Goal: Task Accomplishment & Management: Manage account settings

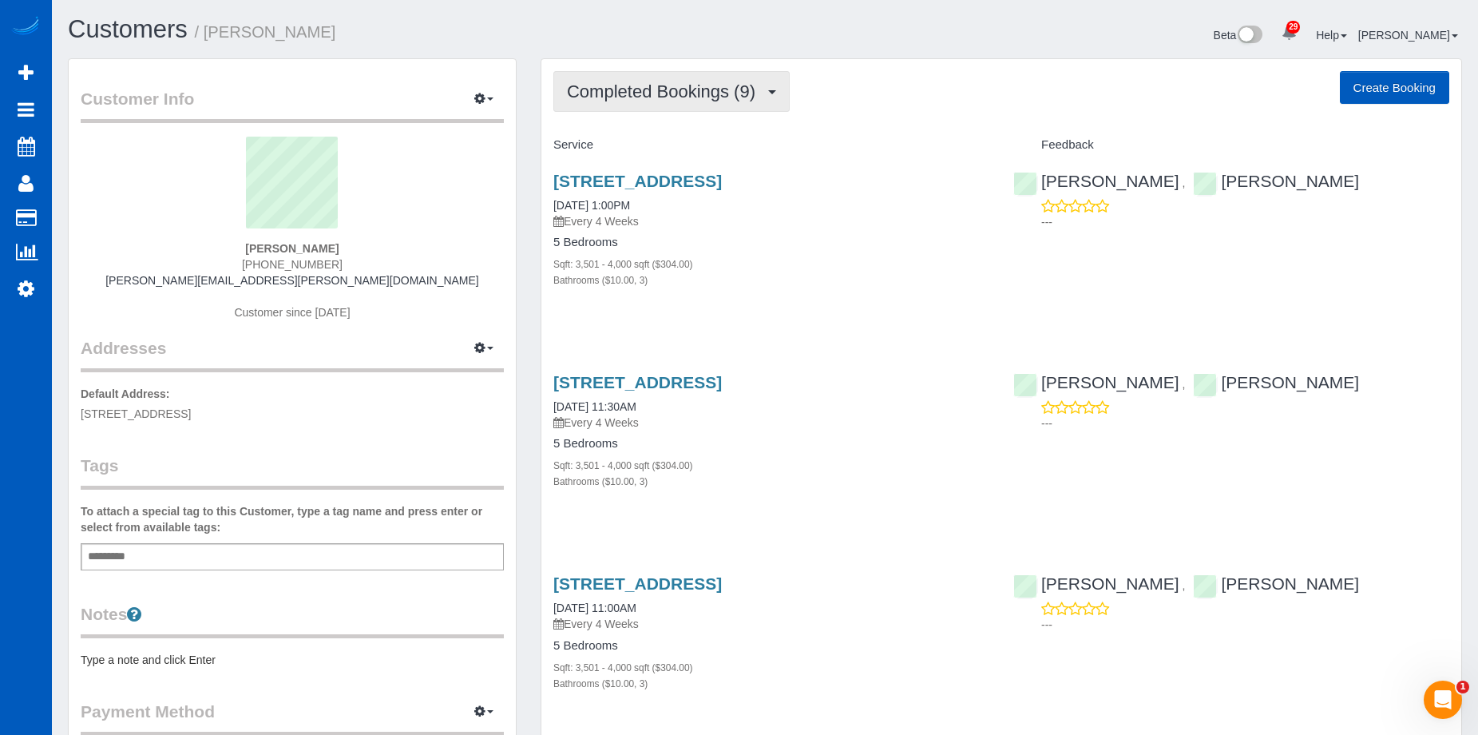
click at [709, 97] on span "Completed Bookings (9)" at bounding box center [665, 91] width 196 height 20
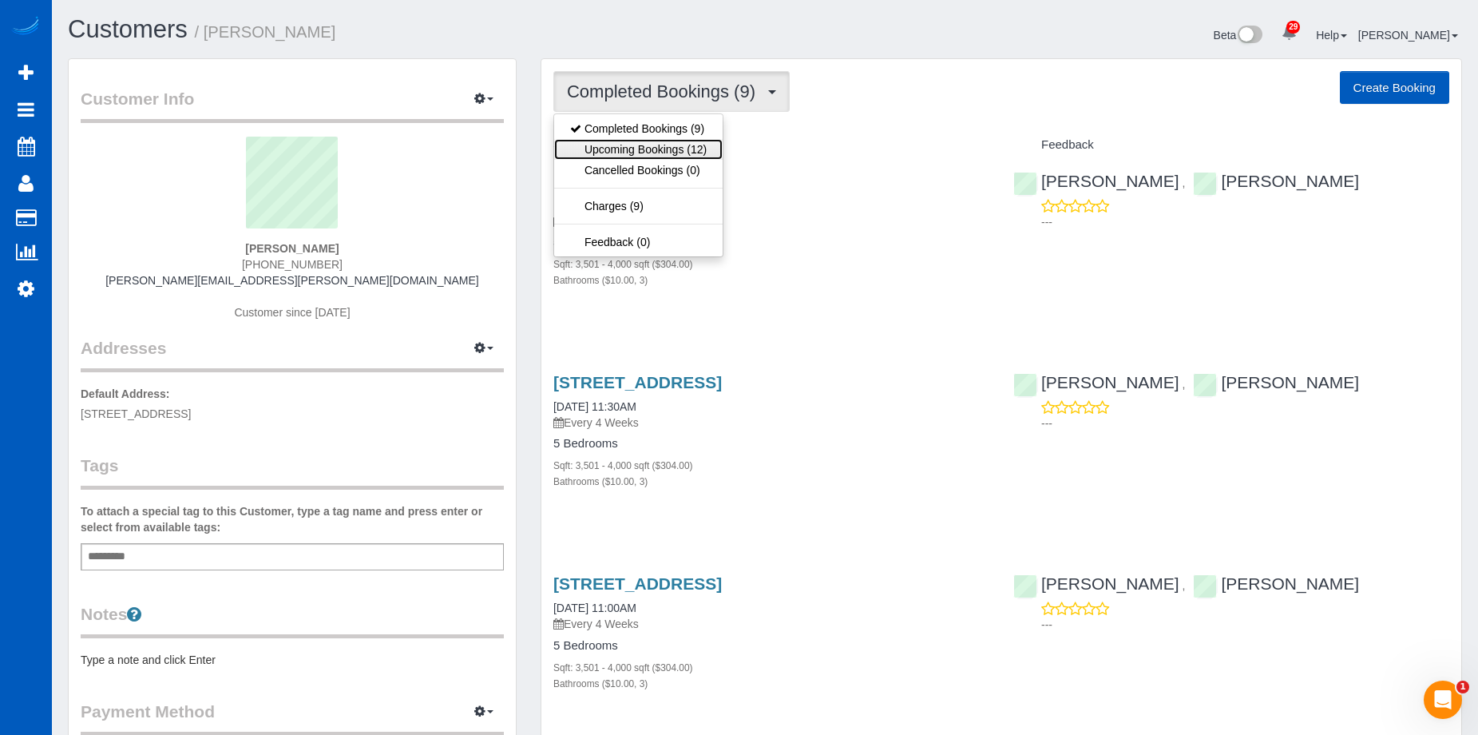
click at [672, 145] on link "Upcoming Bookings (12)" at bounding box center [638, 149] width 169 height 21
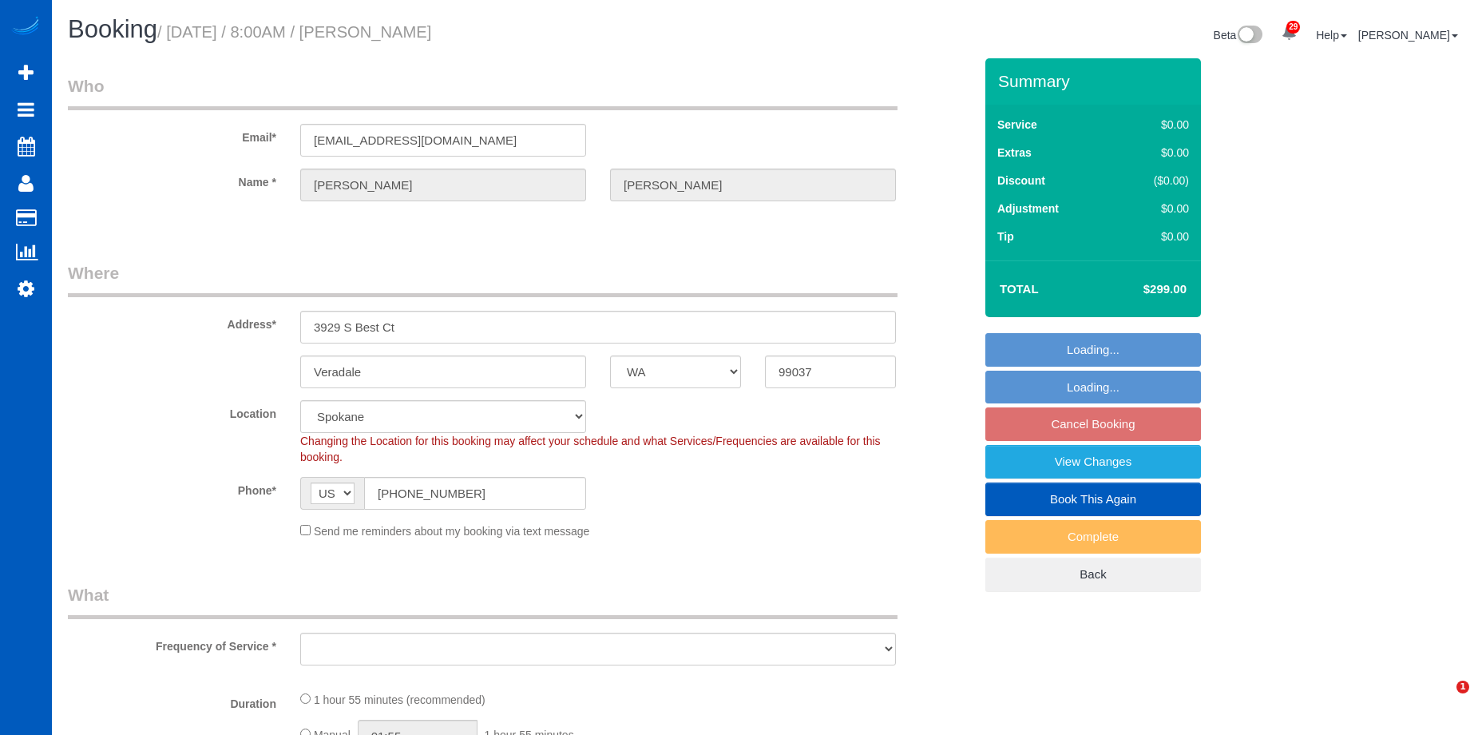
select select "WA"
select select "object:1089"
select select "199"
select select "3001"
select select "2"
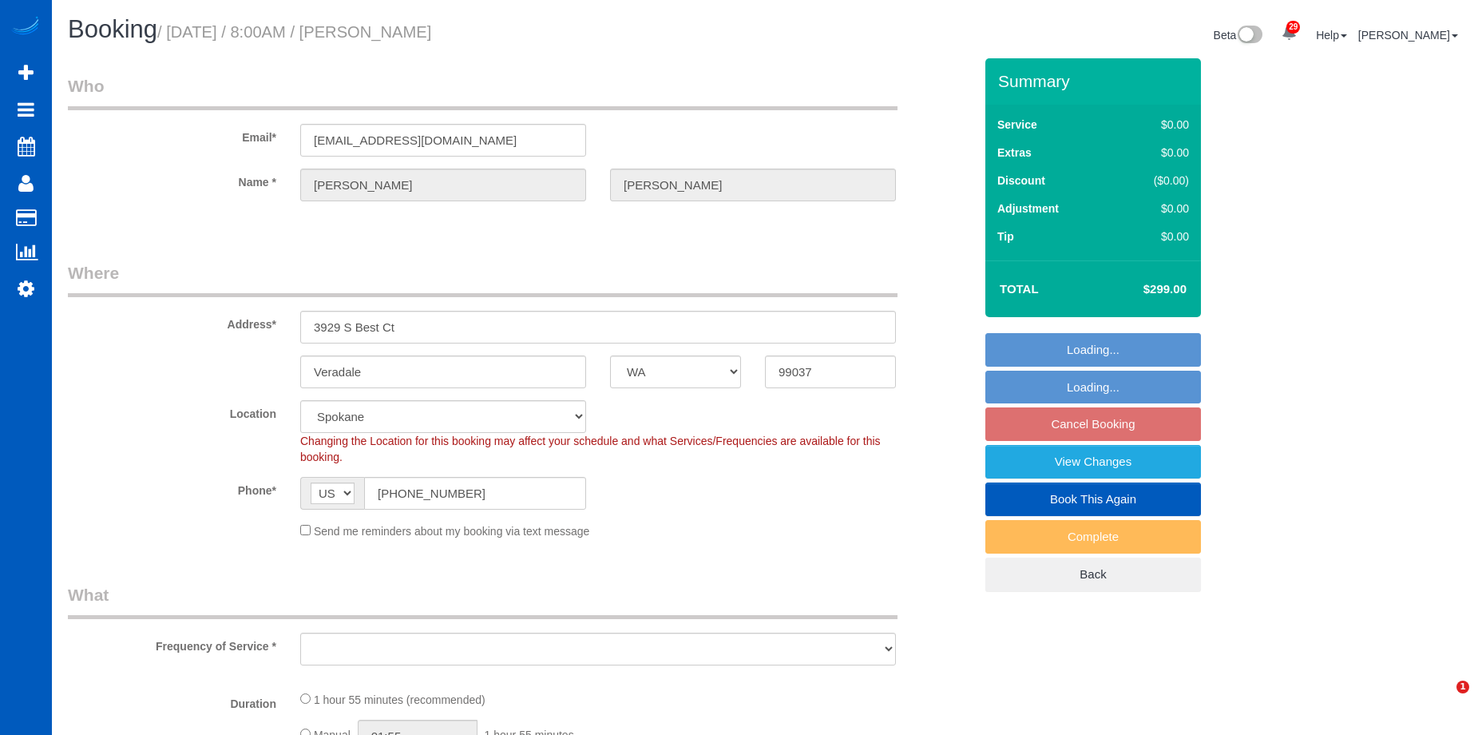
select select "3"
select select "spot1"
select select "WA"
select select "spot1"
select select "2001"
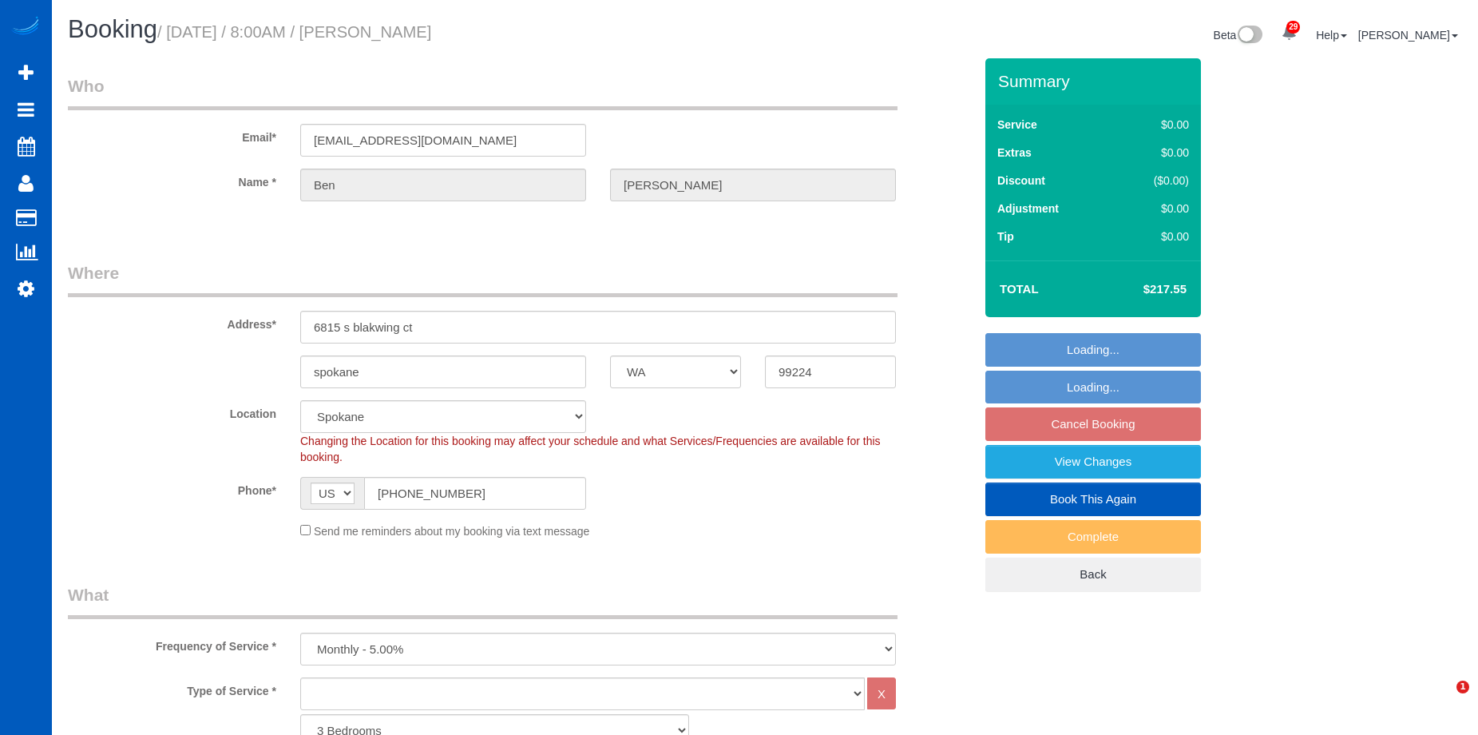
select select "3"
select select "WA"
select select "199"
select select "3001"
select select "2"
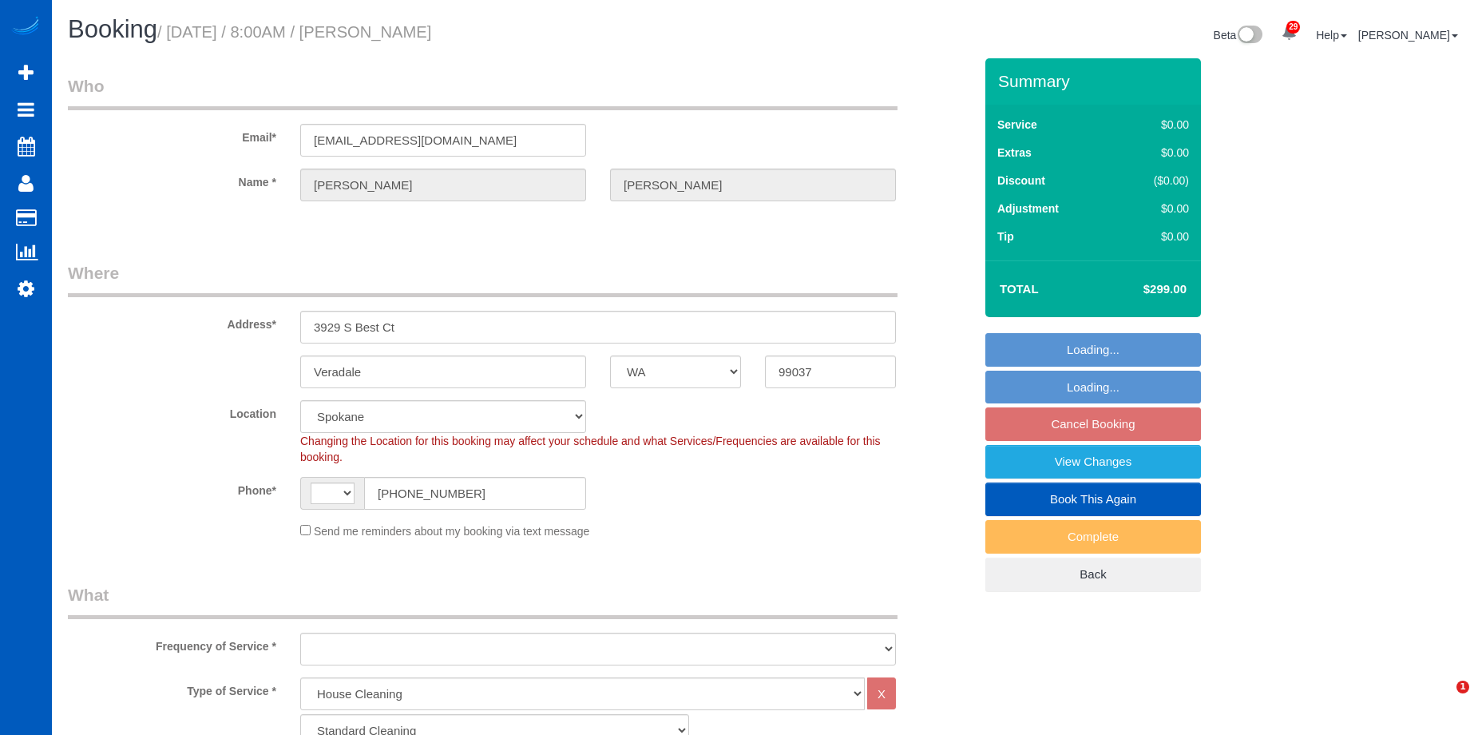
select select "3"
select select "3001"
select select "2"
select select "3"
select select "string:US"
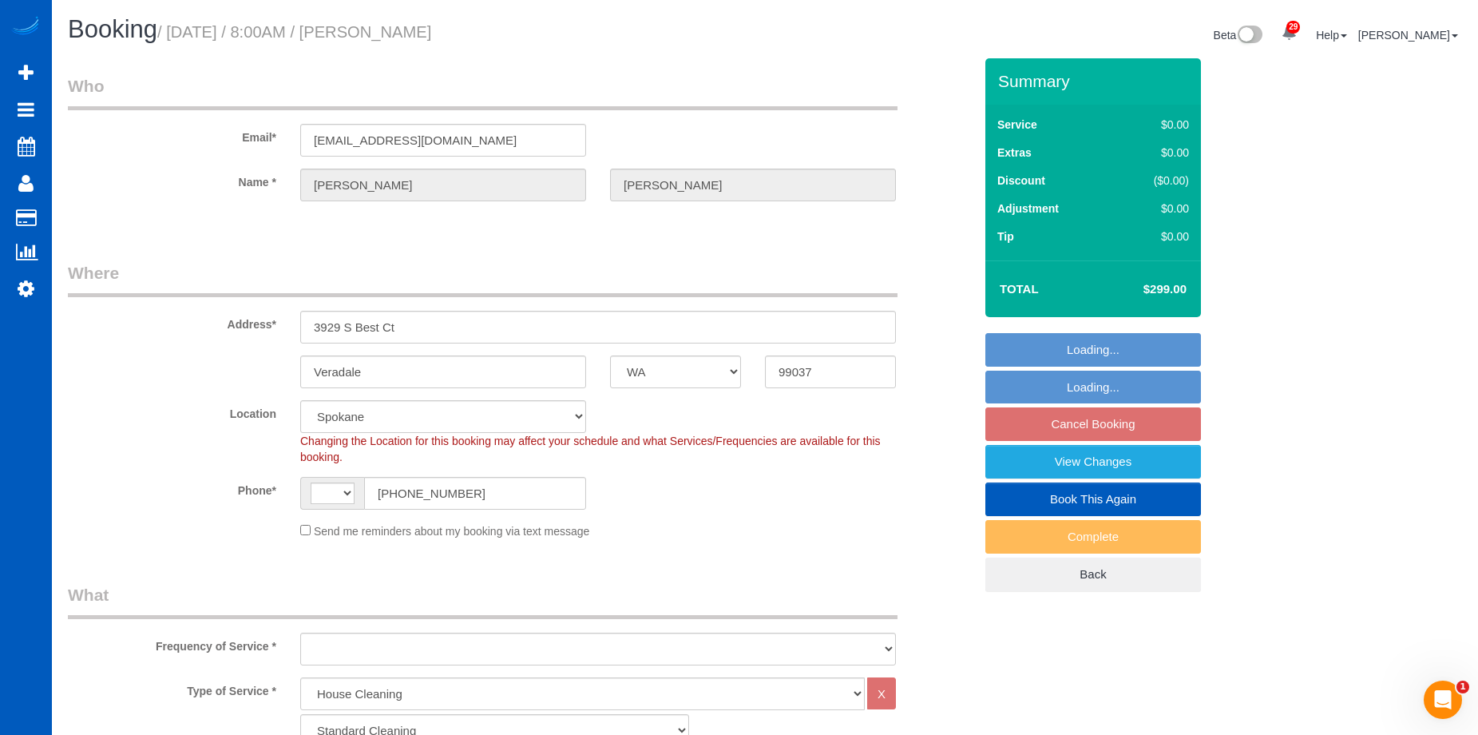
select select "object:1168"
select select "spot1"
select select "object:1173"
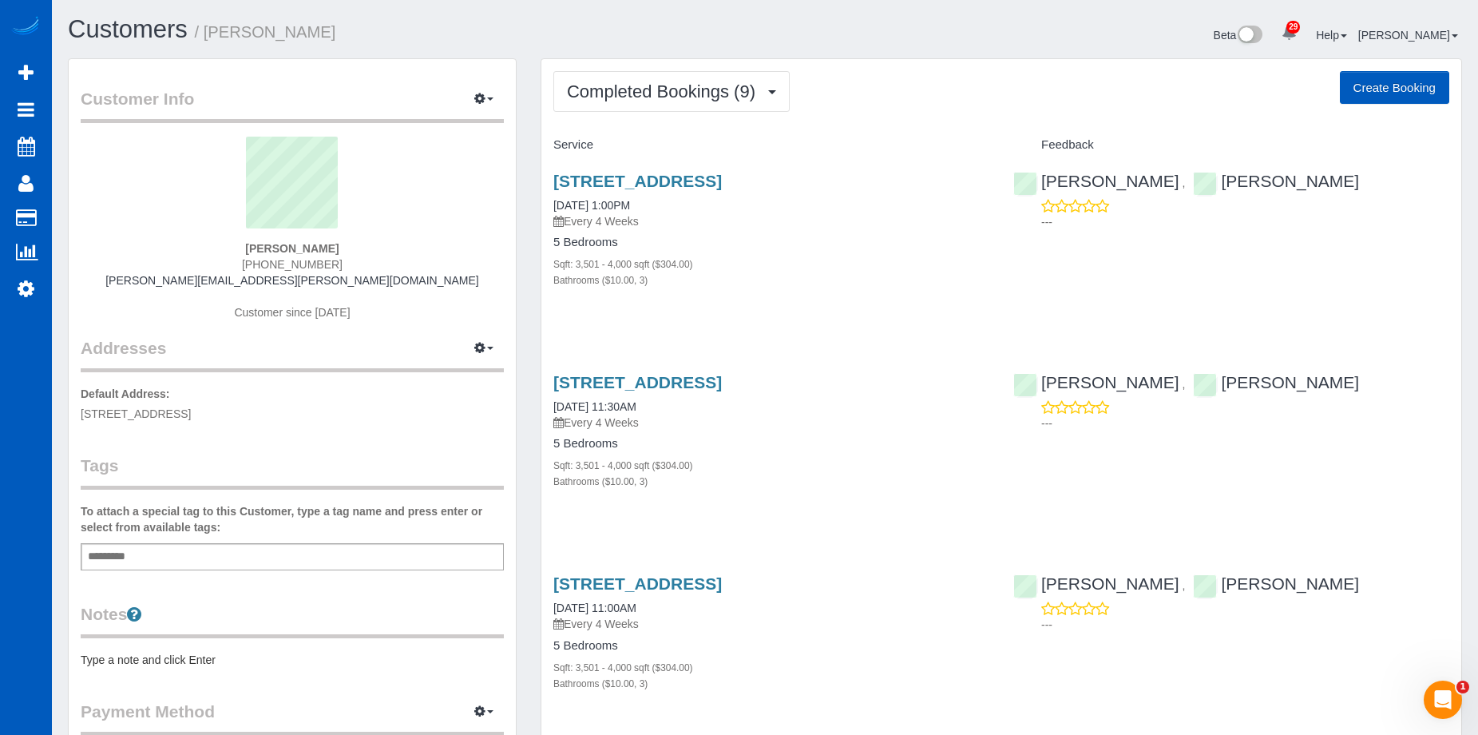
click at [706, 171] on div "14828 N Lynnwood Dr, Spokane, WA 99208 08/22/2025 1:00PM Every 4 Weeks 5 Bedroo…" at bounding box center [771, 238] width 460 height 161
click at [706, 181] on link "14828 N Lynnwood Dr, Spokane, WA 99208" at bounding box center [637, 181] width 169 height 18
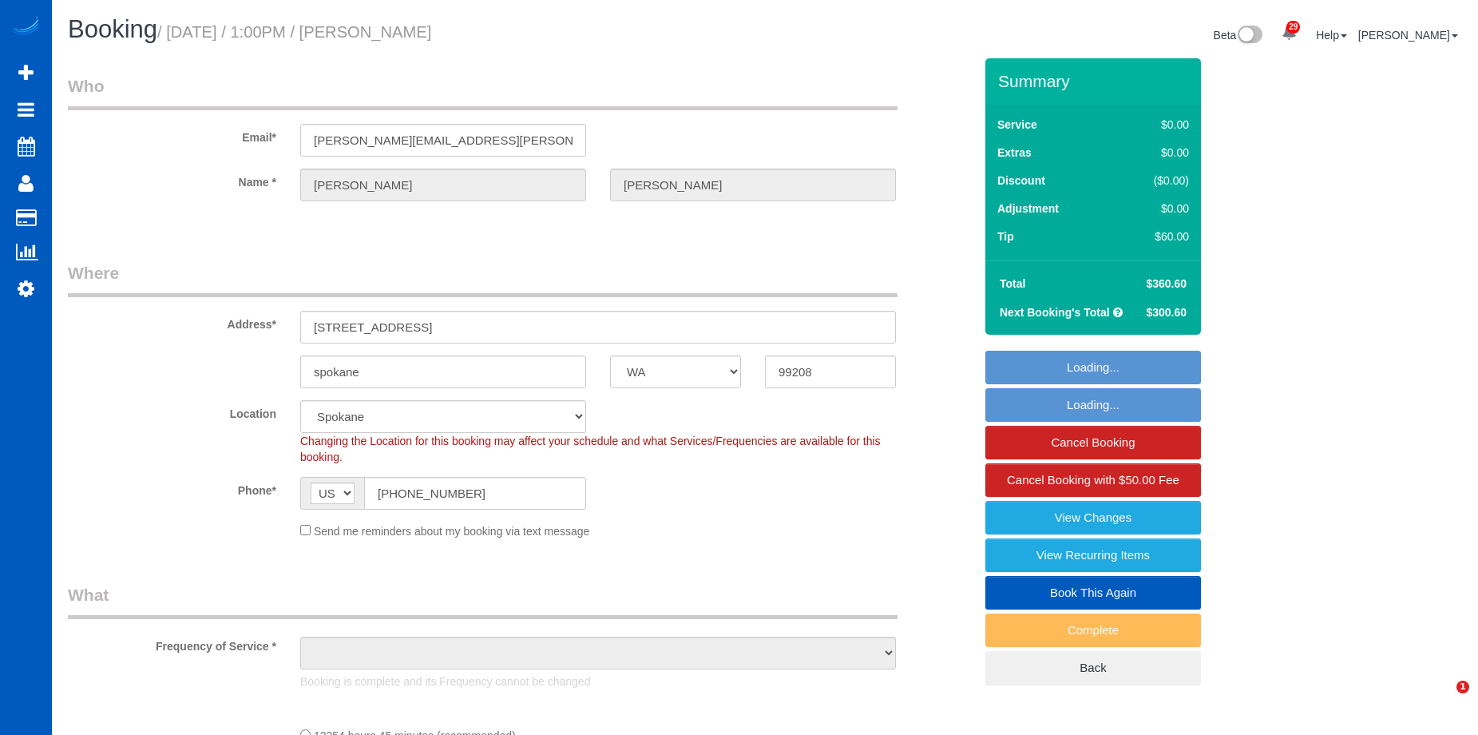
select select "WA"
select select "string:fspay-e53f8730-2b0c-46d4-b455-dc44fef393b5"
select select "object:1065"
select select "3501"
select select "3"
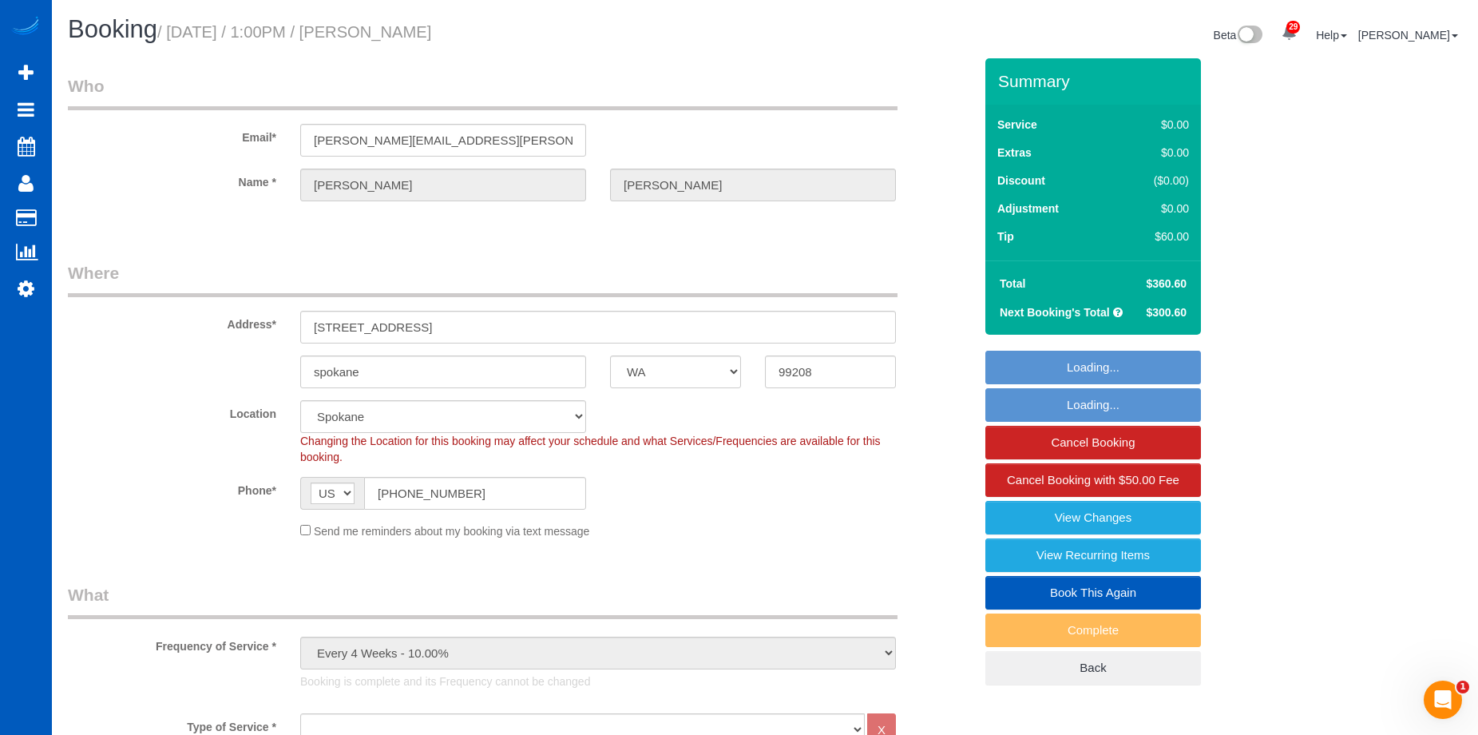
select select "3501"
select select "3"
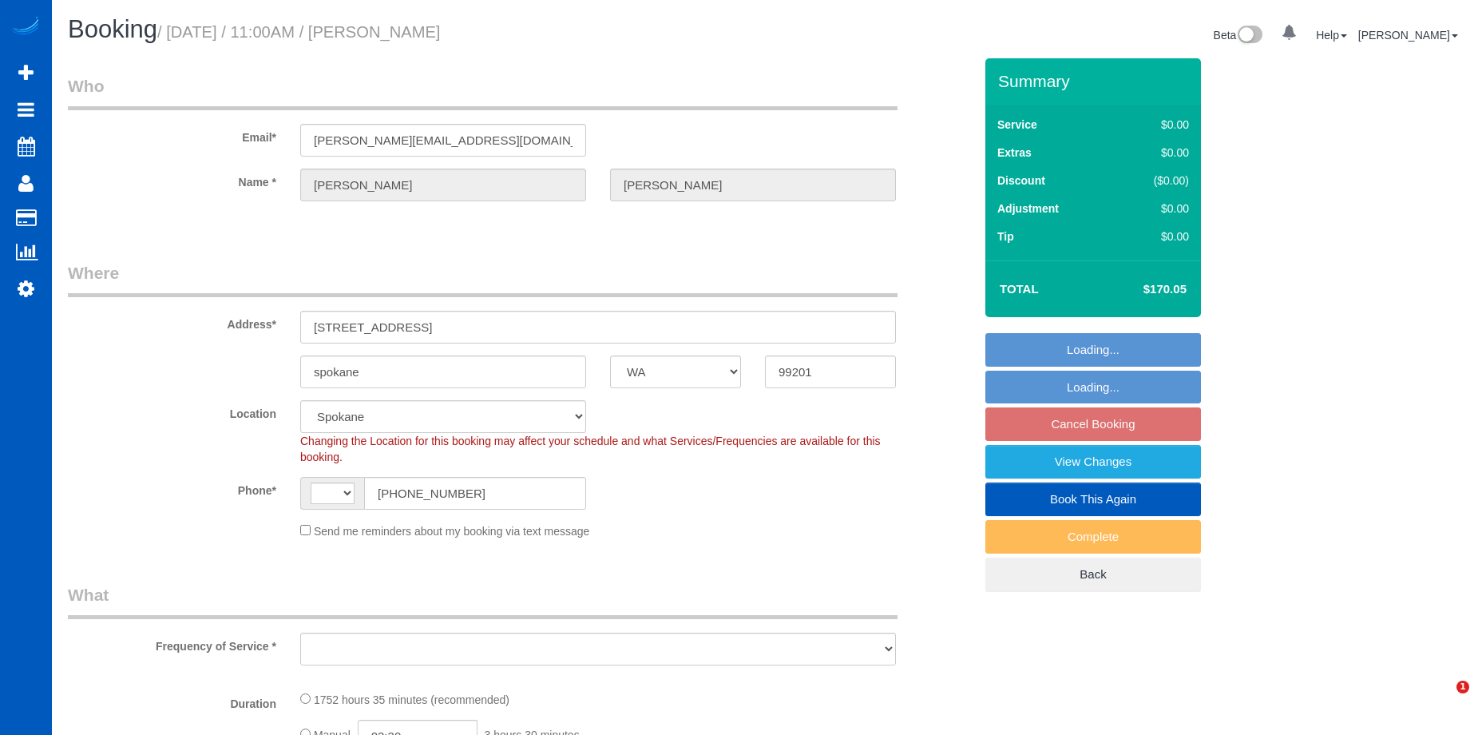
select select "WA"
select select "string:[GEOGRAPHIC_DATA]"
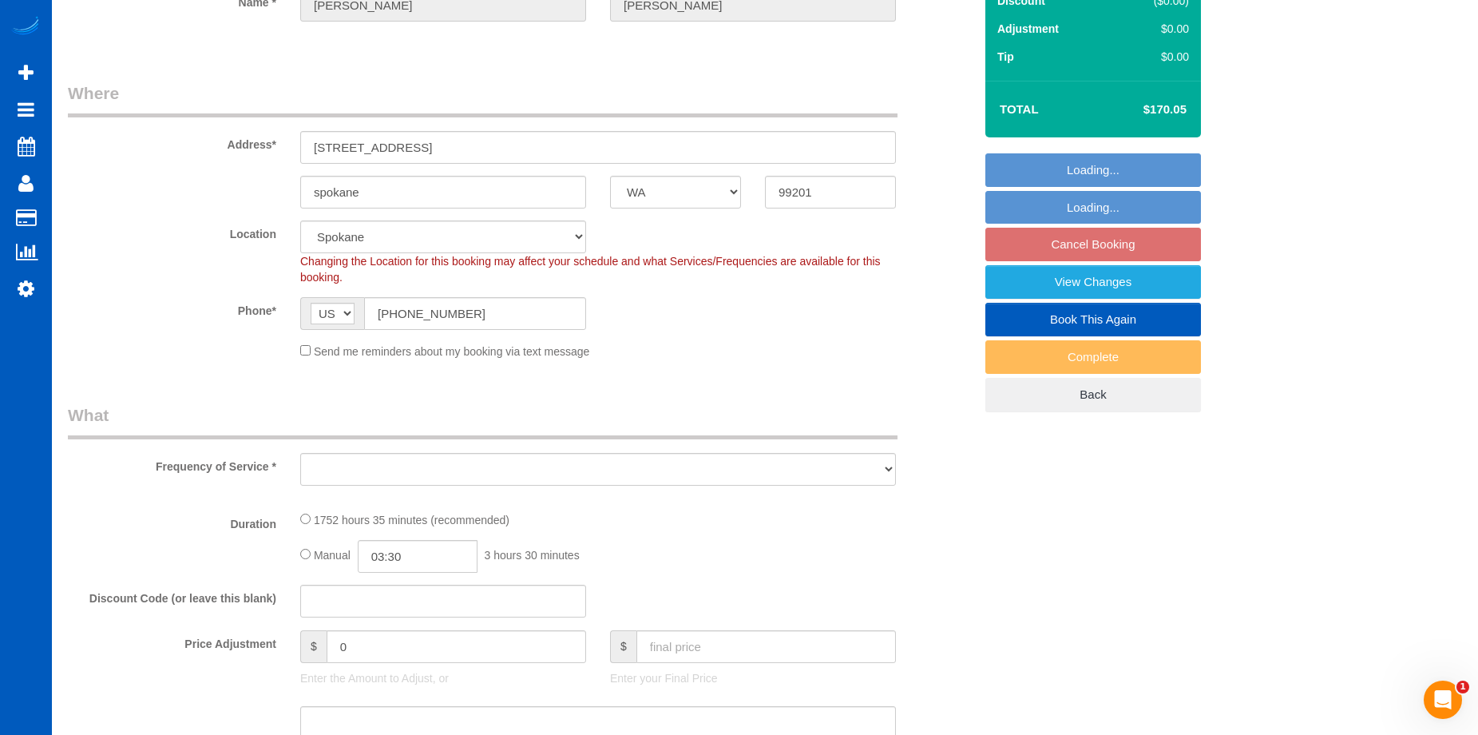
select select "object:940"
select select "1001"
select select "2"
select select "spot1"
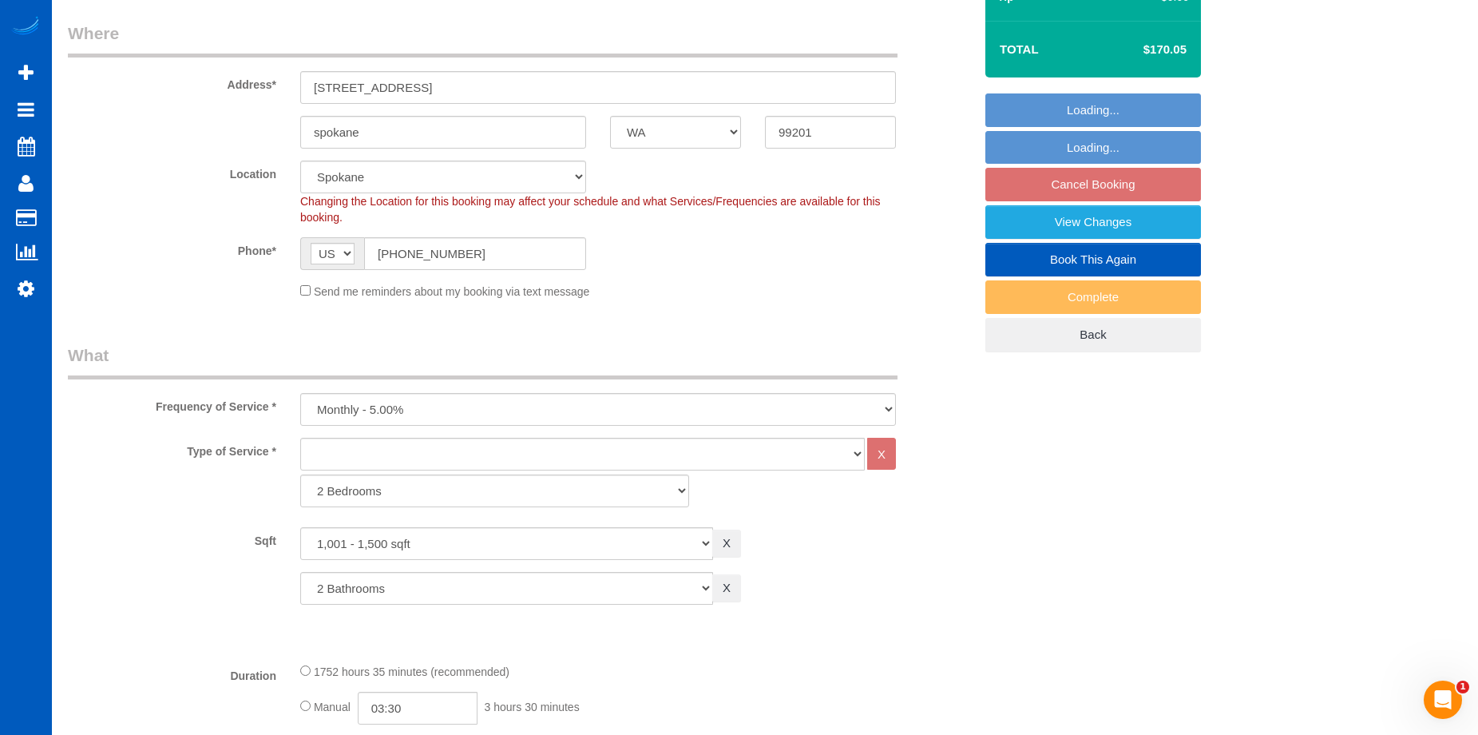
select select "object:1031"
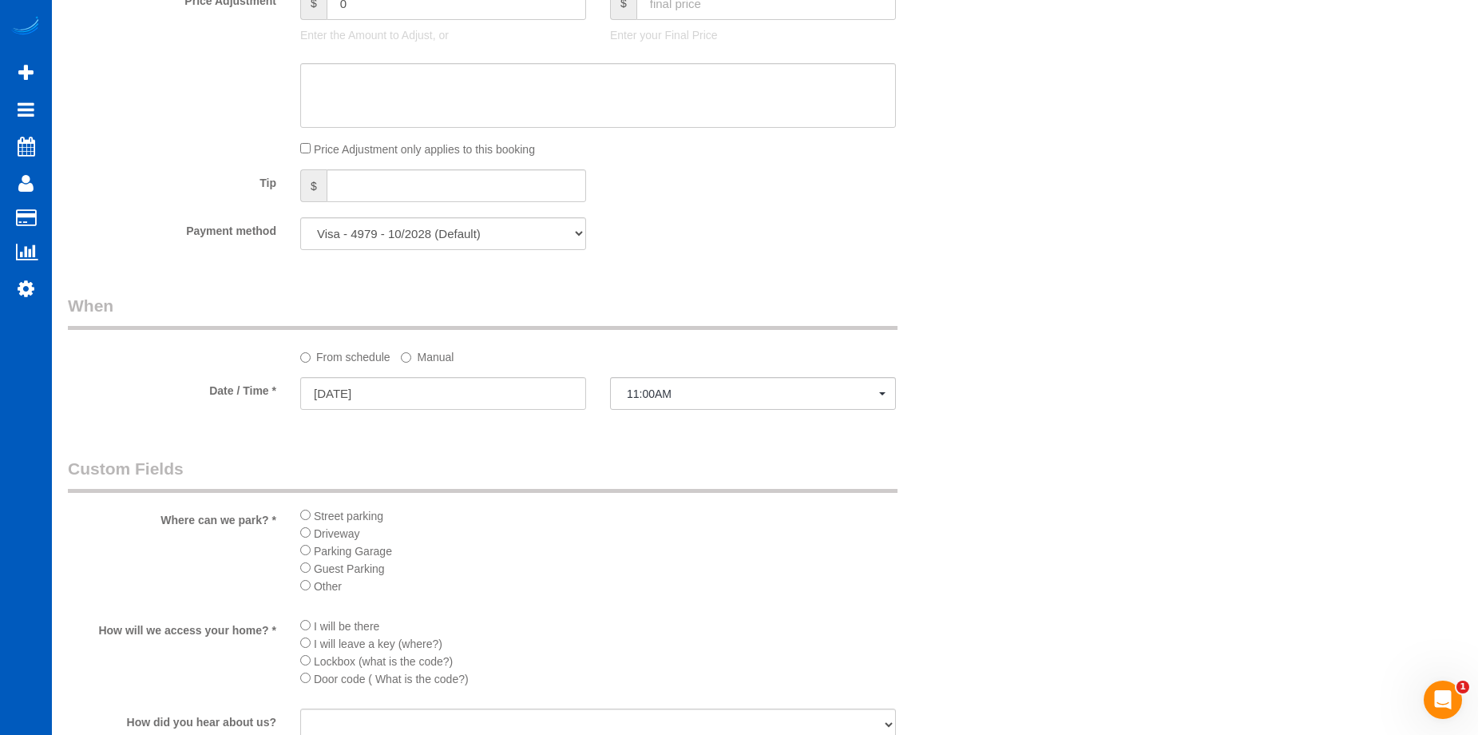
select select "1001"
select select "2"
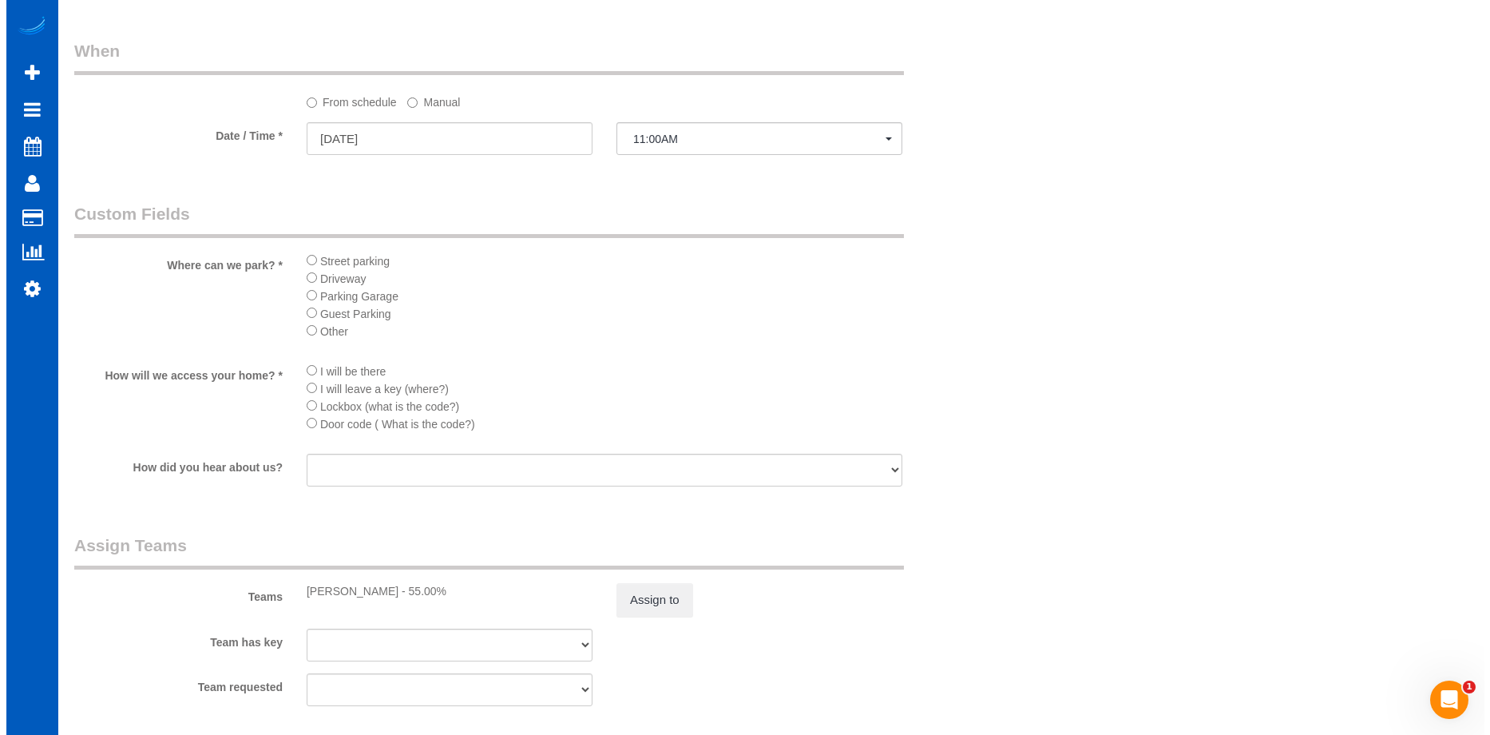
scroll to position [1517, 0]
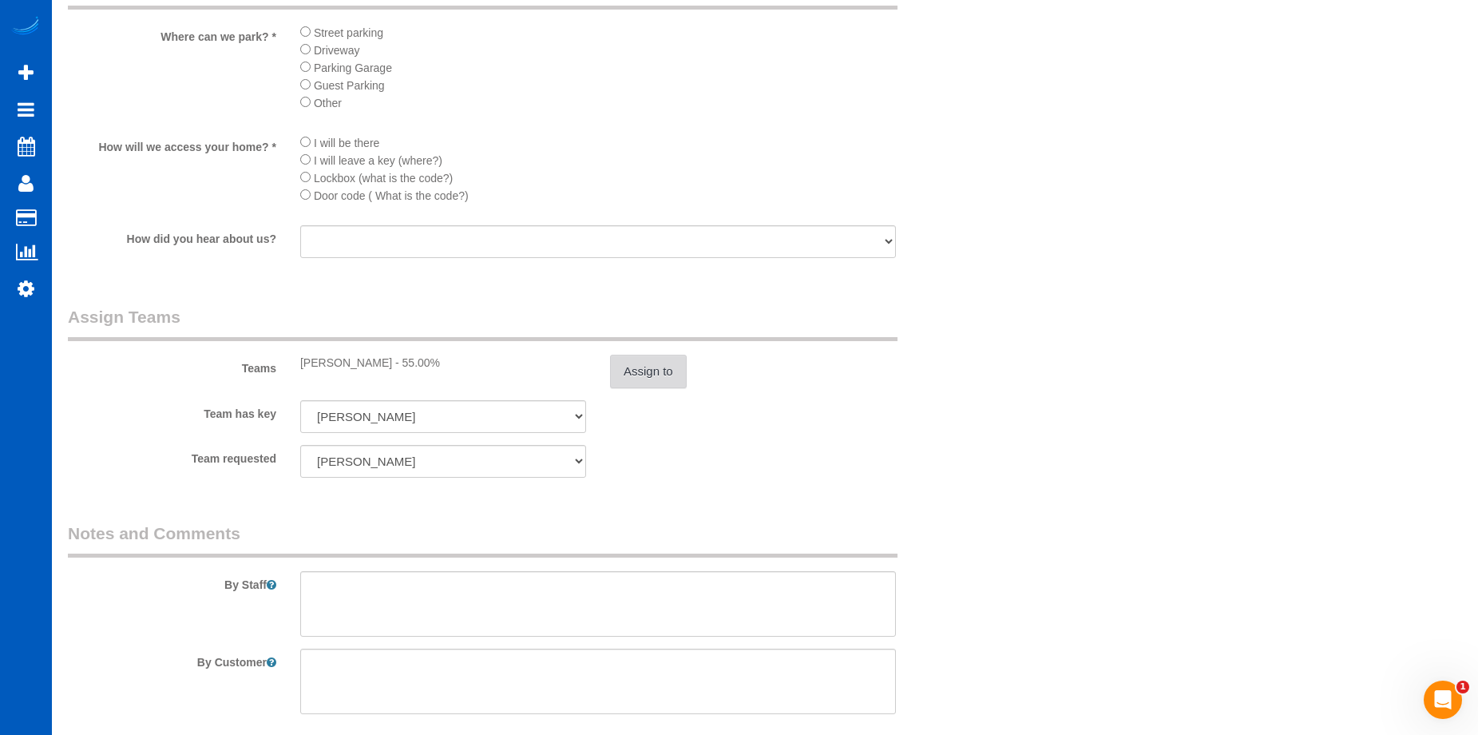
click at [669, 370] on button "Assign to" at bounding box center [648, 372] width 77 height 34
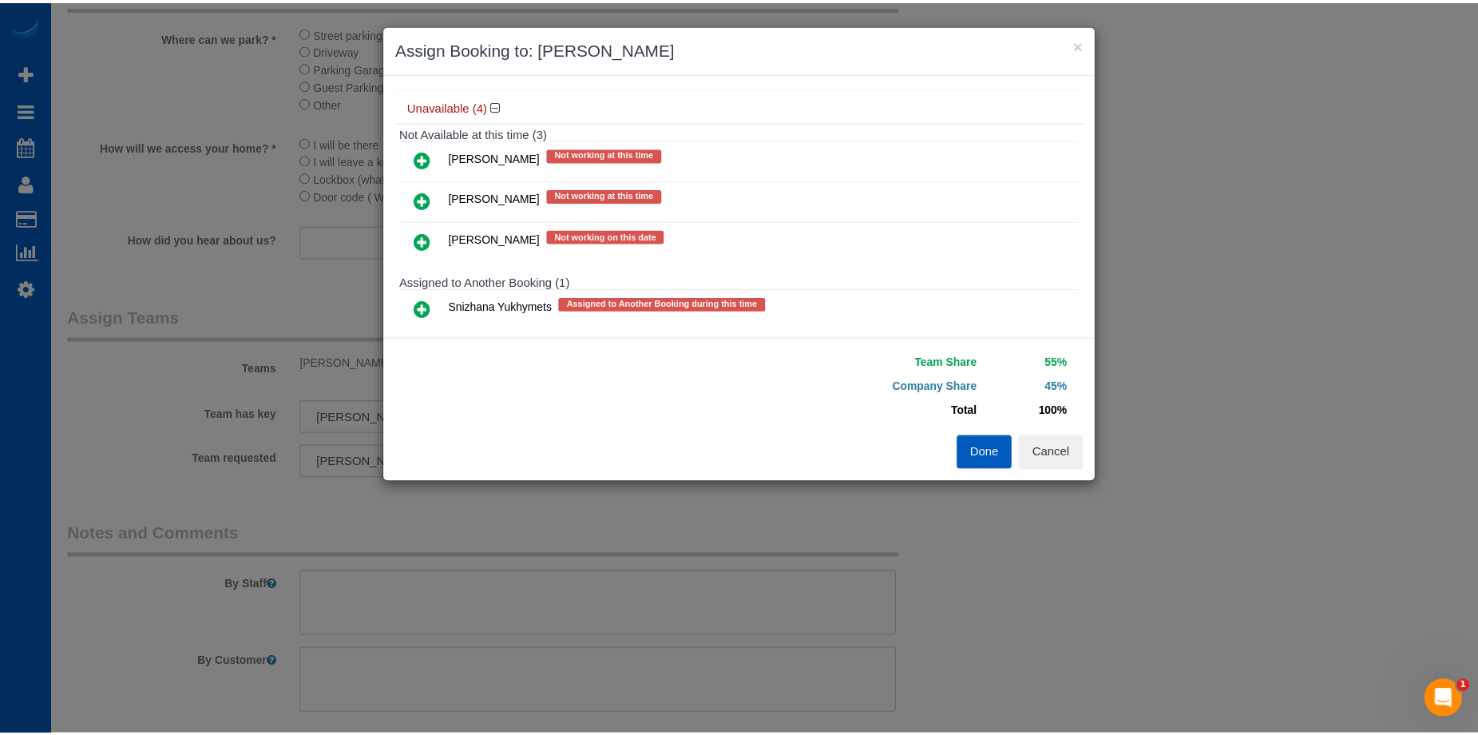
scroll to position [197, 0]
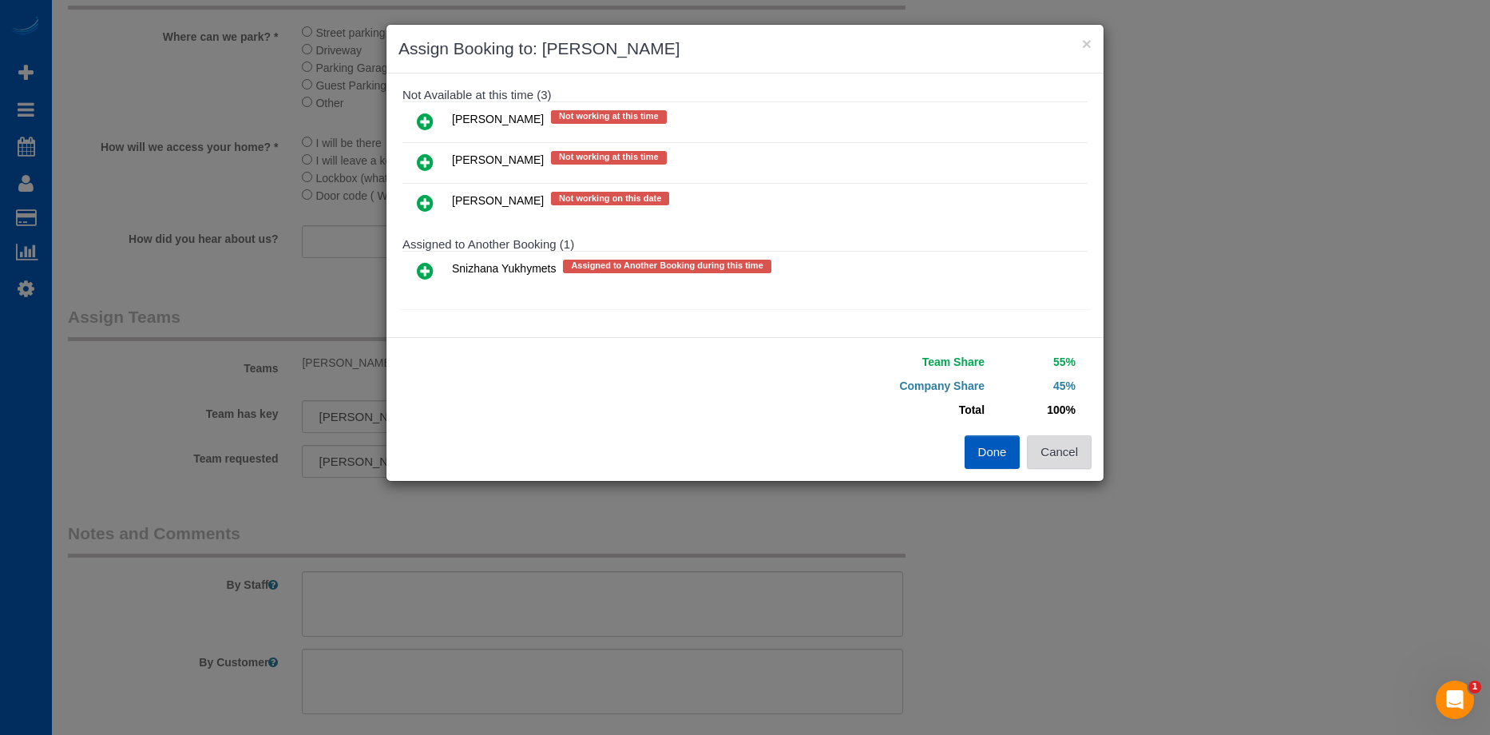
click at [1077, 455] on button "Cancel" at bounding box center [1059, 452] width 65 height 34
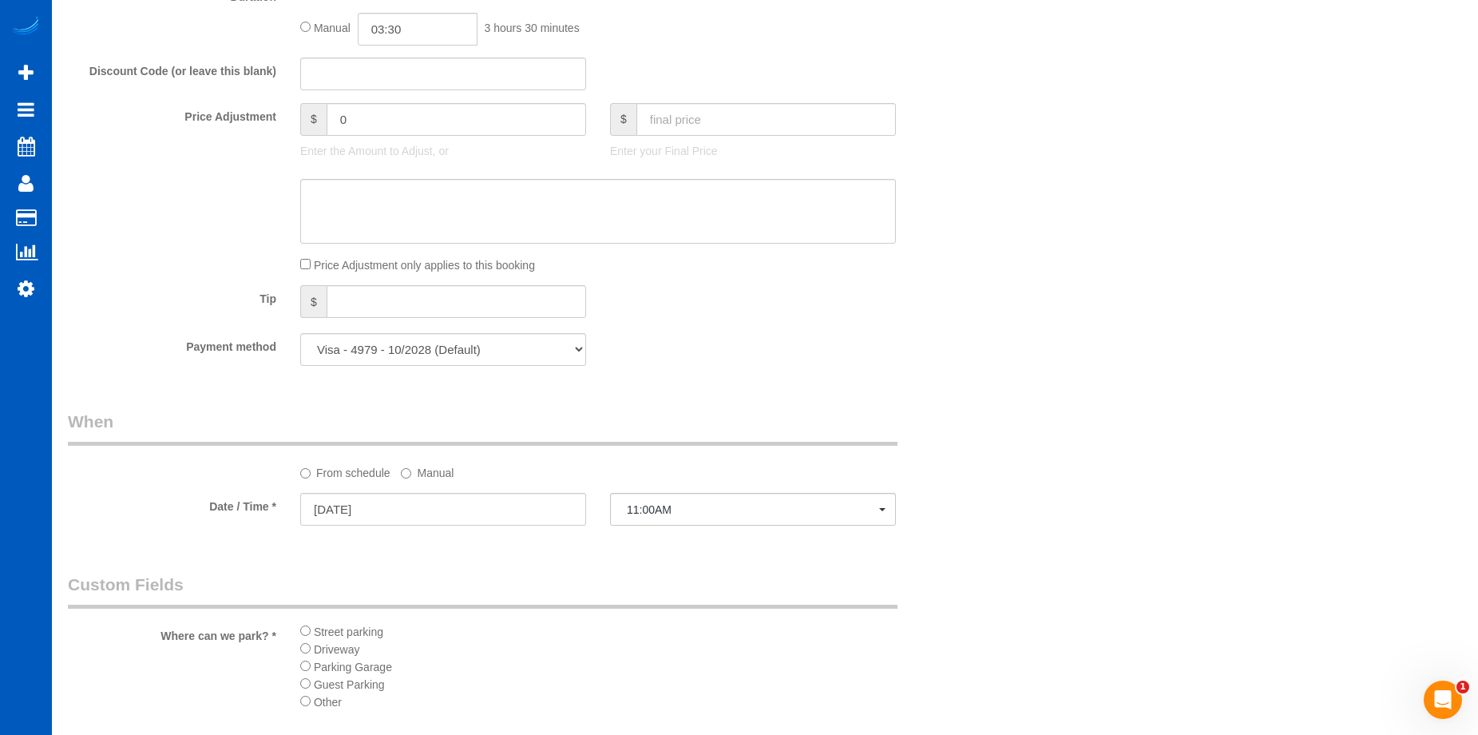
scroll to position [1038, 0]
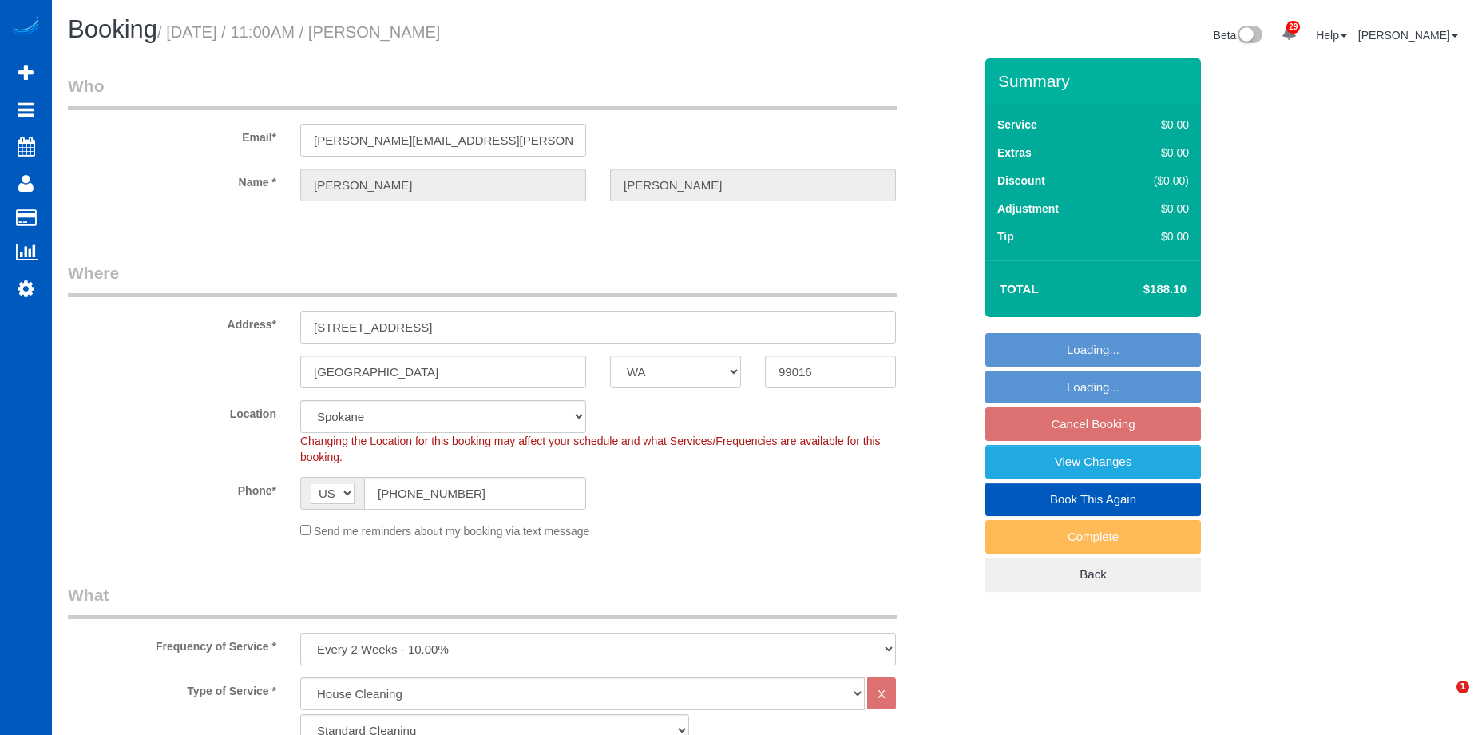
select select "WA"
select select "199"
select select "1501"
select select "2"
select select "string:fspay-4a0bb9ac-3b5d-44b3-9fc4-0115a7a0423d"
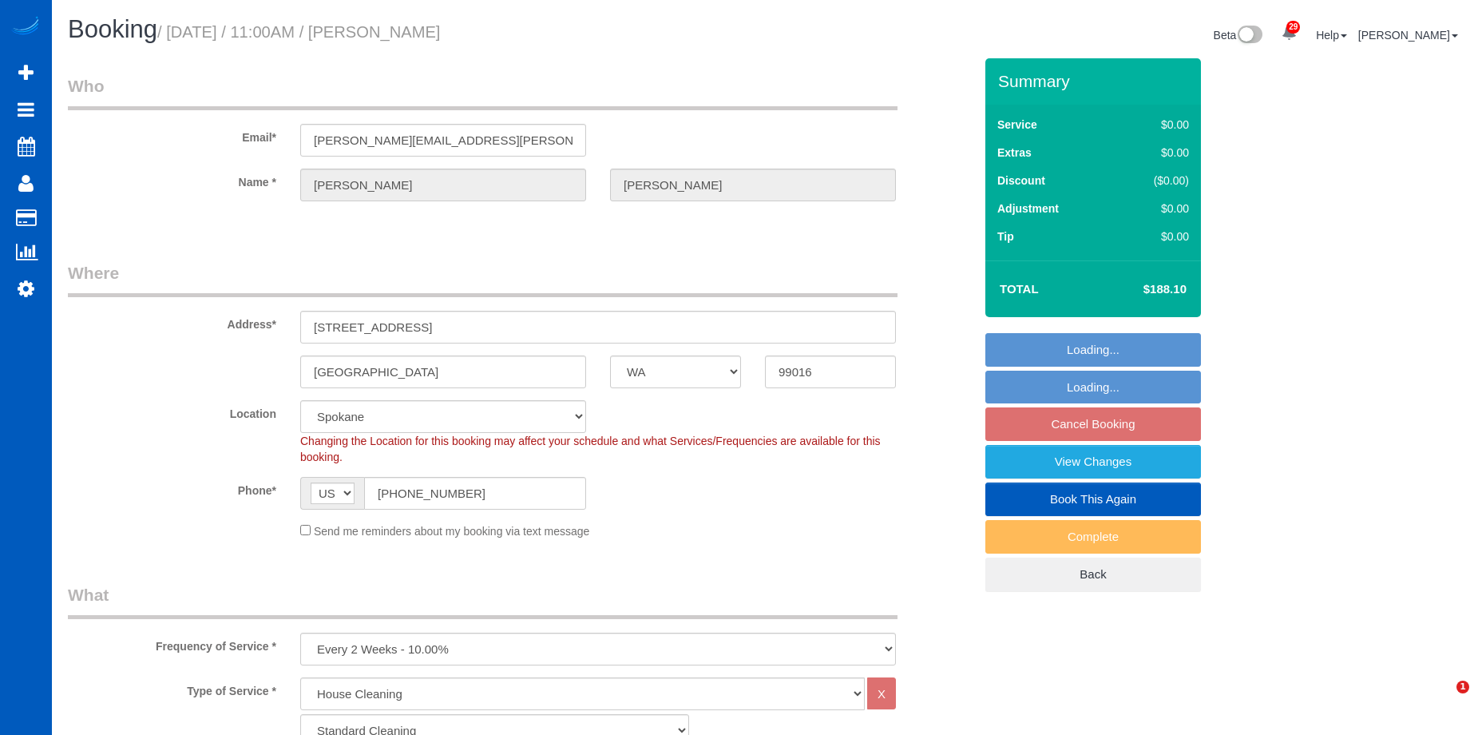
select select "spot1"
select select "number:10"
select select "WA"
select select "1001"
select select "2"
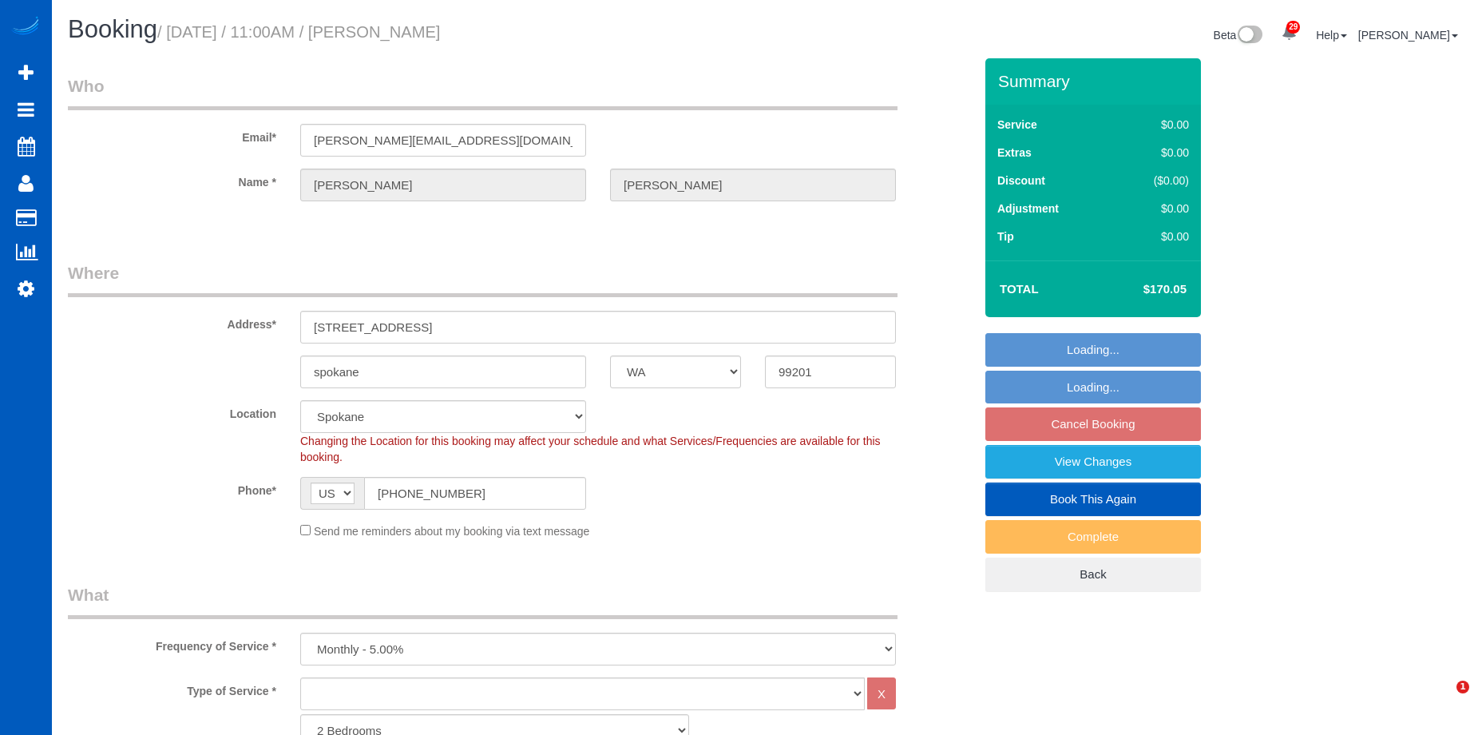
select select "spot1"
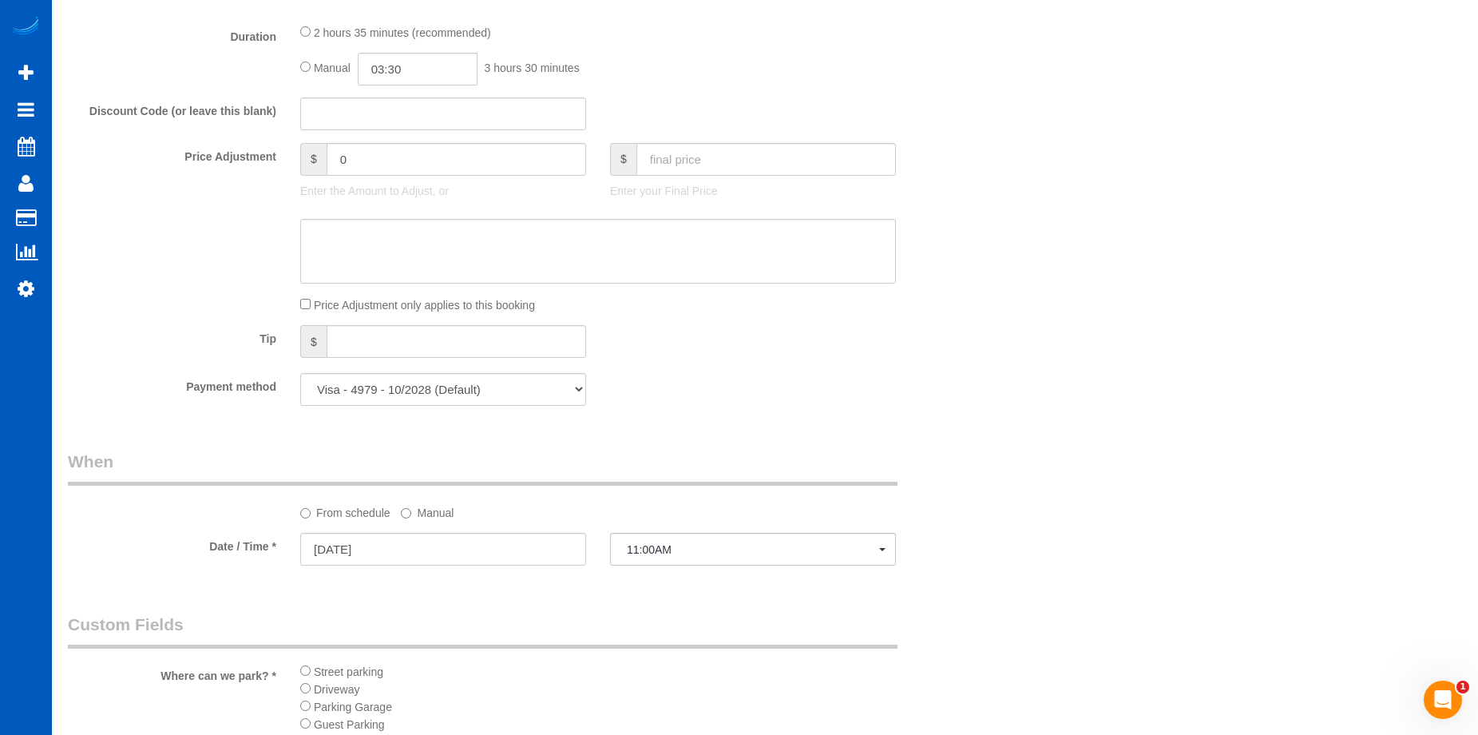
scroll to position [1198, 0]
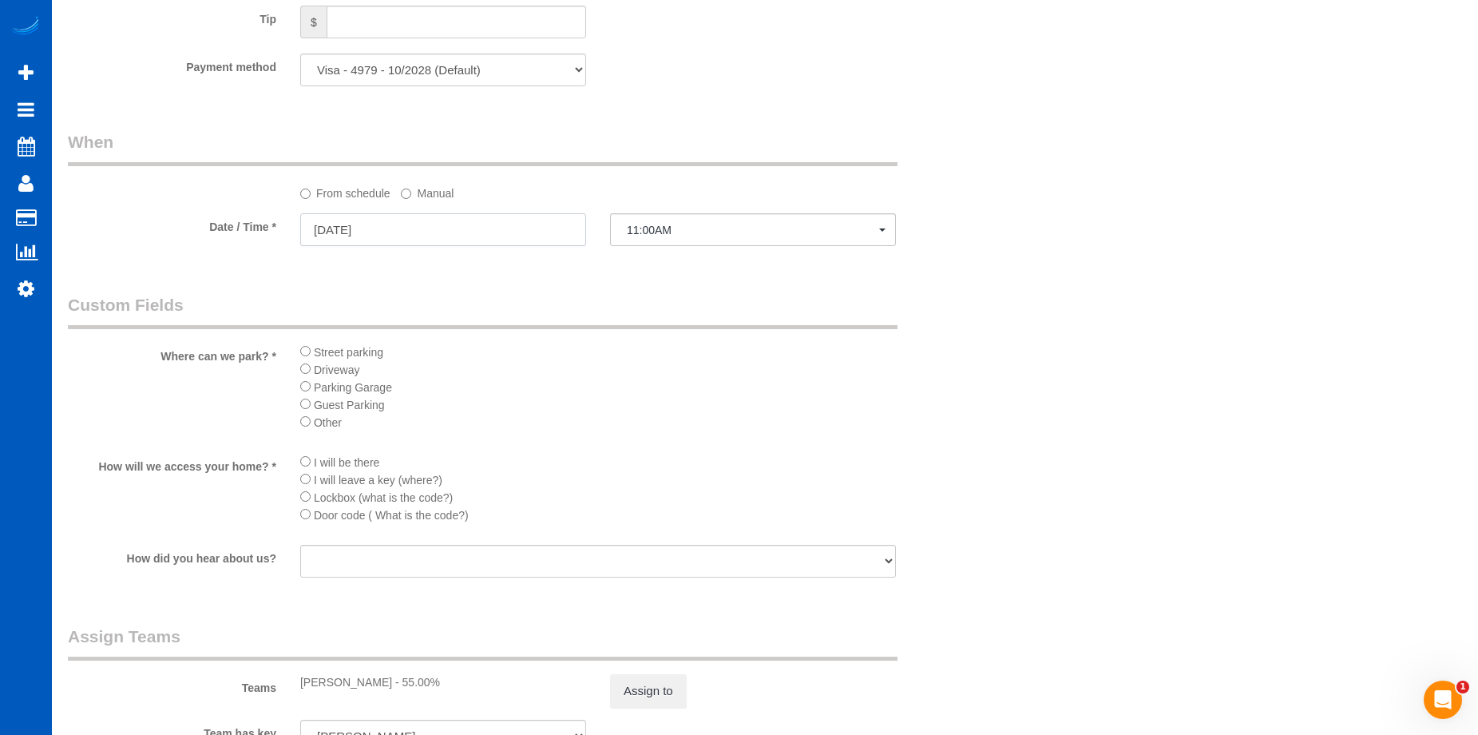
click at [494, 227] on input "09/09/2025" at bounding box center [443, 229] width 286 height 33
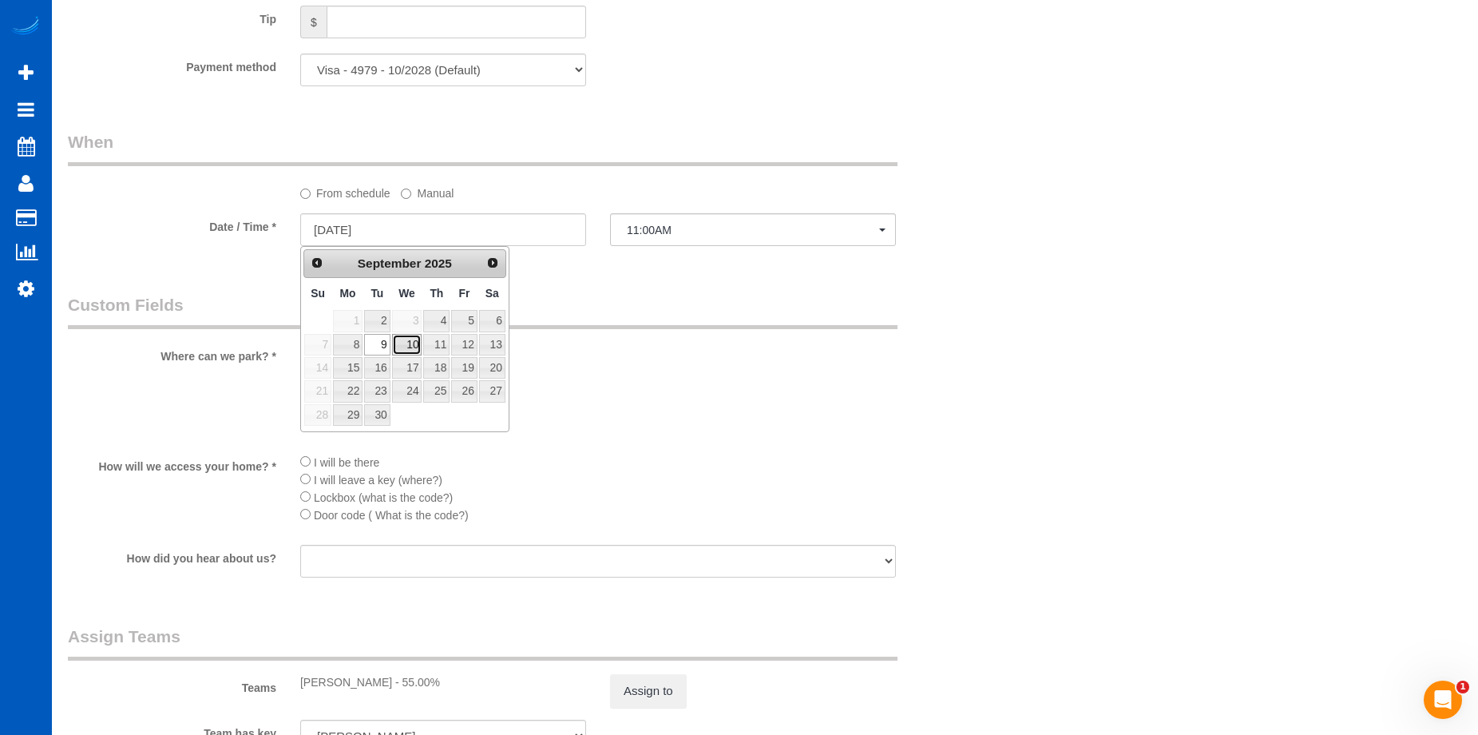
click at [407, 343] on link "10" at bounding box center [407, 345] width 30 height 22
type input "09/10/2025"
select select "spot3"
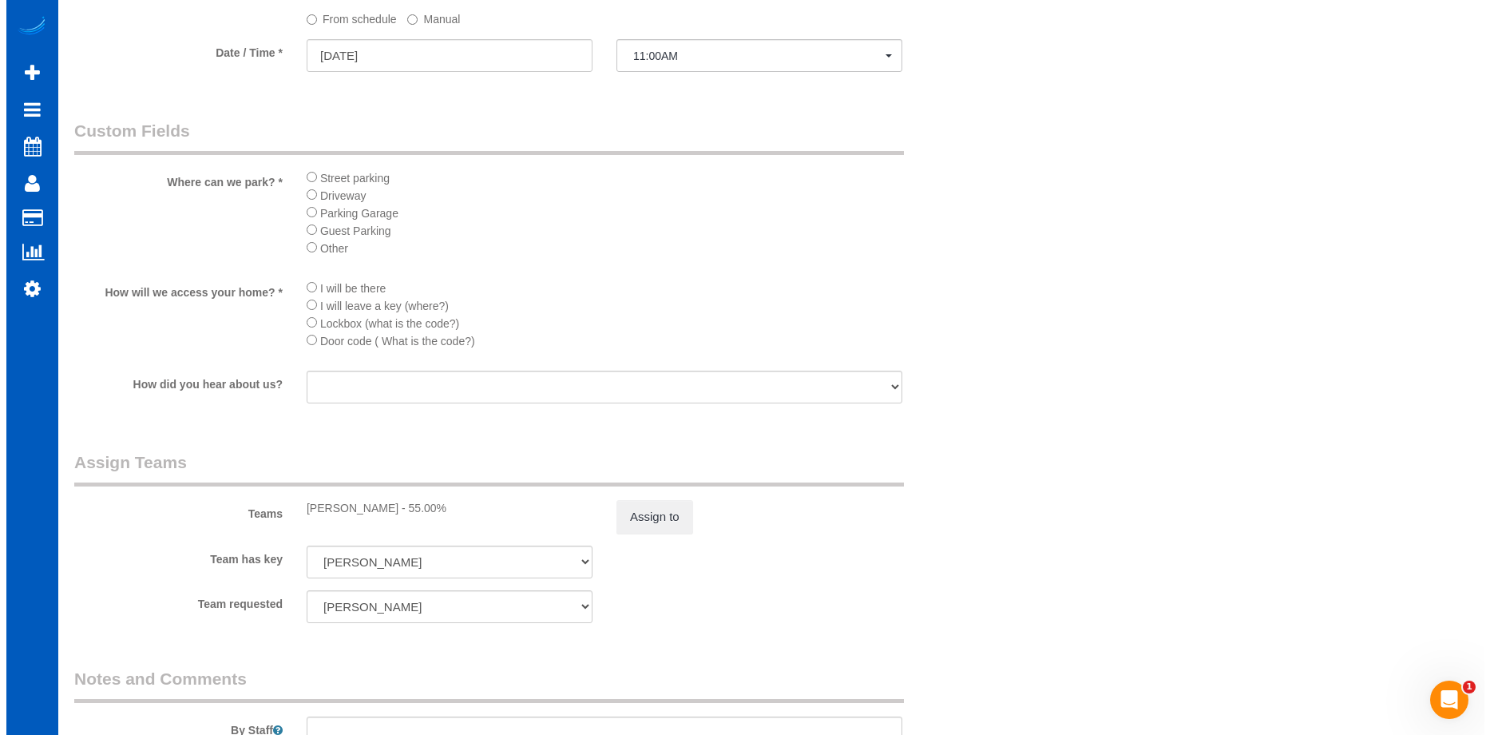
scroll to position [1517, 0]
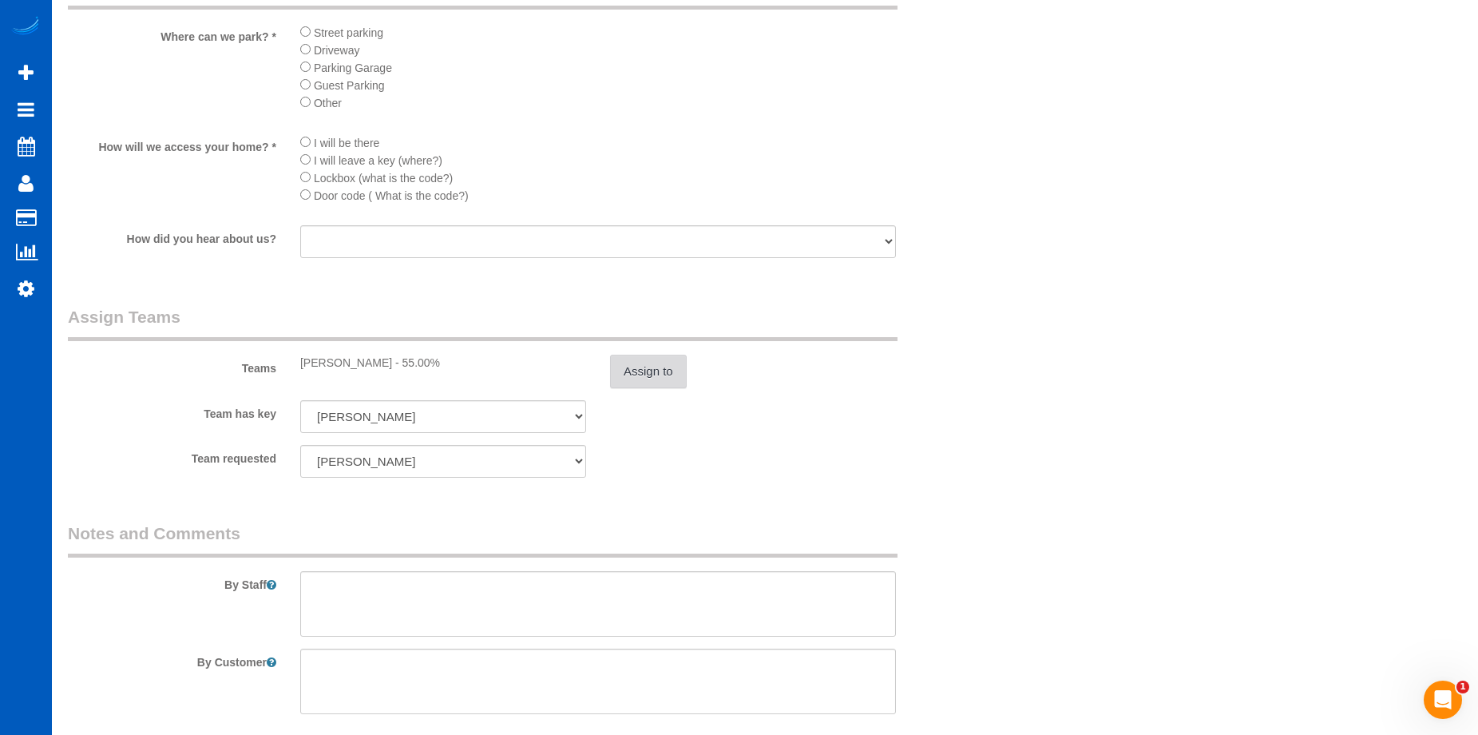
click at [639, 375] on button "Assign to" at bounding box center [648, 372] width 77 height 34
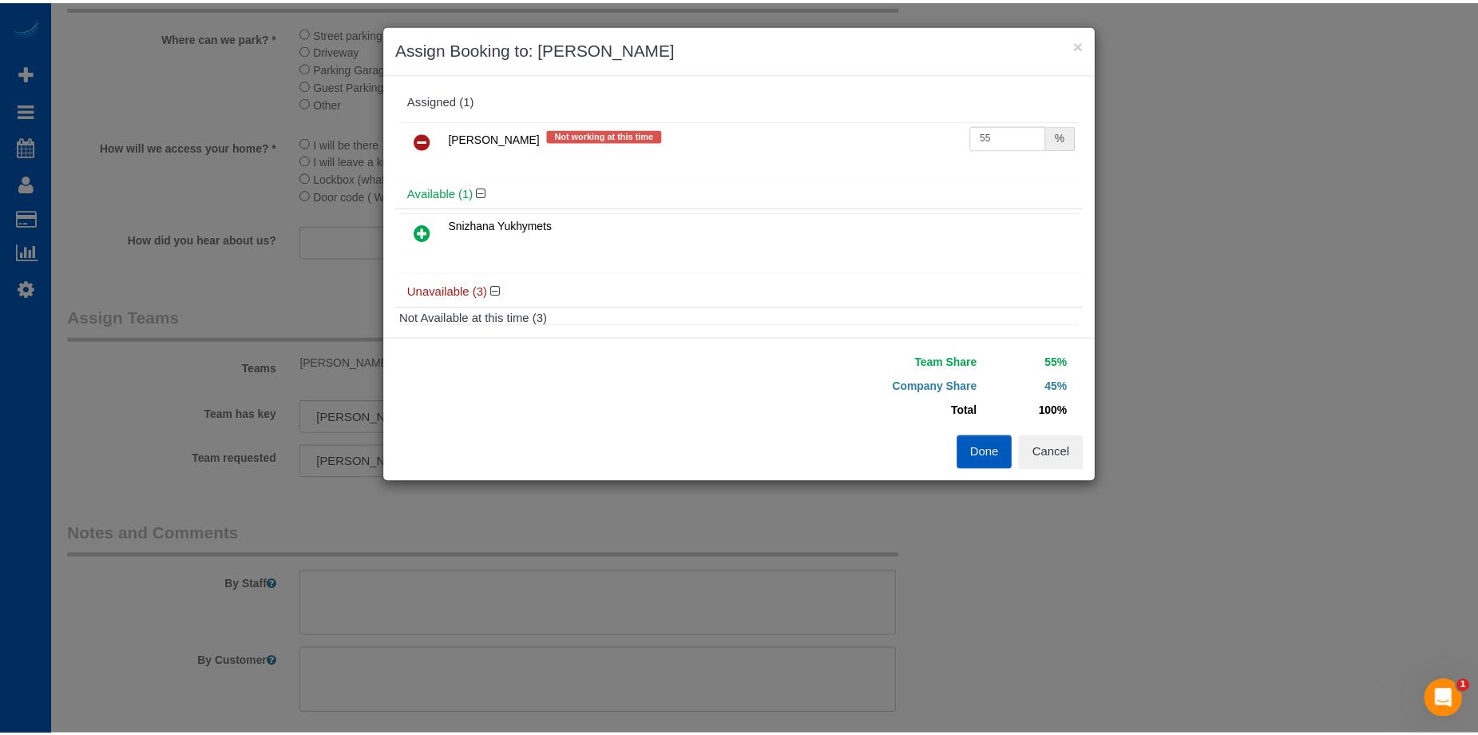
scroll to position [80, 0]
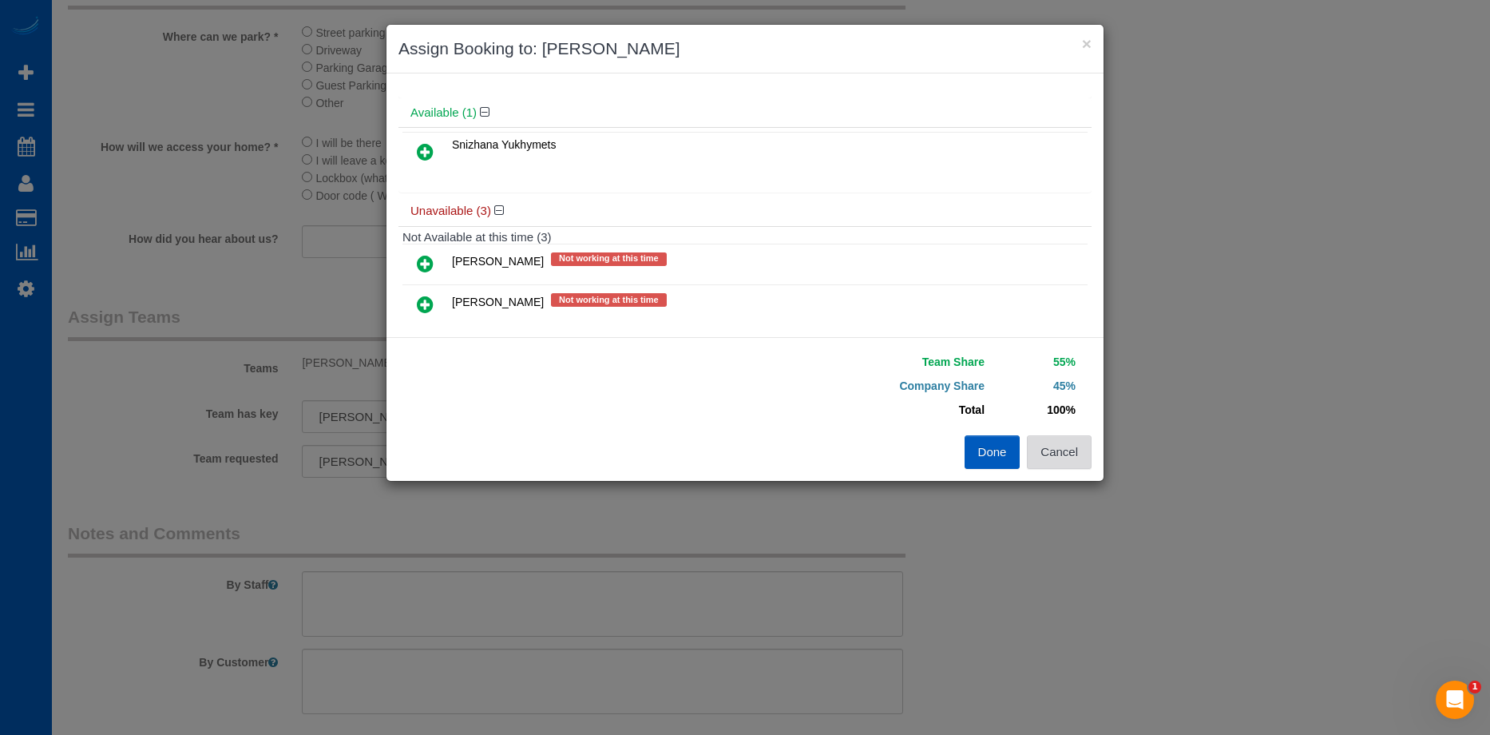
click at [1081, 450] on button "Cancel" at bounding box center [1059, 452] width 65 height 34
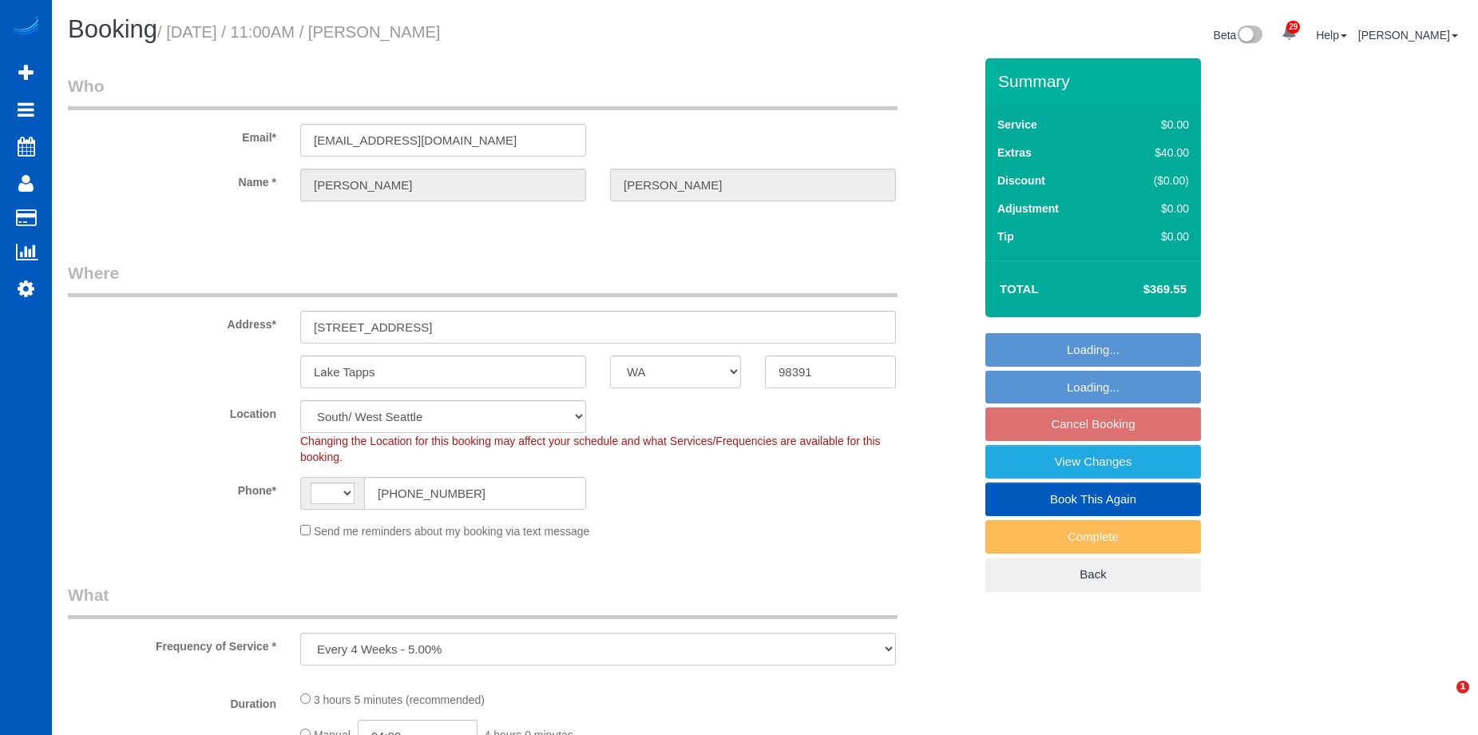
select select "WA"
select select "object:710"
select select "string:[GEOGRAPHIC_DATA]"
select select "199"
select select "3001"
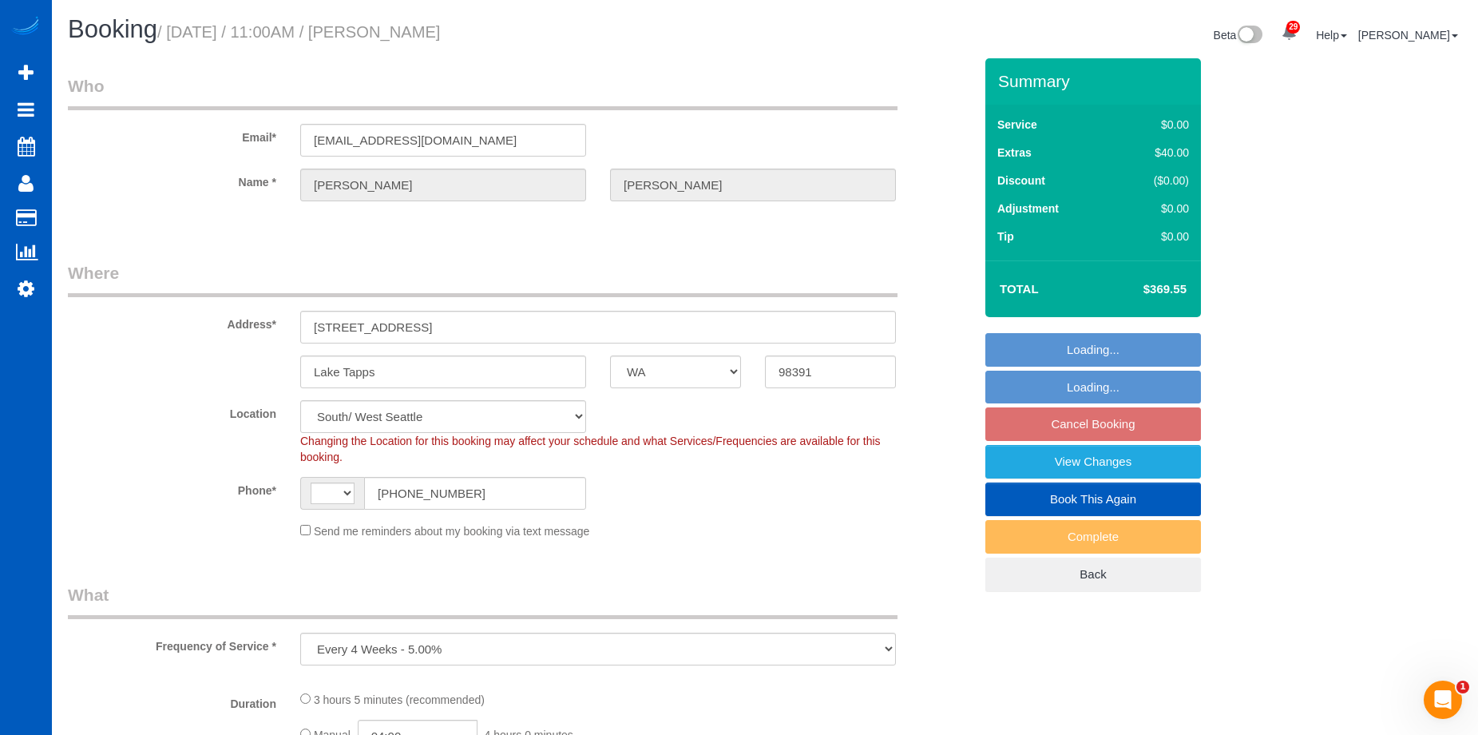
select select "3"
select select "4"
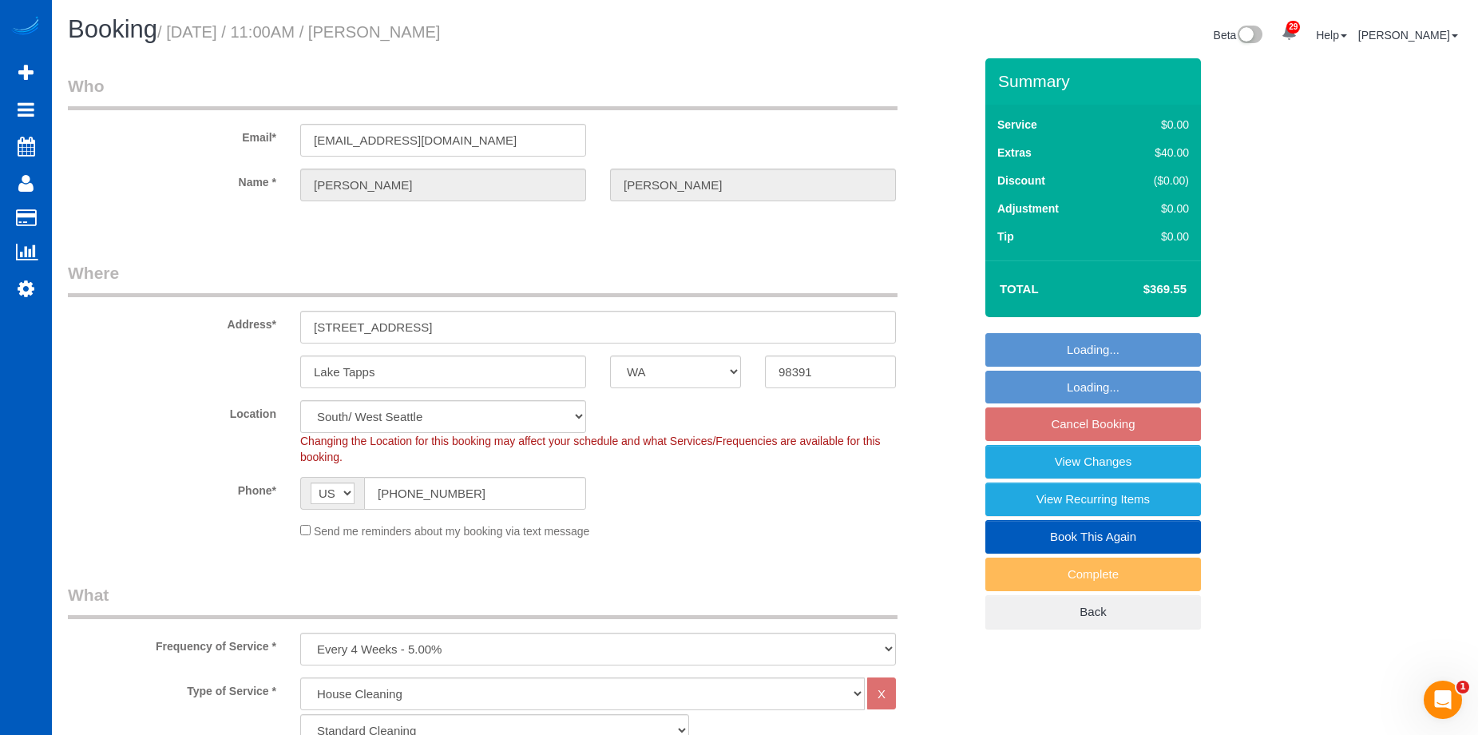
select select "spot2"
select select "3001"
select select "3"
select select "4"
select select "WA"
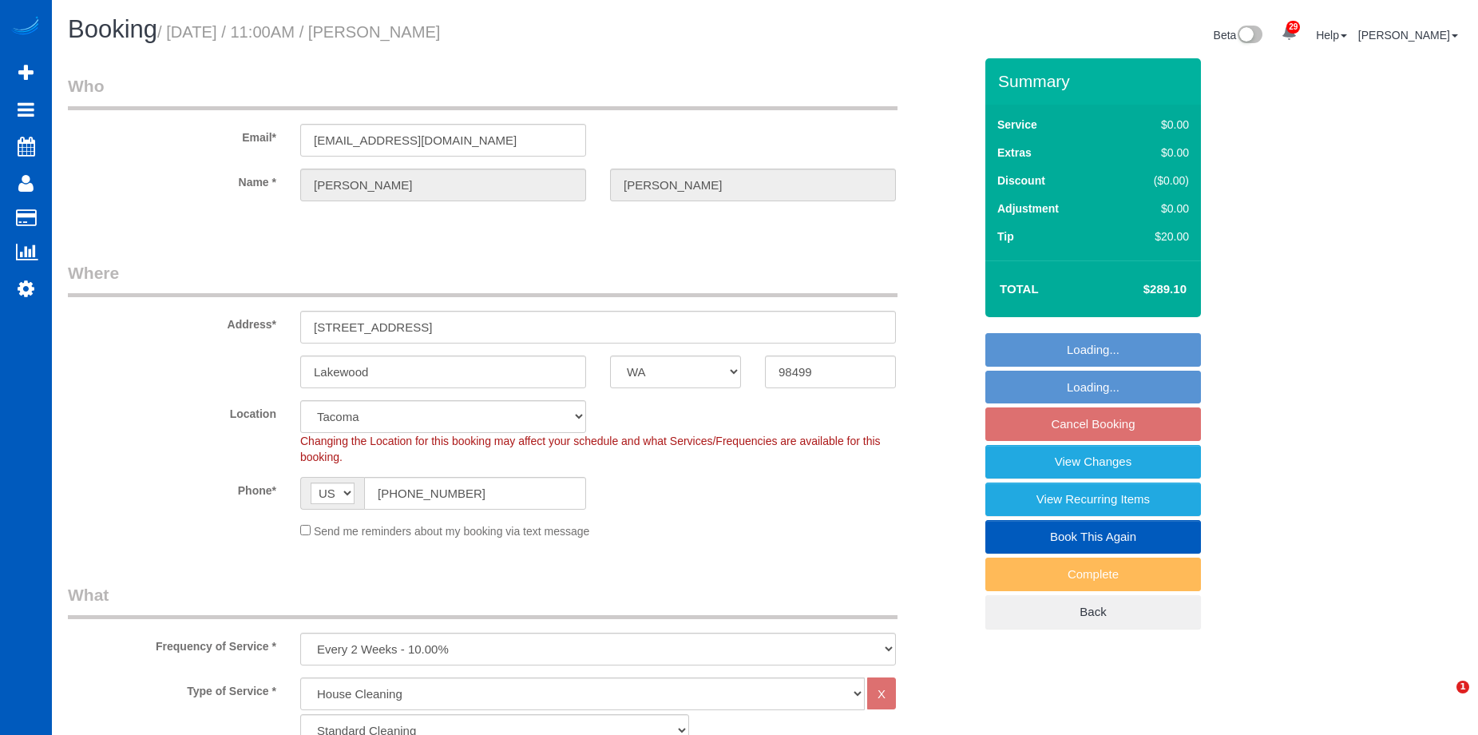
select select "199"
select select "2501"
select select "4"
select select "3"
select select "spot1"
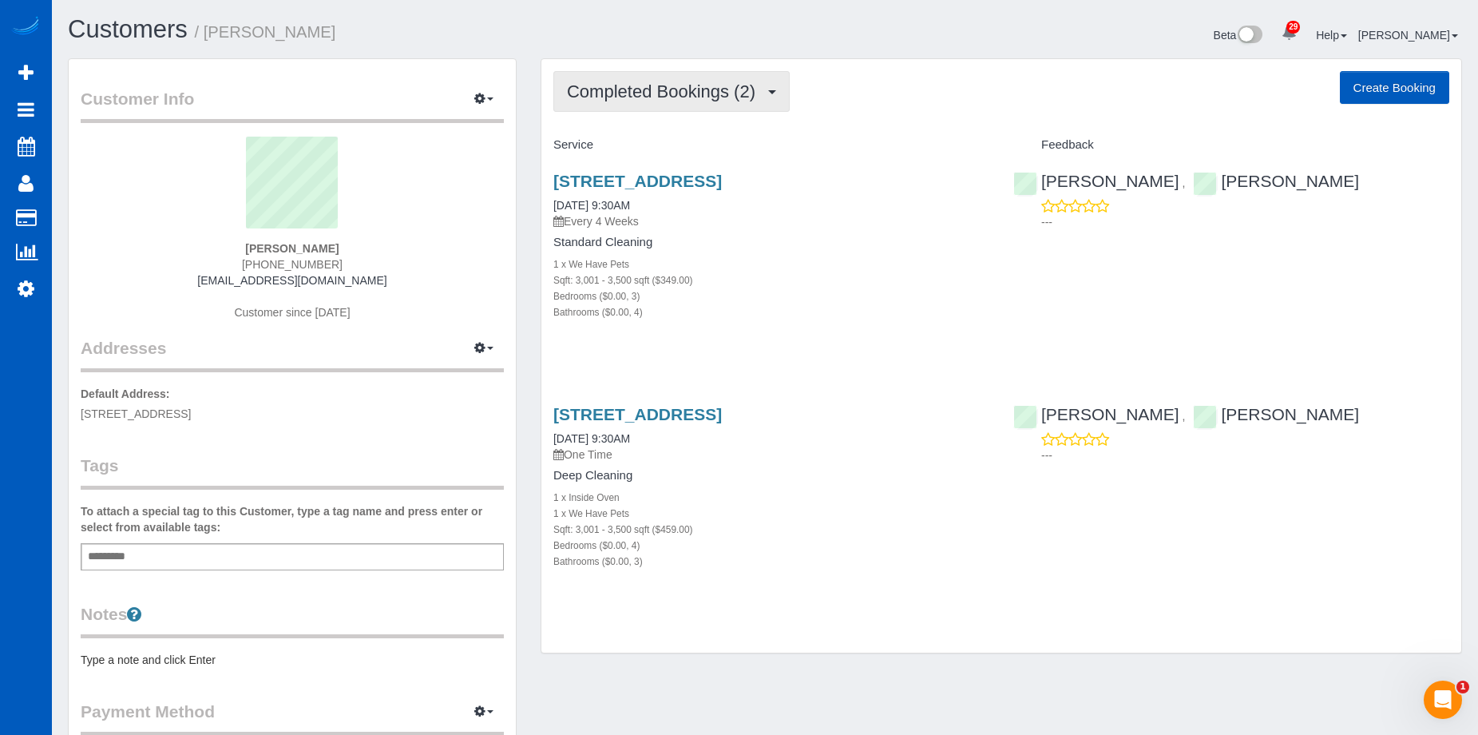
click at [716, 97] on span "Completed Bookings (2)" at bounding box center [665, 91] width 196 height 20
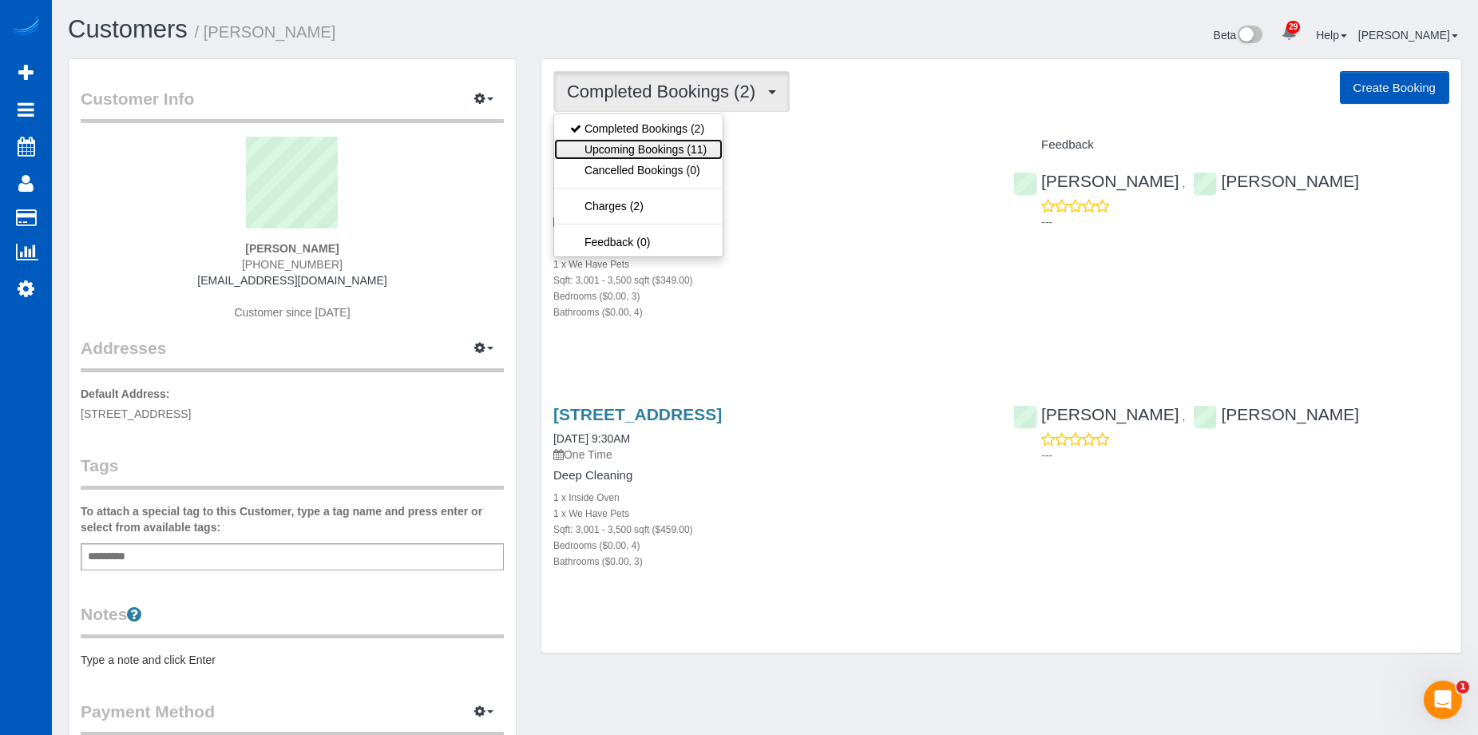
click at [676, 148] on link "Upcoming Bookings (11)" at bounding box center [638, 149] width 169 height 21
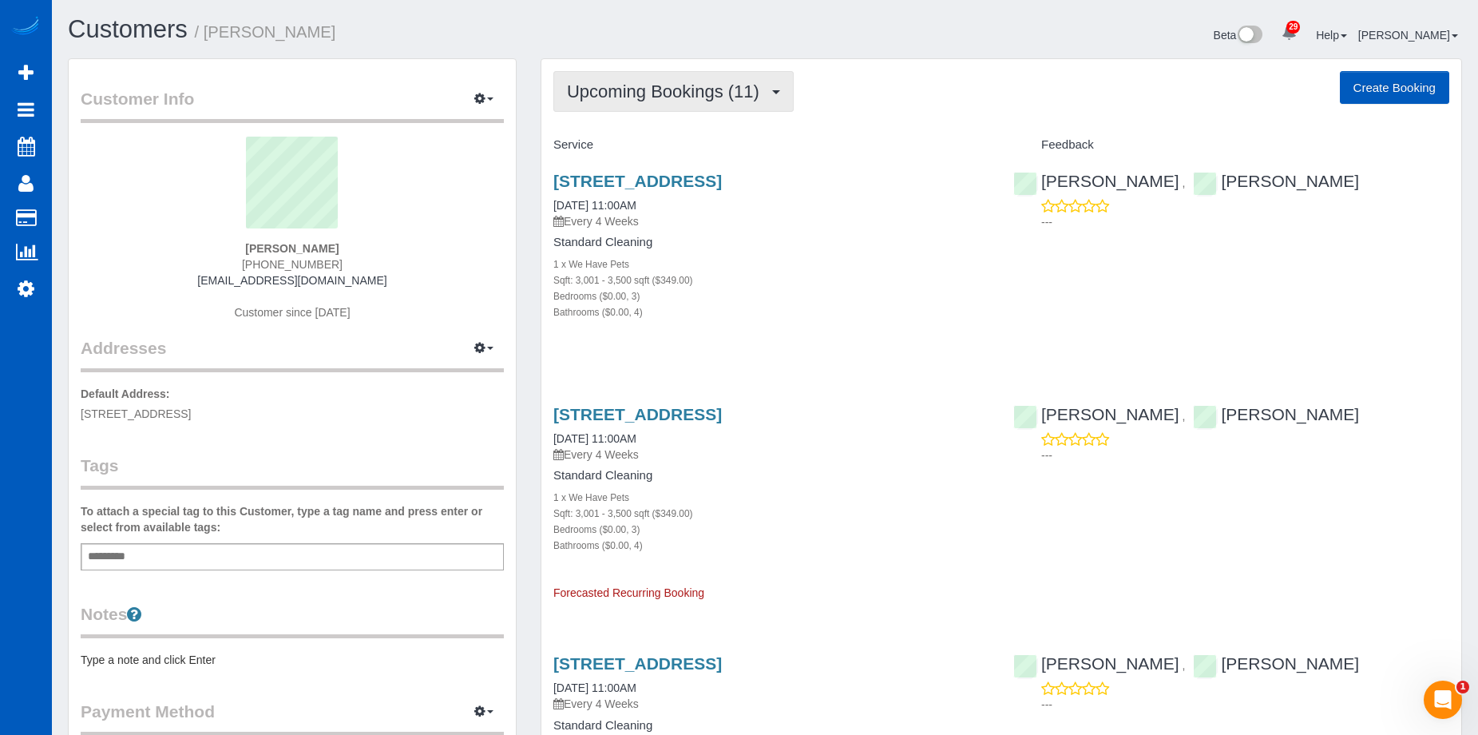
click at [705, 108] on button "Upcoming Bookings (11)" at bounding box center [673, 91] width 240 height 41
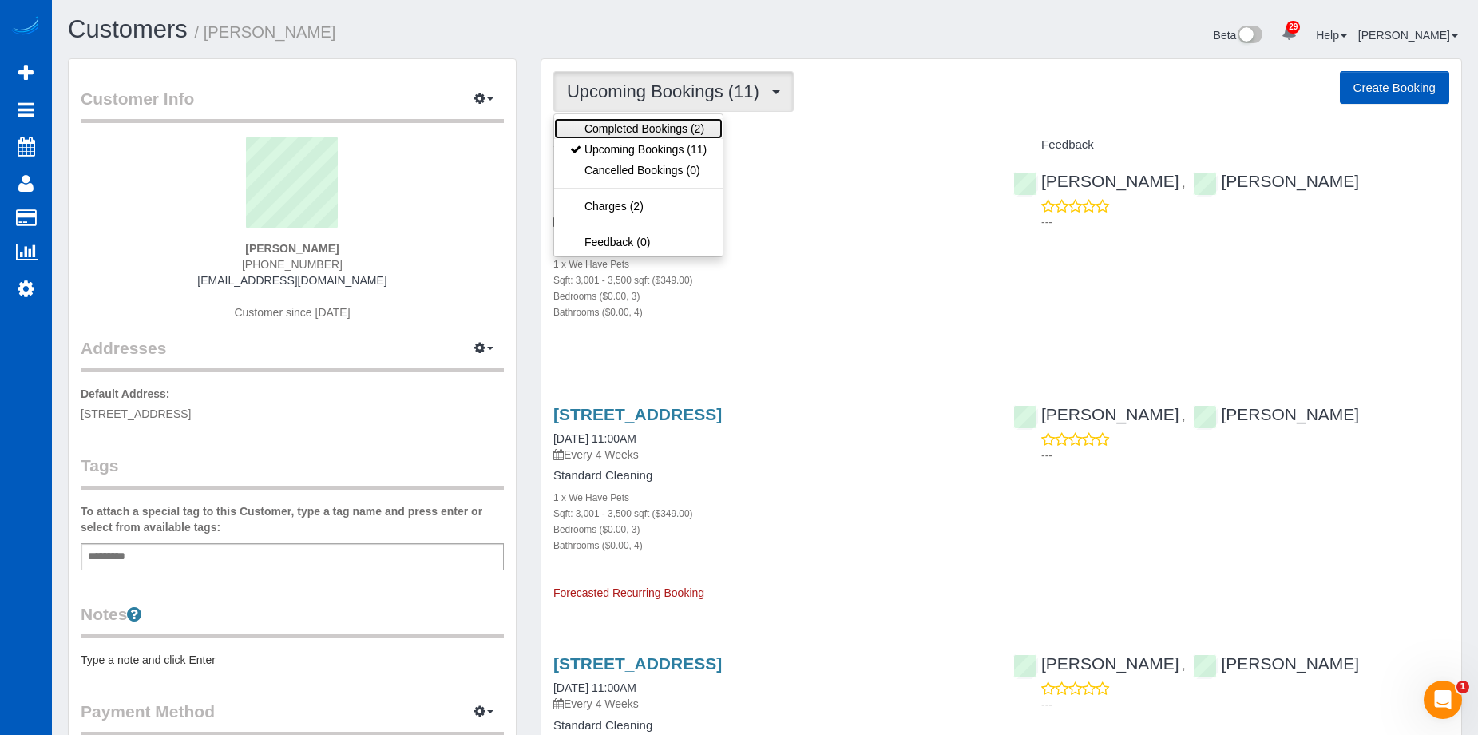
click at [681, 124] on link "Completed Bookings (2)" at bounding box center [638, 128] width 169 height 21
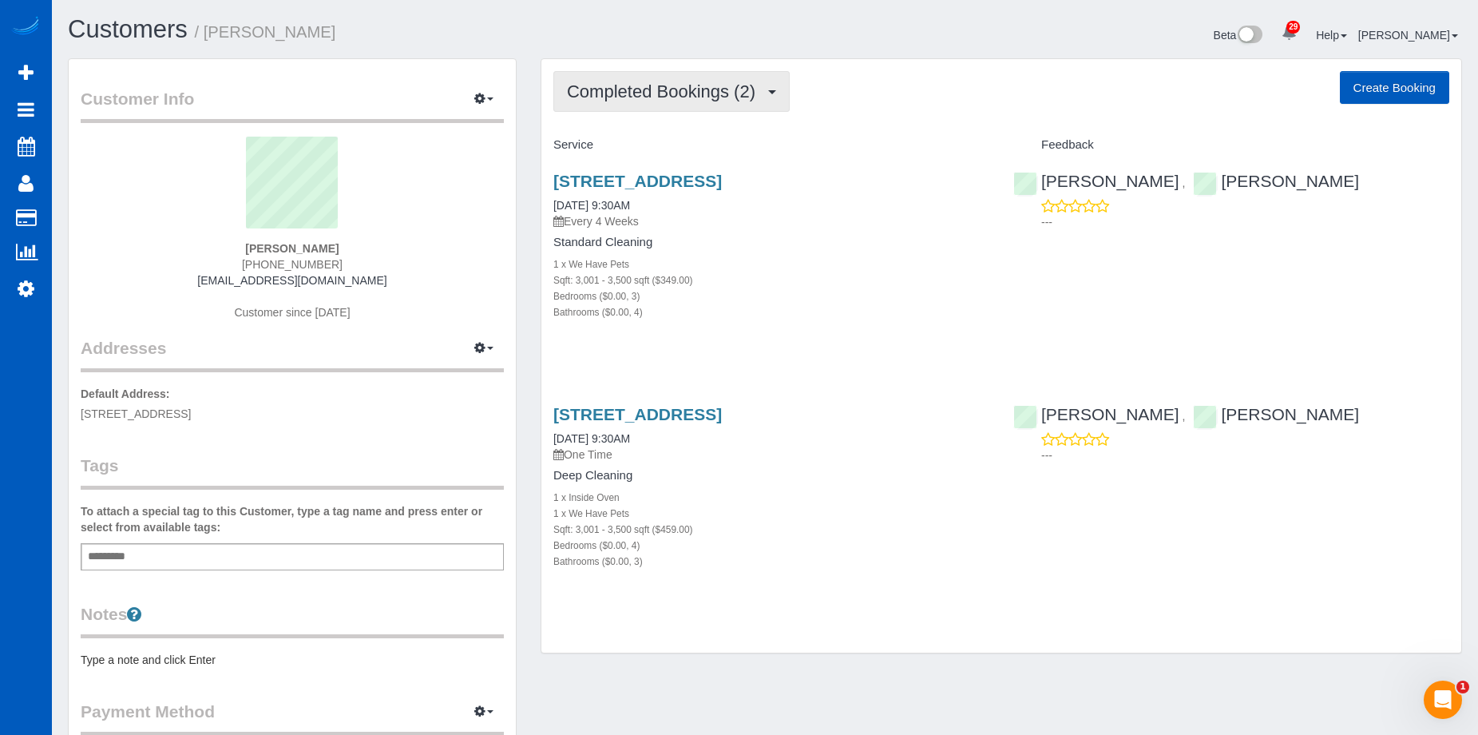
click at [667, 101] on button "Completed Bookings (2)" at bounding box center [671, 91] width 236 height 41
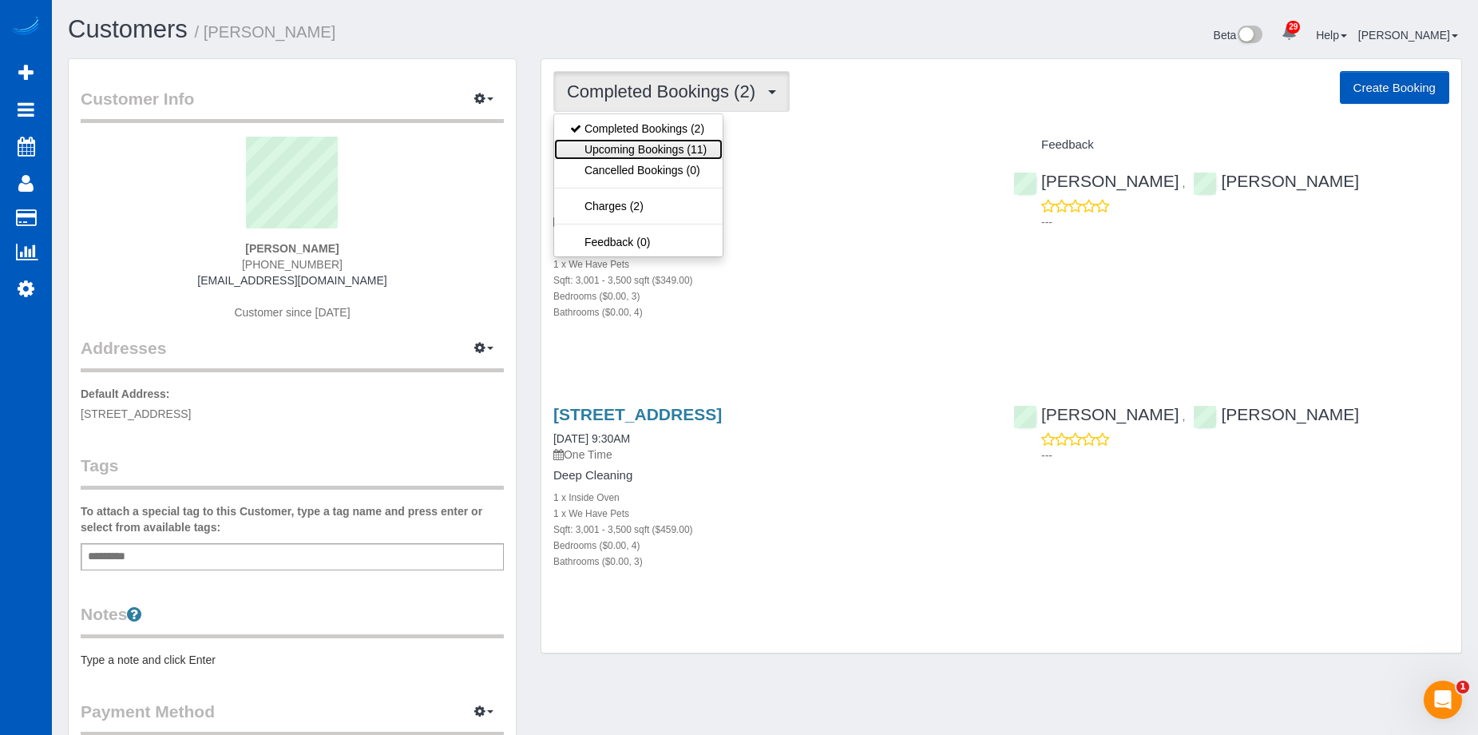
click at [635, 151] on link "Upcoming Bookings (11)" at bounding box center [638, 149] width 169 height 21
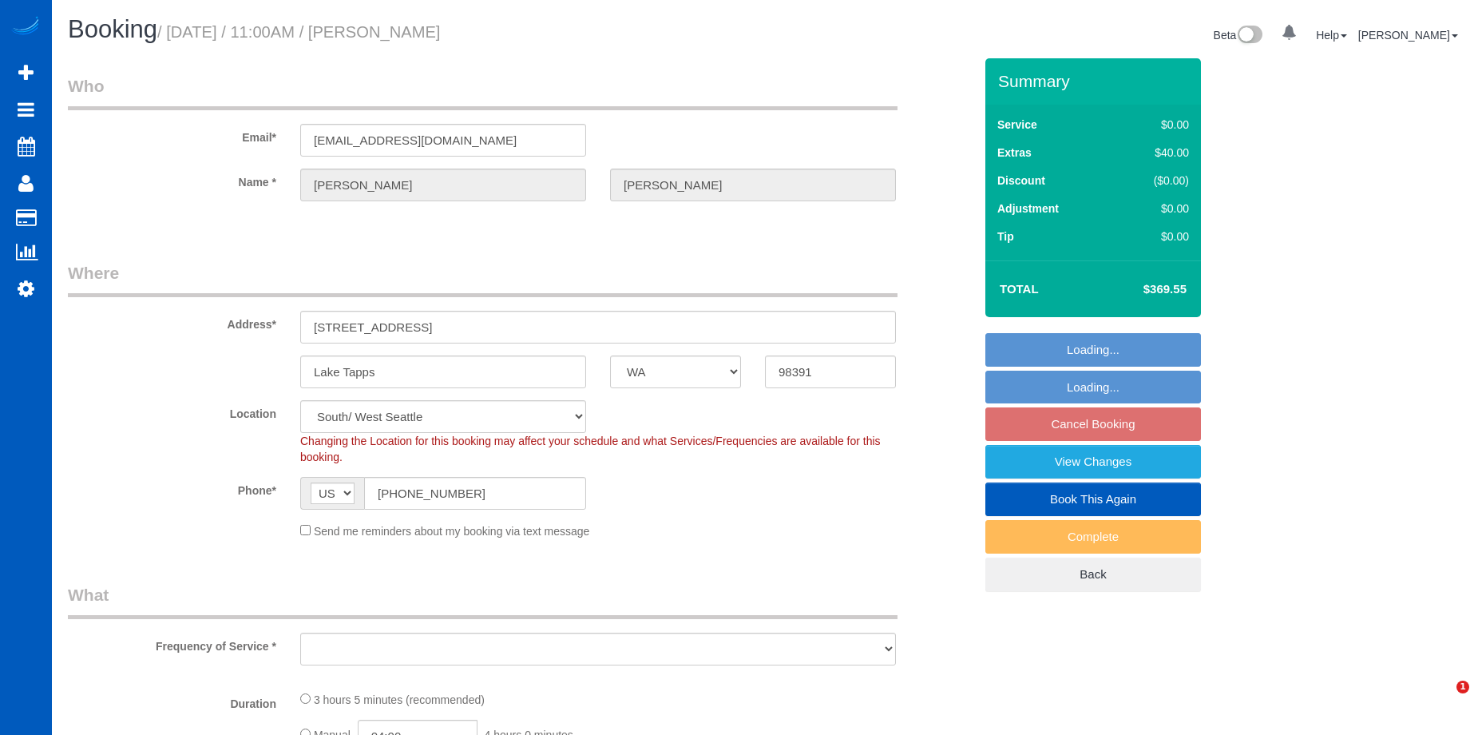
select select "WA"
select select "object:969"
select select "spot2"
select select "199"
select select "3001"
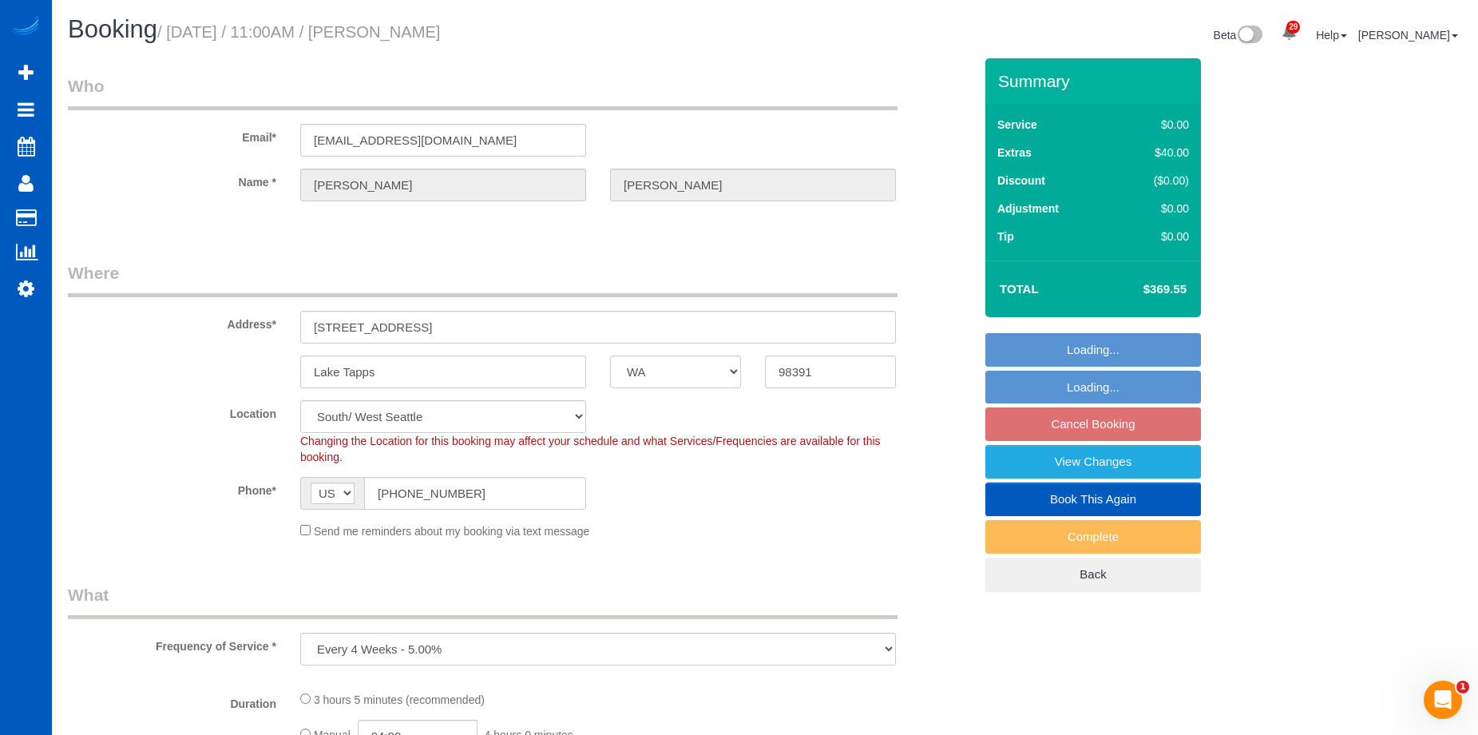
select select "3"
select select "4"
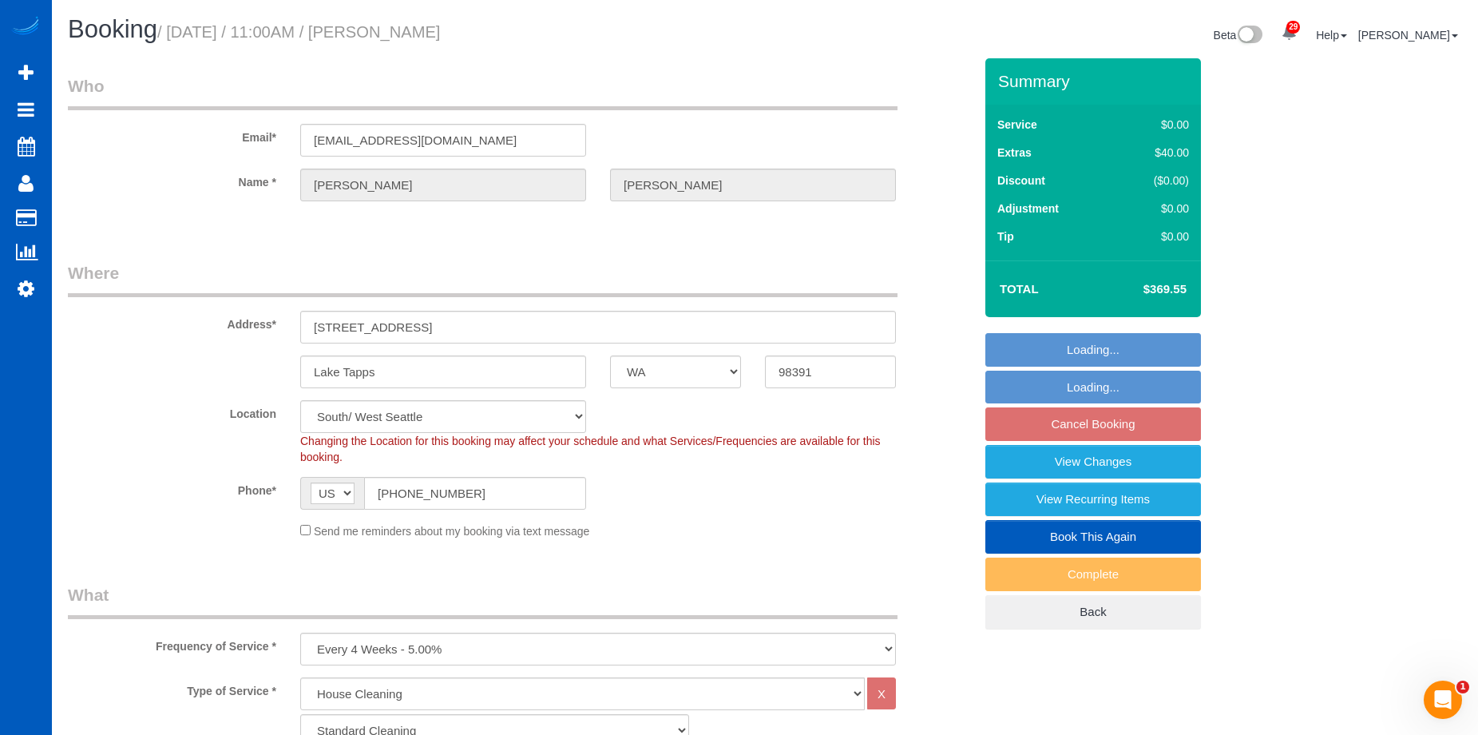
select select "object:1120"
select select "3001"
select select "3"
select select "4"
select select "WA"
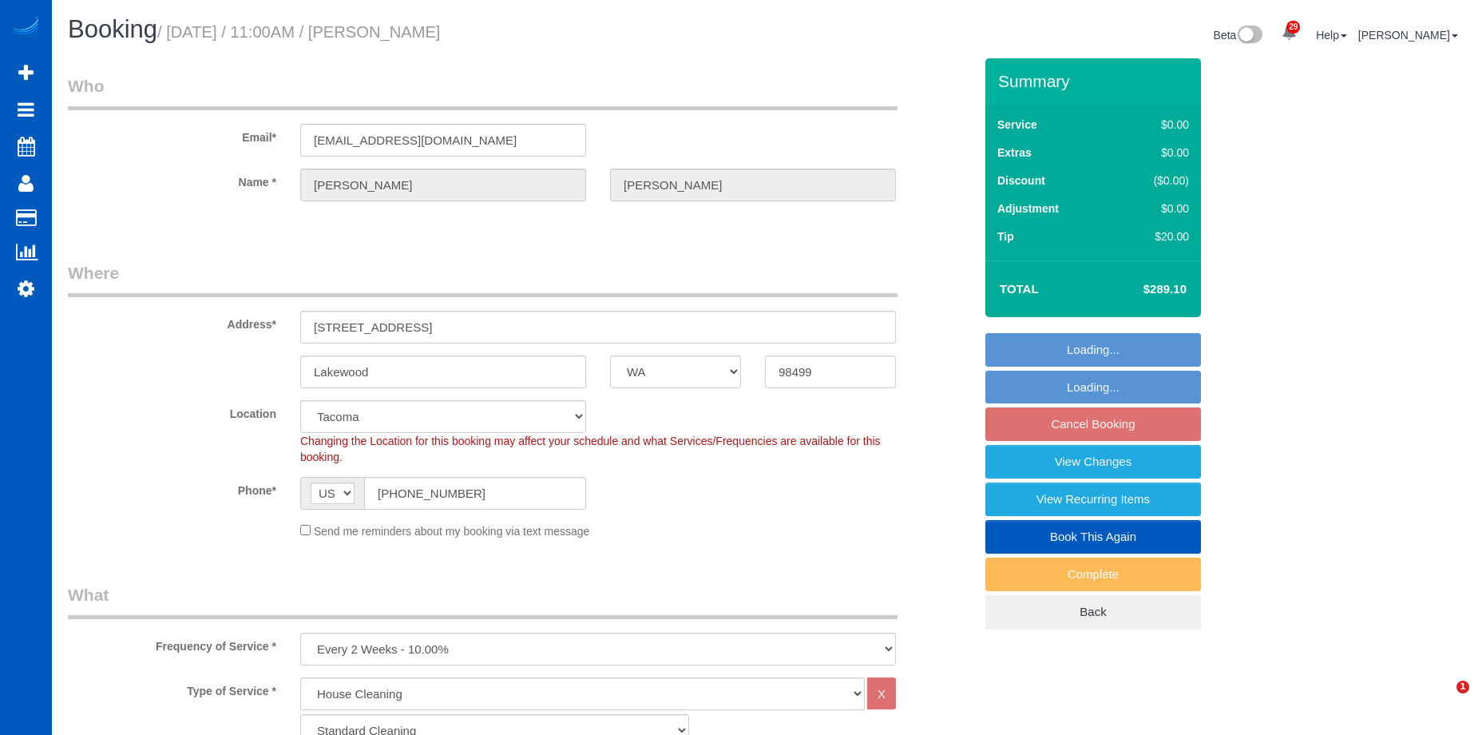
select select "199"
select select "2501"
select select "4"
select select "3"
select select "spot1"
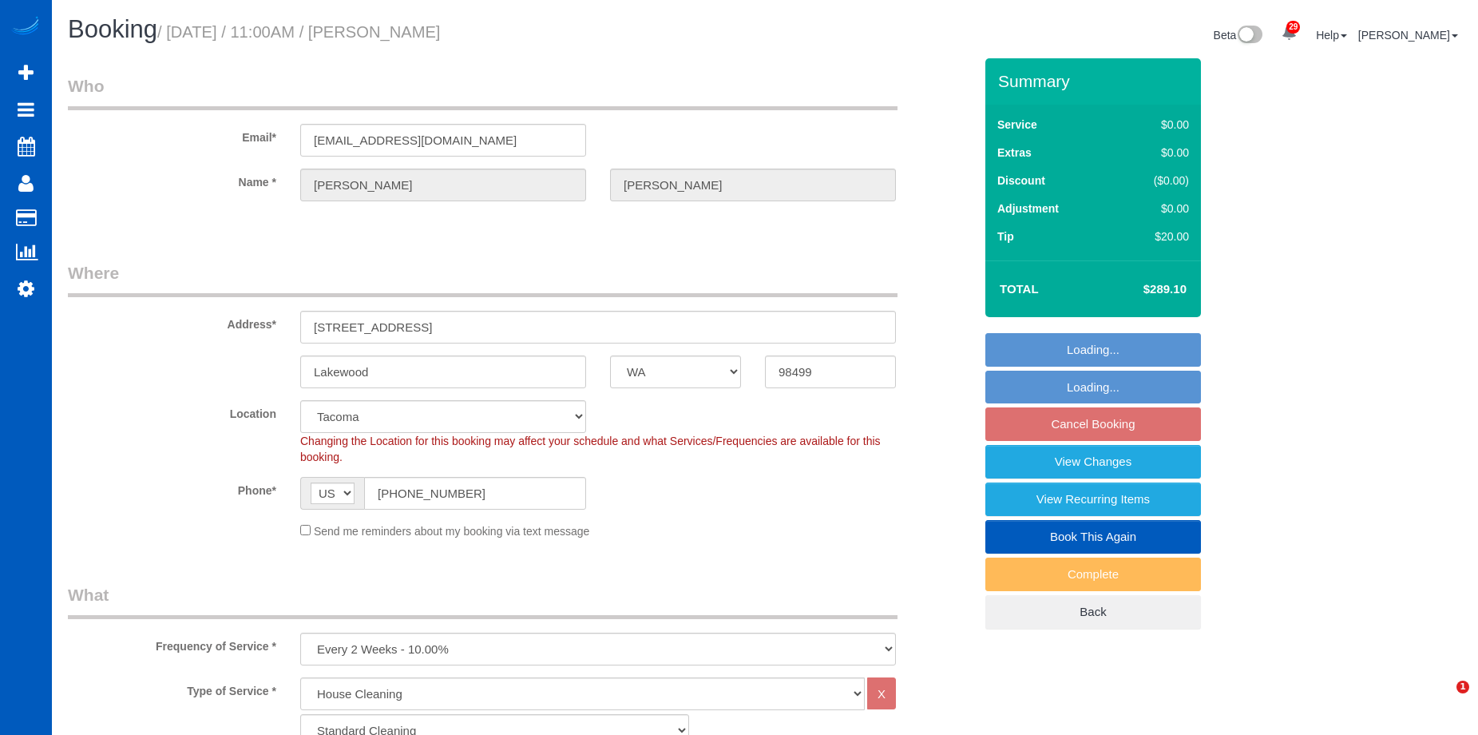
select select "object:1126"
select select "2501"
select select "4"
select select "3"
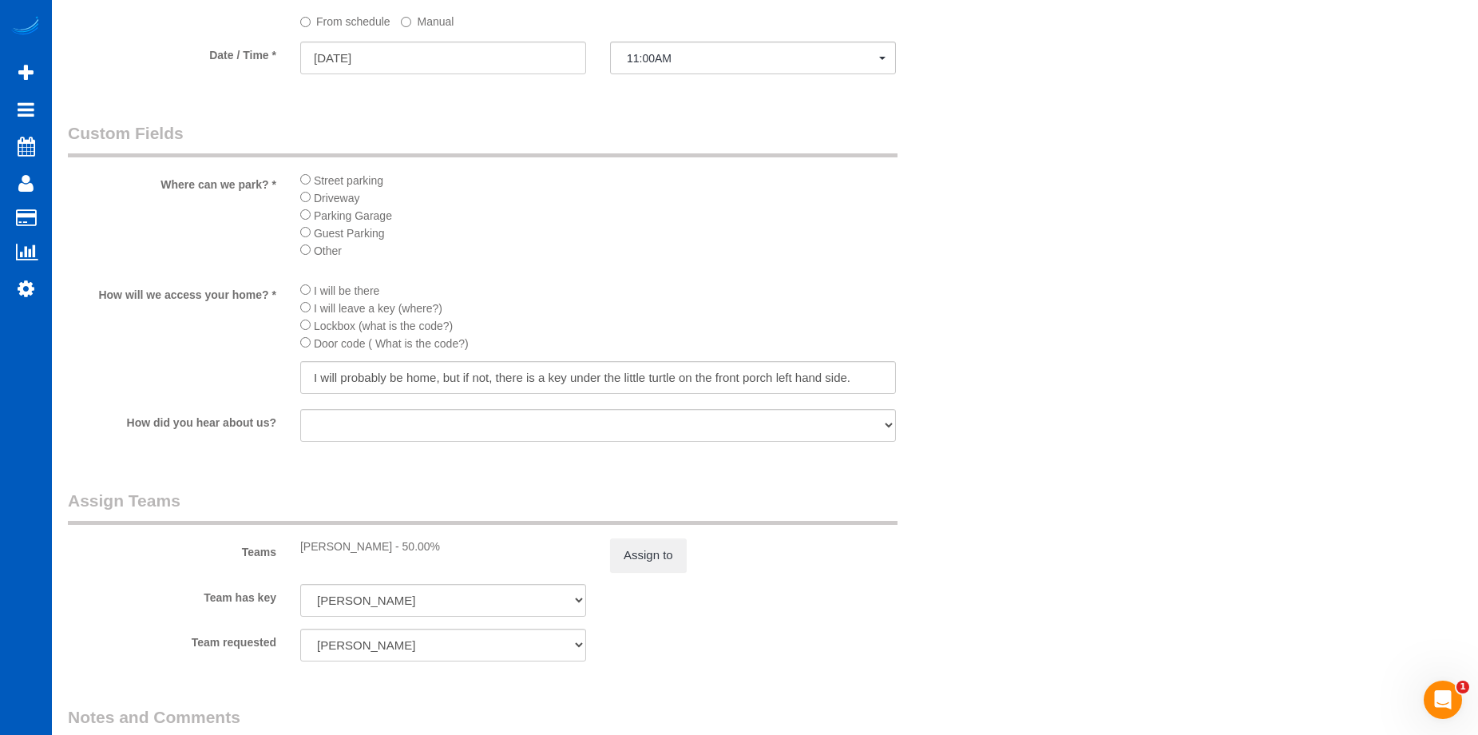
scroll to position [1517, 0]
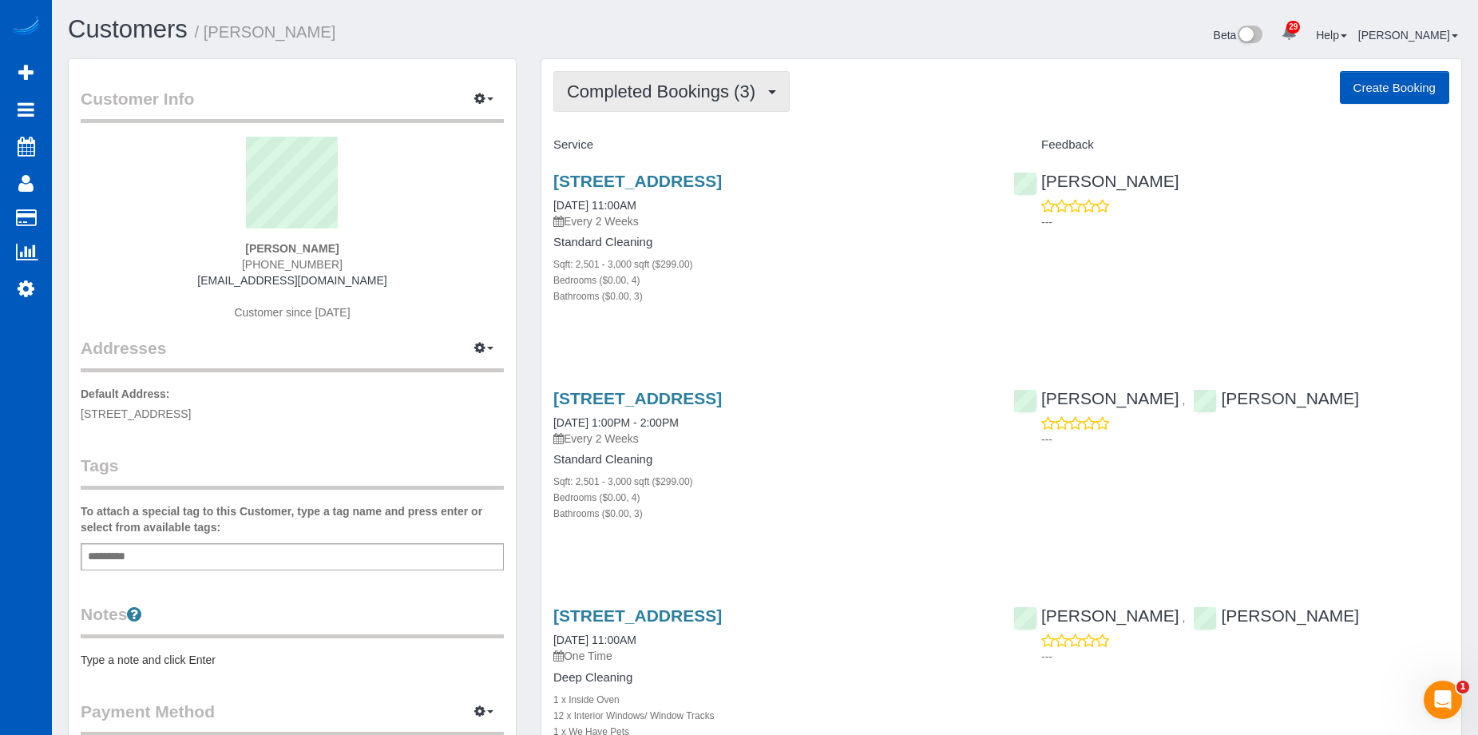
click at [739, 87] on span "Completed Bookings (3)" at bounding box center [665, 91] width 196 height 20
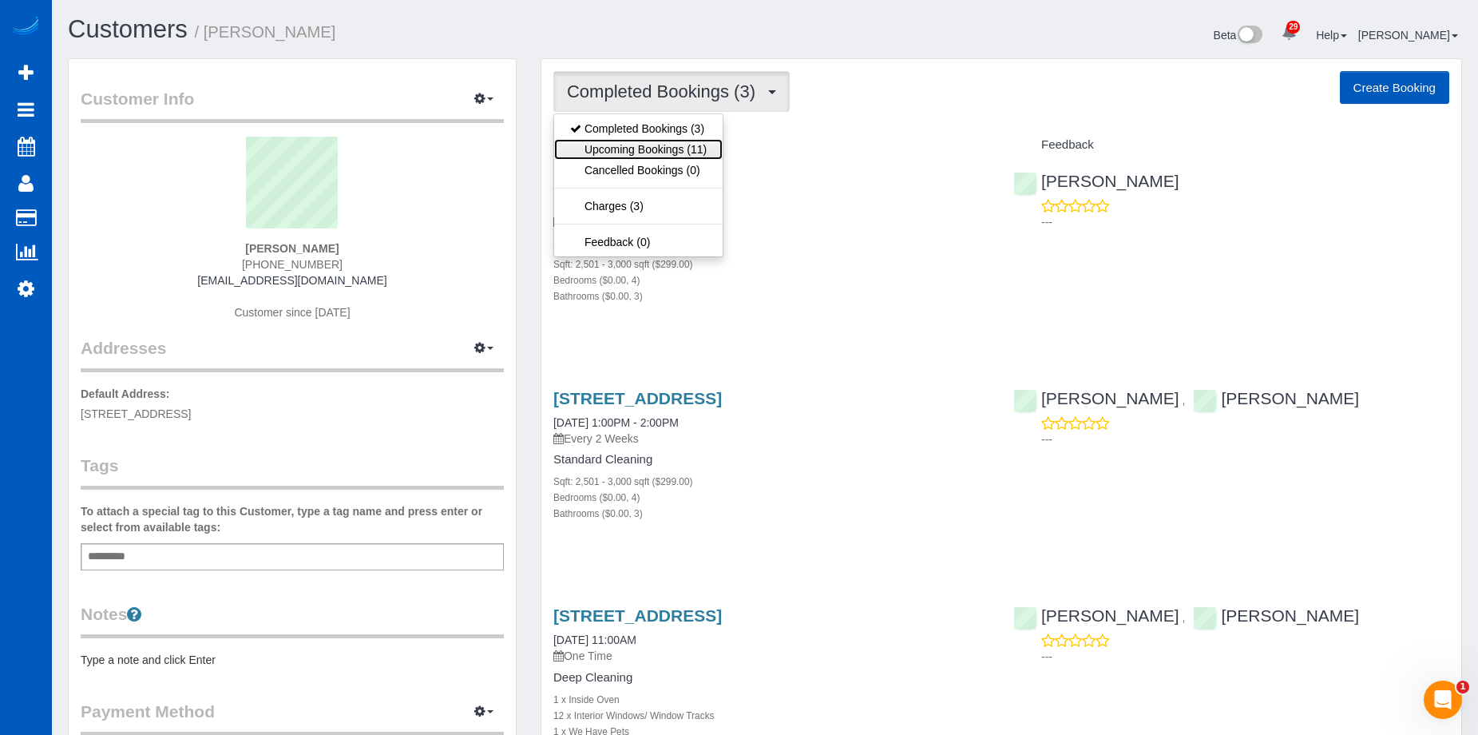
click at [704, 140] on link "Upcoming Bookings (11)" at bounding box center [638, 149] width 169 height 21
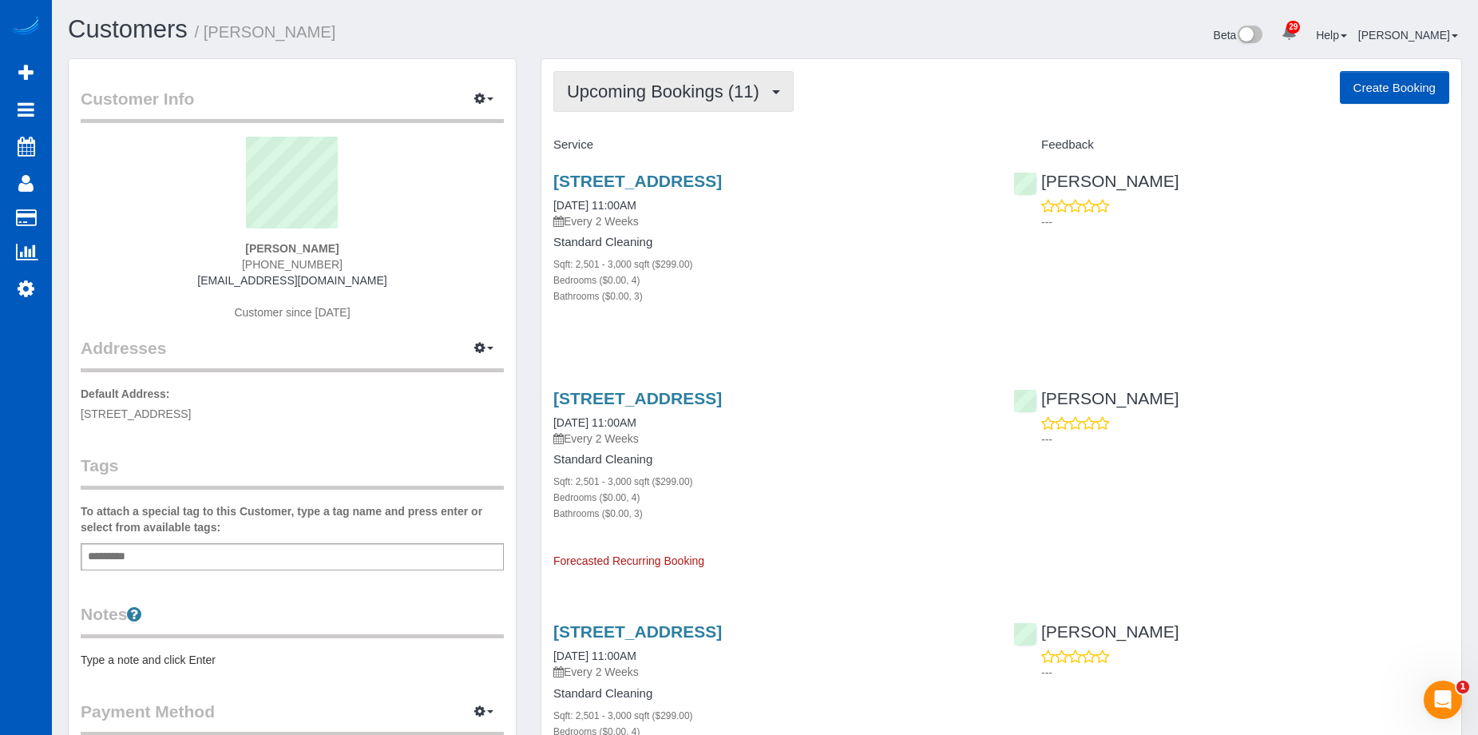
click at [650, 89] on span "Upcoming Bookings (11)" at bounding box center [667, 91] width 200 height 20
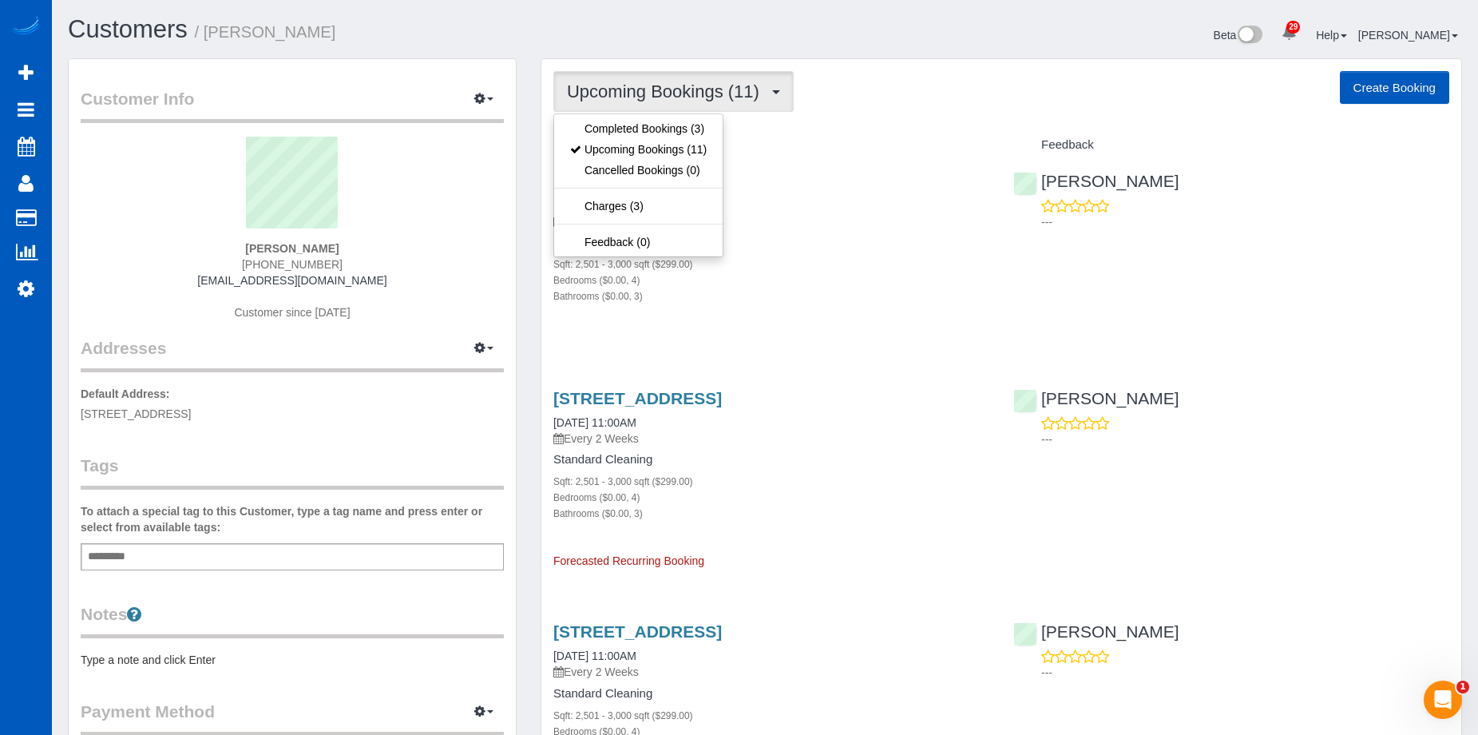
click at [709, 85] on span "Upcoming Bookings (11)" at bounding box center [667, 91] width 200 height 20
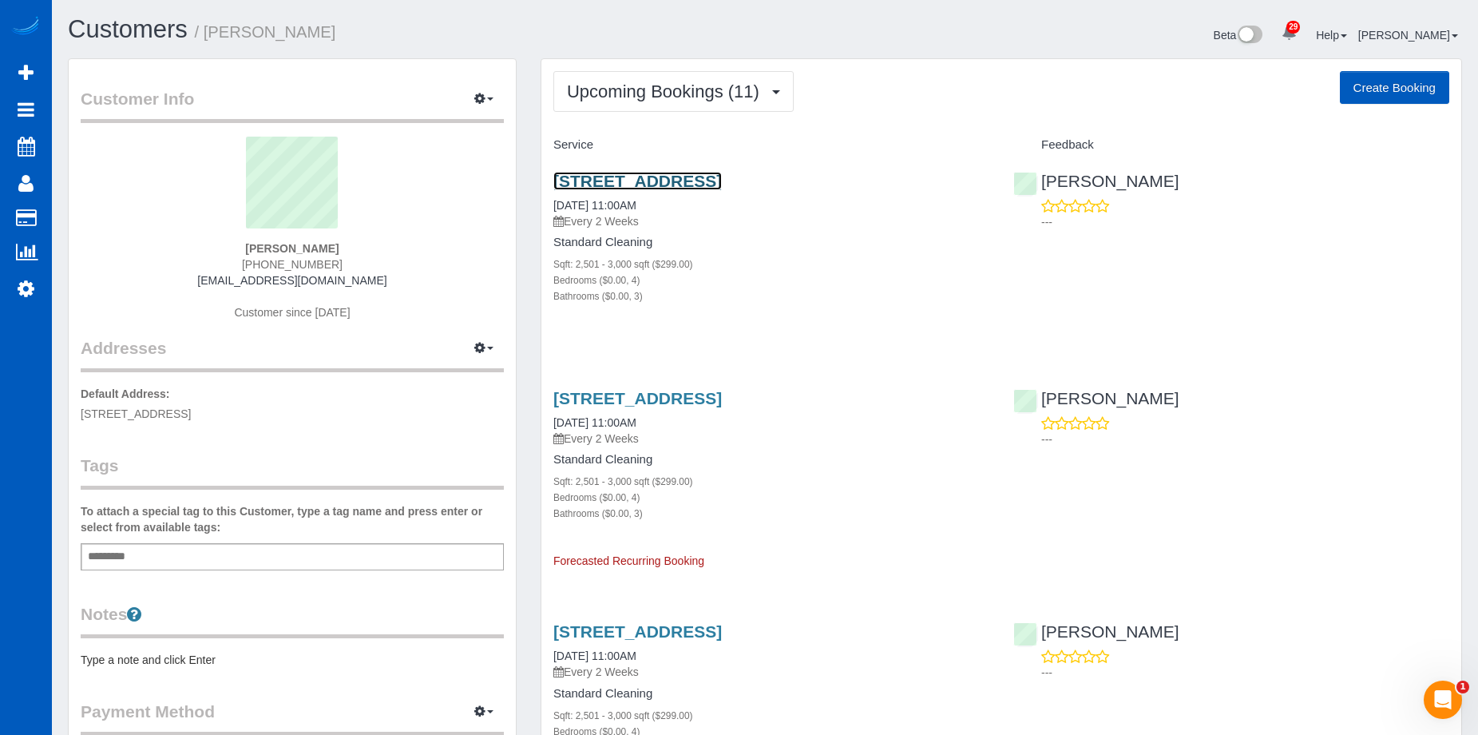
click at [722, 176] on link "7566 68th Ave W, Lakewood, WA 98499" at bounding box center [637, 181] width 169 height 18
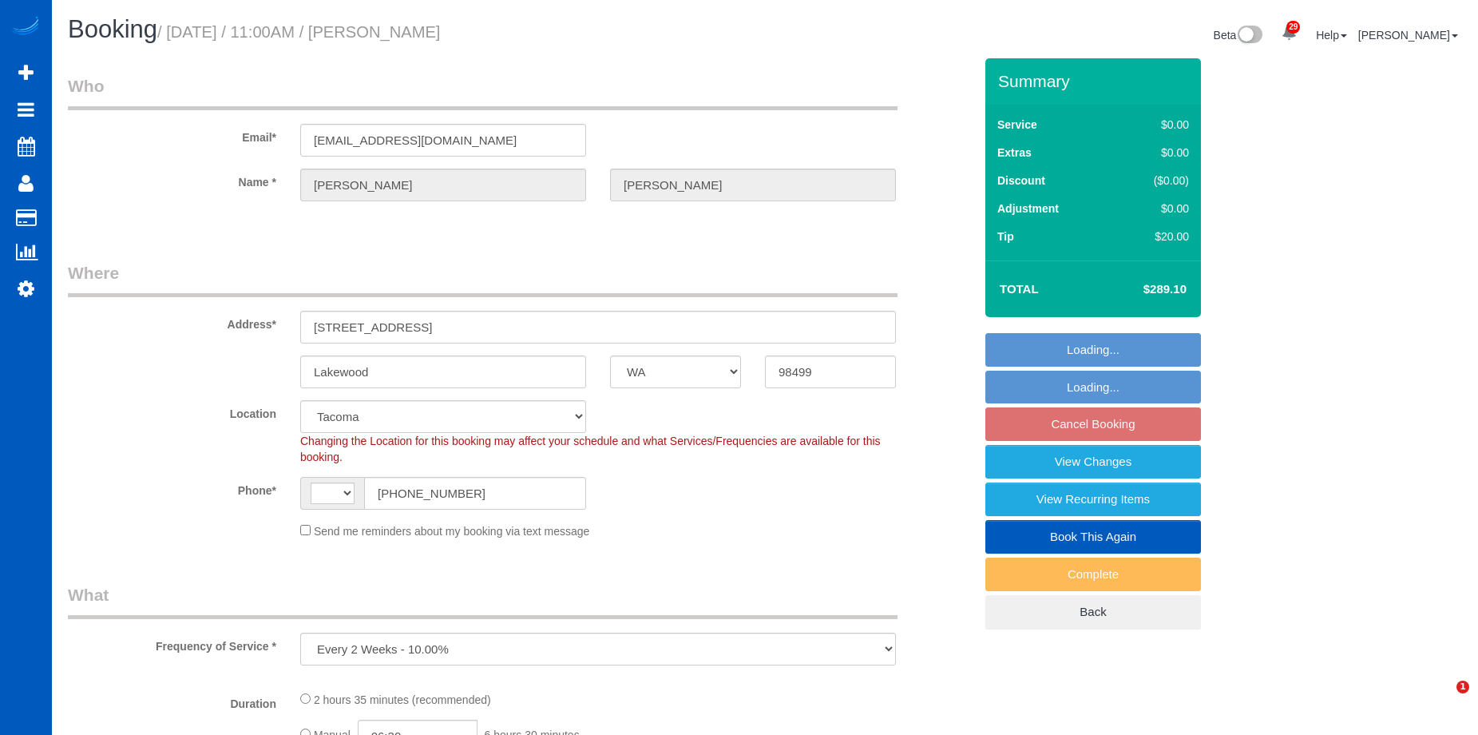
select select "WA"
select select "object:674"
select select "string:[GEOGRAPHIC_DATA]"
select select "199"
select select "2501"
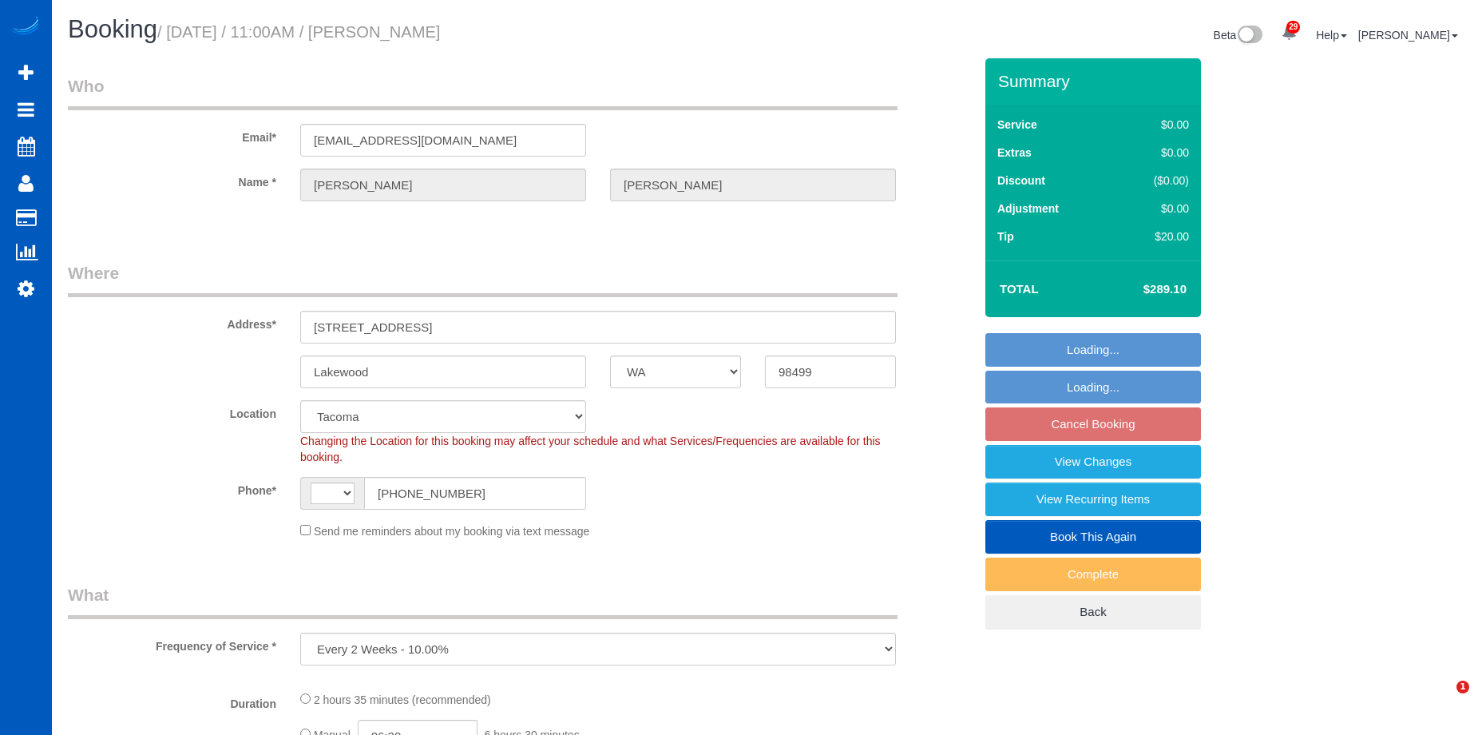
select select "4"
select select "3"
select select "spot1"
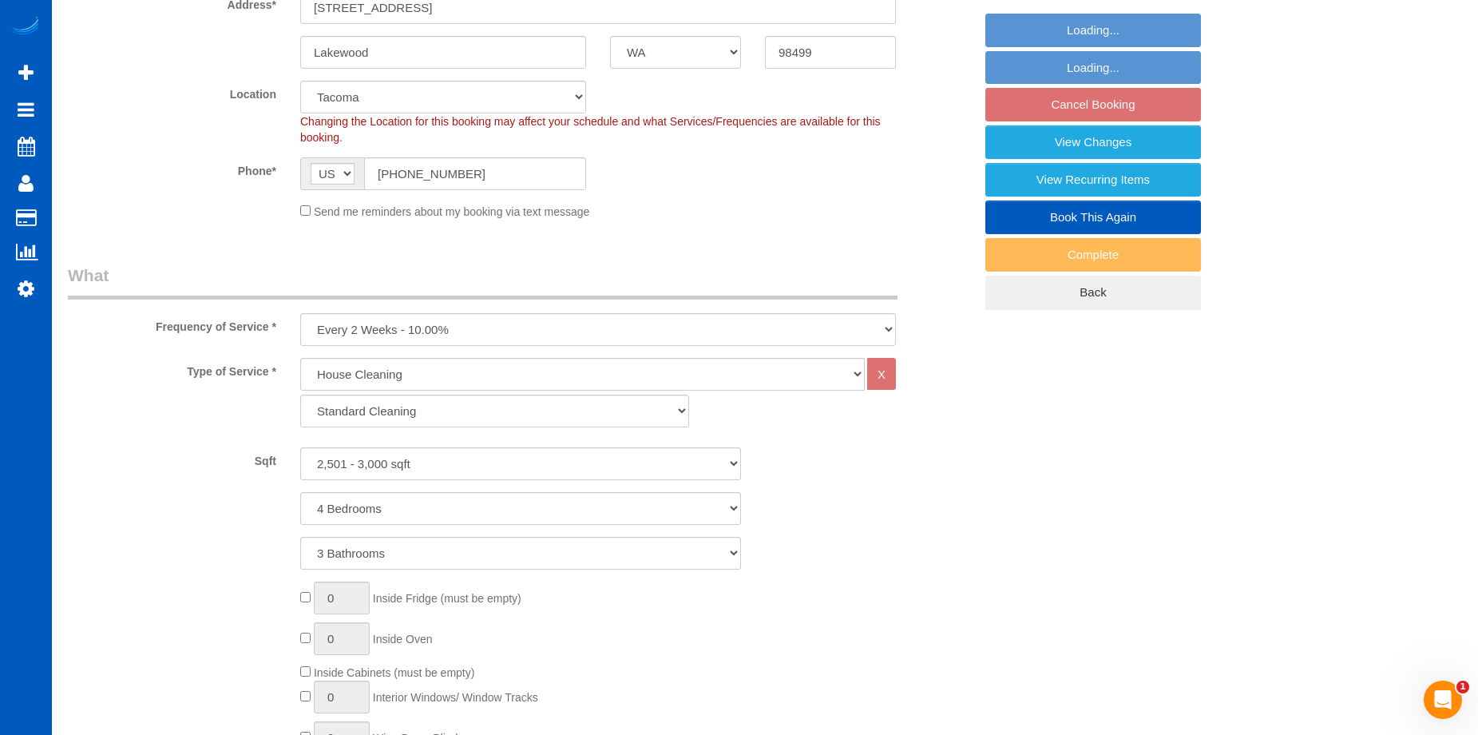
select select "2501"
select select "4"
select select "3"
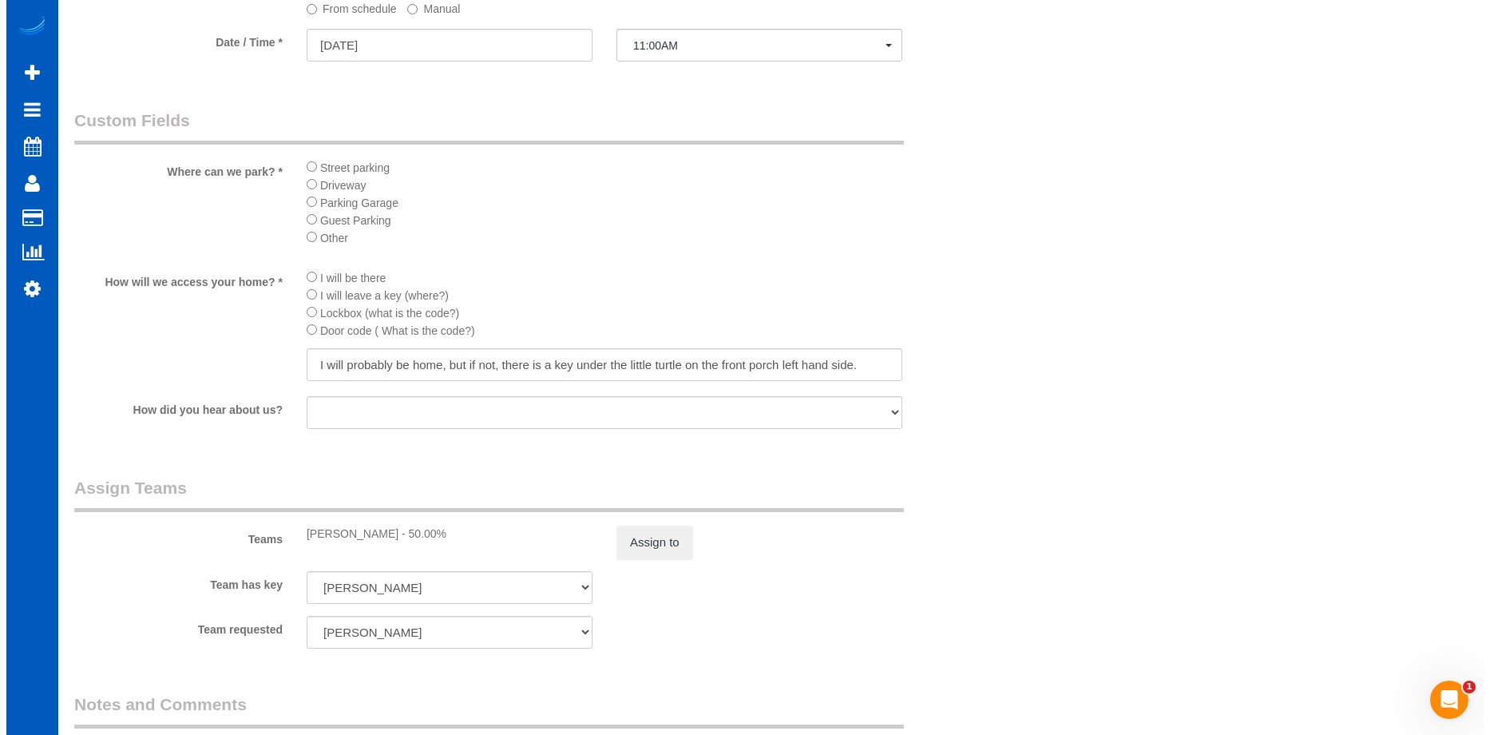
scroll to position [1996, 0]
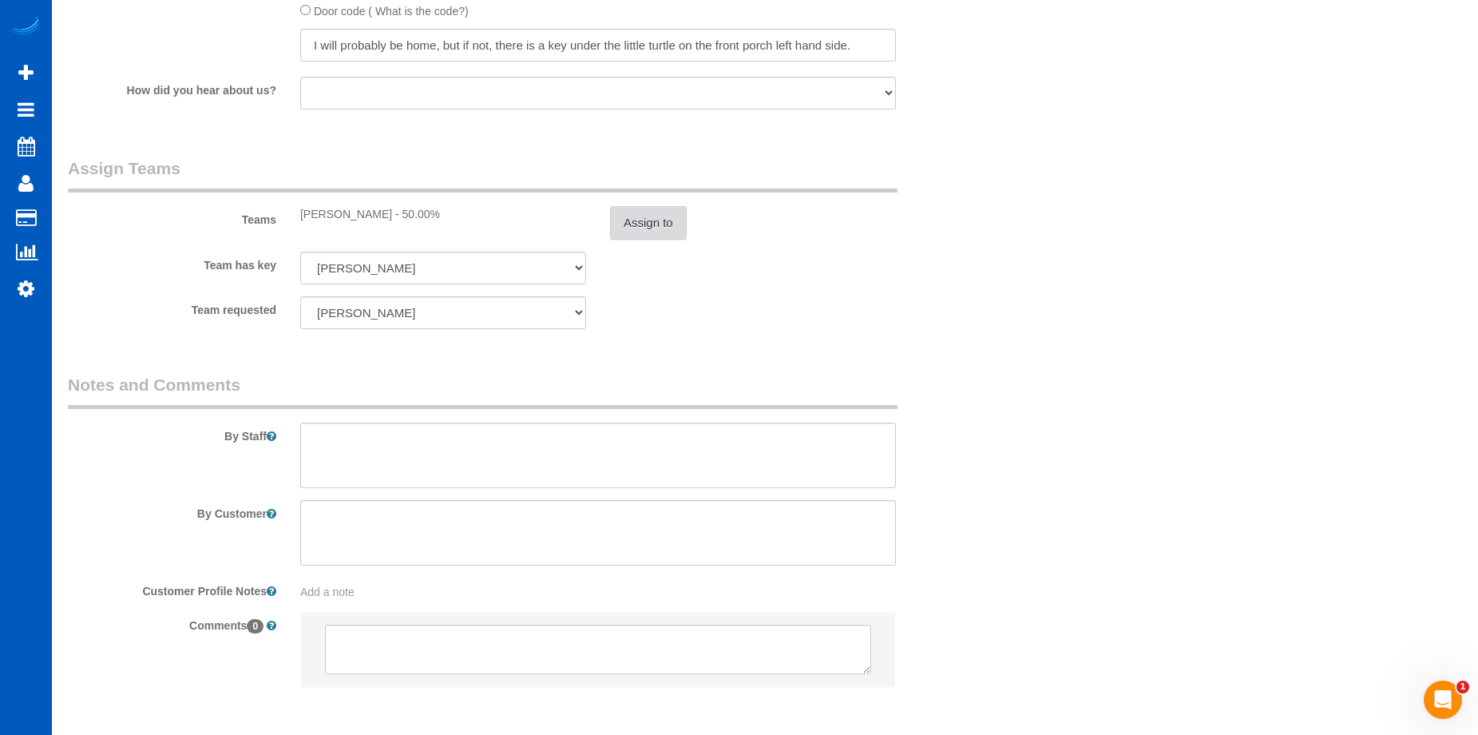
click at [654, 232] on button "Assign to" at bounding box center [648, 223] width 77 height 34
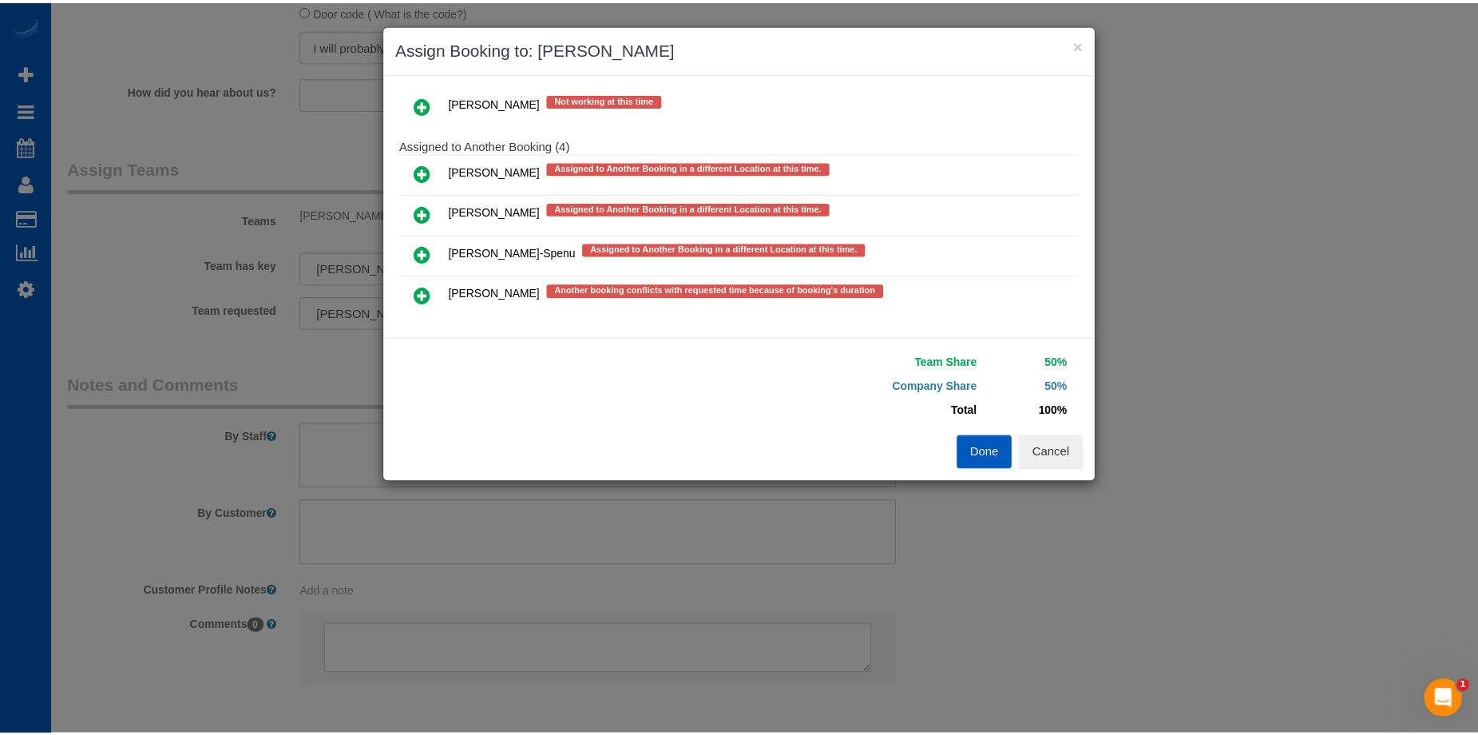
scroll to position [467, 0]
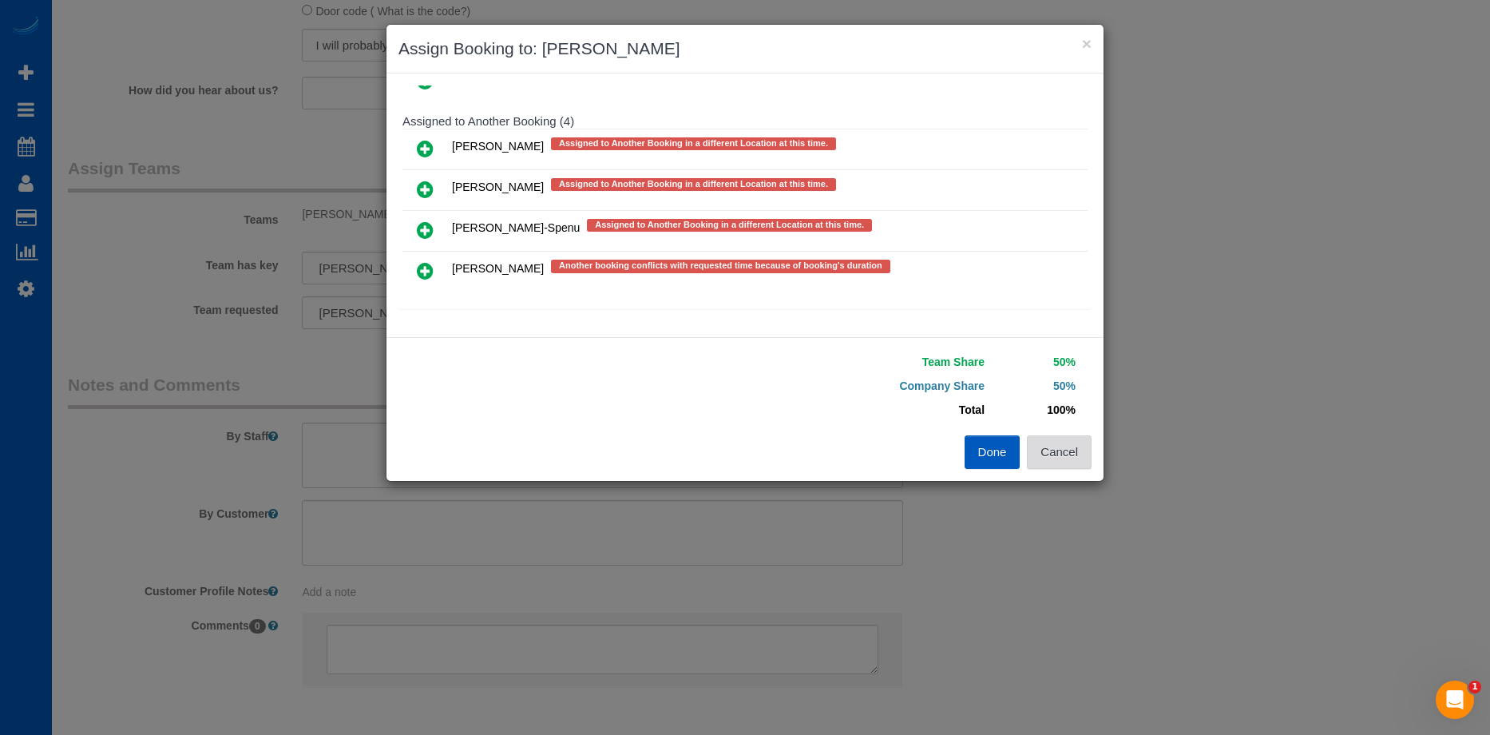
click at [1058, 457] on button "Cancel" at bounding box center [1059, 452] width 65 height 34
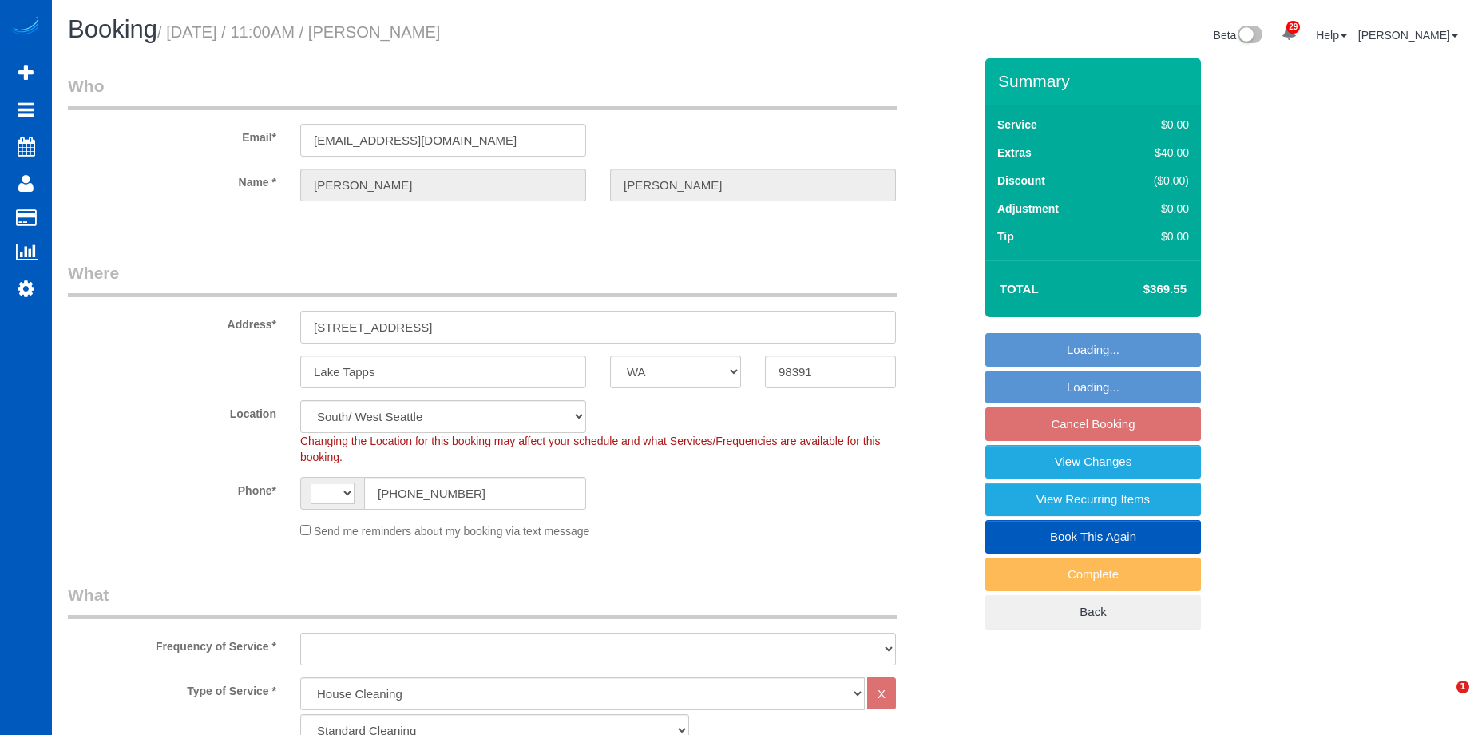
select select "WA"
select select "199"
select select "3001"
select select "3"
select select "4"
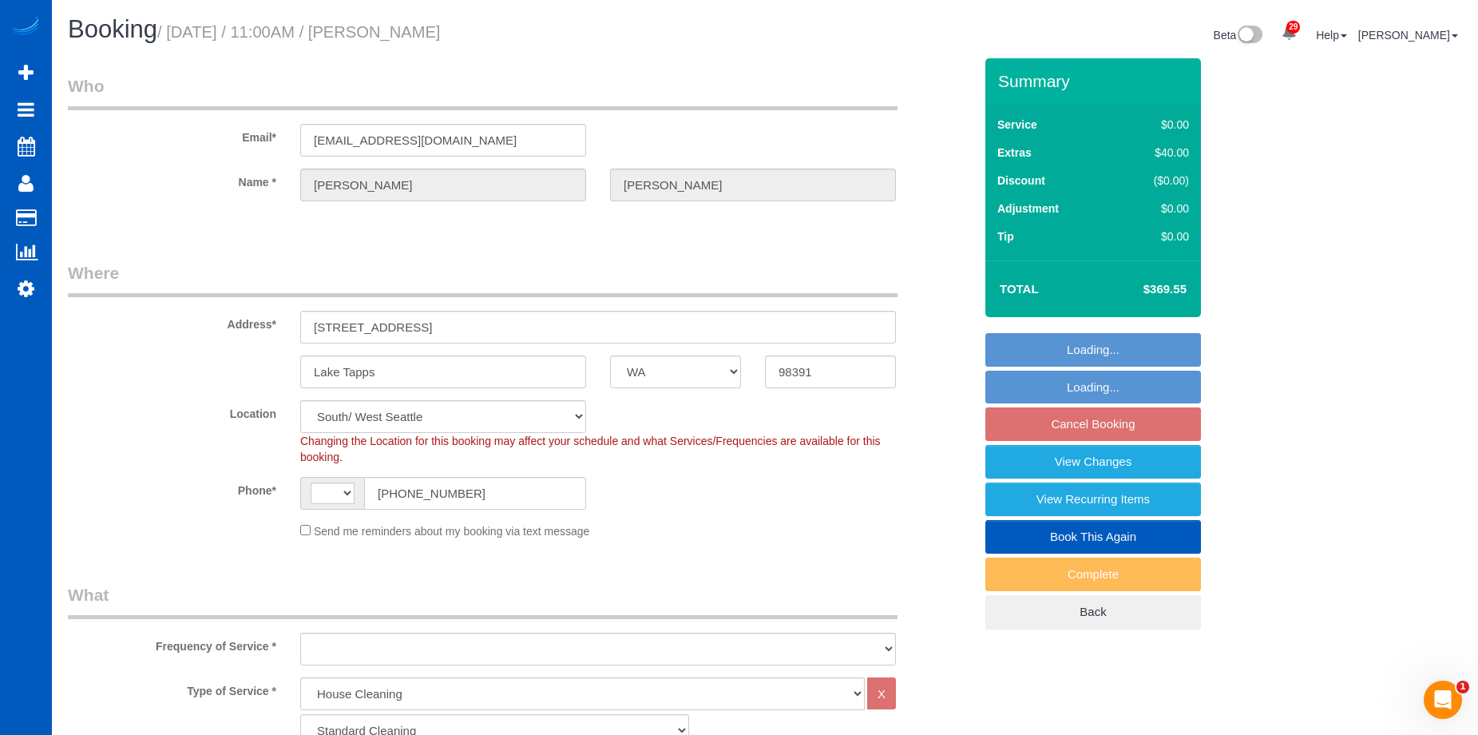
select select "3001"
select select "3"
select select "4"
select select "string:[GEOGRAPHIC_DATA]"
select select "object:1138"
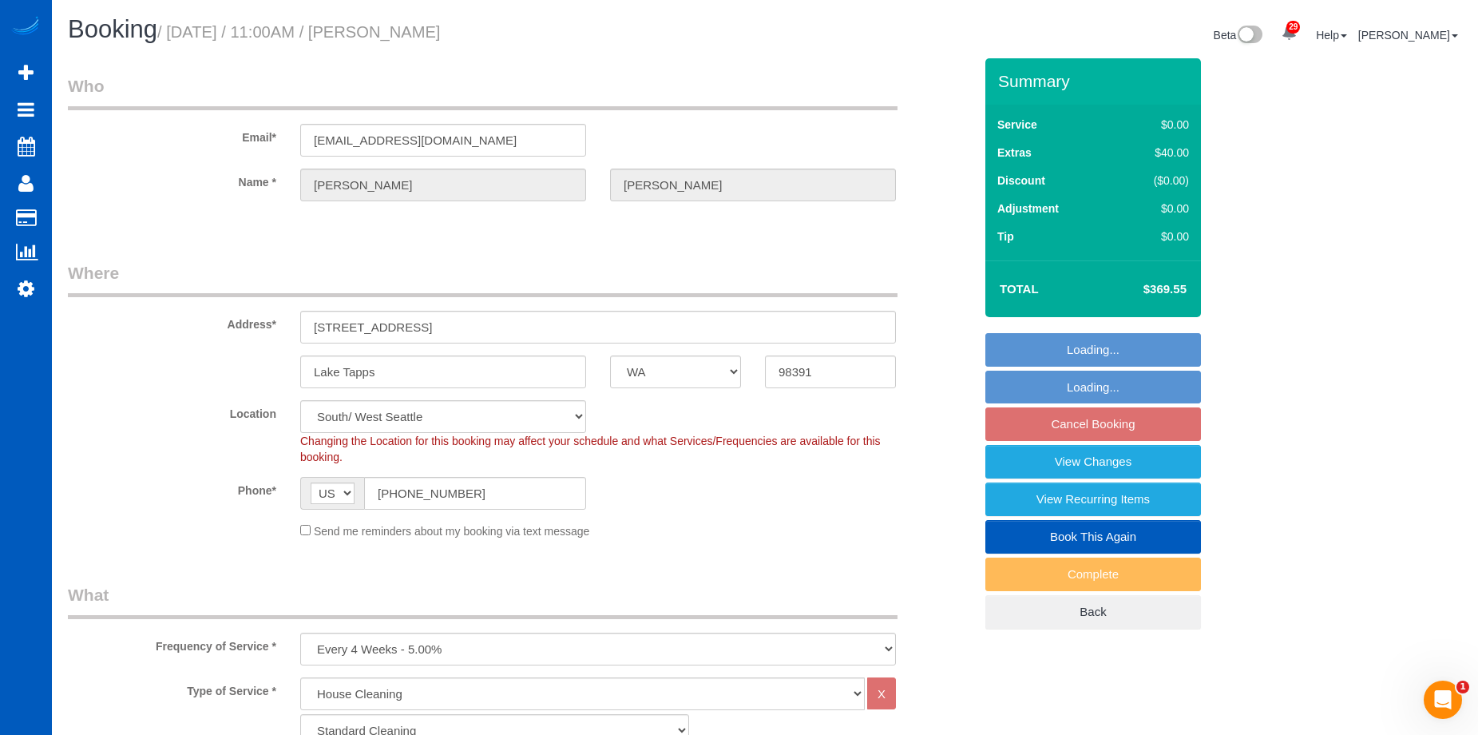
select select "spot2"
select select "object:1204"
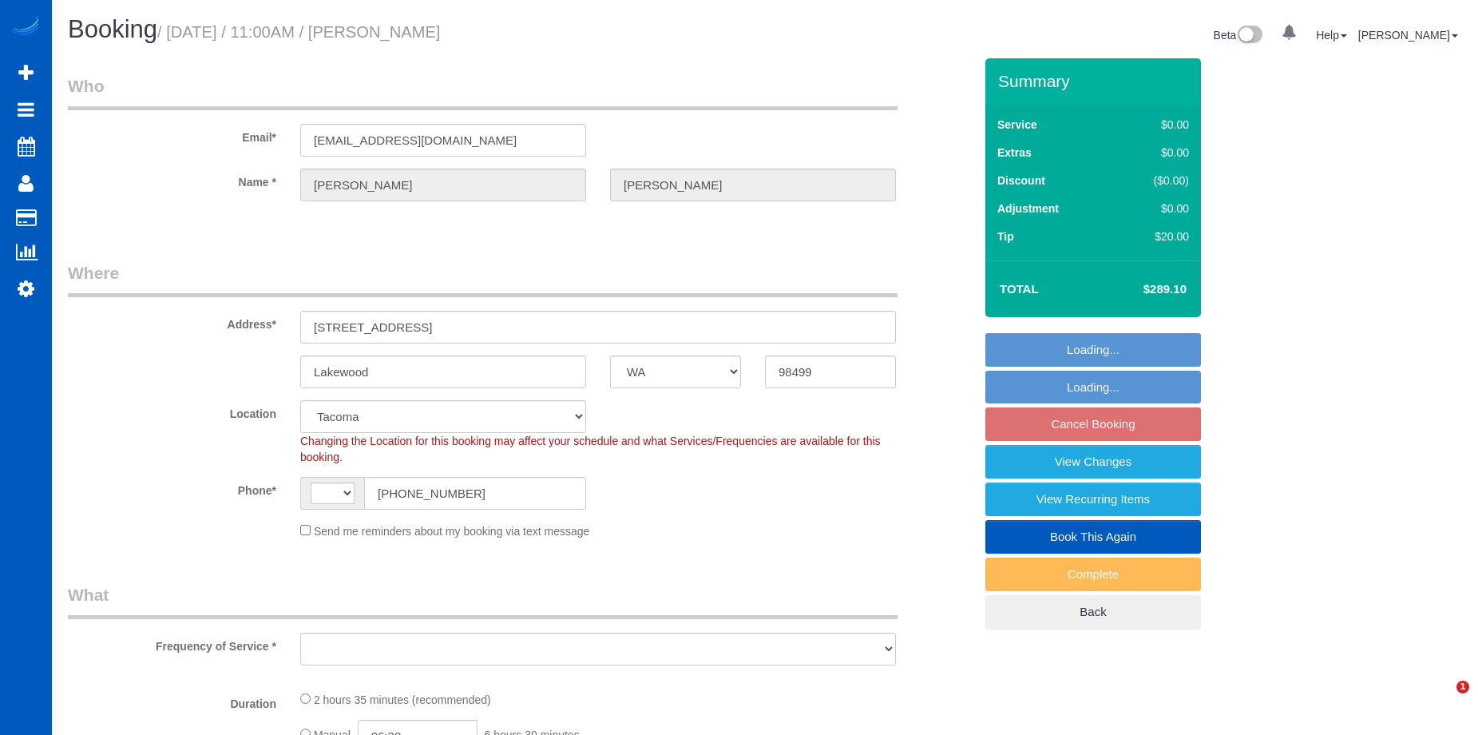
select select "WA"
select select "string:[GEOGRAPHIC_DATA]"
select select "object:982"
select select "199"
select select "2501"
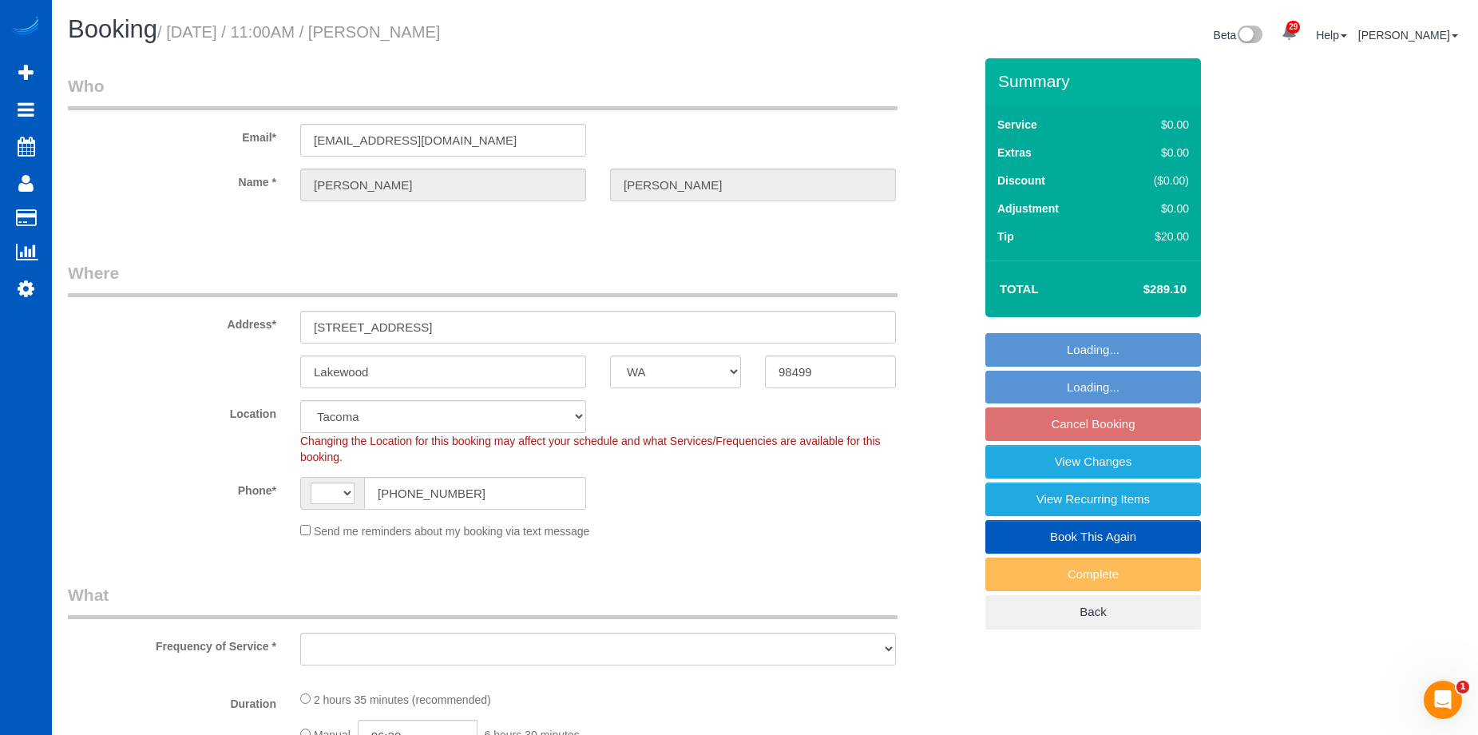
select select "4"
select select "3"
select select "spot1"
select select "object:1126"
select select "2501"
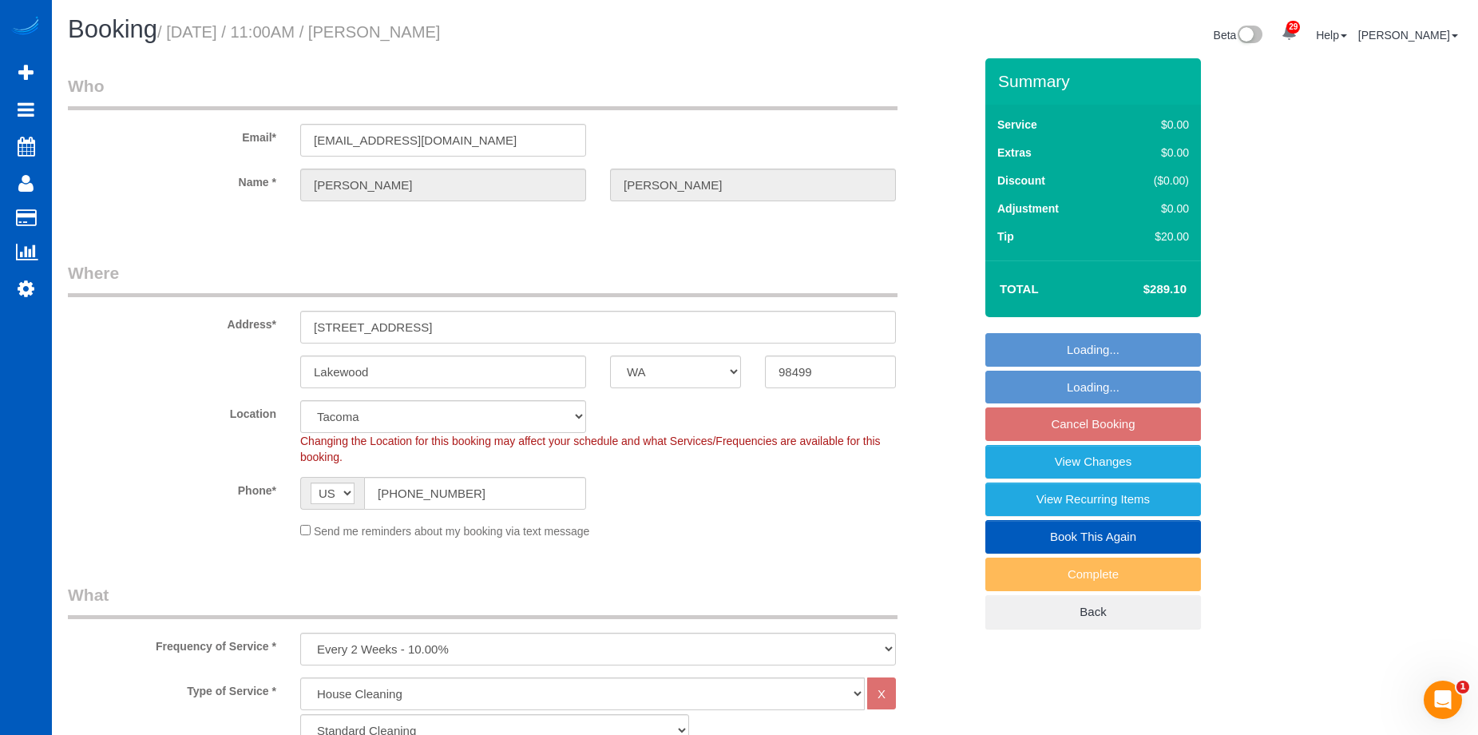
select select "4"
select select "3"
select select "WA"
select select "199"
select select "2501"
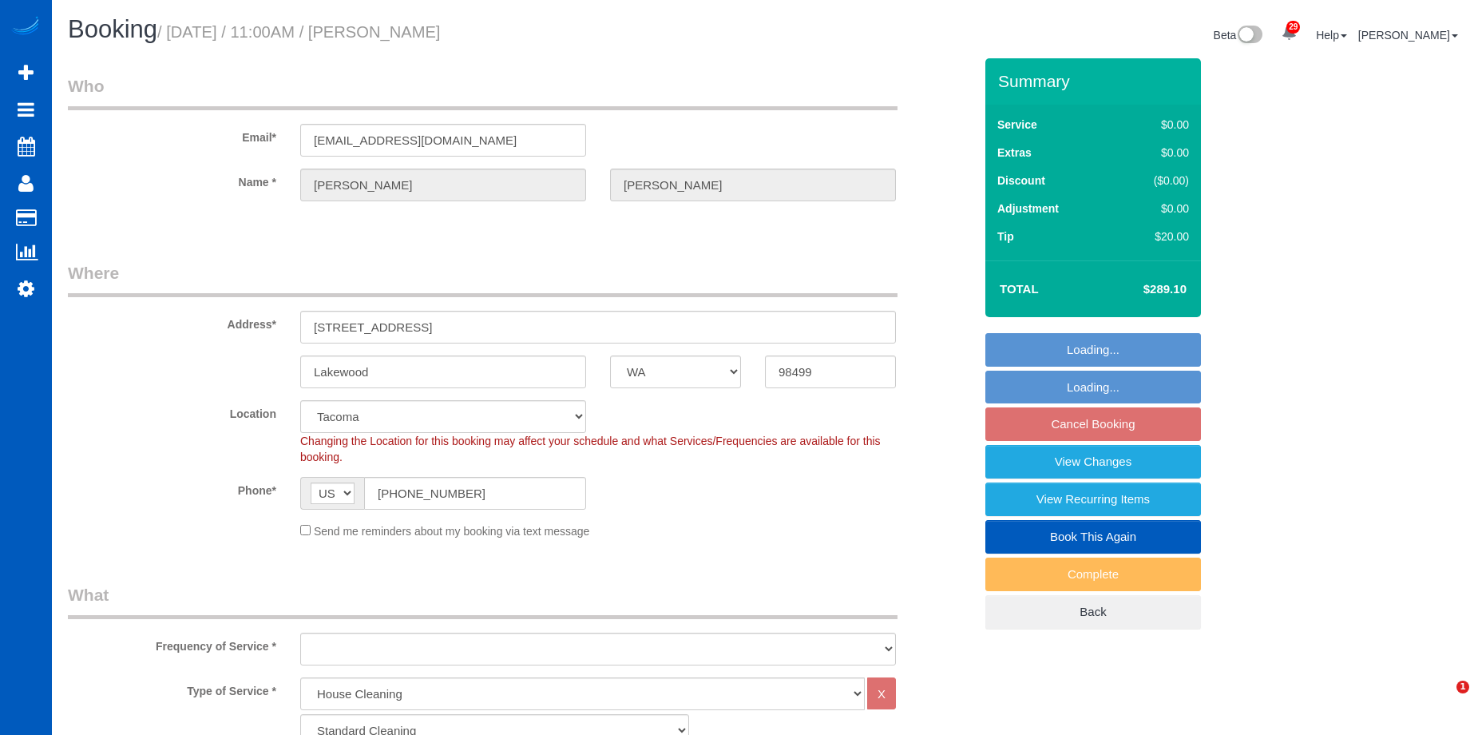
select select "4"
select select "3"
select select "object:1050"
select select "2501"
select select "4"
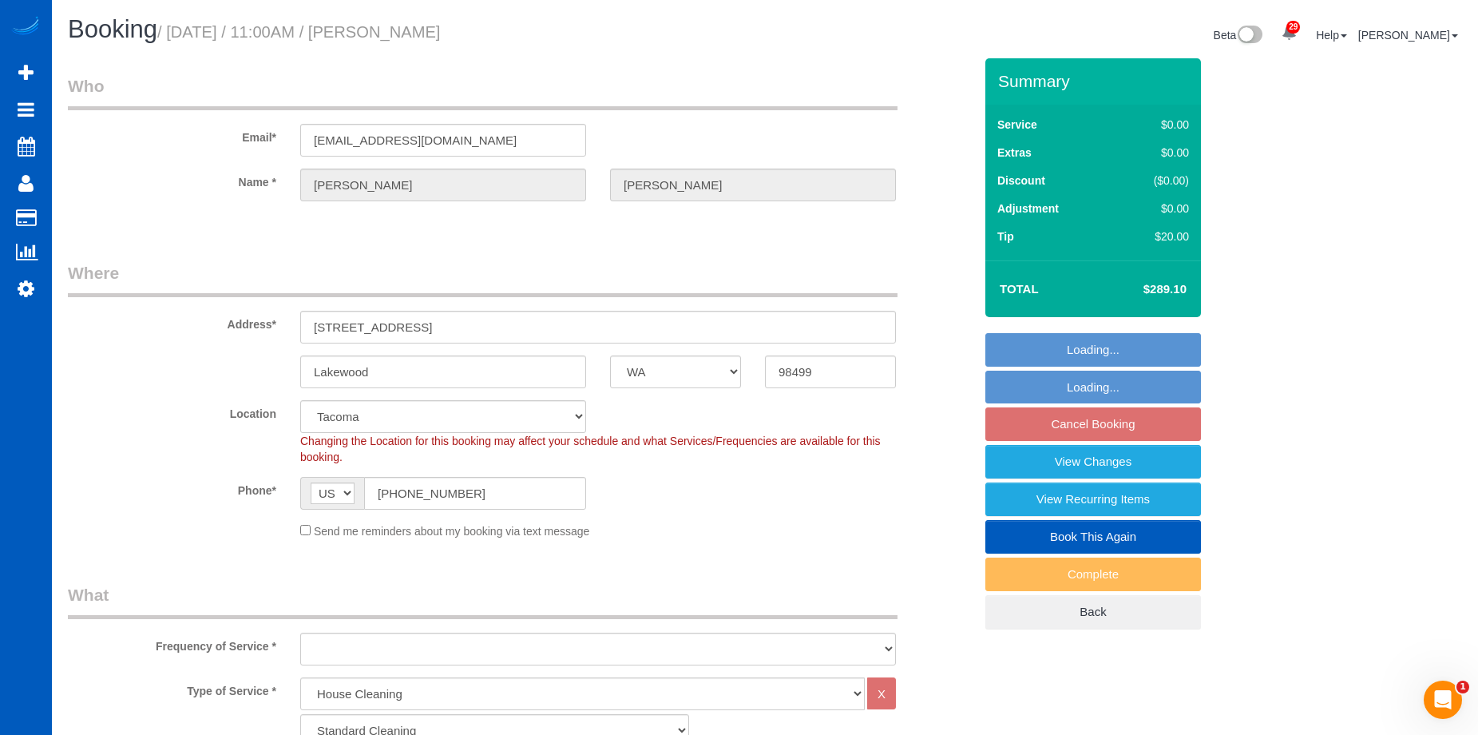
select select "3"
select select "spot1"
select select "object:1210"
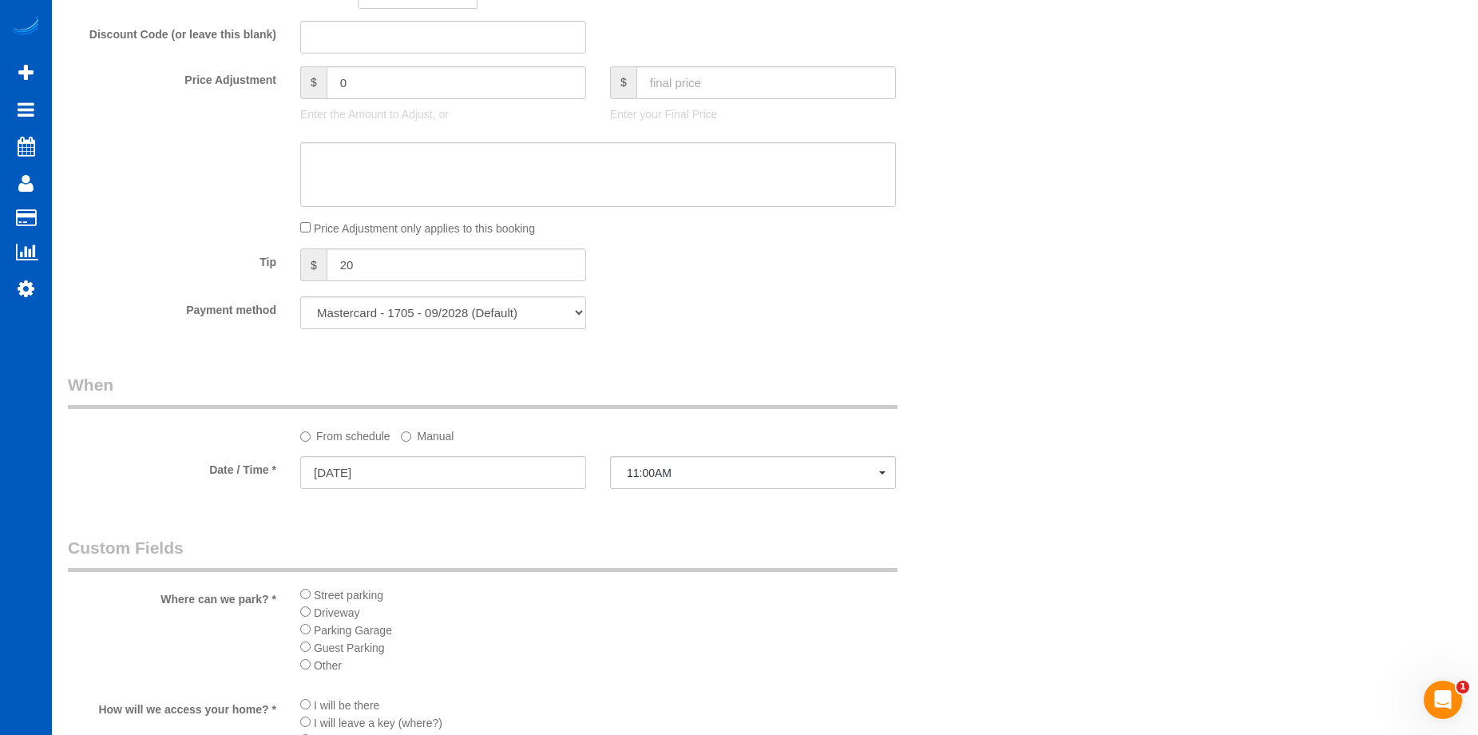
scroll to position [1278, 0]
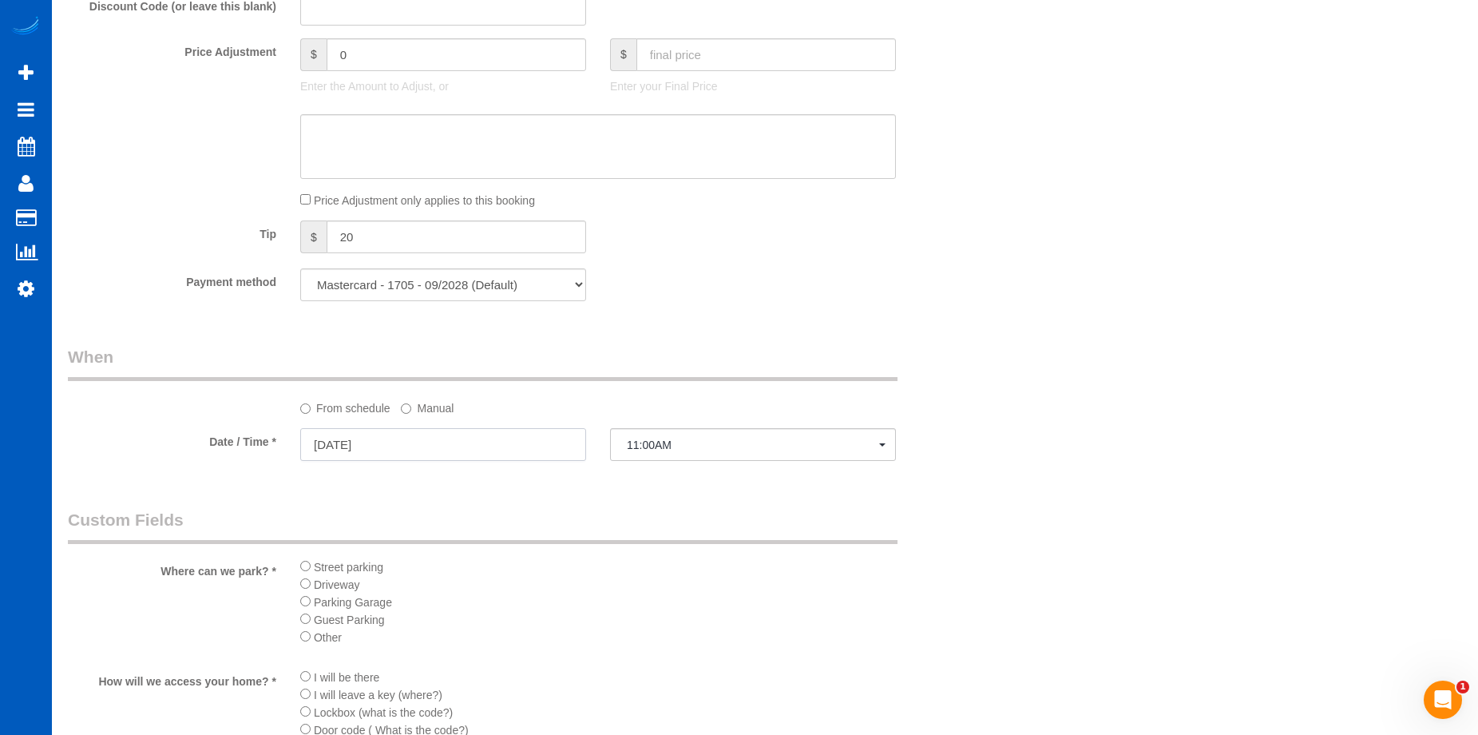
click at [543, 445] on input "09/05/2025" at bounding box center [443, 444] width 286 height 33
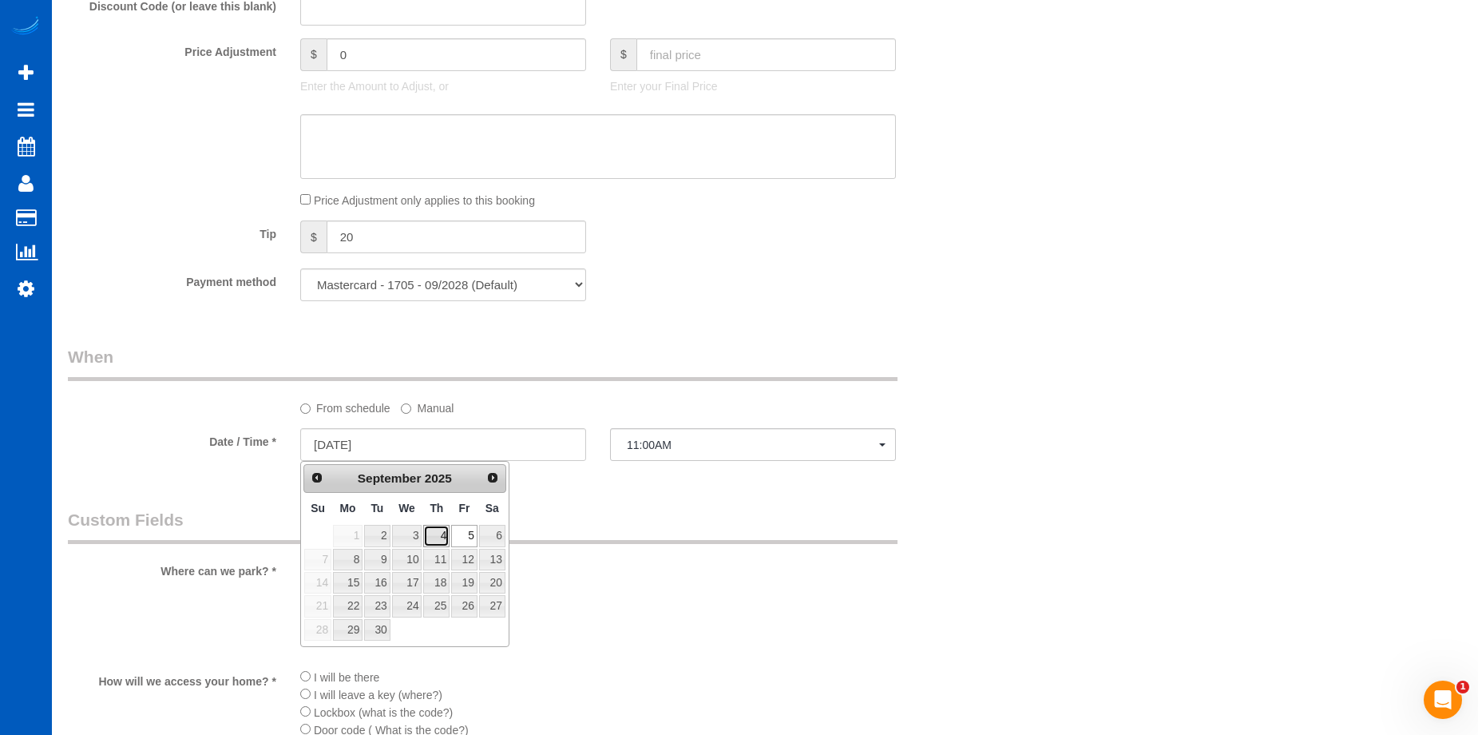
click at [436, 536] on link "4" at bounding box center [436, 536] width 26 height 22
type input "09/04/2025"
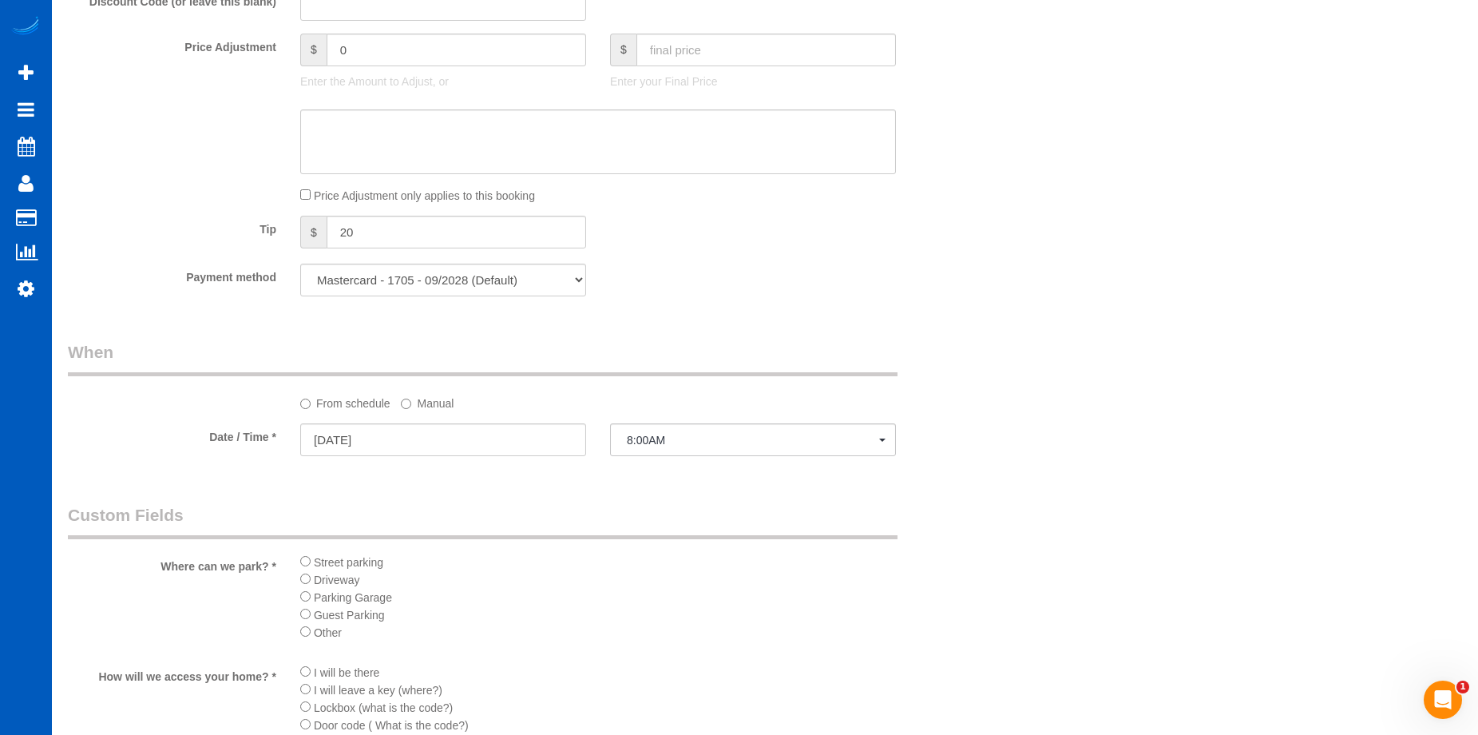
scroll to position [1597, 0]
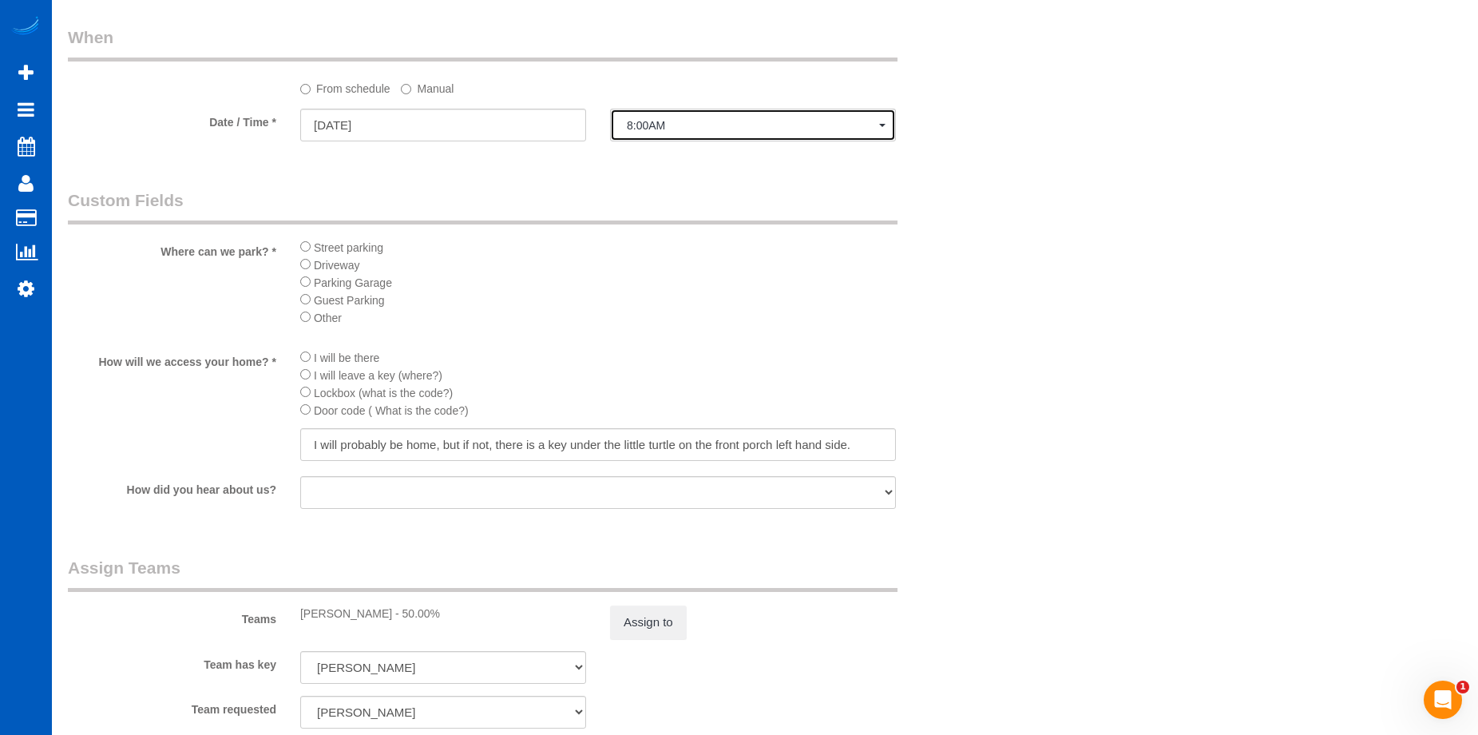
click at [725, 117] on button "8:00AM" at bounding box center [753, 125] width 286 height 33
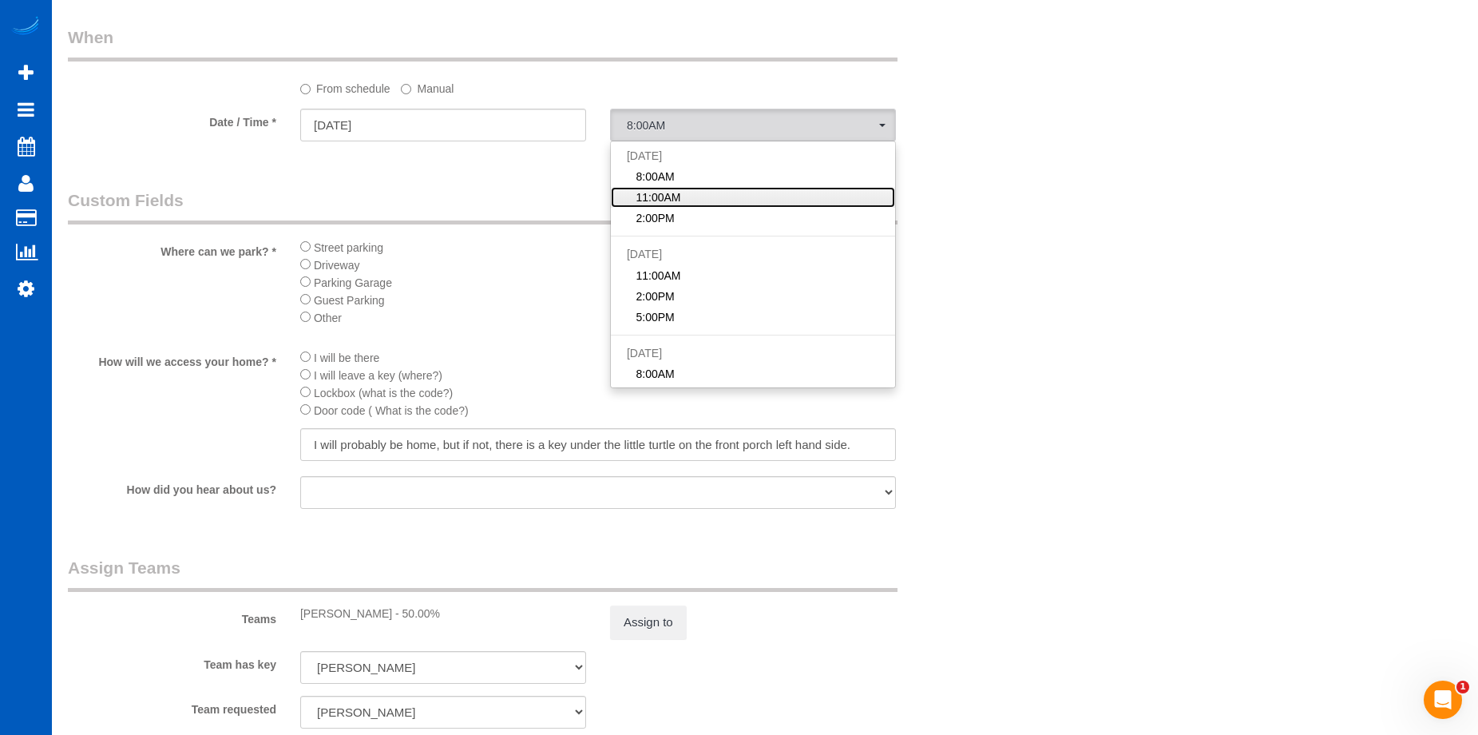
click at [687, 196] on link "11:00AM" at bounding box center [753, 197] width 284 height 21
select select "spot17"
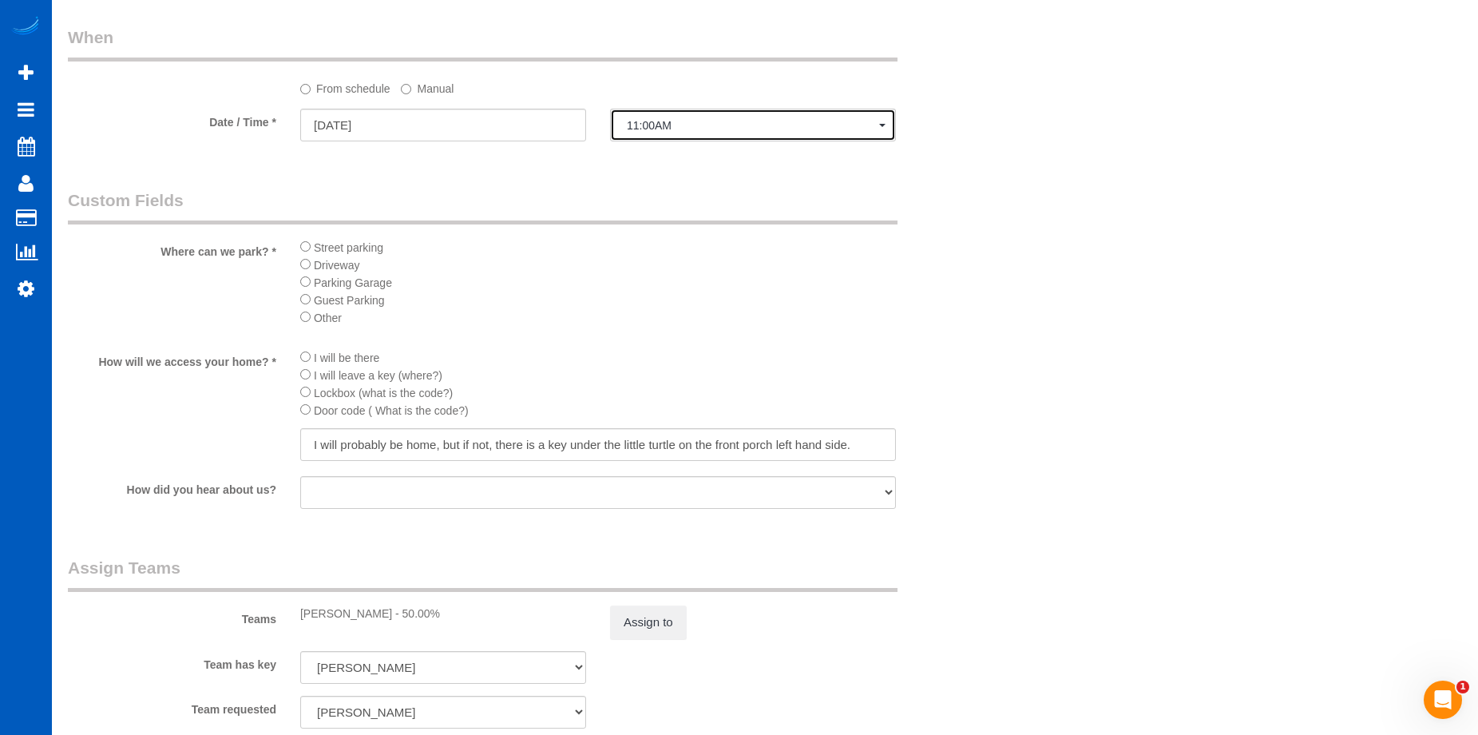
scroll to position [1837, 0]
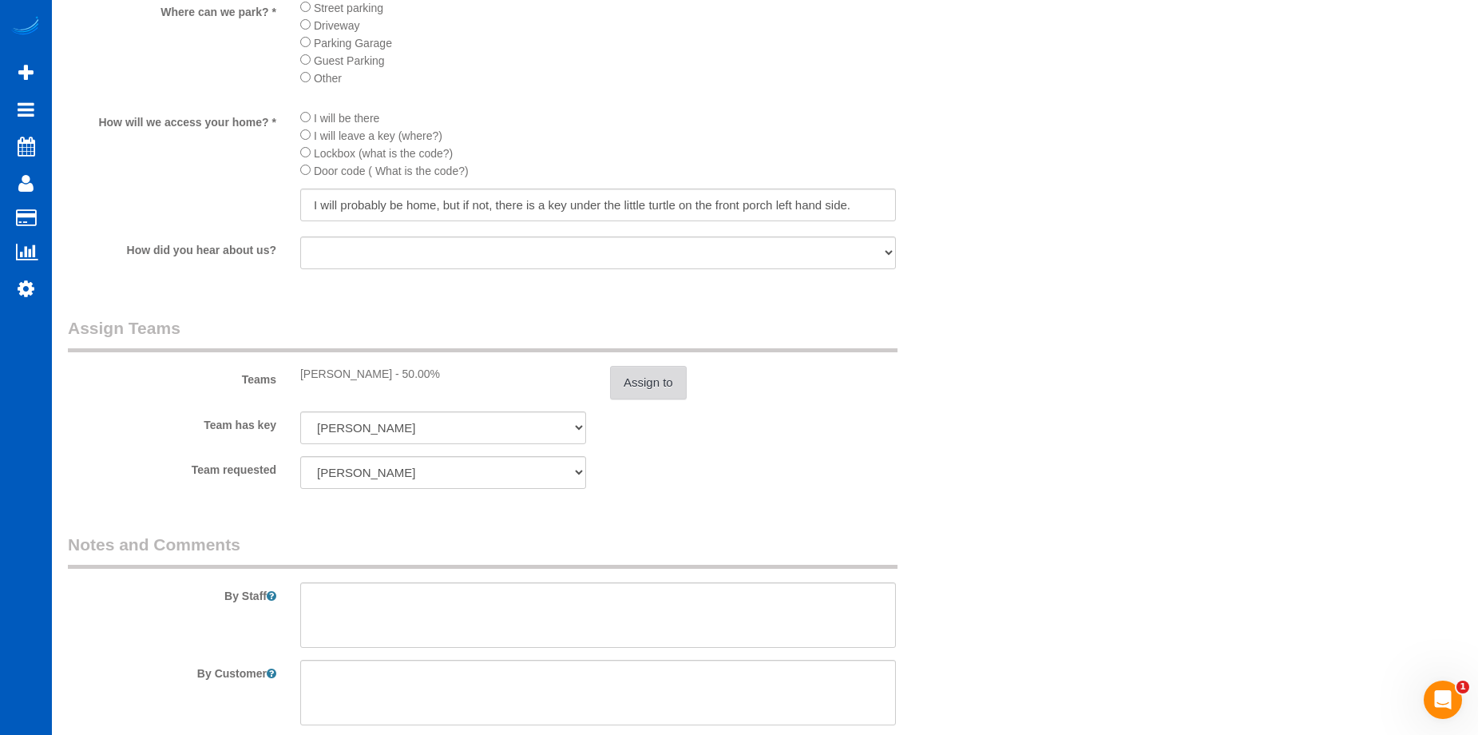
click at [637, 375] on button "Assign to" at bounding box center [648, 383] width 77 height 34
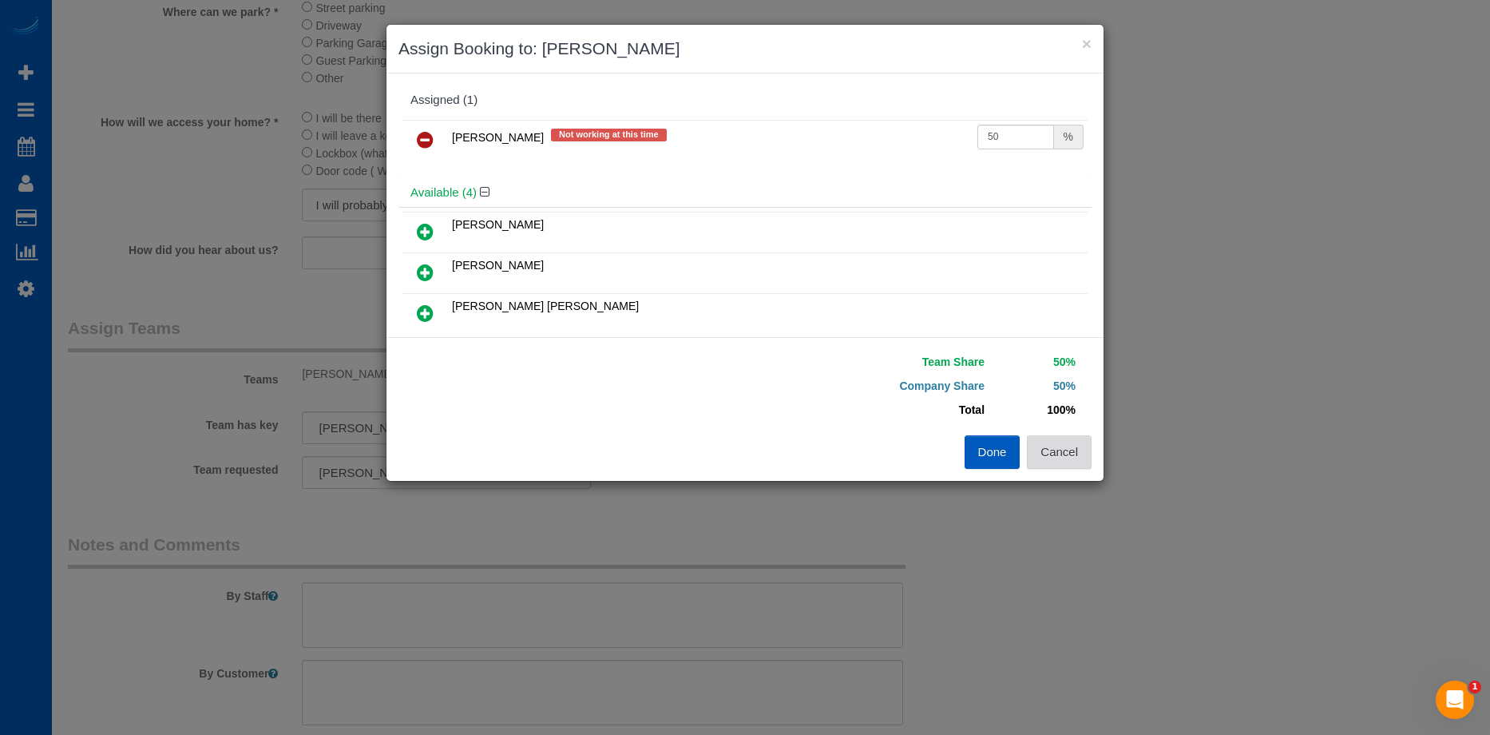
click at [1085, 461] on button "Cancel" at bounding box center [1059, 452] width 65 height 34
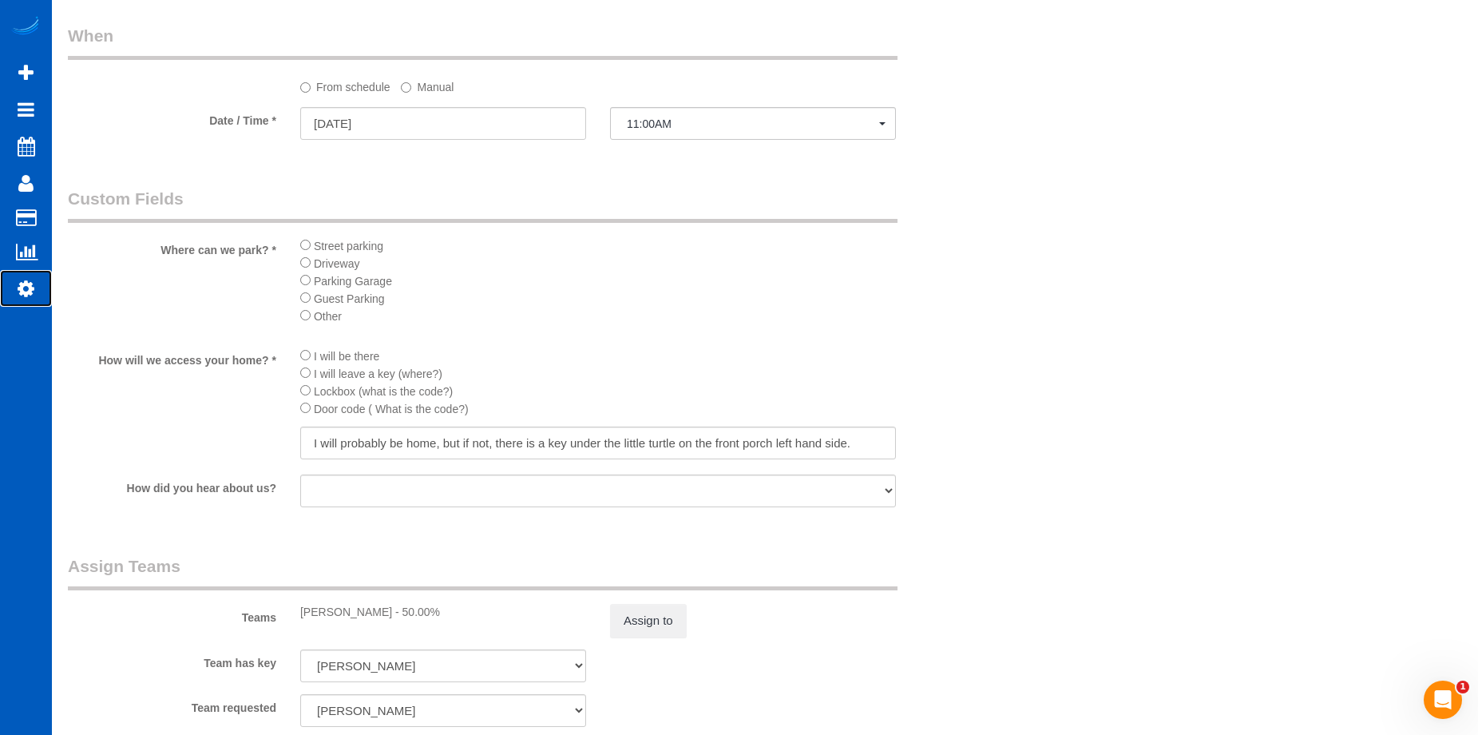
scroll to position [1597, 0]
click at [651, 612] on button "Assign to" at bounding box center [648, 622] width 77 height 34
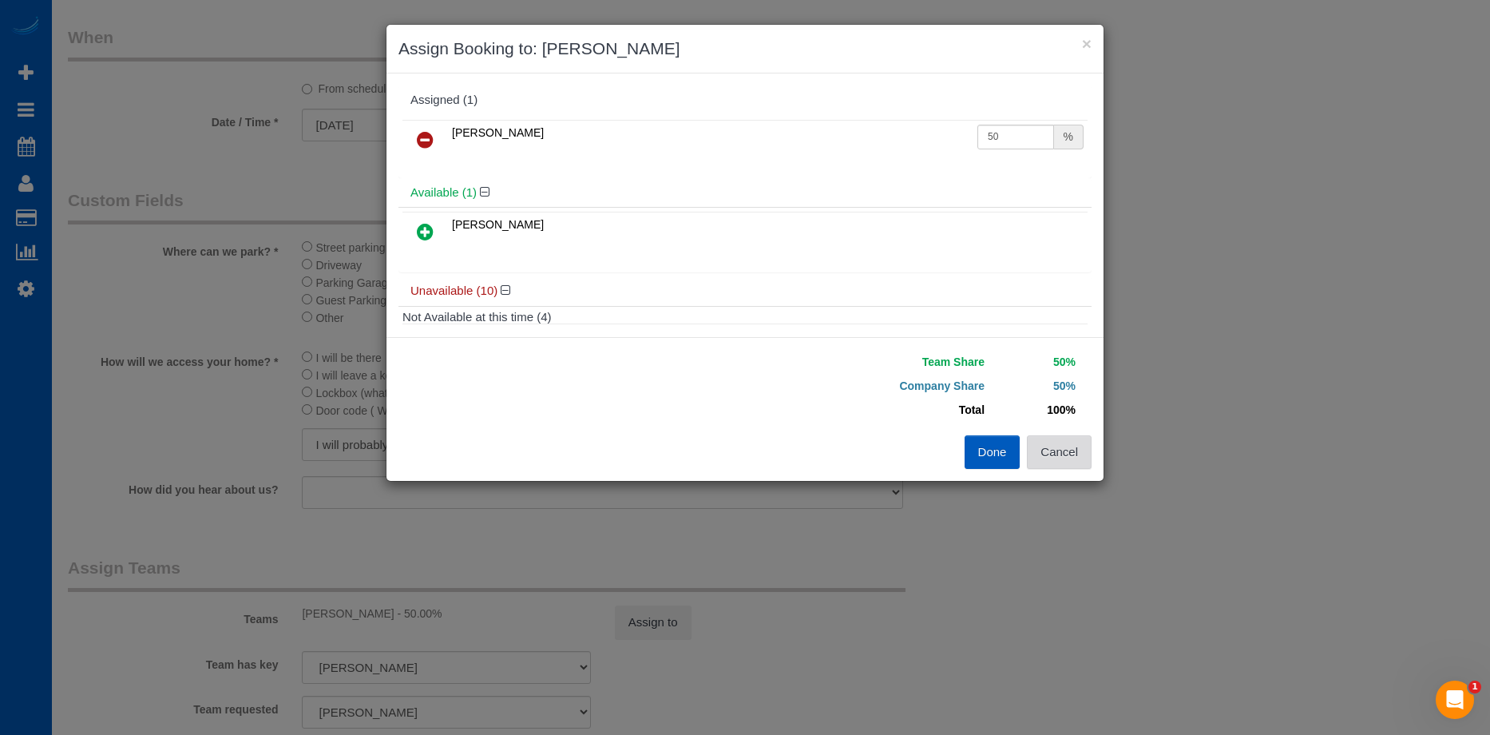
click at [1079, 452] on button "Cancel" at bounding box center [1059, 452] width 65 height 34
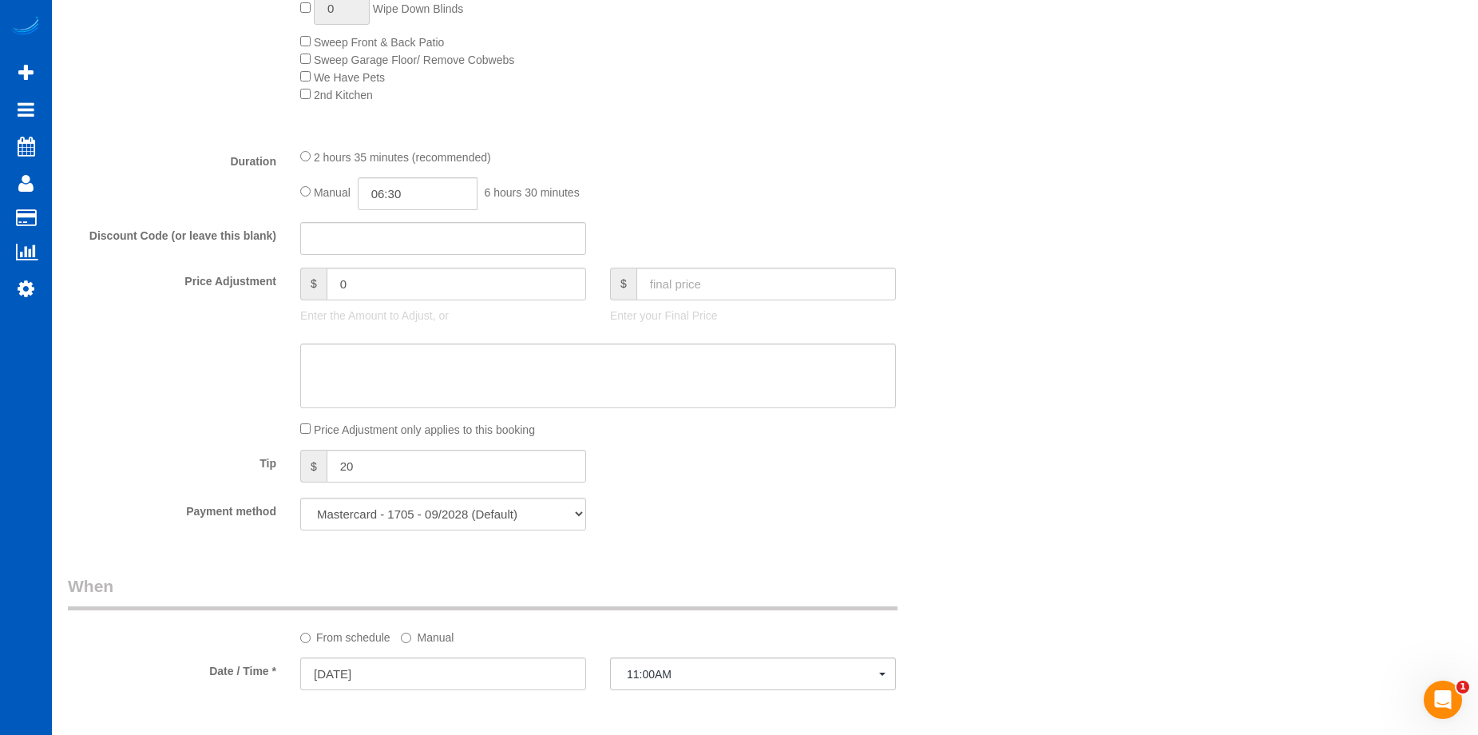
scroll to position [1358, 0]
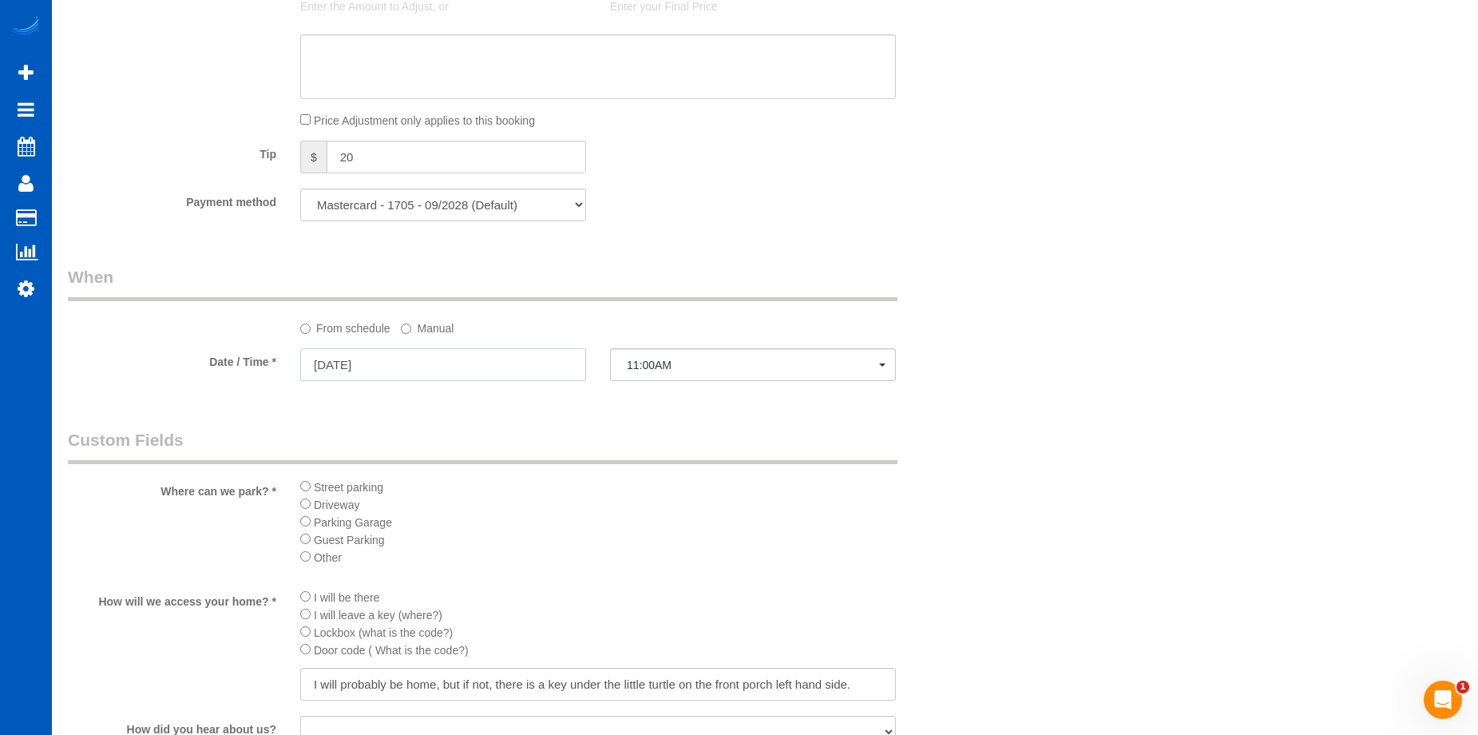
click at [525, 363] on input "09/04/2025" at bounding box center [443, 364] width 286 height 33
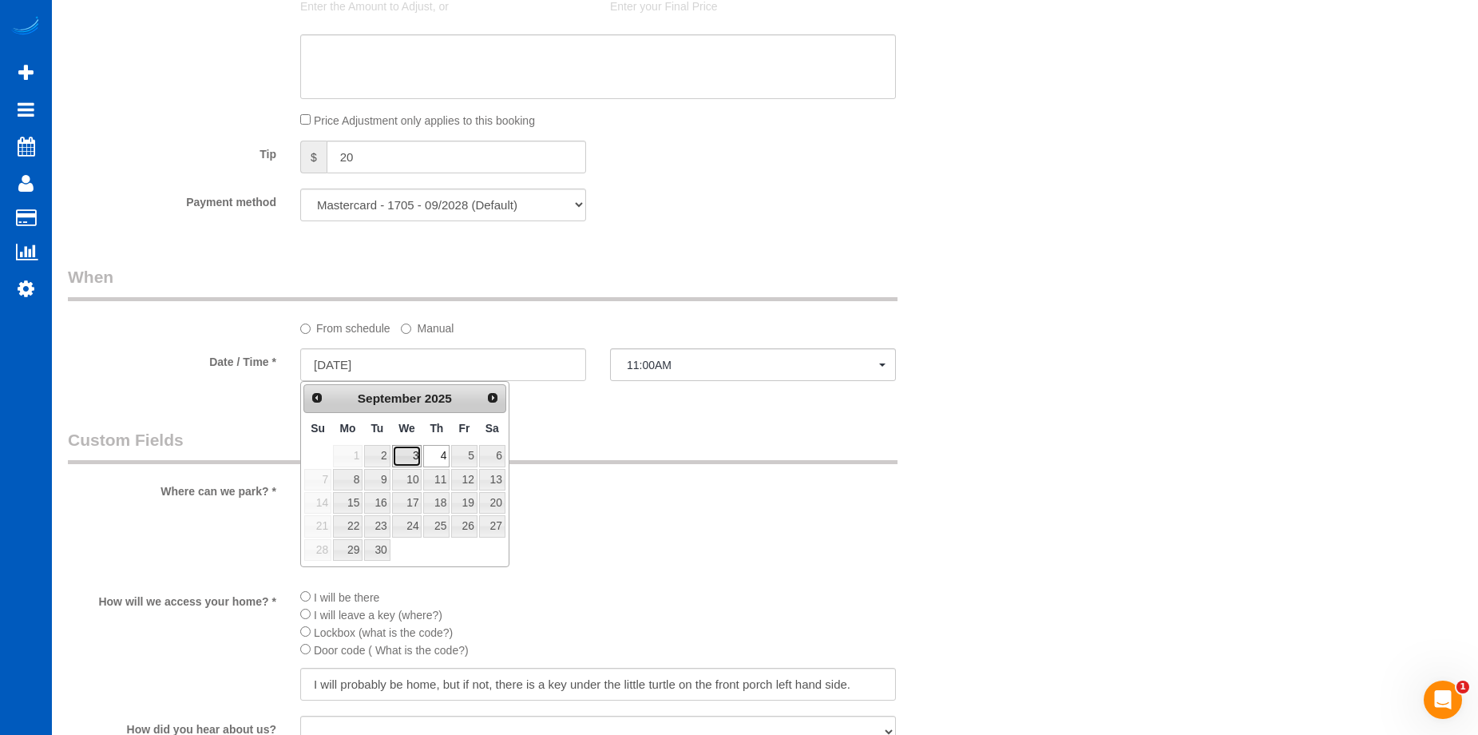
click at [410, 450] on link "3" at bounding box center [407, 456] width 30 height 22
type input "09/03/2025"
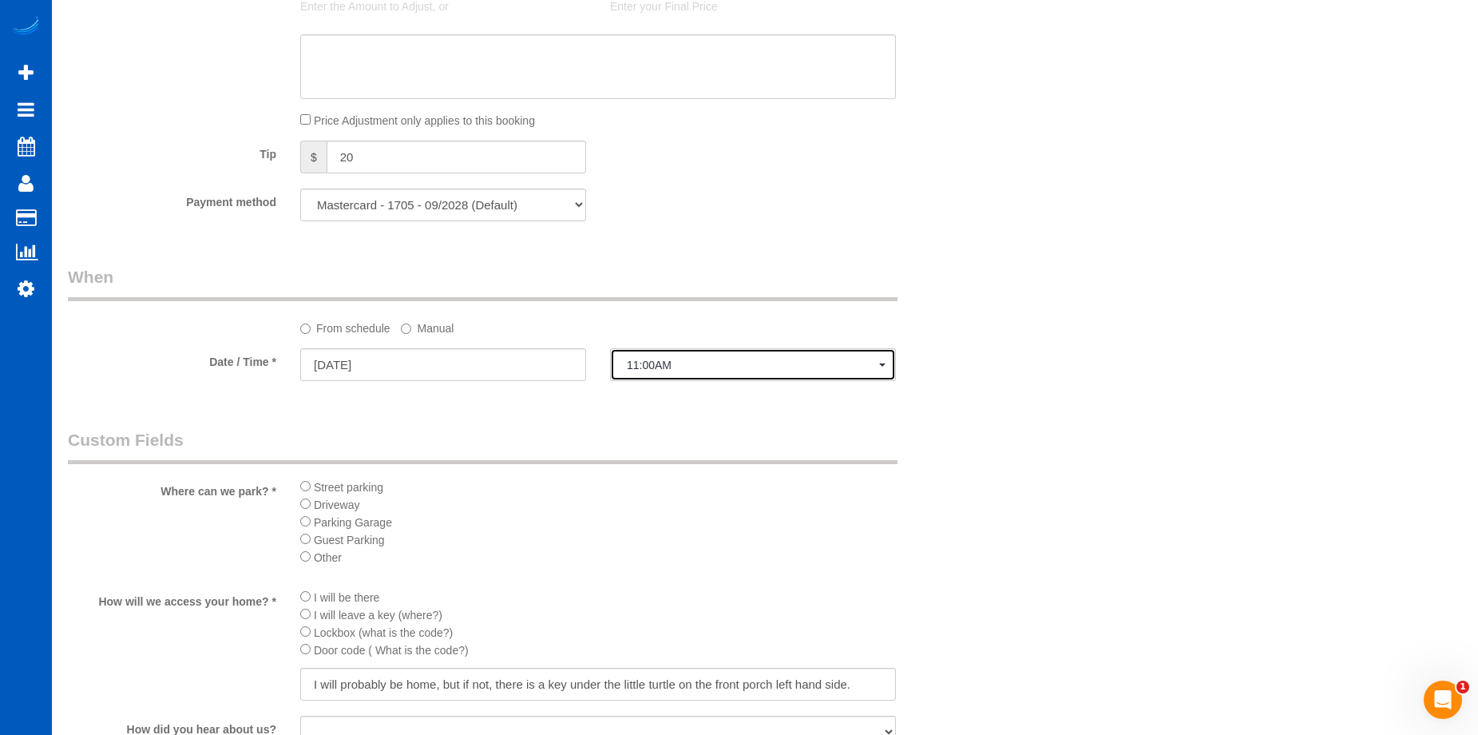
click at [668, 359] on span "11:00AM" at bounding box center [753, 365] width 252 height 13
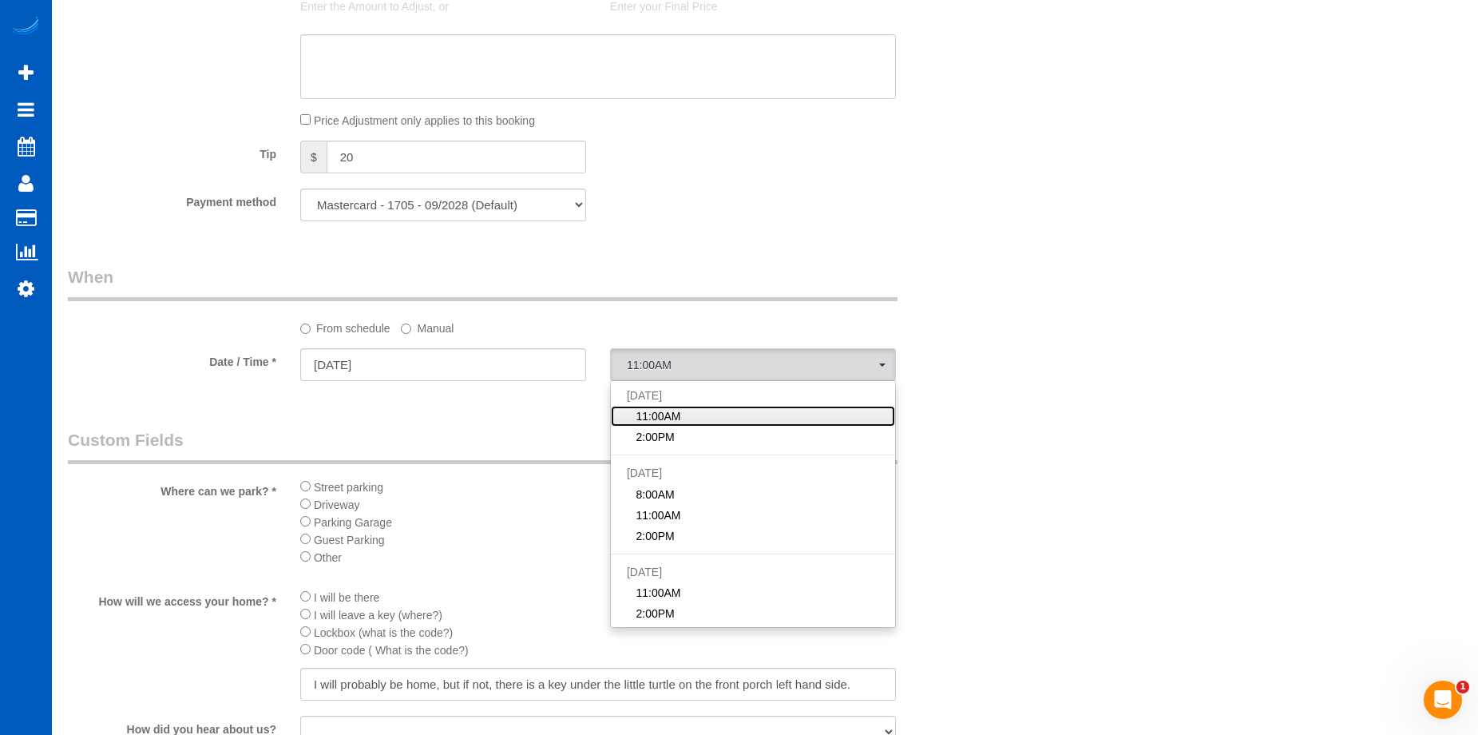
click at [660, 420] on span "11:00AM" at bounding box center [658, 416] width 45 height 16
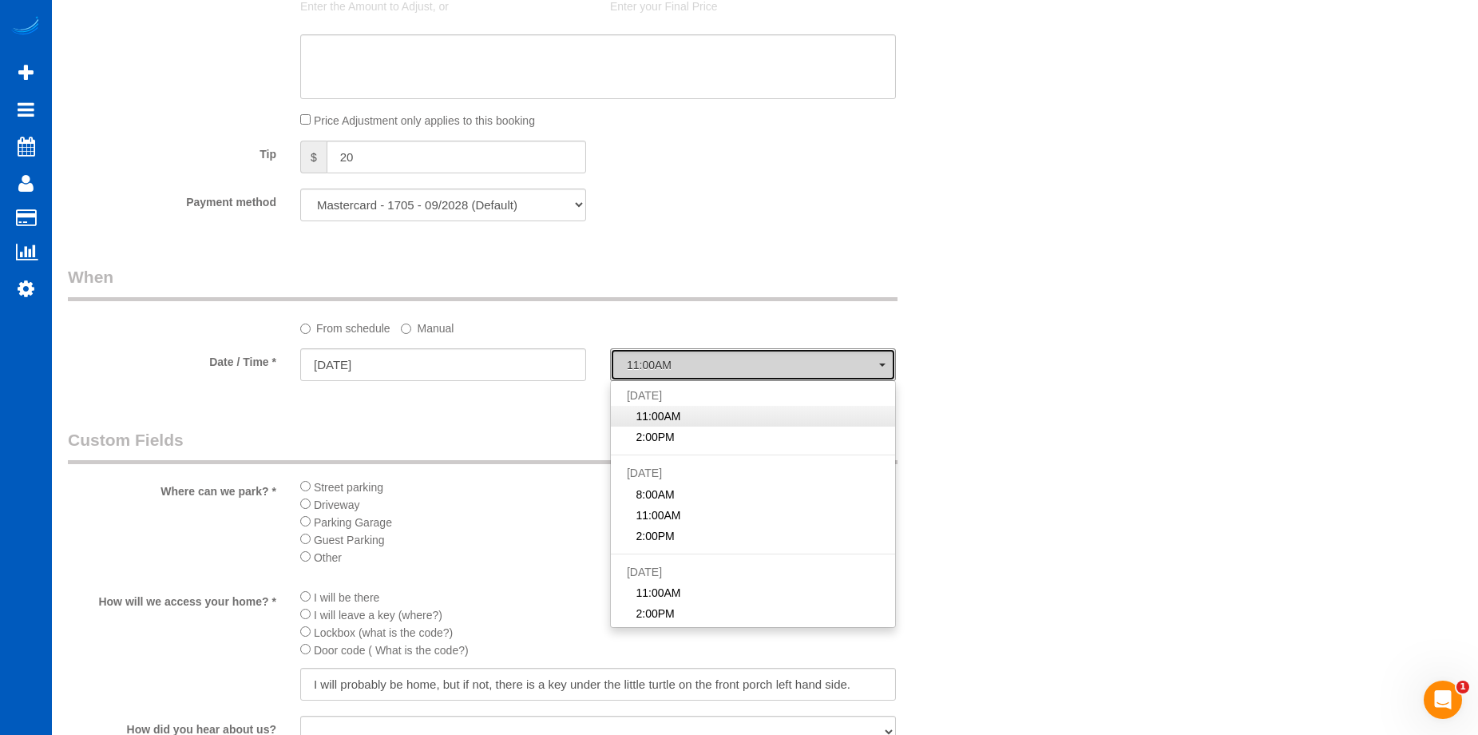
select select "spot30"
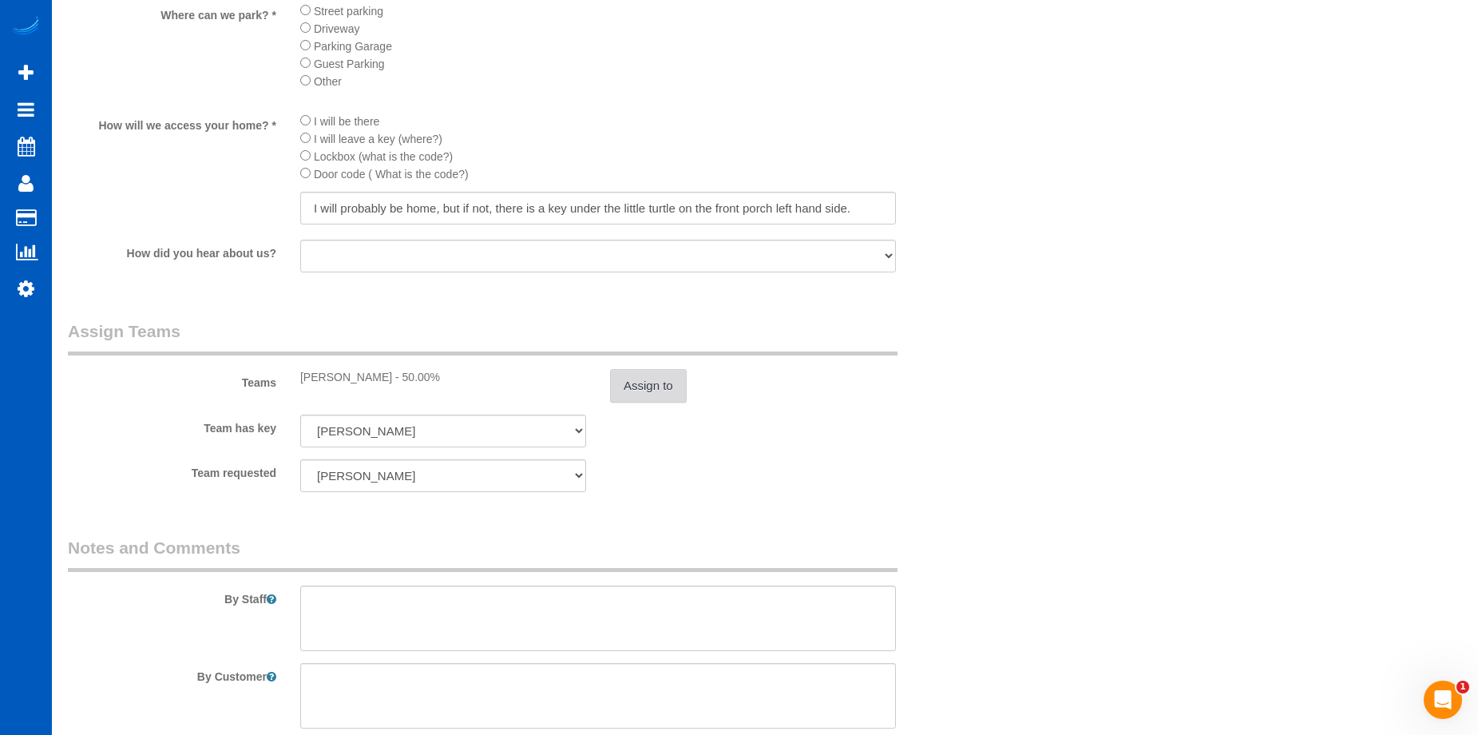
scroll to position [1837, 0]
click at [640, 376] on button "Assign to" at bounding box center [648, 383] width 77 height 34
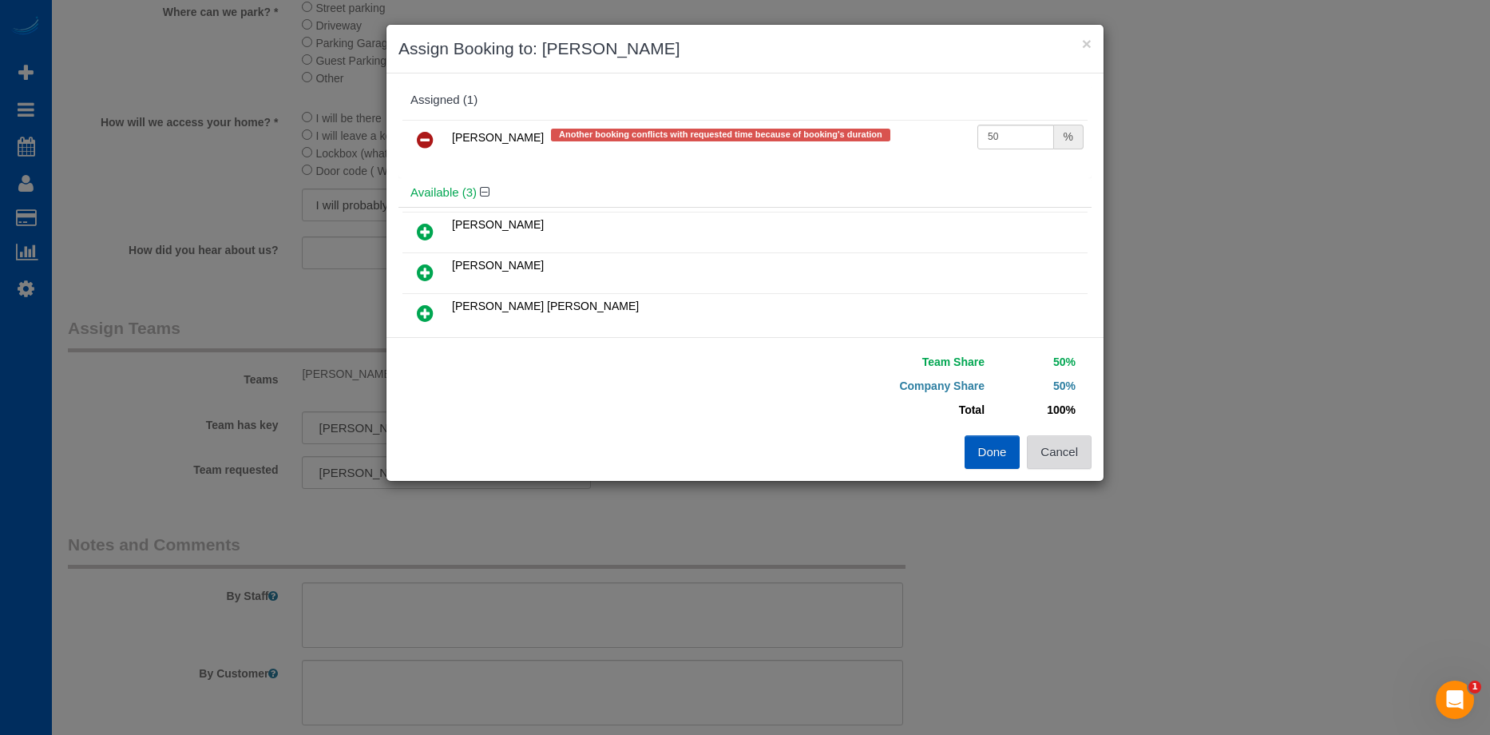
click at [1076, 441] on button "Cancel" at bounding box center [1059, 452] width 65 height 34
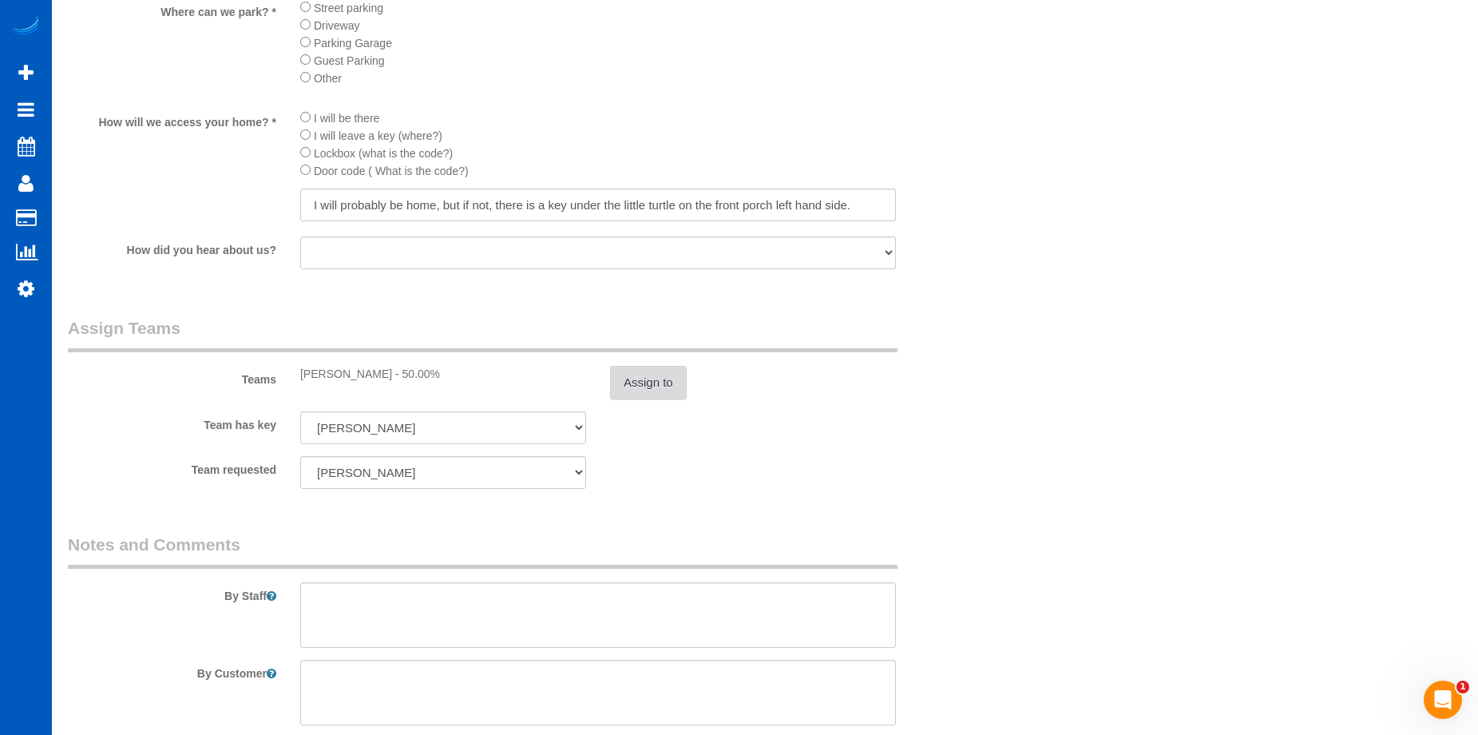
click at [668, 372] on button "Assign to" at bounding box center [648, 383] width 77 height 34
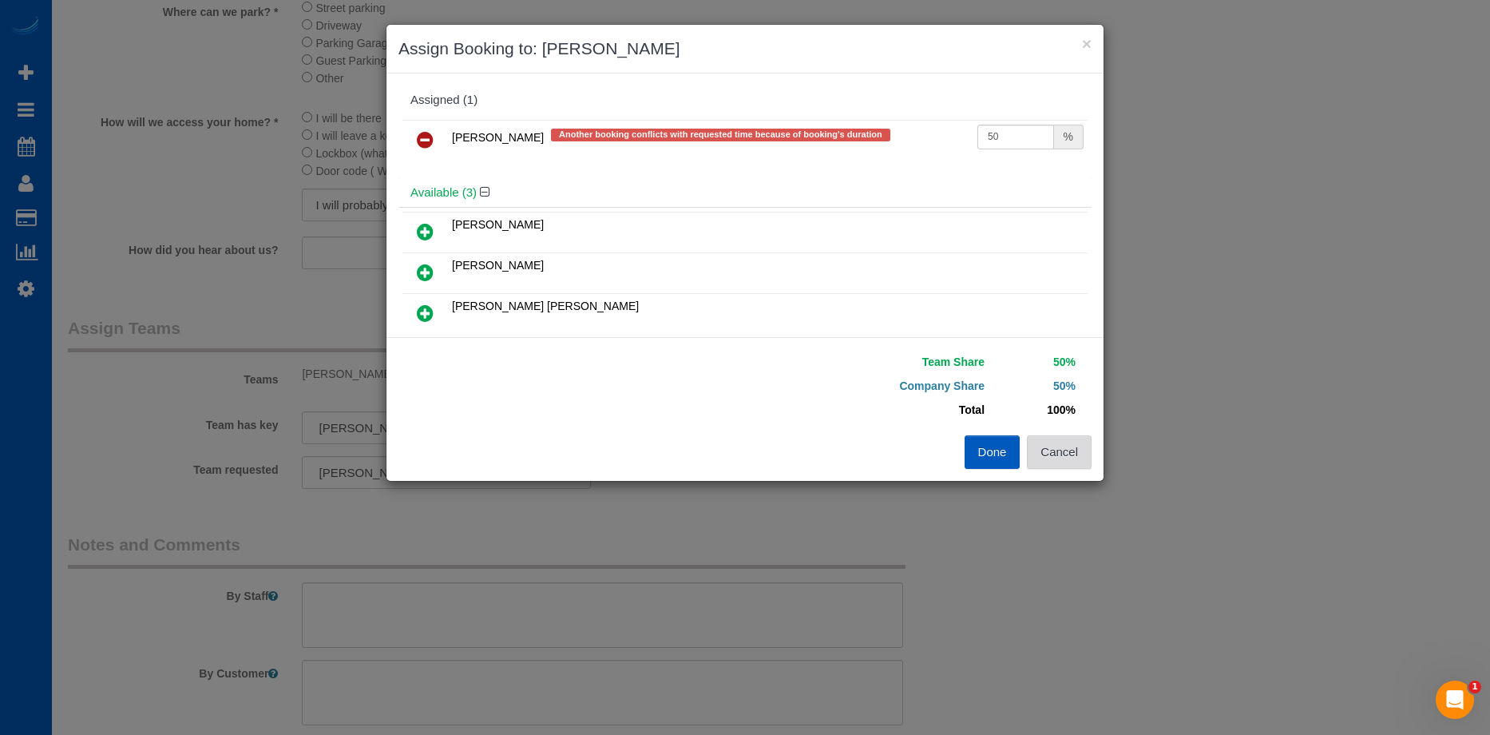
click at [1059, 450] on button "Cancel" at bounding box center [1059, 452] width 65 height 34
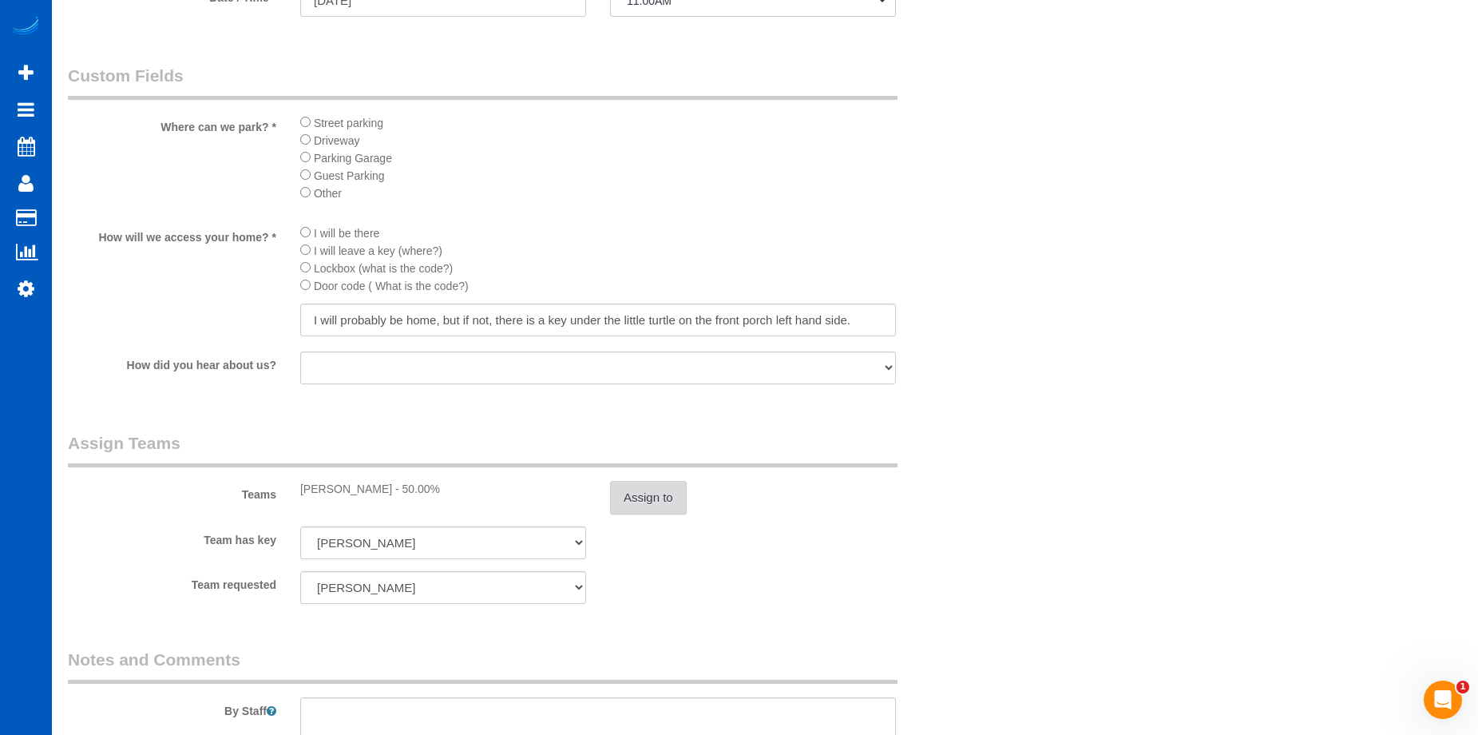
scroll to position [1597, 0]
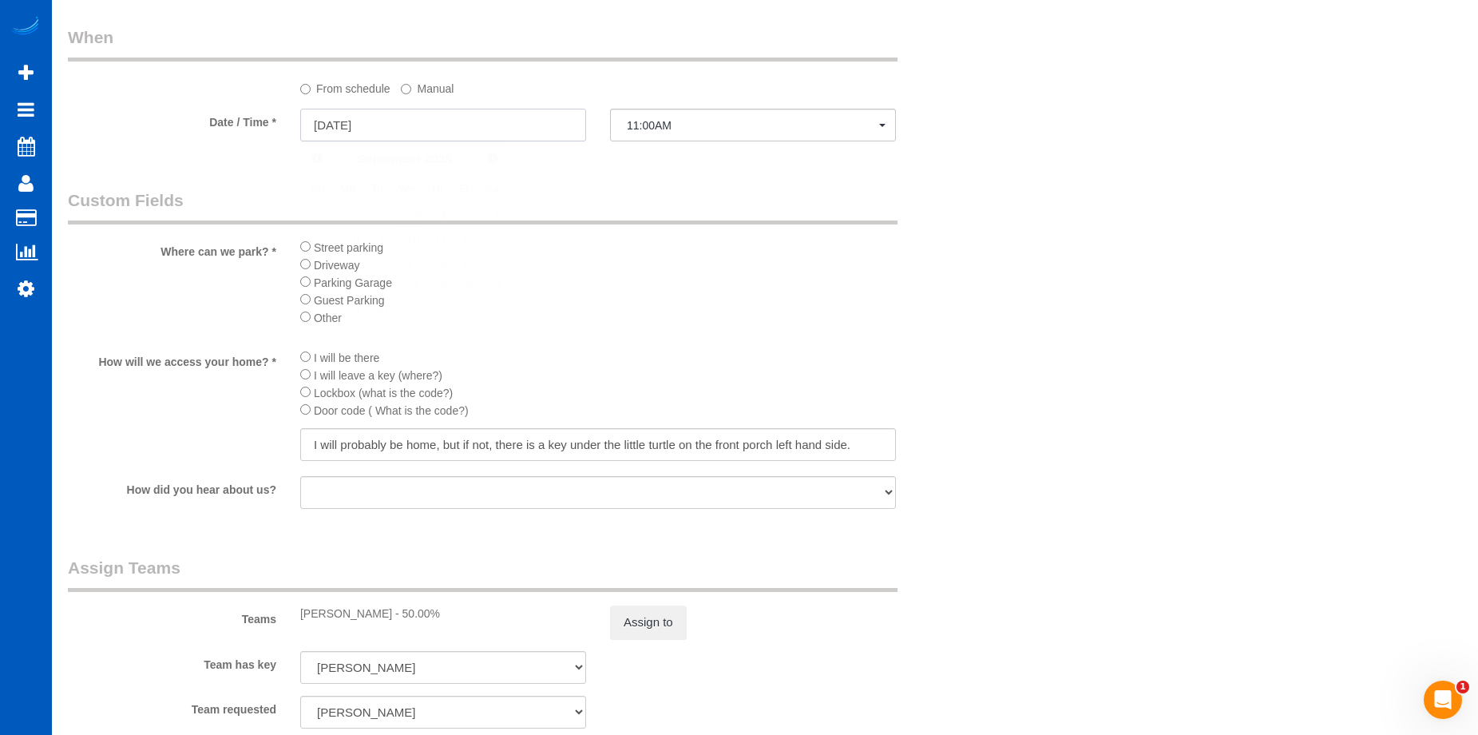
click at [513, 125] on input "09/03/2025" at bounding box center [443, 125] width 286 height 33
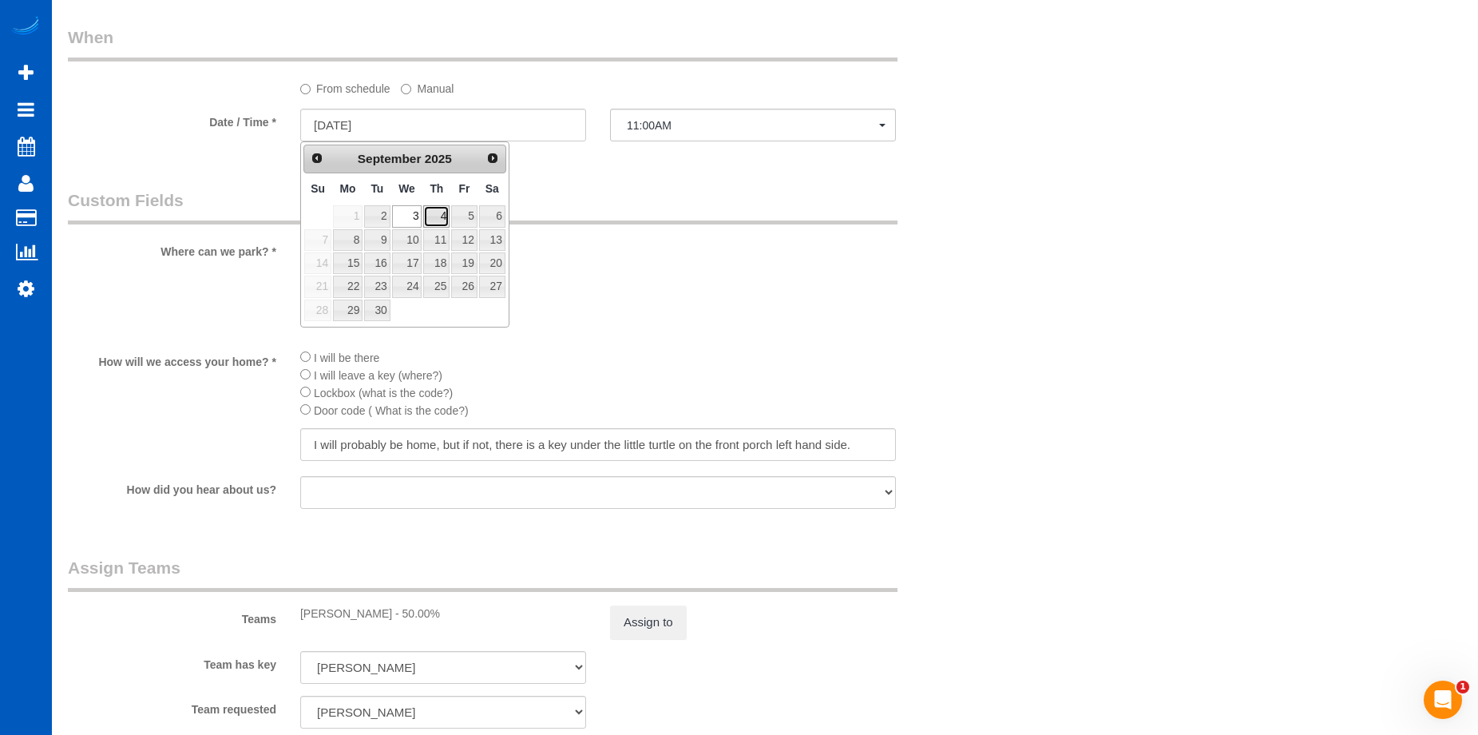
click at [433, 218] on link "4" at bounding box center [436, 216] width 26 height 22
type input "09/04/2025"
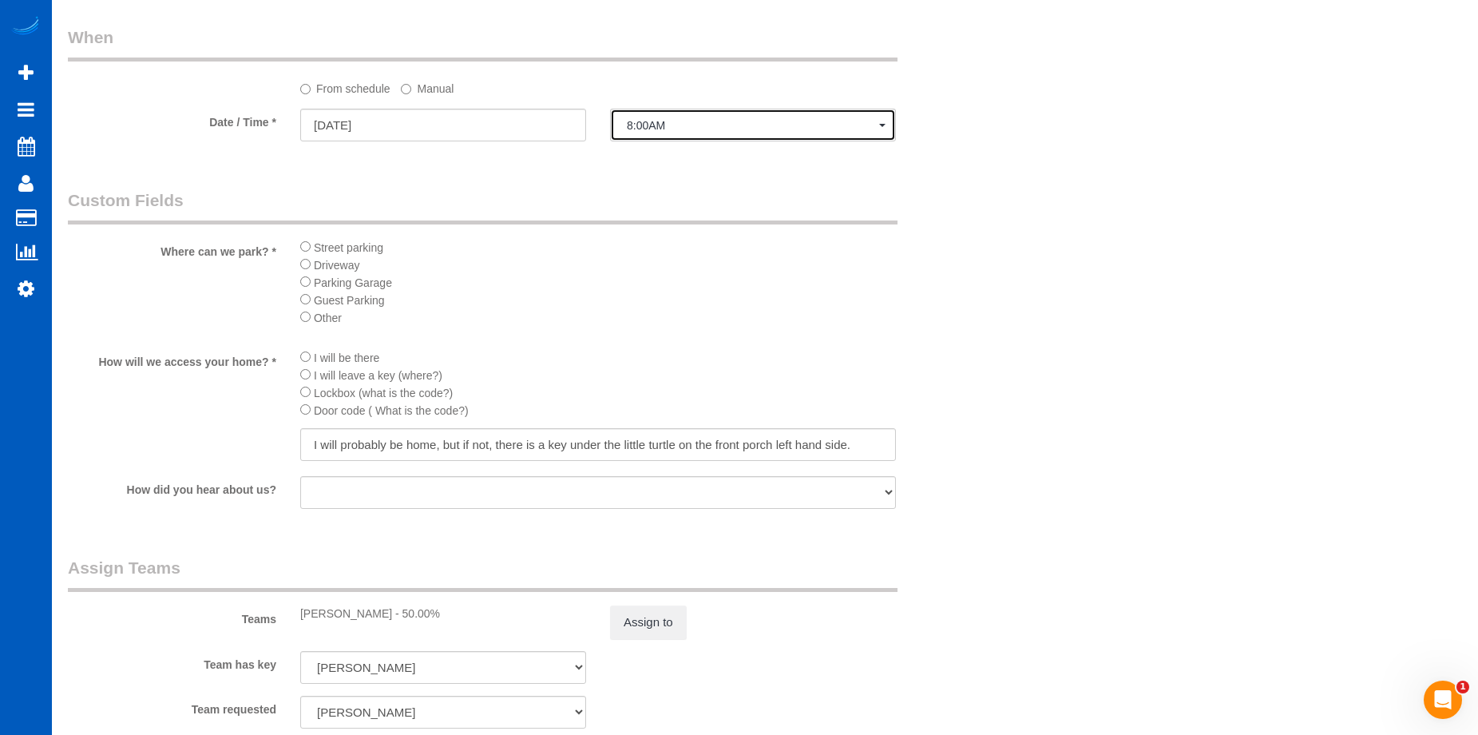
click at [787, 128] on span "8:00AM" at bounding box center [753, 125] width 252 height 13
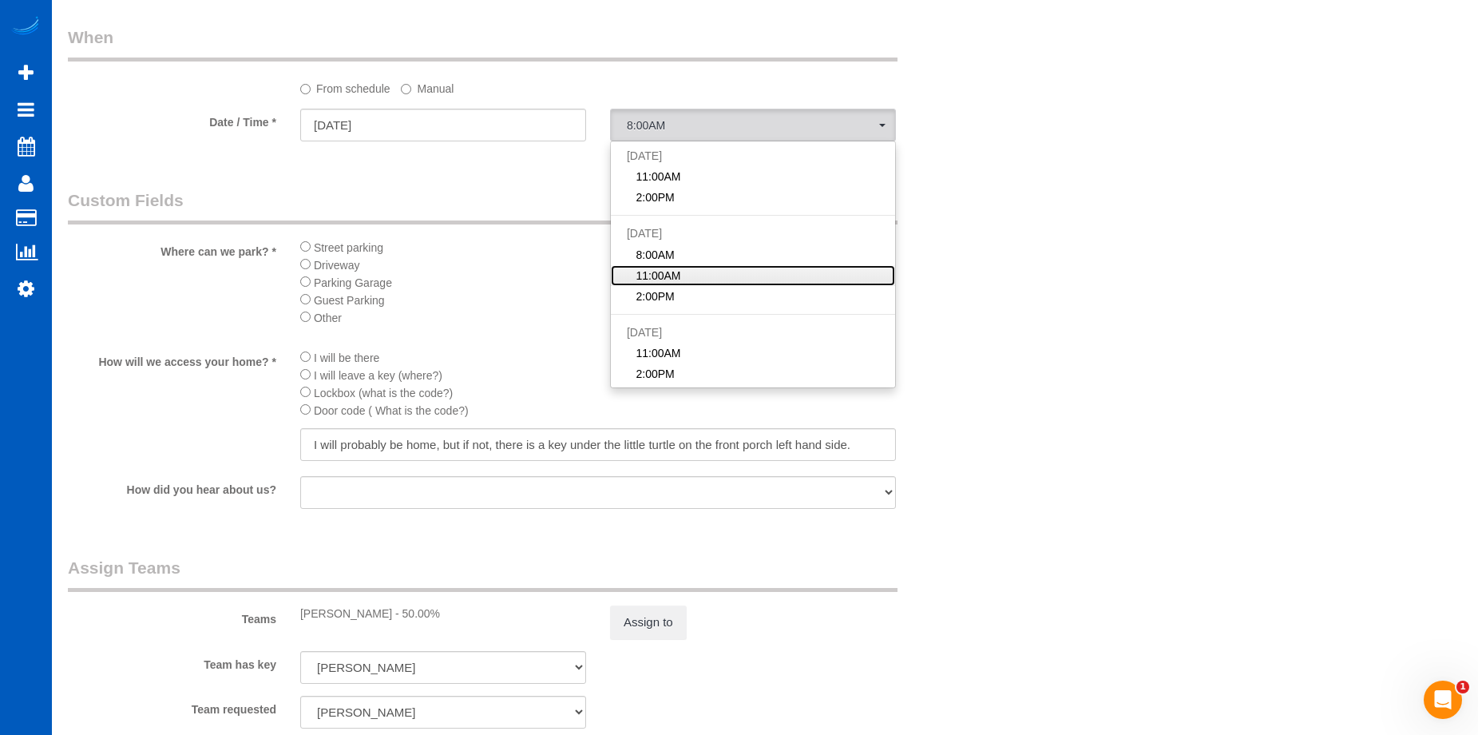
click at [710, 272] on link "11:00AM" at bounding box center [753, 275] width 284 height 21
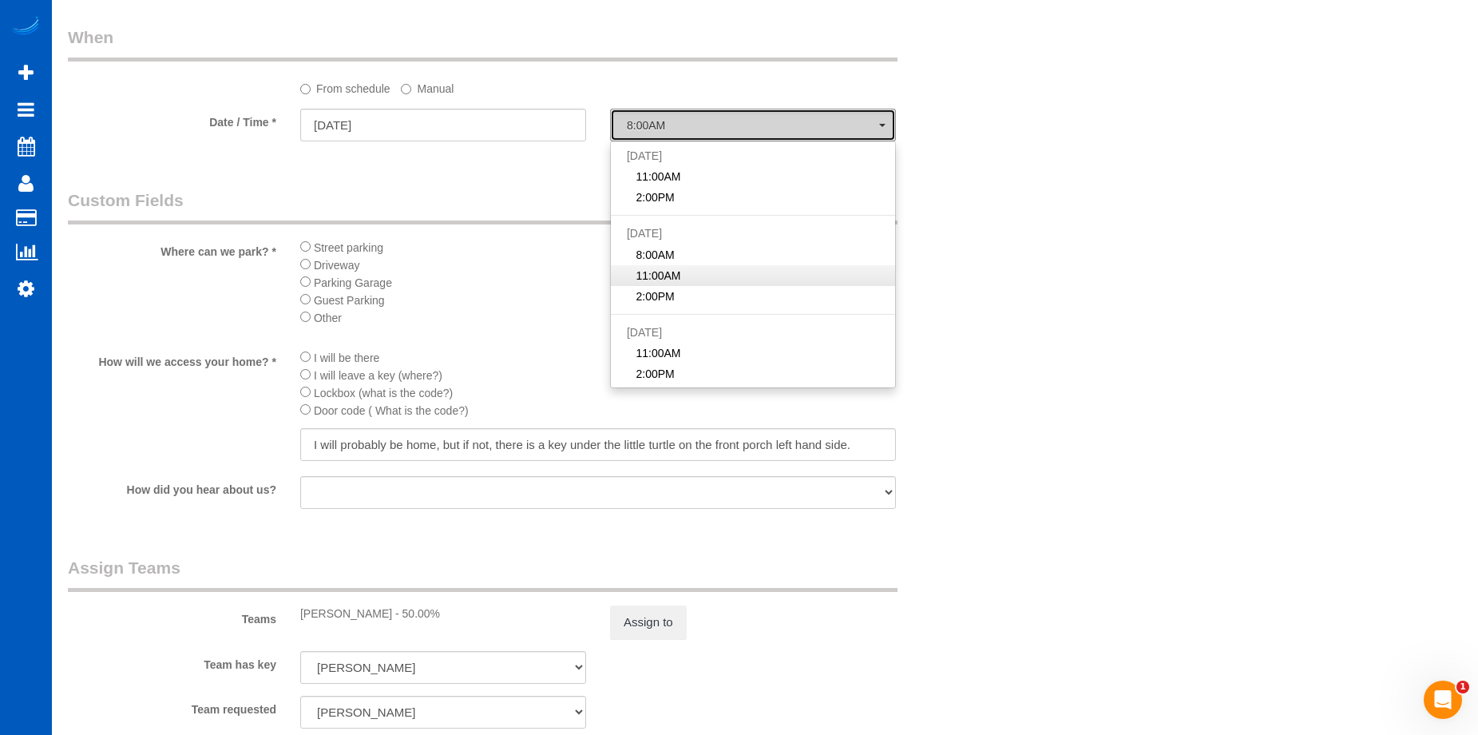
select select "spot33"
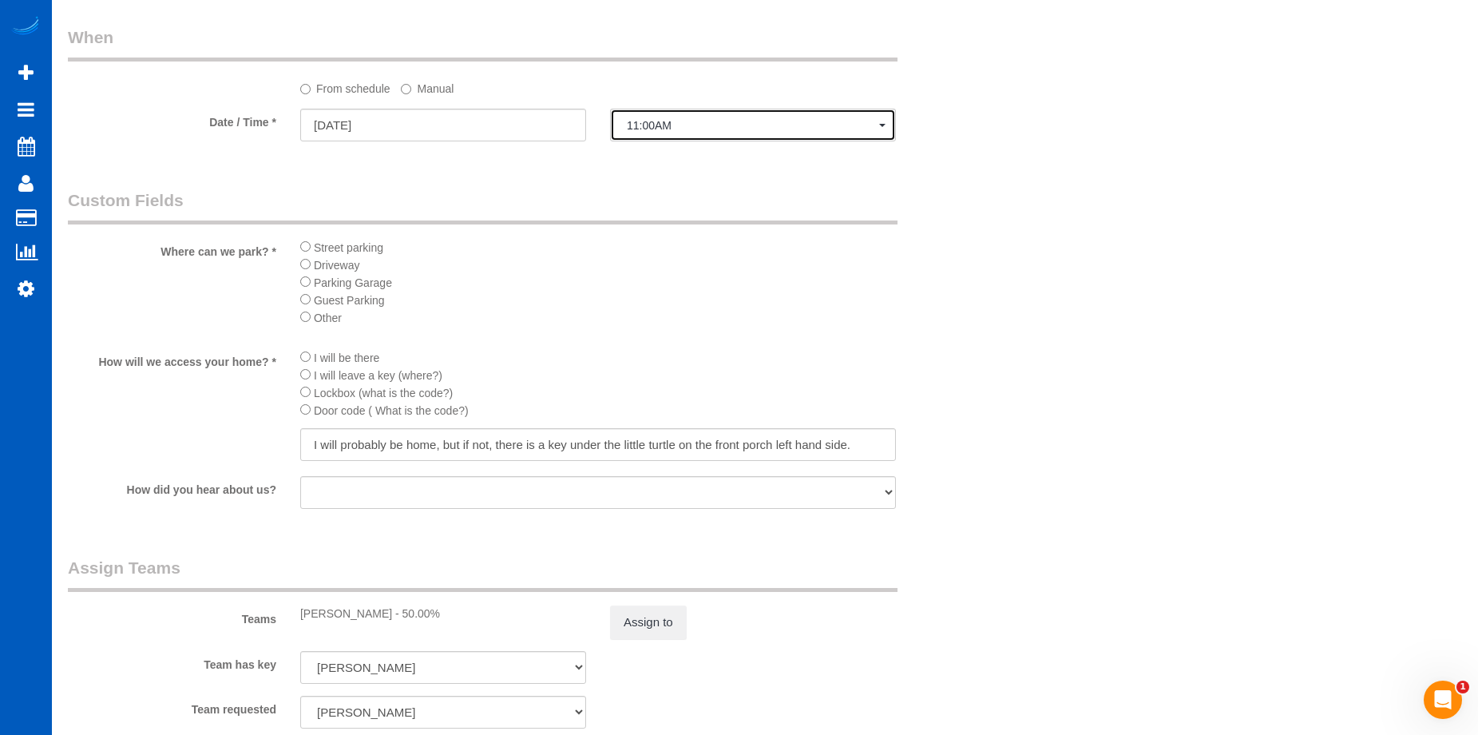
scroll to position [1837, 0]
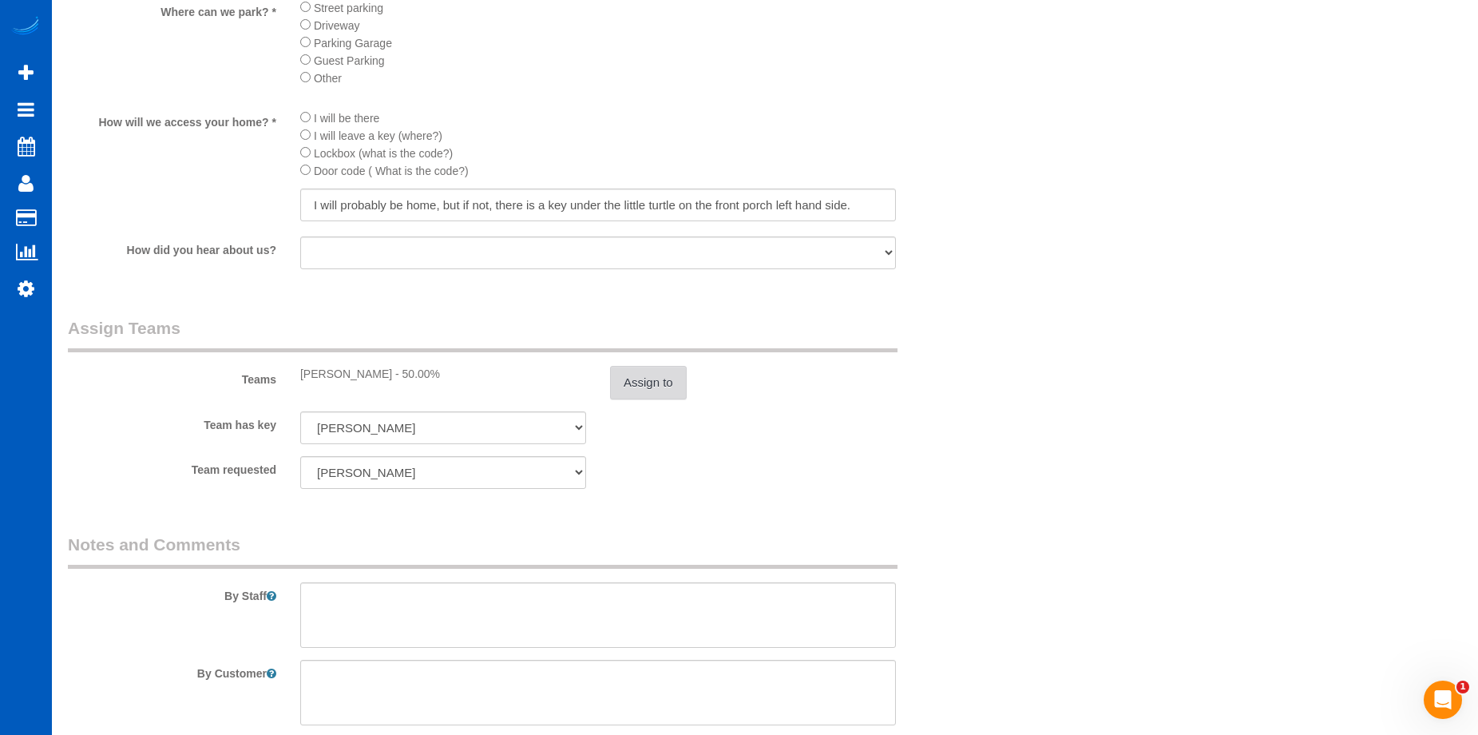
click at [655, 379] on button "Assign to" at bounding box center [648, 383] width 77 height 34
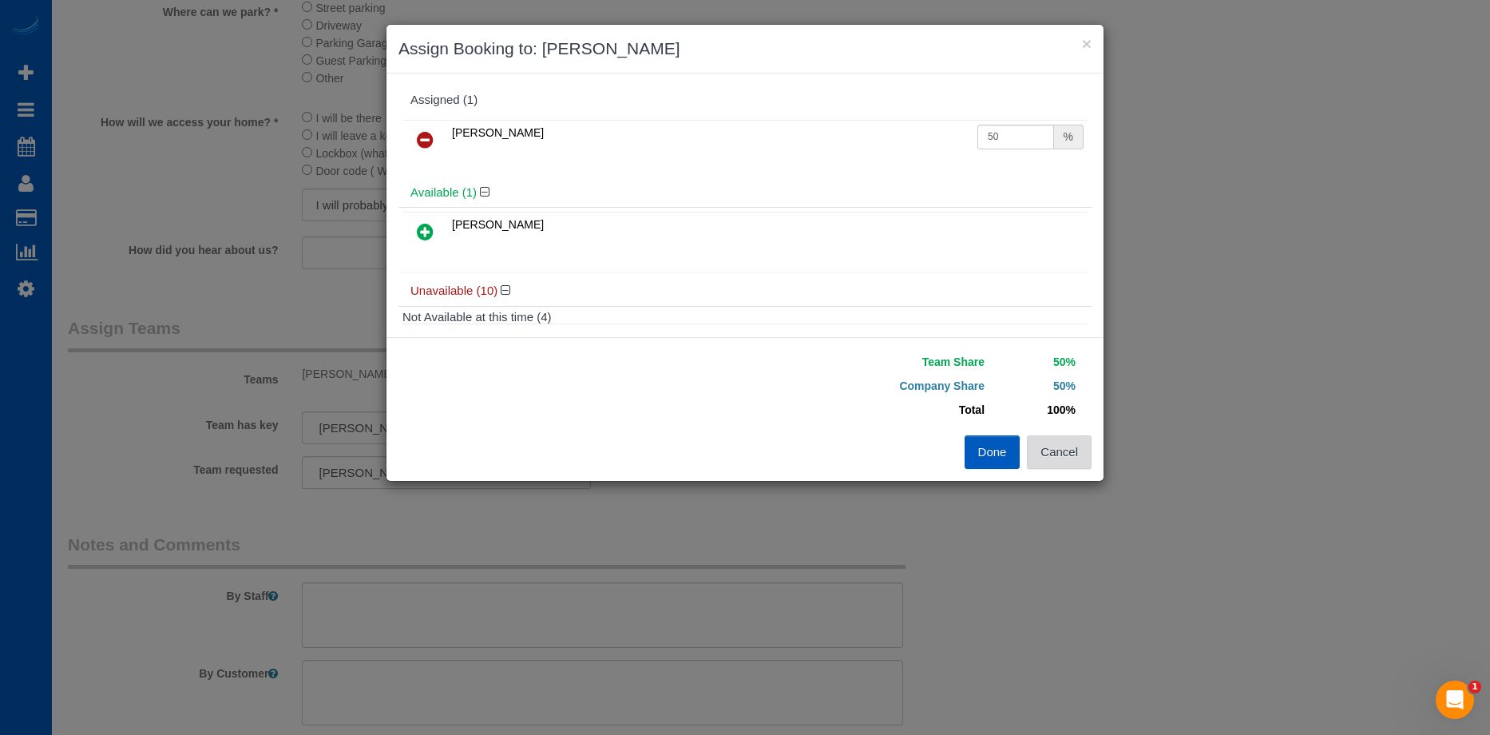
click at [1058, 453] on button "Cancel" at bounding box center [1059, 452] width 65 height 34
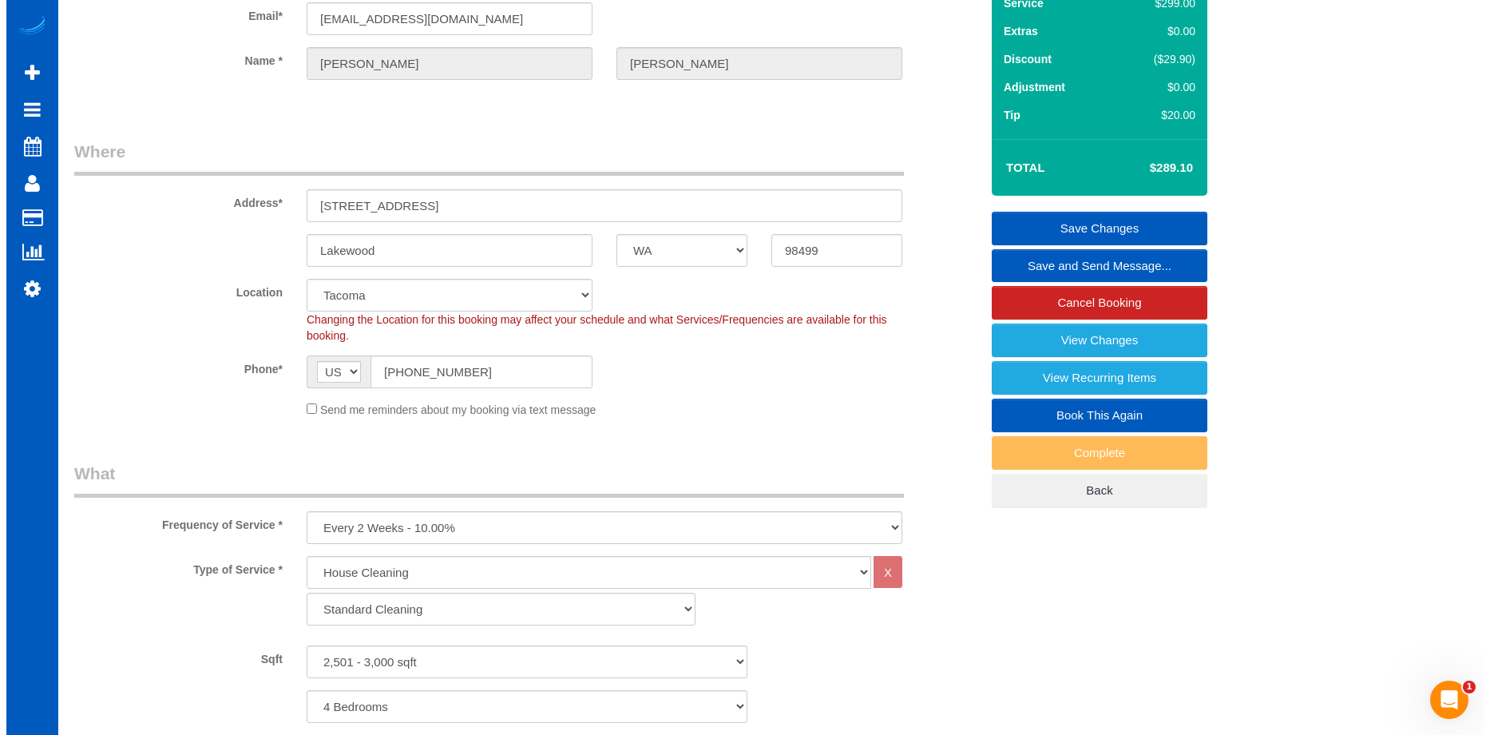
scroll to position [0, 0]
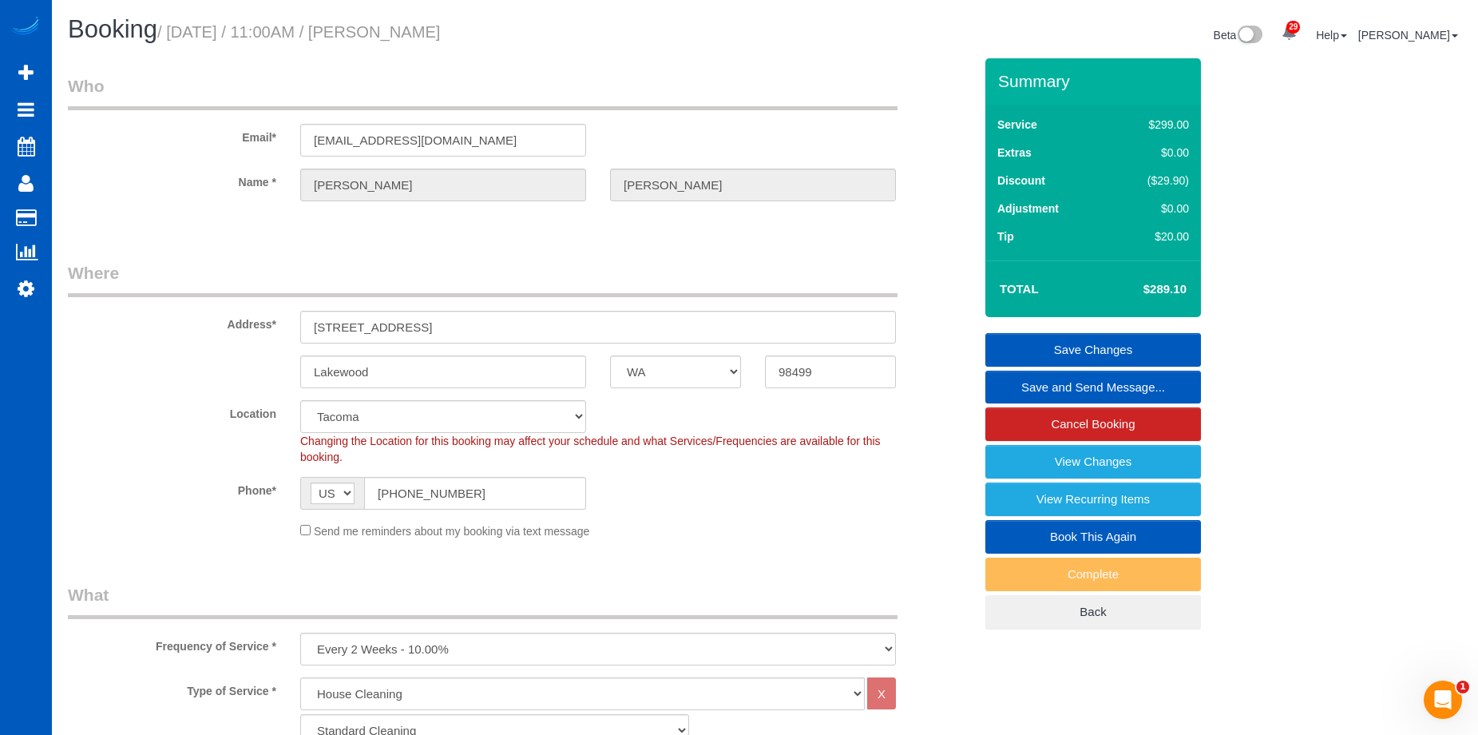
click at [1072, 342] on link "Save Changes" at bounding box center [1093, 350] width 216 height 34
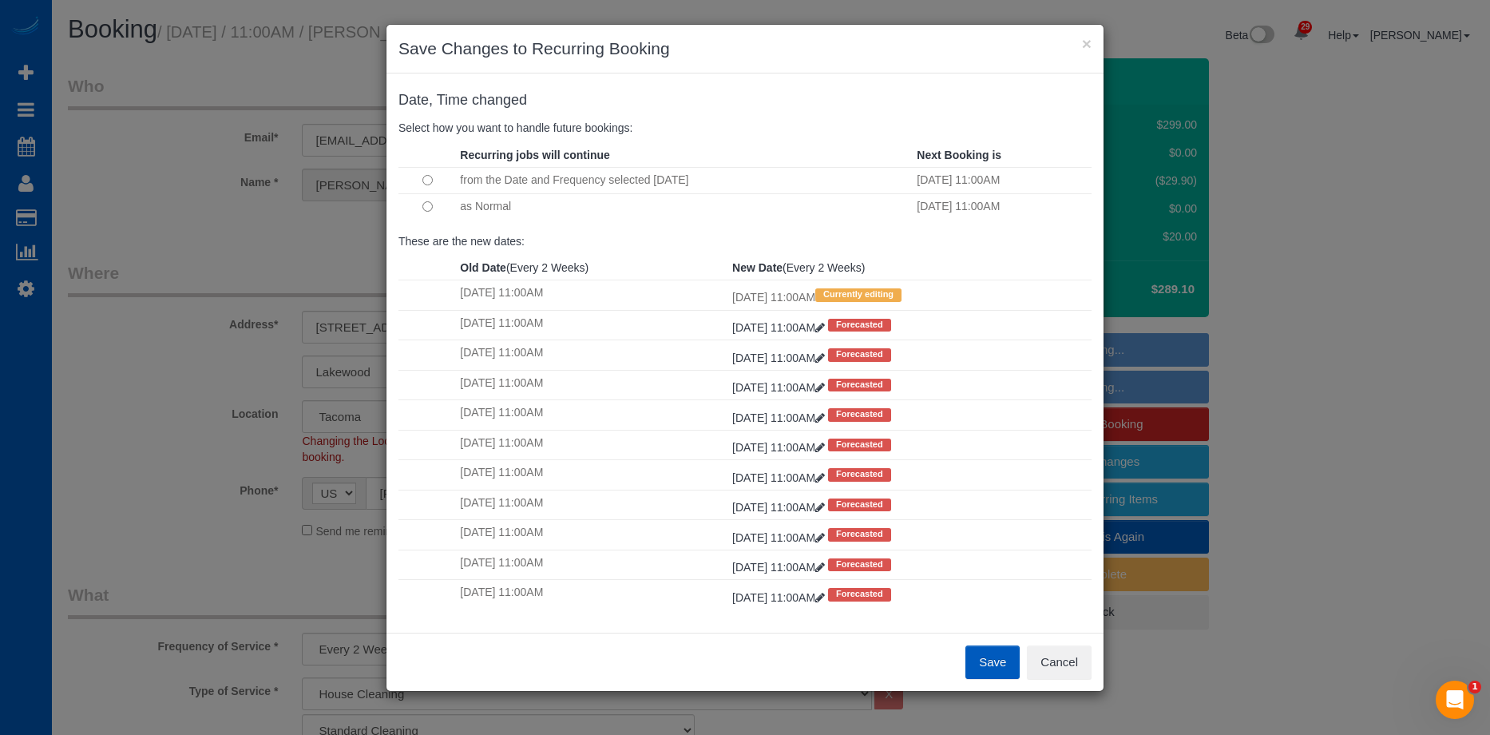
click at [993, 660] on button "Save" at bounding box center [992, 662] width 54 height 34
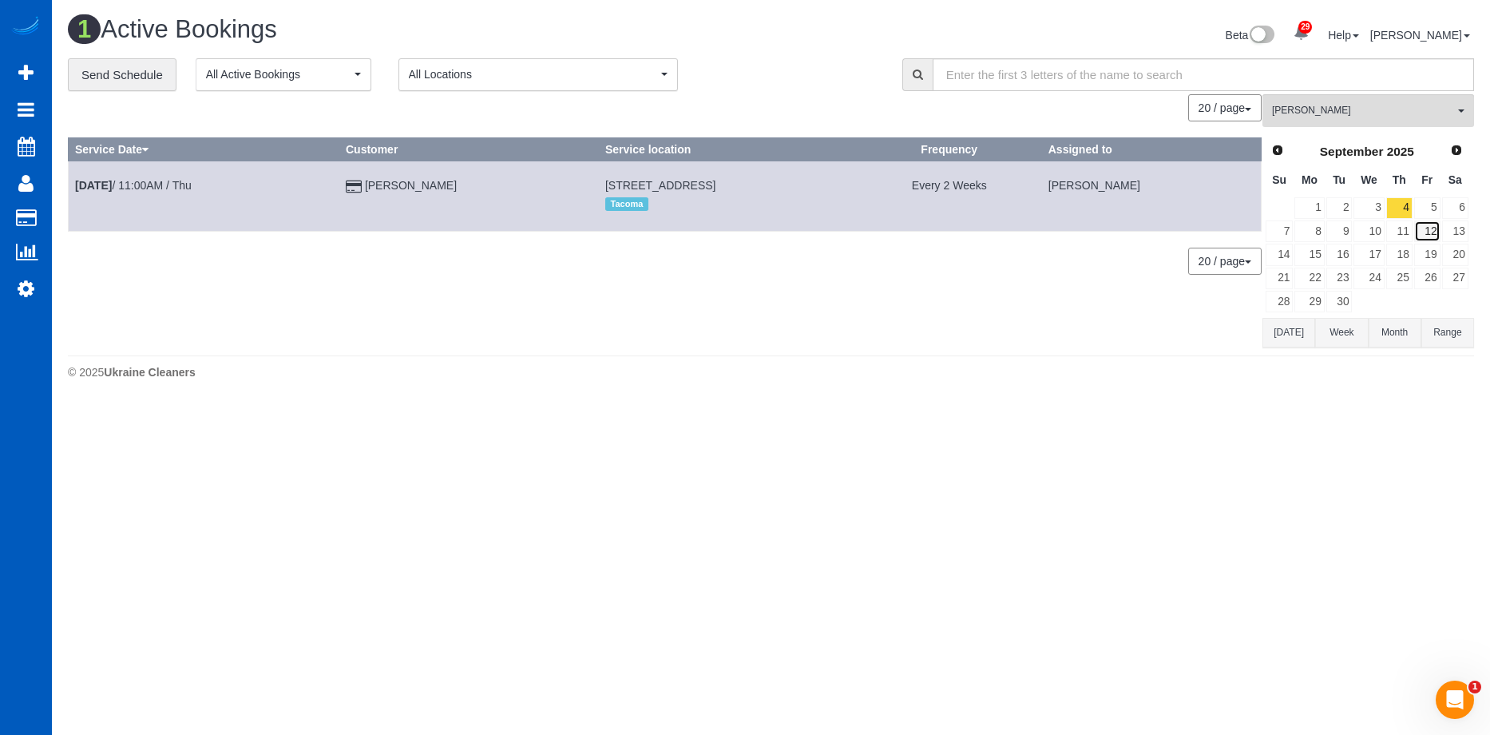
click at [1428, 224] on link "12" at bounding box center [1427, 231] width 26 height 22
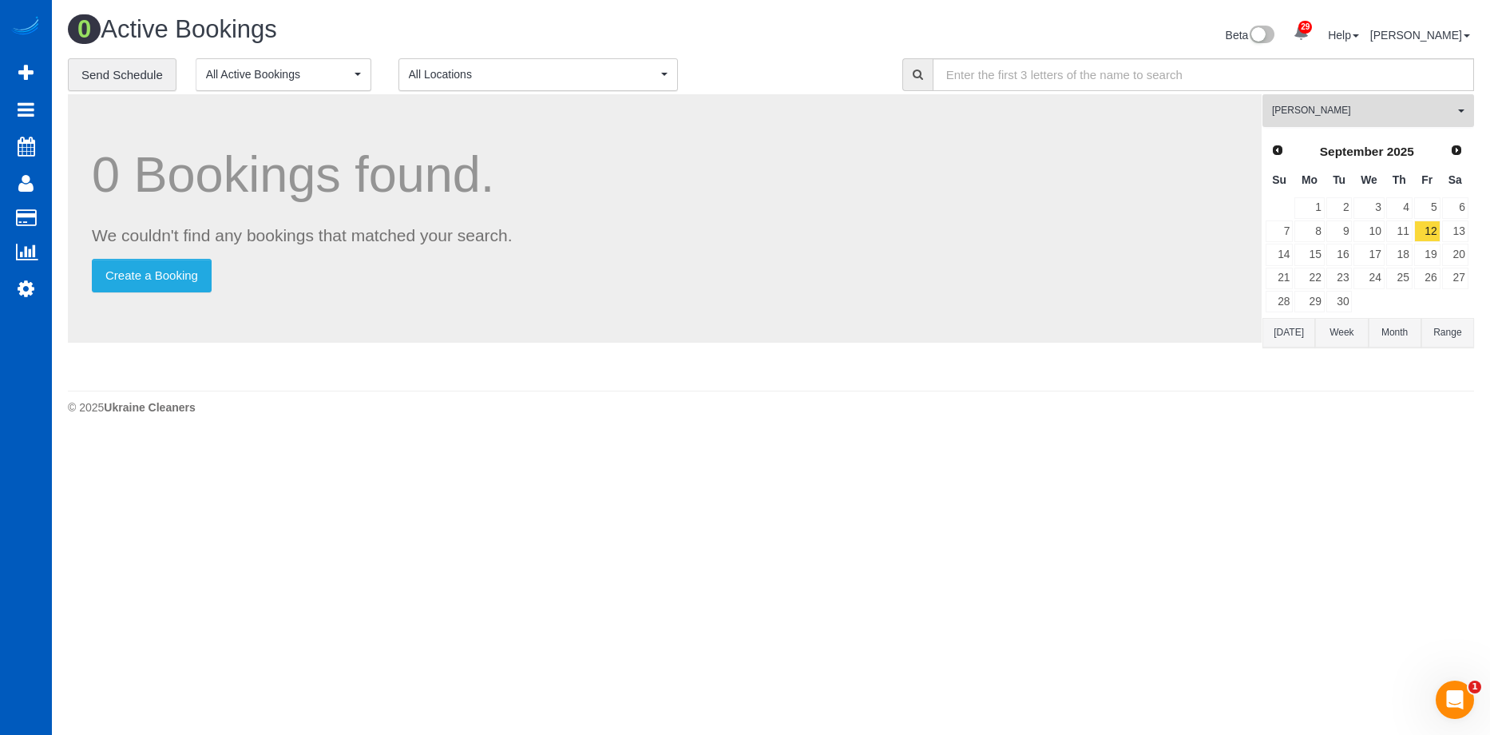
click at [1418, 109] on span "Olha Dezhniuk" at bounding box center [1363, 111] width 182 height 14
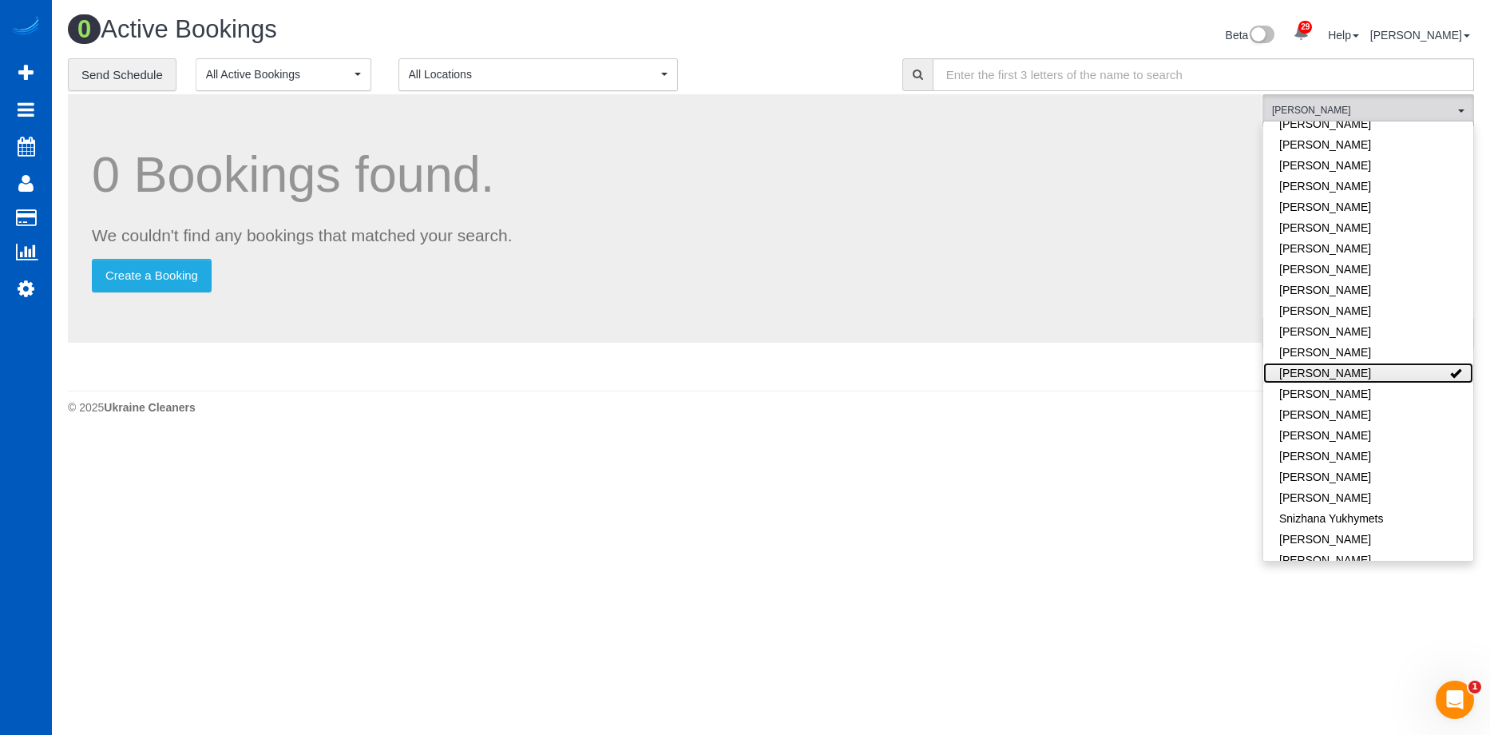
click at [1409, 363] on link "Olha Dezhniuk" at bounding box center [1368, 373] width 210 height 21
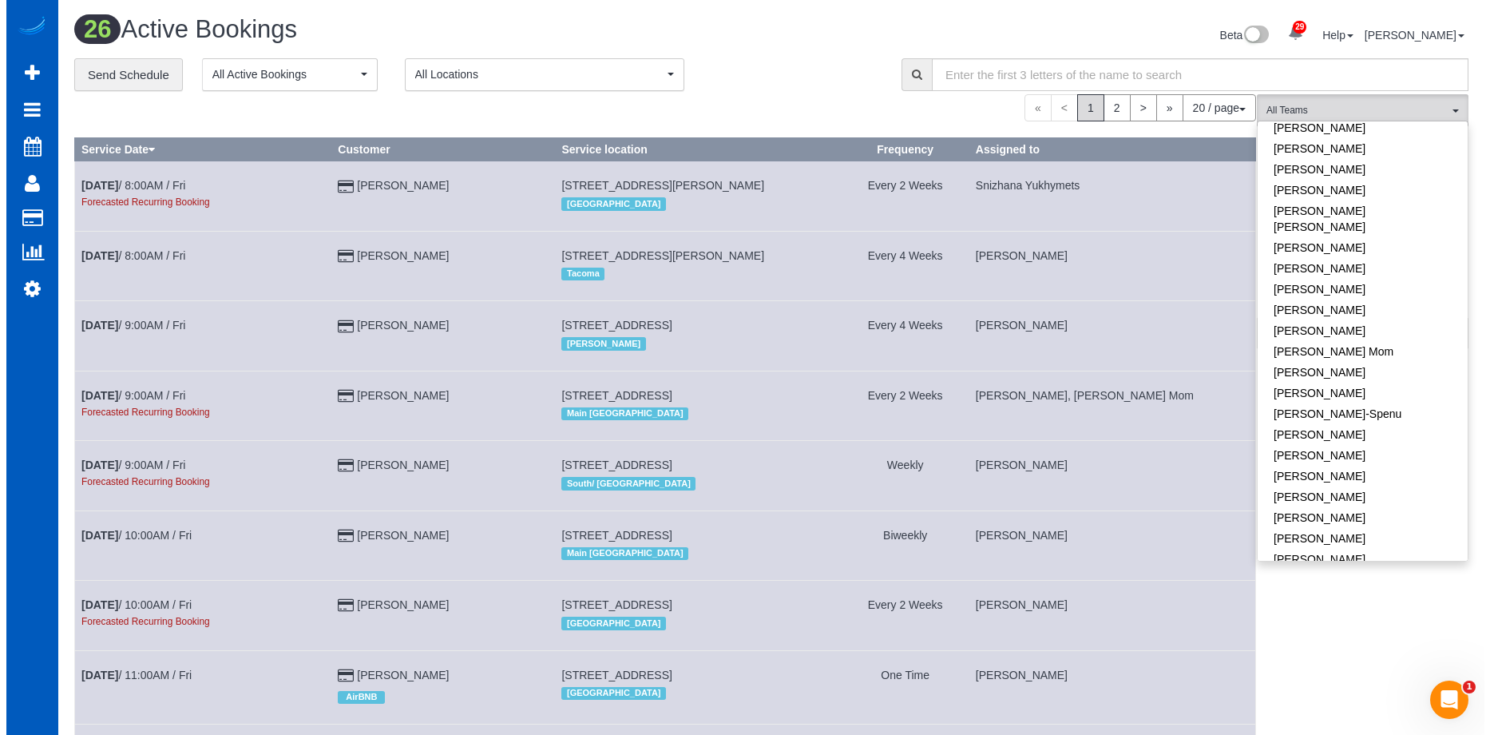
scroll to position [115, 0]
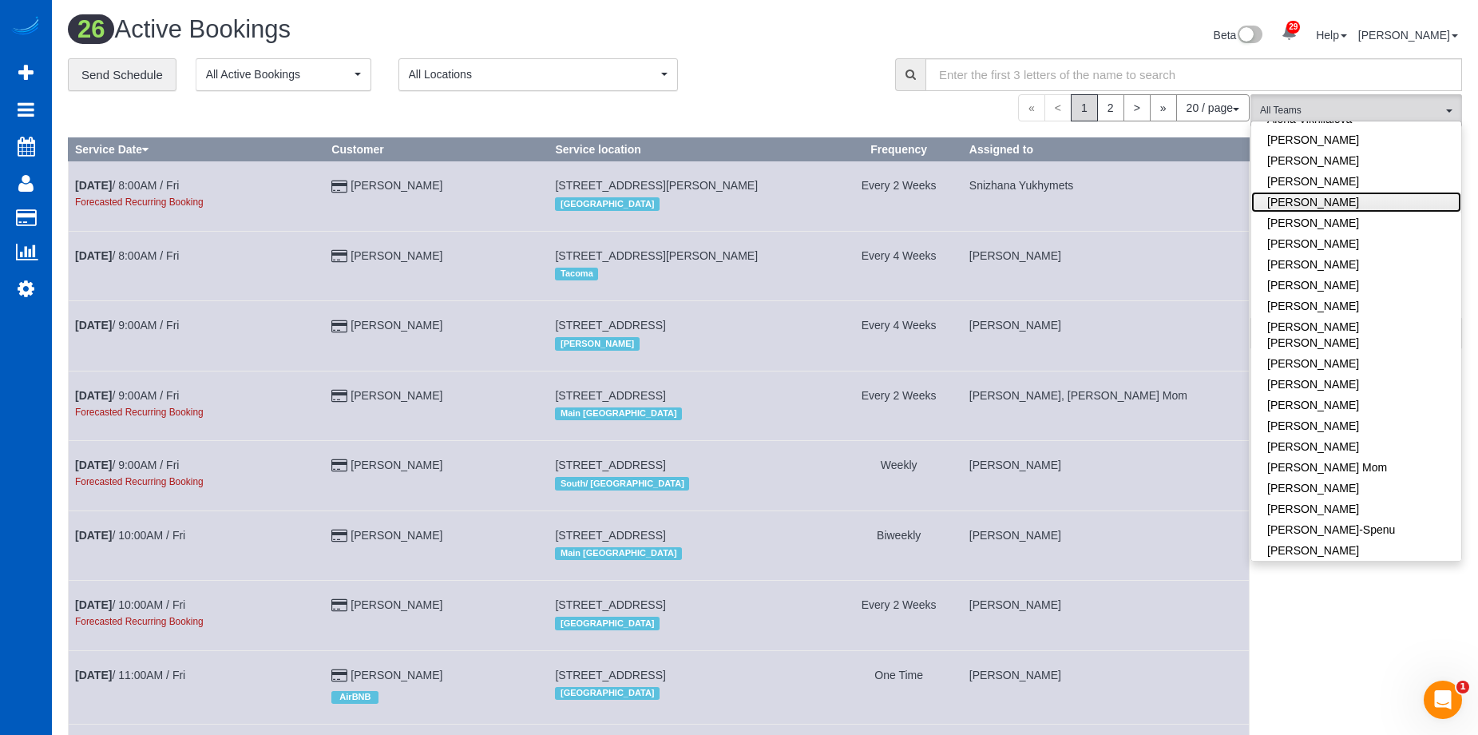
click at [1373, 205] on link "[PERSON_NAME]" at bounding box center [1356, 202] width 210 height 21
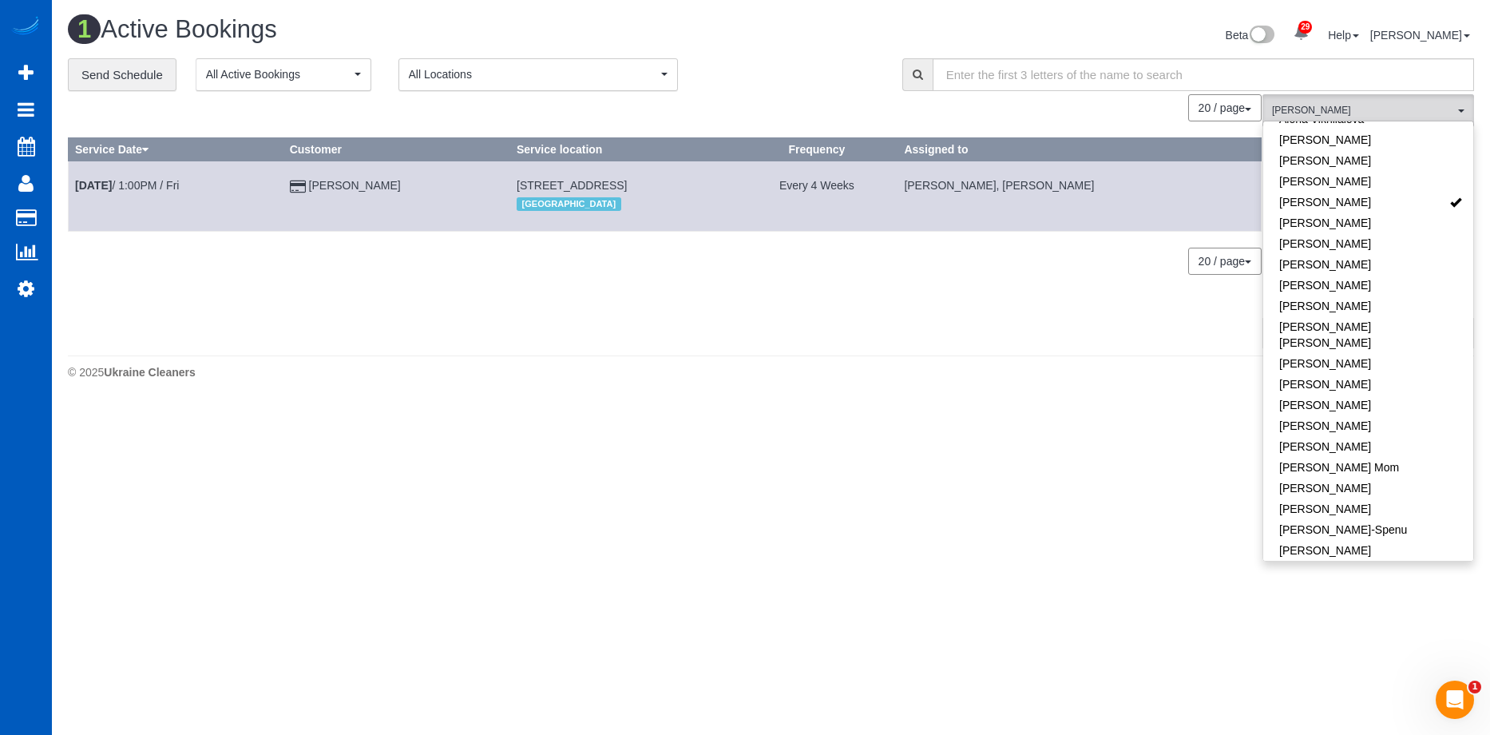
click at [857, 52] on div "Beta 29 Your Notifications You have 0 alerts × You have 7 to charge for 08/25/2…" at bounding box center [1129, 37] width 716 height 42
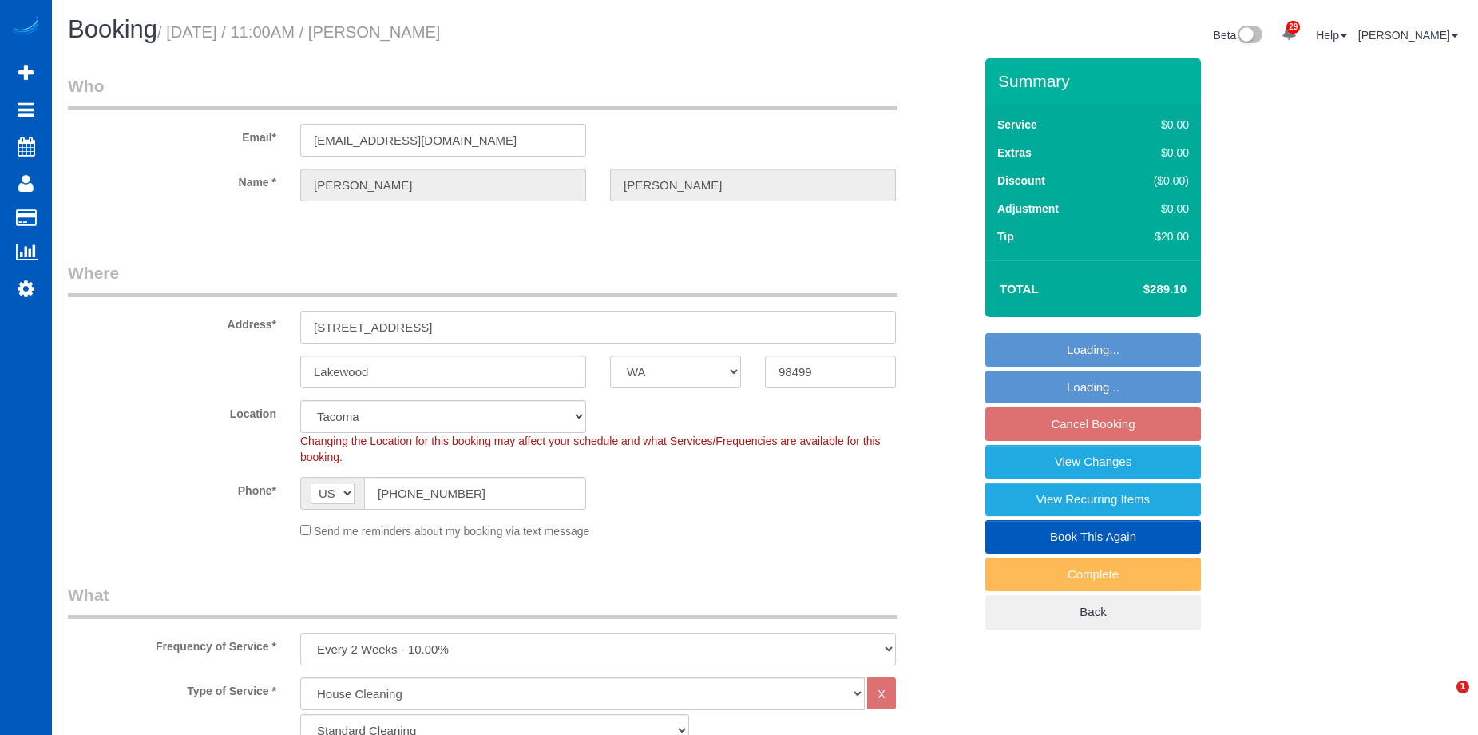
select select "WA"
select select "199"
select select "2501"
select select "4"
select select "3"
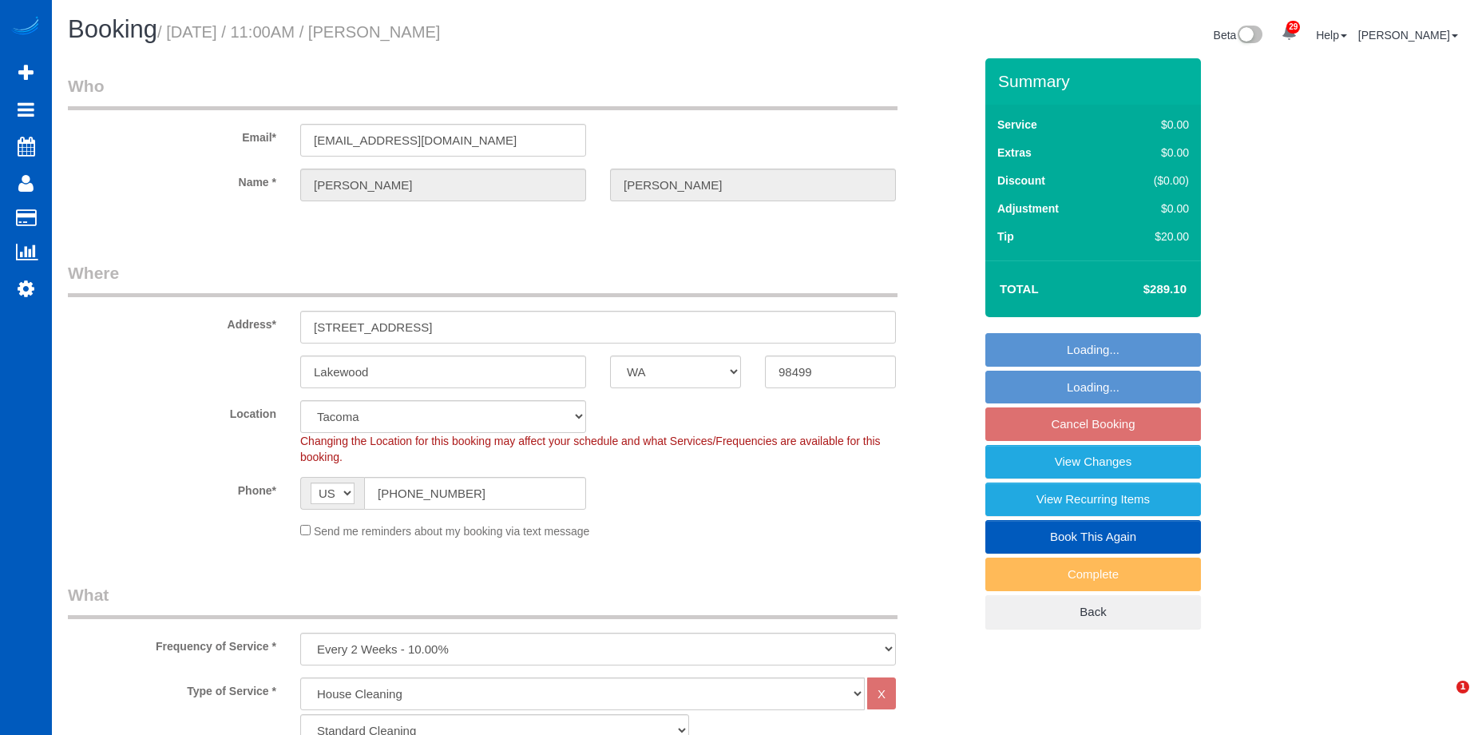
select select "spot2"
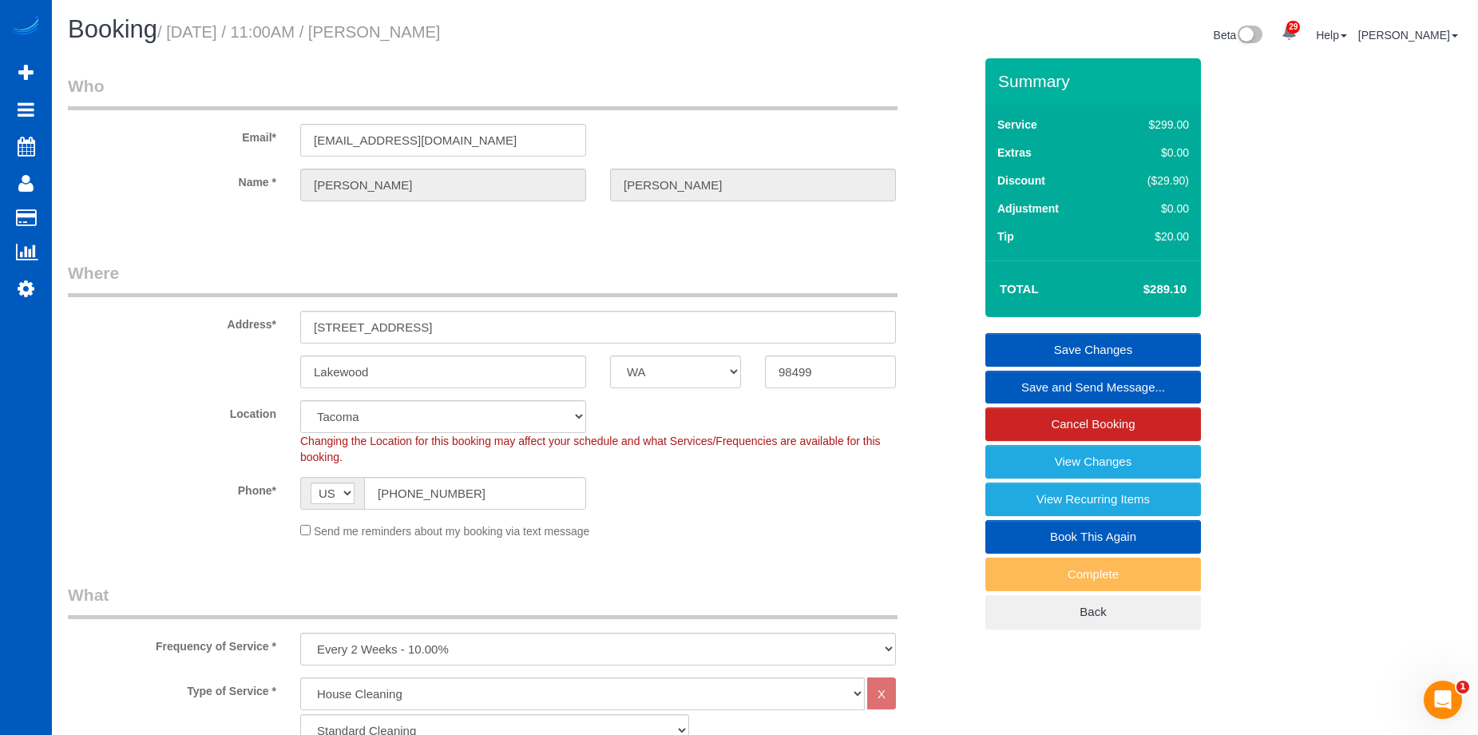
click at [1030, 380] on link "Save and Send Message..." at bounding box center [1093, 388] width 216 height 34
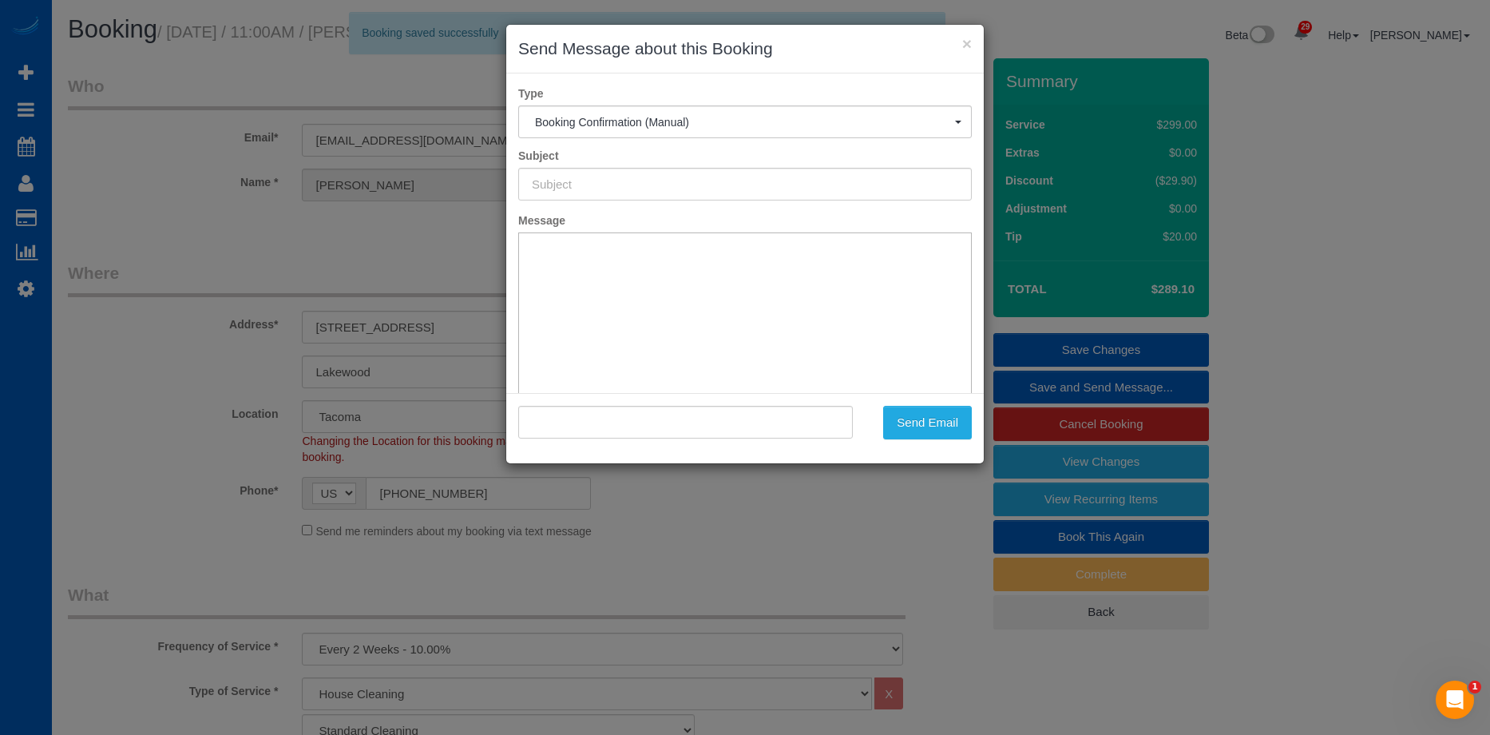
type input "Cleaning Service Confirmed!"
type input ""Brooke Mckasson" <brookemckasson@gmail.com>"
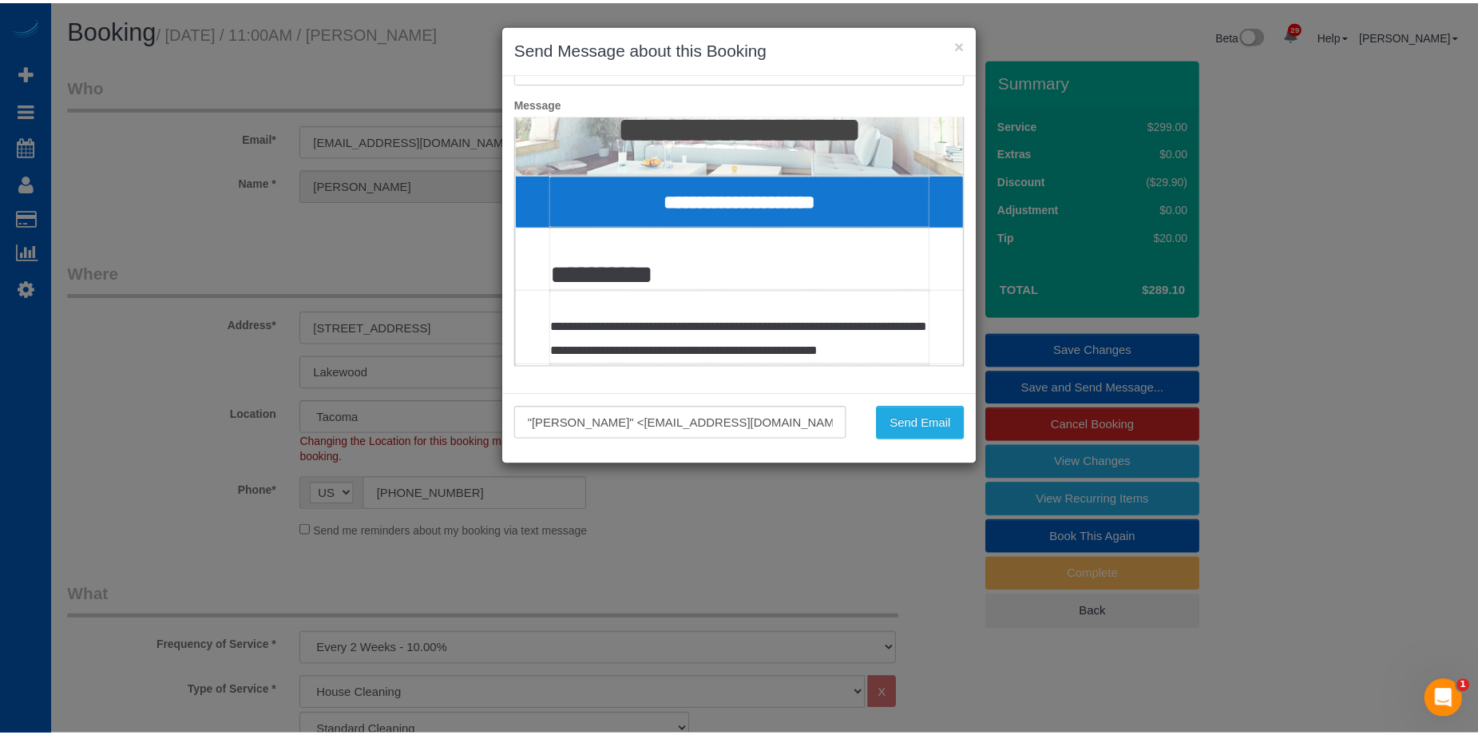
scroll to position [160, 0]
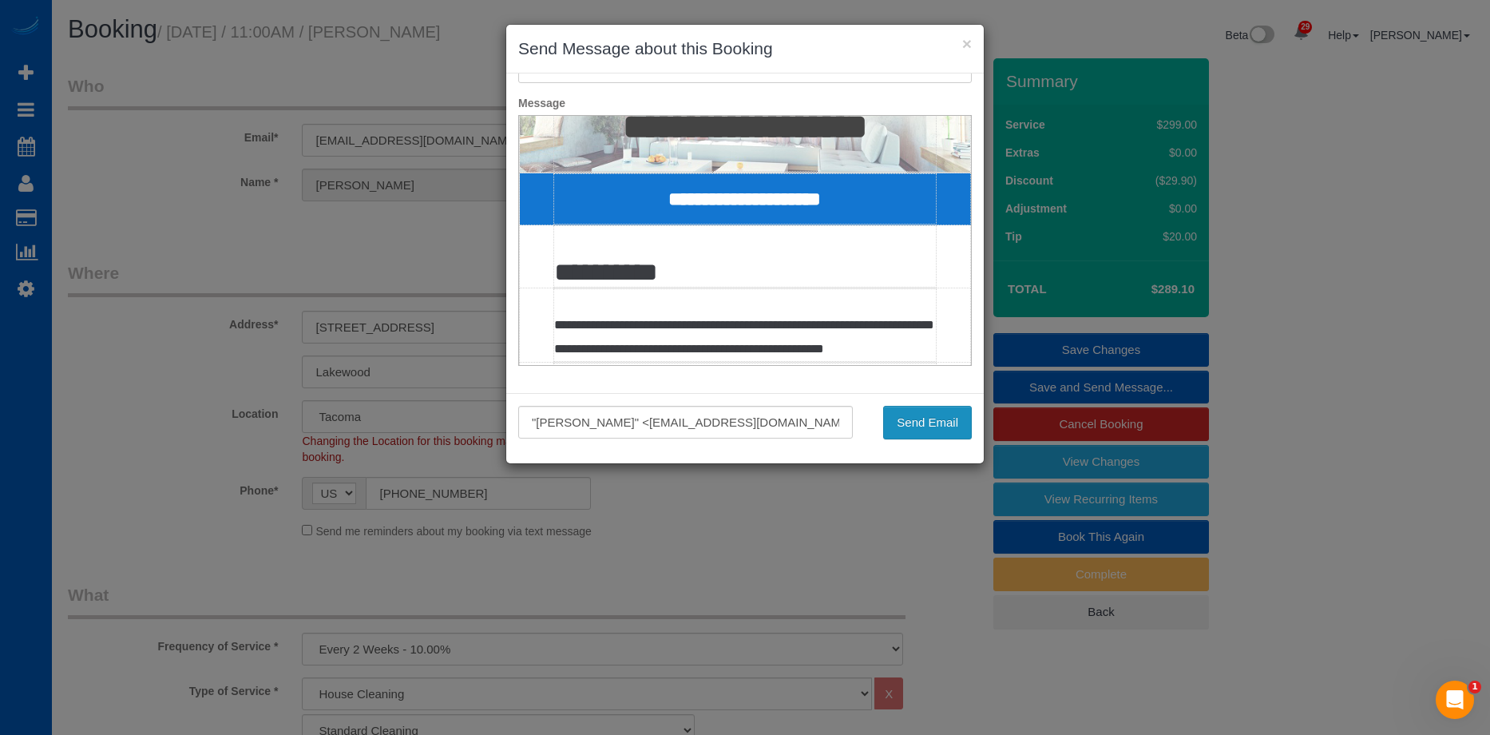
click at [926, 425] on button "Send Email" at bounding box center [927, 423] width 89 height 34
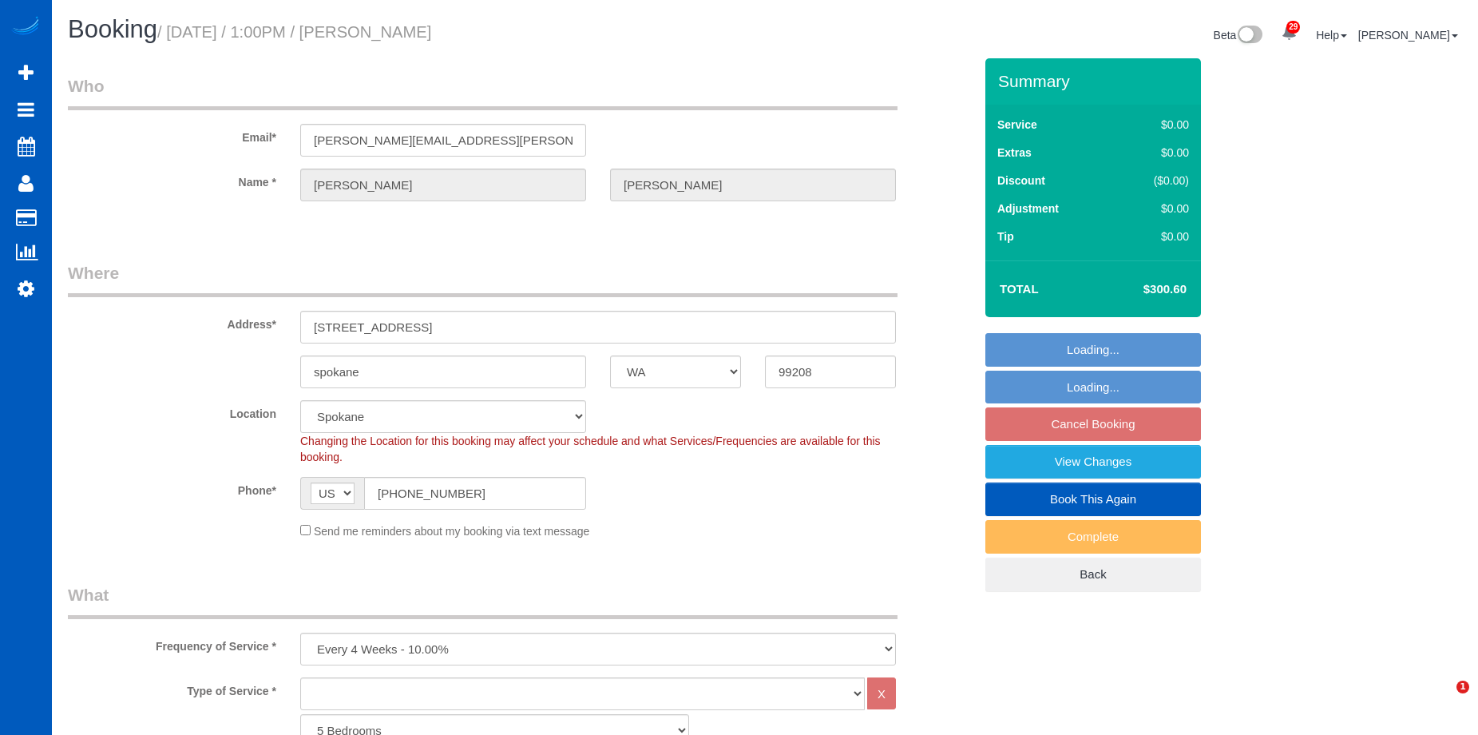
select select "WA"
select select "3501"
select select "3"
select select "string:fspay-e53f8730-2b0c-46d4-b455-dc44fef393b5"
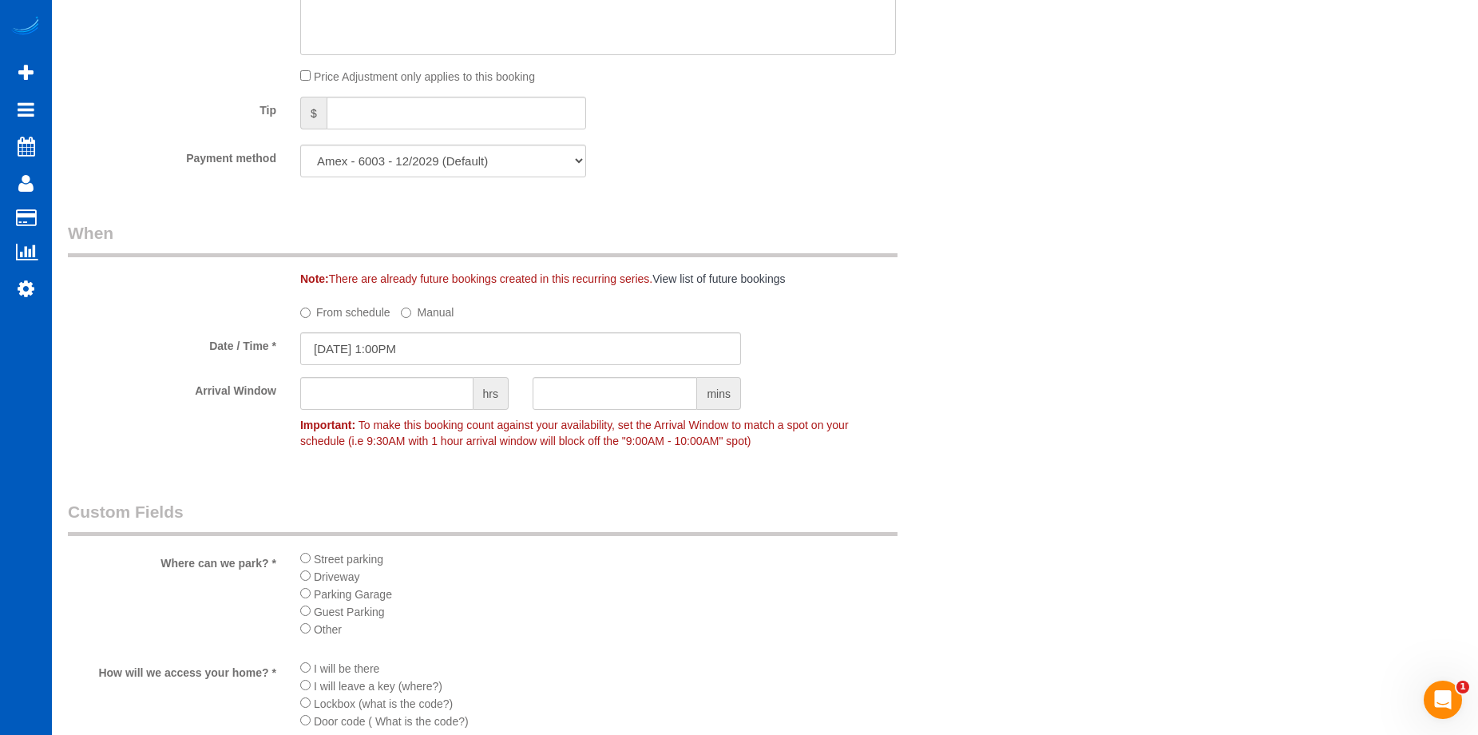
scroll to position [1118, 0]
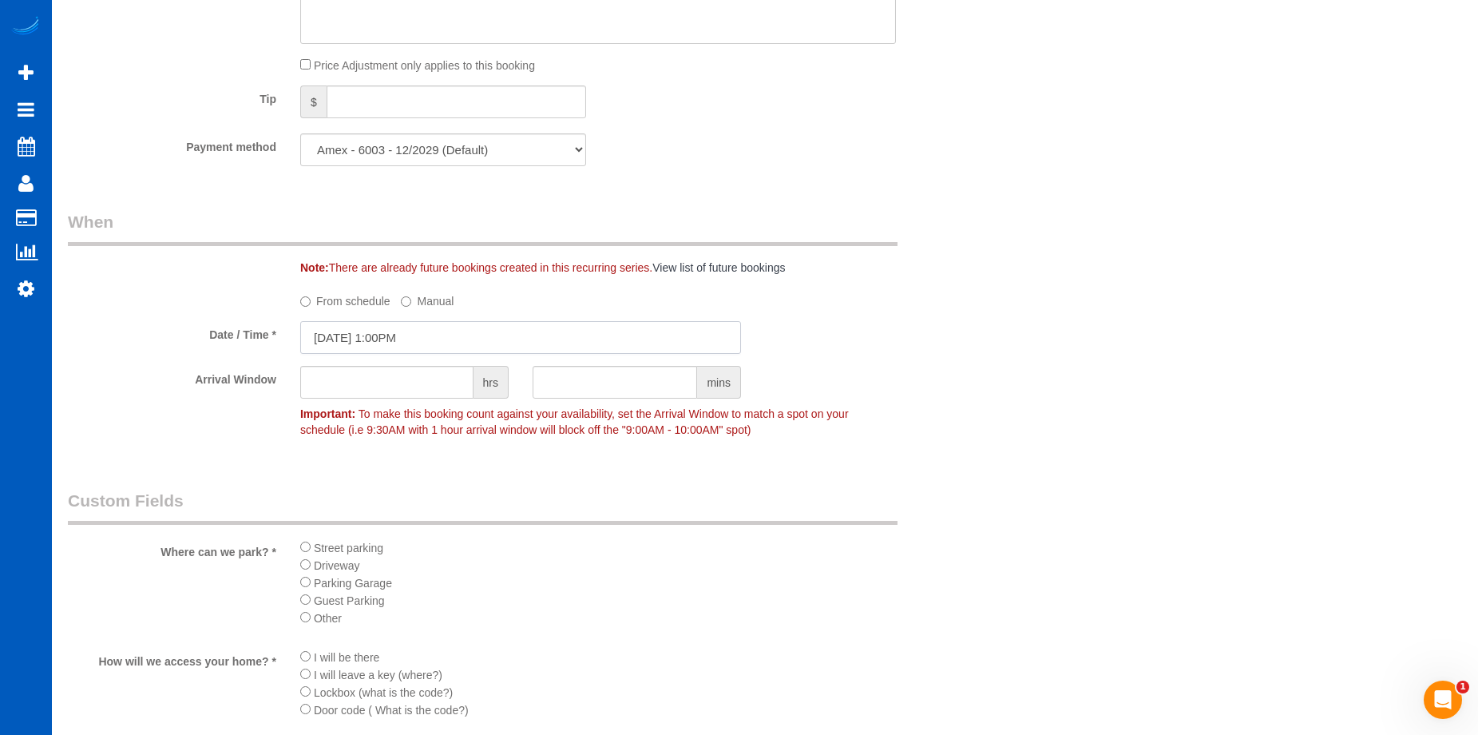
click at [417, 331] on input "09/12/2025 1:00PM" at bounding box center [520, 337] width 441 height 33
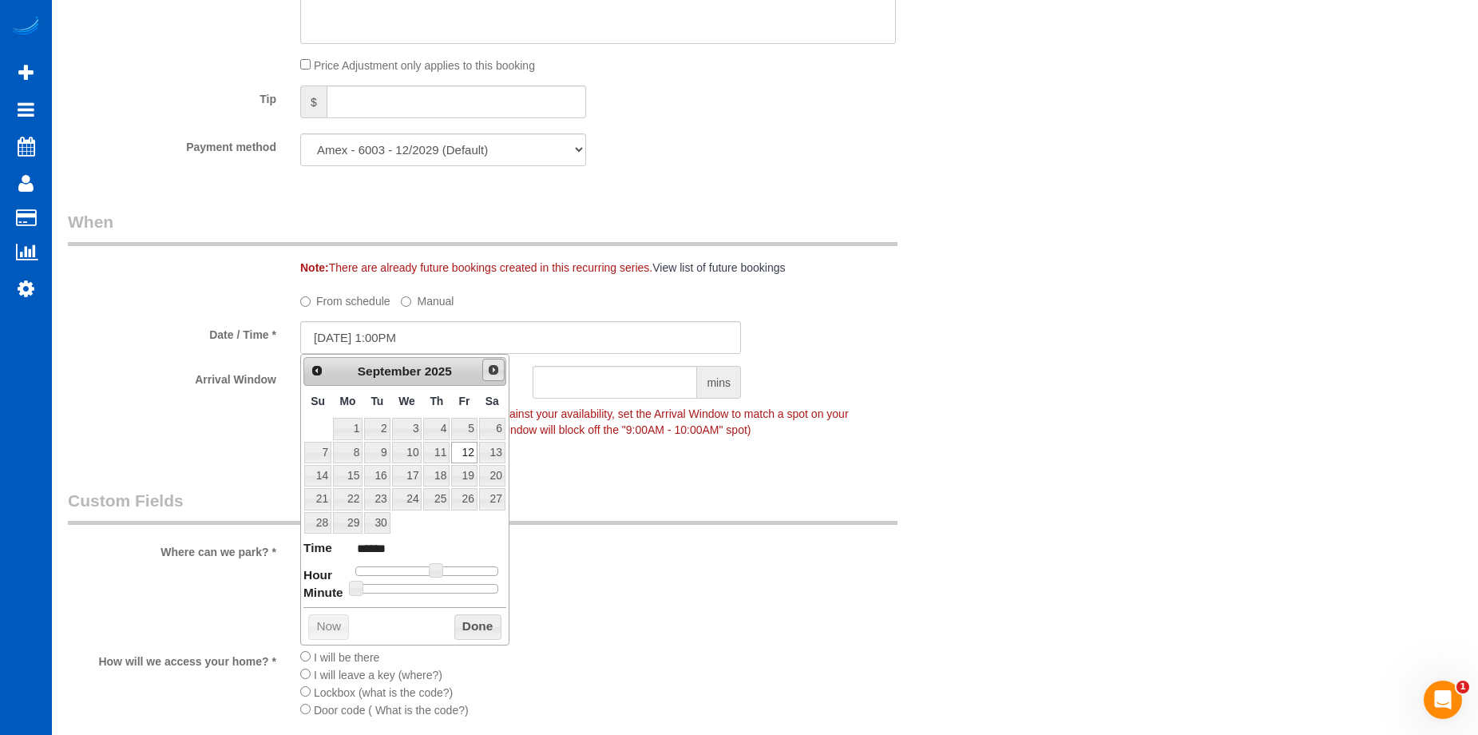
click at [491, 373] on span "Next" at bounding box center [493, 369] width 13 height 13
click at [464, 452] on link "10" at bounding box center [464, 453] width 26 height 22
type input "10/10/2025 1:00PM"
click at [659, 276] on fieldset "When Note: There are already future bookings created in this recurring series. …" at bounding box center [521, 333] width 906 height 247
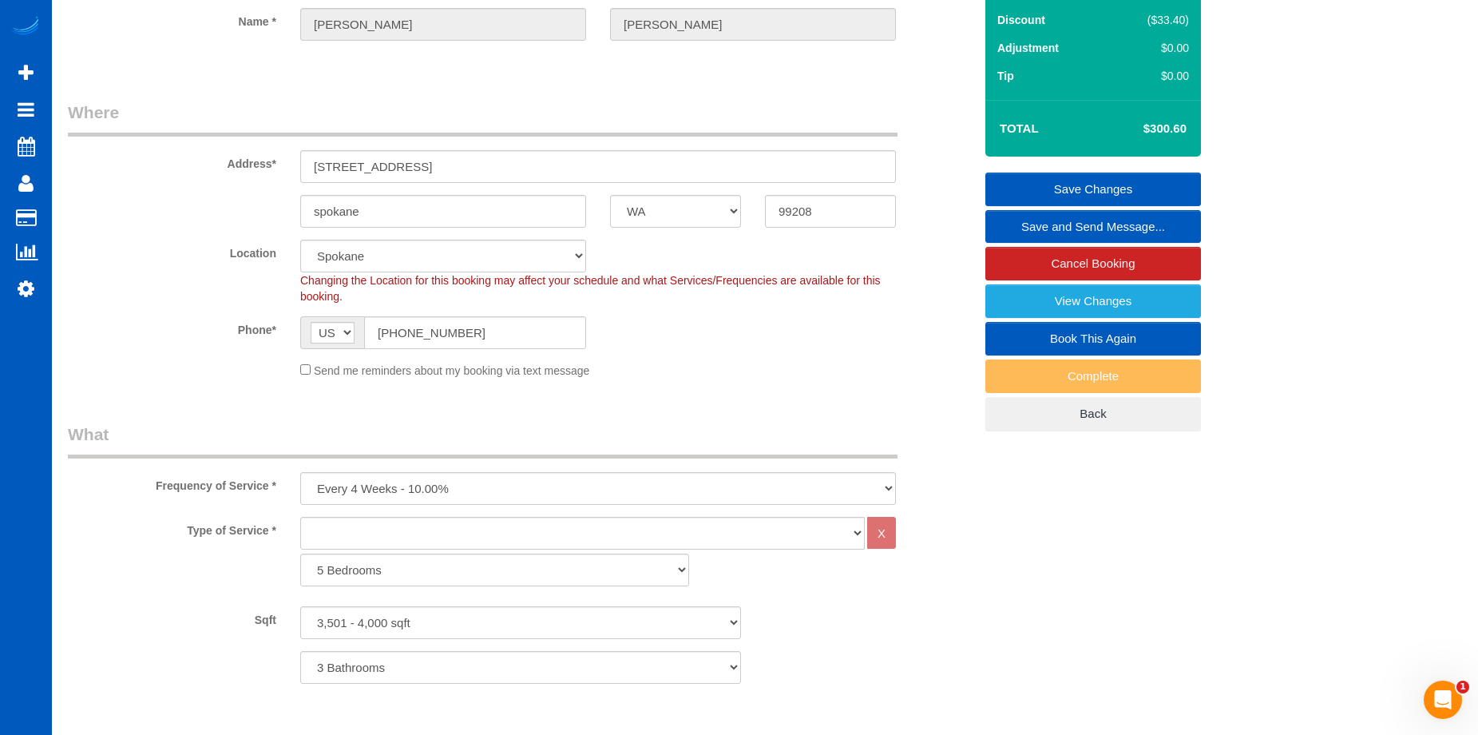
scroll to position [160, 0]
click at [1033, 190] on link "Save Changes" at bounding box center [1093, 190] width 216 height 34
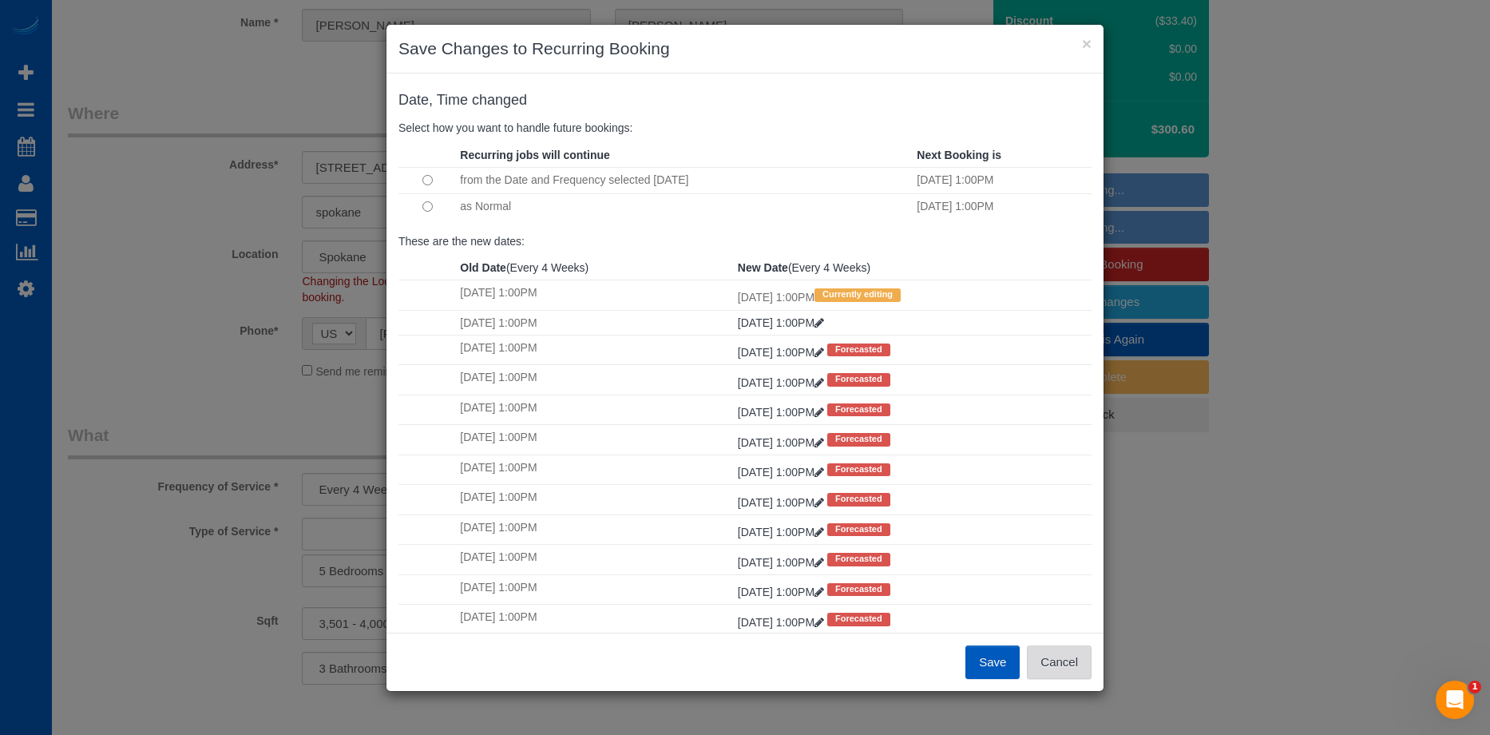
click at [1057, 656] on button "Cancel" at bounding box center [1059, 662] width 65 height 34
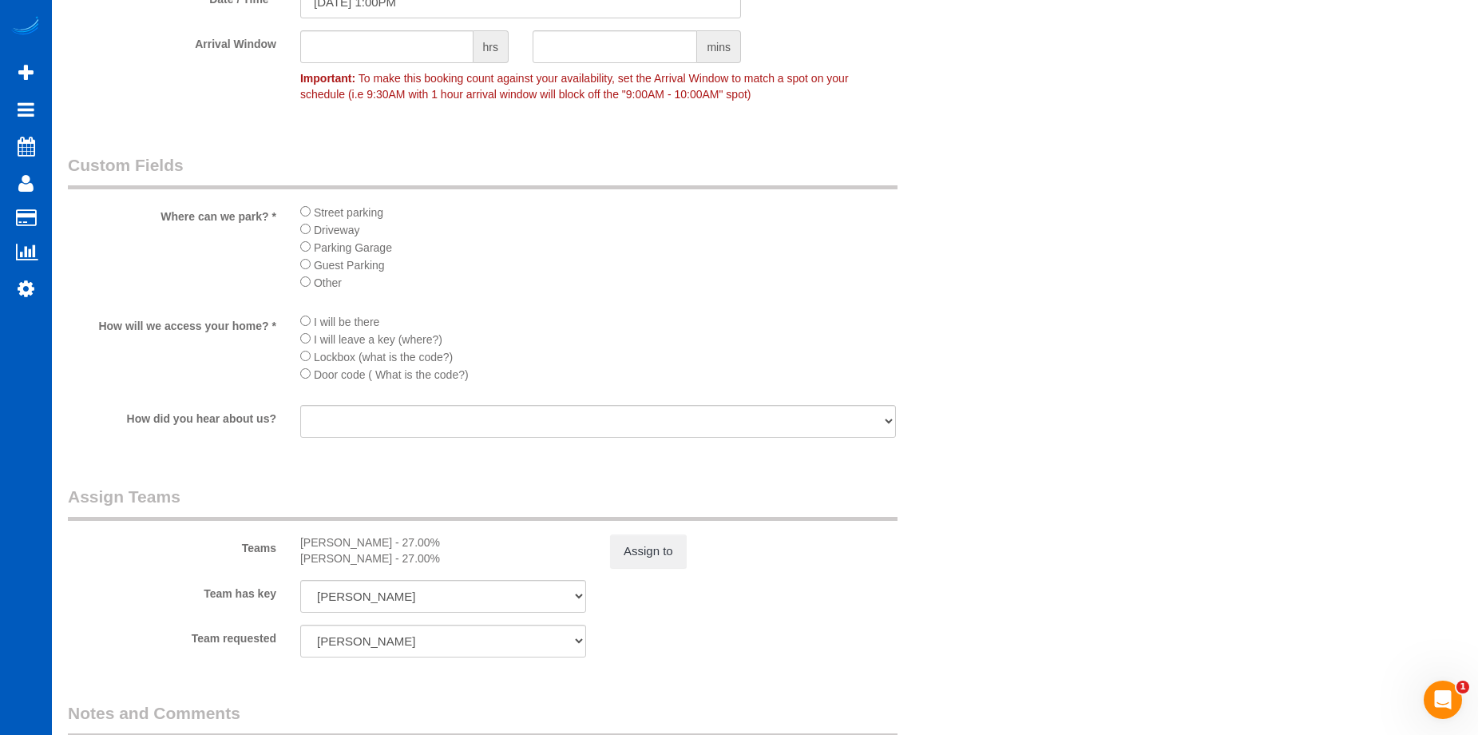
scroll to position [1677, 0]
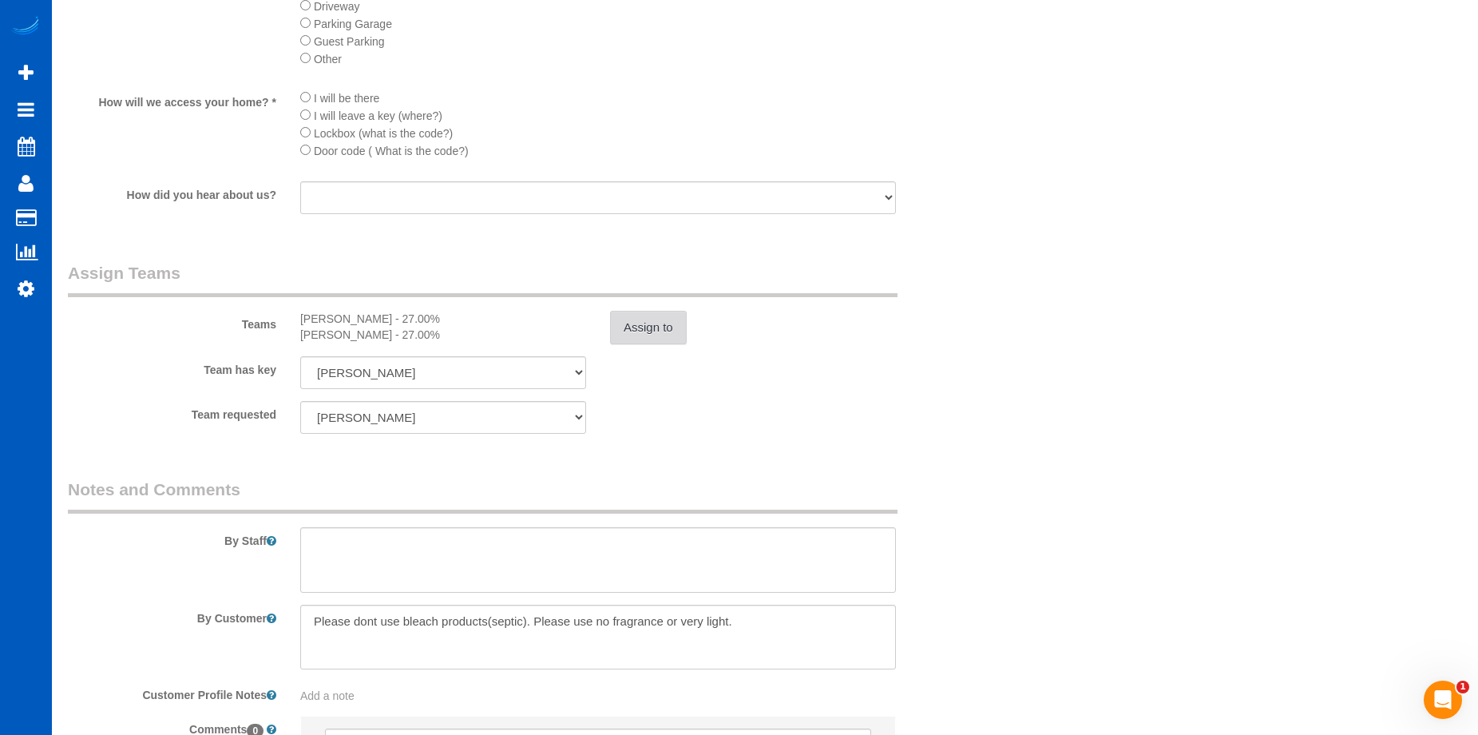
click at [646, 335] on button "Assign to" at bounding box center [648, 328] width 77 height 34
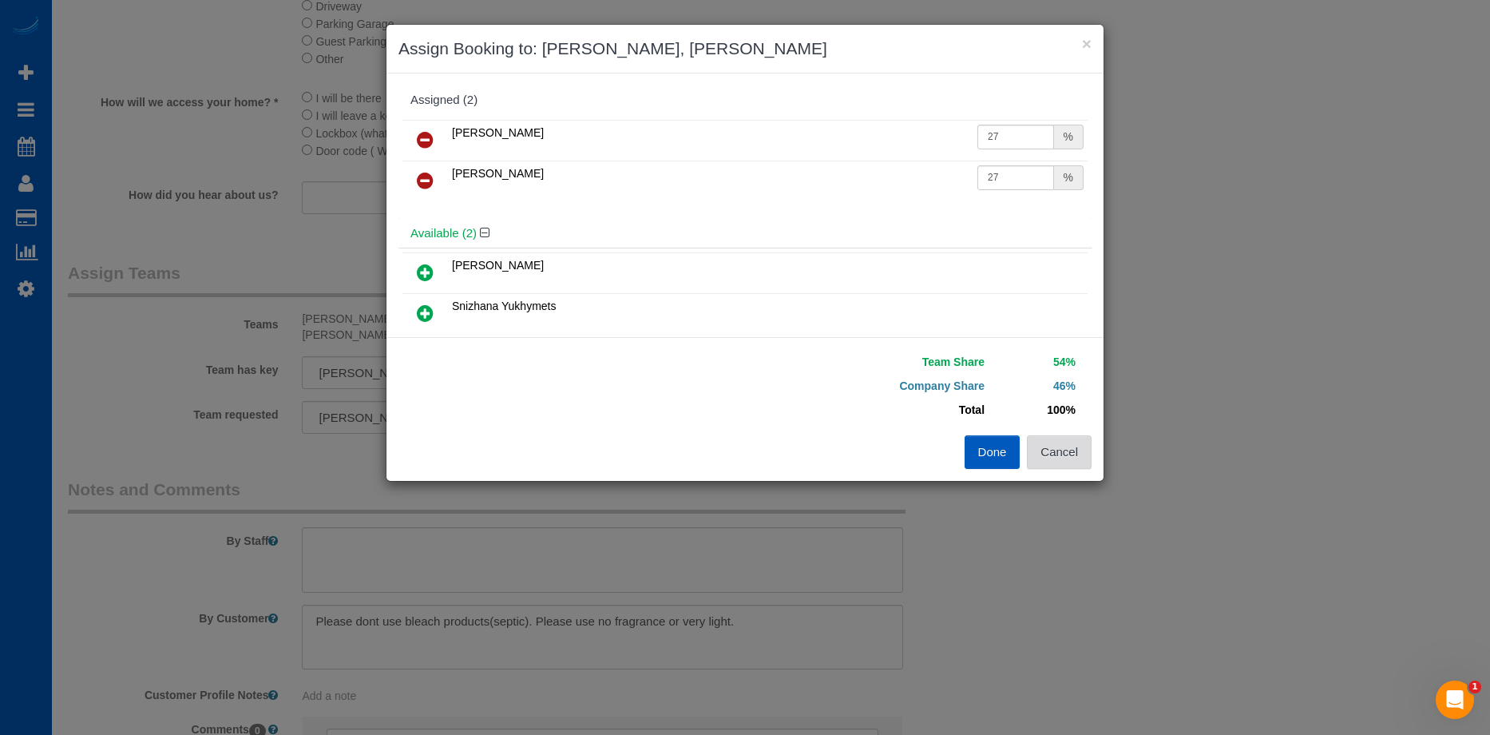
click at [1051, 450] on button "Cancel" at bounding box center [1059, 452] width 65 height 34
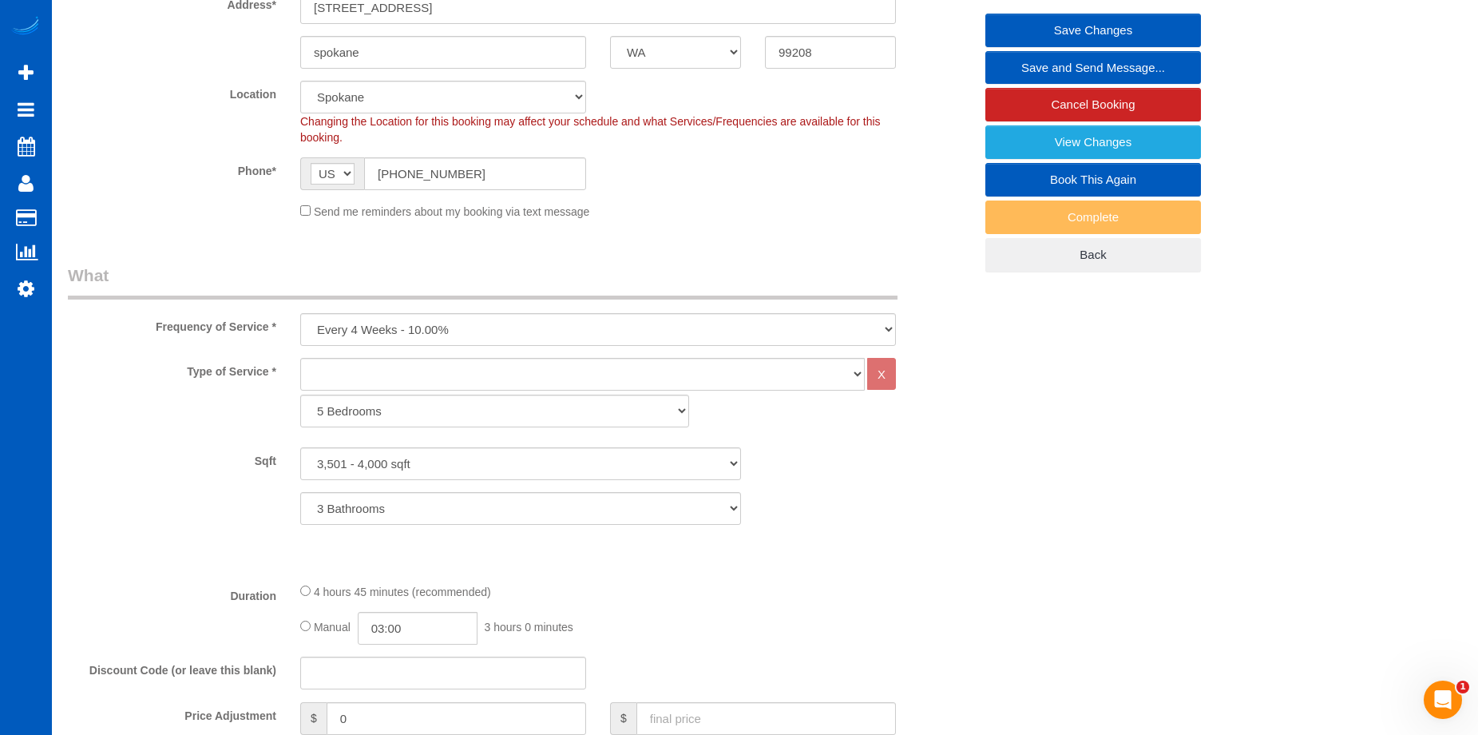
scroll to position [80, 0]
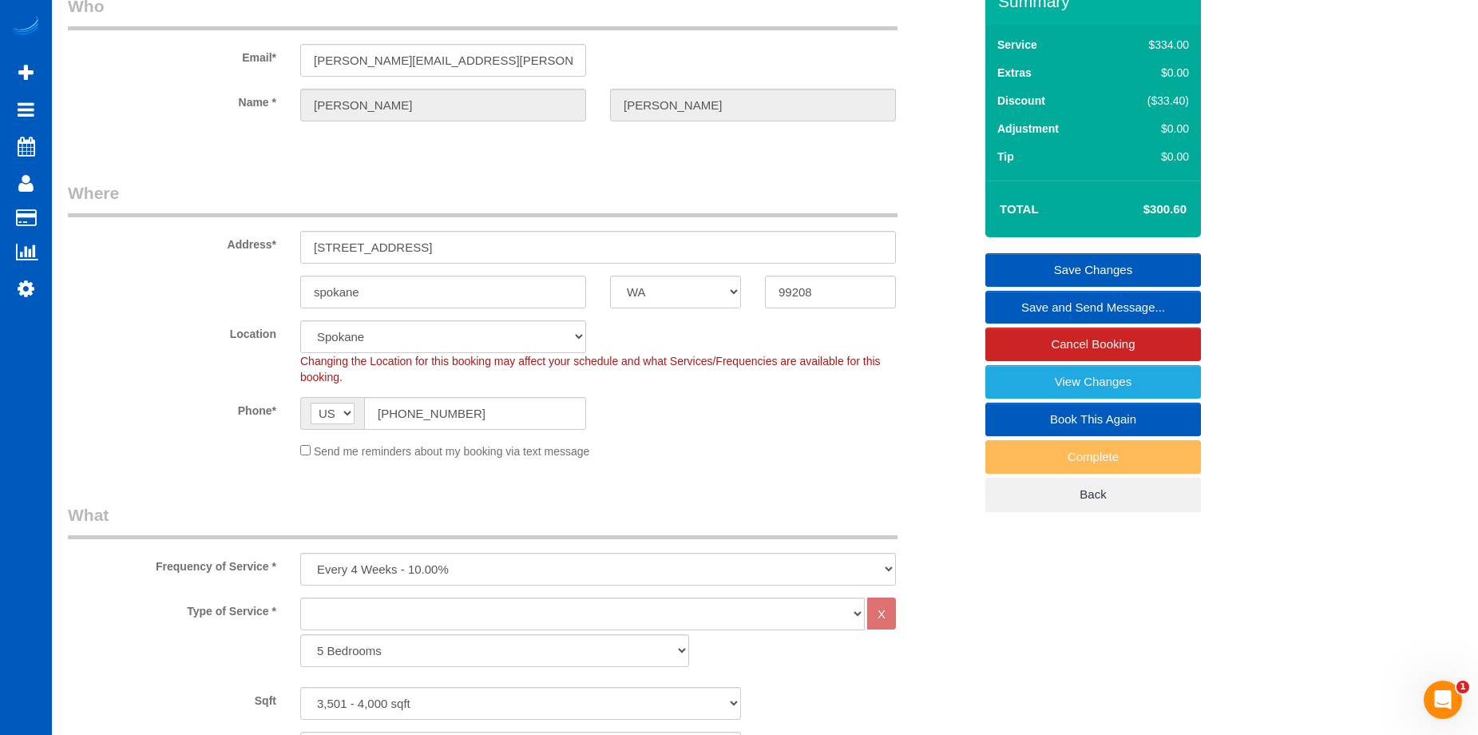
click at [1069, 262] on link "Save Changes" at bounding box center [1093, 270] width 216 height 34
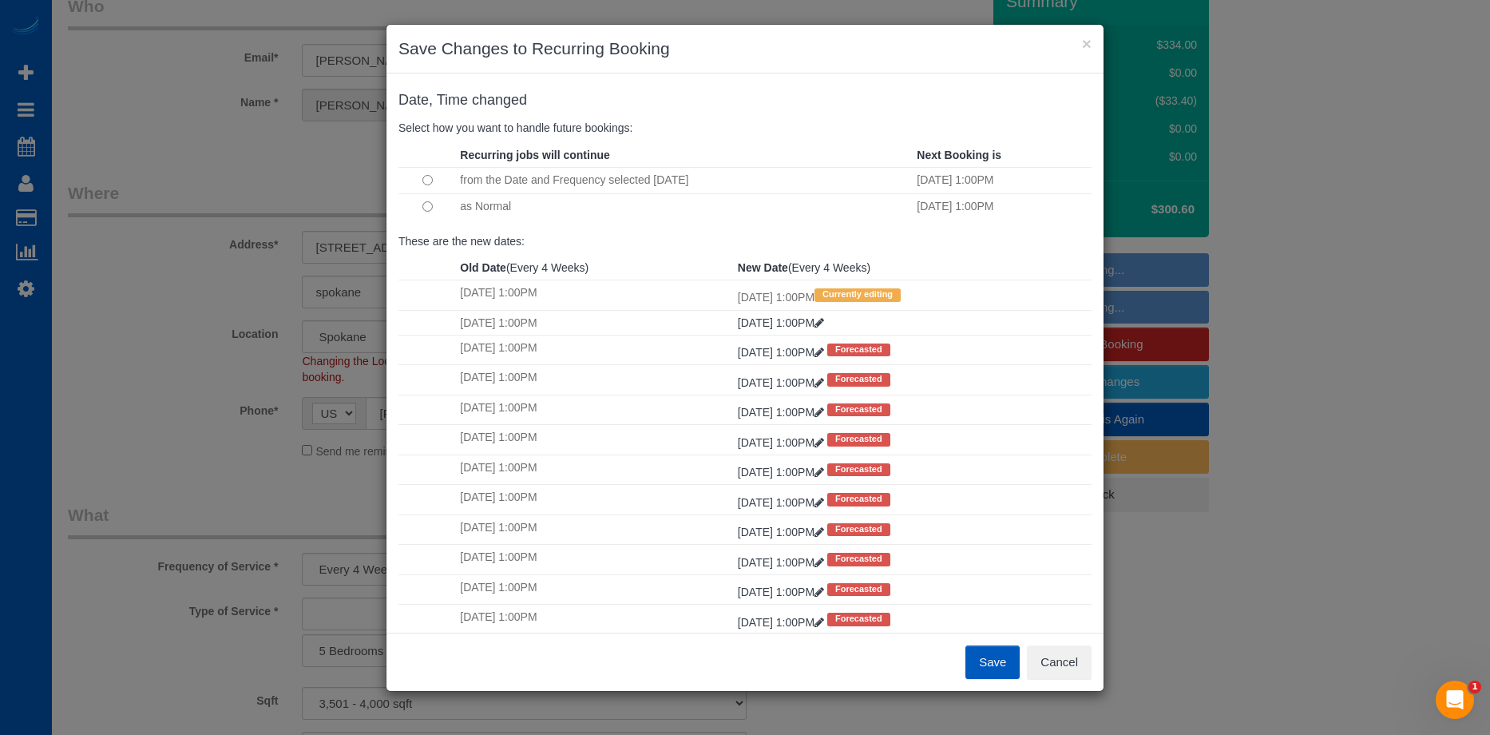
click at [997, 660] on button "Save" at bounding box center [992, 662] width 54 height 34
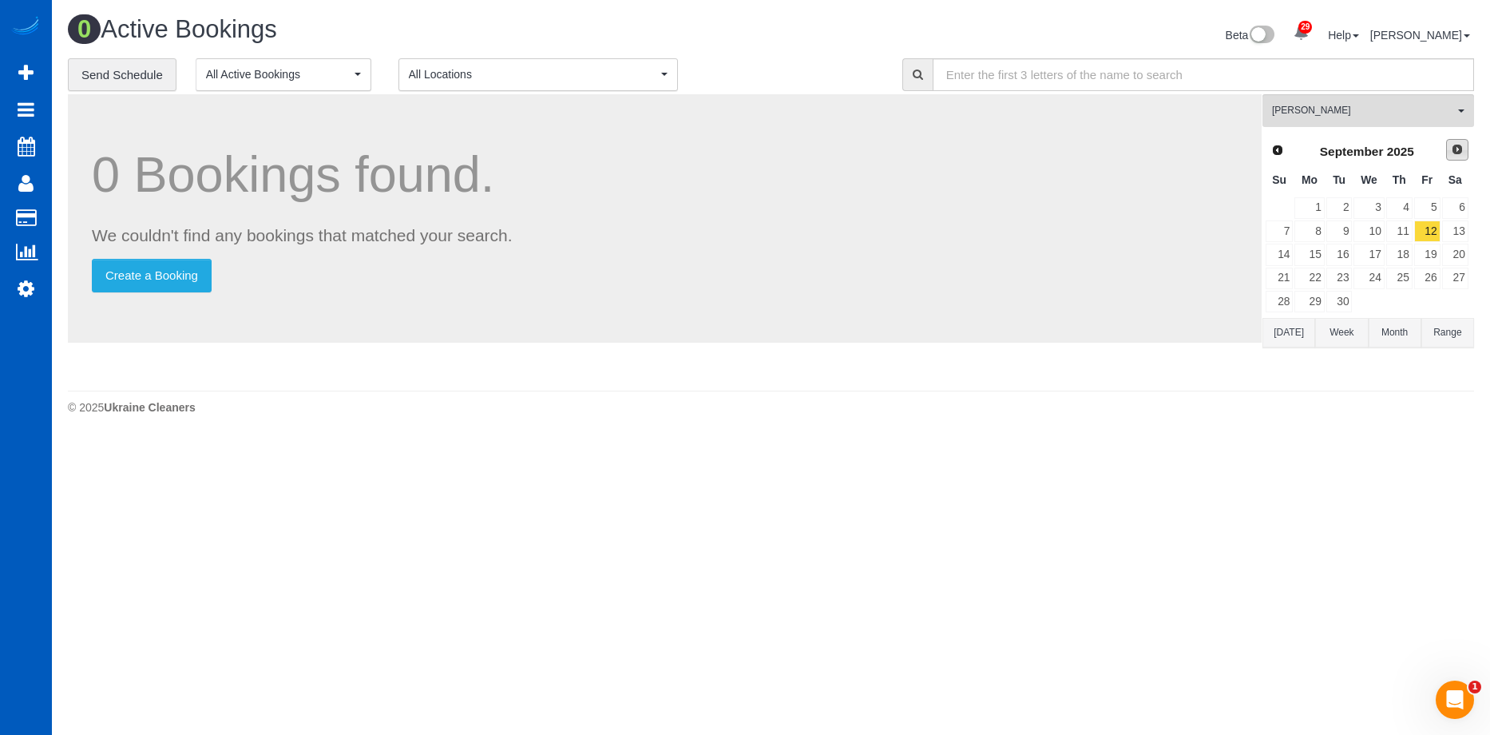
click at [1446, 146] on link "Next" at bounding box center [1457, 150] width 22 height 22
click at [1428, 228] on link "10" at bounding box center [1427, 231] width 26 height 22
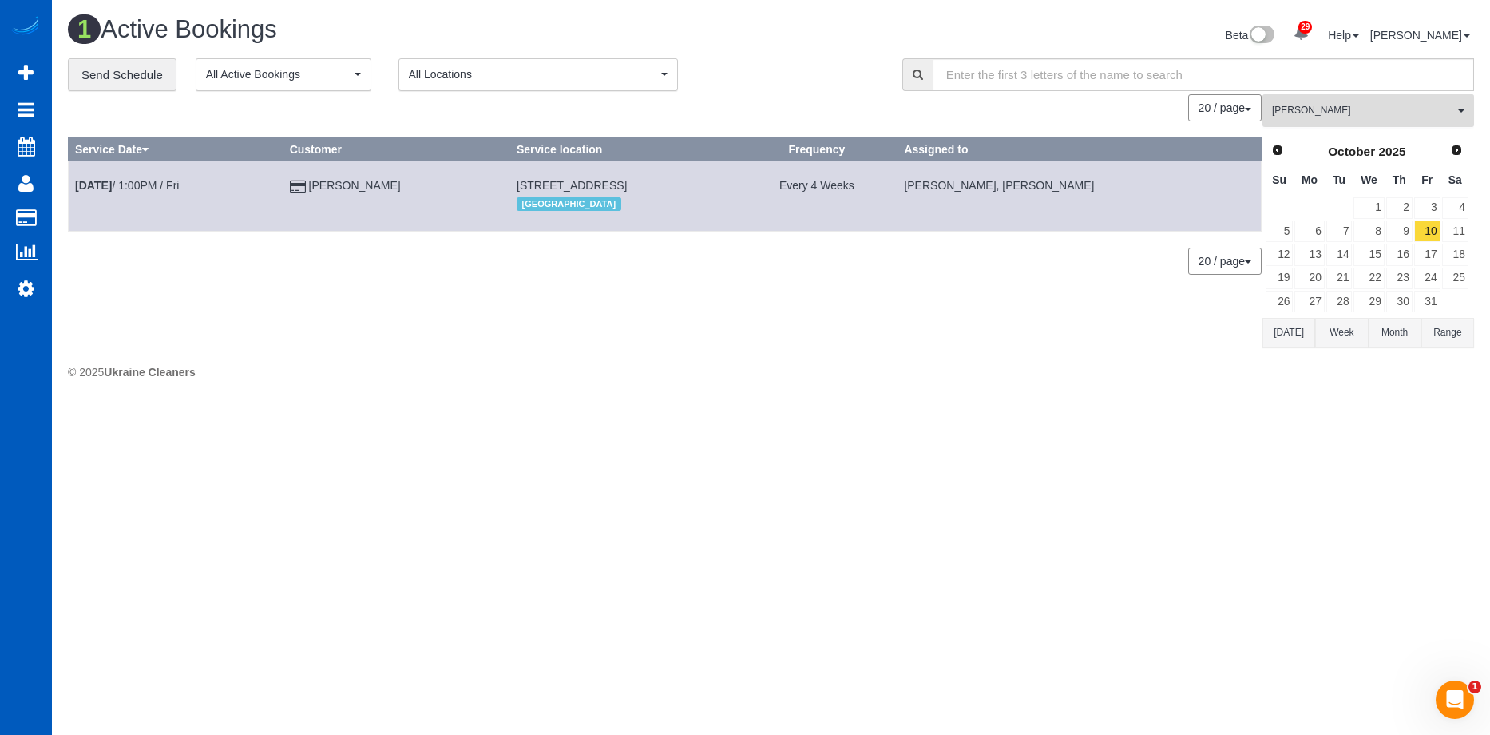
click at [1291, 104] on span "Anna Manuilo" at bounding box center [1363, 111] width 182 height 14
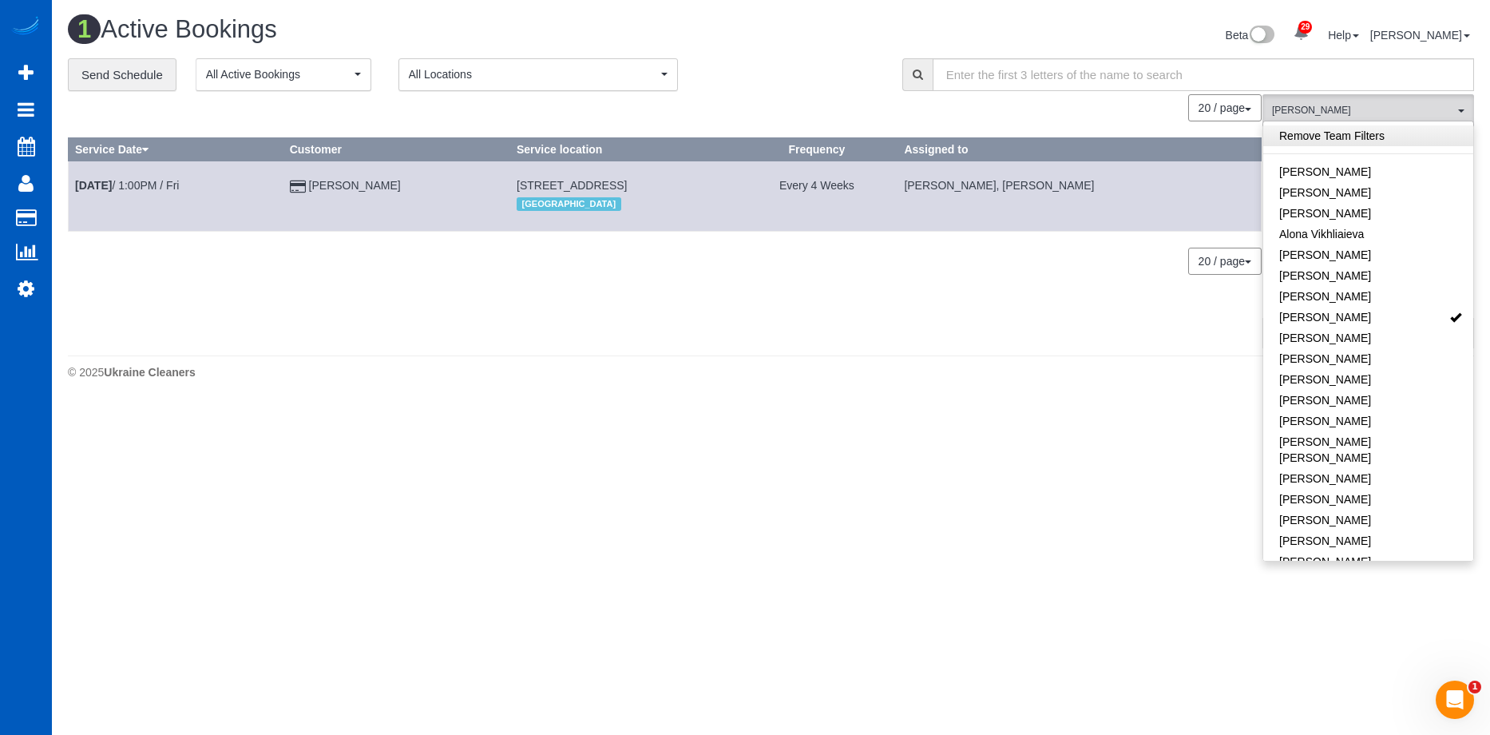
click at [1352, 129] on link "Remove Team Filters" at bounding box center [1368, 135] width 210 height 21
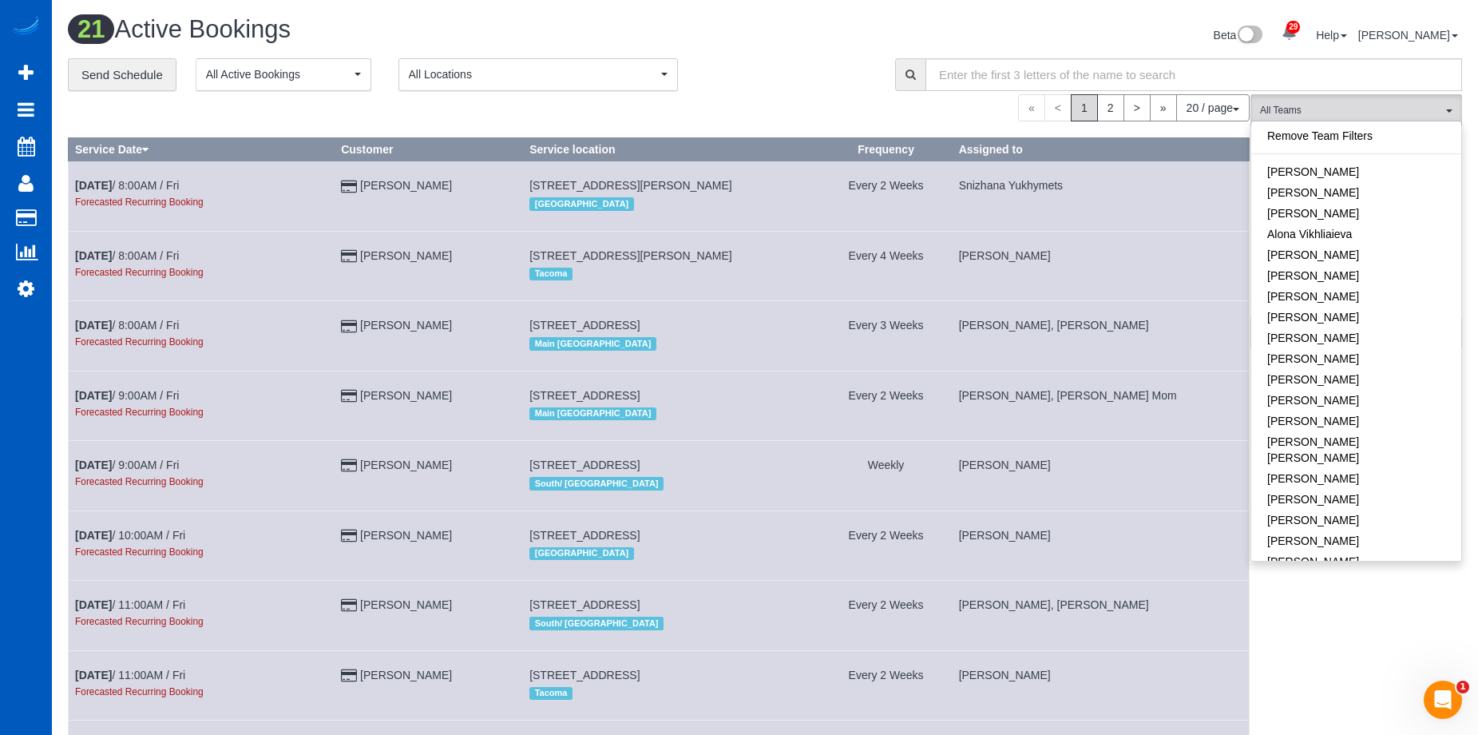
click at [1046, 28] on div "Beta 29 Your Notifications You have 0 alerts × You have 7 to charge for 08/25/2…" at bounding box center [1119, 37] width 709 height 42
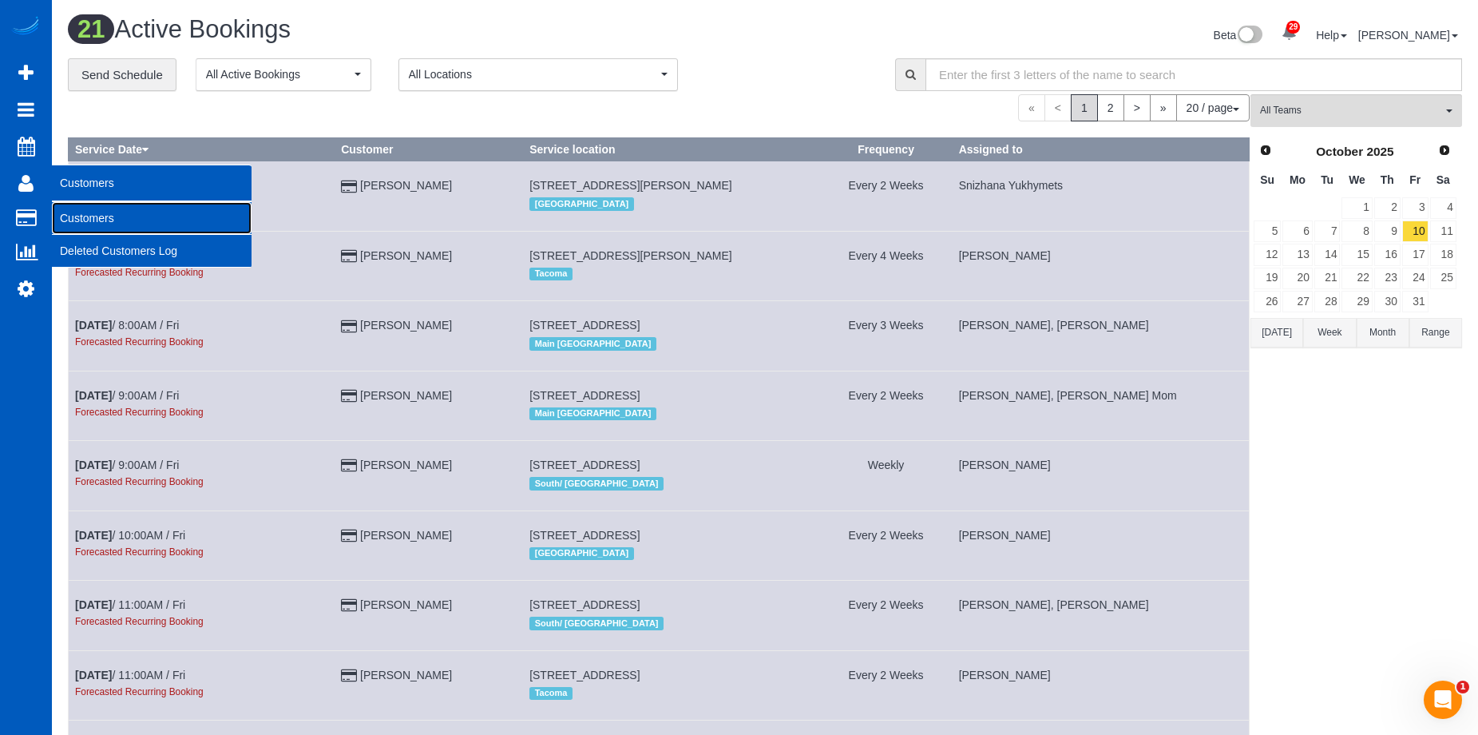
click at [85, 215] on link "Customers" at bounding box center [152, 218] width 200 height 32
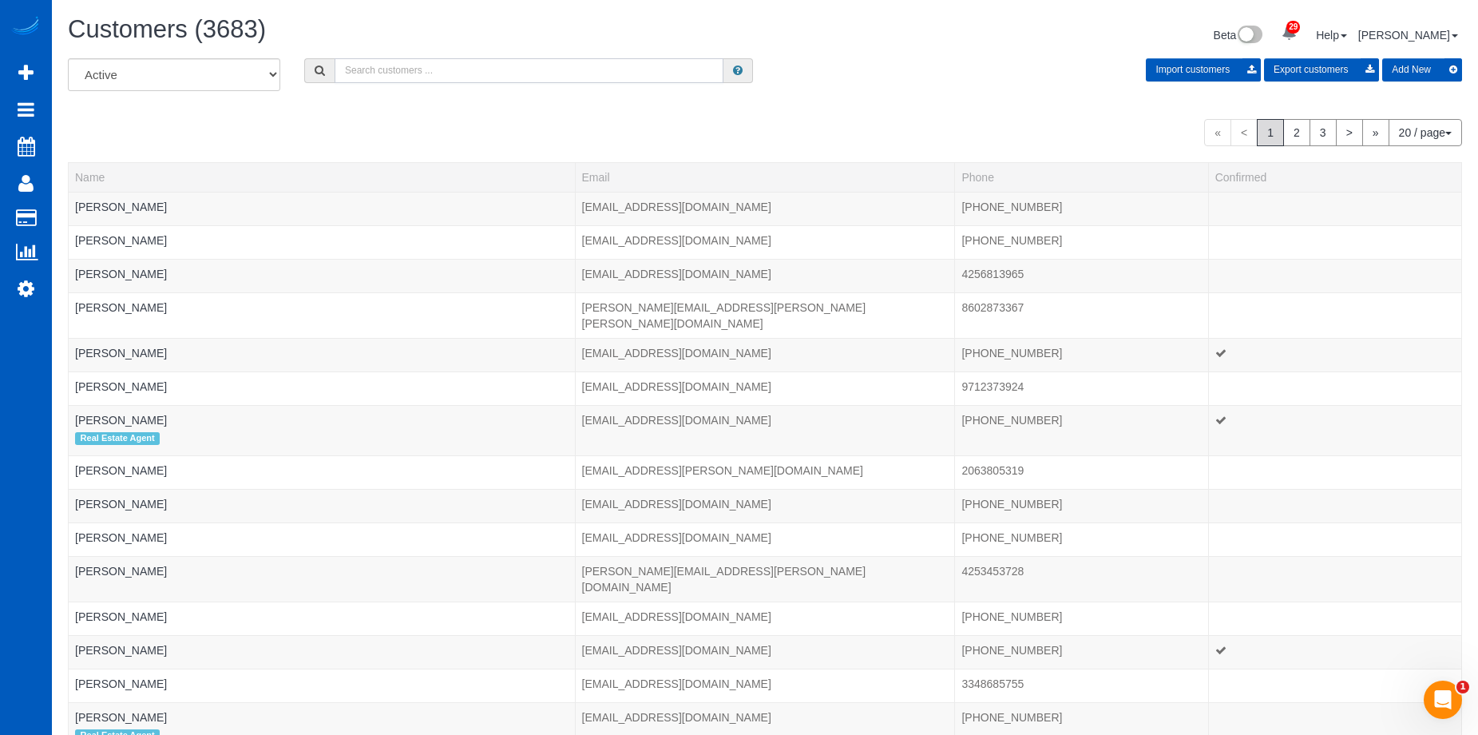
click at [563, 77] on input "text" at bounding box center [529, 70] width 389 height 25
paste input "aaronsod@sothebysrealty.com"
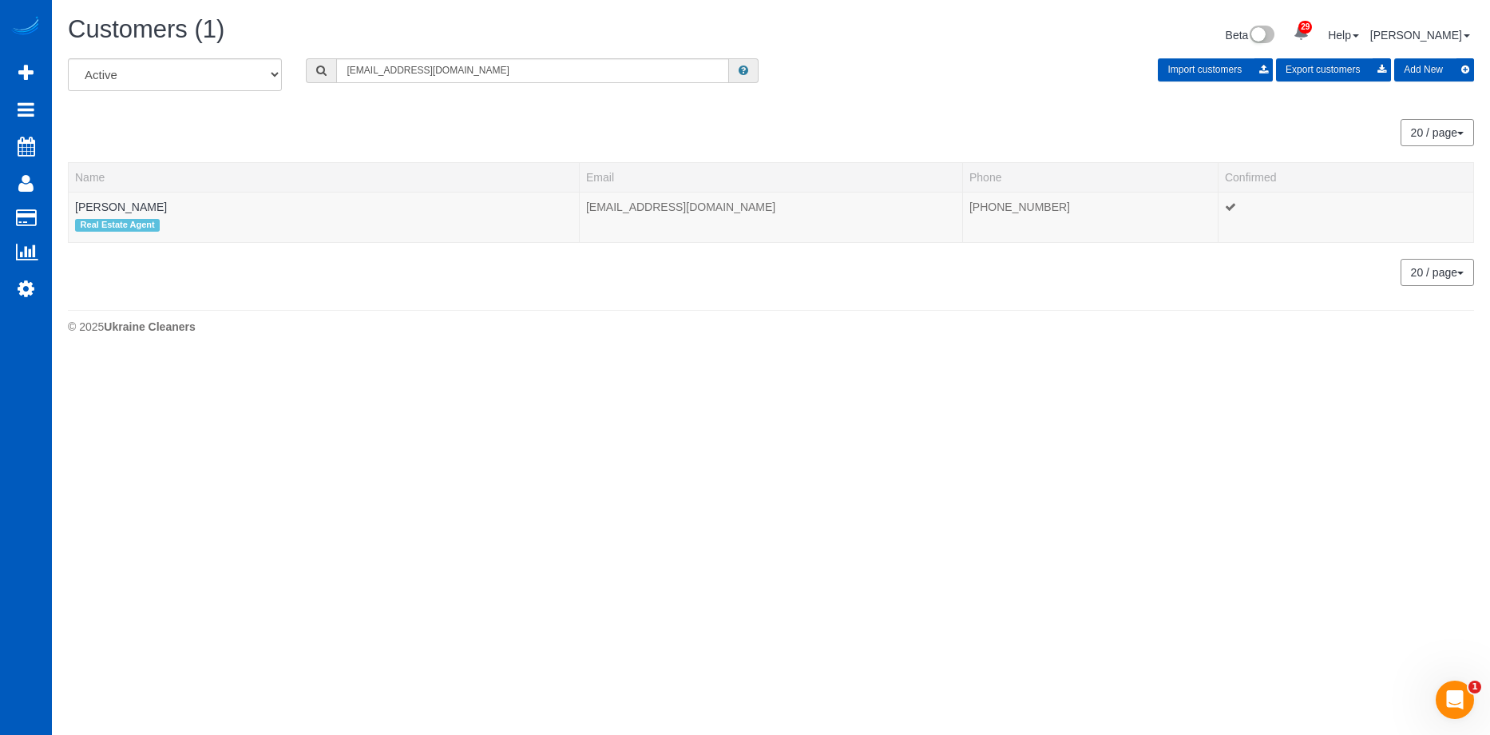
click at [442, 57] on div "Customers (1) Beta 29 Your Notifications You have 0 alerts × You have 7 to char…" at bounding box center [771, 37] width 1430 height 42
click at [482, 68] on input "aaronsod@sothebysrealty.com" at bounding box center [532, 70] width 393 height 25
drag, startPoint x: 527, startPoint y: 74, endPoint x: 239, endPoint y: 57, distance: 288.8
click at [239, 57] on div "Customers (1) Beta 29 Your Notifications You have 0 alerts × You have 7 to char…" at bounding box center [771, 179] width 1438 height 358
paste input "liciaj@everydoorrealestate"
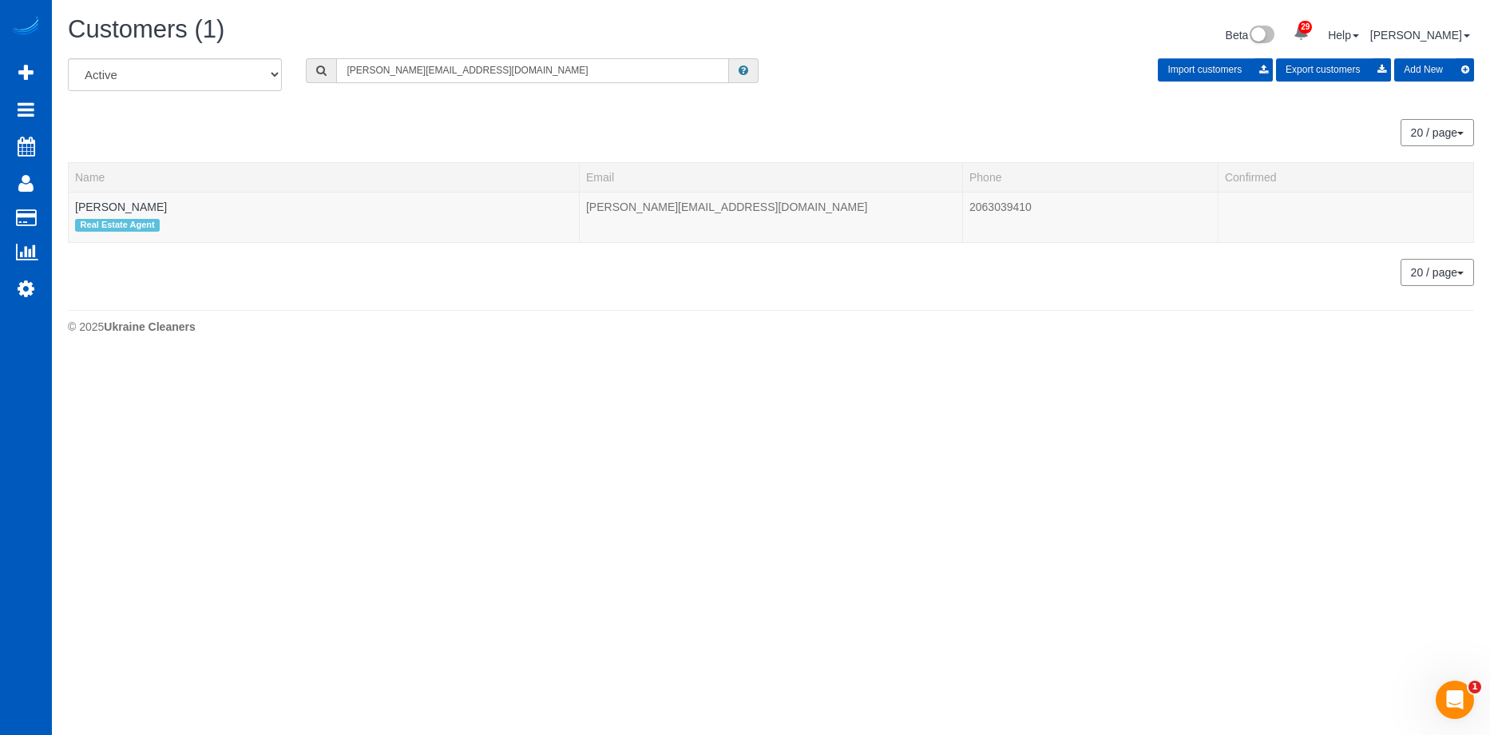
click at [494, 64] on input "aliciaj@everydoorrealestate.com" at bounding box center [532, 70] width 393 height 25
drag, startPoint x: 514, startPoint y: 61, endPoint x: 240, endPoint y: 58, distance: 274.7
click at [240, 58] on div "All Active Archived aliciaj@everydoorrealestate.com Import customers Export cus…" at bounding box center [771, 80] width 1430 height 45
paste input "m@andreamartinhomes"
type input "am@andreamartinhomes.com"
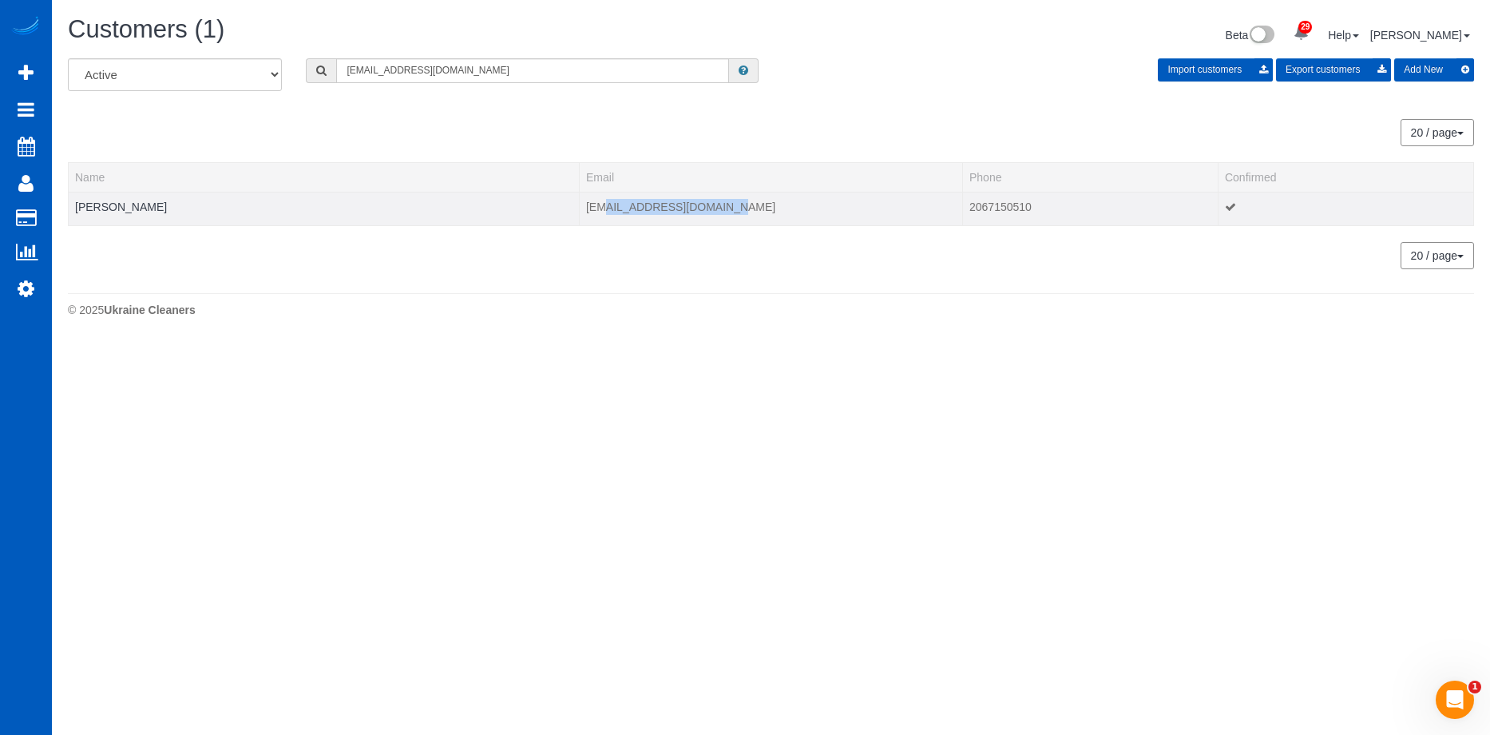
drag, startPoint x: 613, startPoint y: 208, endPoint x: 741, endPoint y: 209, distance: 128.6
click at [741, 209] on td "am@andreamartinhomes.com" at bounding box center [770, 209] width 383 height 34
copy td "andreamartinhomes.com"
click at [734, 269] on div "All Active Archived am@andreamartinhomes.com Import customers Export customers …" at bounding box center [771, 171] width 1406 height 227
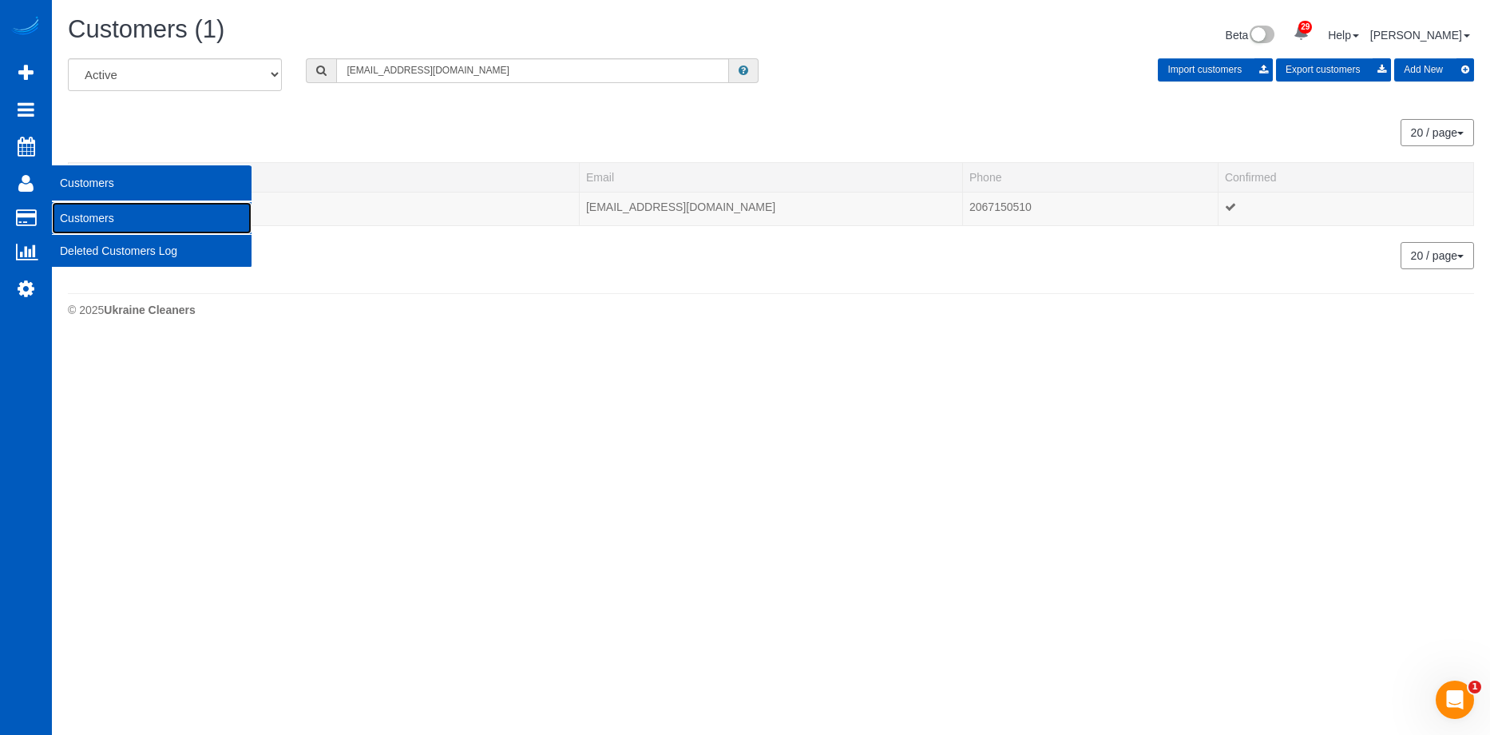
click at [83, 212] on link "Customers" at bounding box center [152, 218] width 200 height 32
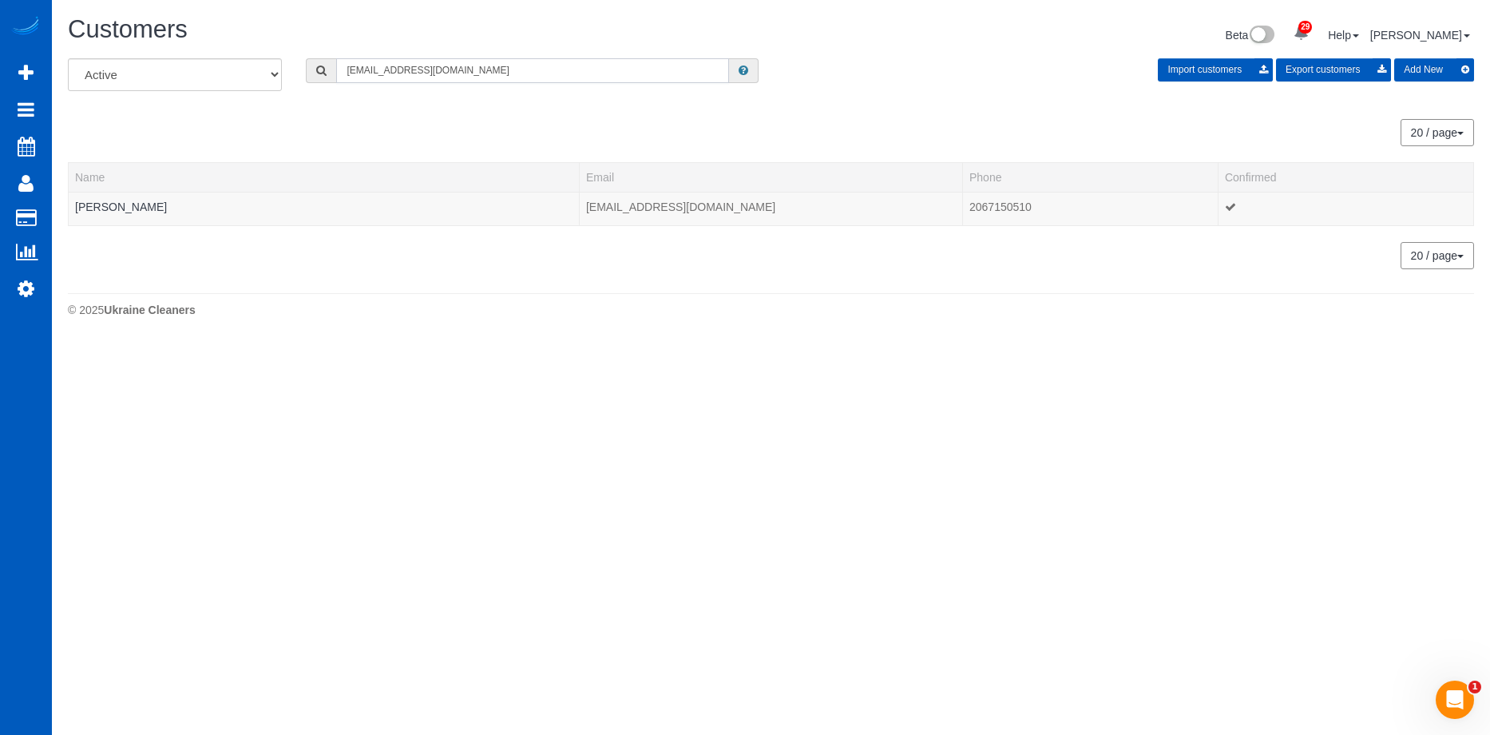
drag, startPoint x: 648, startPoint y: 73, endPoint x: 137, endPoint y: 54, distance: 511.5
click at [137, 54] on div "Customers Beta 29 Your Notifications You have 0 alerts × You have 7 to charge f…" at bounding box center [771, 170] width 1438 height 341
click at [888, 43] on div "Beta 29 Your Notifications You have 0 alerts × You have 7 to charge for 08/25/2…" at bounding box center [1129, 37] width 716 height 42
click at [528, 68] on input "text" at bounding box center [532, 70] width 393 height 25
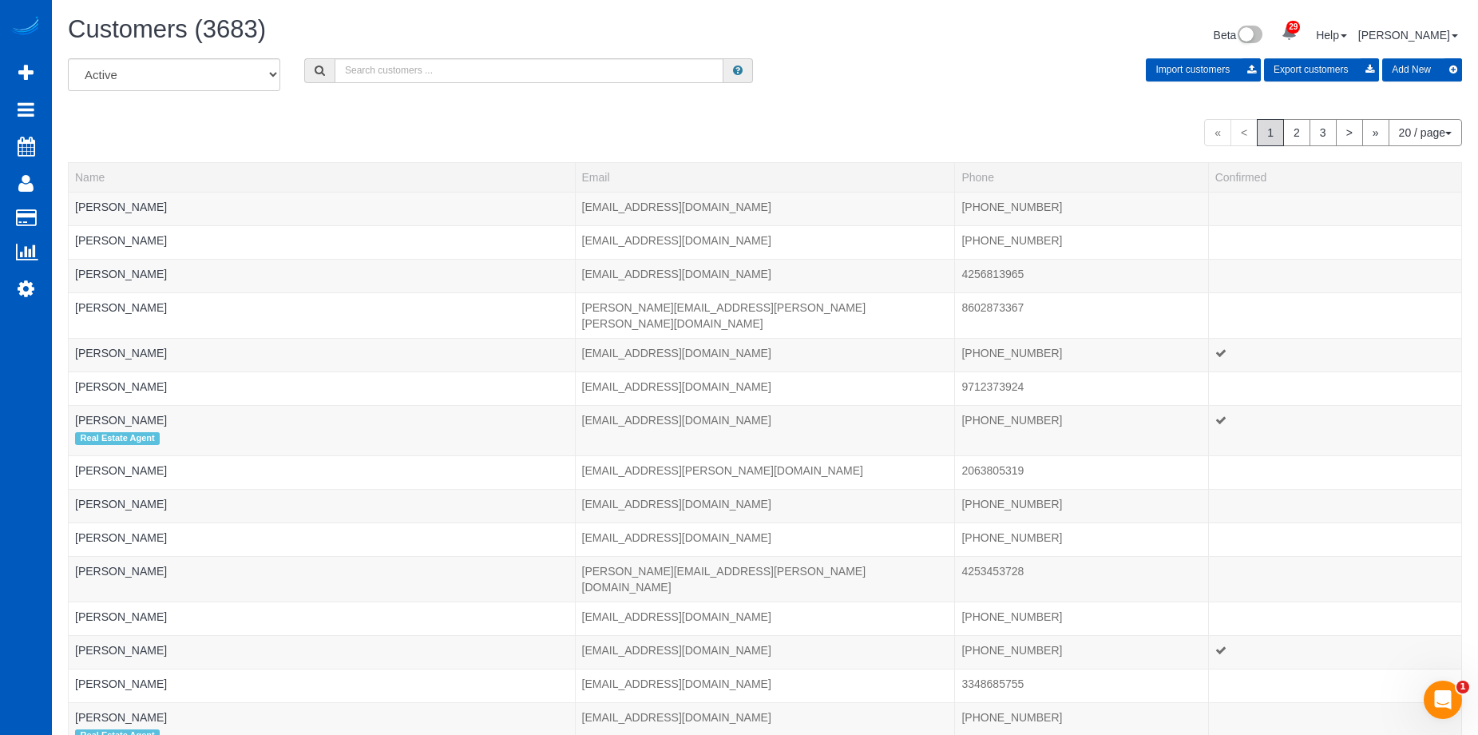
click at [986, 83] on div "All Active Archived Import customers Export customers Add New" at bounding box center [765, 80] width 1418 height 45
click at [1310, 61] on button "Export customers" at bounding box center [1321, 69] width 115 height 23
select select "active"
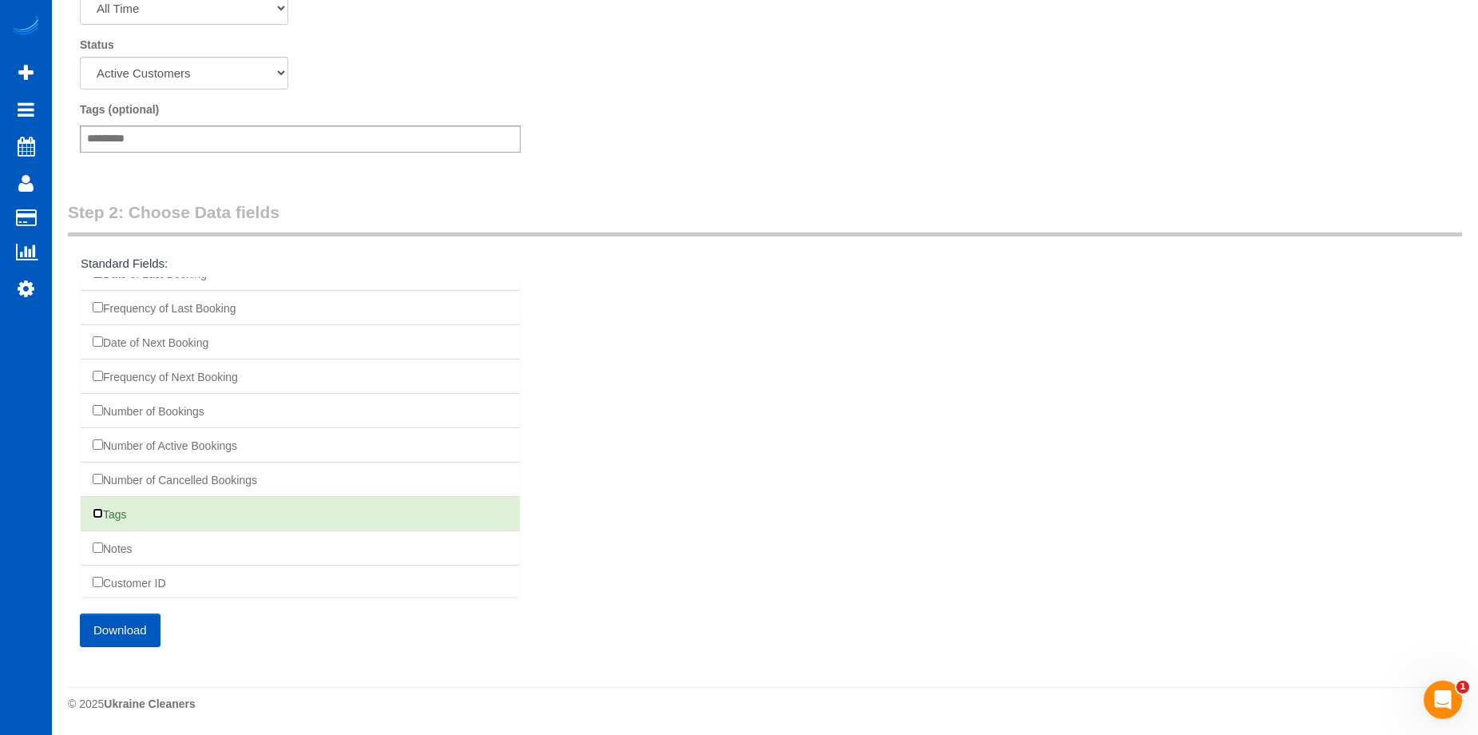
scroll to position [437, 0]
click at [145, 628] on button "Download" at bounding box center [120, 630] width 81 height 34
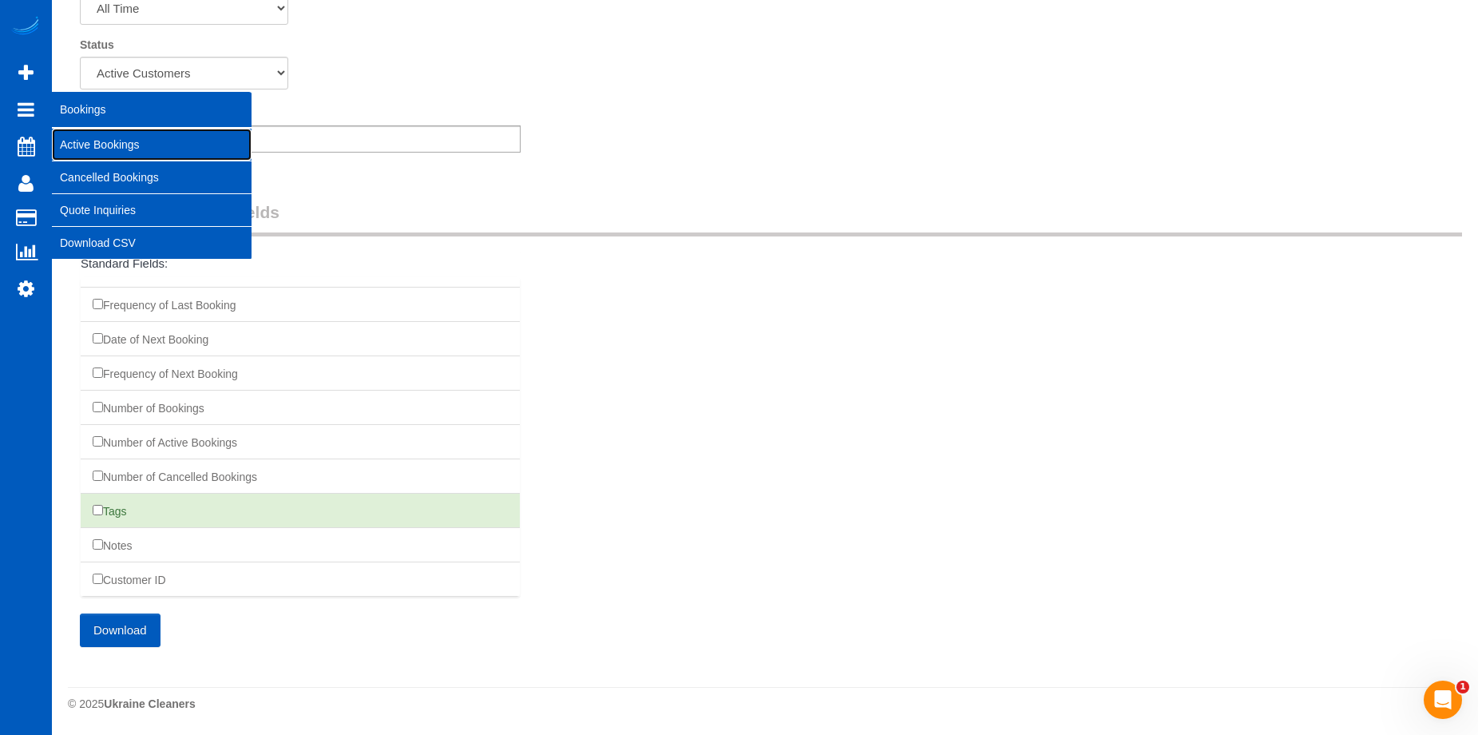
click at [76, 138] on link "Active Bookings" at bounding box center [152, 145] width 200 height 32
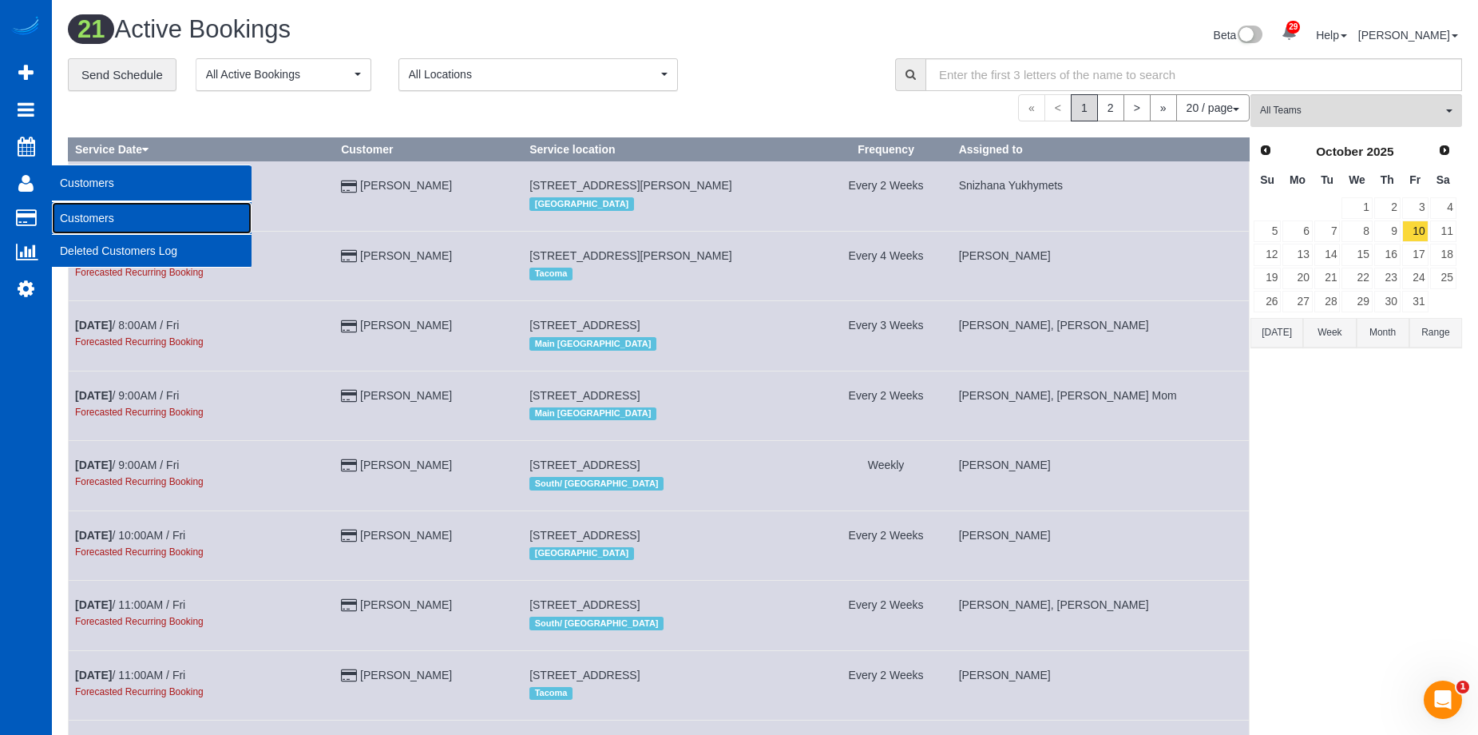
click at [89, 212] on link "Customers" at bounding box center [152, 218] width 200 height 32
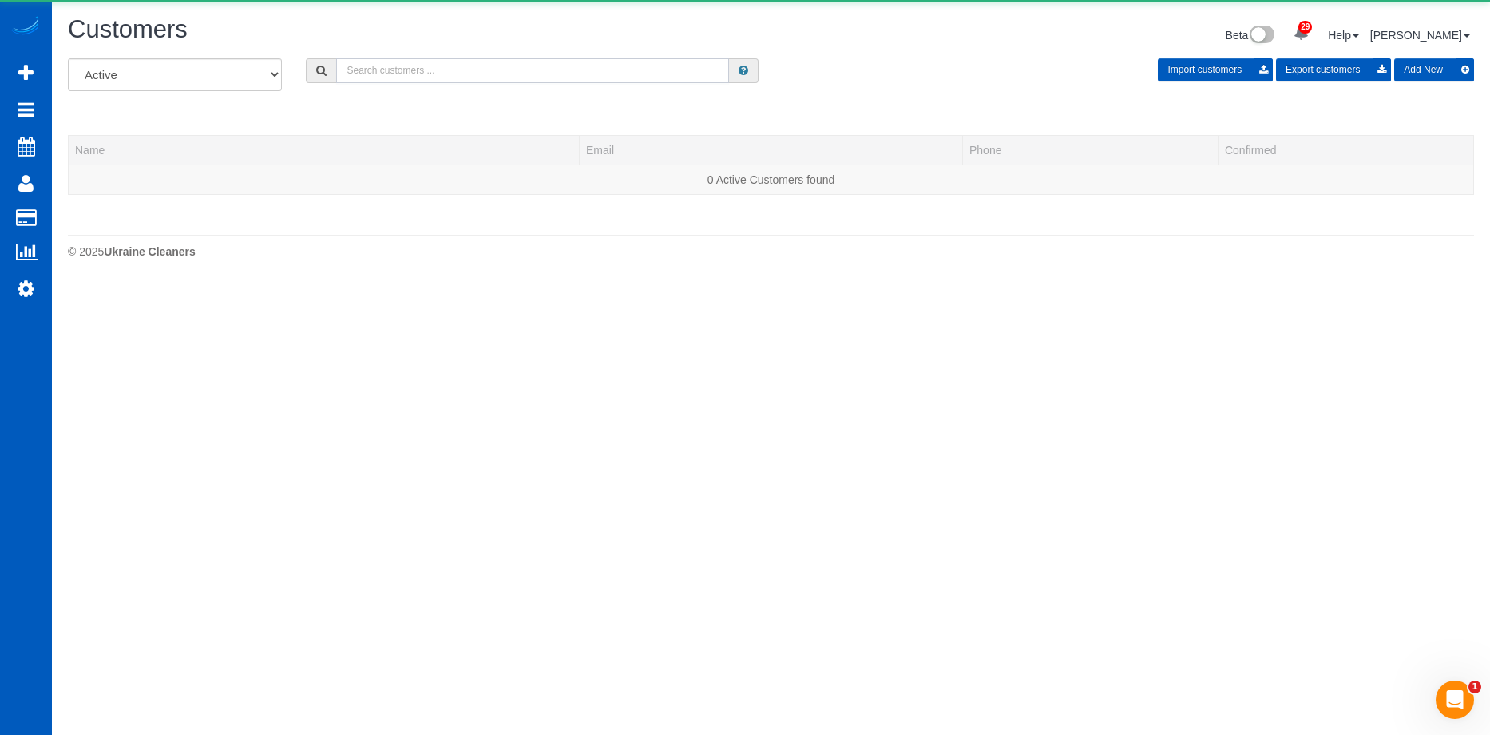
click at [488, 69] on input "text" at bounding box center [532, 70] width 393 height 25
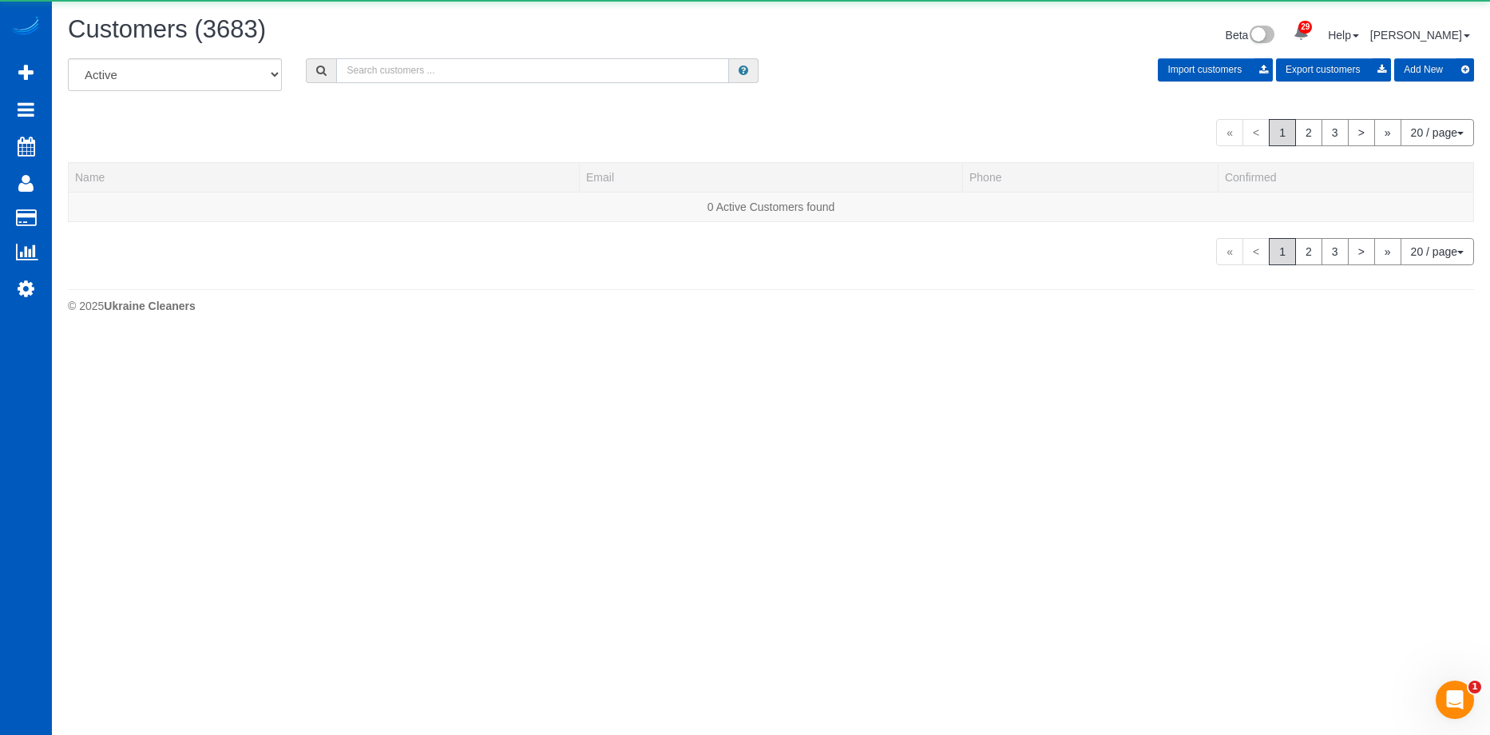
paste input "anniegu@realtyexecutives.com"
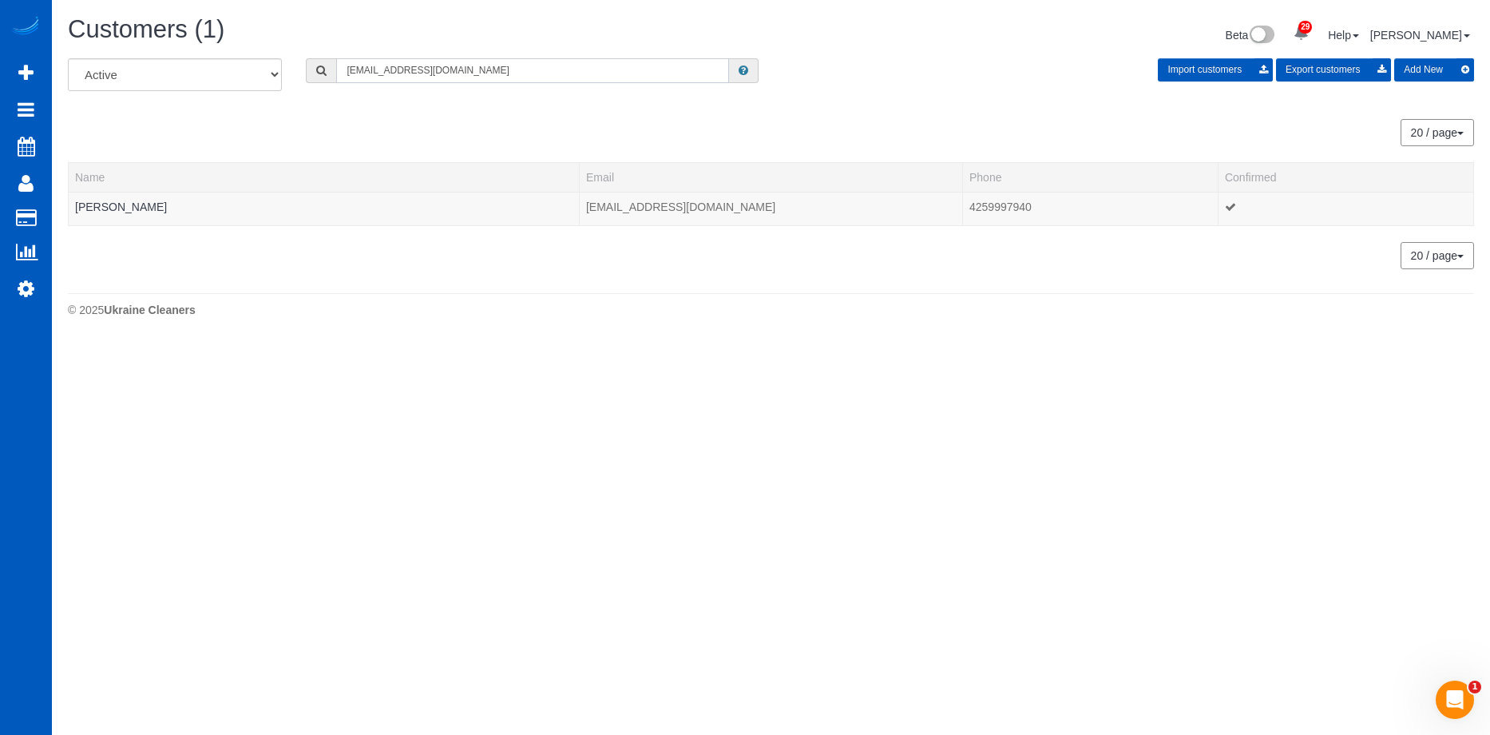
drag, startPoint x: 564, startPoint y: 70, endPoint x: 550, endPoint y: 71, distance: 13.6
click at [564, 70] on input "anniegu@realtyexecutives.com" at bounding box center [532, 70] width 393 height 25
drag, startPoint x: 531, startPoint y: 69, endPoint x: 218, endPoint y: 60, distance: 313.2
click at [218, 60] on div "All Active Archived anniegu@realtyexecutives.com Import customers Export custom…" at bounding box center [771, 80] width 1430 height 45
paste input "shley@regalpropertyshoppe"
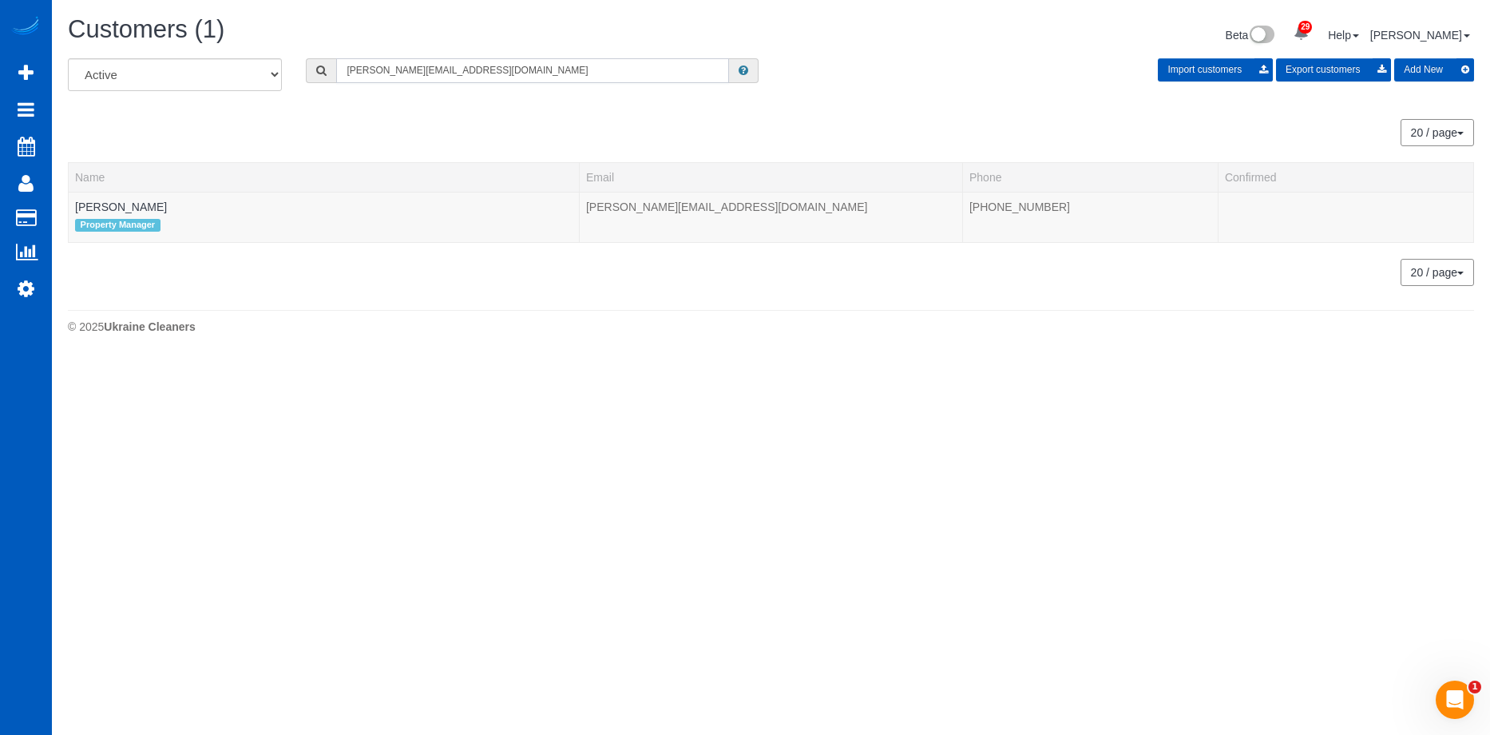
click at [525, 69] on input "ashley@regalpropertyshoppe.com" at bounding box center [532, 70] width 393 height 25
drag, startPoint x: 531, startPoint y: 62, endPoint x: 151, endPoint y: 73, distance: 380.3
click at [151, 73] on div "All Active Archived ashley@regalpropertyshoppe.com Import customers Export cust…" at bounding box center [771, 80] width 1430 height 45
paste input "brandon@sashrealty"
click at [383, 248] on div "20 / page 10 / page 20 / page 30 / page 40 / page 50 / page 100 / page" at bounding box center [771, 255] width 1406 height 27
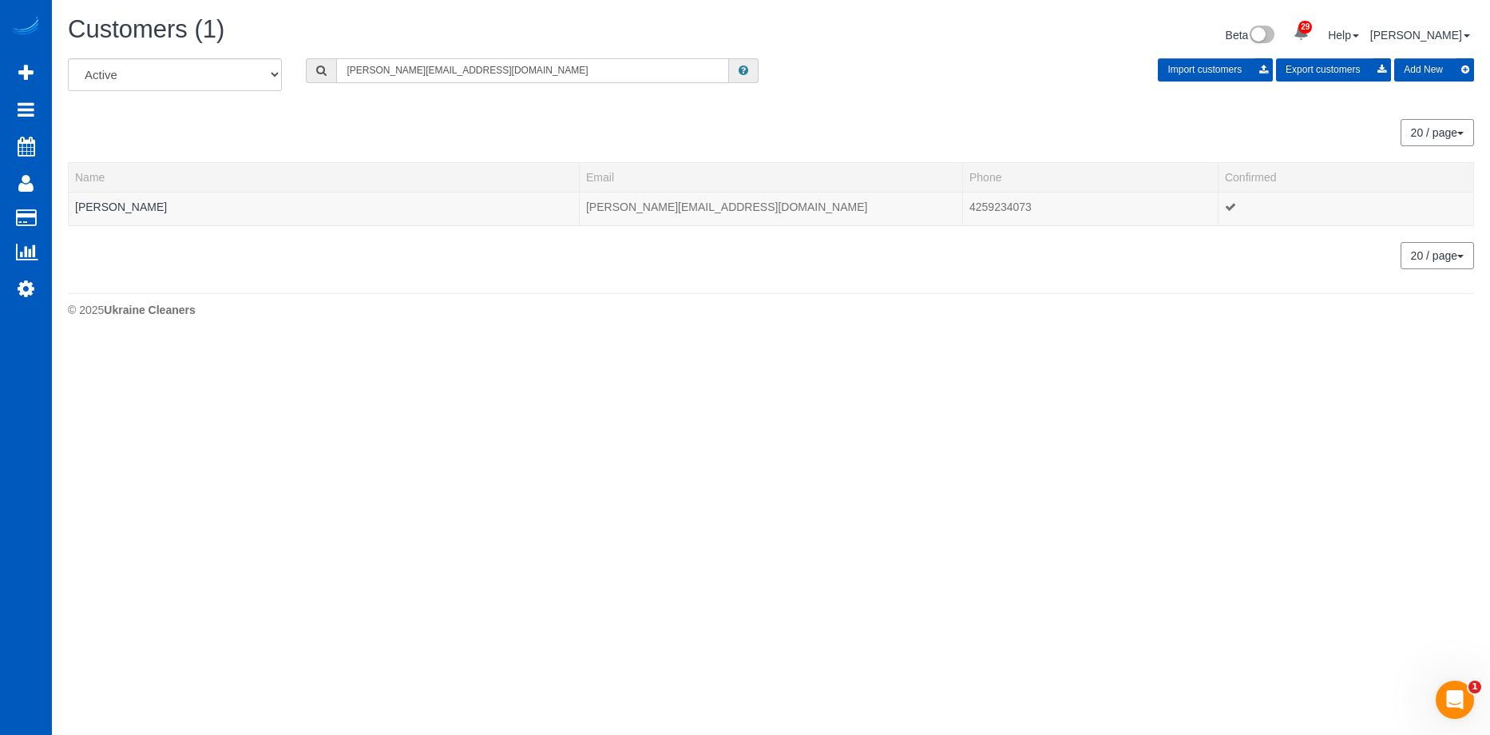
click at [437, 70] on input "brandon@sashrealty.com" at bounding box center [532, 70] width 393 height 25
drag, startPoint x: 494, startPoint y: 69, endPoint x: 324, endPoint y: 61, distance: 169.5
click at [324, 61] on div "brandon@sashrealty.com" at bounding box center [532, 70] width 453 height 25
paste input "ian@alfirealestate"
click at [496, 65] on input "brian@alfirealestate.com" at bounding box center [532, 70] width 393 height 25
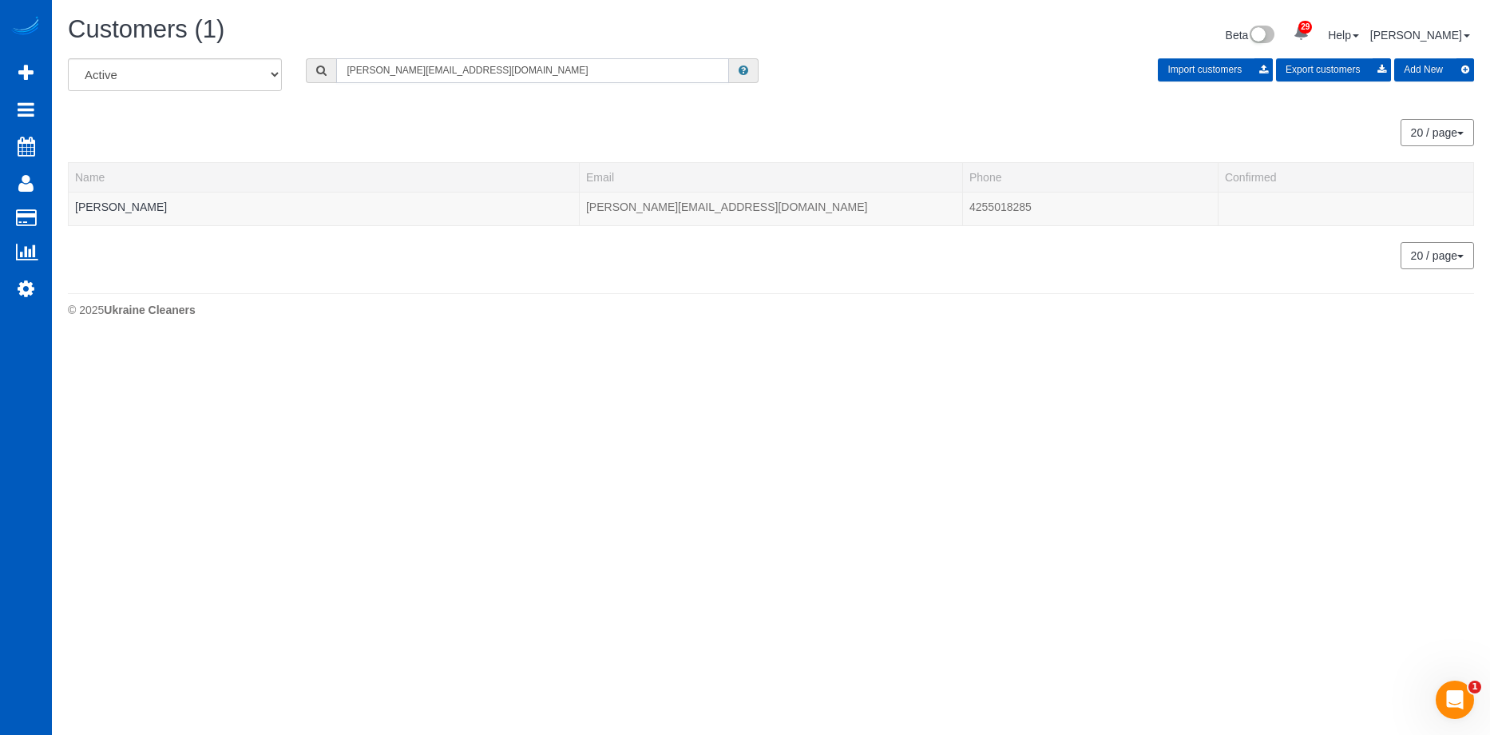
drag, startPoint x: 506, startPoint y: 59, endPoint x: 260, endPoint y: 73, distance: 246.4
click at [260, 73] on div "All Active Archived brian@alfirealestate.com Import customers Export customers …" at bounding box center [771, 80] width 1430 height 45
paste input "1realty"
click at [599, 275] on div "20 / page 10 / page 20 / page 30 / page 40 / page 50 / page 100 / page" at bounding box center [771, 272] width 1406 height 27
drag, startPoint x: 433, startPoint y: 81, endPoint x: 454, endPoint y: 68, distance: 24.8
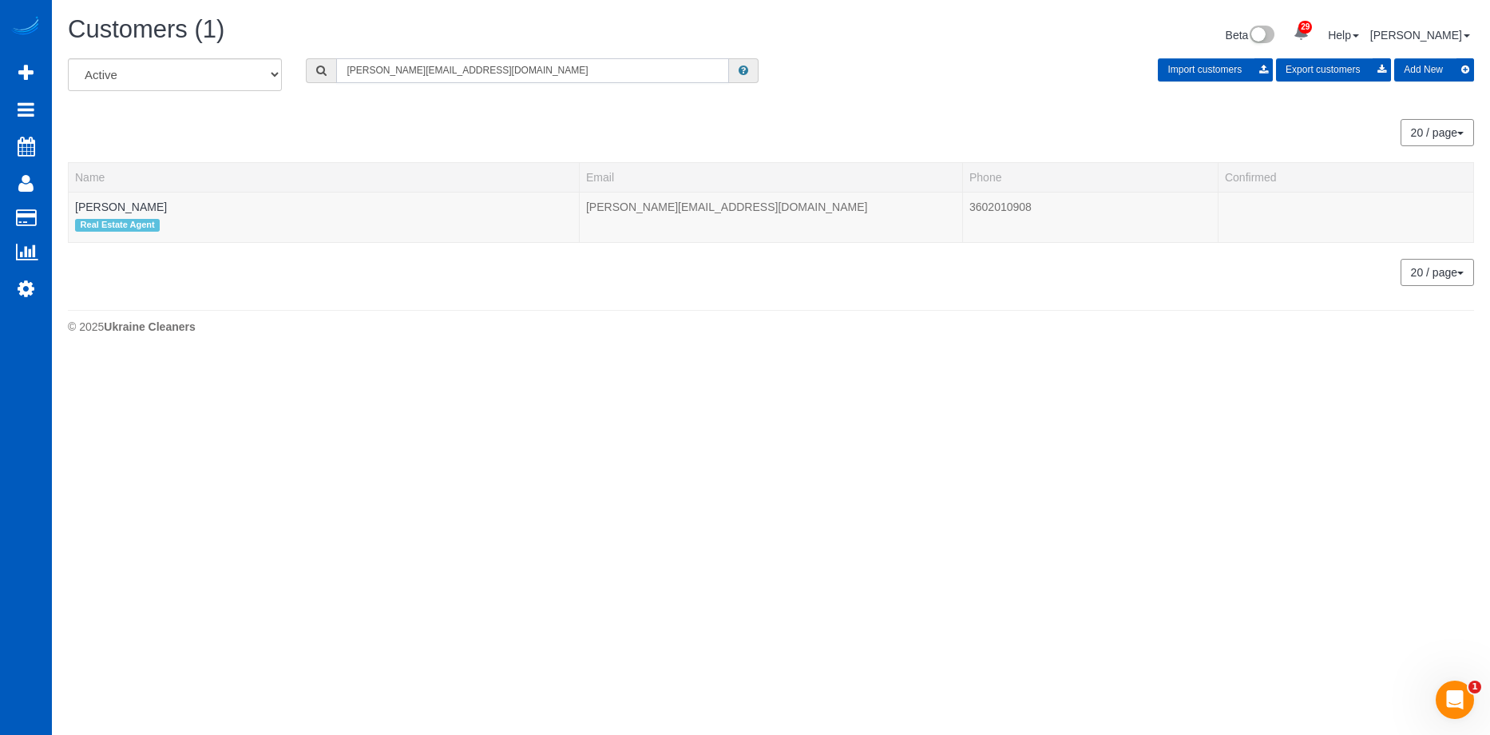
click at [433, 81] on input "brian@1realty.com" at bounding box center [532, 70] width 393 height 25
drag, startPoint x: 204, startPoint y: 46, endPoint x: 182, endPoint y: 41, distance: 22.9
click at [184, 42] on div "Customers (1) Beta 29 Your Notifications You have 0 alerts × You have 7 to char…" at bounding box center [771, 179] width 1438 height 358
paste input "ook@lionsrealtygroup"
click at [500, 61] on input "brook@lionsrealtygroup.com" at bounding box center [532, 70] width 393 height 25
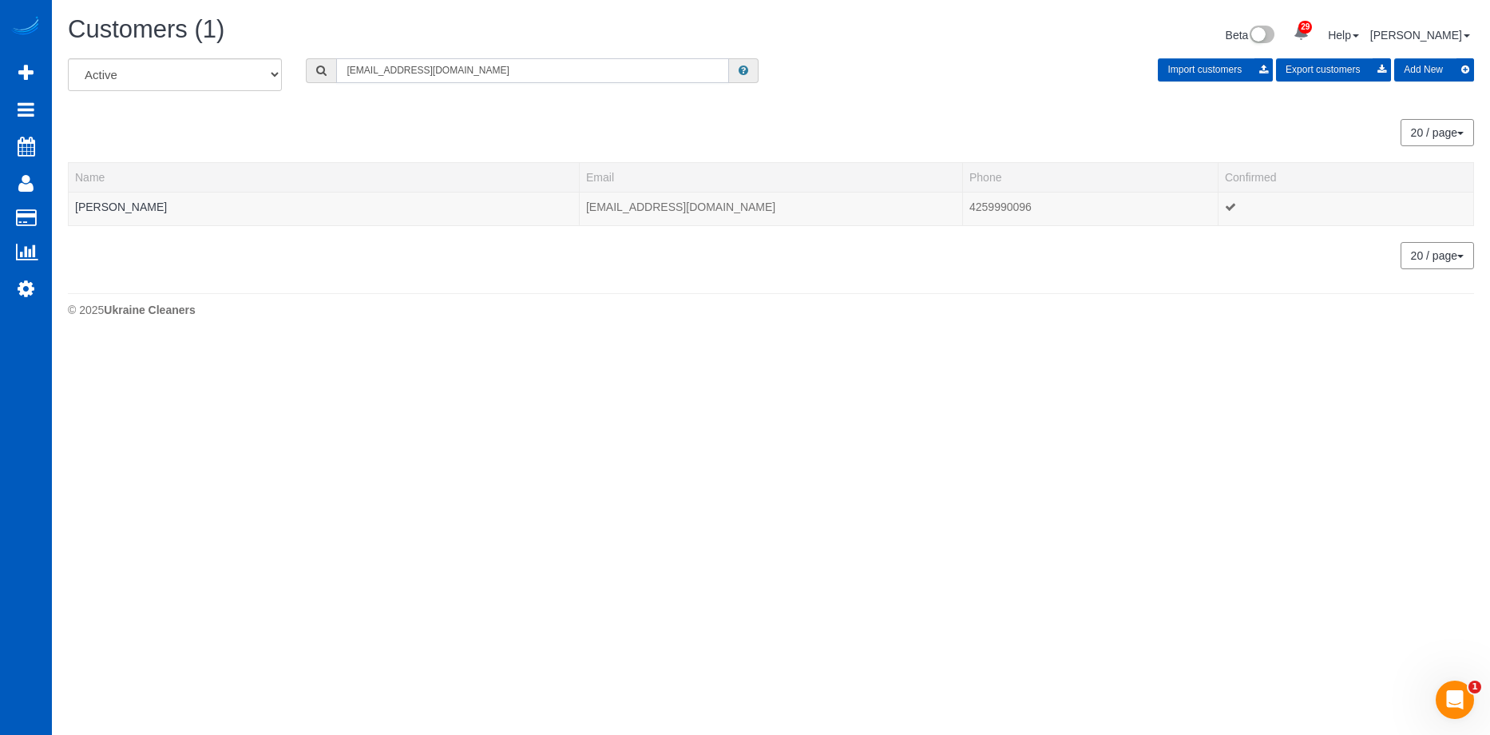
drag, startPoint x: 493, startPoint y: 64, endPoint x: 144, endPoint y: 64, distance: 349.0
click at [144, 64] on div "All Active Archived brook@lionsrealtygroup.com Import customers Export customer…" at bounding box center [771, 80] width 1430 height 45
paste input "e@goodknighthomes"
type input "brooke@goodknighthomes.com"
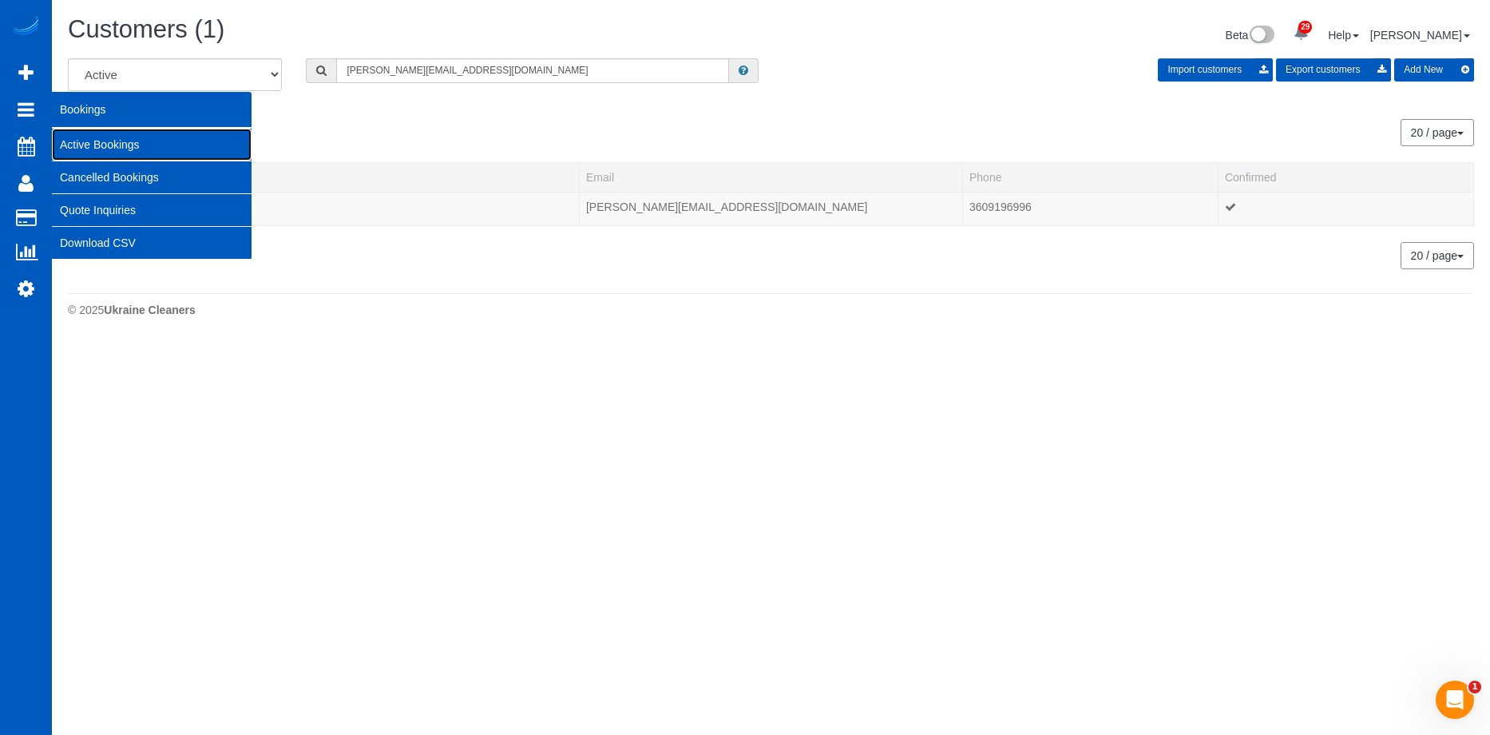
click at [89, 132] on link "Active Bookings" at bounding box center [152, 145] width 200 height 32
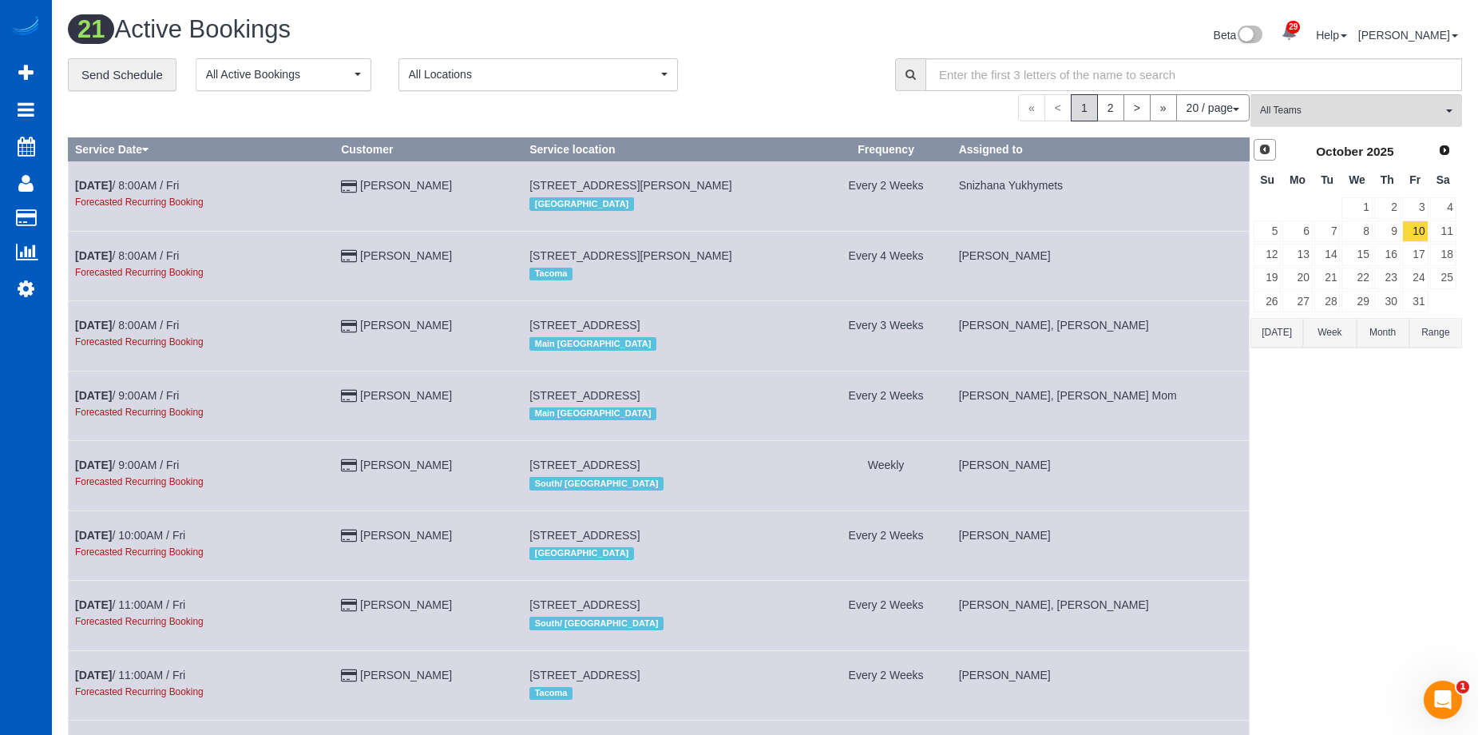
click at [1269, 145] on span "Prev" at bounding box center [1265, 149] width 13 height 13
click at [1446, 158] on link "Next" at bounding box center [1445, 150] width 22 height 22
click at [1303, 212] on link "1" at bounding box center [1298, 208] width 30 height 22
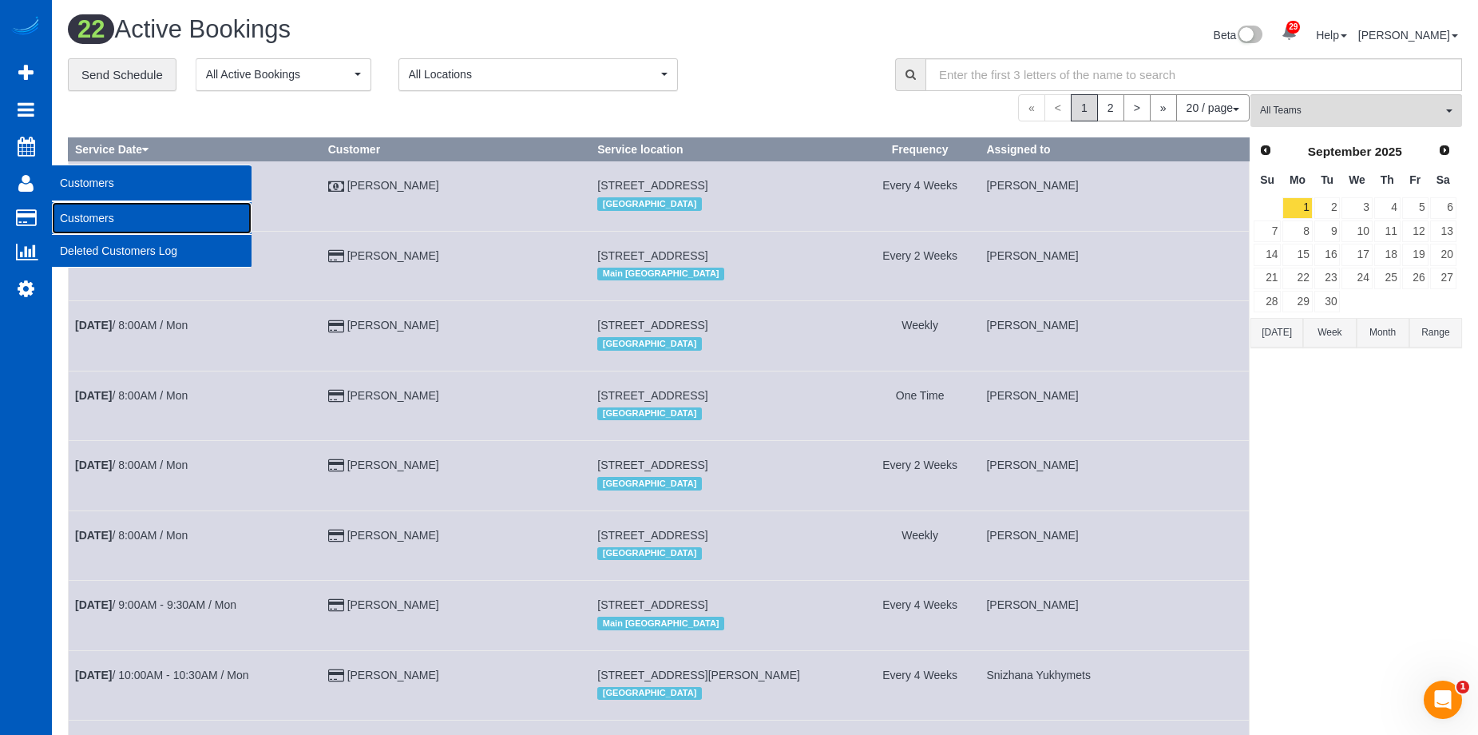
click at [69, 210] on link "Customers" at bounding box center [152, 218] width 200 height 32
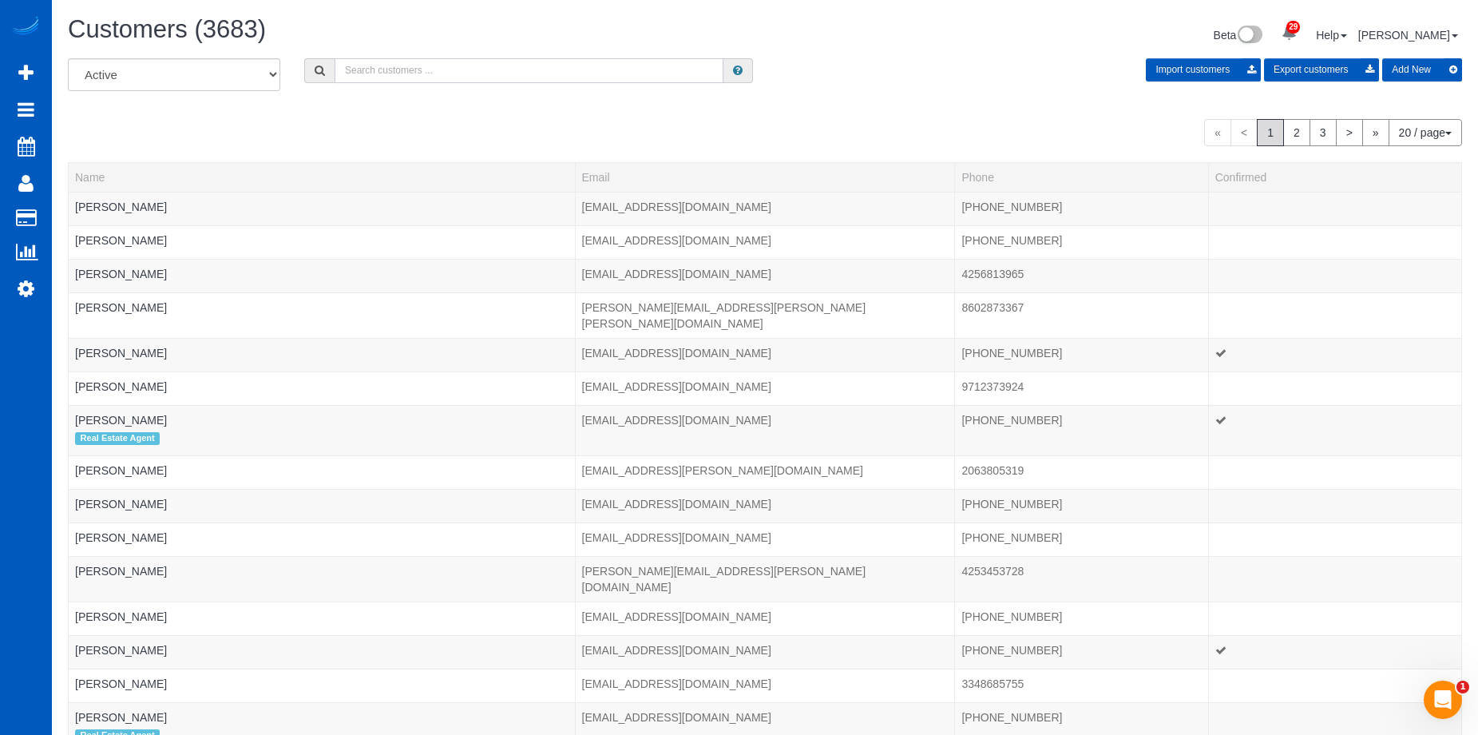
click at [495, 77] on input "text" at bounding box center [529, 70] width 389 height 25
paste input "Jlraymondiii@gmail.com"
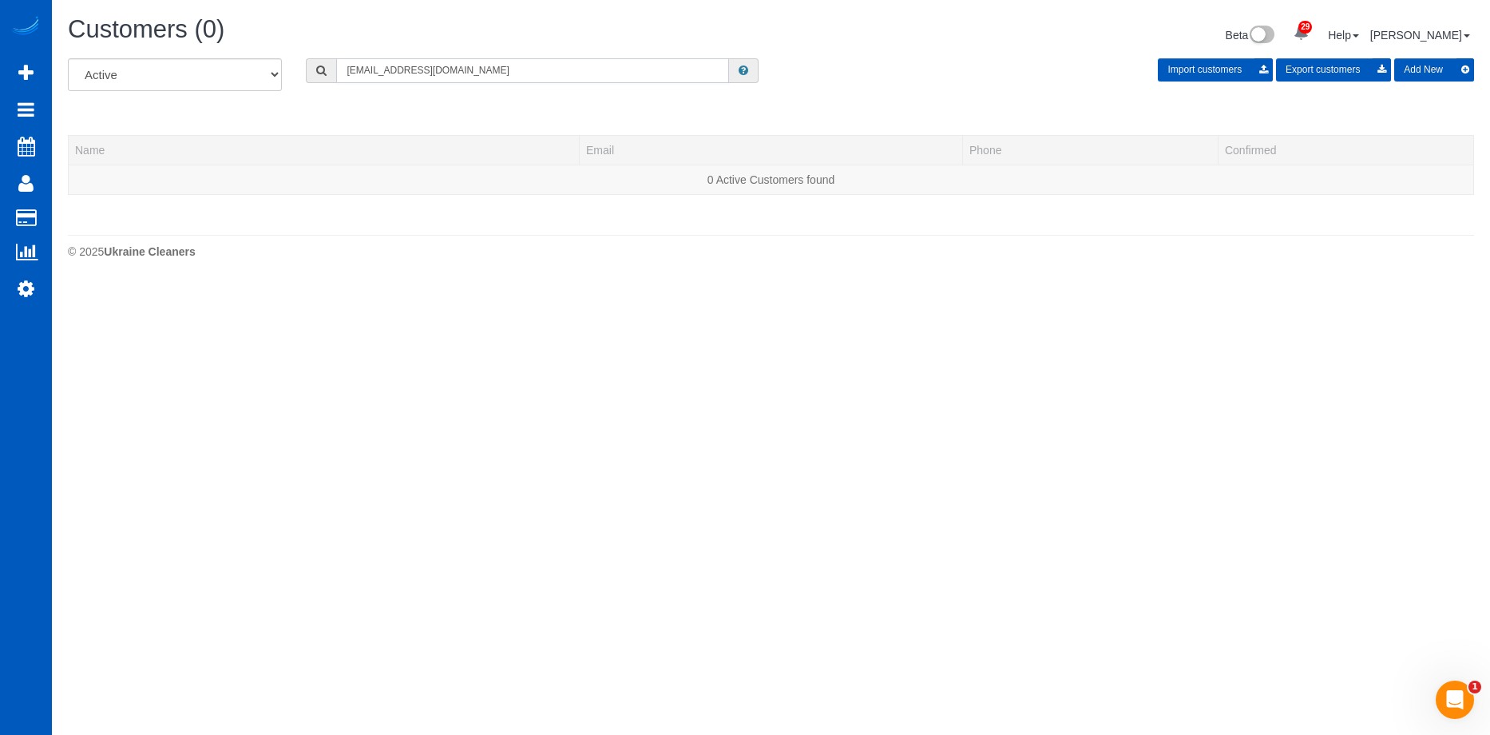
type input "Jlraymondiii@gmail.com"
click at [1452, 66] on button "Add New" at bounding box center [1434, 69] width 80 height 23
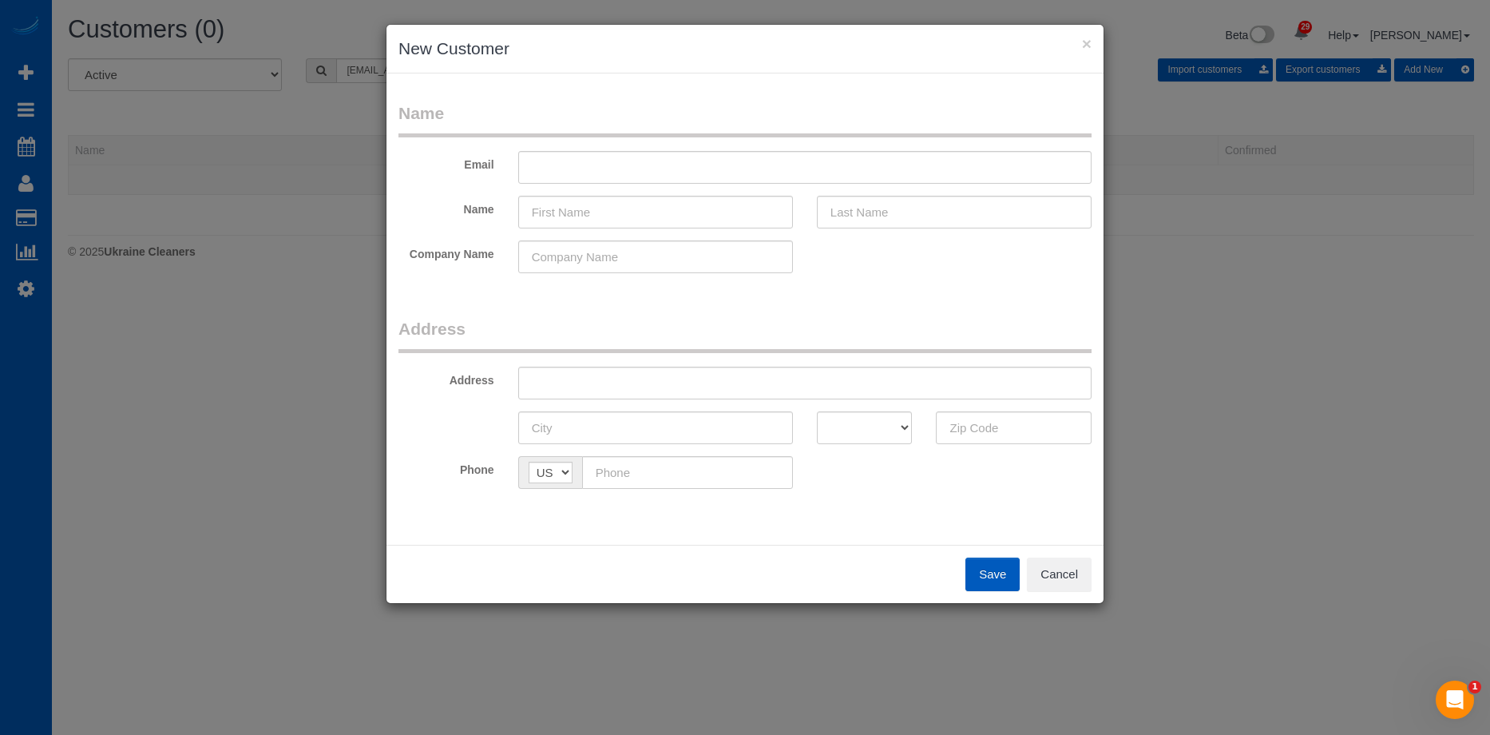
click at [664, 184] on fieldset "Name Email Name Company Name" at bounding box center [744, 193] width 693 height 184
click at [677, 172] on input "text" at bounding box center [804, 167] width 573 height 33
paste input "Jlraymondiii@gmail.com"
type input "Jlraymondiii@gmail.com"
click at [656, 210] on input "text" at bounding box center [655, 212] width 275 height 33
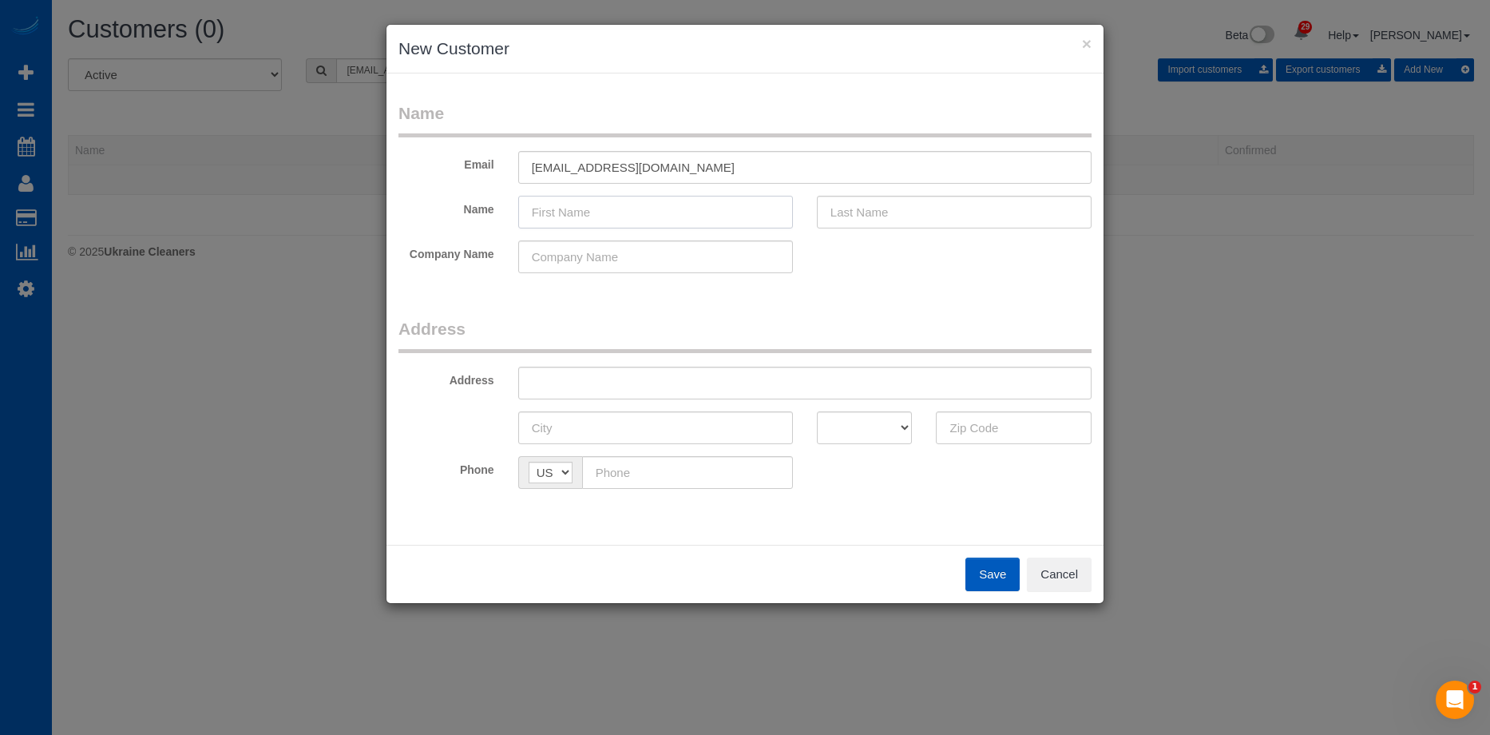
paste input "Joseph Raymond"
drag, startPoint x: 573, startPoint y: 211, endPoint x: 868, endPoint y: 218, distance: 295.6
click at [788, 216] on input "Joseph Raymond" at bounding box center [655, 212] width 275 height 33
type input "Joseph"
click at [890, 220] on input "text" at bounding box center [954, 212] width 275 height 33
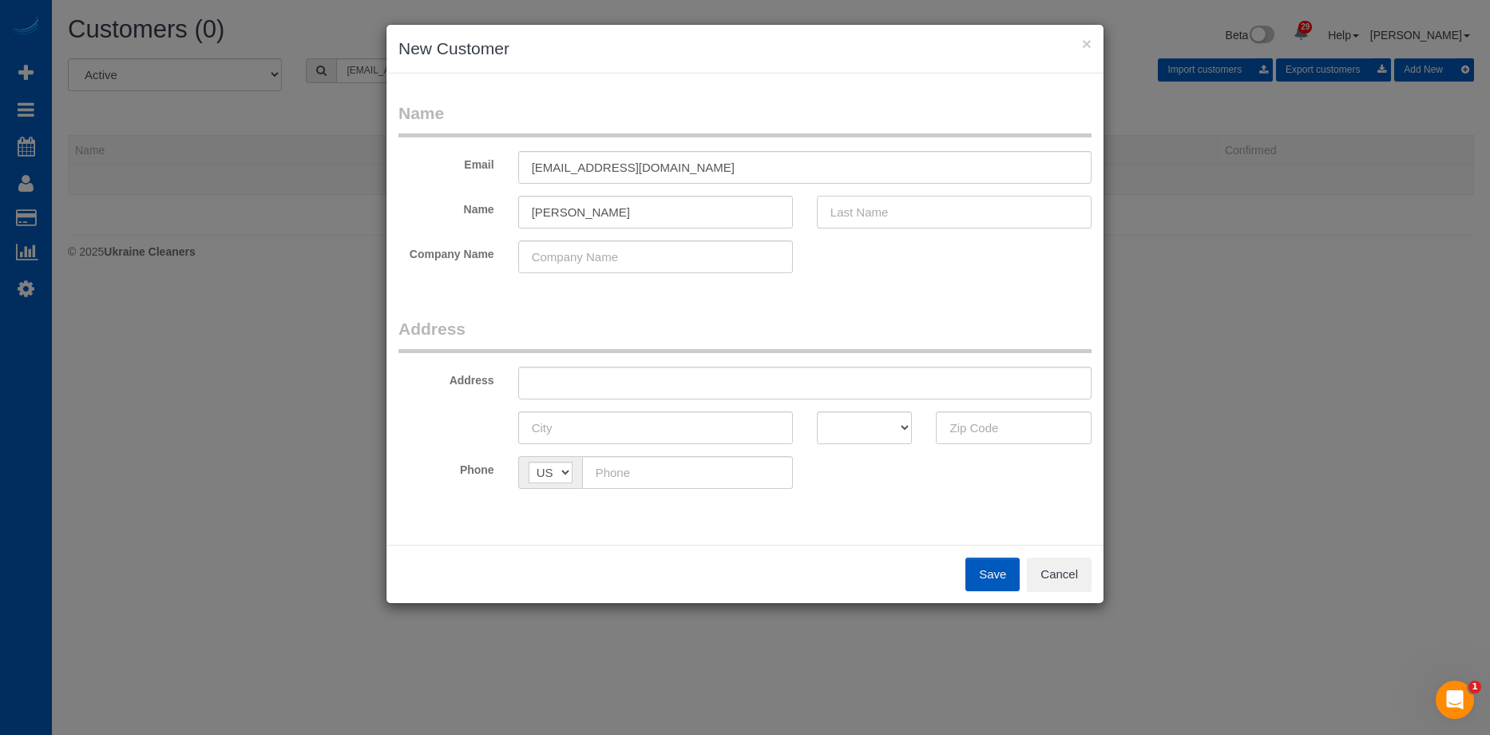
paste input "Raymond"
type input "Raymond"
click at [716, 212] on input "Joseph" at bounding box center [655, 212] width 275 height 33
type input "Joseph"
click at [672, 380] on input "text" at bounding box center [804, 383] width 573 height 33
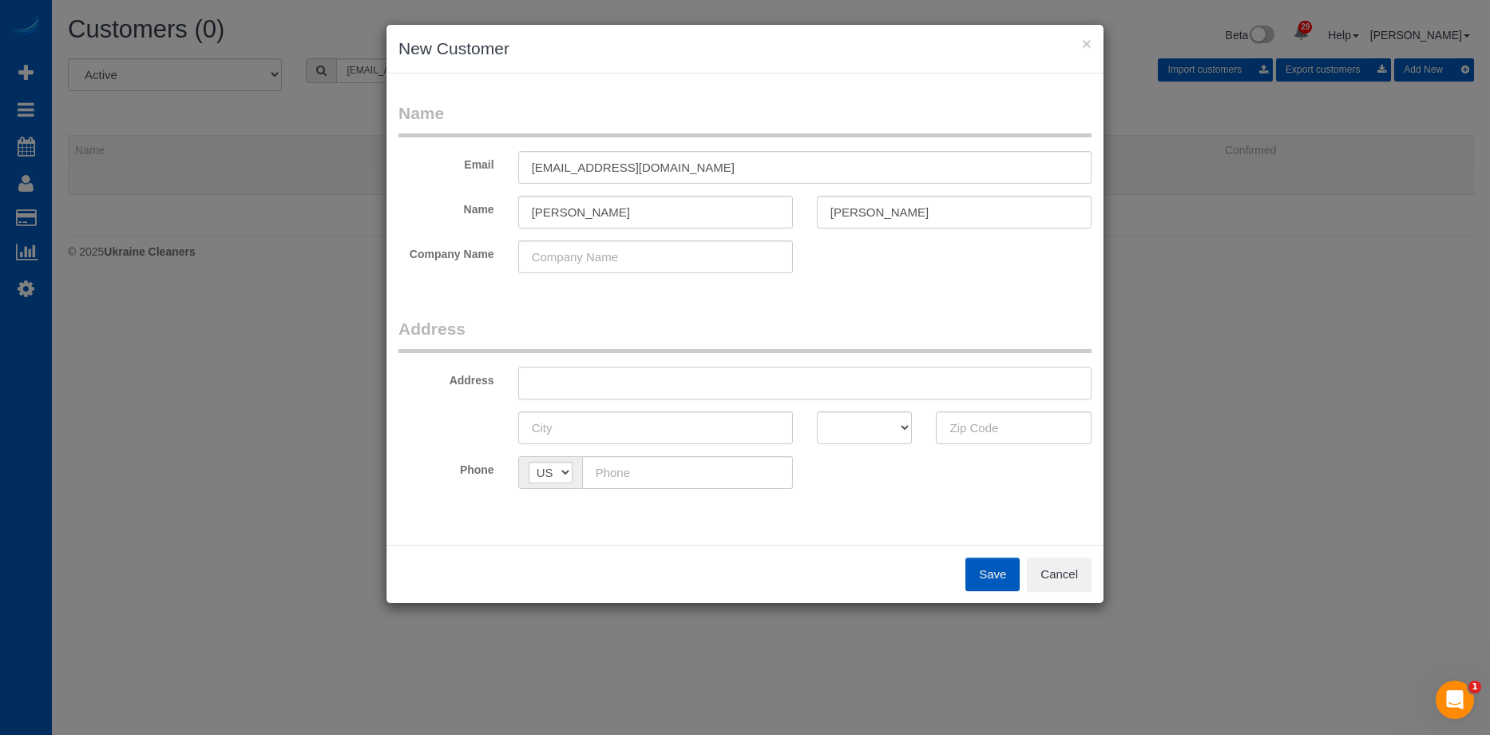
paste input "921 Blue Lake Circle Richardson TX 75080"
drag, startPoint x: 728, startPoint y: 379, endPoint x: 925, endPoint y: 413, distance: 200.2
click at [853, 390] on input "921 Blue Lake Circle Richardson TX 75080" at bounding box center [804, 383] width 573 height 33
type input "921 Blue Lake Circle Richardson TX"
click at [987, 426] on input "text" at bounding box center [1014, 427] width 156 height 33
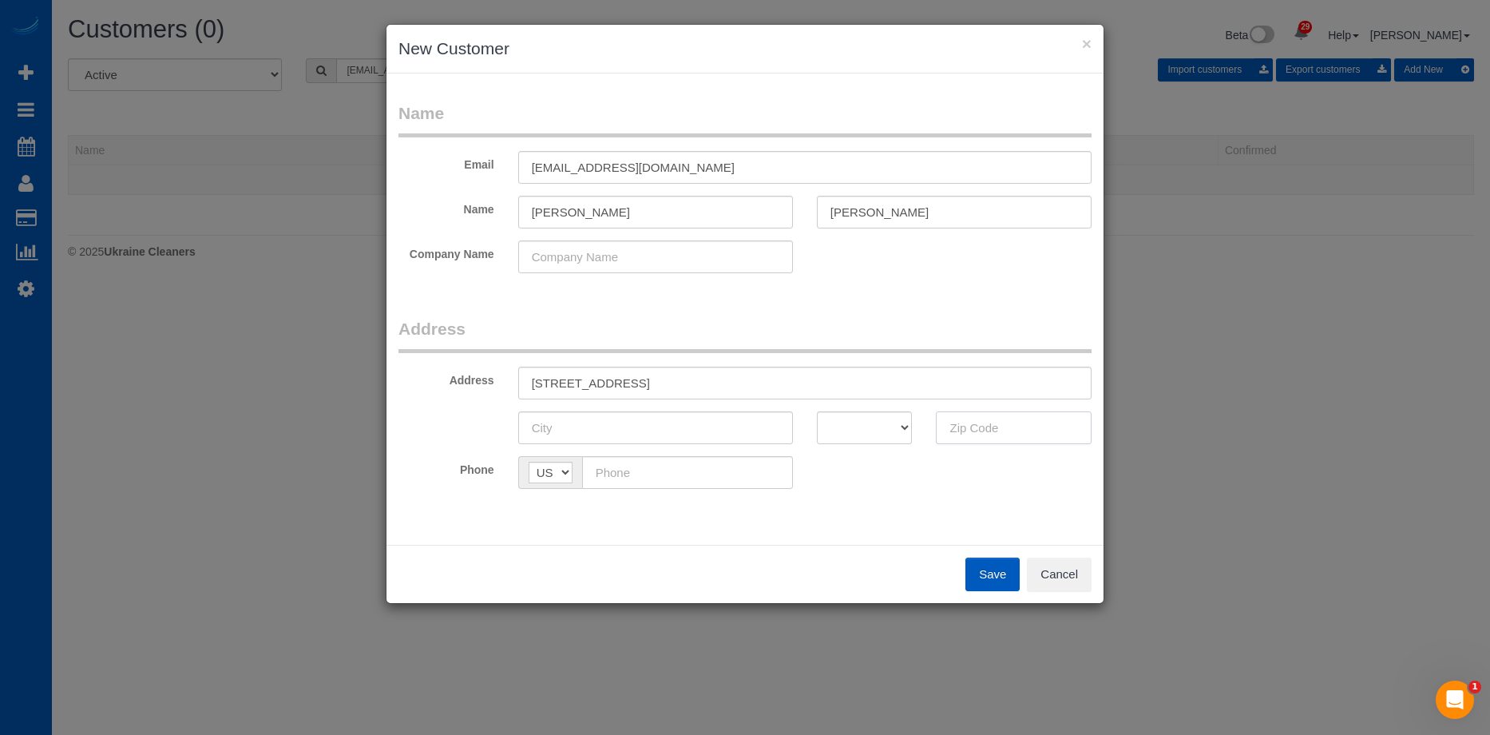
paste input "75080"
type input "75080"
click at [882, 422] on select "AK AL AR AZ CA CO CT DC DE FL GA HI IA ID IL IN KS KY LA MA MD ME MI MN MO MS M…" at bounding box center [865, 427] width 96 height 33
select select "TX"
click at [817, 411] on select "AK AL AR AZ CA CO CT DC DE FL GA HI IA ID IL IN KS KY LA MA MD ME MI MN MO MS M…" at bounding box center [865, 427] width 96 height 33
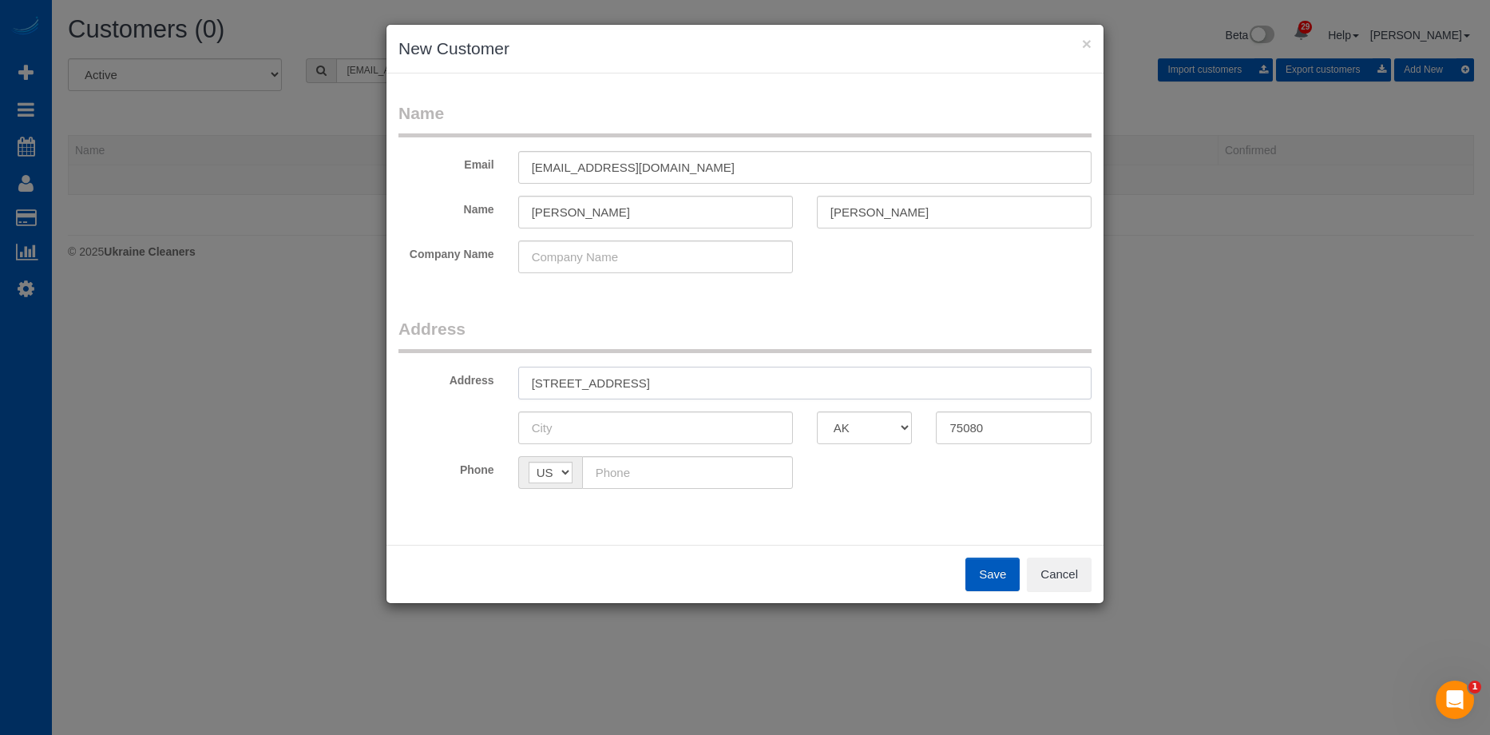
drag, startPoint x: 644, startPoint y: 383, endPoint x: 707, endPoint y: 383, distance: 62.3
click at [707, 383] on input "921 Blue Lake Circle Richardson TX" at bounding box center [804, 383] width 573 height 33
type input "921 Blue Lake Circle TX"
drag, startPoint x: 651, startPoint y: 416, endPoint x: 631, endPoint y: 368, distance: 51.9
click at [649, 416] on input "text" at bounding box center [655, 427] width 275 height 33
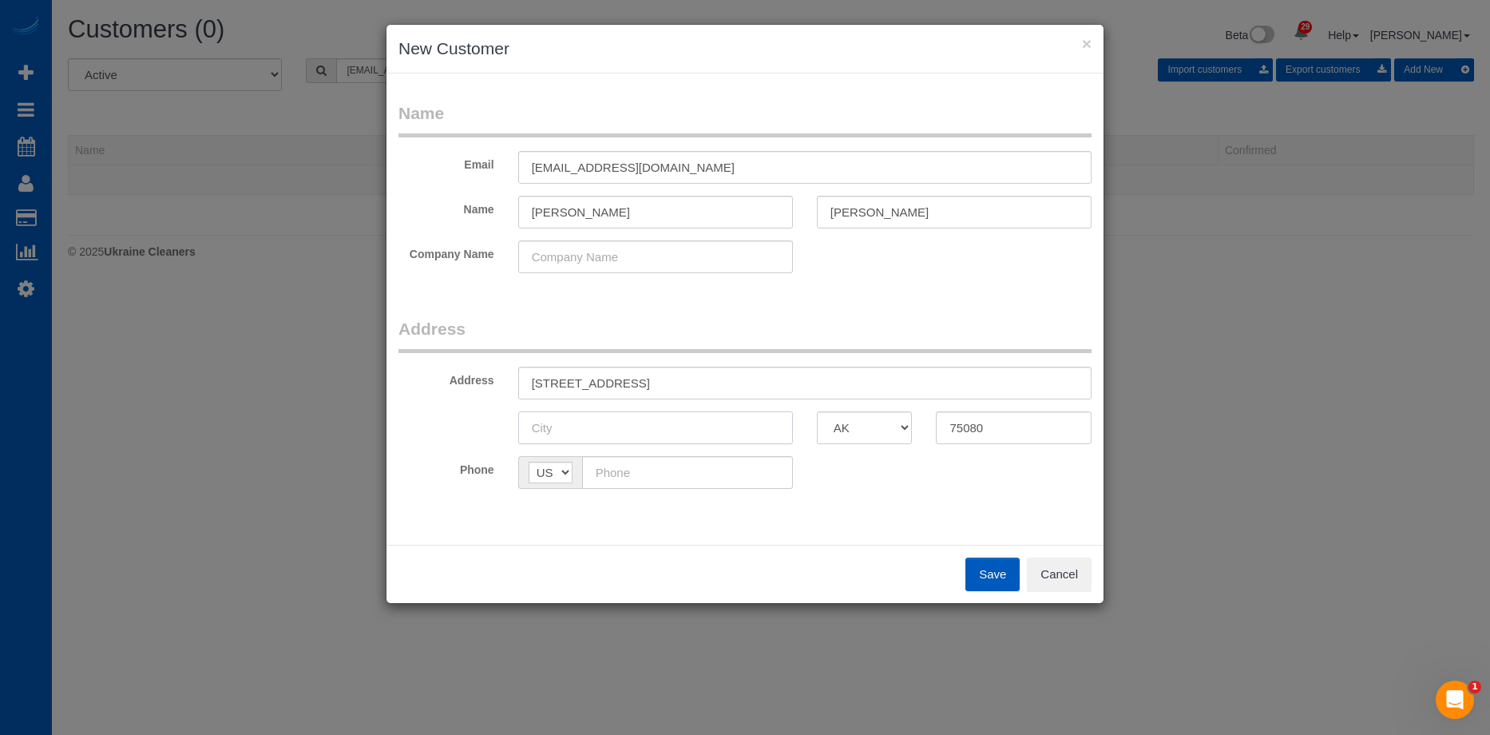
paste input "Richardson"
type input "Richardson"
drag, startPoint x: 644, startPoint y: 383, endPoint x: 743, endPoint y: 377, distance: 98.4
click at [743, 377] on input "921 Blue Lake Circle TX" at bounding box center [804, 383] width 573 height 33
type input "921 Blue Lake Circle"
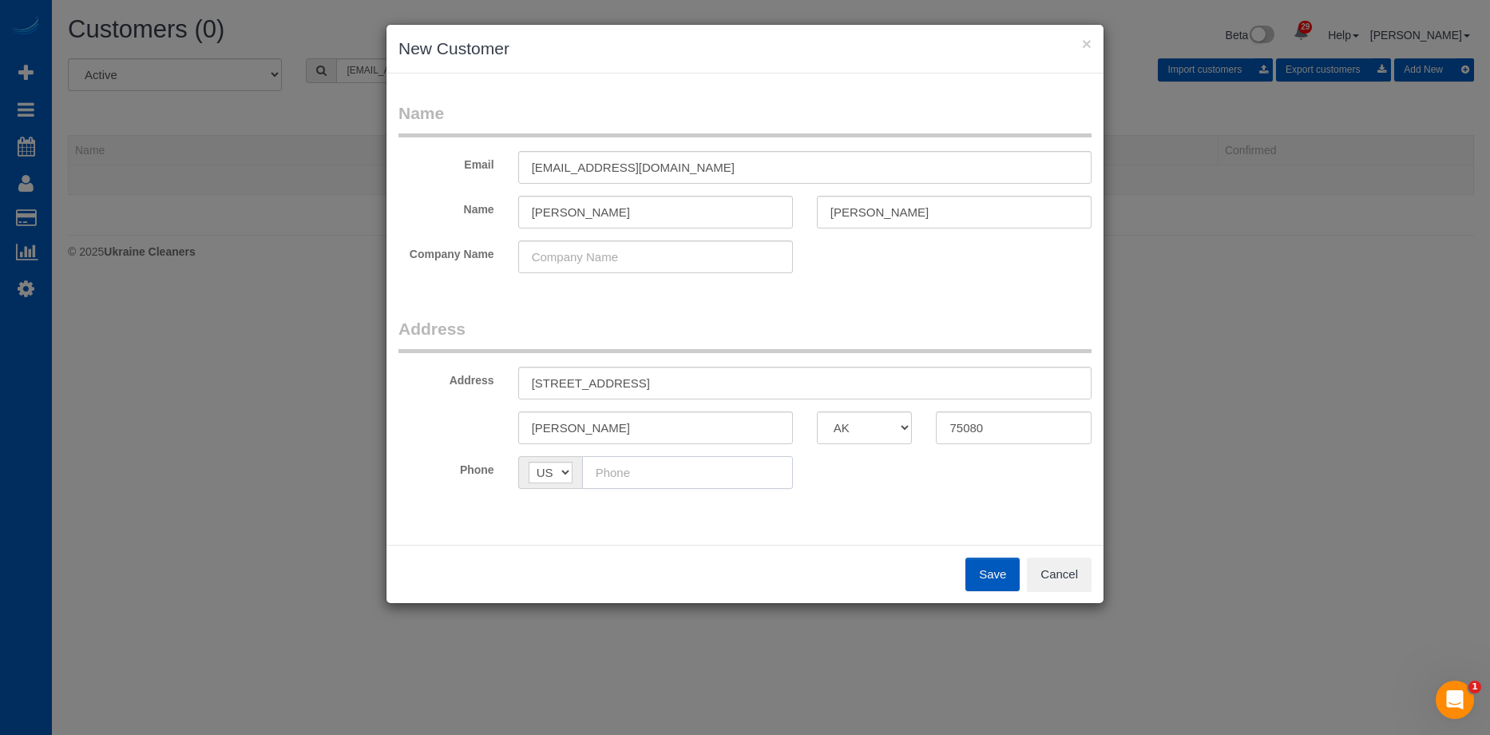
drag, startPoint x: 709, startPoint y: 481, endPoint x: 749, endPoint y: 498, distance: 43.6
click at [709, 481] on input "text" at bounding box center [687, 472] width 211 height 33
paste input "(214) 912-0463"
type input "(214) 912-0463"
click at [992, 577] on button "Save" at bounding box center [992, 574] width 54 height 34
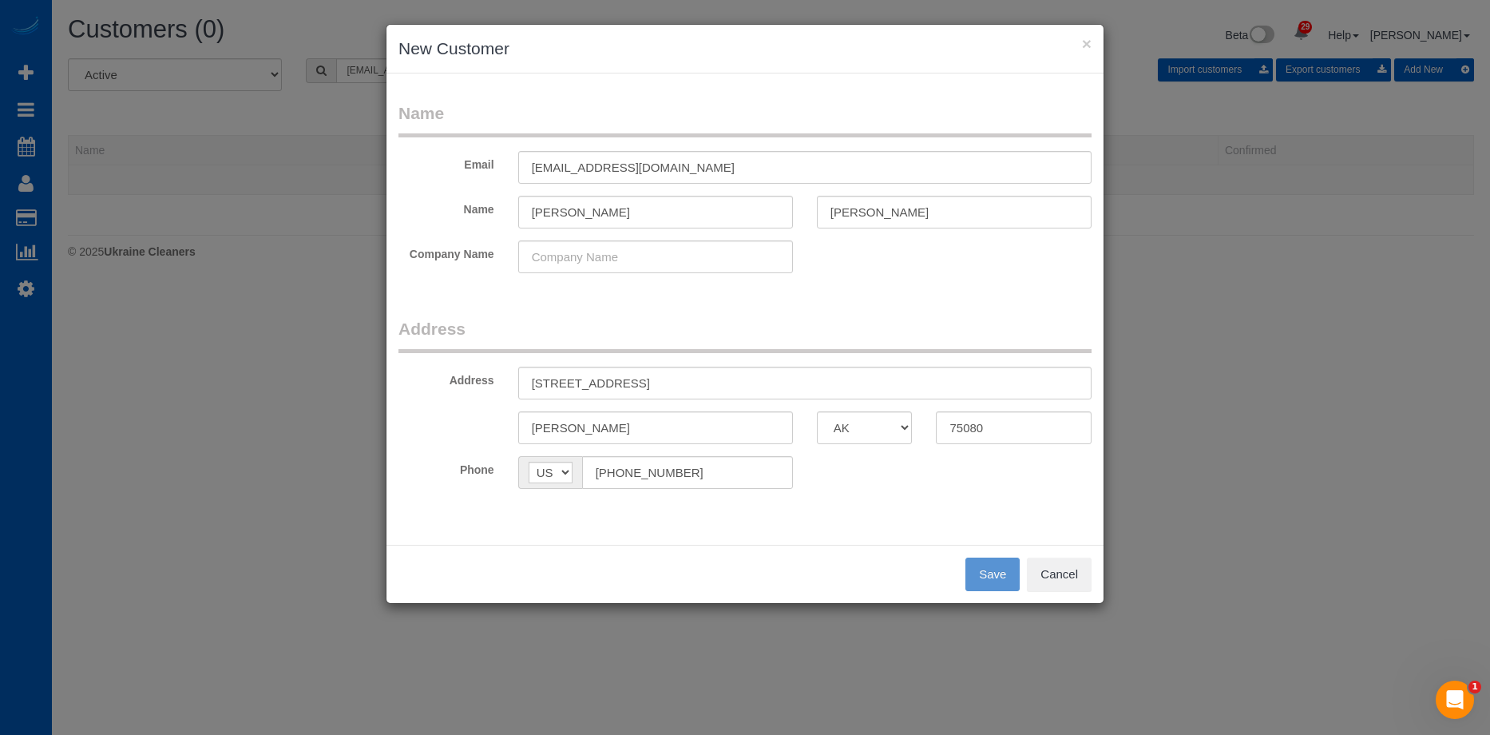
type input "jlraymondiii@gmail.com"
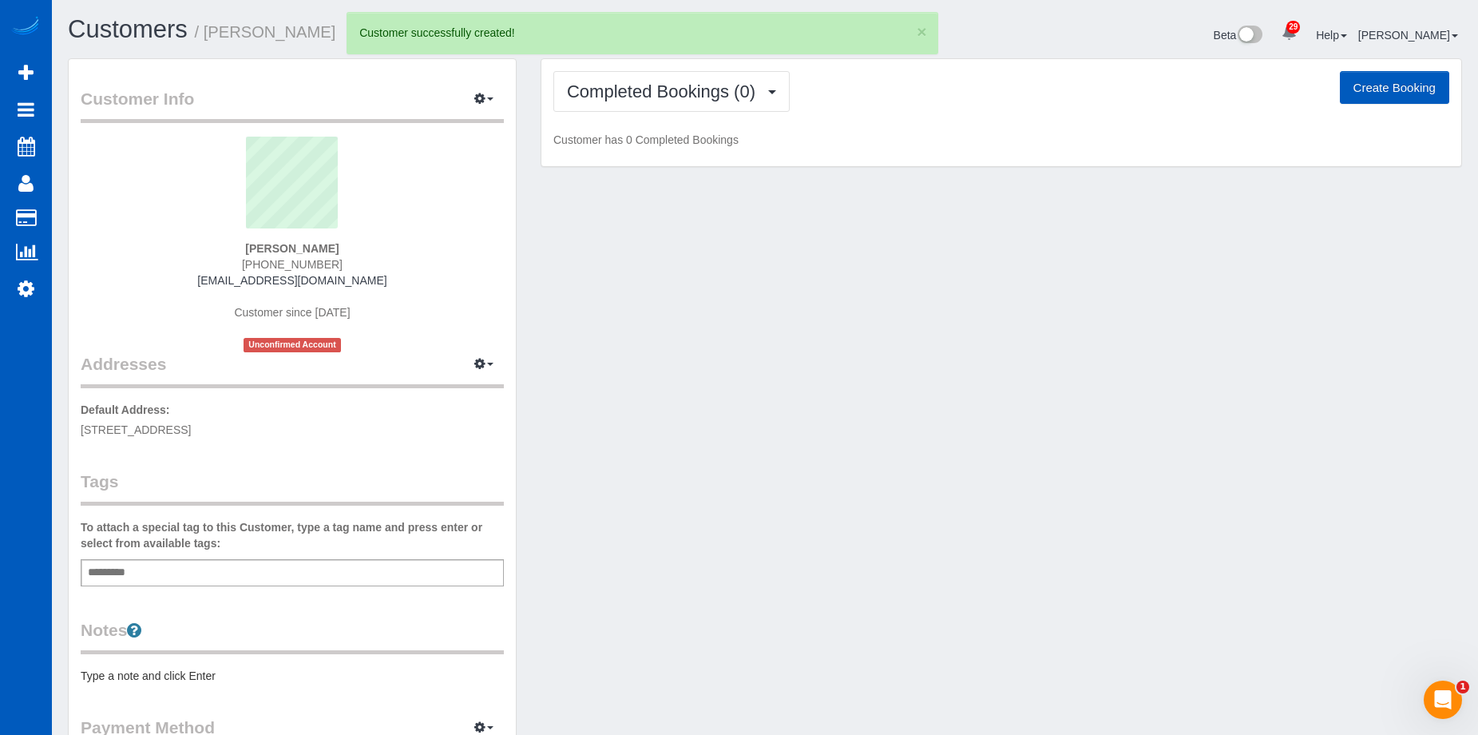
click at [1381, 84] on button "Create Booking" at bounding box center [1394, 88] width 109 height 34
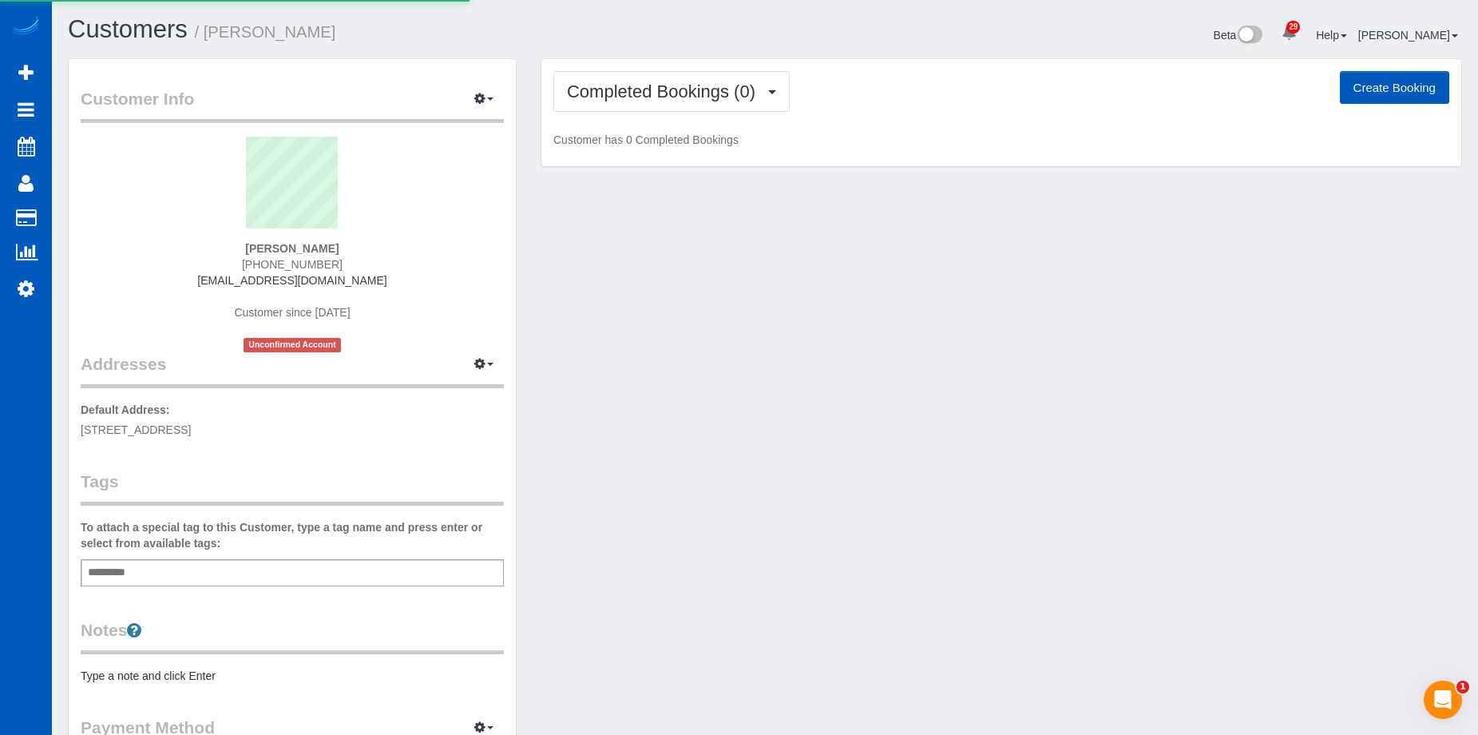
select select "[GEOGRAPHIC_DATA]"
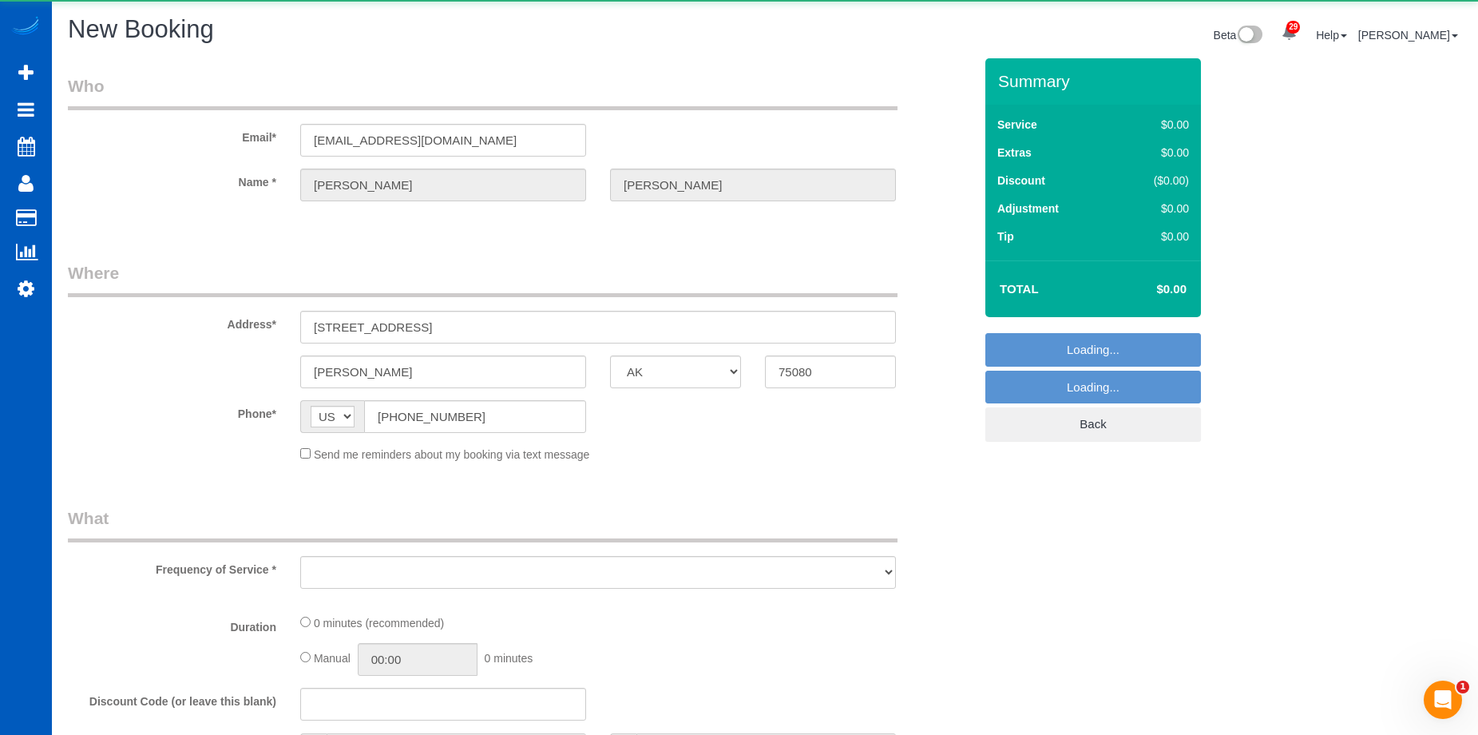
select select "object:5433"
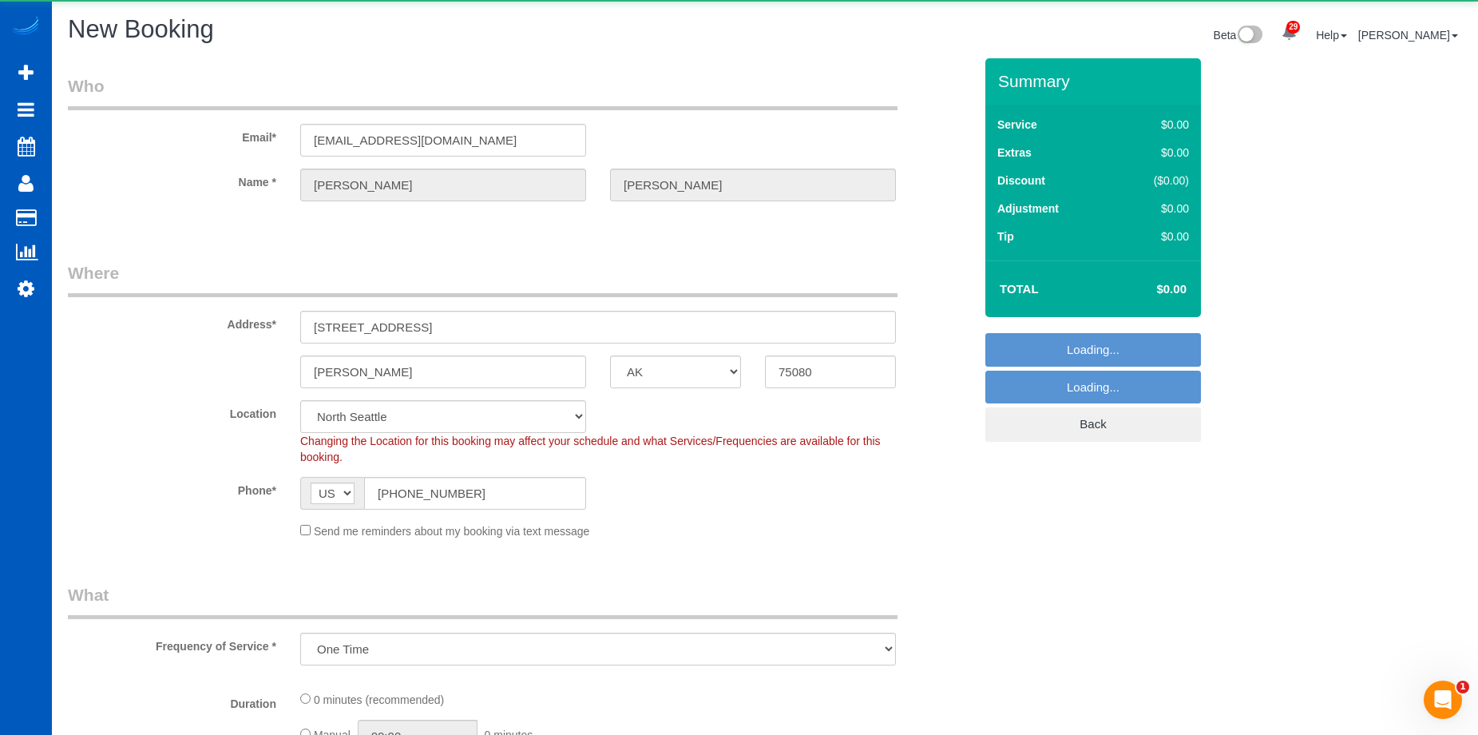
select select "199"
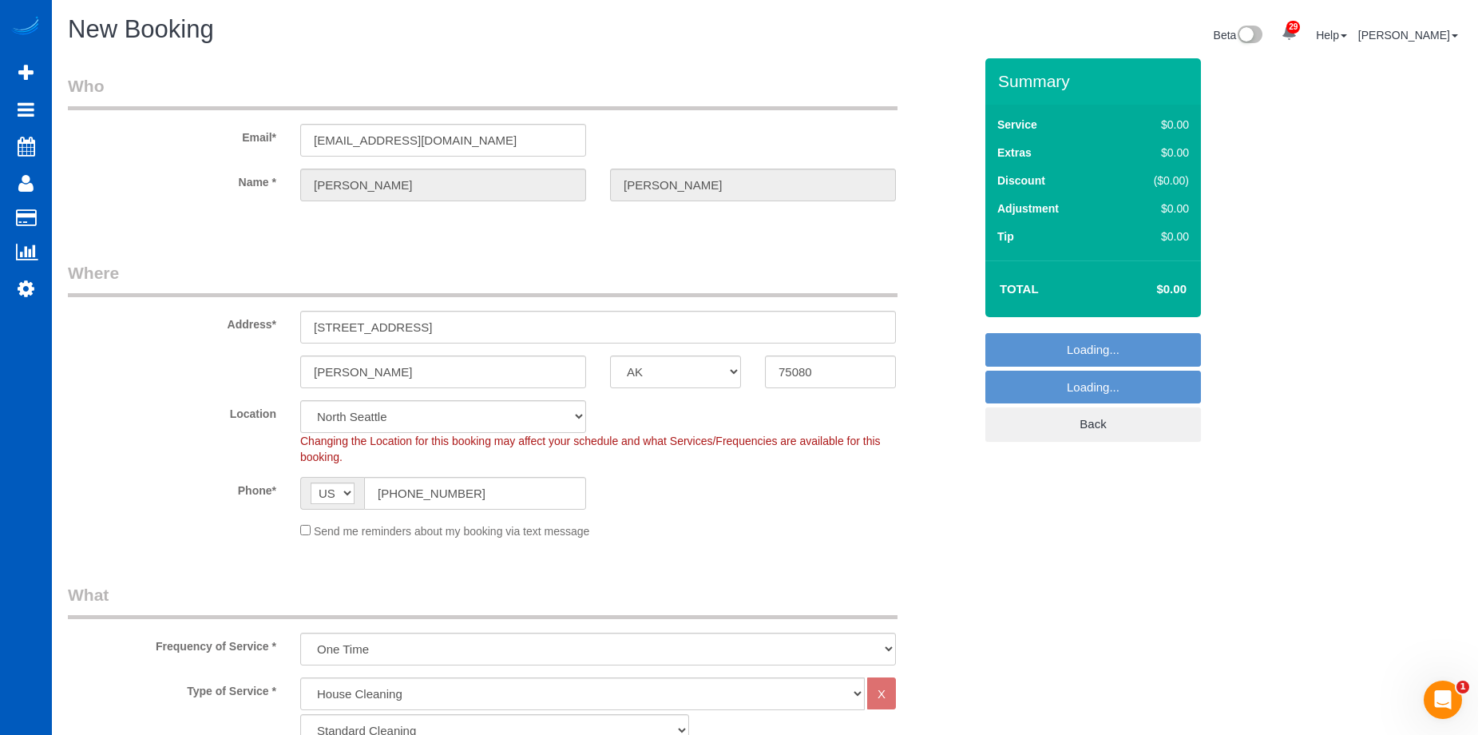
select select "331"
select select "object:5884"
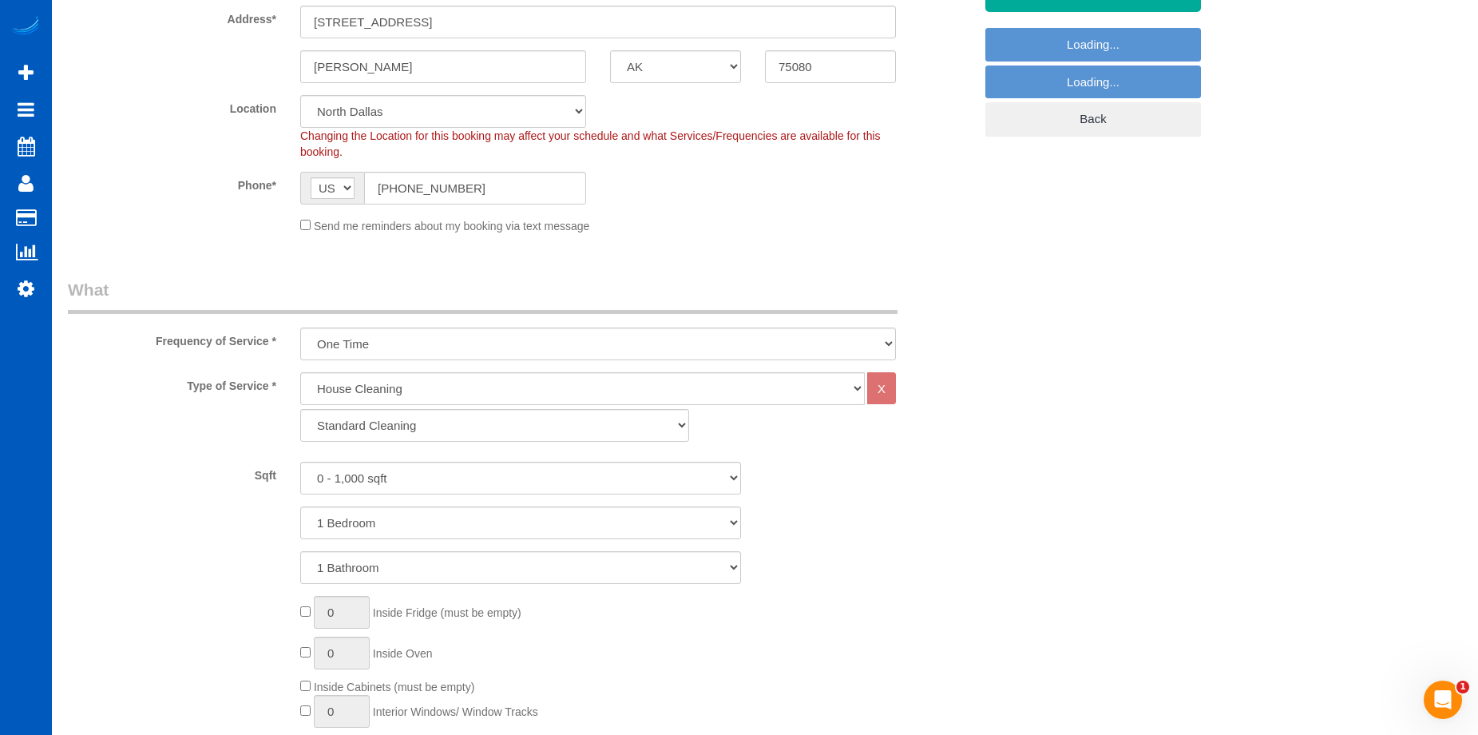
scroll to position [319, 0]
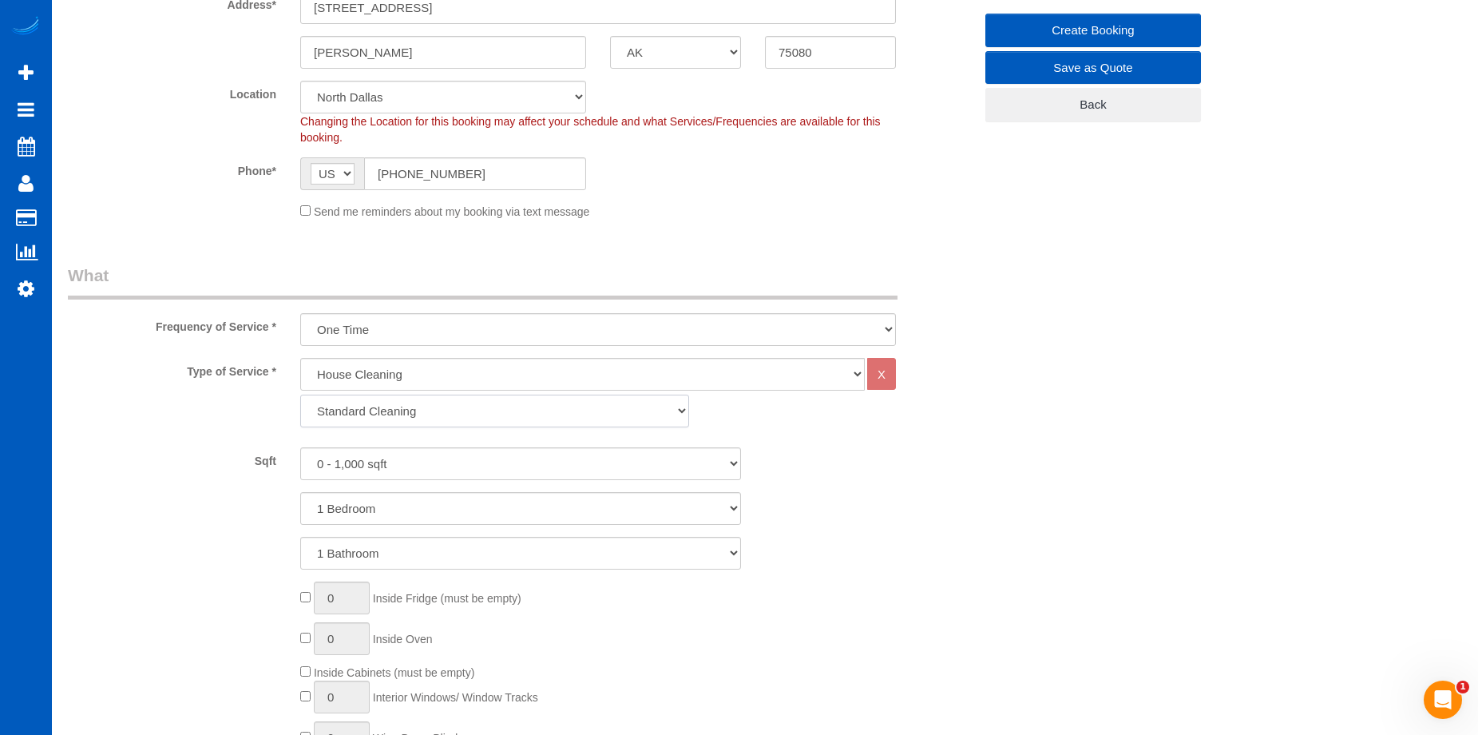
drag, startPoint x: 478, startPoint y: 410, endPoint x: 478, endPoint y: 426, distance: 16.0
click at [478, 410] on select "Standard Cleaning Deep Cleaning Move In/ Out Cleaning" at bounding box center [494, 410] width 389 height 33
select select "367"
click at [300, 394] on select "Standard Cleaning Deep Cleaning Move In/ Out Cleaning" at bounding box center [494, 410] width 389 height 33
click at [487, 466] on select "0 - 1,000 sqft 1,001 - 1,500 sqft 1,501 - 2,000 sqft 2,001 - 2,500 sqft 2,501 -…" at bounding box center [520, 463] width 441 height 33
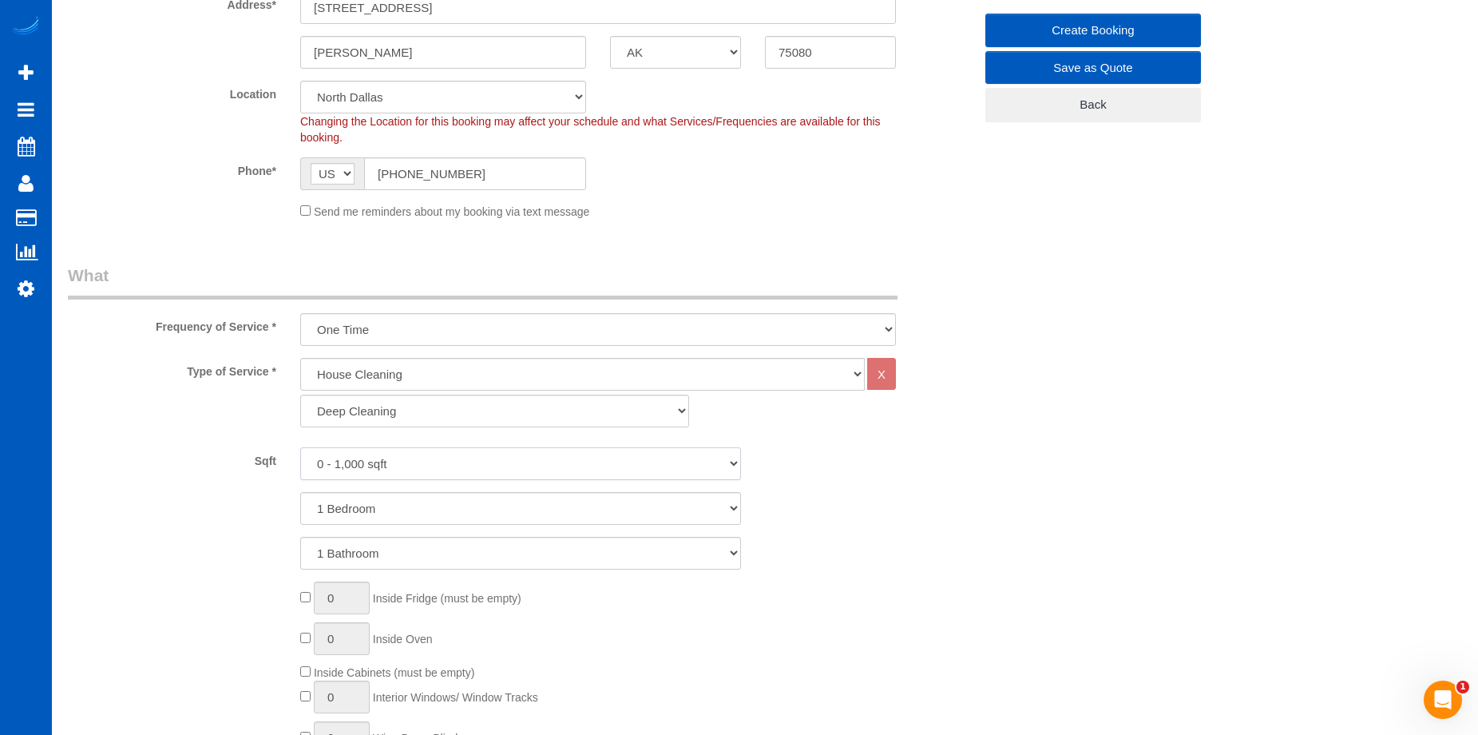
select select "2501"
click at [300, 447] on select "0 - 1,000 sqft 1,001 - 1,500 sqft 1,501 - 2,000 sqft 2,001 - 2,500 sqft 2,501 -…" at bounding box center [520, 463] width 441 height 33
click at [489, 502] on select "1 Bedroom 2 Bedrooms 3 Bedrooms 4 Bedrooms 5 Bedrooms 6 Bedrooms 7 Bedrooms" at bounding box center [520, 508] width 441 height 33
select select "4"
click at [300, 492] on select "1 Bedroom 2 Bedrooms 3 Bedrooms 4 Bedrooms 5 Bedrooms 6 Bedrooms 7 Bedrooms" at bounding box center [520, 508] width 441 height 33
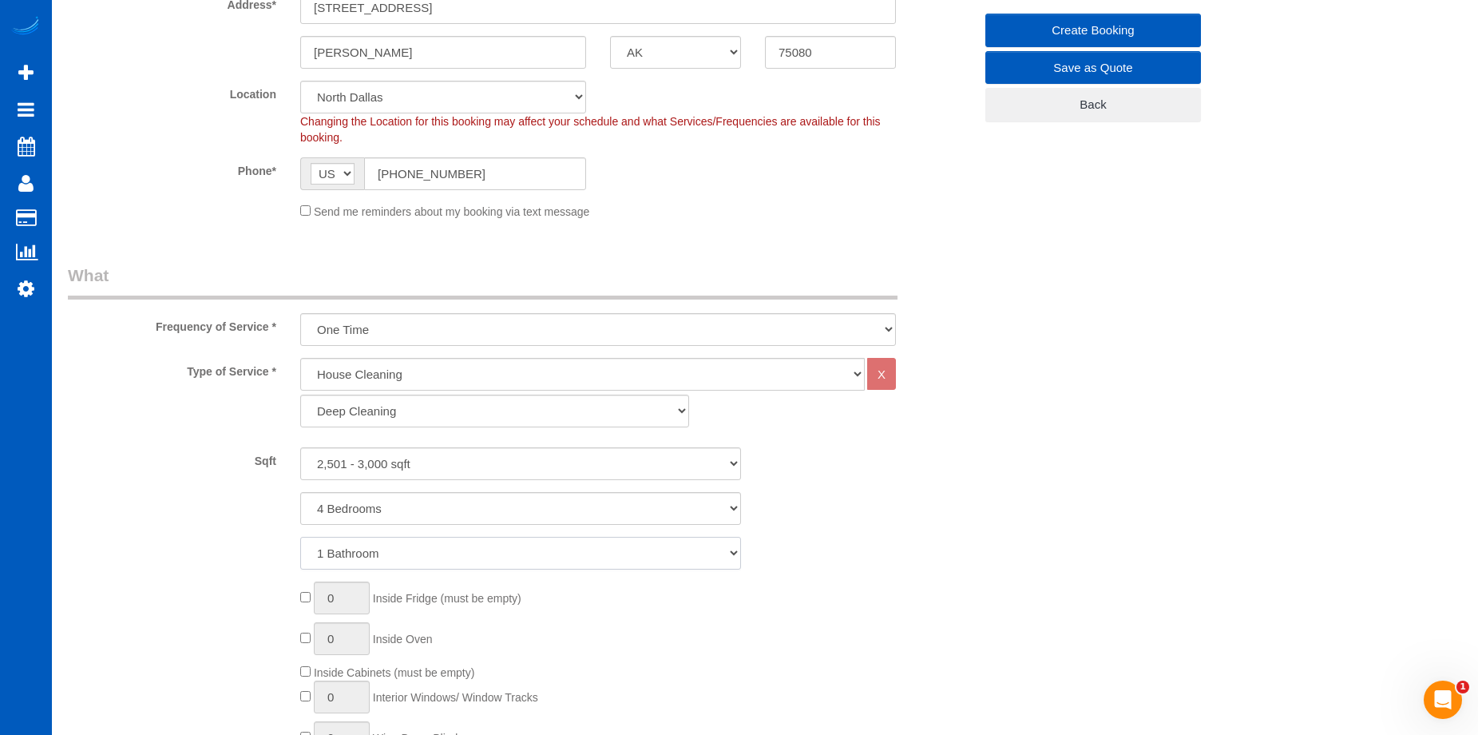
drag, startPoint x: 497, startPoint y: 560, endPoint x: 497, endPoint y: 569, distance: 8.8
click at [497, 560] on select "1 Bathroom 2 Bathrooms 3 Bathrooms 4 Bathrooms 5 Bathrooms 6 Bathrooms 7 Bathro…" at bounding box center [520, 553] width 441 height 33
select select "3"
click at [300, 537] on select "1 Bathroom 2 Bathrooms 3 Bathrooms 4 Bathrooms 5 Bathrooms 6 Bathrooms 7 Bathro…" at bounding box center [520, 553] width 441 height 33
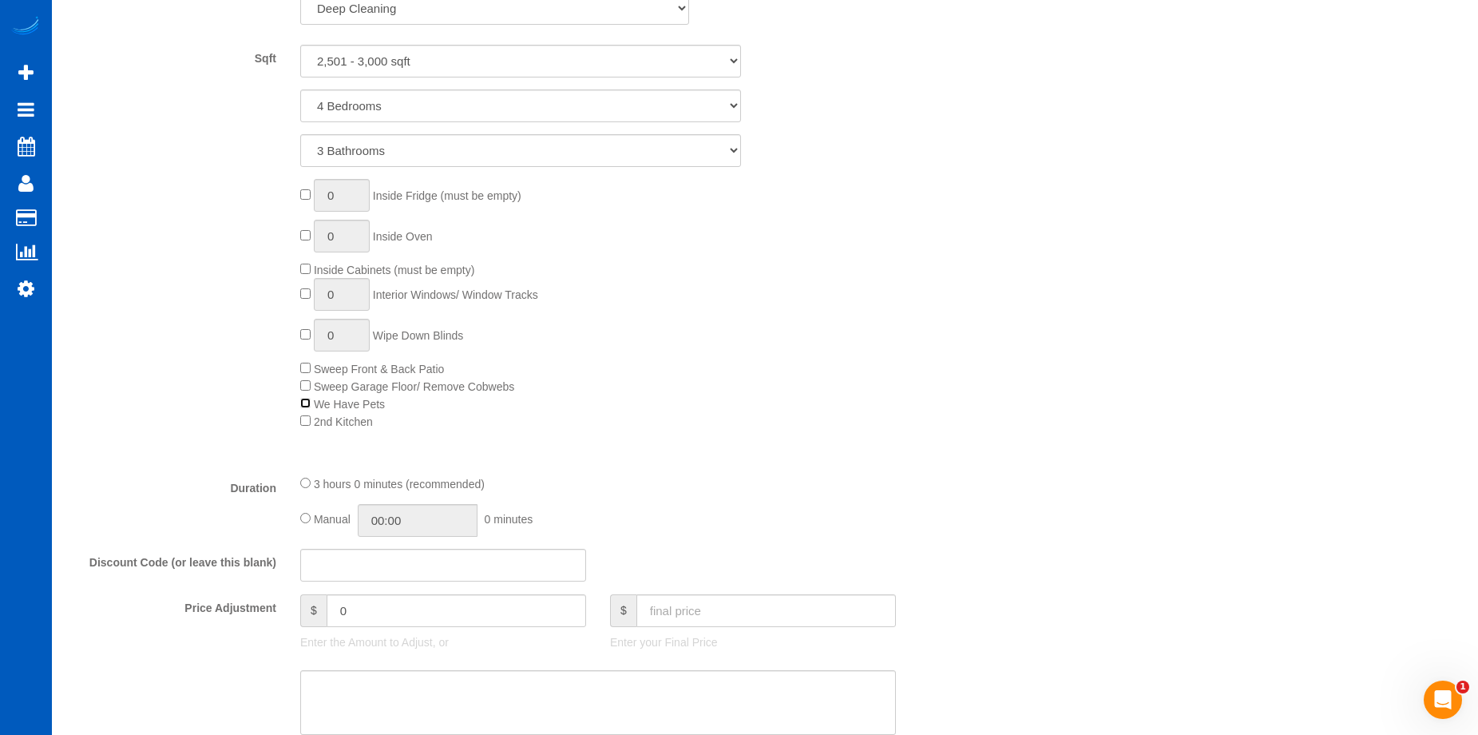
scroll to position [878, 0]
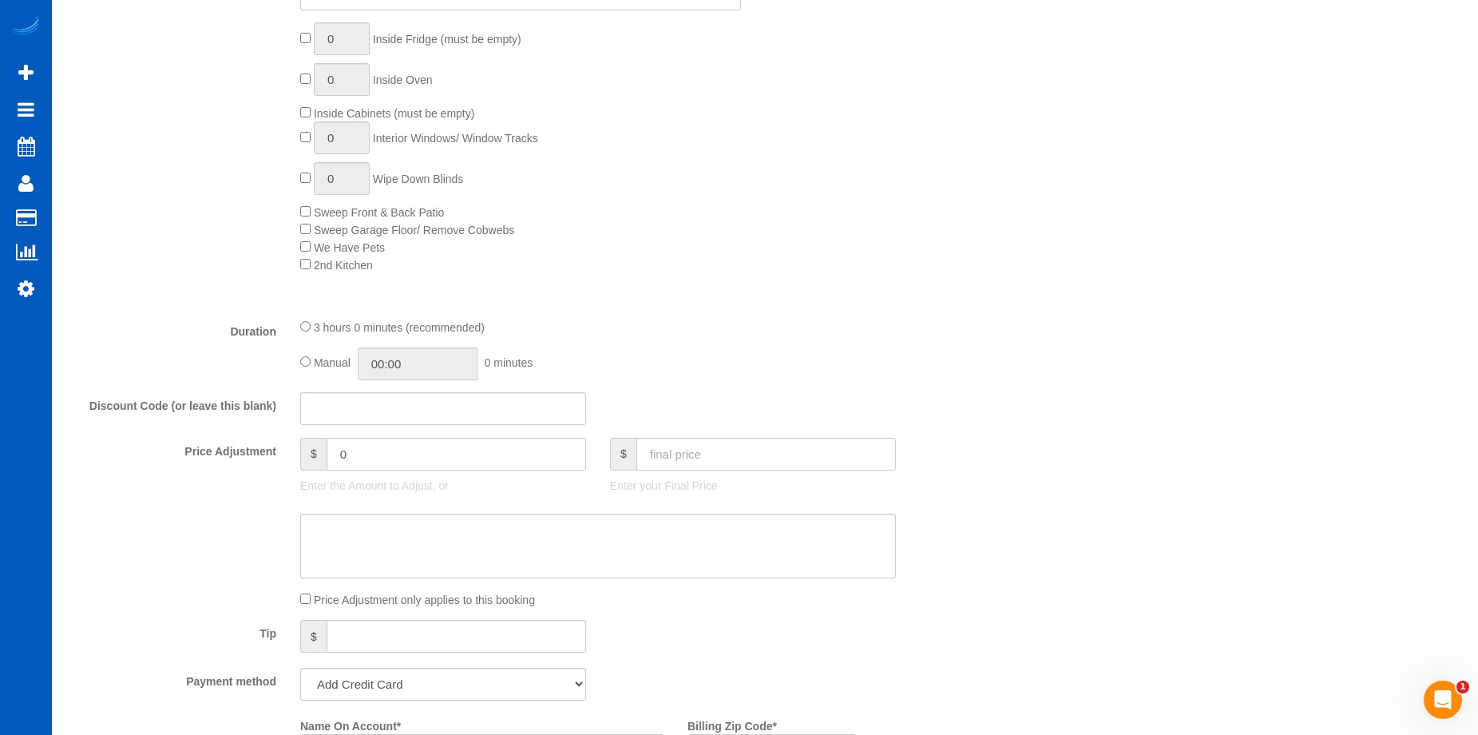
click at [311, 358] on div "Manual 00:00 0 minutes" at bounding box center [598, 363] width 596 height 33
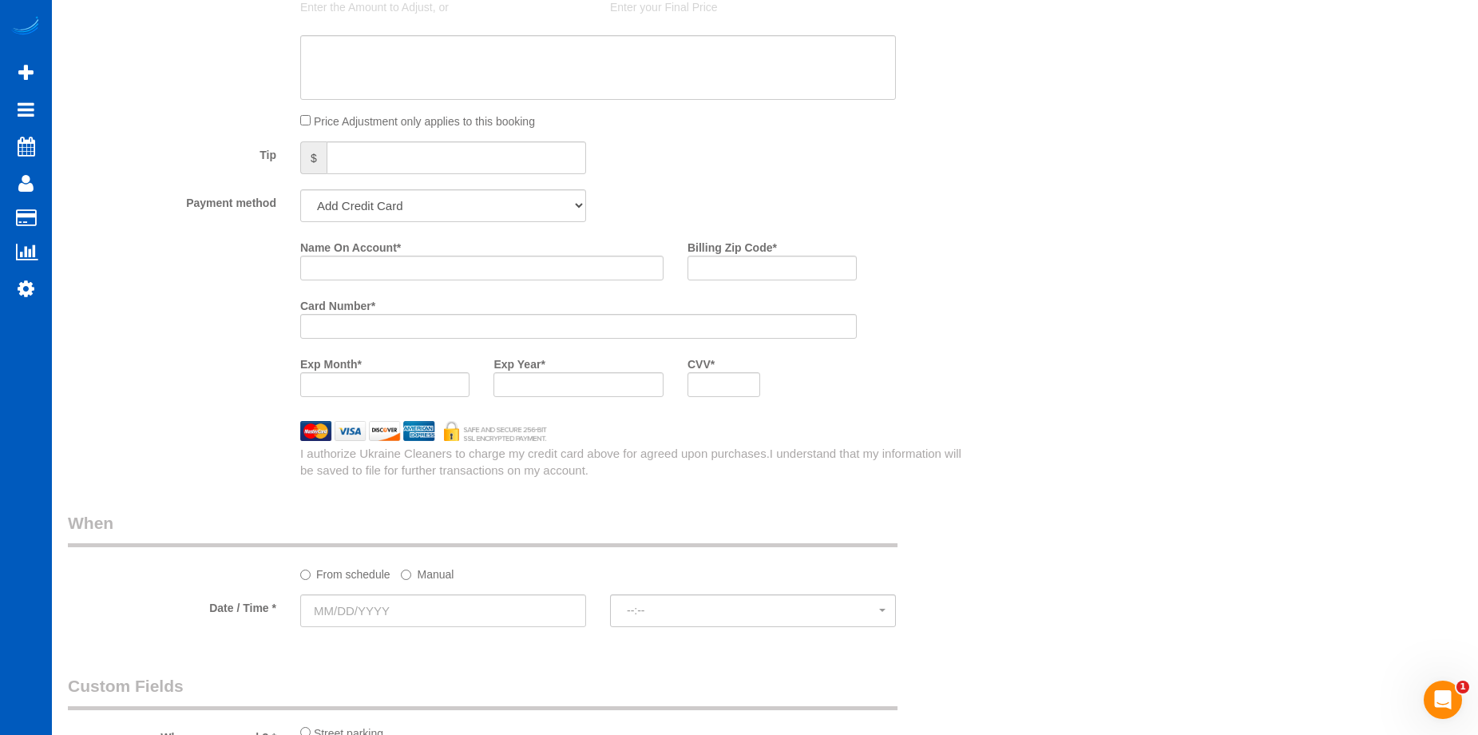
scroll to position [1517, 0]
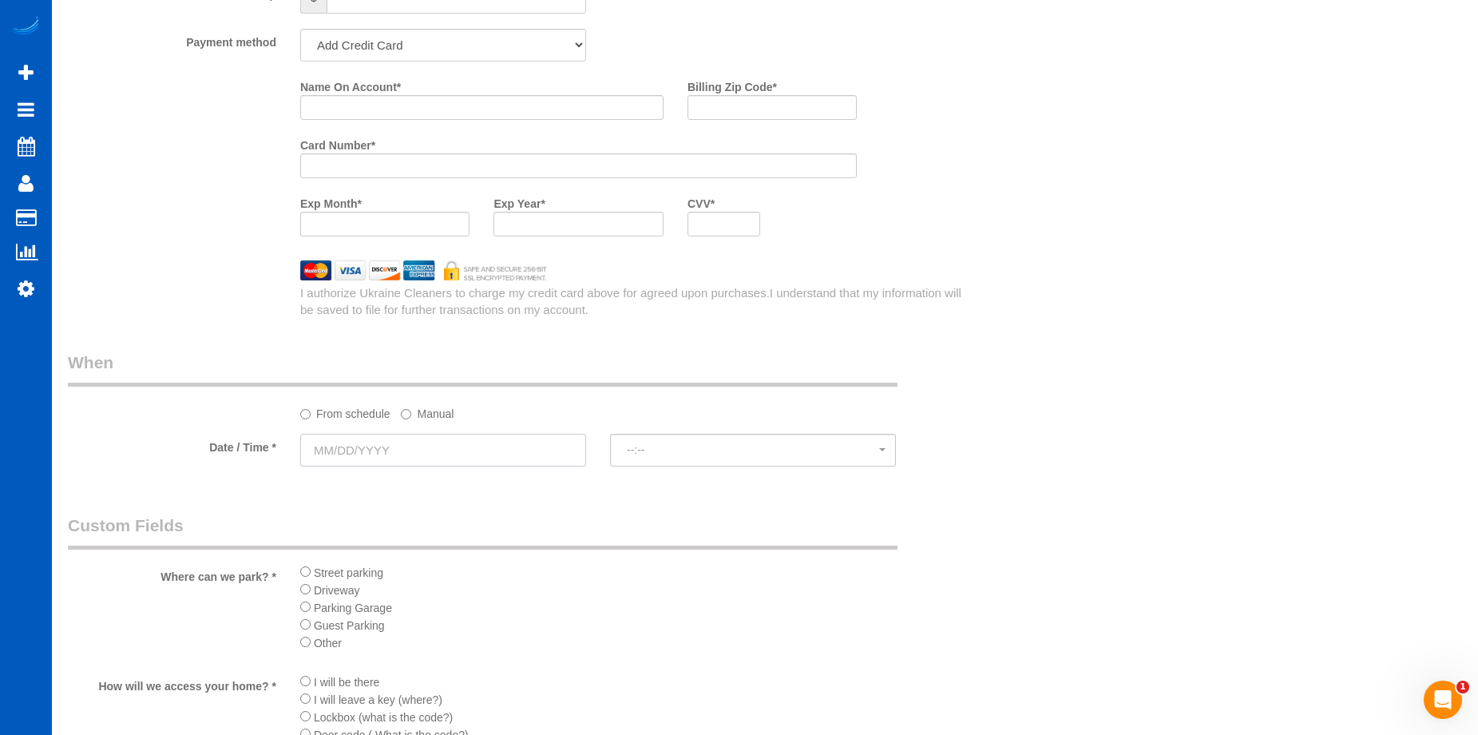
click at [529, 442] on input "text" at bounding box center [443, 450] width 286 height 33
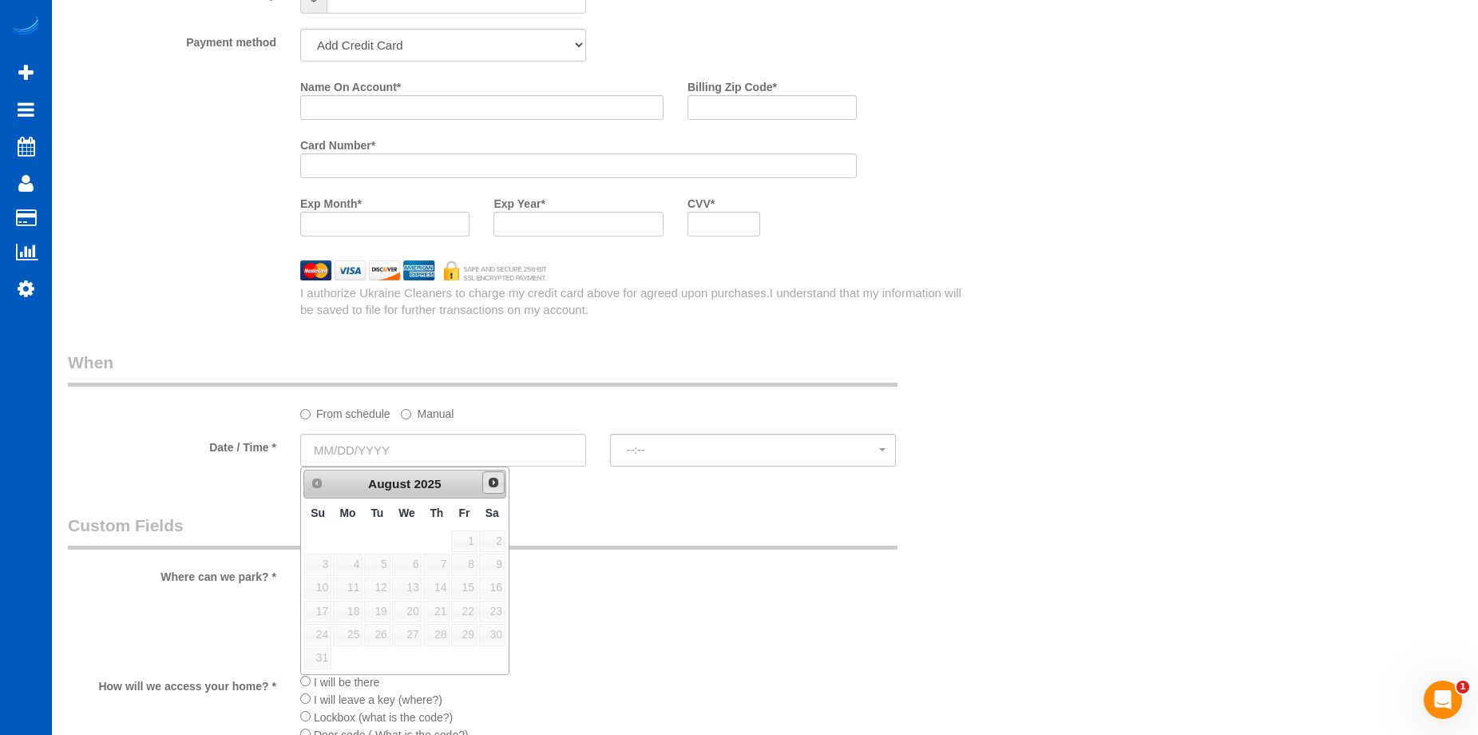
click at [498, 482] on span "Next" at bounding box center [493, 482] width 13 height 13
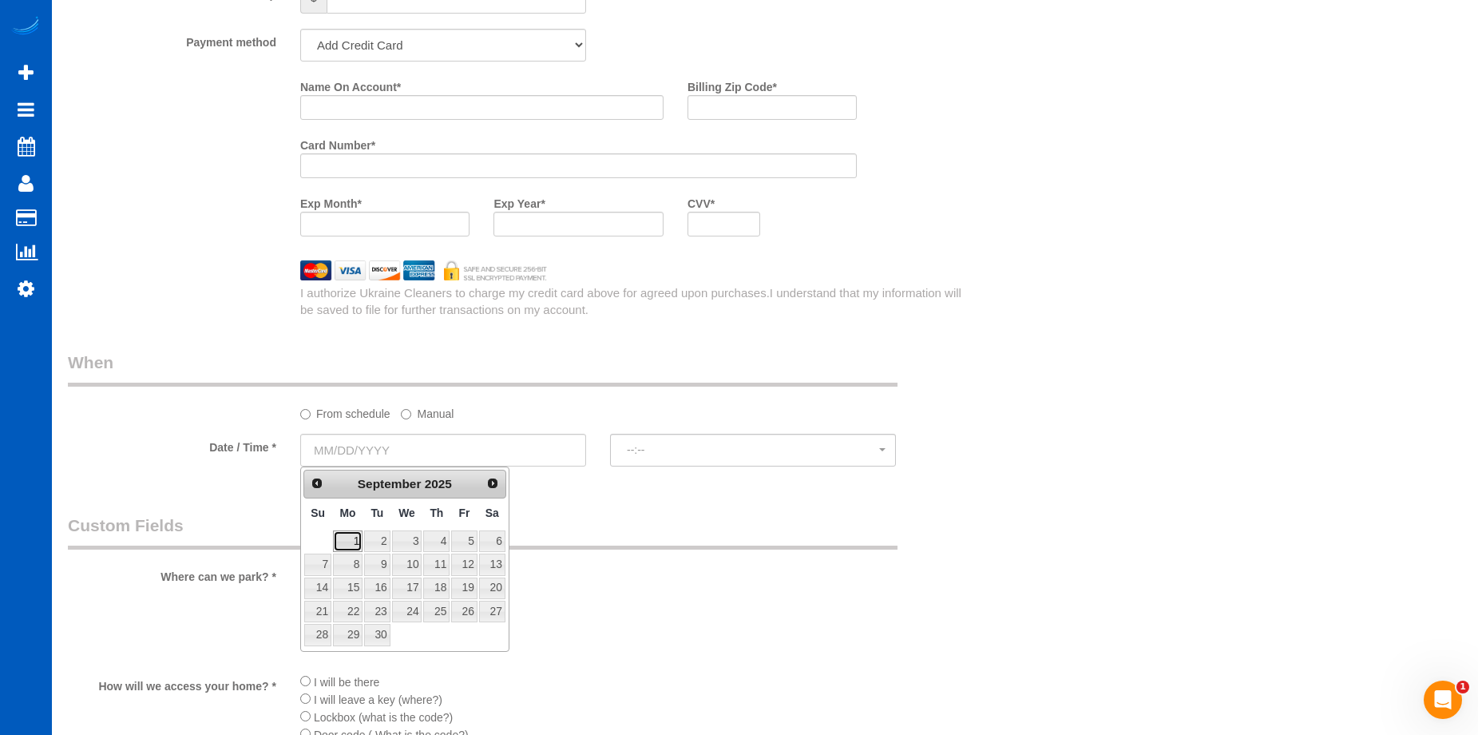
click at [353, 545] on link "1" at bounding box center [348, 541] width 30 height 22
type input "09/01/2025"
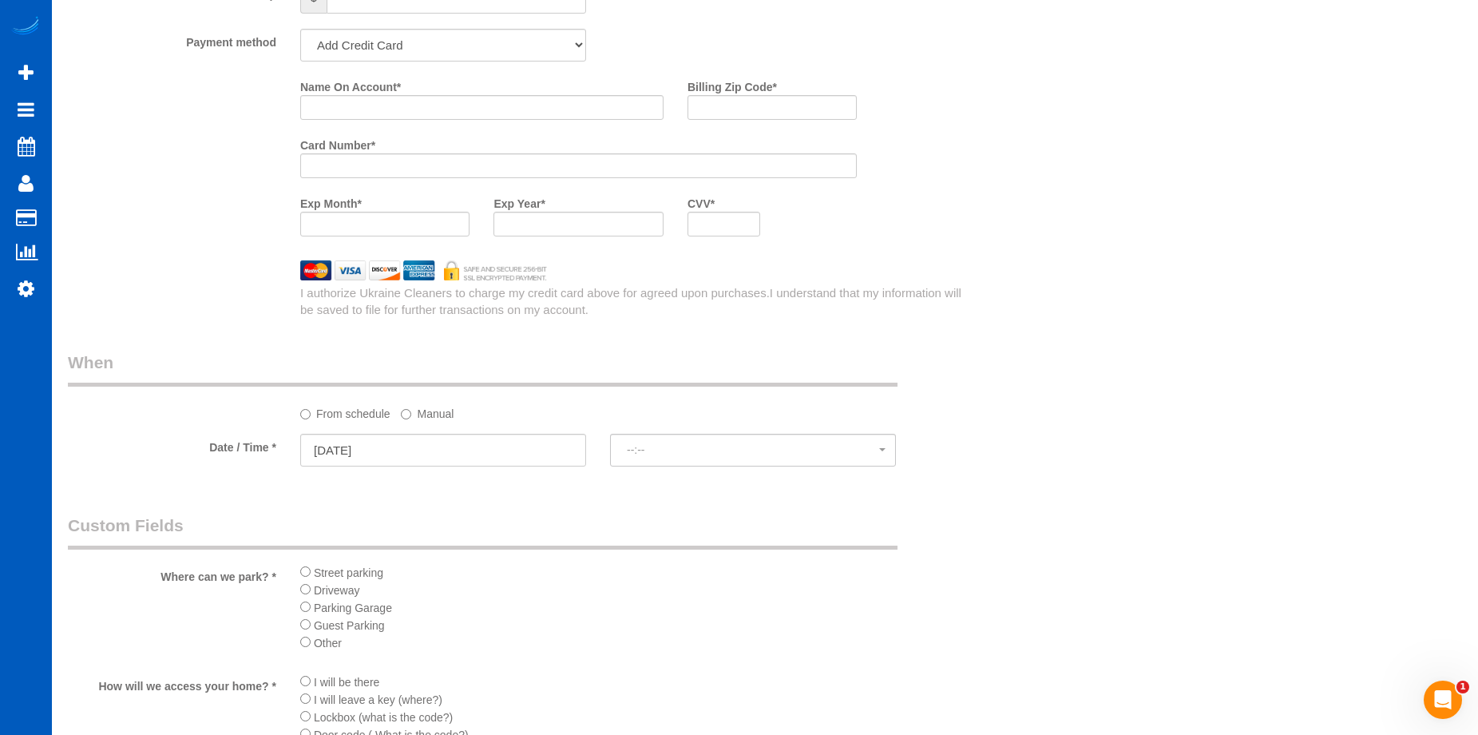
select select "spot11"
click at [424, 412] on label "Manual" at bounding box center [427, 411] width 53 height 22
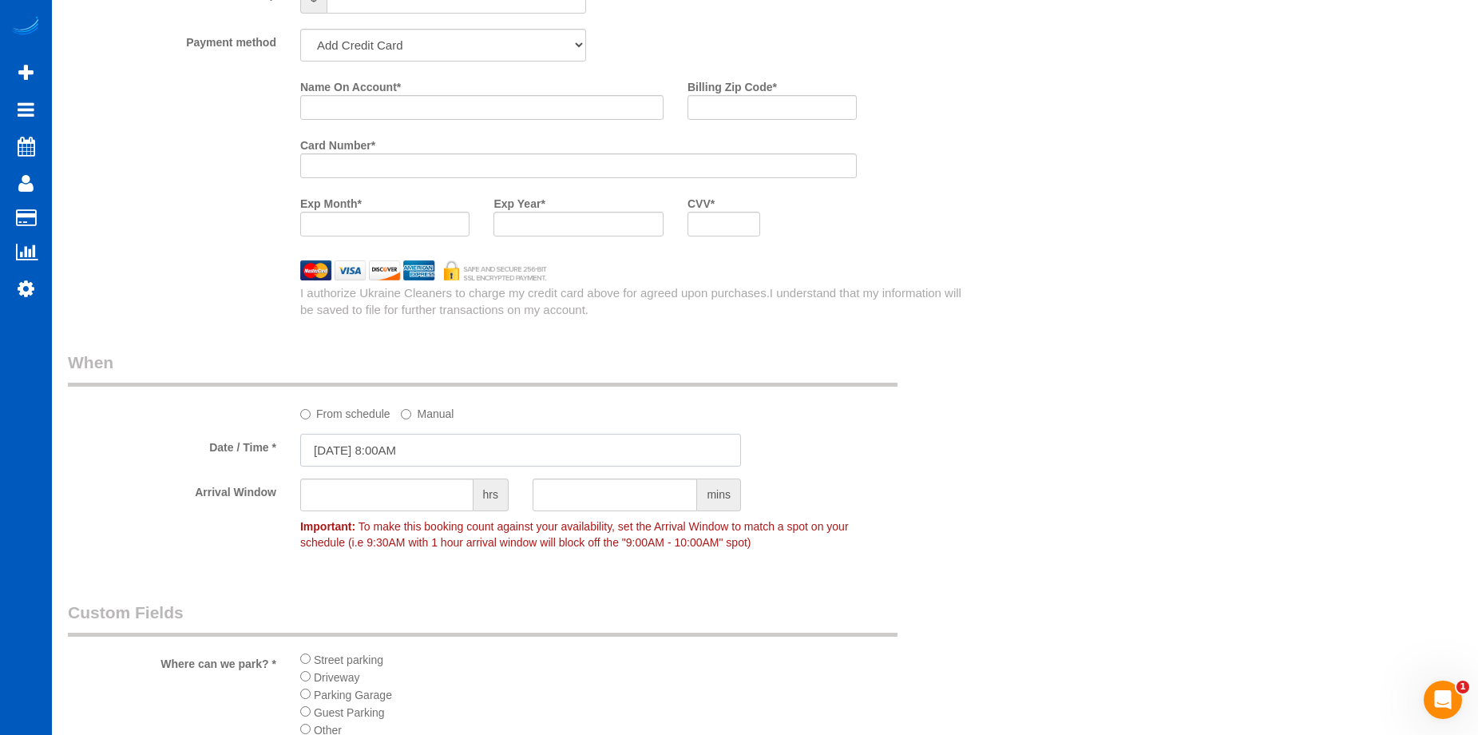
click at [486, 450] on input "09/01/2025 8:00AM" at bounding box center [520, 450] width 441 height 33
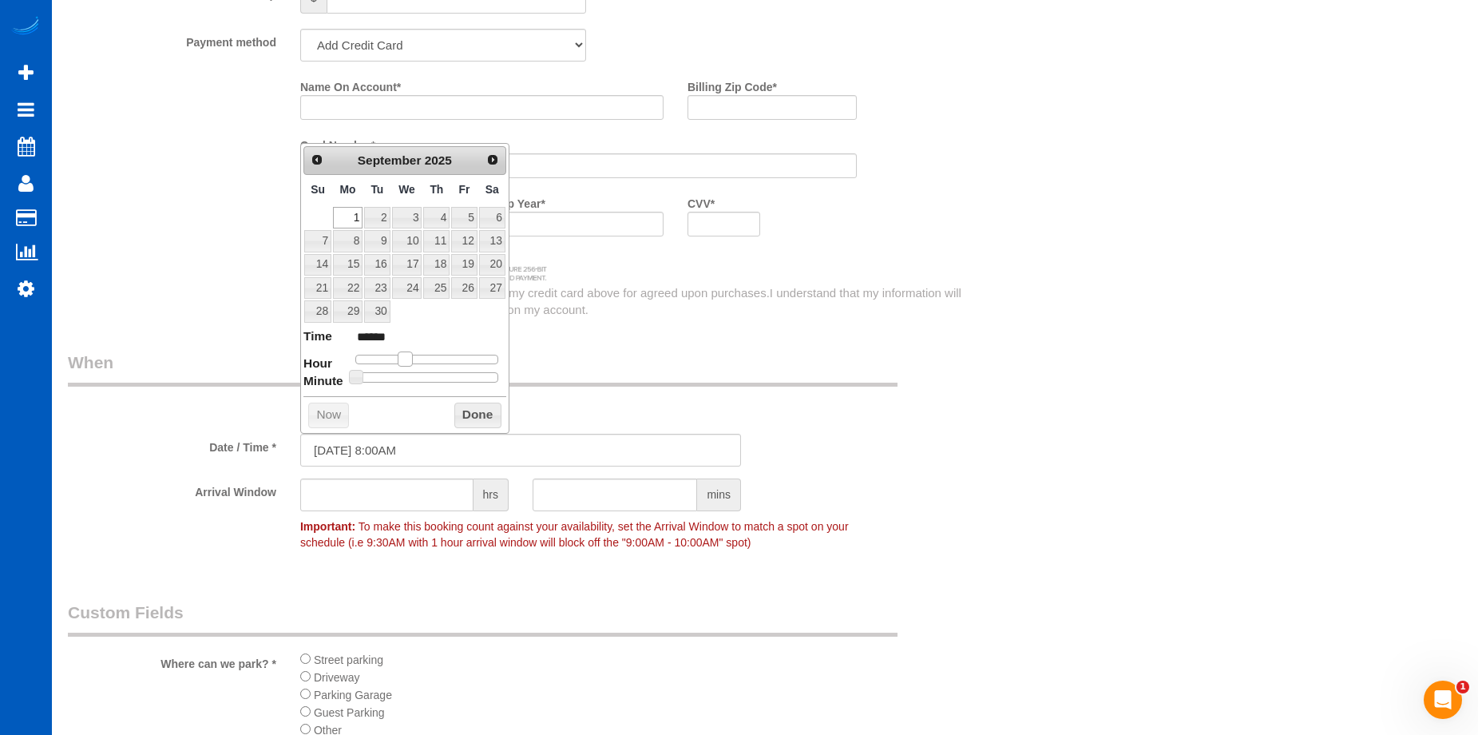
type input "09/01/2025 9:00AM"
type input "******"
type input "09/01/2025 10:00AM"
type input "*******"
drag, startPoint x: 404, startPoint y: 363, endPoint x: 417, endPoint y: 364, distance: 12.9
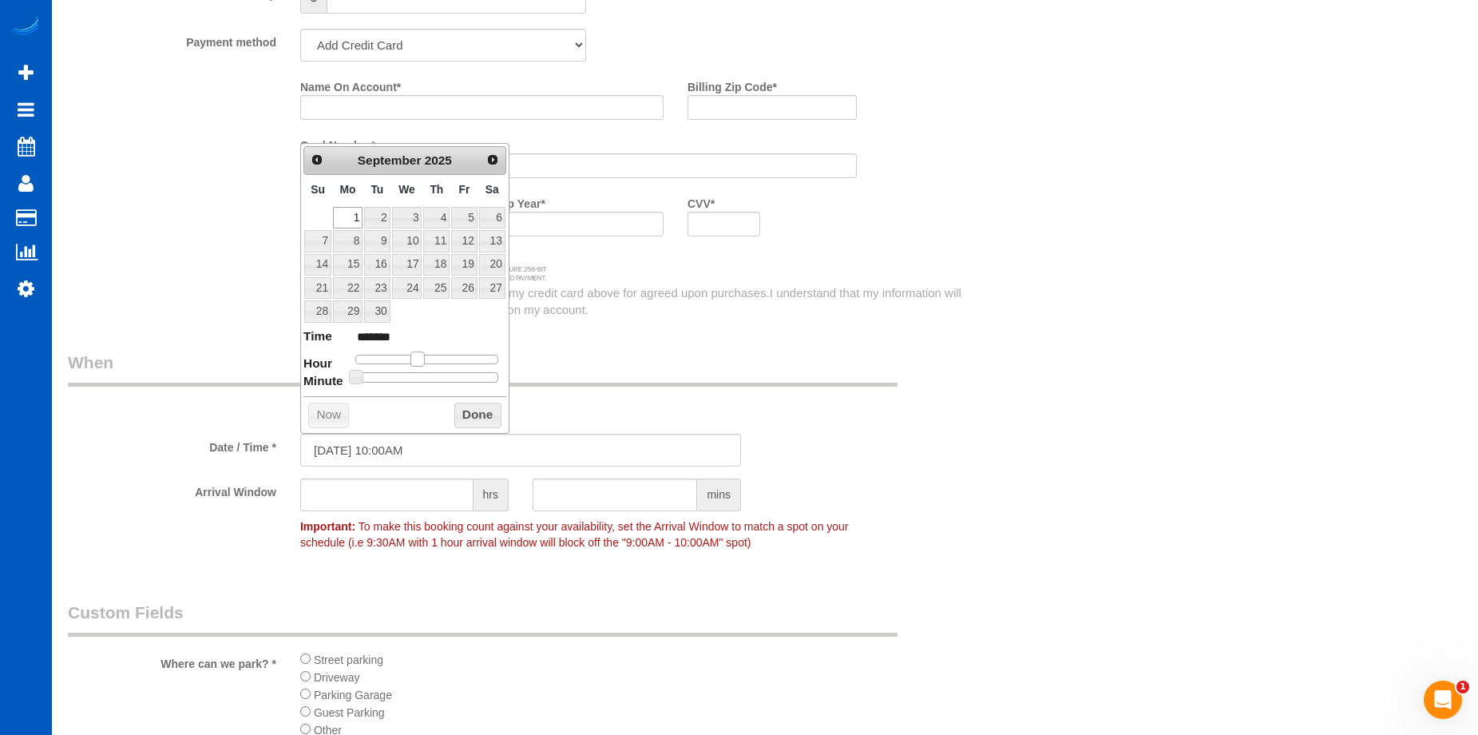
click at [417, 363] on span at bounding box center [417, 358] width 14 height 14
click at [489, 415] on button "Done" at bounding box center [477, 415] width 47 height 26
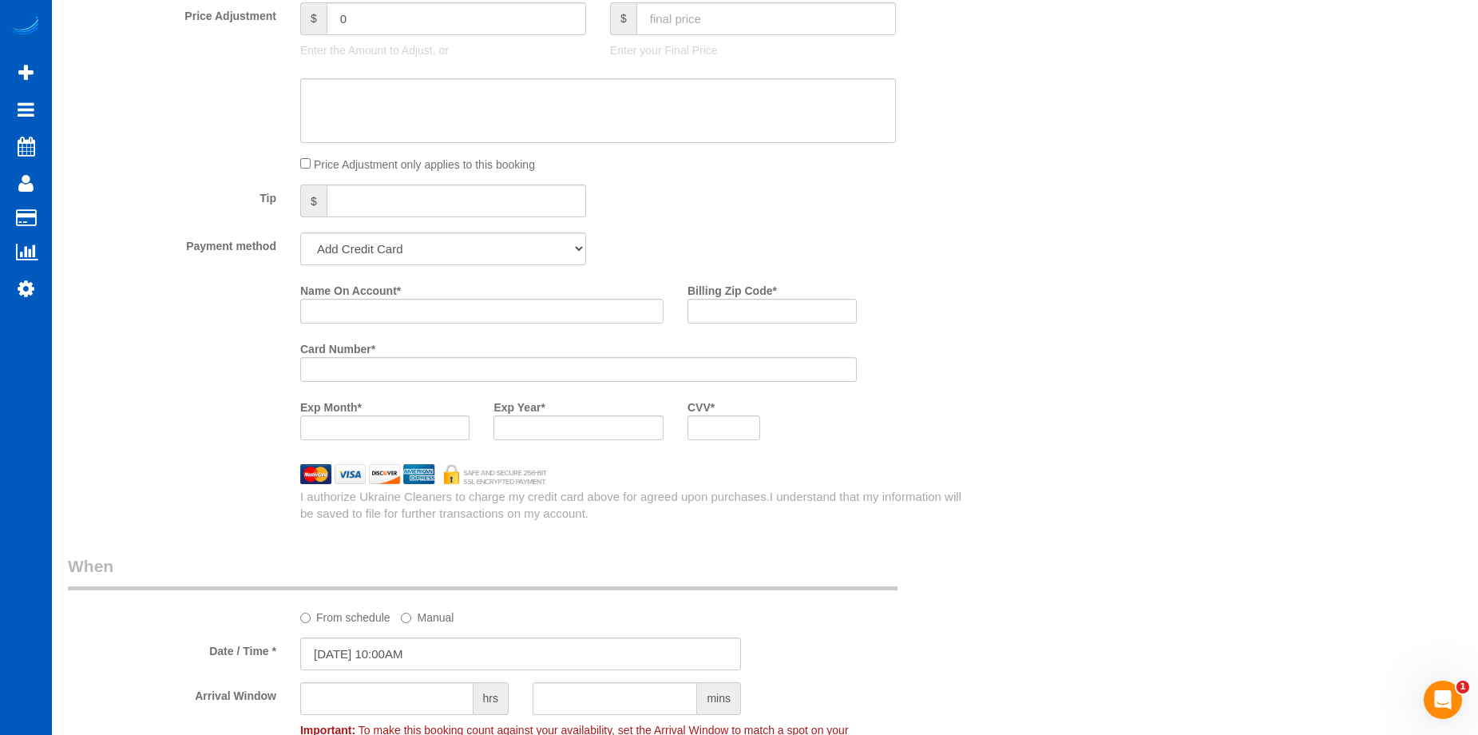
scroll to position [1198, 0]
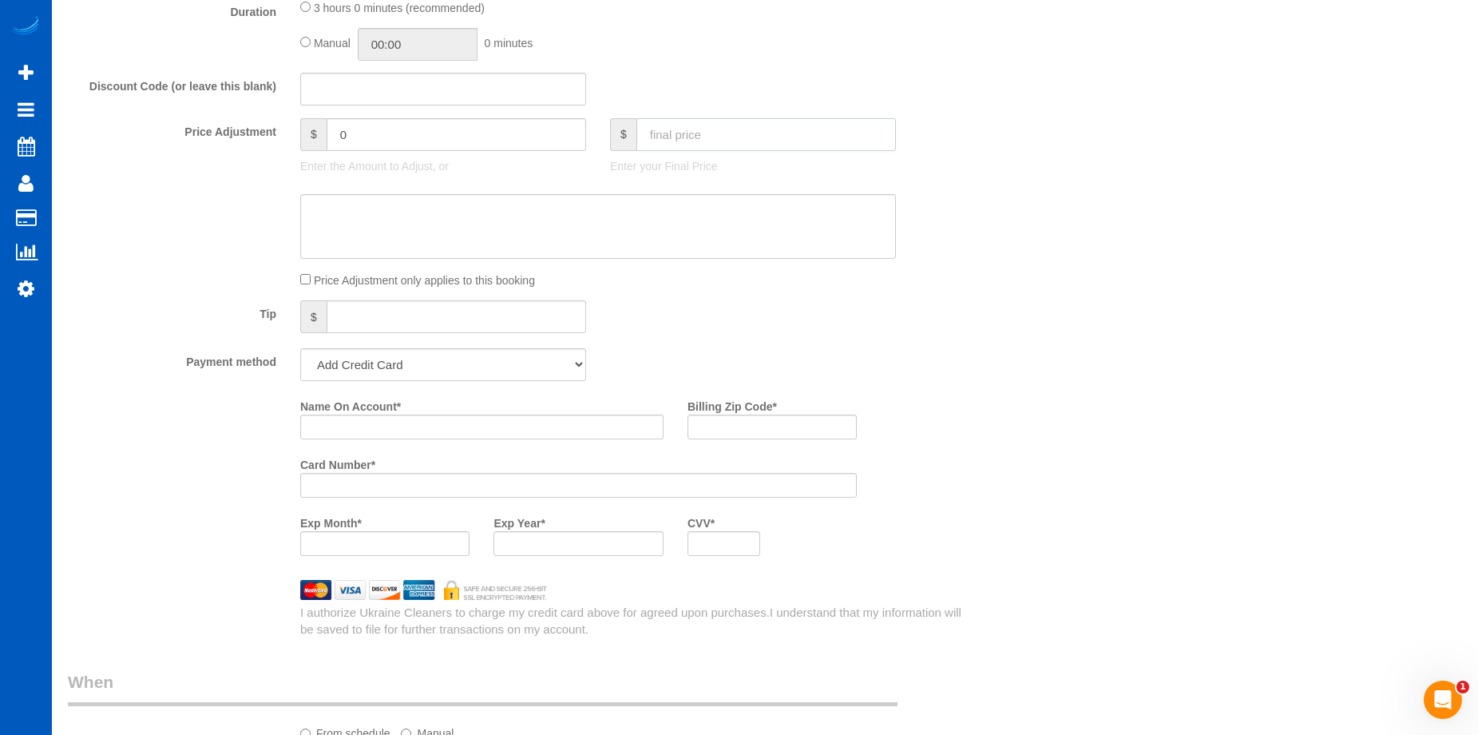
click at [708, 128] on input "text" at bounding box center [766, 134] width 260 height 33
type input "390.15"
click at [642, 223] on textarea at bounding box center [598, 226] width 596 height 65
type input "-68.85"
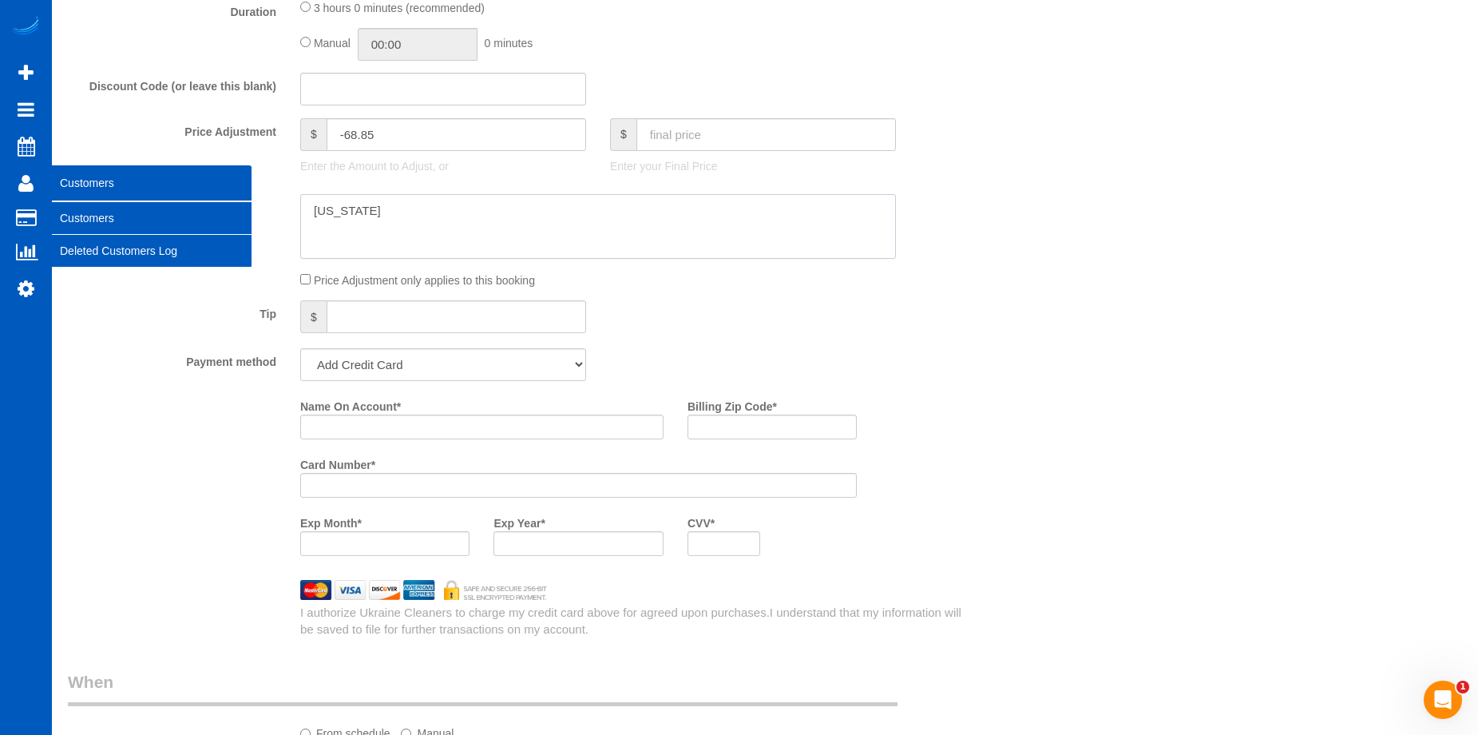
type textarea "Texas"
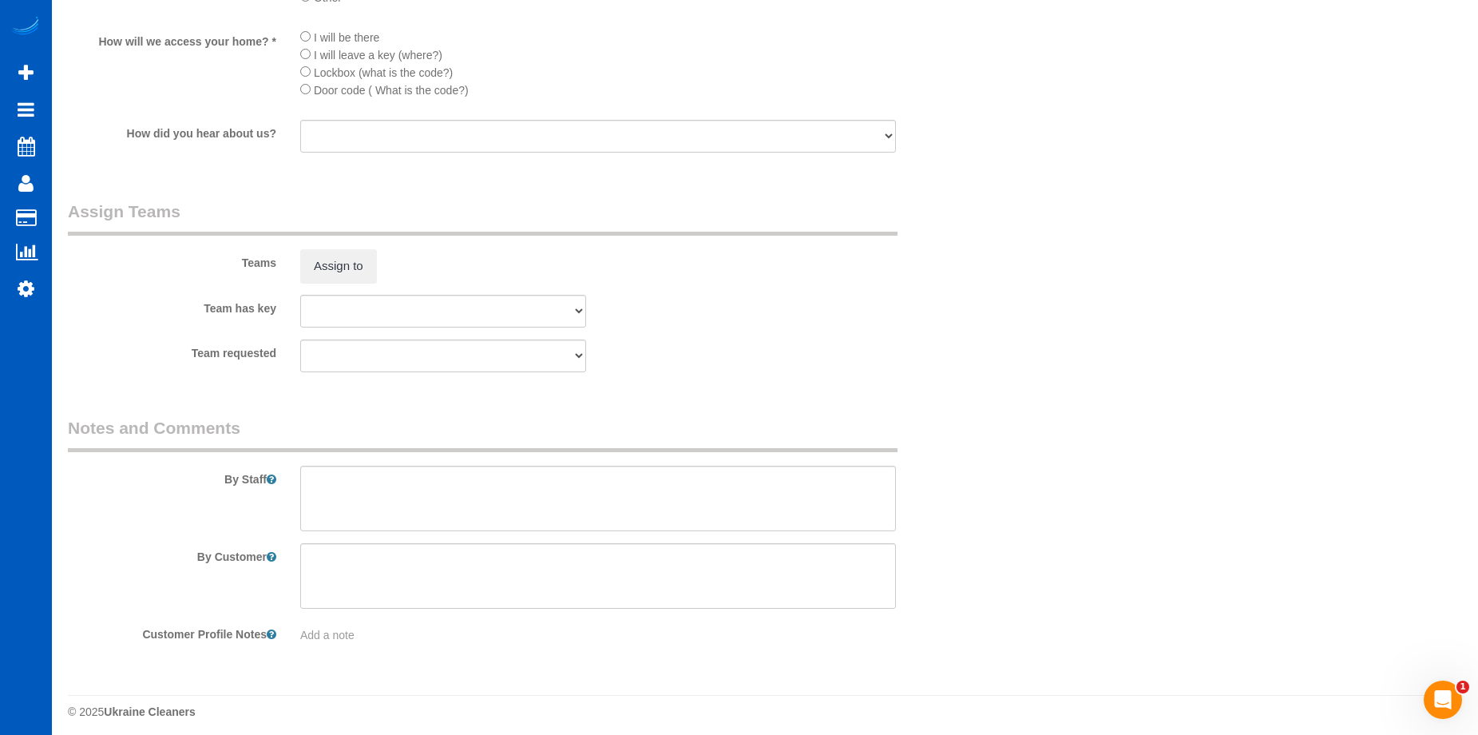
scroll to position [2258, 0]
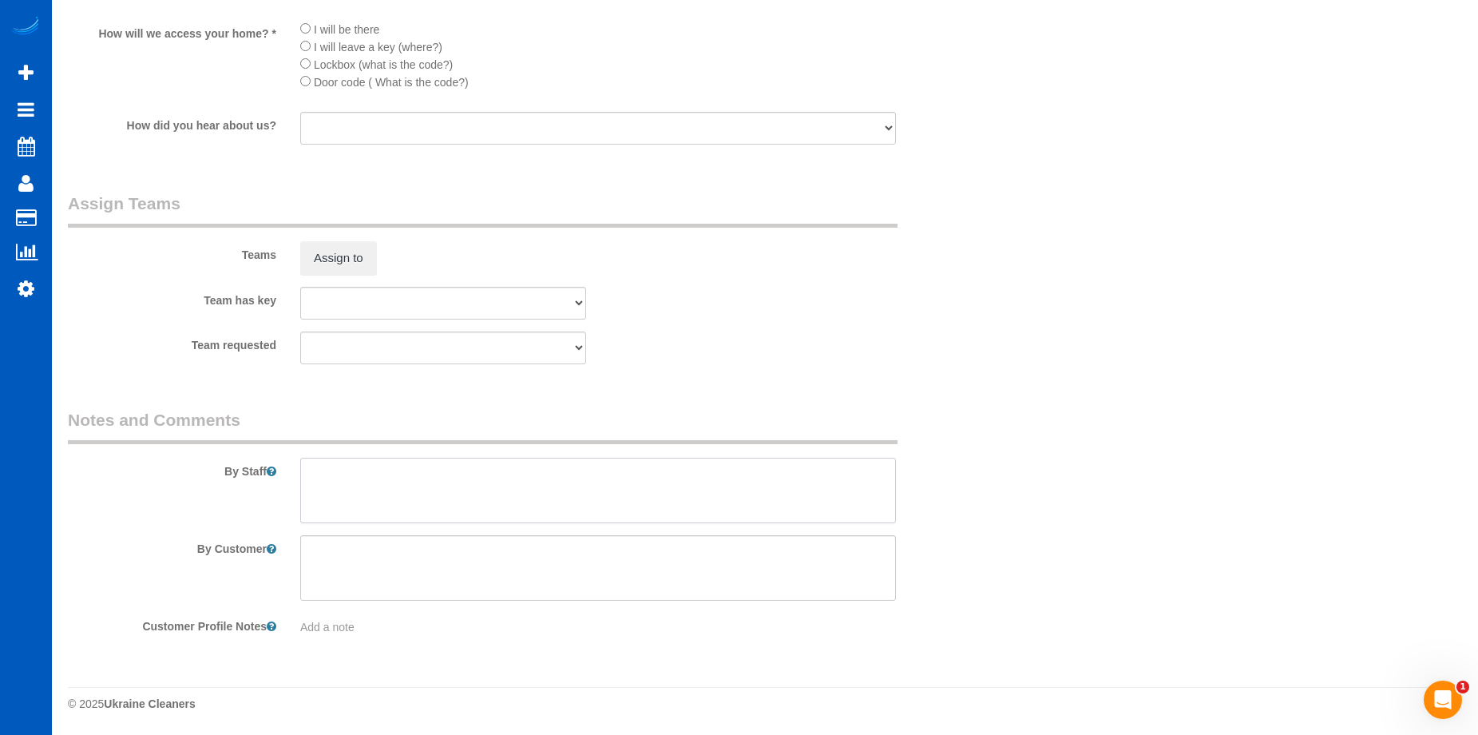
click at [506, 466] on textarea at bounding box center [598, 490] width 596 height 65
type textarea "Booked by Aaron."
click at [344, 258] on button "Assign to" at bounding box center [338, 258] width 77 height 34
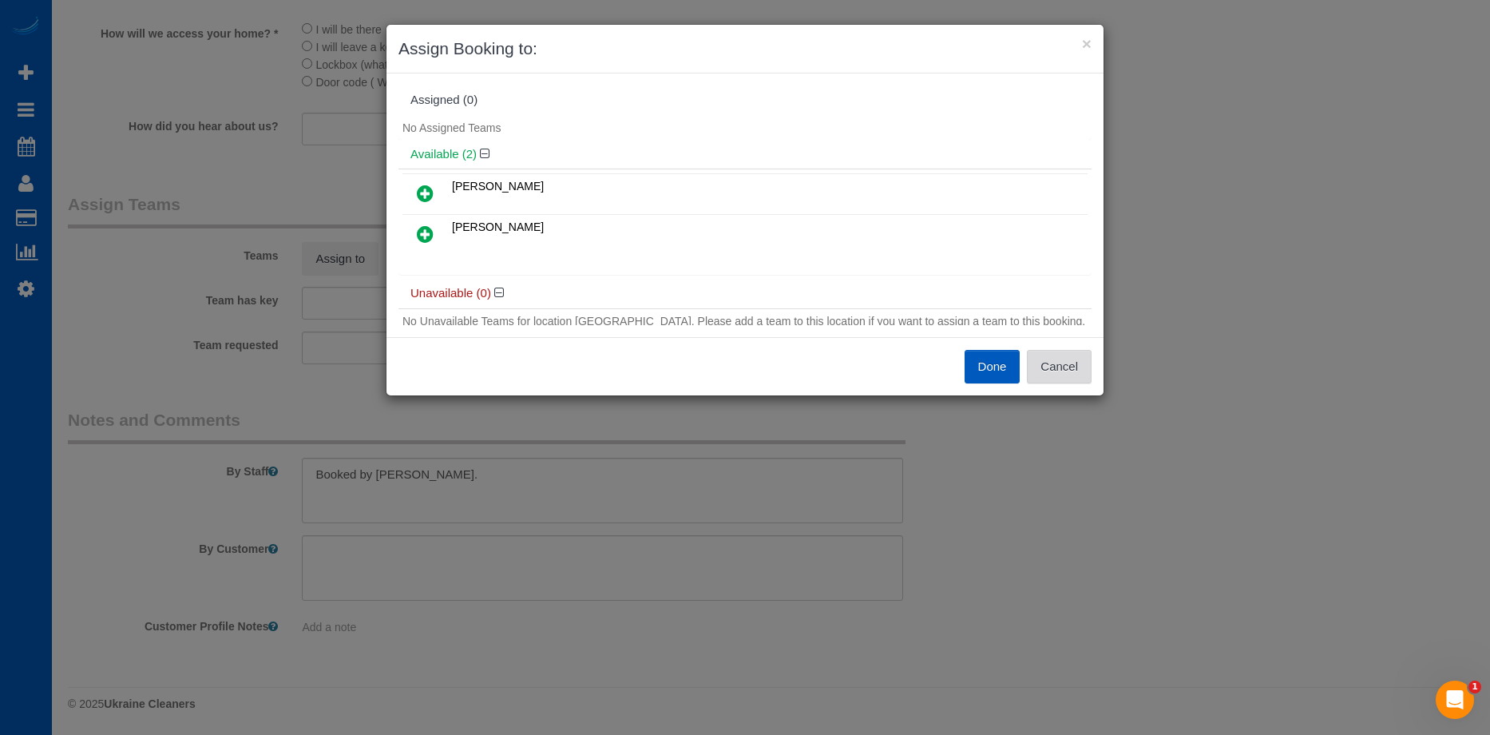
click at [1049, 360] on button "Cancel" at bounding box center [1059, 367] width 65 height 34
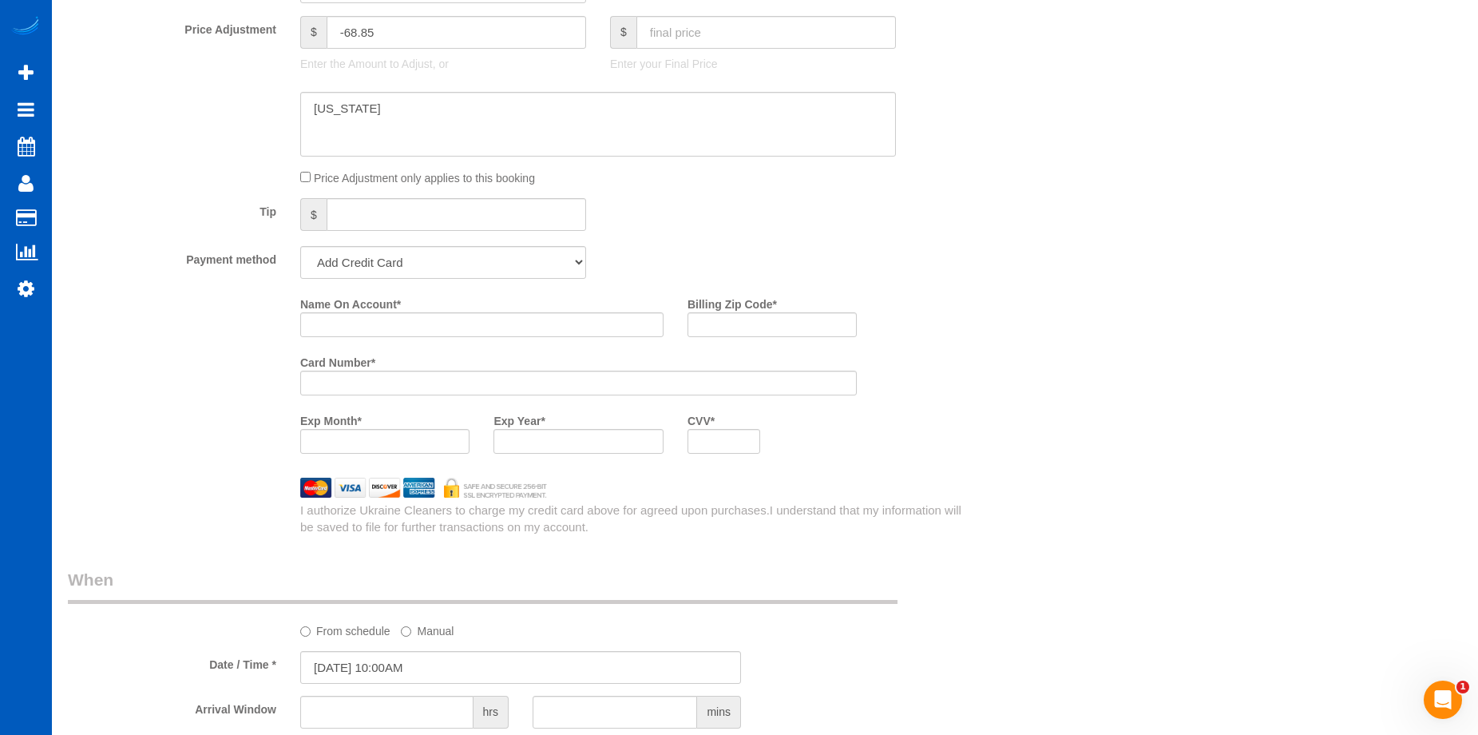
scroll to position [1299, 0]
click at [431, 220] on input "text" at bounding box center [457, 215] width 260 height 33
type input "40"
click at [731, 235] on div "Tip $ 40" at bounding box center [521, 217] width 930 height 36
click at [422, 323] on input "Name On Account *" at bounding box center [481, 325] width 363 height 25
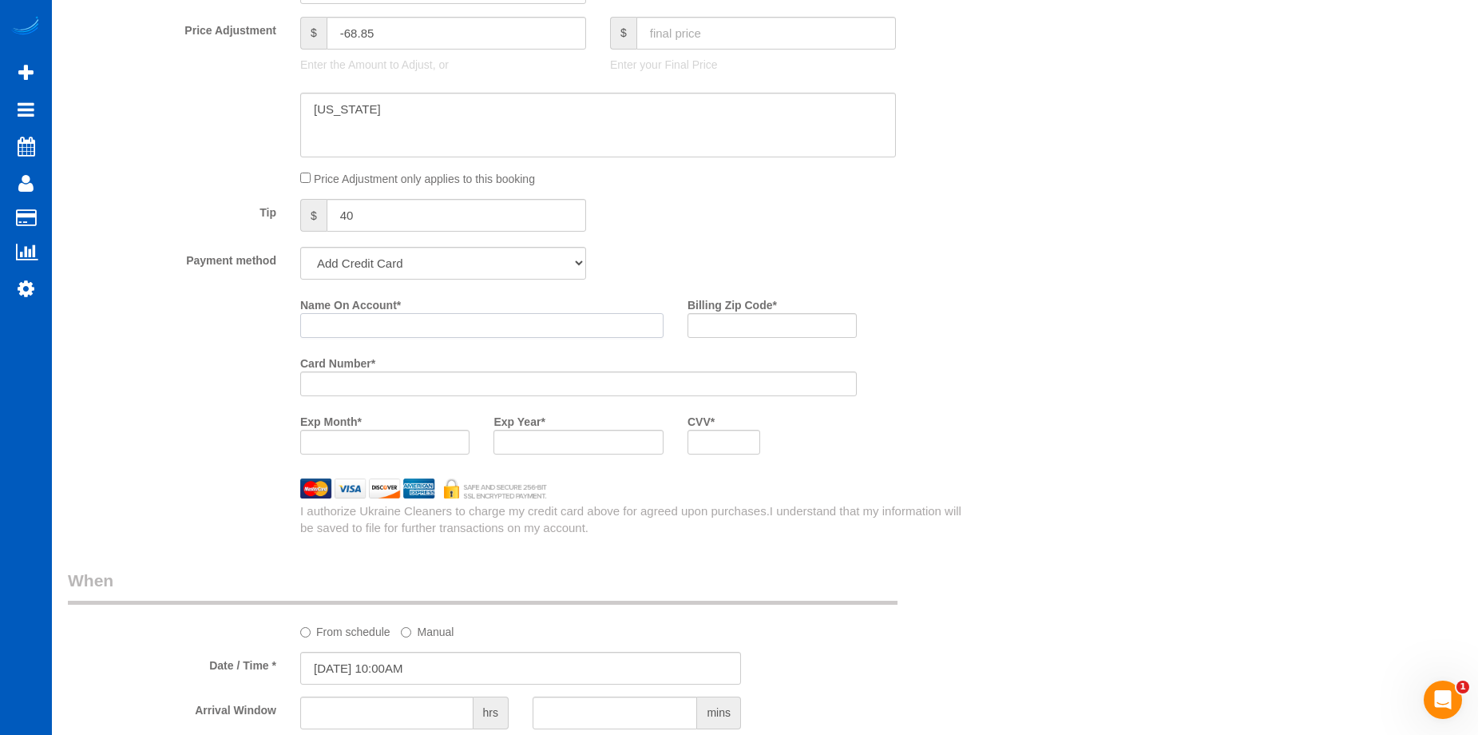
paste input "Joseph Raymond"
type input "Joseph Raymond"
click at [746, 330] on input "Billing Zip Code *" at bounding box center [772, 325] width 169 height 25
paste input "75080"
type input "75080"
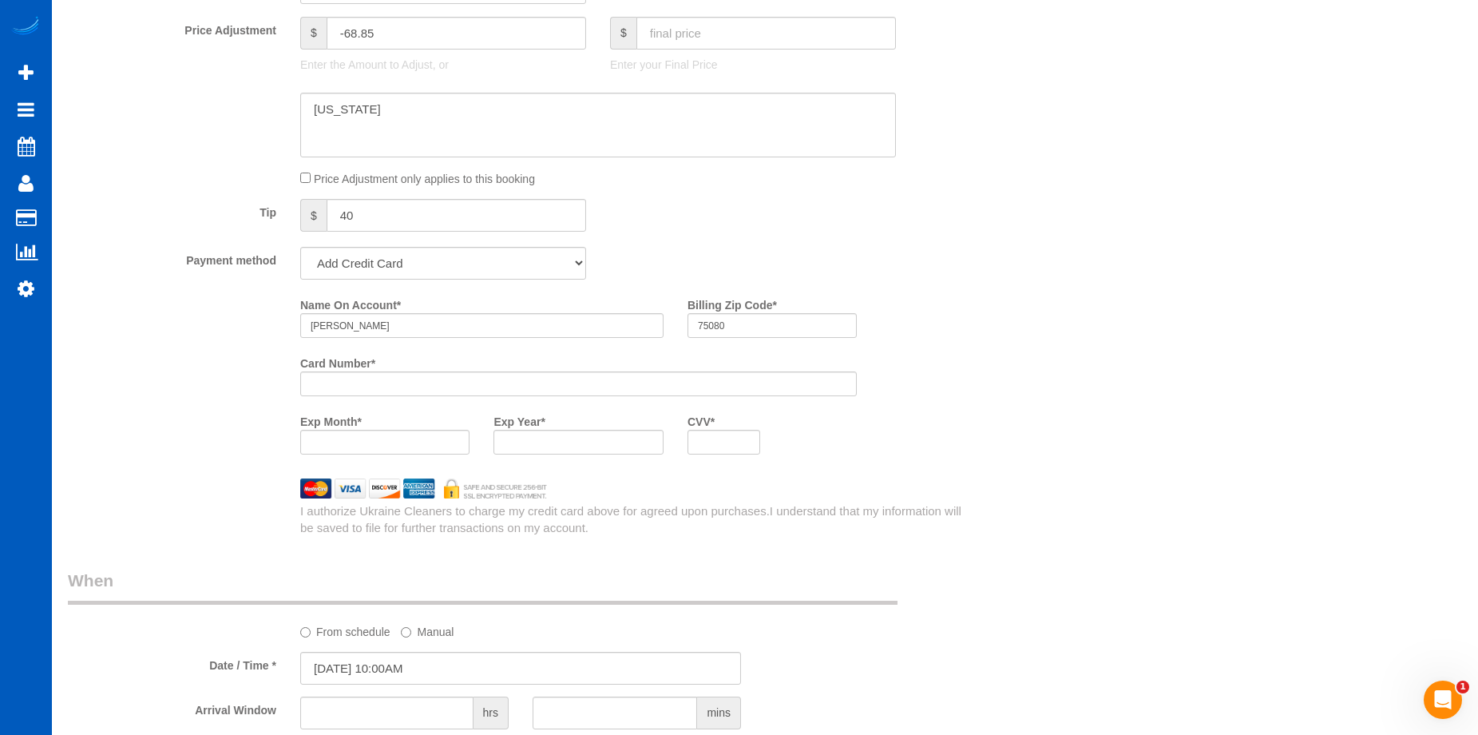
click at [910, 407] on div "Name On Account * Joseph Raymond Billing Zip Code * 75080 Card Number * Exp Mon…" at bounding box center [636, 378] width 697 height 175
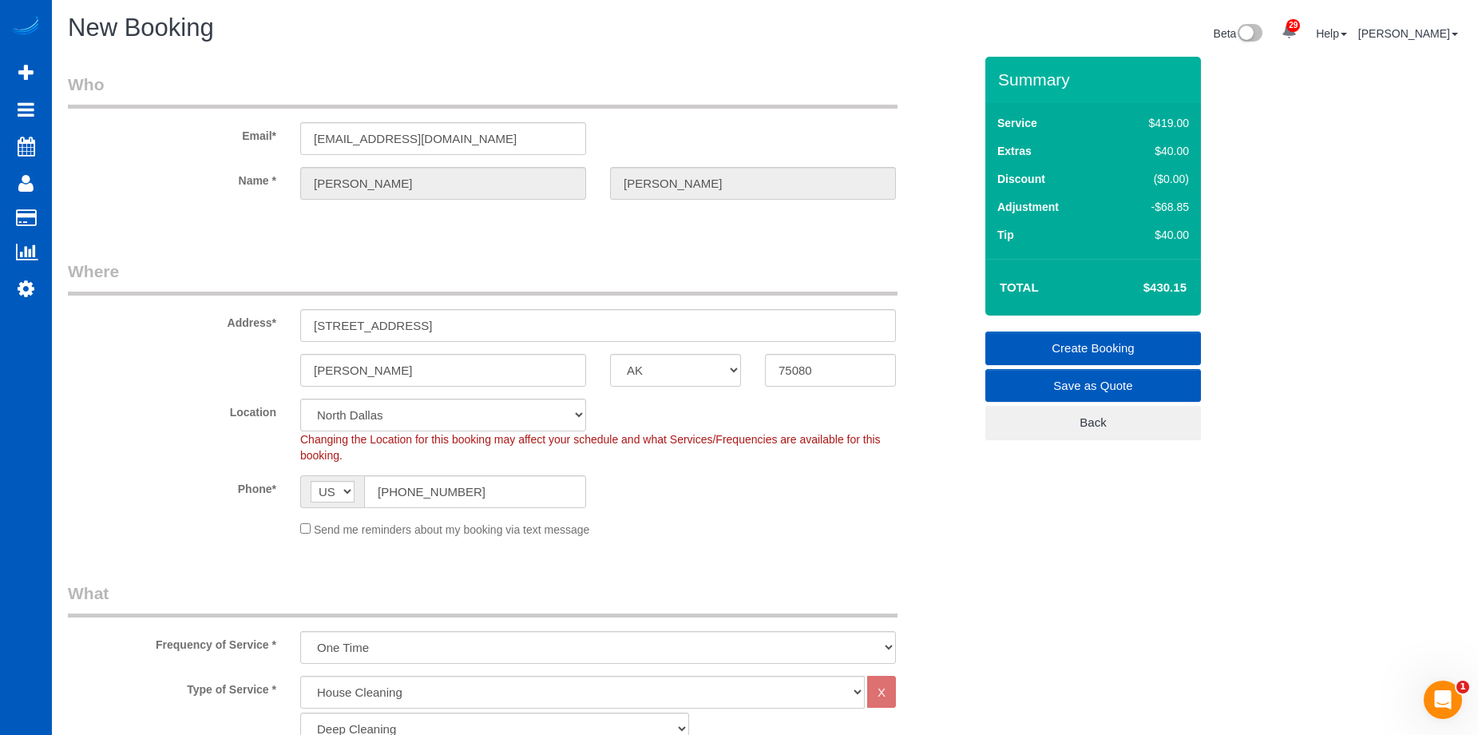
scroll to position [0, 0]
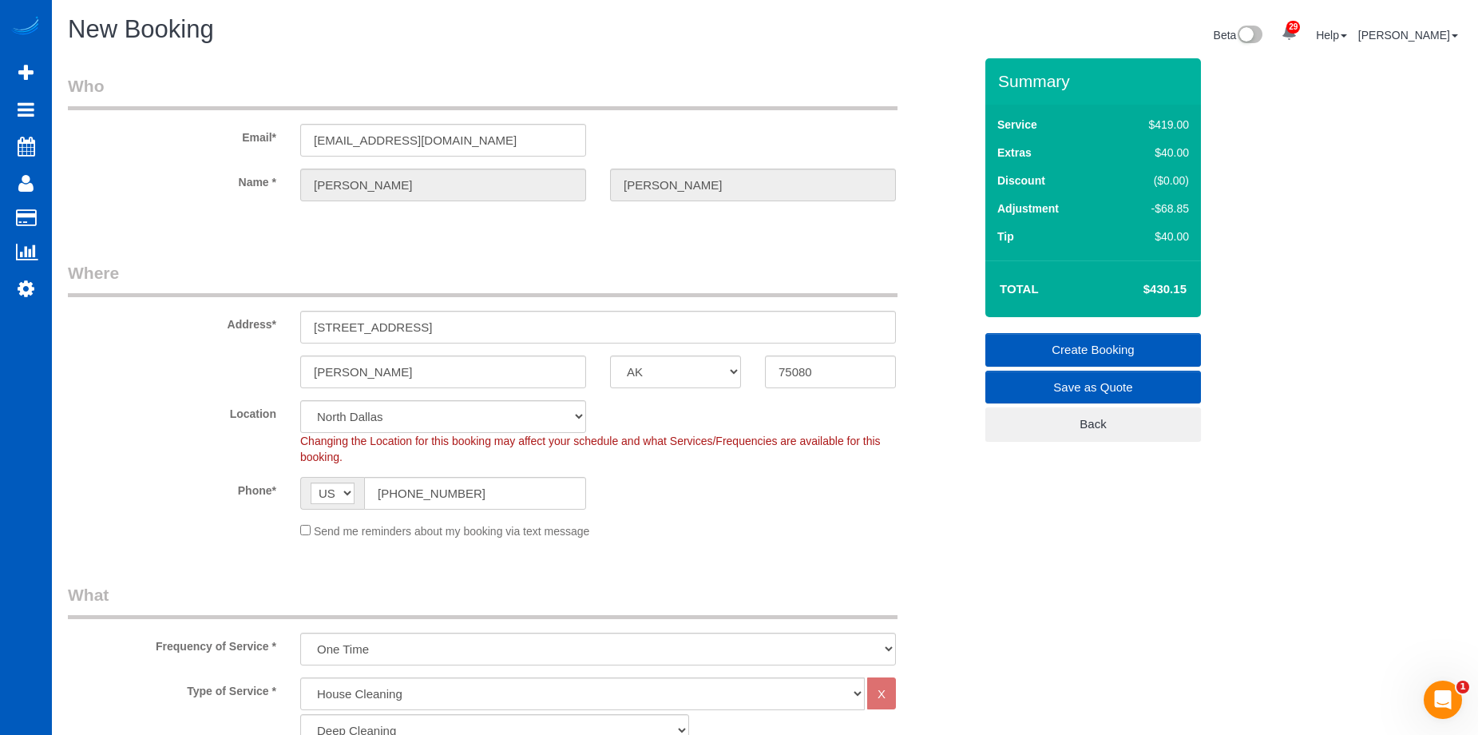
click at [1026, 335] on link "Create Booking" at bounding box center [1093, 350] width 216 height 34
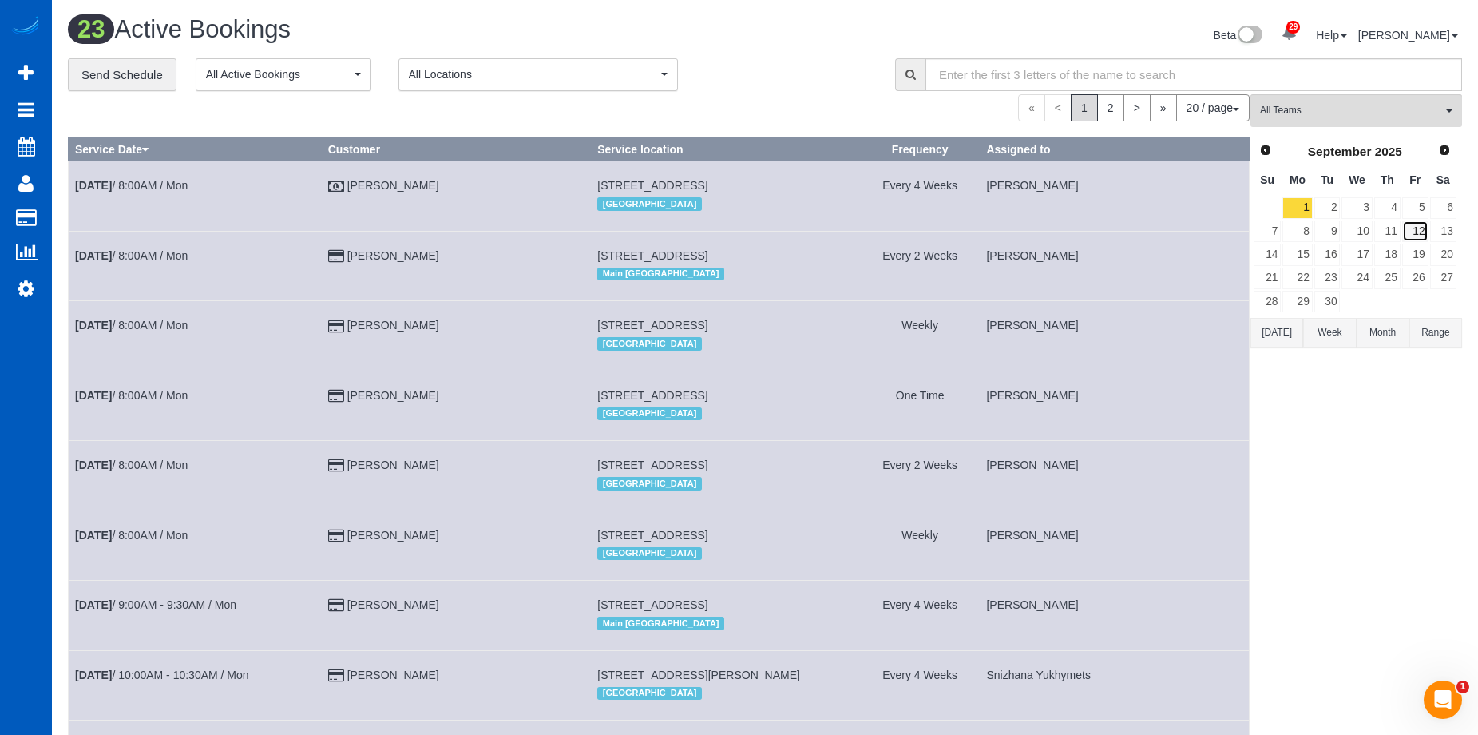
click at [1412, 231] on link "12" at bounding box center [1415, 231] width 26 height 22
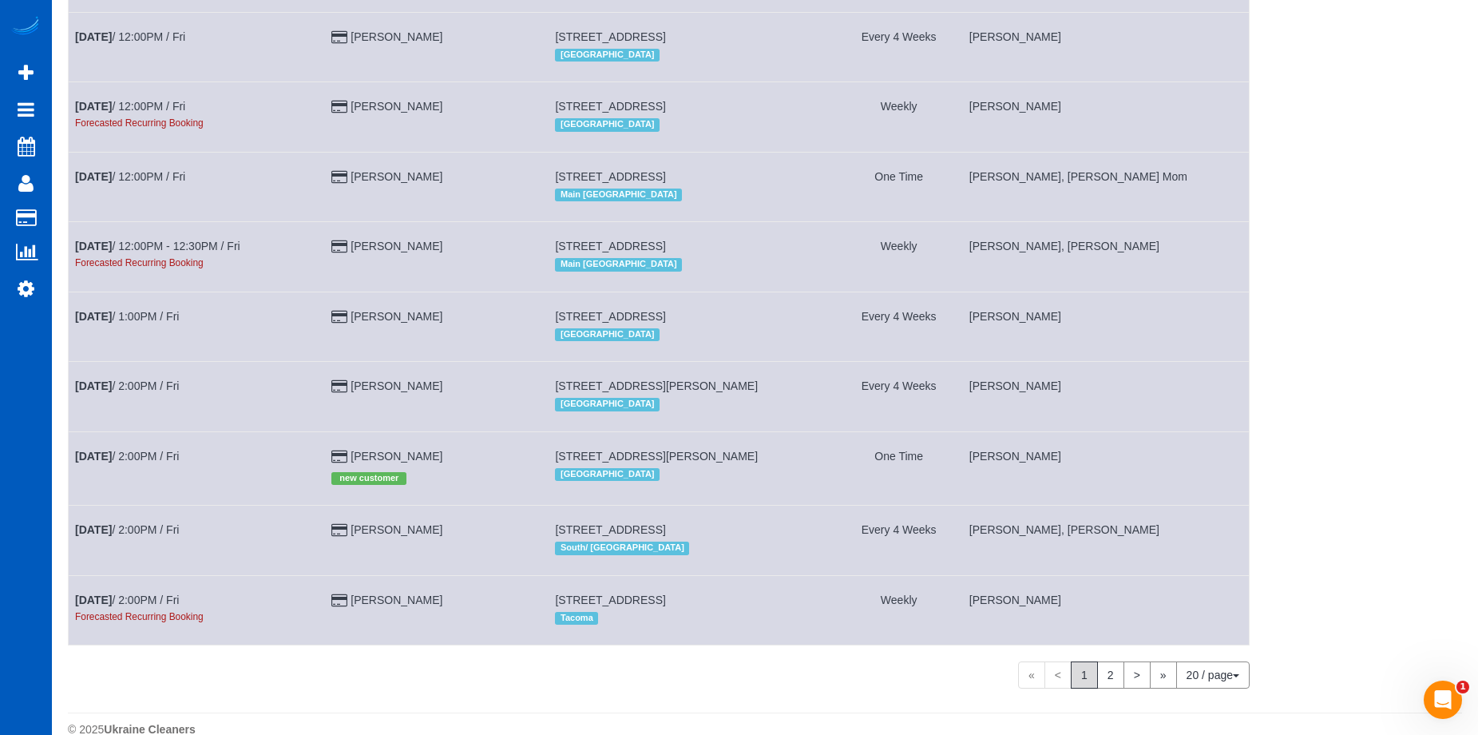
scroll to position [951, 0]
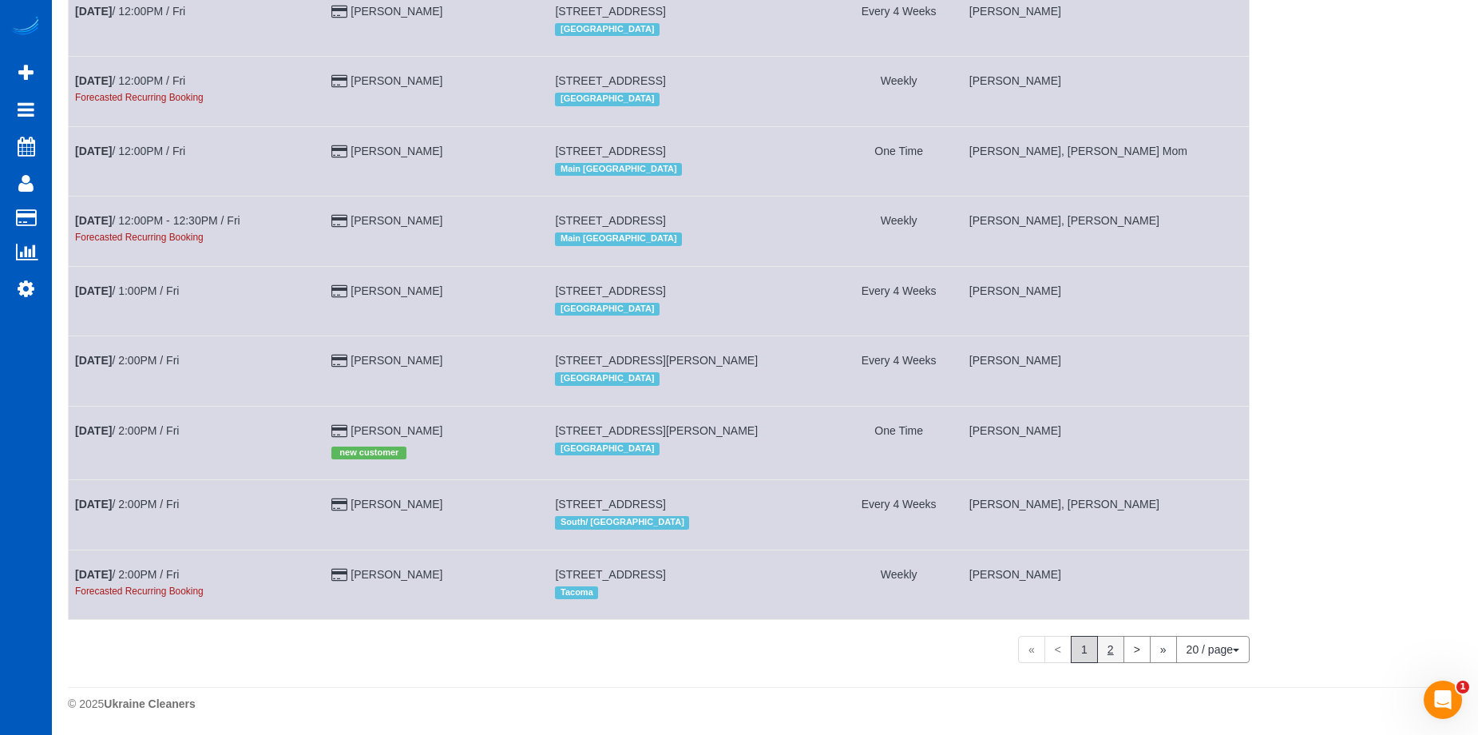
click at [1107, 647] on link "2" at bounding box center [1110, 649] width 27 height 27
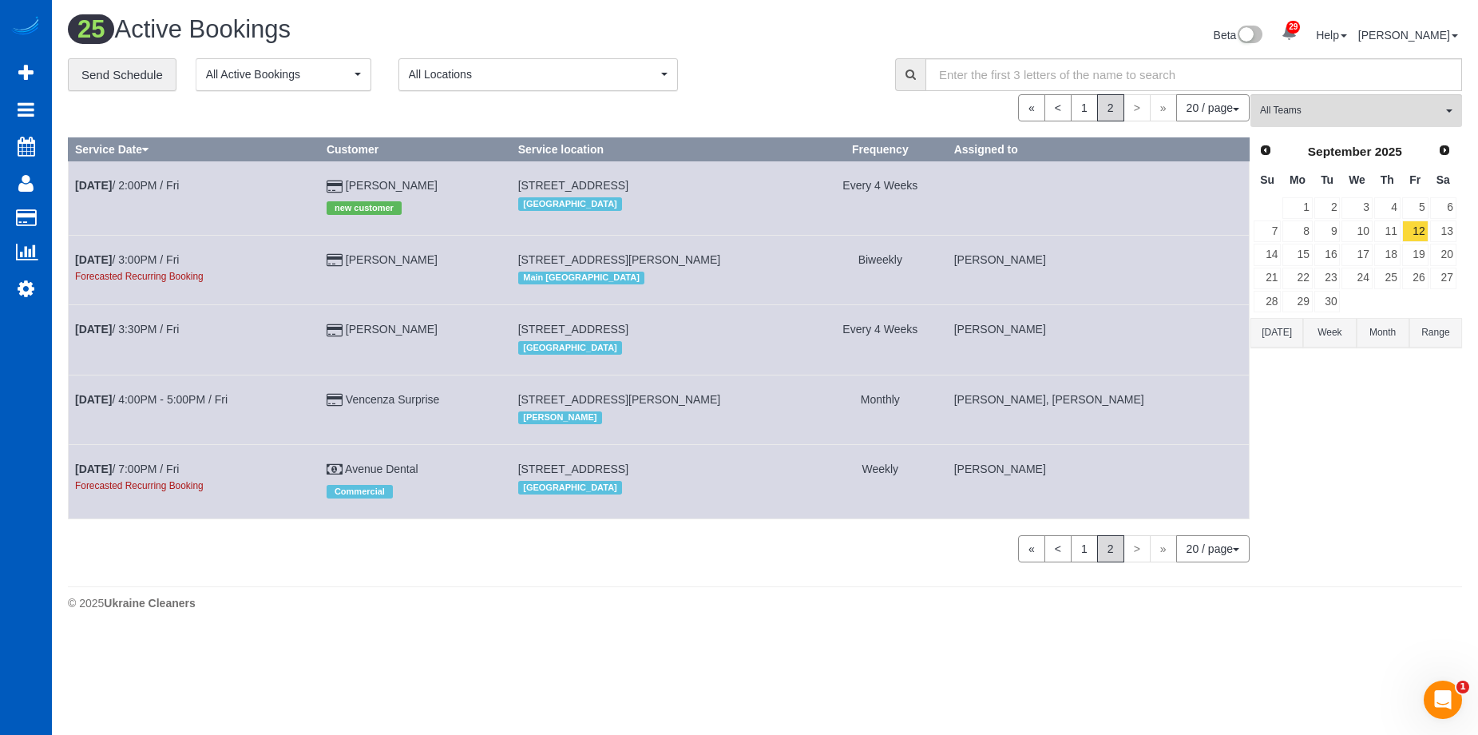
scroll to position [0, 0]
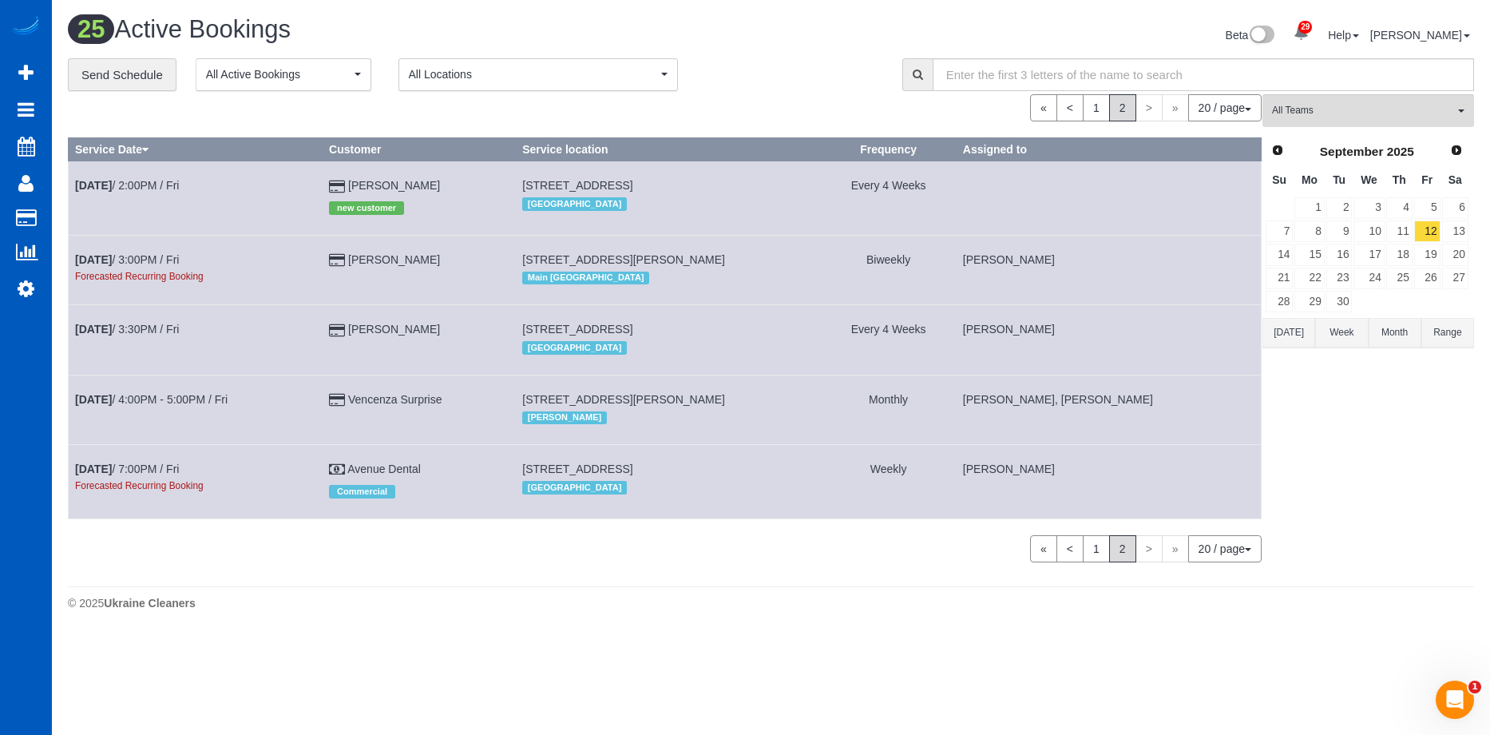
drag, startPoint x: 535, startPoint y: 184, endPoint x: 724, endPoint y: 182, distance: 189.3
click at [724, 182] on td "512 N 105th St, Seattle, WA 98133 North Seattle" at bounding box center [668, 197] width 305 height 73
copy span "512 N 105th St, Seattle, WA 98133"
click at [397, 184] on link "Alicia Romano" at bounding box center [394, 185] width 92 height 13
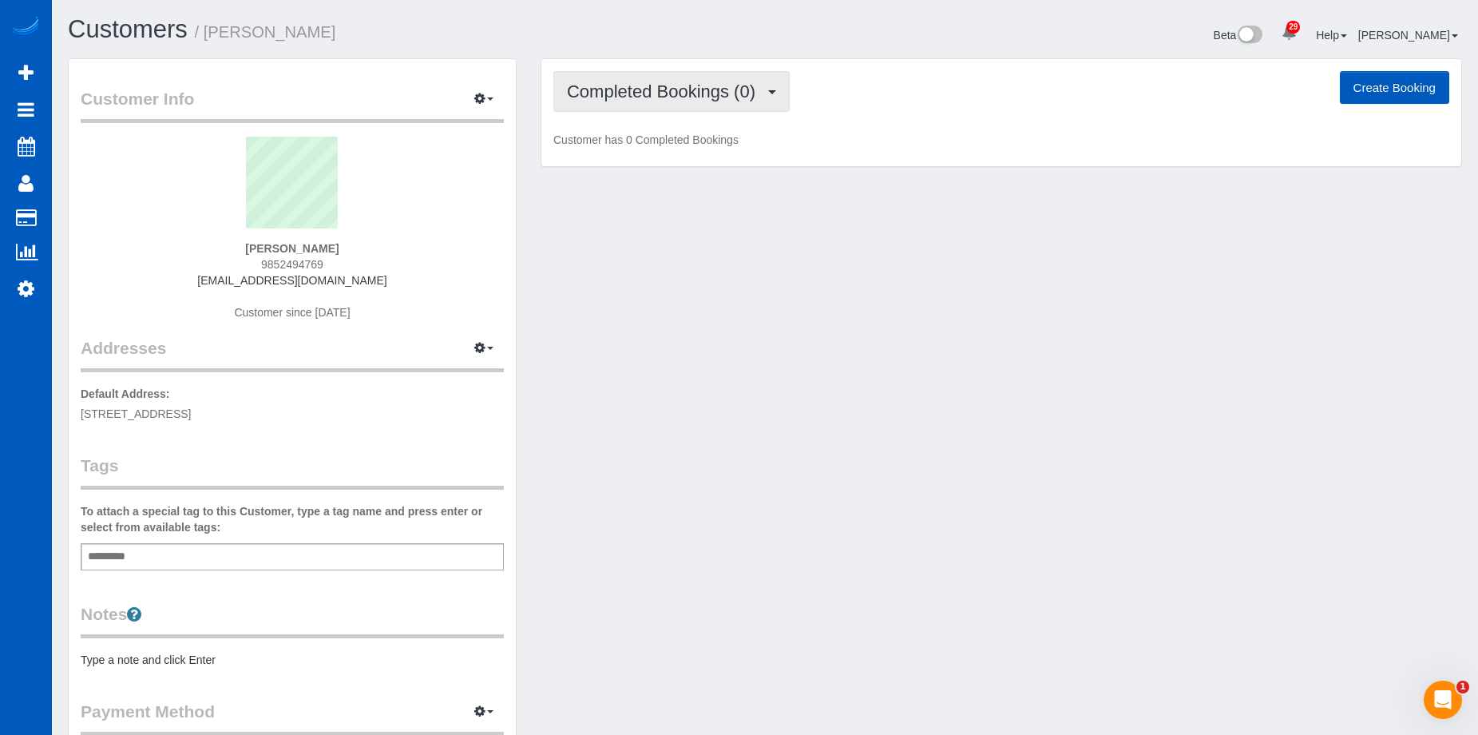
click at [669, 89] on span "Completed Bookings (0)" at bounding box center [665, 91] width 196 height 20
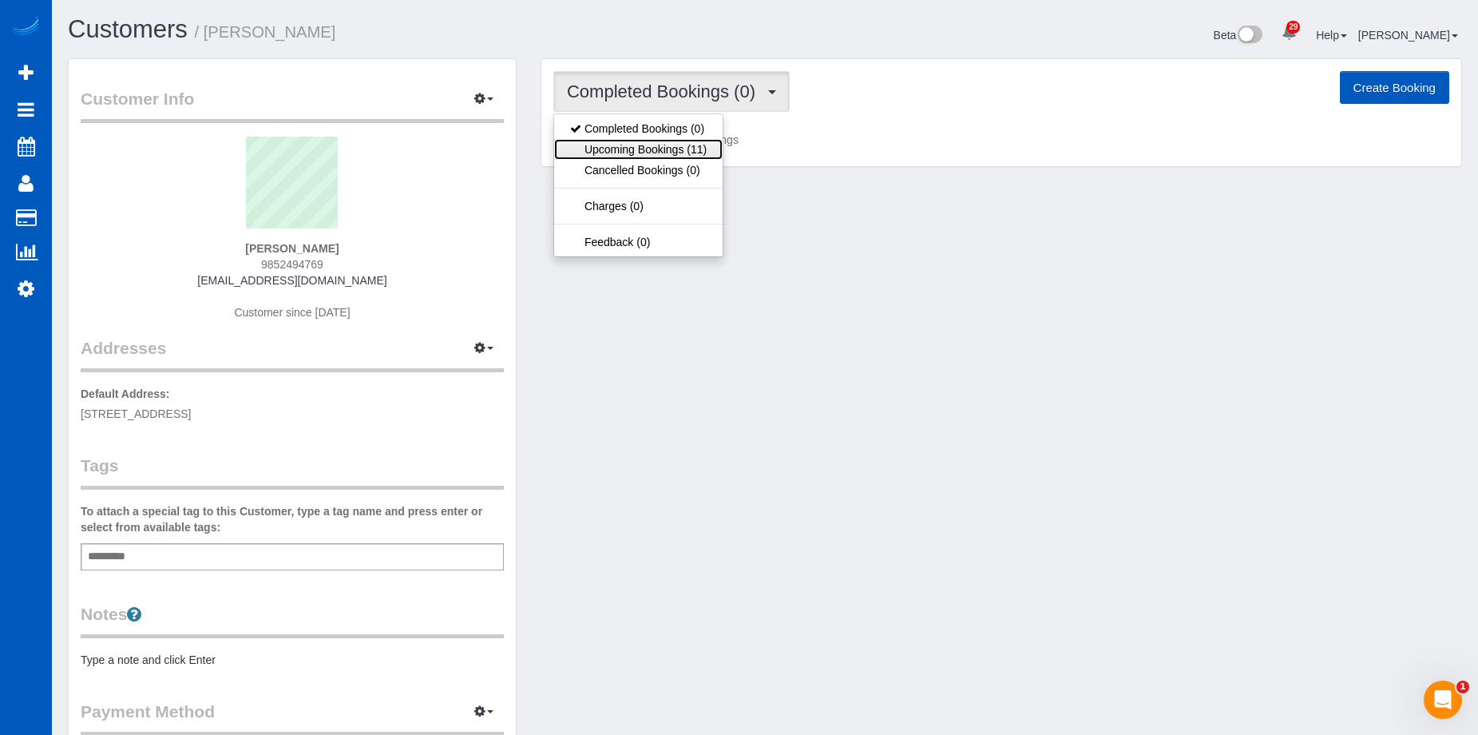
click at [684, 145] on link "Upcoming Bookings (11)" at bounding box center [638, 149] width 169 height 21
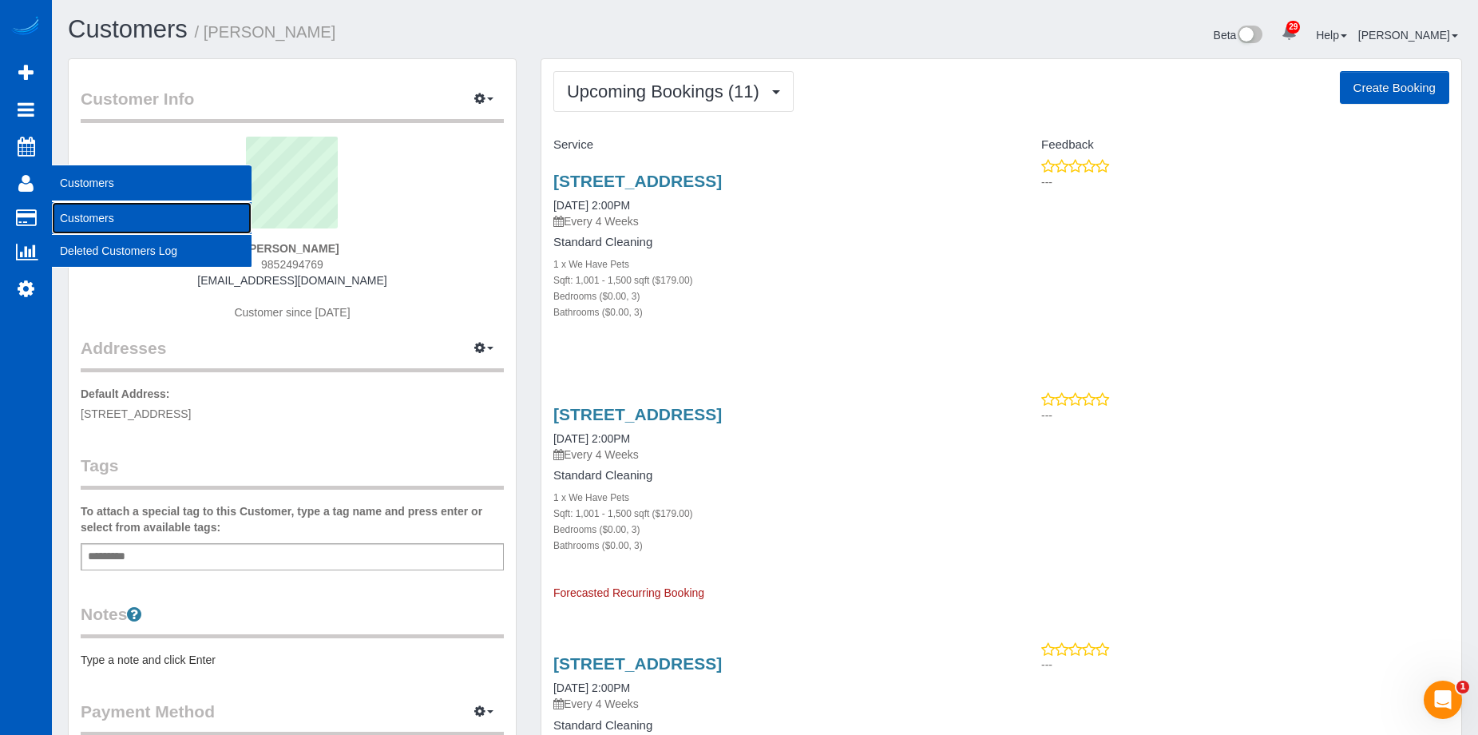
click at [71, 212] on link "Customers" at bounding box center [152, 218] width 200 height 32
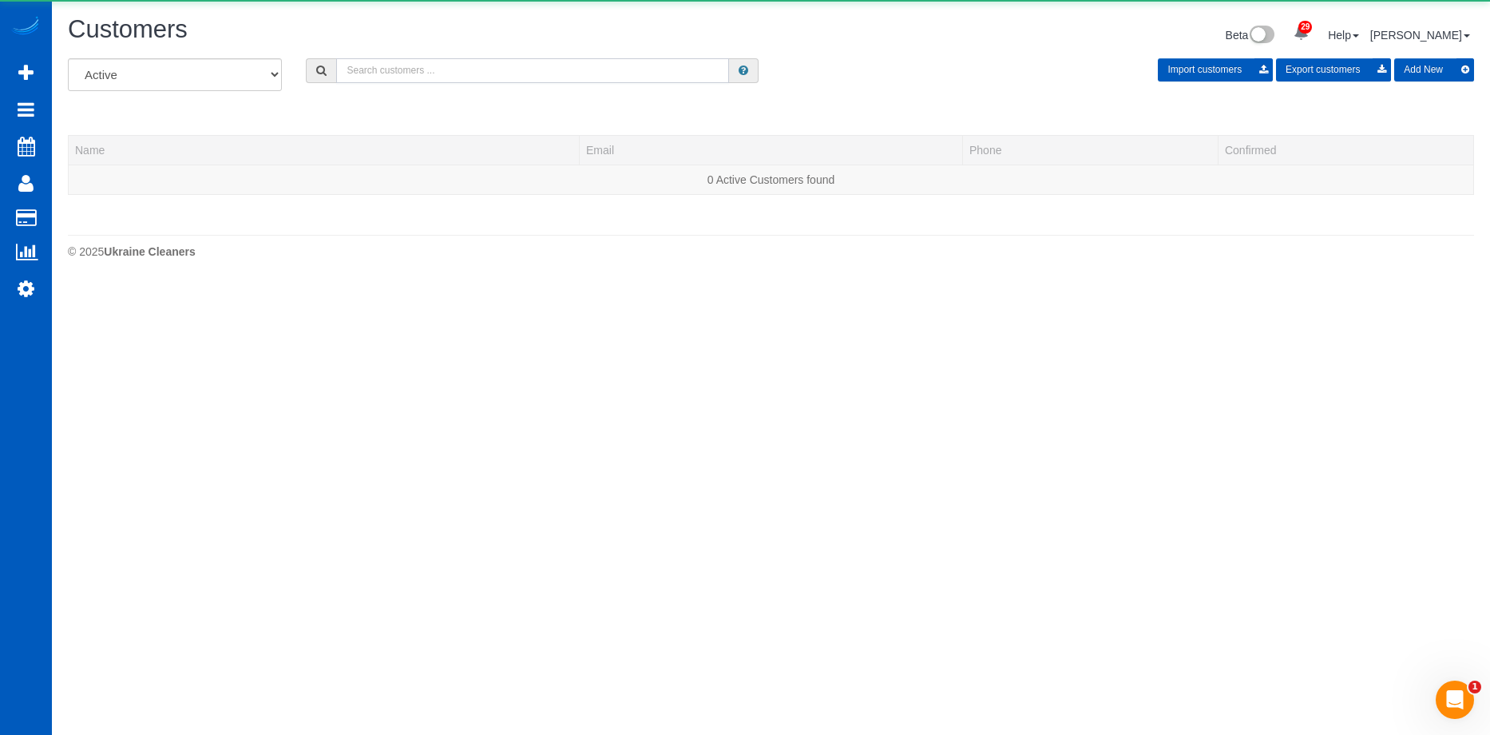
click at [391, 67] on input "text" at bounding box center [532, 70] width 393 height 25
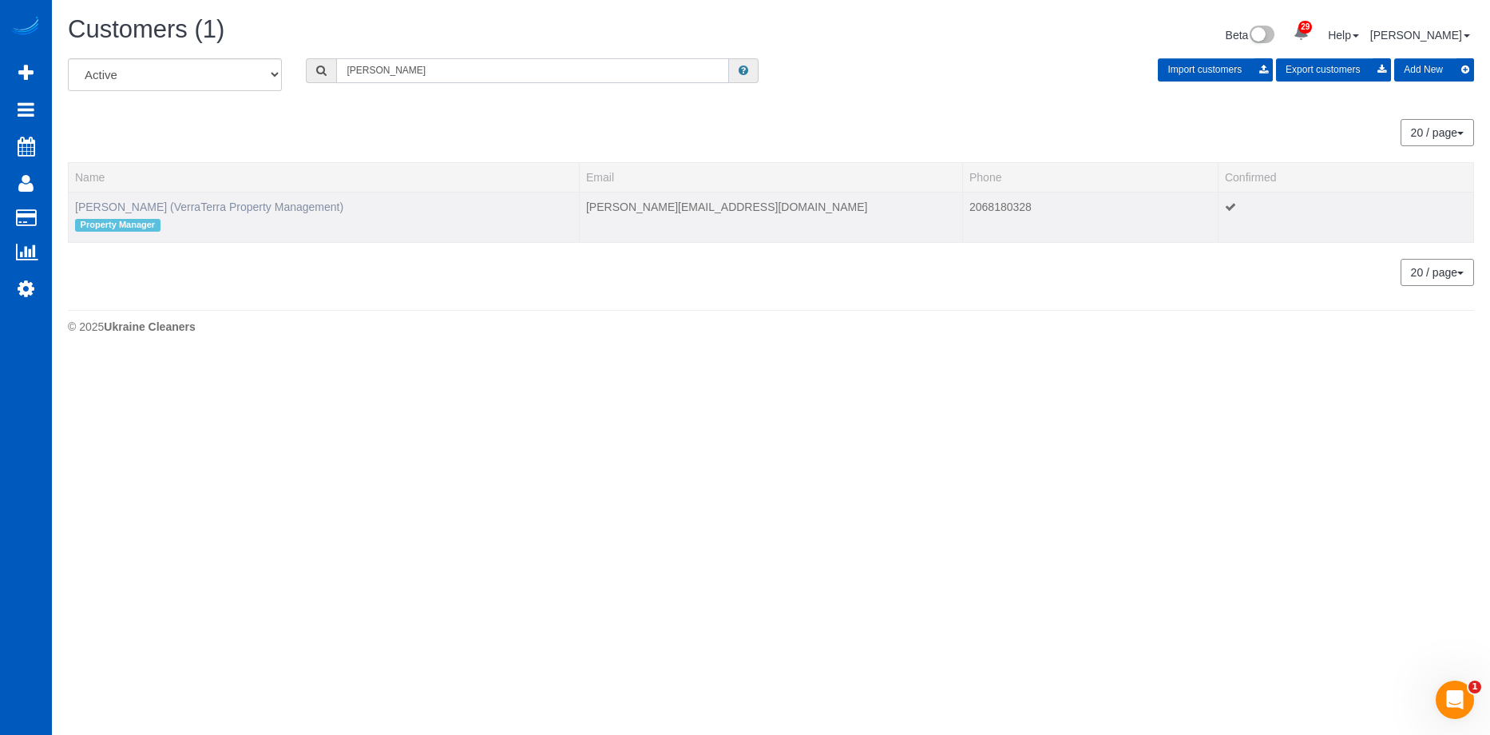
type input "Jessica Welch"
click at [186, 202] on link "Jessica Welch (VerraTerra Property Management)" at bounding box center [209, 206] width 268 height 13
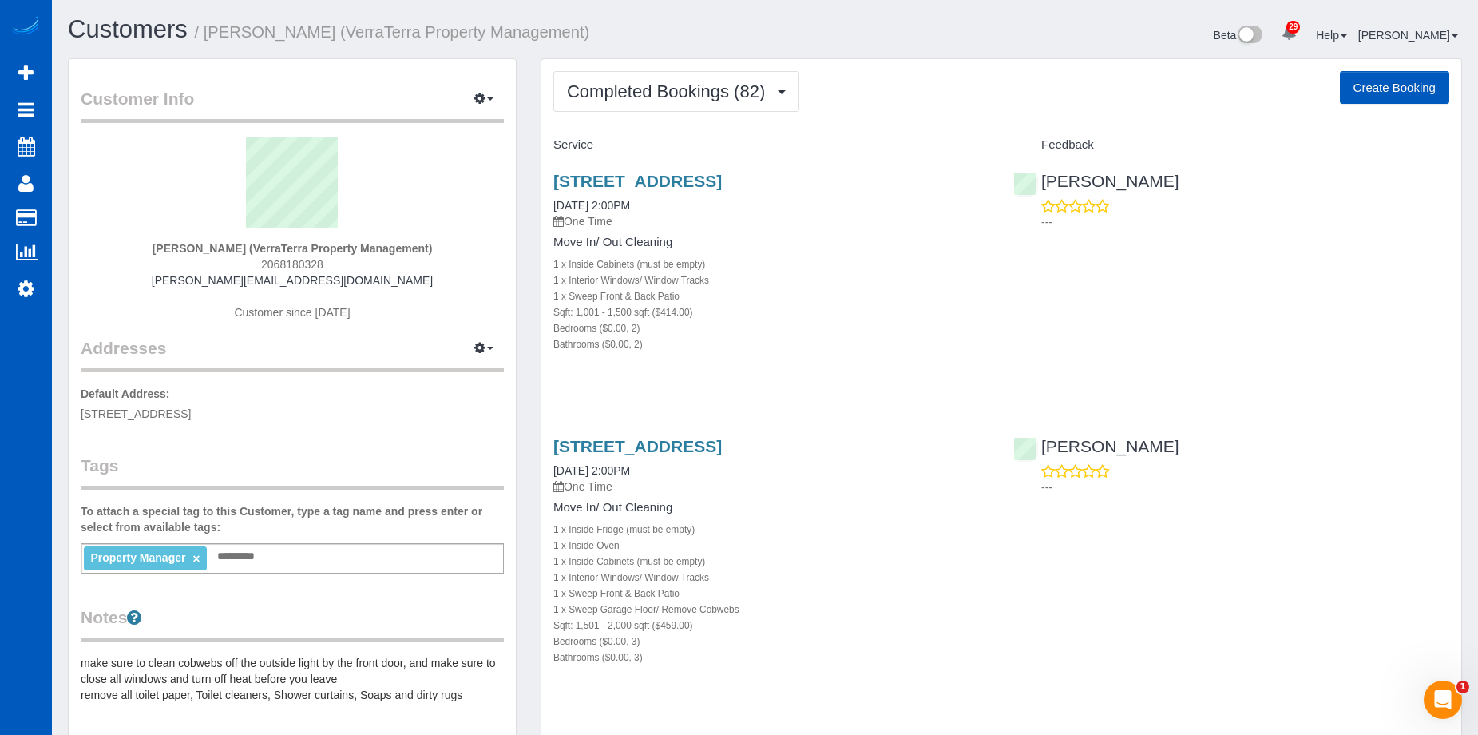
click at [1429, 91] on button "Create Booking" at bounding box center [1394, 88] width 109 height 34
select select "WA"
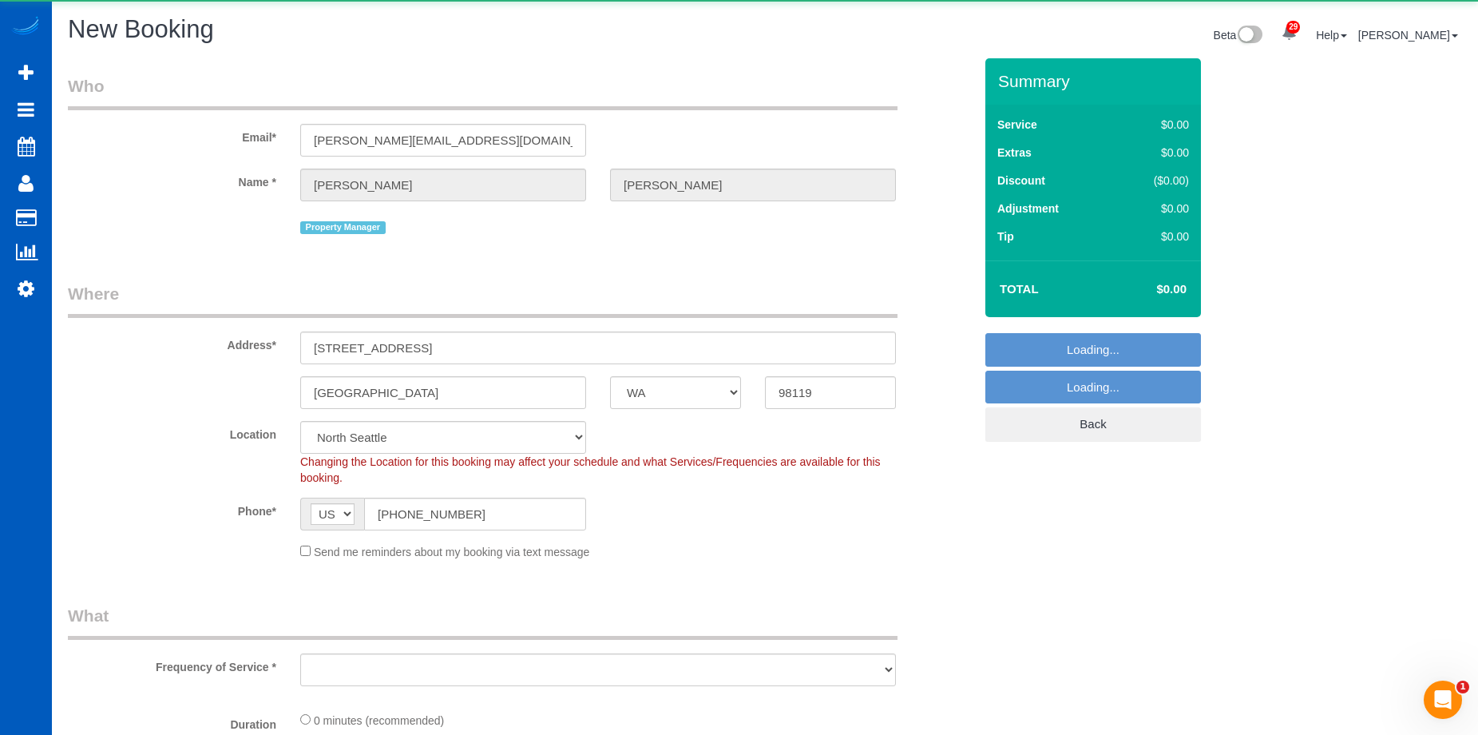
select select "object:9848"
select select "199"
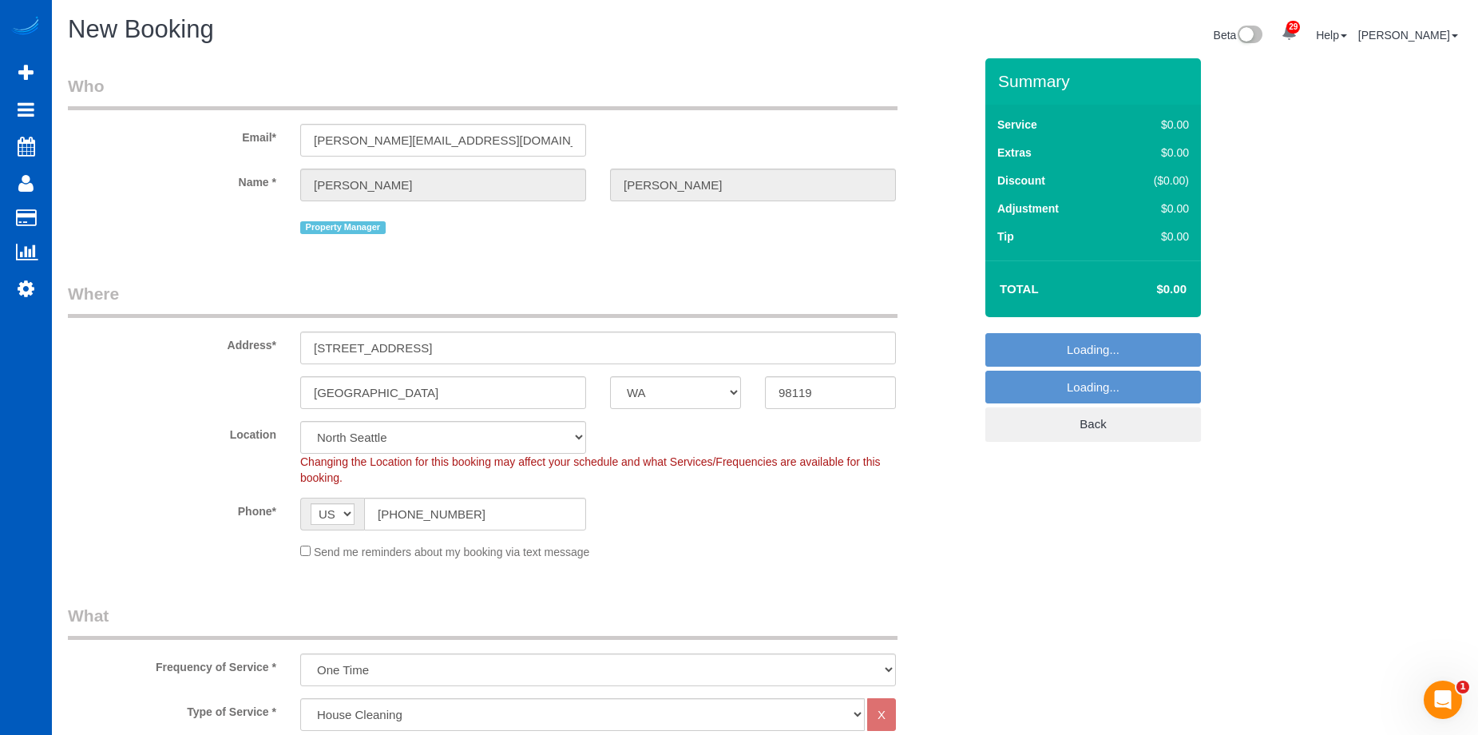
select select "5"
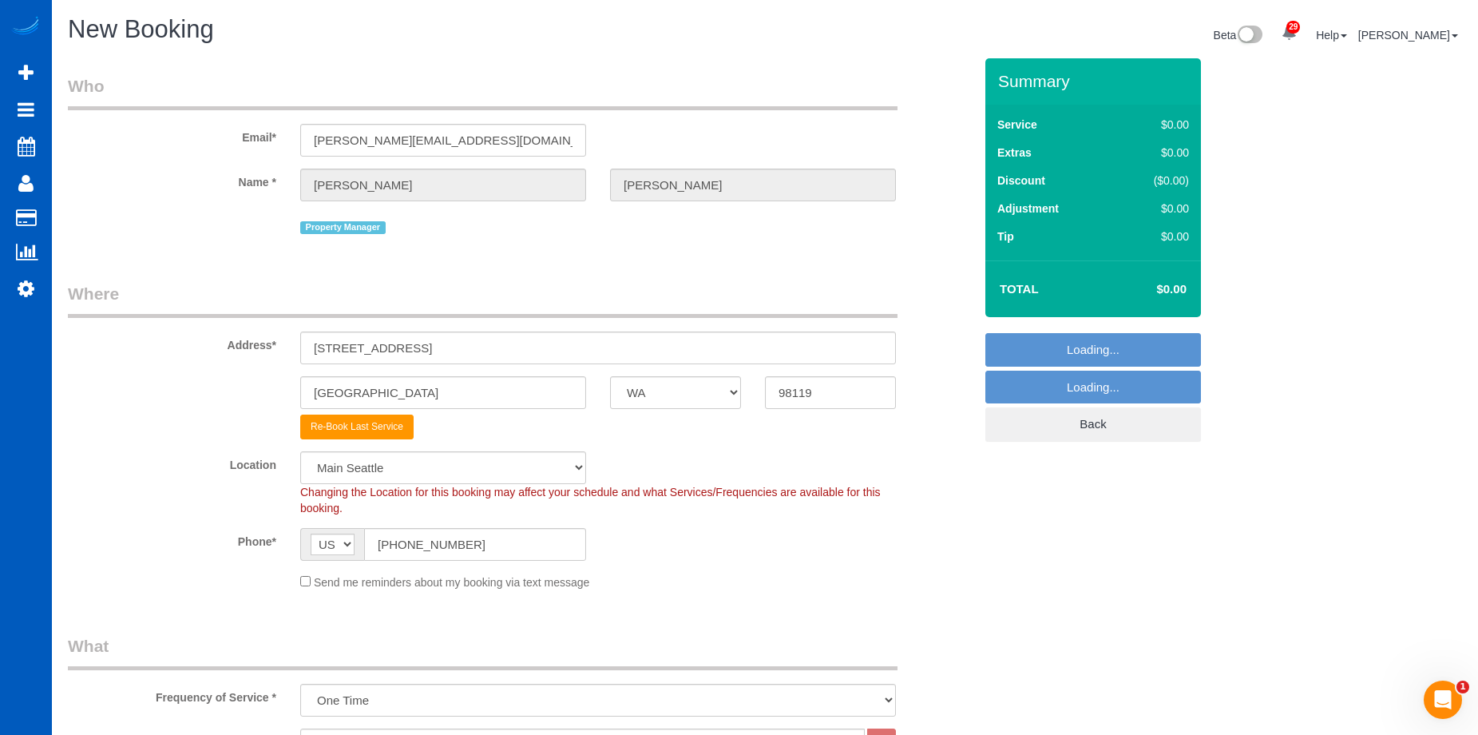
select select "object:10202"
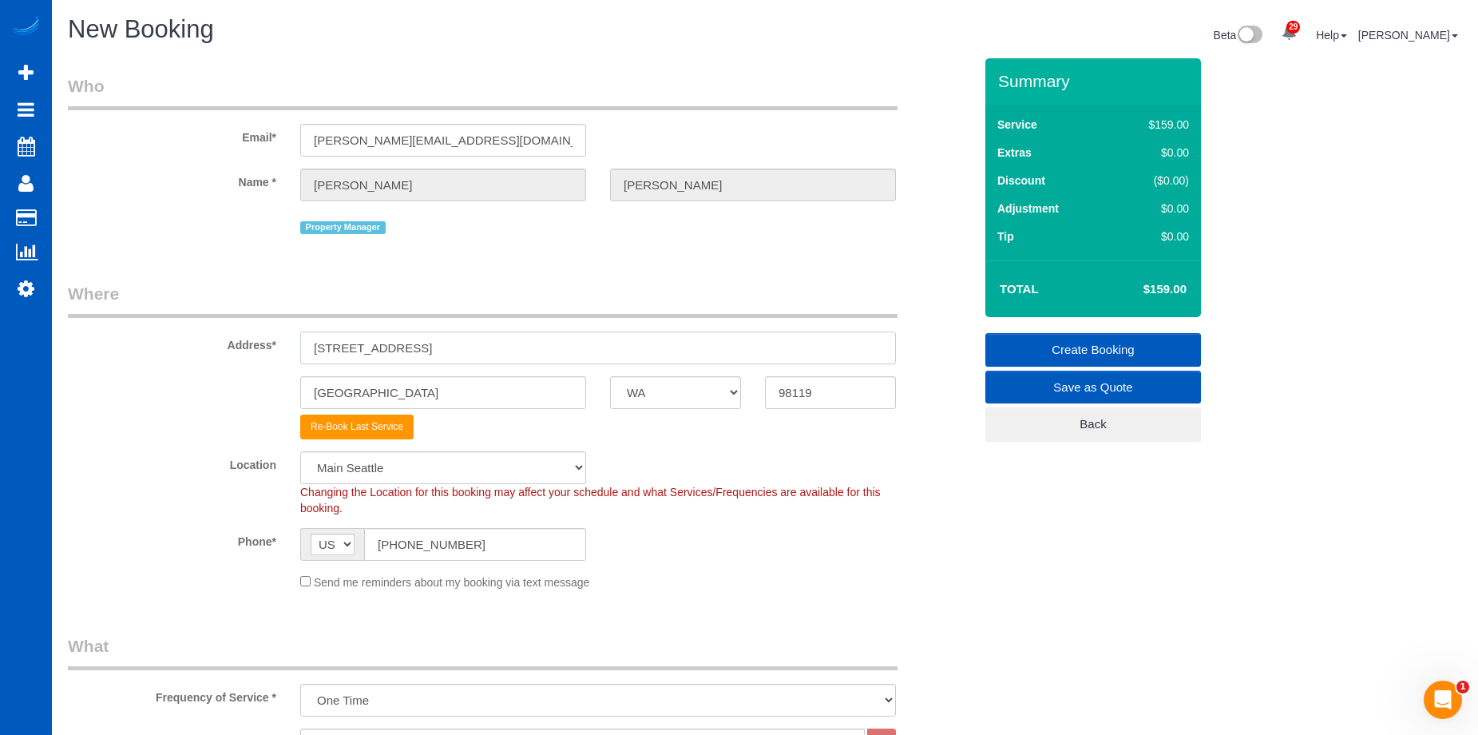
click at [452, 355] on input "1324 4th Ave W unit B" at bounding box center [598, 347] width 596 height 33
drag, startPoint x: 462, startPoint y: 343, endPoint x: 217, endPoint y: 323, distance: 245.9
click at [203, 335] on div "Address* 1324 4th Ave W unit B" at bounding box center [521, 323] width 930 height 82
paste input "8008 NE 153rd Pl"
type input "8008 NE 153rd Pl"
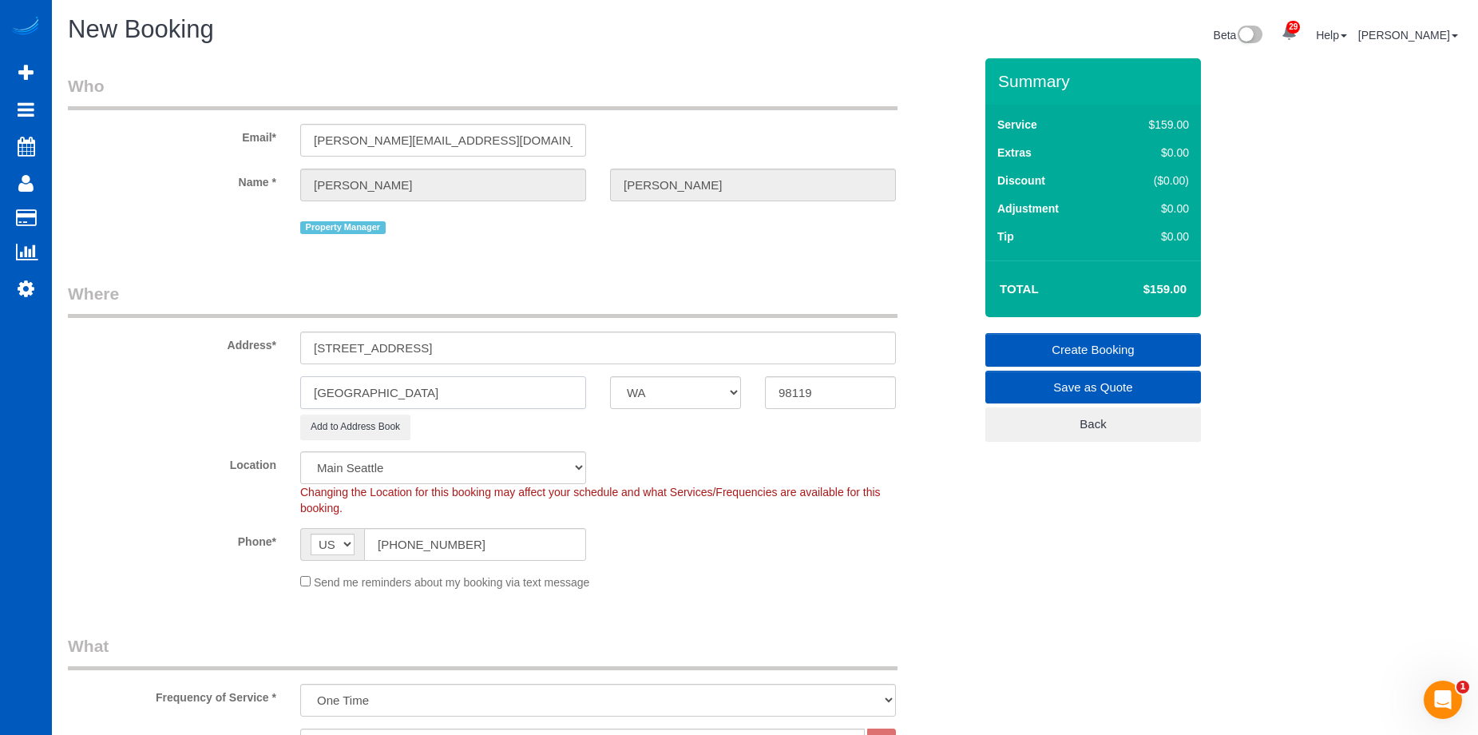
click at [390, 397] on input "[GEOGRAPHIC_DATA]" at bounding box center [443, 392] width 286 height 33
drag, startPoint x: 394, startPoint y: 394, endPoint x: 296, endPoint y: 231, distance: 190.5
click at [204, 371] on sui-booking-address "Address* 8008 NE 153rd Pl Seattle AK AL AR AZ CA CO CT DC DE FL GA HI IA ID IL …" at bounding box center [521, 360] width 906 height 157
paste input "8008 NE 153rd PlKenmor"
drag, startPoint x: 407, startPoint y: 388, endPoint x: 236, endPoint y: 387, distance: 171.7
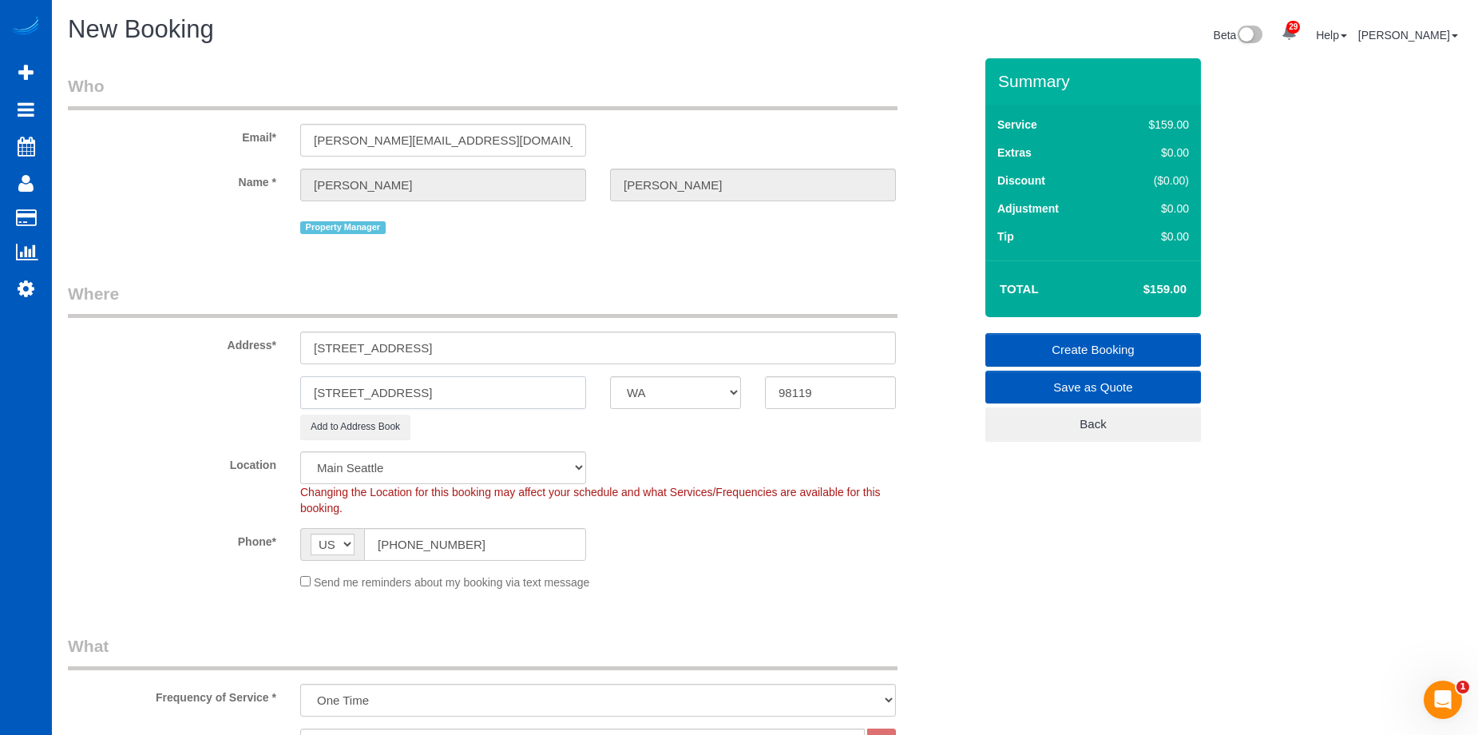
click at [236, 387] on div "8008 NE 153rd PlKenmore AK AL AR AZ CA CO CT DC DE FL GA HI IA ID IL IN KS KY L…" at bounding box center [521, 392] width 930 height 33
type input "Kenmore"
drag, startPoint x: 823, startPoint y: 390, endPoint x: 836, endPoint y: 391, distance: 12.8
click at [825, 390] on input "98119" at bounding box center [830, 392] width 131 height 33
drag, startPoint x: 782, startPoint y: 386, endPoint x: 702, endPoint y: 380, distance: 80.1
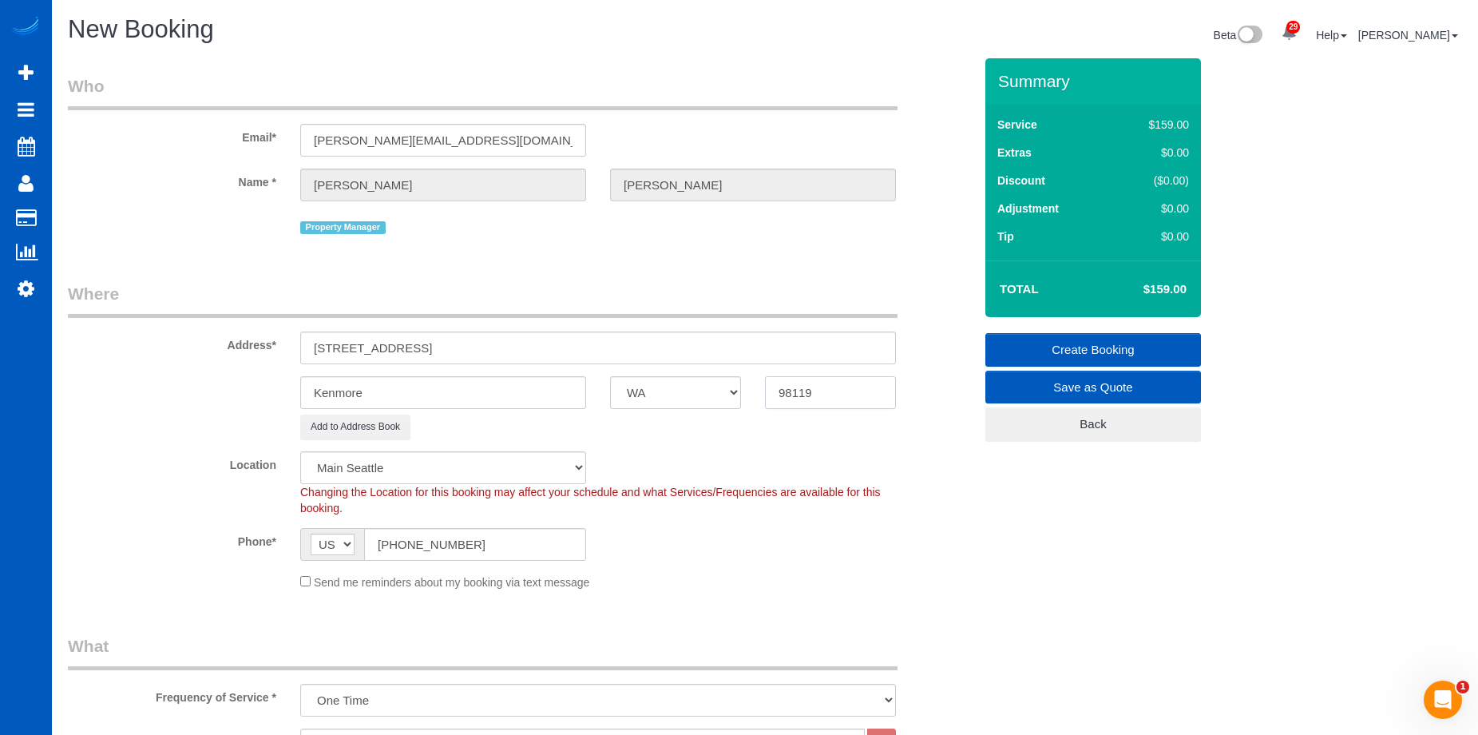
click at [702, 380] on div "Kenmore AK AL AR AZ CA CO CT DC DE FL GA HI IA ID IL IN KS KY LA MA MD ME MI MN…" at bounding box center [521, 392] width 930 height 33
paste input "028"
type input "98028"
click at [757, 602] on fieldset "Where Address* 8008 NE 153rd Pl Kenmore AK AL AR AZ CA CO CT DC DE FL GA HI IA …" at bounding box center [521, 442] width 906 height 320
select select "6"
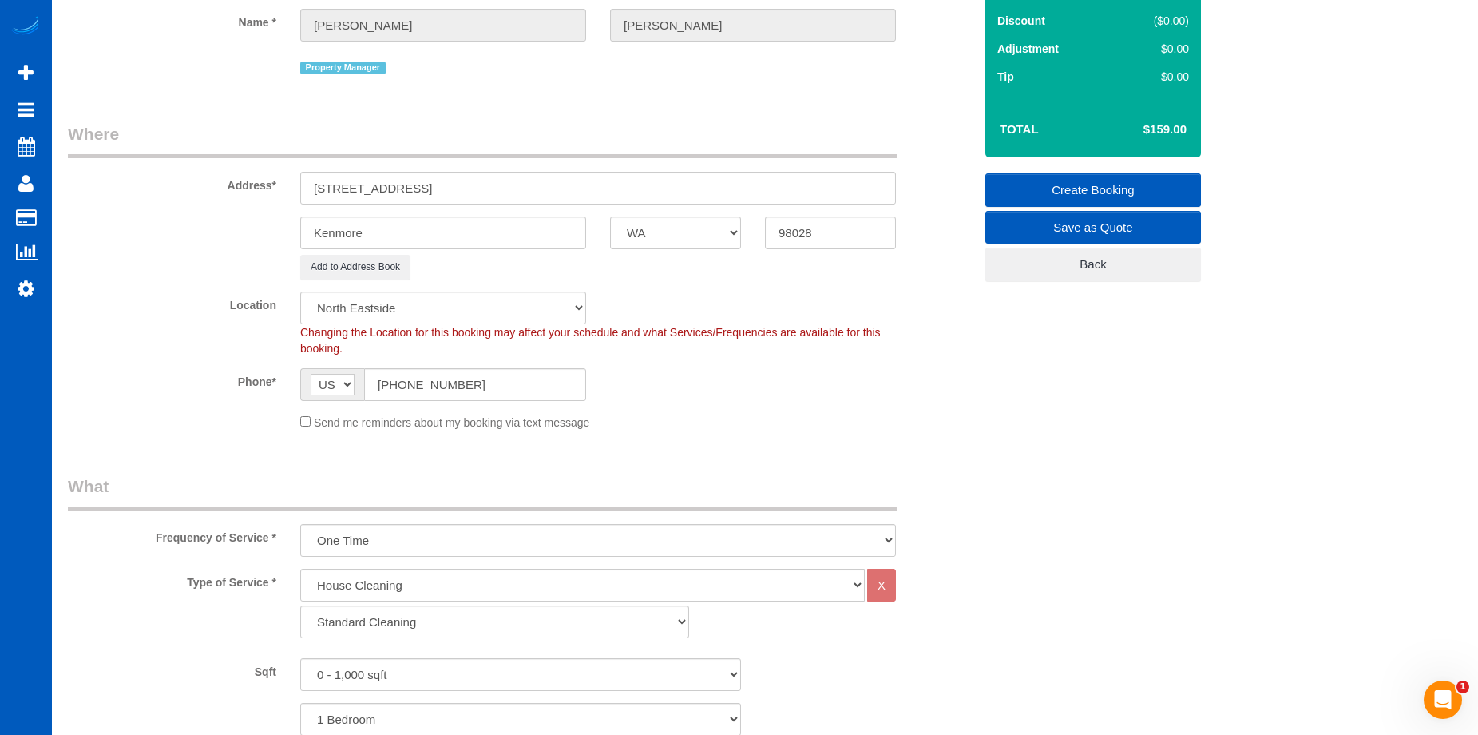
select select "object:10383"
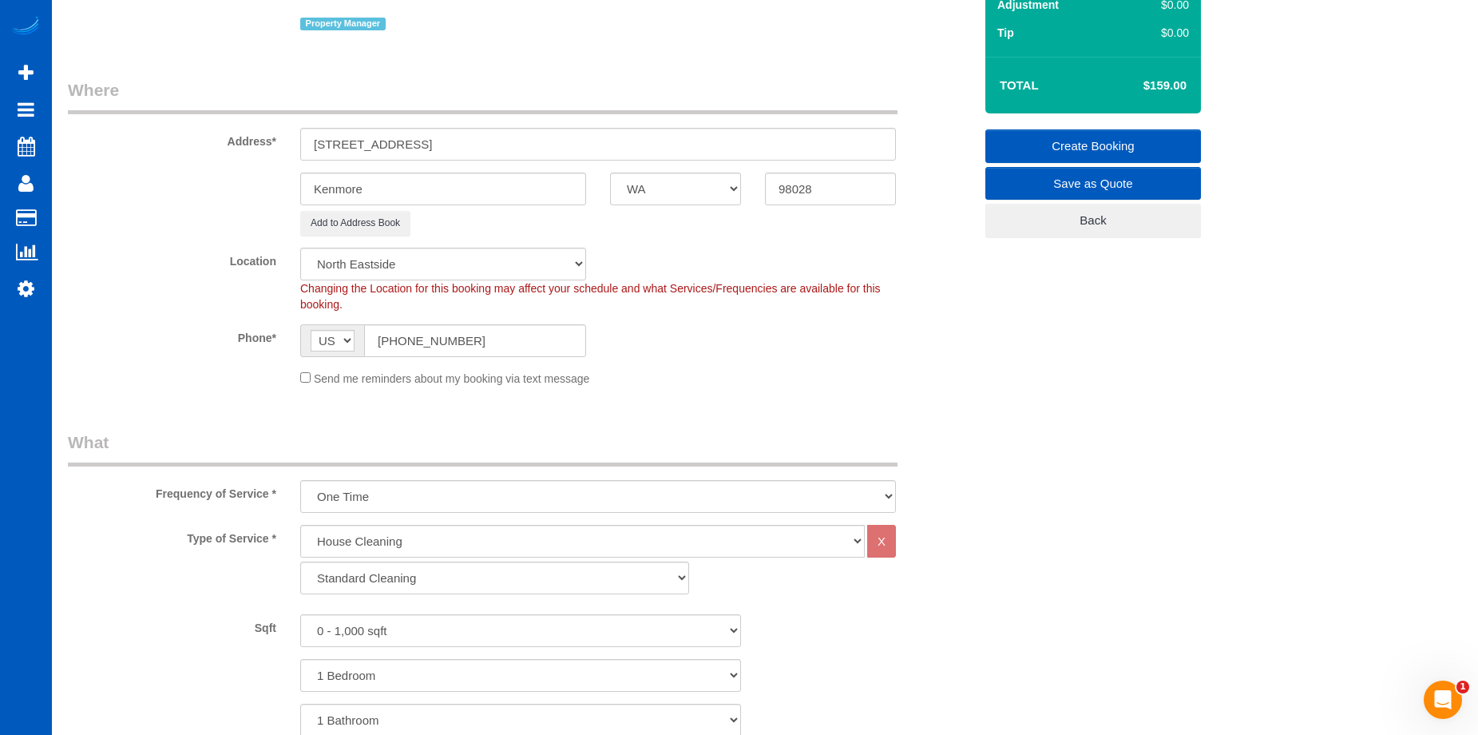
scroll to position [399, 0]
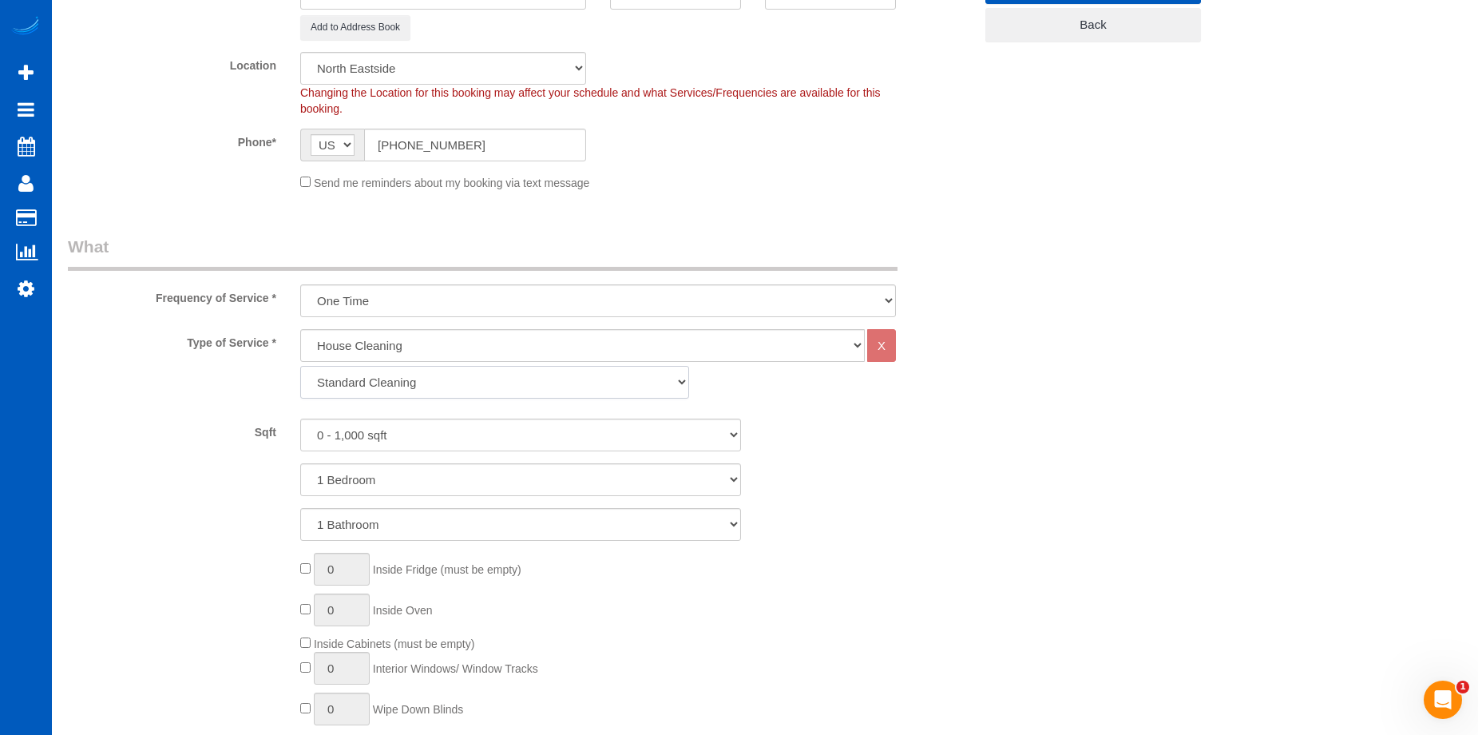
click at [588, 391] on select "Standard Cleaning Deep Cleaning Move In/ Out Cleaning" at bounding box center [494, 382] width 389 height 33
select select "368"
click at [300, 366] on select "Standard Cleaning Deep Cleaning Move In/ Out Cleaning" at bounding box center [494, 382] width 389 height 33
click at [487, 438] on select "0 - 1,000 sqft 1,001 - 1,500 sqft 1,501 - 2,000 sqft 2,001 - 2,500 sqft 2,501 -…" at bounding box center [520, 434] width 441 height 33
select select "3001"
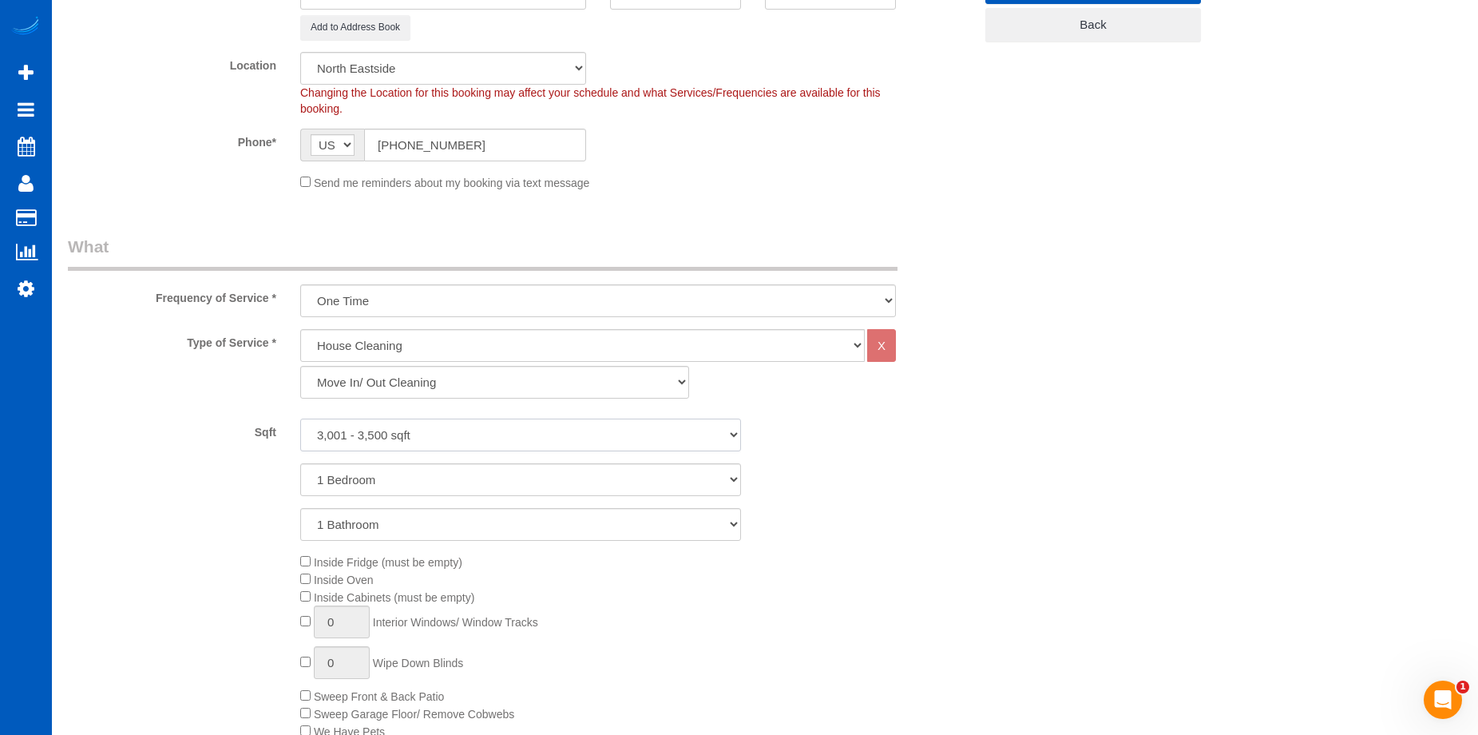
click at [300, 418] on select "0 - 1,000 sqft 1,001 - 1,500 sqft 1,501 - 2,000 sqft 2,001 - 2,500 sqft 2,501 -…" at bounding box center [520, 434] width 441 height 33
click at [474, 474] on select "1 Bedroom 2 Bedrooms 3 Bedrooms 4 Bedrooms 5 Bedrooms 6 Bedrooms 7 Bedrooms" at bounding box center [520, 479] width 441 height 33
select select "4"
click at [300, 463] on select "1 Bedroom 2 Bedrooms 3 Bedrooms 4 Bedrooms 5 Bedrooms 6 Bedrooms 7 Bedrooms" at bounding box center [520, 479] width 441 height 33
click at [466, 532] on select "1 Bathroom 2 Bathrooms 3 Bathrooms 4 Bathrooms 5 Bathrooms 6 Bathrooms 7 Bathro…" at bounding box center [520, 524] width 441 height 33
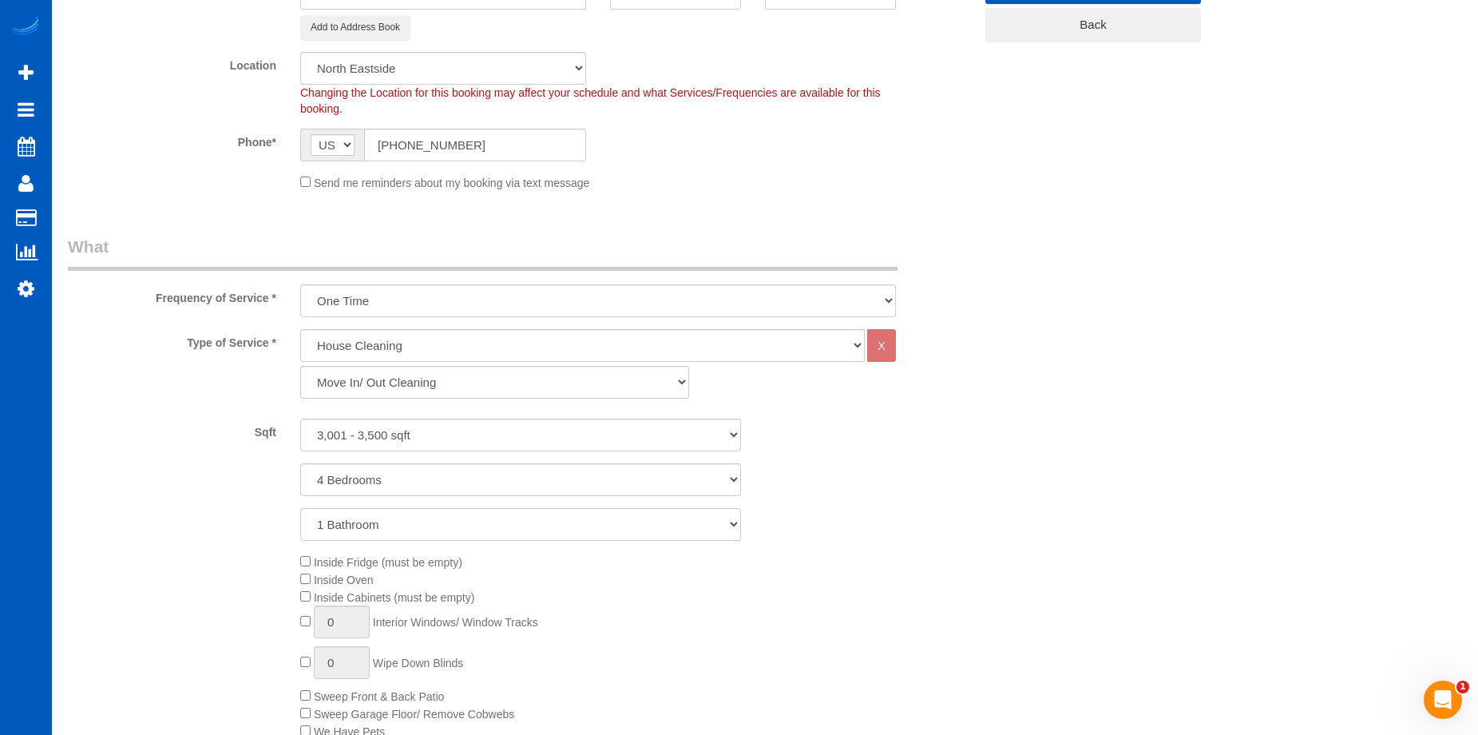
select select "3"
click at [300, 508] on select "1 Bathroom 2 Bathrooms 3 Bathrooms 4 Bathrooms 5 Bathrooms 6 Bathrooms 7 Bathro…" at bounding box center [520, 524] width 441 height 33
click at [308, 604] on div "Inside Fridge (must be empty) Inside Oven Inside Cabinets (must be empty) 0 Int…" at bounding box center [636, 655] width 697 height 204
type input "1"
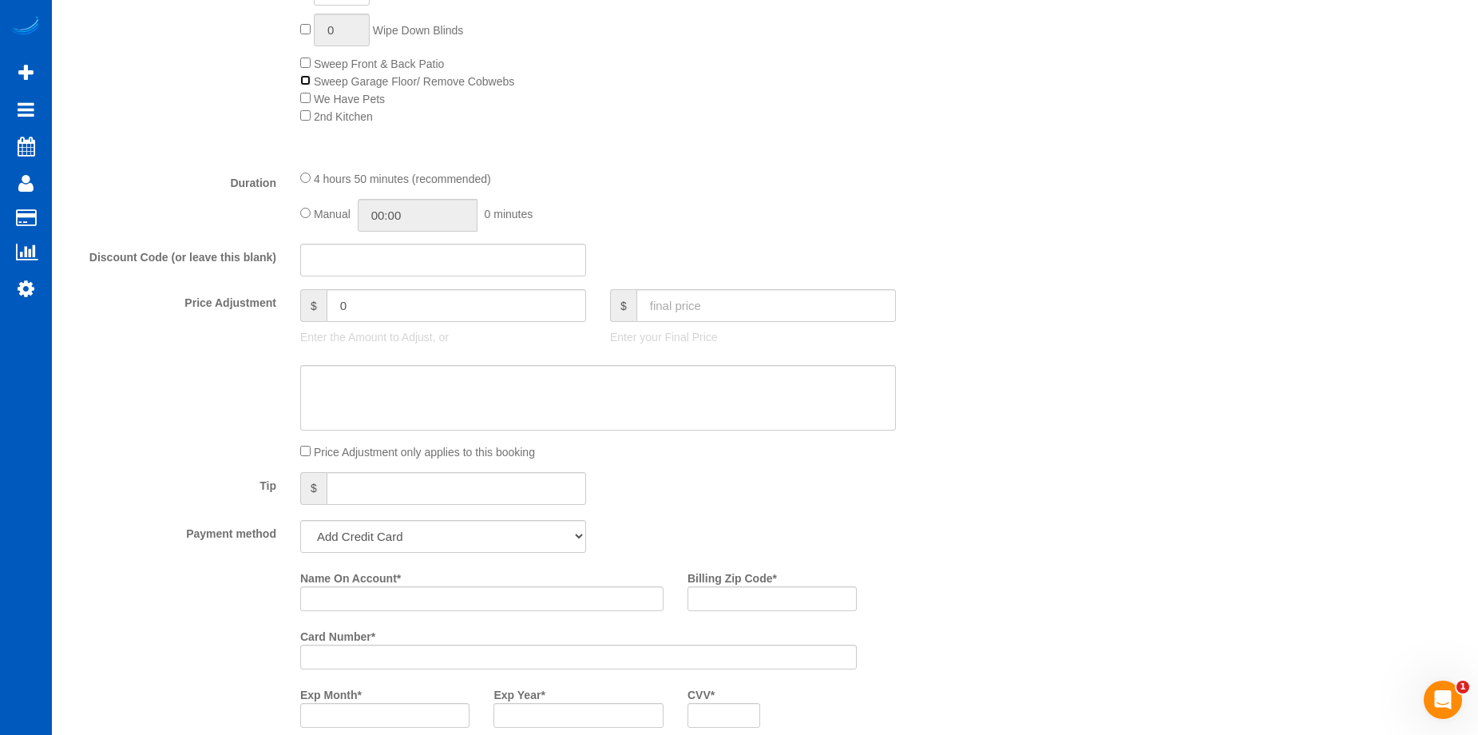
scroll to position [1038, 0]
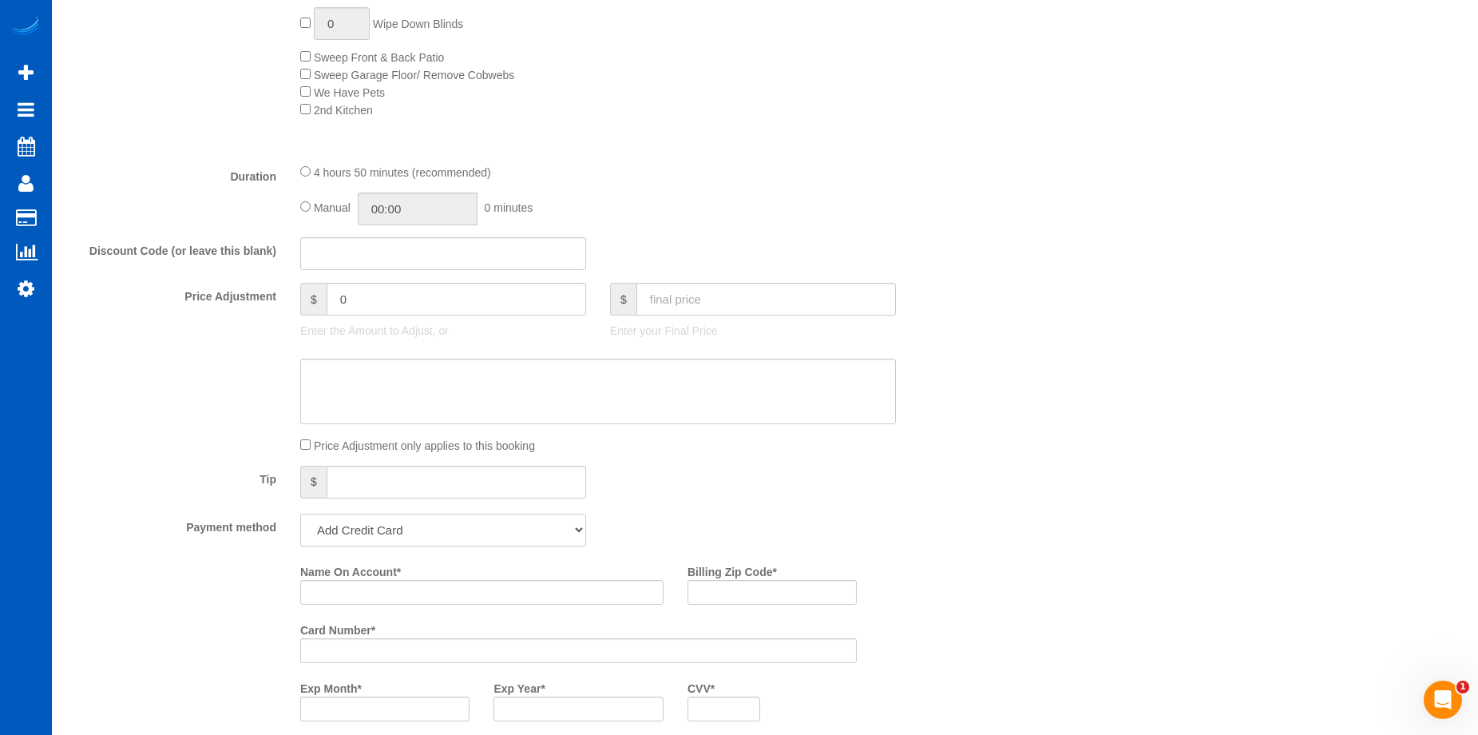
click at [486, 541] on select "Add Credit Card Cash Check Paypal" at bounding box center [443, 529] width 286 height 33
select select "string:cash"
click at [300, 513] on select "Add Credit Card Cash Check Paypal" at bounding box center [443, 529] width 286 height 33
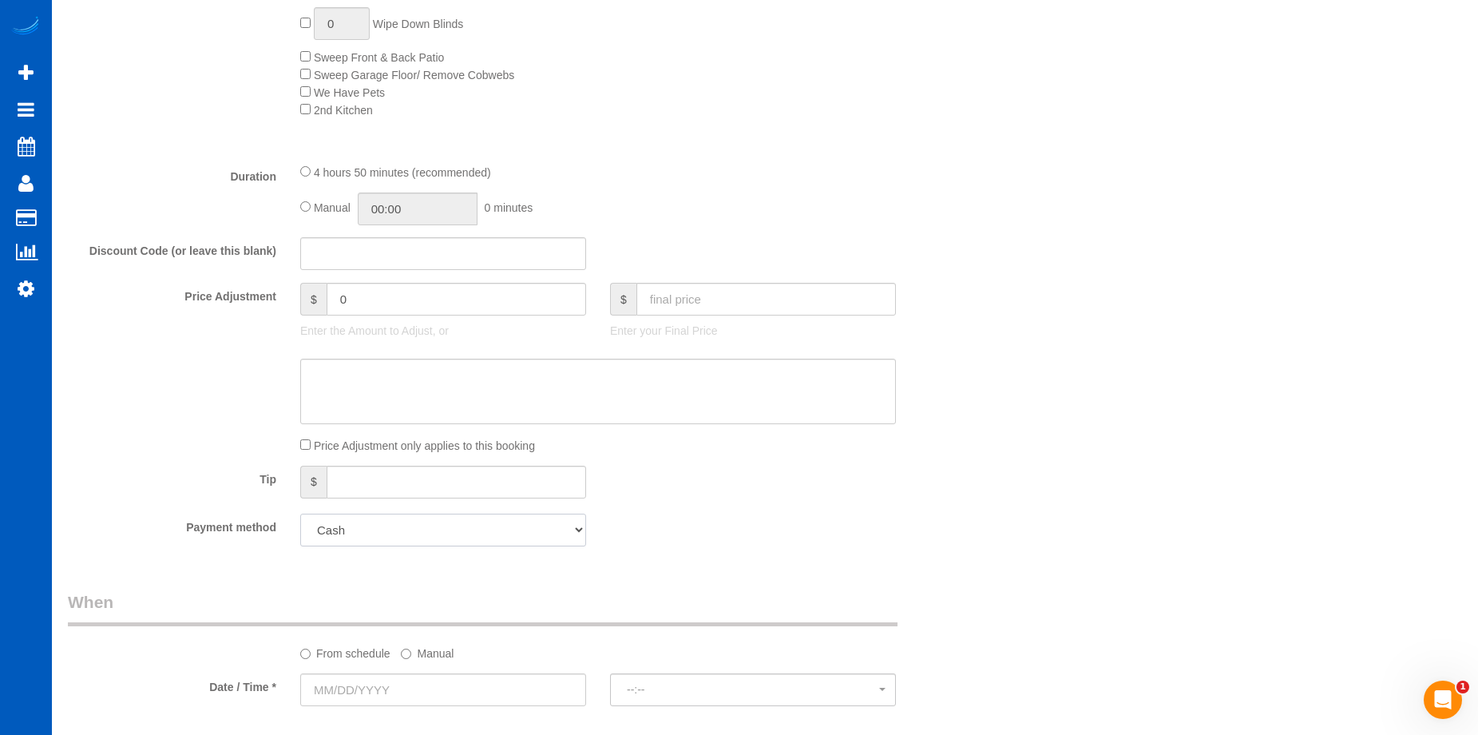
scroll to position [1358, 0]
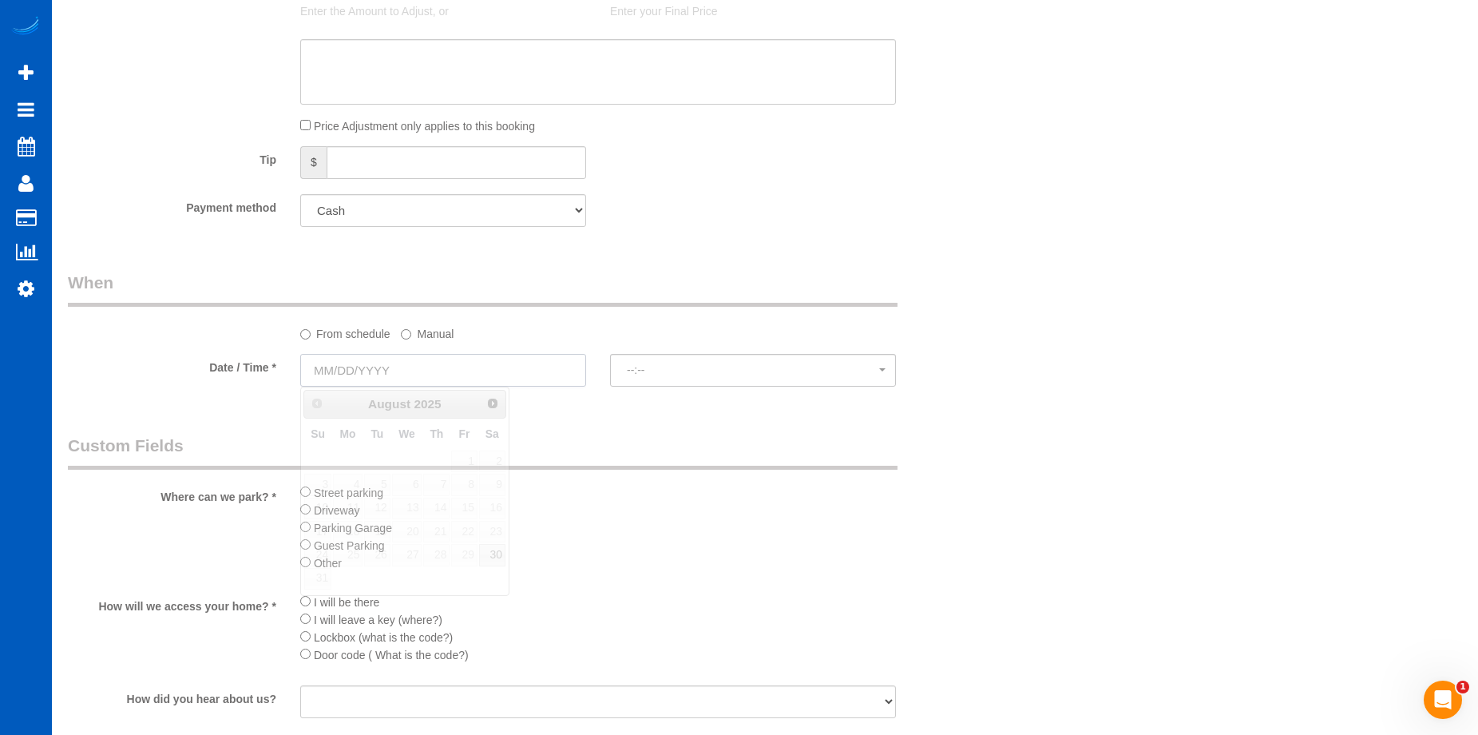
click at [451, 365] on input "text" at bounding box center [443, 370] width 286 height 33
click at [491, 400] on span "Next" at bounding box center [493, 402] width 13 height 13
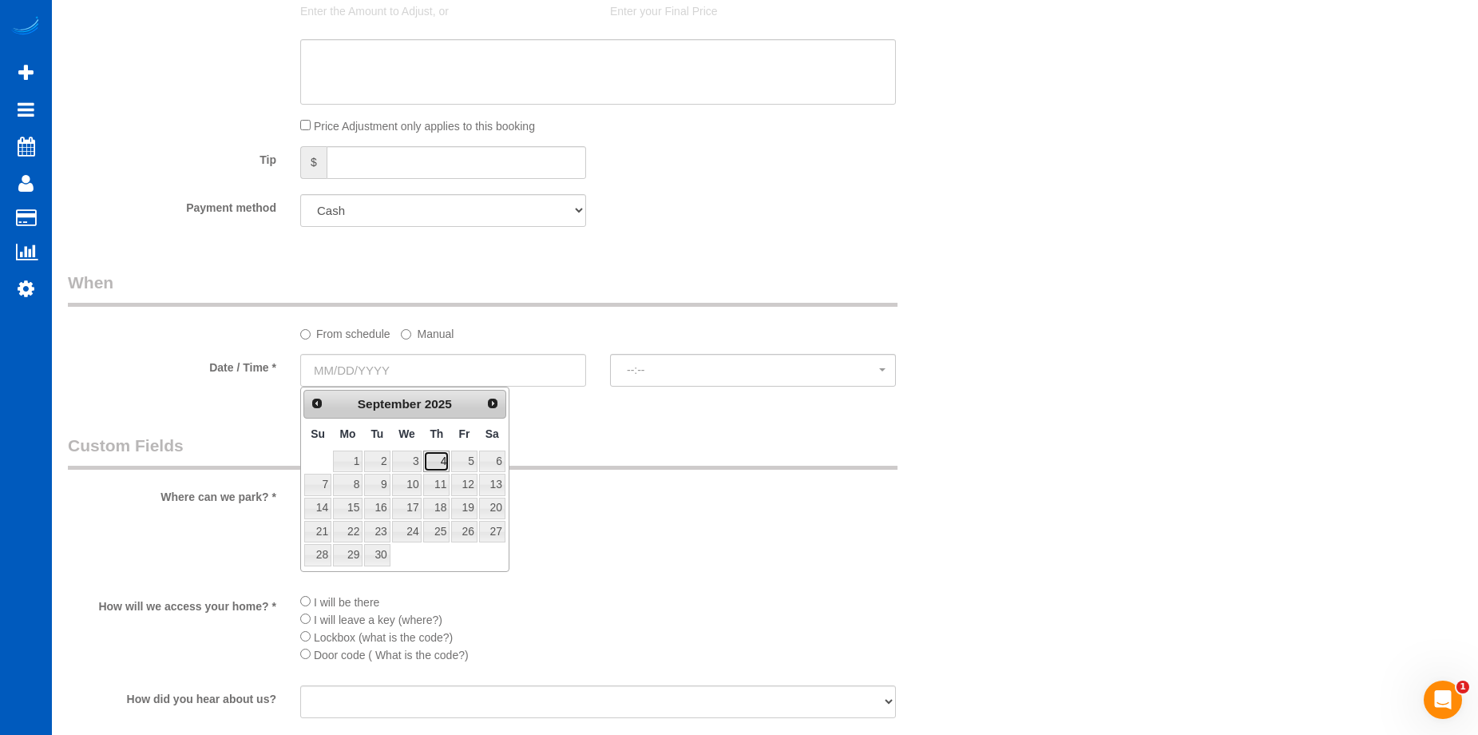
click at [442, 454] on link "4" at bounding box center [436, 461] width 26 height 22
type input "09/04/2025"
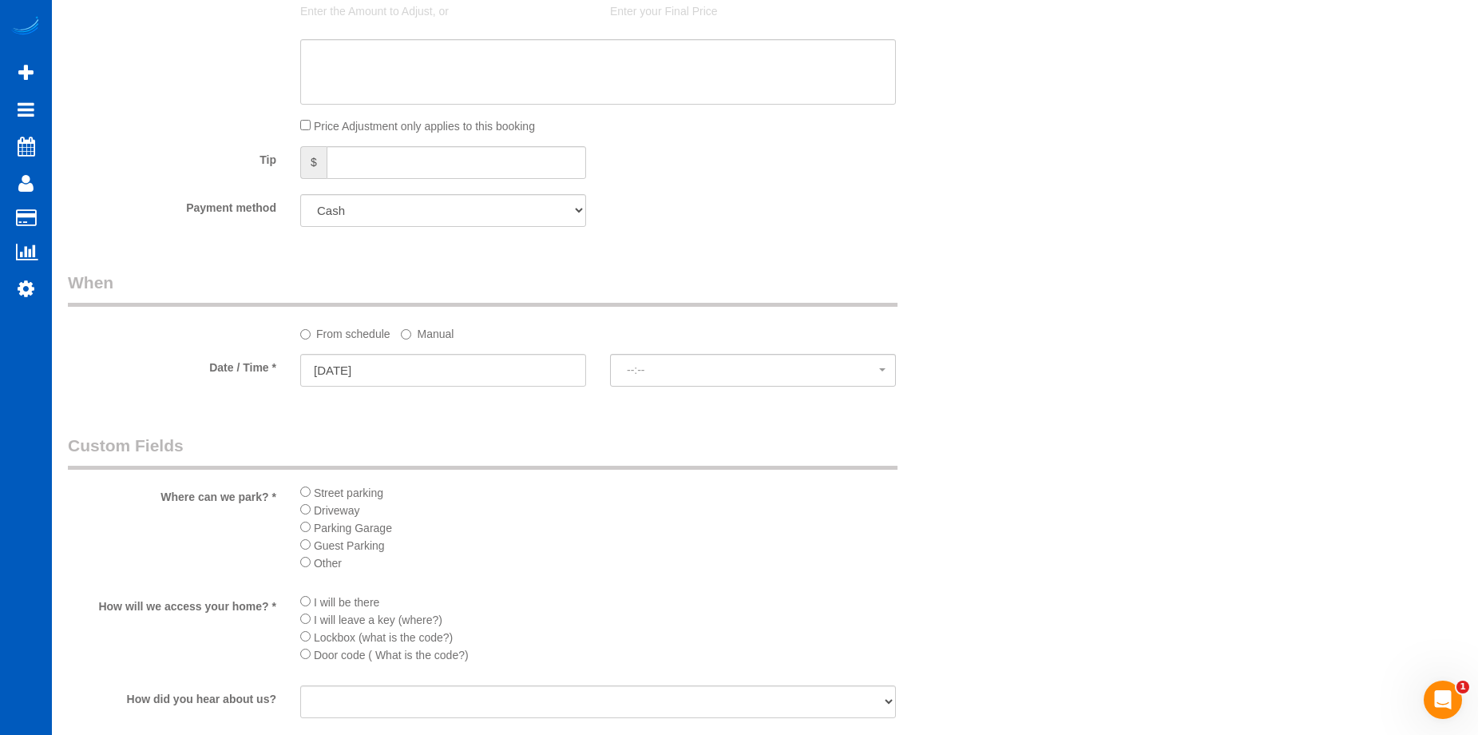
select select "spot17"
click at [387, 687] on input "text" at bounding box center [598, 689] width 596 height 33
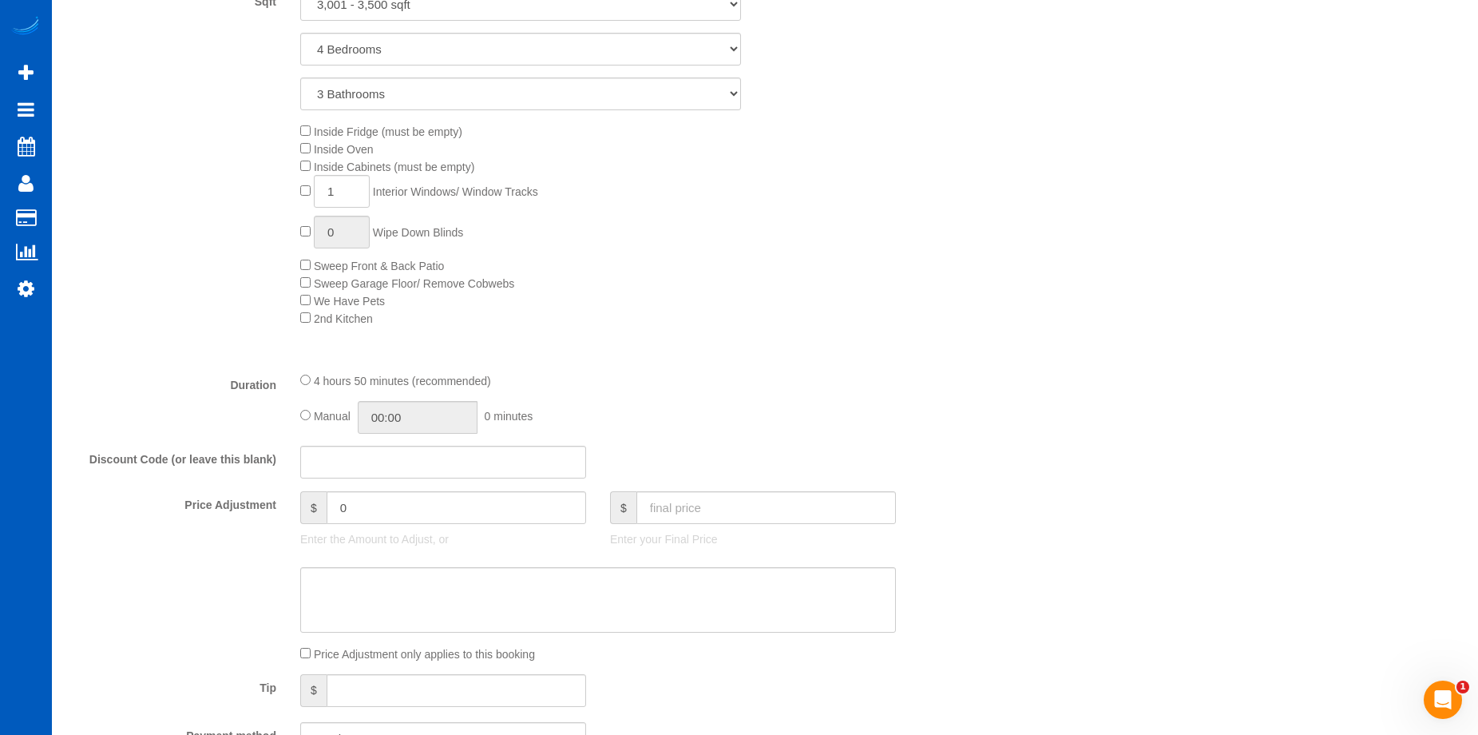
scroll to position [639, 0]
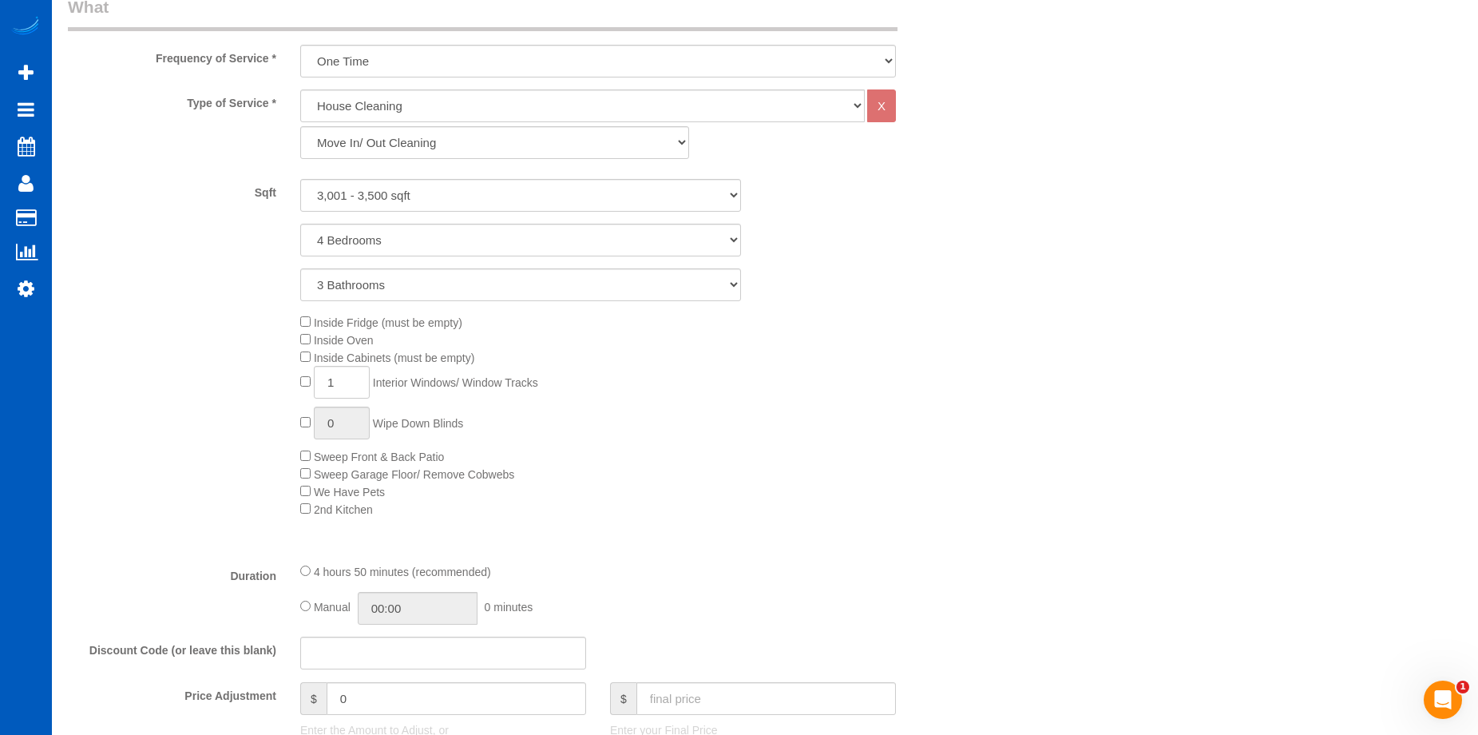
type input "4590"
click at [346, 375] on input "1" at bounding box center [342, 382] width 56 height 33
type input "15"
click at [619, 392] on div "Inside Fridge (must be empty) Inside Oven Inside Cabinets (must be empty) 15 In…" at bounding box center [636, 415] width 697 height 204
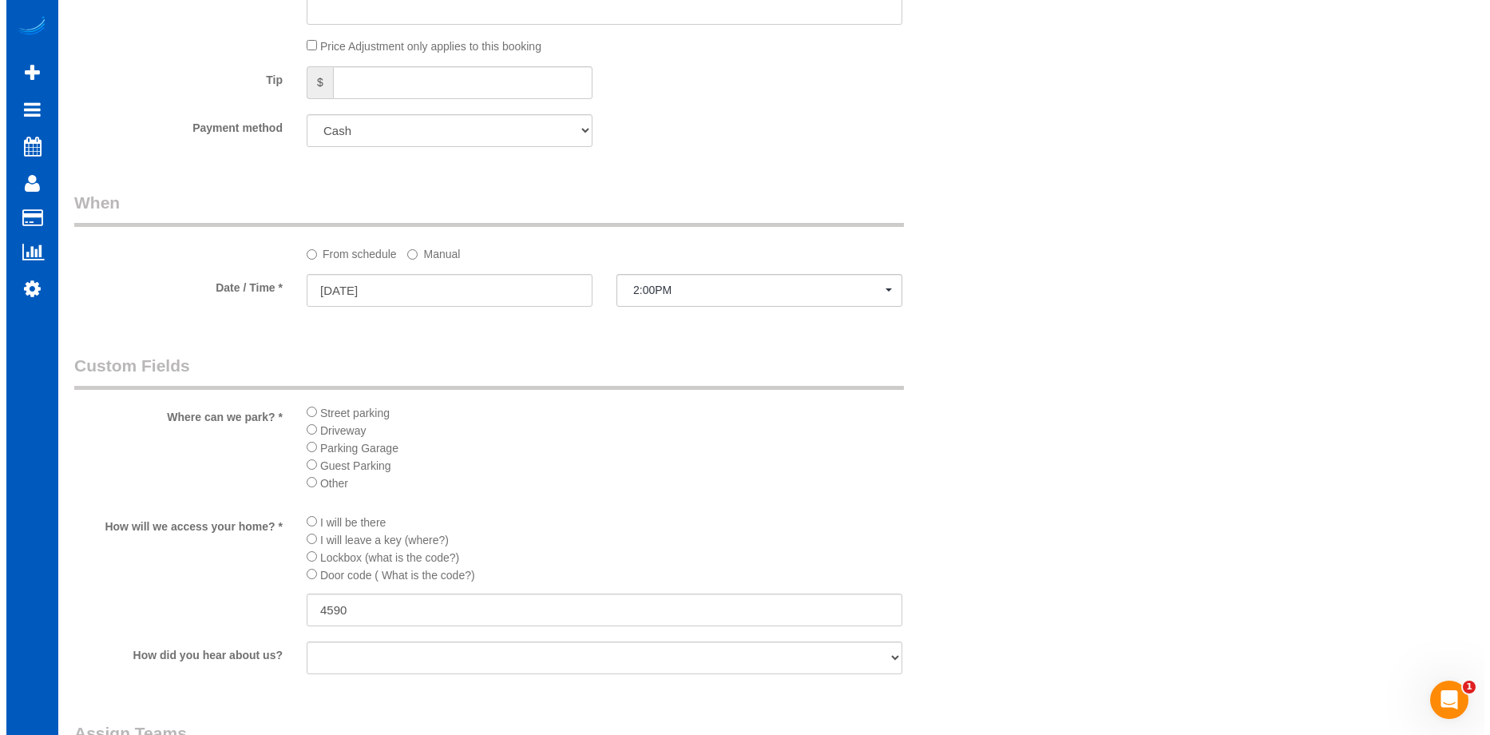
scroll to position [1677, 0]
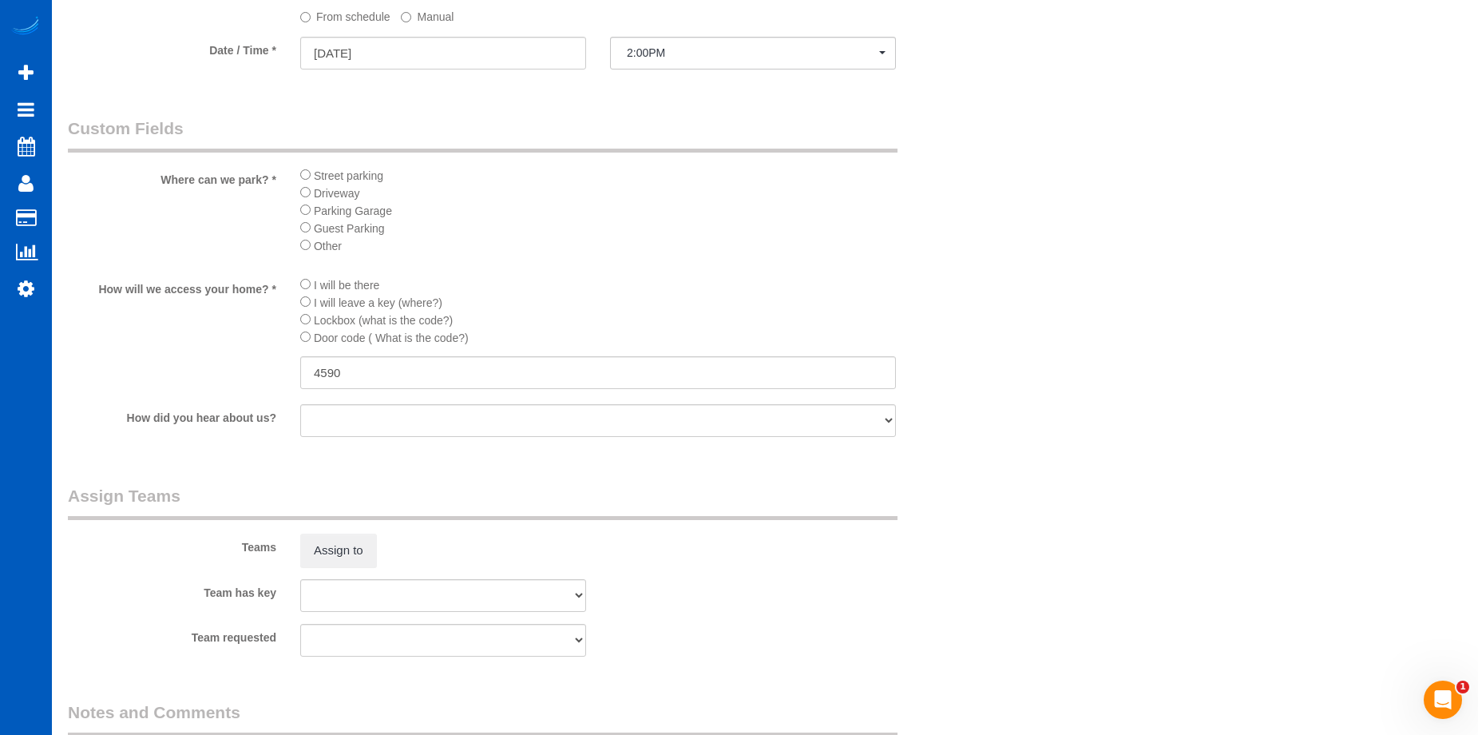
select select "spot30"
click at [347, 545] on button "Assign to" at bounding box center [338, 548] width 77 height 34
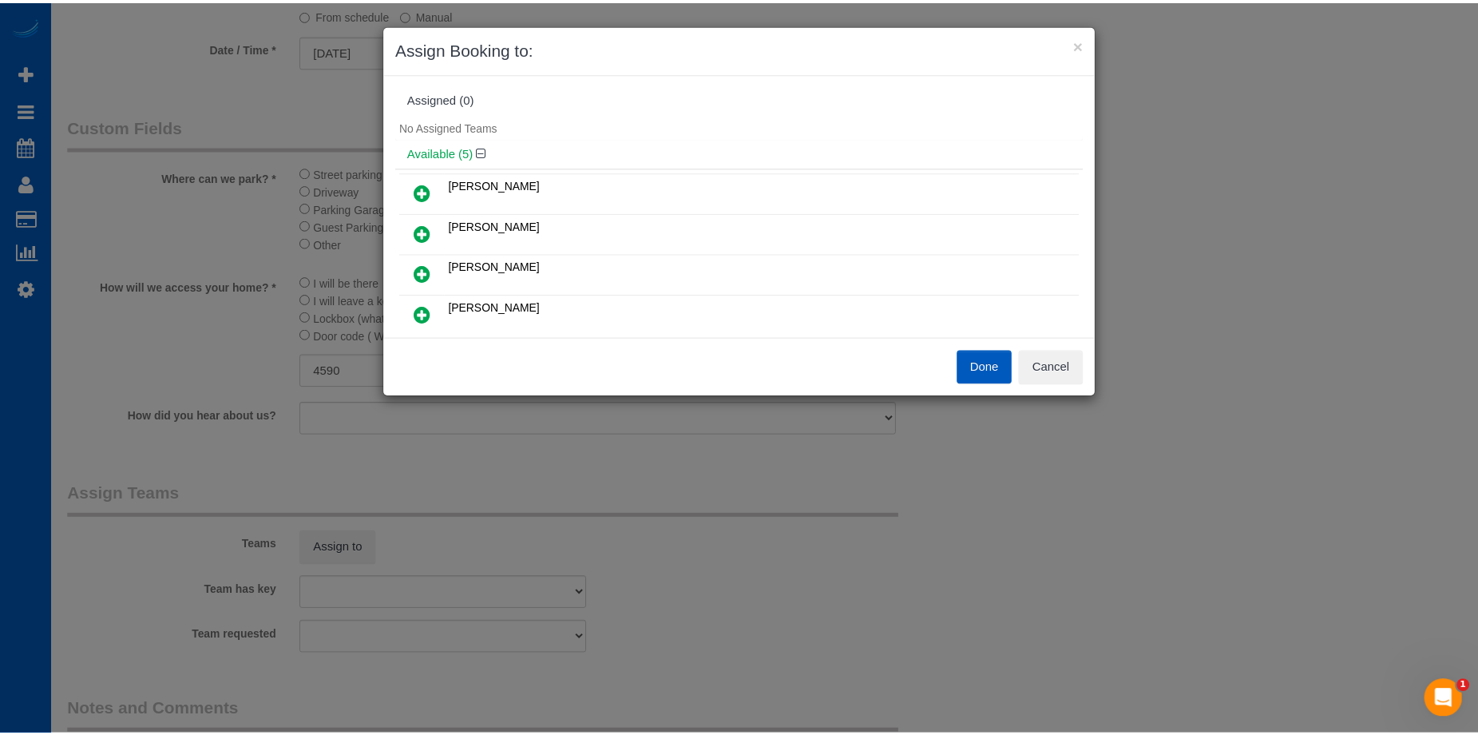
scroll to position [0, 0]
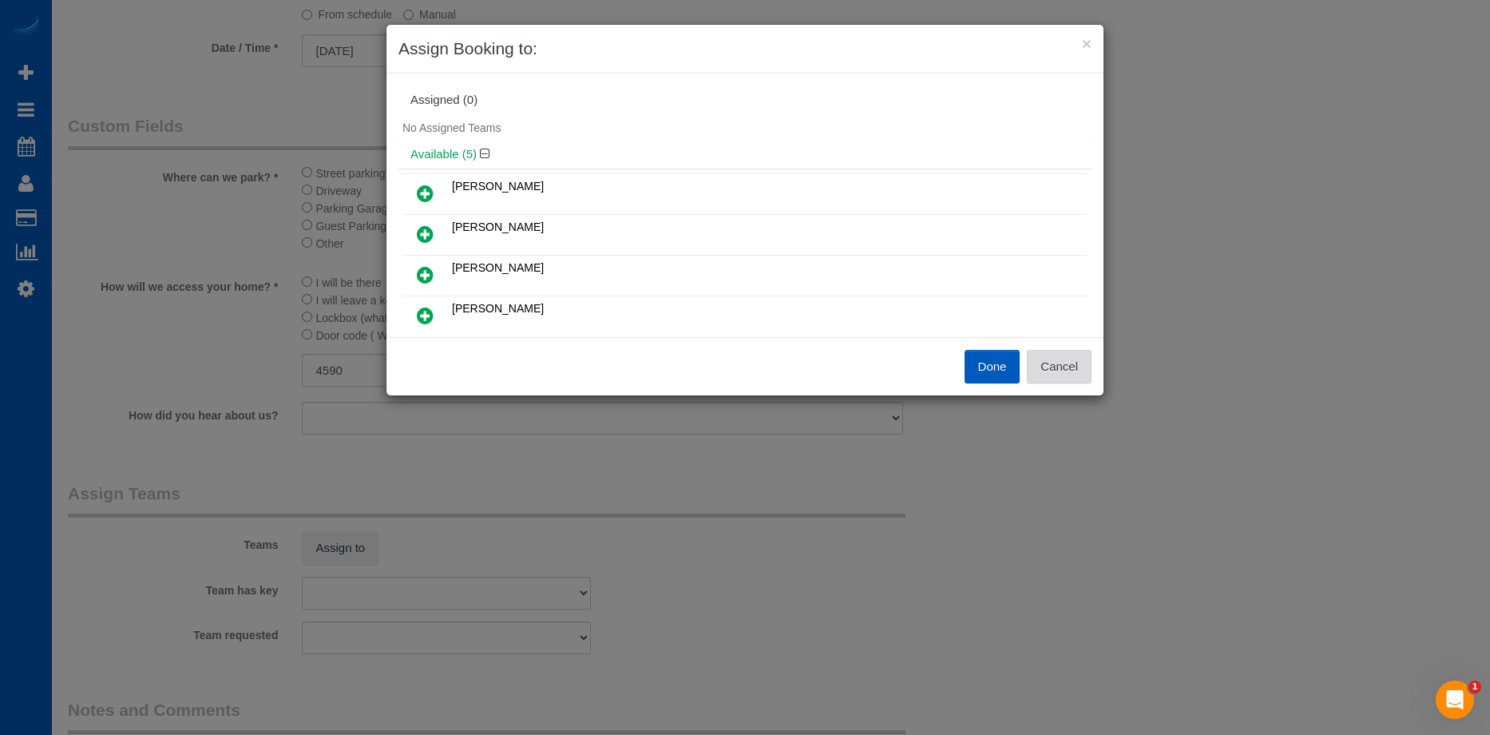
click at [1072, 362] on button "Cancel" at bounding box center [1059, 367] width 65 height 34
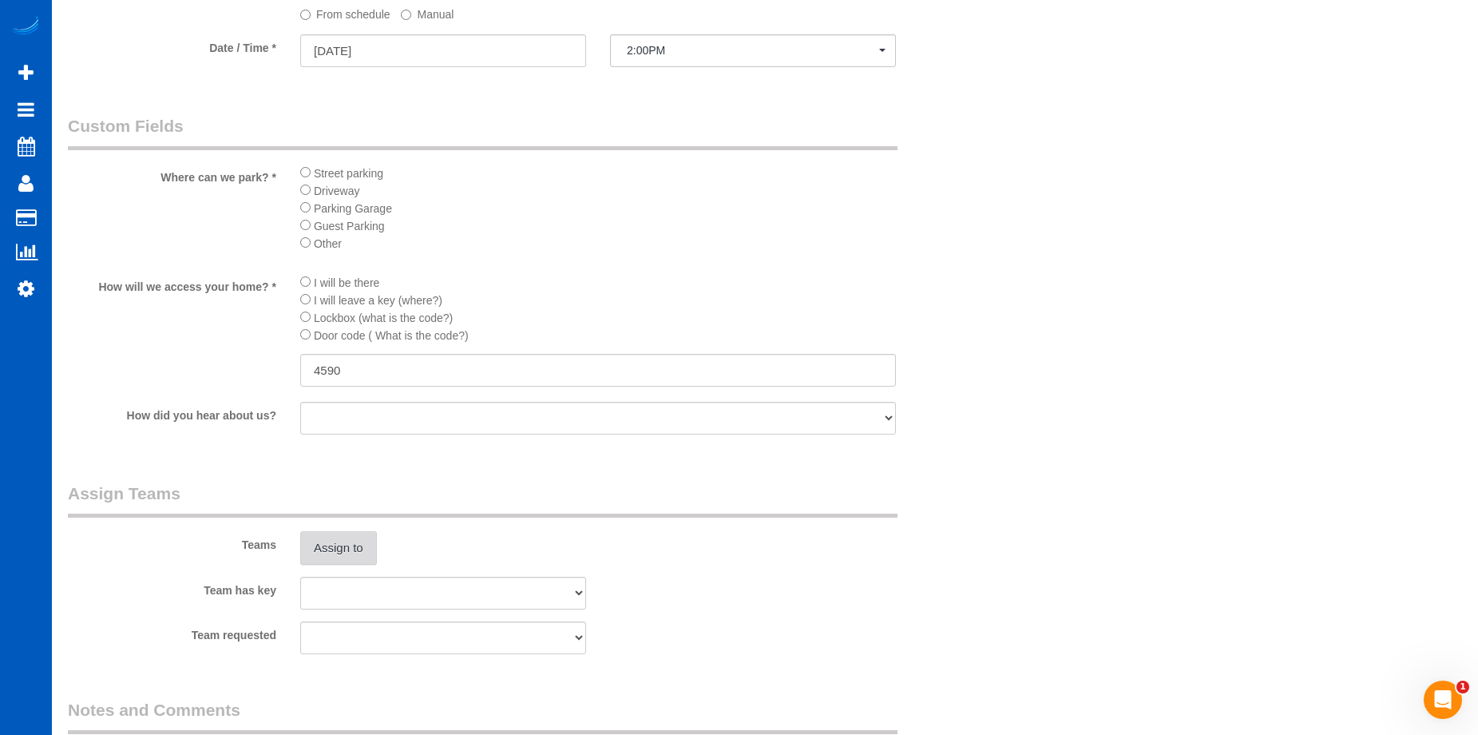
click at [336, 545] on button "Assign to" at bounding box center [338, 548] width 77 height 34
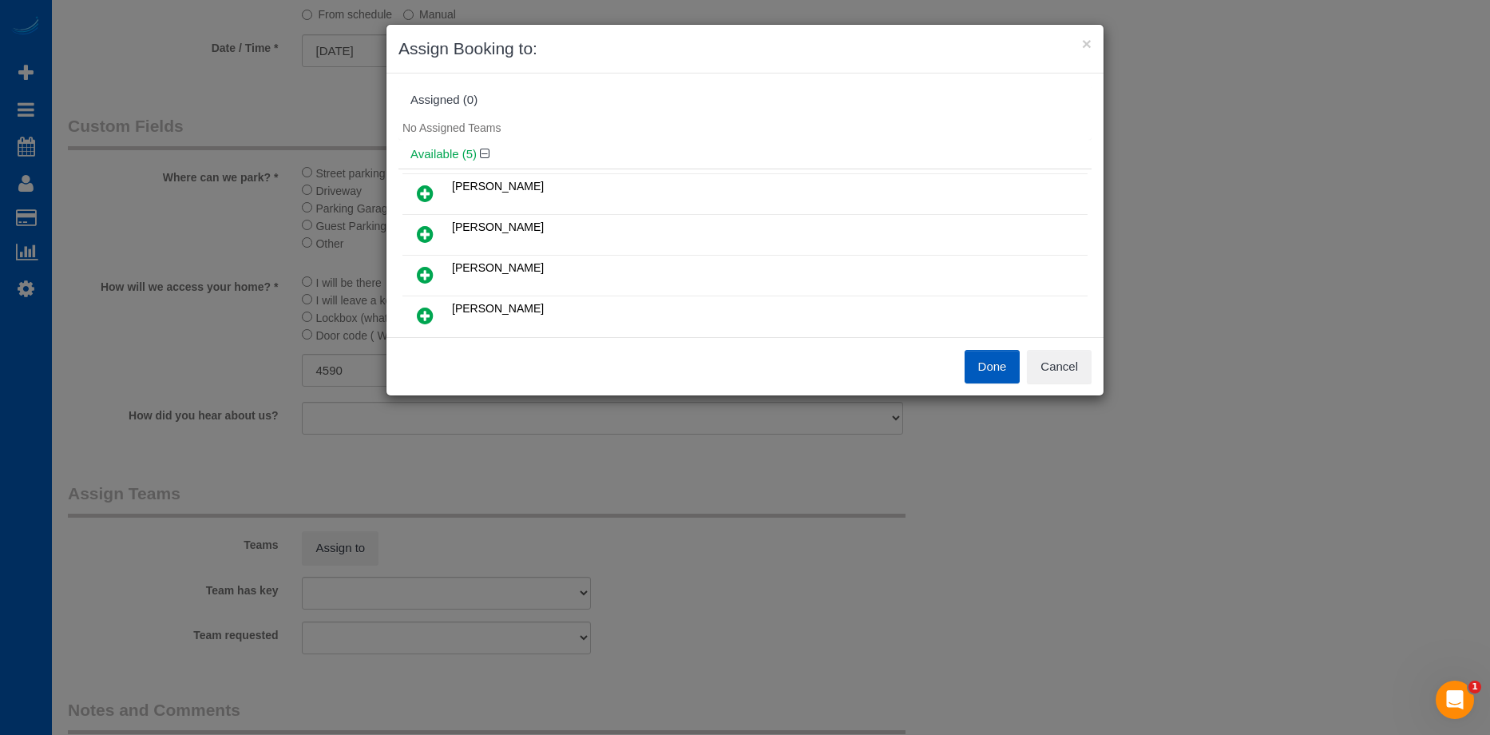
click at [423, 191] on icon at bounding box center [425, 193] width 17 height 19
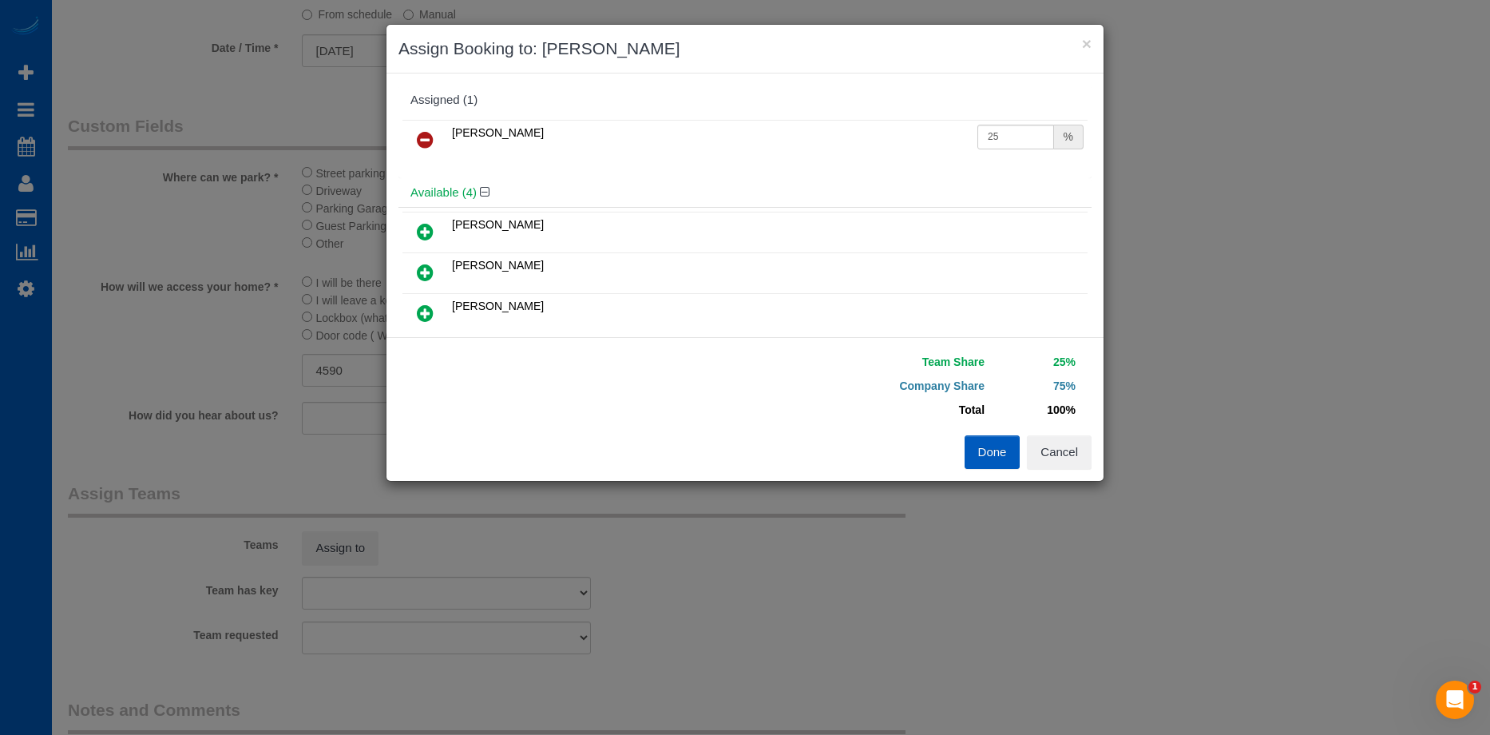
click at [419, 222] on icon at bounding box center [425, 231] width 17 height 19
click at [1000, 456] on button "Done" at bounding box center [993, 452] width 56 height 34
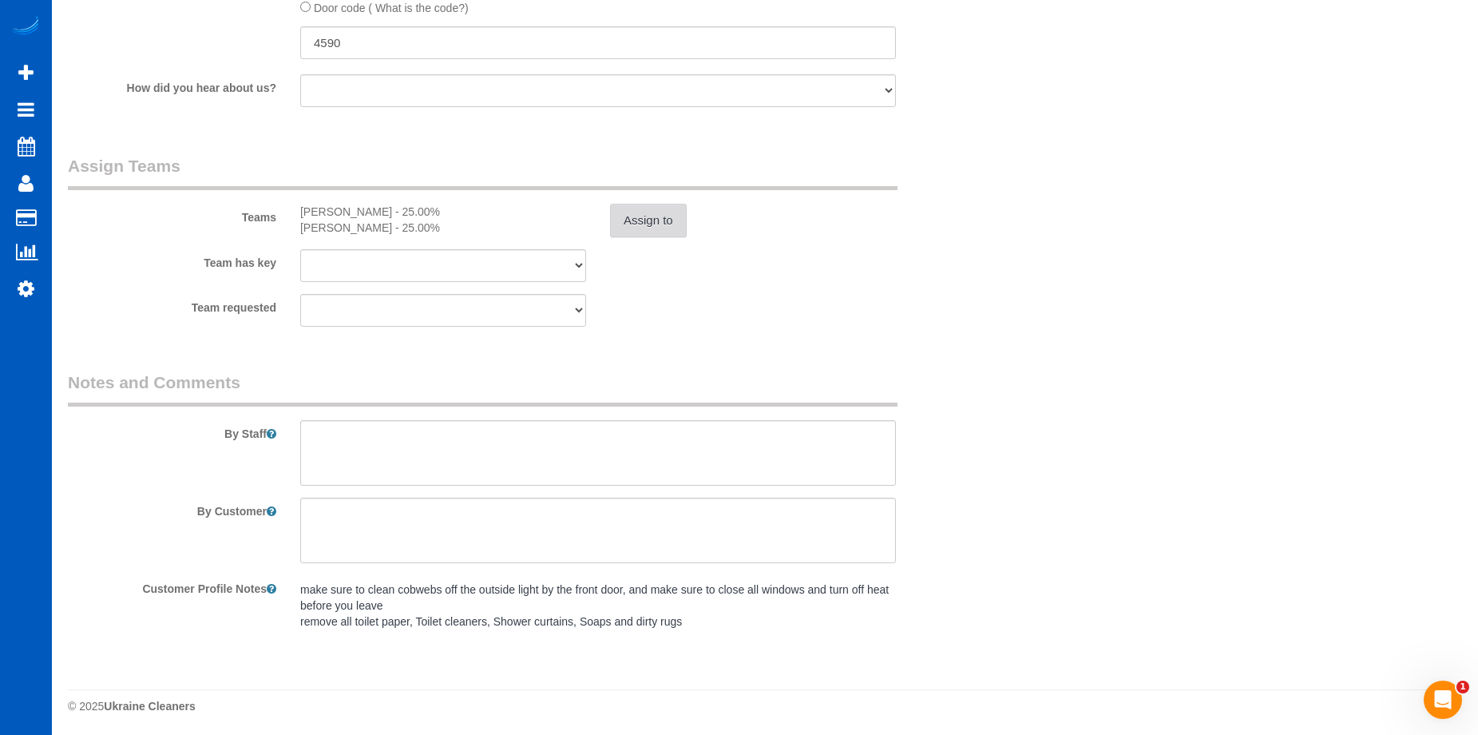
scroll to position [2007, 0]
click at [636, 463] on textarea at bounding box center [598, 450] width 596 height 65
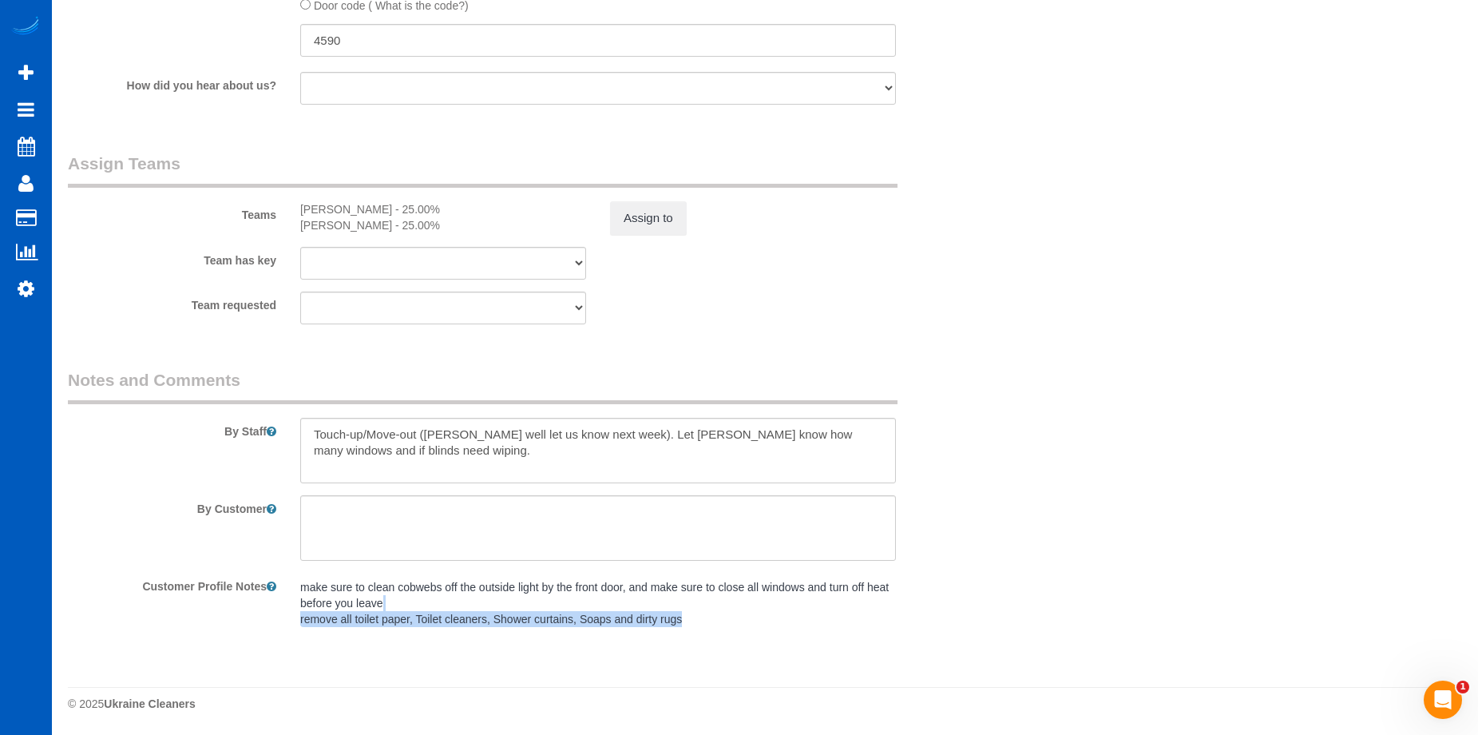
drag, startPoint x: 685, startPoint y: 616, endPoint x: 624, endPoint y: 608, distance: 61.2
click at [434, 608] on pre "make sure to clean cobwebs off the outside light by the front door, and make su…" at bounding box center [598, 603] width 596 height 48
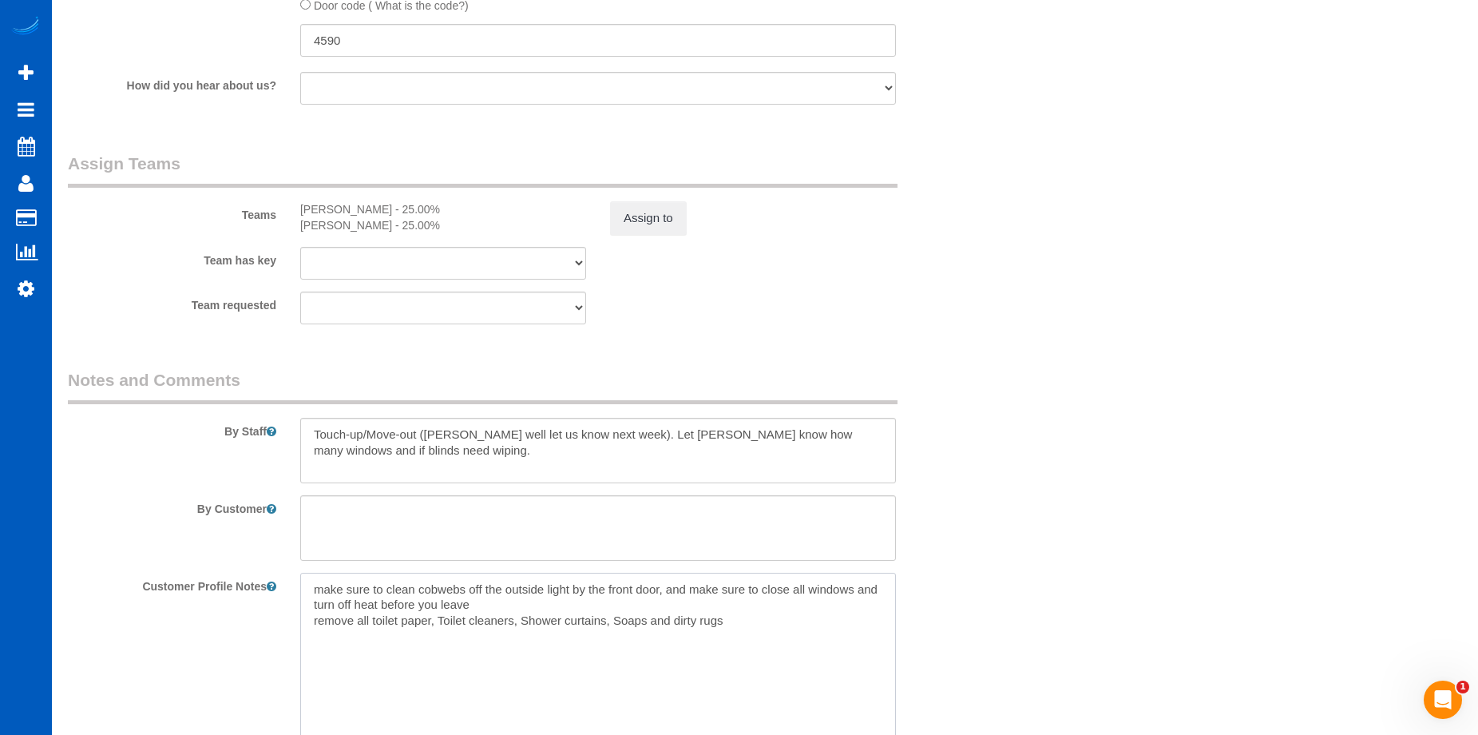
click at [747, 613] on textarea "make sure to clean cobwebs off the outside light by the front door, and make su…" at bounding box center [598, 661] width 596 height 176
drag, startPoint x: 729, startPoint y: 624, endPoint x: 337, endPoint y: 474, distance: 419.9
click at [295, 594] on div "make sure to clean cobwebs off the outside light by the front door, and make su…" at bounding box center [598, 661] width 620 height 176
click at [338, 472] on textarea at bounding box center [598, 450] width 596 height 65
paste textarea "make sure to clean cobwebs off the outside light by the front door, and make su…"
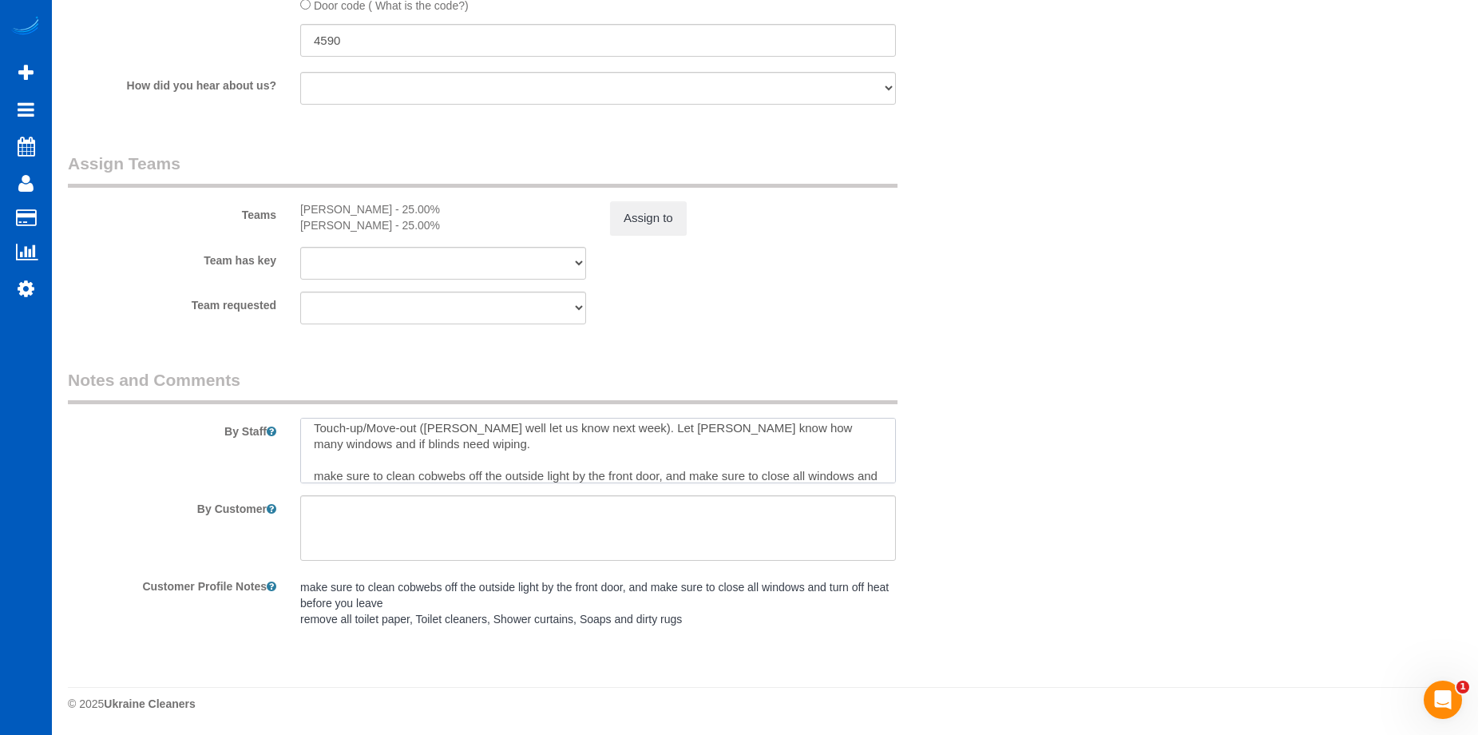
scroll to position [38, 0]
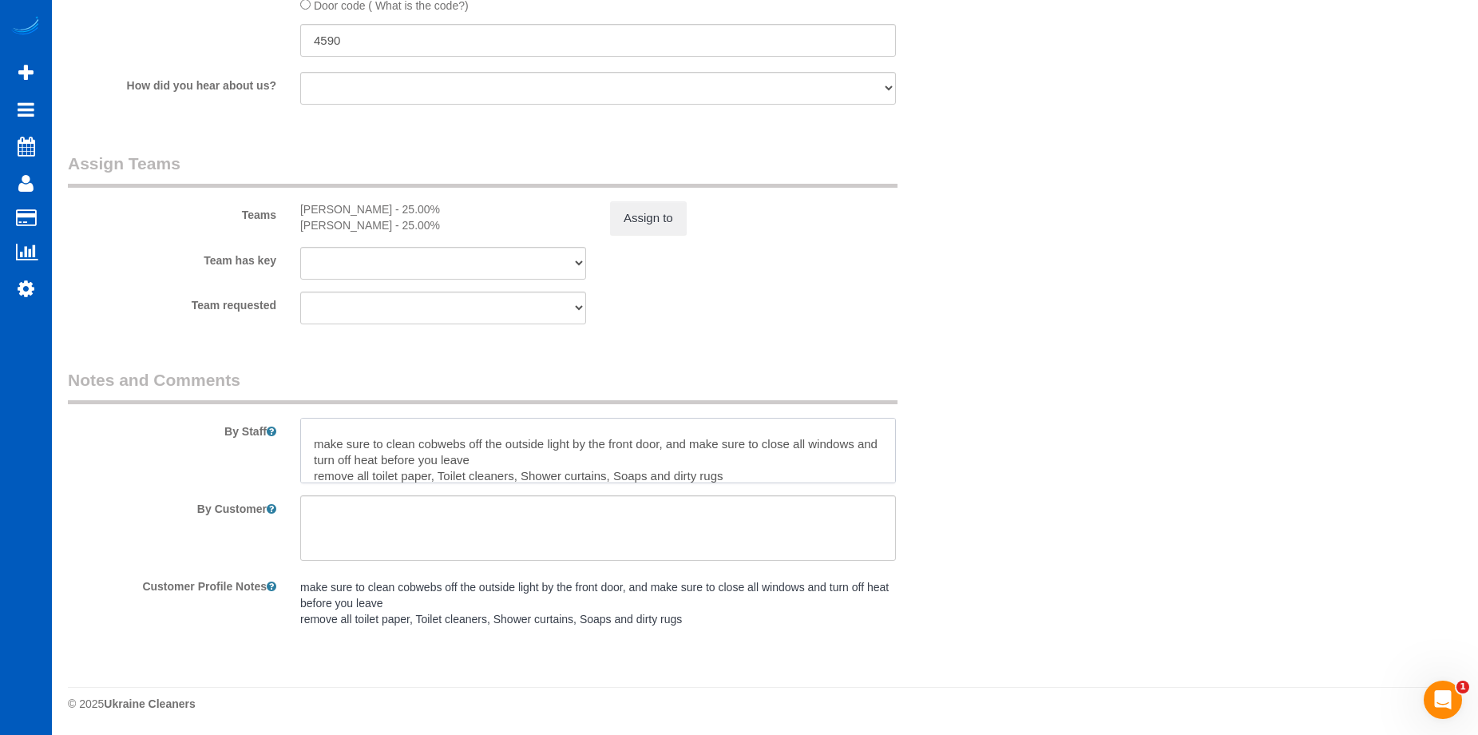
click at [320, 444] on textarea at bounding box center [598, 450] width 596 height 65
click at [515, 462] on textarea at bounding box center [598, 450] width 596 height 65
click at [319, 477] on textarea at bounding box center [598, 450] width 596 height 65
click at [740, 478] on textarea at bounding box center [598, 450] width 596 height 65
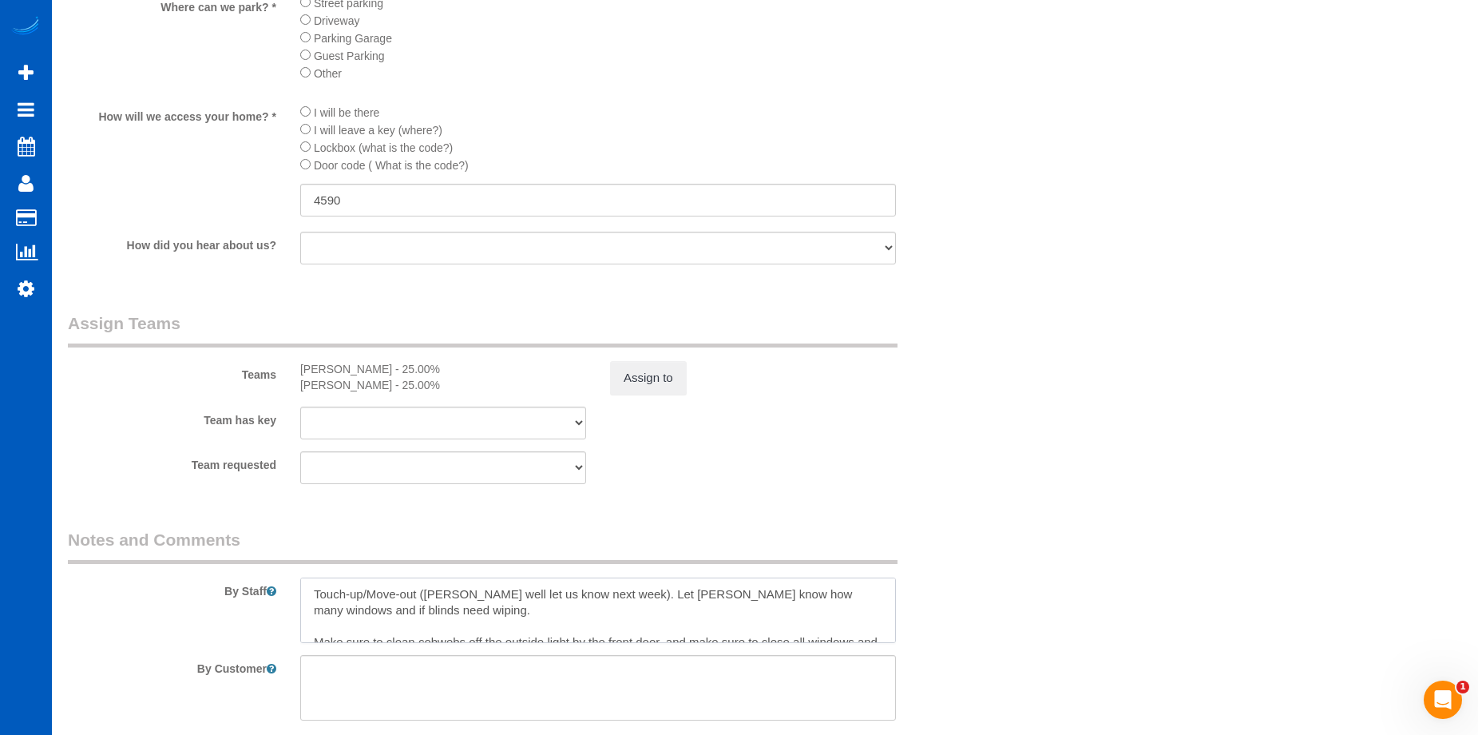
scroll to position [1528, 0]
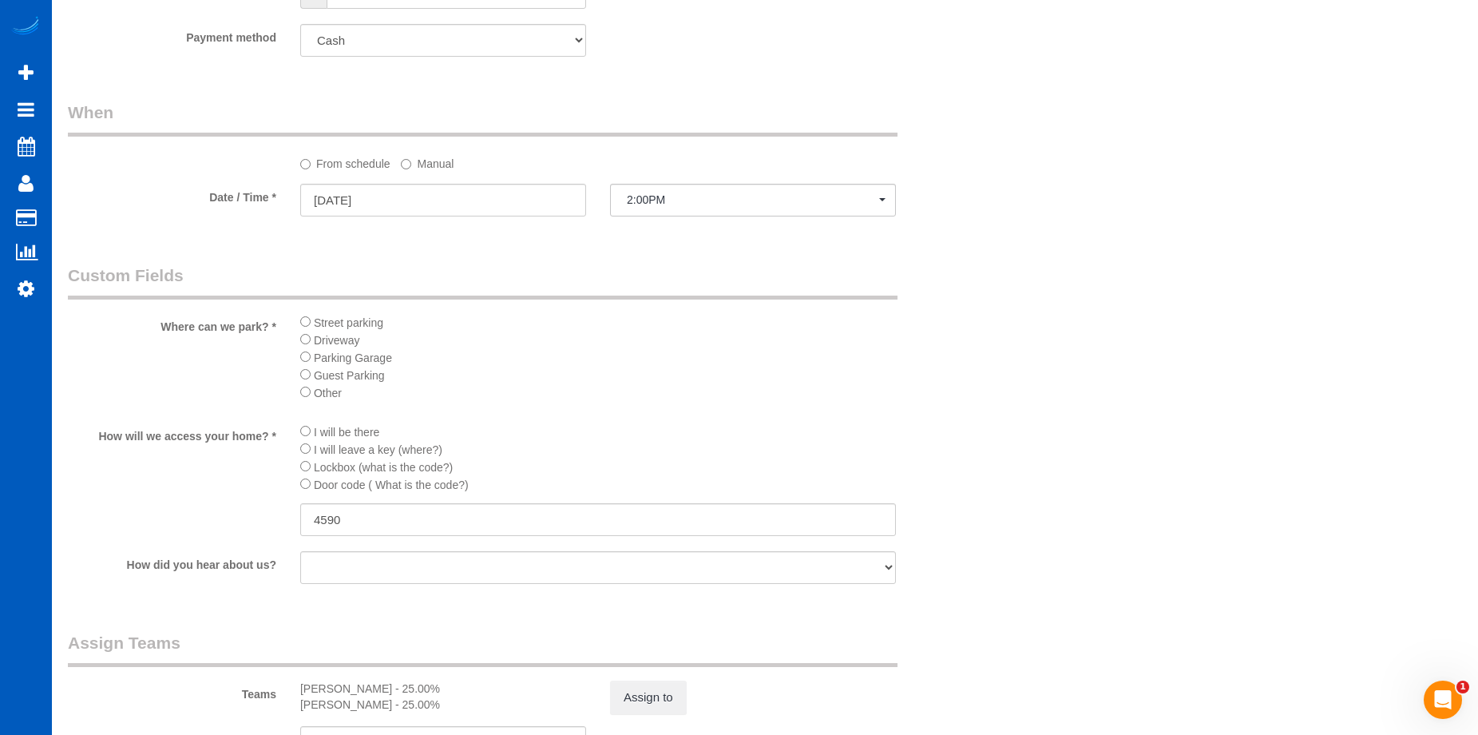
type textarea "Touch-up/Move-out (Jessica well let us know next week). Let Anna know how many …"
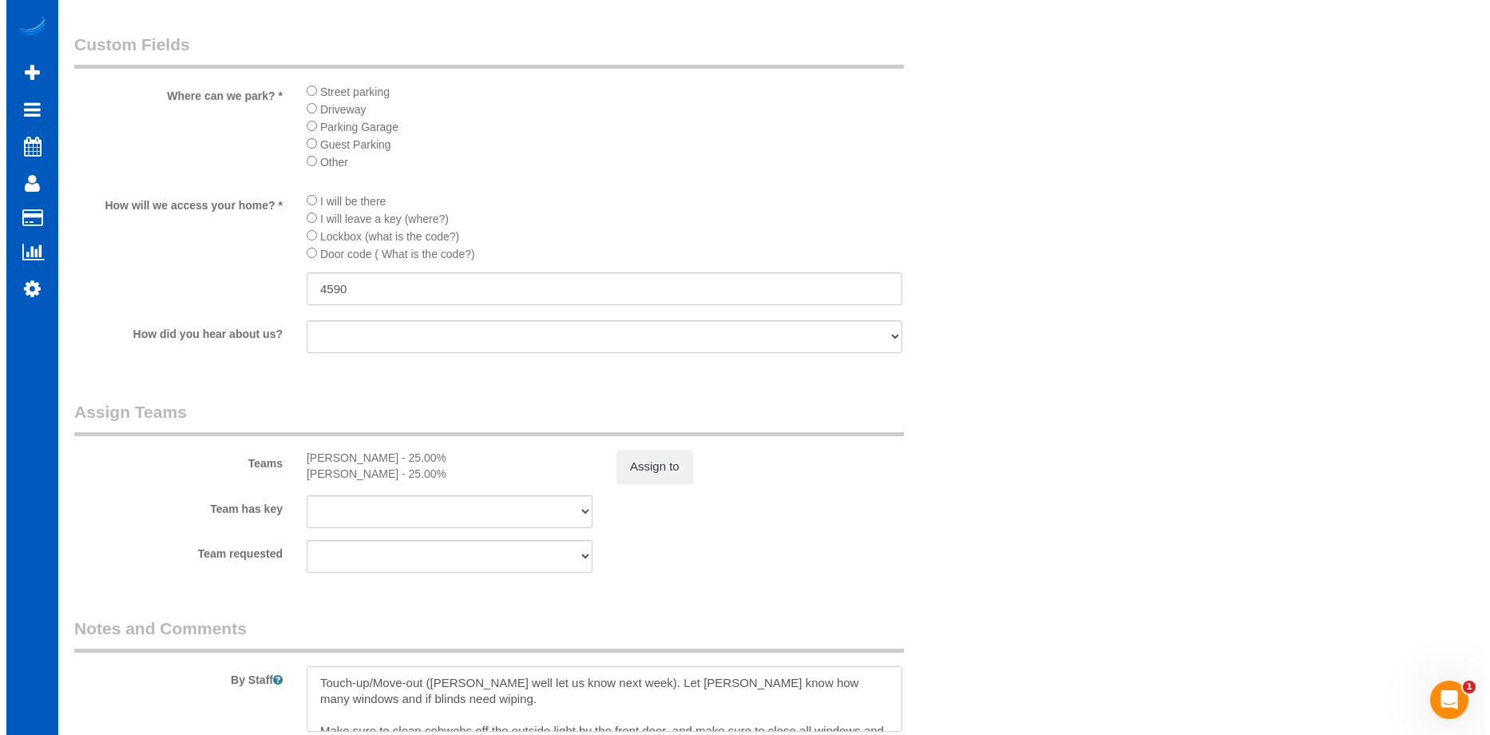
scroll to position [1917, 0]
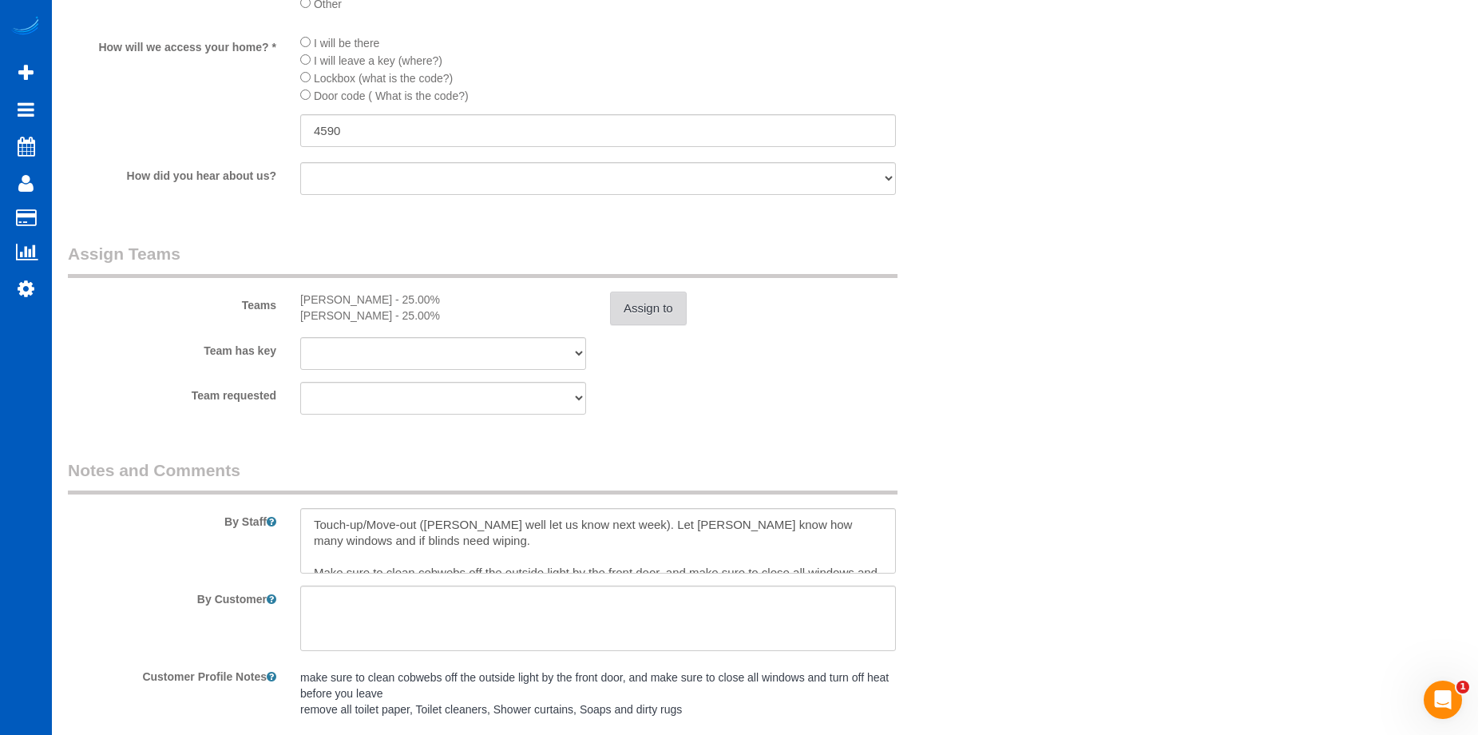
click at [655, 307] on button "Assign to" at bounding box center [648, 308] width 77 height 34
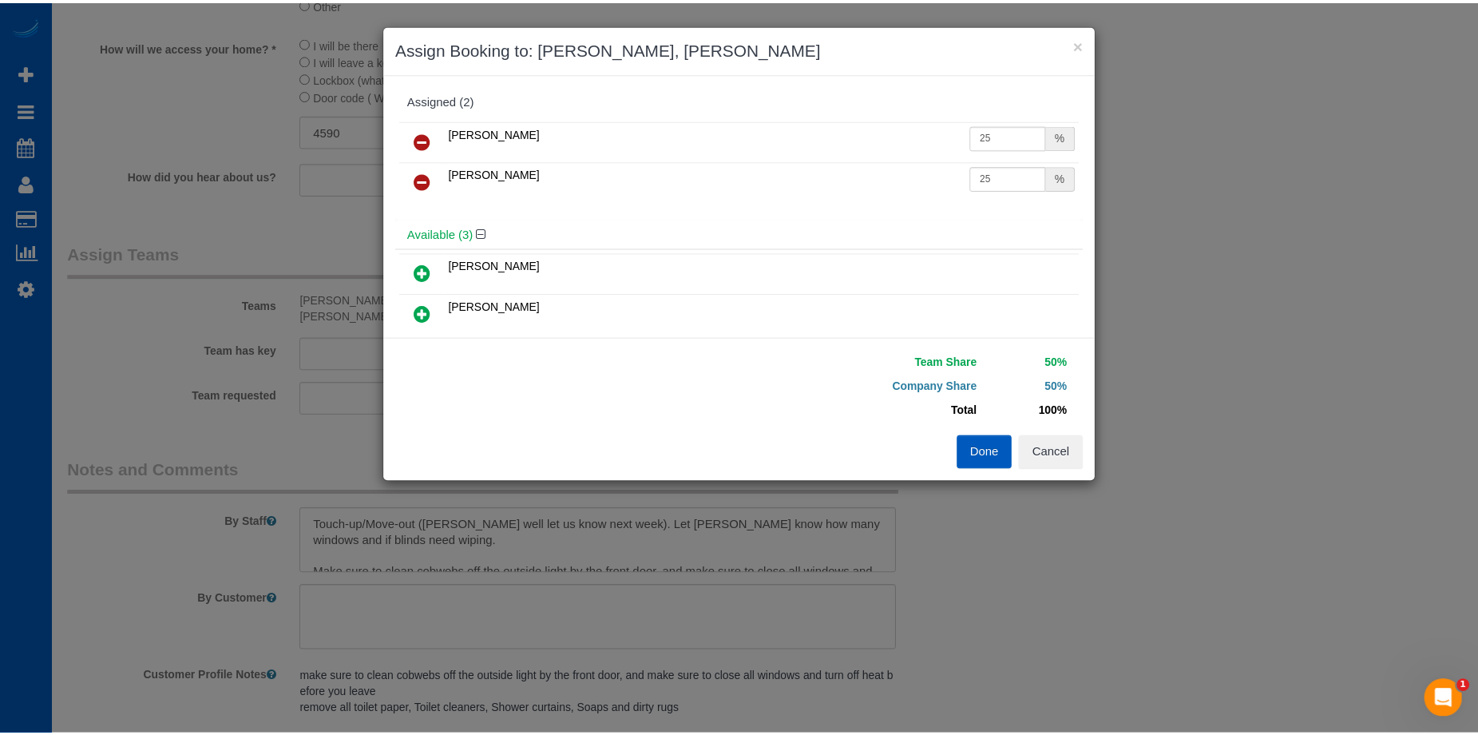
scroll to position [80, 0]
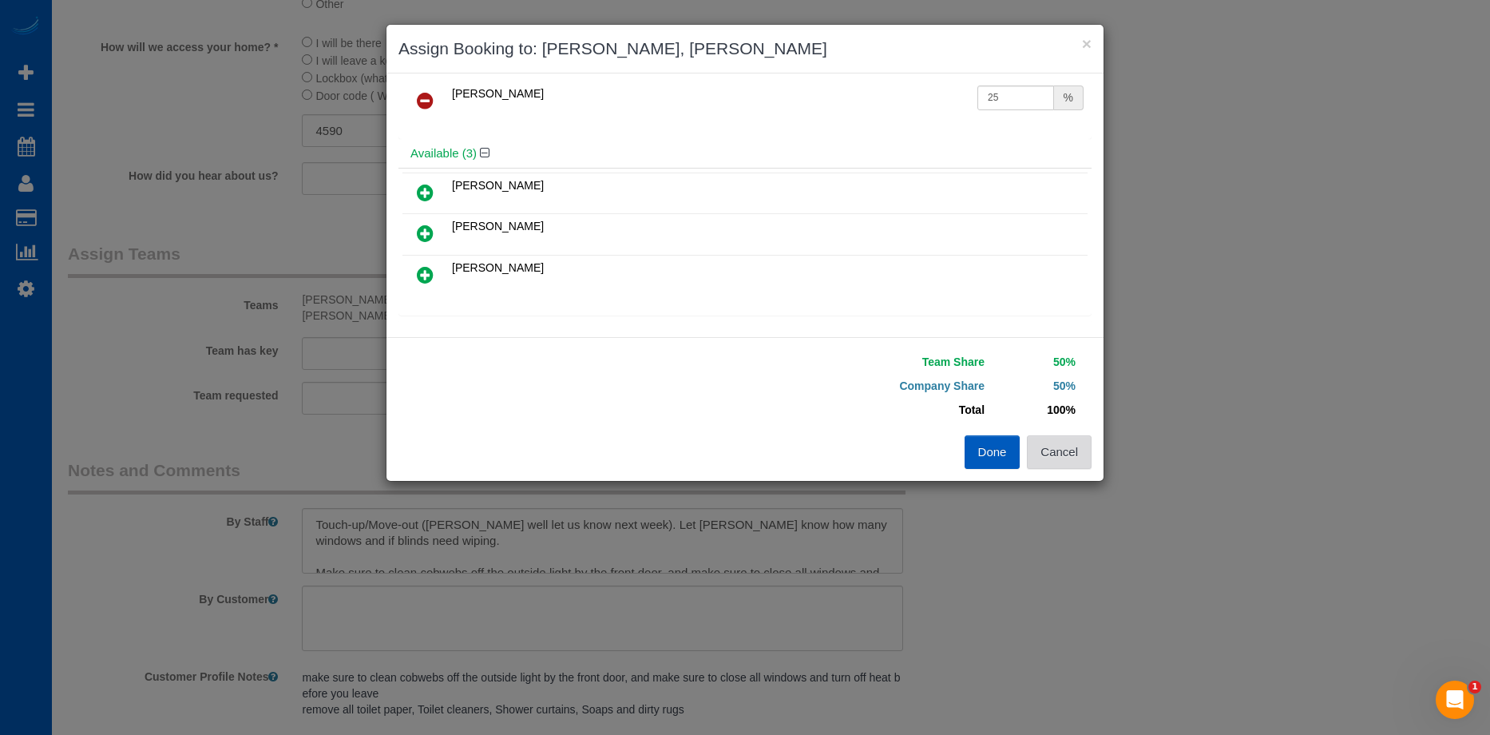
click at [1072, 447] on button "Cancel" at bounding box center [1059, 452] width 65 height 34
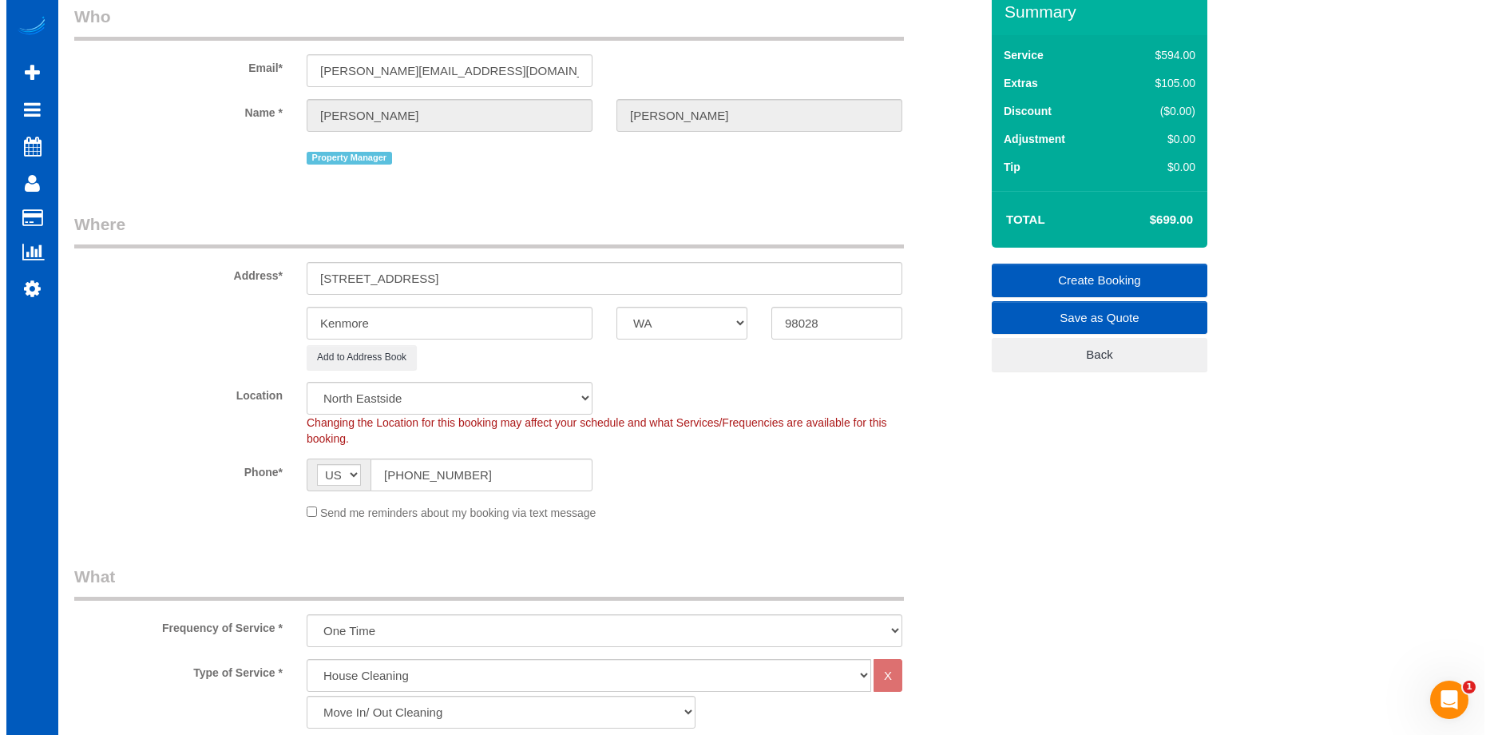
scroll to position [0, 0]
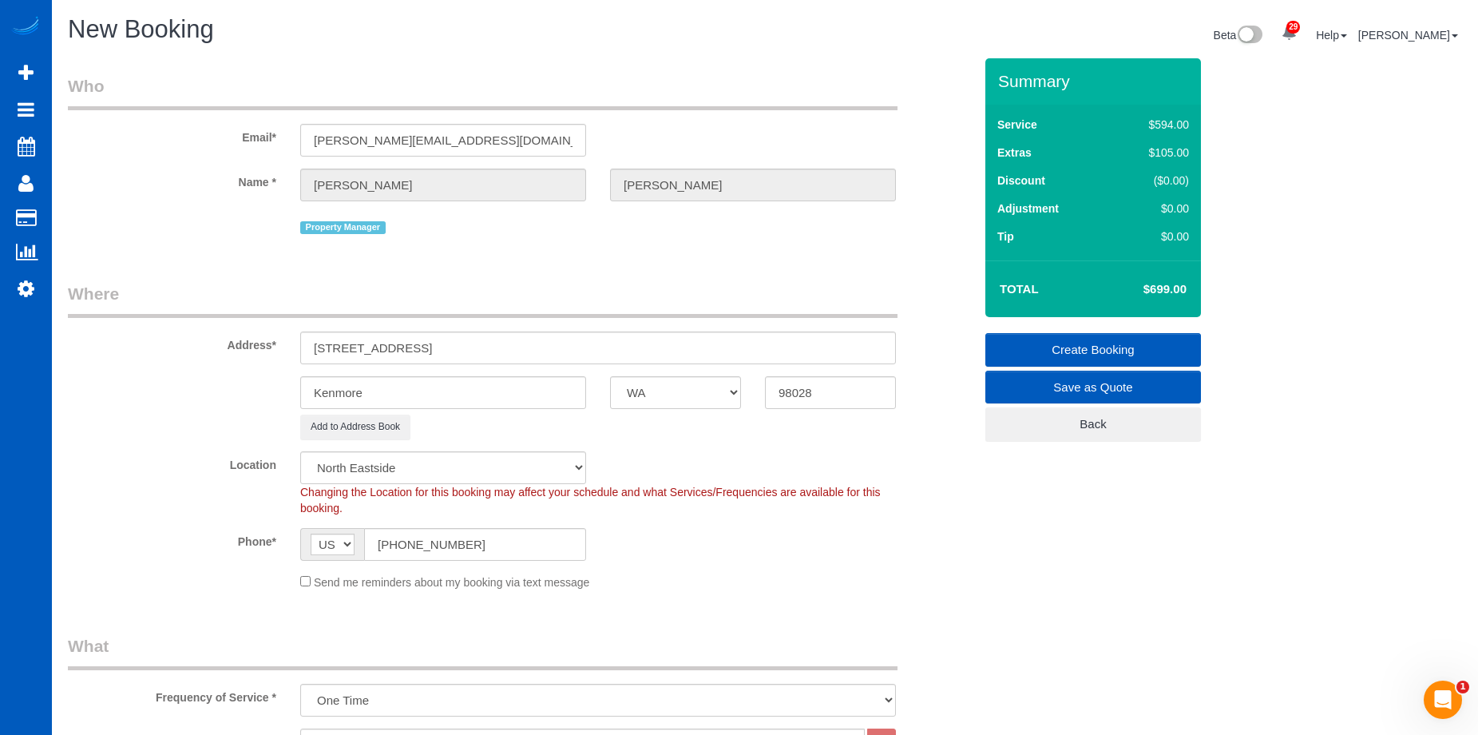
click at [1082, 348] on link "Create Booking" at bounding box center [1093, 350] width 216 height 34
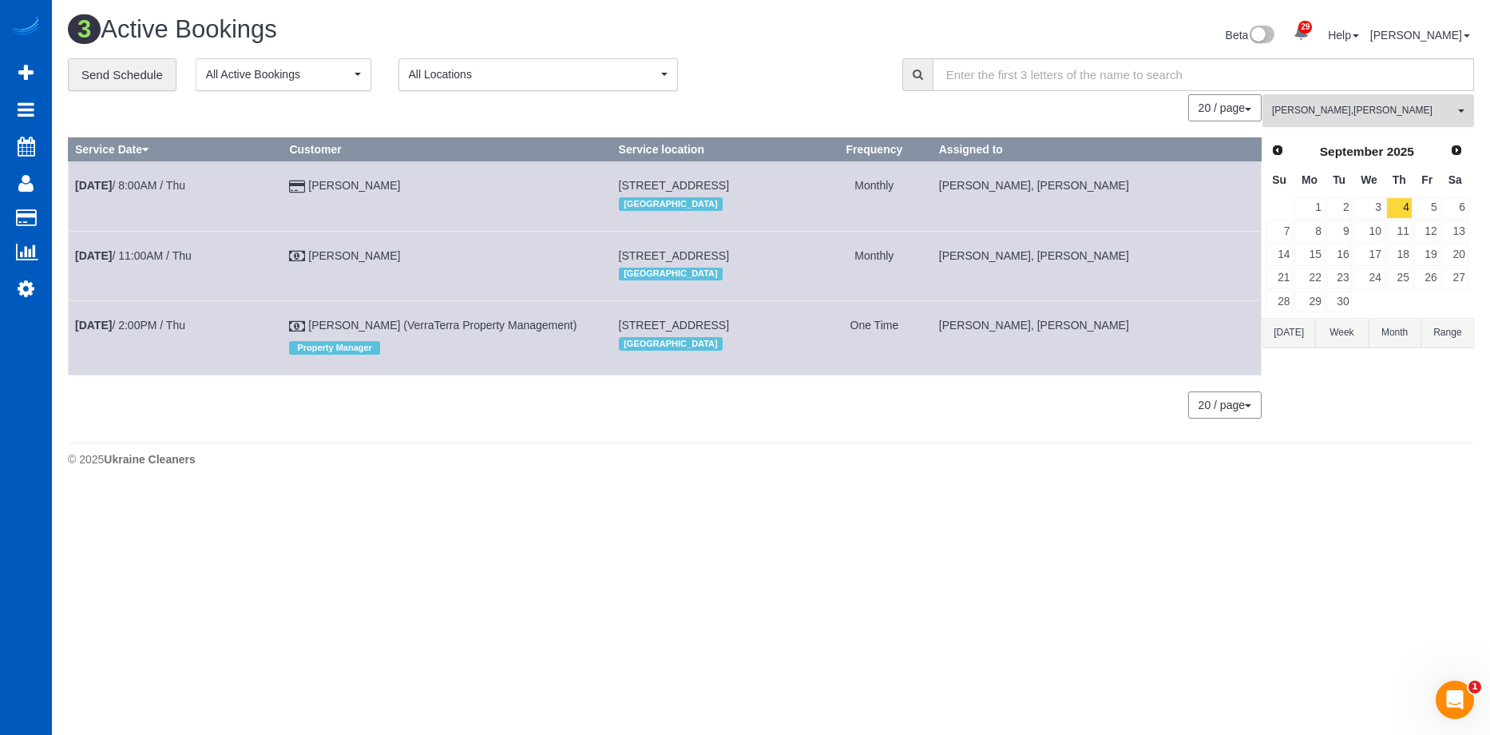
click at [1372, 105] on span "Kateryna Maherovska , Mariia Maherovska" at bounding box center [1363, 111] width 182 height 14
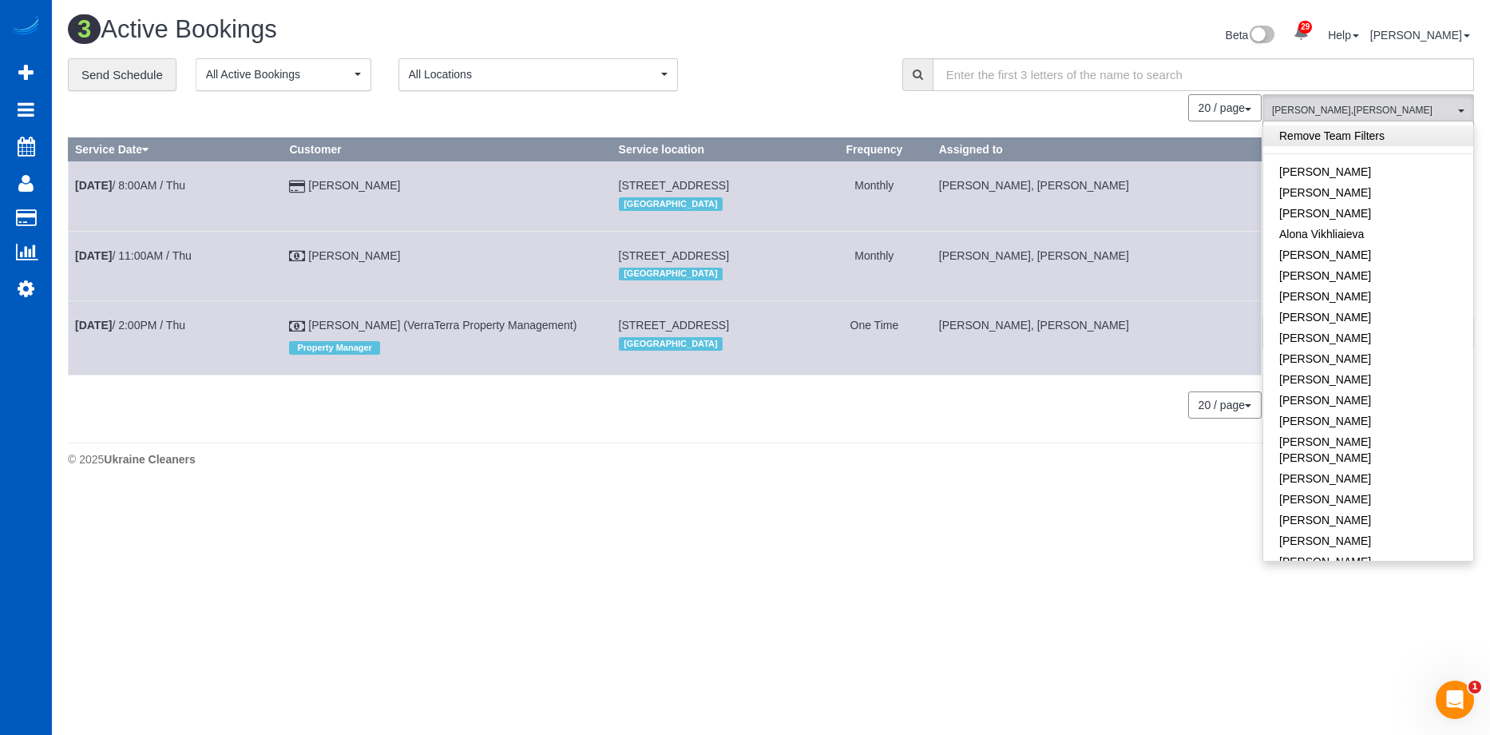
click at [1363, 132] on link "Remove Team Filters" at bounding box center [1368, 135] width 210 height 21
click at [841, 33] on div "Beta 29 Your Notifications You have 0 alerts × You have 7 to charge for 08/25/2…" at bounding box center [1129, 37] width 716 height 42
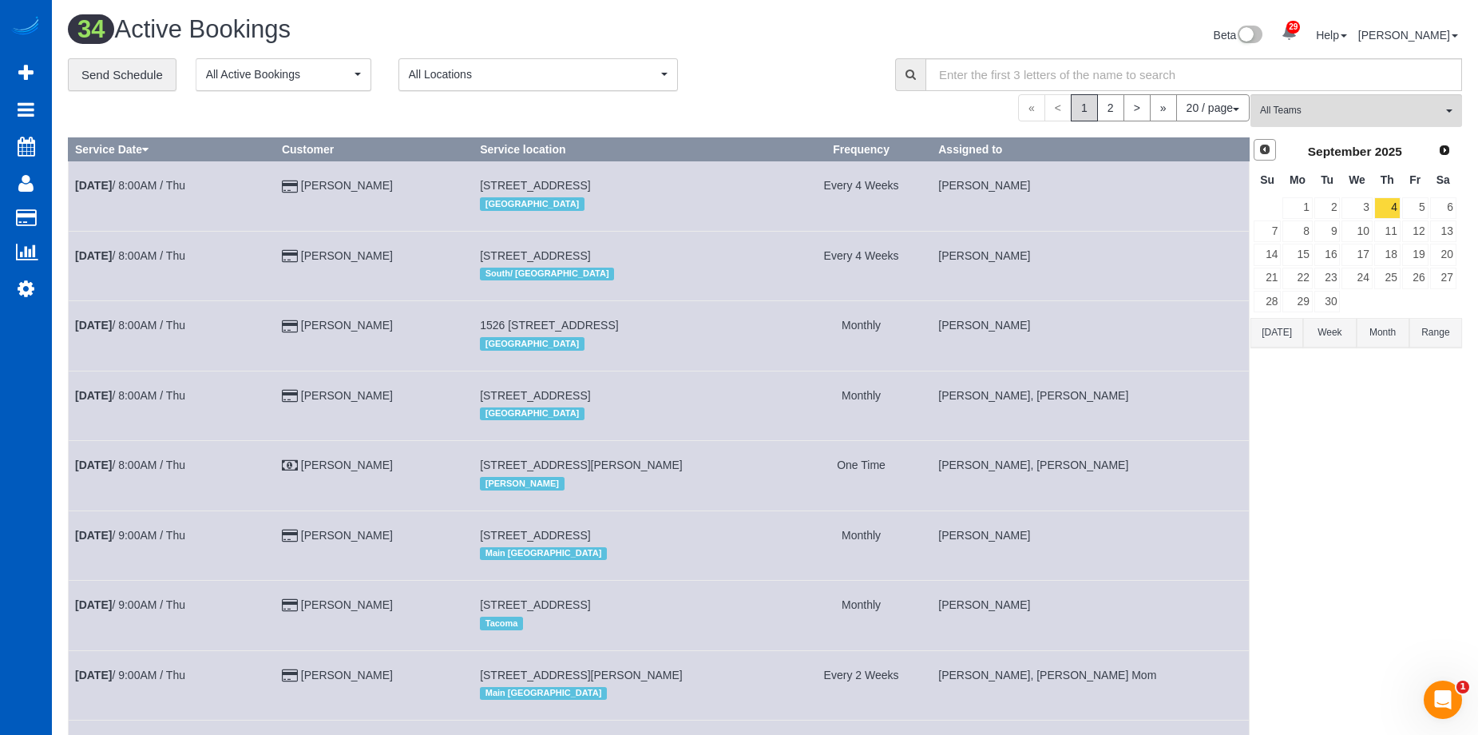
click at [1268, 144] on span "Prev" at bounding box center [1265, 149] width 13 height 13
click at [1386, 299] on link "28" at bounding box center [1387, 302] width 26 height 22
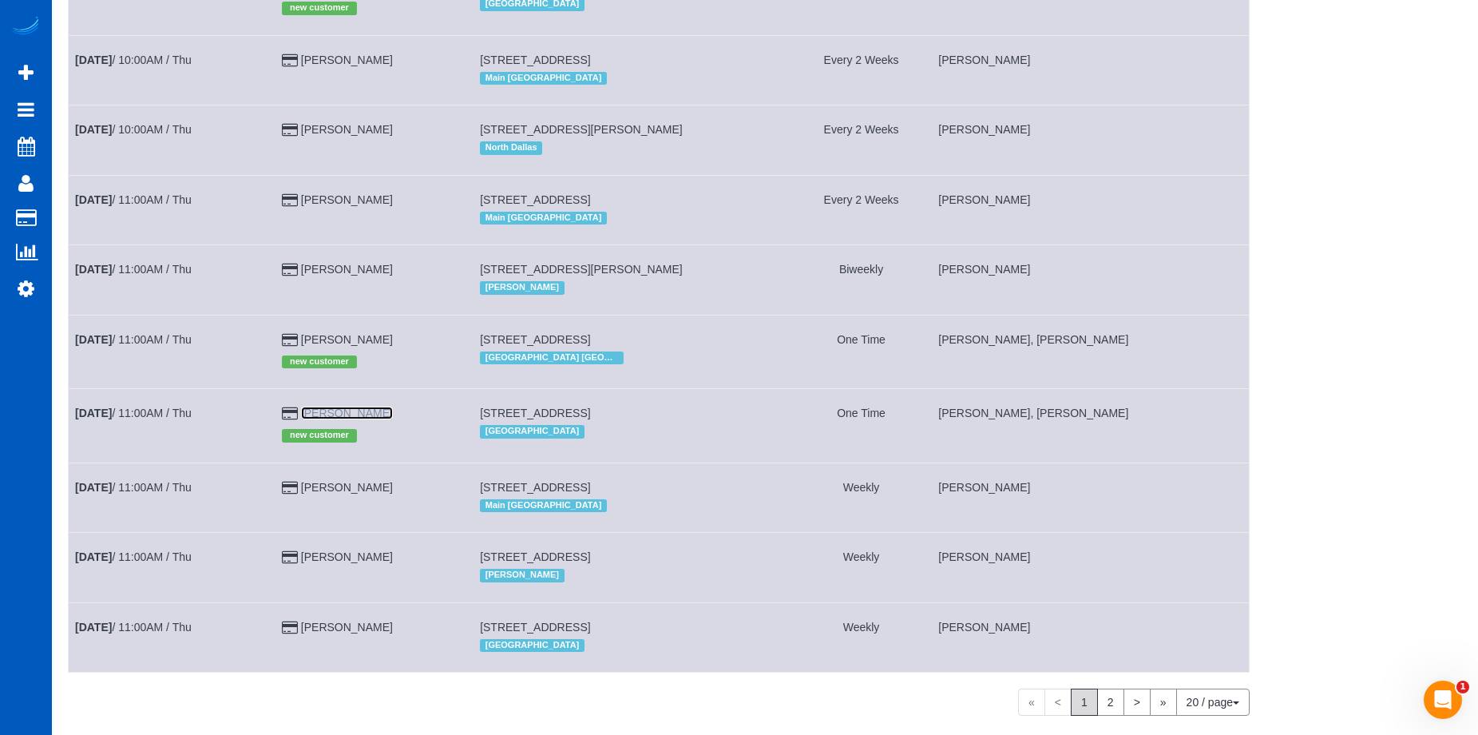
scroll to position [979, 0]
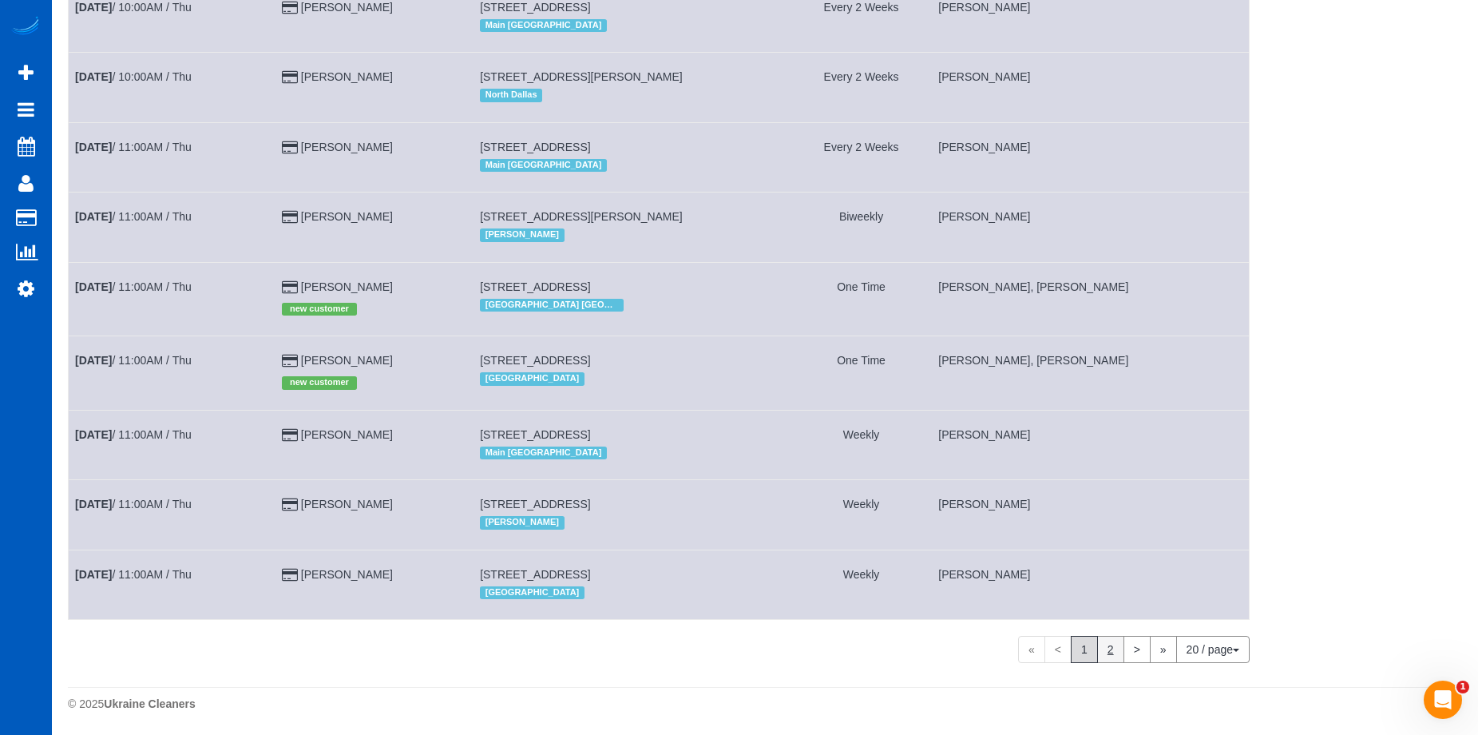
click at [1097, 652] on link "2" at bounding box center [1110, 649] width 27 height 27
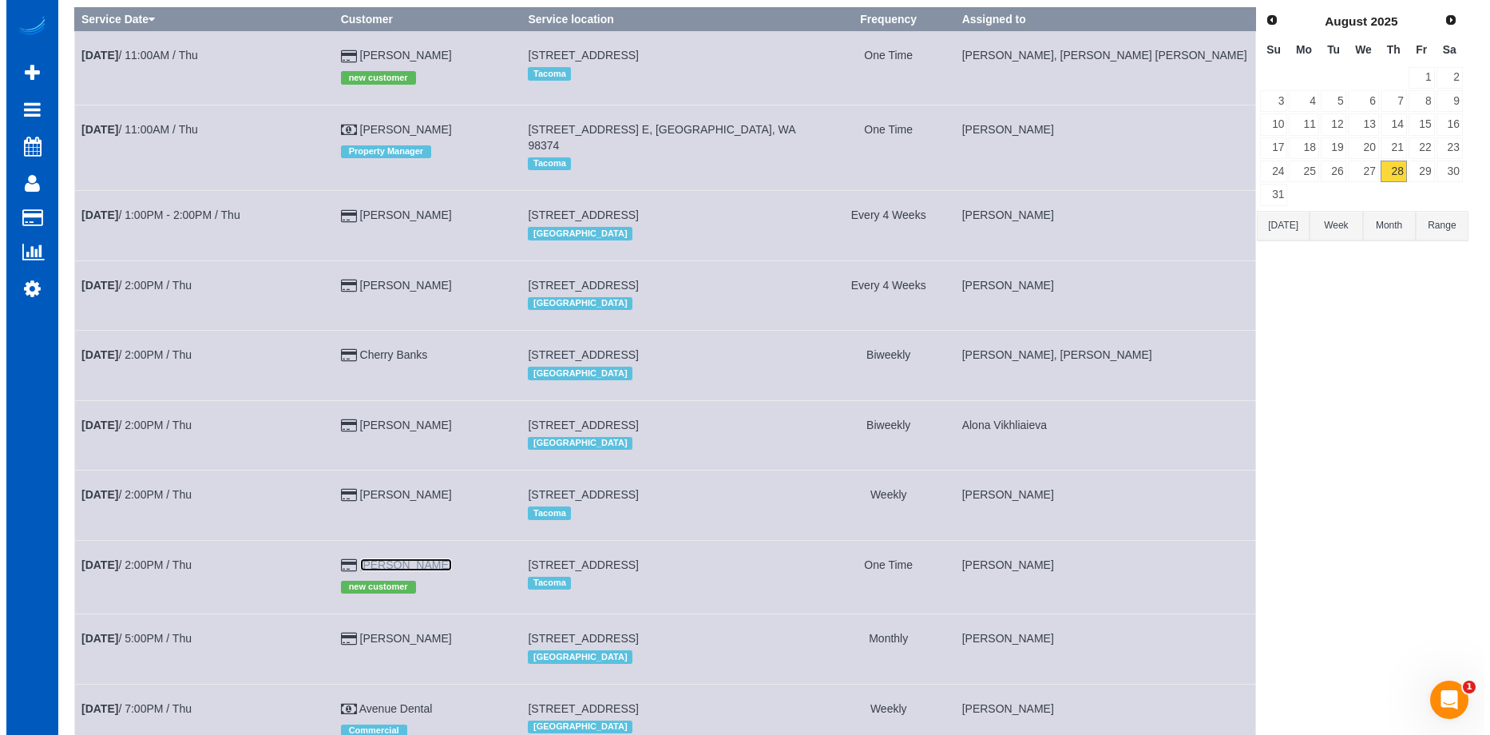
scroll to position [0, 0]
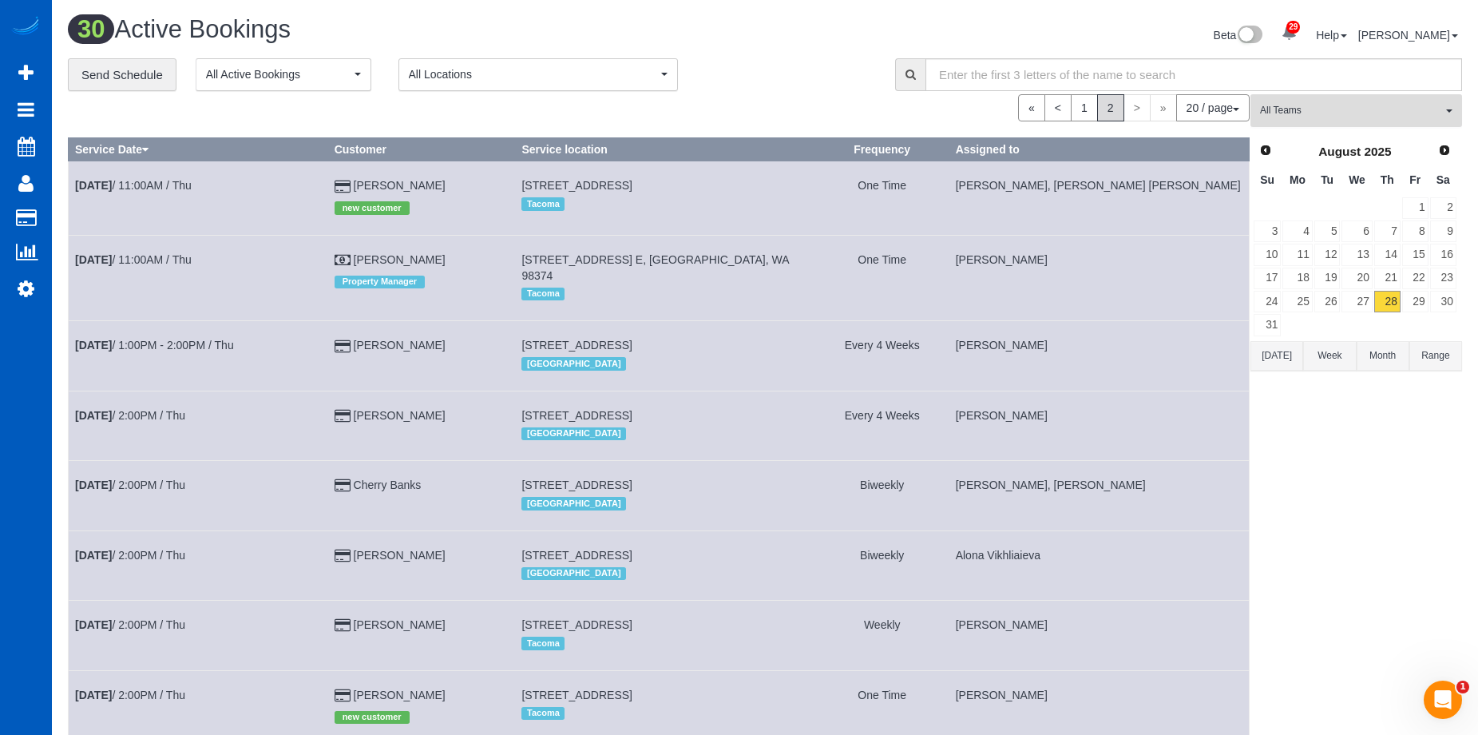
click at [1380, 105] on span "All Teams" at bounding box center [1351, 111] width 182 height 14
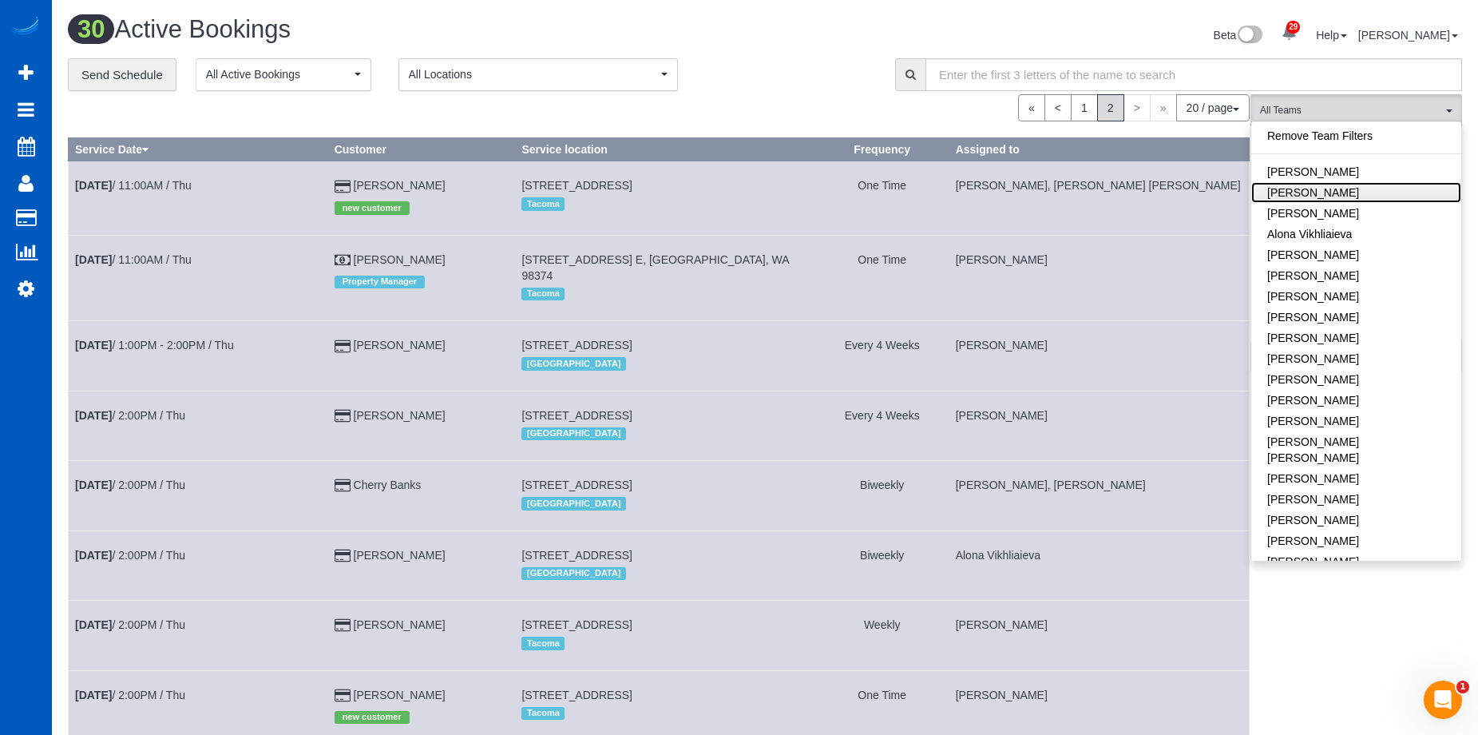
click at [1367, 183] on link "Alona Kulish" at bounding box center [1356, 192] width 210 height 21
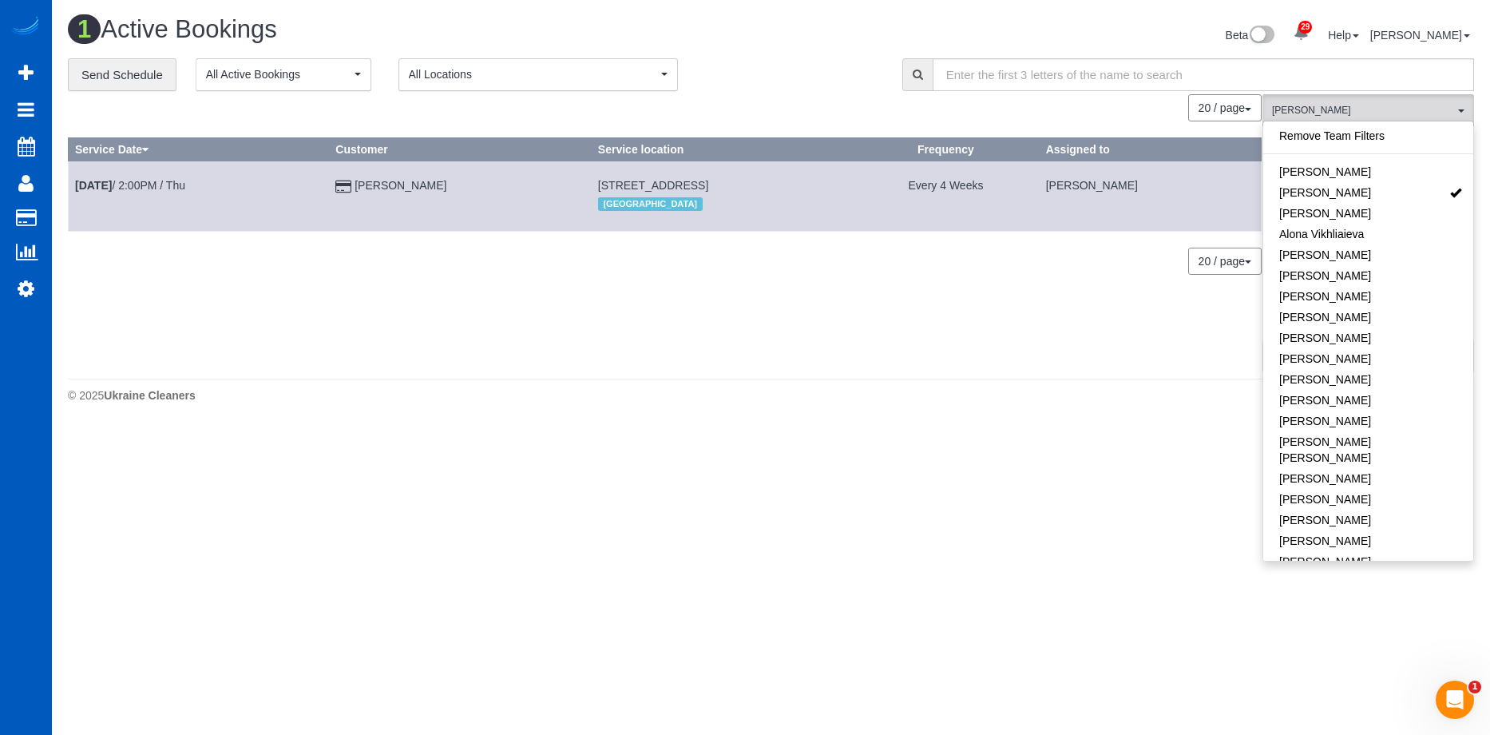
click at [815, 64] on div "**********" at bounding box center [473, 75] width 811 height 34
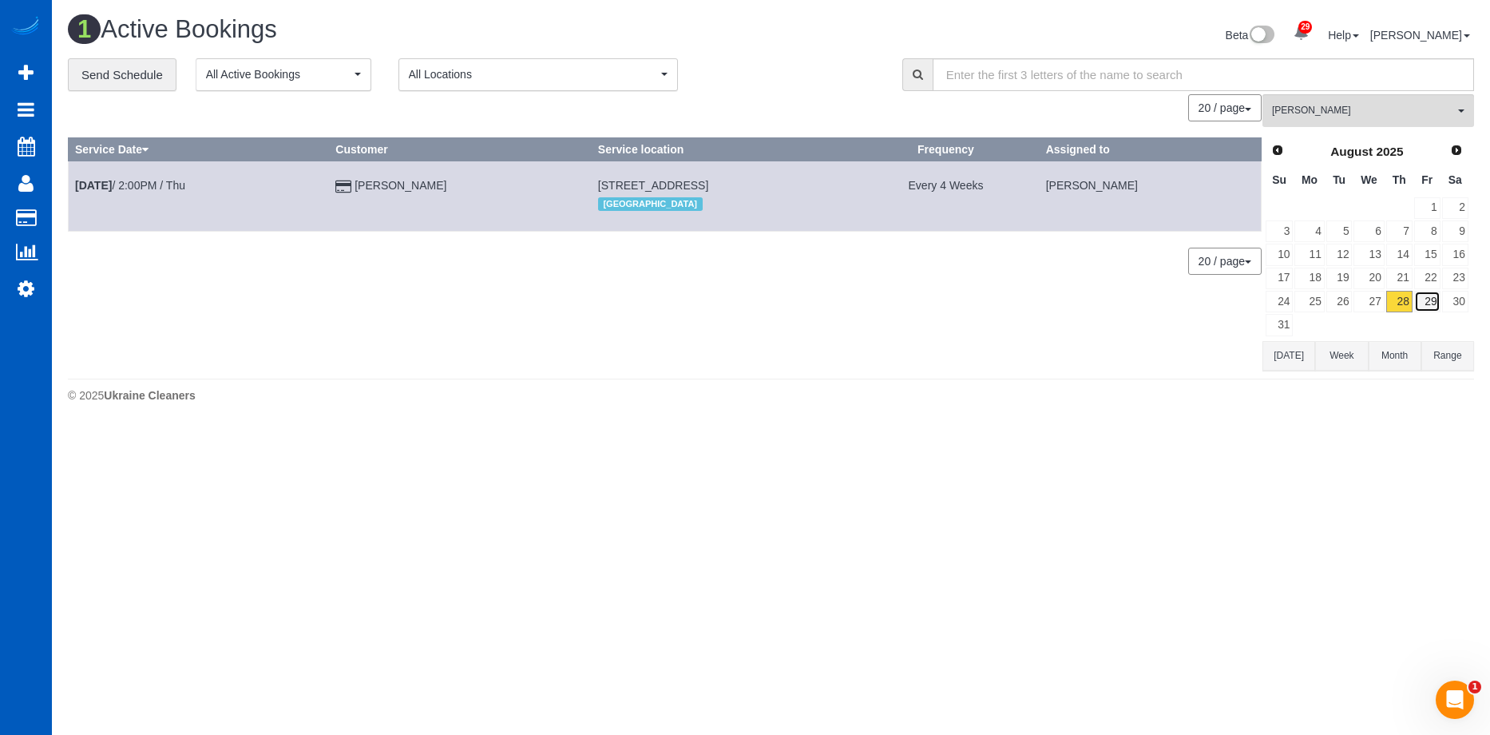
click at [1431, 307] on link "29" at bounding box center [1427, 302] width 26 height 22
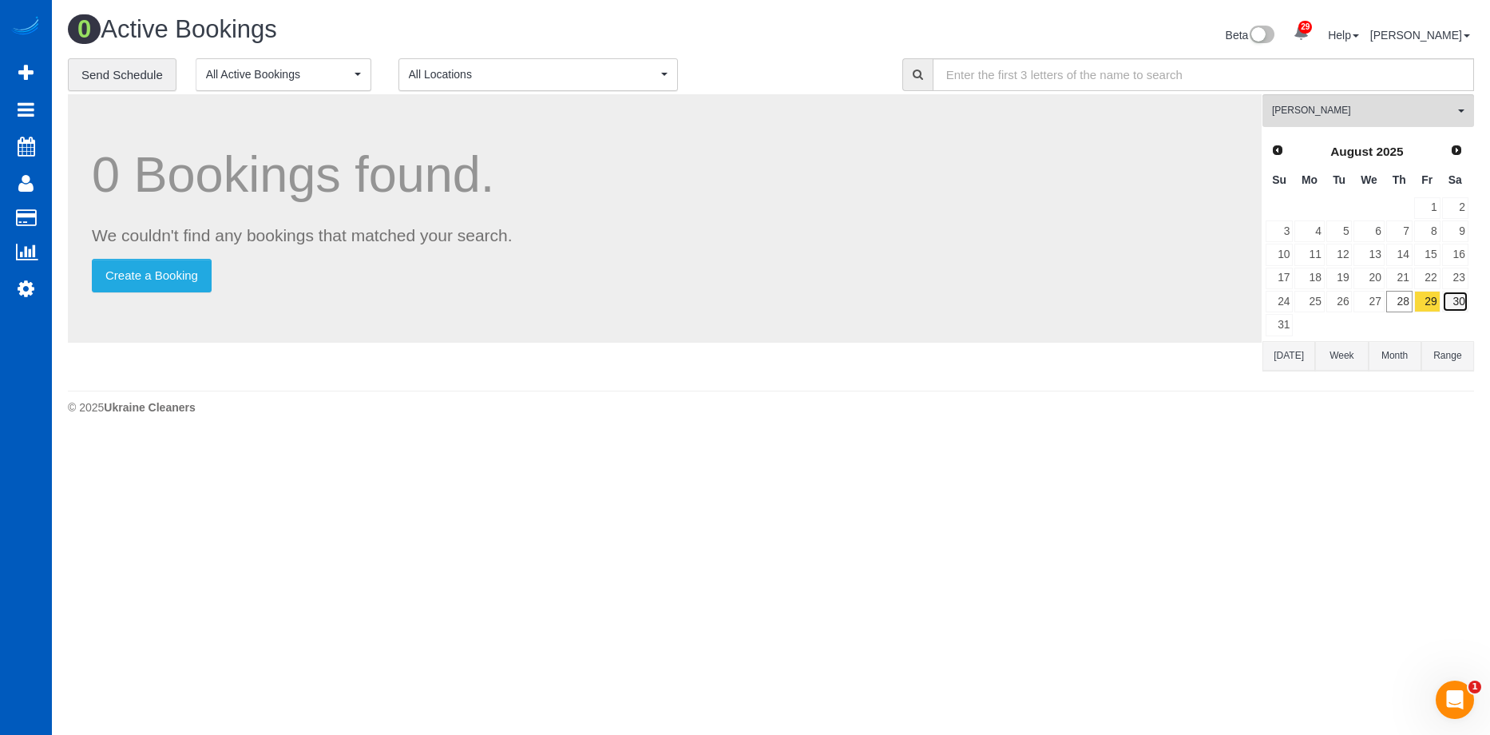
click at [1448, 301] on link "30" at bounding box center [1455, 302] width 26 height 22
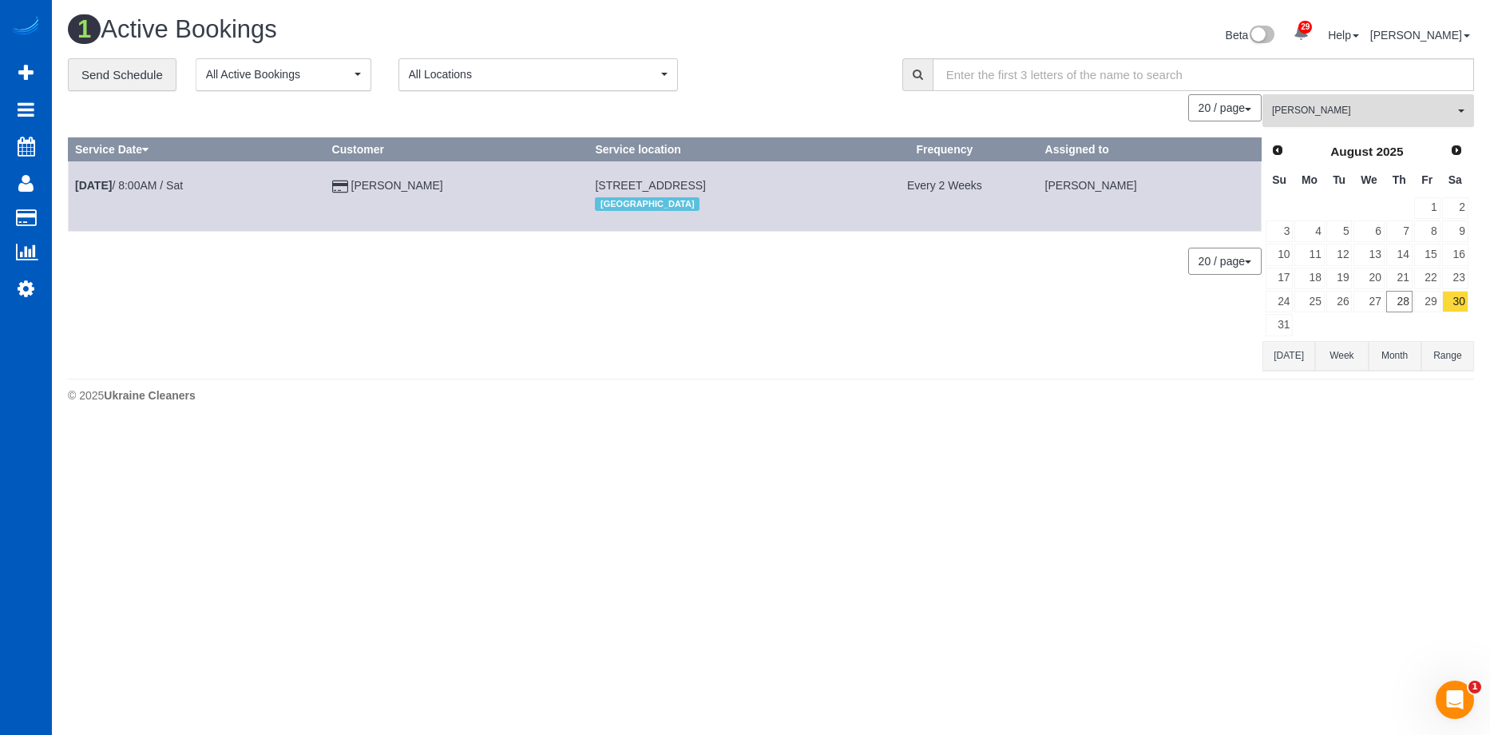
click at [1444, 114] on span "Alona Kulish" at bounding box center [1363, 111] width 182 height 14
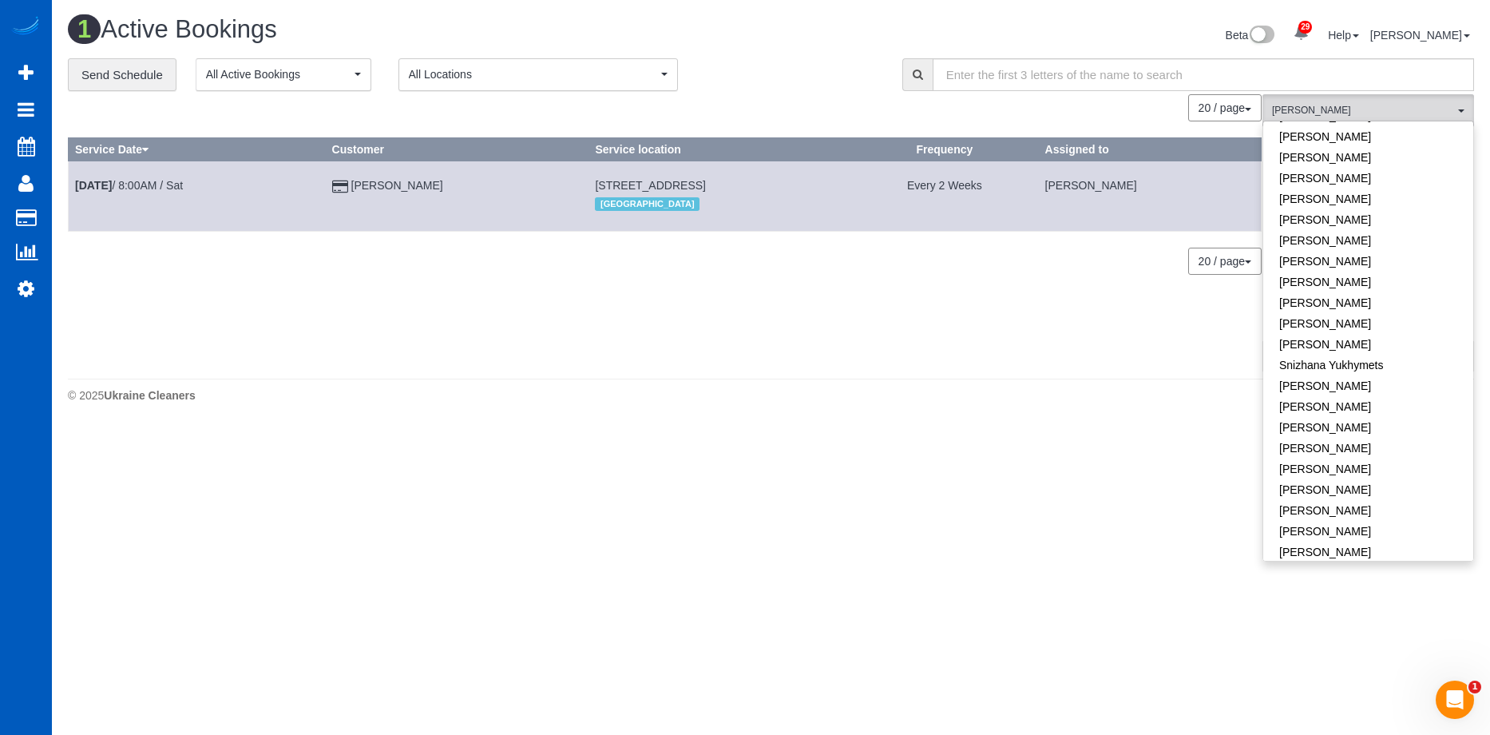
scroll to position [1162, 0]
click at [1402, 277] on link "Raissa Radionova" at bounding box center [1368, 287] width 210 height 21
click at [803, 73] on div "**********" at bounding box center [473, 75] width 811 height 34
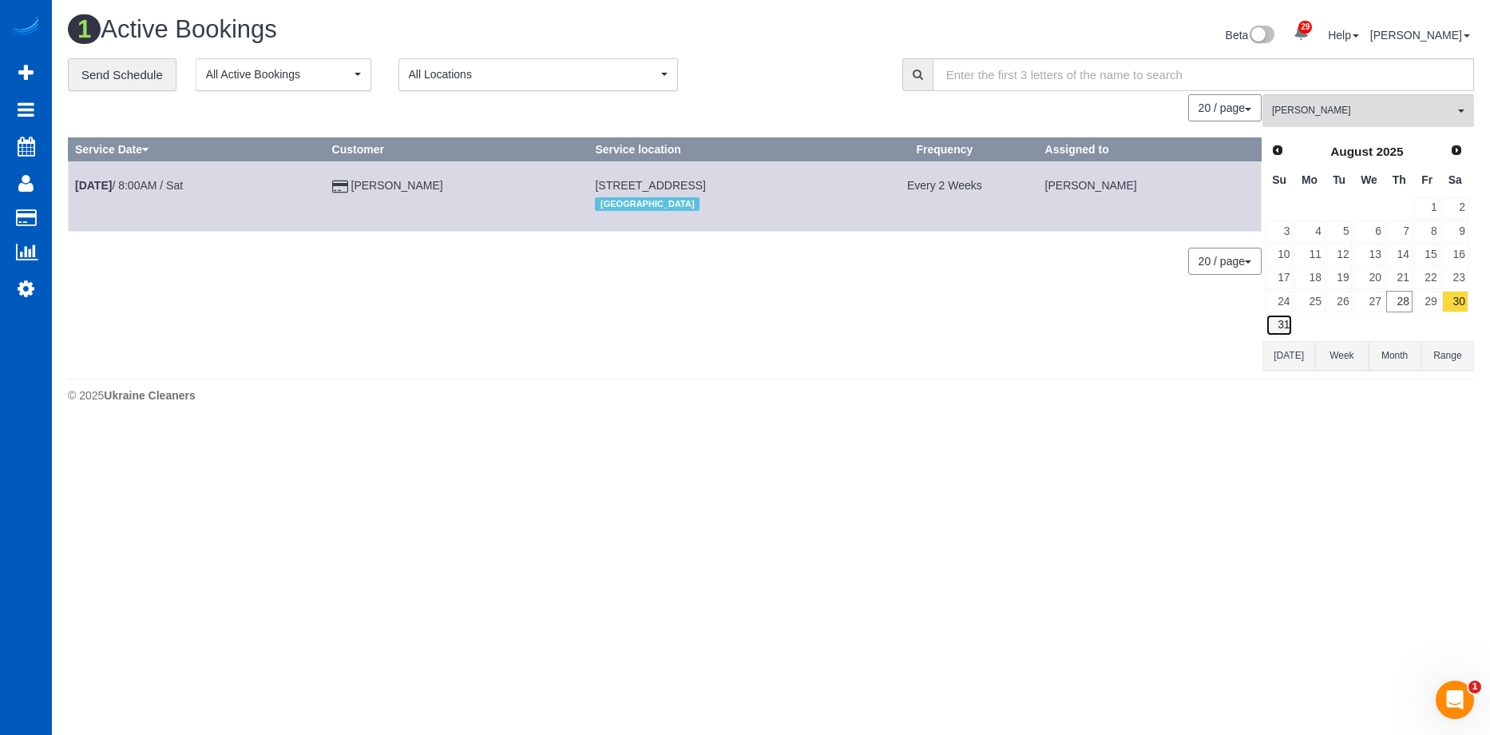
click at [1285, 323] on link "31" at bounding box center [1279, 325] width 27 height 22
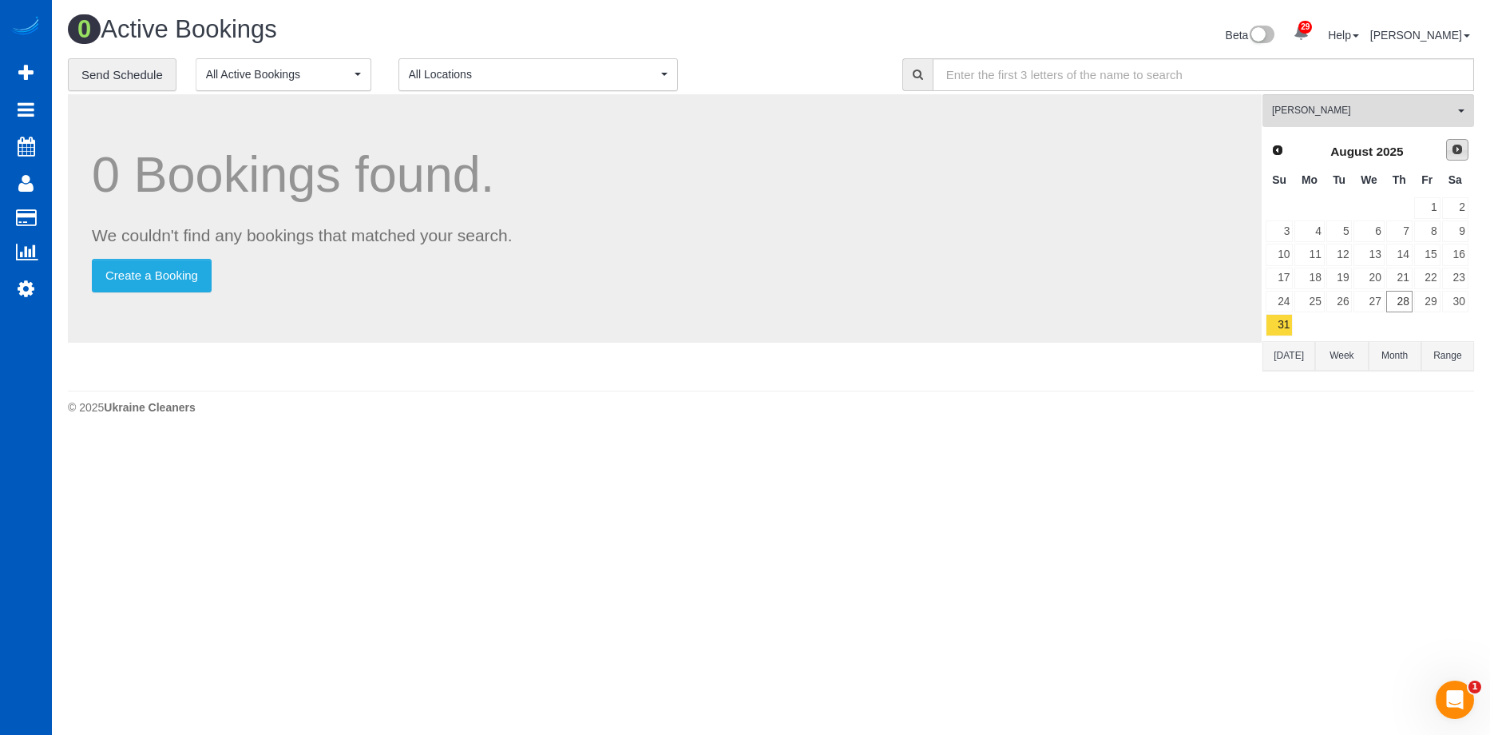
click at [1453, 153] on span "Next" at bounding box center [1457, 149] width 13 height 13
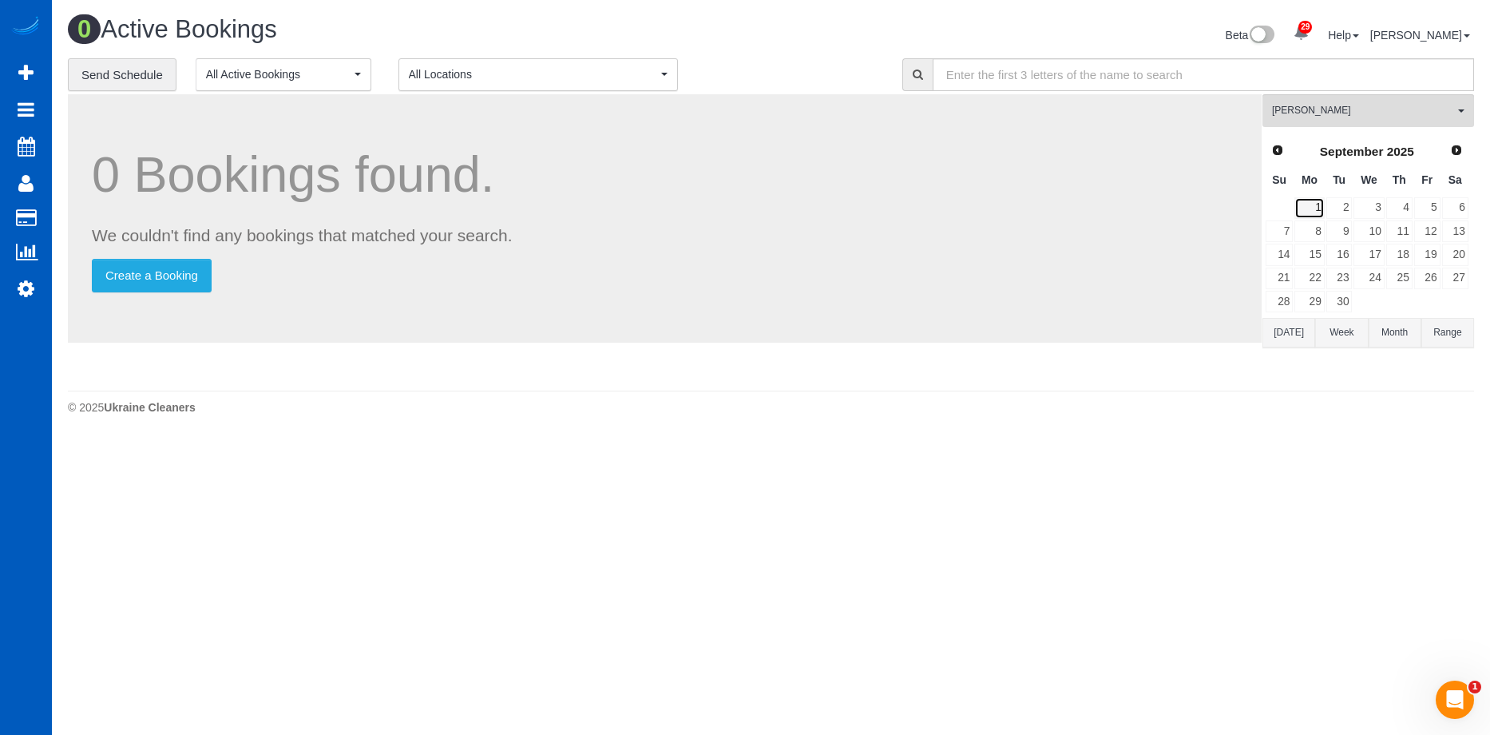
click at [1322, 205] on link "1" at bounding box center [1310, 208] width 30 height 22
click at [1346, 207] on link "2" at bounding box center [1339, 208] width 26 height 22
click at [1314, 203] on link "1" at bounding box center [1310, 208] width 30 height 22
click at [1450, 209] on link "6" at bounding box center [1455, 208] width 26 height 22
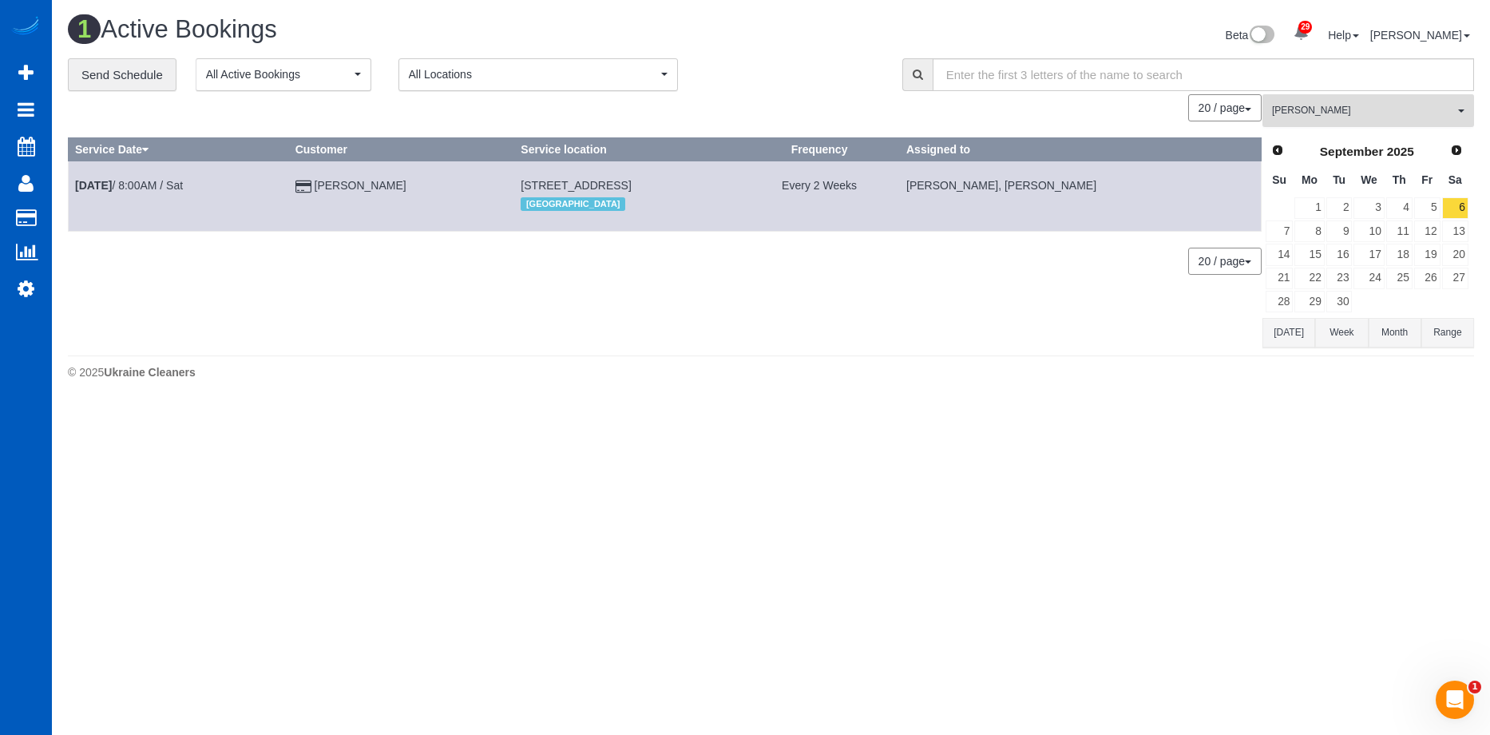
click at [1386, 105] on span "Alona Kulish" at bounding box center [1363, 111] width 182 height 14
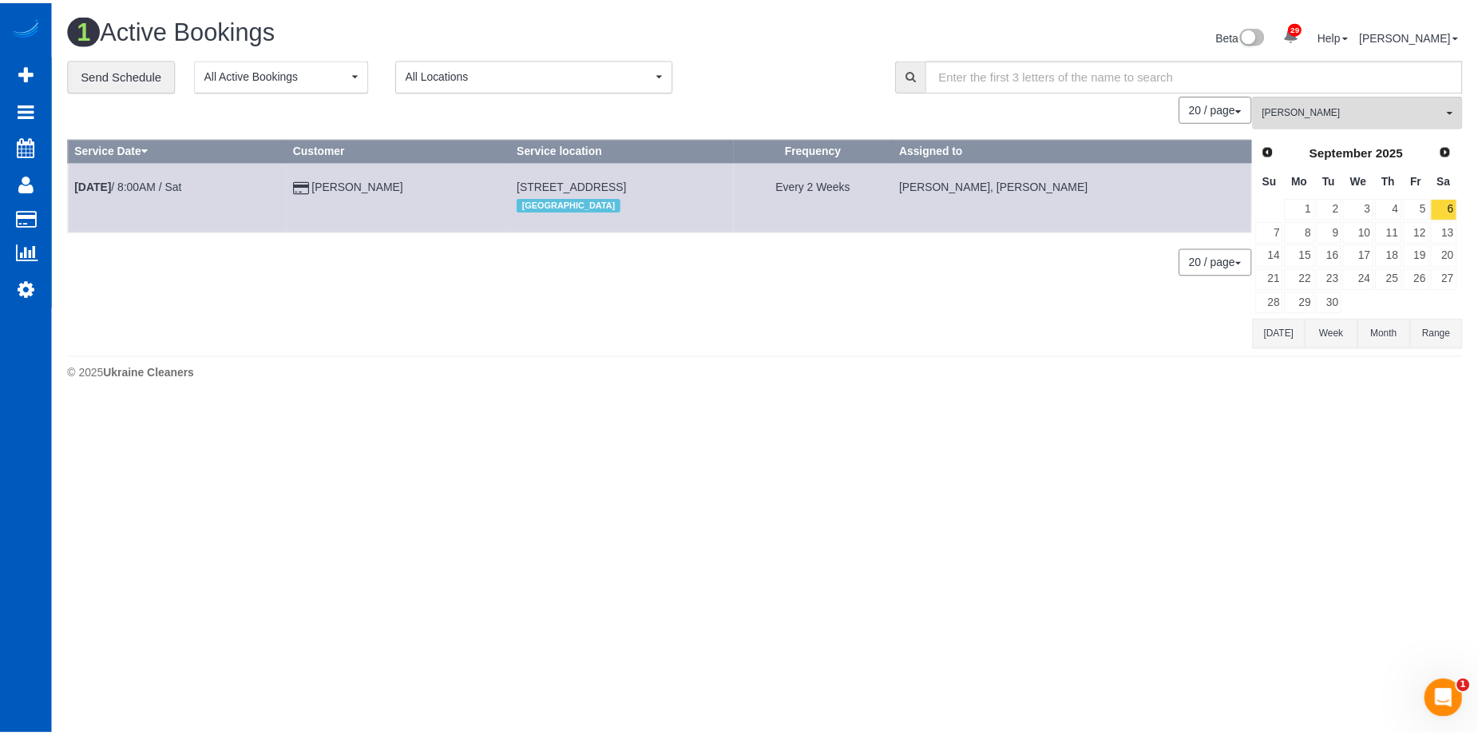
scroll to position [0, 0]
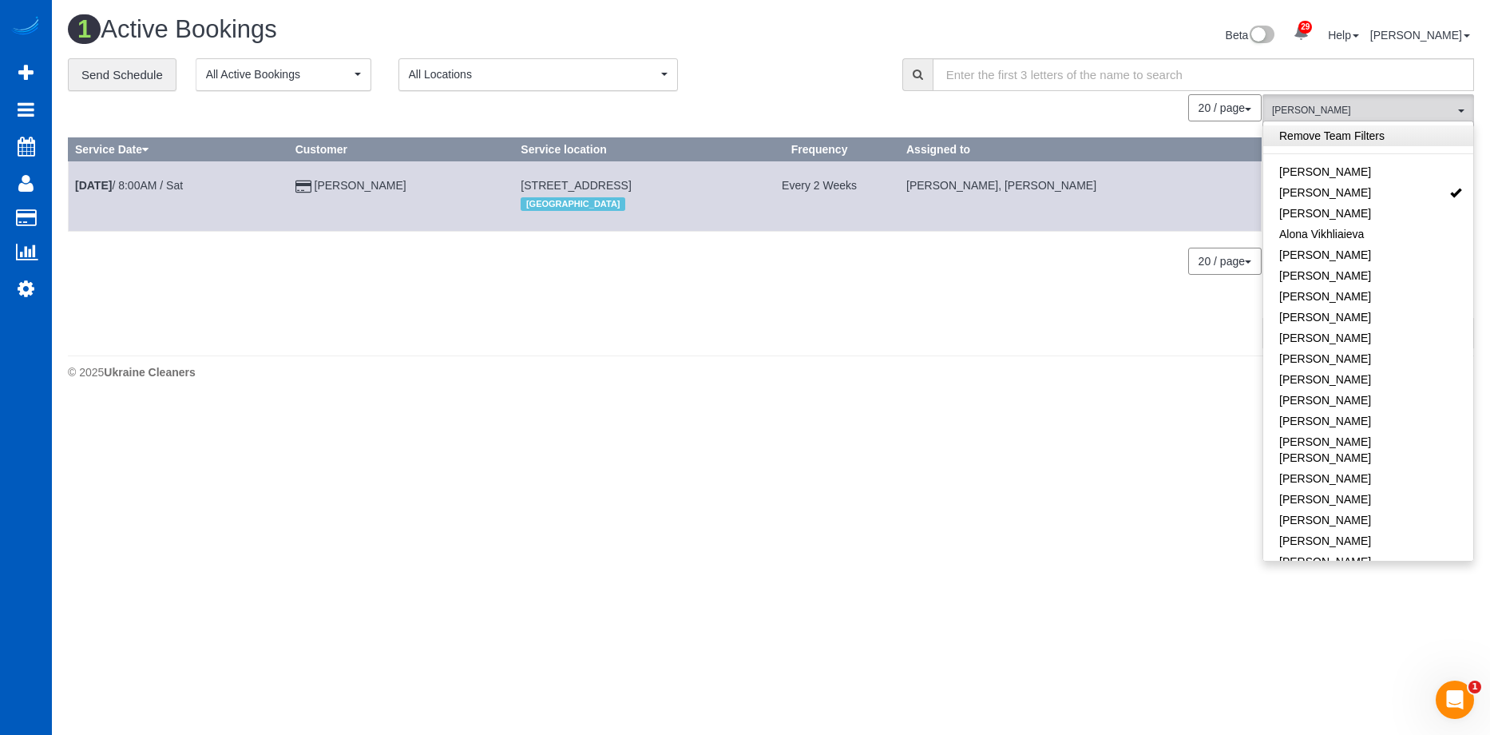
click at [1377, 134] on link "Remove Team Filters" at bounding box center [1368, 135] width 210 height 21
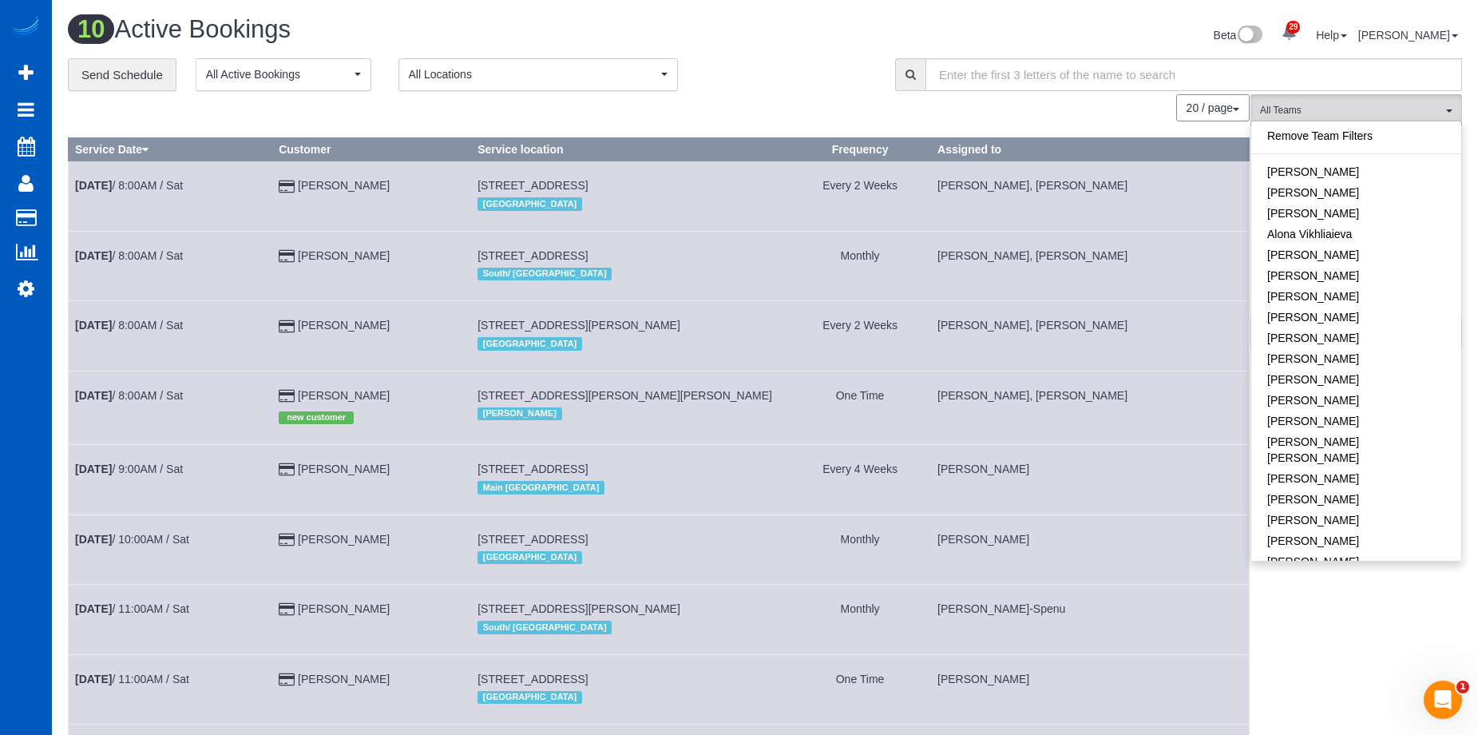
click at [791, 48] on div "Beta 29 Your Notifications You have 0 alerts × You have 7 to charge for 08/25/2…" at bounding box center [1119, 37] width 709 height 42
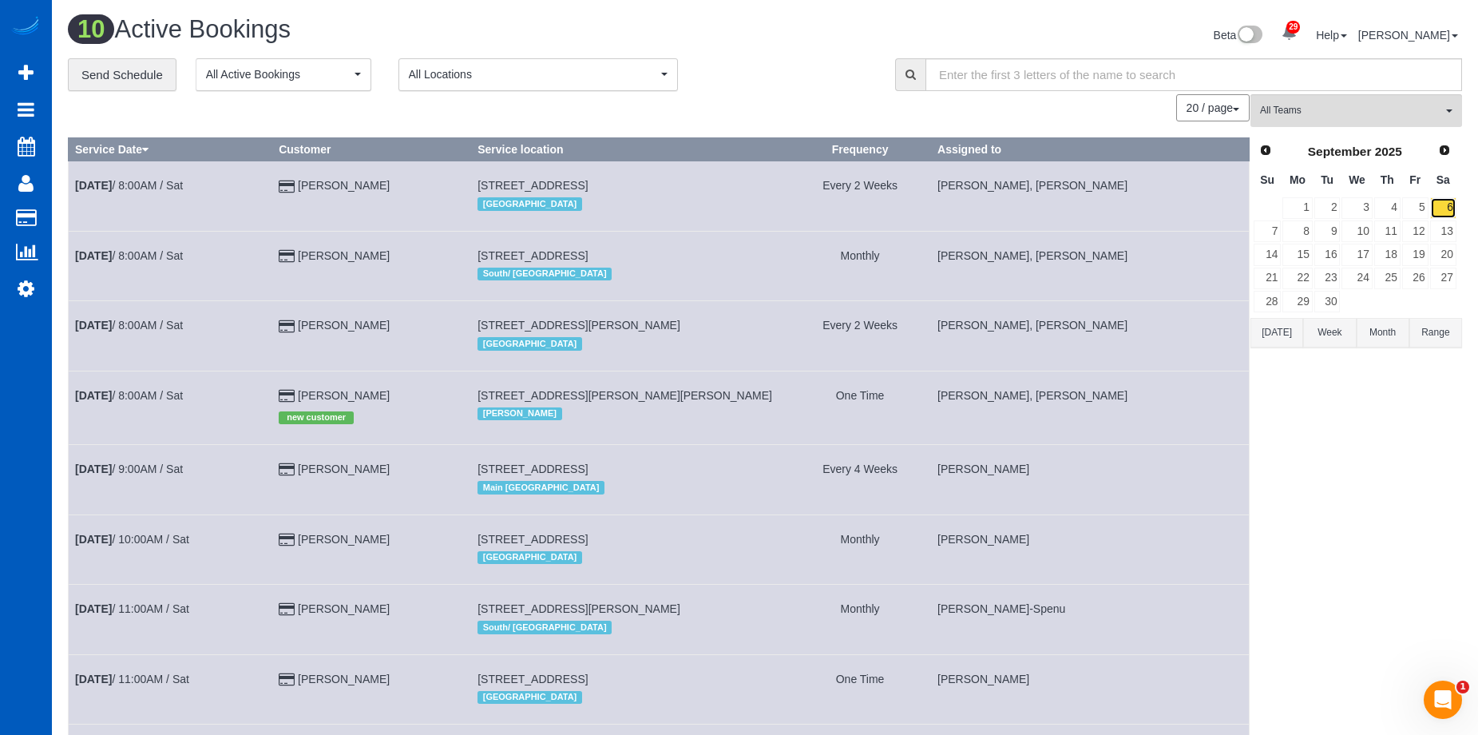
click at [1448, 210] on link "6" at bounding box center [1443, 208] width 26 height 22
click at [1417, 113] on span "All Teams" at bounding box center [1351, 111] width 182 height 14
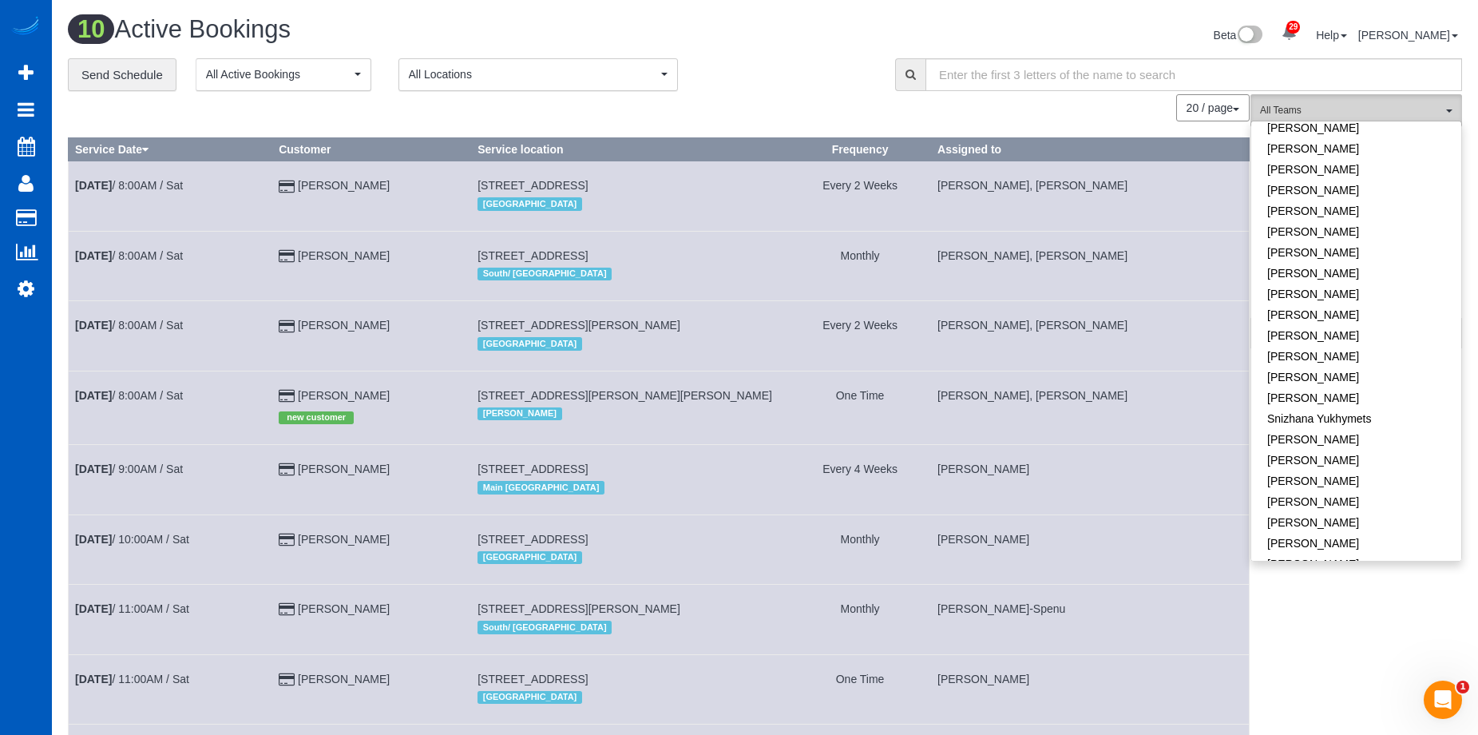
scroll to position [1162, 0]
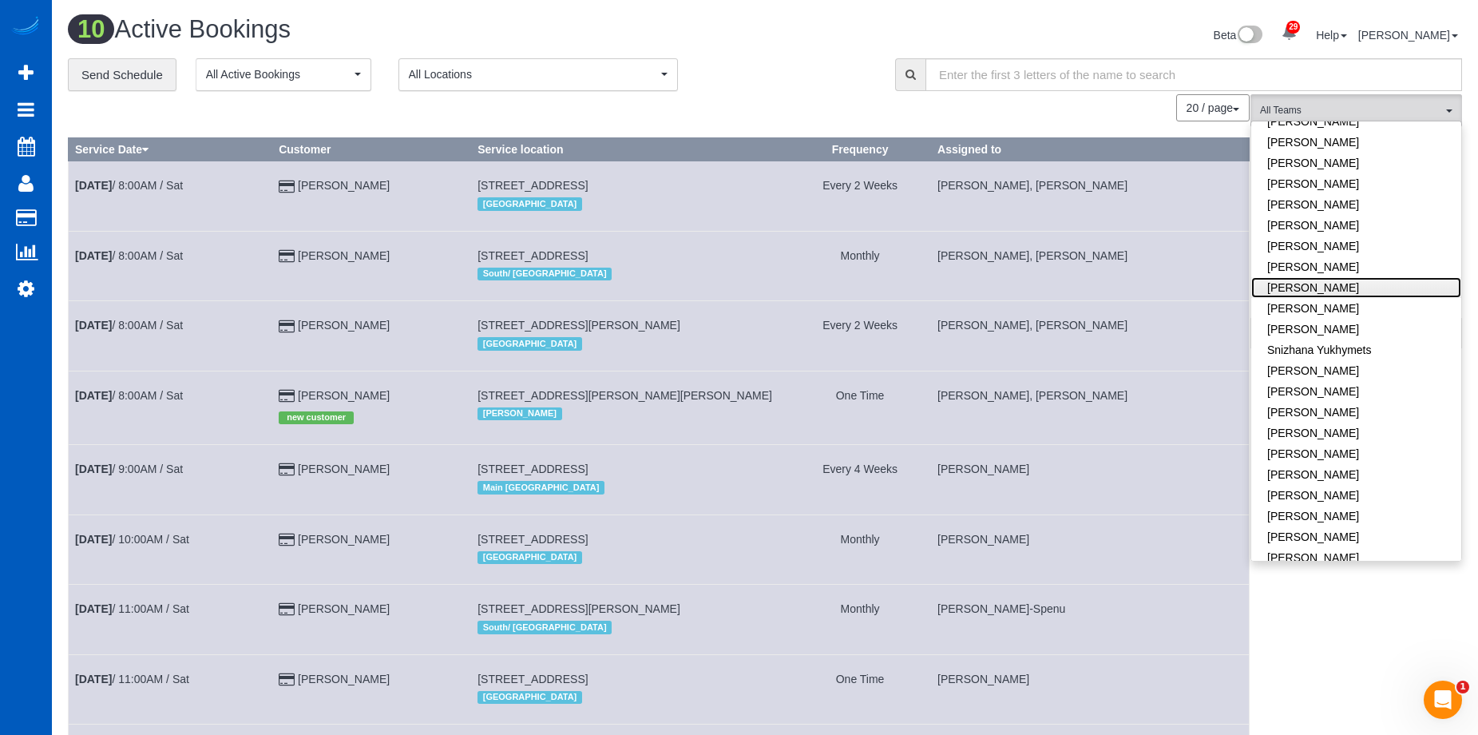
click at [1390, 277] on link "Raissa Radionova" at bounding box center [1356, 287] width 210 height 21
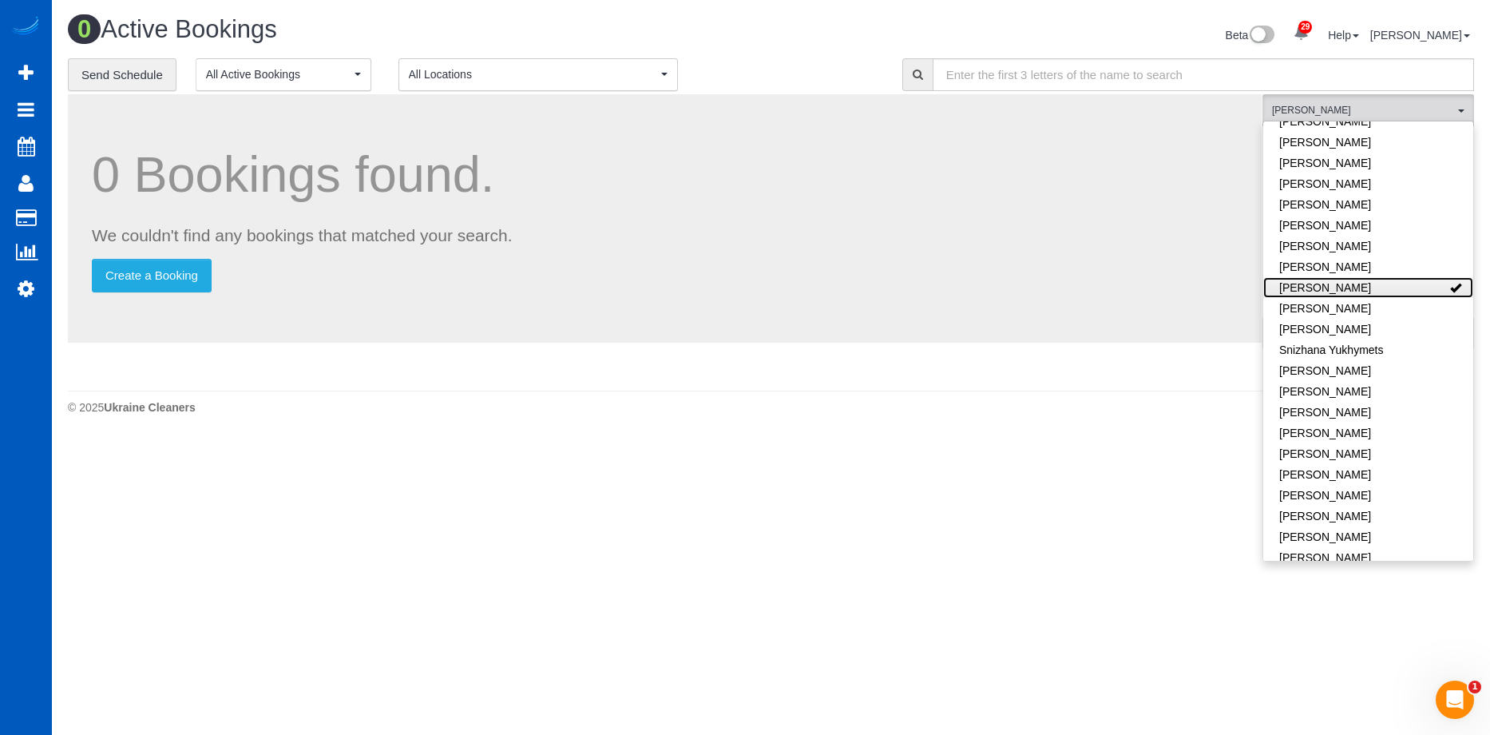
click at [1403, 277] on link "Raissa Radionova" at bounding box center [1368, 287] width 210 height 21
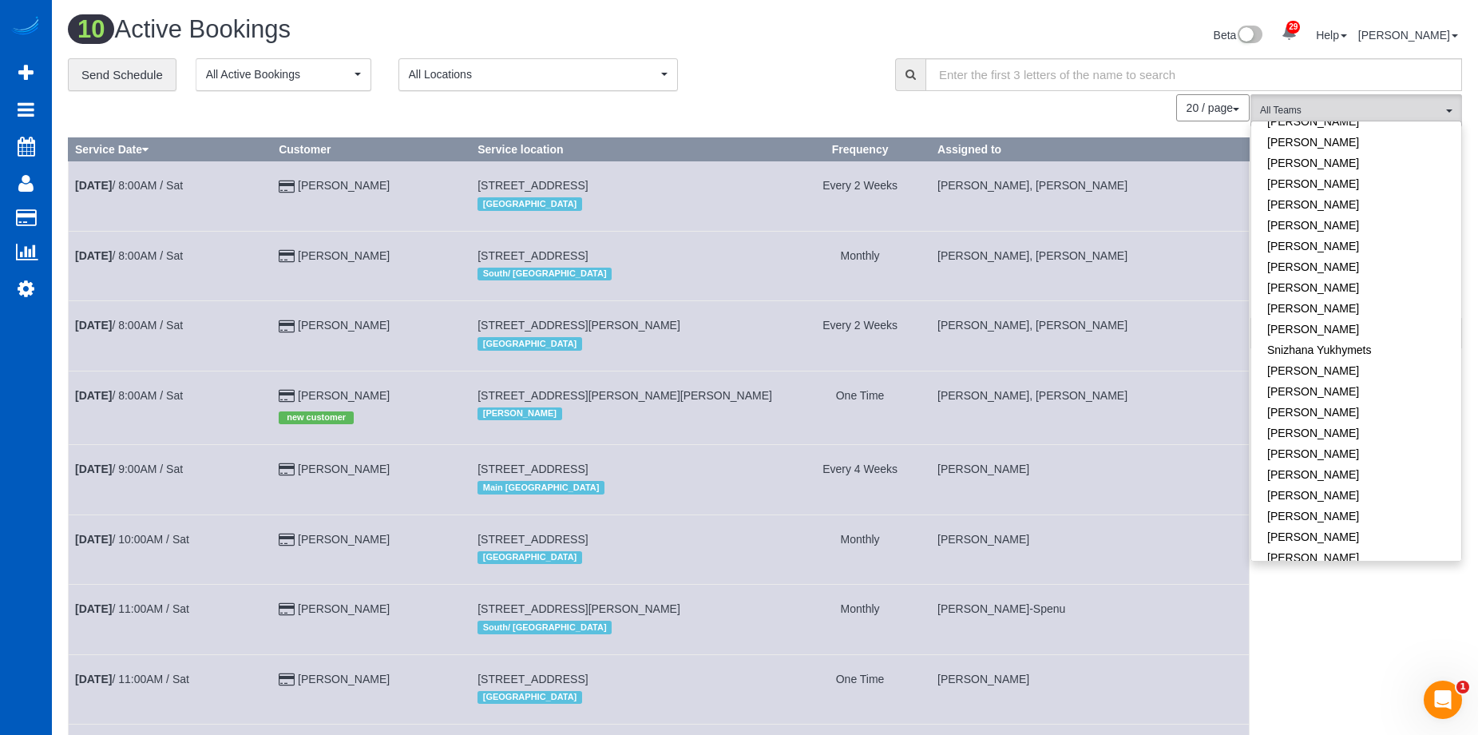
click at [839, 45] on div "Beta 29 Your Notifications You have 0 alerts × You have 7 to charge for 08/25/2…" at bounding box center [1119, 37] width 709 height 42
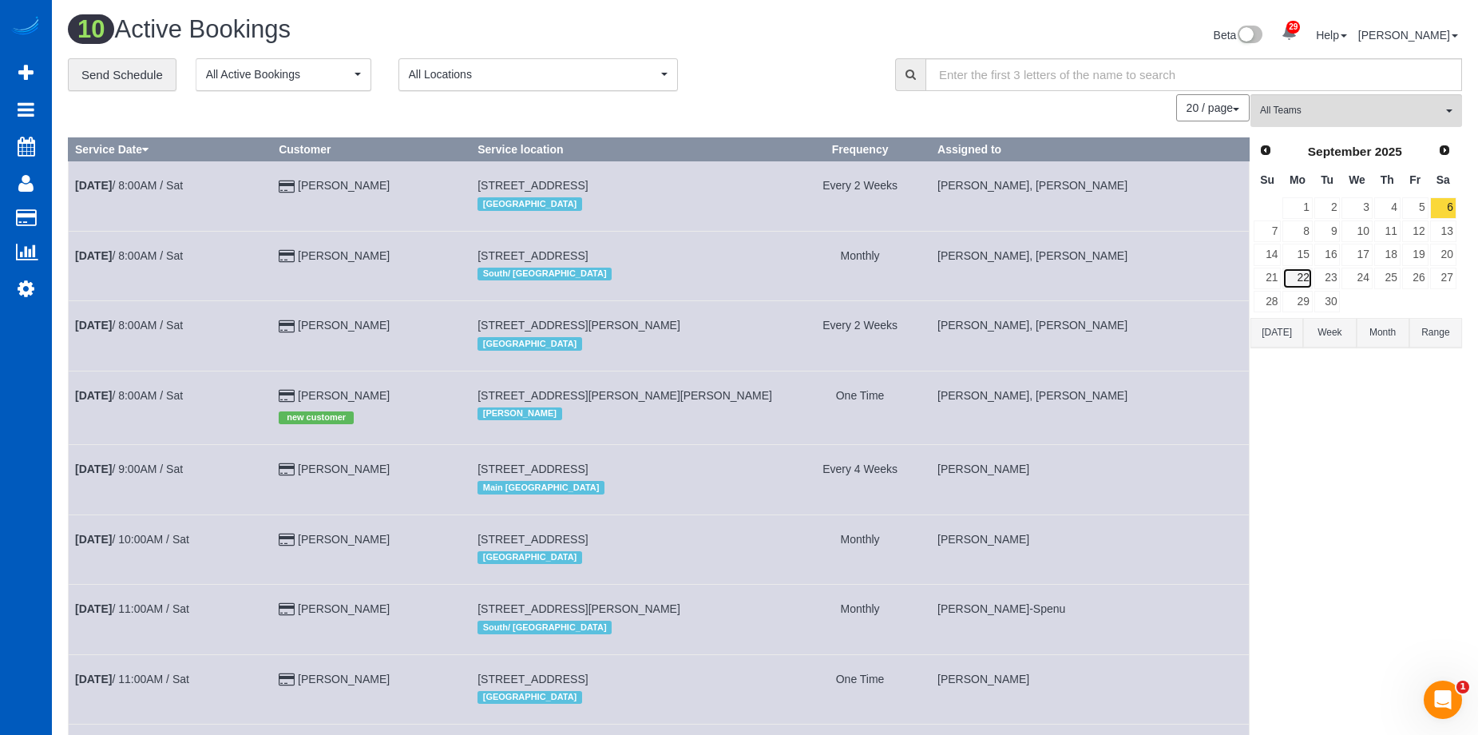
click at [1306, 275] on link "22" at bounding box center [1298, 279] width 30 height 22
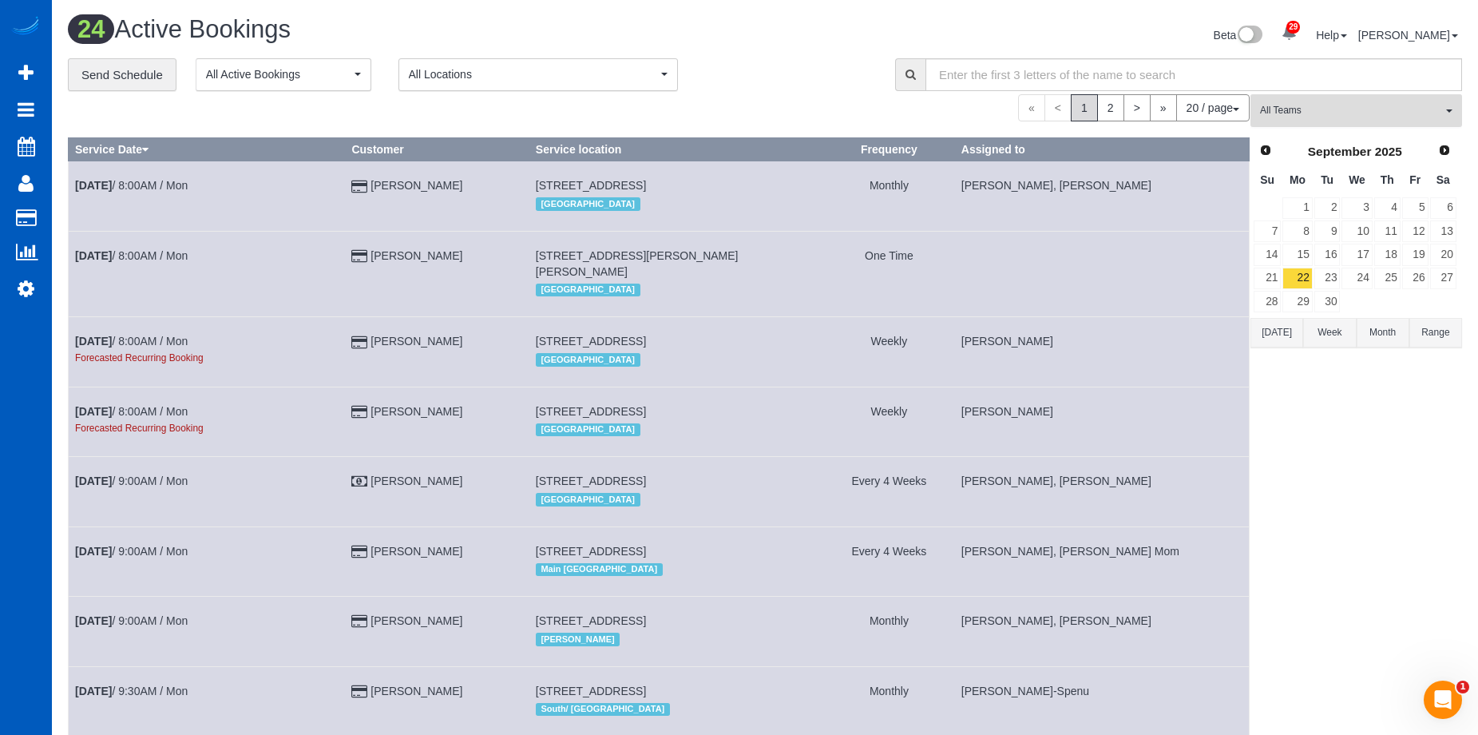
click at [1390, 105] on span "All Teams" at bounding box center [1351, 111] width 182 height 14
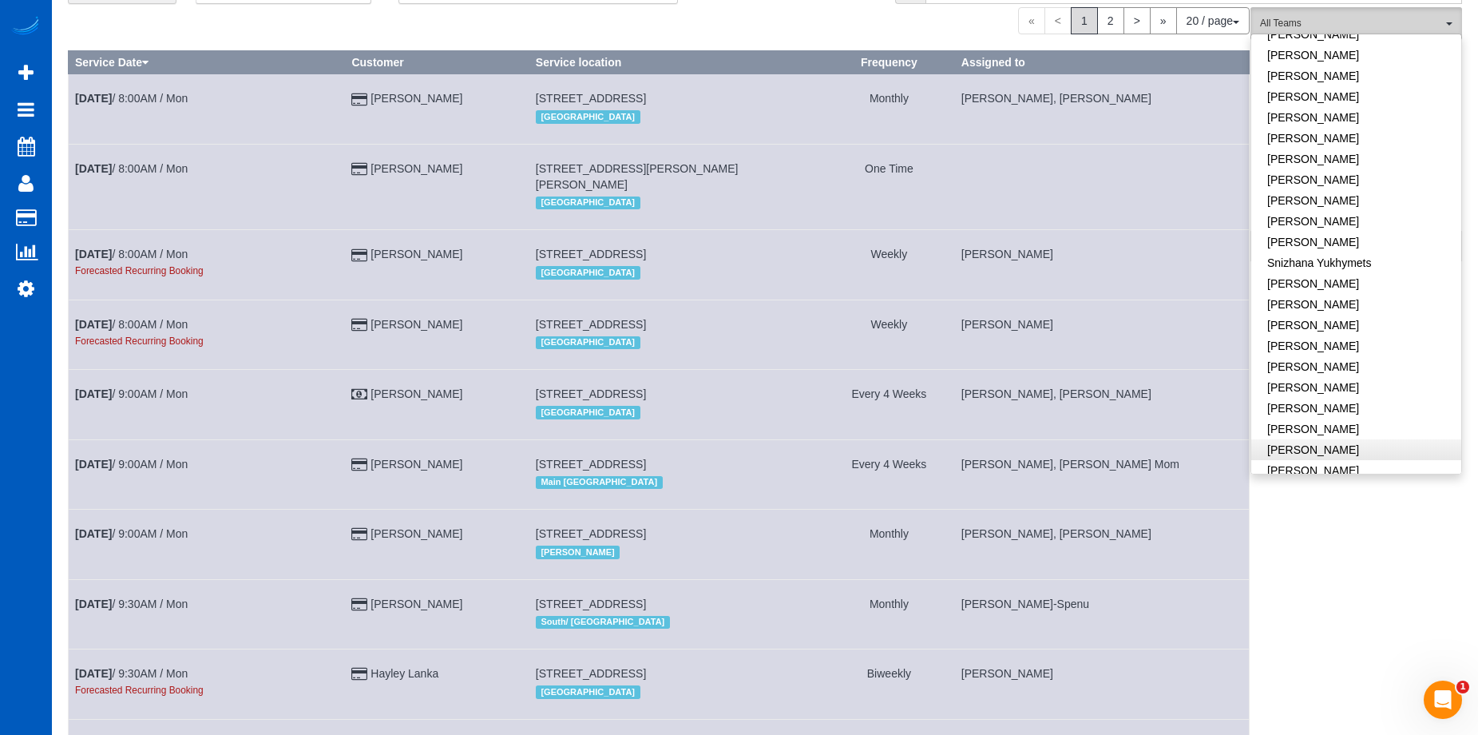
scroll to position [80, 0]
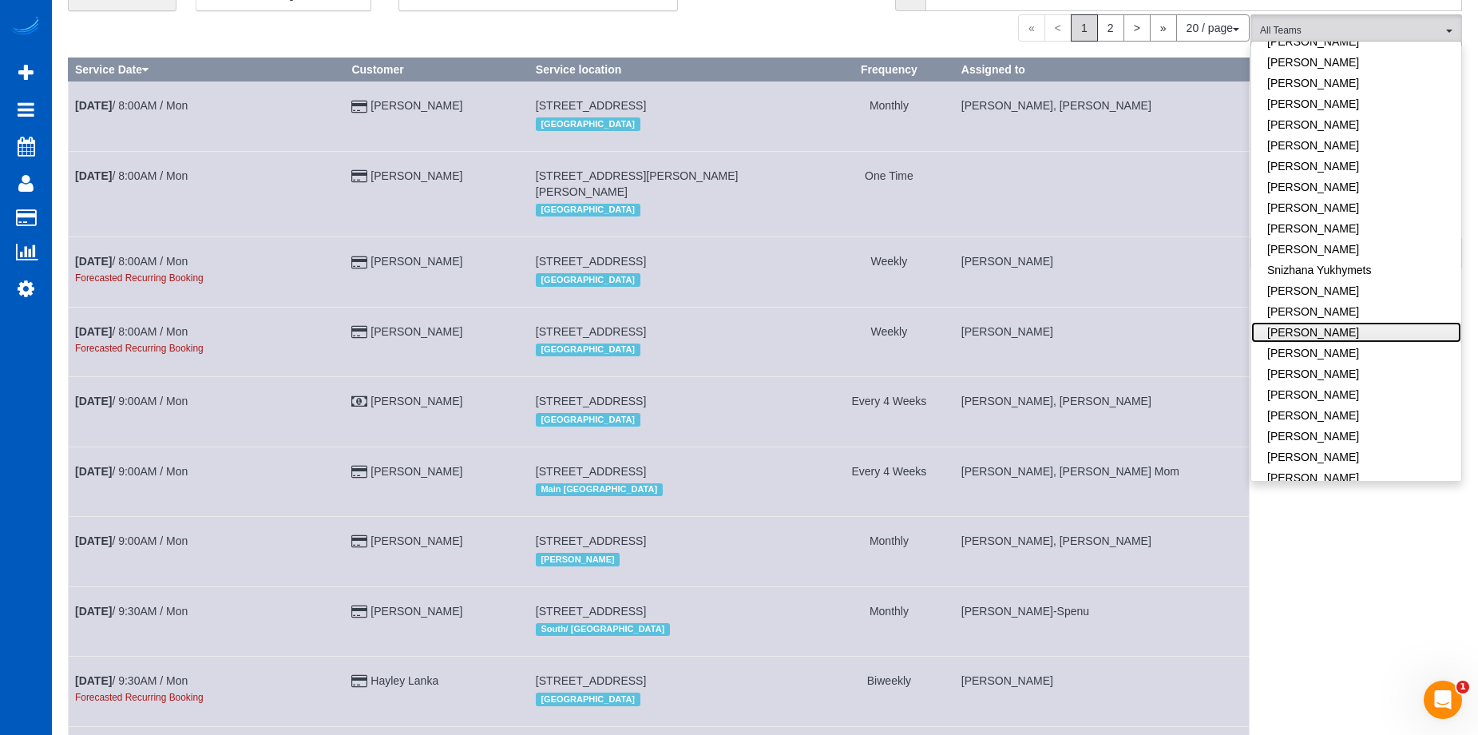
click at [1420, 322] on link "Tatyana Razumovskaya" at bounding box center [1356, 332] width 210 height 21
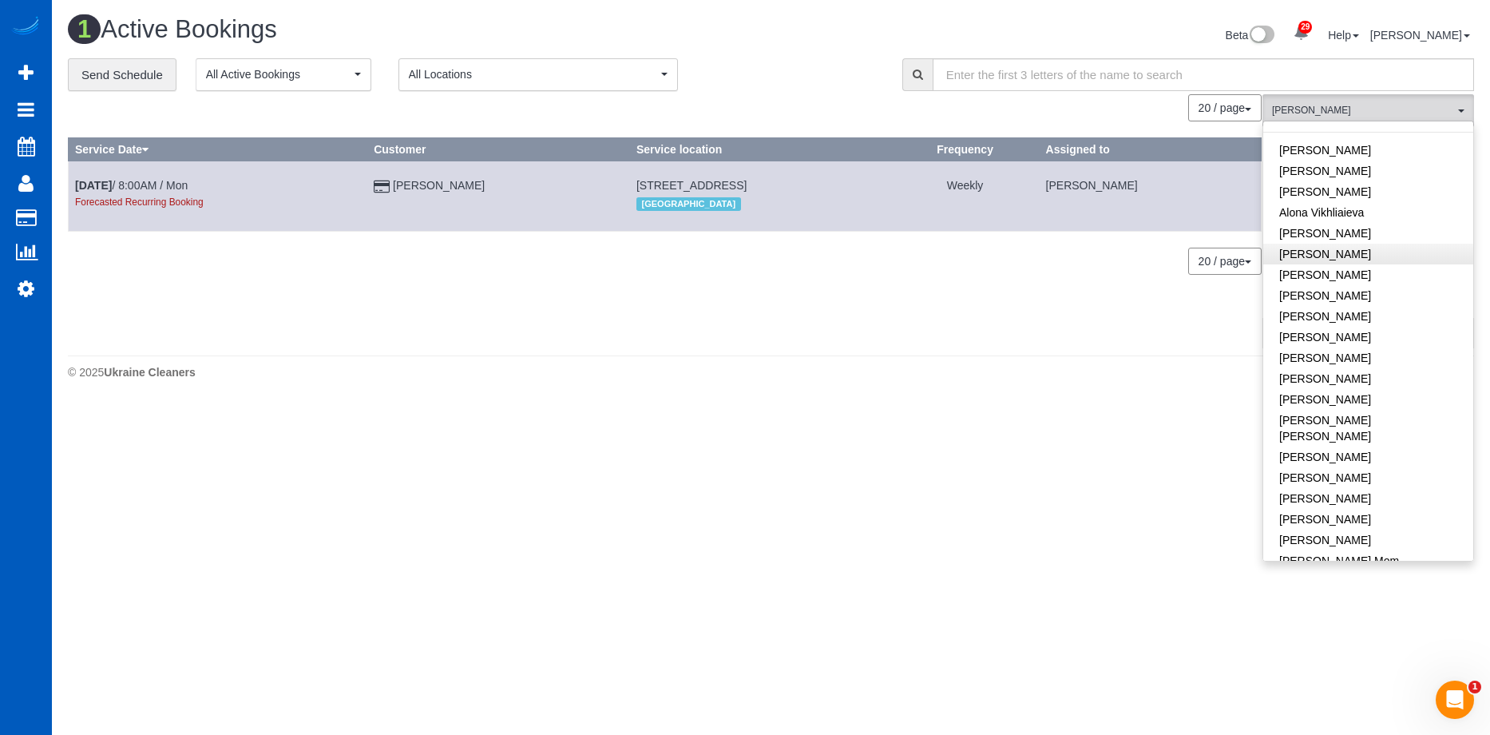
scroll to position [0, 0]
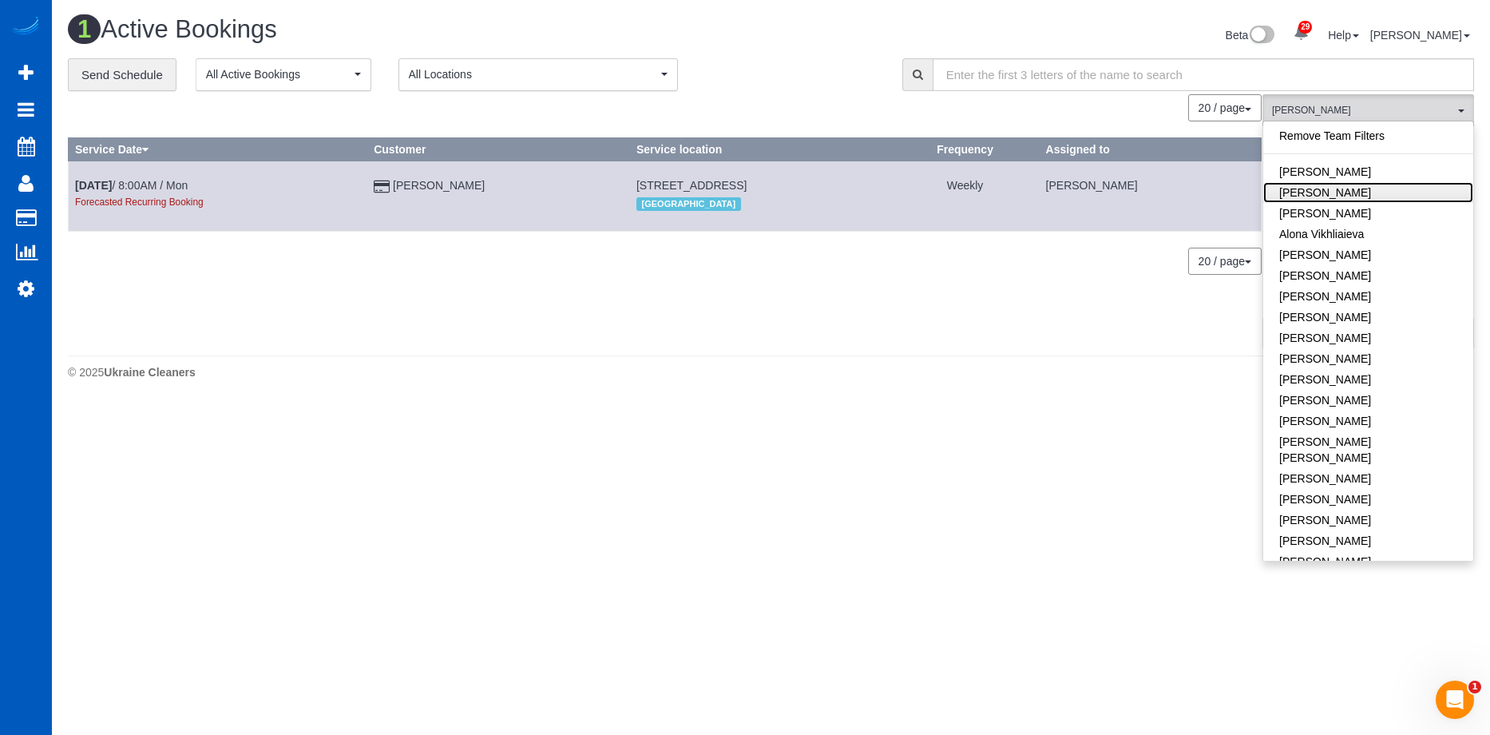
click at [1409, 199] on link "Alona Kulish" at bounding box center [1368, 192] width 210 height 21
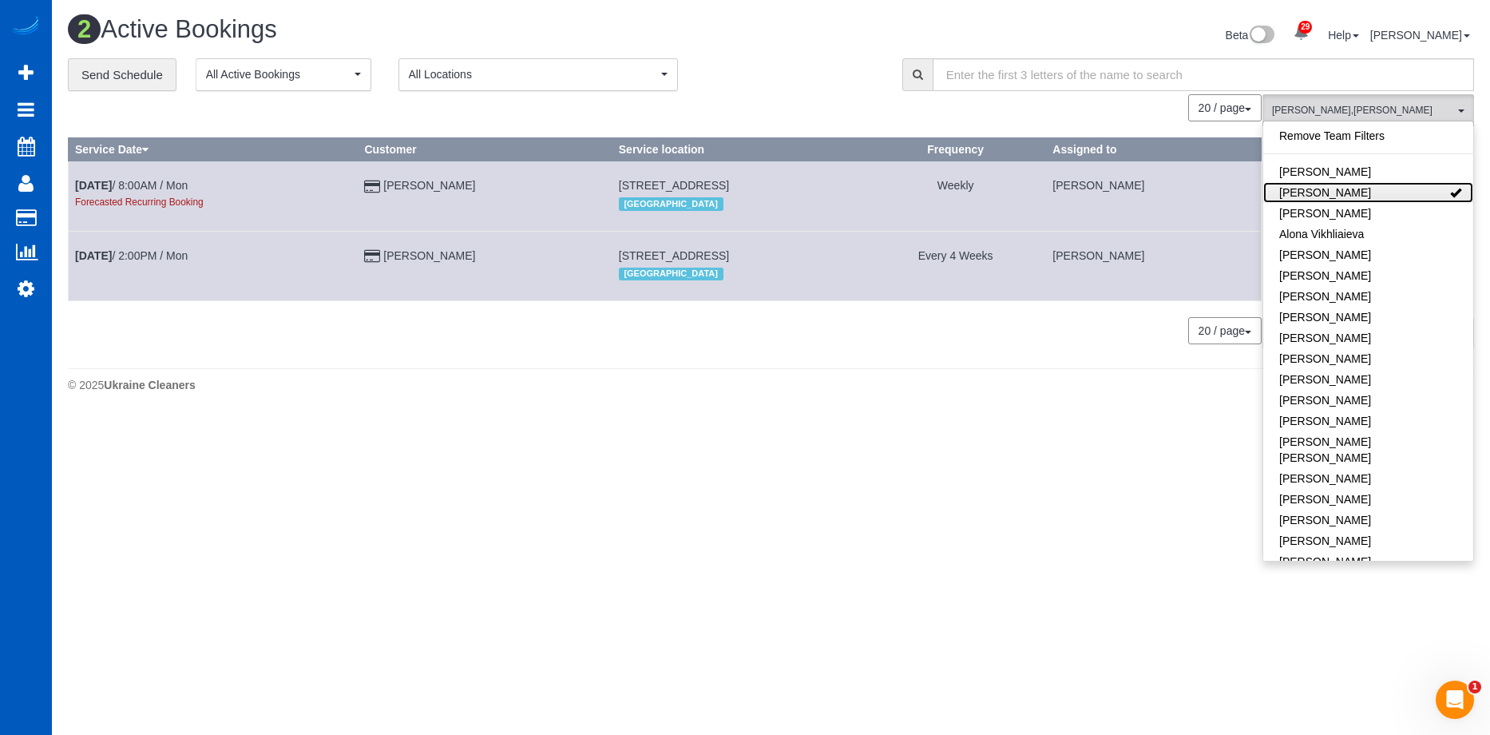
click at [1399, 192] on link "Alona Kulish" at bounding box center [1368, 192] width 210 height 21
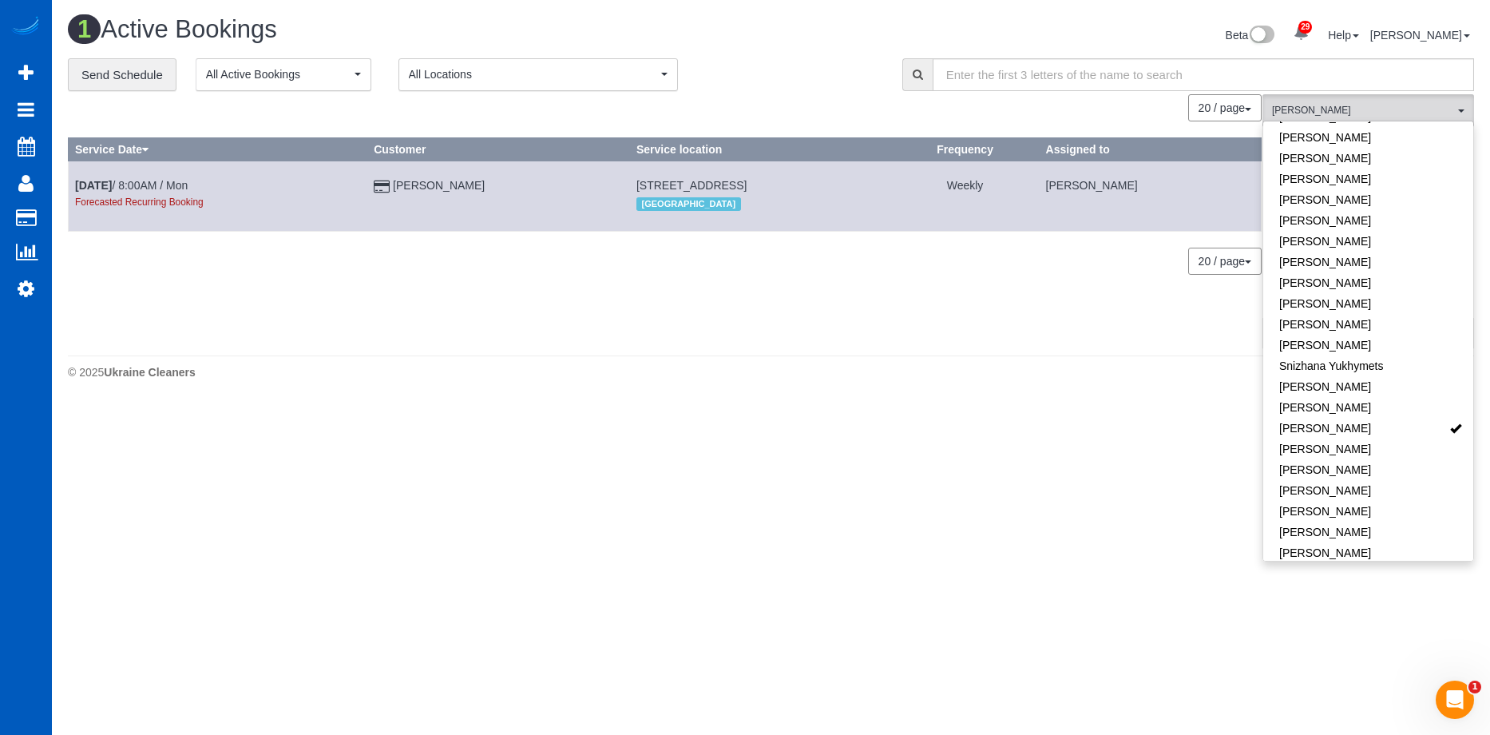
scroll to position [1162, 0]
click at [1396, 277] on link "Raissa Radionova" at bounding box center [1368, 287] width 210 height 21
click at [1377, 568] on link "Yekaterina Klochan" at bounding box center [1368, 578] width 210 height 21
click at [1393, 277] on link "Raissa Radionova" at bounding box center [1368, 287] width 210 height 21
click at [1376, 568] on link "Yekaterina Klochan" at bounding box center [1368, 578] width 210 height 21
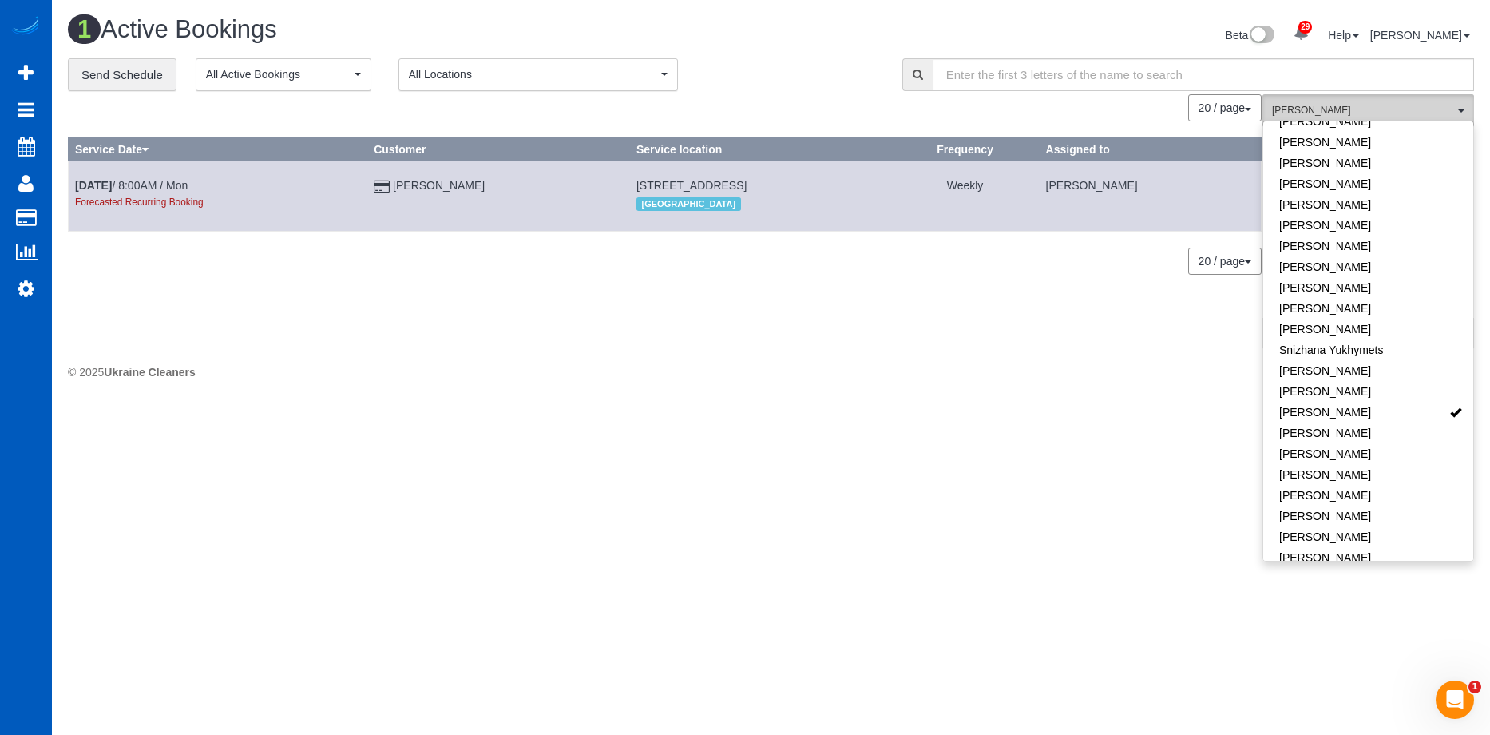
click at [1318, 105] on span "Tatyana Razumovskaya" at bounding box center [1363, 111] width 182 height 14
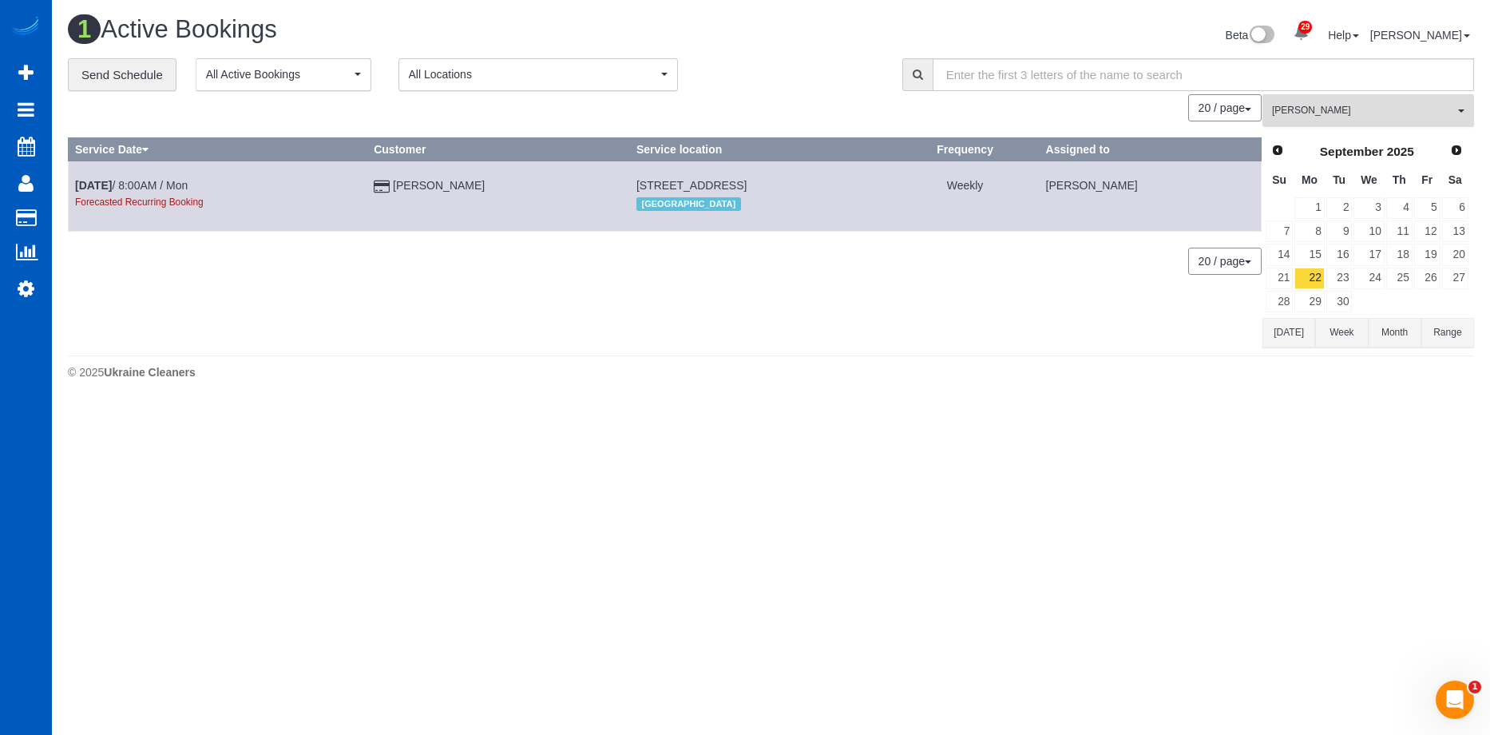
click at [1427, 112] on span "Tatyana Razumovskaya" at bounding box center [1363, 111] width 182 height 14
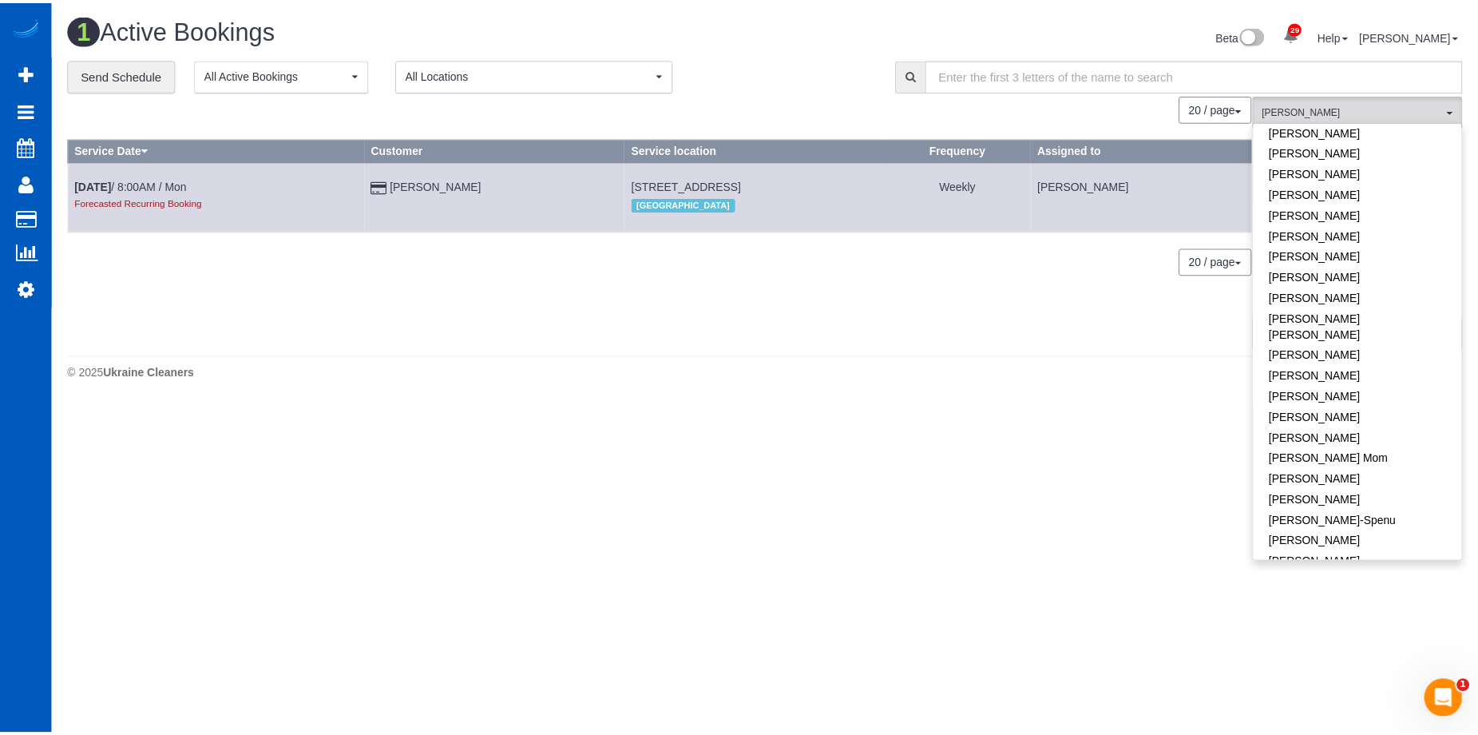
scroll to position [0, 0]
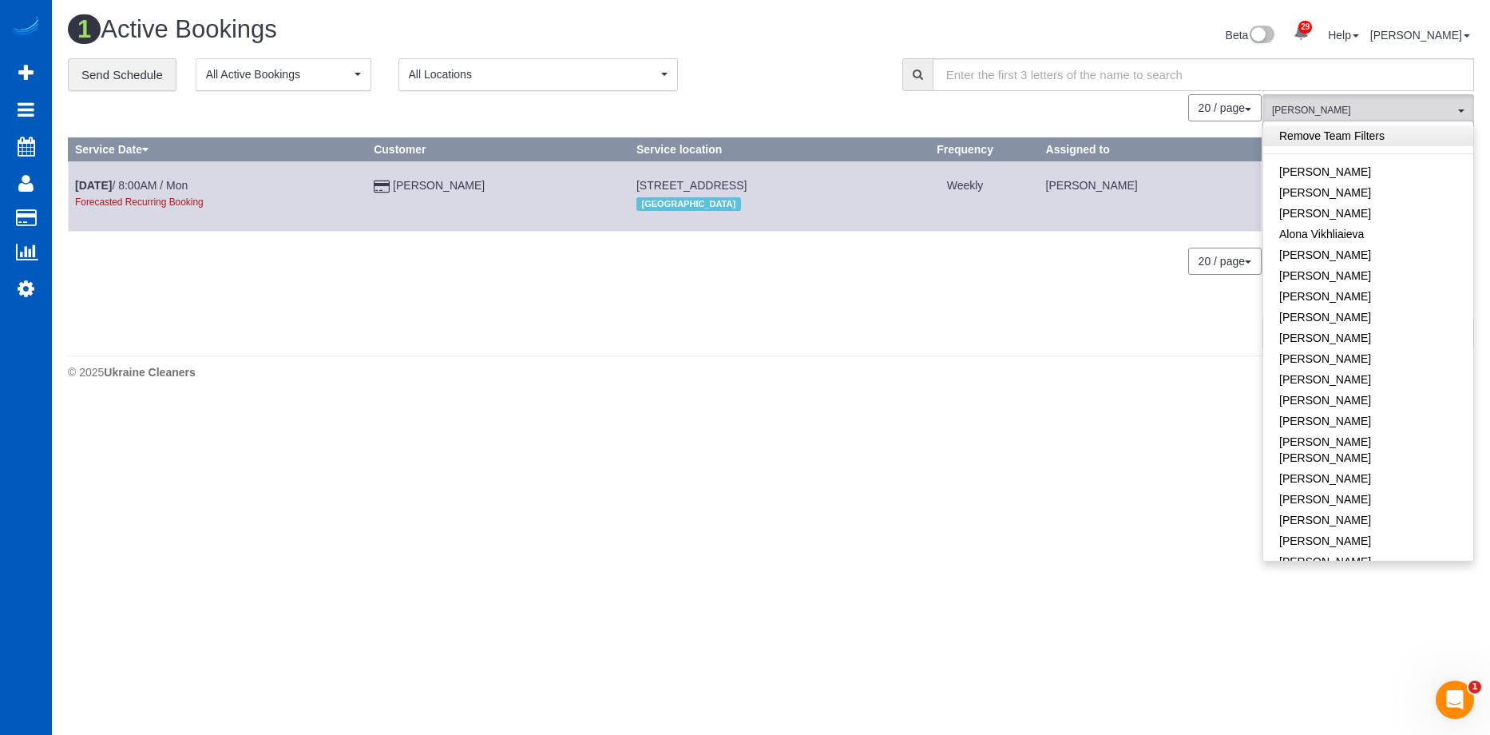
click at [1417, 140] on link "Remove Team Filters" at bounding box center [1368, 135] width 210 height 21
click at [802, 49] on div "Beta 29 Your Notifications You have 0 alerts × You have 7 to charge for 08/25/2…" at bounding box center [1129, 37] width 716 height 42
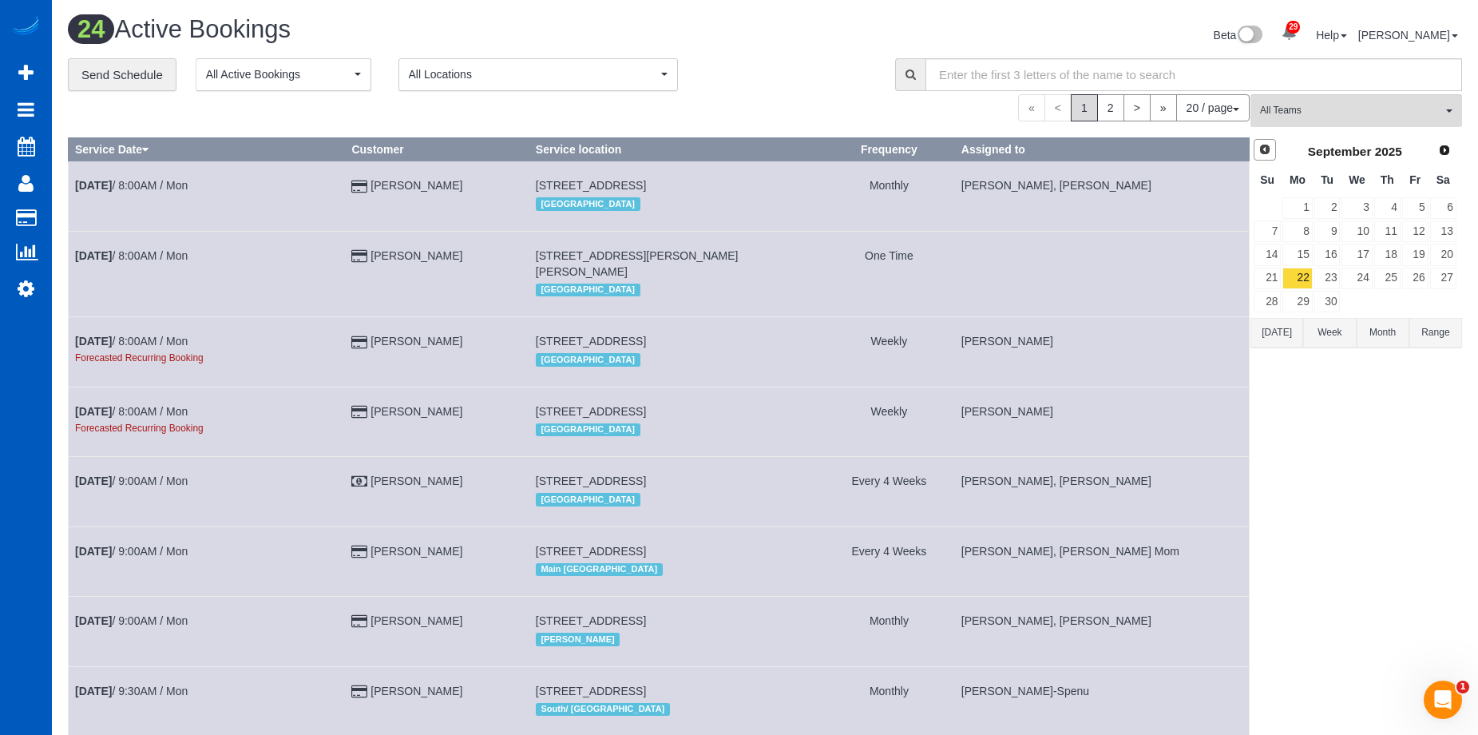
click at [1270, 143] on span "Prev" at bounding box center [1265, 149] width 13 height 13
click at [1394, 304] on link "28" at bounding box center [1387, 302] width 26 height 22
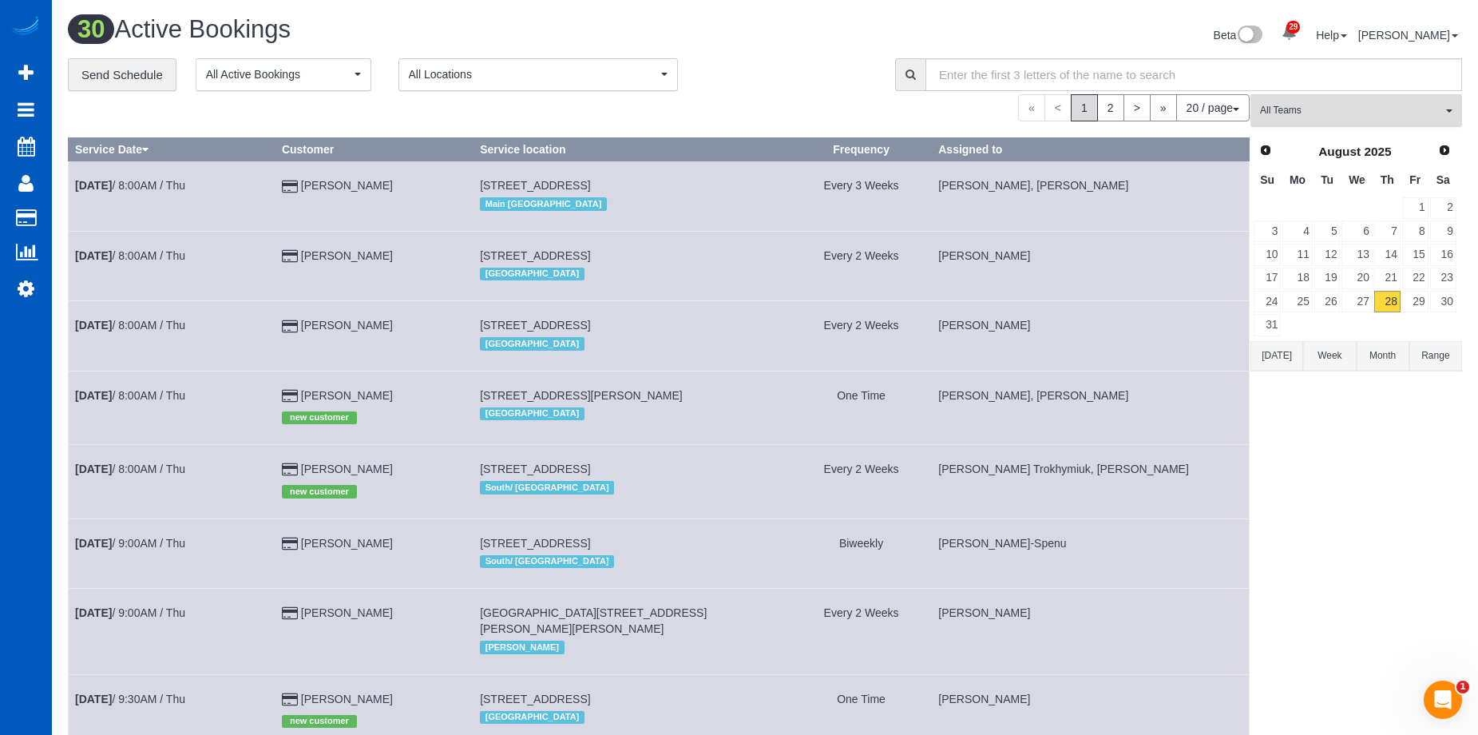
click at [1317, 106] on span "All Teams" at bounding box center [1351, 111] width 182 height 14
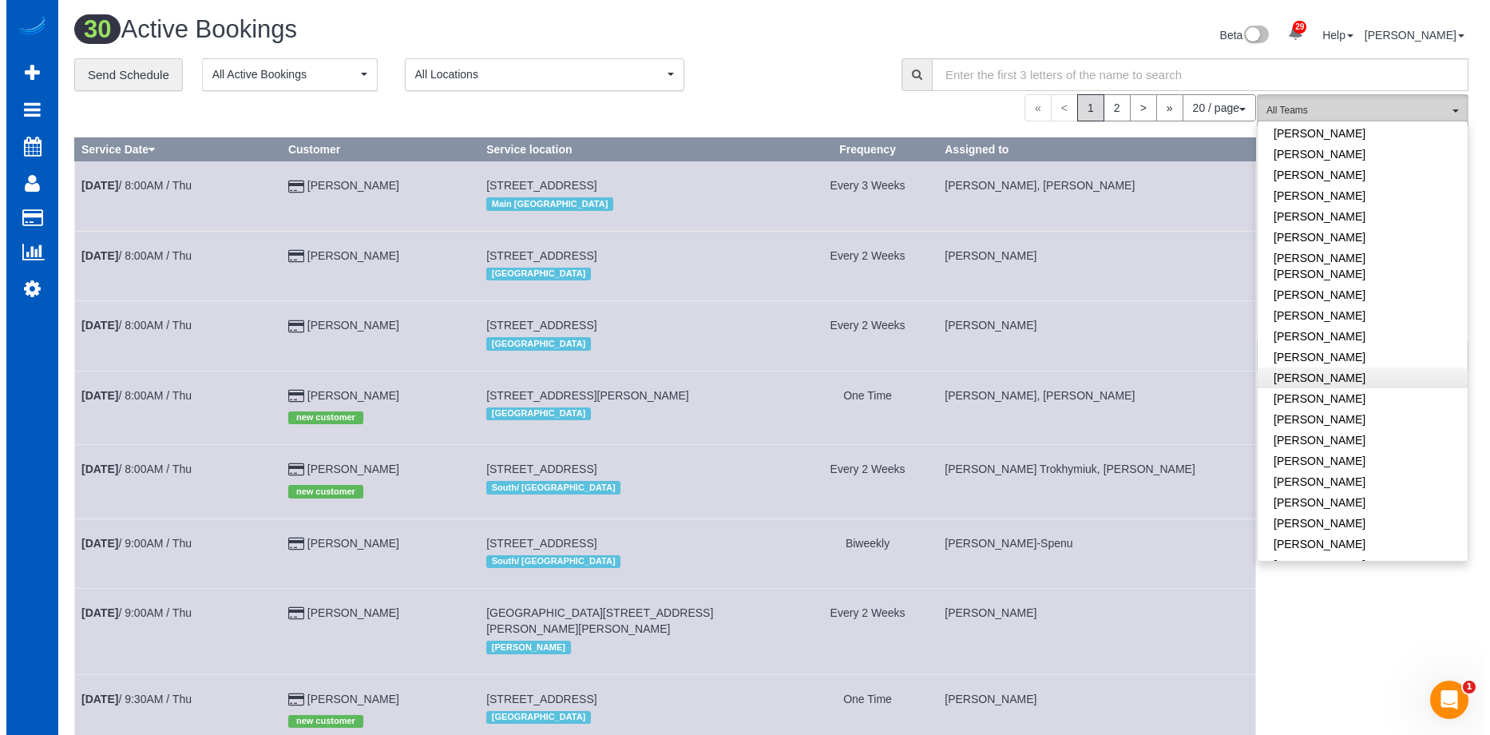
scroll to position [1118, 0]
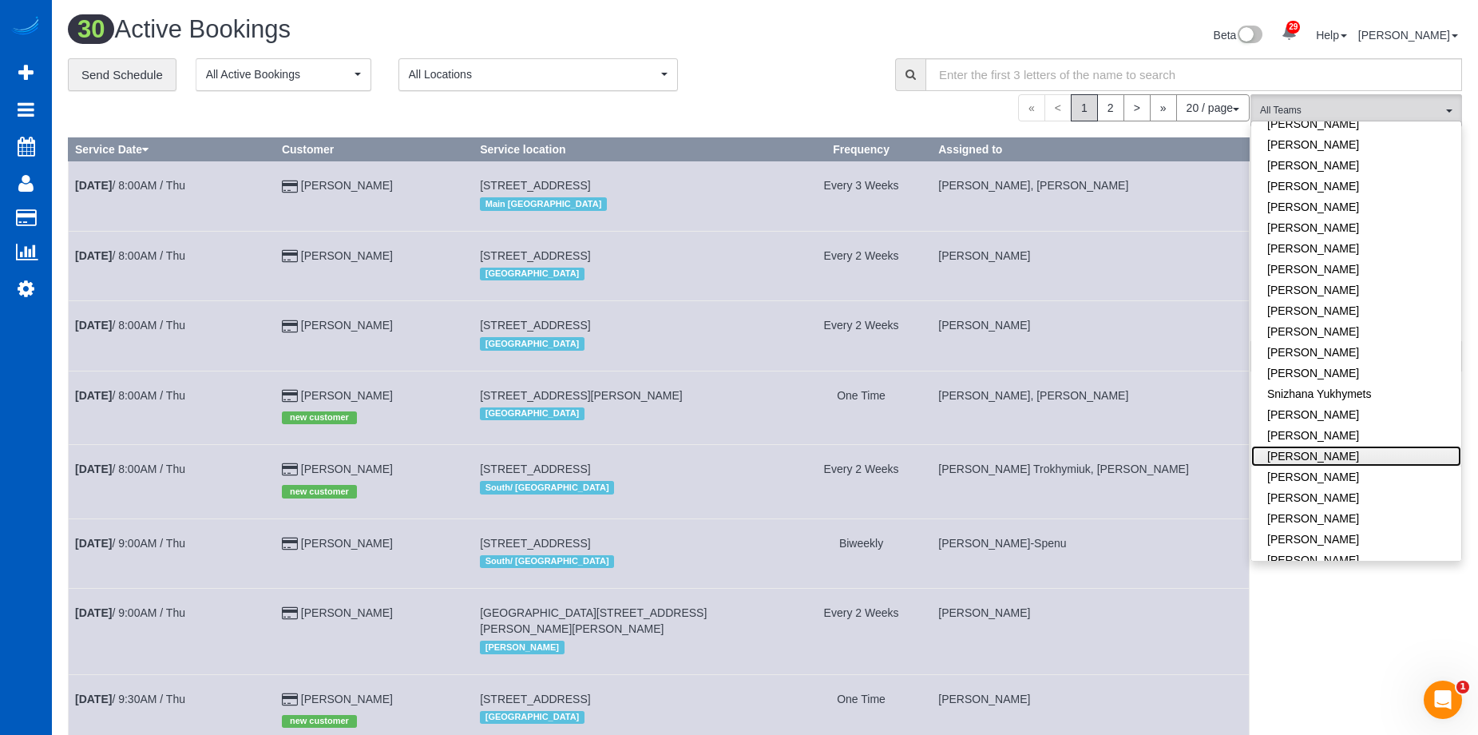
click at [1386, 446] on link "Tatyana Razumovskaya" at bounding box center [1356, 456] width 210 height 21
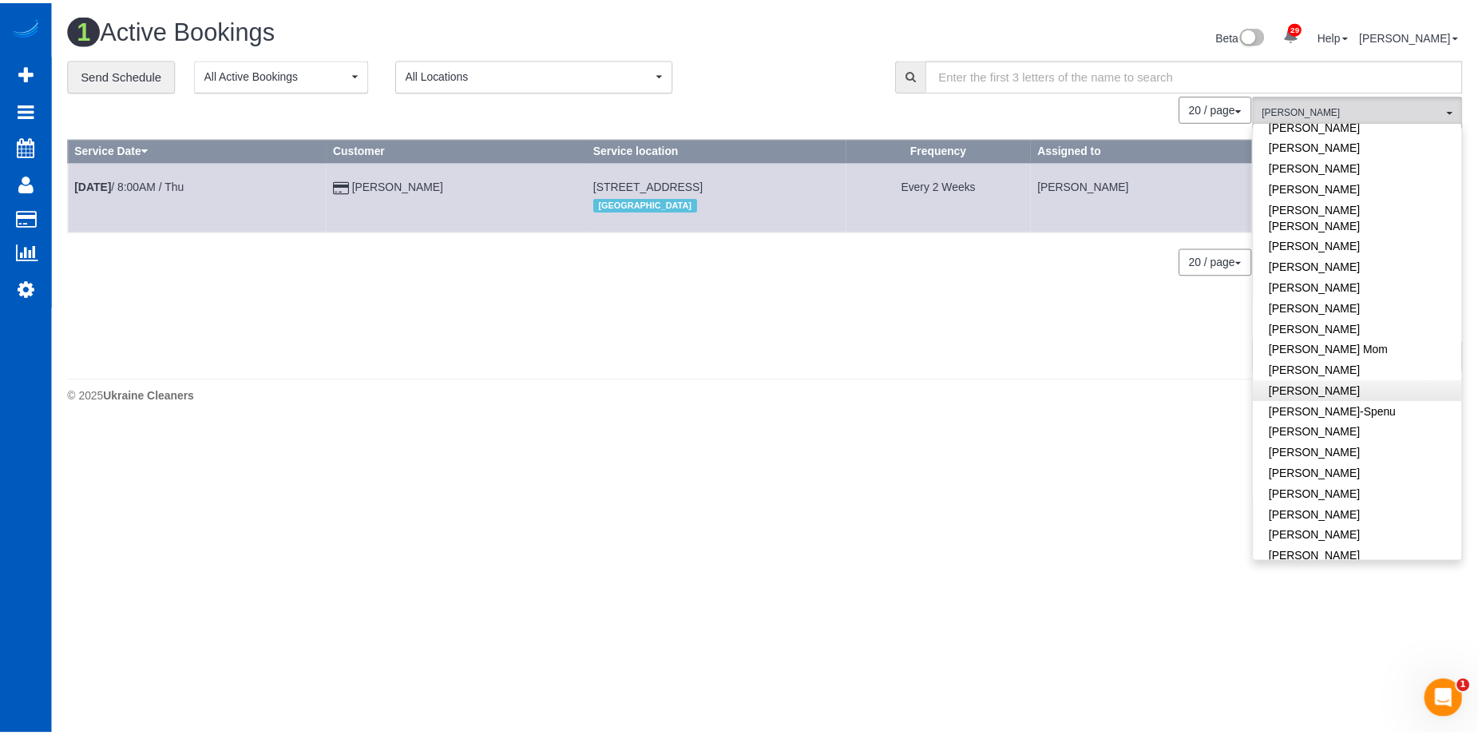
scroll to position [0, 0]
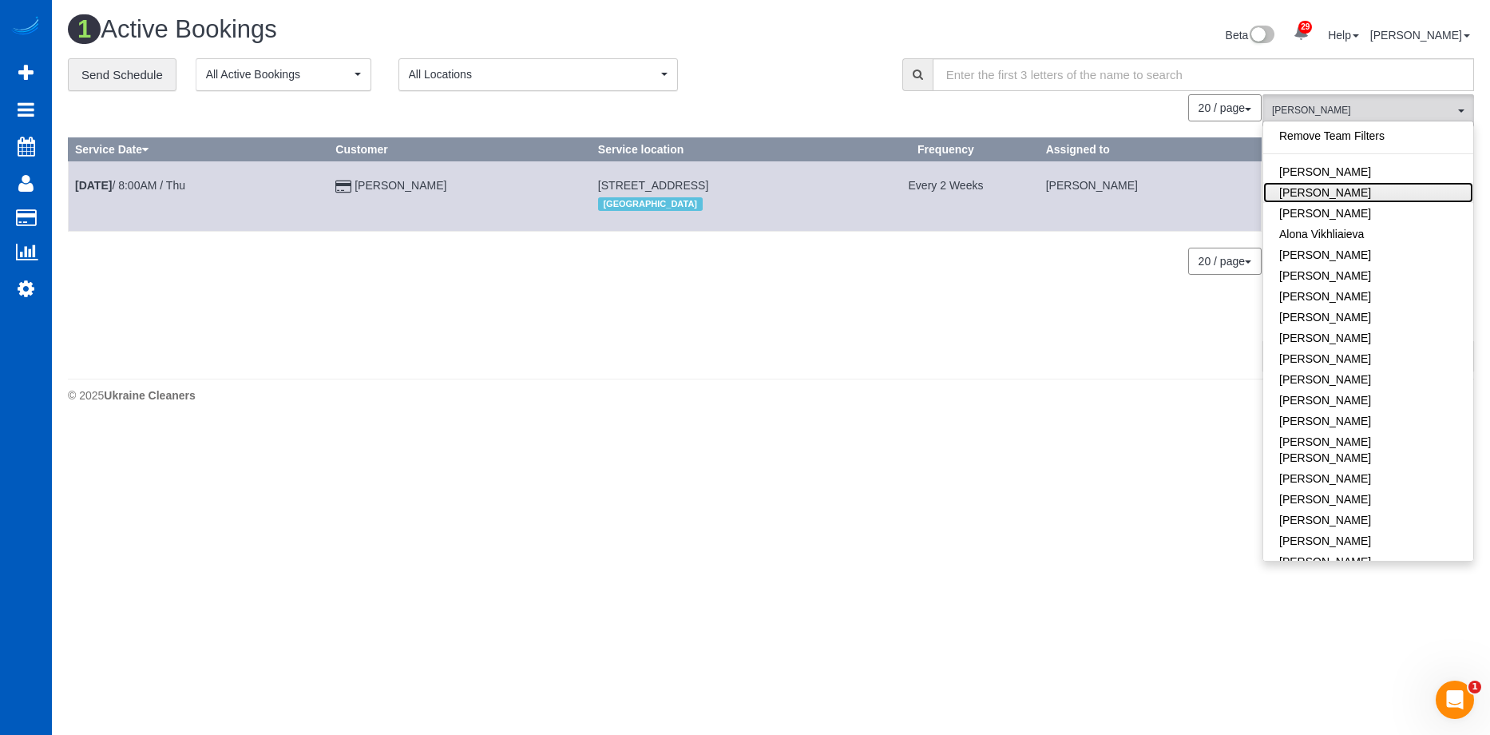
click at [1382, 184] on link "Alona Kulish" at bounding box center [1368, 192] width 210 height 21
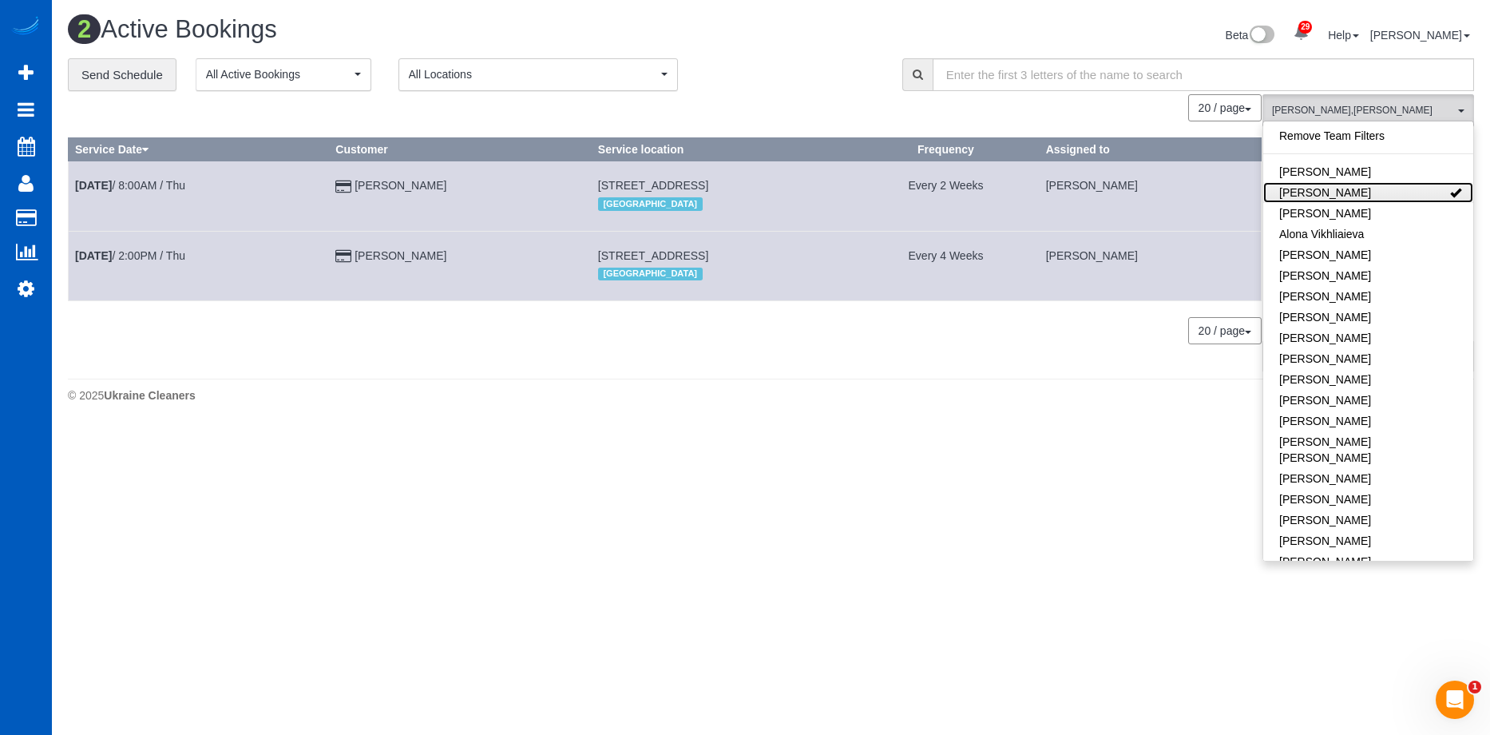
click at [1384, 192] on link "Alona Kulish" at bounding box center [1368, 192] width 210 height 21
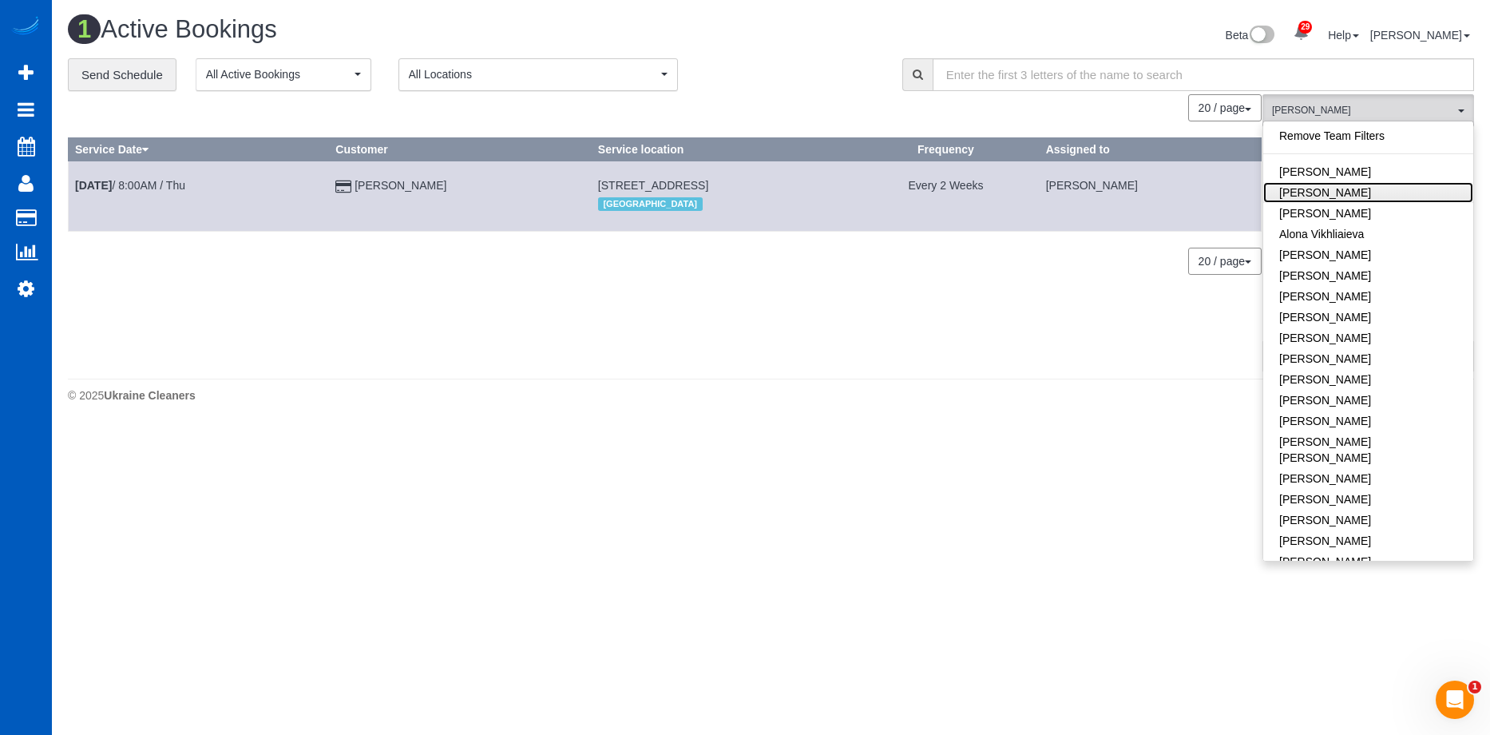
click at [1374, 188] on link "Alona Kulish" at bounding box center [1368, 192] width 210 height 21
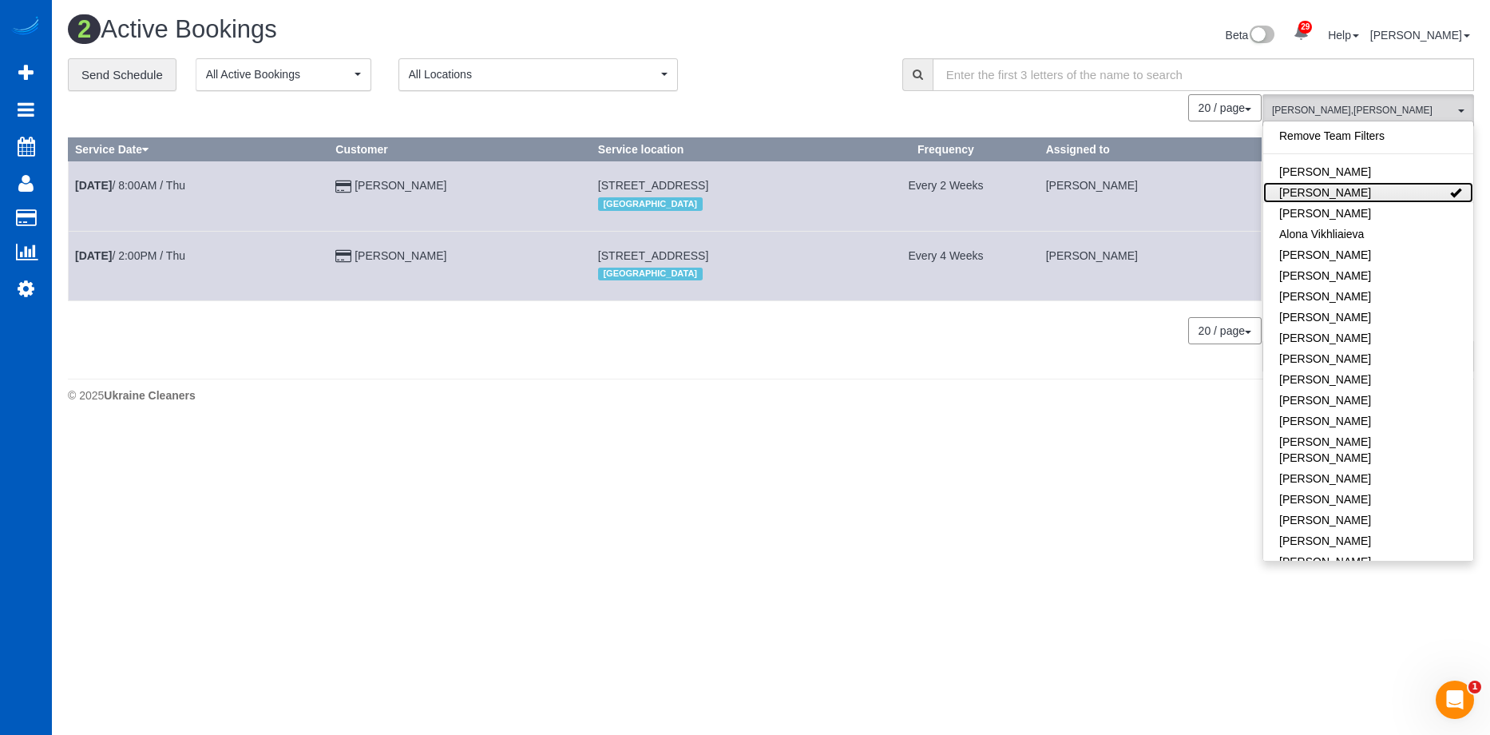
click at [1382, 189] on link "Alona Kulish" at bounding box center [1368, 192] width 210 height 21
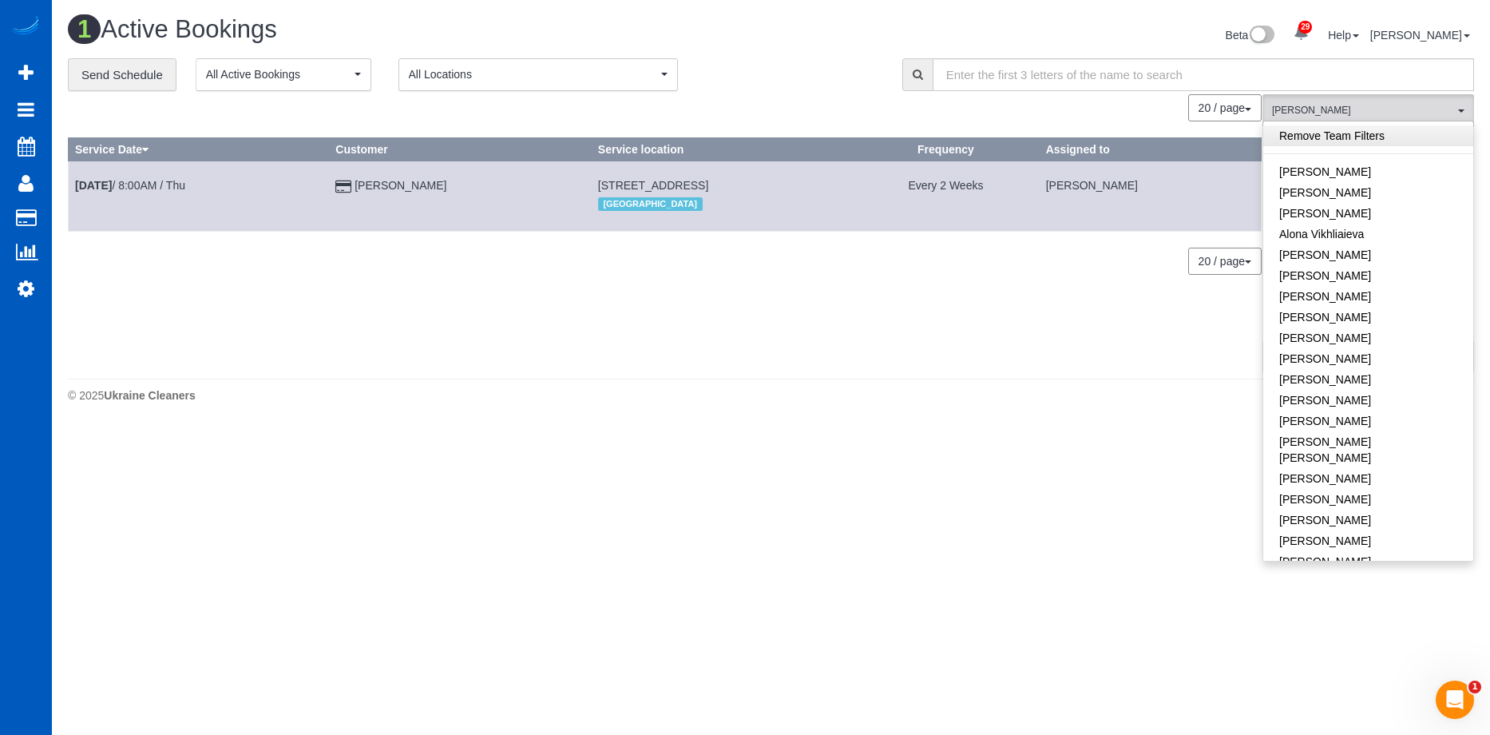
click at [1386, 137] on link "Remove Team Filters" at bounding box center [1368, 135] width 210 height 21
click at [815, 43] on div "Beta 29 Your Notifications You have 0 alerts × You have 7 to charge for 08/25/2…" at bounding box center [1129, 37] width 716 height 42
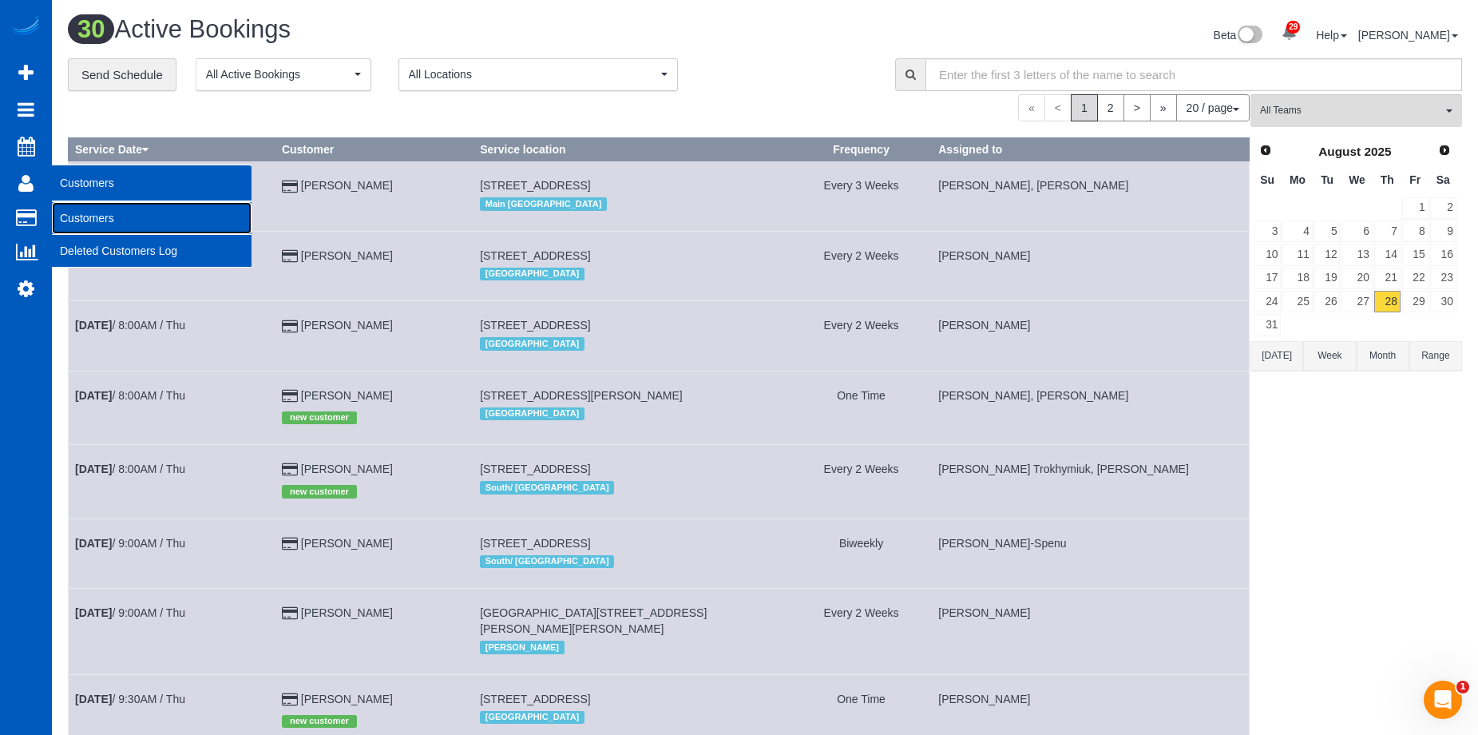
click at [65, 218] on link "Customers" at bounding box center [152, 218] width 200 height 32
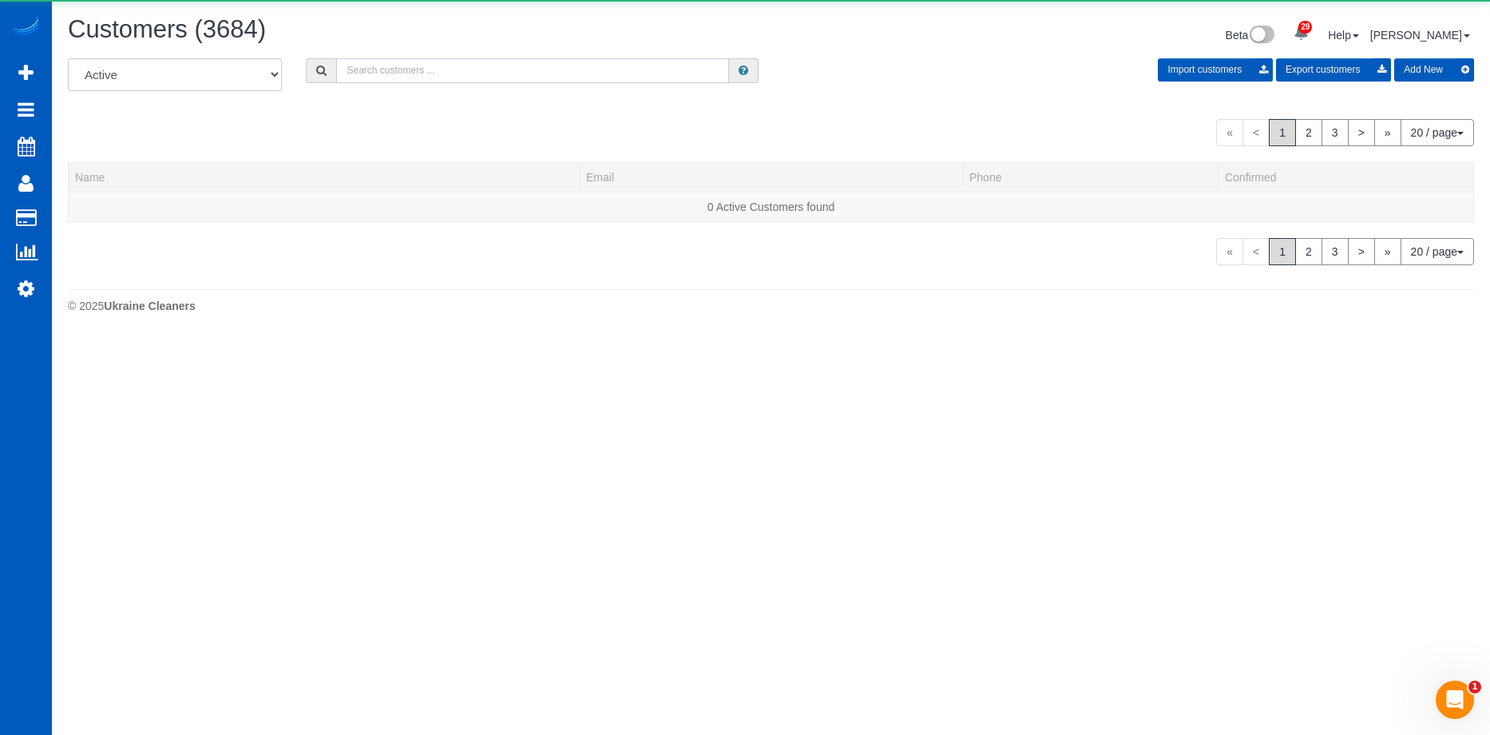
click at [465, 70] on input "text" at bounding box center [532, 70] width 393 height 25
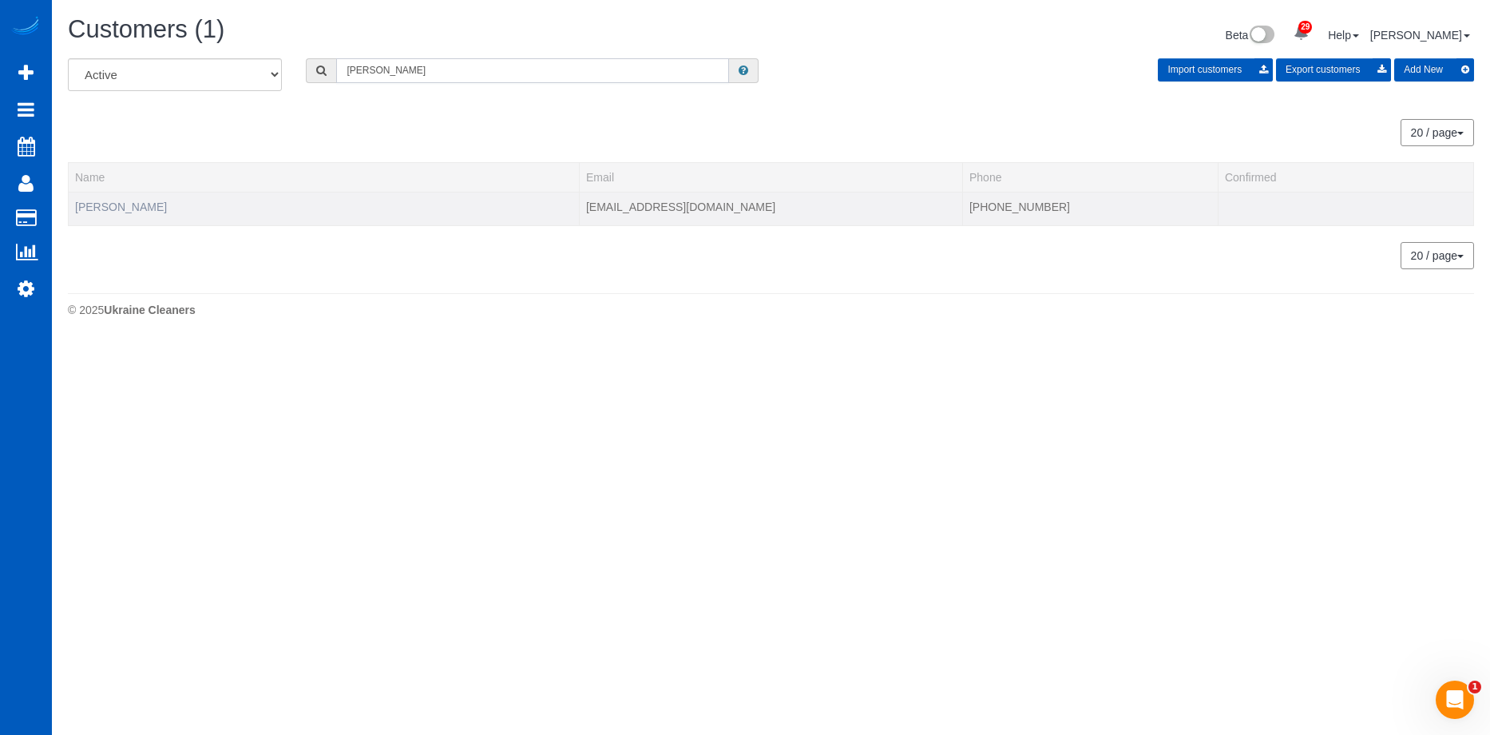
type input "Amanda wolfe"
click at [131, 210] on link "Amanda Wolfe" at bounding box center [121, 206] width 92 height 13
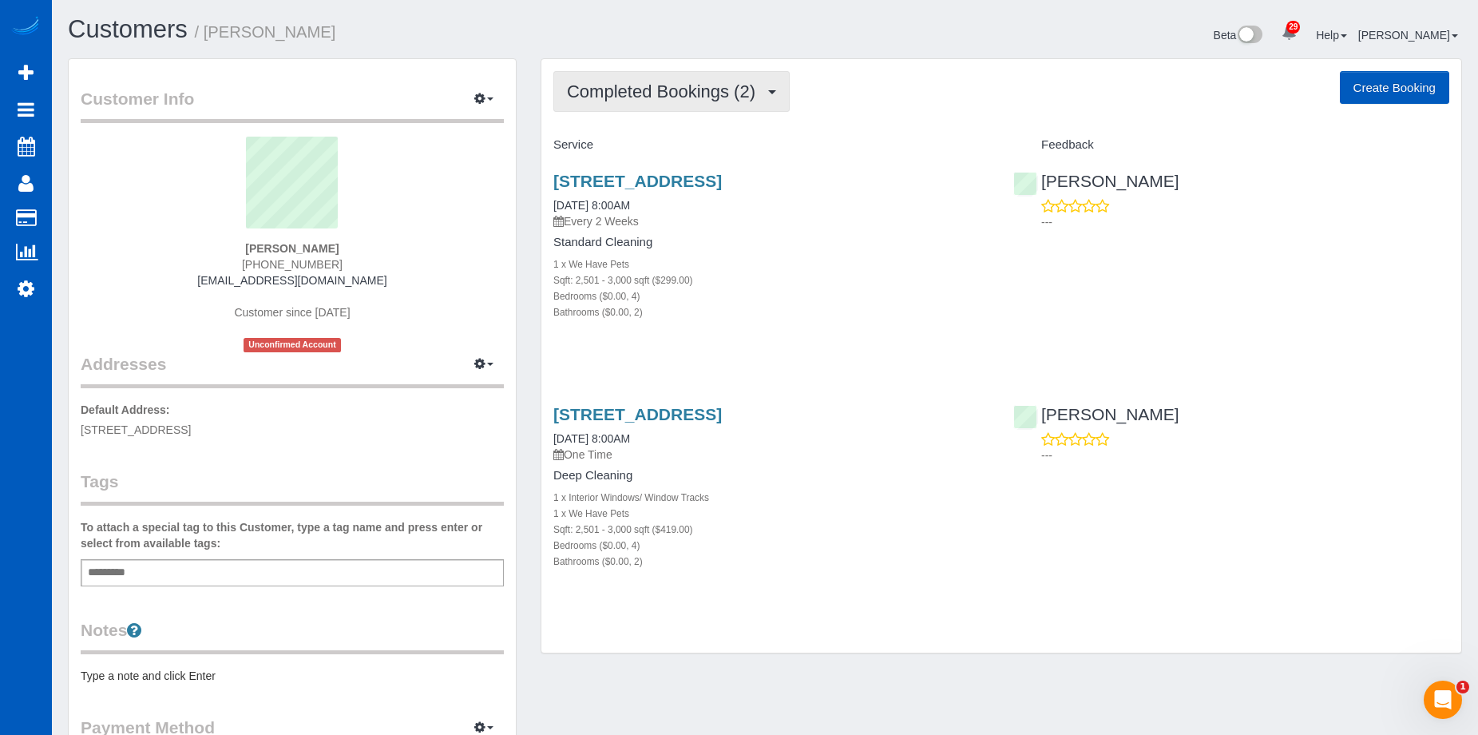
click at [732, 96] on span "Completed Bookings (2)" at bounding box center [665, 91] width 196 height 20
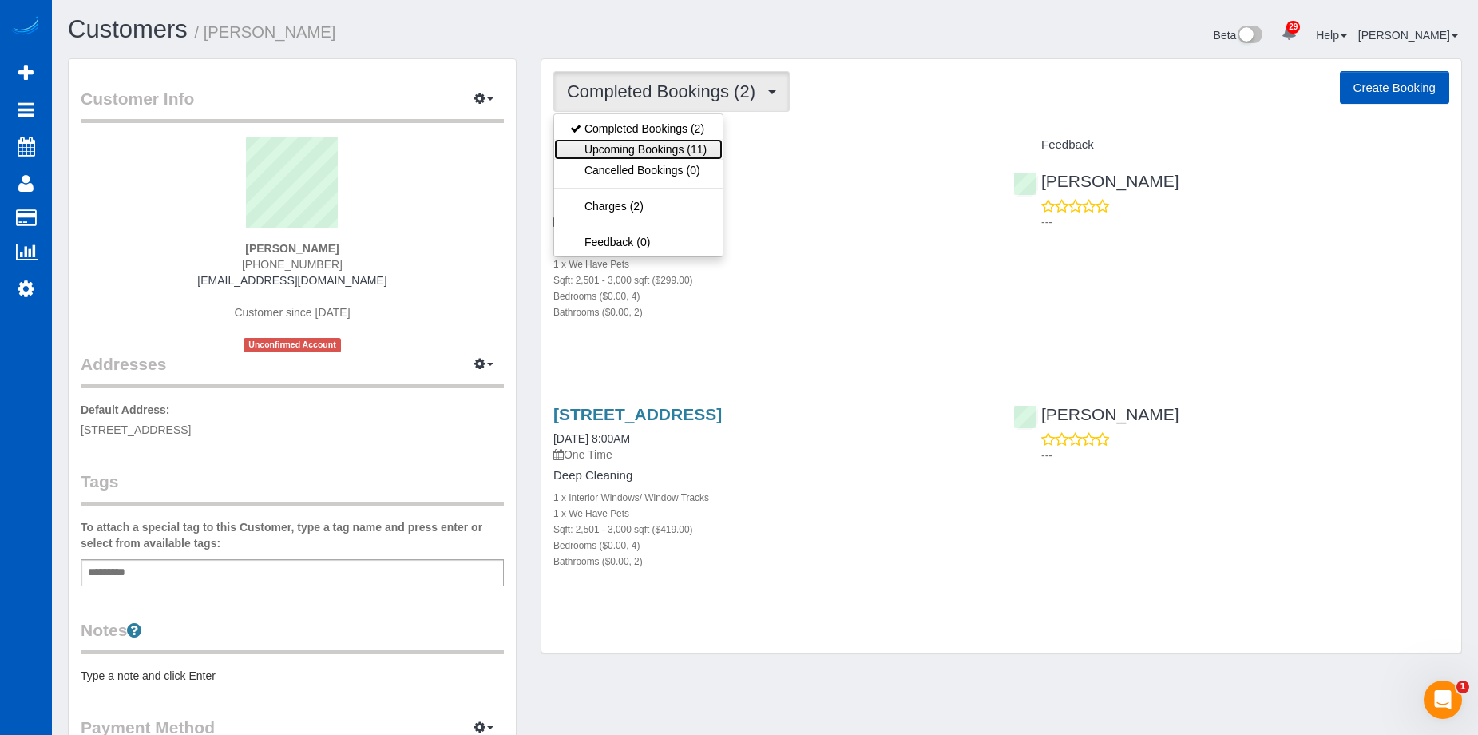
click at [685, 149] on link "Upcoming Bookings (11)" at bounding box center [638, 149] width 169 height 21
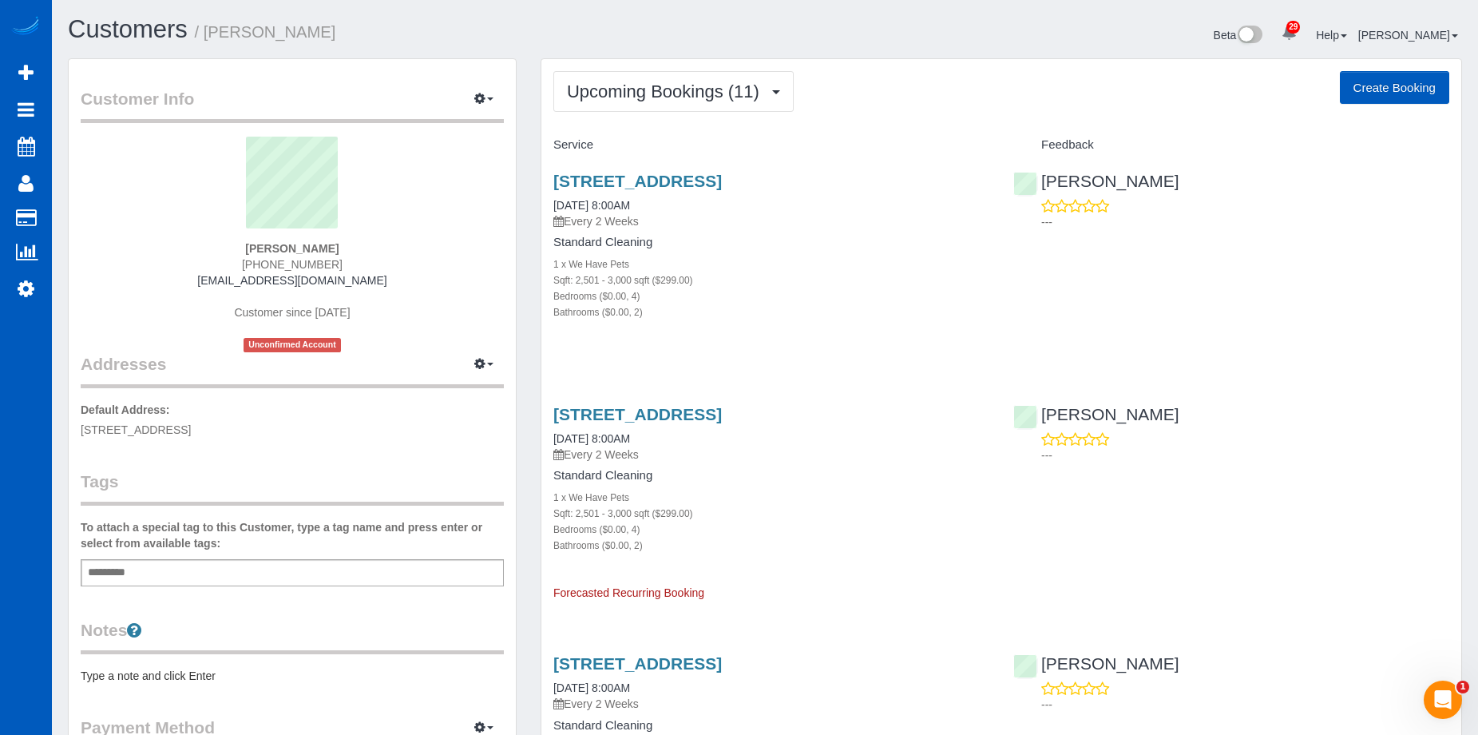
click at [1231, 235] on div "Raissa Radionova ---" at bounding box center [1231, 197] width 460 height 78
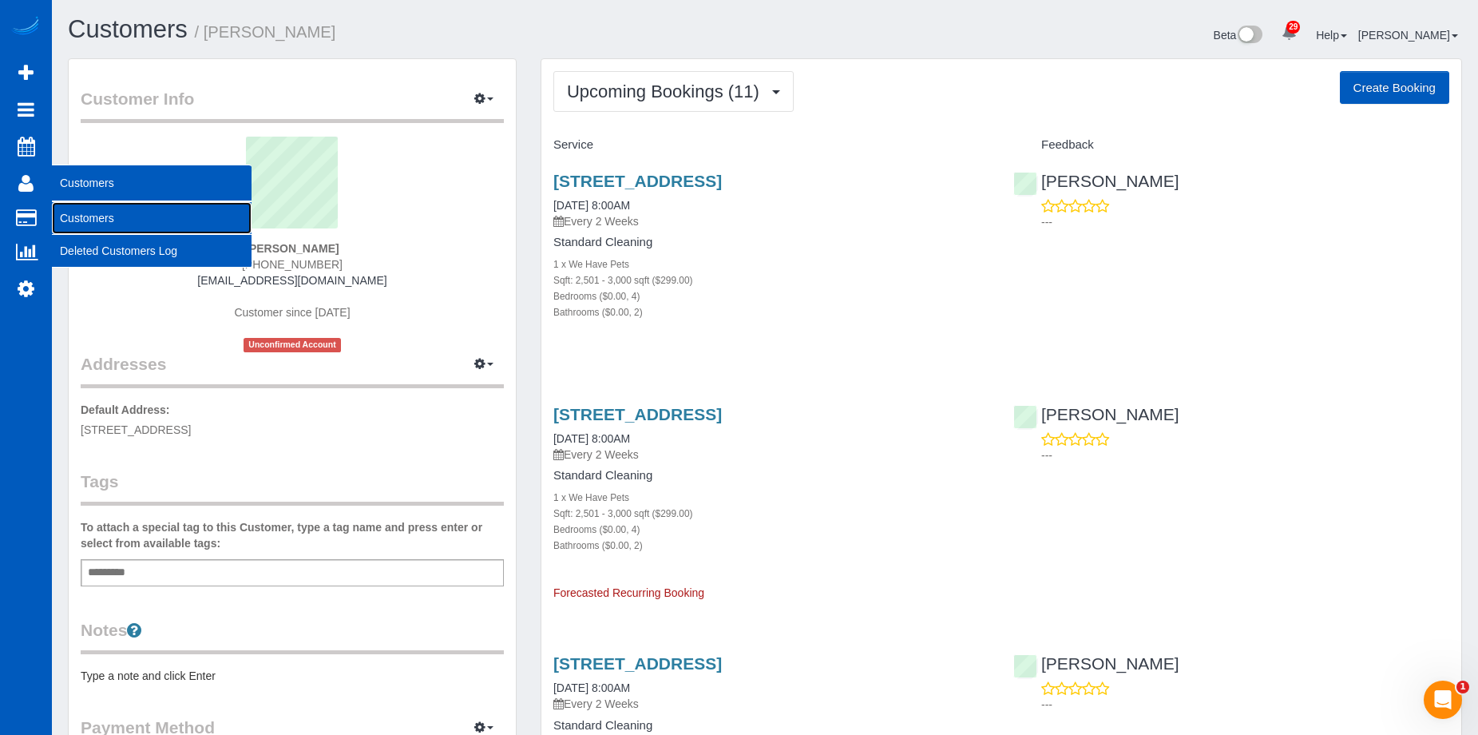
click at [81, 220] on link "Customers" at bounding box center [152, 218] width 200 height 32
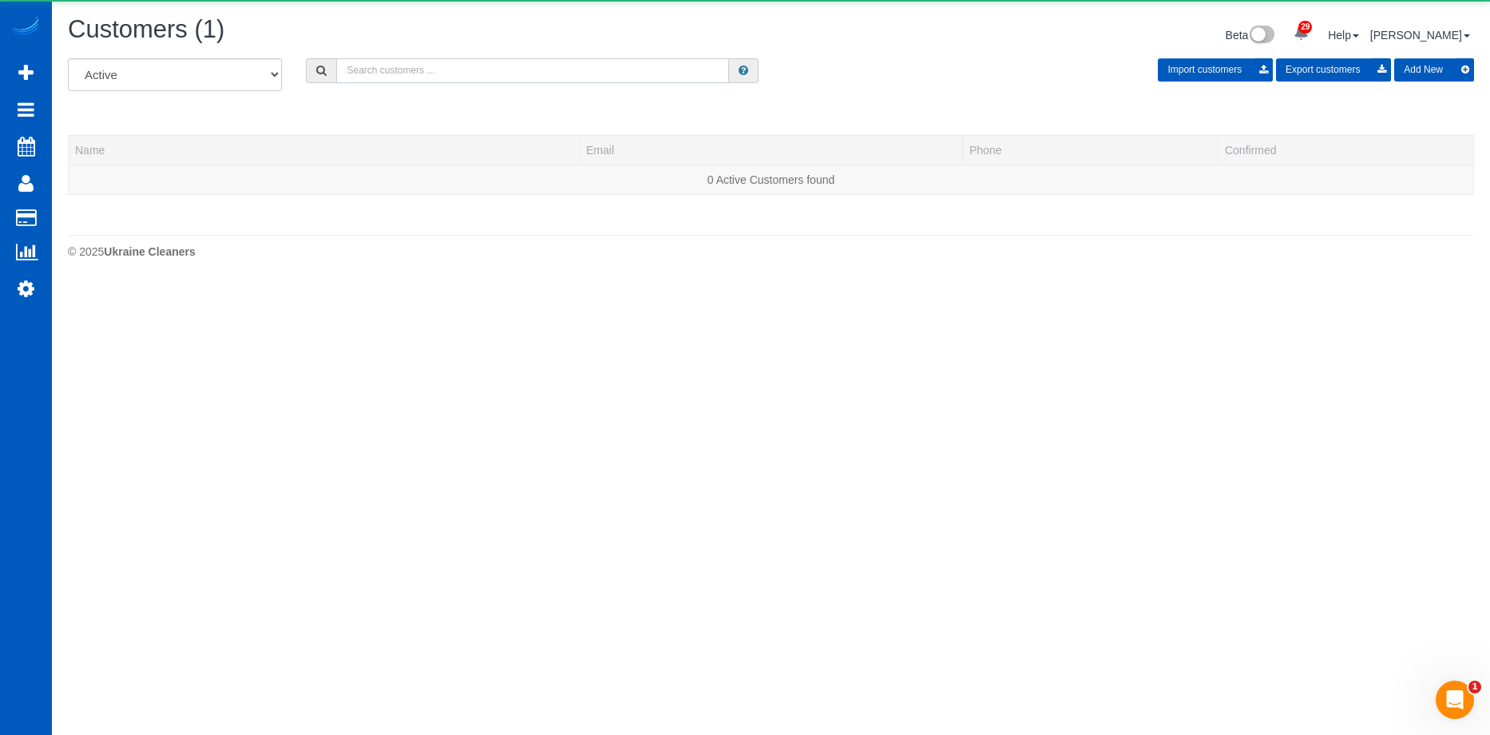
click at [390, 69] on input "text" at bounding box center [532, 70] width 393 height 25
paste input "Adrienne Hayes"
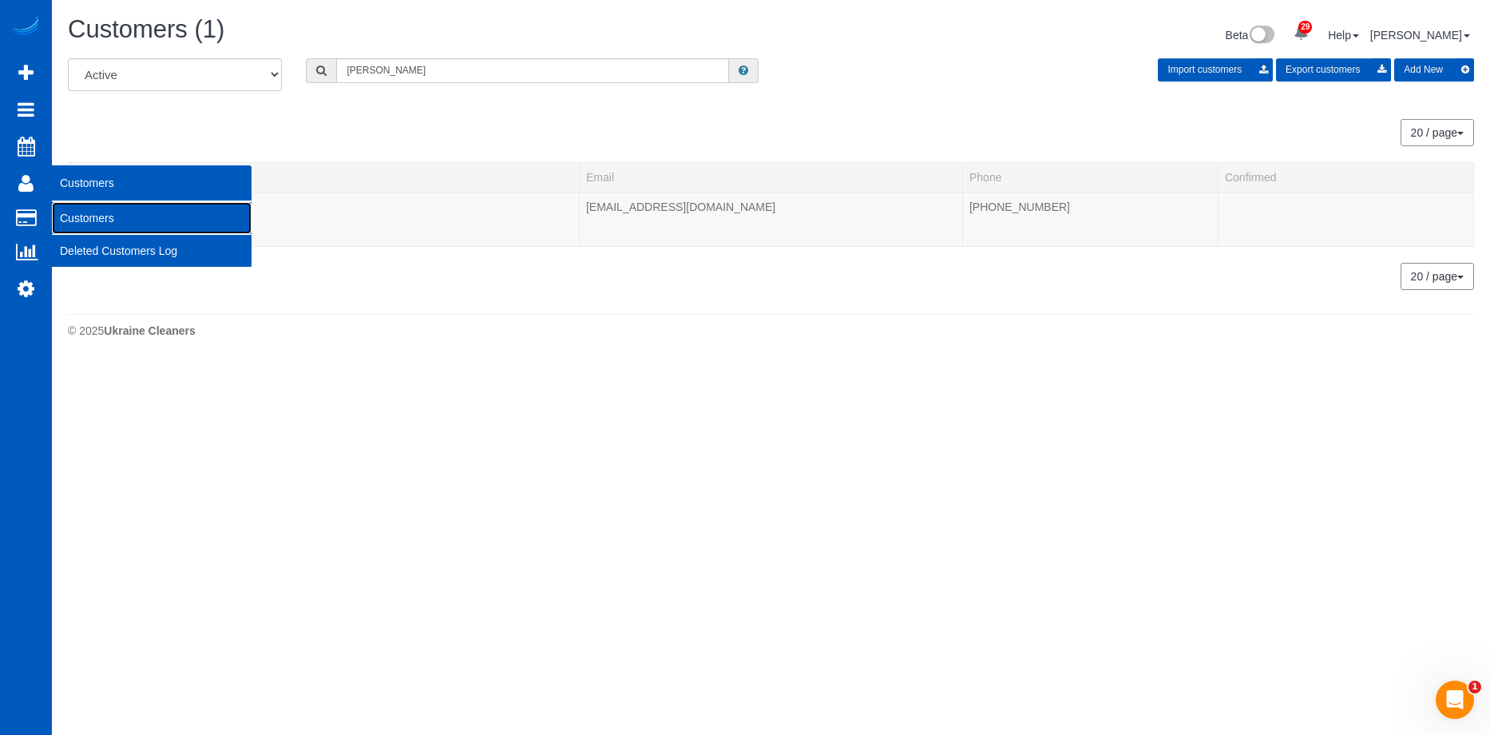
click at [69, 220] on link "Customers" at bounding box center [152, 218] width 200 height 32
click at [86, 212] on link "Customers" at bounding box center [152, 218] width 200 height 32
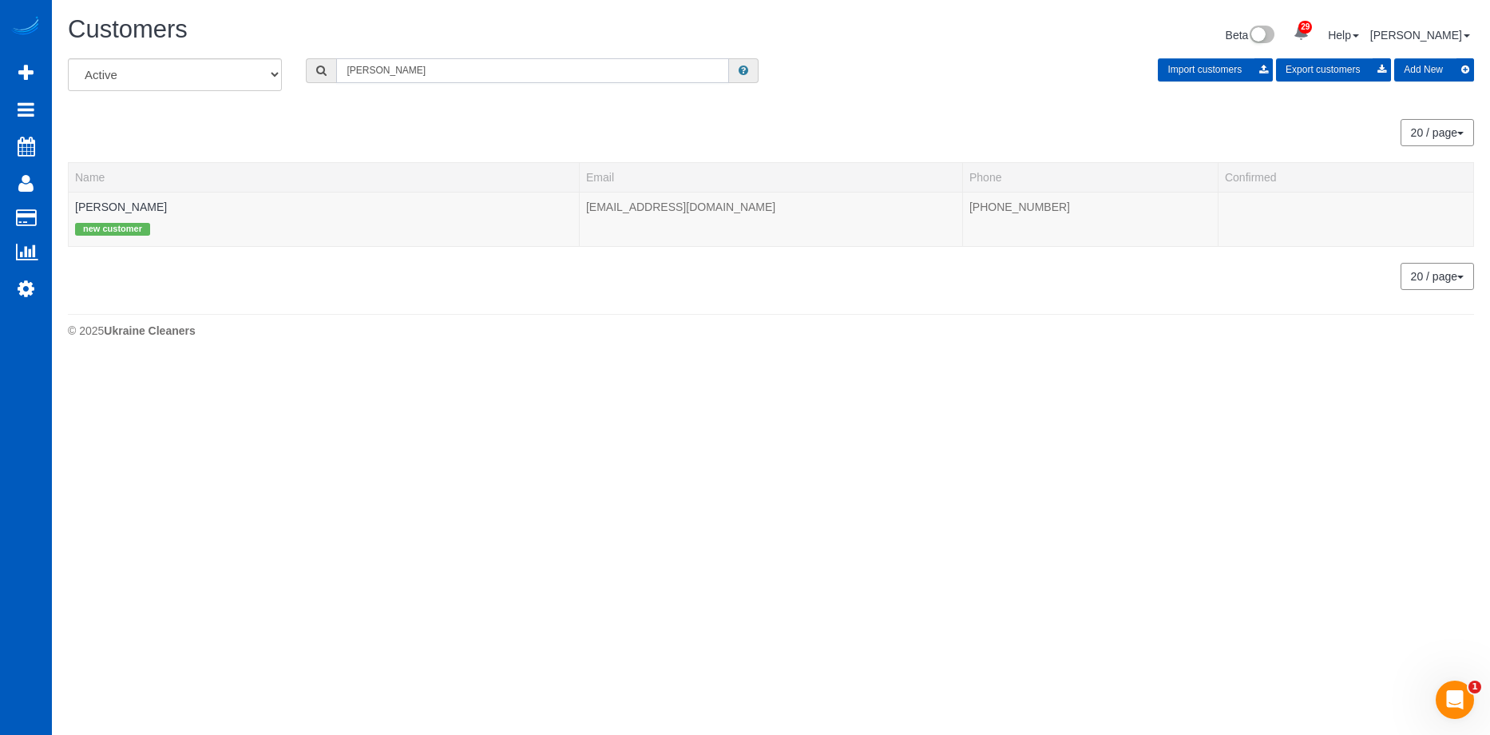
click at [464, 72] on input "Adrienne Hayes" at bounding box center [532, 70] width 393 height 25
drag, startPoint x: 437, startPoint y: 72, endPoint x: 187, endPoint y: 65, distance: 250.1
click at [187, 65] on div "All Active Archived Adrienne Hayes Import customers Export customers Add New" at bounding box center [771, 80] width 1430 height 45
type input "Amanda Wolfe"
click at [134, 208] on link "Amanda Wolfe" at bounding box center [121, 206] width 92 height 13
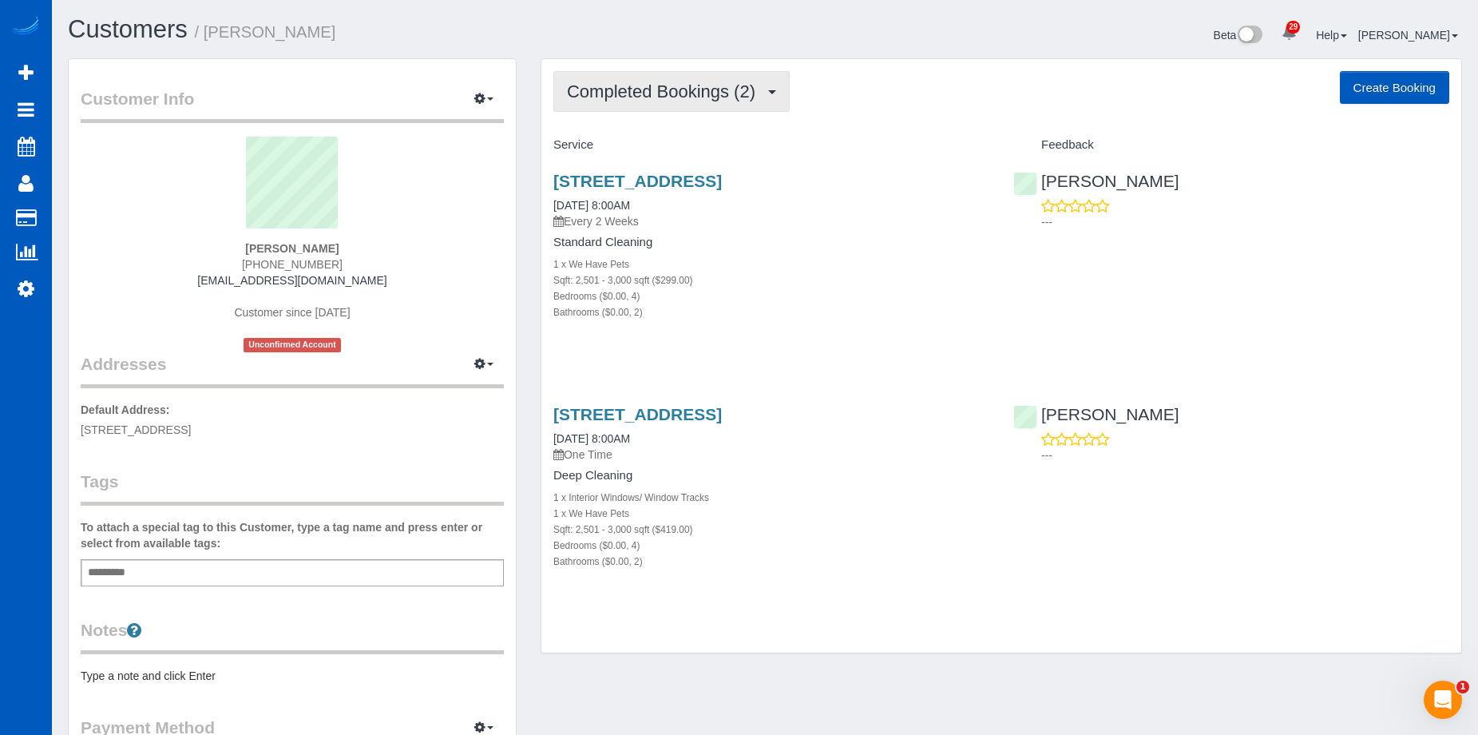
click at [732, 89] on span "Completed Bookings (2)" at bounding box center [665, 91] width 196 height 20
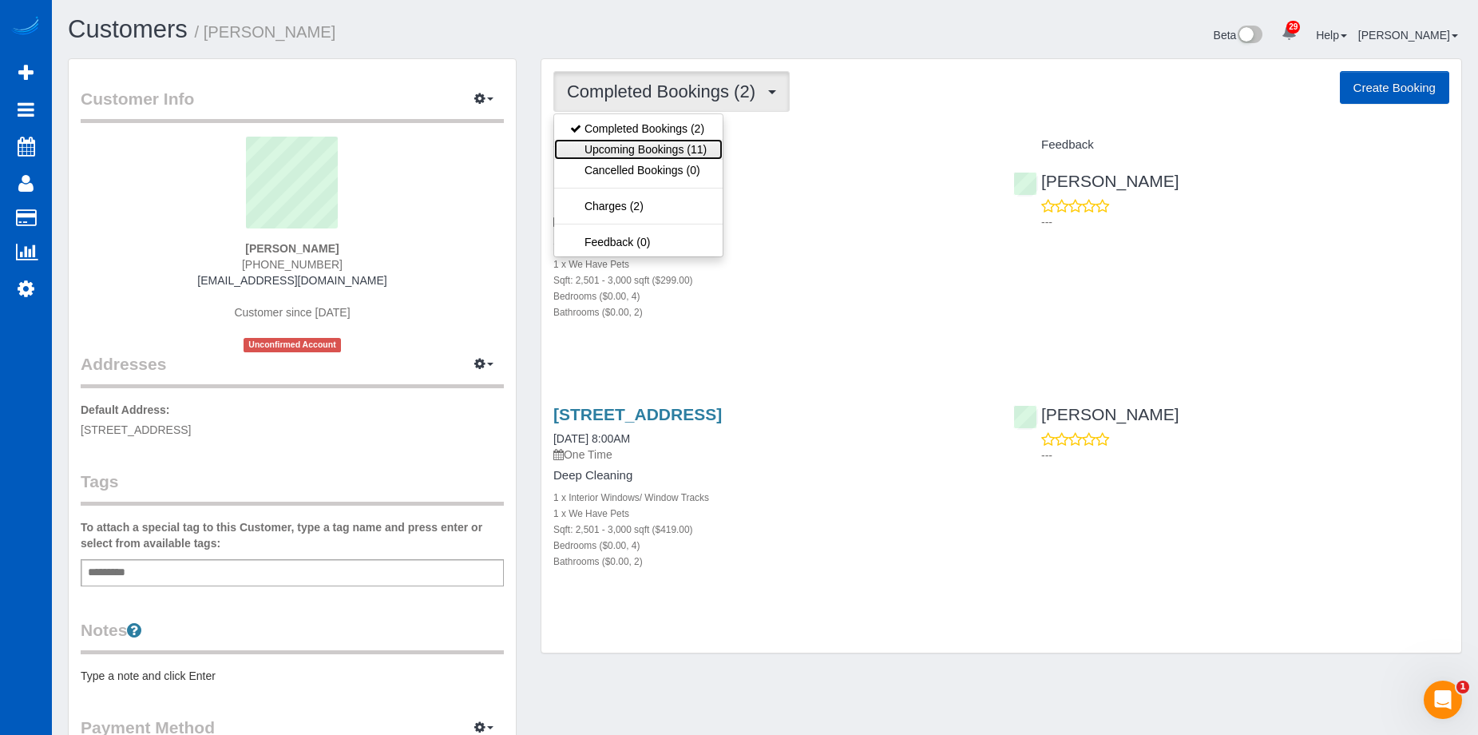
click at [647, 147] on link "Upcoming Bookings (11)" at bounding box center [638, 149] width 169 height 21
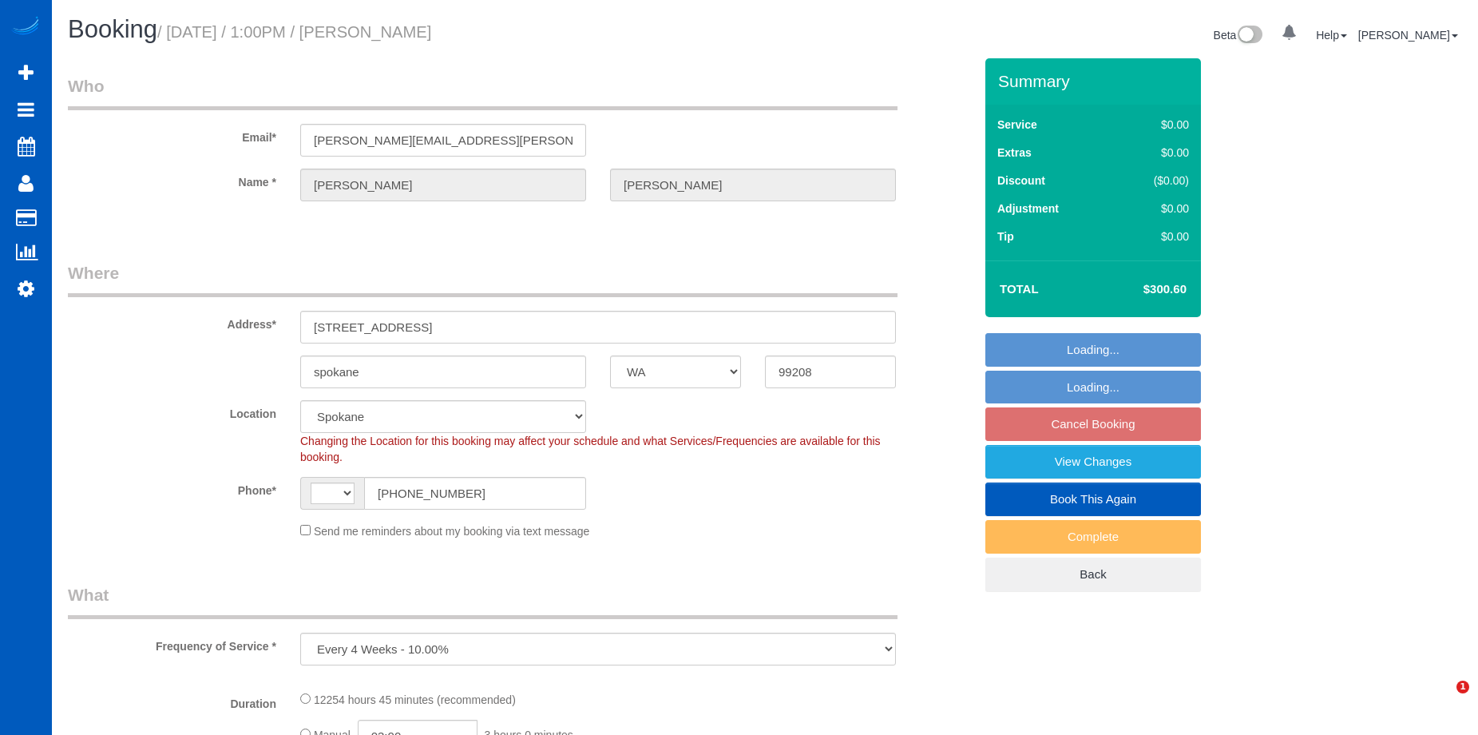
select select "WA"
select select "object:570"
select select "string:[GEOGRAPHIC_DATA]"
select select "string:fspay-e53f8730-2b0c-46d4-b455-dc44fef393b5"
select select "3501"
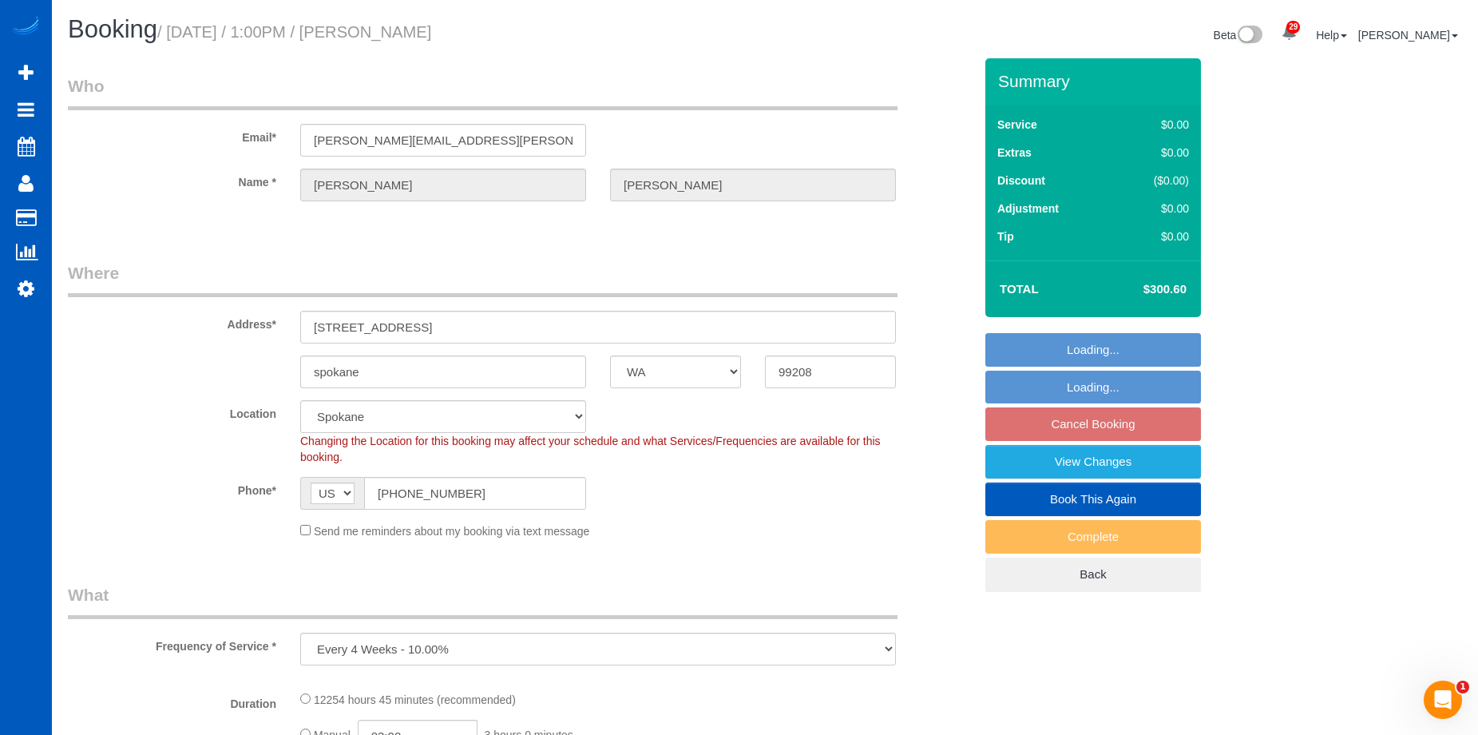
select select "3"
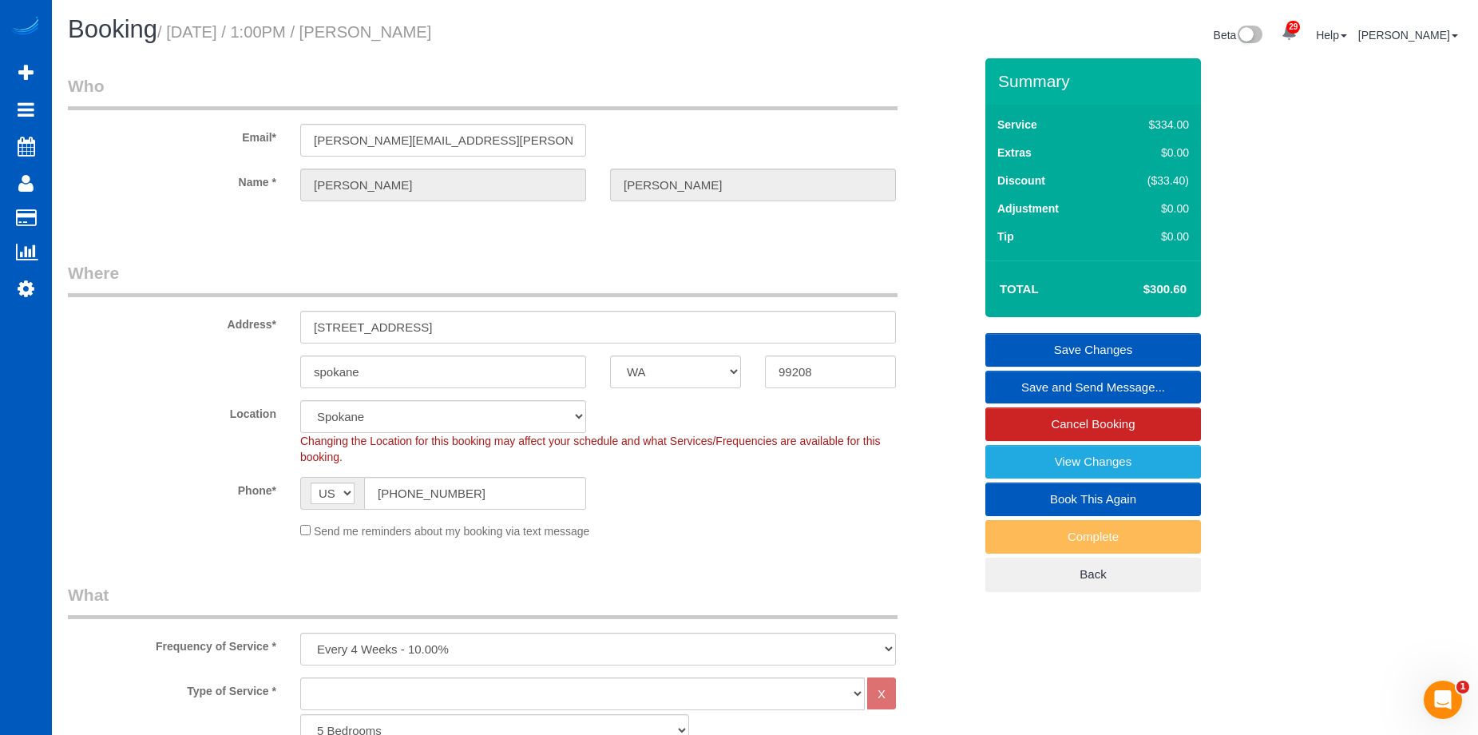
click at [1047, 386] on link "Save and Send Message..." at bounding box center [1093, 388] width 216 height 34
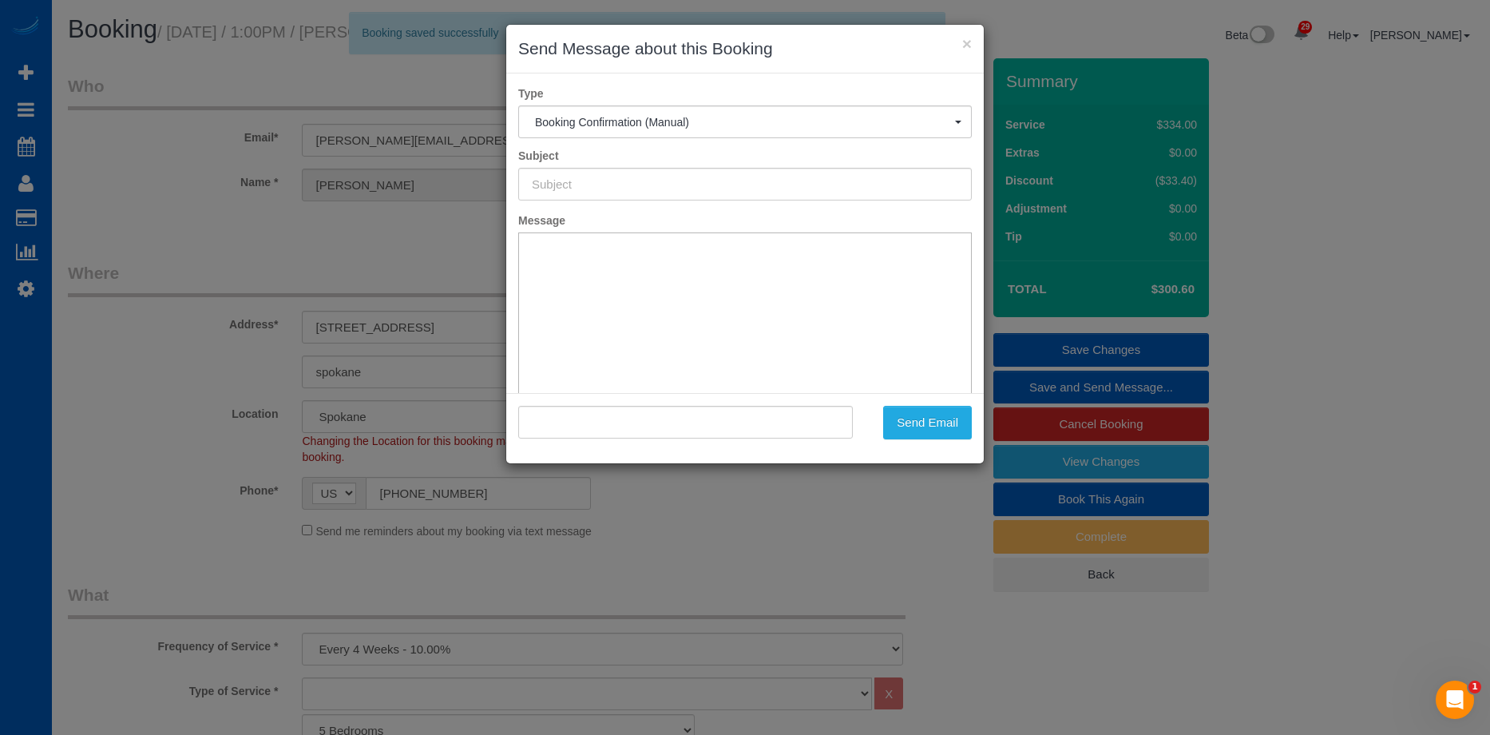
type input "Cleaning Service Confirmed!"
type input ""[PERSON_NAME]" <[PERSON_NAME][EMAIL_ADDRESS][PERSON_NAME][DOMAIN_NAME]>"
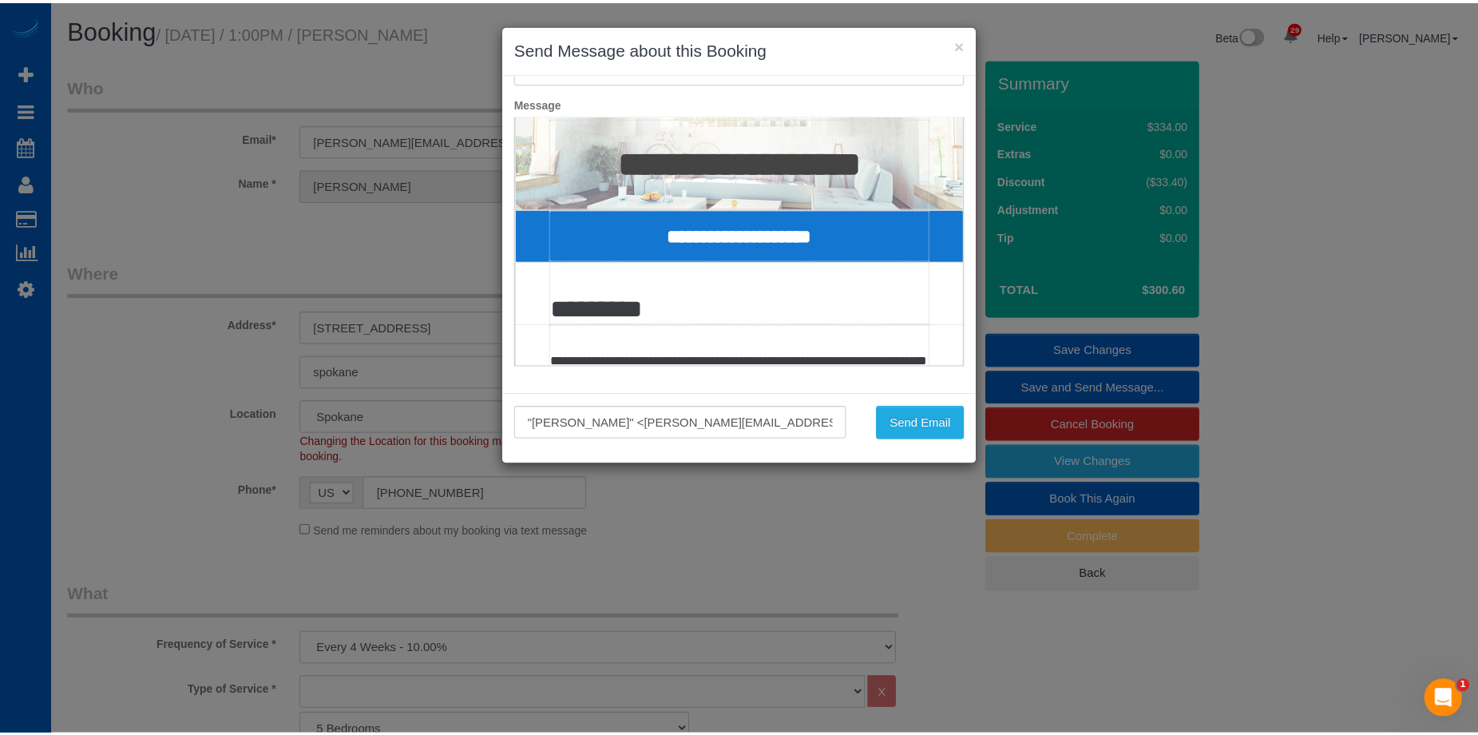
scroll to position [160, 0]
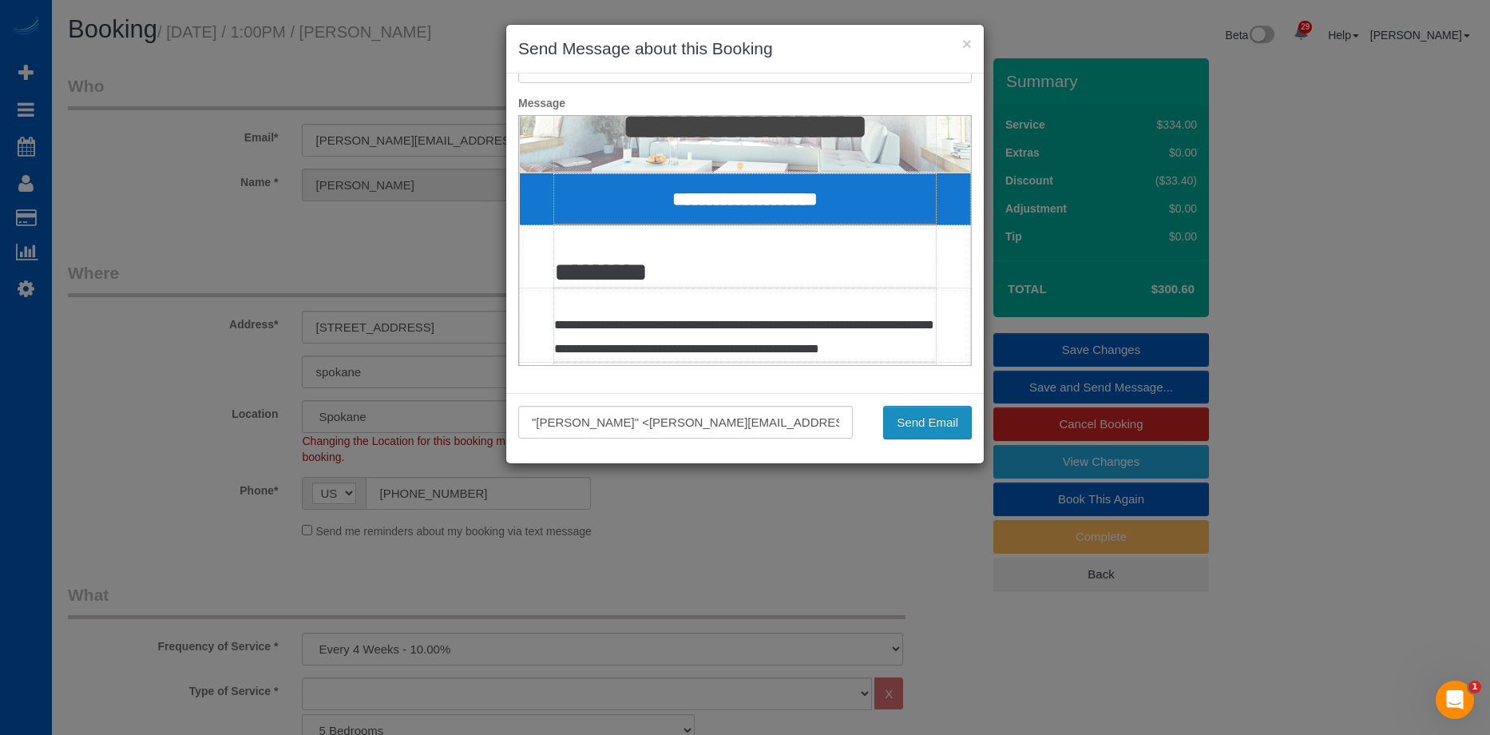
click at [952, 423] on button "Send Email" at bounding box center [927, 423] width 89 height 34
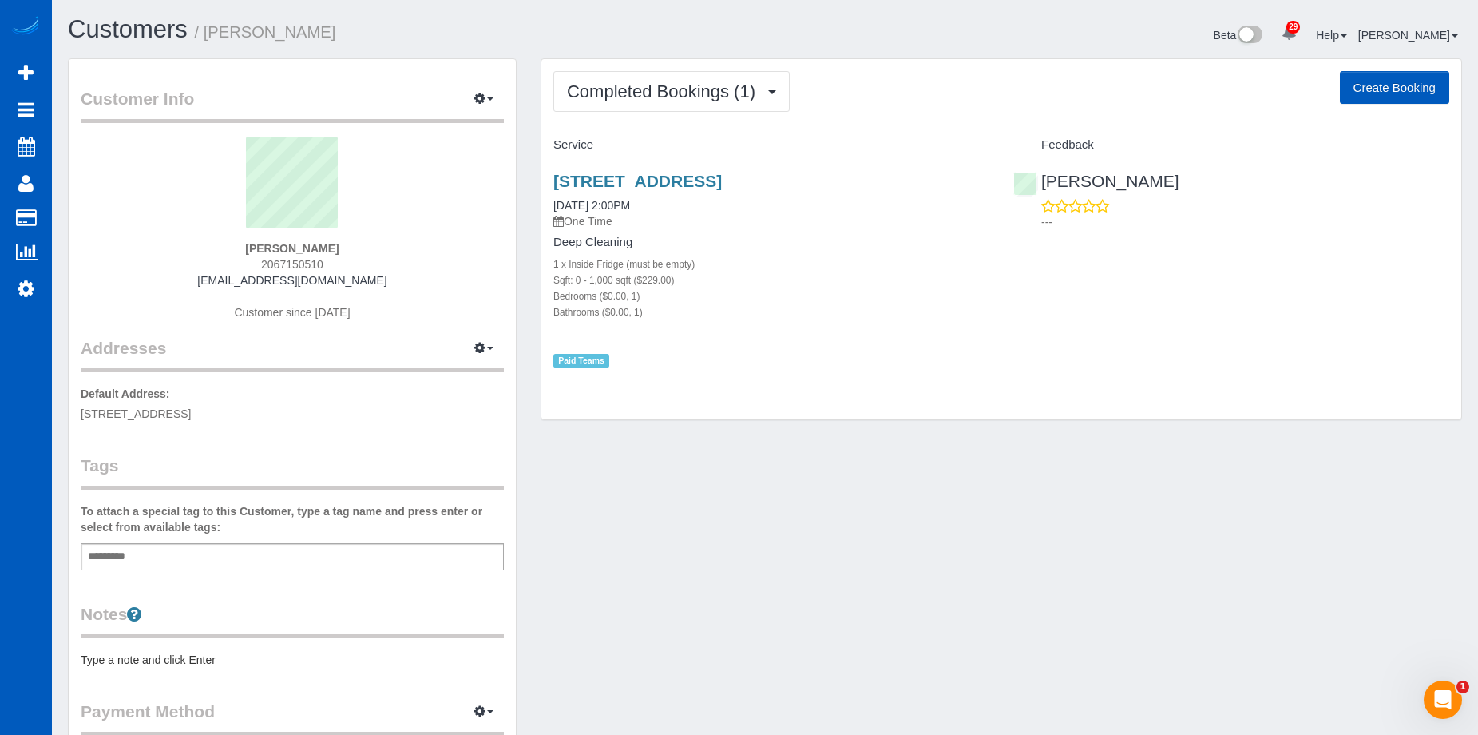
click at [244, 549] on div "Add a tag" at bounding box center [292, 556] width 423 height 27
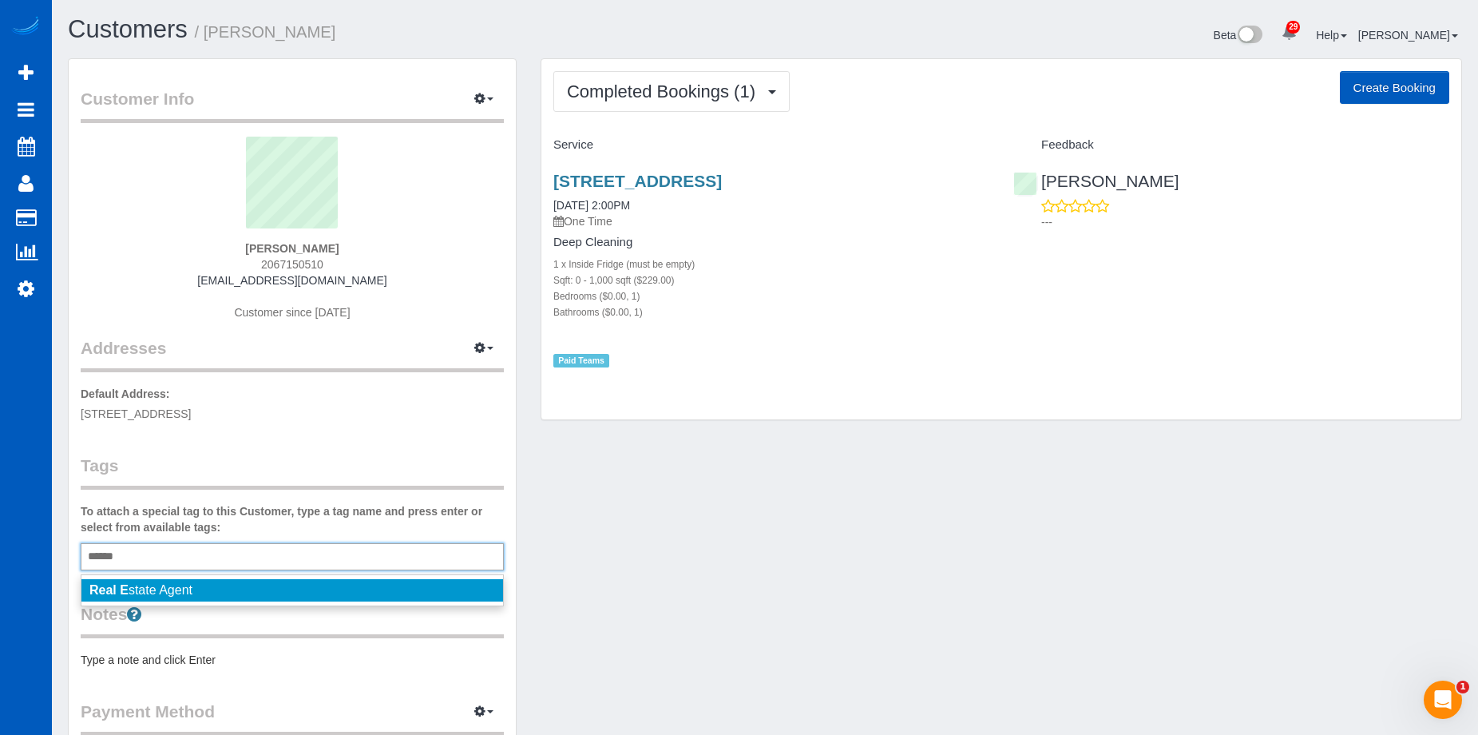
type input "******"
click at [161, 593] on span "Real E state Agent" at bounding box center [140, 590] width 103 height 14
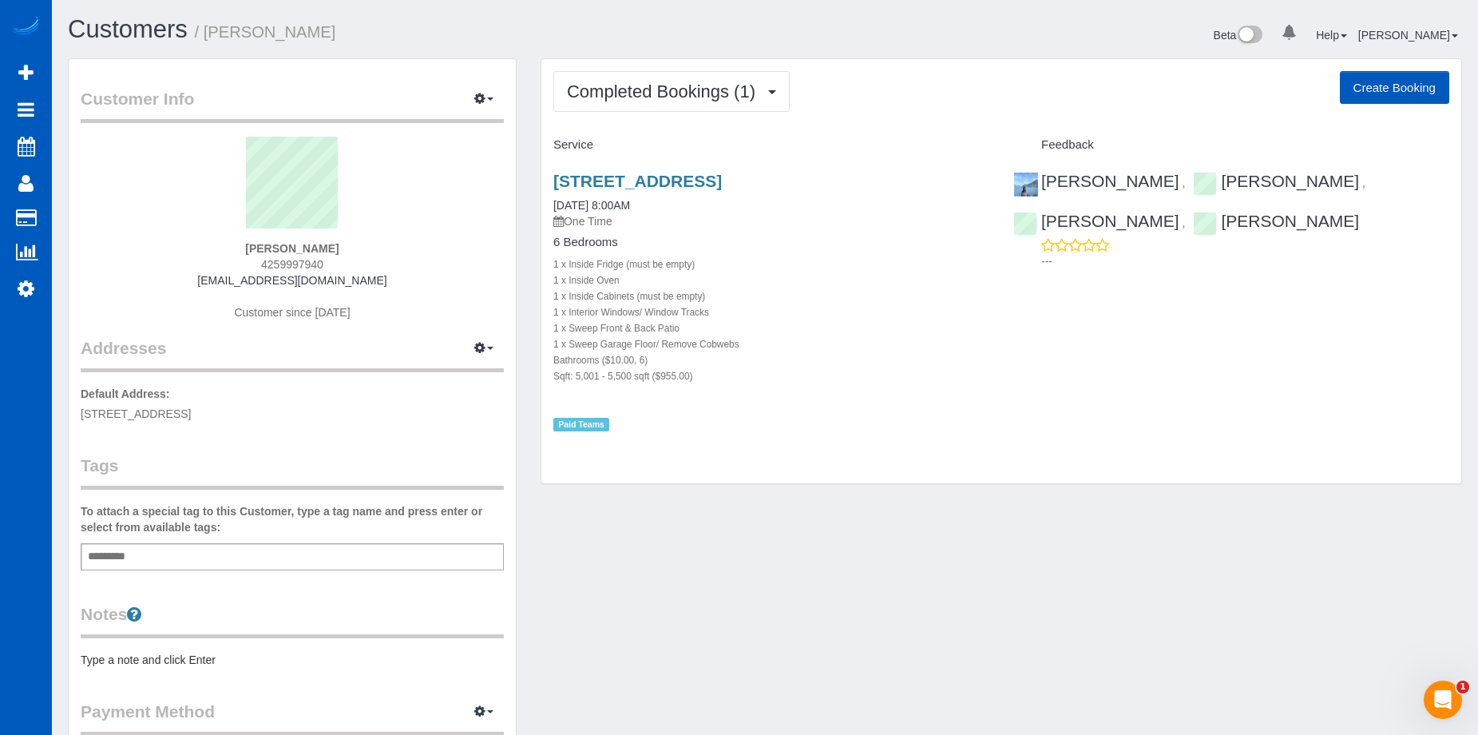
click at [162, 557] on div "Add a tag" at bounding box center [292, 556] width 423 height 27
type input "****"
click at [123, 558] on link "×" at bounding box center [120, 559] width 7 height 14
click at [171, 557] on div "Add a tag" at bounding box center [292, 556] width 423 height 27
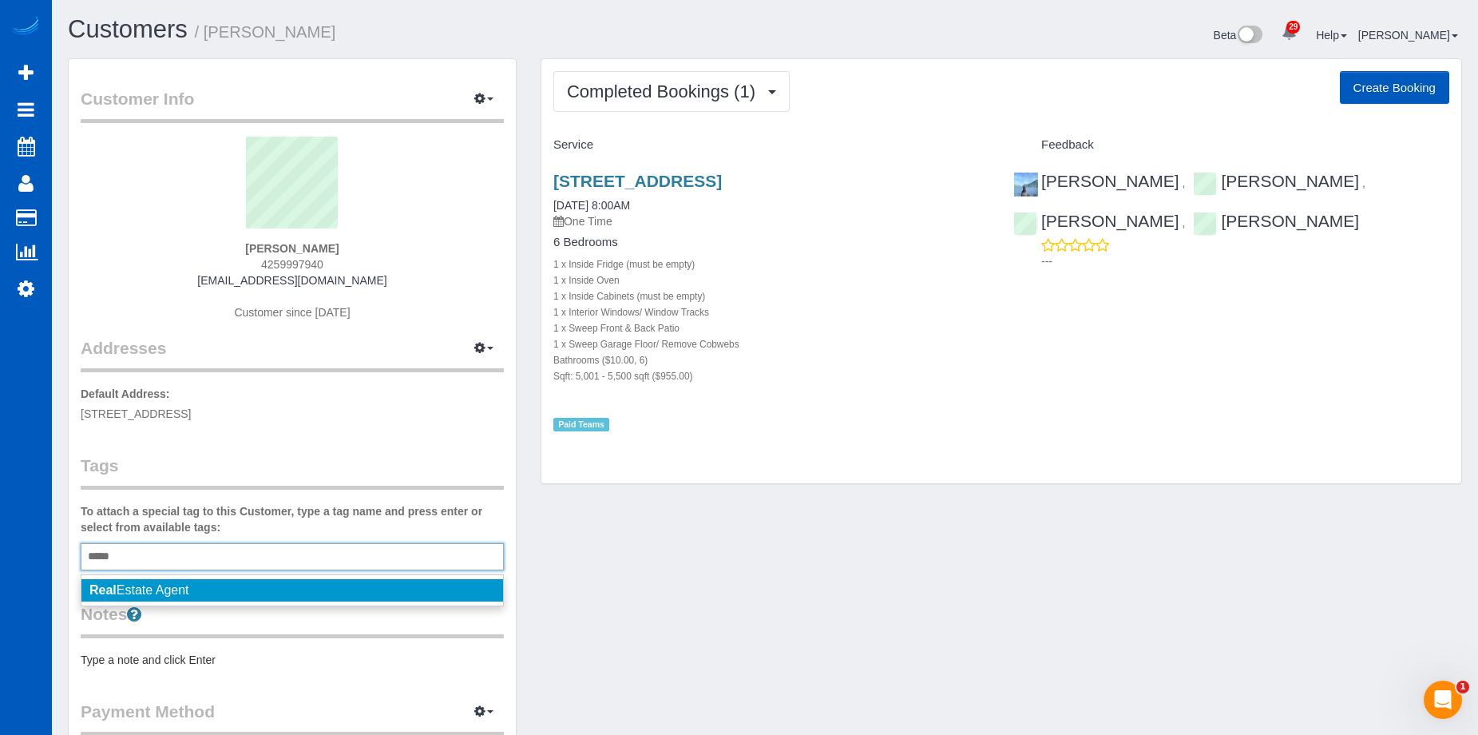
type input "****"
click at [153, 589] on span "Real Estate Agent" at bounding box center [139, 590] width 100 height 14
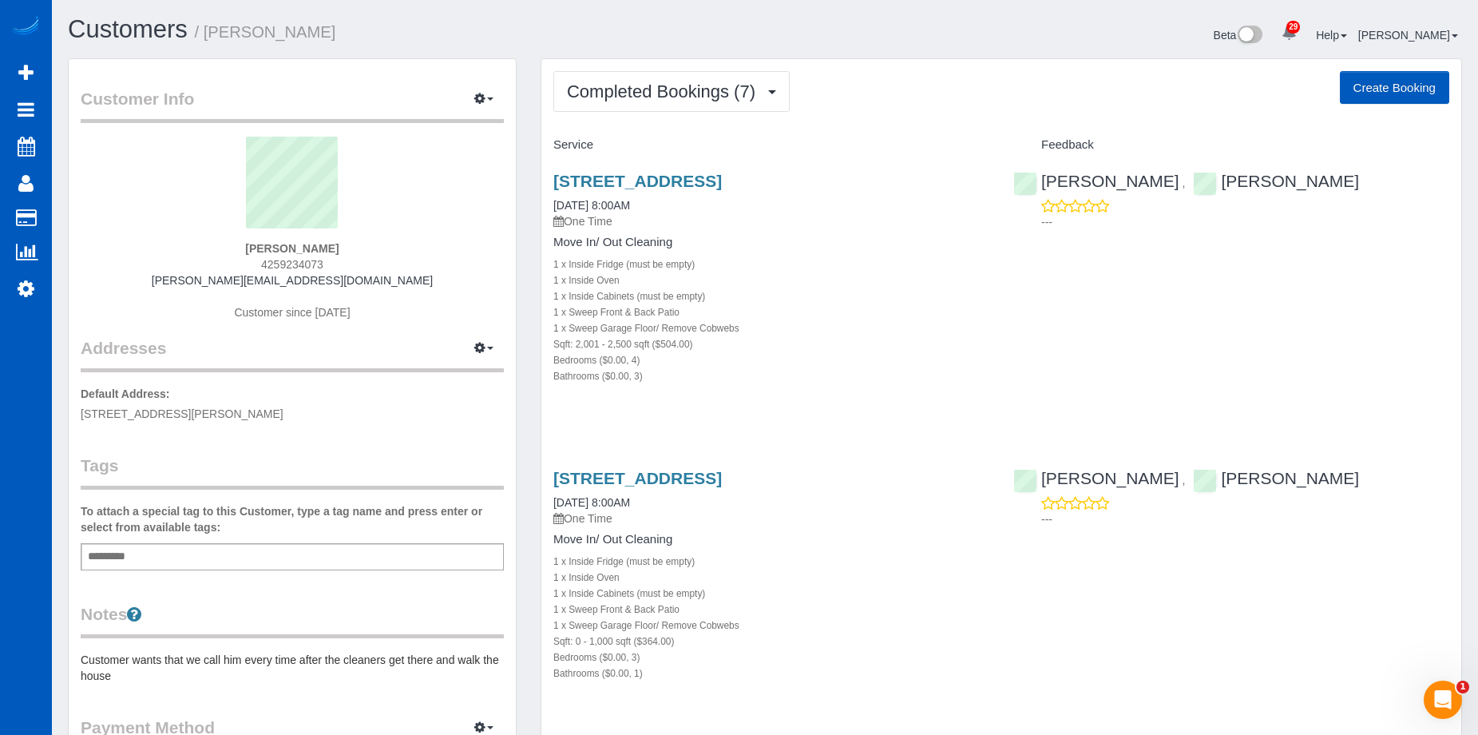
click at [207, 547] on div "Add a tag" at bounding box center [292, 556] width 423 height 27
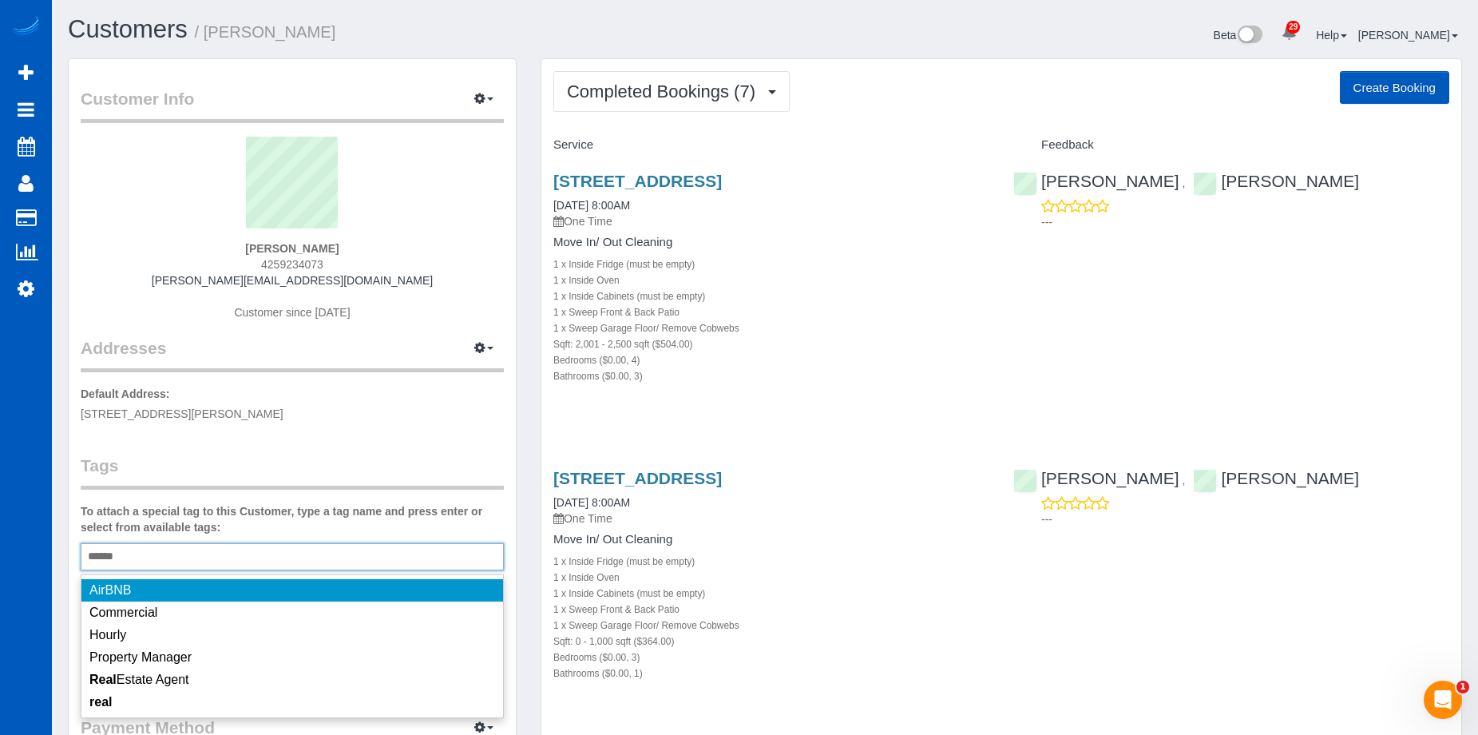
type input "*******"
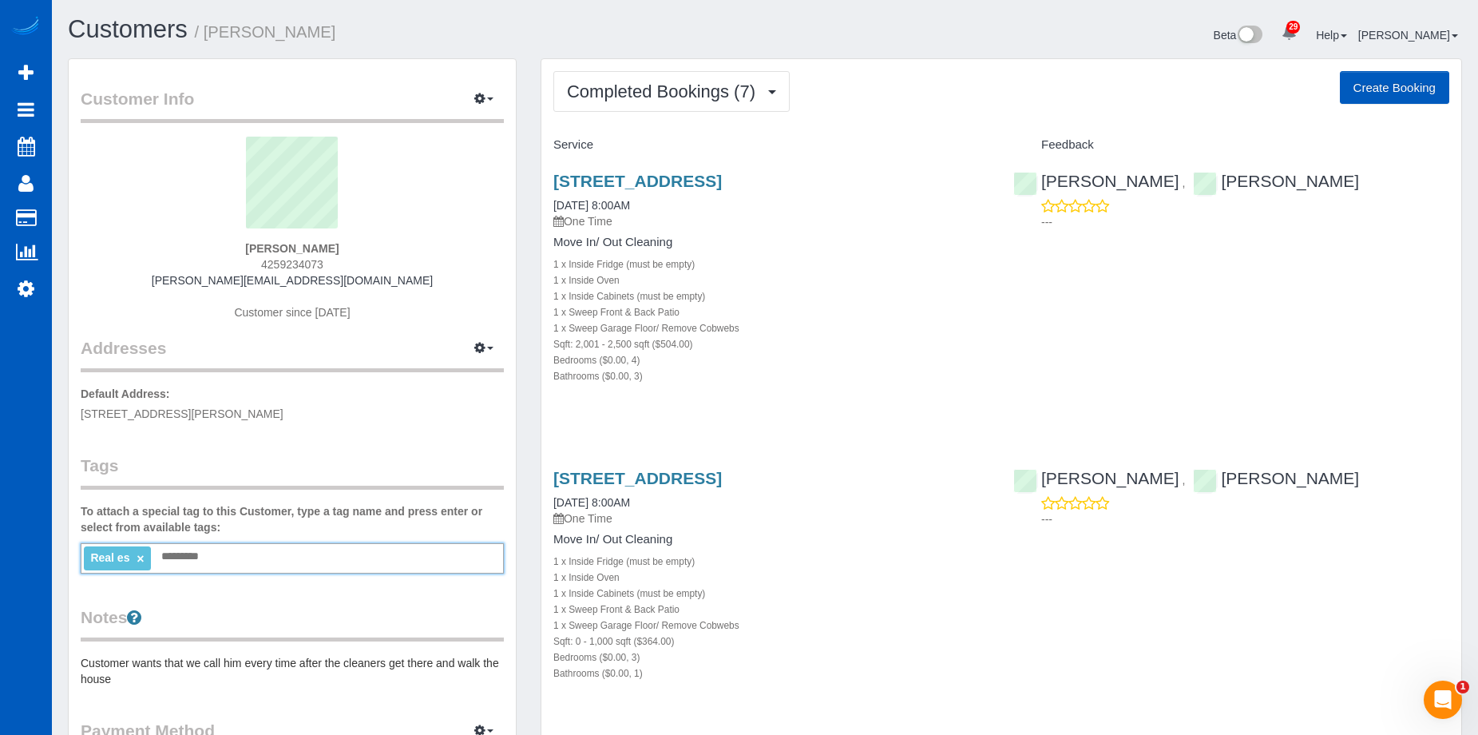
click at [133, 558] on ng-include "Real es ×" at bounding box center [117, 557] width 54 height 13
click at [139, 557] on link "×" at bounding box center [140, 559] width 7 height 14
click at [179, 553] on div "Add a tag" at bounding box center [292, 556] width 423 height 27
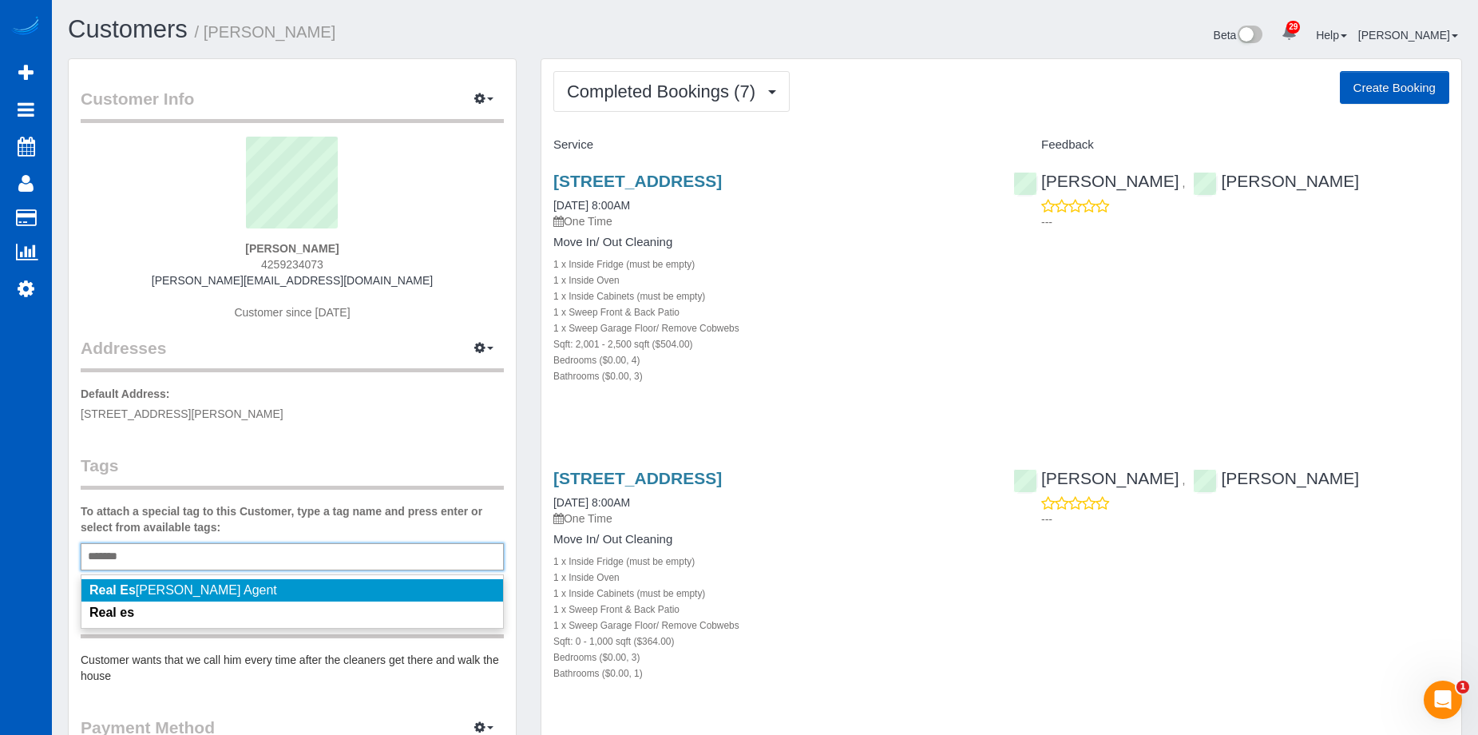
type input "*******"
click at [187, 593] on span "Real Es tate Agent" at bounding box center [183, 590] width 188 height 14
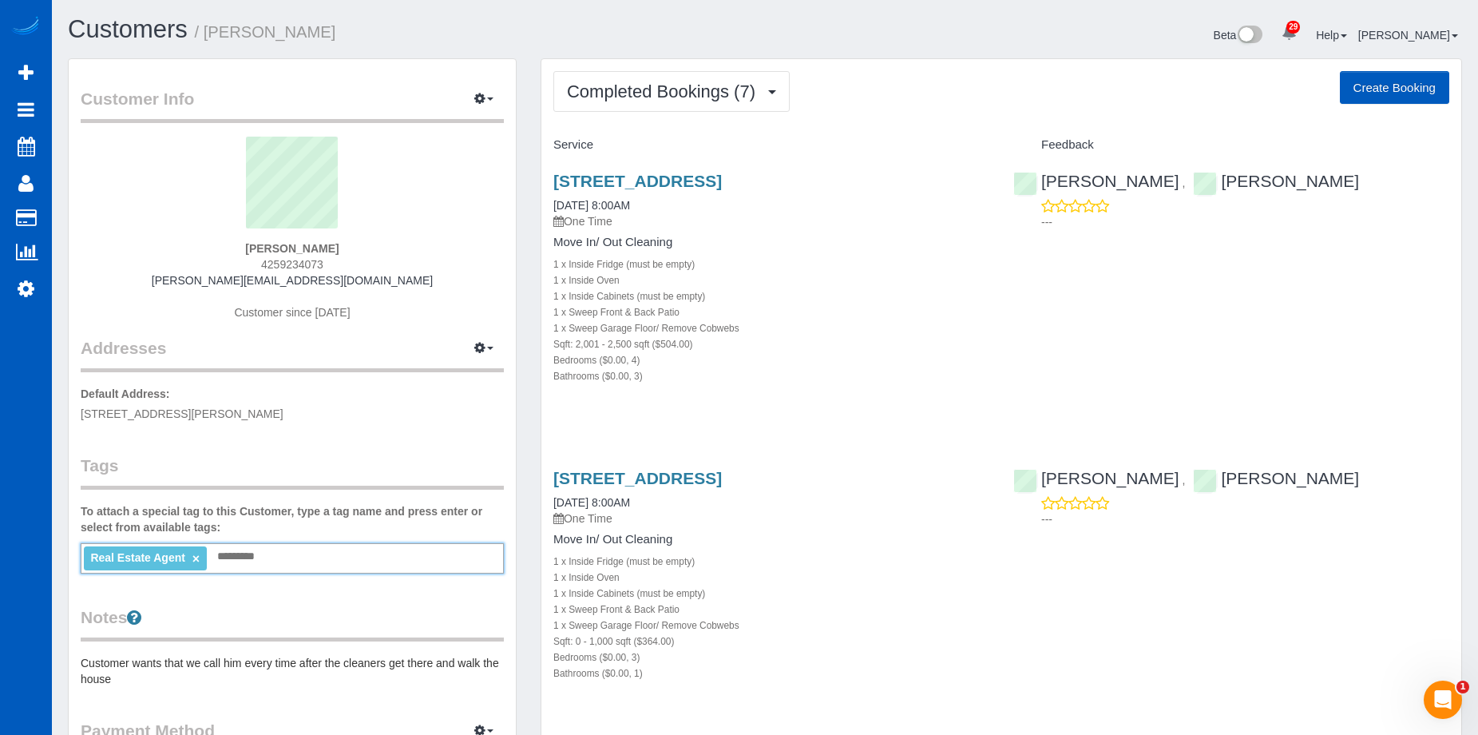
click at [308, 533] on label "To attach a special tag to this Customer, type a tag name and press enter or se…" at bounding box center [292, 519] width 423 height 32
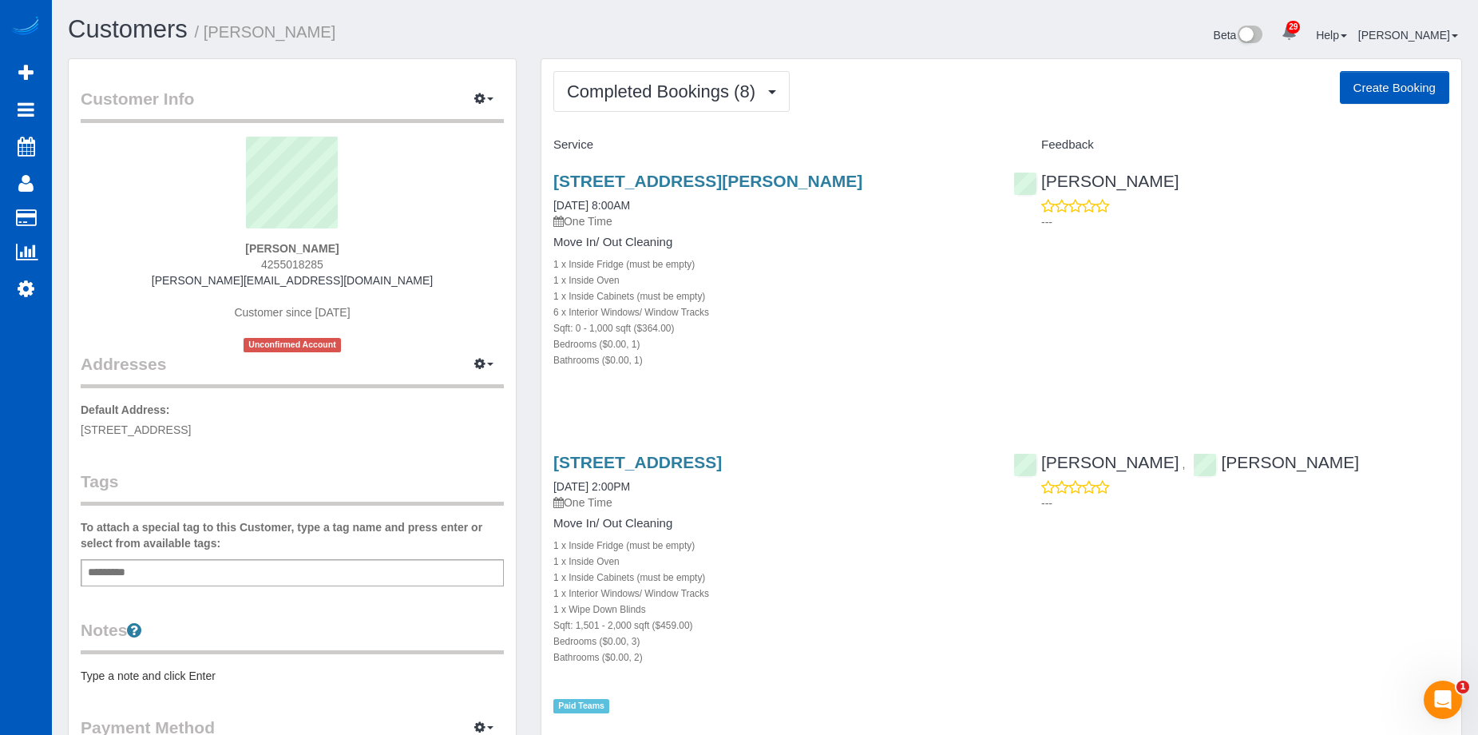
click at [153, 578] on div "Add a tag" at bounding box center [292, 572] width 423 height 27
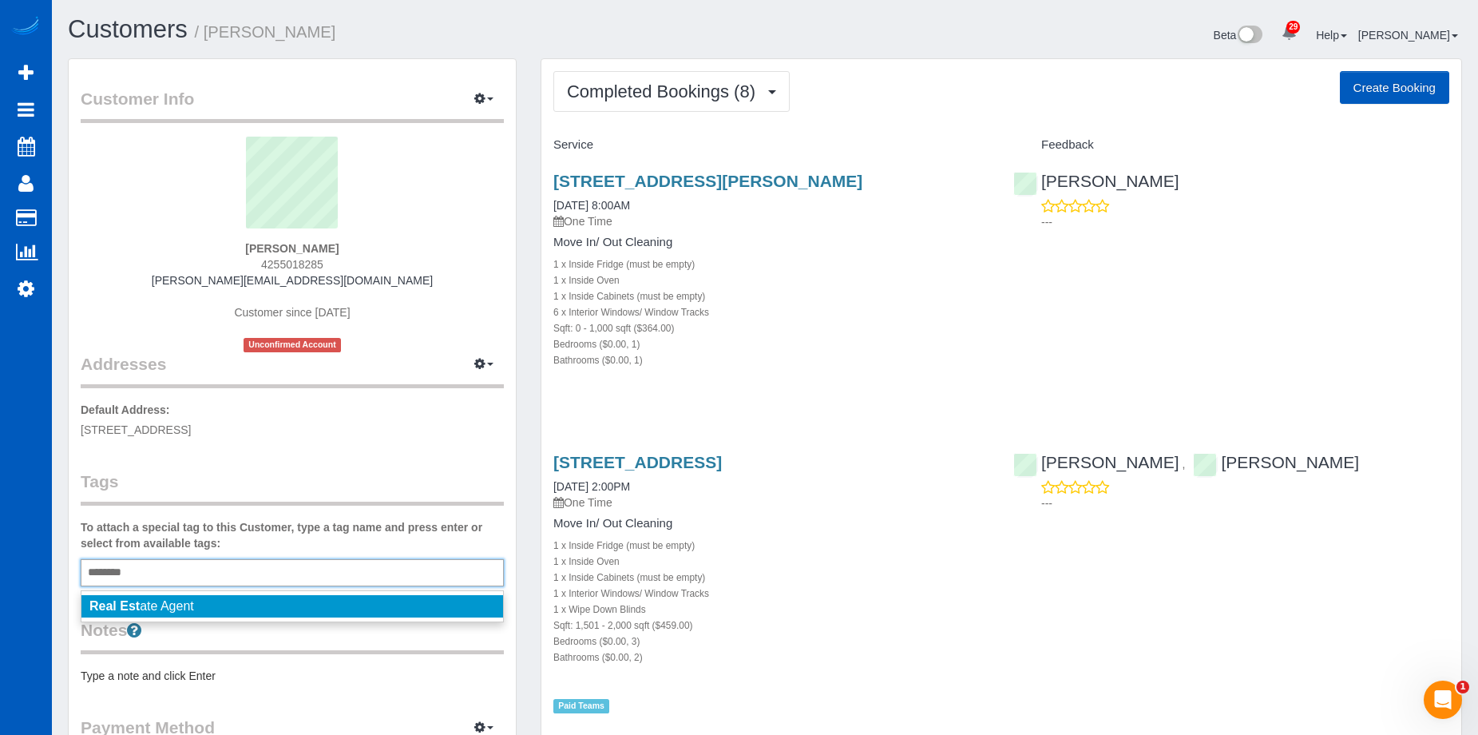
type input "********"
click at [140, 601] on span "Real Est ate Agent" at bounding box center [141, 606] width 105 height 14
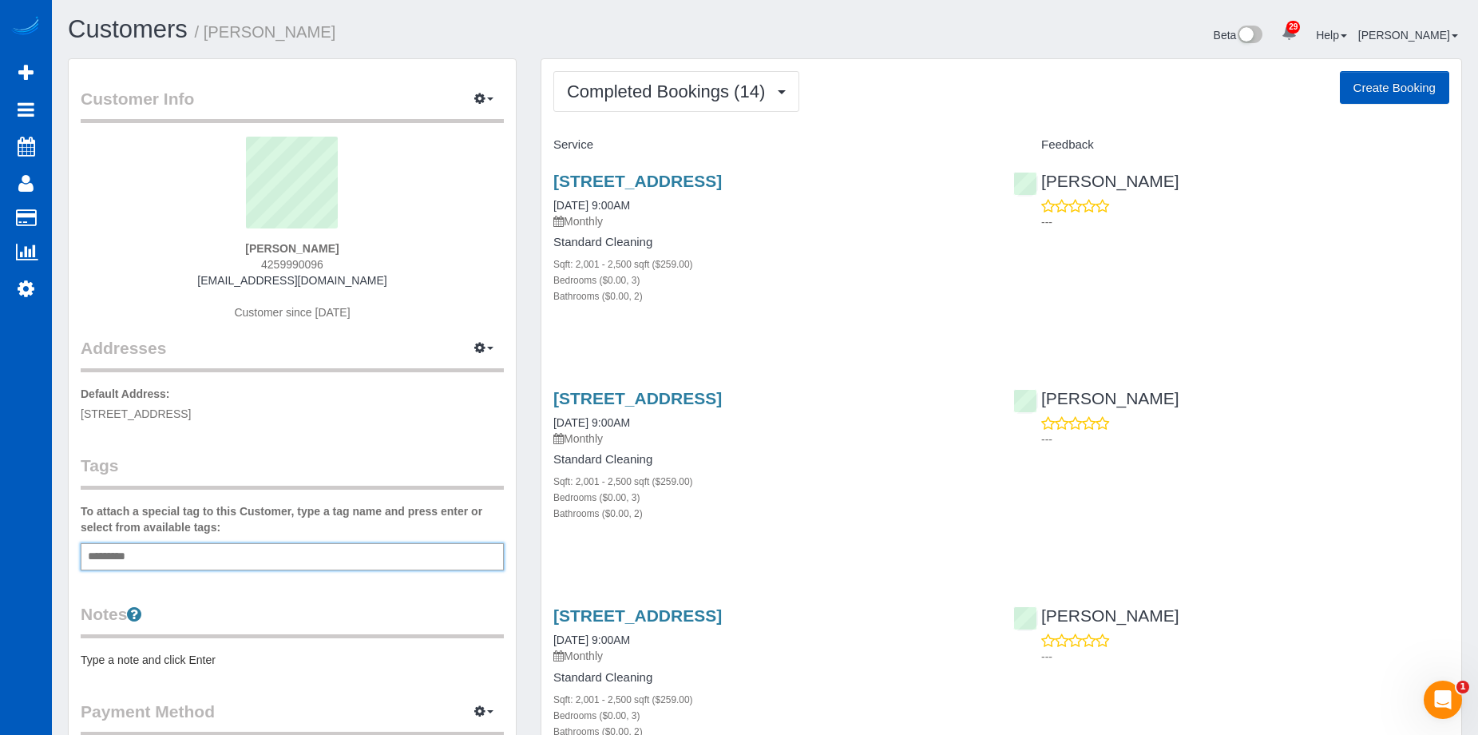
click at [135, 559] on input "text" at bounding box center [111, 556] width 54 height 21
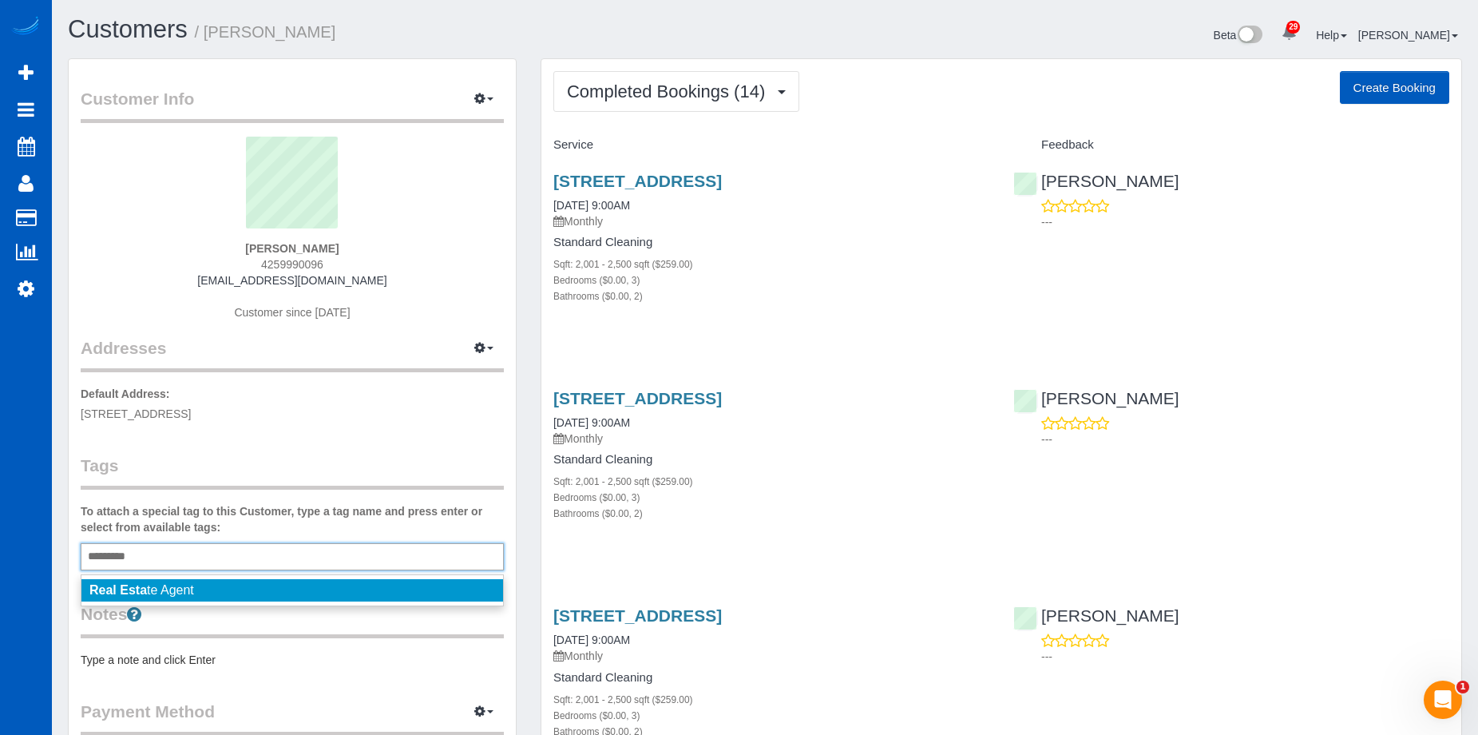
type input "*********"
click at [158, 589] on span "Real Esta te Agent" at bounding box center [141, 590] width 105 height 14
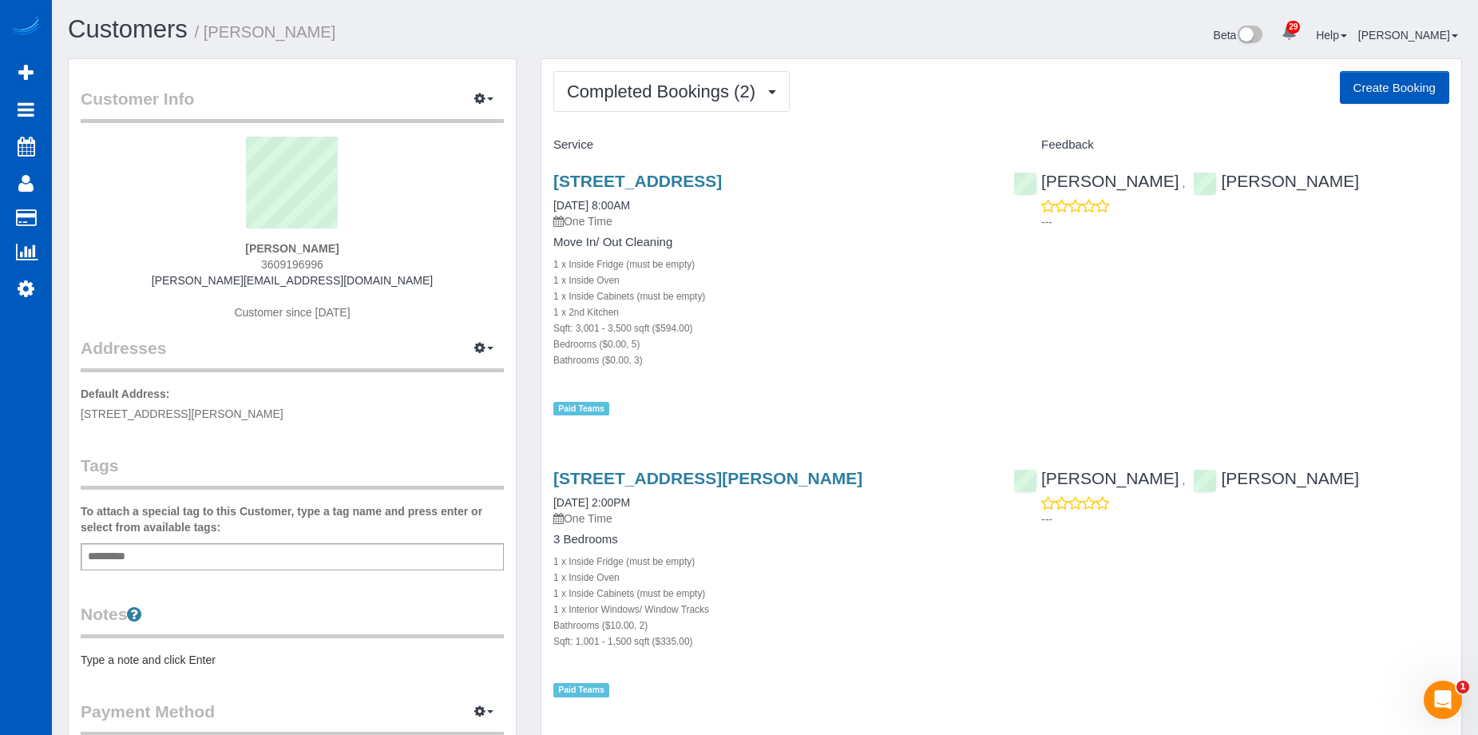
click at [155, 557] on div "Add a tag" at bounding box center [292, 556] width 423 height 27
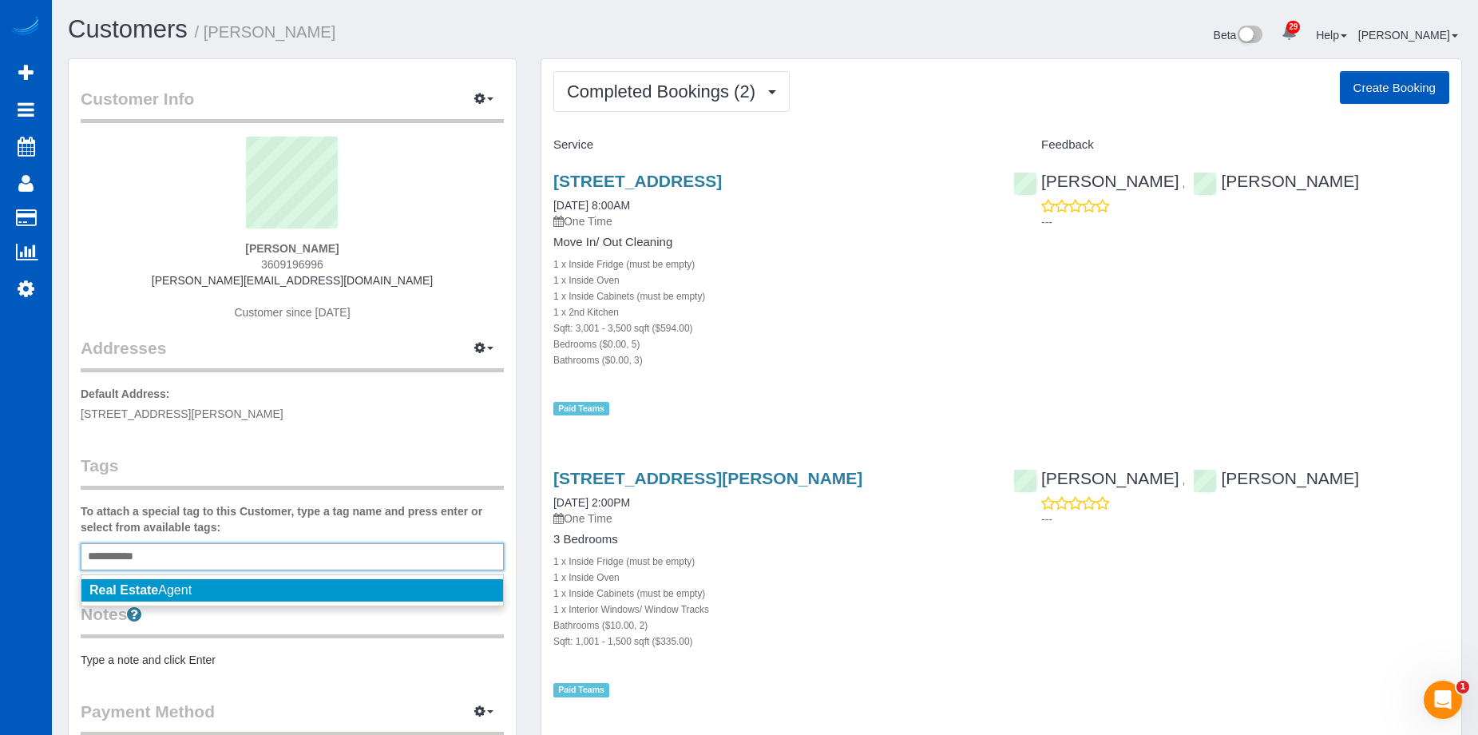
type input "**********"
click at [179, 587] on span "Real Estate Agent" at bounding box center [140, 590] width 102 height 14
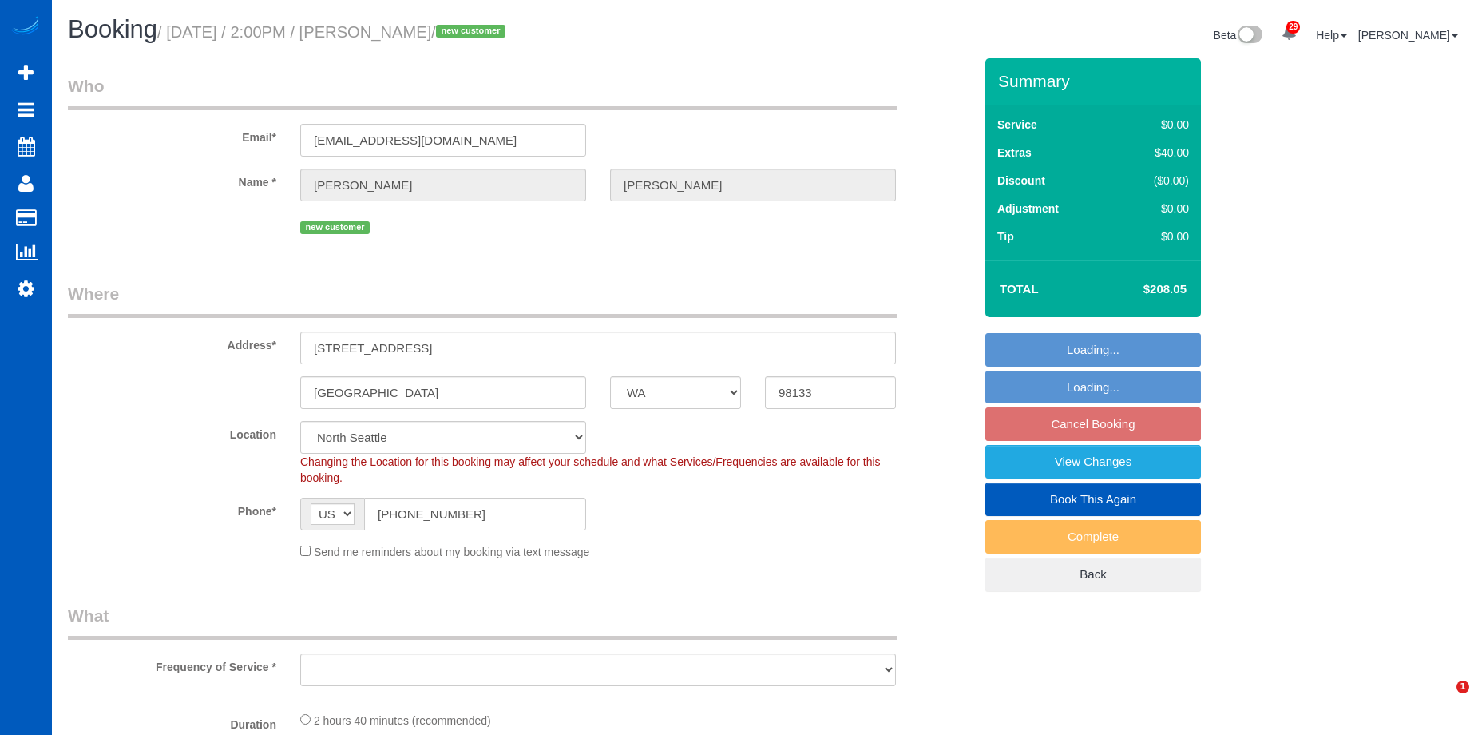
select select "WA"
select select "number:8"
select select "object:912"
select select "spot3"
select select "object:1179"
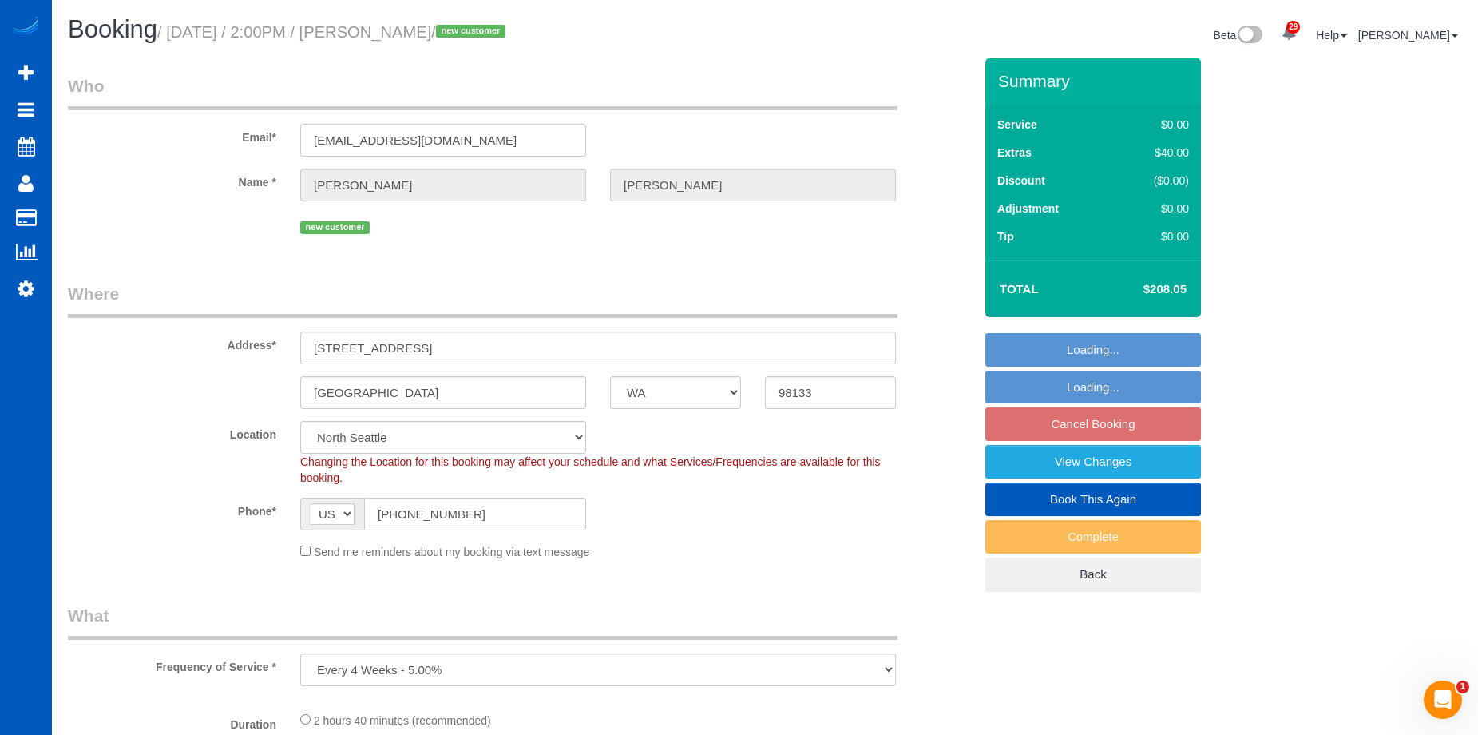
select select "199"
select select "1001"
select select "3"
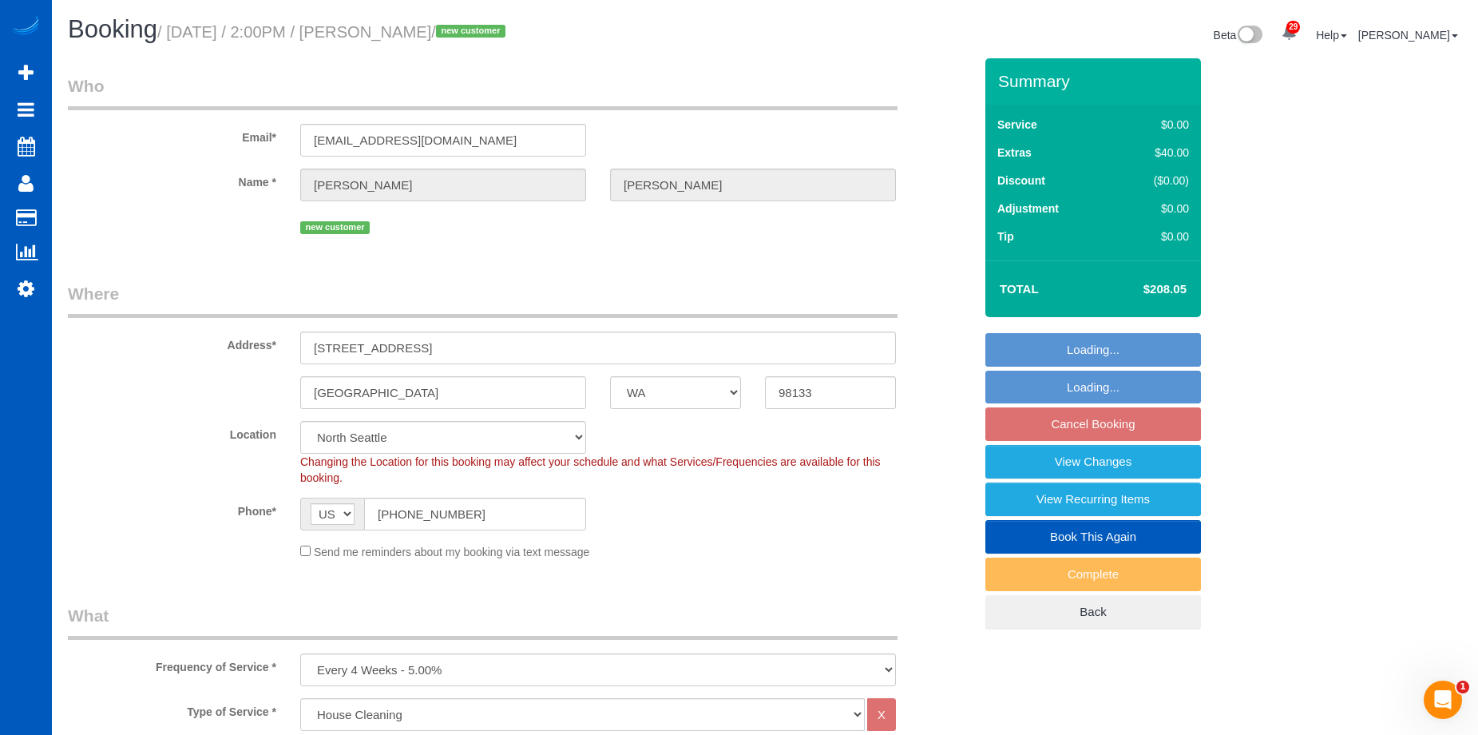
select select "1001"
select select "3"
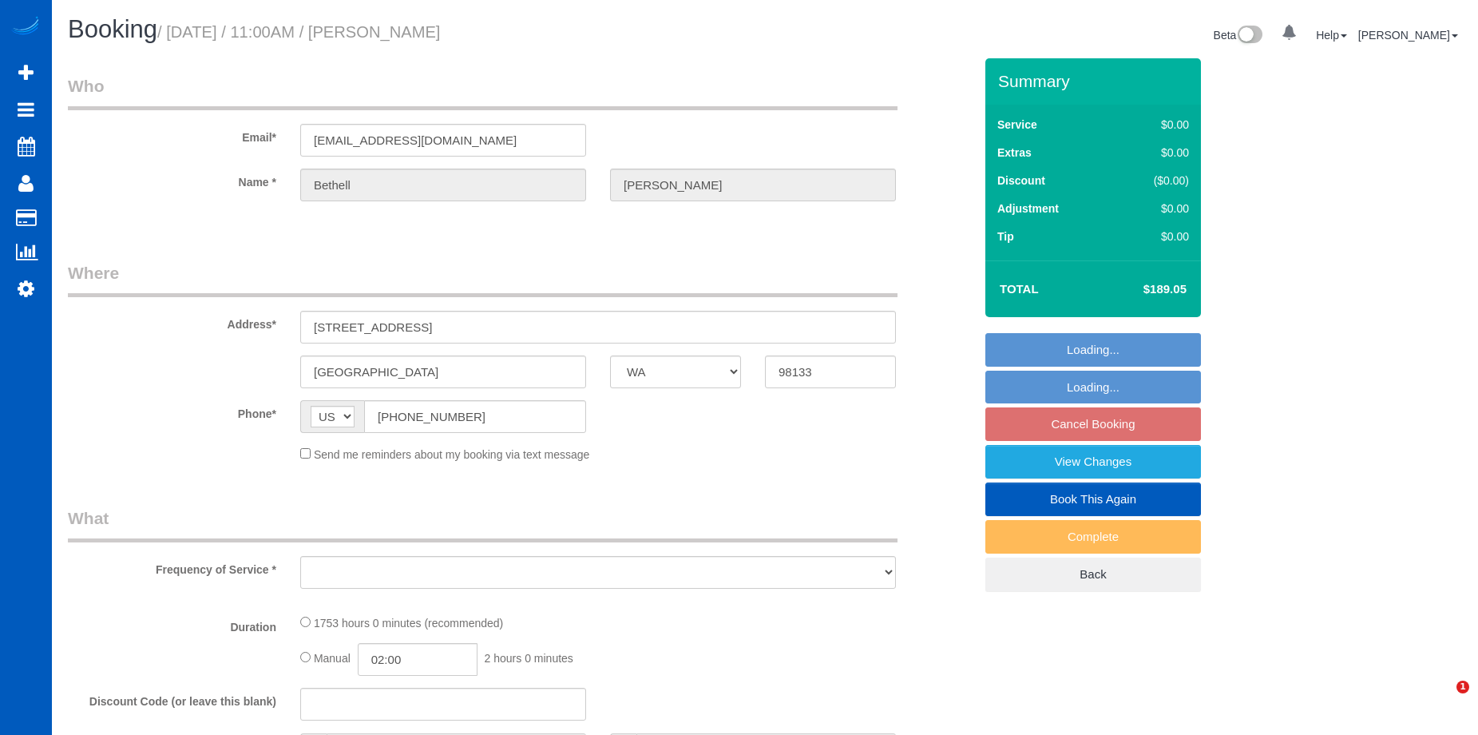
select select "WA"
select select "object:795"
select select "1001"
select select "3"
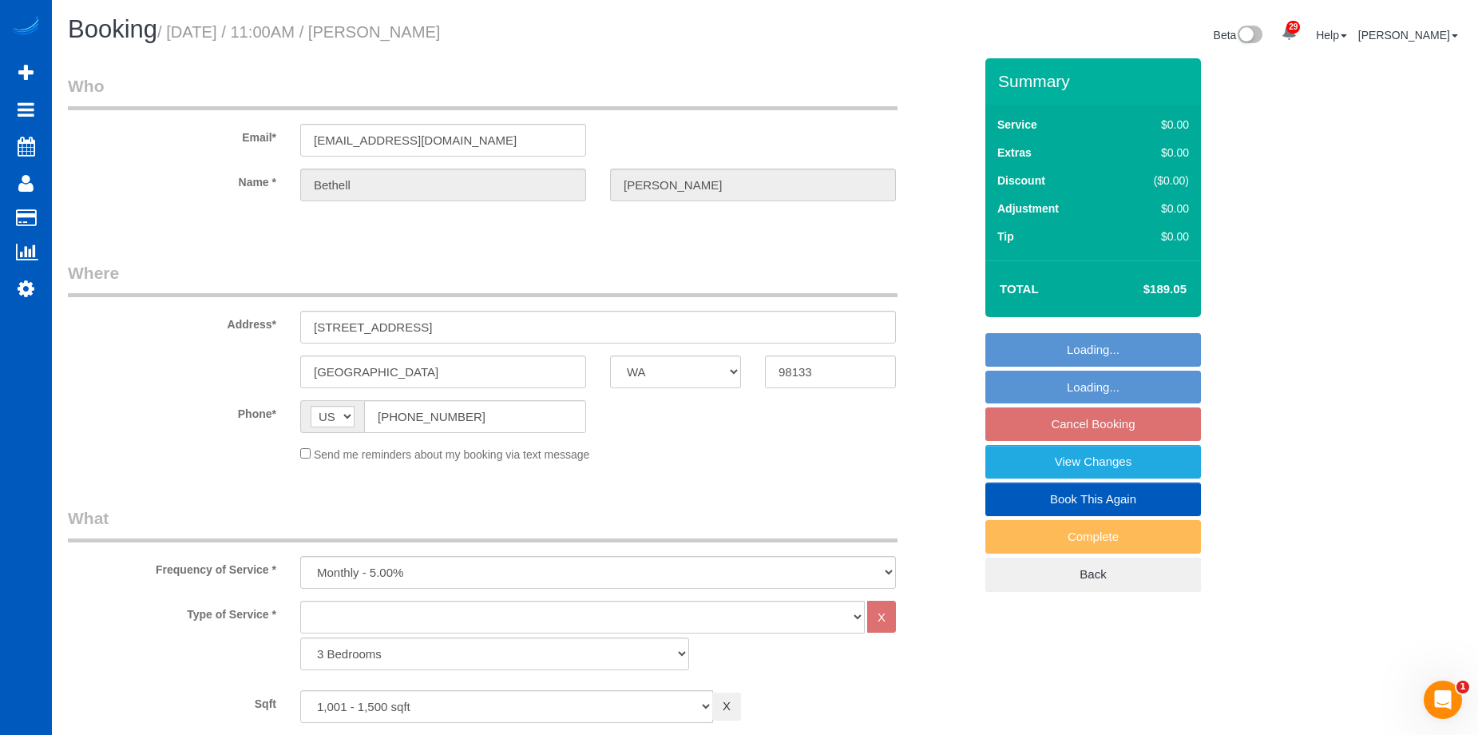
select select "spot2"
select select "number:8"
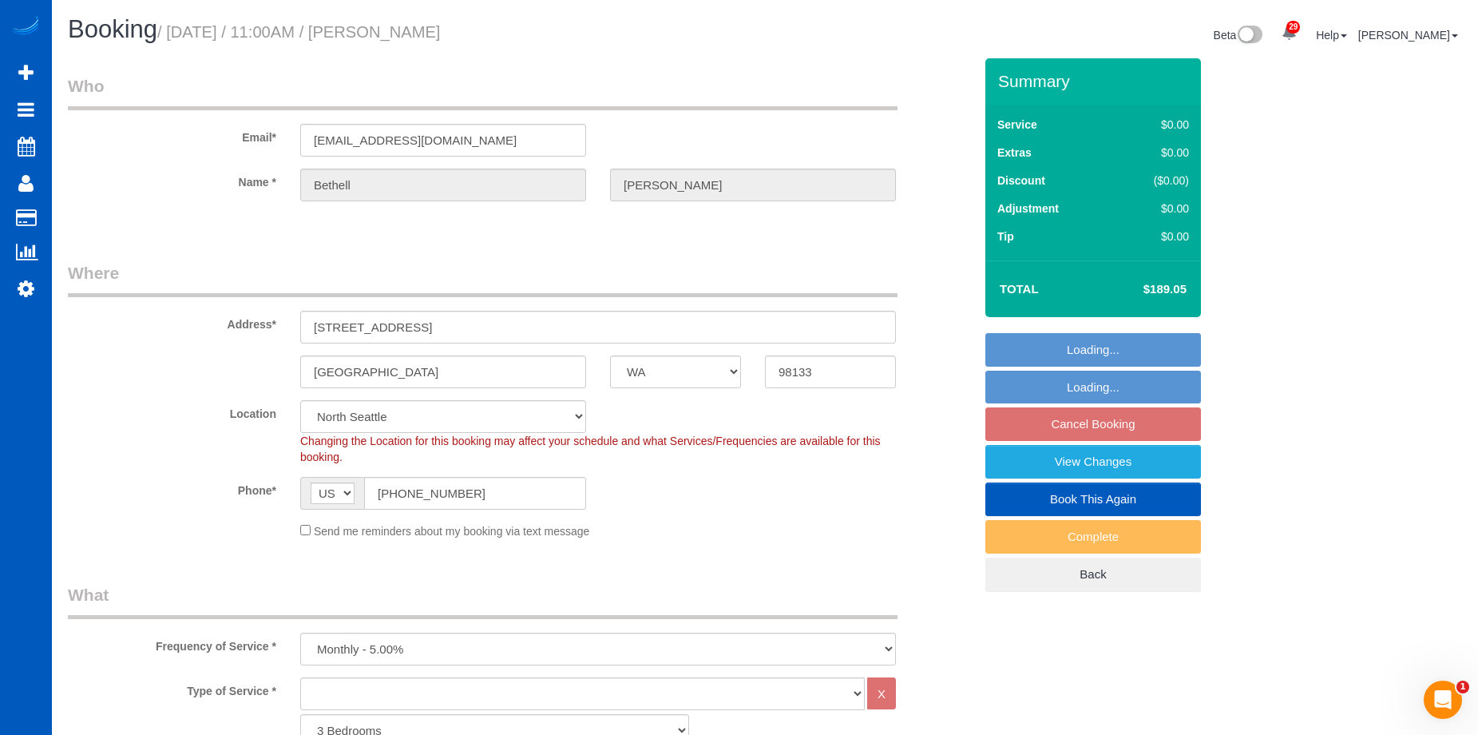
select select "object:1164"
select select "1001"
select select "3"
select select "WA"
select select "1001"
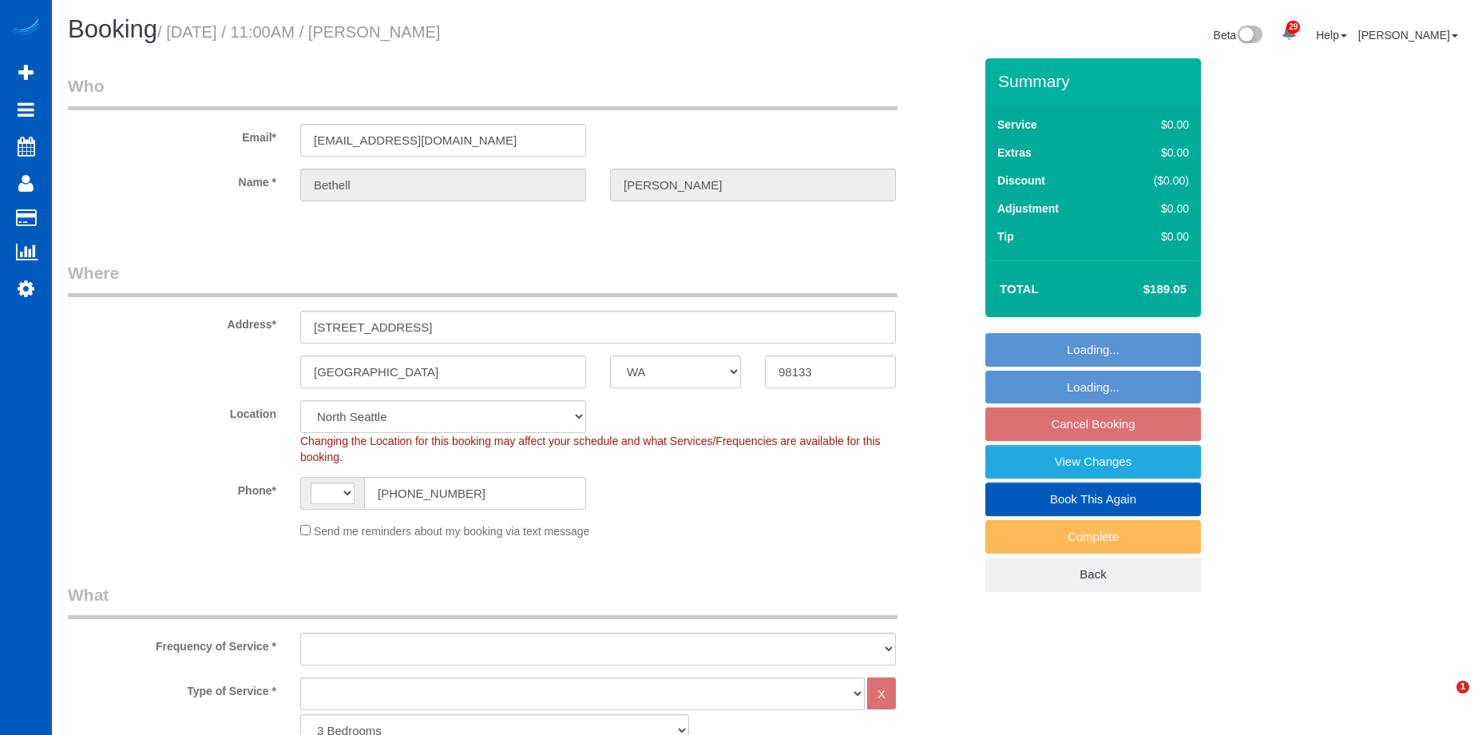
select select "3"
select select "string:US"
select select "number:8"
select select "object:1100"
select select "spot2"
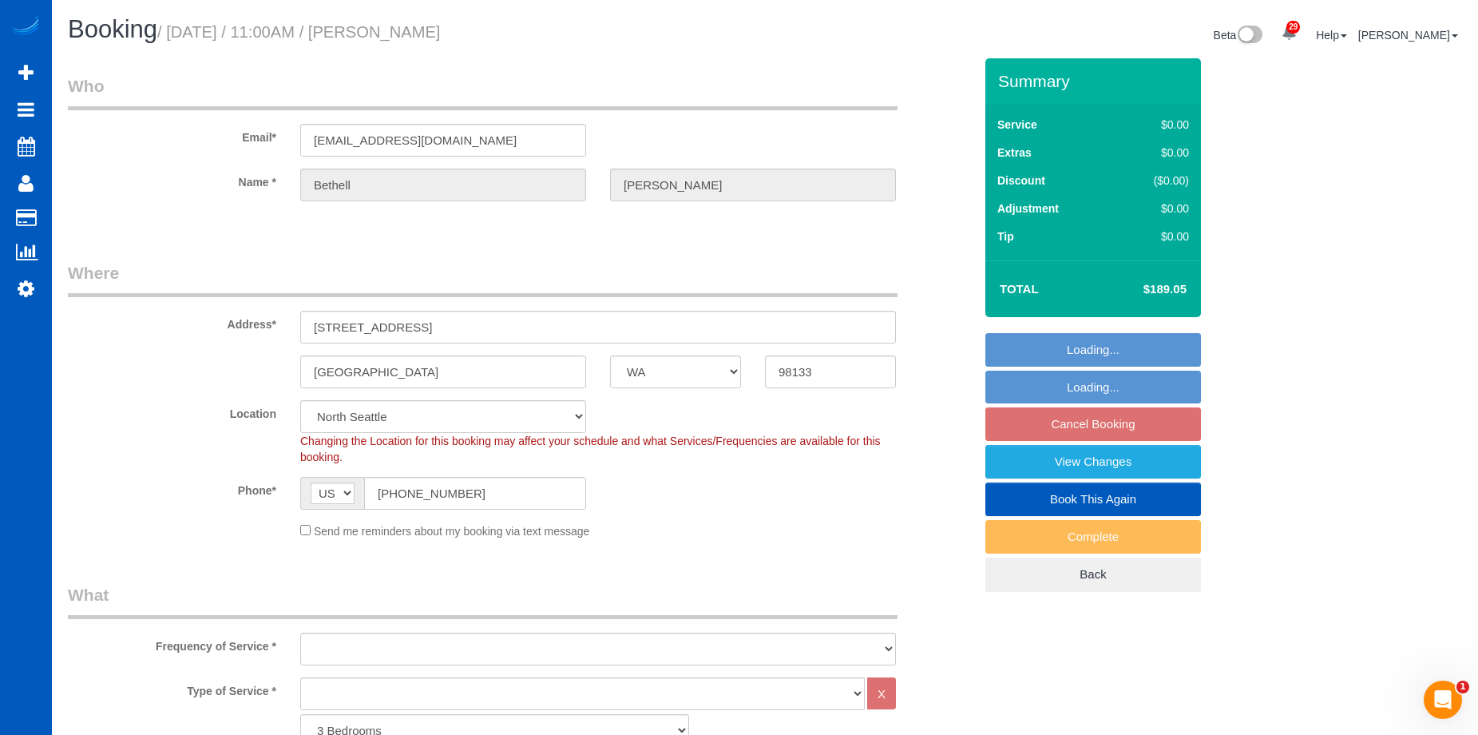
select select "1001"
select select "3"
select select "object:1164"
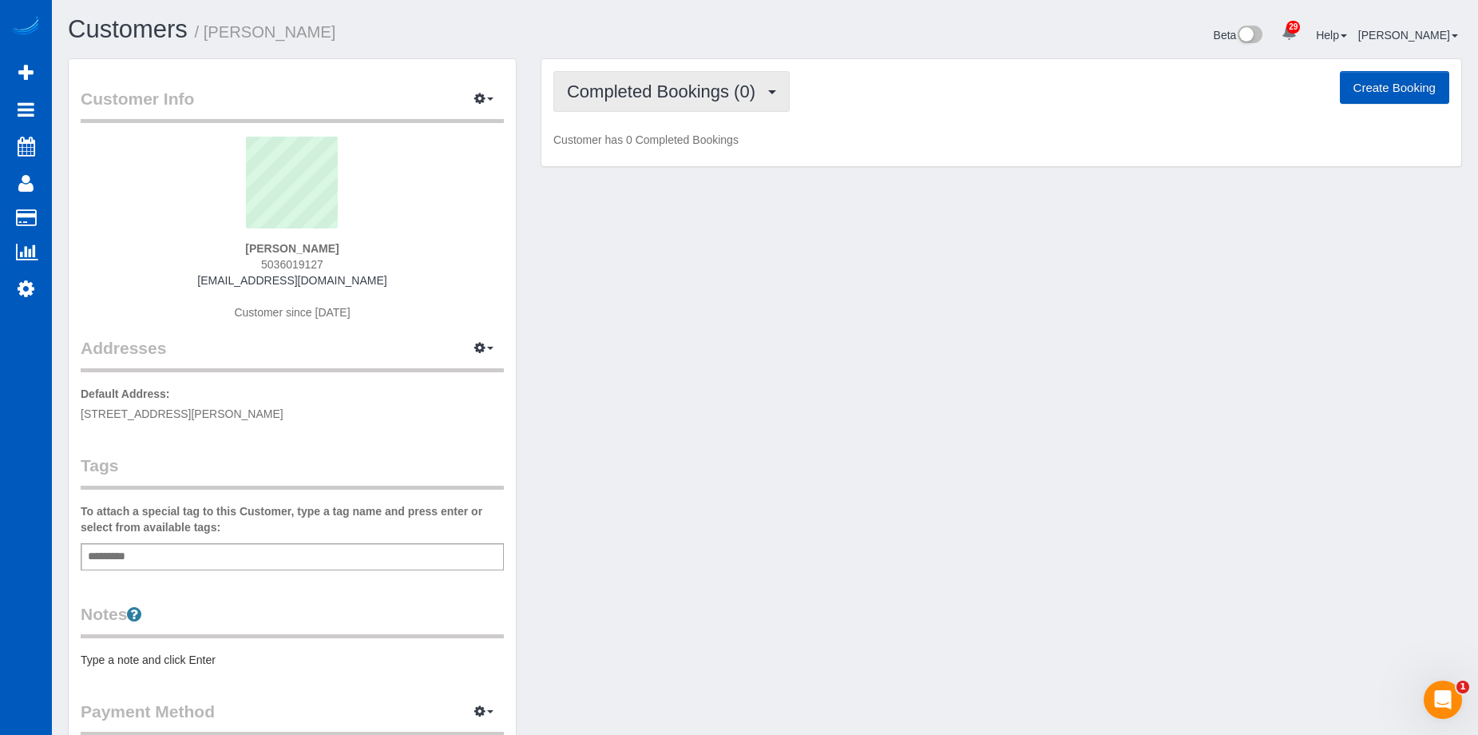
click at [701, 88] on span "Completed Bookings (0)" at bounding box center [665, 91] width 196 height 20
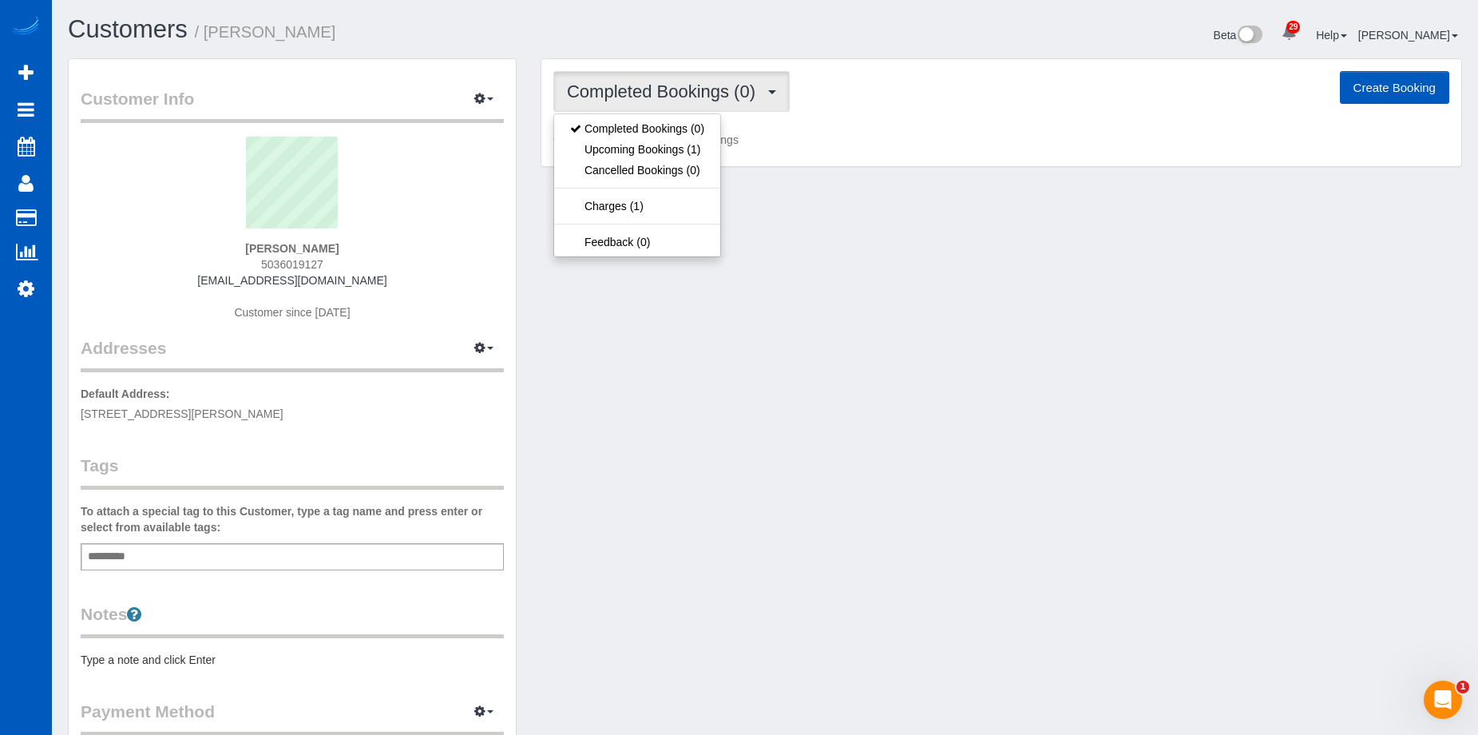
click at [701, 88] on span "Completed Bookings (0)" at bounding box center [665, 91] width 196 height 20
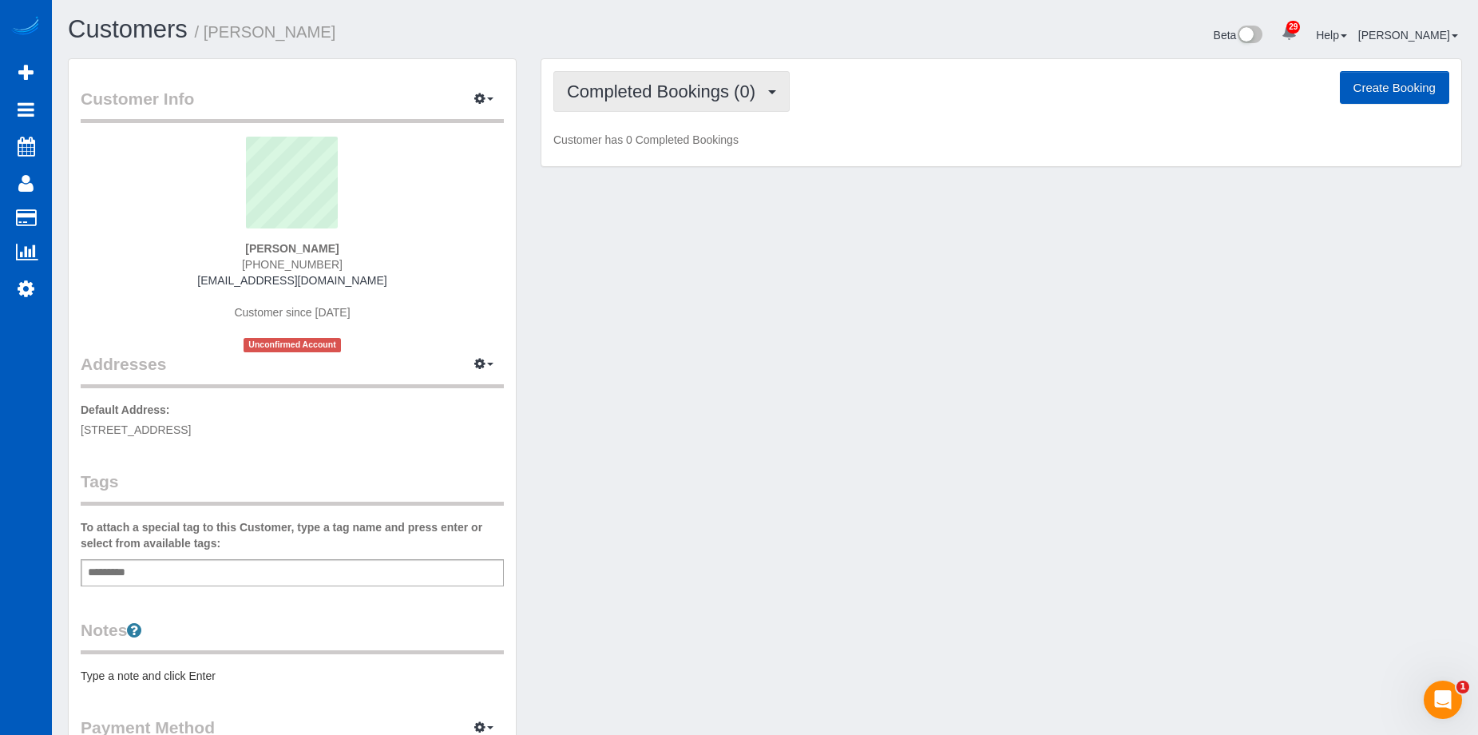
click at [633, 77] on button "Completed Bookings (0)" at bounding box center [671, 91] width 236 height 41
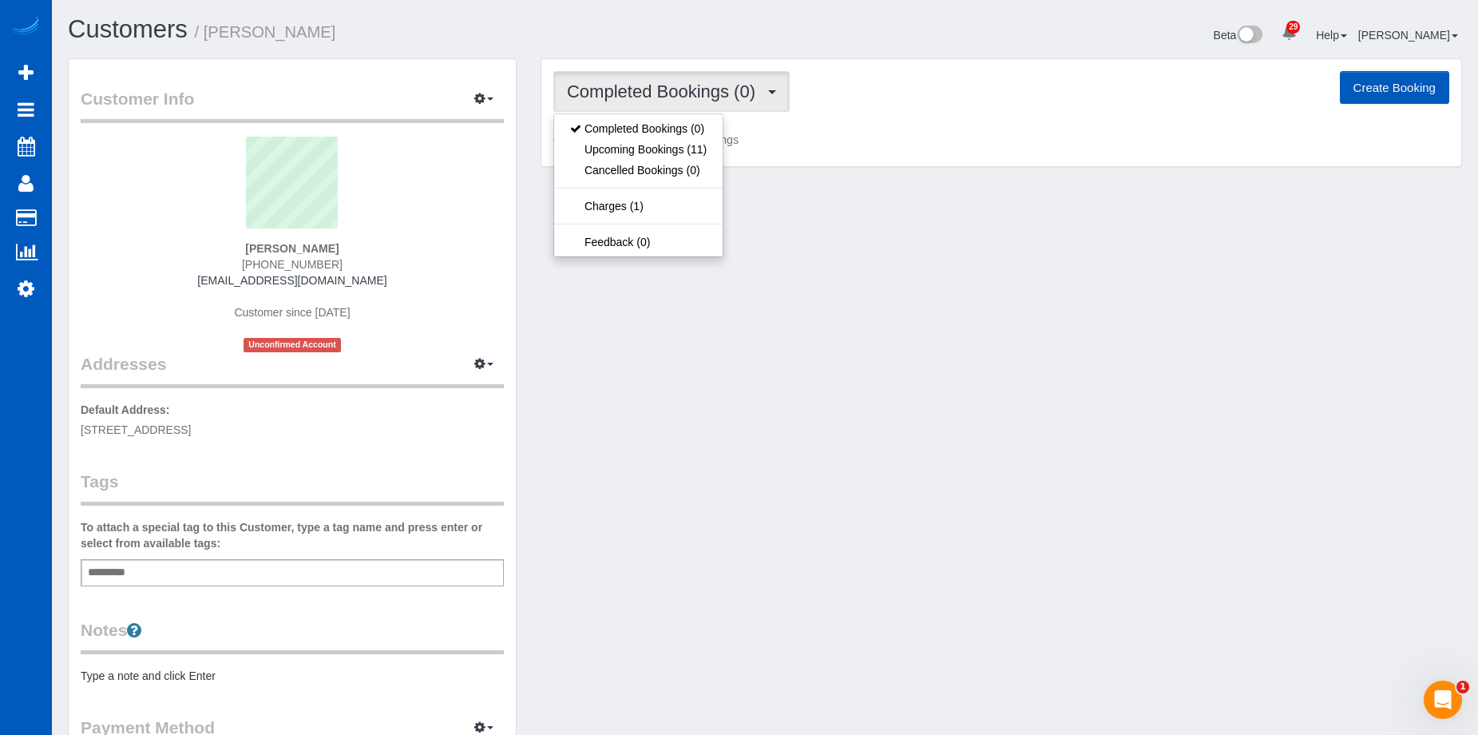
click at [633, 77] on button "Completed Bookings (0)" at bounding box center [671, 91] width 236 height 41
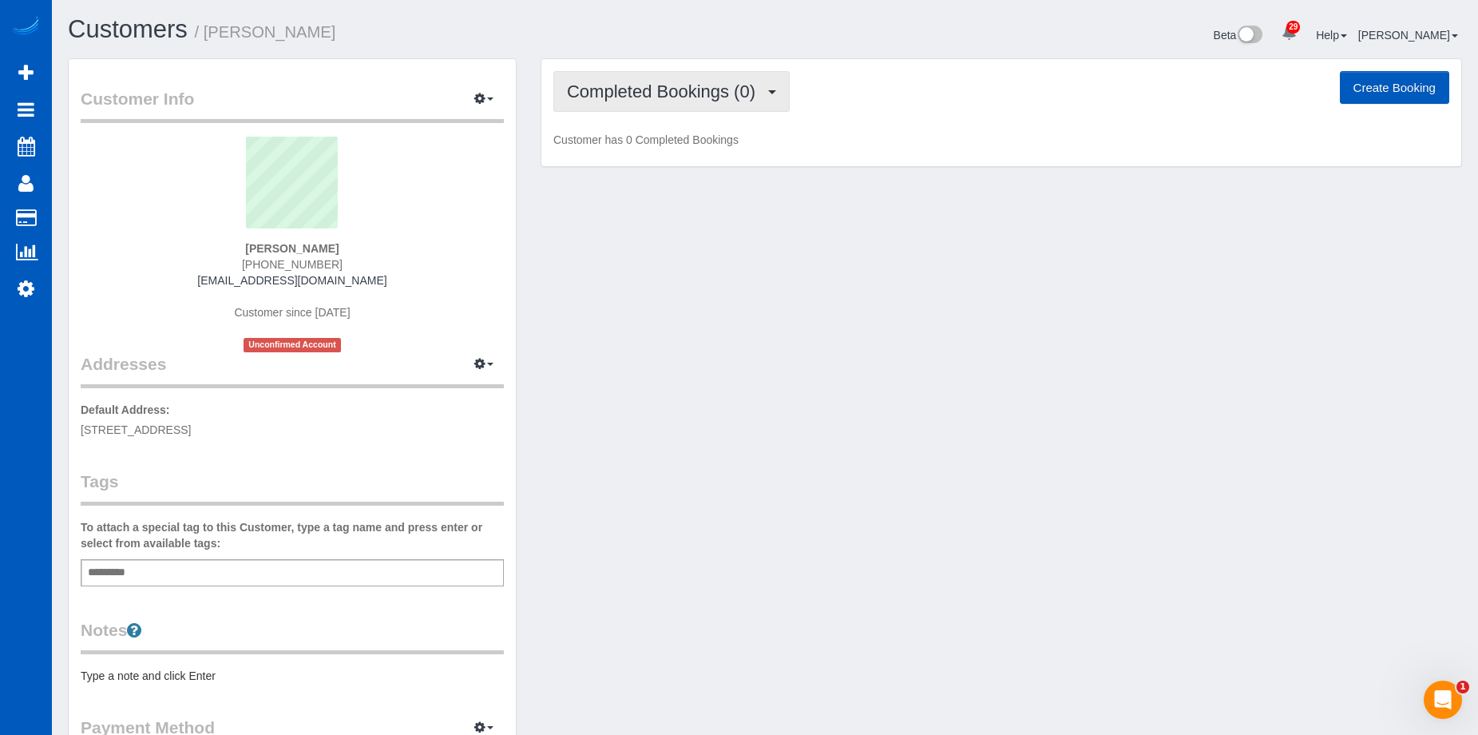
click at [633, 77] on button "Completed Bookings (0)" at bounding box center [671, 91] width 236 height 41
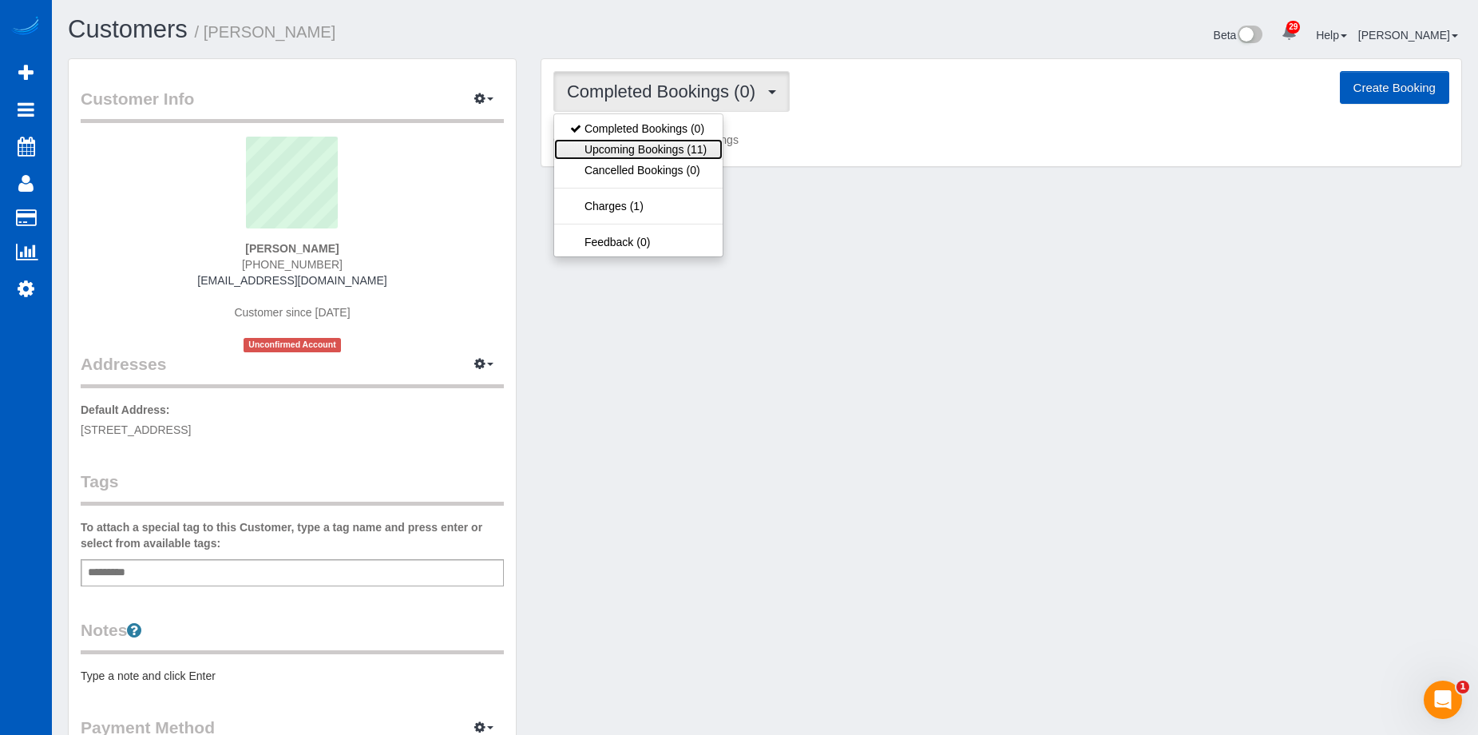
click at [635, 152] on link "Upcoming Bookings (11)" at bounding box center [638, 149] width 169 height 21
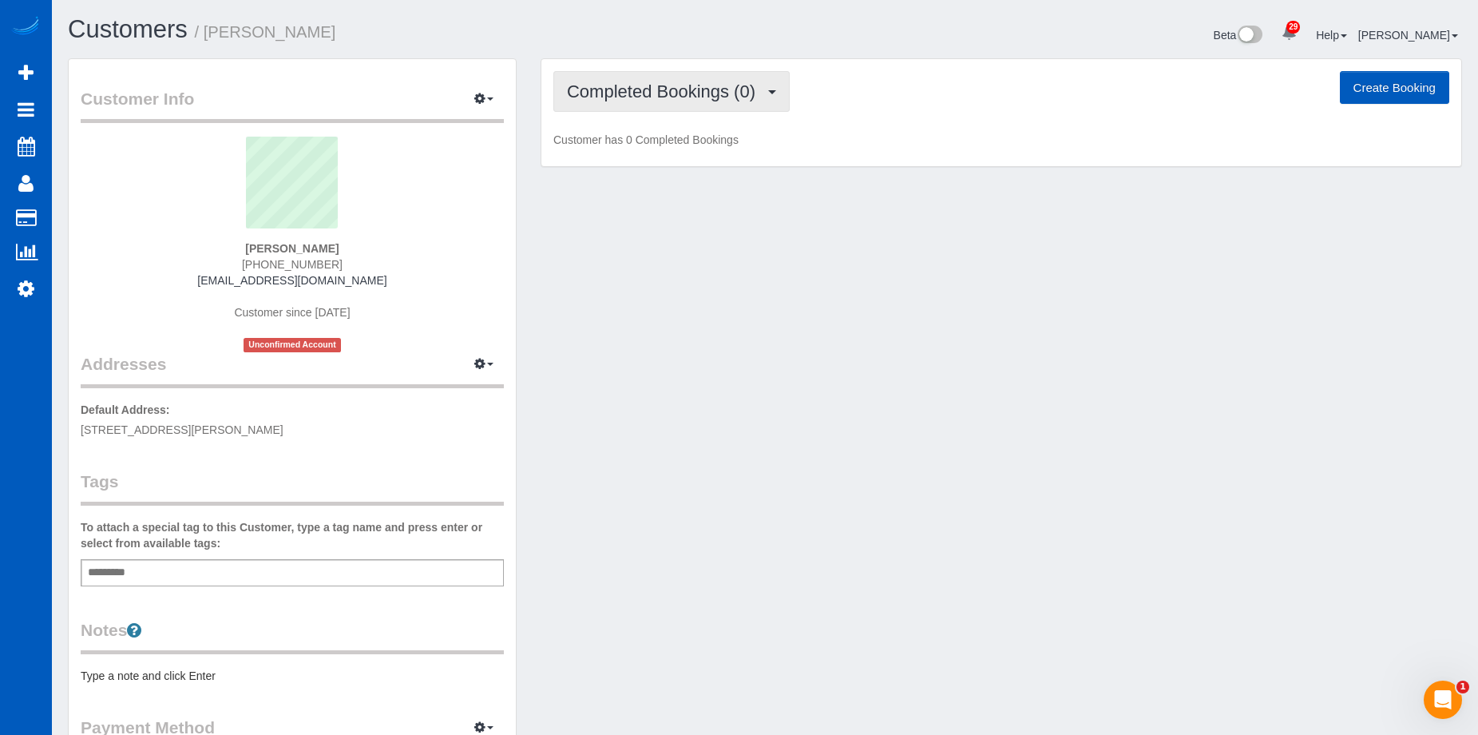
click at [670, 85] on span "Completed Bookings (0)" at bounding box center [665, 91] width 196 height 20
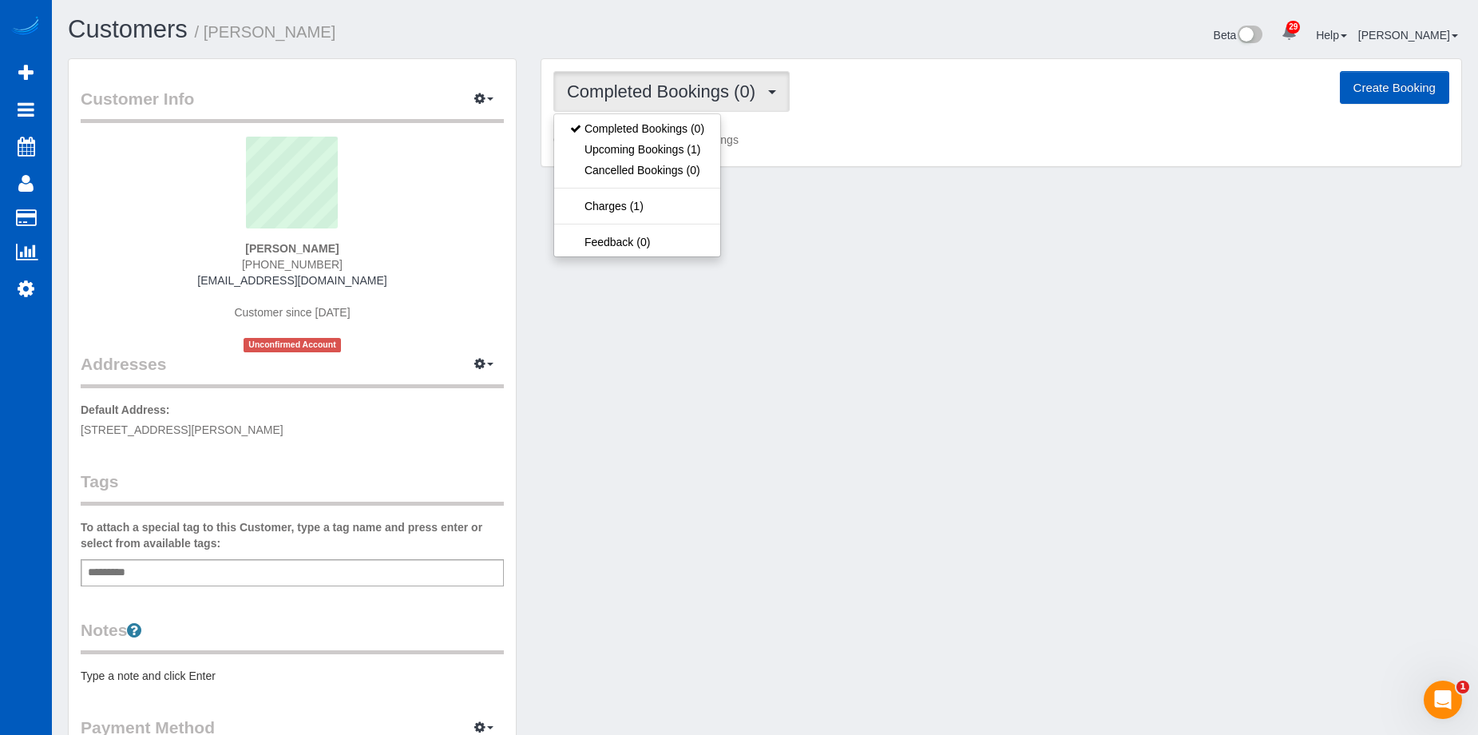
click at [670, 85] on span "Completed Bookings (0)" at bounding box center [665, 91] width 196 height 20
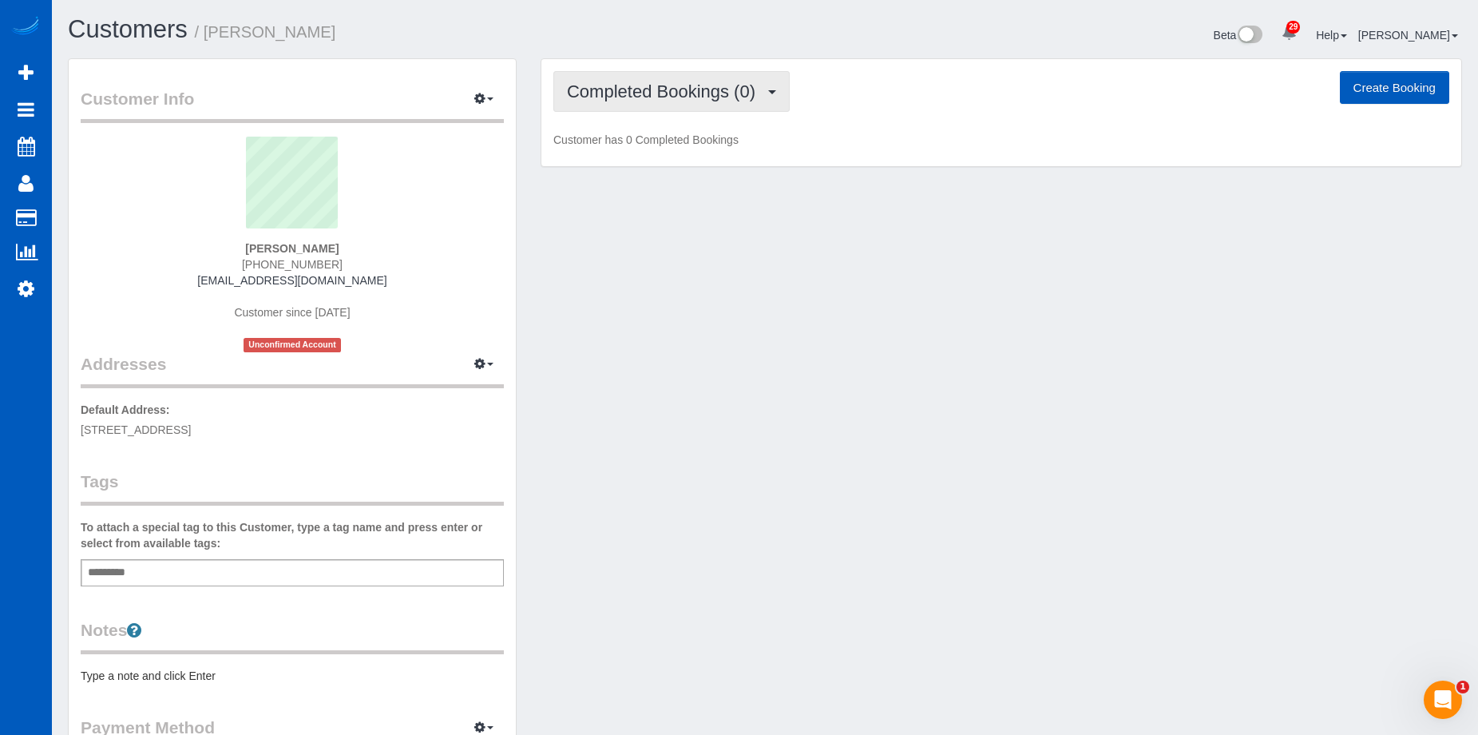
click at [649, 85] on span "Completed Bookings (0)" at bounding box center [665, 91] width 196 height 20
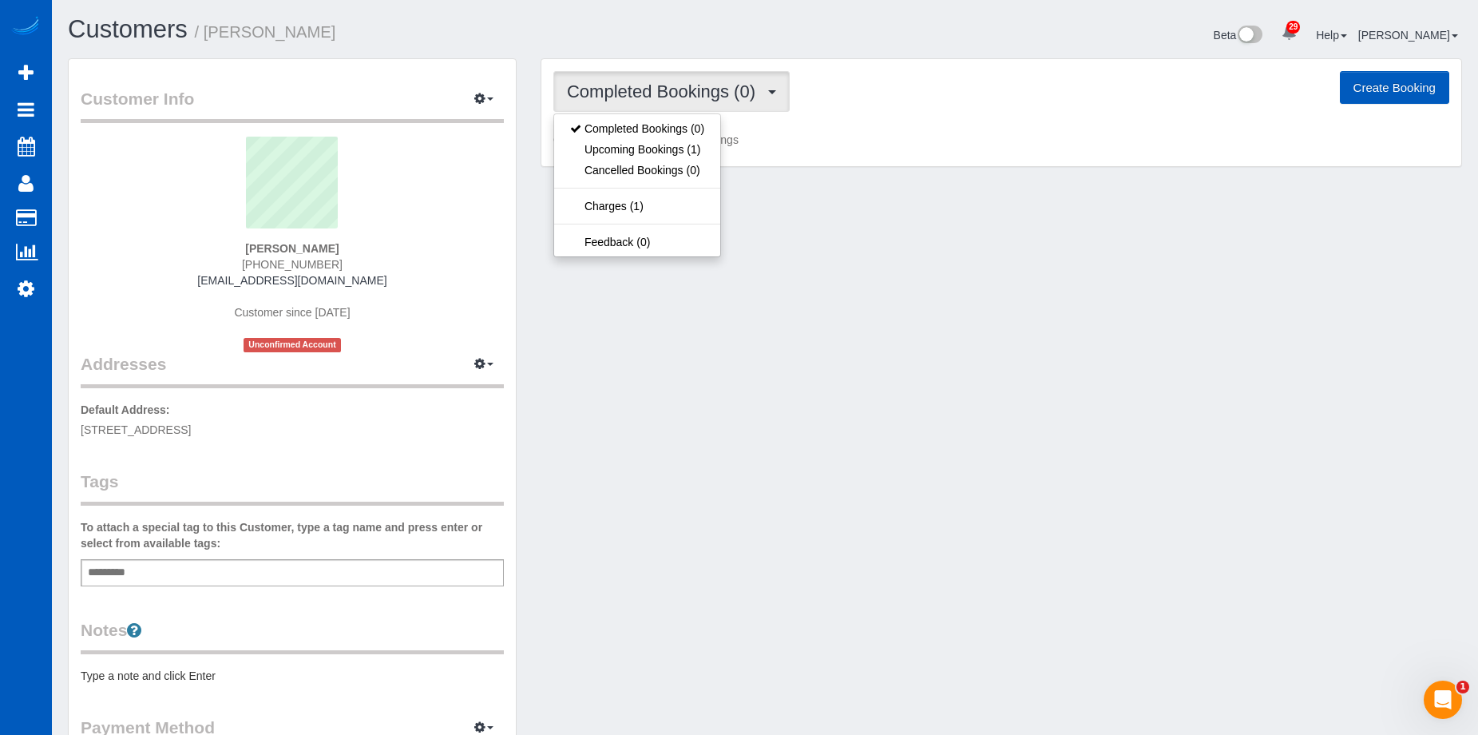
click at [649, 85] on span "Completed Bookings (0)" at bounding box center [665, 91] width 196 height 20
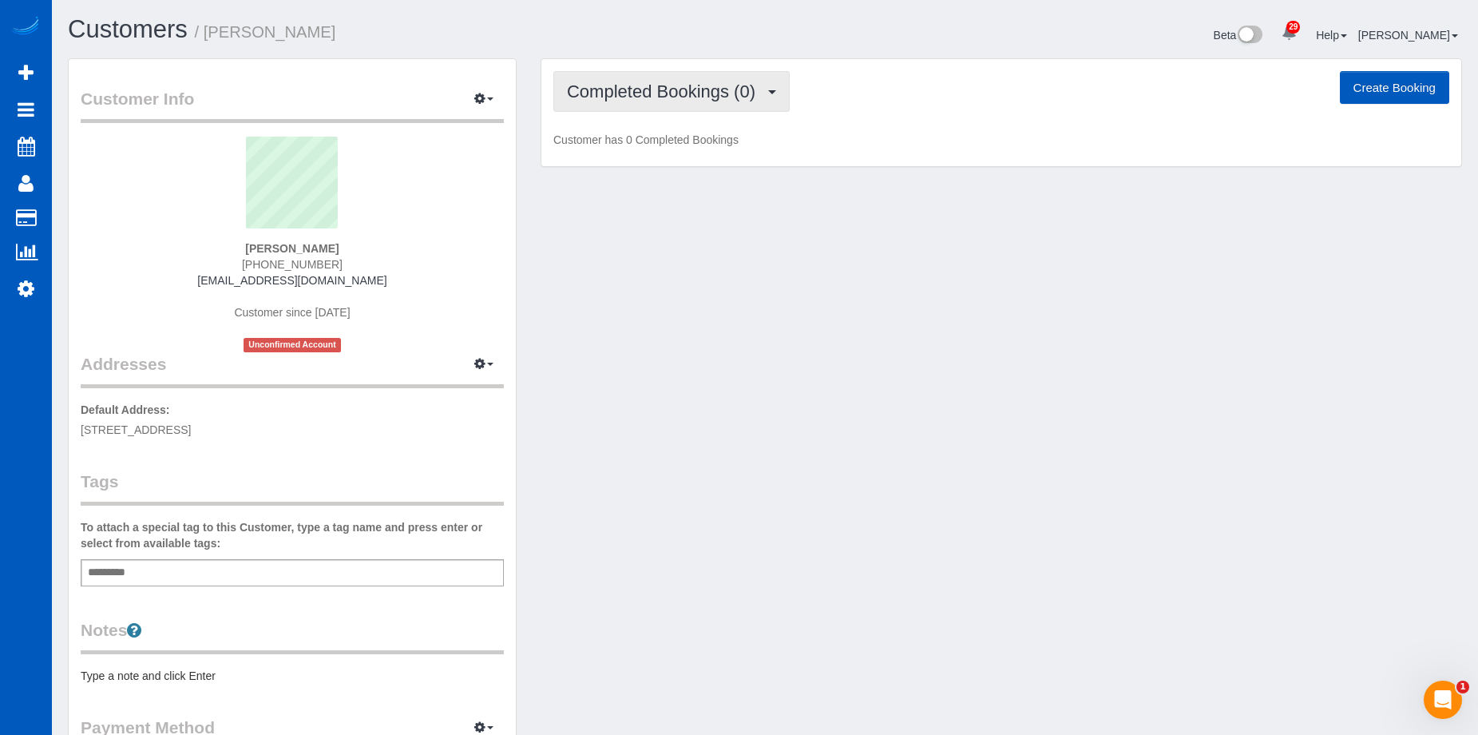
click at [657, 84] on span "Completed Bookings (0)" at bounding box center [665, 91] width 196 height 20
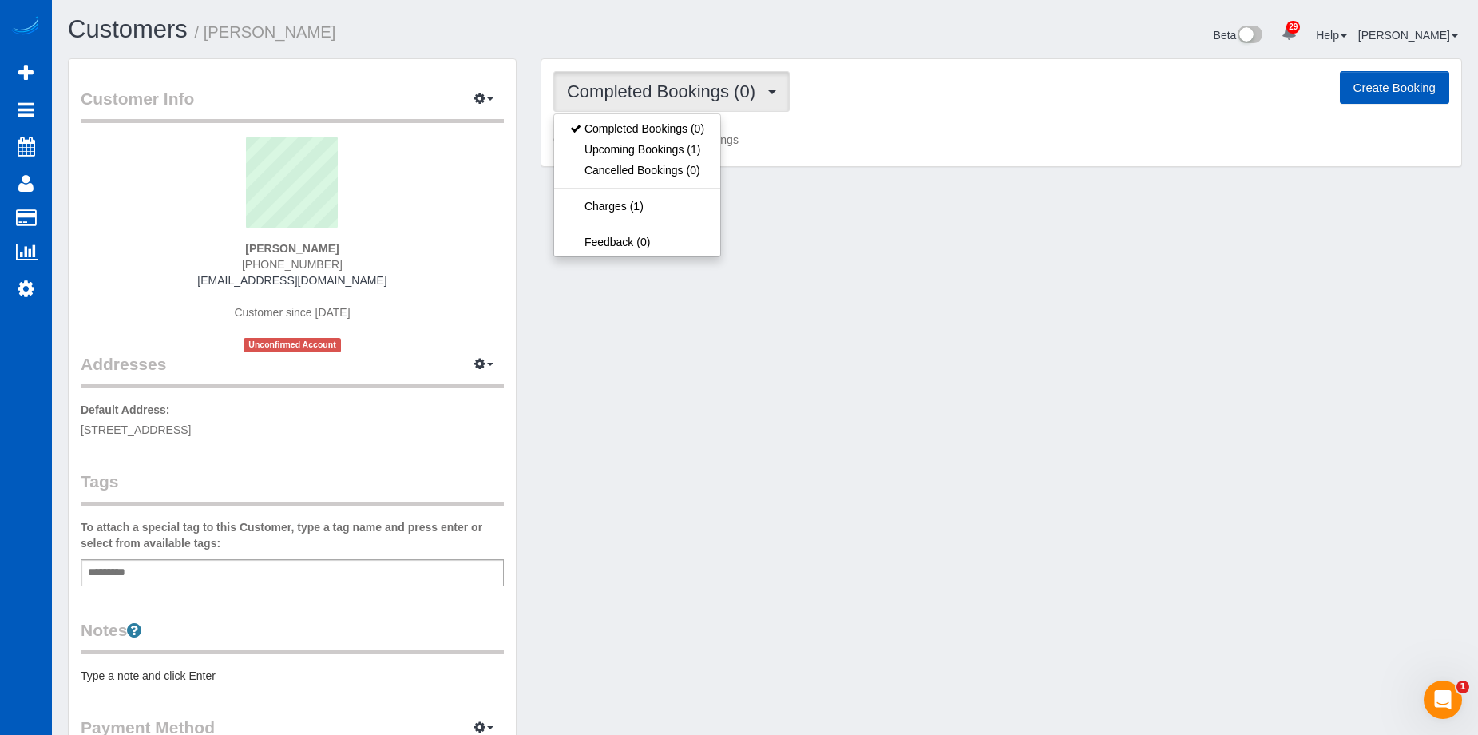
click at [657, 84] on span "Completed Bookings (0)" at bounding box center [665, 91] width 196 height 20
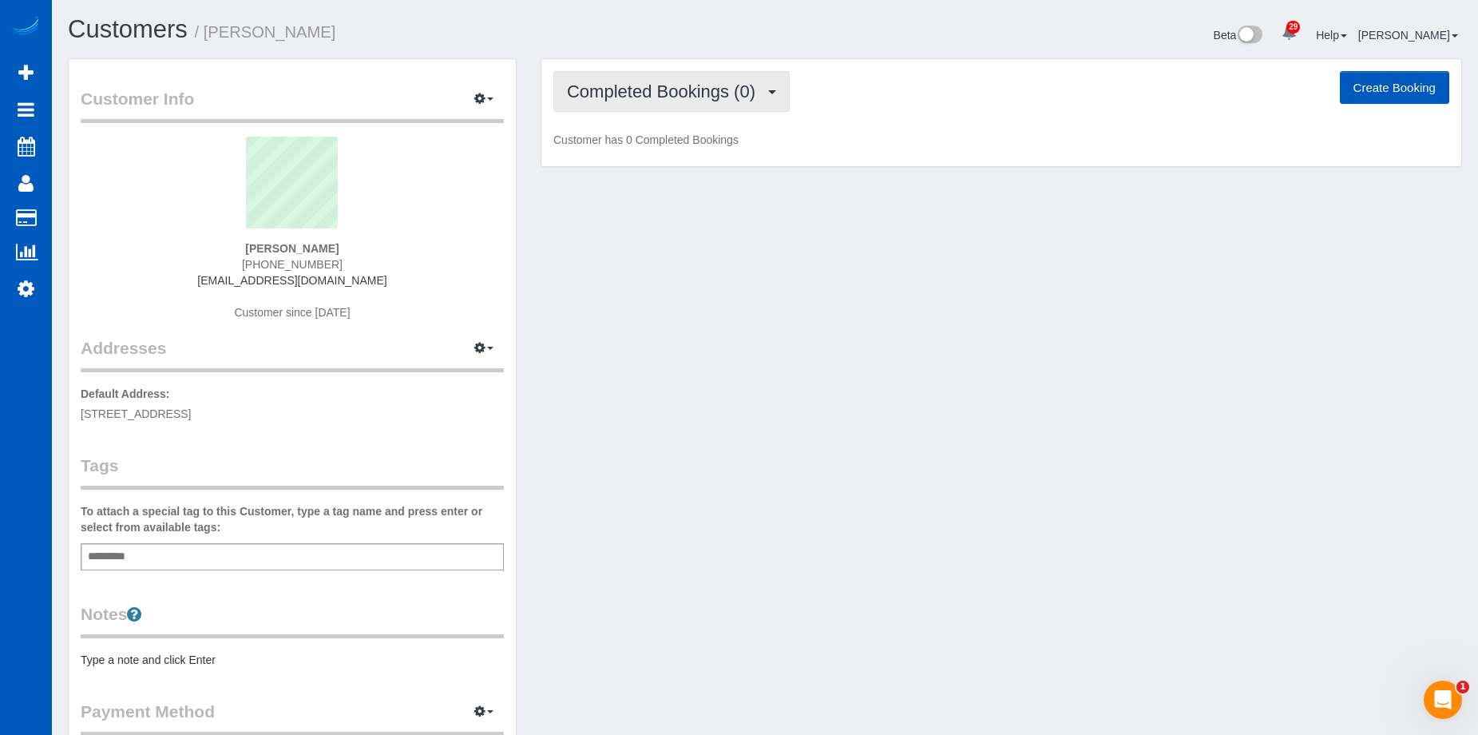
click at [684, 85] on span "Completed Bookings (0)" at bounding box center [665, 91] width 196 height 20
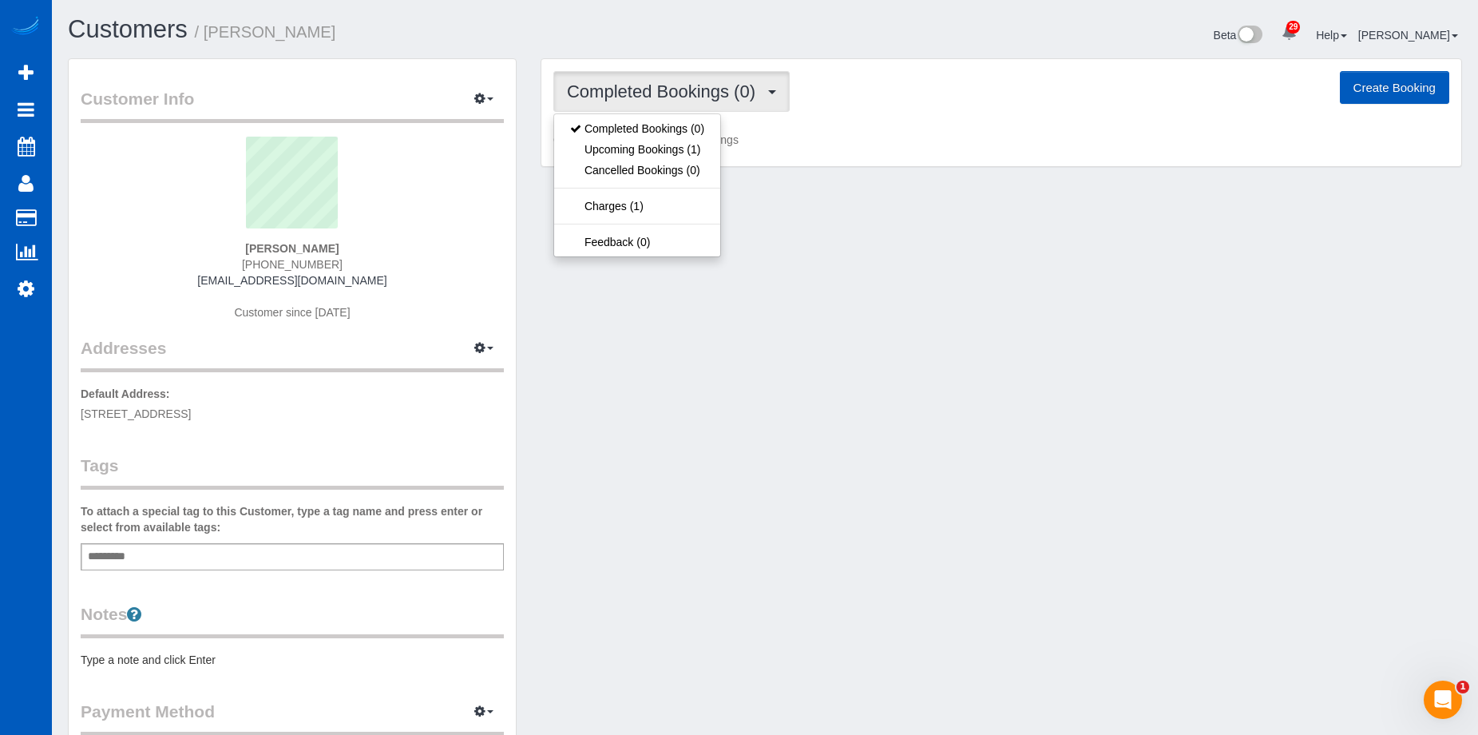
click at [684, 85] on span "Completed Bookings (0)" at bounding box center [665, 91] width 196 height 20
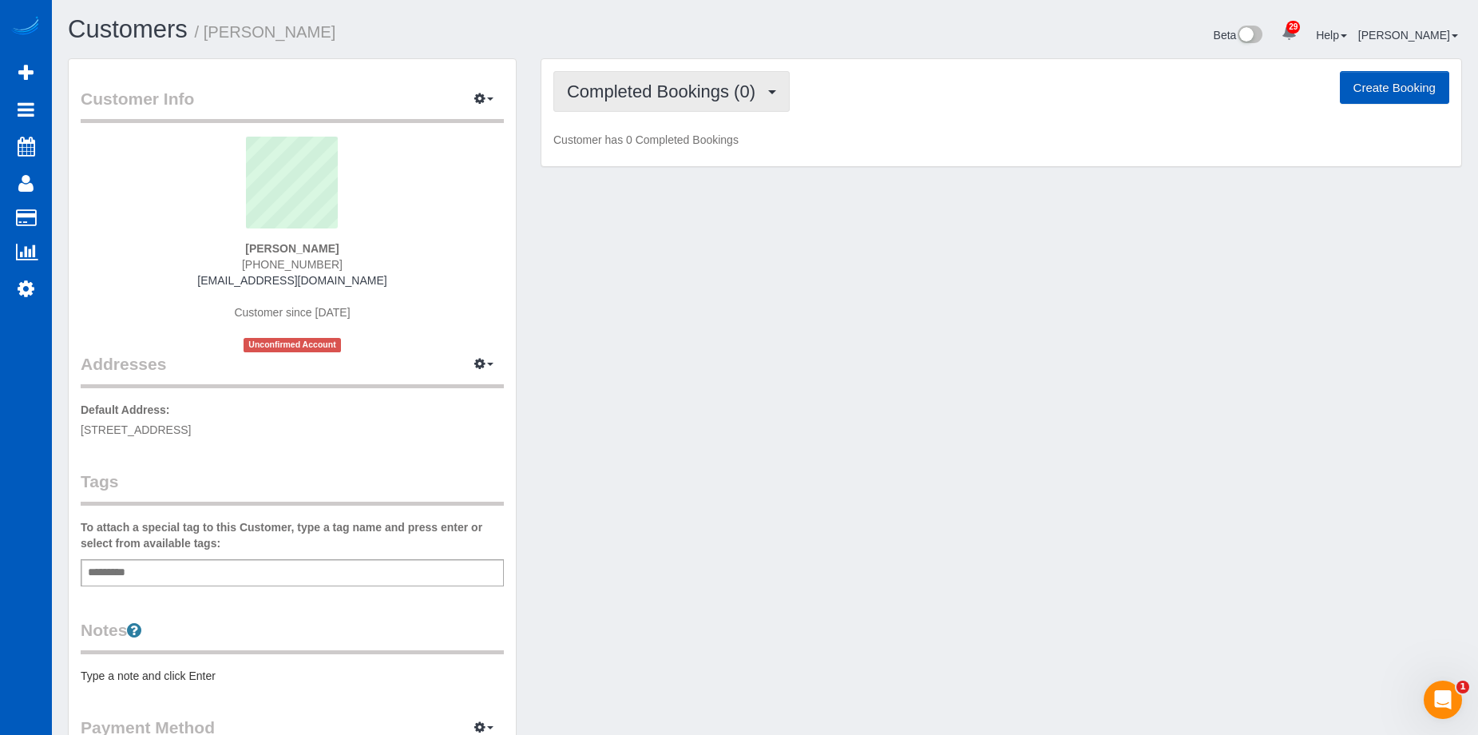
click at [680, 90] on span "Completed Bookings (0)" at bounding box center [665, 91] width 196 height 20
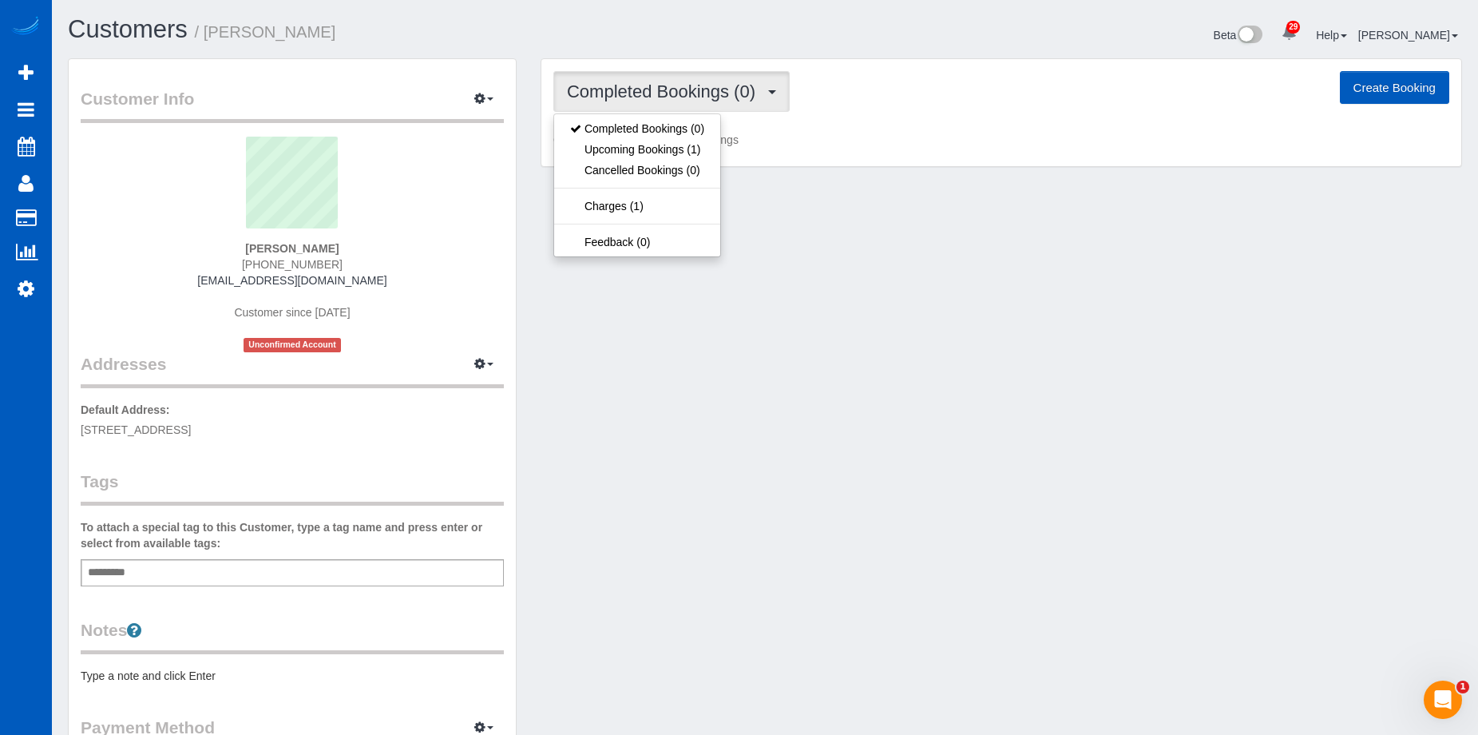
click at [680, 90] on span "Completed Bookings (0)" at bounding box center [665, 91] width 196 height 20
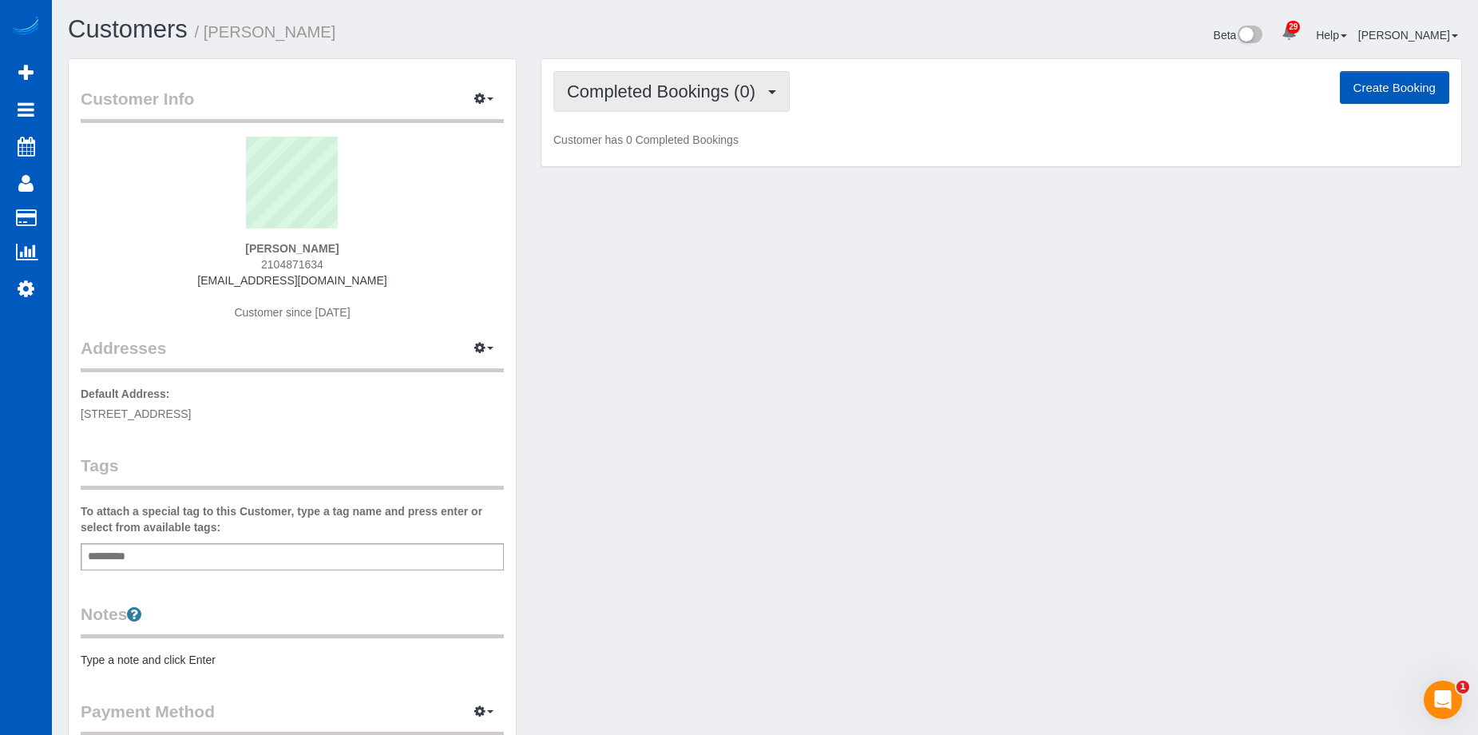
click at [628, 80] on button "Completed Bookings (0)" at bounding box center [671, 91] width 236 height 41
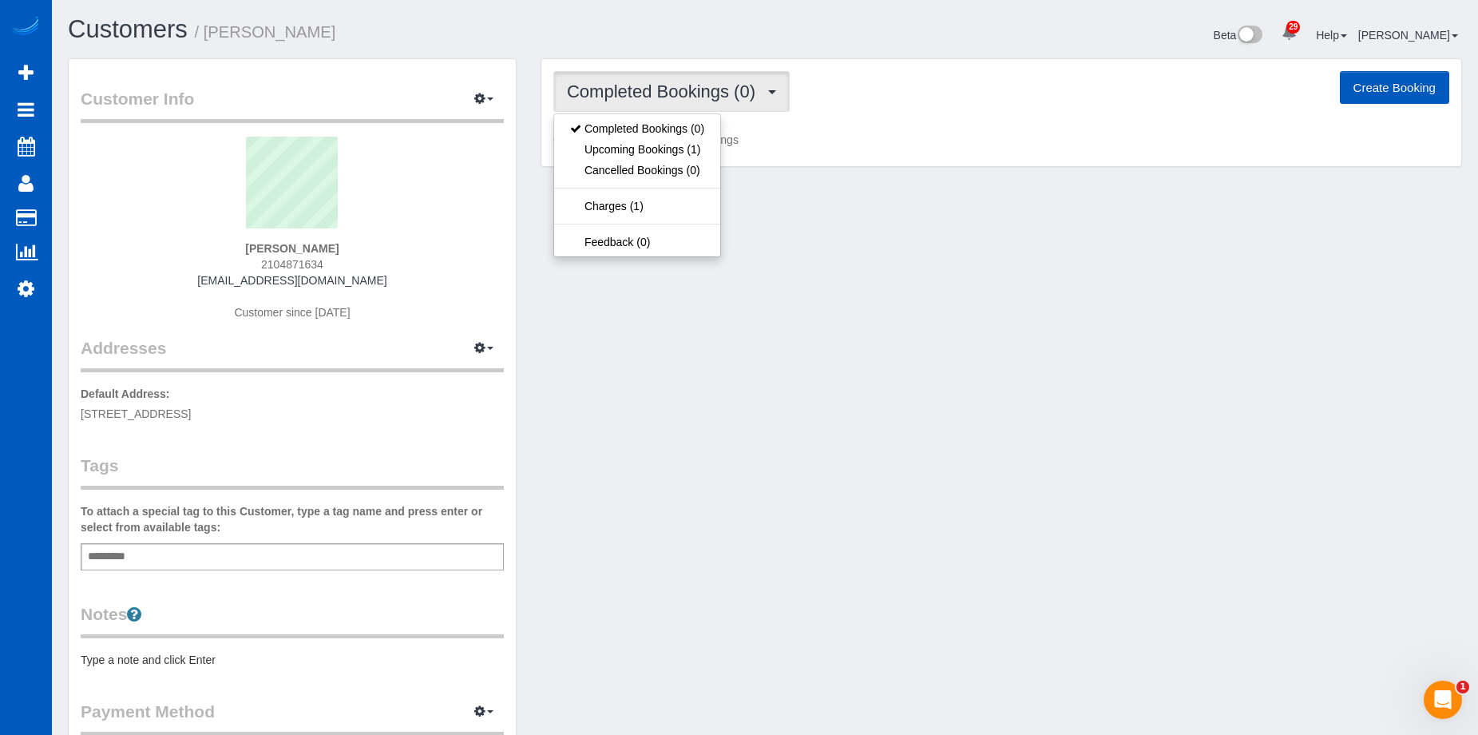
click at [628, 80] on button "Completed Bookings (0)" at bounding box center [671, 91] width 236 height 41
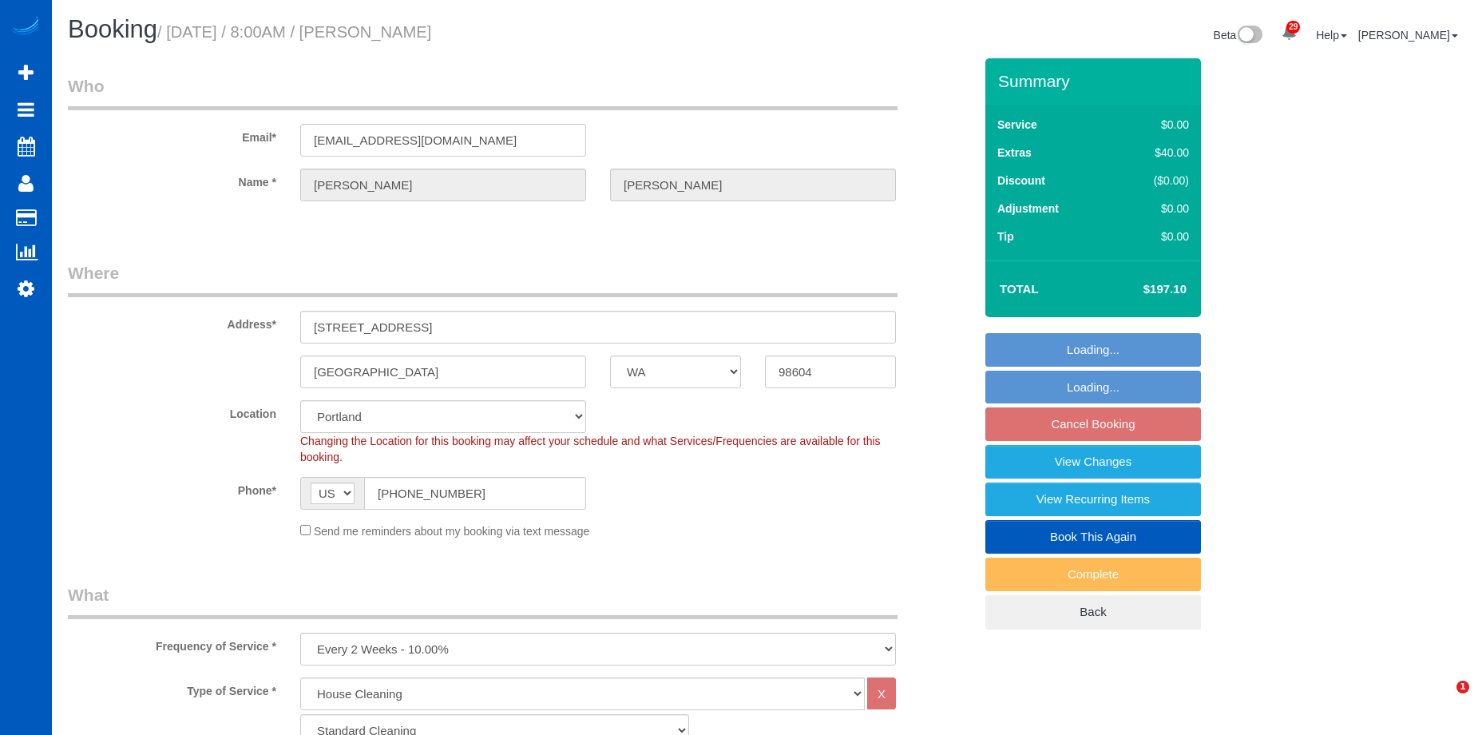
select select "WA"
select select "199"
select select "2501"
select select "4"
select select "2"
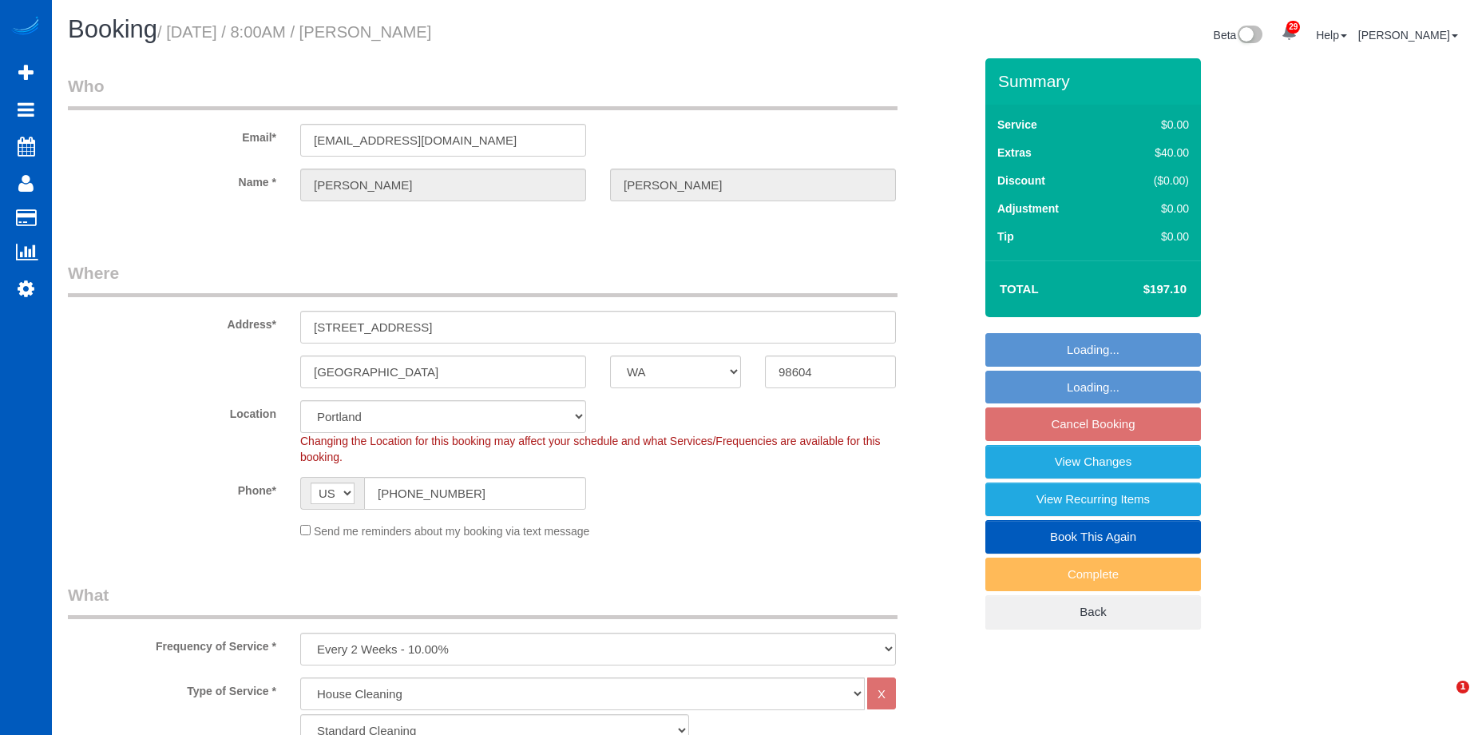
select select "spot1"
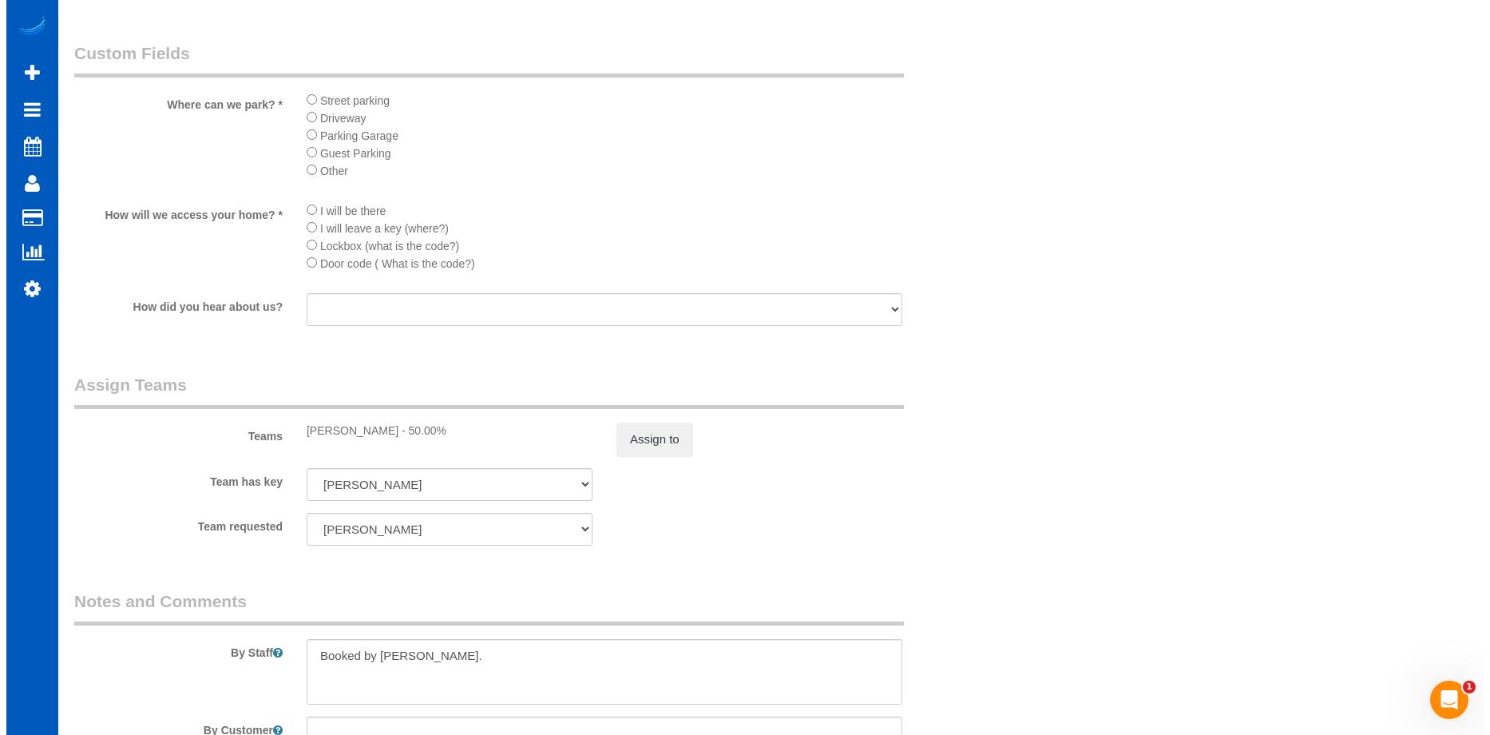
scroll to position [1757, 0]
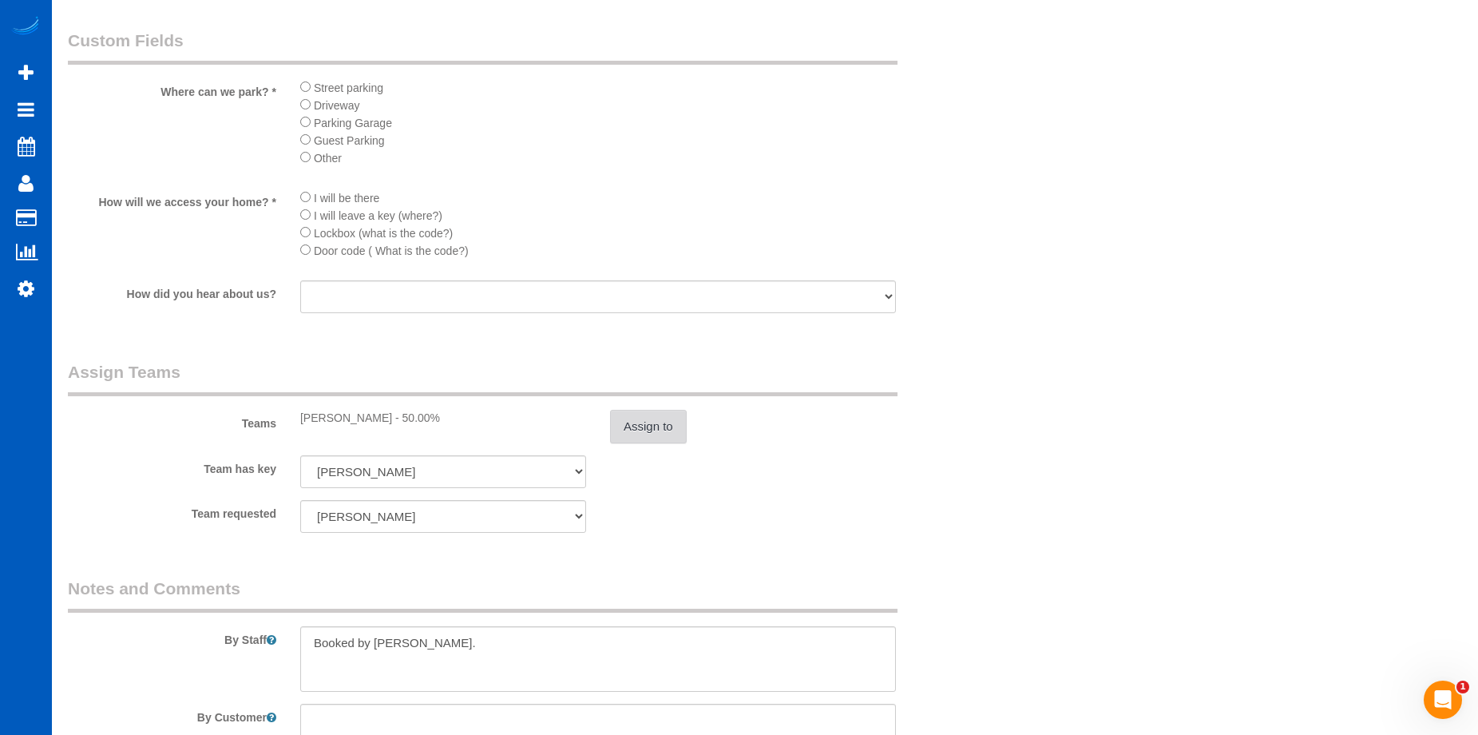
click at [662, 432] on button "Assign to" at bounding box center [648, 427] width 77 height 34
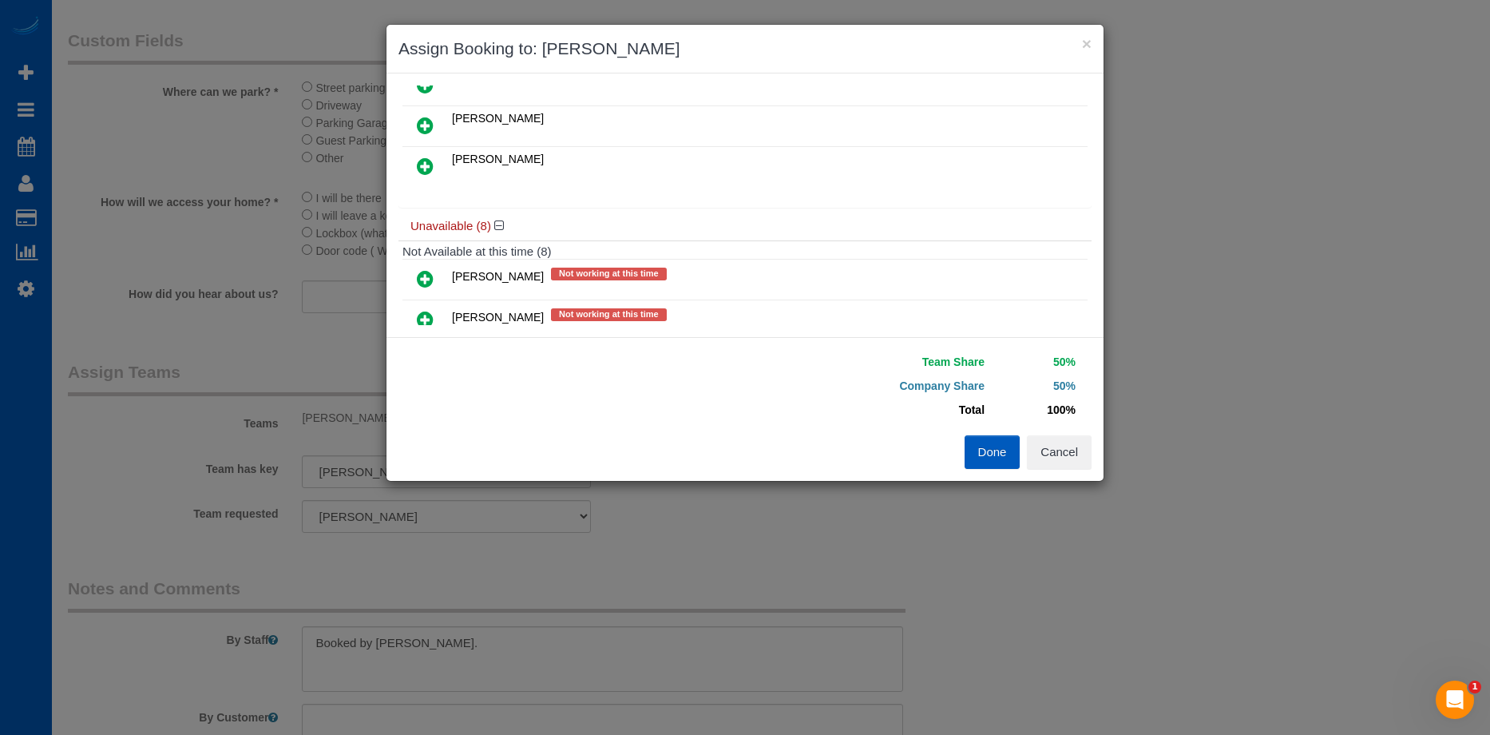
scroll to position [42, 0]
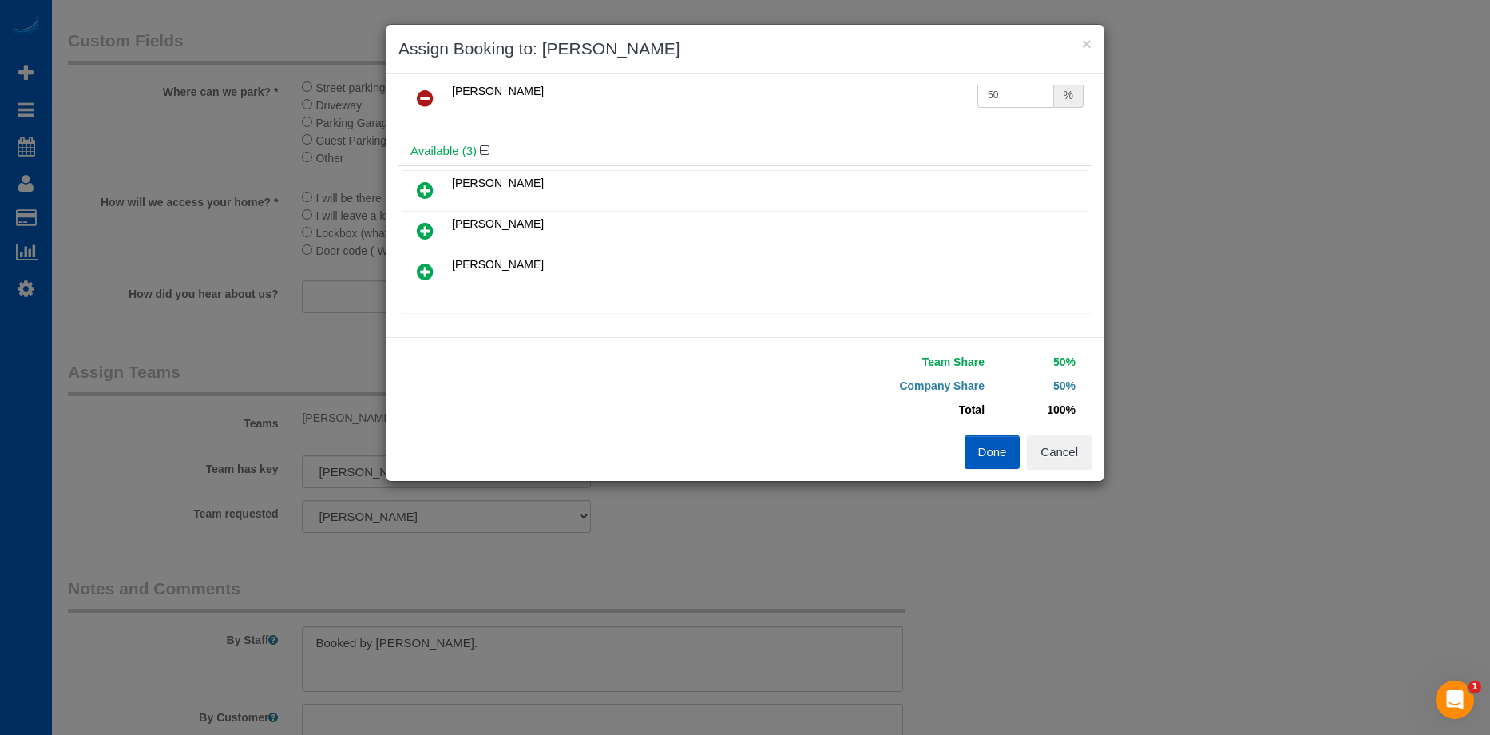
click at [416, 275] on link at bounding box center [425, 272] width 38 height 32
click at [427, 97] on icon at bounding box center [425, 98] width 17 height 19
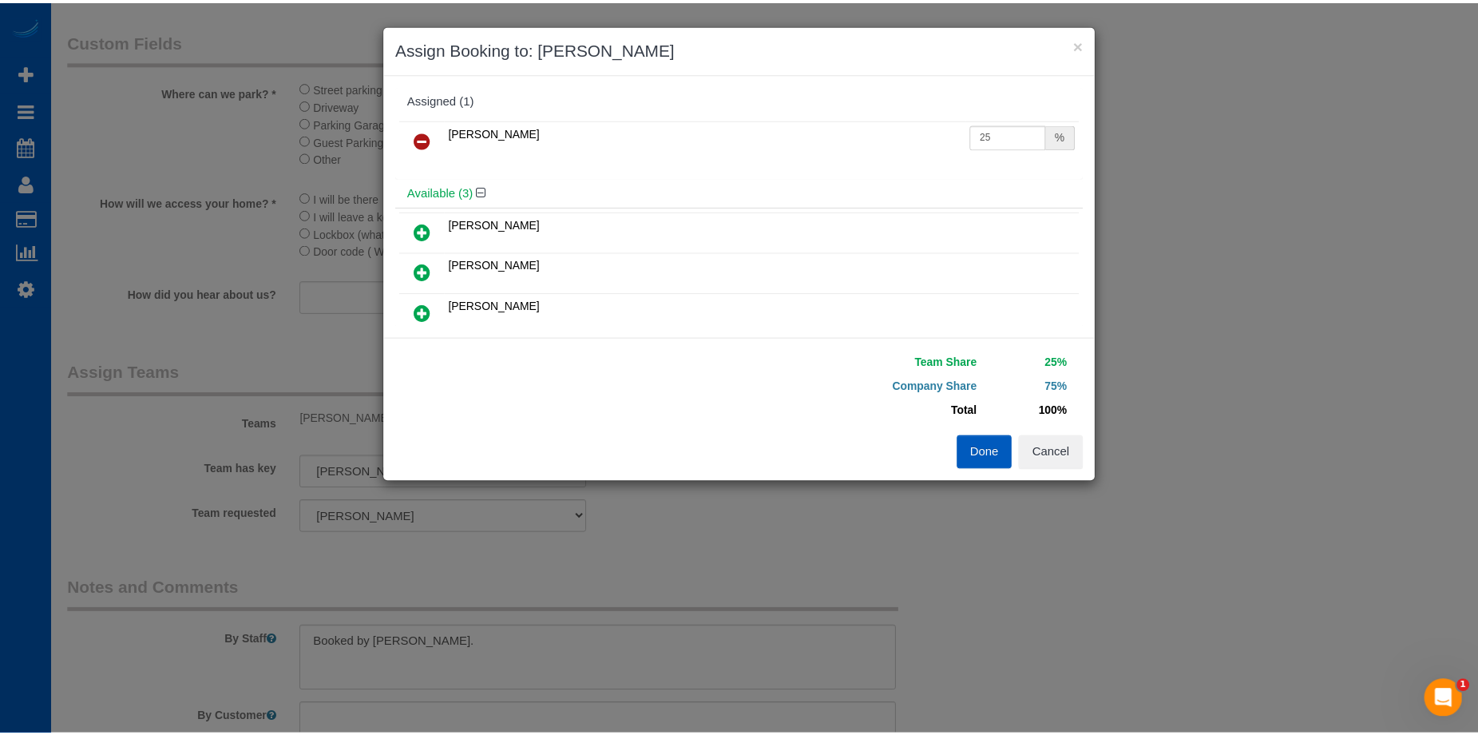
scroll to position [0, 0]
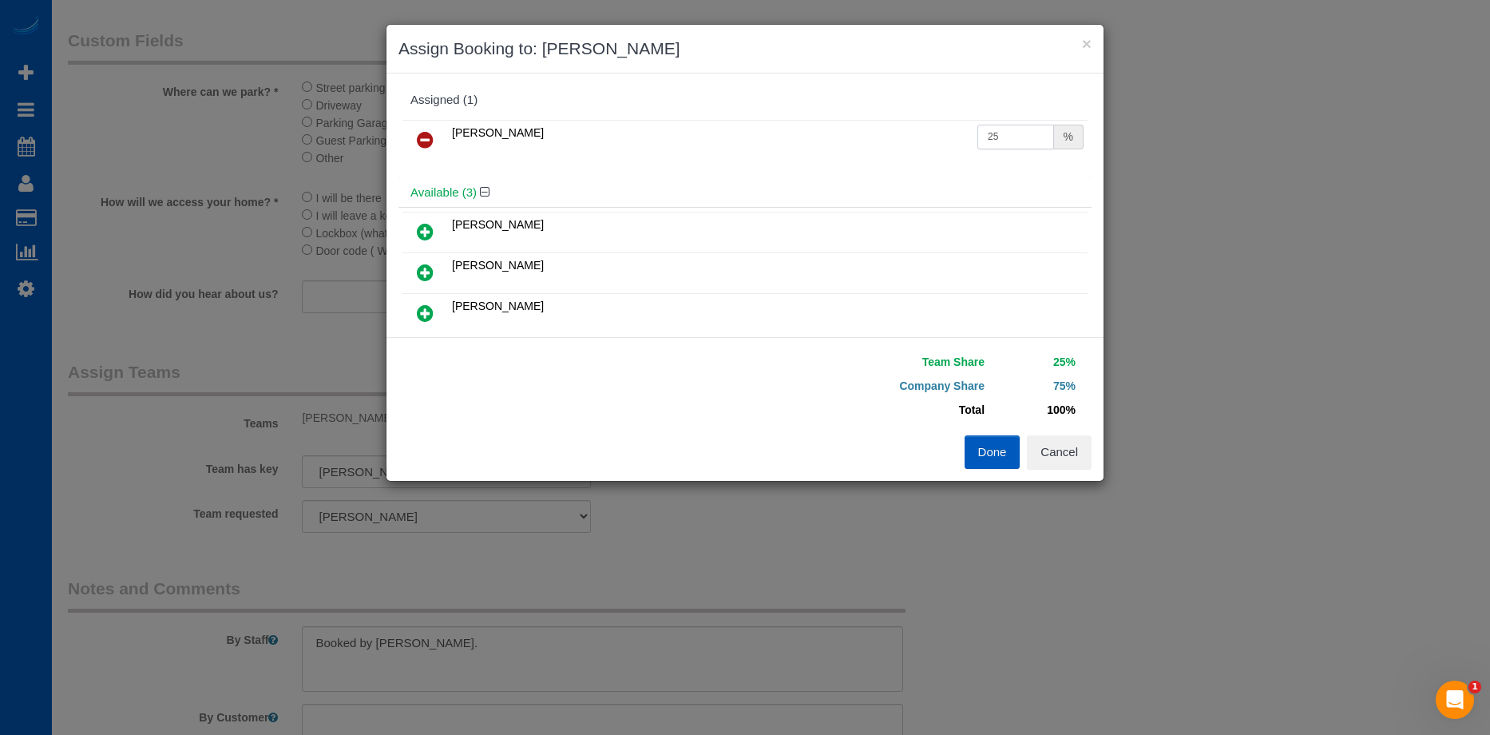
click at [1014, 129] on input "25" at bounding box center [1015, 137] width 77 height 25
drag, startPoint x: 999, startPoint y: 133, endPoint x: 824, endPoint y: 130, distance: 174.9
click at [824, 130] on tr "[PERSON_NAME] 25 %" at bounding box center [744, 140] width 685 height 41
type input "50"
click at [993, 442] on button "Done" at bounding box center [993, 452] width 56 height 34
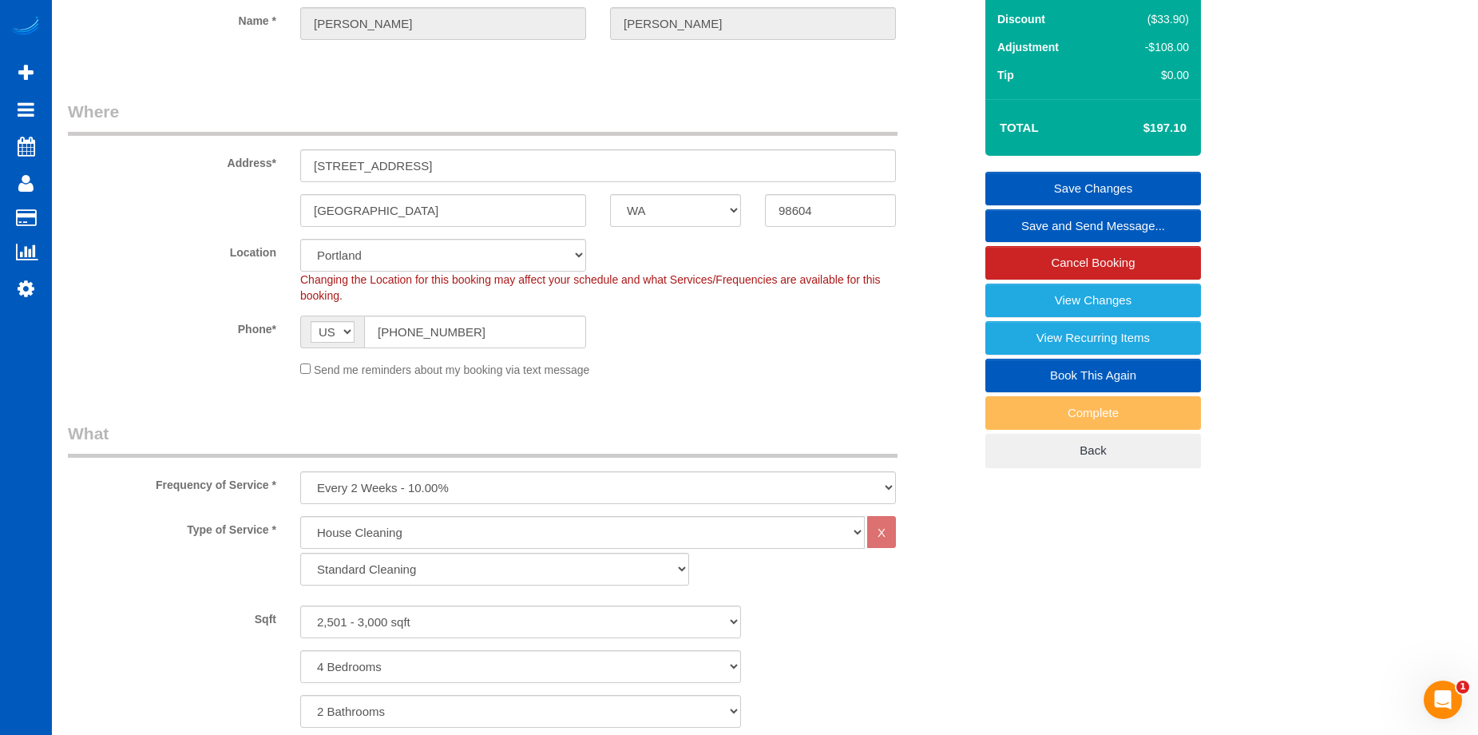
scroll to position [160, 0]
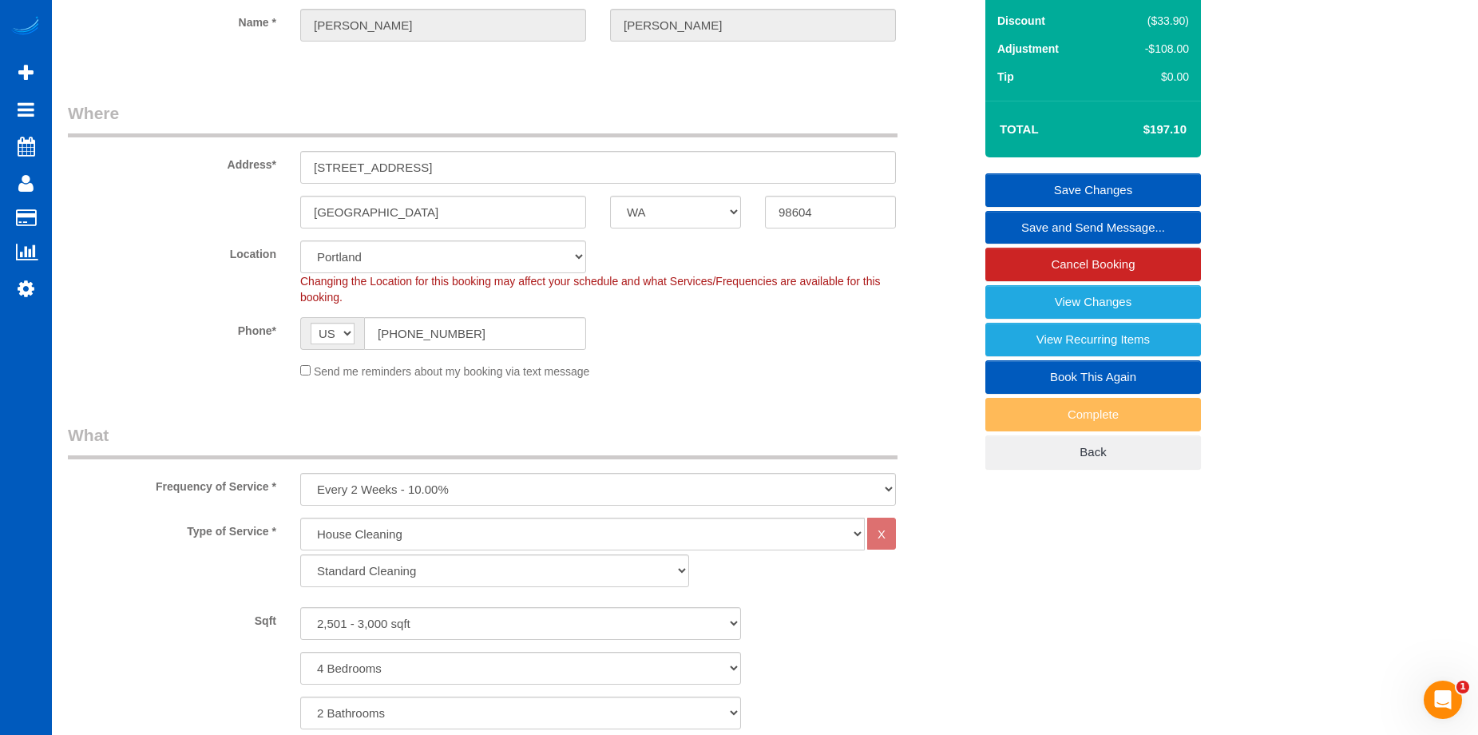
click at [1053, 185] on link "Save Changes" at bounding box center [1093, 190] width 216 height 34
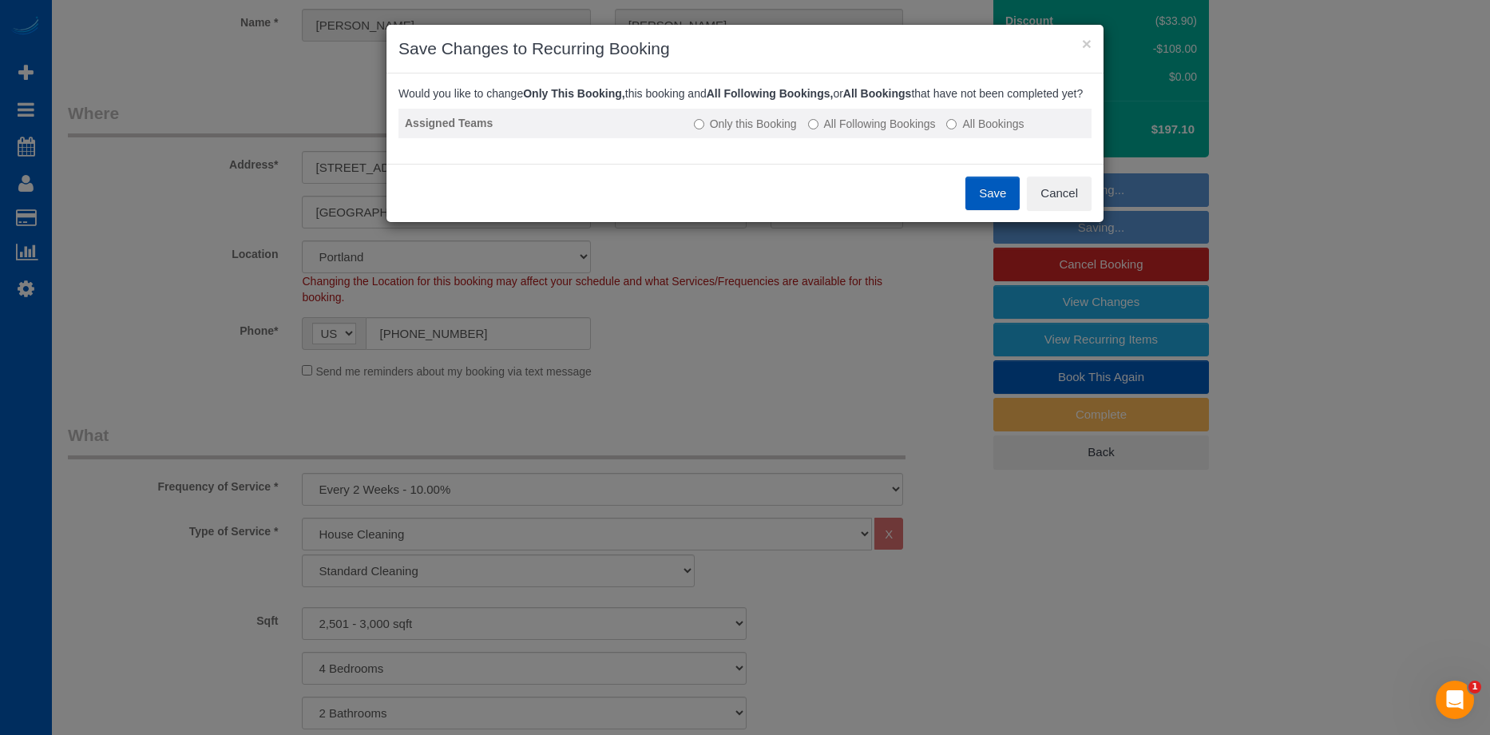
click at [849, 132] on label "All Following Bookings" at bounding box center [872, 124] width 128 height 16
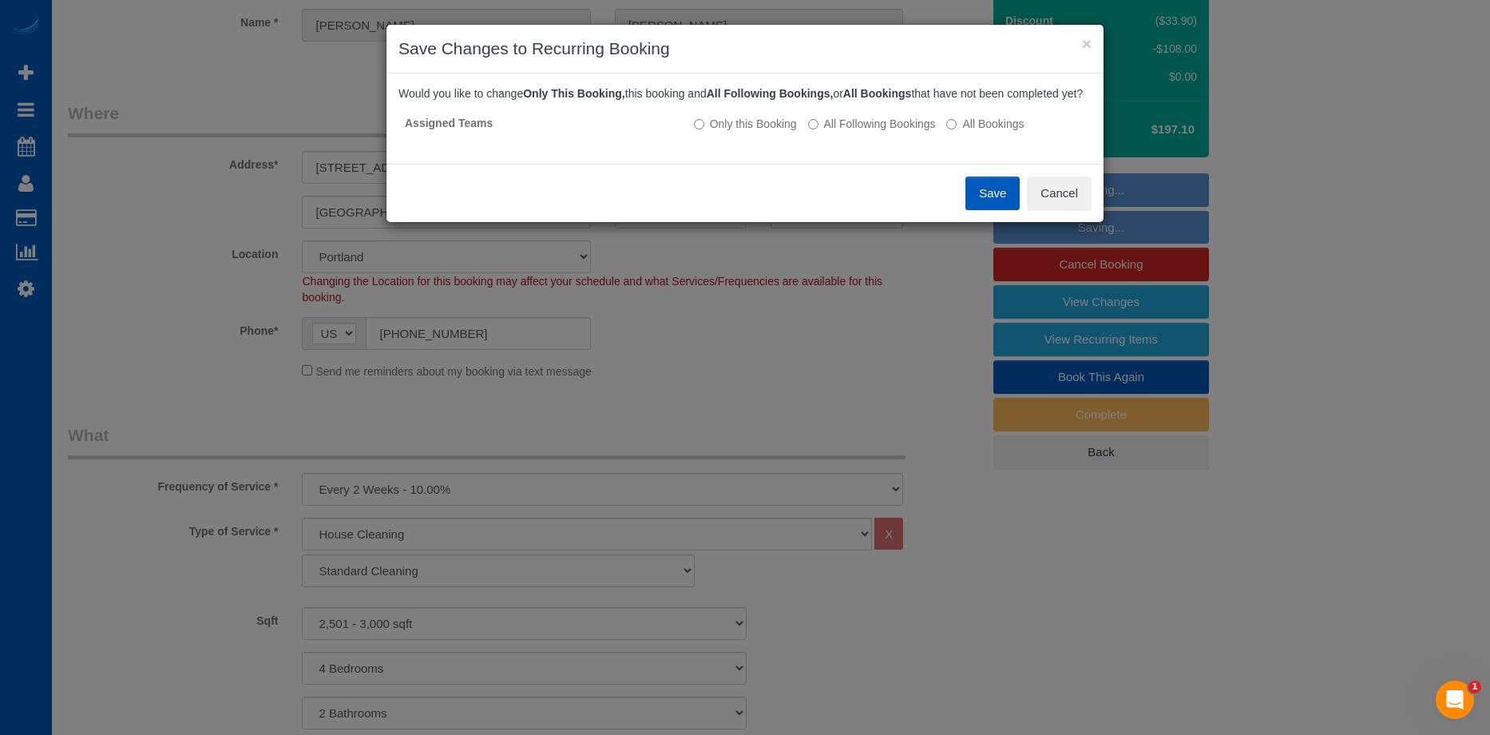
click at [987, 204] on button "Save" at bounding box center [992, 193] width 54 height 34
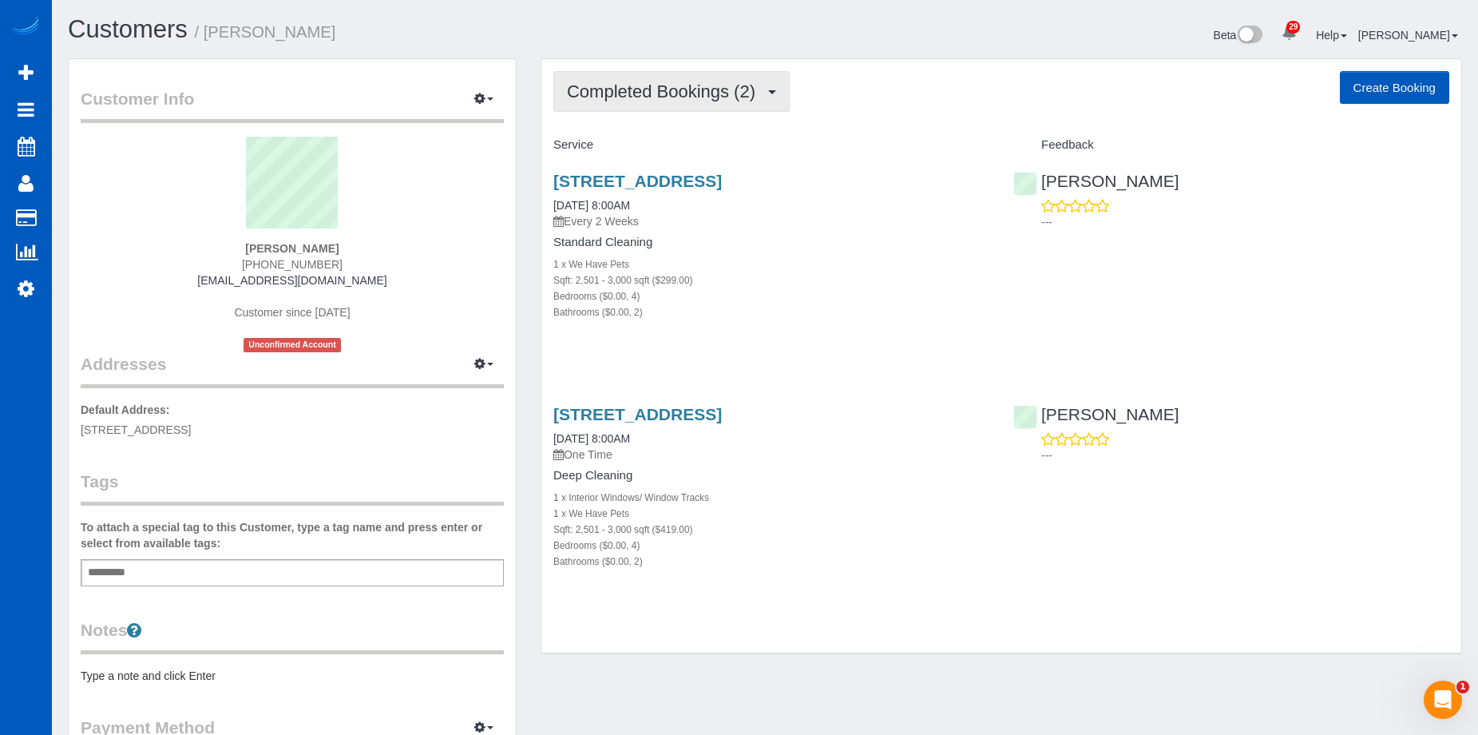
click at [685, 93] on span "Completed Bookings (2)" at bounding box center [665, 91] width 196 height 20
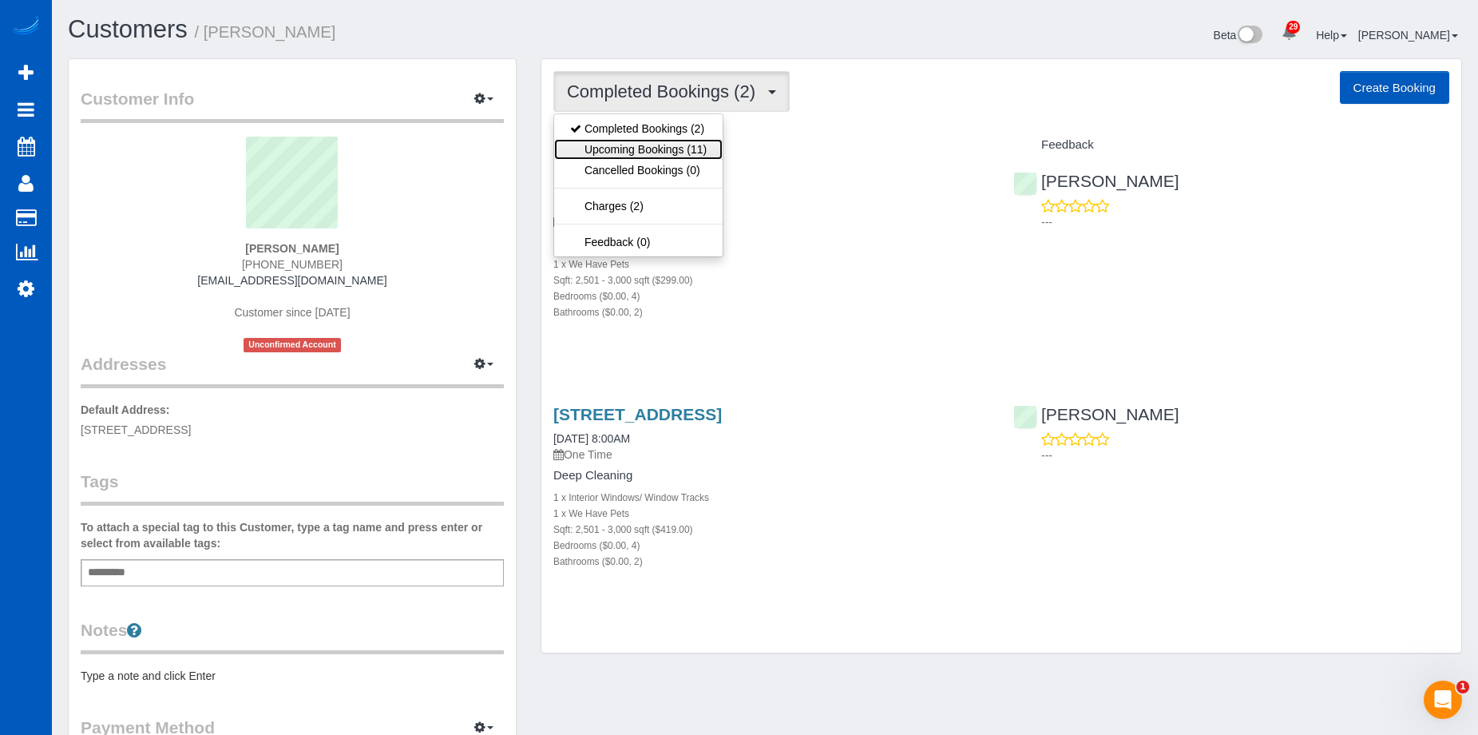
click at [676, 149] on link "Upcoming Bookings (11)" at bounding box center [638, 149] width 169 height 21
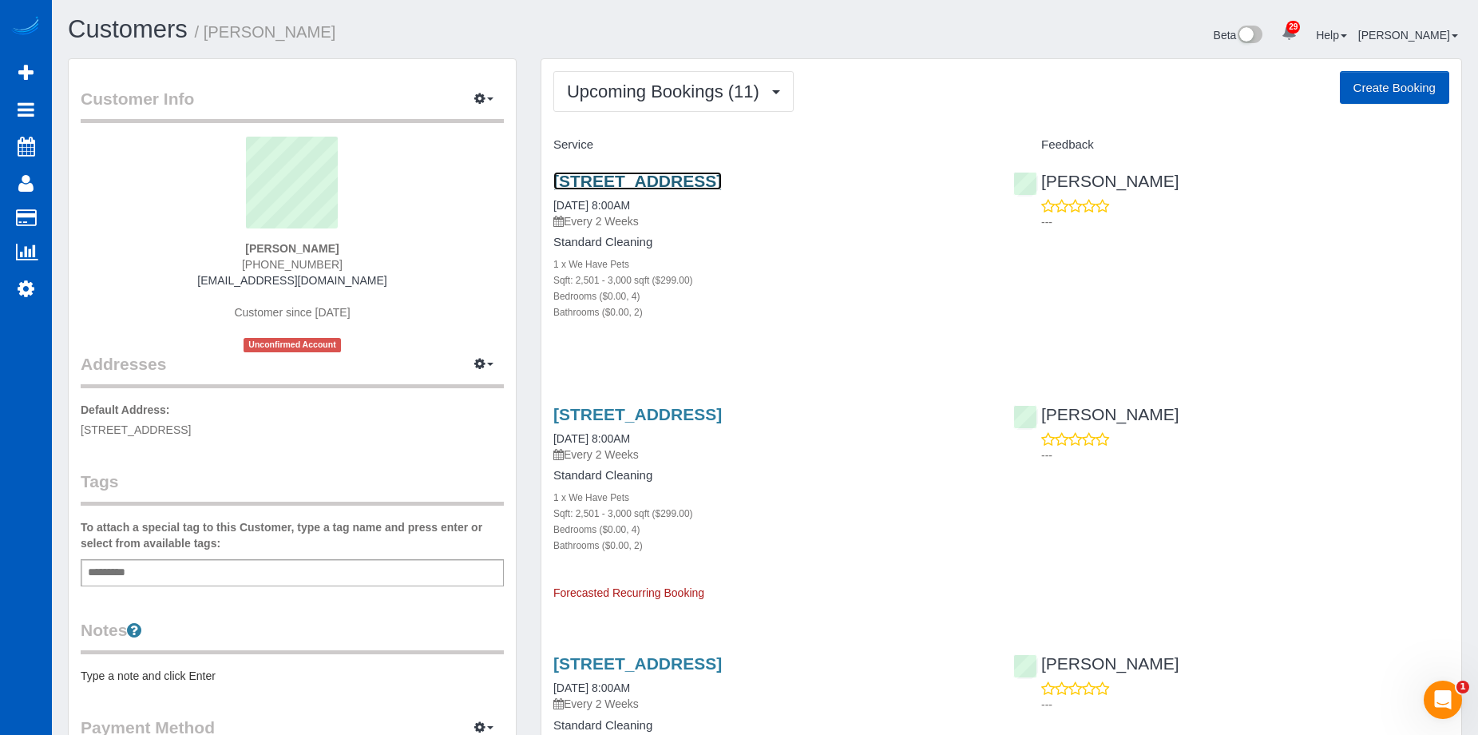
click at [722, 180] on link "8906 Ne 179th St, Battle Ground, WA 98604" at bounding box center [637, 181] width 169 height 18
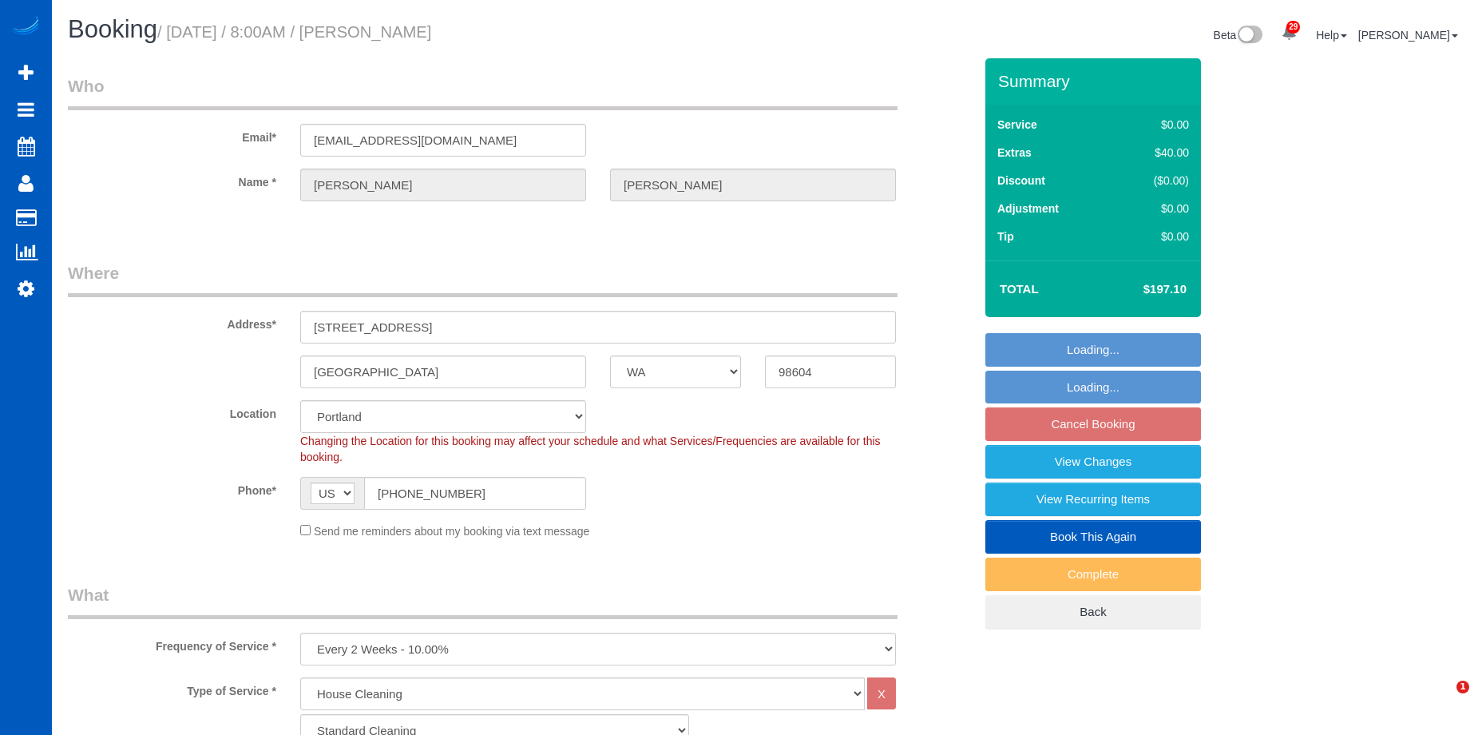
select select "WA"
select select "199"
select select "2501"
select select "4"
select select "2"
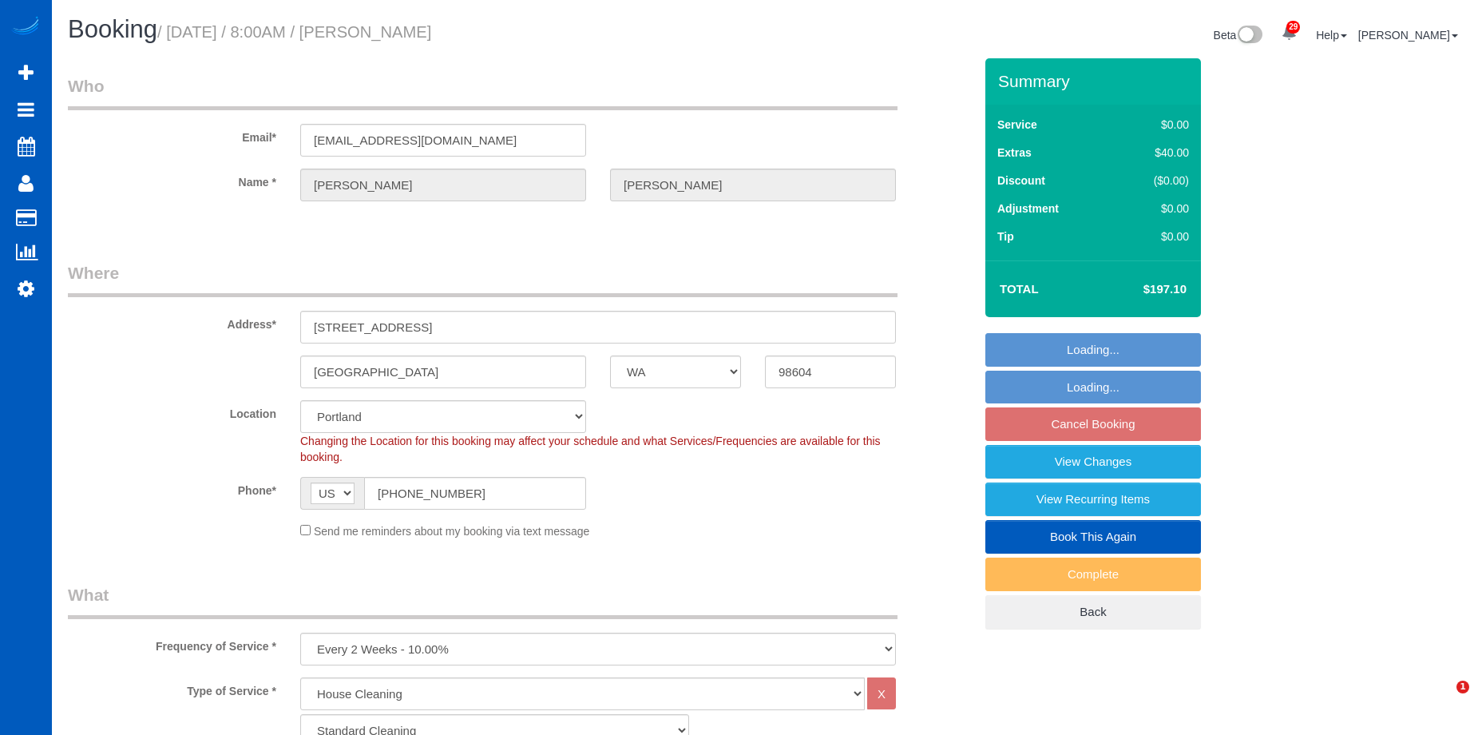
select select "spot1"
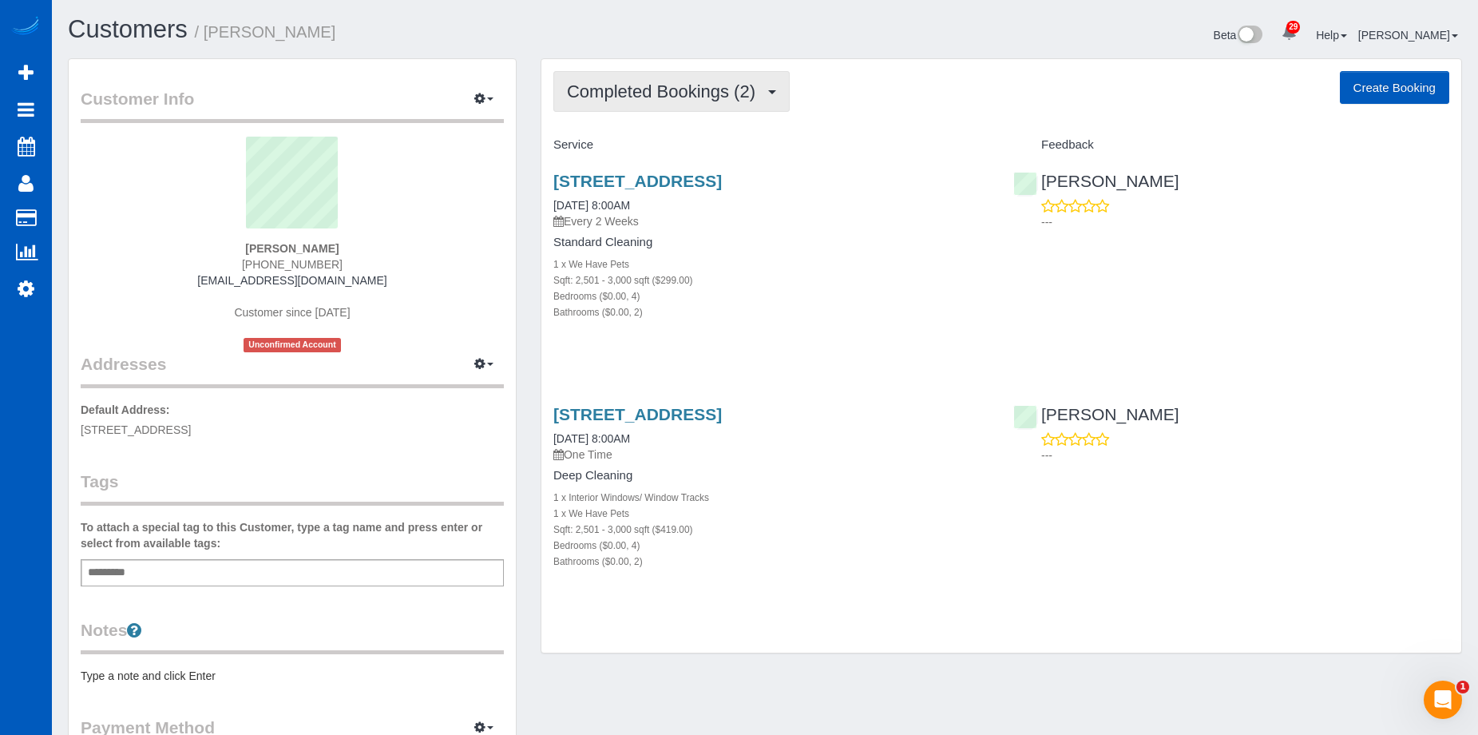
click at [659, 76] on button "Completed Bookings (2)" at bounding box center [671, 91] width 236 height 41
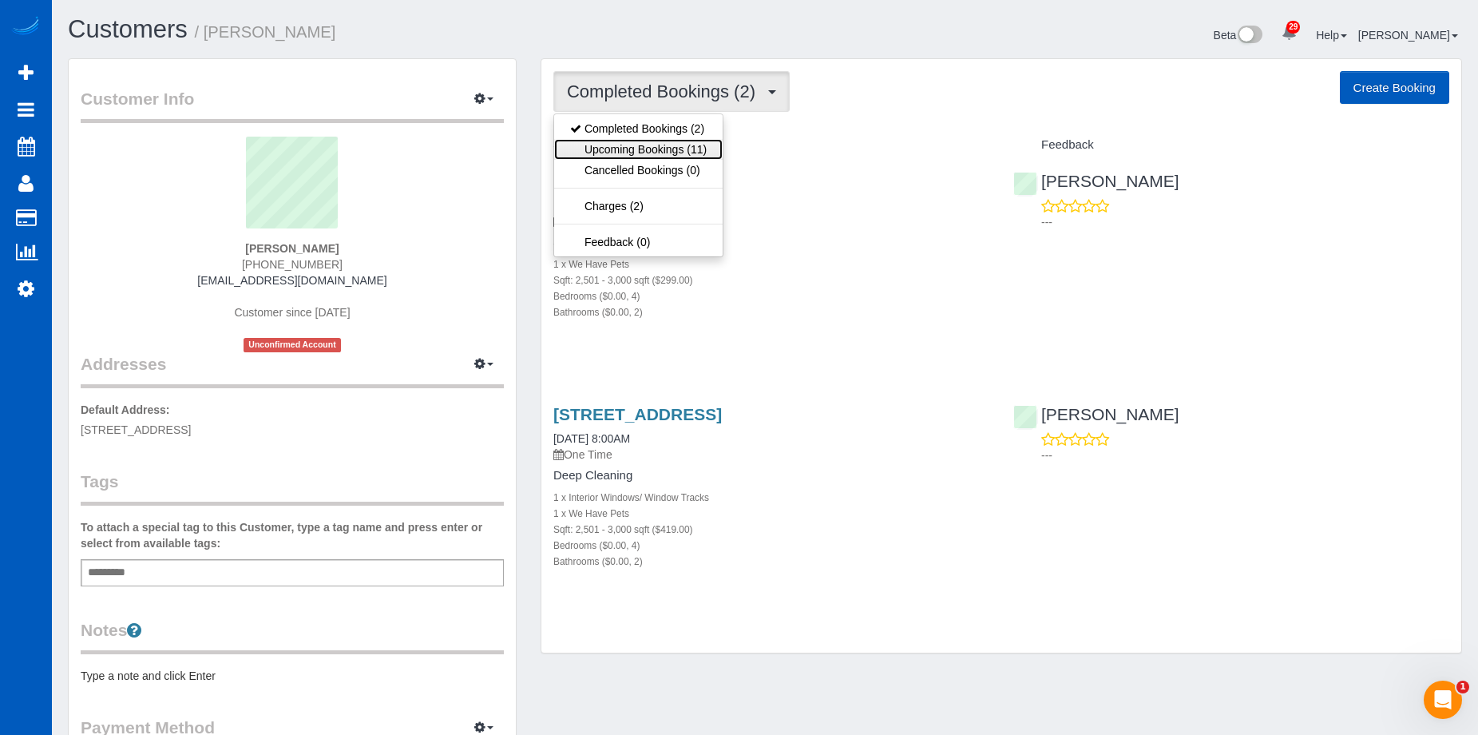
click at [650, 142] on link "Upcoming Bookings (11)" at bounding box center [638, 149] width 169 height 21
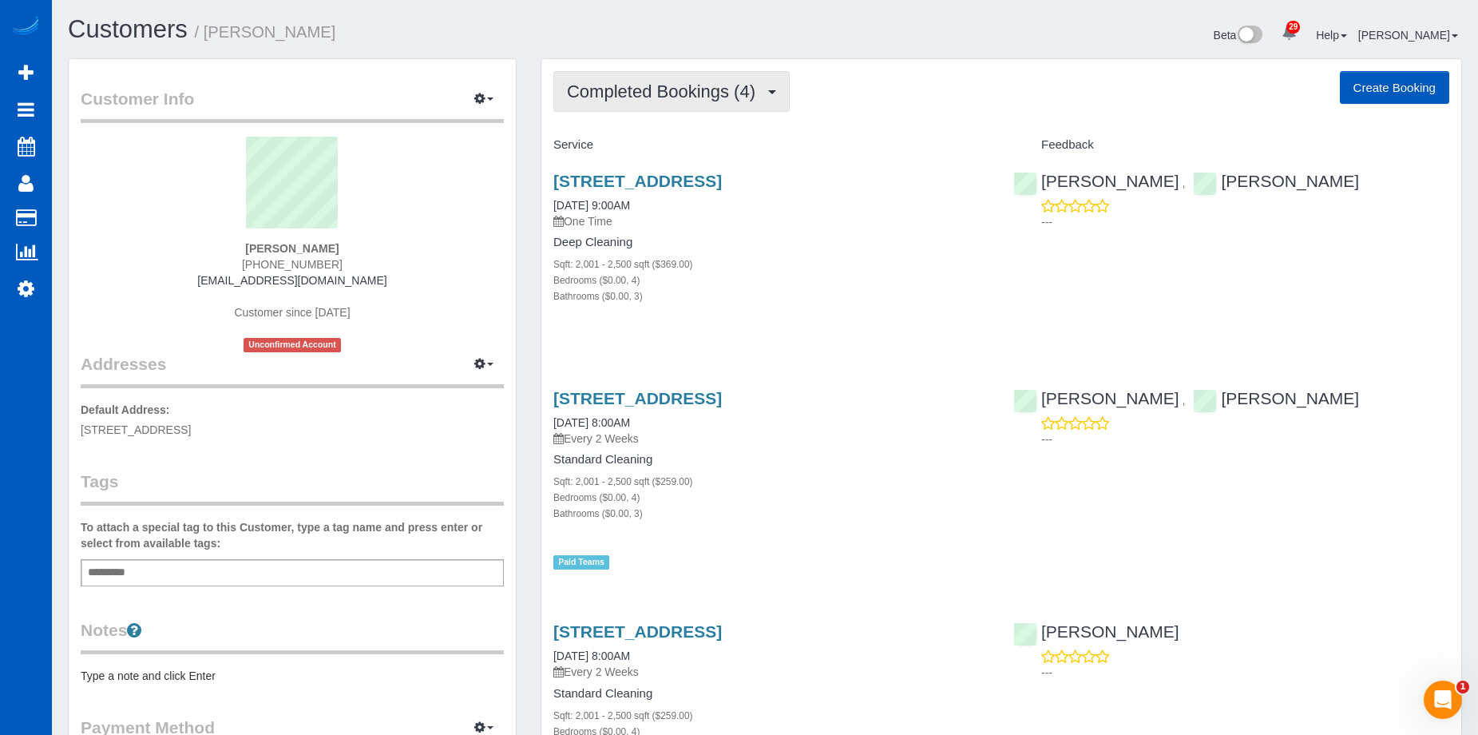
click at [719, 93] on span "Completed Bookings (4)" at bounding box center [665, 91] width 196 height 20
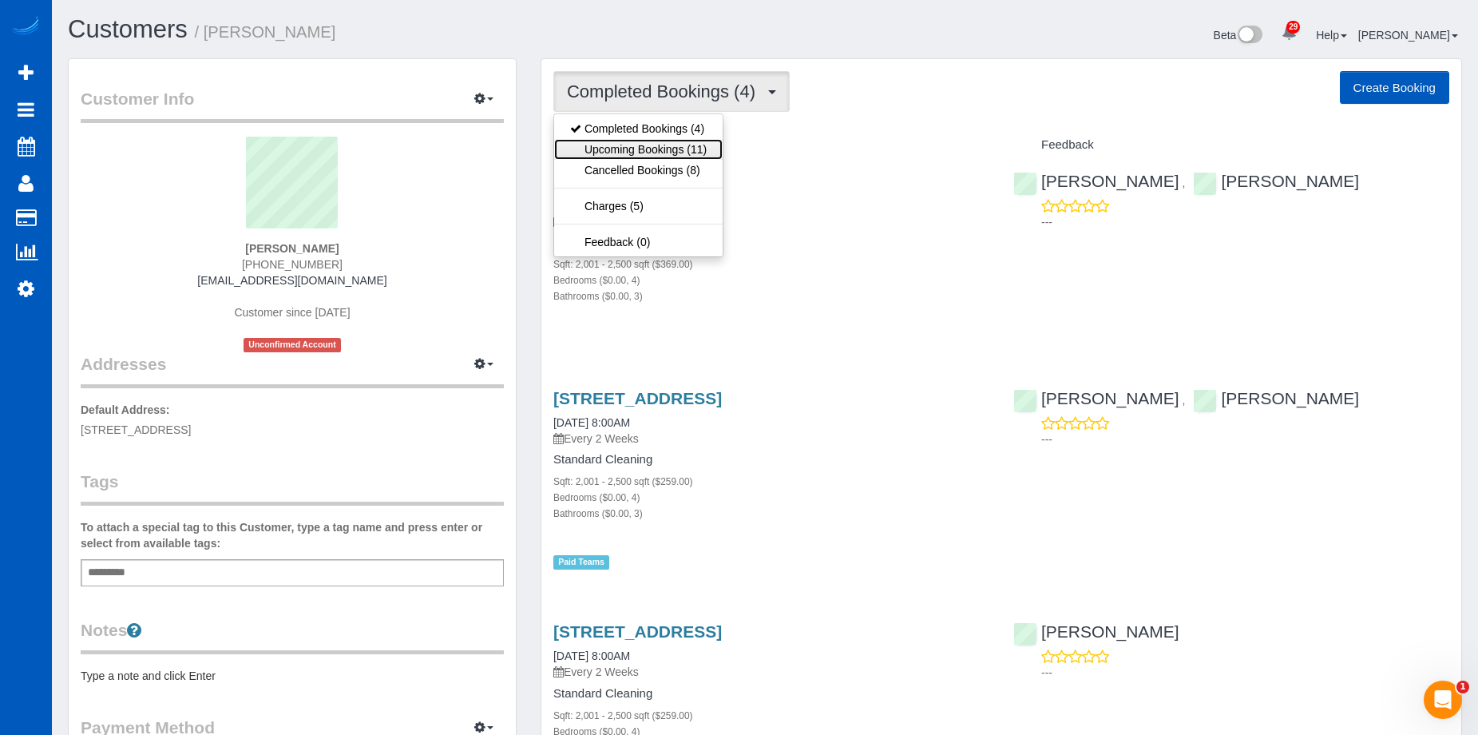
click at [685, 140] on link "Upcoming Bookings (11)" at bounding box center [638, 149] width 169 height 21
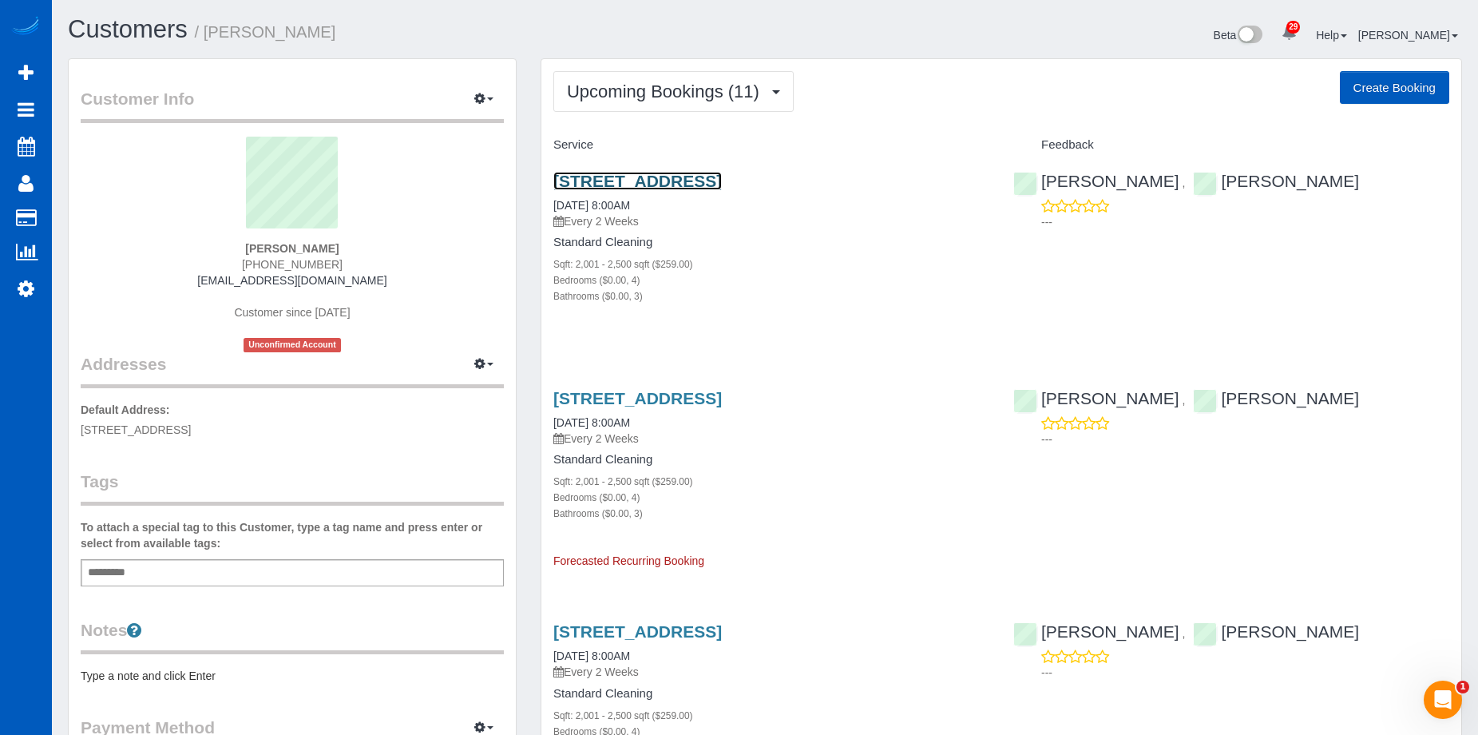
click at [722, 176] on link "[STREET_ADDRESS]" at bounding box center [637, 181] width 169 height 18
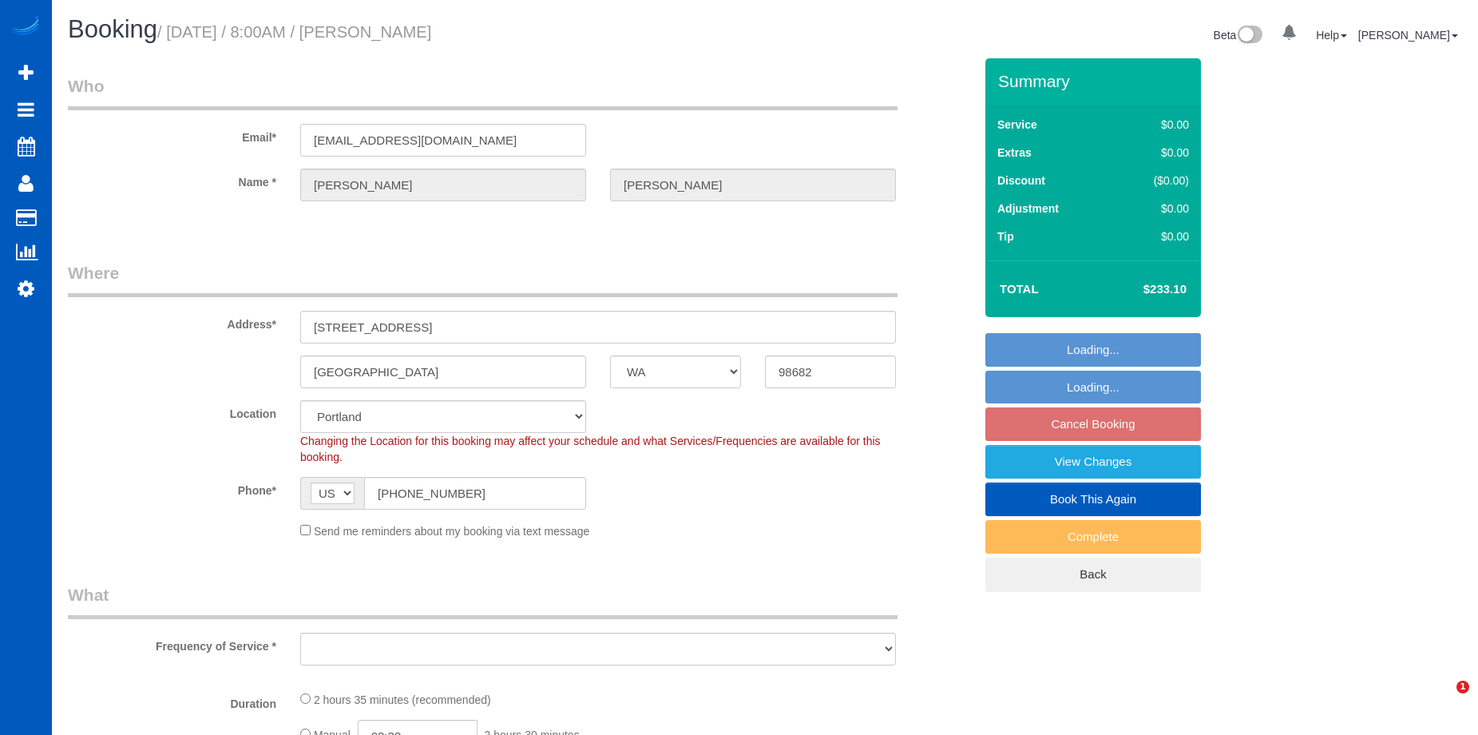
select select "WA"
select select "object:1128"
select select "199"
select select "spot1"
select select "2001"
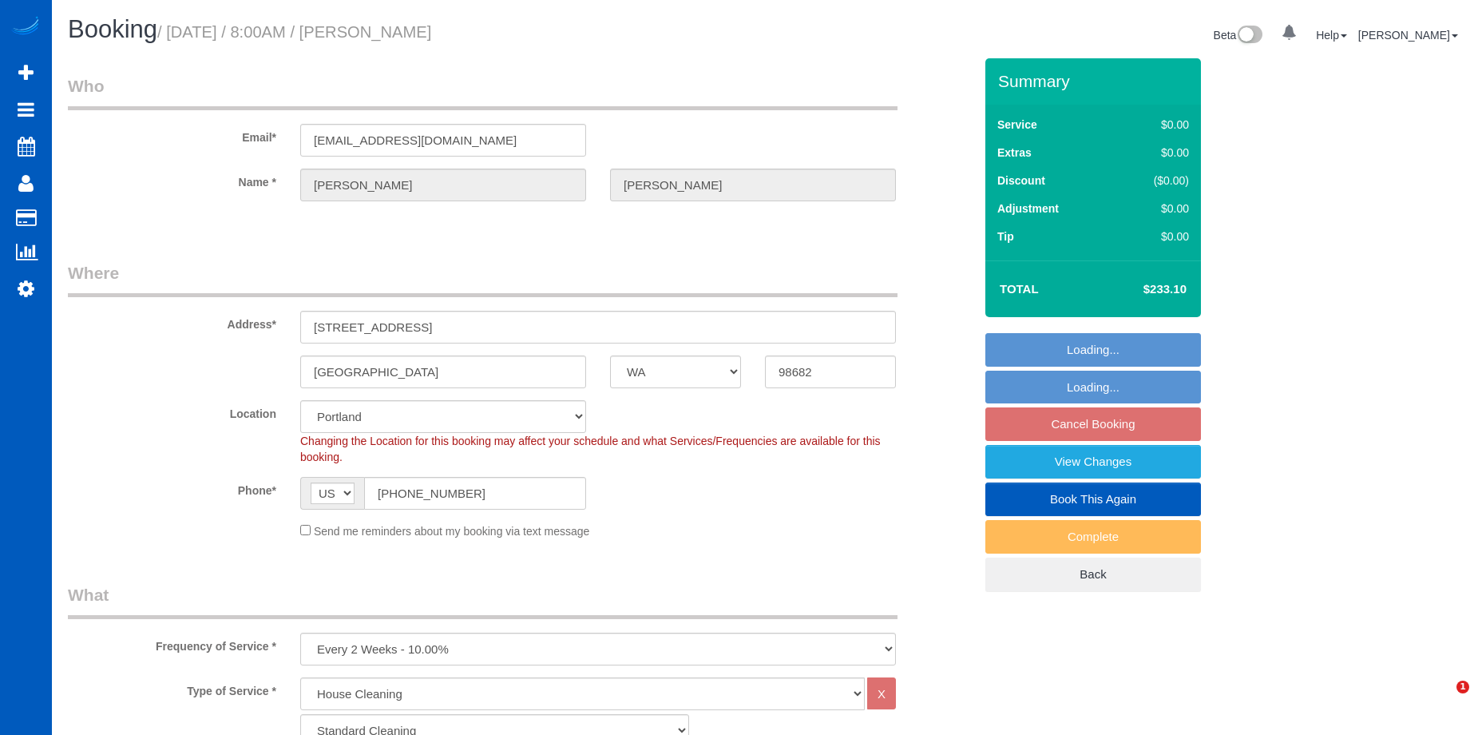
select select "4"
select select "3"
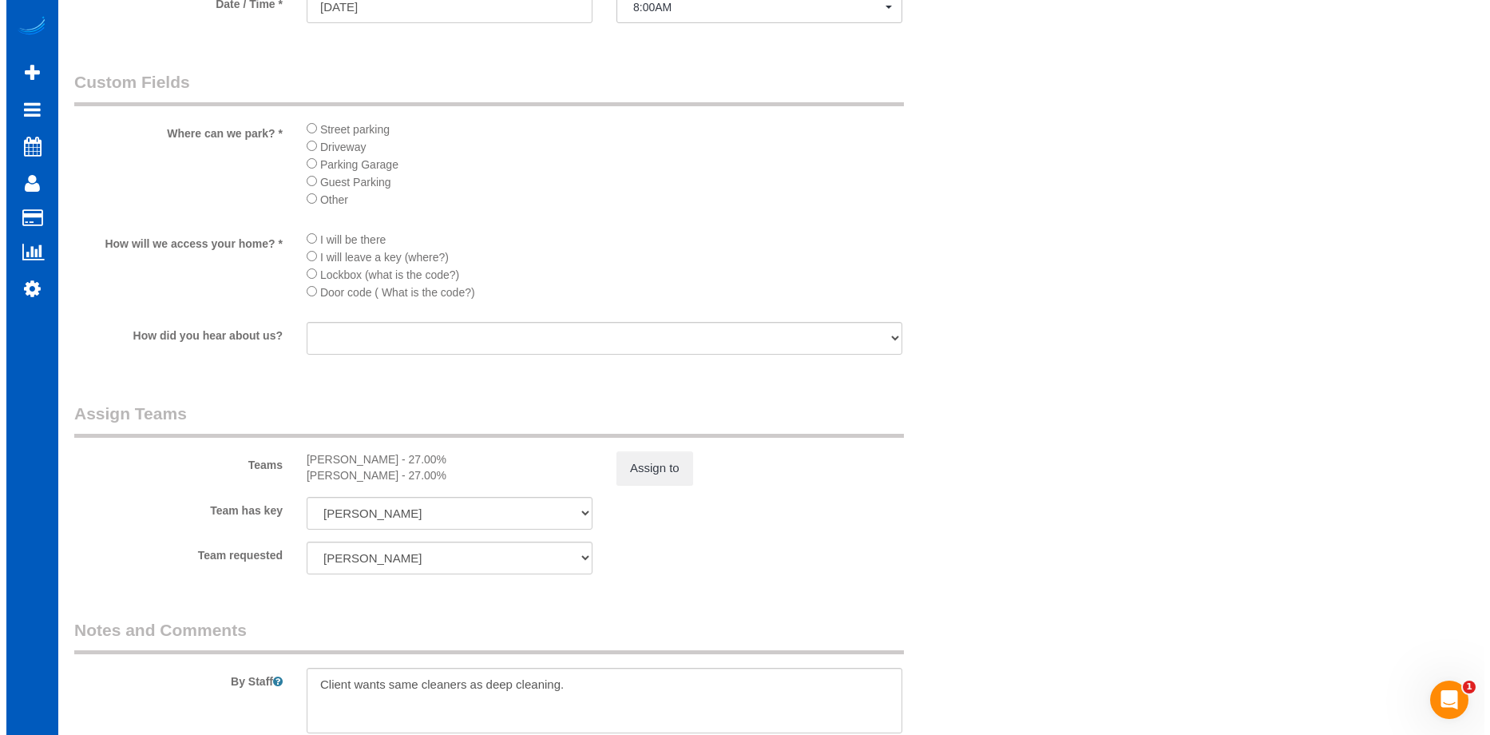
scroll to position [1757, 0]
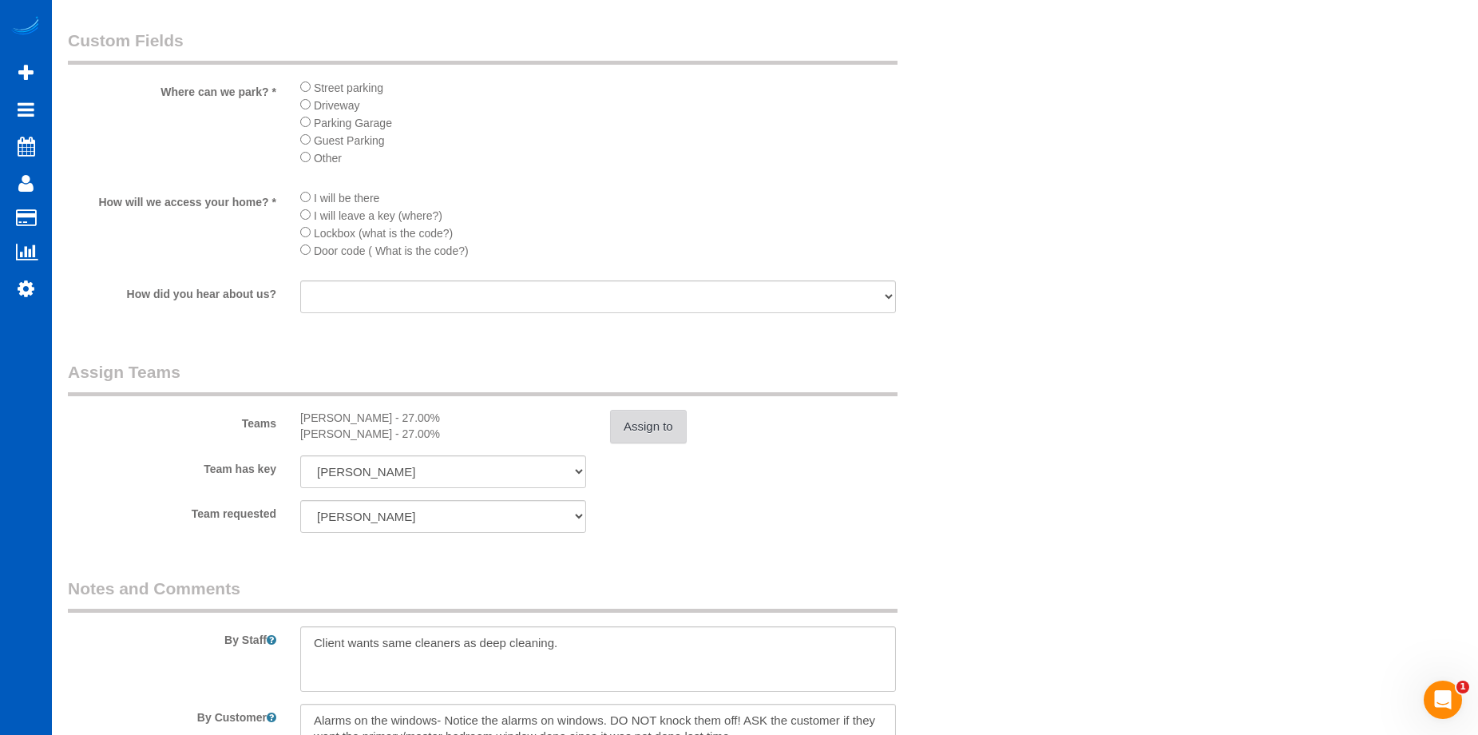
click at [653, 421] on button "Assign to" at bounding box center [648, 427] width 77 height 34
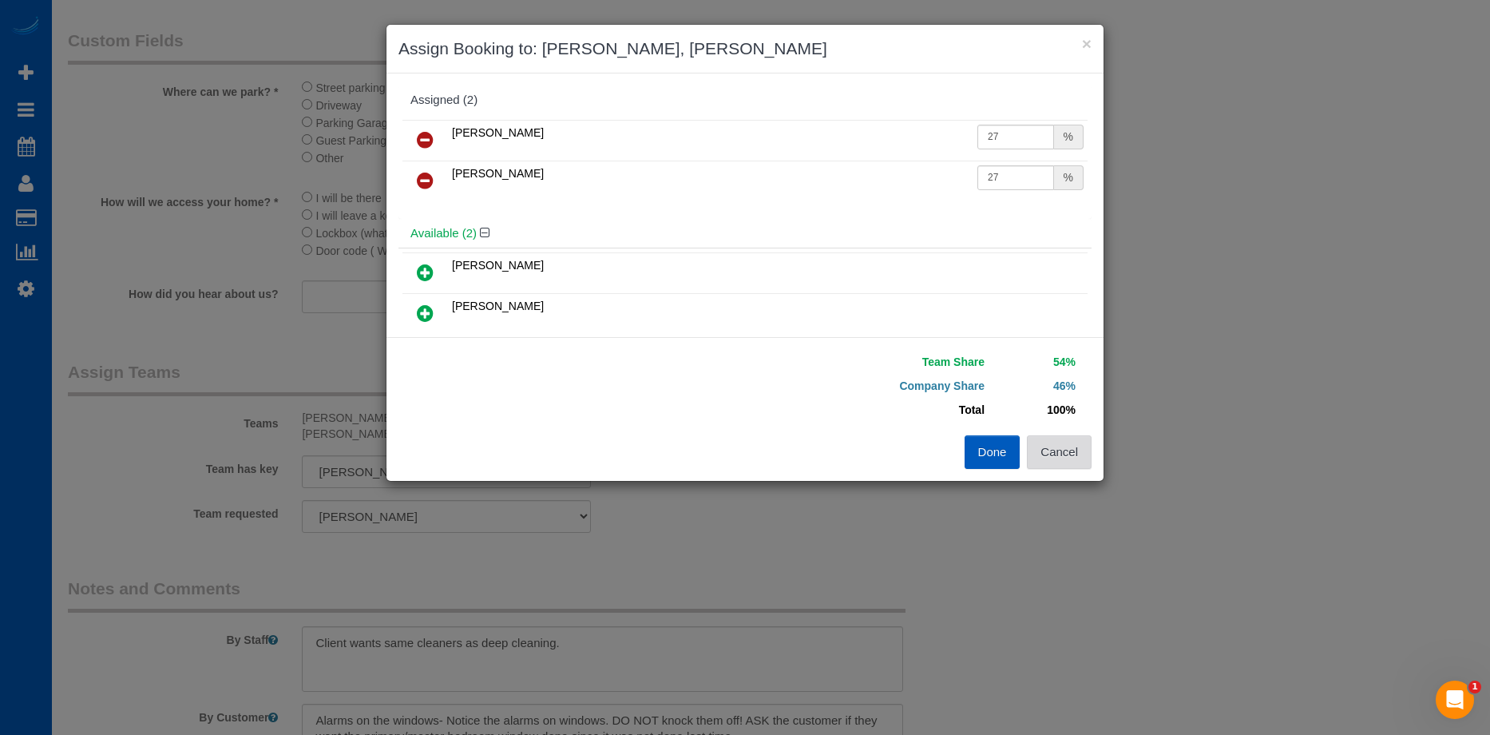
click at [1080, 448] on button "Cancel" at bounding box center [1059, 452] width 65 height 34
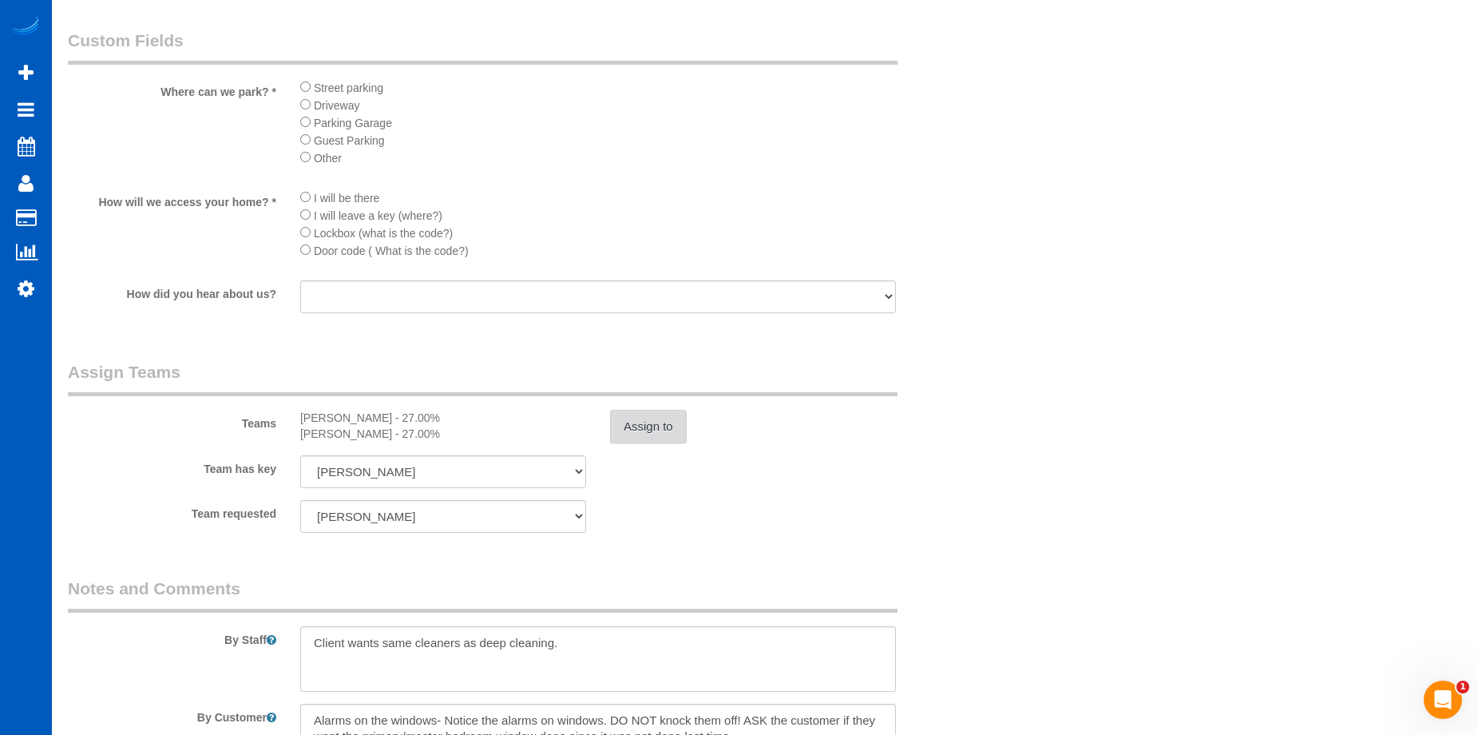
click at [630, 424] on button "Assign to" at bounding box center [648, 427] width 77 height 34
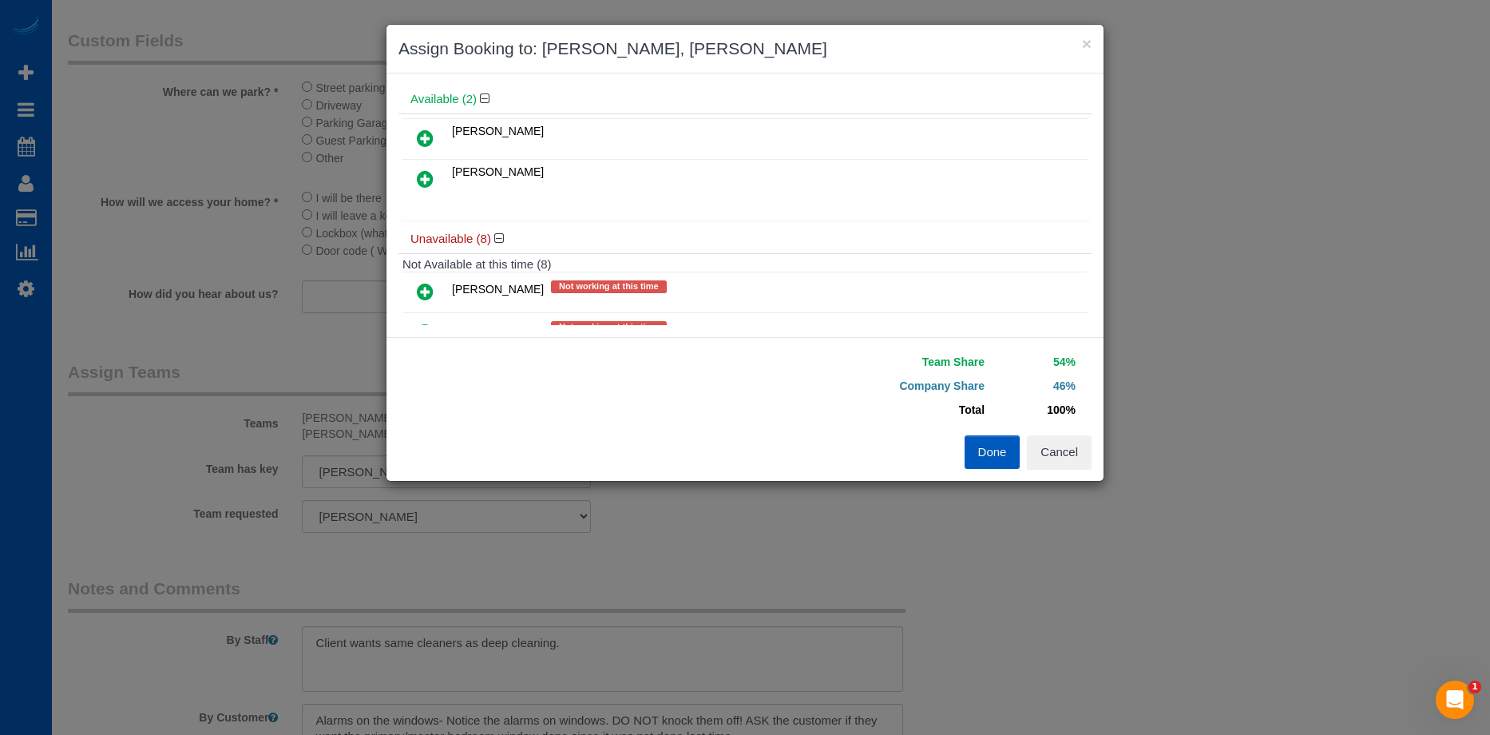
scroll to position [42, 0]
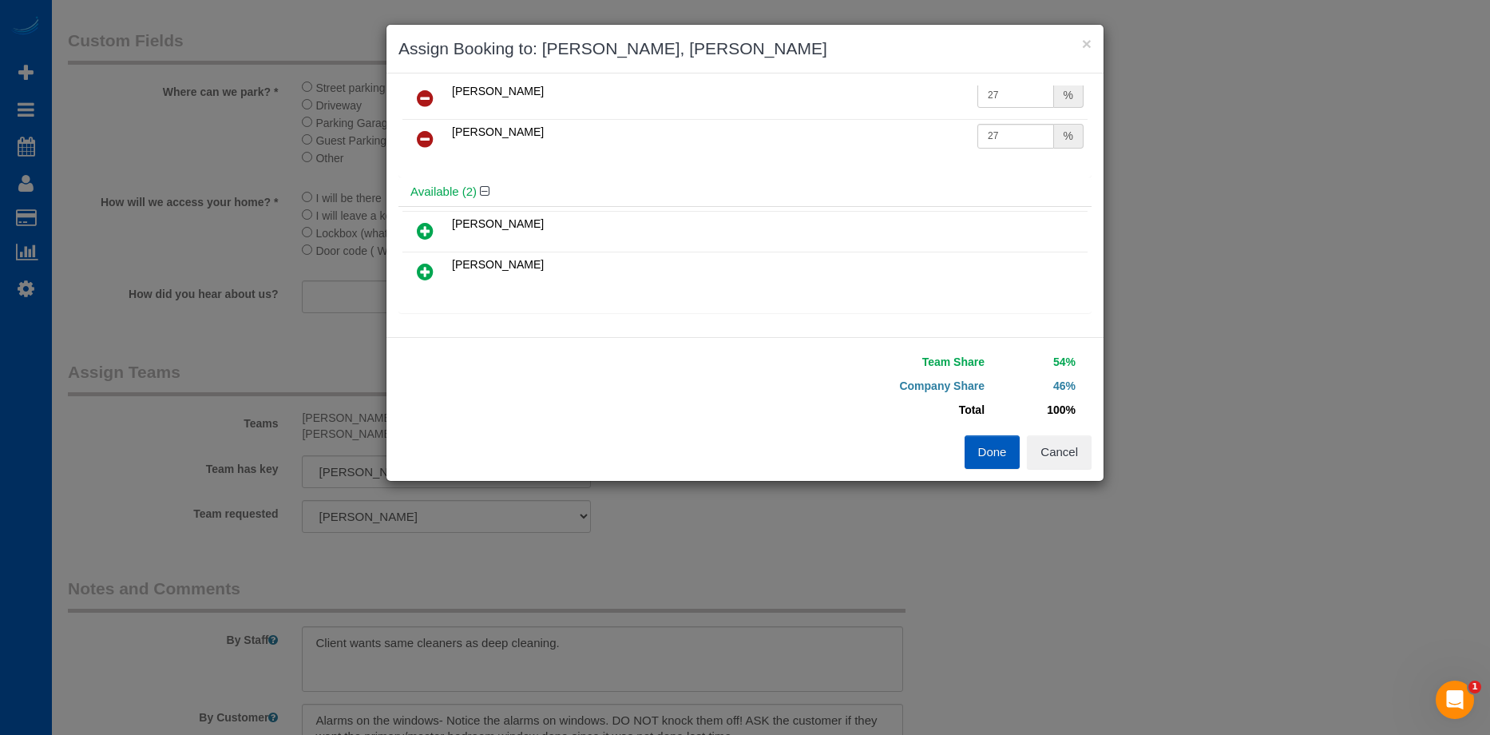
click at [430, 272] on icon at bounding box center [425, 271] width 17 height 19
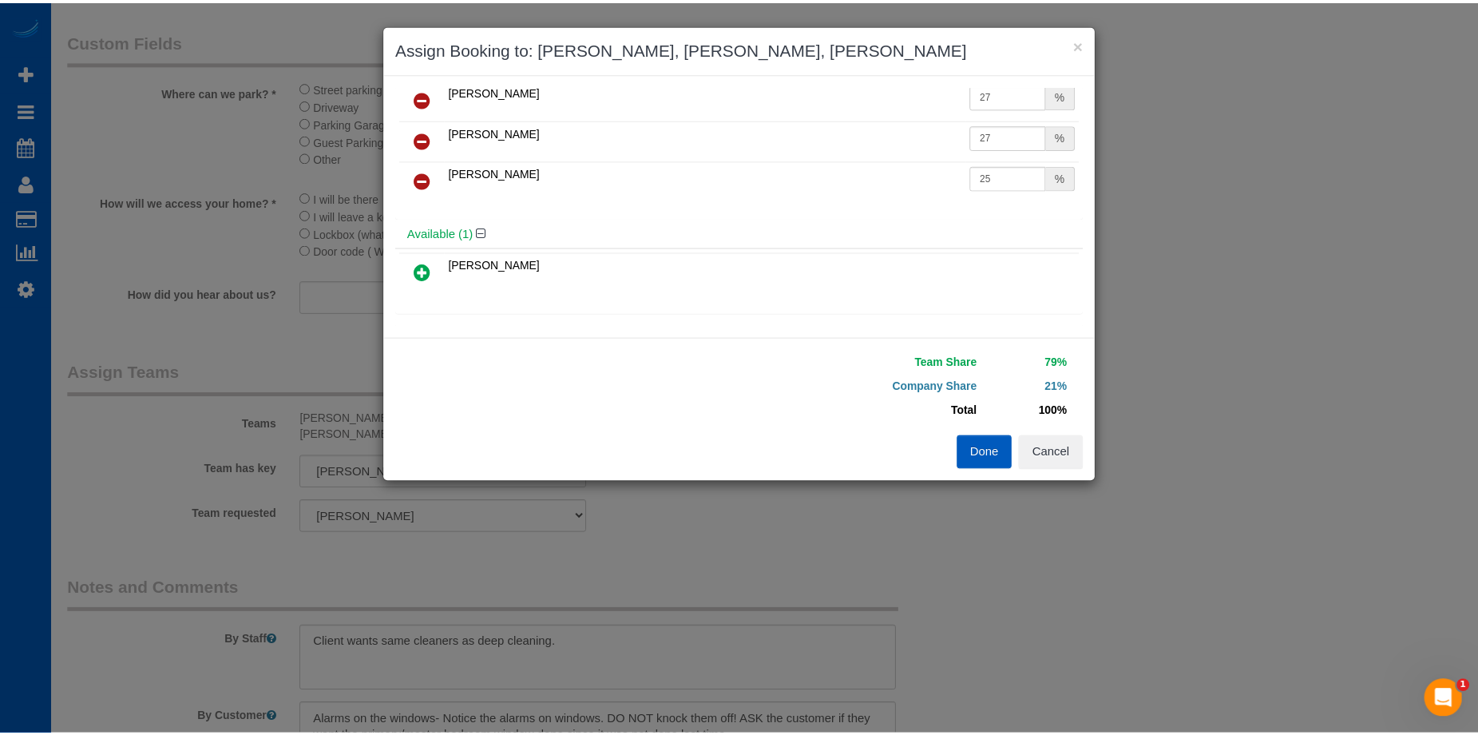
scroll to position [0, 0]
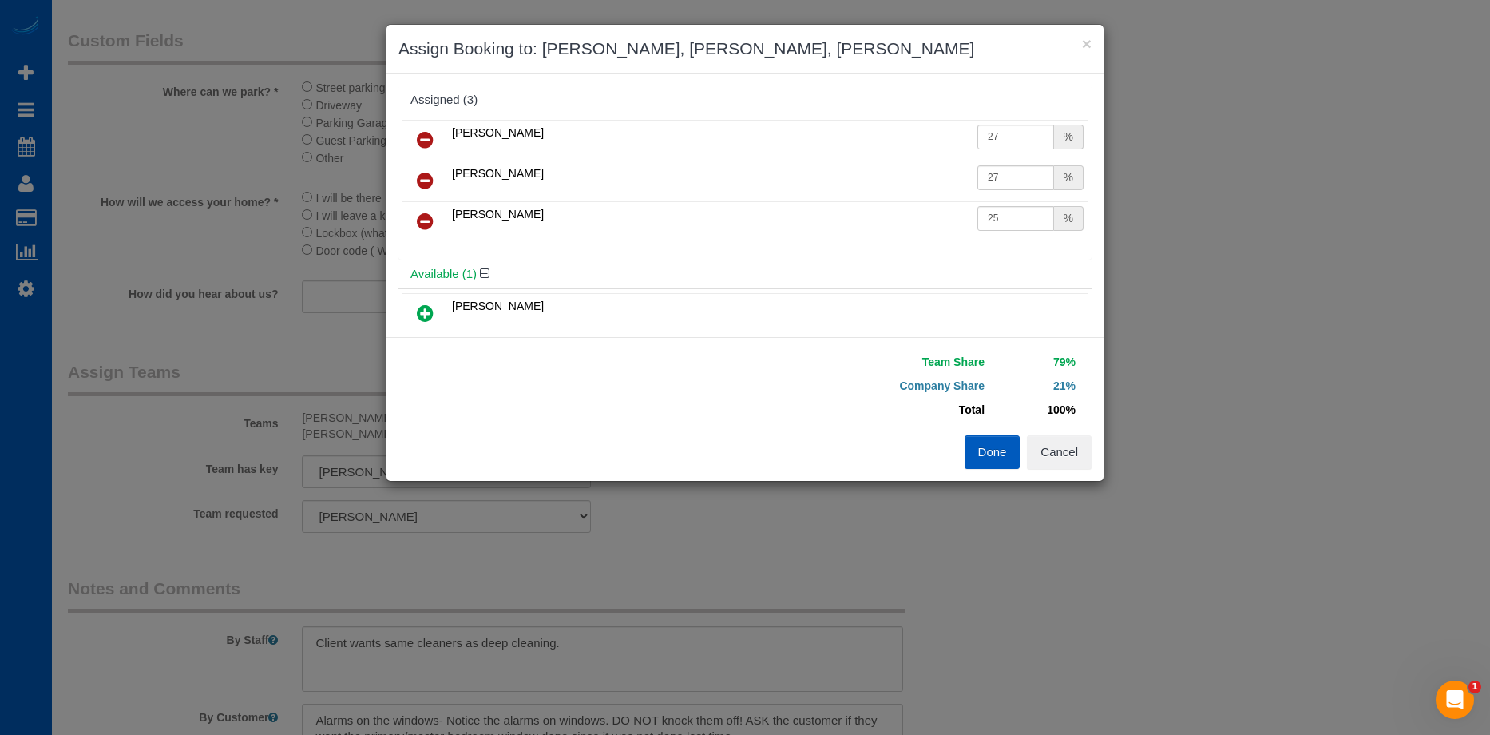
click at [429, 131] on icon at bounding box center [425, 139] width 17 height 19
click at [1019, 180] on input "25" at bounding box center [1015, 177] width 77 height 25
drag, startPoint x: 1020, startPoint y: 179, endPoint x: 913, endPoint y: 183, distance: 107.1
click at [913, 183] on tr "Raissa Radionova 25 %" at bounding box center [744, 181] width 685 height 41
type input "27"
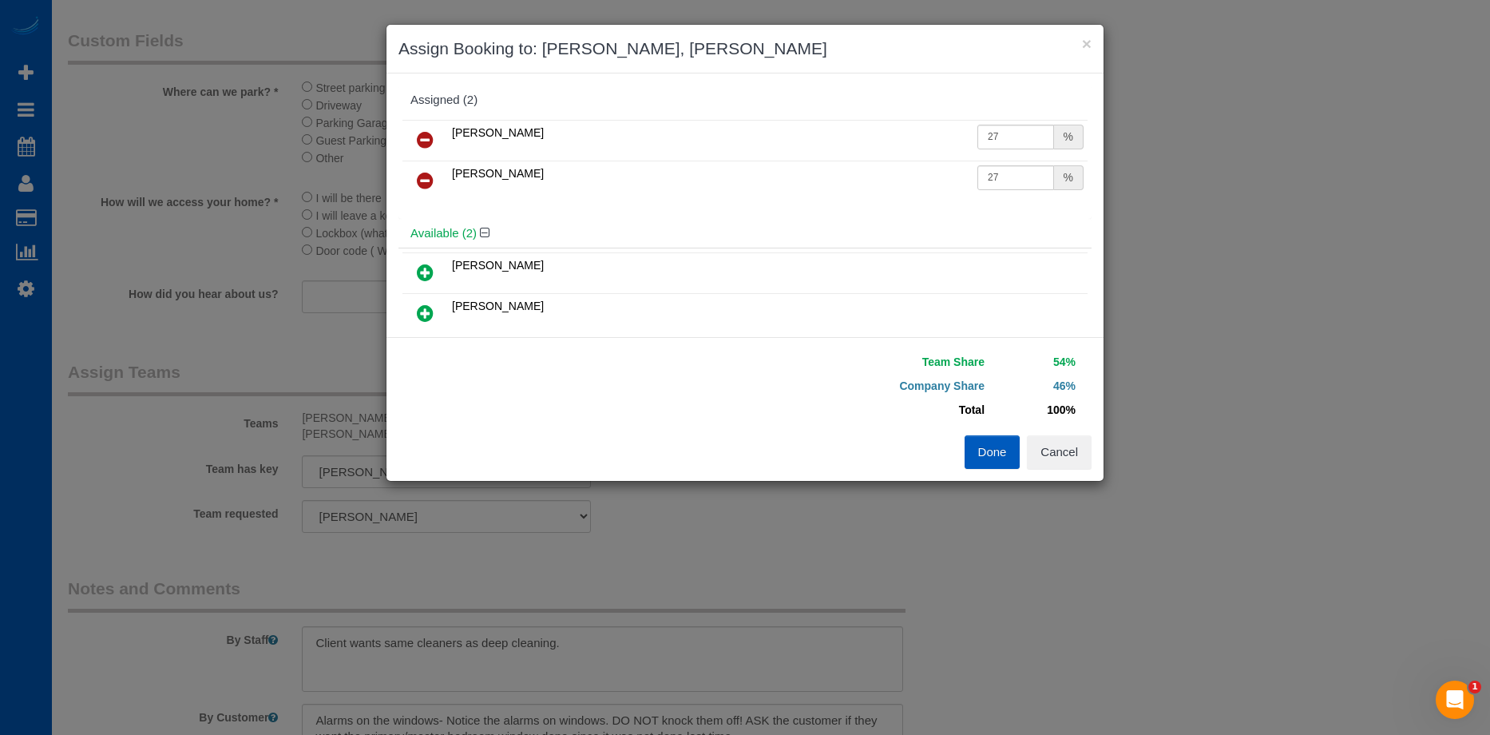
click at [1001, 446] on button "Done" at bounding box center [993, 452] width 56 height 34
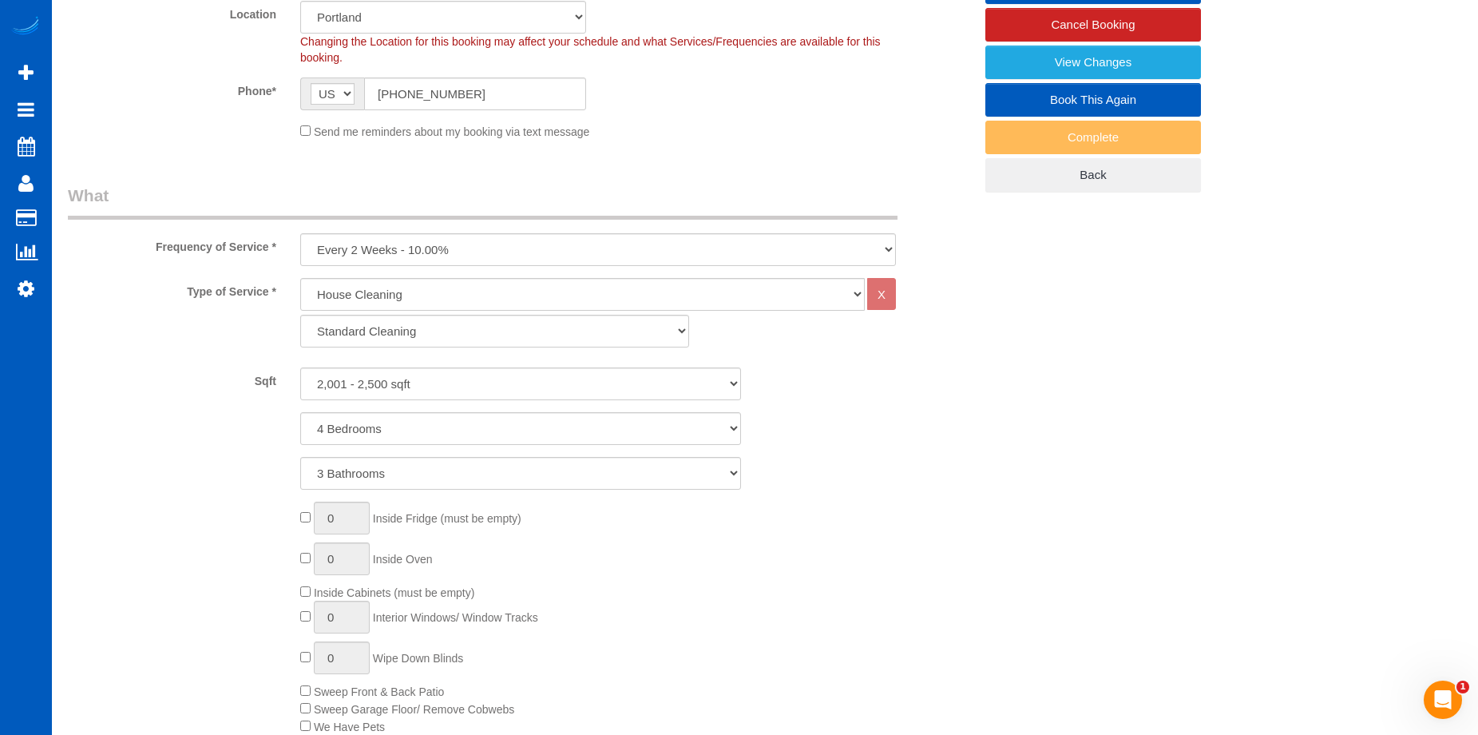
scroll to position [80, 0]
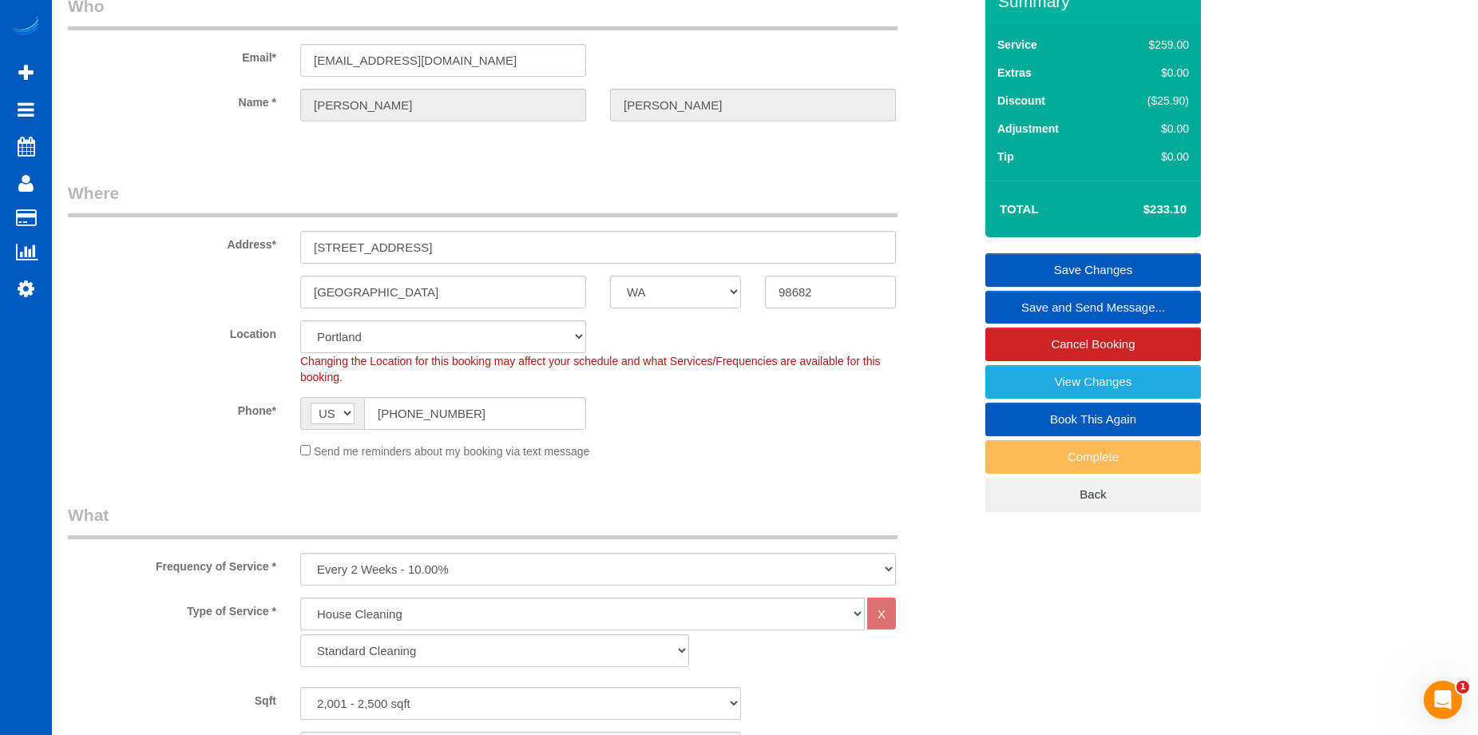
click at [1065, 260] on link "Save Changes" at bounding box center [1093, 270] width 216 height 34
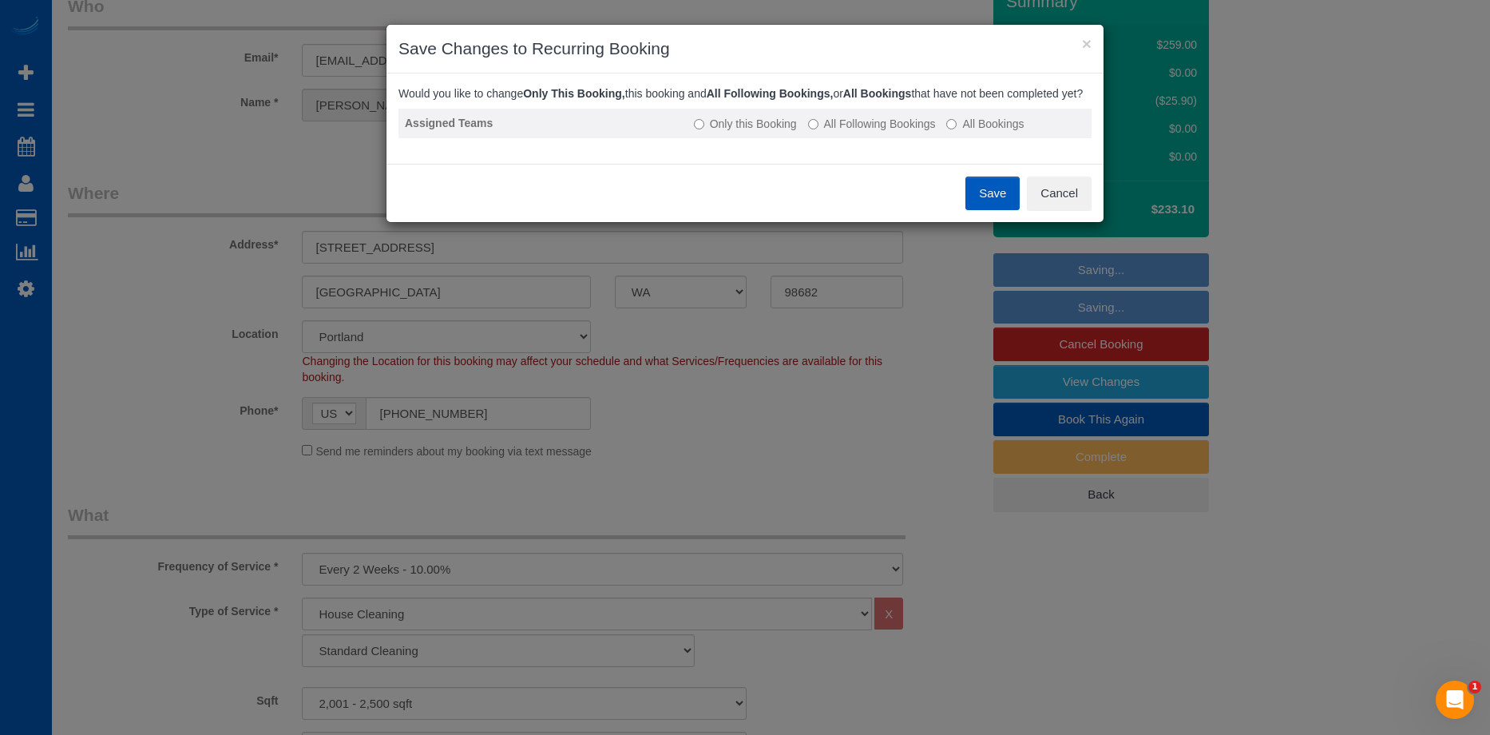
click at [878, 132] on label "All Following Bookings" at bounding box center [872, 124] width 128 height 16
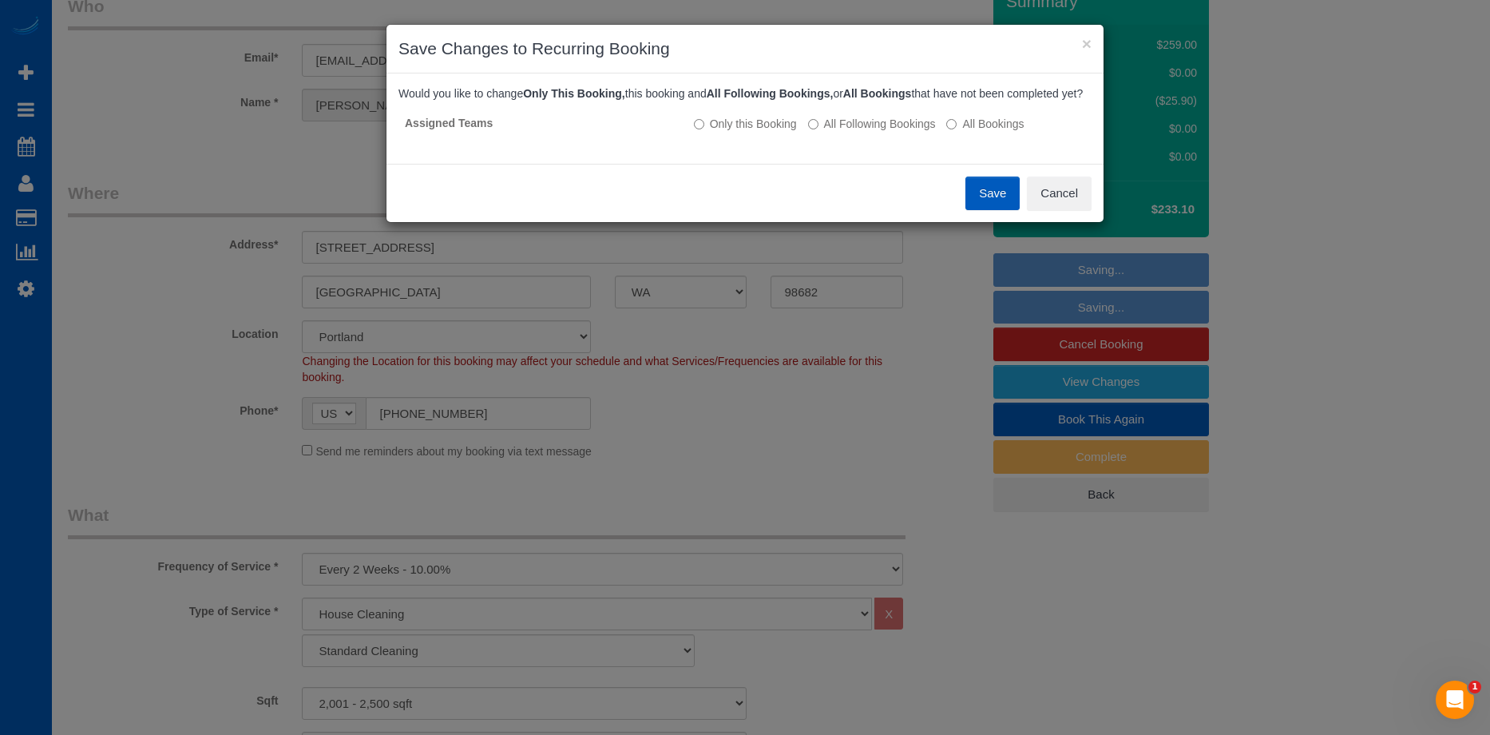
click at [995, 207] on button "Save" at bounding box center [992, 193] width 54 height 34
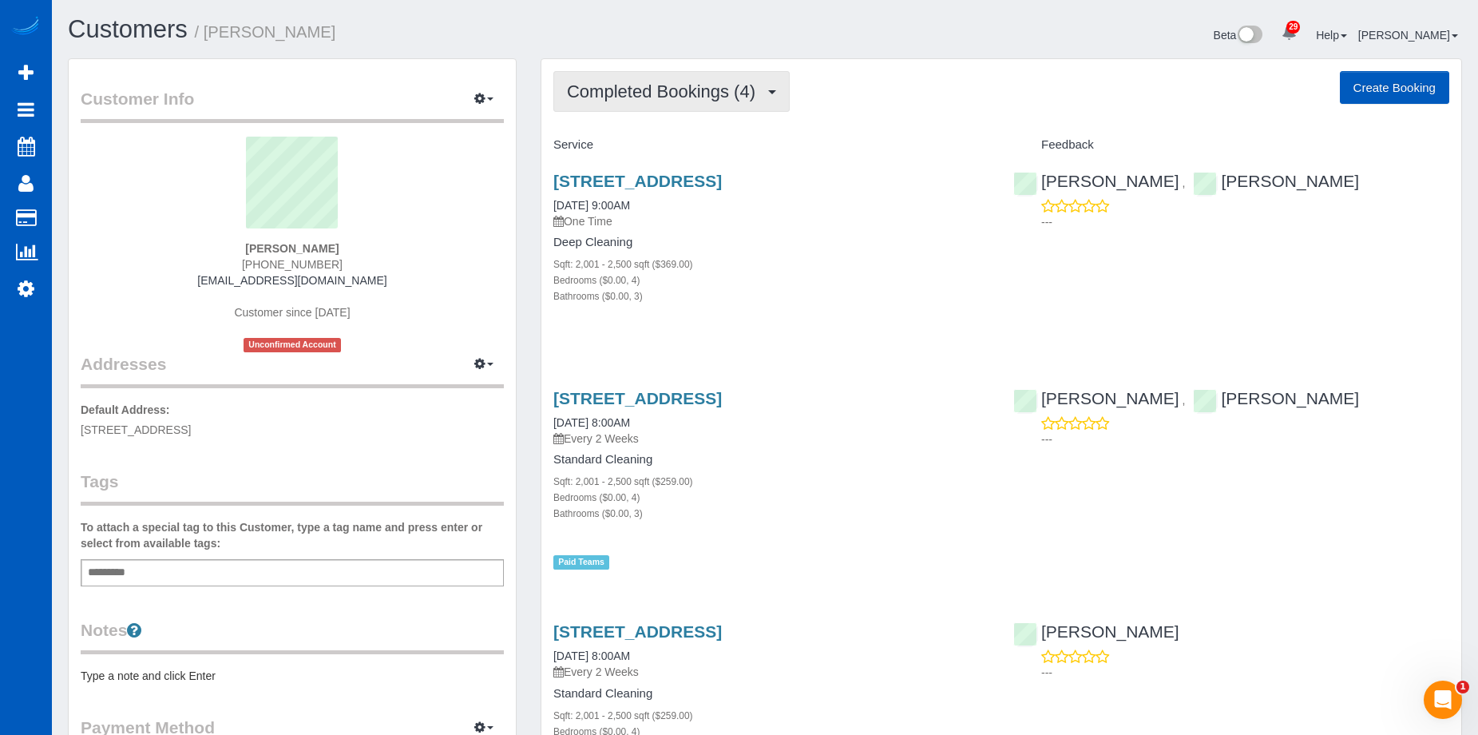
click at [696, 81] on button "Completed Bookings (4)" at bounding box center [671, 91] width 236 height 41
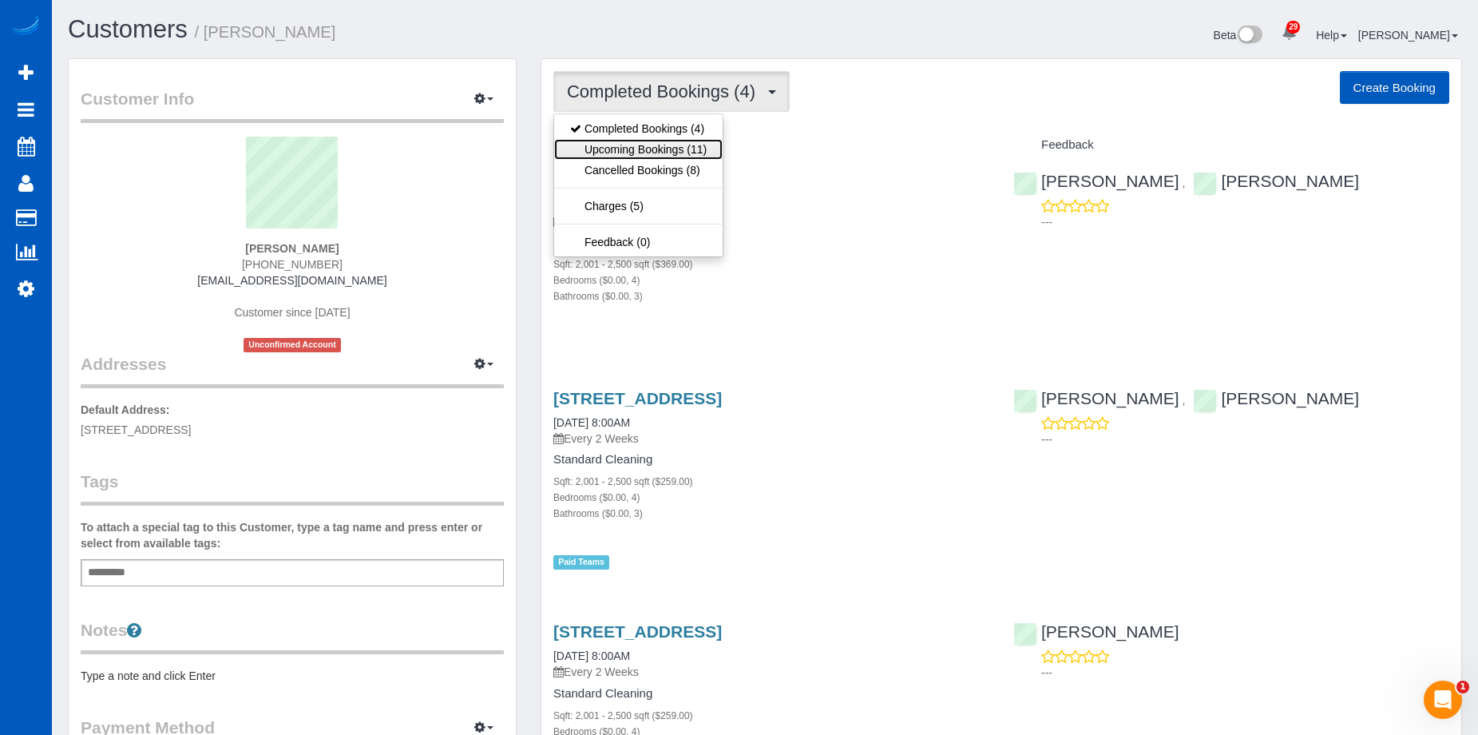
click at [674, 144] on link "Upcoming Bookings (11)" at bounding box center [638, 149] width 169 height 21
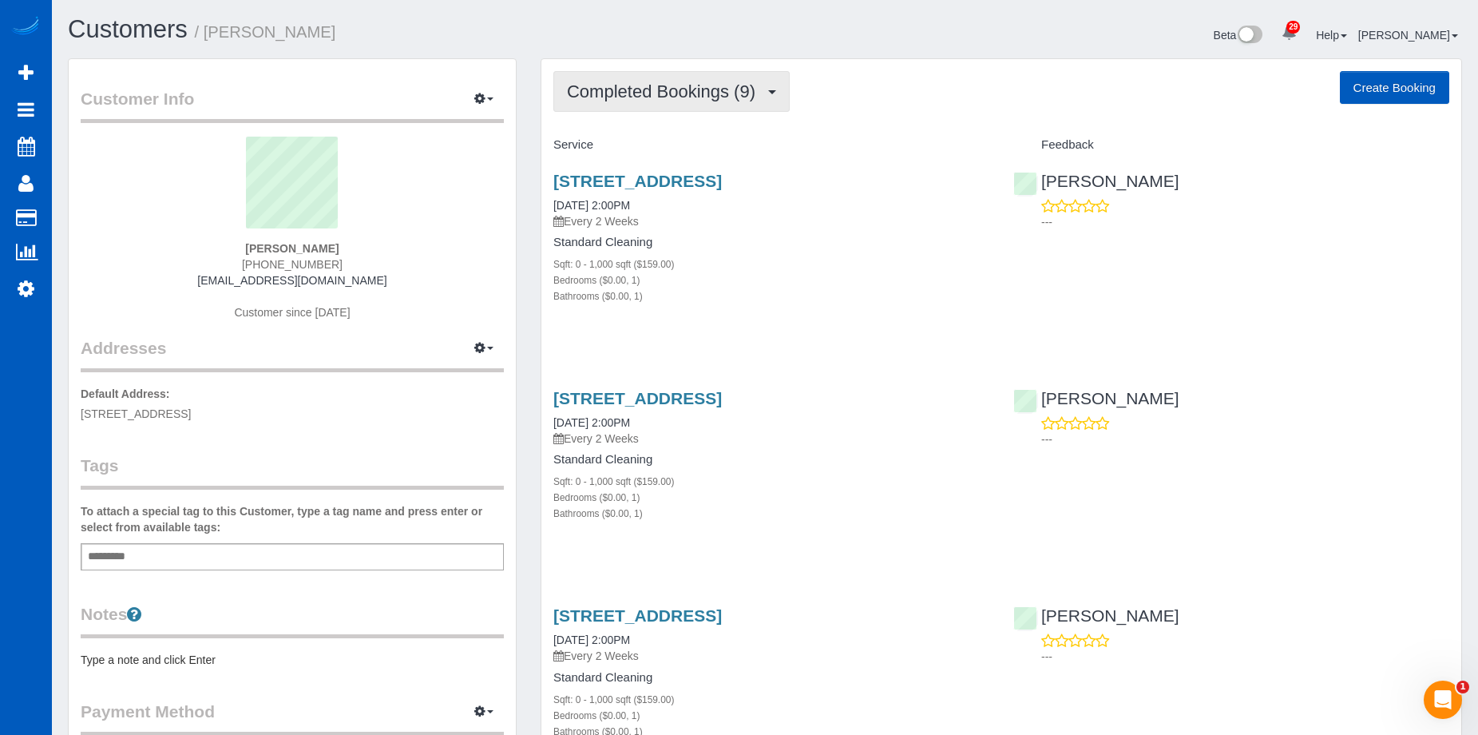
click at [685, 90] on span "Completed Bookings (9)" at bounding box center [665, 91] width 196 height 20
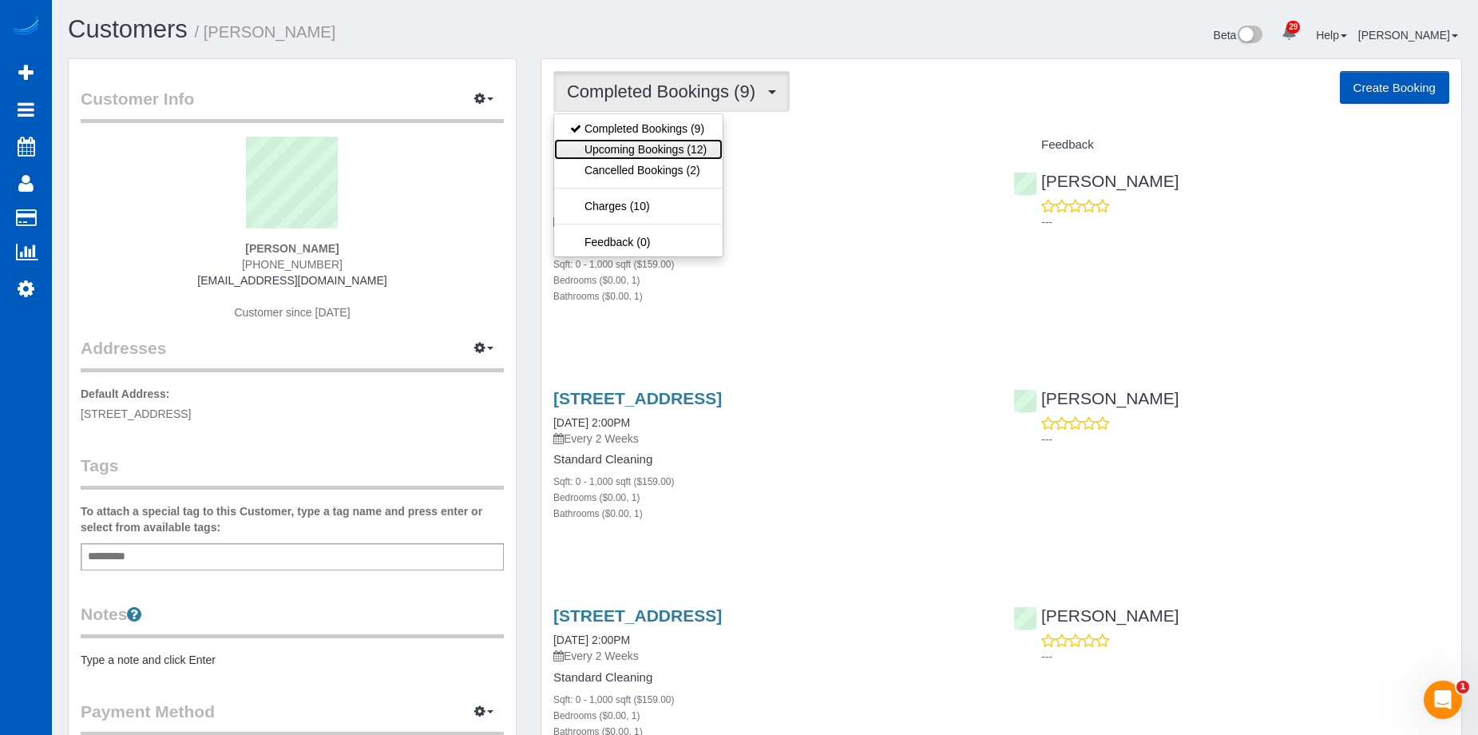
click at [687, 148] on link "Upcoming Bookings (12)" at bounding box center [638, 149] width 169 height 21
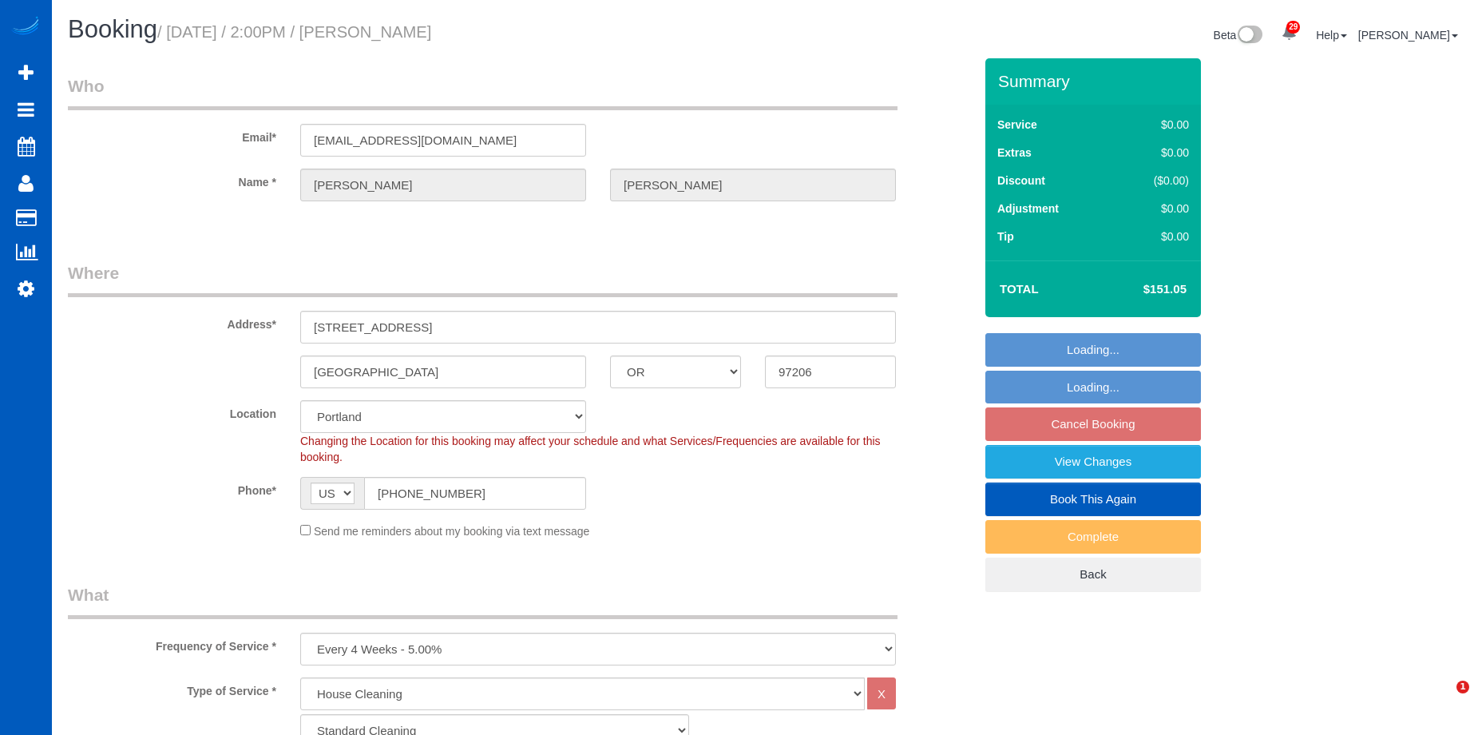
select select "OR"
select select "199"
select select "object:1127"
select select "spot3"
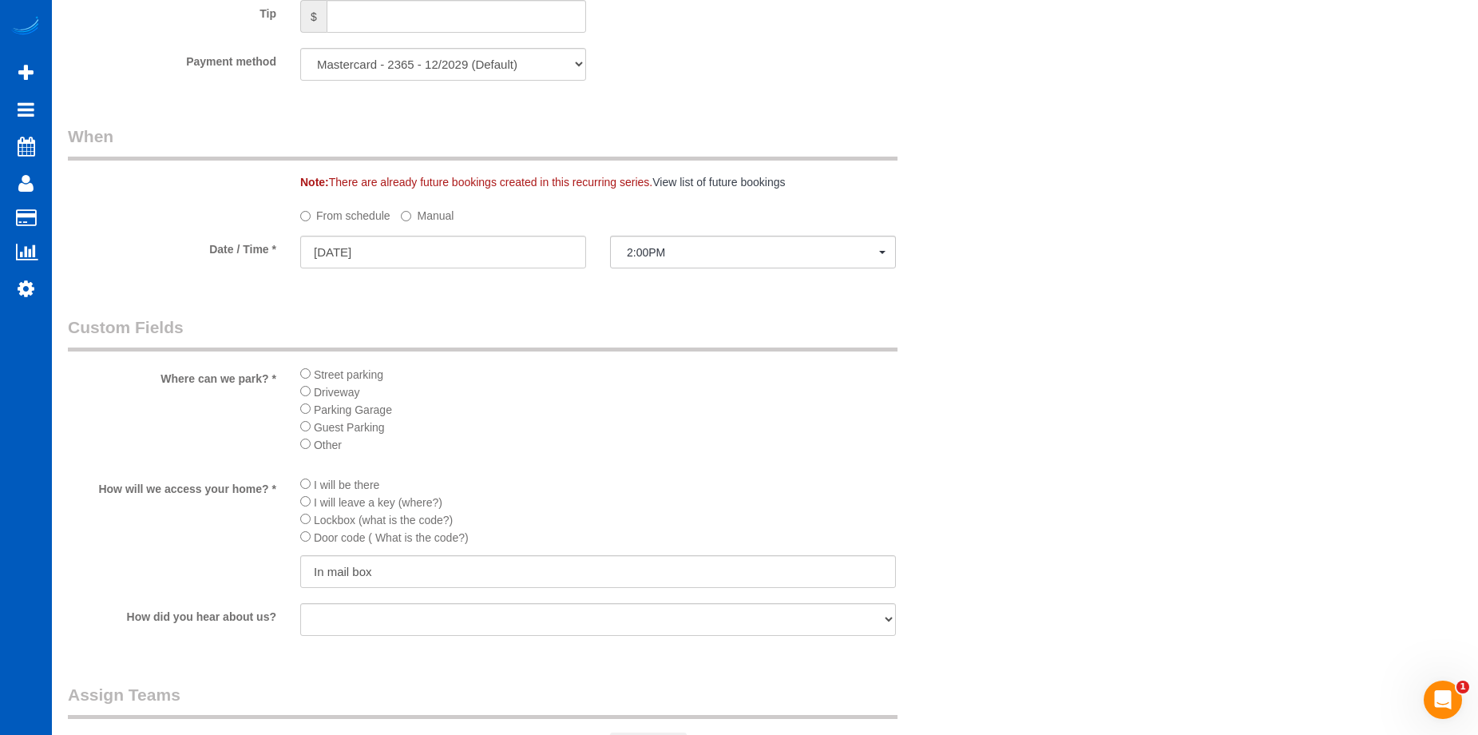
scroll to position [1294, 0]
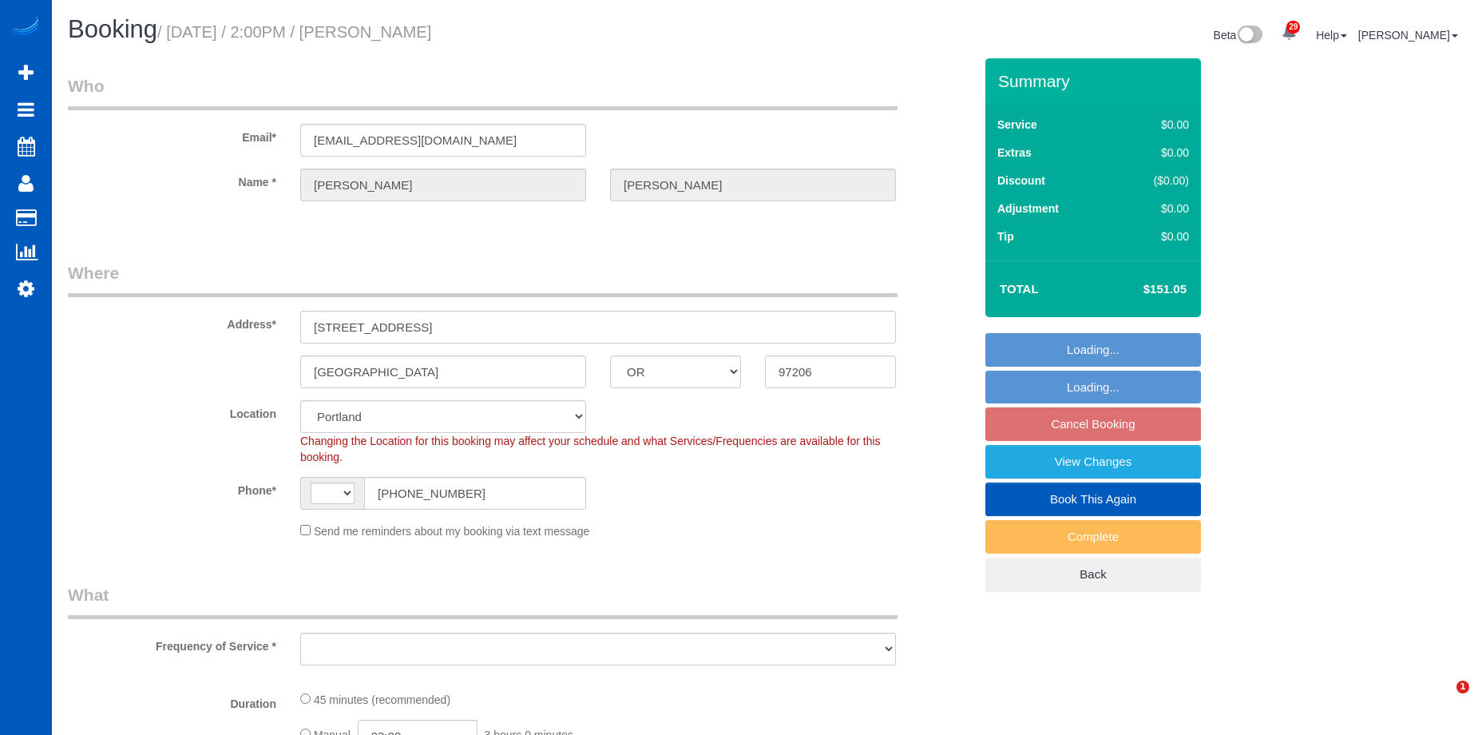
select select "OR"
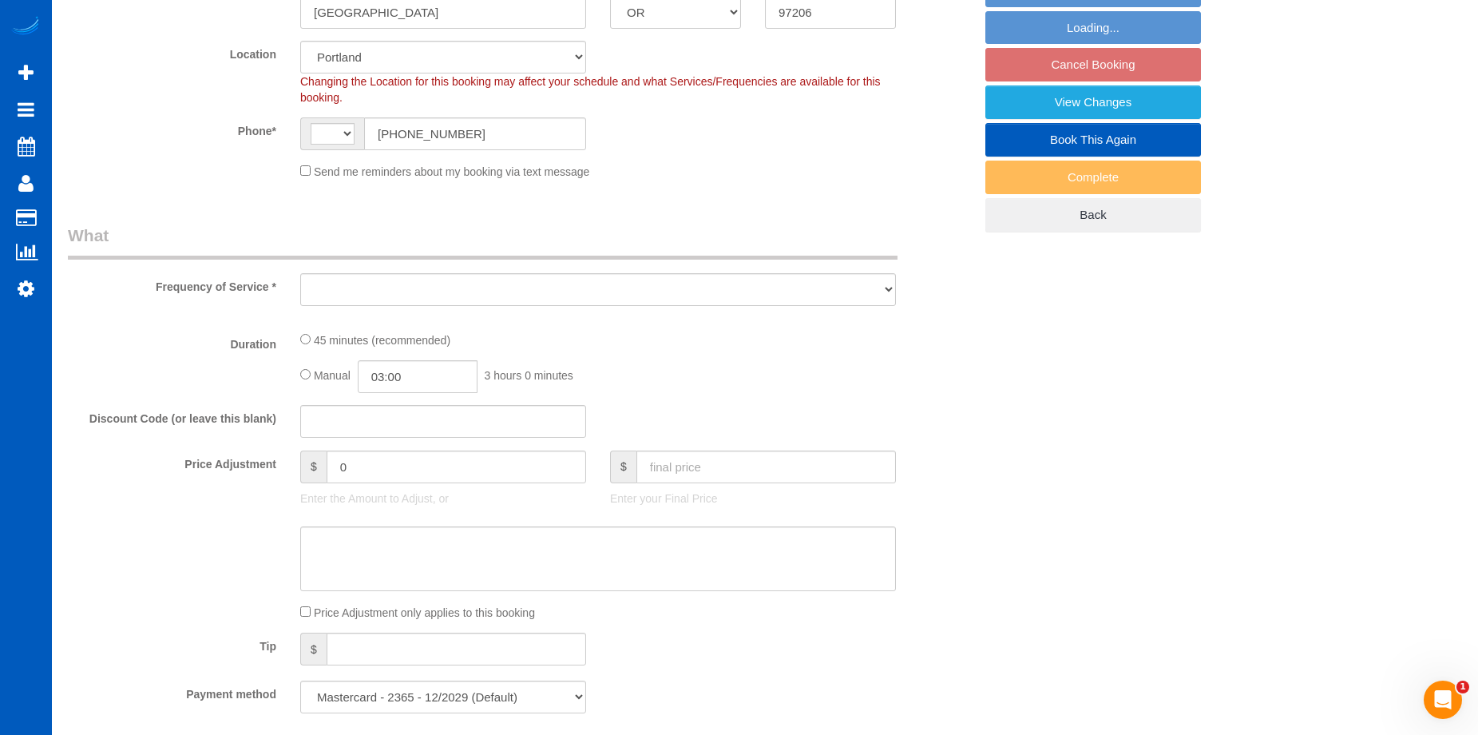
select select "string:[GEOGRAPHIC_DATA]"
select select "object:1132"
select select "199"
select select "spot3"
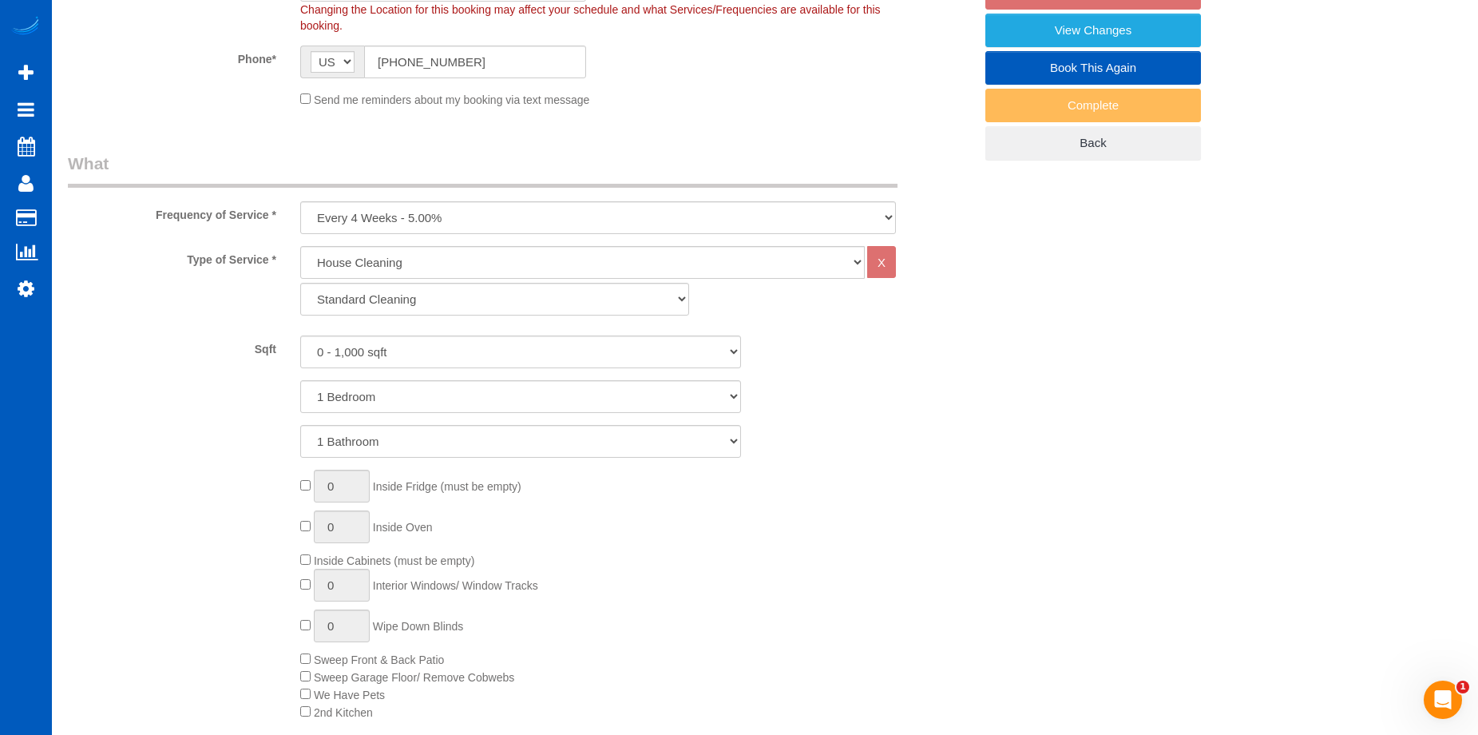
select select "object:1208"
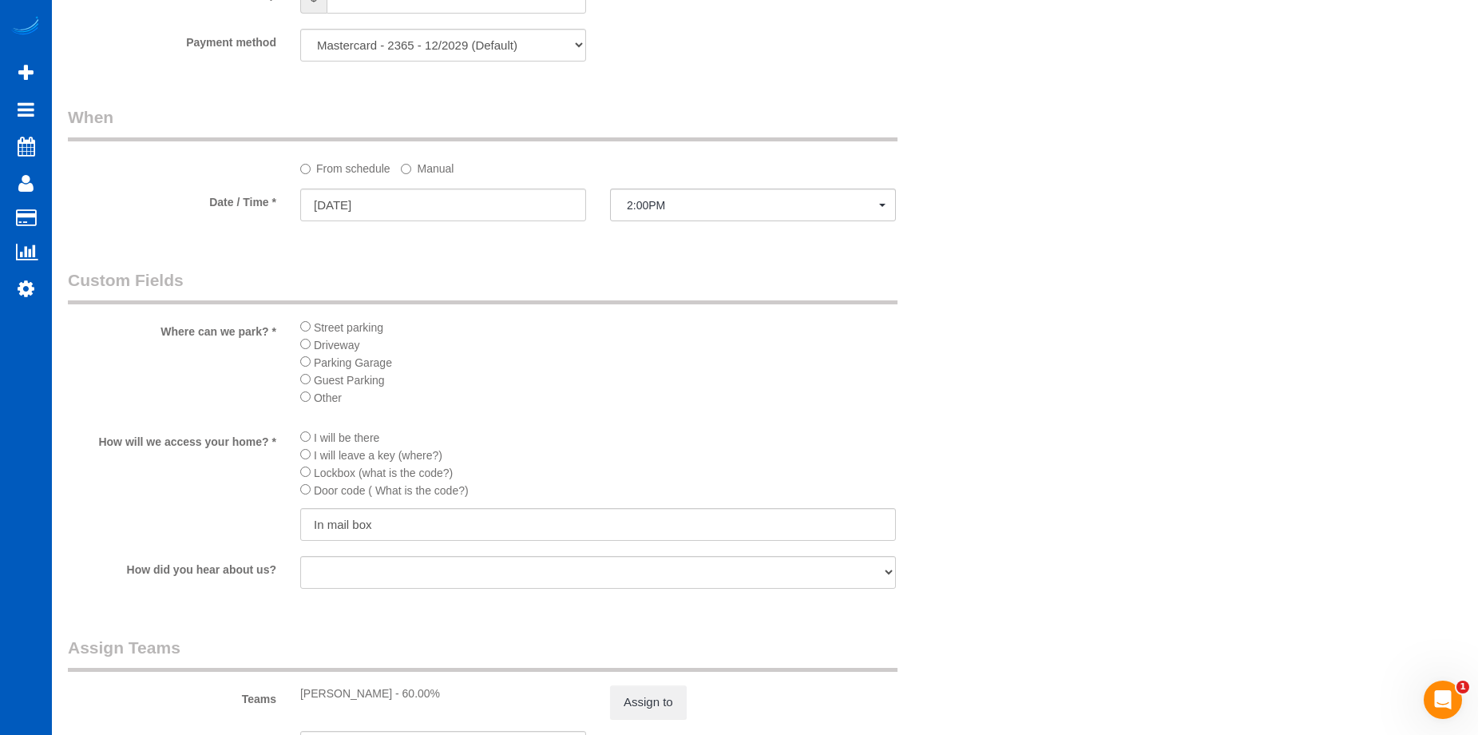
scroll to position [1837, 0]
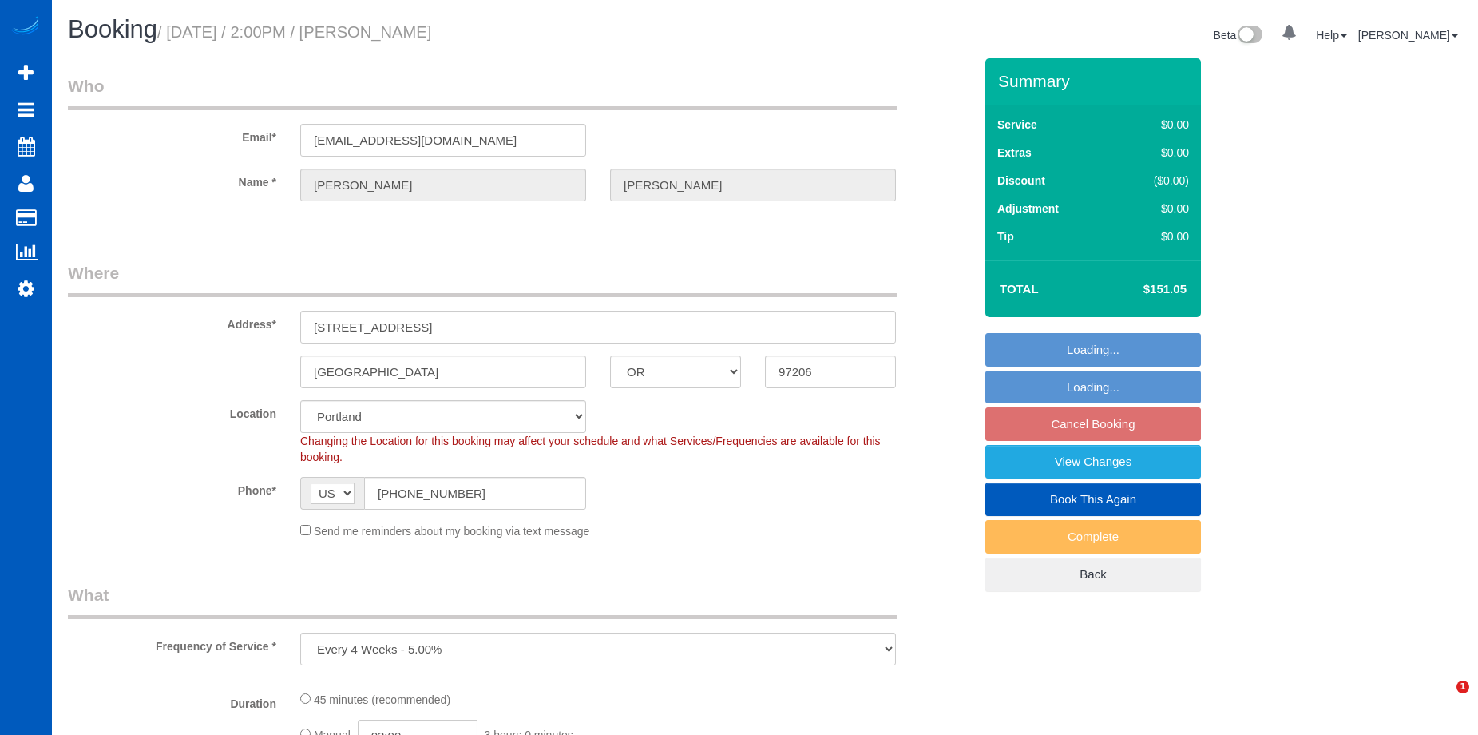
select select "OR"
select select "object:816"
select select "spot3"
select select "199"
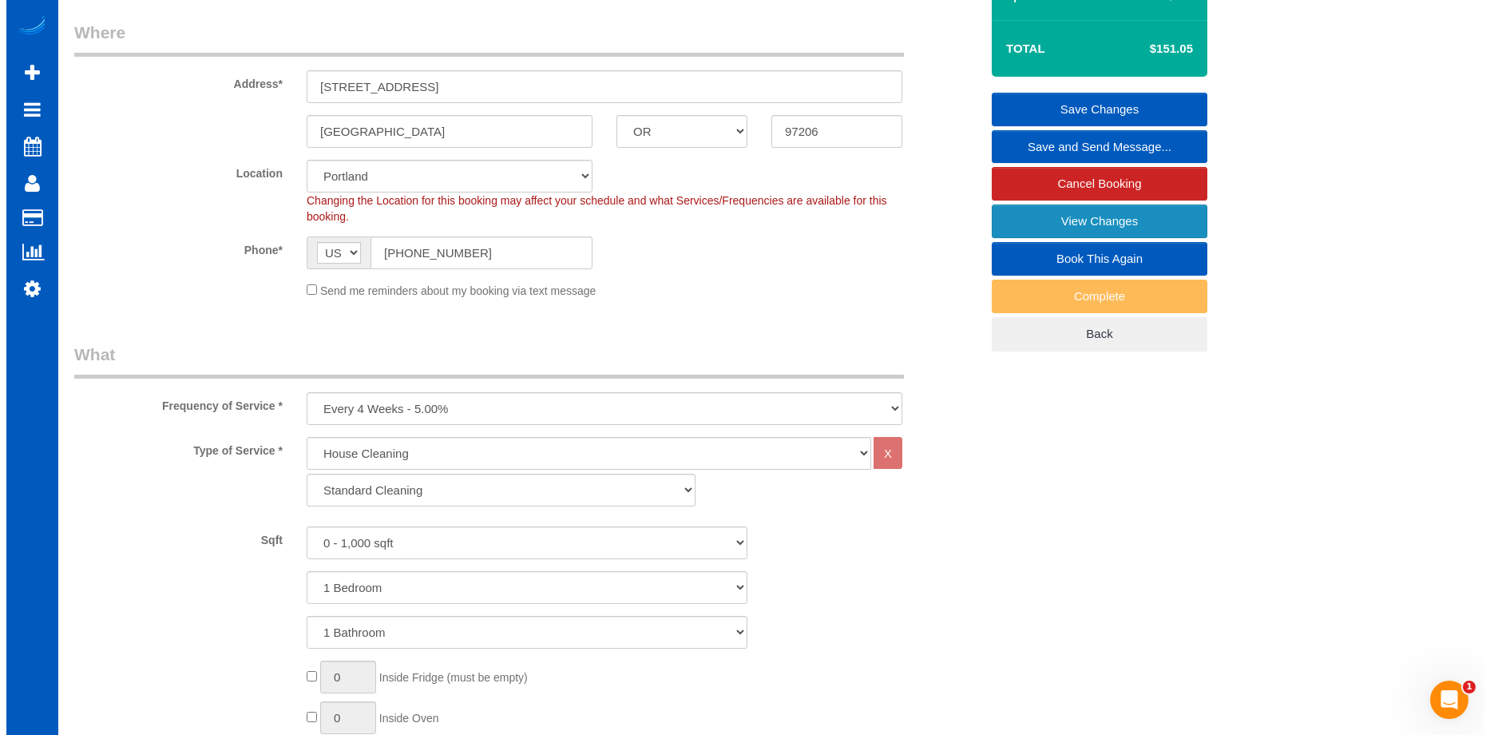
scroll to position [240, 0]
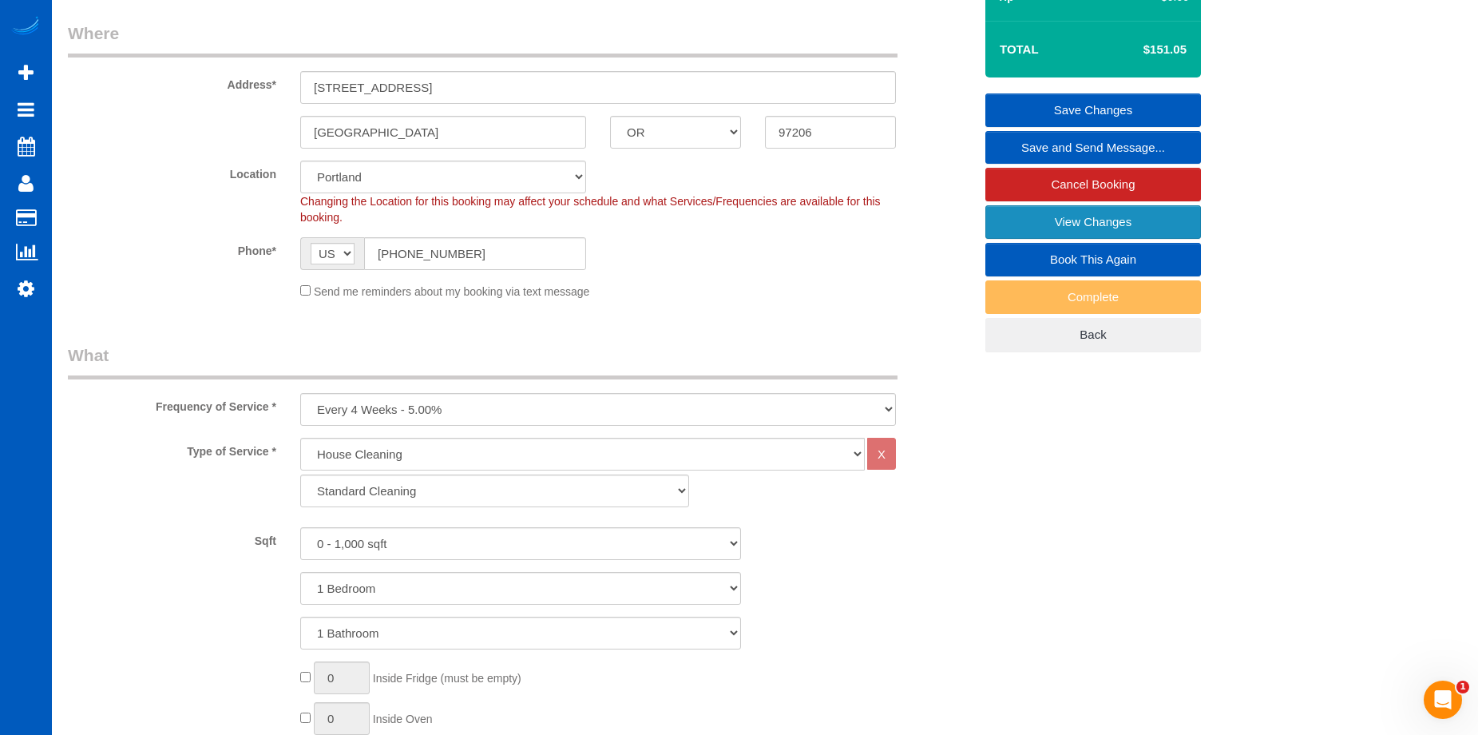
click at [1053, 210] on link "View Changes" at bounding box center [1093, 222] width 216 height 34
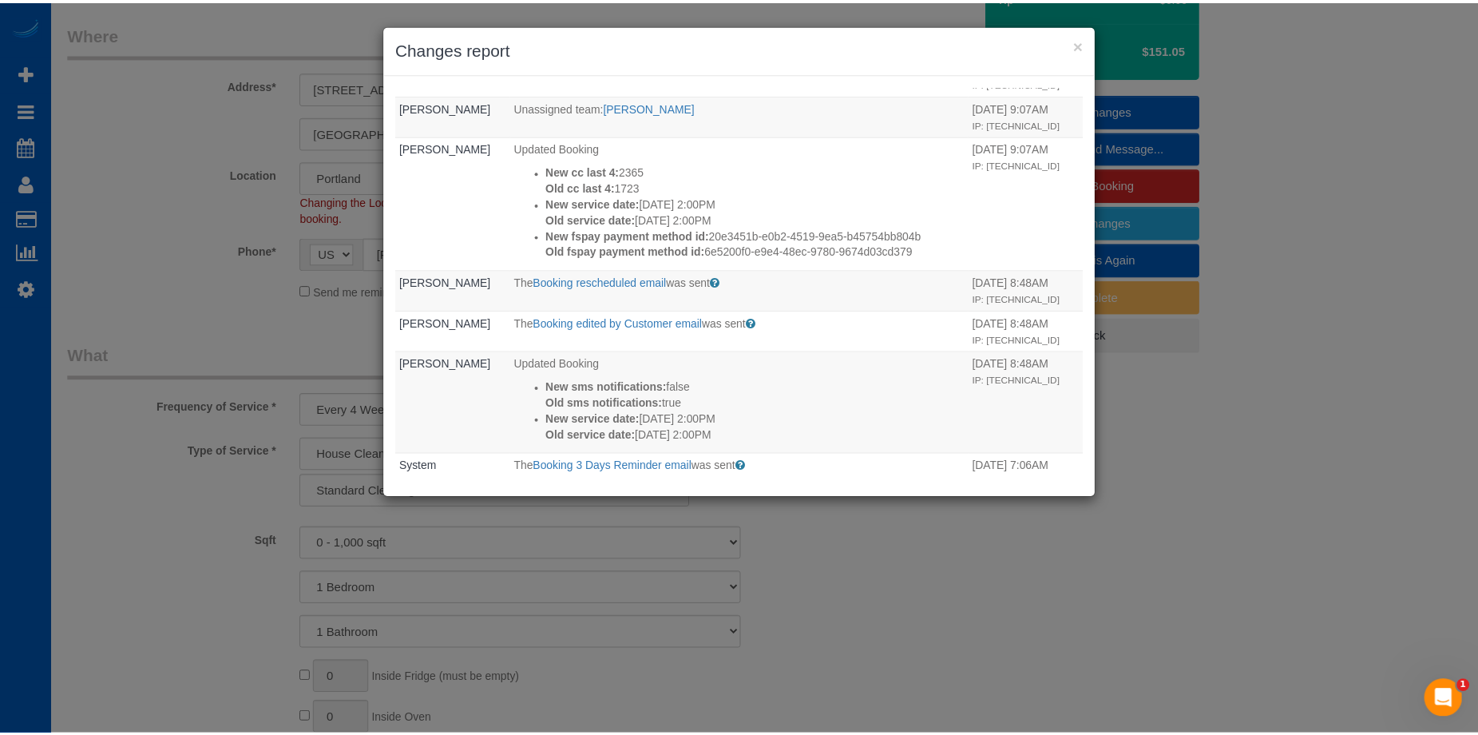
scroll to position [0, 0]
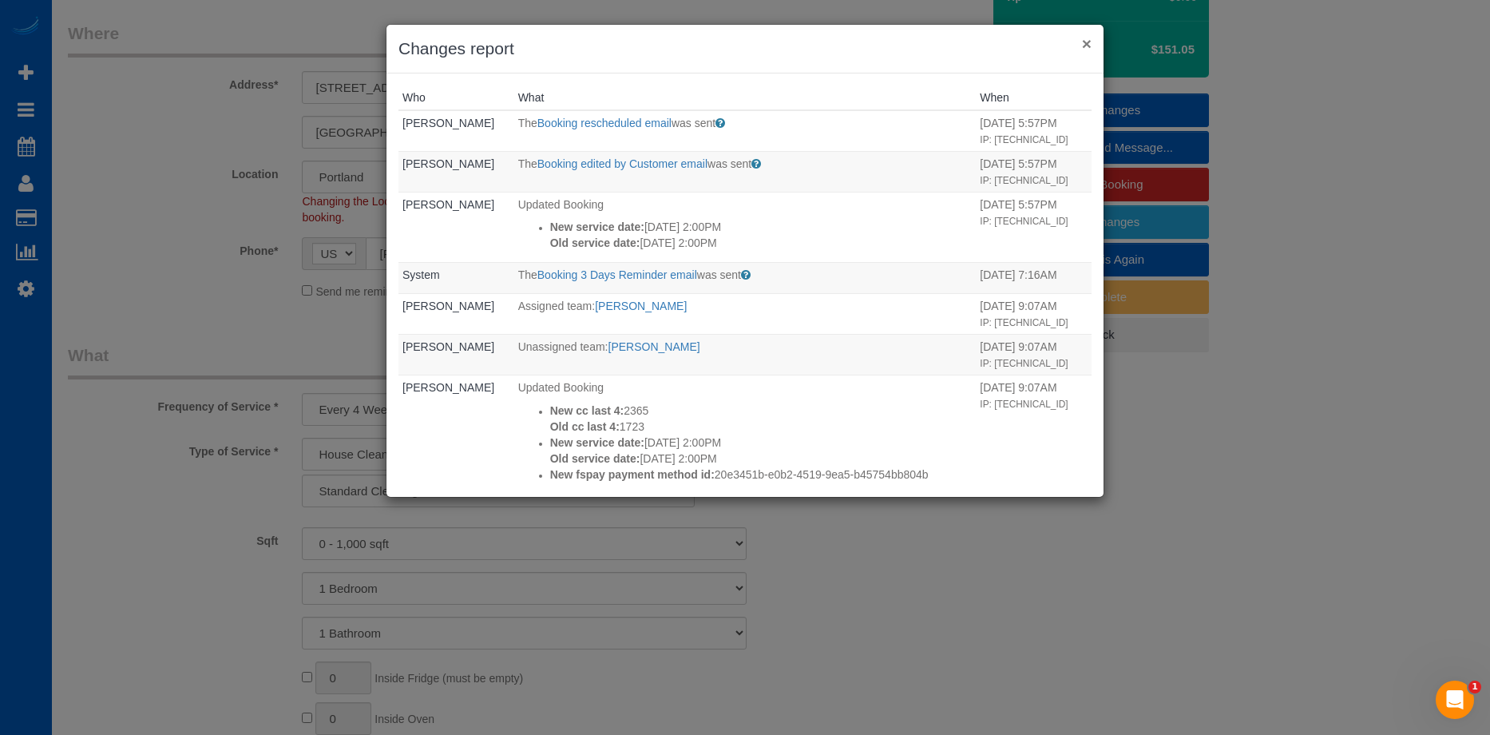
click at [1084, 37] on button "×" at bounding box center [1087, 43] width 10 height 17
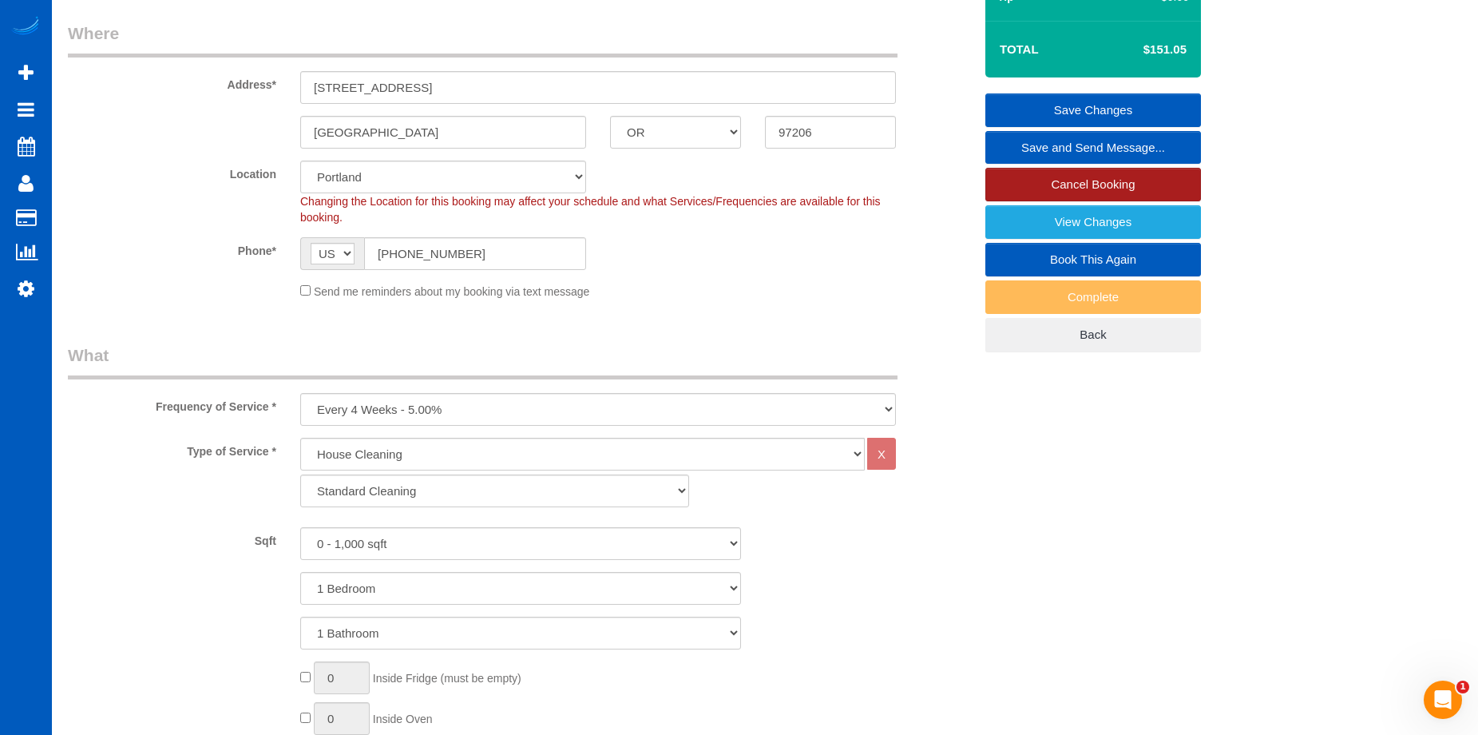
click at [1086, 183] on link "Cancel Booking" at bounding box center [1093, 185] width 216 height 34
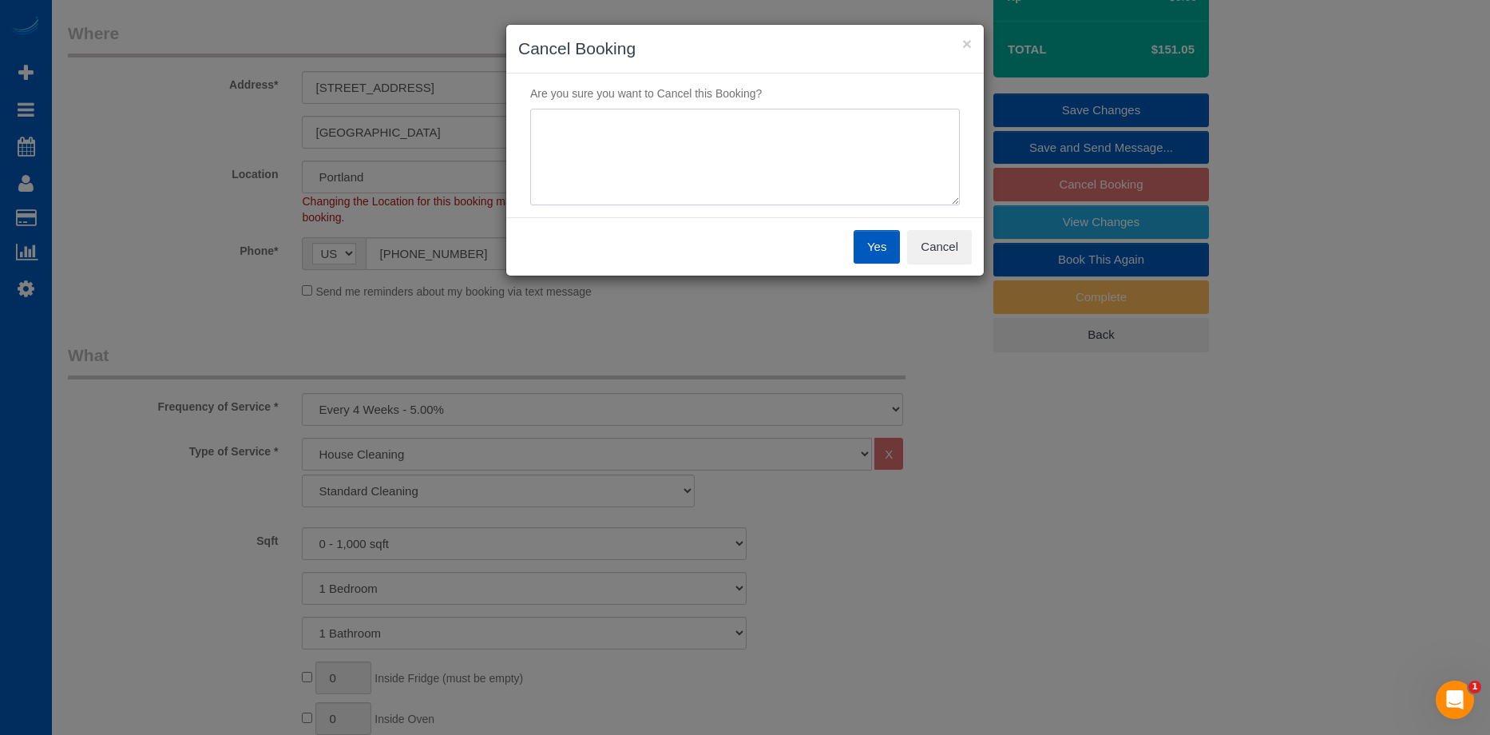
click at [907, 149] on textarea at bounding box center [745, 157] width 430 height 97
type textarea "Duplicate"
drag, startPoint x: 772, startPoint y: 137, endPoint x: 486, endPoint y: 115, distance: 286.7
click at [486, 115] on div "× Cancel Booking Are you sure you want to Cancel this Booking? Yes Cancel" at bounding box center [745, 367] width 1490 height 735
click at [939, 247] on button "Cancel" at bounding box center [939, 247] width 65 height 34
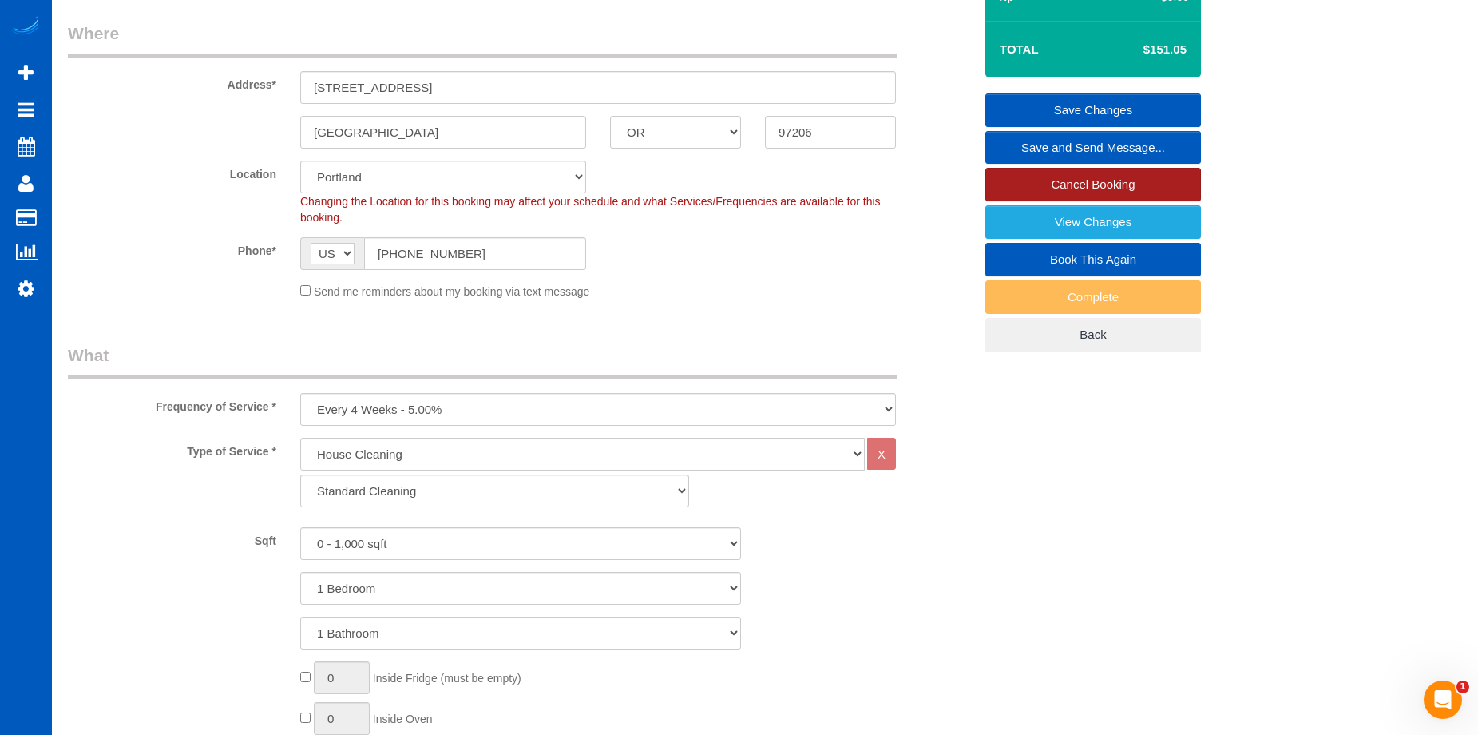
click at [1009, 176] on link "Cancel Booking" at bounding box center [1093, 185] width 216 height 34
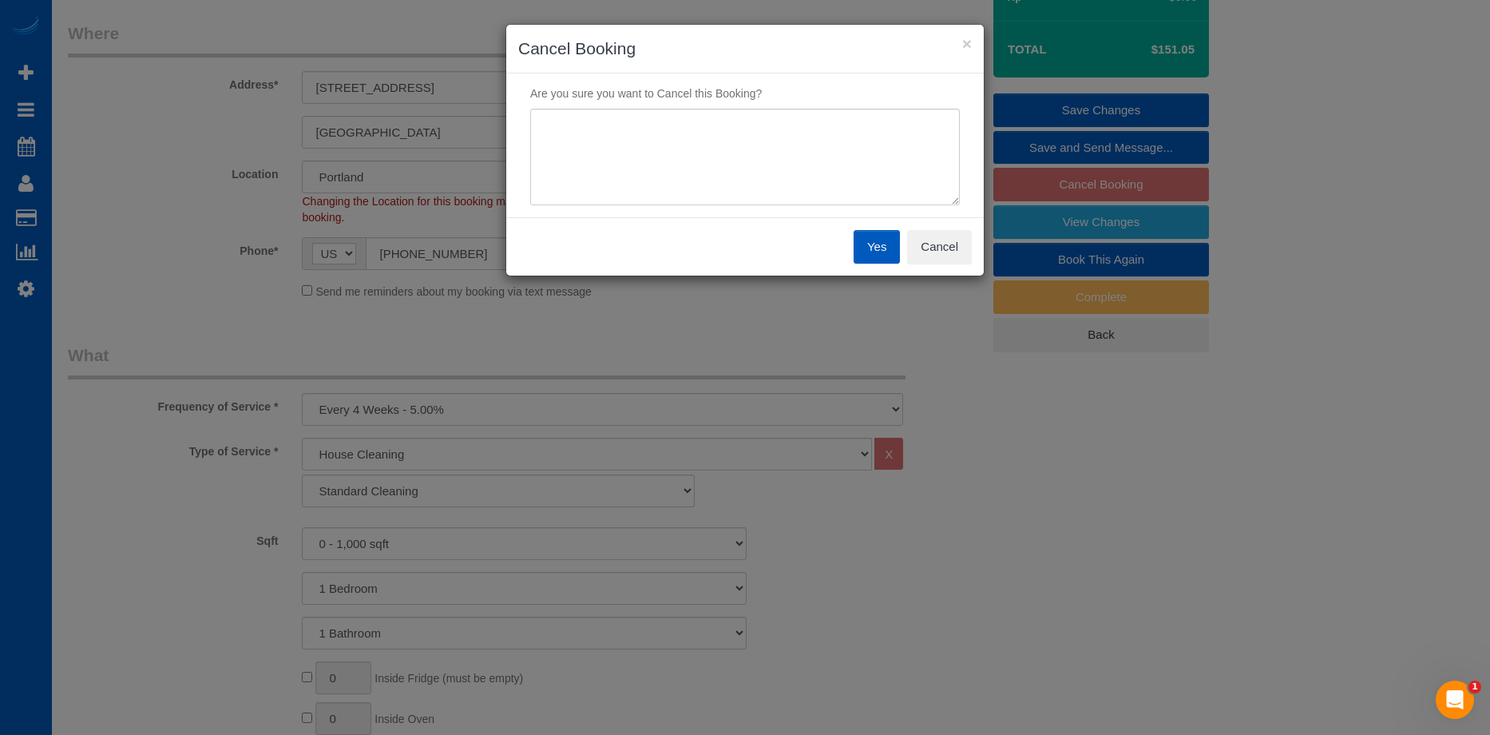
click at [884, 244] on button "Yes" at bounding box center [877, 247] width 46 height 34
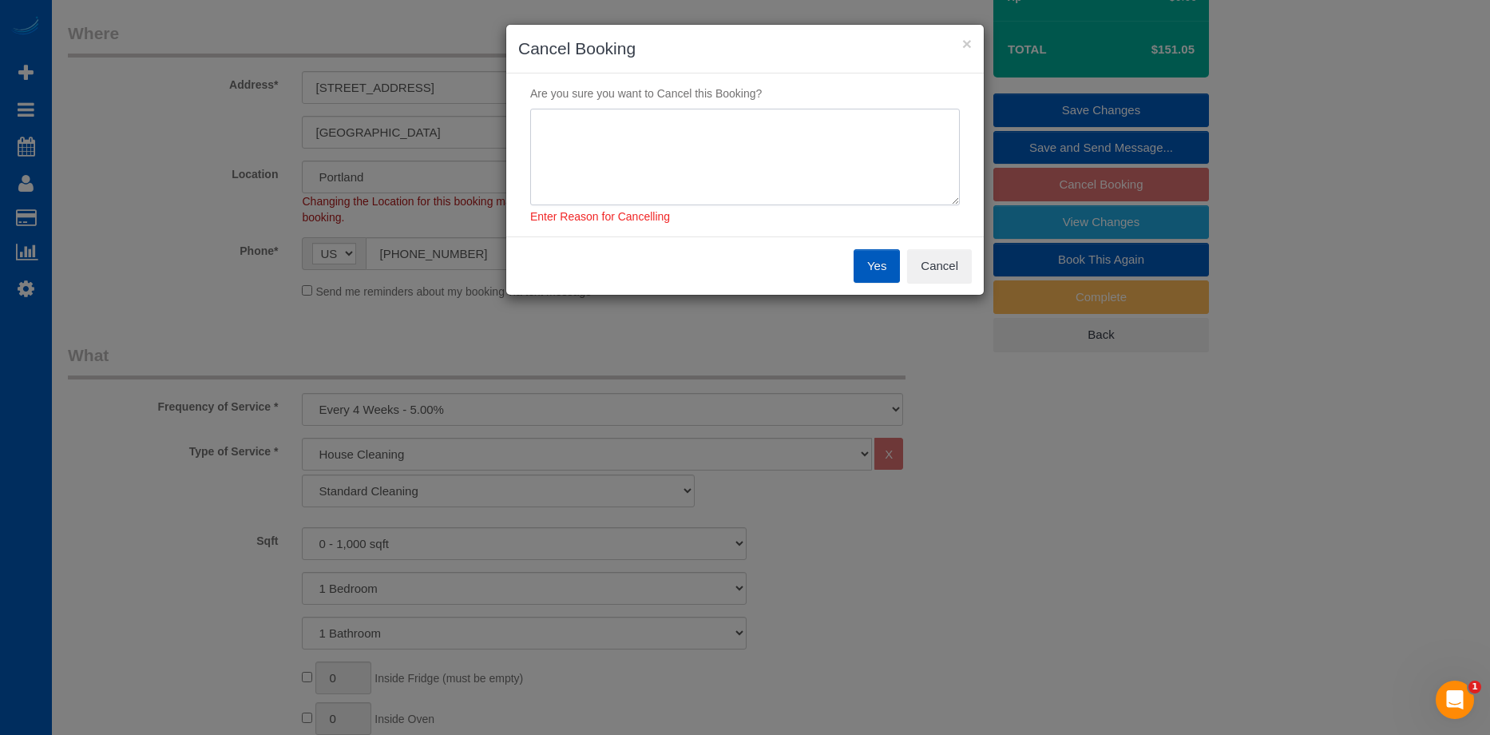
click at [834, 157] on textarea at bounding box center [745, 157] width 430 height 97
type textarea "U"
click at [720, 145] on textarea at bounding box center [745, 157] width 430 height 97
drag, startPoint x: 652, startPoint y: 123, endPoint x: 520, endPoint y: 125, distance: 131.8
click at [520, 125] on div "Enter Reason for Cancelling" at bounding box center [745, 167] width 454 height 117
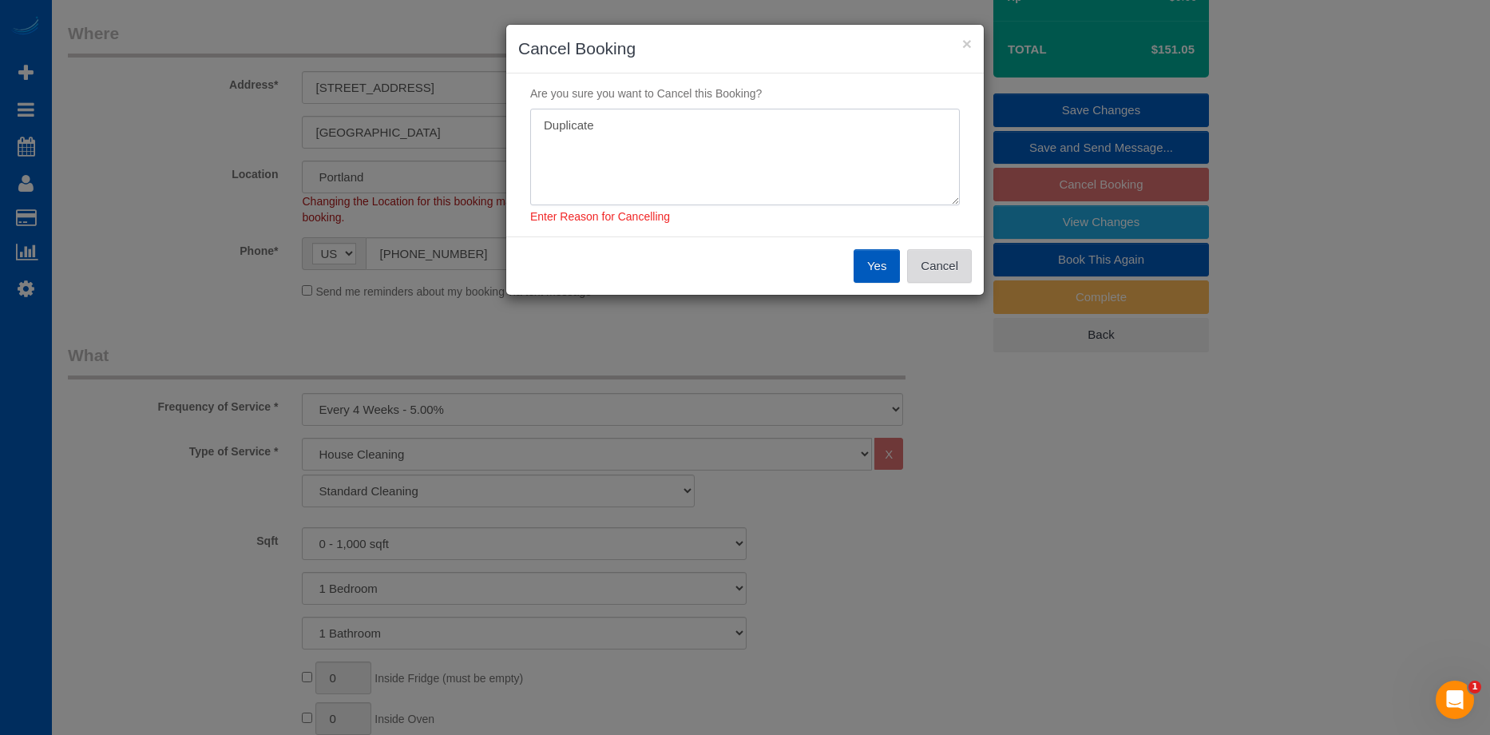
type textarea "Duplicate"
click at [935, 270] on button "Cancel" at bounding box center [939, 266] width 65 height 34
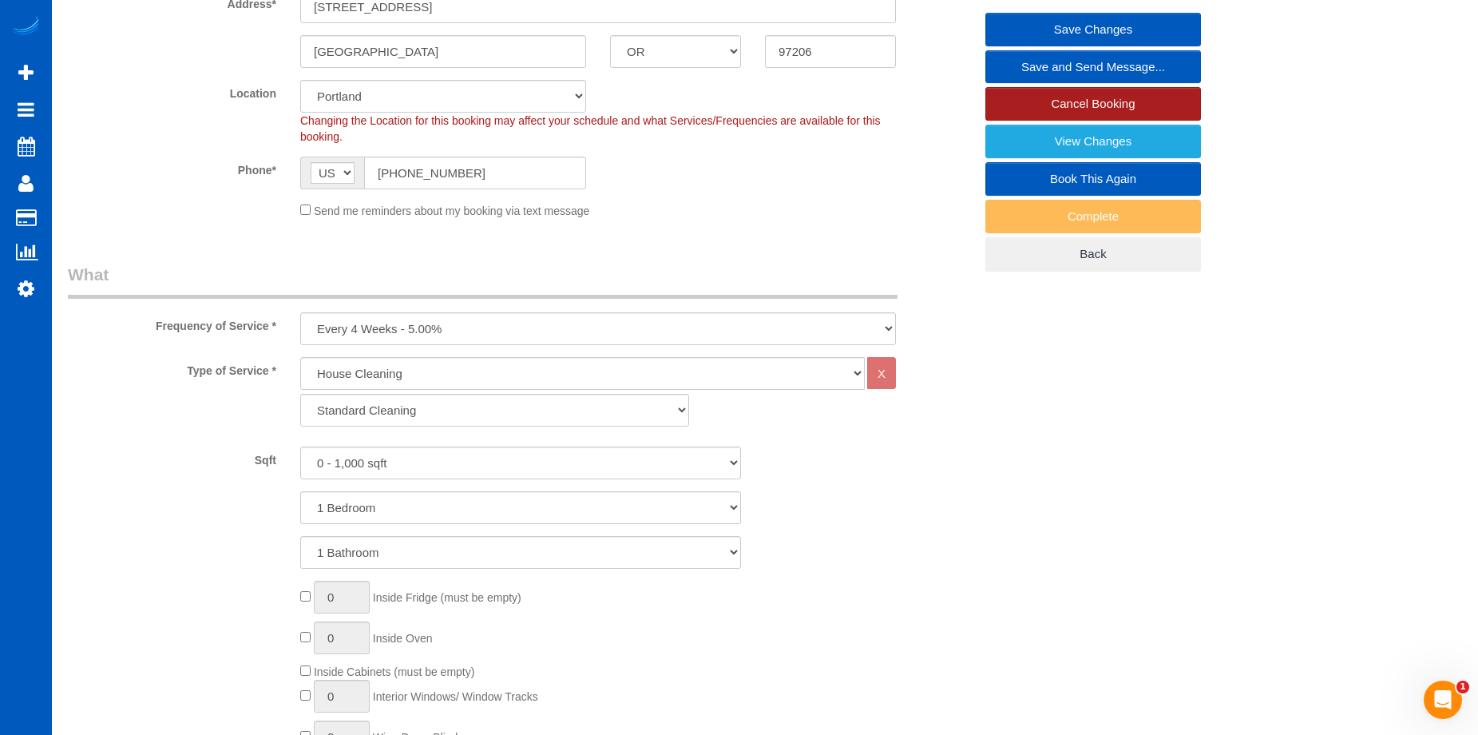
scroll to position [319, 0]
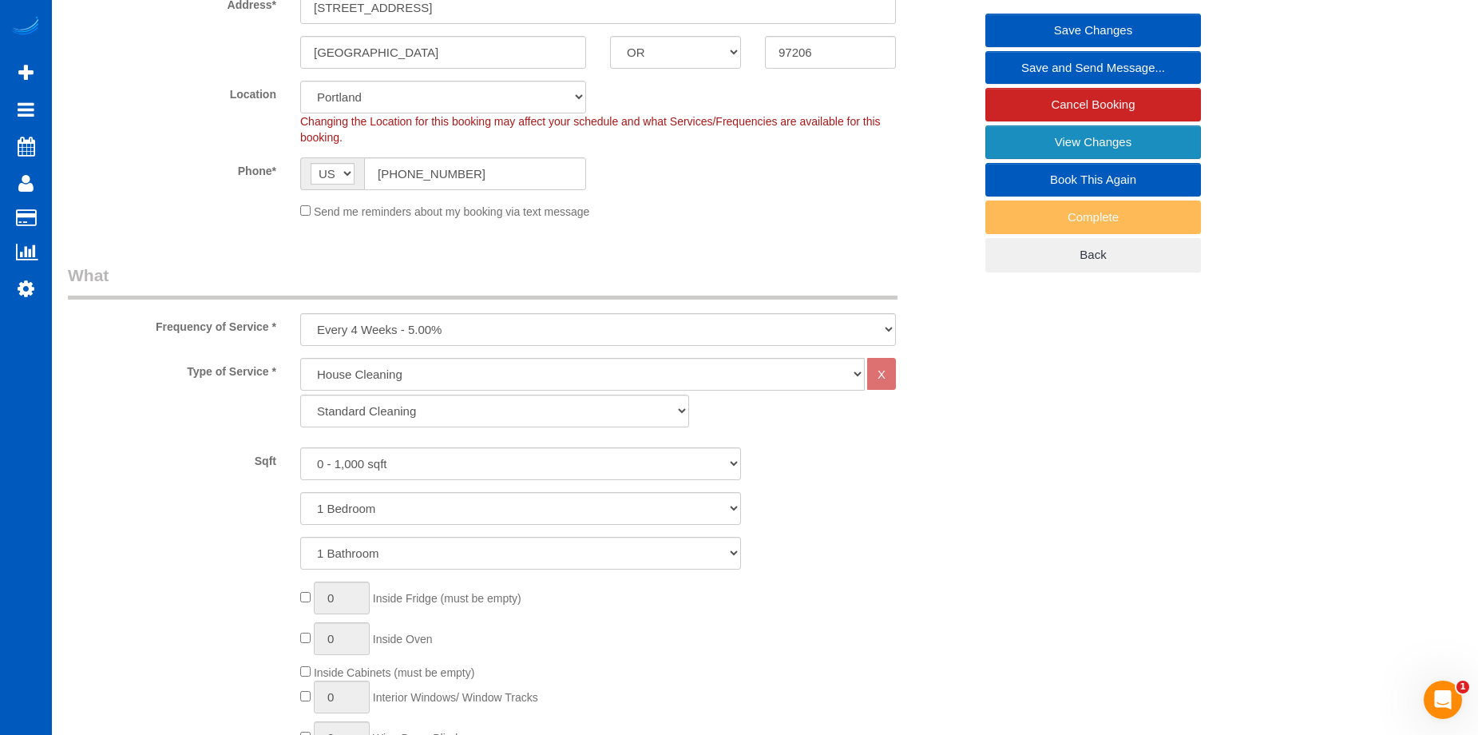
click at [1092, 138] on link "View Changes" at bounding box center [1093, 142] width 216 height 34
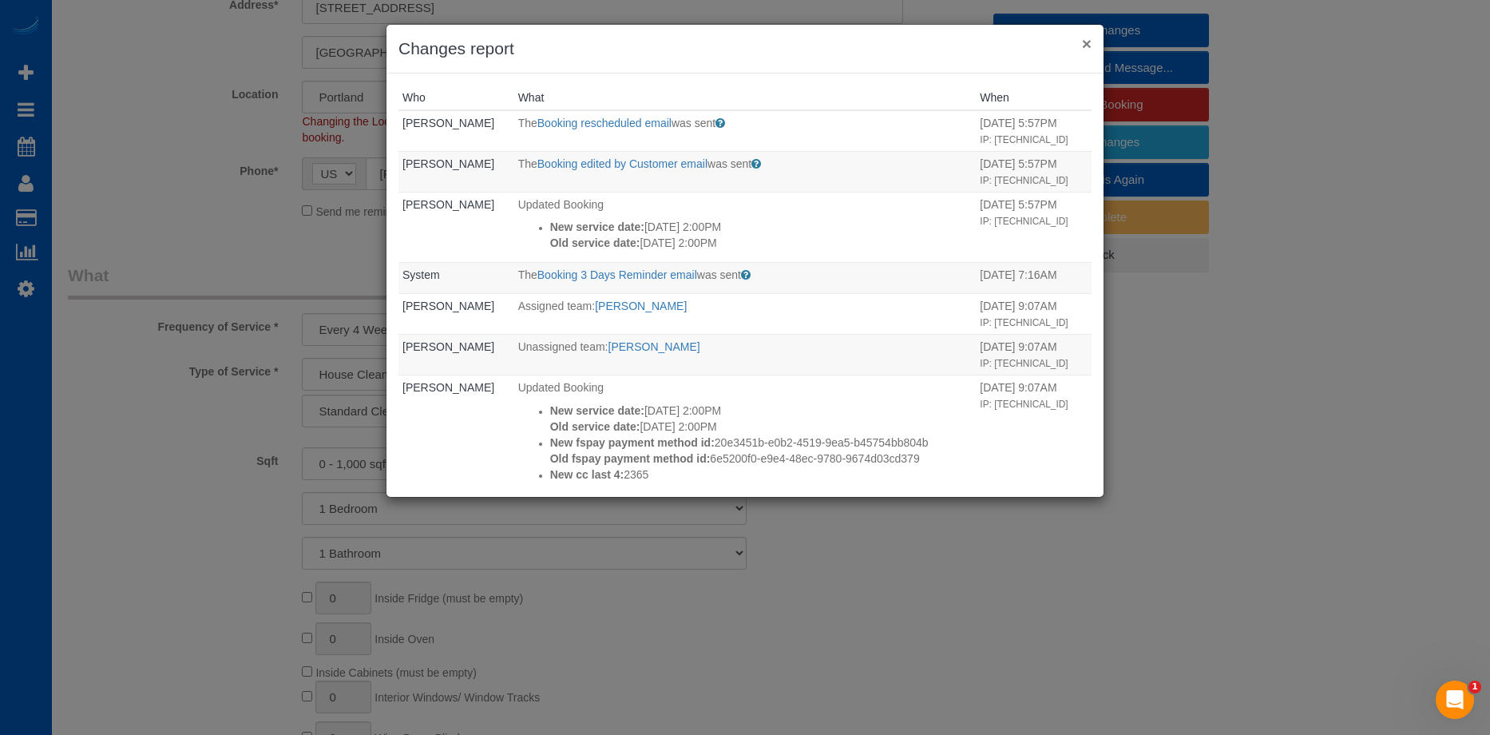
drag, startPoint x: 1085, startPoint y: 38, endPoint x: 1061, endPoint y: 50, distance: 27.2
click at [1085, 38] on button "×" at bounding box center [1087, 43] width 10 height 17
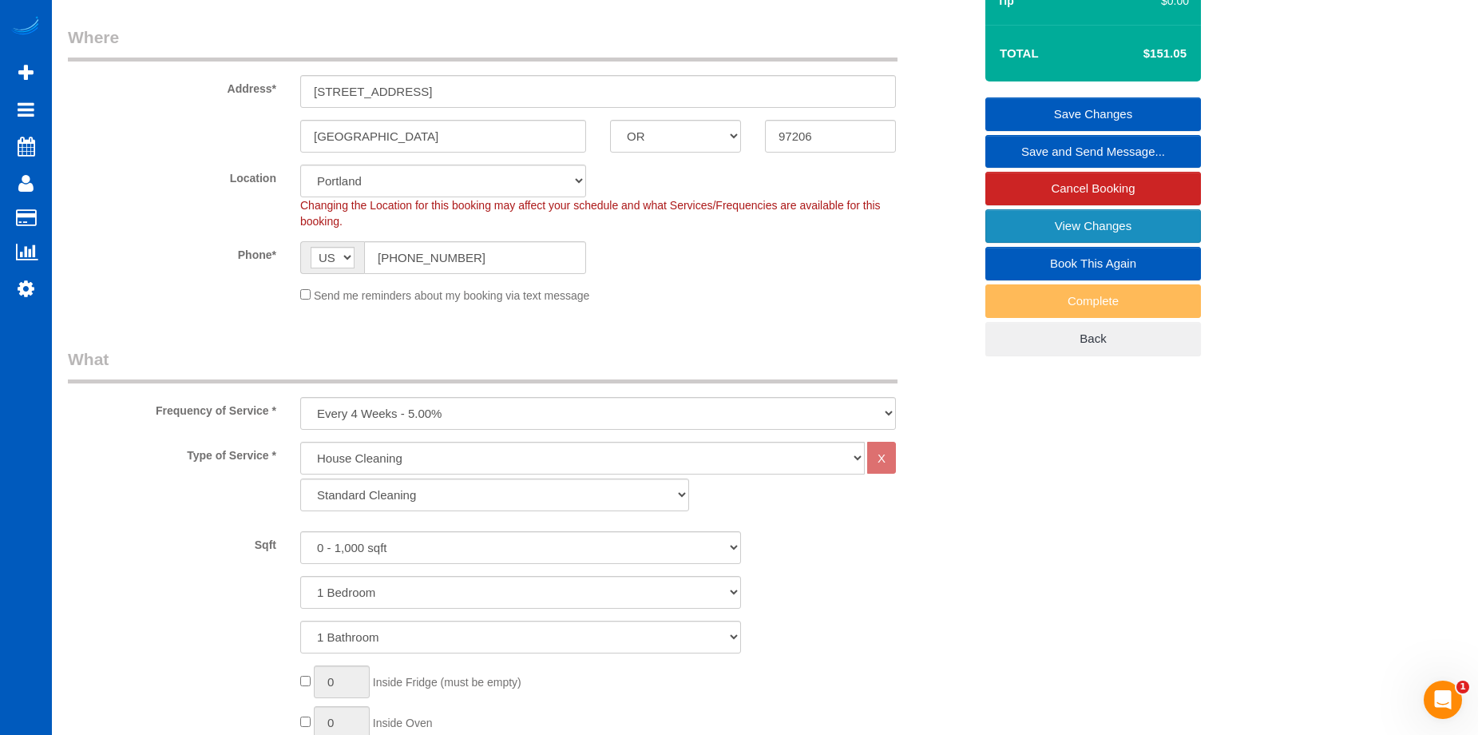
scroll to position [160, 0]
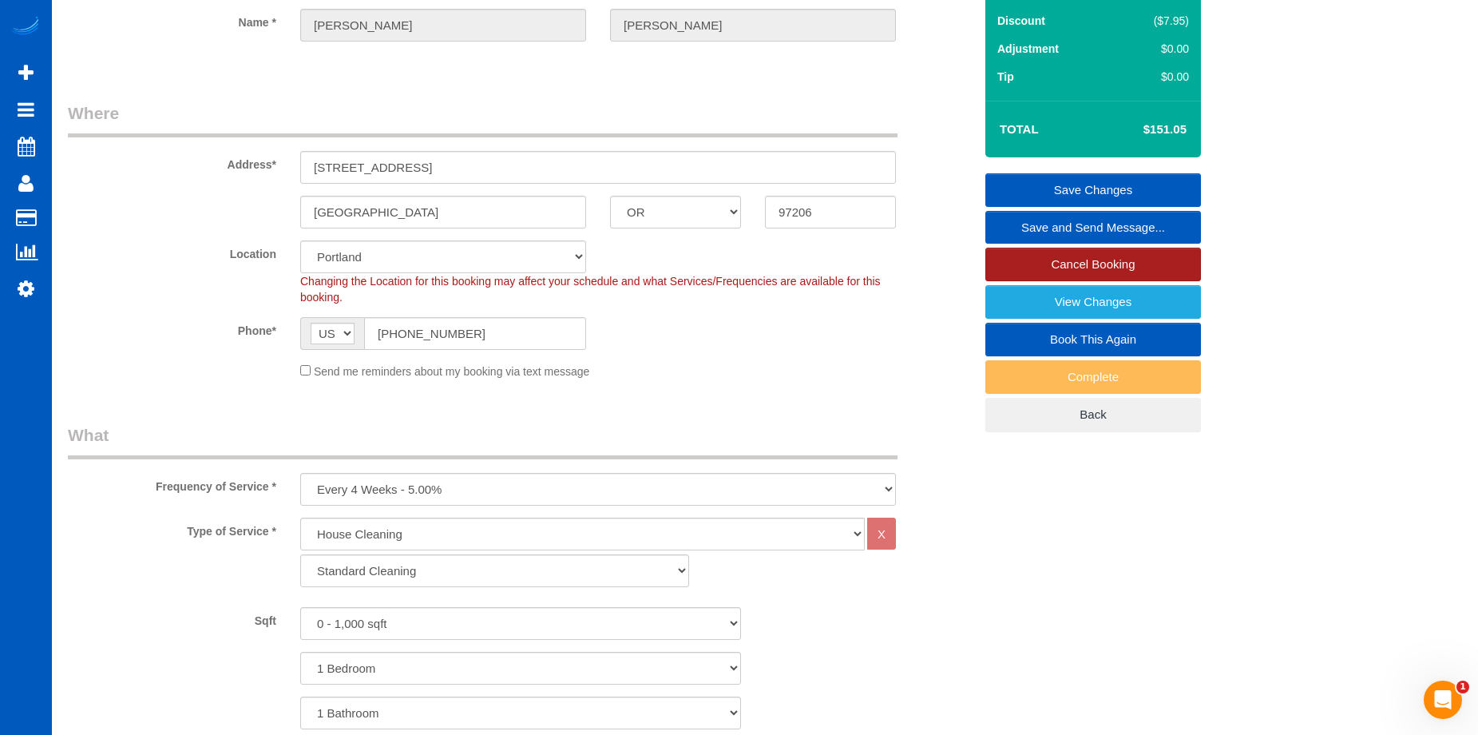
click at [1037, 259] on link "Cancel Booking" at bounding box center [1093, 265] width 216 height 34
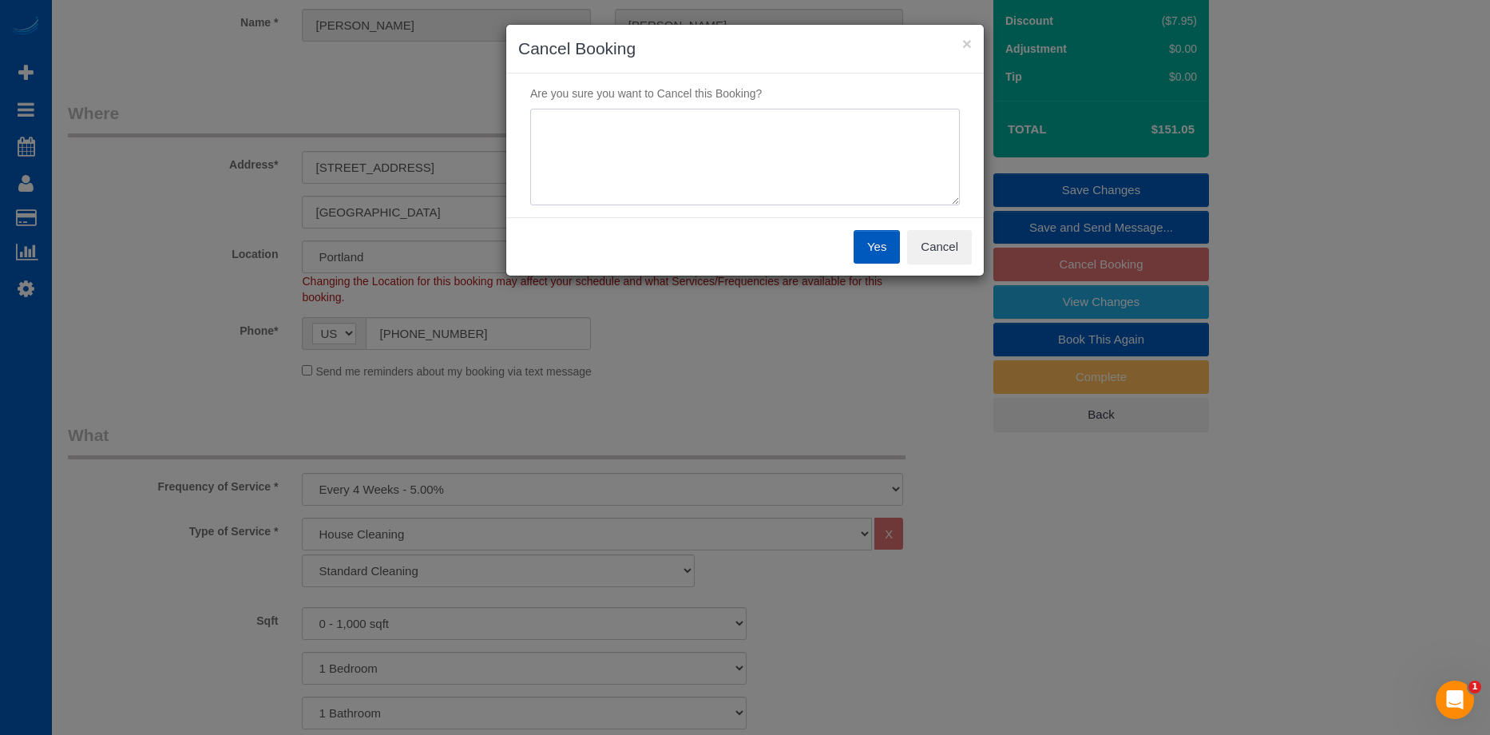
click at [724, 135] on textarea at bounding box center [745, 157] width 430 height 97
type textarea "Duplicate"
click at [883, 239] on button "Yes" at bounding box center [877, 247] width 46 height 34
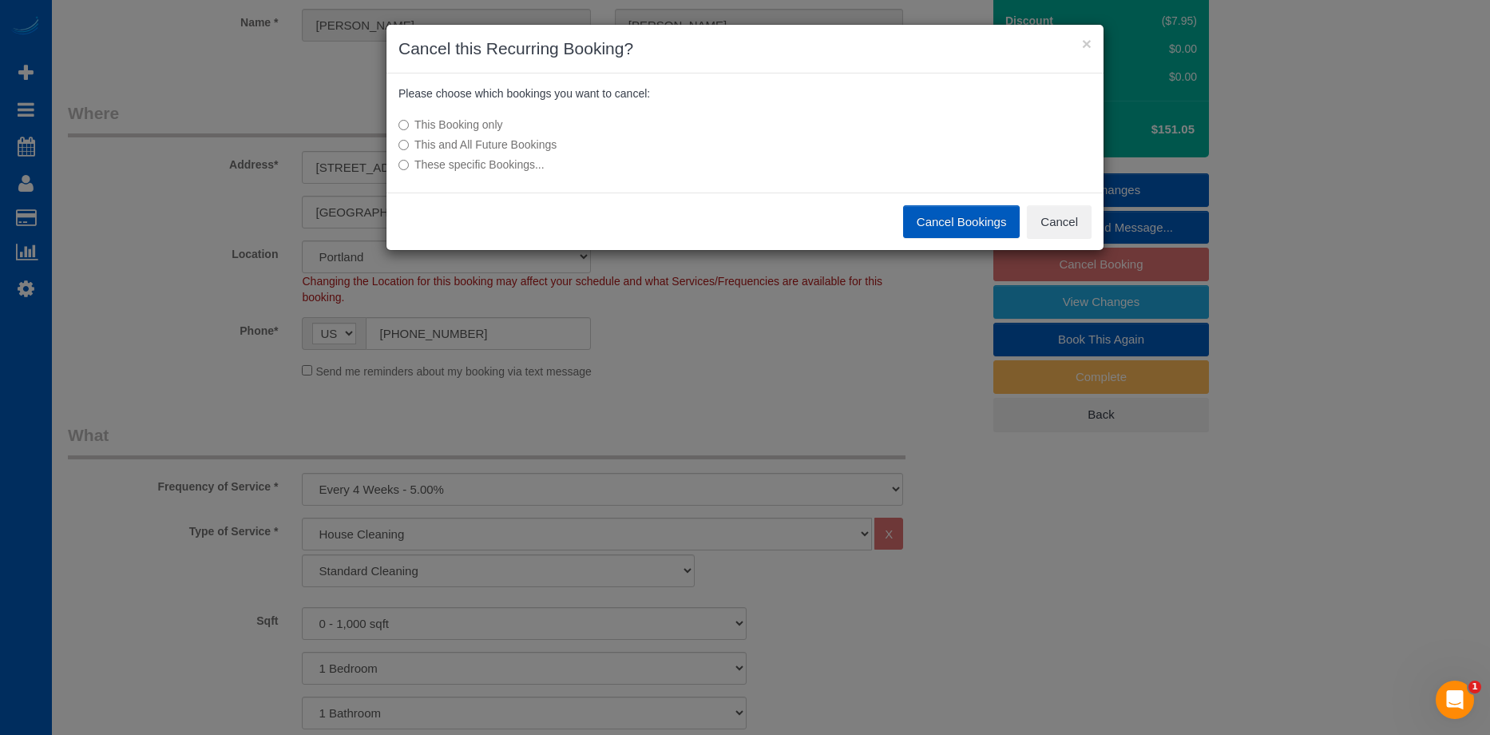
click at [942, 220] on button "Cancel Bookings" at bounding box center [961, 222] width 117 height 34
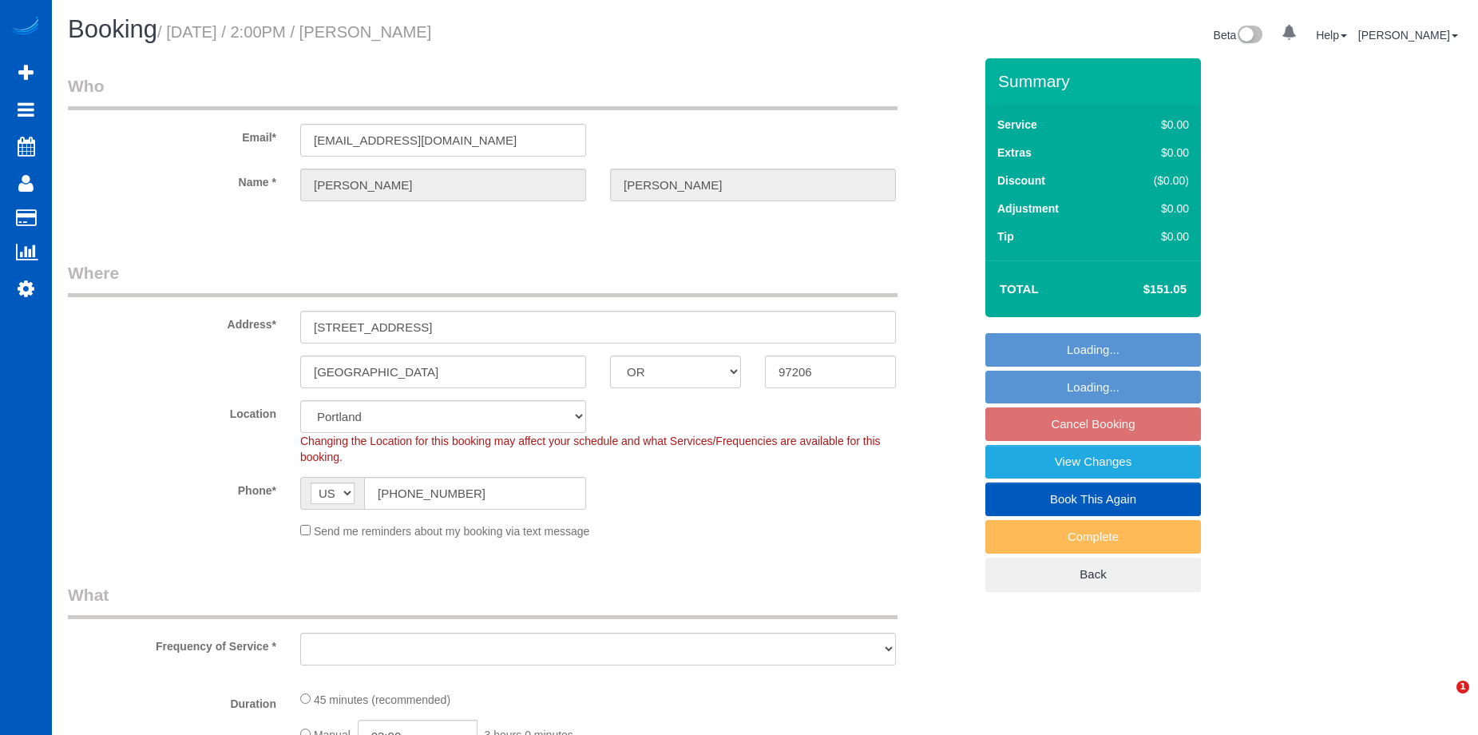
select select "OR"
select select "199"
select select "object:1048"
select select "spot3"
select select "object:1208"
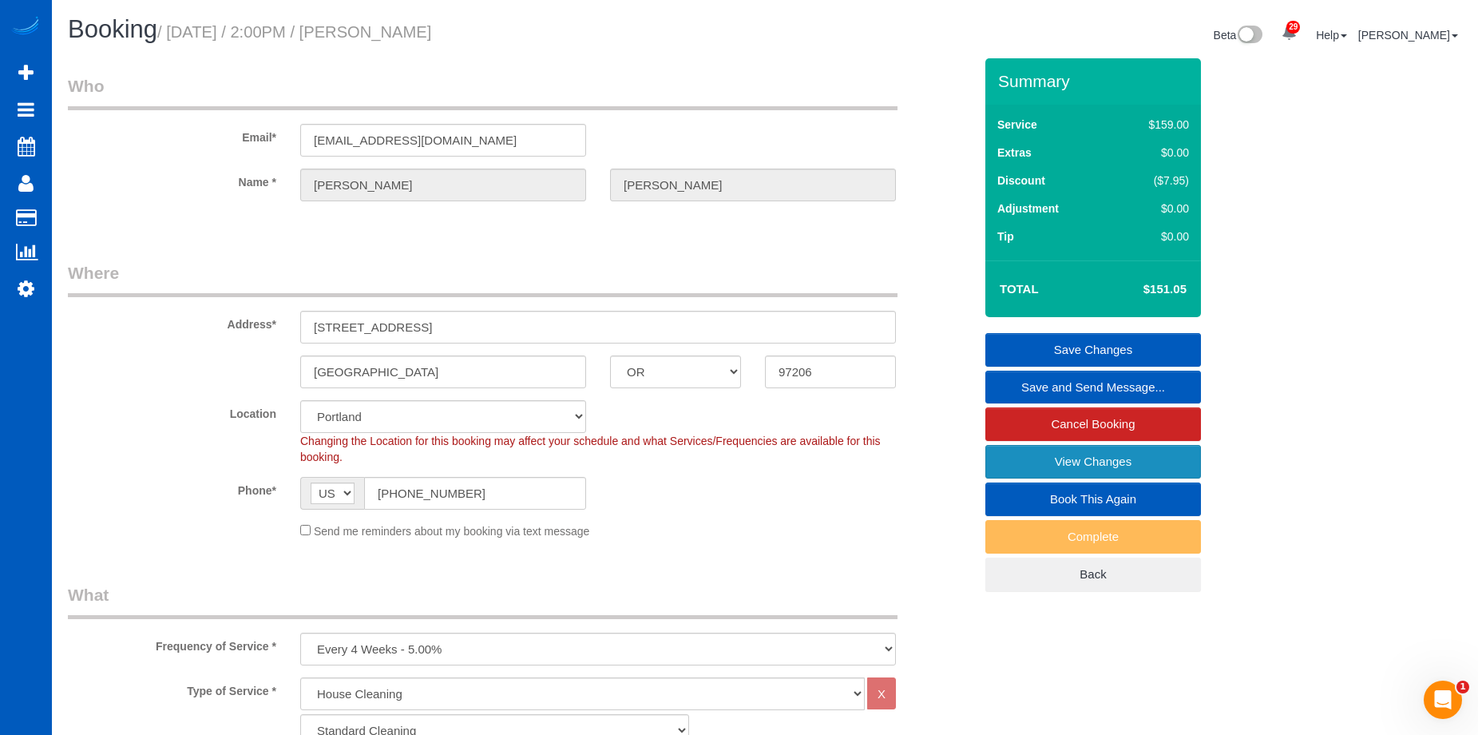
click at [1021, 456] on link "View Changes" at bounding box center [1093, 462] width 216 height 34
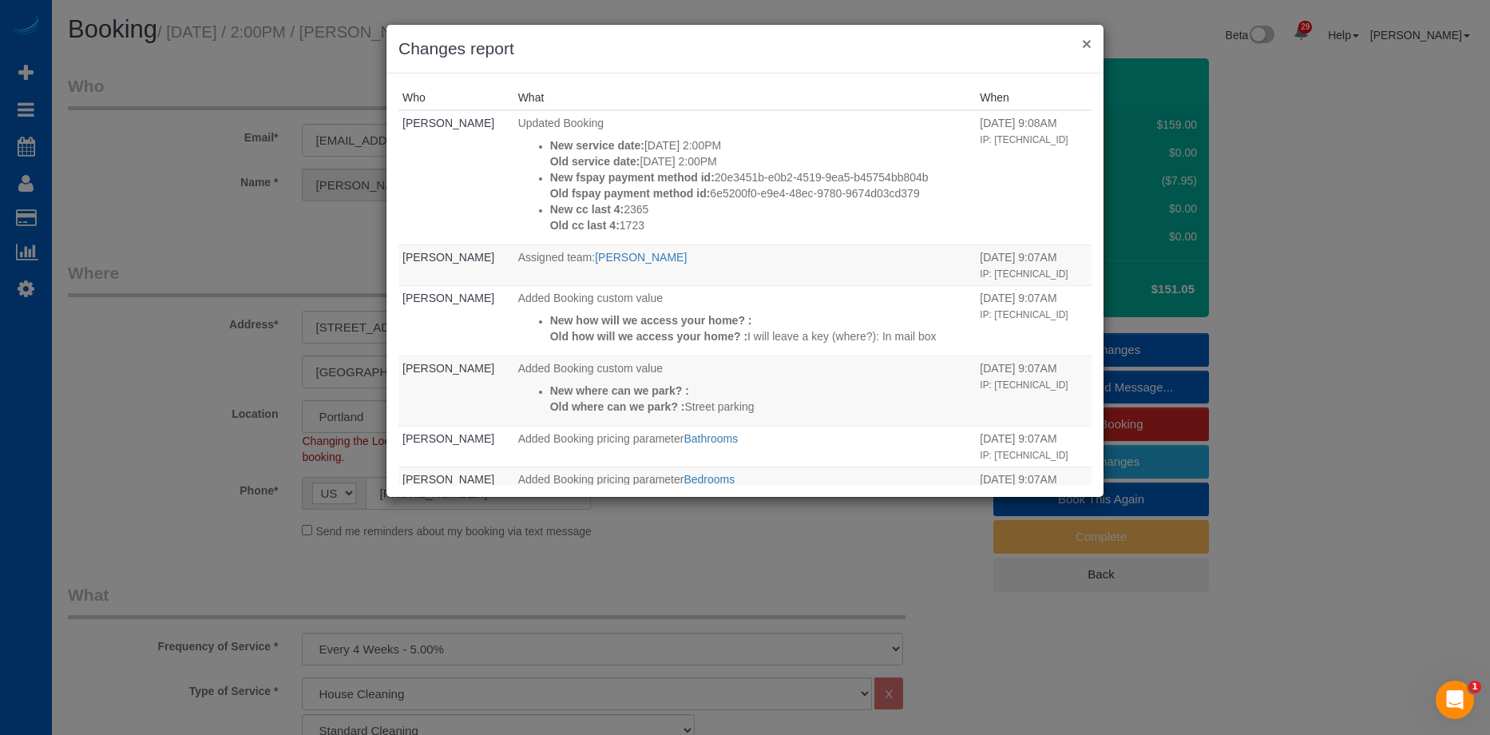
click at [1088, 40] on button "×" at bounding box center [1087, 43] width 10 height 17
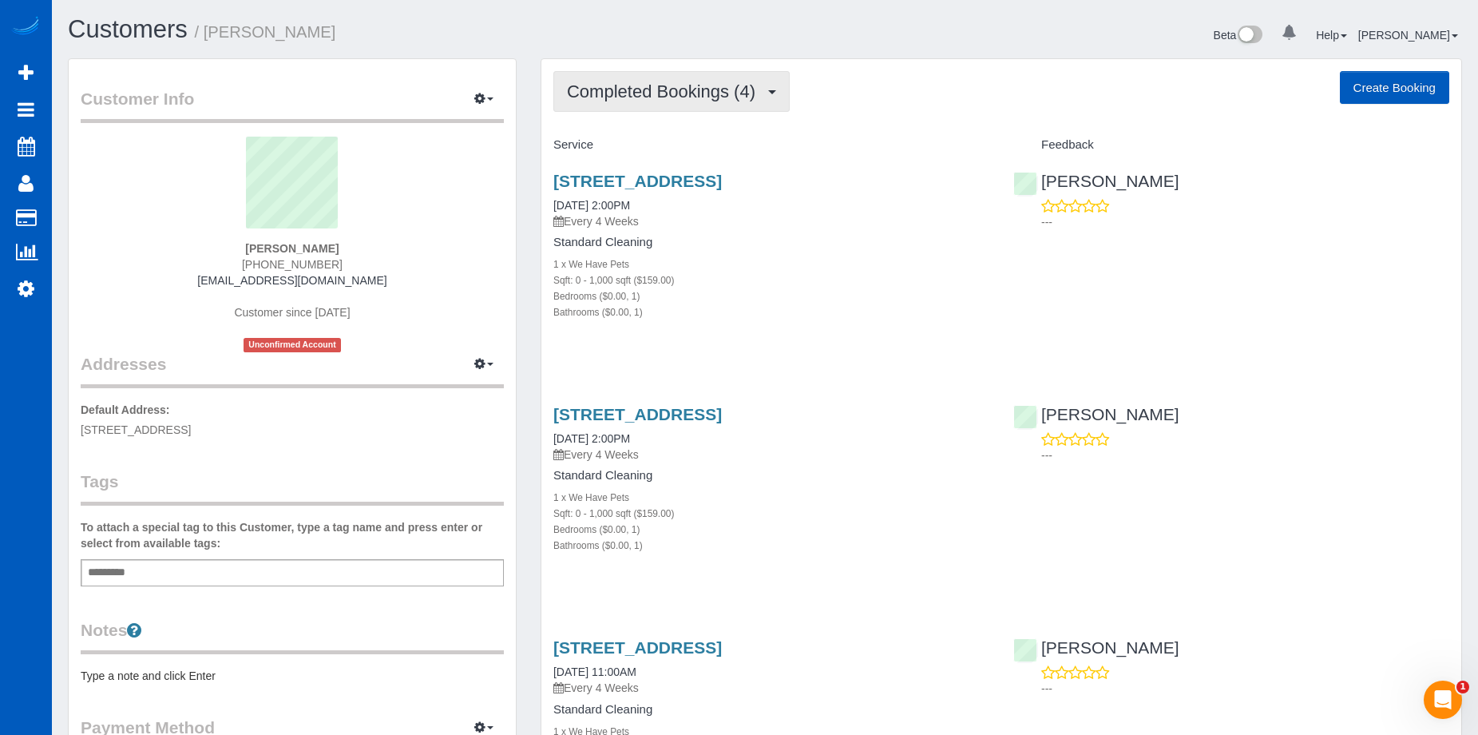
click at [732, 88] on span "Completed Bookings (4)" at bounding box center [665, 91] width 196 height 20
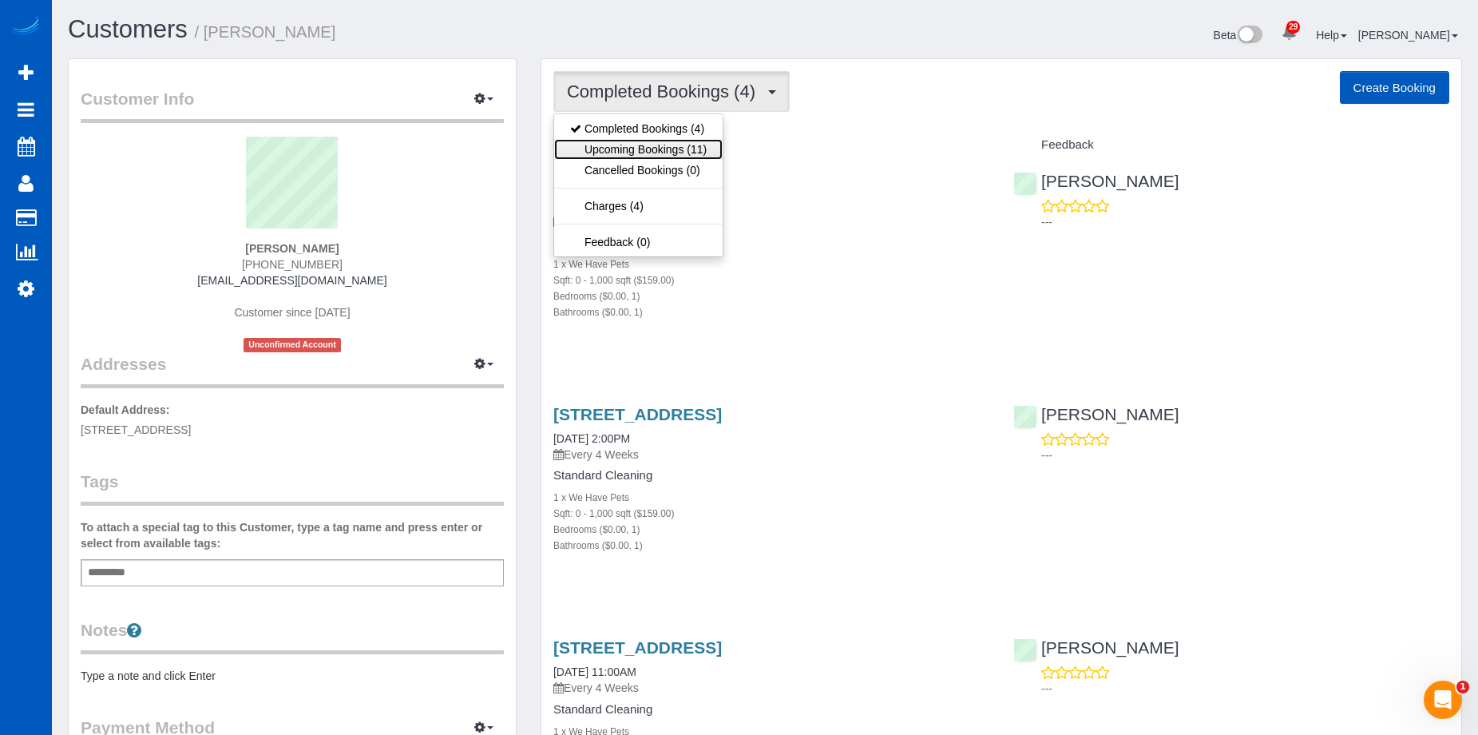
click at [713, 147] on link "Upcoming Bookings (11)" at bounding box center [638, 149] width 169 height 21
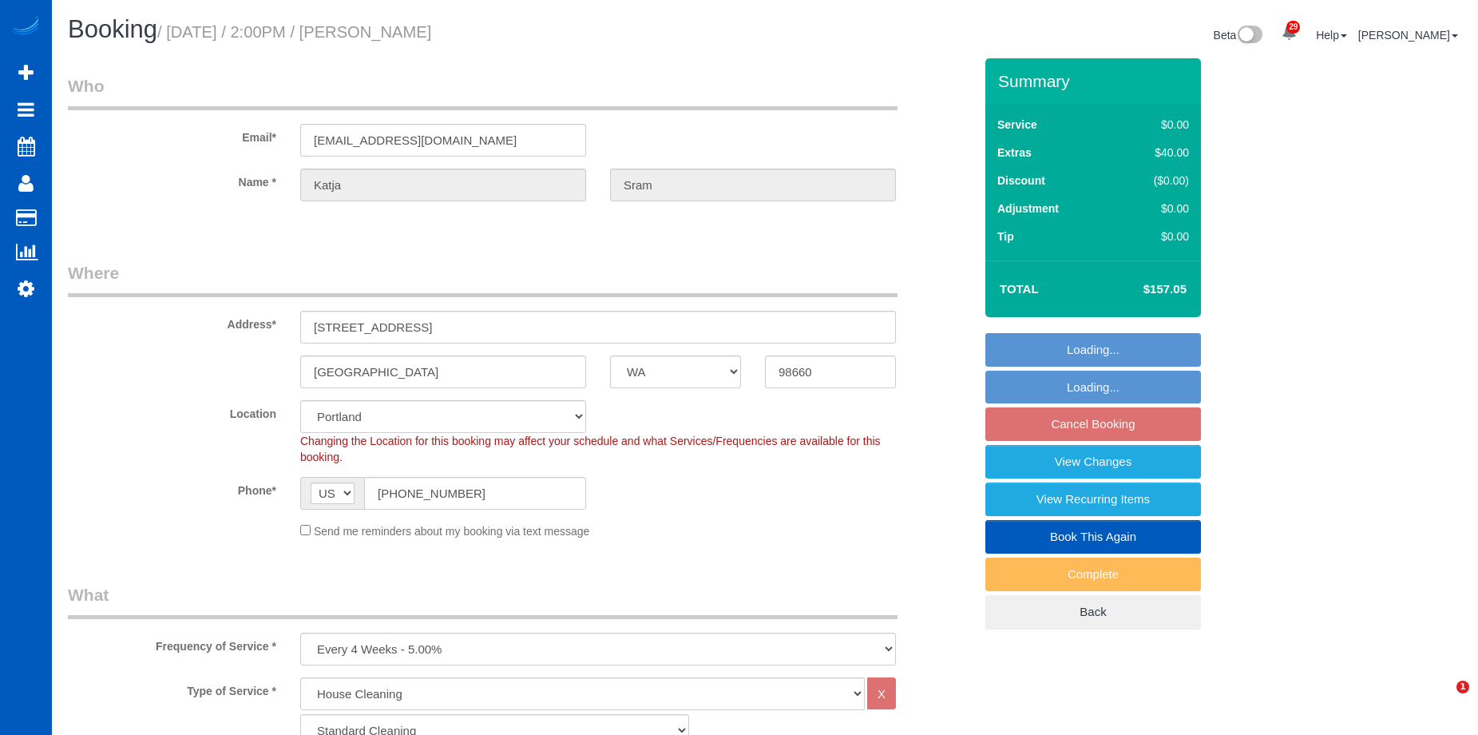
select select "WA"
select select "199"
select select "spot3"
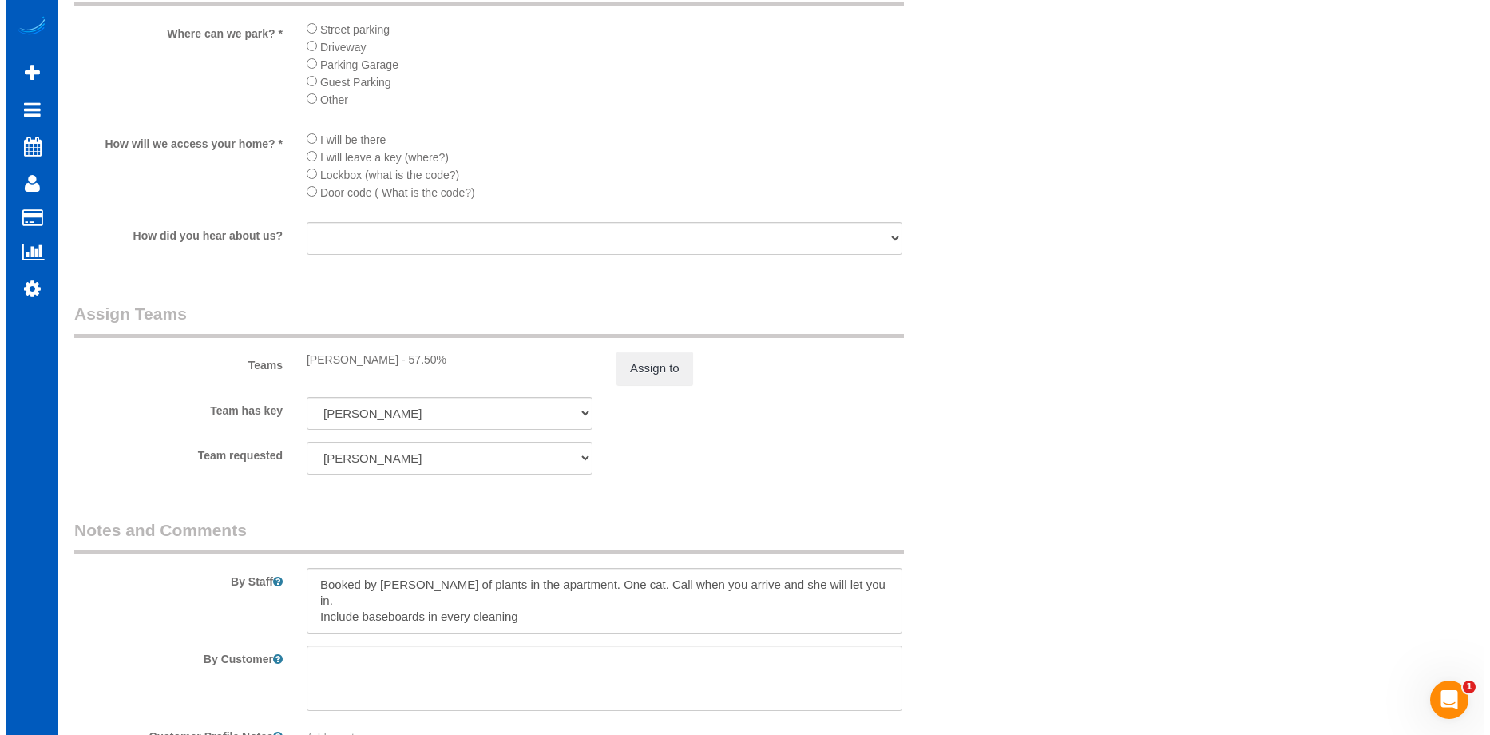
scroll to position [1917, 0]
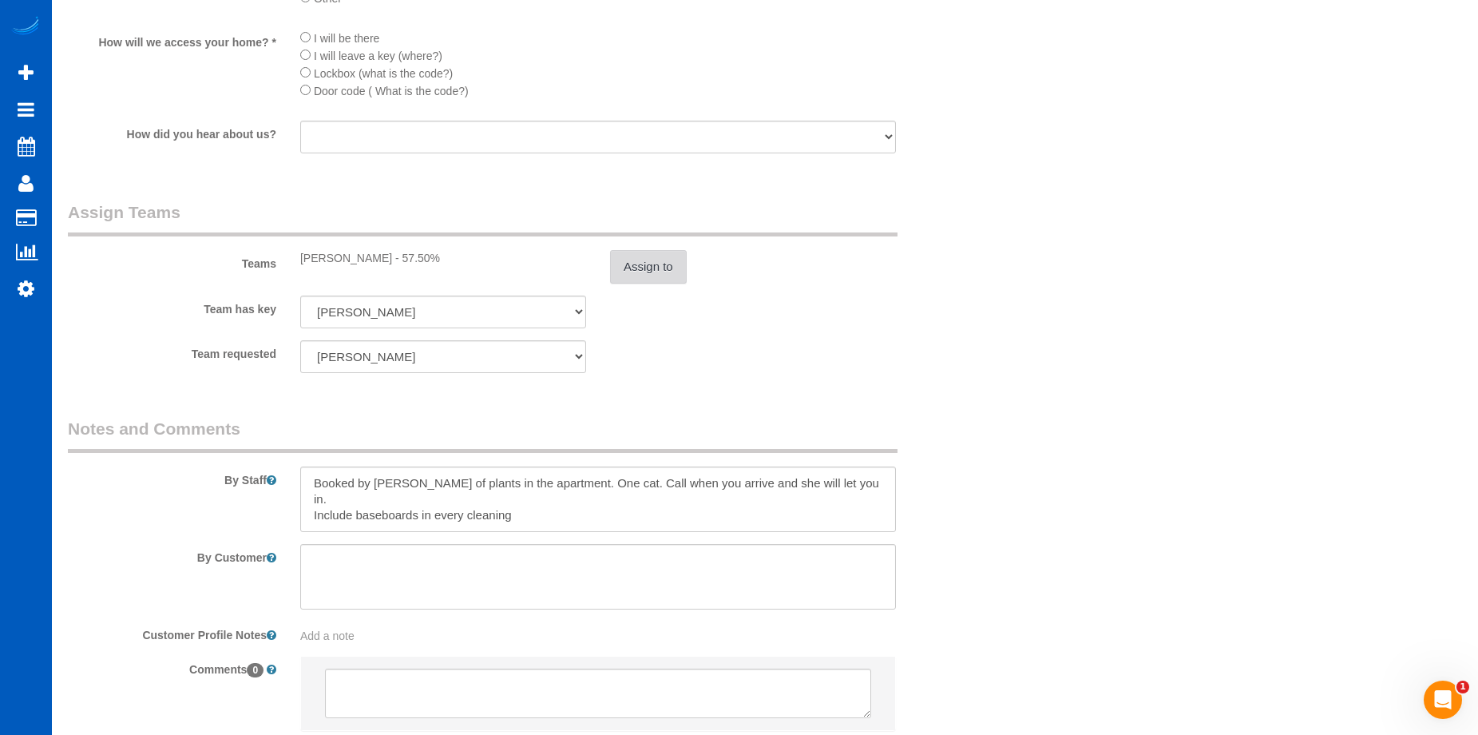
click at [672, 273] on button "Assign to" at bounding box center [648, 267] width 77 height 34
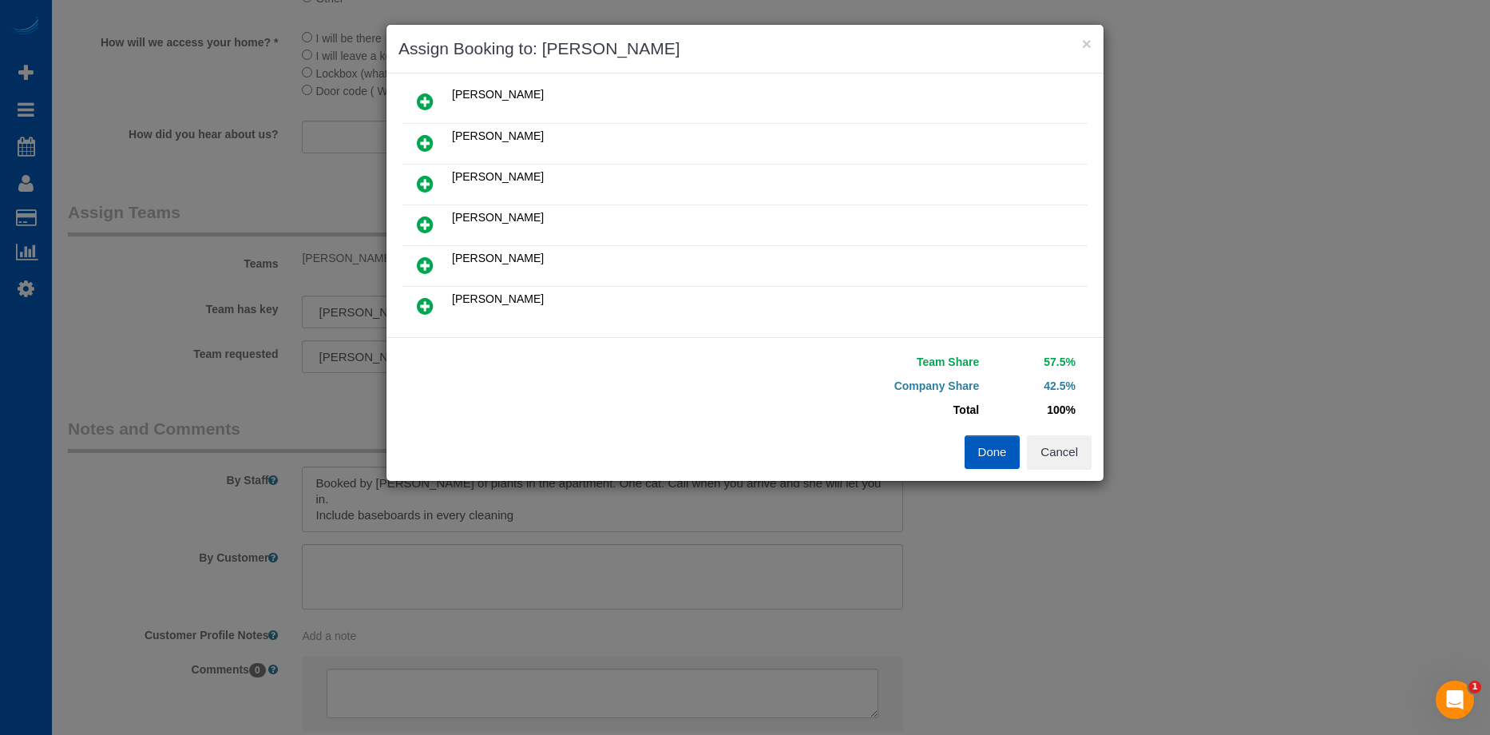
scroll to position [240, 0]
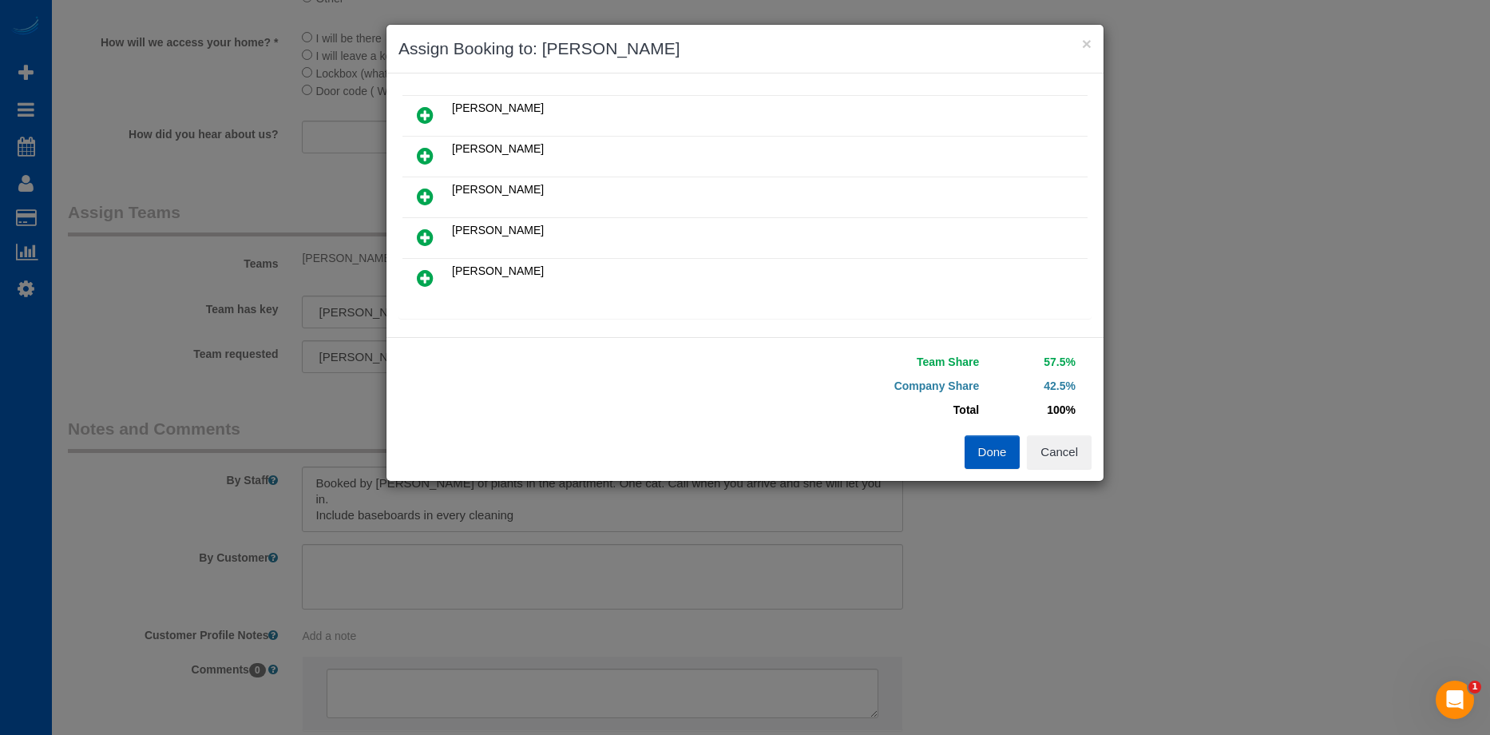
drag, startPoint x: 427, startPoint y: 235, endPoint x: 452, endPoint y: 228, distance: 25.8
click at [427, 235] on icon at bounding box center [425, 237] width 17 height 19
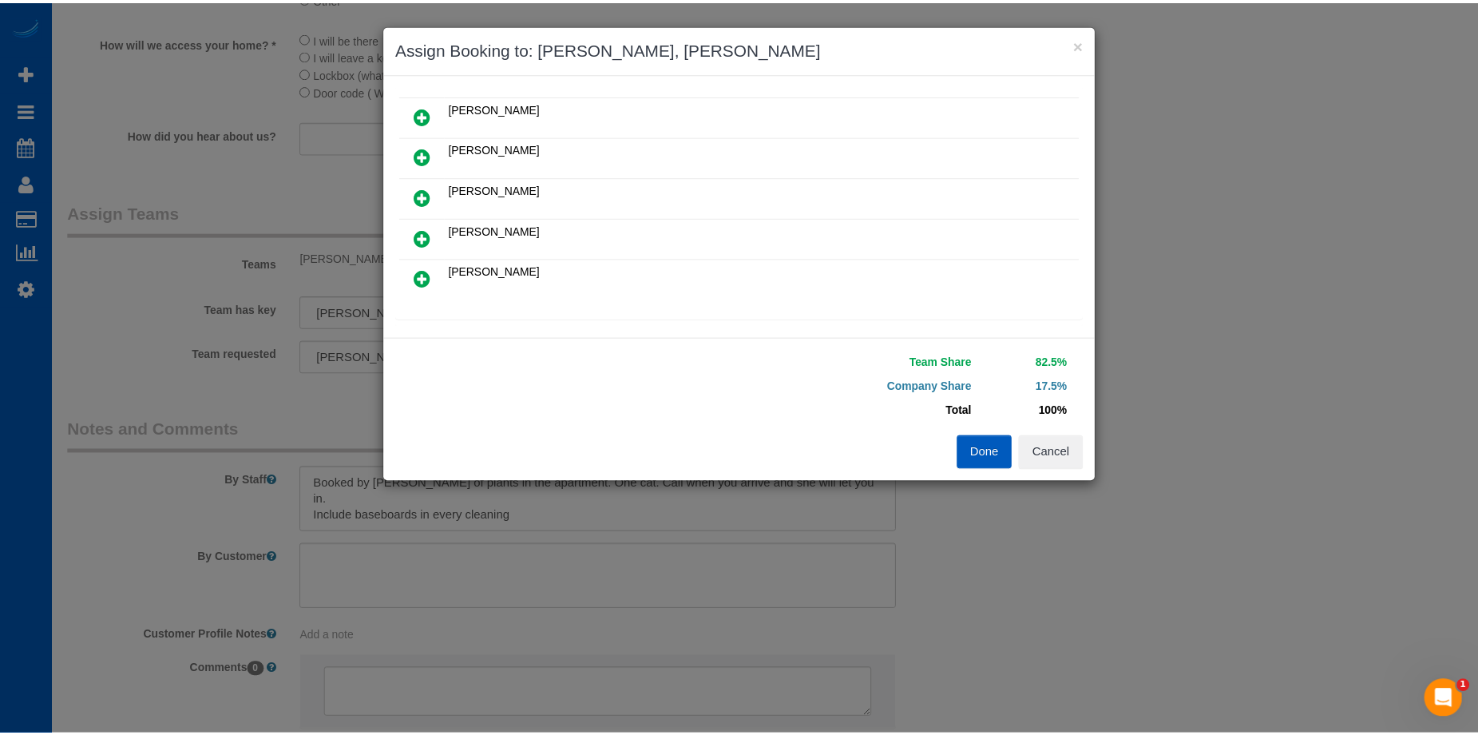
scroll to position [0, 0]
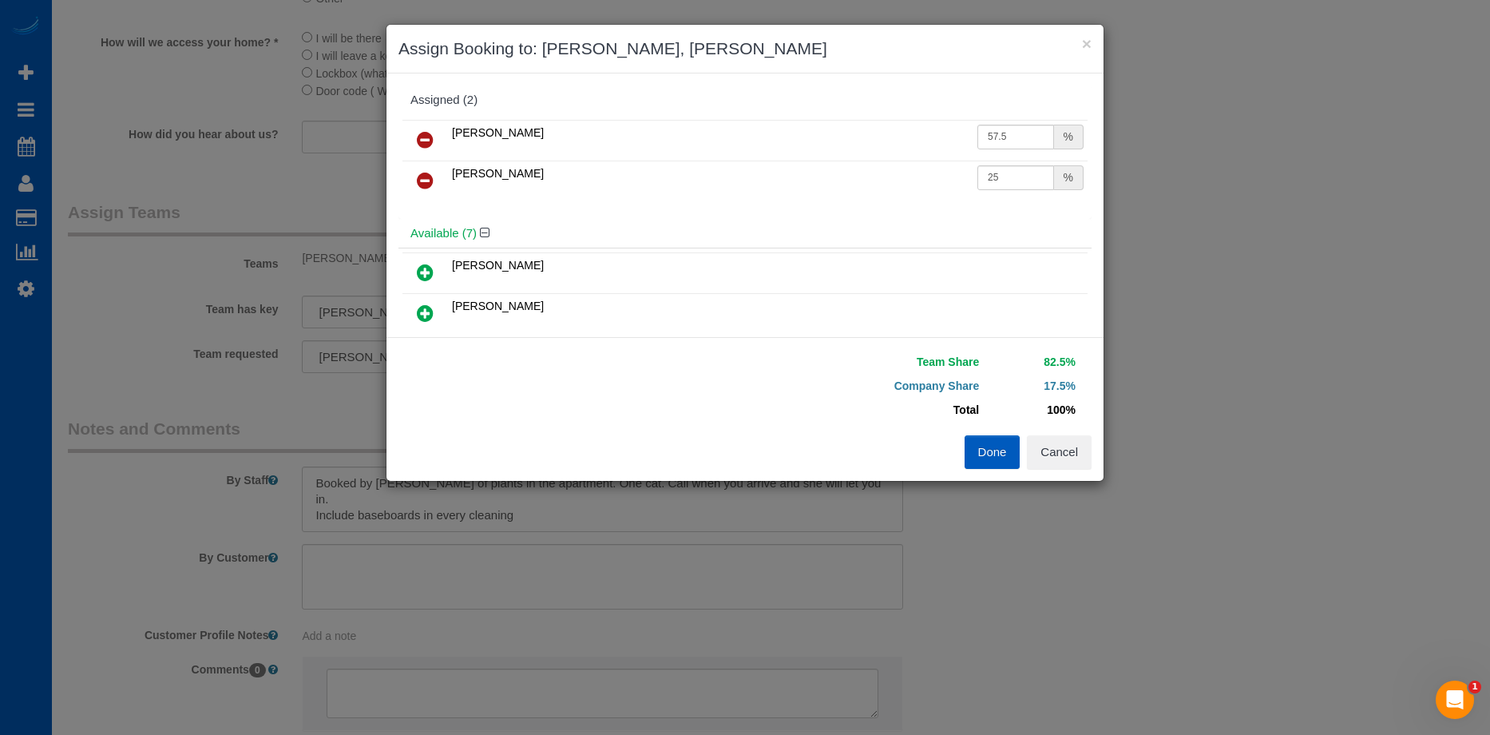
click at [428, 182] on icon at bounding box center [425, 180] width 17 height 19
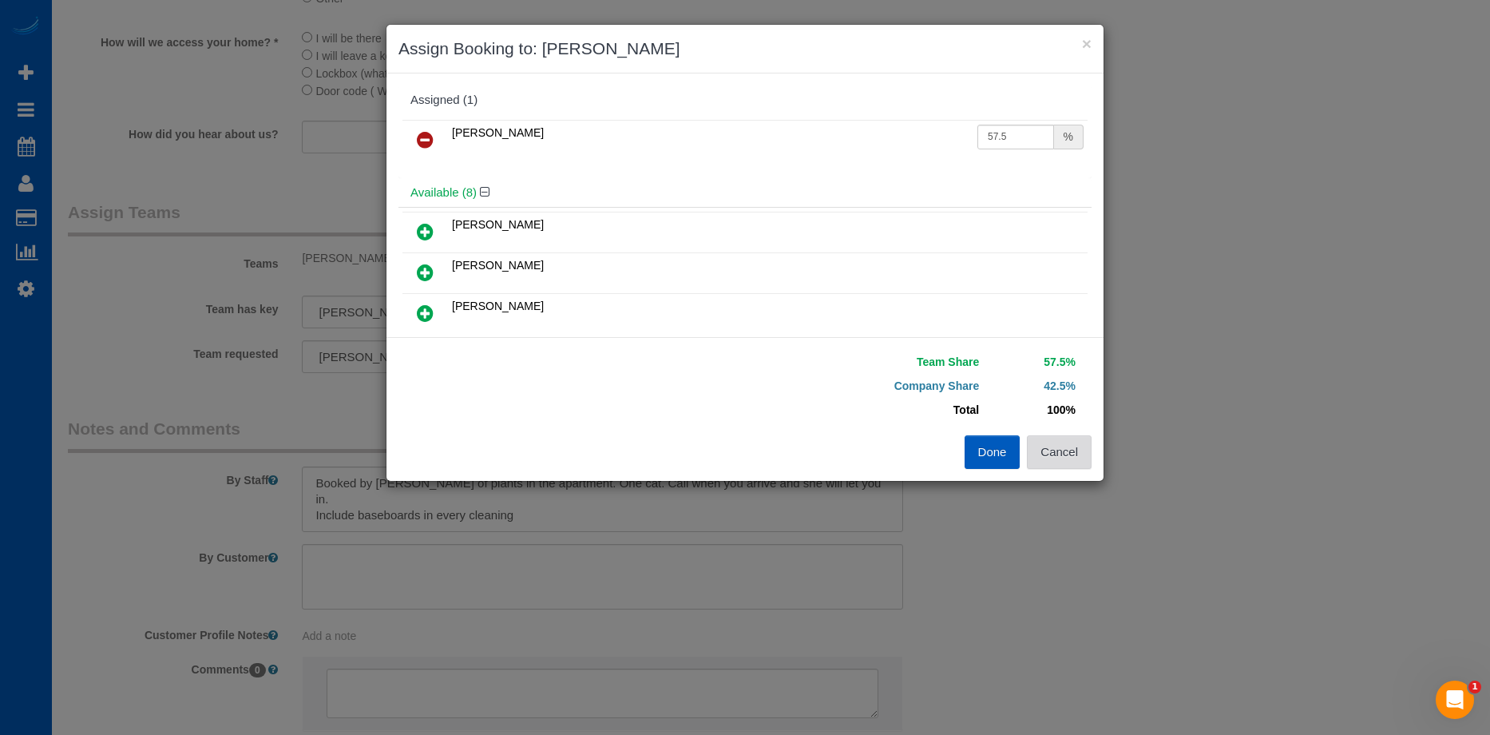
click at [1053, 450] on button "Cancel" at bounding box center [1059, 452] width 65 height 34
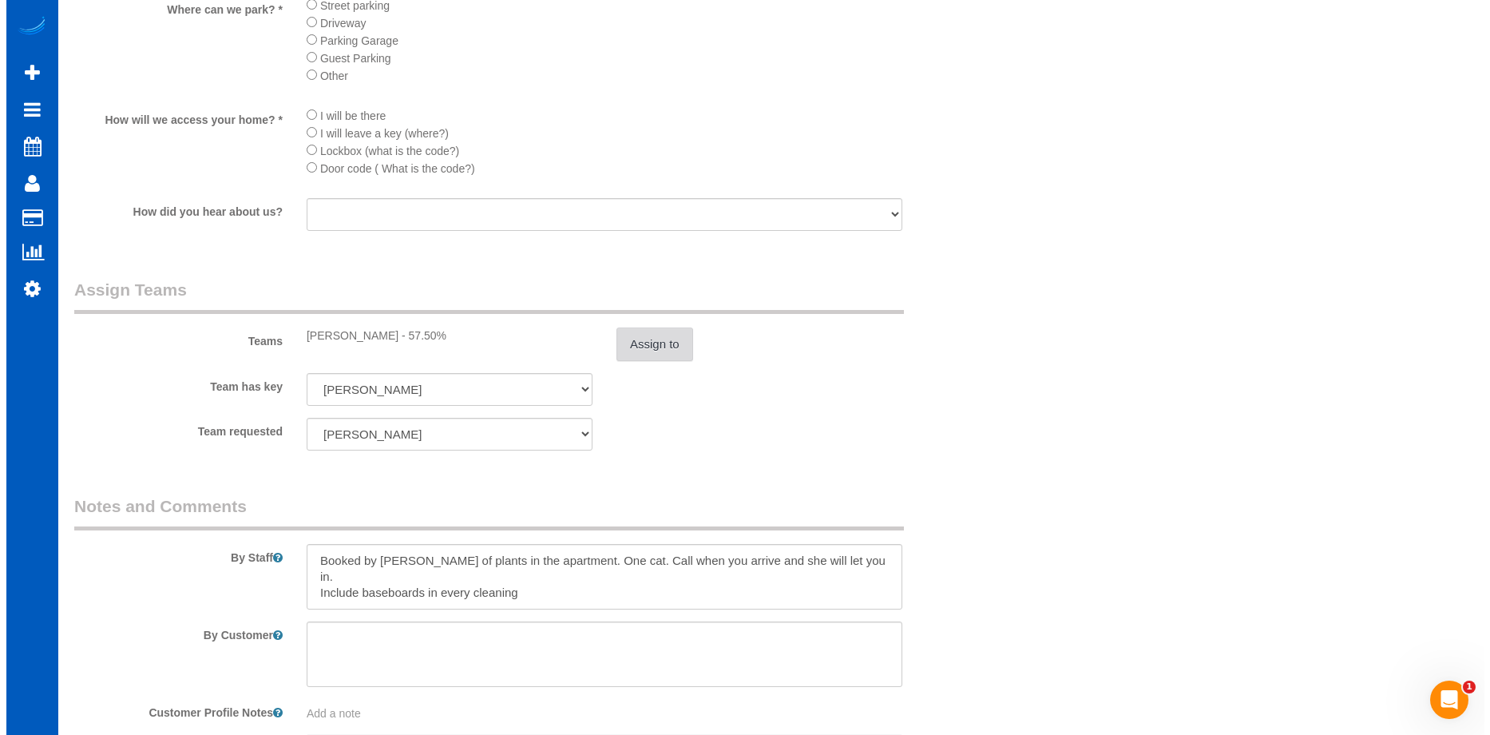
scroll to position [1917, 0]
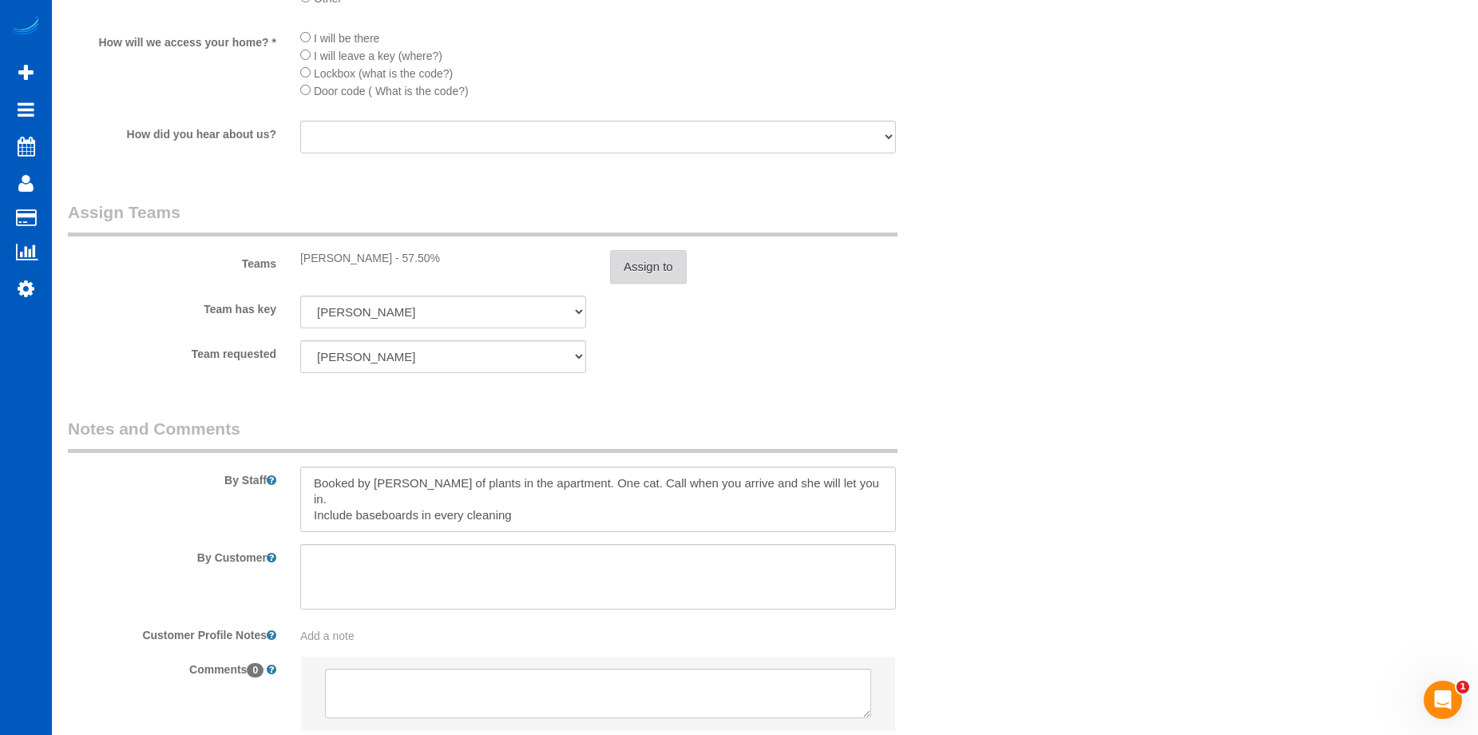
click at [641, 259] on button "Assign to" at bounding box center [648, 267] width 77 height 34
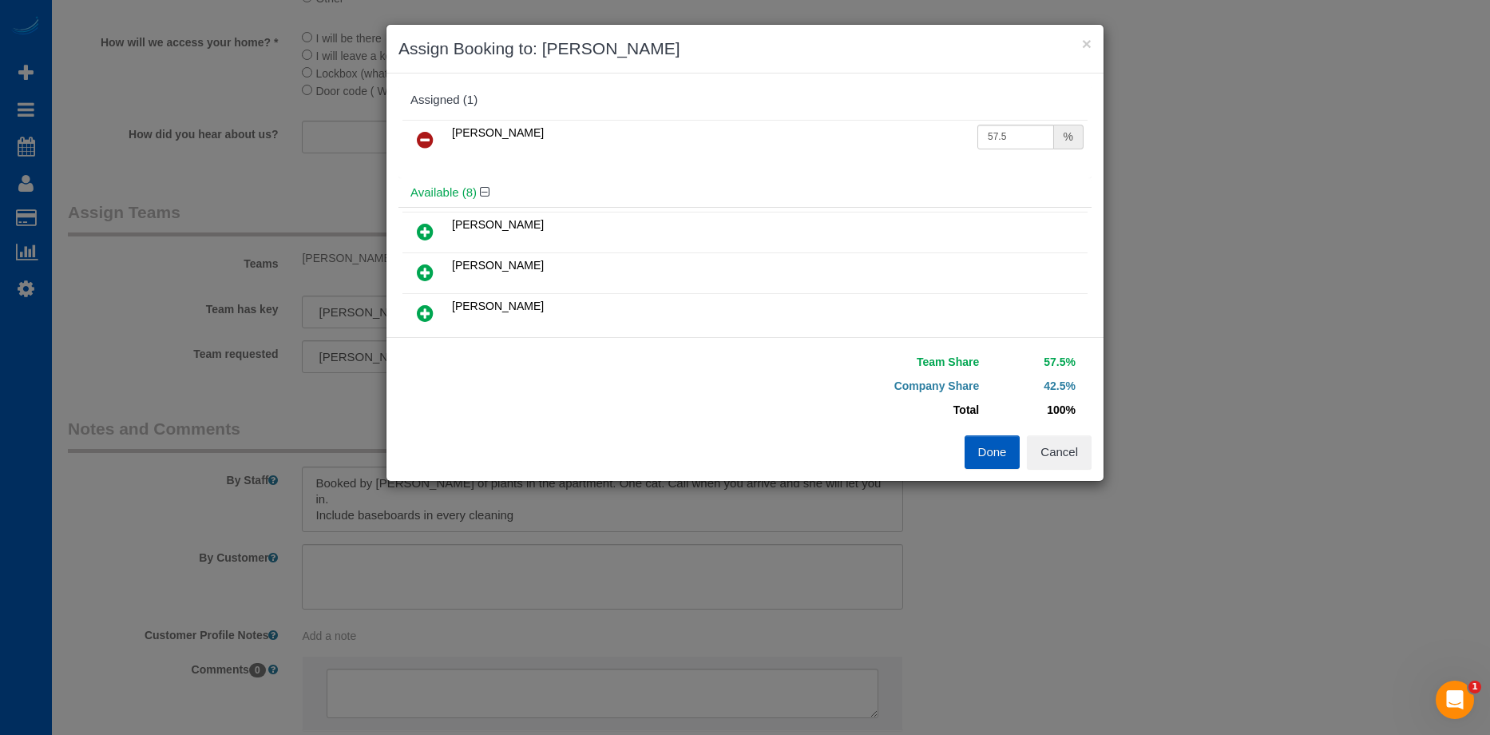
scroll to position [240, 0]
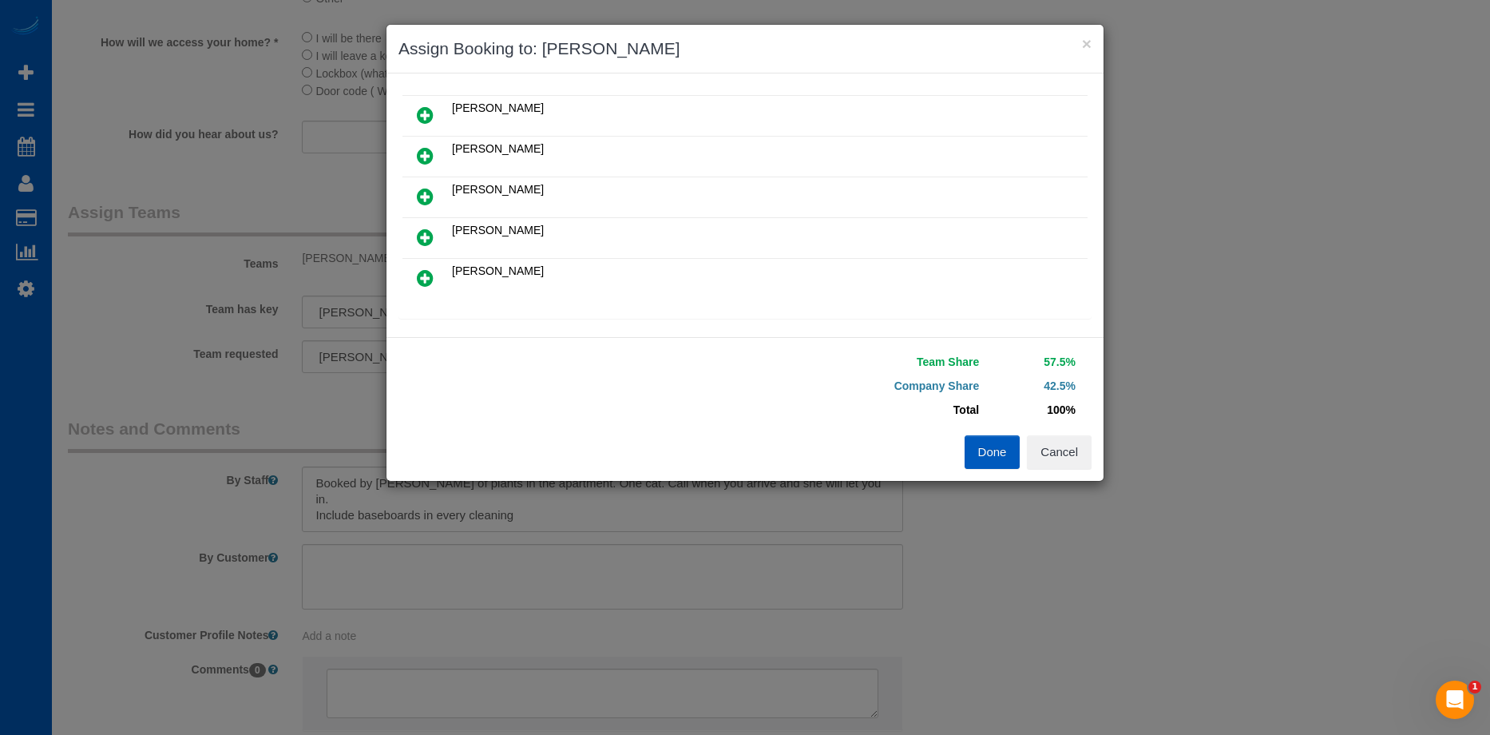
click at [430, 192] on icon at bounding box center [425, 196] width 17 height 19
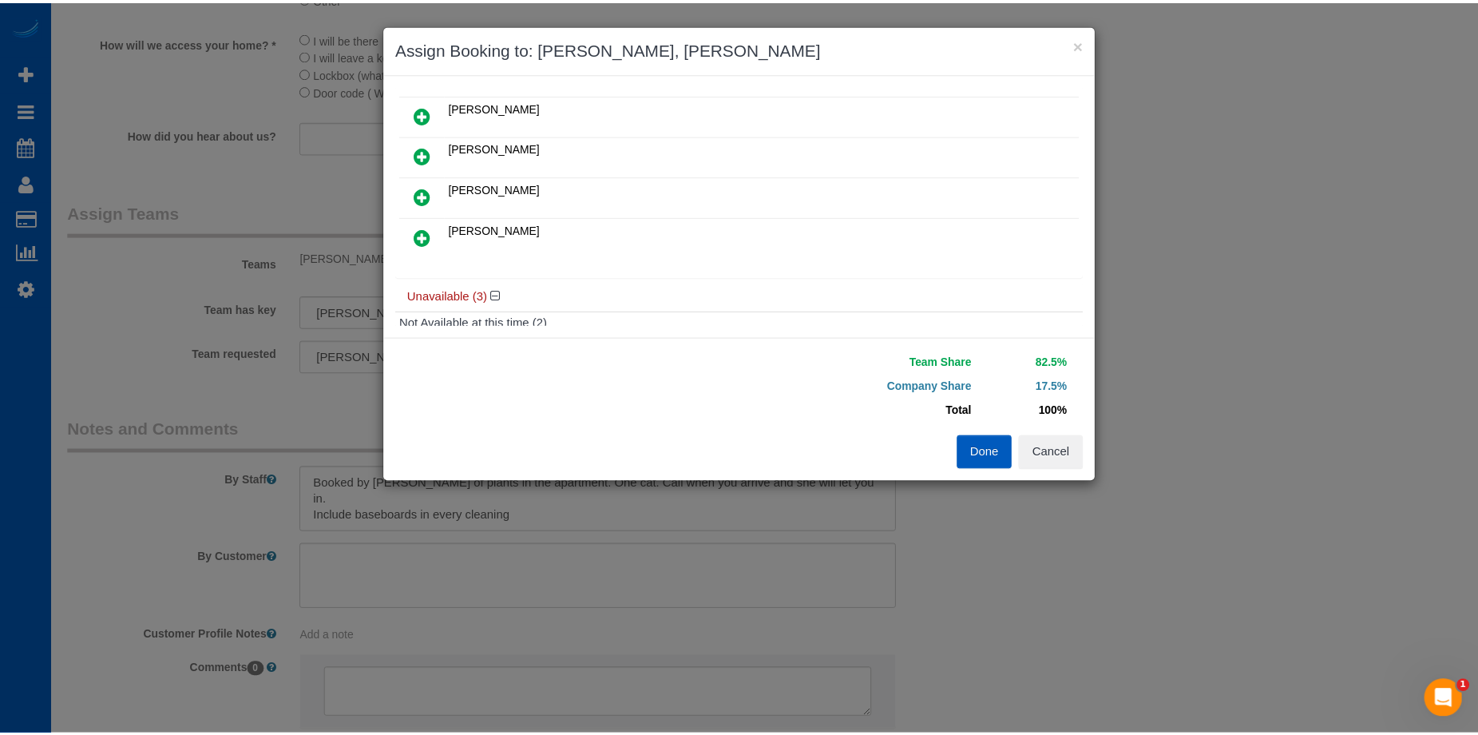
scroll to position [0, 0]
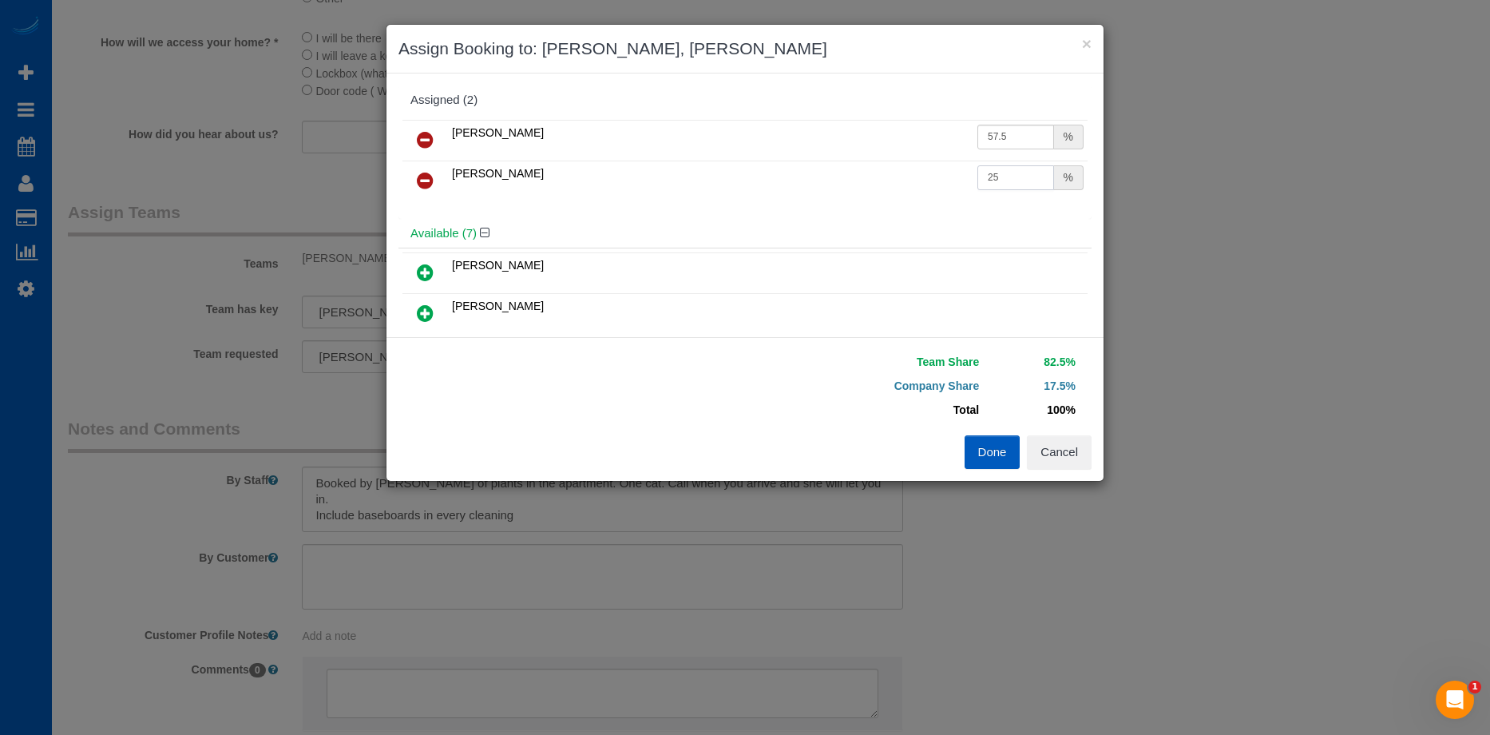
click at [1024, 173] on input "25" at bounding box center [1015, 177] width 77 height 25
drag, startPoint x: 1008, startPoint y: 182, endPoint x: 835, endPoint y: 189, distance: 172.6
click at [835, 189] on tr "Raissa Radionova 25 %" at bounding box center [744, 181] width 685 height 41
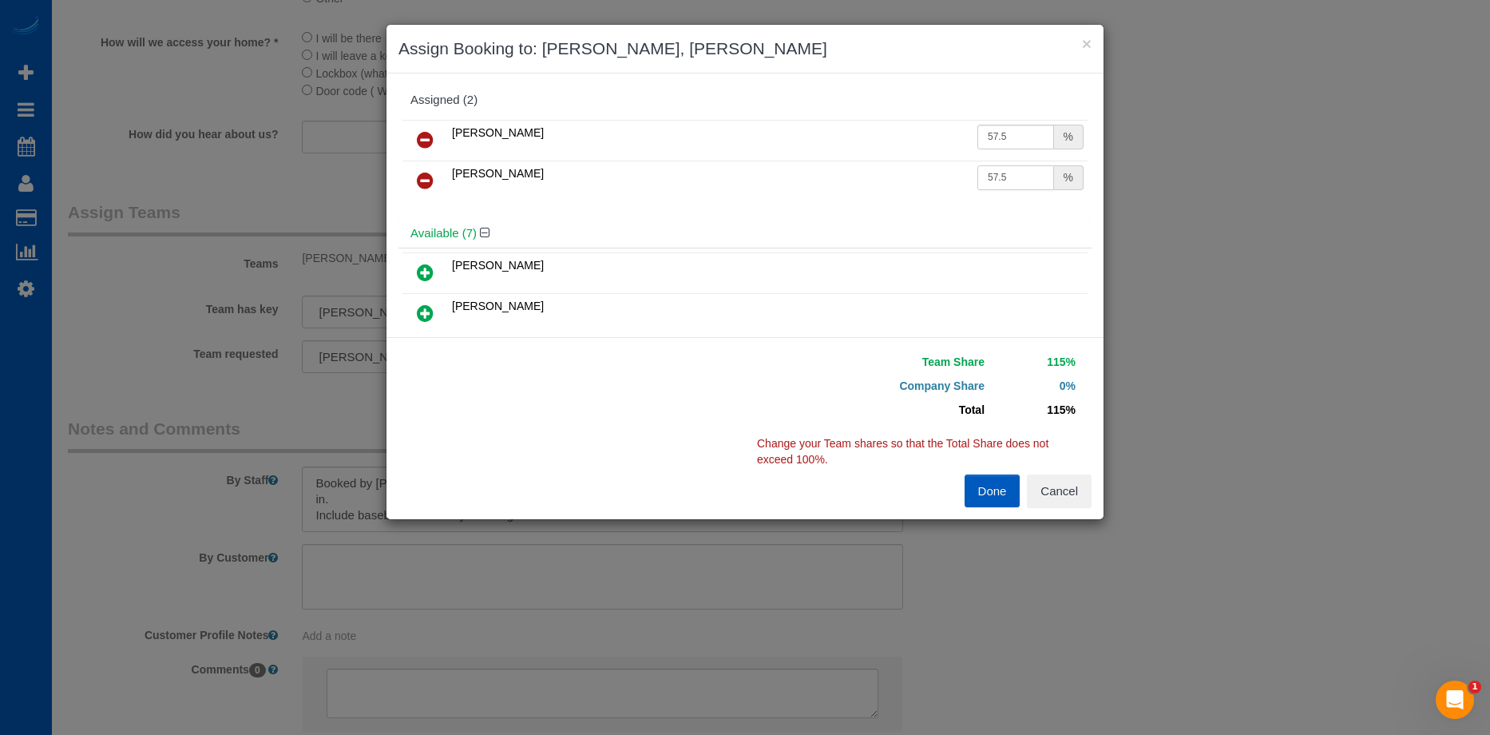
type input "57.5"
click at [423, 137] on icon at bounding box center [425, 139] width 17 height 19
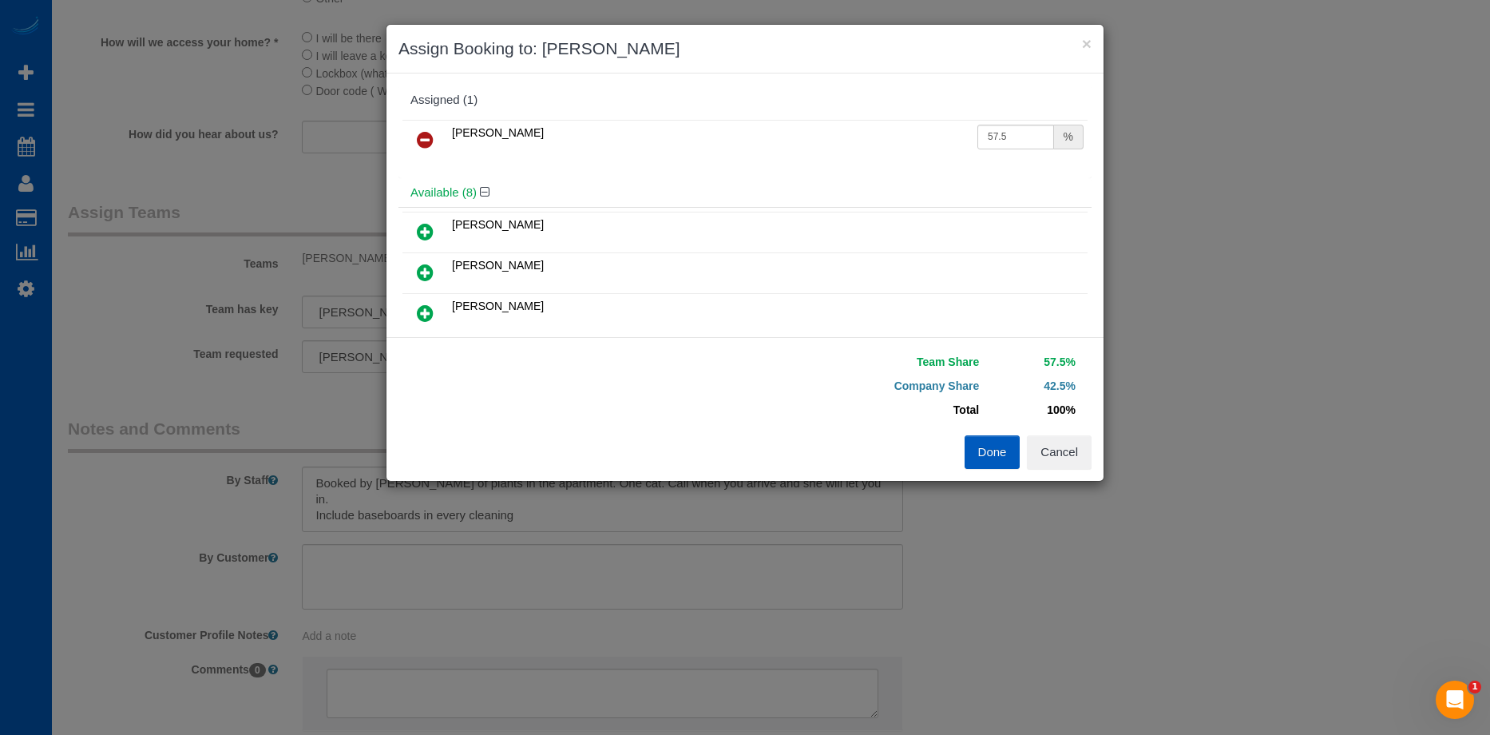
click at [992, 462] on button "Done" at bounding box center [993, 452] width 56 height 34
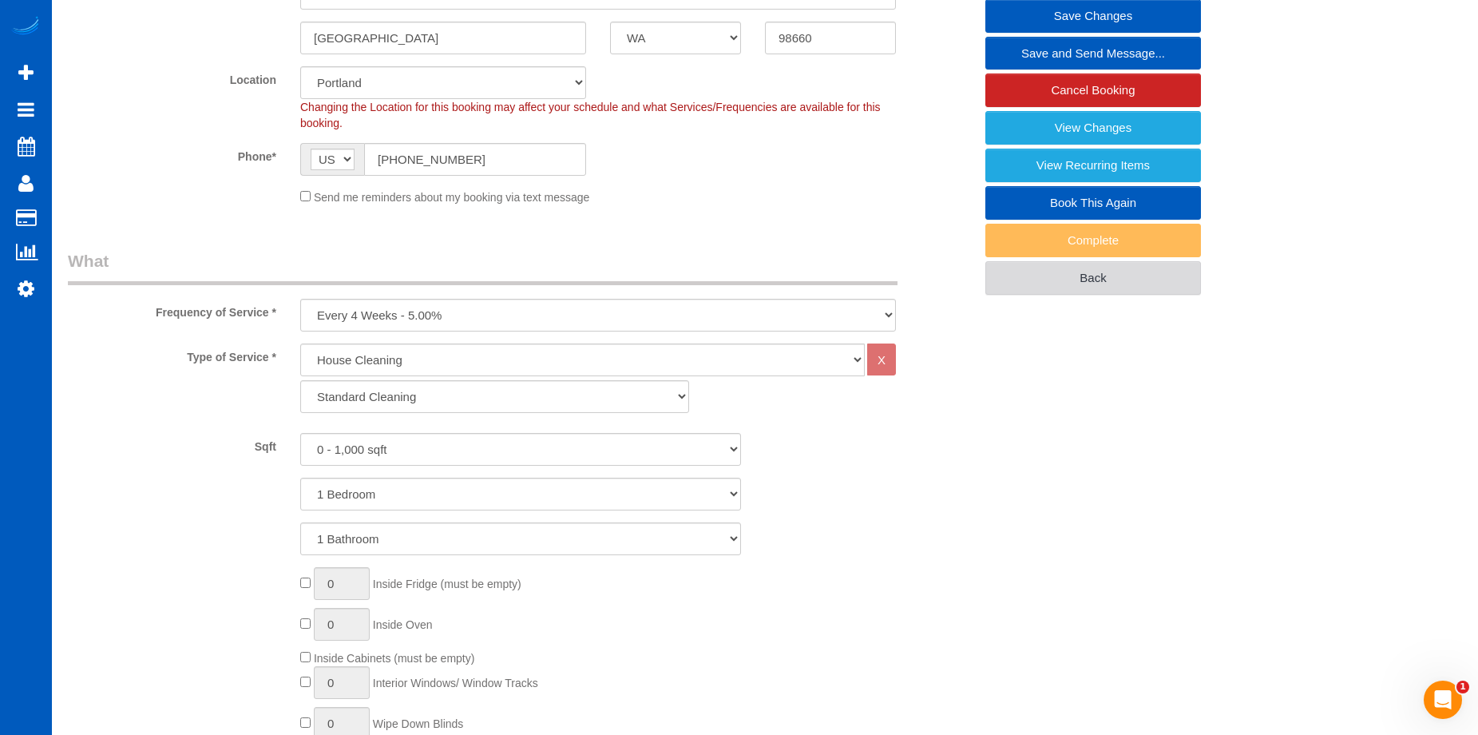
scroll to position [160, 0]
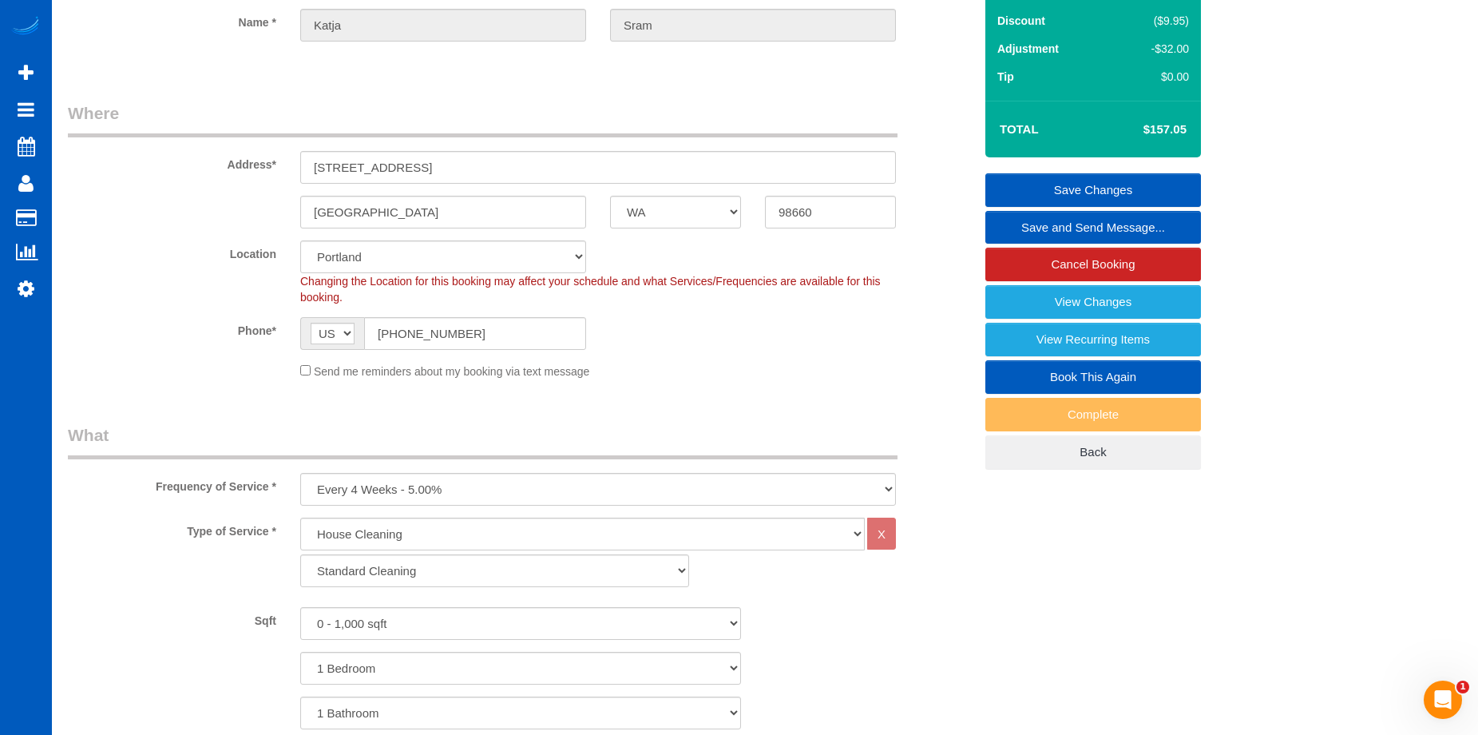
click at [1047, 185] on link "Save Changes" at bounding box center [1093, 190] width 216 height 34
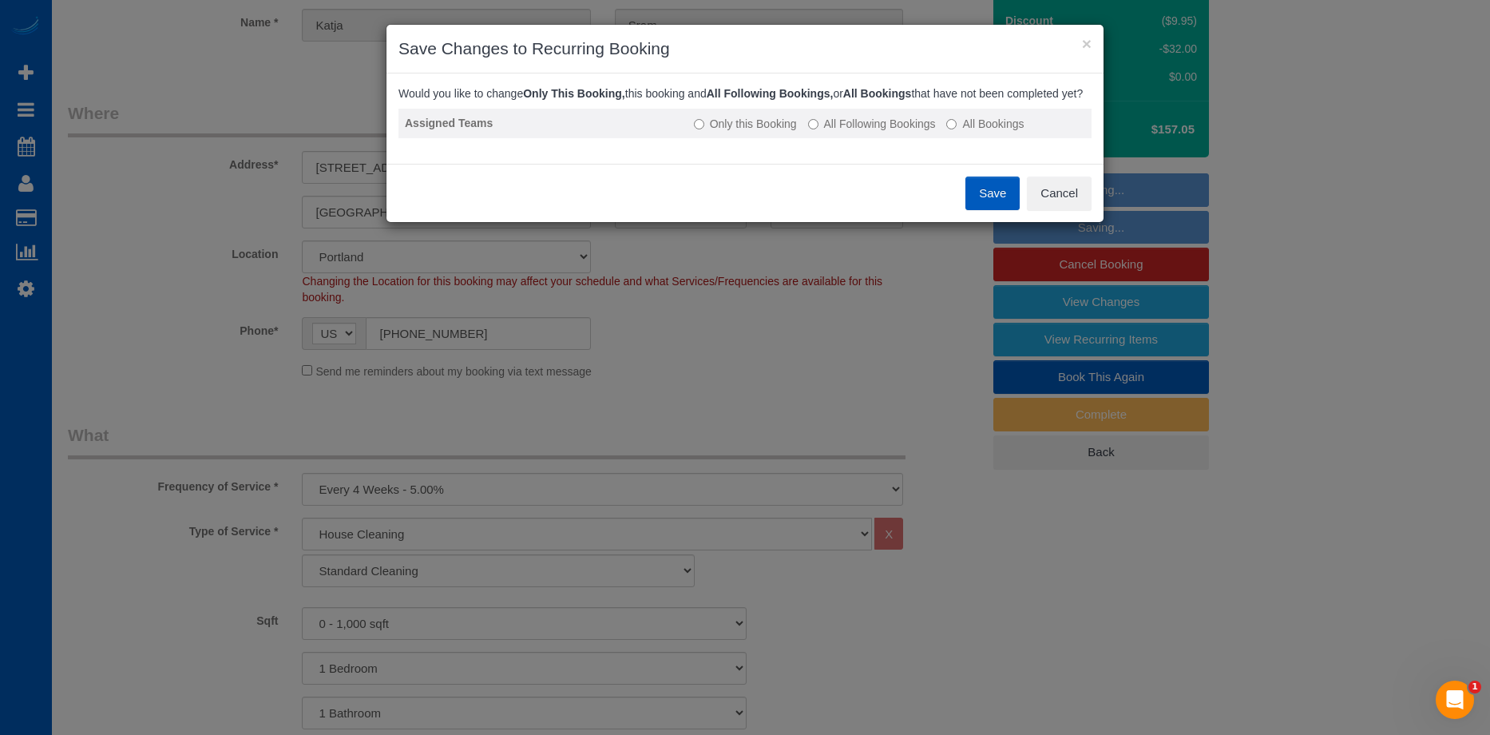
click at [830, 132] on label "All Following Bookings" at bounding box center [872, 124] width 128 height 16
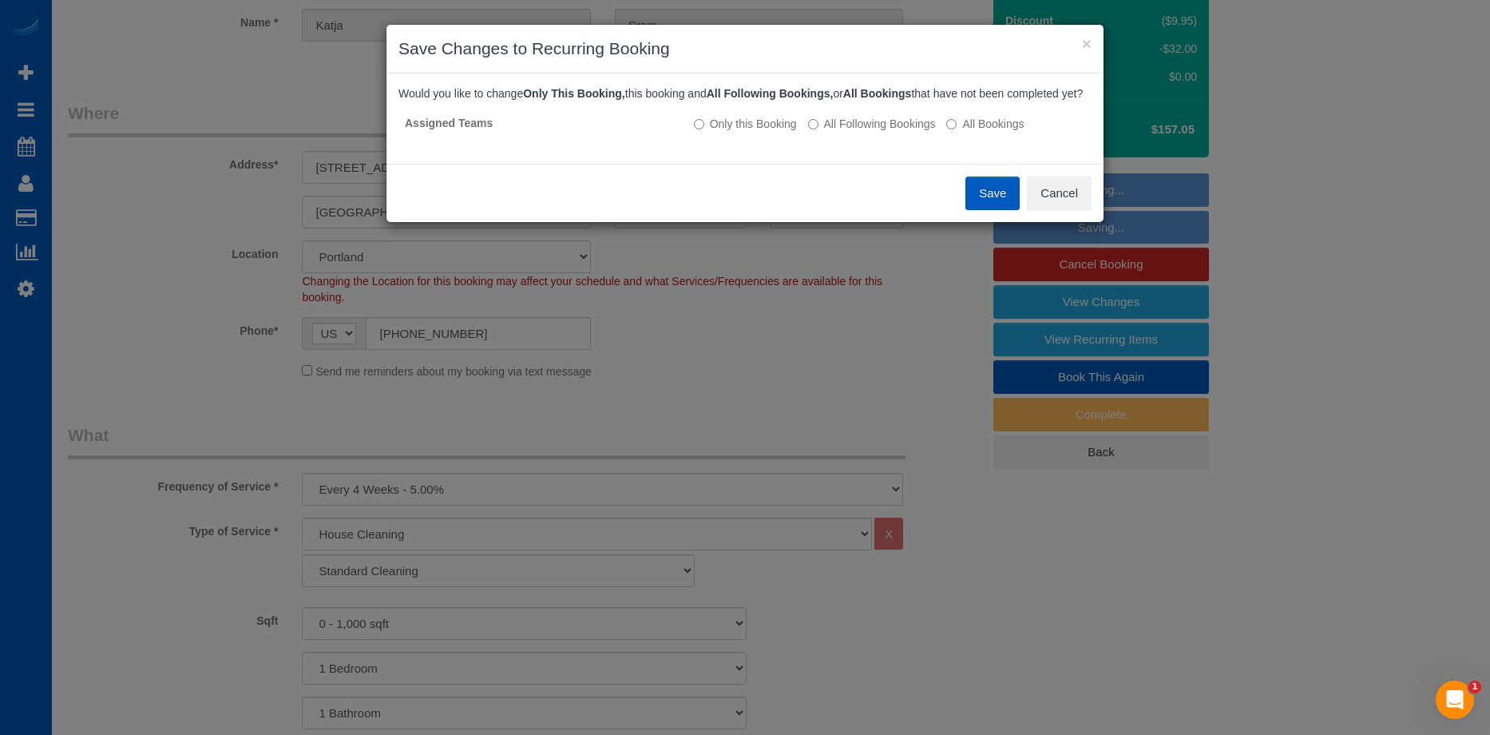
click at [985, 205] on button "Save" at bounding box center [992, 193] width 54 height 34
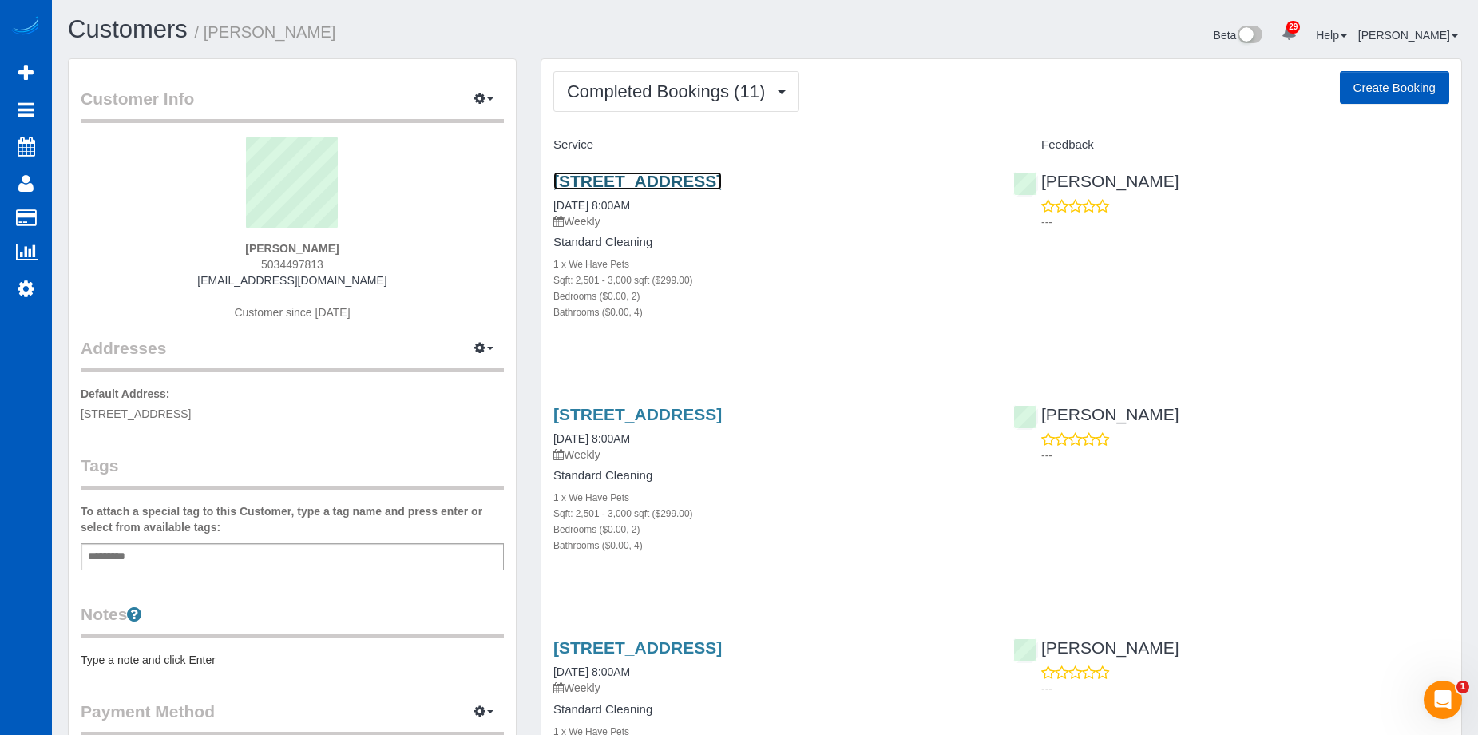
click at [721, 180] on link "[STREET_ADDRESS]" at bounding box center [637, 181] width 169 height 18
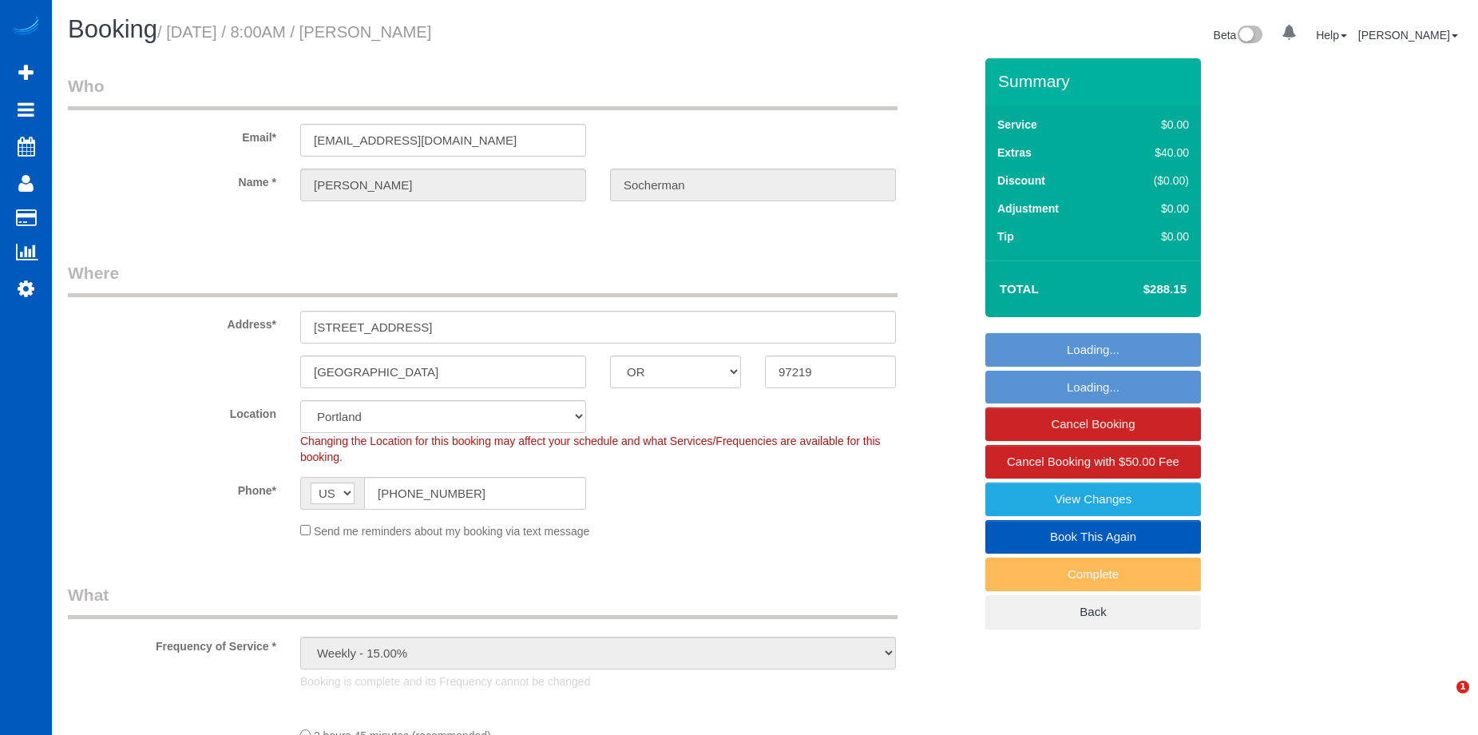
select select "OR"
select select "object:825"
select select "199"
select select "2501"
select select "2"
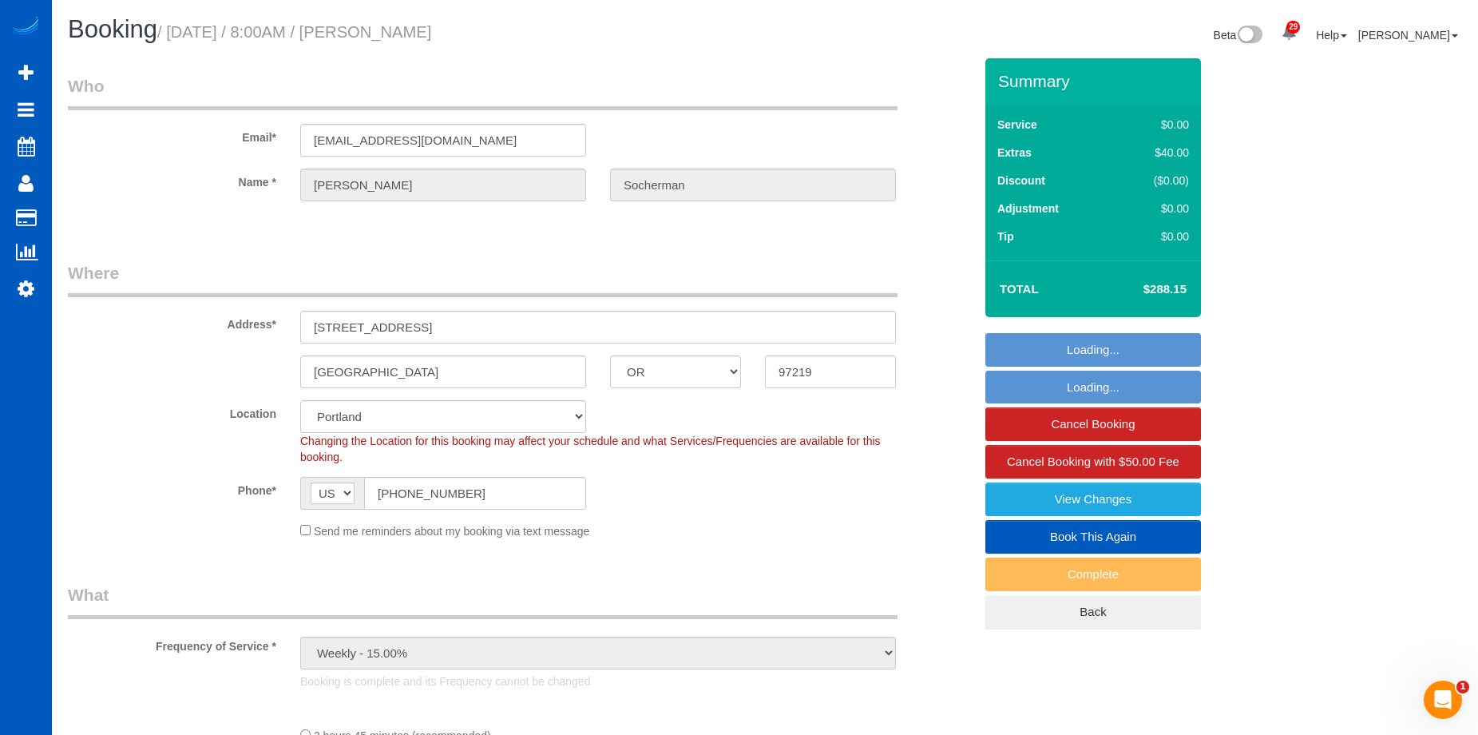
select select "4"
select select "spot1"
select select "number:8"
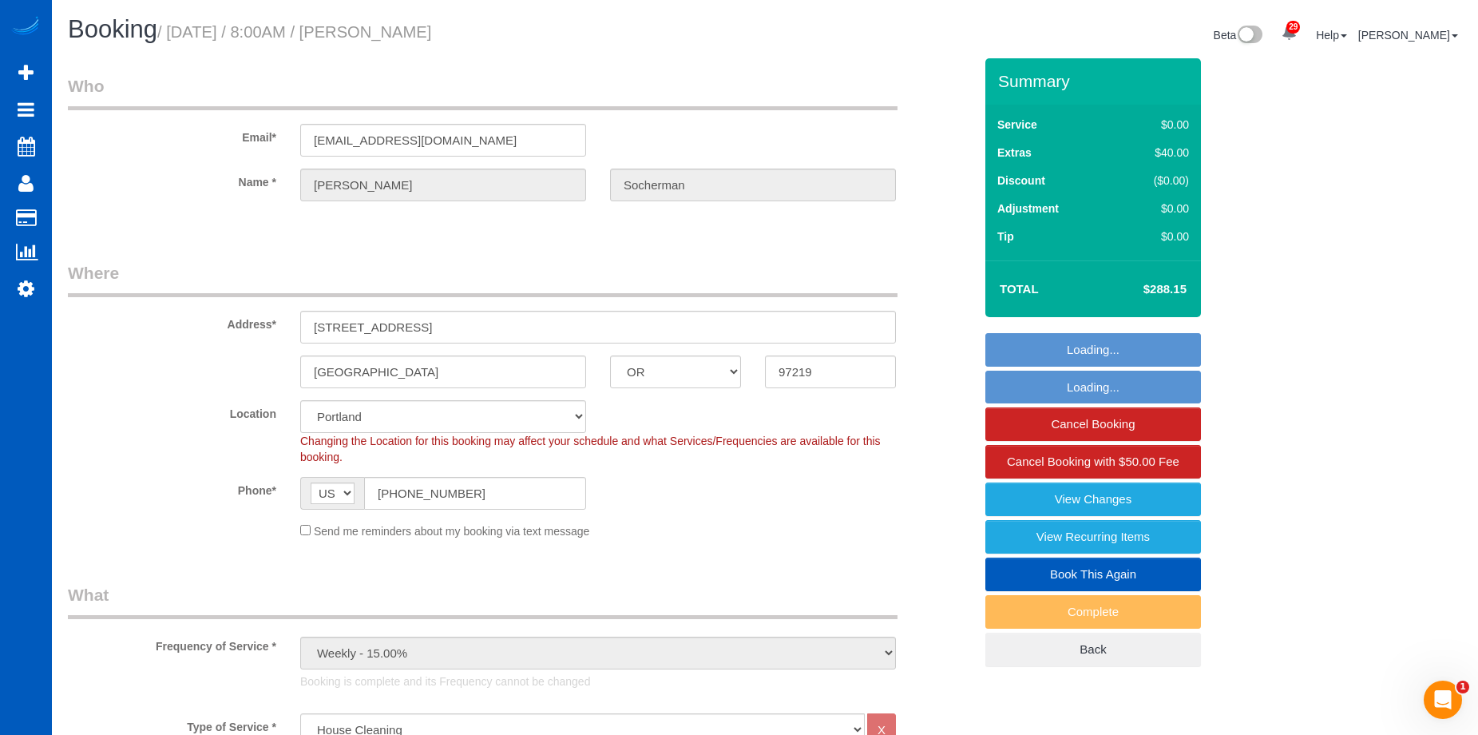
select select "2501"
select select "2"
select select "4"
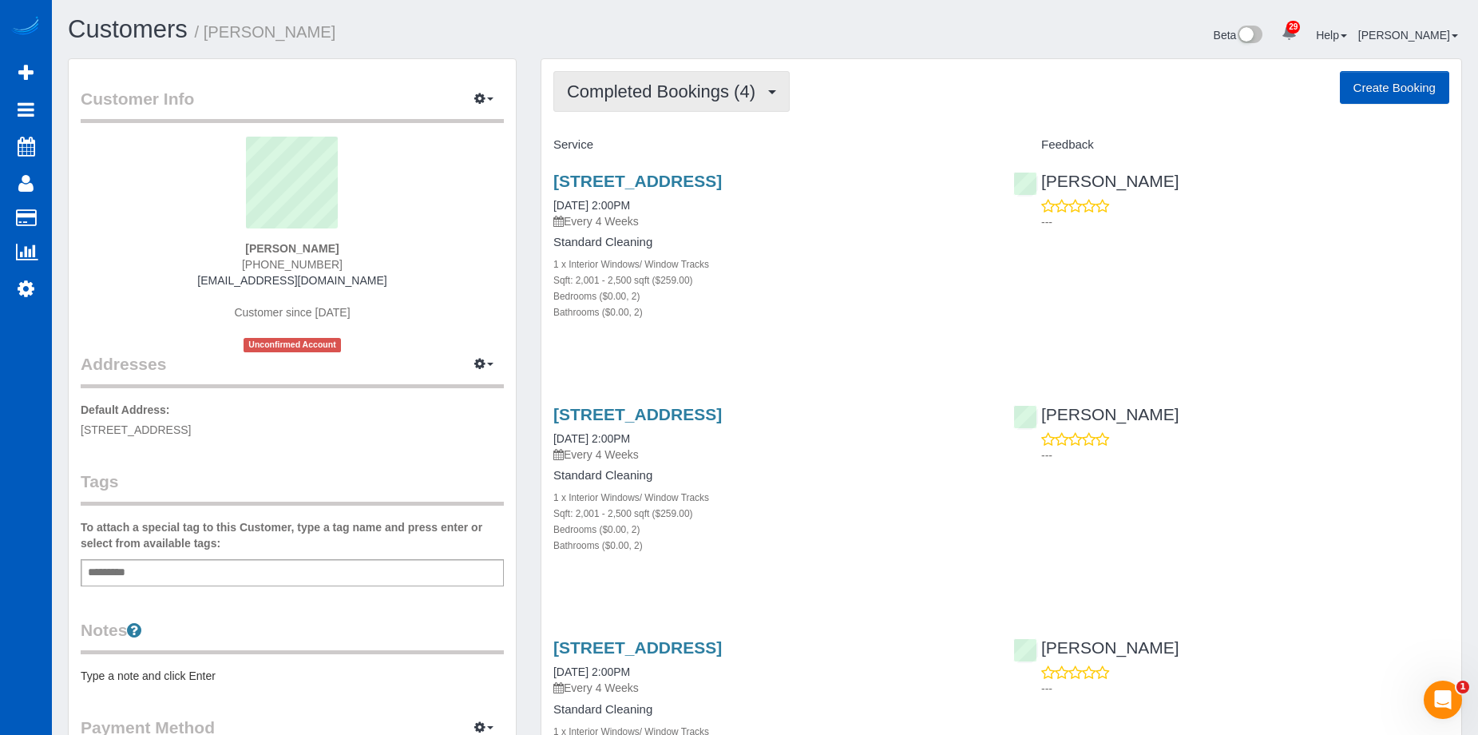
click at [668, 97] on span "Completed Bookings (4)" at bounding box center [665, 91] width 196 height 20
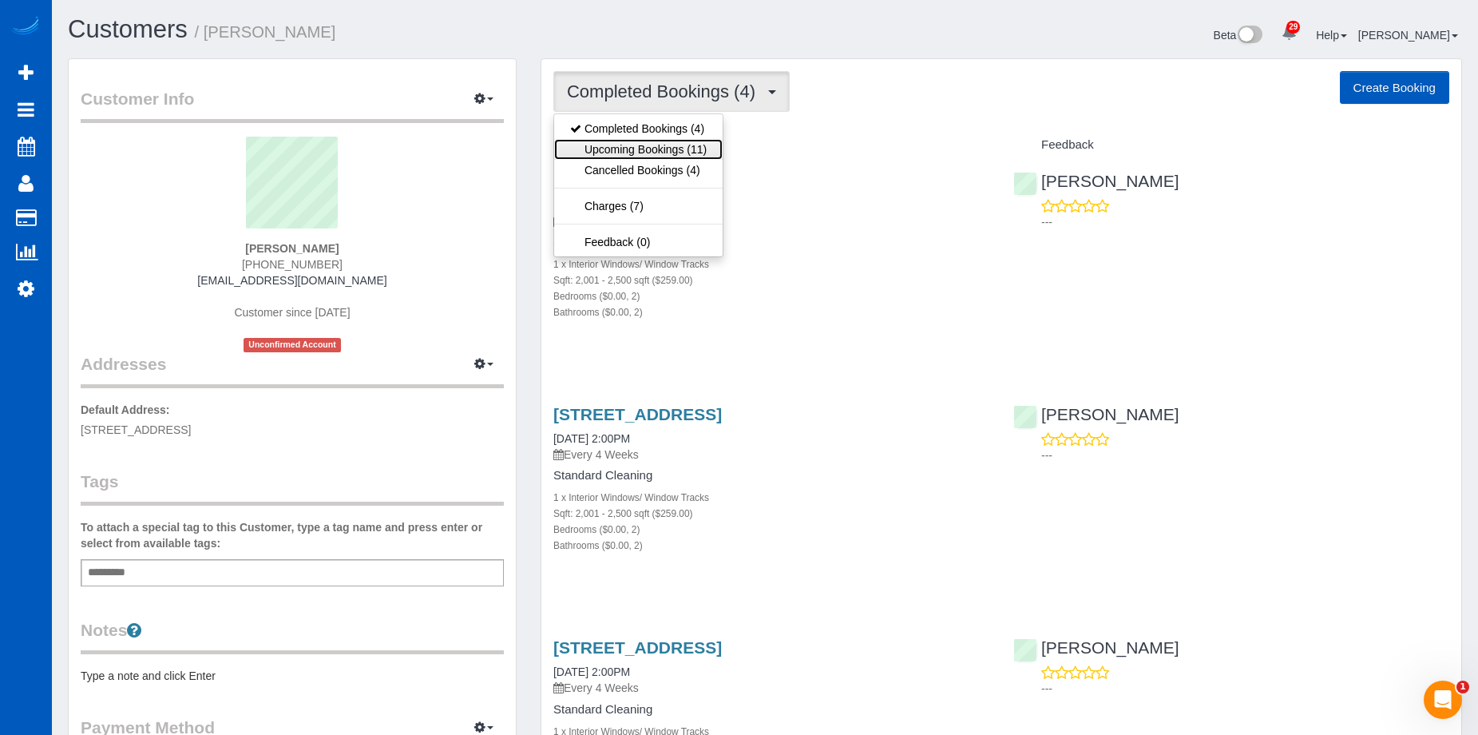
click at [655, 151] on link "Upcoming Bookings (11)" at bounding box center [638, 149] width 169 height 21
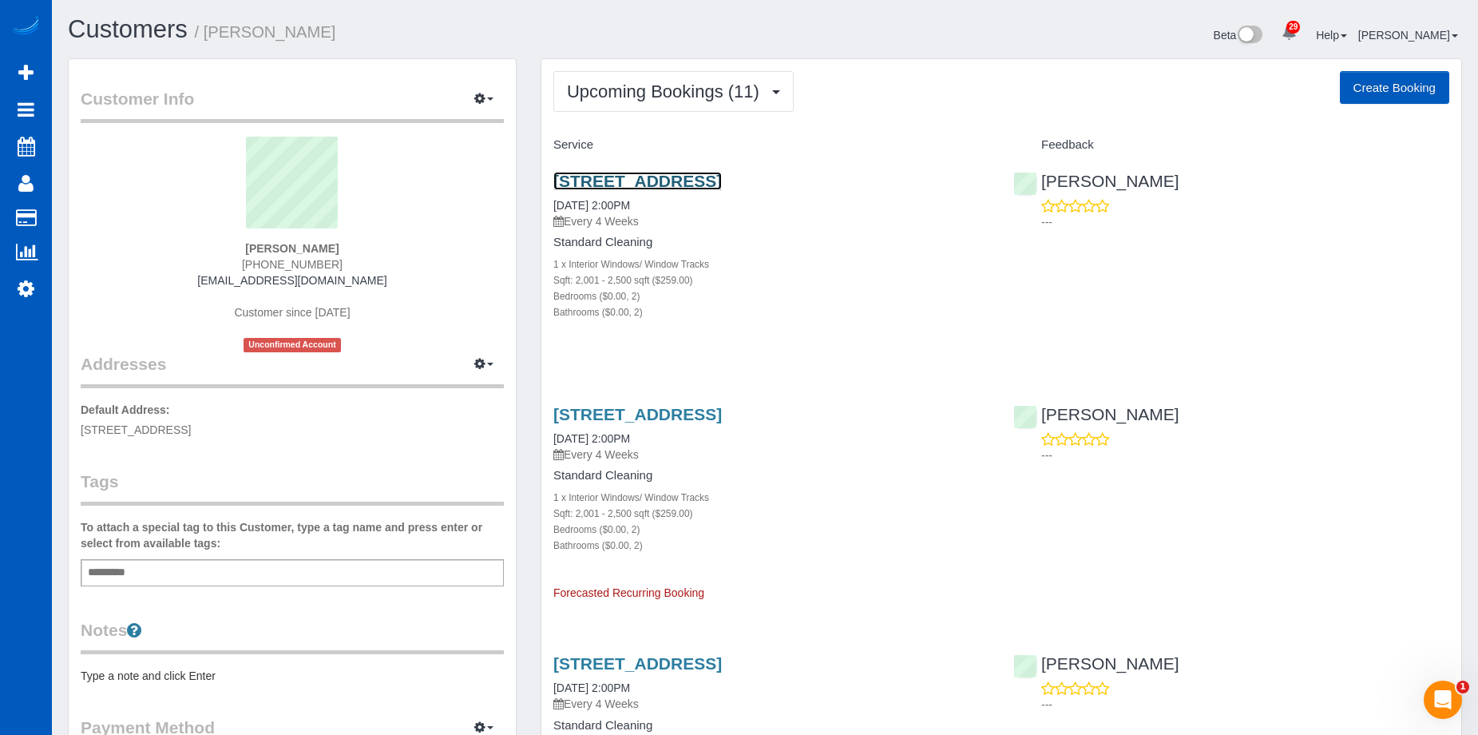
click at [700, 178] on link "[STREET_ADDRESS]" at bounding box center [637, 181] width 169 height 18
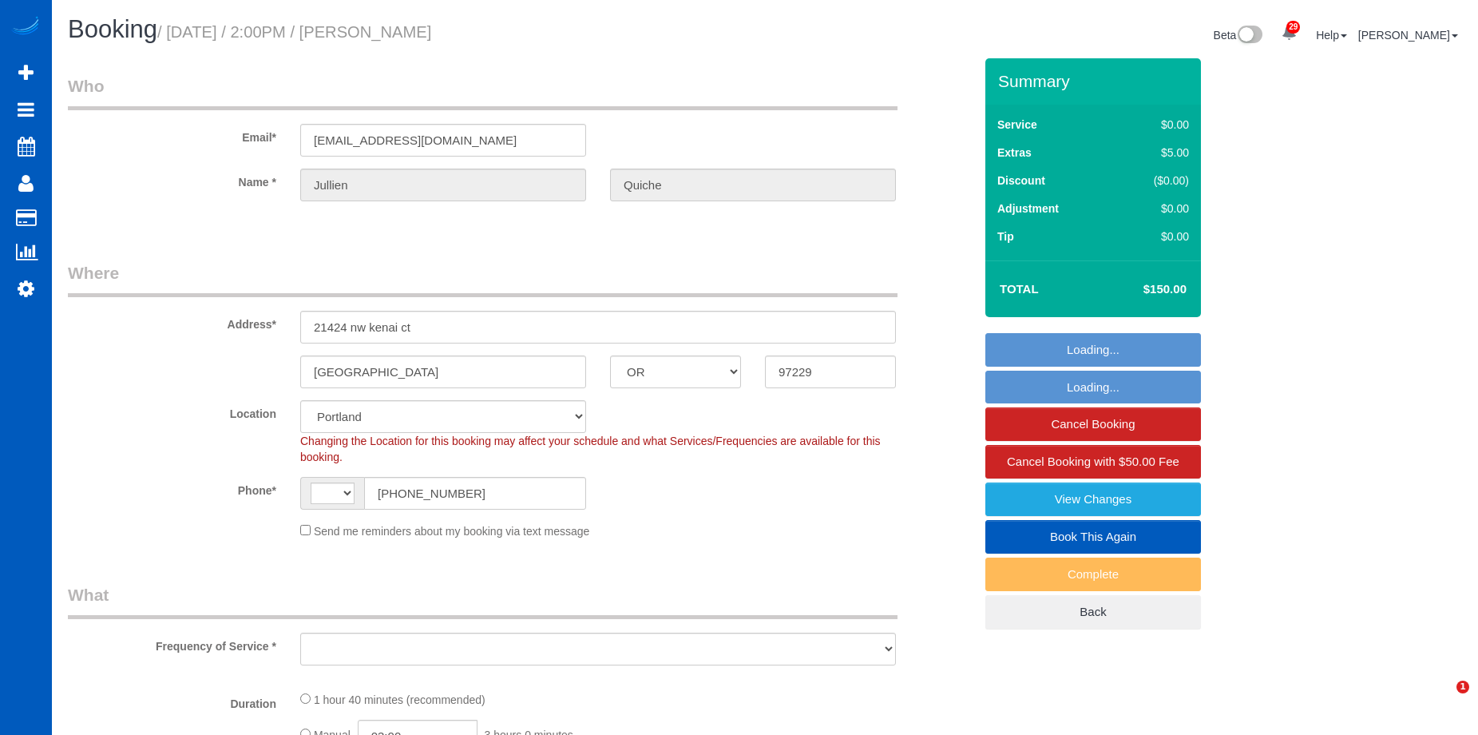
select select "OR"
select select "string:[GEOGRAPHIC_DATA]"
select select "object:1131"
select select "string:fspay-61d565a8-de95-4af4-b8f3-e8f7fc97b781"
select select "199"
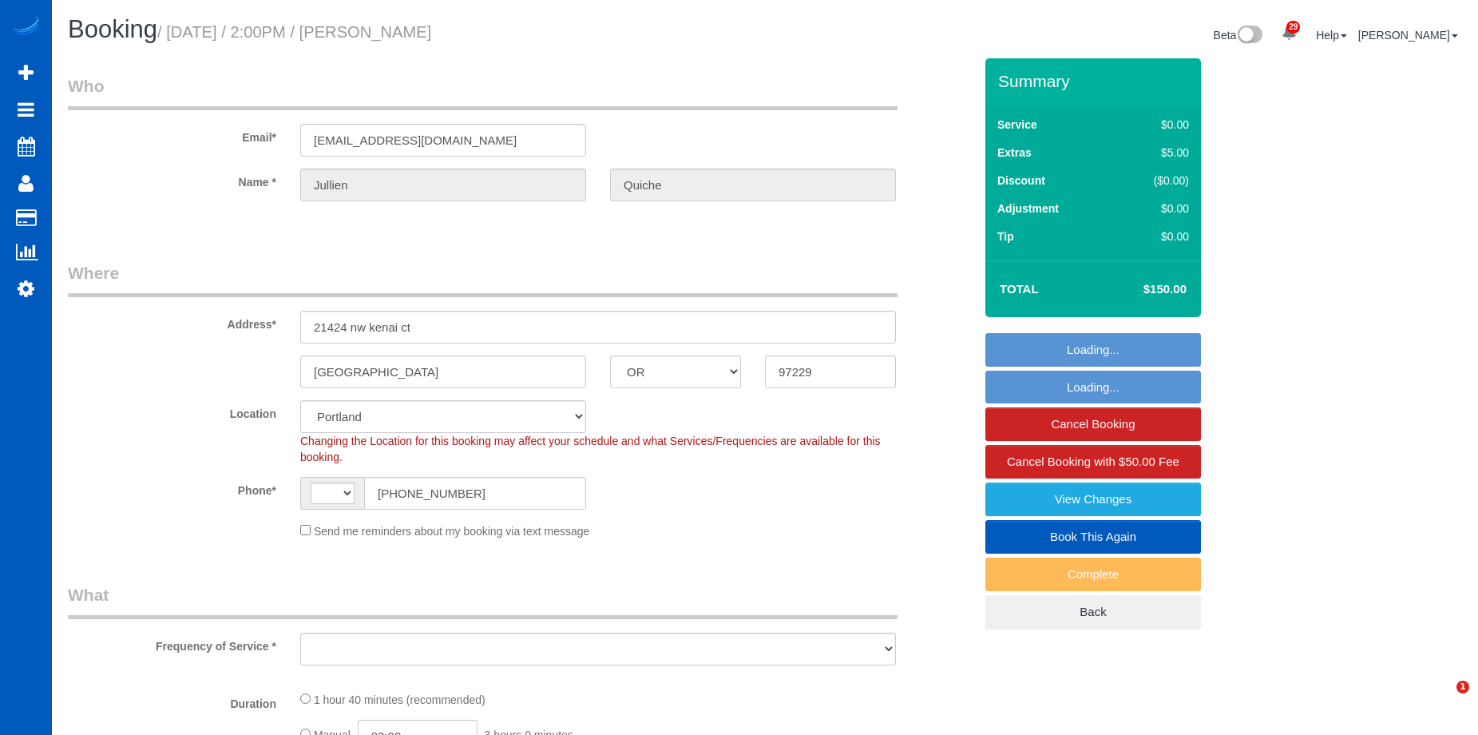
select select "2001"
select select "2"
select select "spot1"
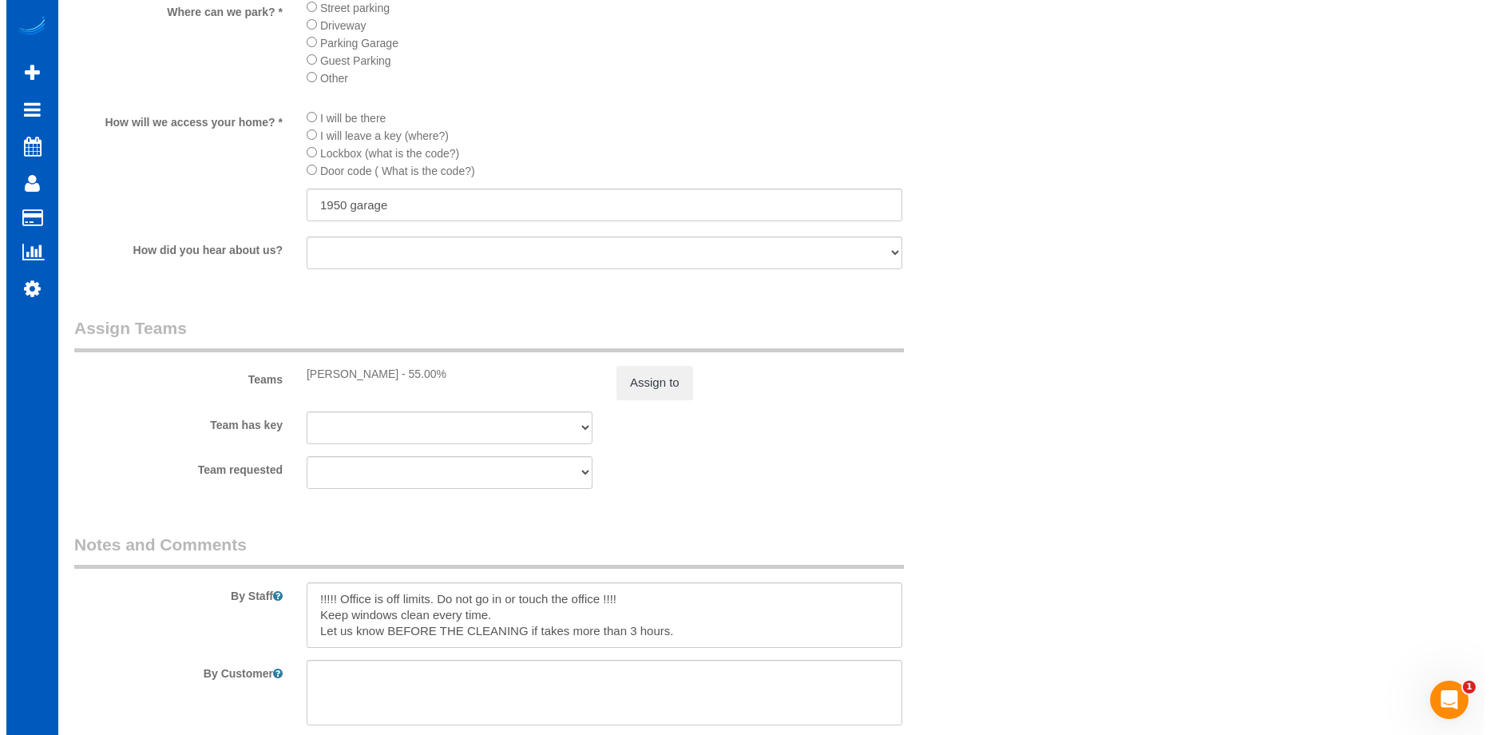
scroll to position [1917, 0]
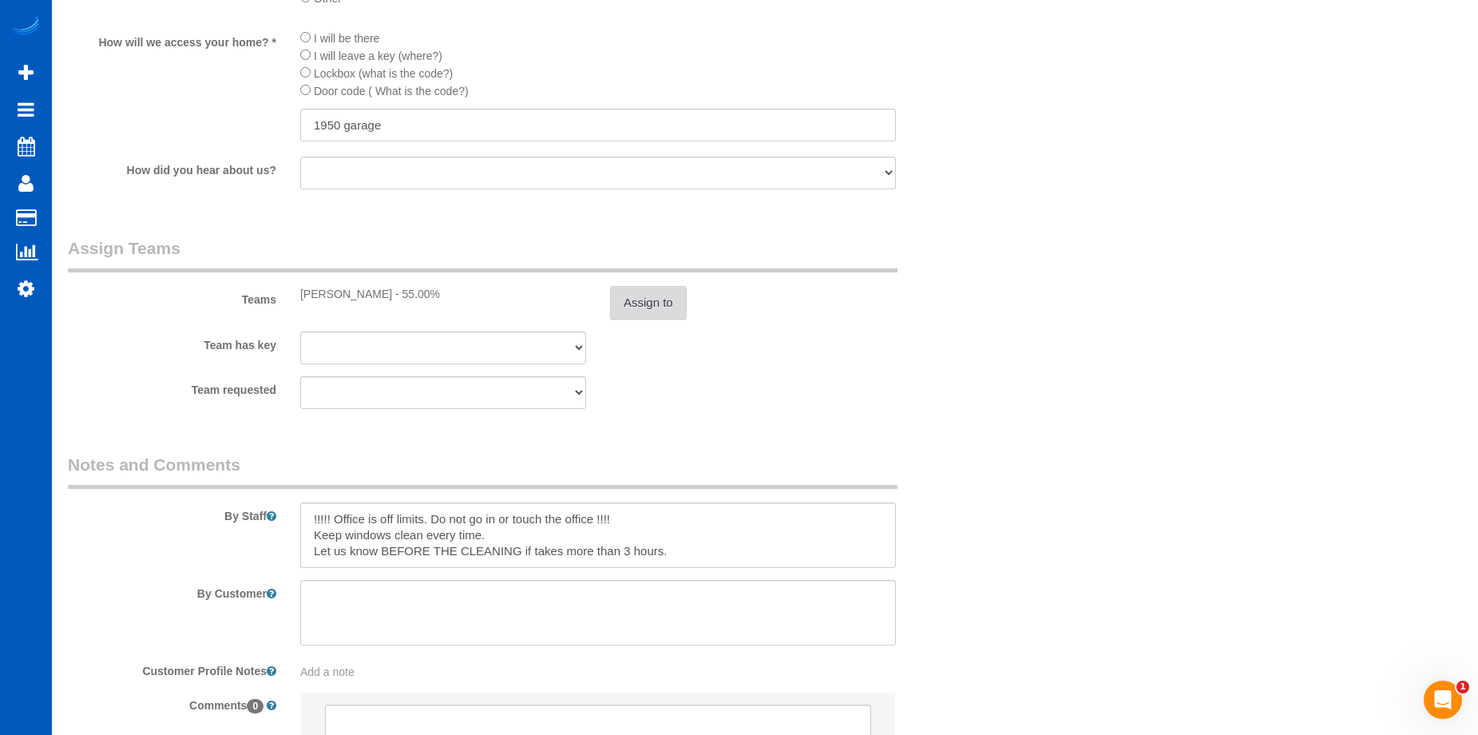
click at [644, 296] on button "Assign to" at bounding box center [648, 303] width 77 height 34
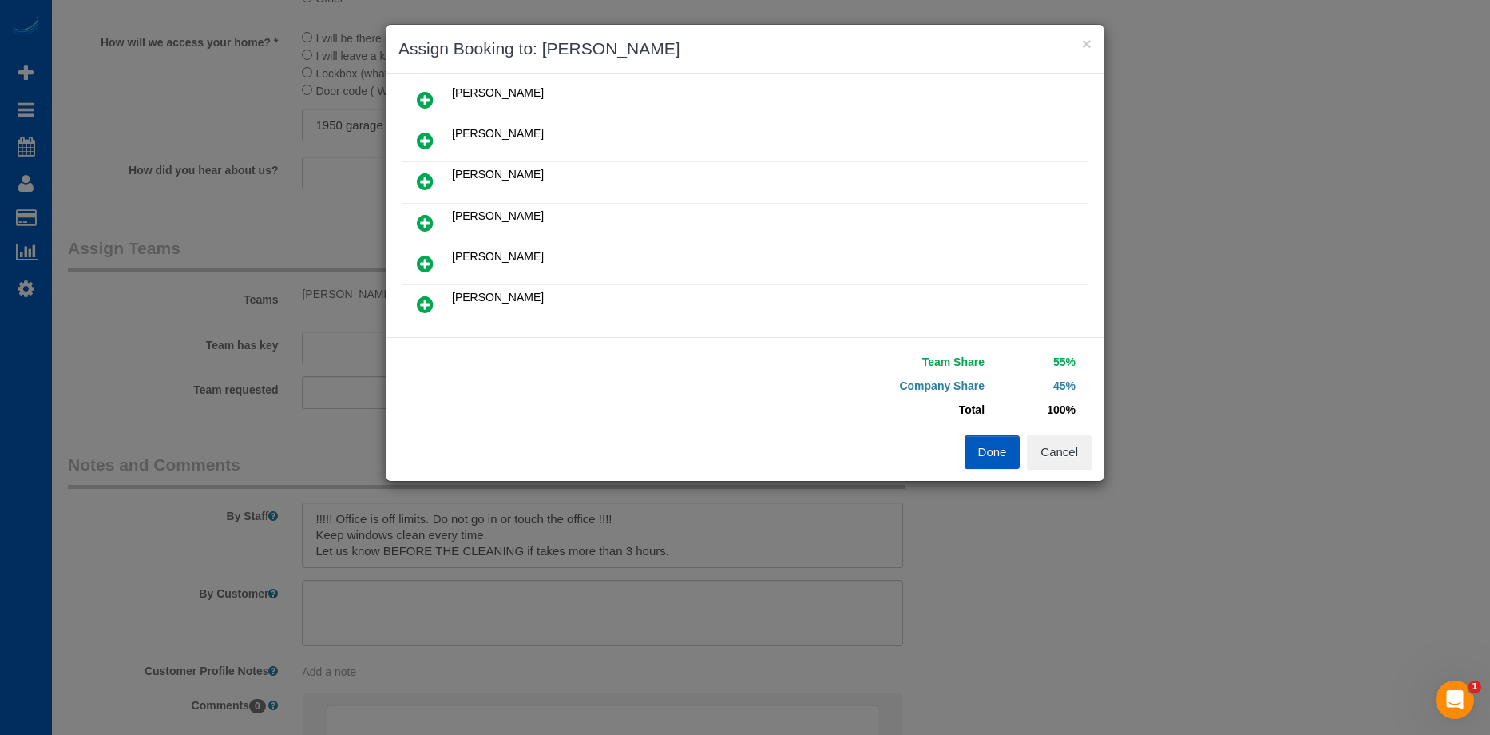
scroll to position [160, 0]
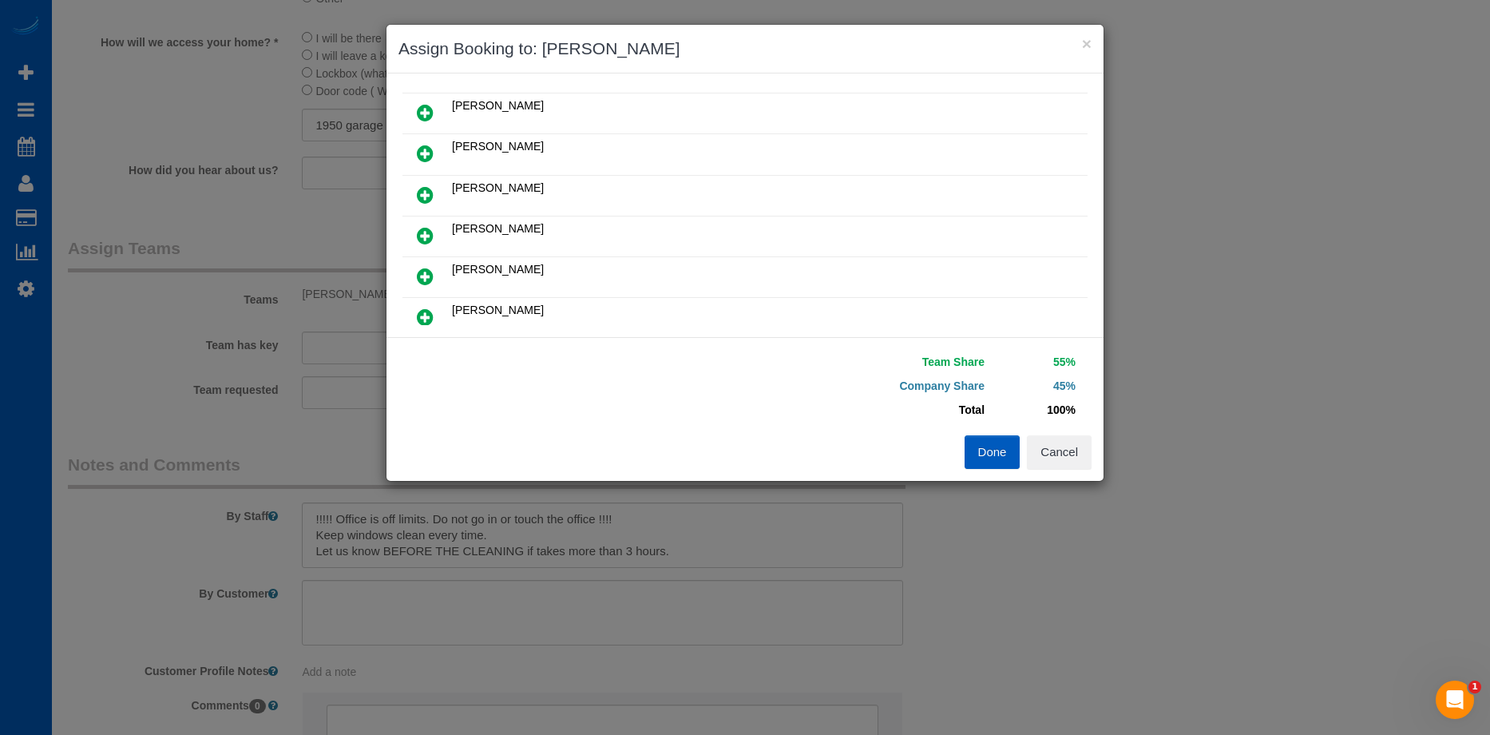
click at [428, 274] on icon at bounding box center [425, 276] width 17 height 19
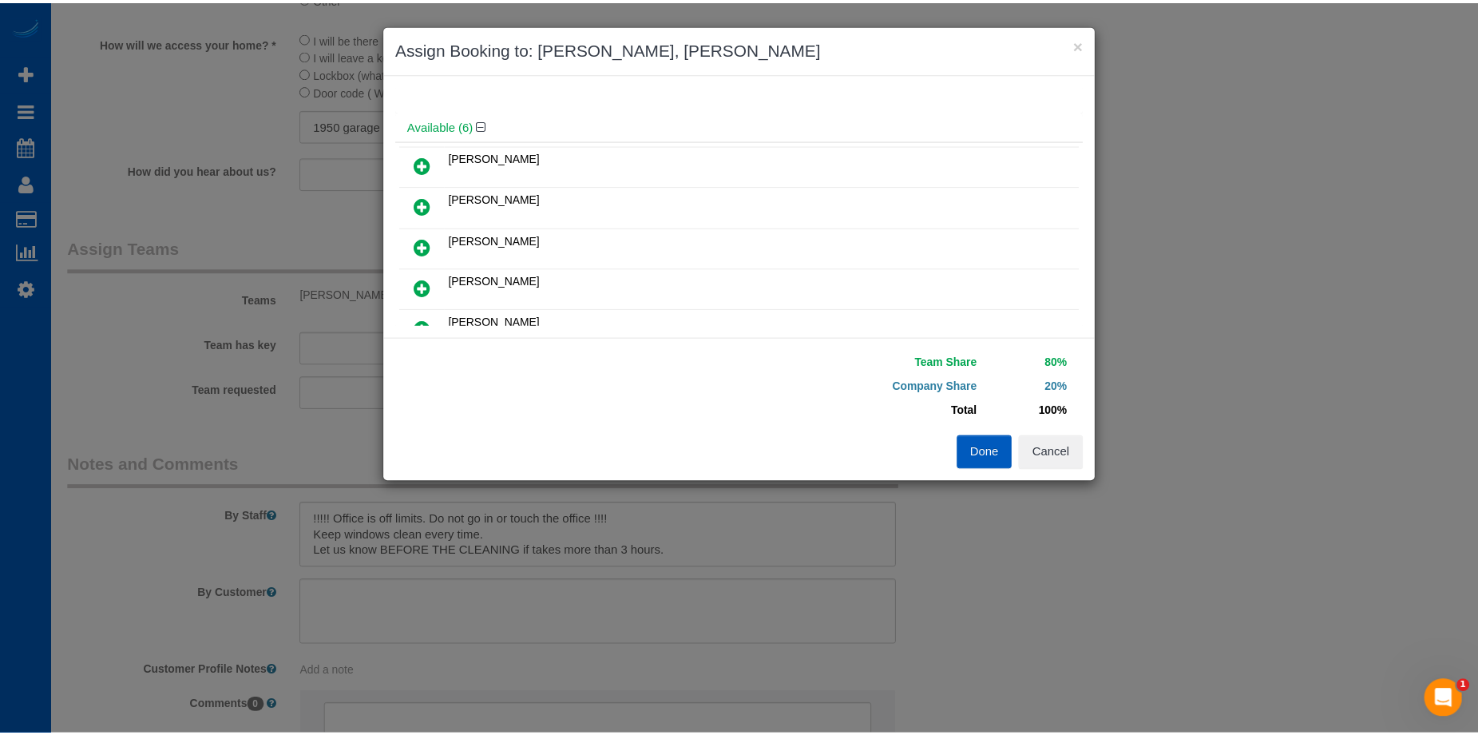
scroll to position [0, 0]
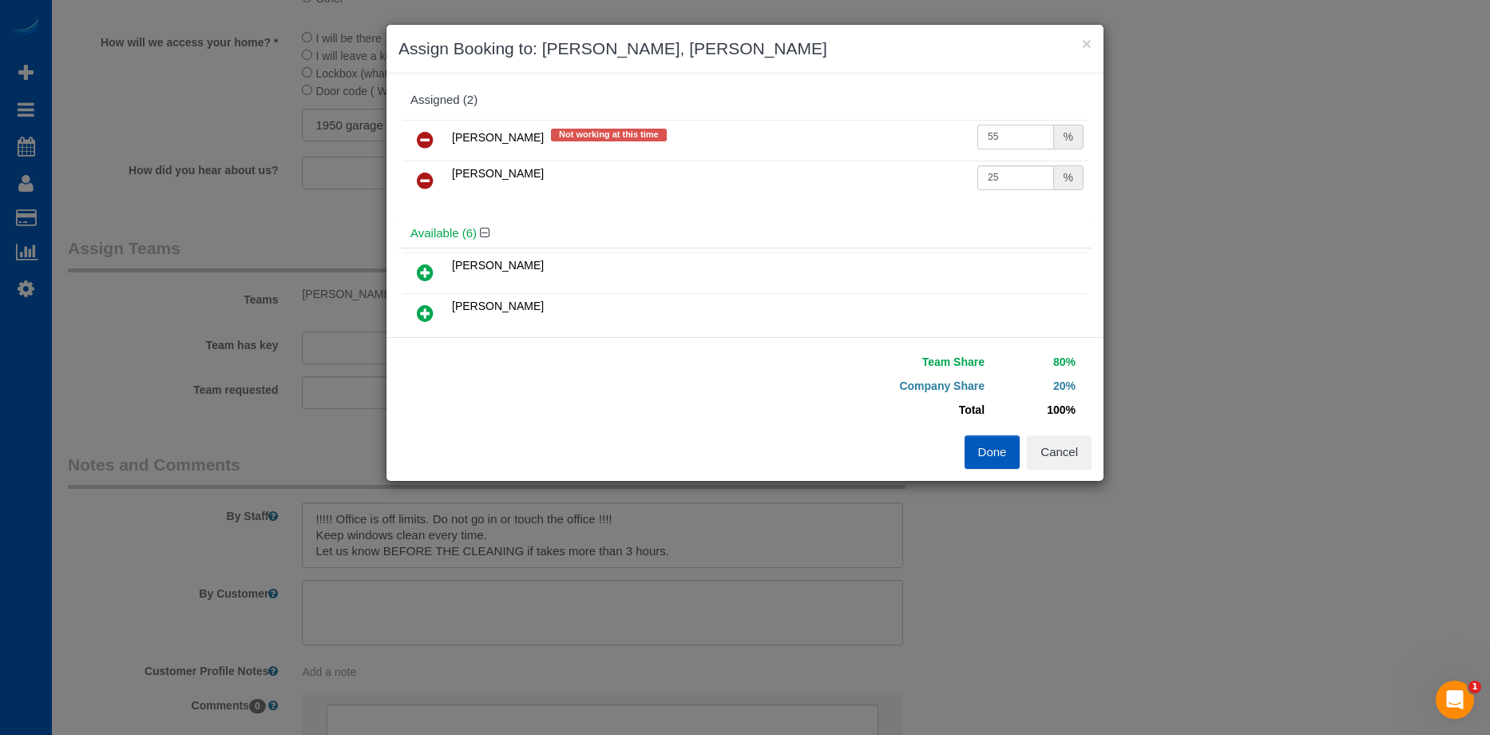
click at [1018, 136] on input "55" at bounding box center [1015, 137] width 77 height 25
drag, startPoint x: 1017, startPoint y: 136, endPoint x: 936, endPoint y: 141, distance: 80.8
click at [879, 118] on div "Alona Kulish Not working at this time 55 % Tatyana Razumovskaya 25 %" at bounding box center [744, 167] width 693 height 103
drag, startPoint x: 971, startPoint y: 173, endPoint x: 999, endPoint y: 169, distance: 28.4
click at [977, 173] on input "25" at bounding box center [1015, 177] width 77 height 25
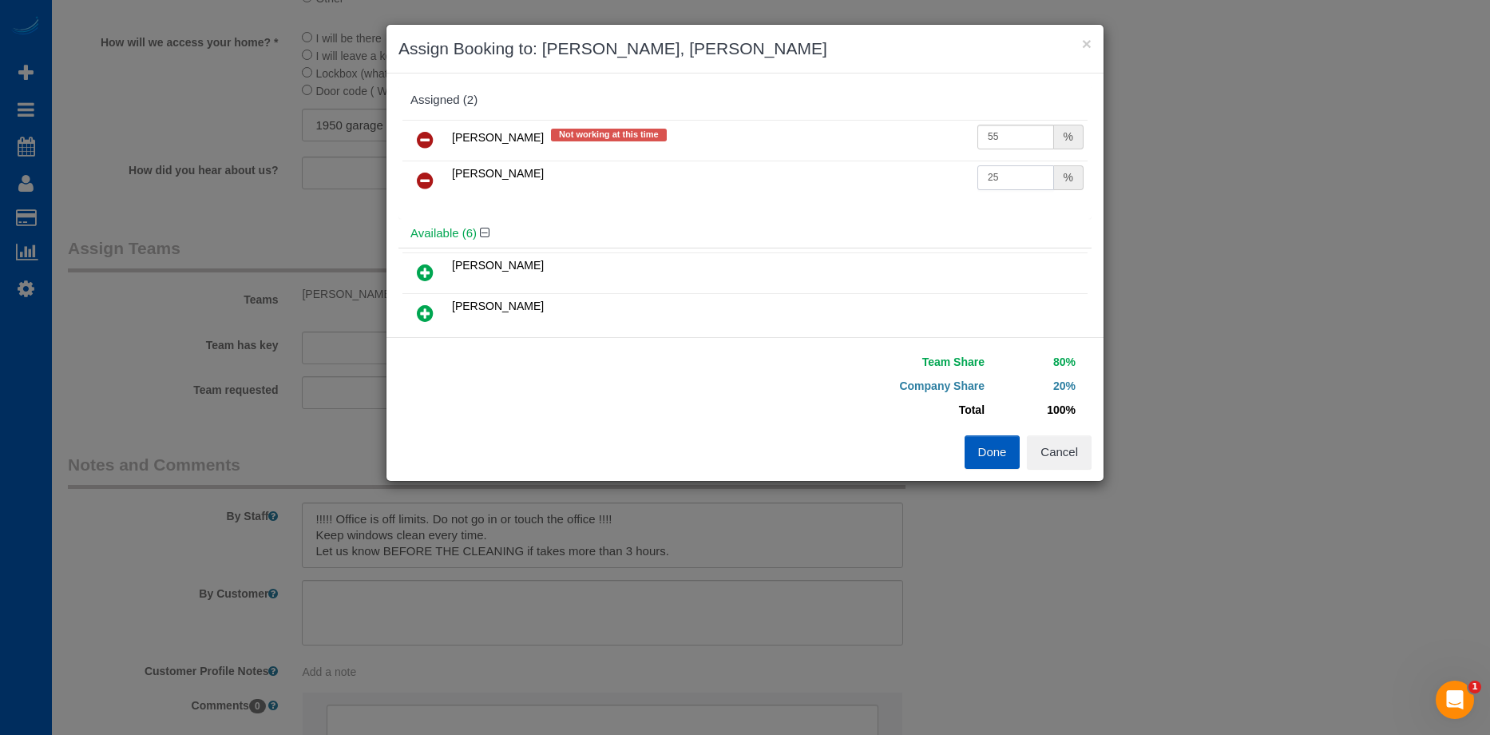
click at [1001, 173] on input "25" at bounding box center [1015, 177] width 77 height 25
drag, startPoint x: 963, startPoint y: 176, endPoint x: 835, endPoint y: 167, distance: 128.1
click at [835, 169] on tr "Tatyana Razumovskaya 25 %" at bounding box center [744, 181] width 685 height 41
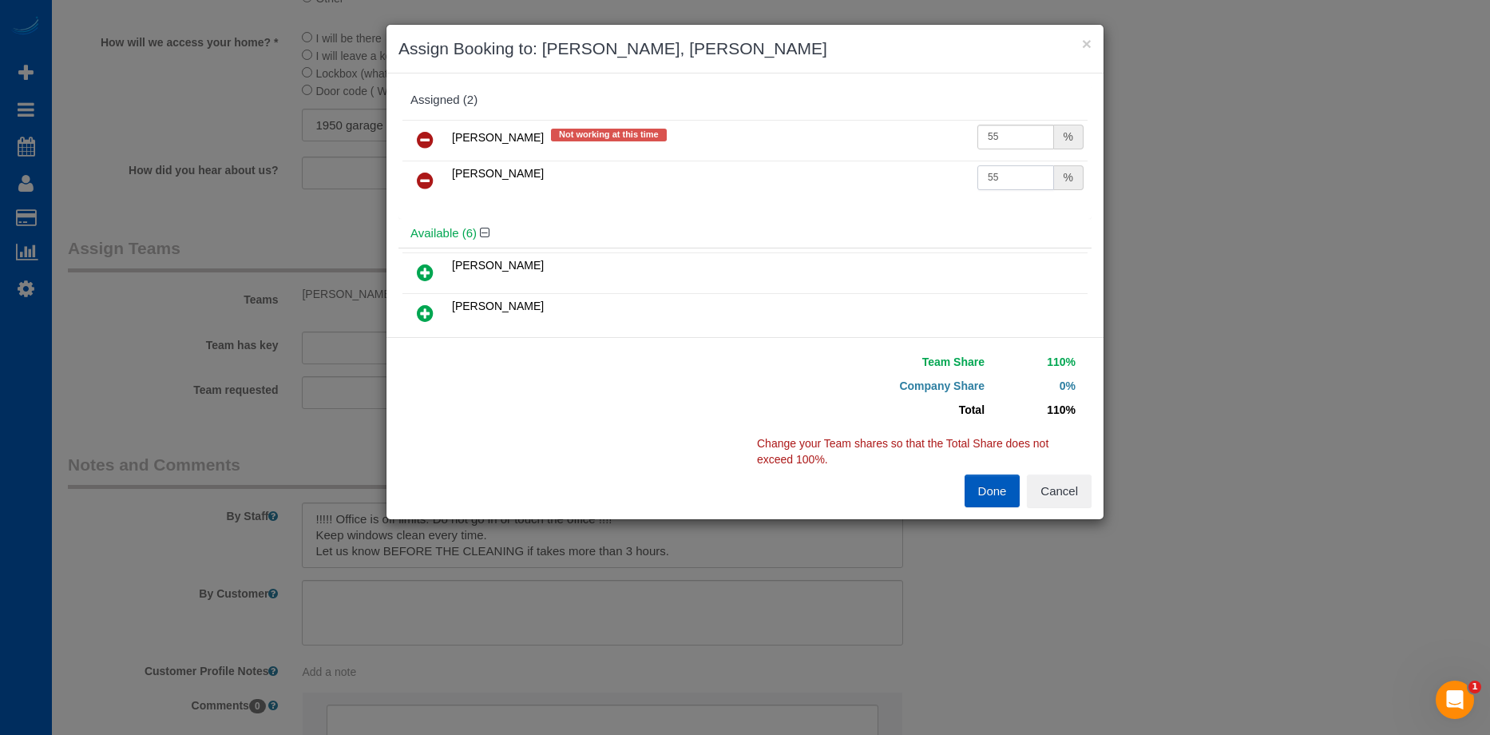
type input "55"
click at [417, 135] on icon at bounding box center [425, 139] width 17 height 19
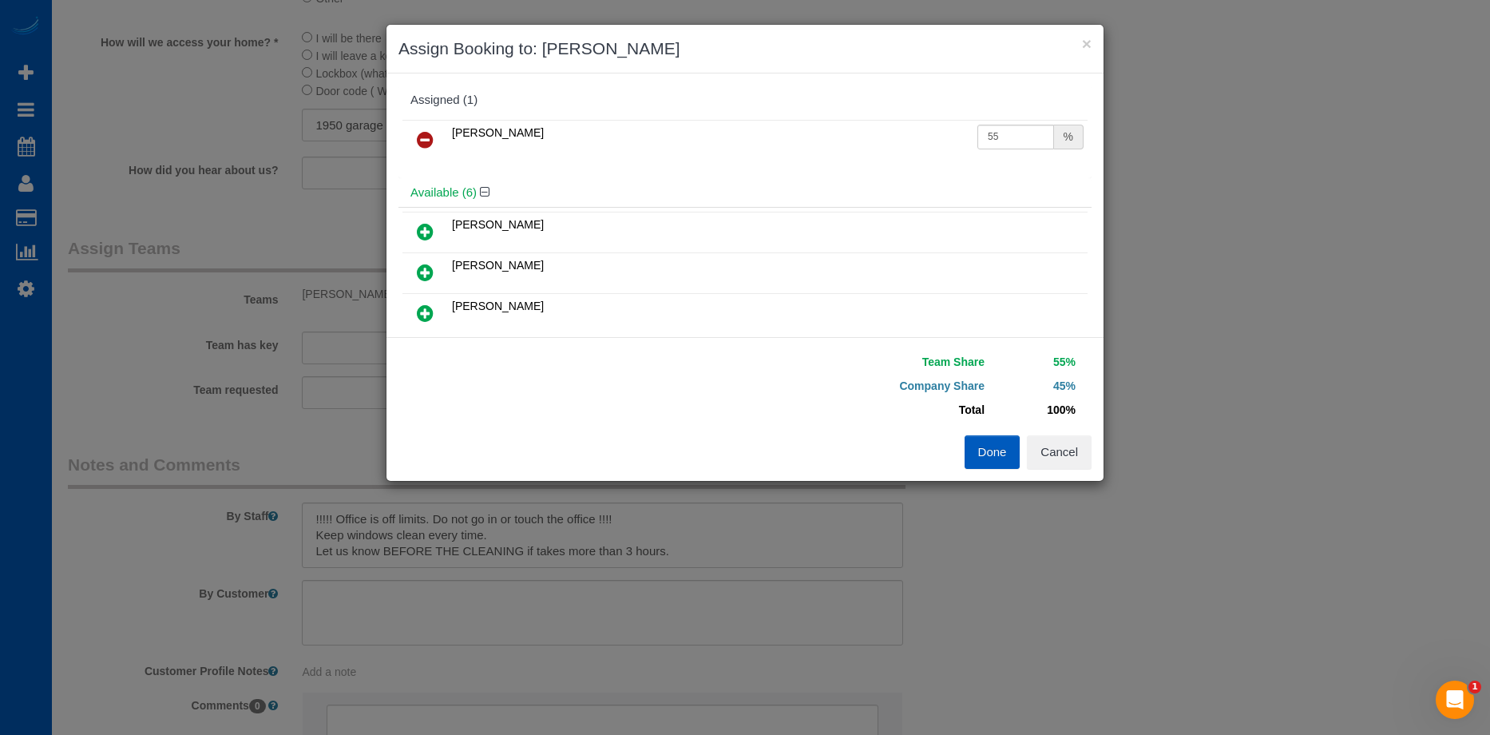
click at [981, 452] on button "Done" at bounding box center [993, 452] width 56 height 34
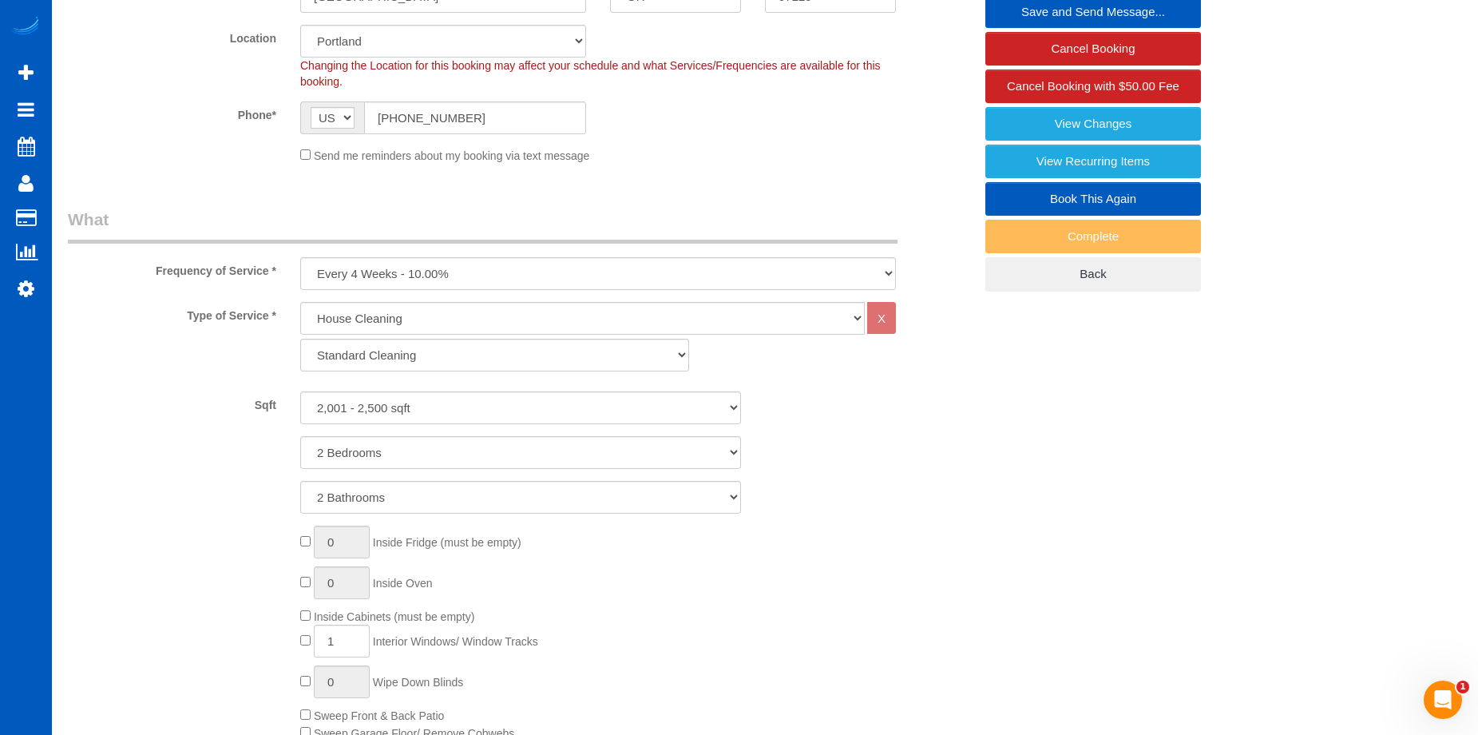
scroll to position [240, 0]
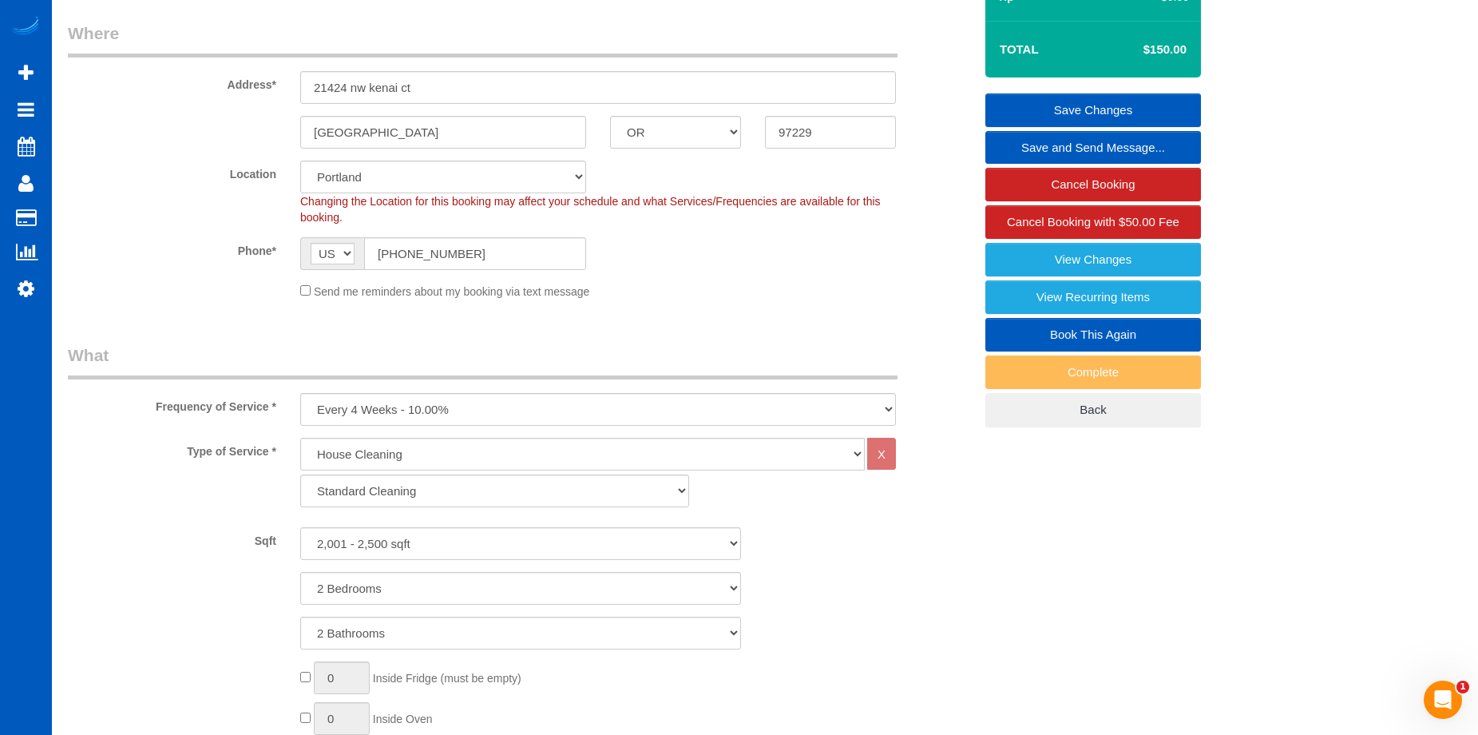
click at [1059, 97] on link "Save Changes" at bounding box center [1093, 110] width 216 height 34
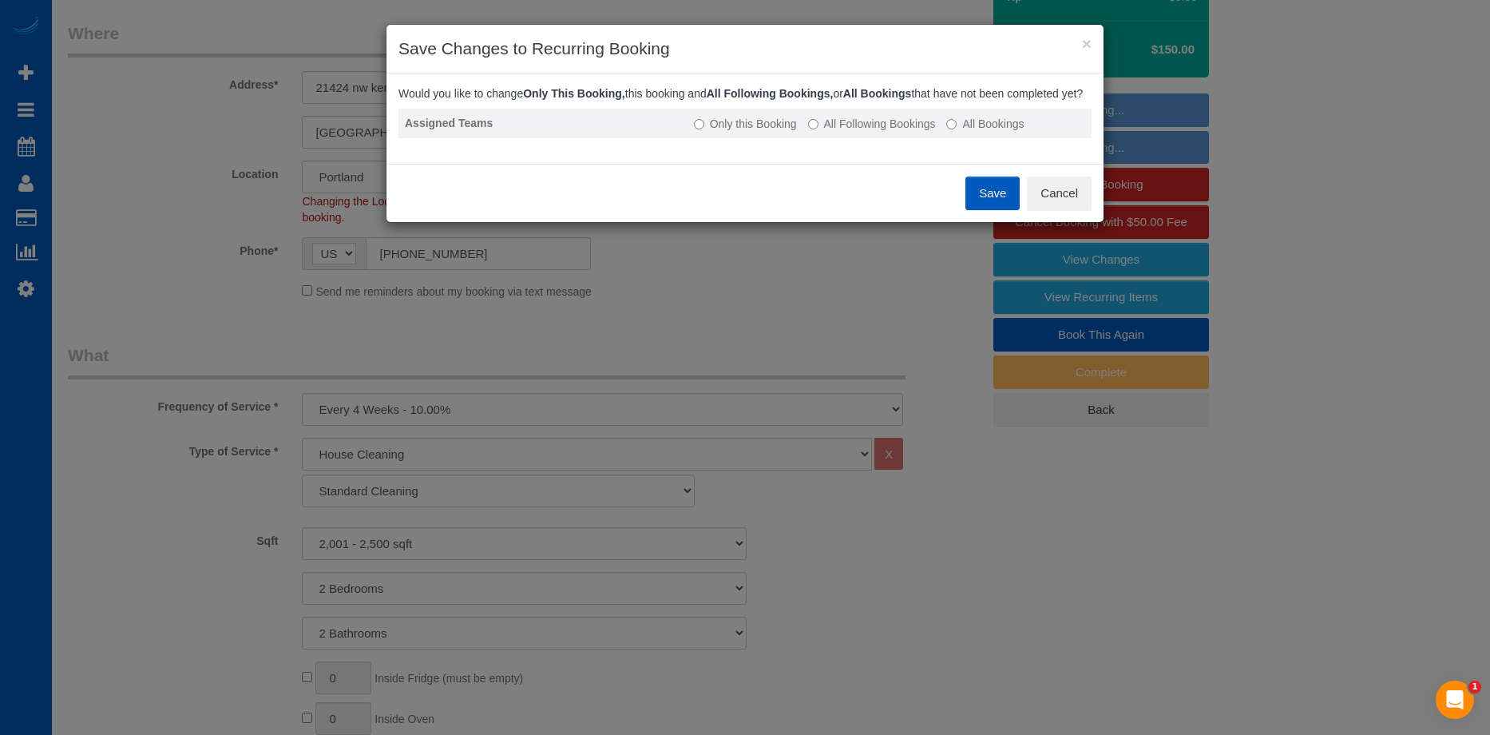
click at [866, 132] on label "All Following Bookings" at bounding box center [872, 124] width 128 height 16
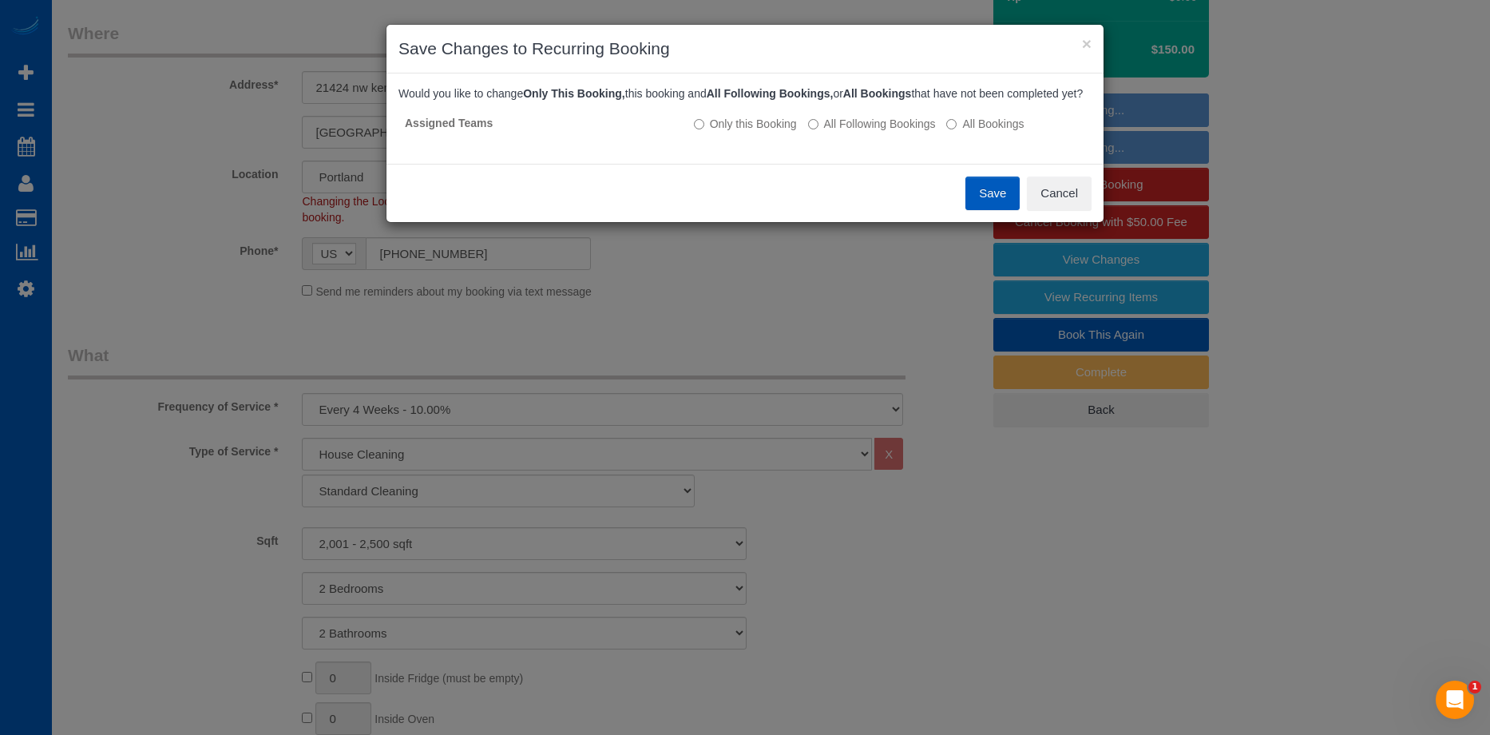
click at [982, 210] on button "Save" at bounding box center [992, 193] width 54 height 34
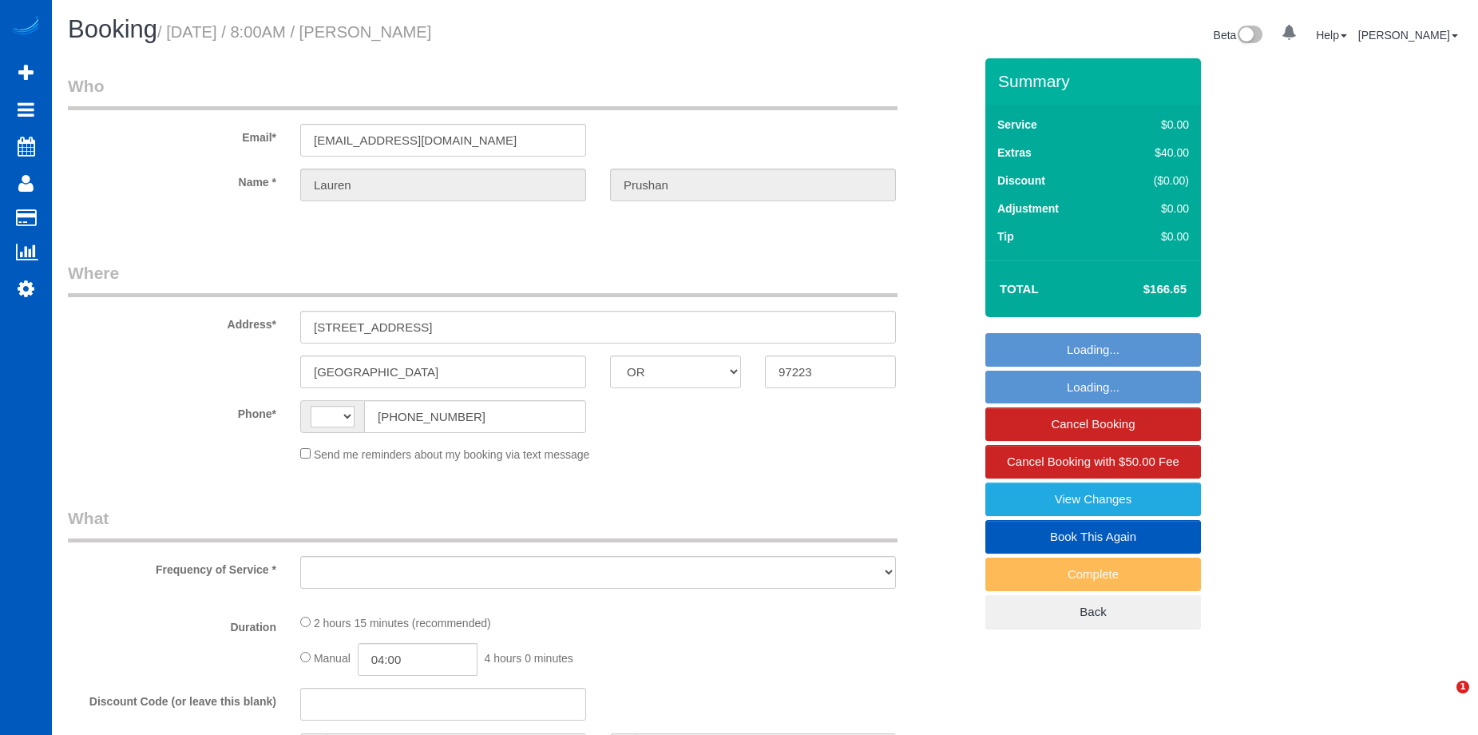
select select "OR"
select select "string:fspay-bb720728-f248-4e8b-bca7-cd32b4a509dd"
select select "string:[GEOGRAPHIC_DATA]"
select select "object:913"
select select "199"
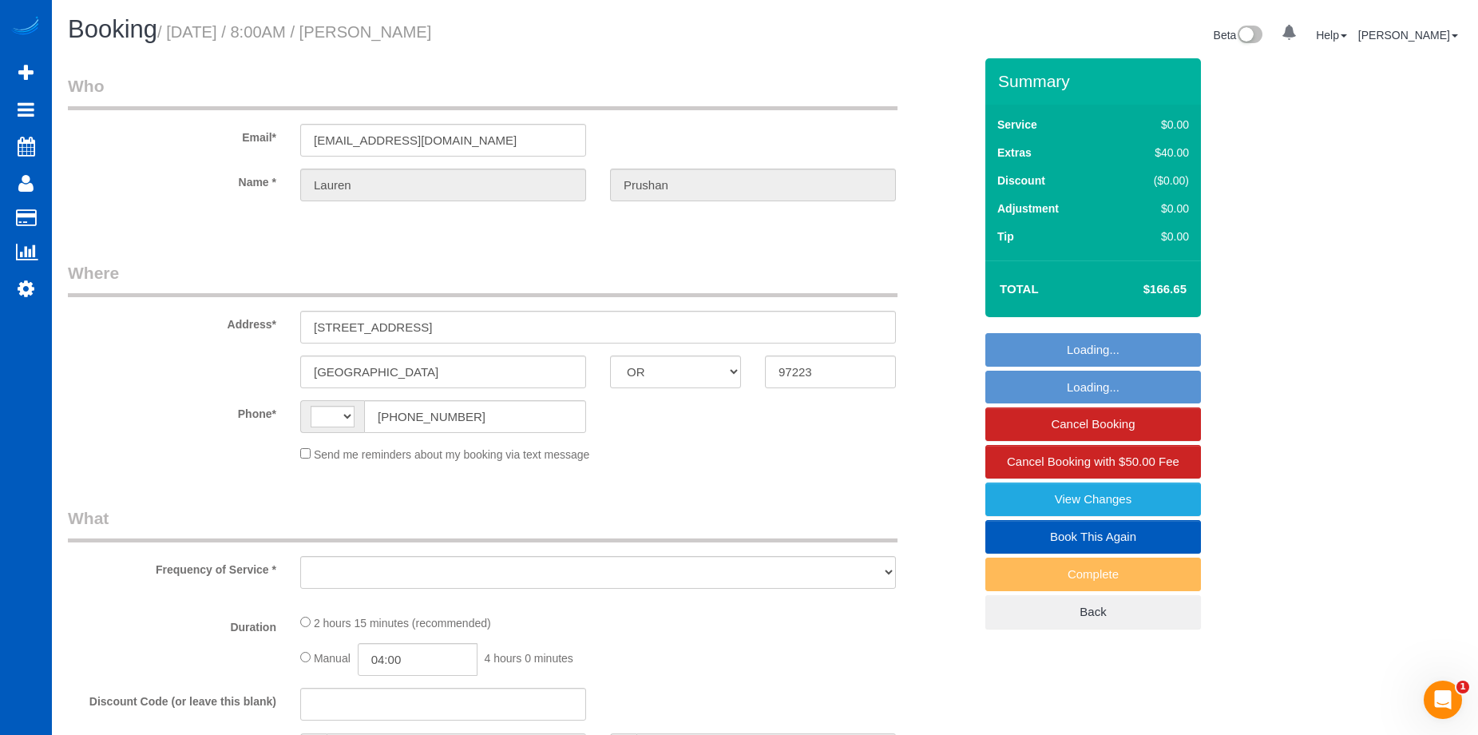
select select "1501"
select select "3"
select select "2"
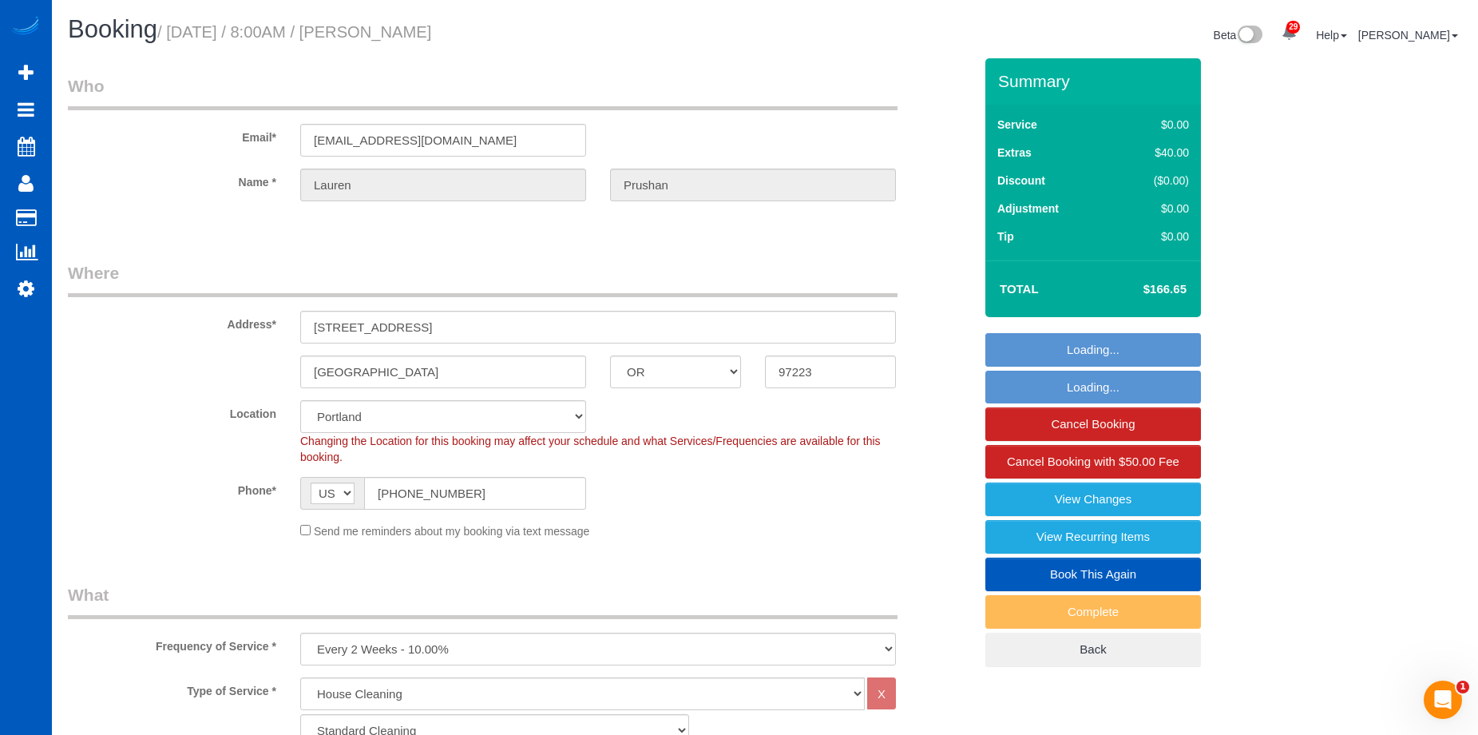
select select "spot1"
select select "object:1130"
select select "1501"
select select "3"
select select "2"
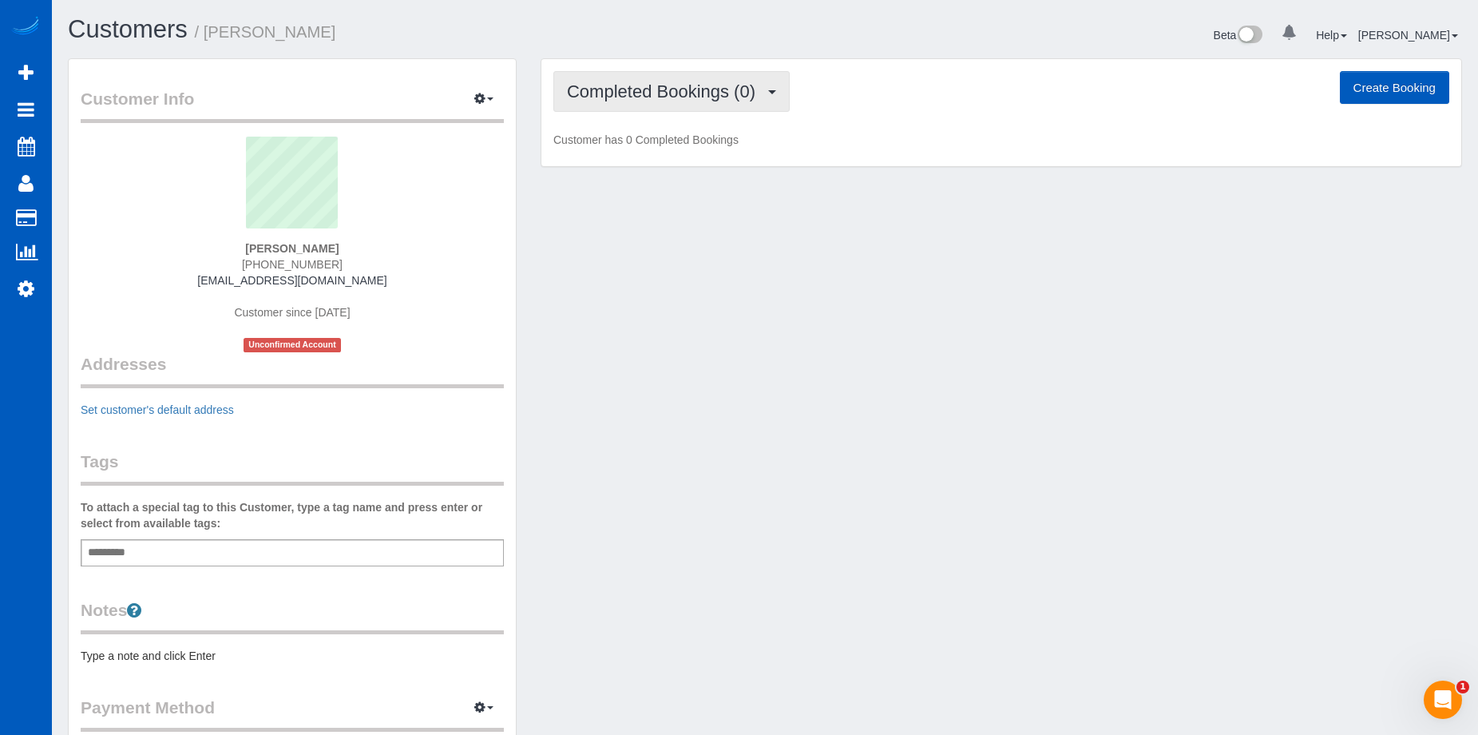
click at [672, 100] on span "Completed Bookings (0)" at bounding box center [665, 91] width 196 height 20
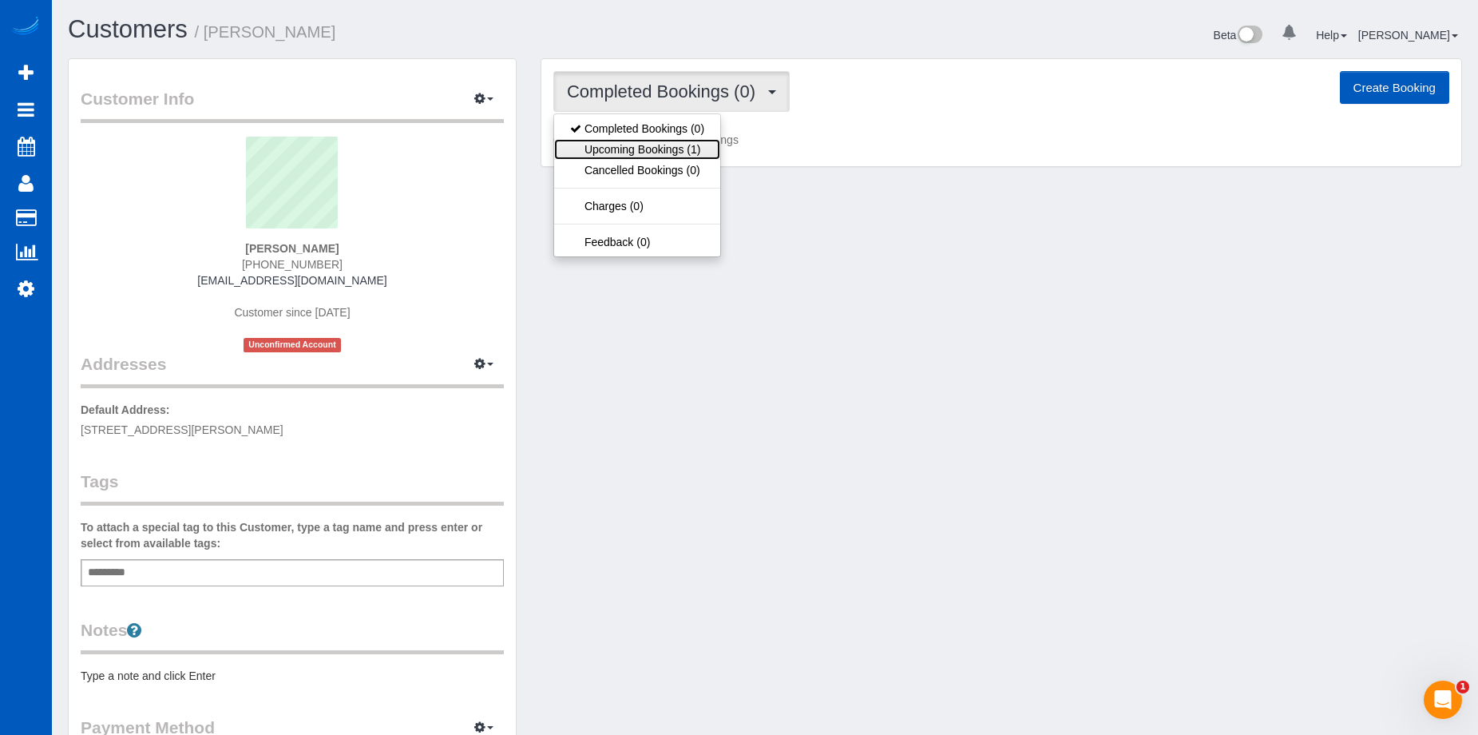
click at [652, 152] on link "Upcoming Bookings (1)" at bounding box center [637, 149] width 166 height 21
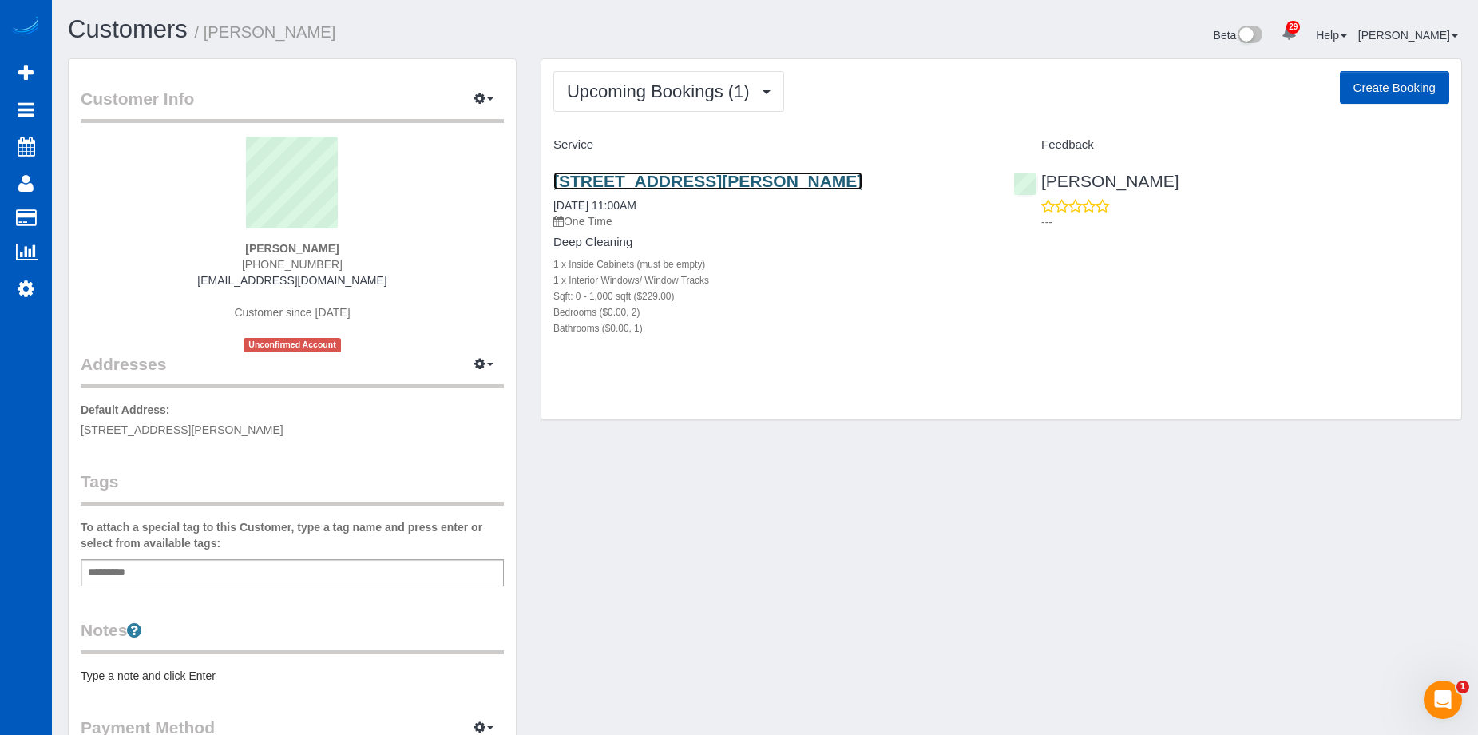
click at [696, 176] on link "1360 Otis St, Lakewood, CO 80214" at bounding box center [707, 181] width 309 height 18
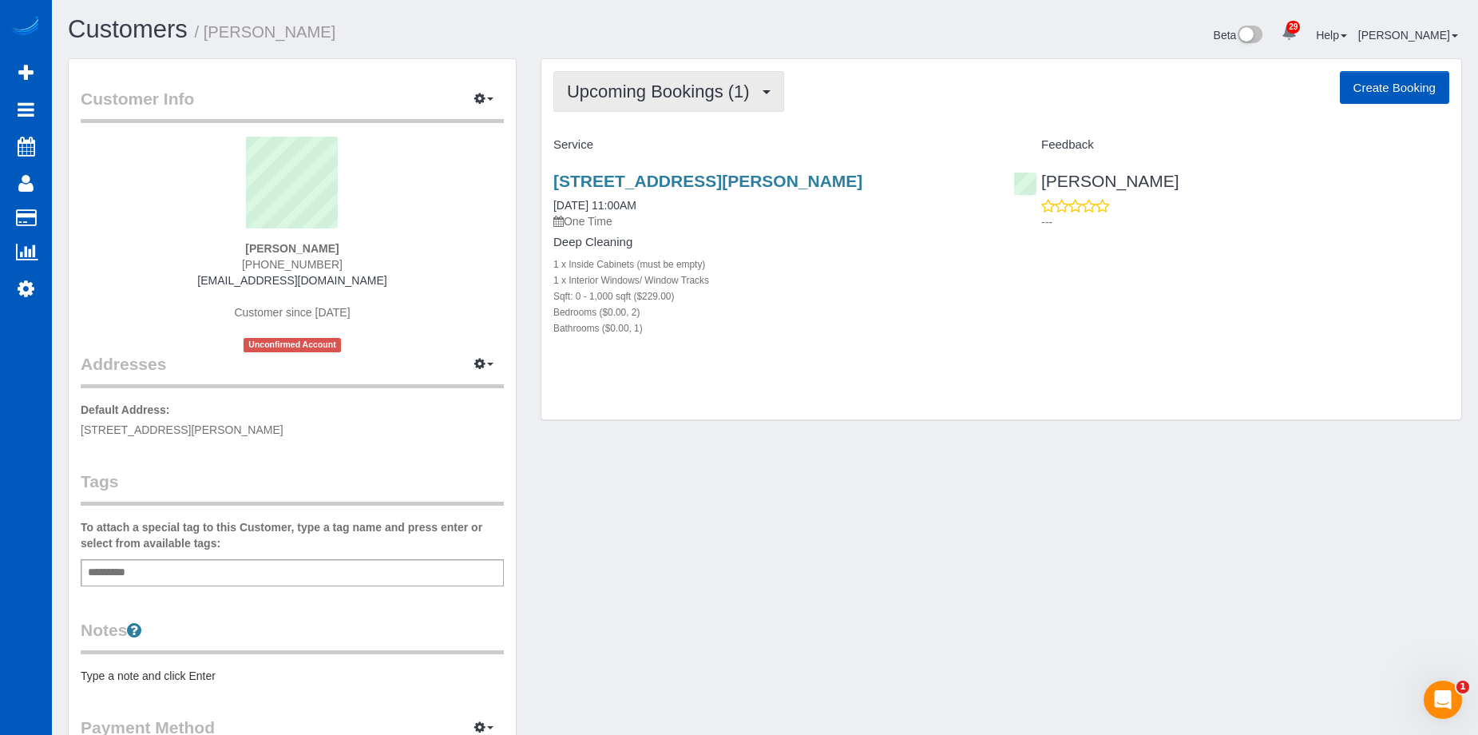
click at [723, 85] on span "Upcoming Bookings (1)" at bounding box center [662, 91] width 191 height 20
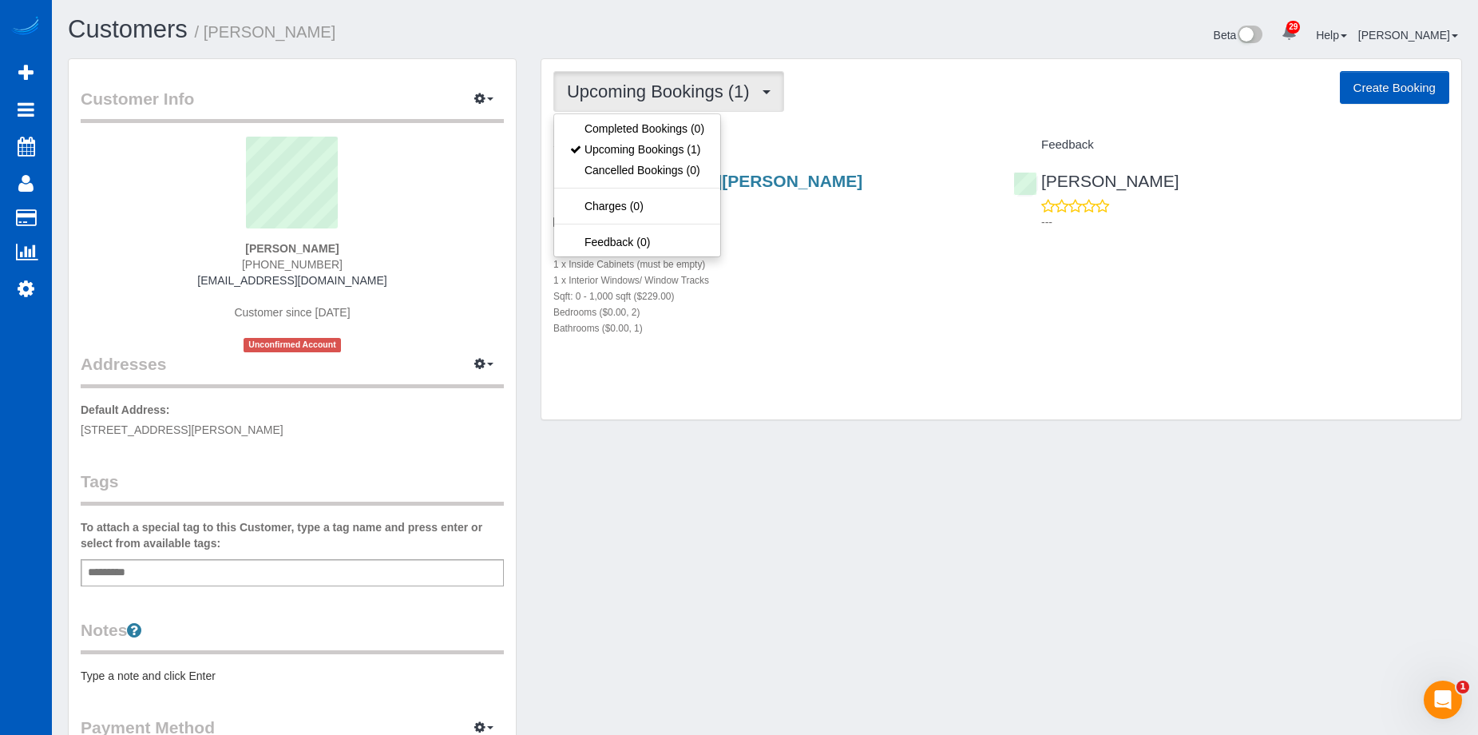
click at [723, 85] on span "Upcoming Bookings (1)" at bounding box center [662, 91] width 191 height 20
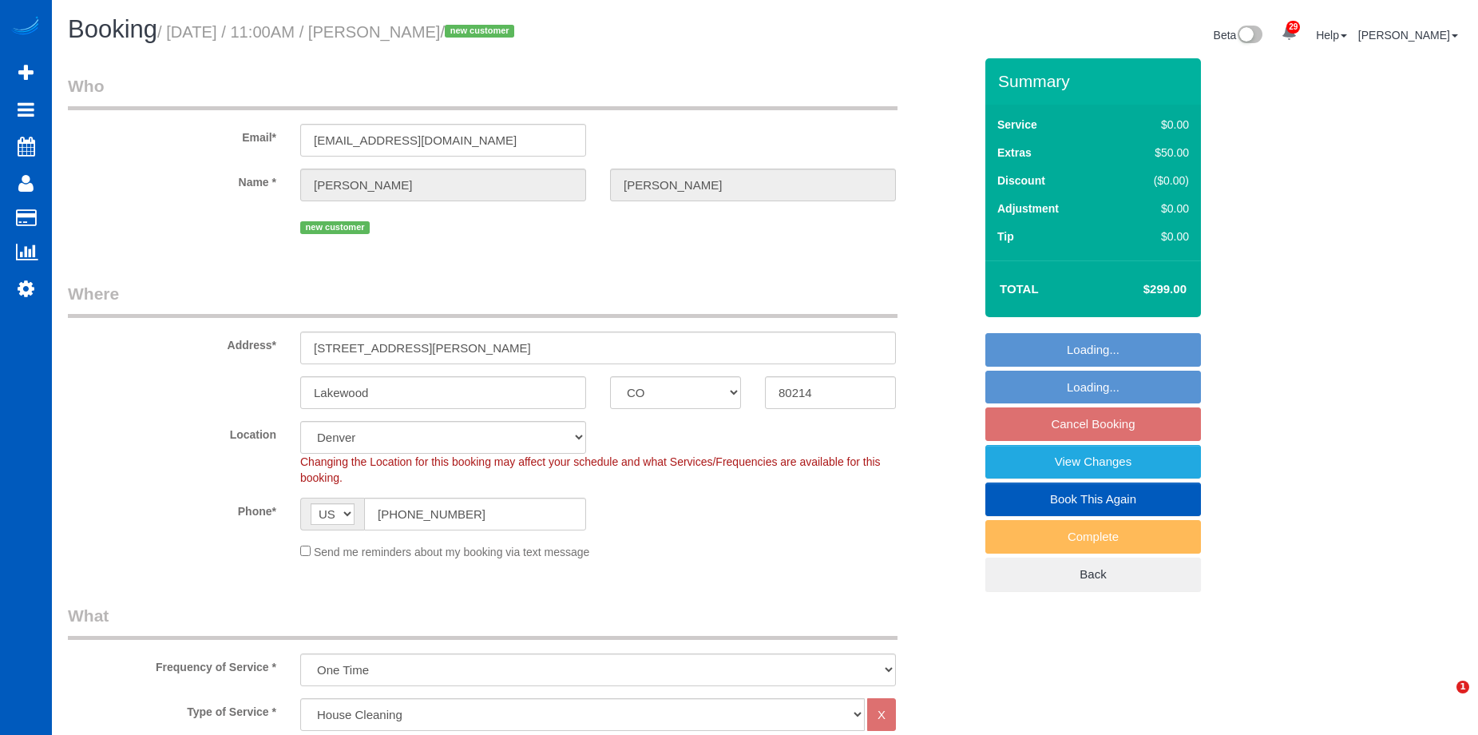
select select "CO"
select select "199"
select select "2"
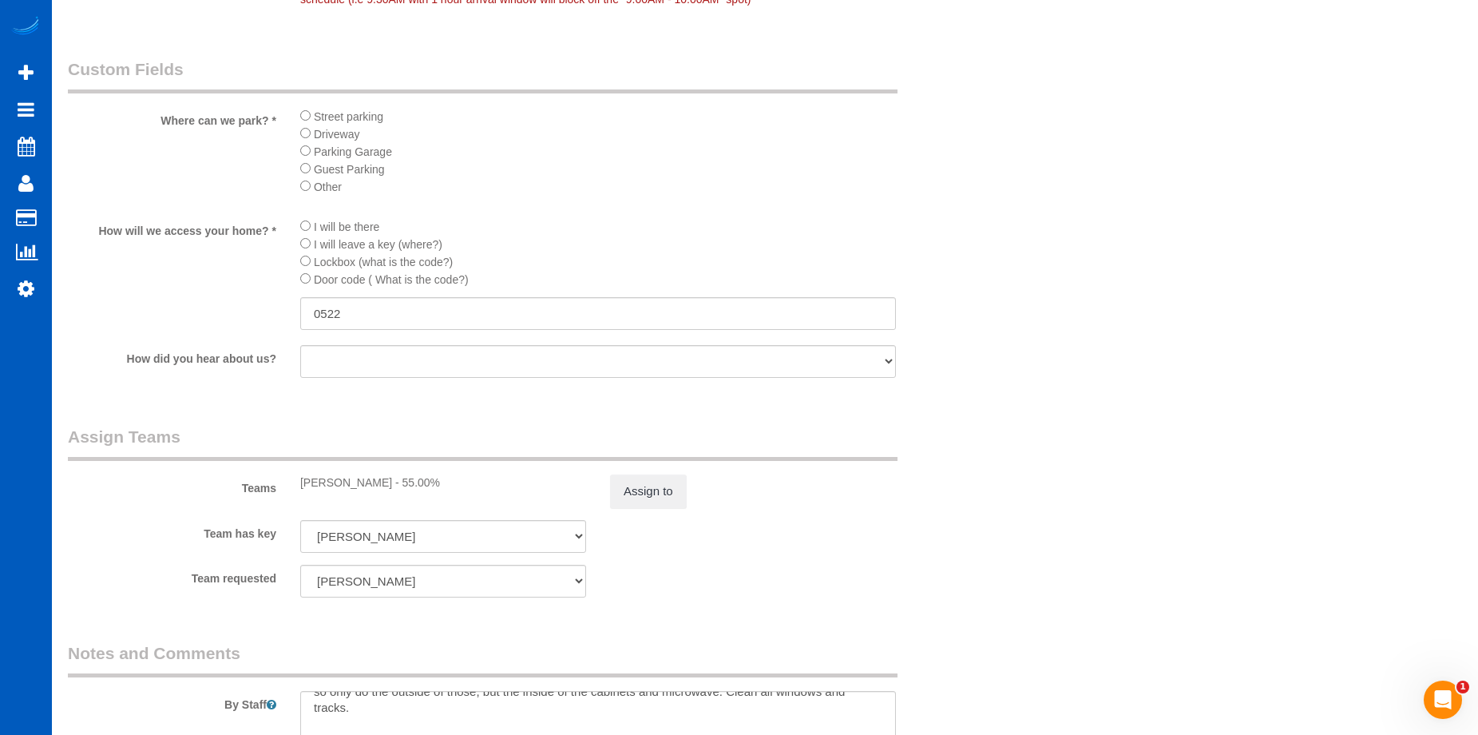
scroll to position [1517, 0]
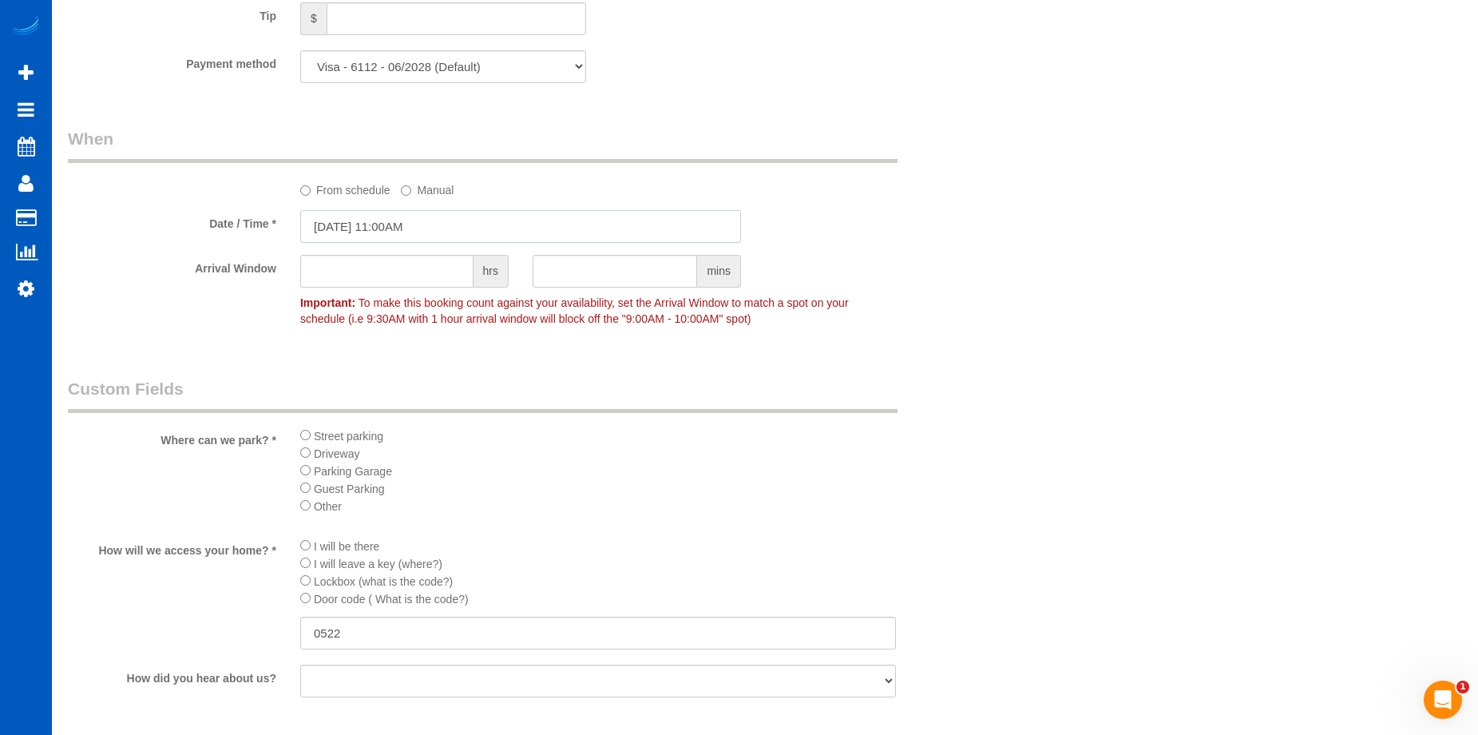
click at [517, 217] on input "[DATE] 11:00AM" at bounding box center [520, 226] width 441 height 33
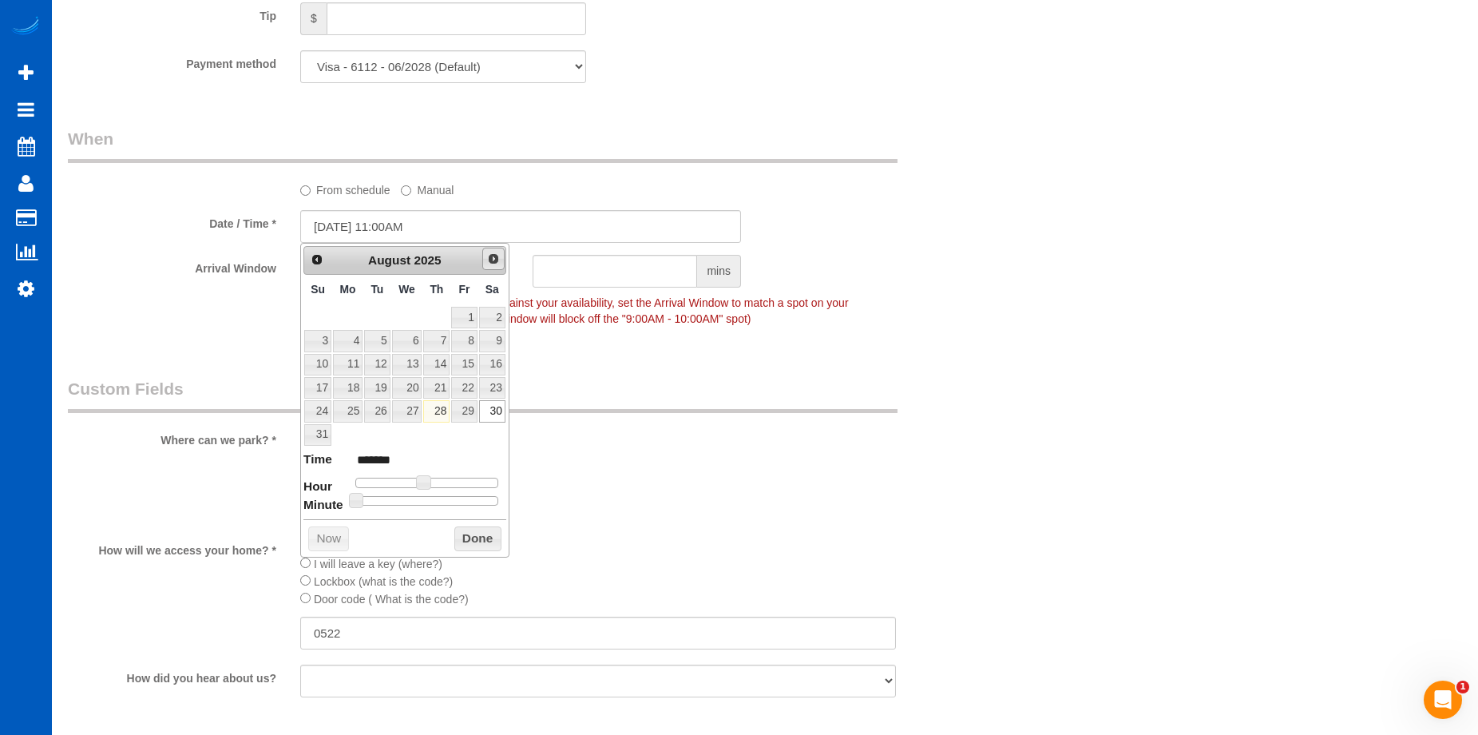
click at [495, 267] on link "Next" at bounding box center [493, 259] width 22 height 22
click at [495, 320] on link "6" at bounding box center [492, 318] width 26 height 22
type input "09/06/2025 11:00AM"
click at [501, 522] on button "Done" at bounding box center [477, 515] width 47 height 26
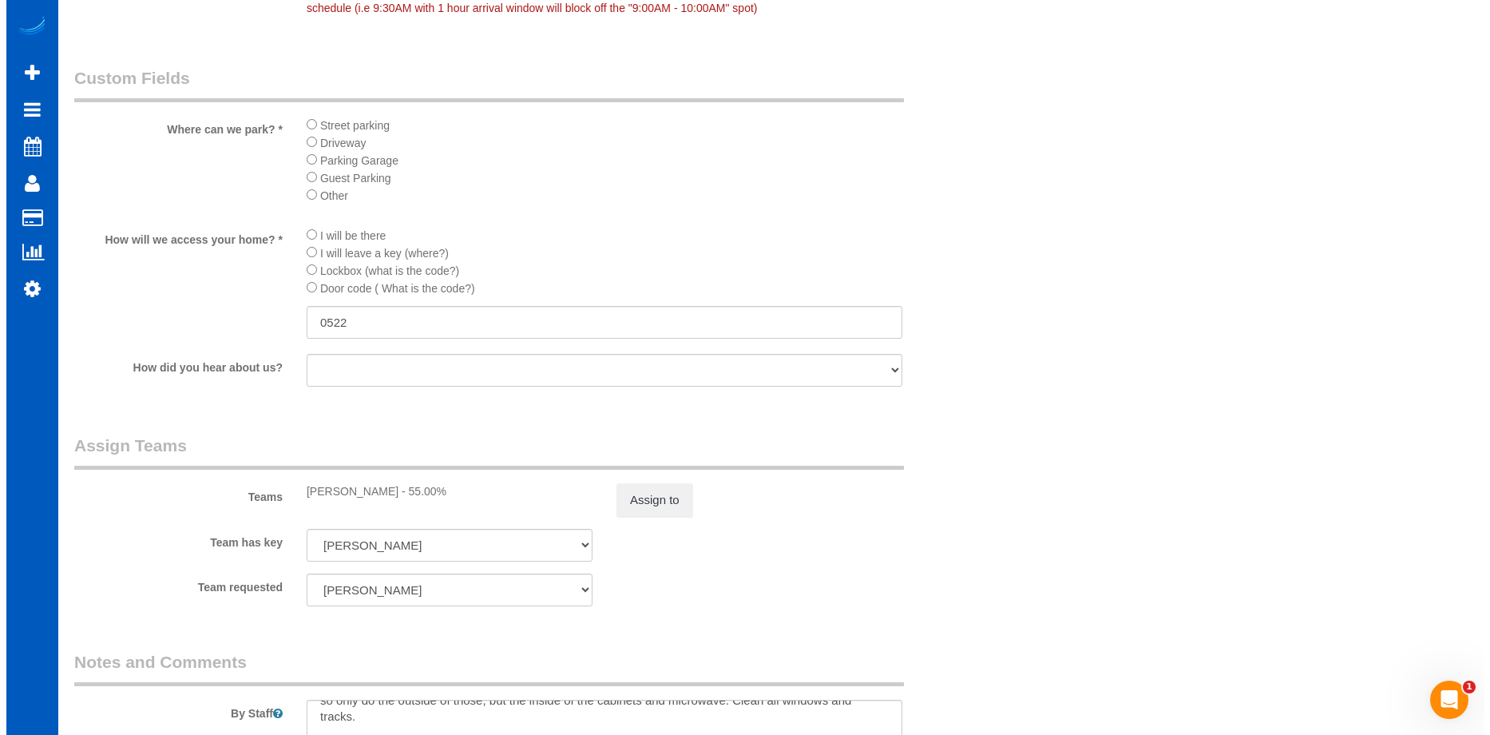
scroll to position [1837, 0]
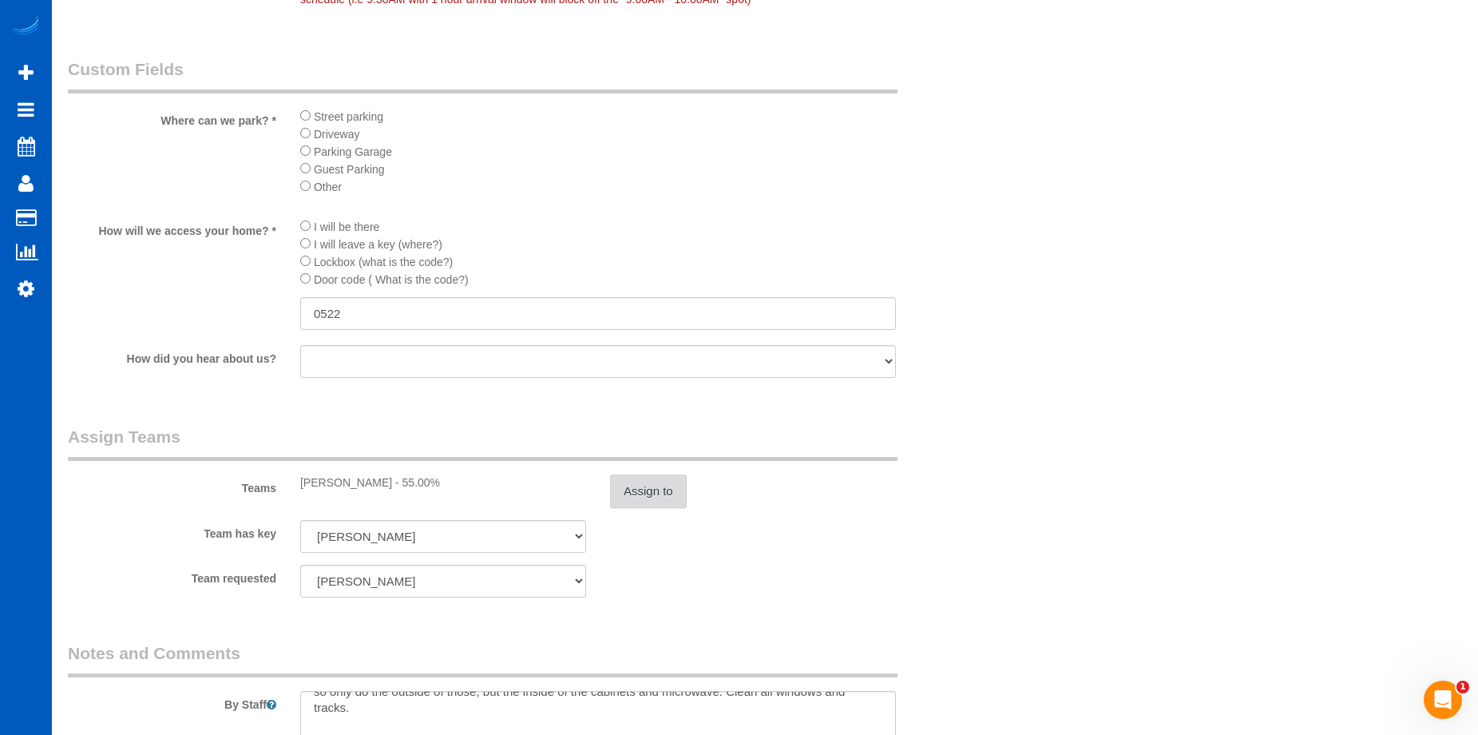
click at [652, 490] on button "Assign to" at bounding box center [648, 491] width 77 height 34
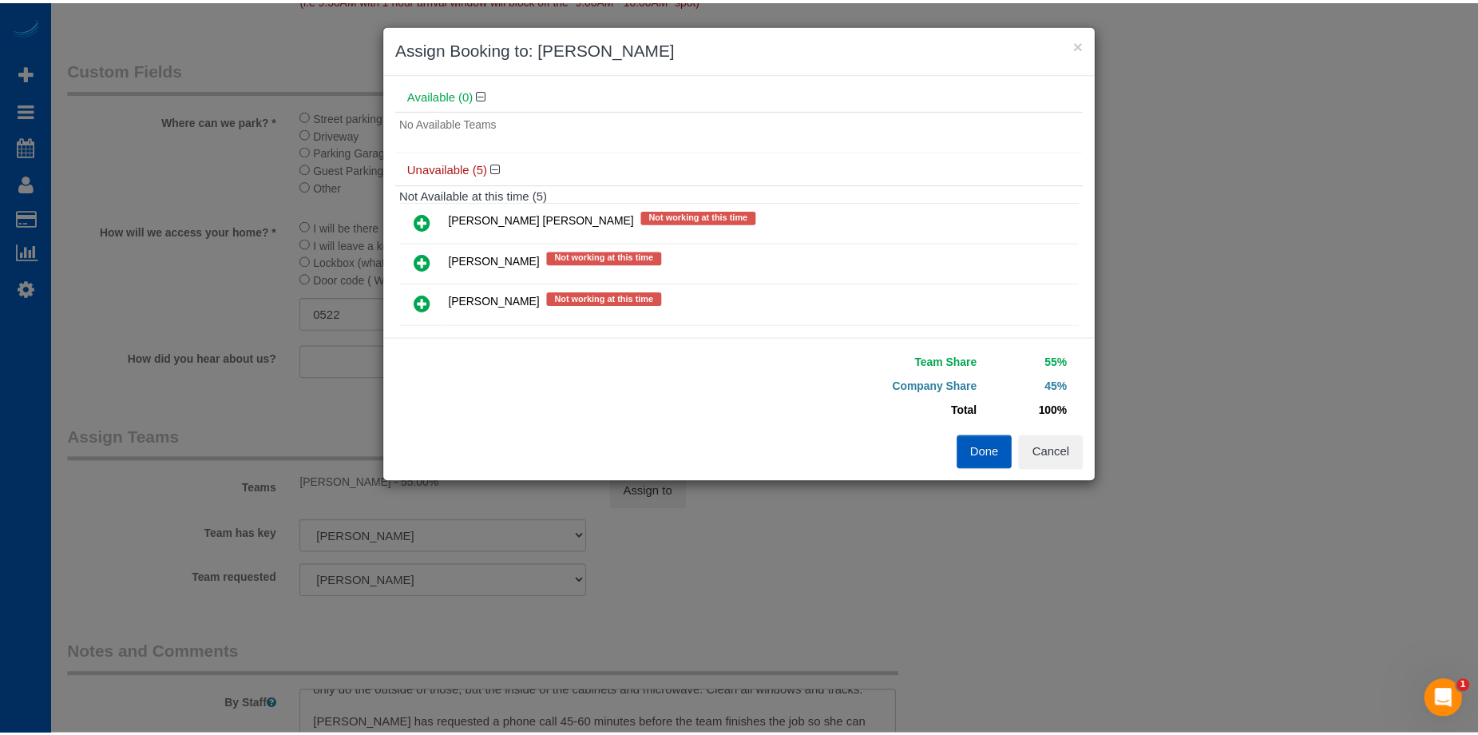
scroll to position [212, 0]
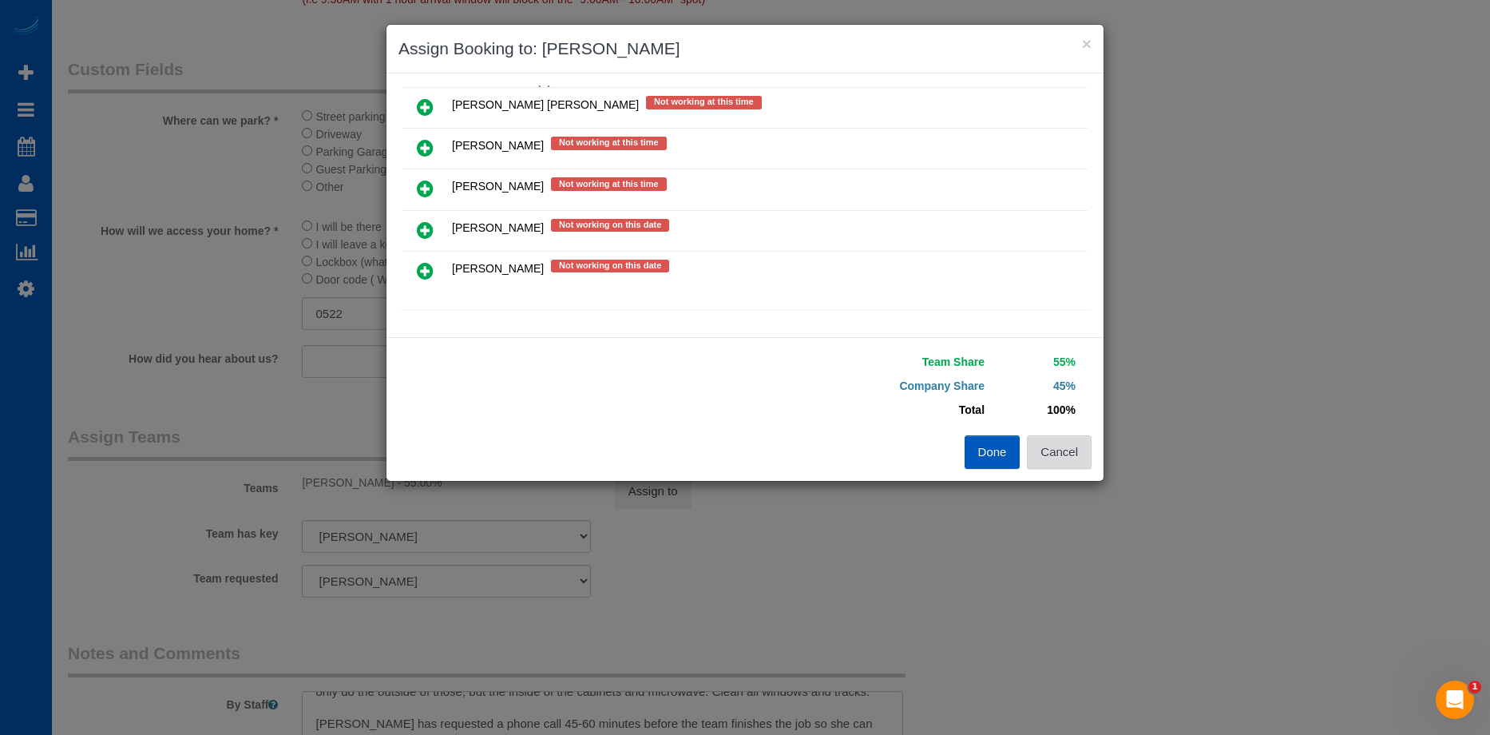
click at [1066, 458] on button "Cancel" at bounding box center [1059, 452] width 65 height 34
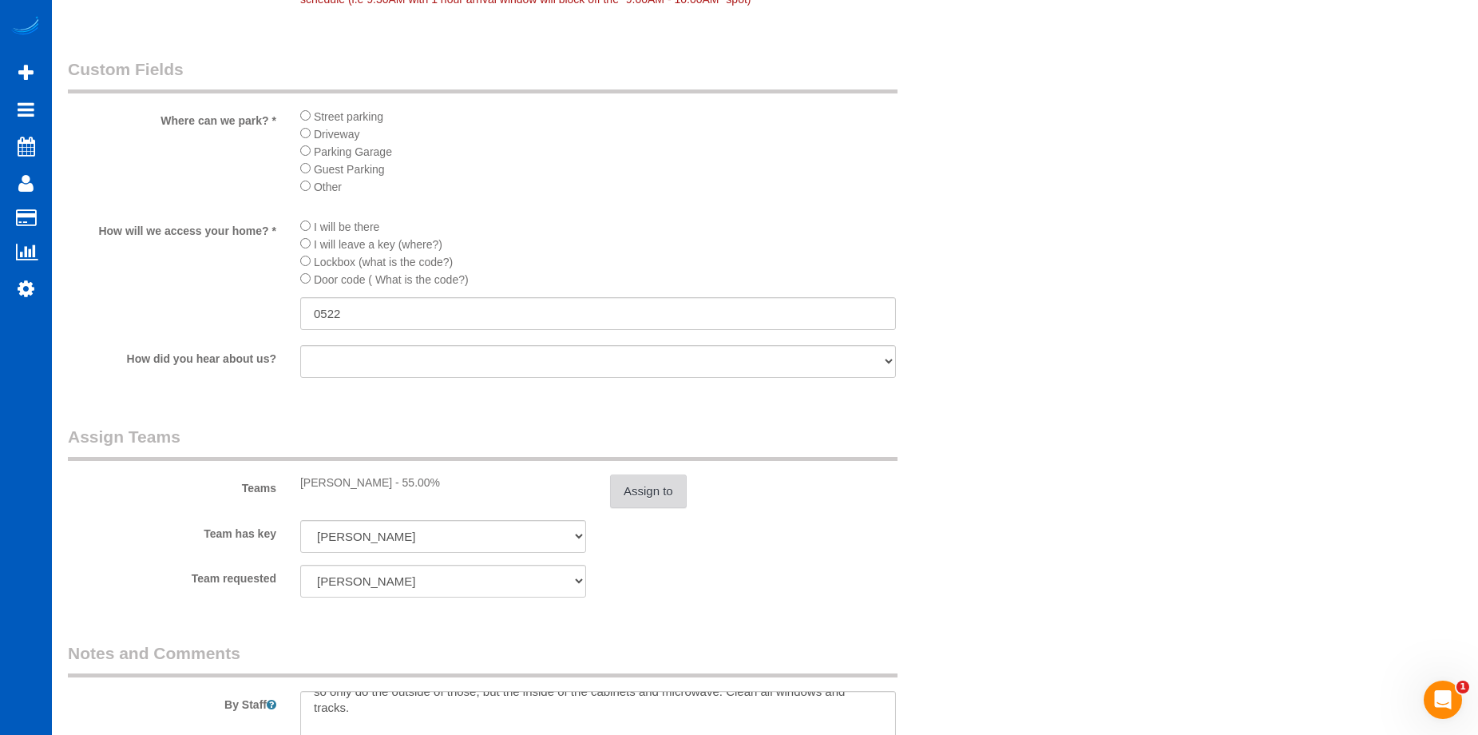
click at [660, 493] on button "Assign to" at bounding box center [648, 491] width 77 height 34
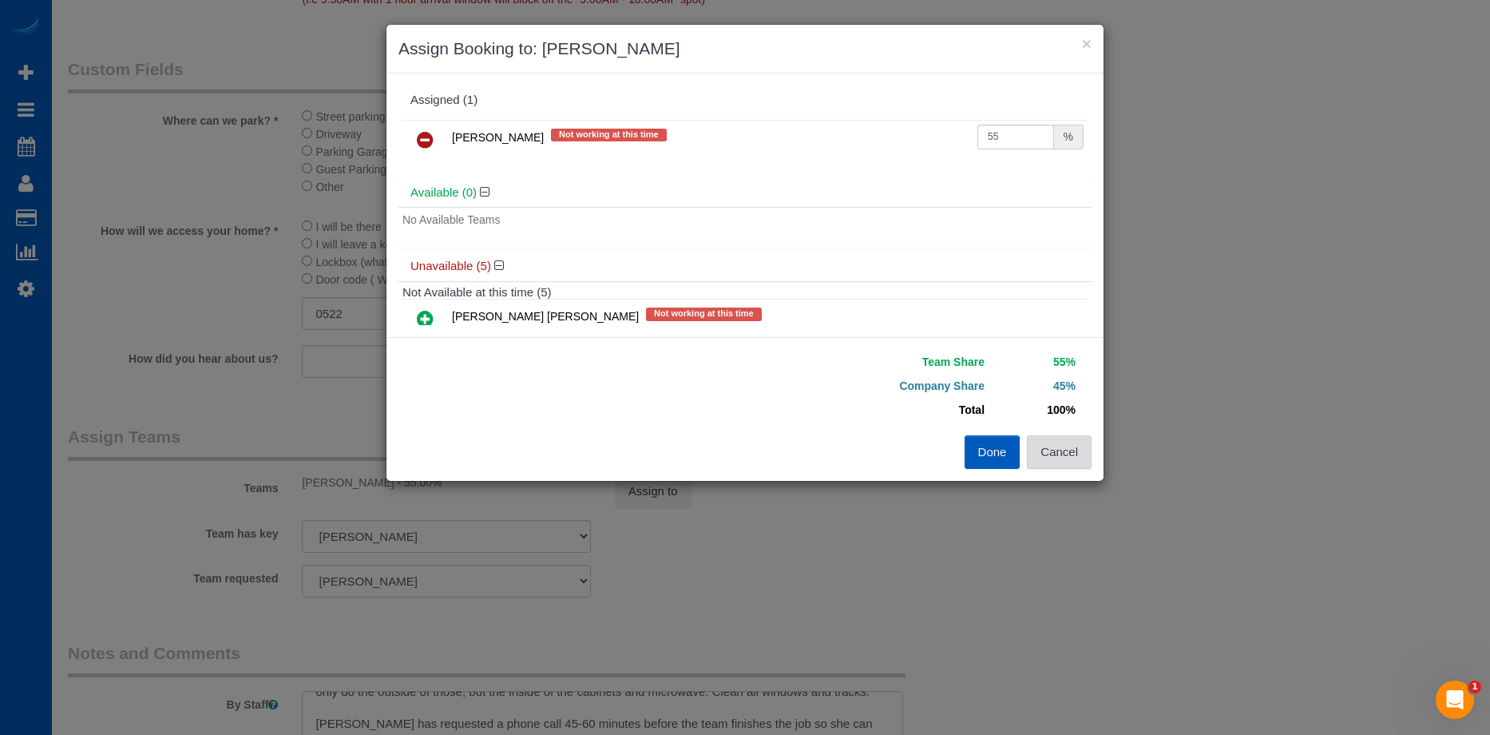
click at [1060, 443] on button "Cancel" at bounding box center [1059, 452] width 65 height 34
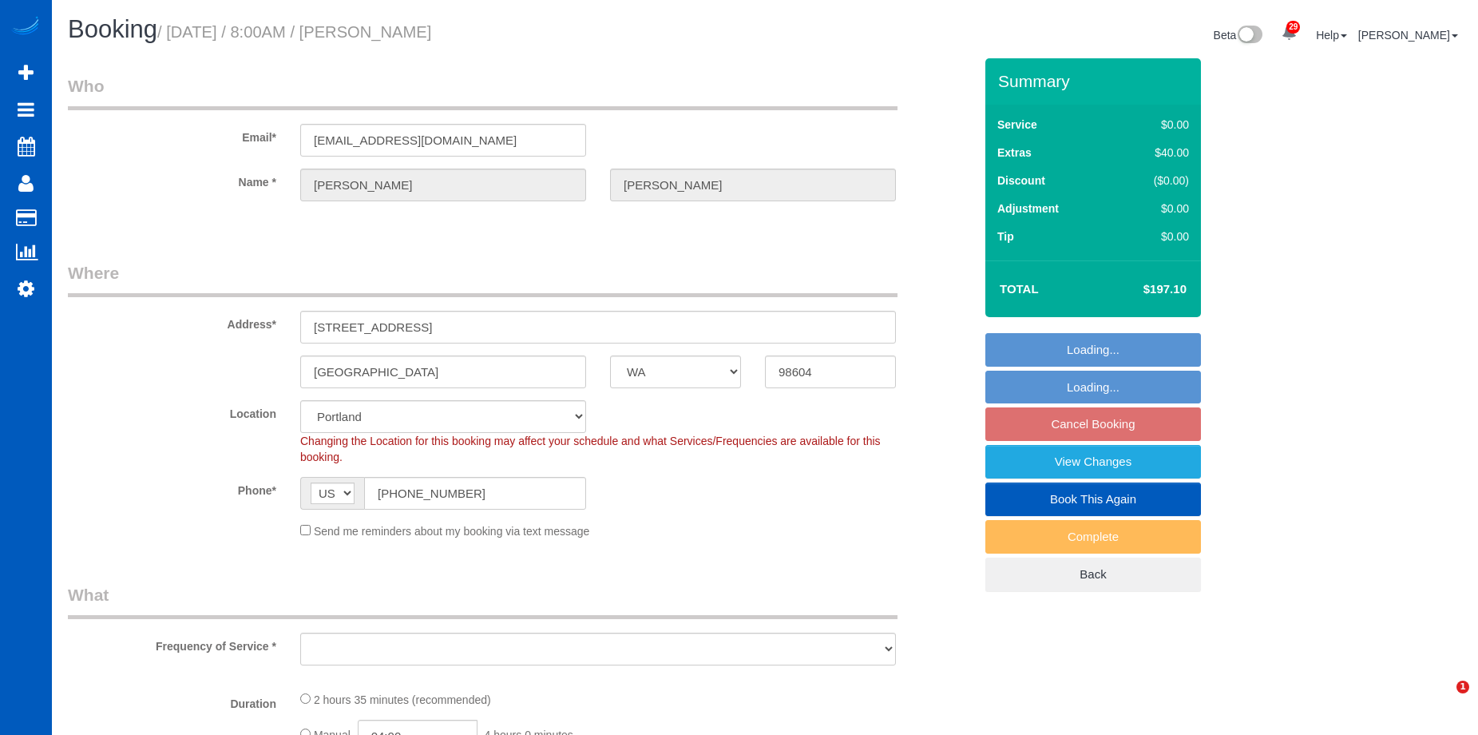
select select "WA"
select select "object:914"
select select "199"
select select "2501"
select select "4"
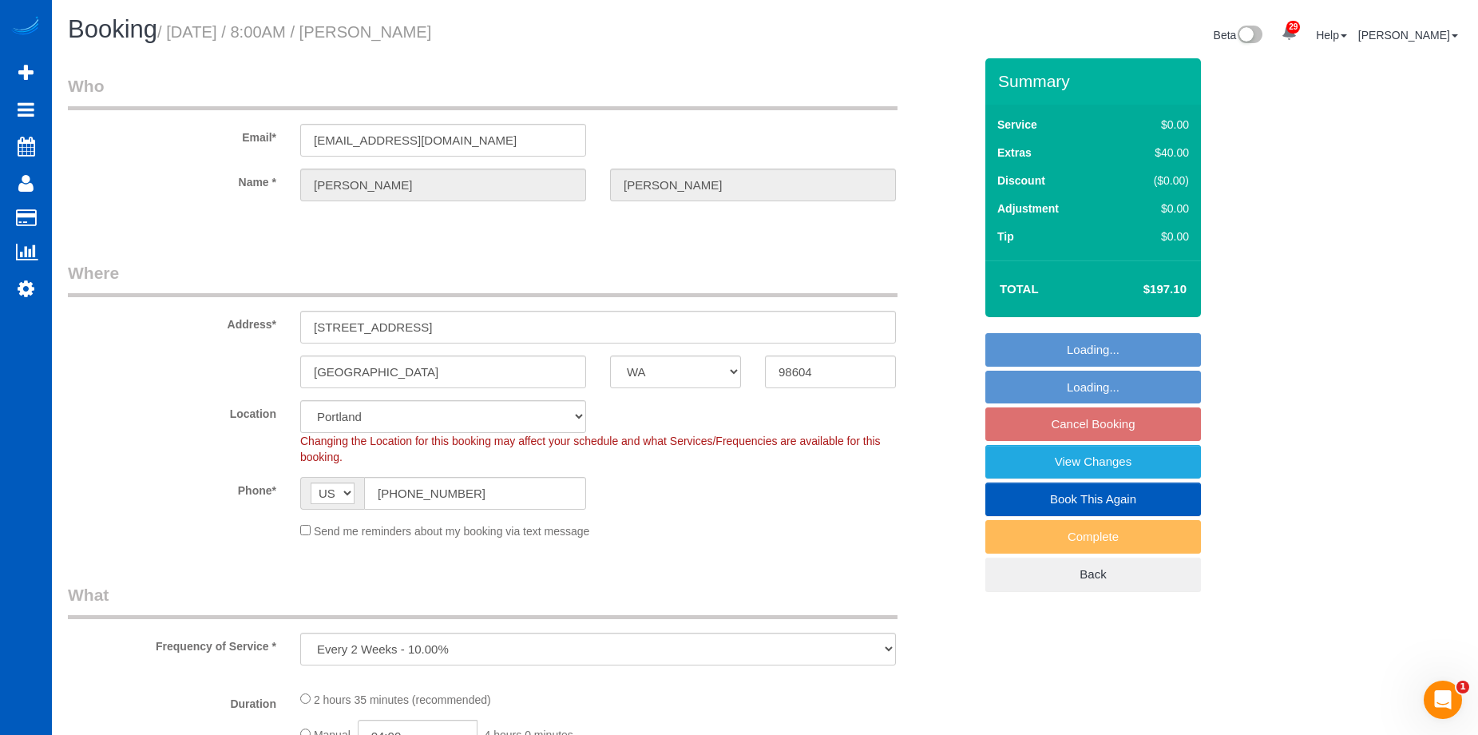
select select "2"
select select "spot1"
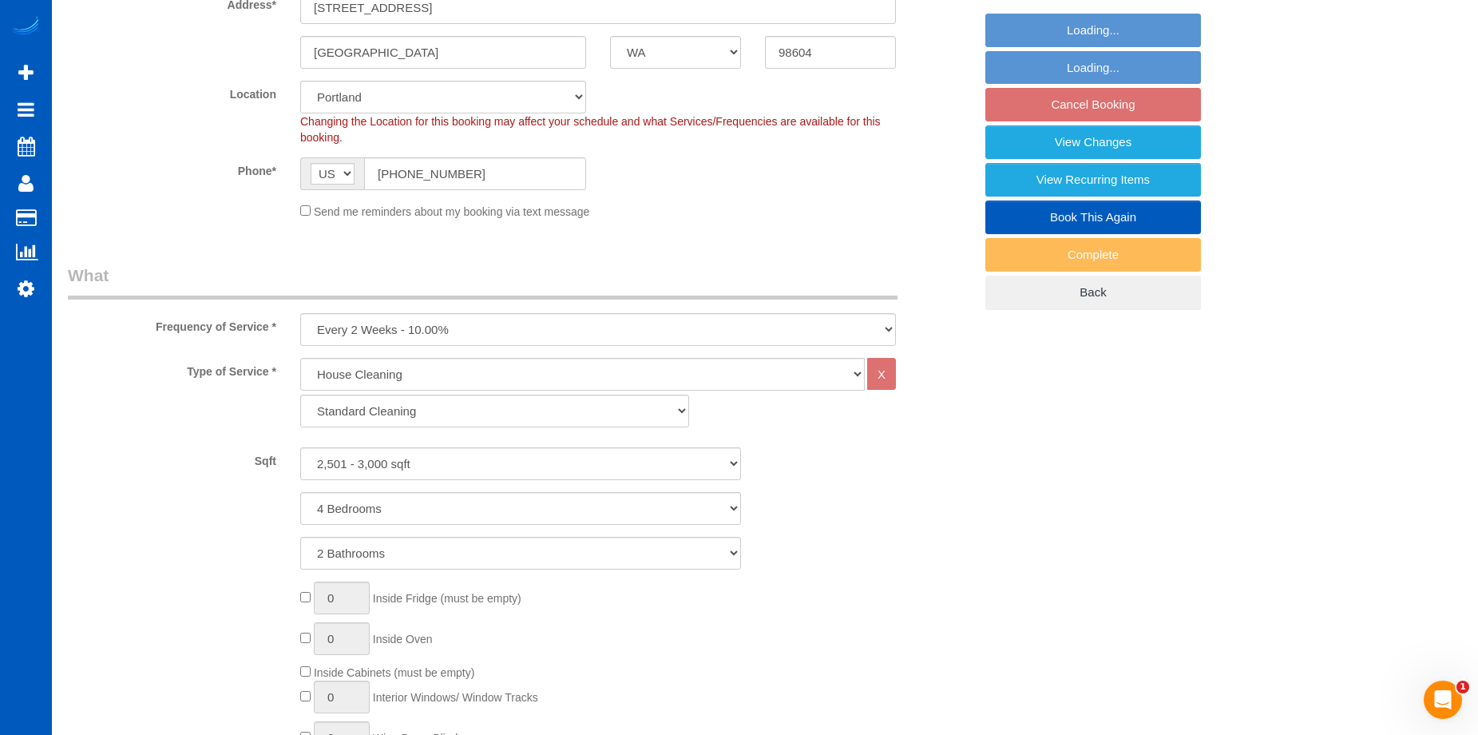
select select "2501"
select select "4"
select select "2"
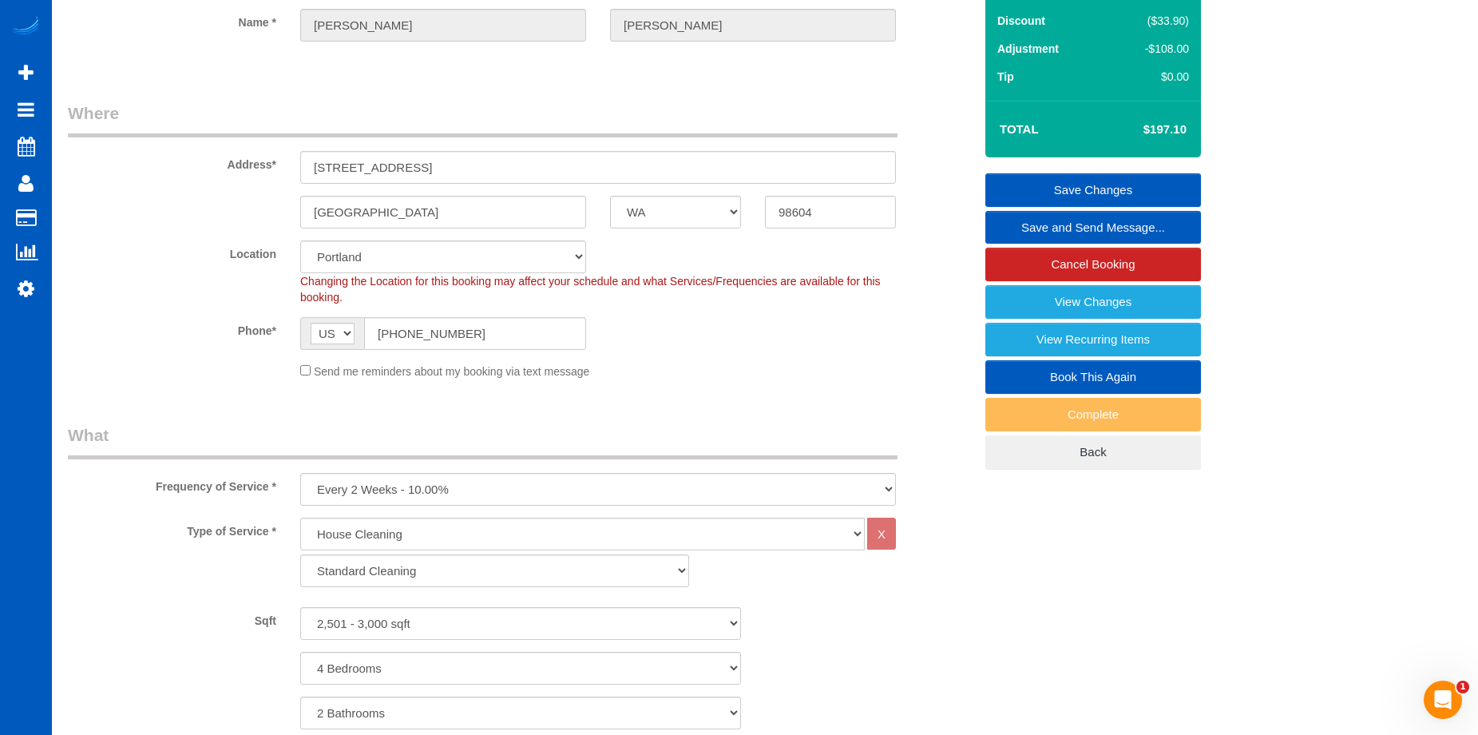
scroll to position [80, 0]
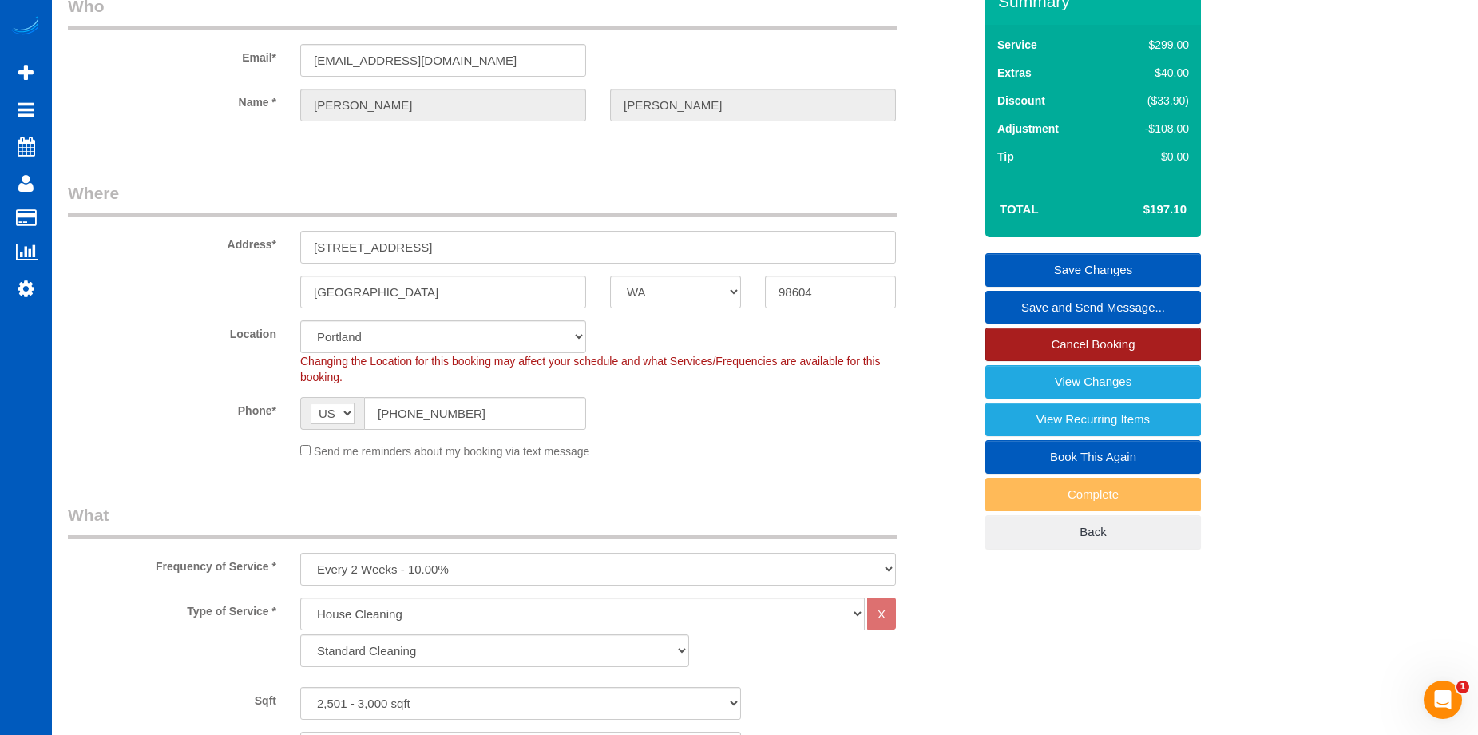
click at [1064, 343] on link "Cancel Booking" at bounding box center [1093, 344] width 216 height 34
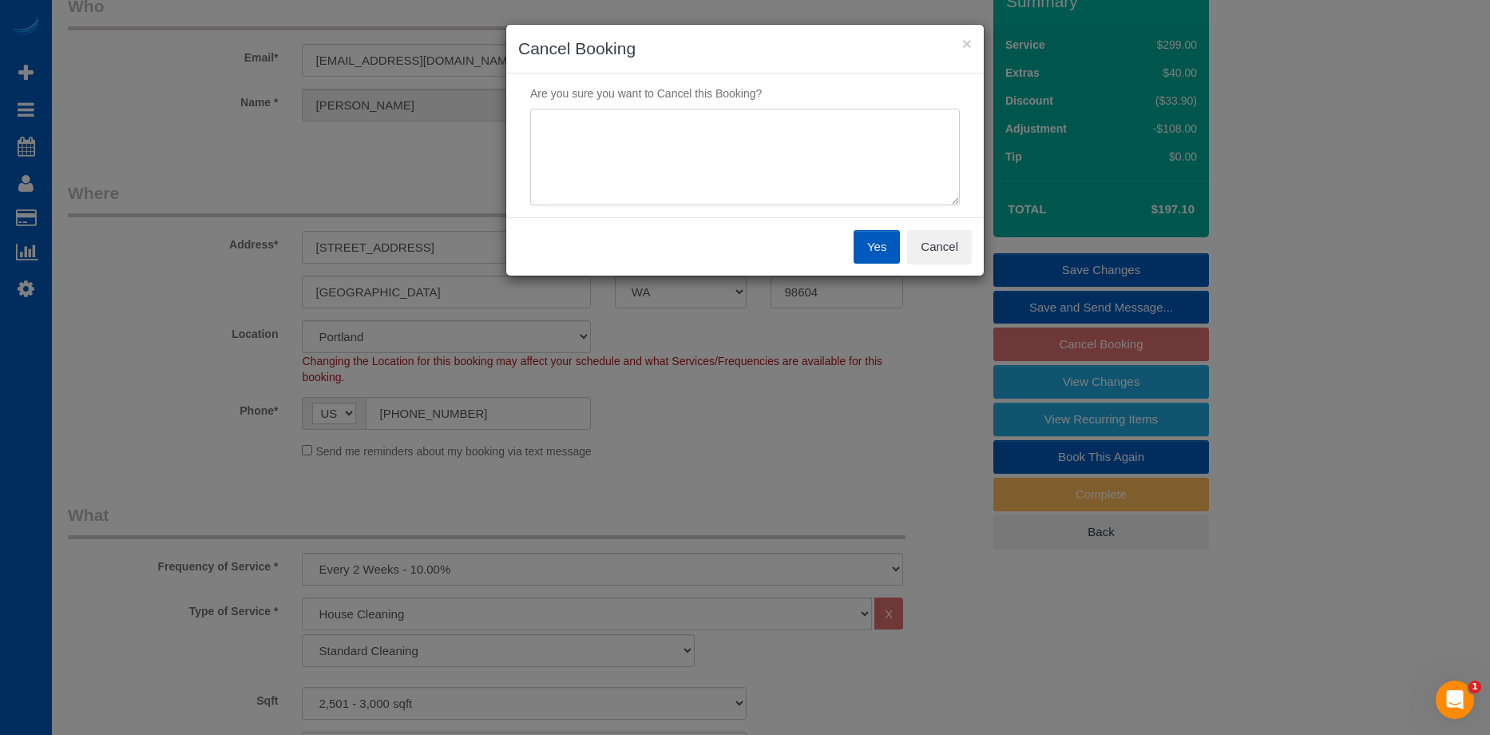
click at [761, 140] on textarea at bounding box center [745, 157] width 430 height 97
type textarea "Swtichin"
click at [950, 256] on button "Cancel" at bounding box center [939, 247] width 65 height 34
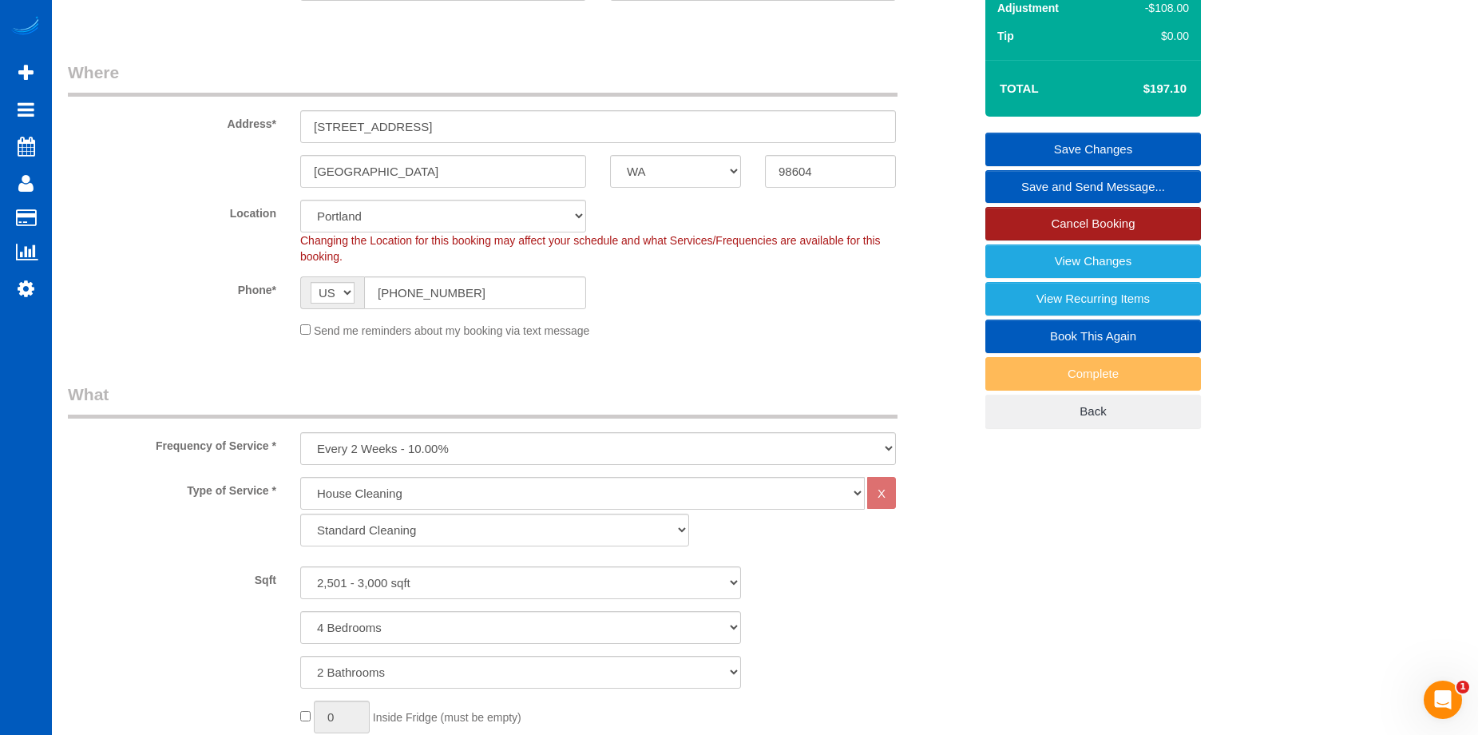
scroll to position [319, 0]
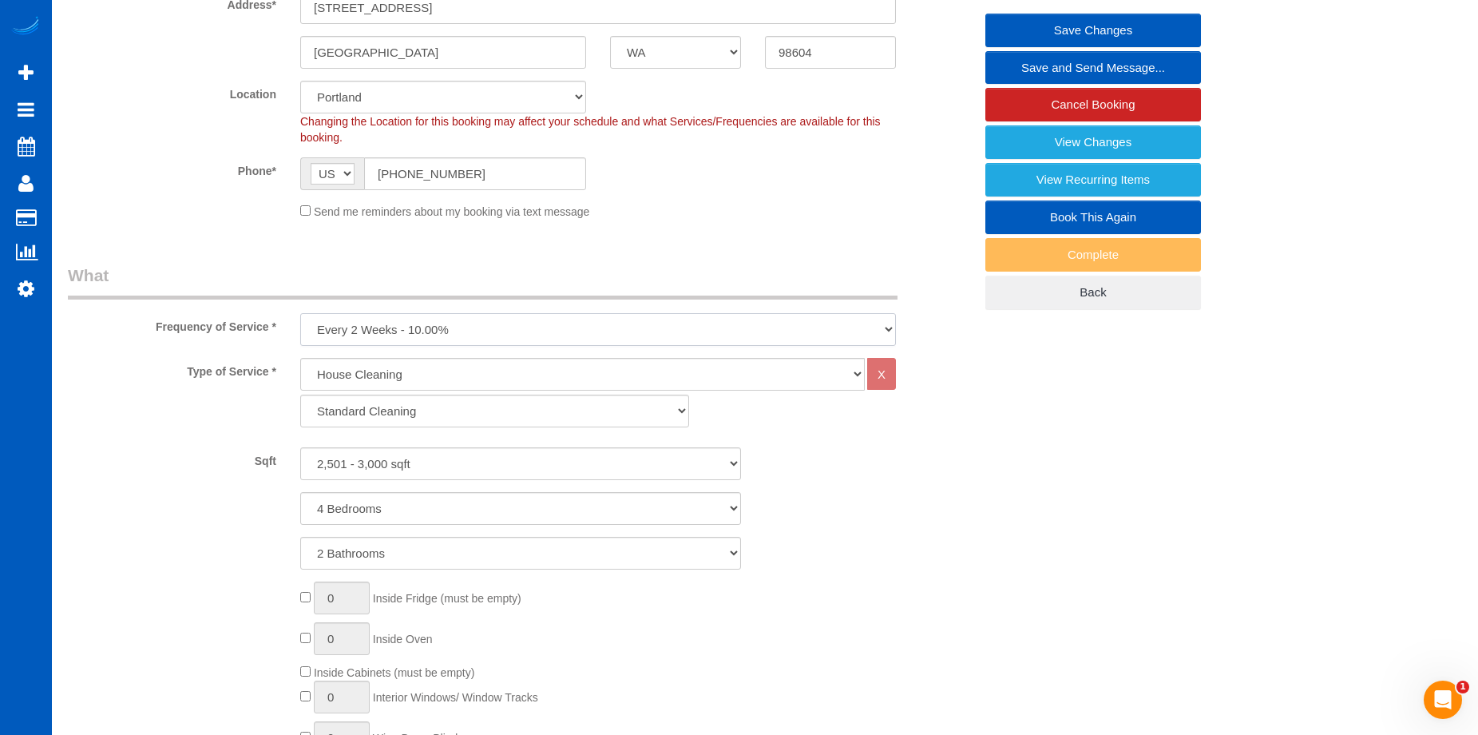
click at [795, 327] on select "One Time Weekly - 15.00% Every 2 Weeks - 10.00% Every 4 Weeks - 5.00% Every 2 M…" at bounding box center [598, 329] width 596 height 33
select select "object:917"
click at [300, 313] on select "One Time Weekly - 15.00% Every 2 Weeks - 10.00% Every 4 Weeks - 5.00% Every 2 M…" at bounding box center [598, 329] width 596 height 33
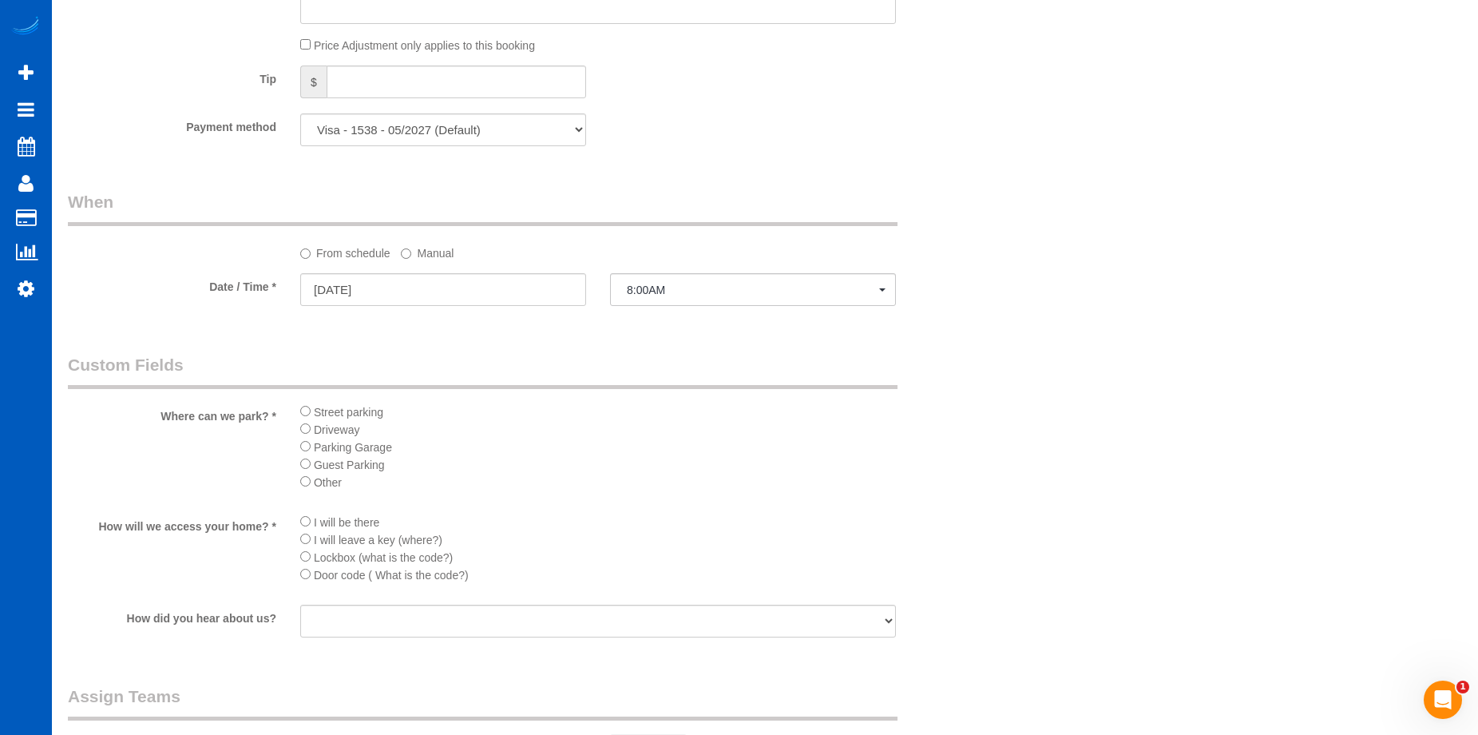
scroll to position [1437, 0]
click at [545, 283] on input "08/30/2025" at bounding box center [443, 284] width 286 height 33
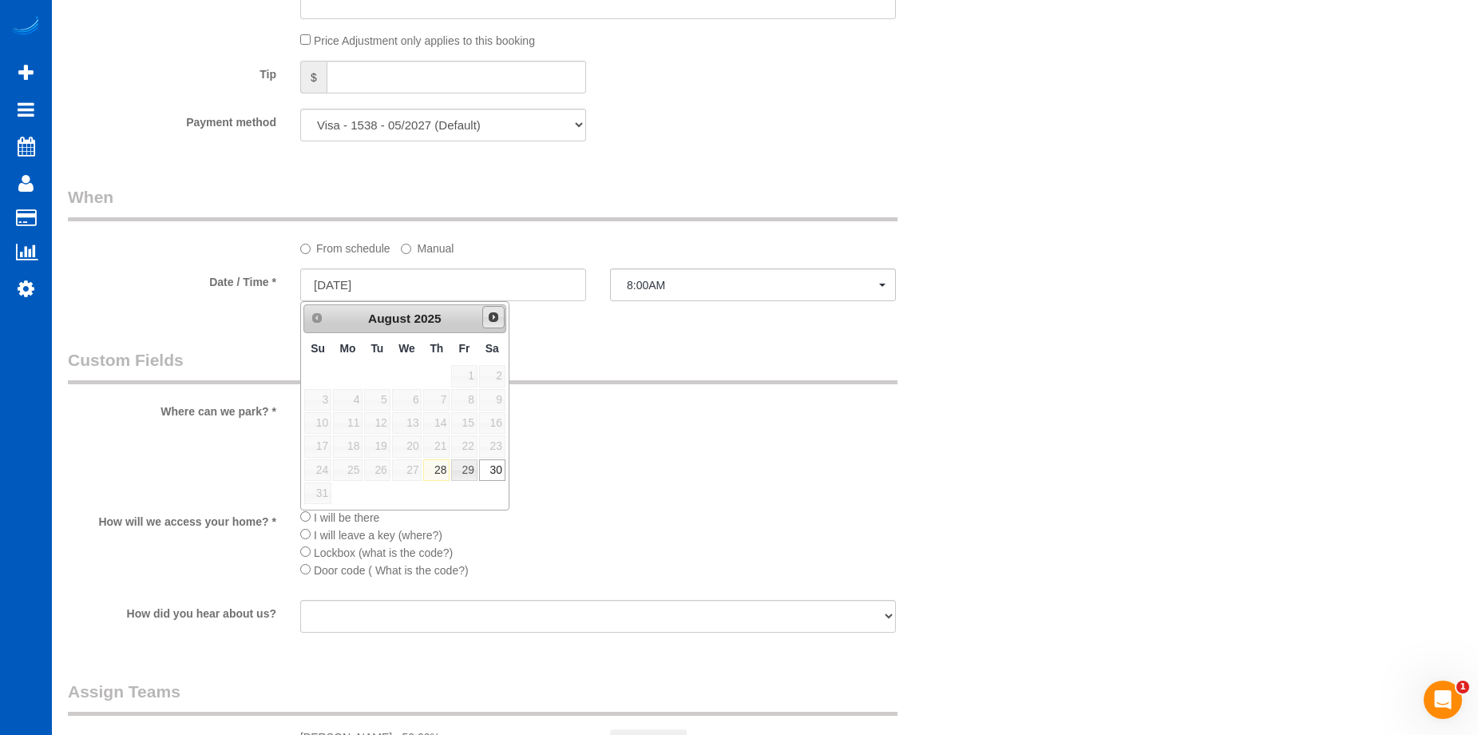
click at [501, 323] on link "Next" at bounding box center [493, 317] width 22 height 22
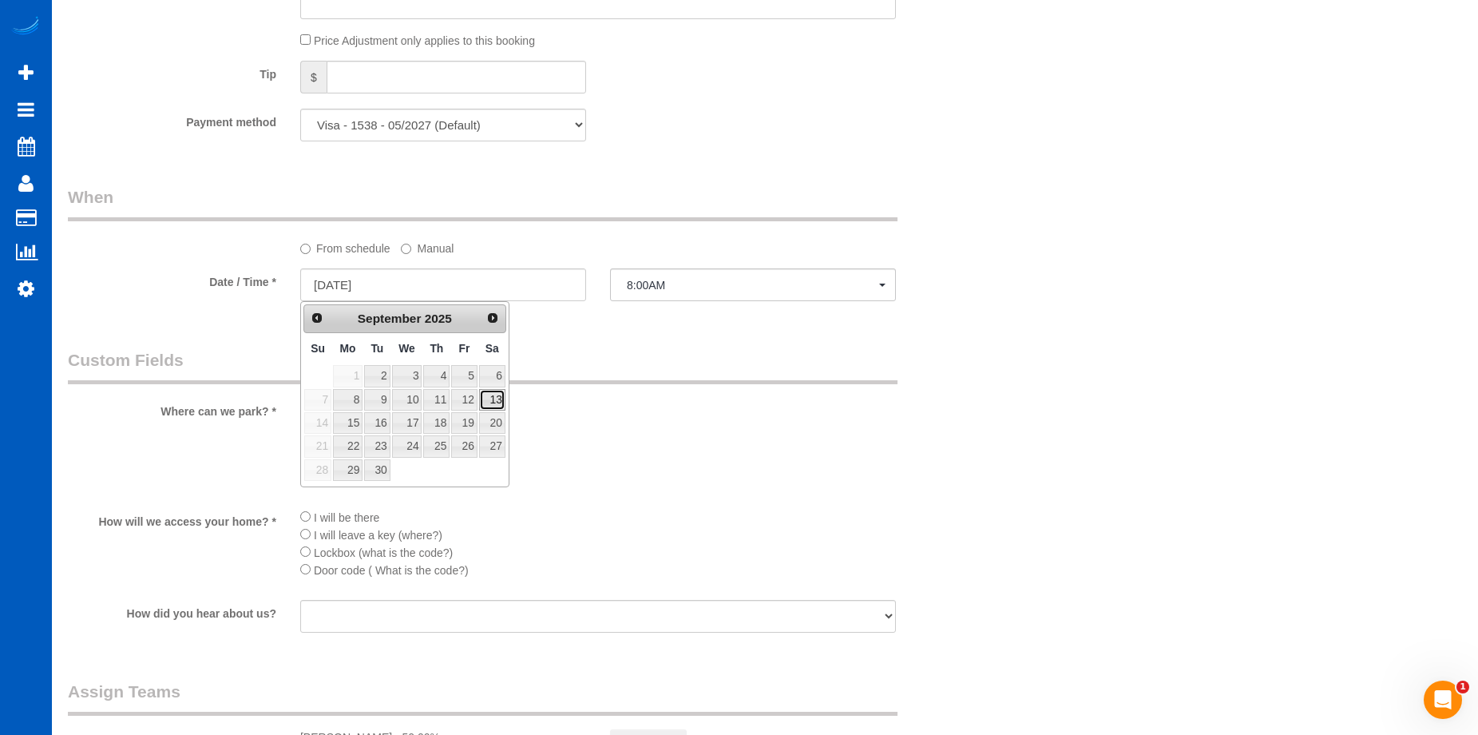
click at [500, 401] on link "13" at bounding box center [492, 400] width 26 height 22
type input "09/13/2025"
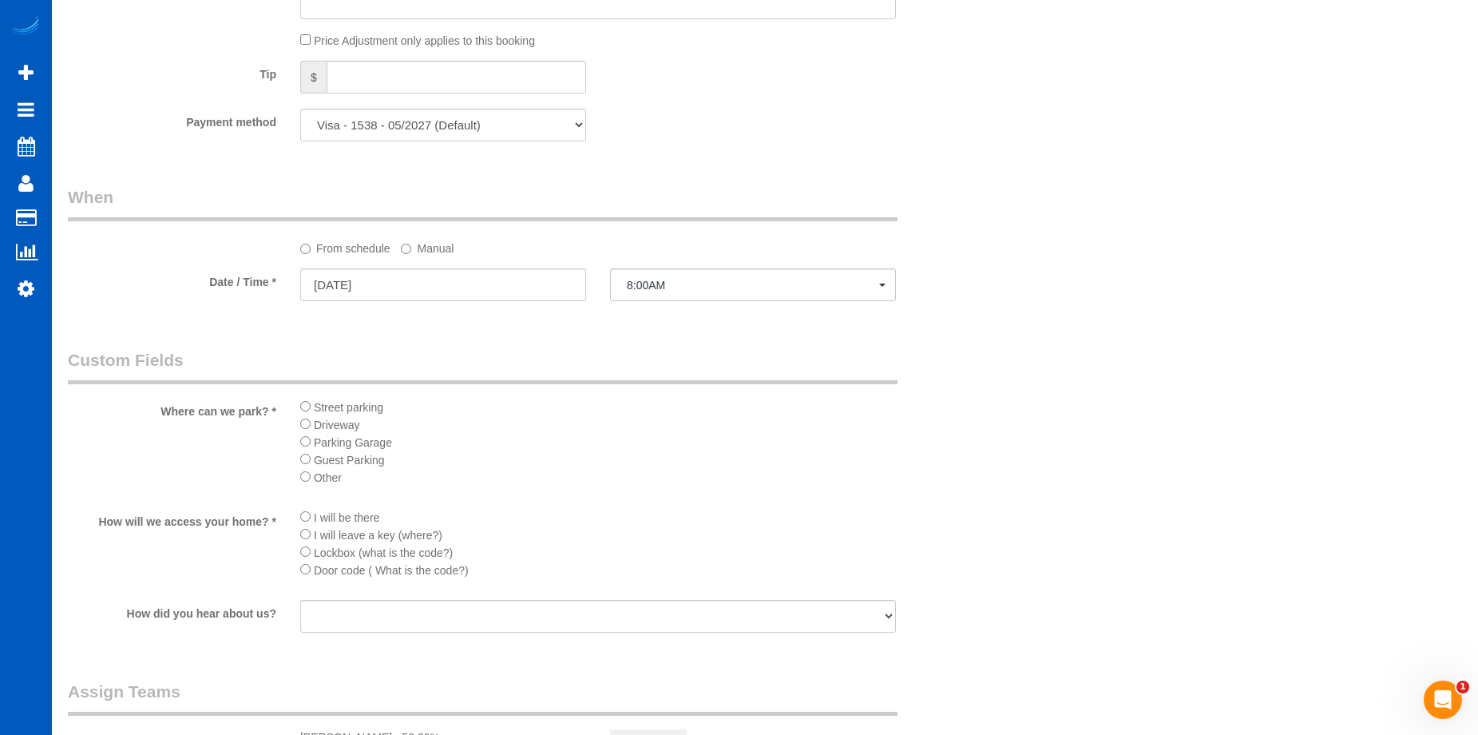
select select "spot15"
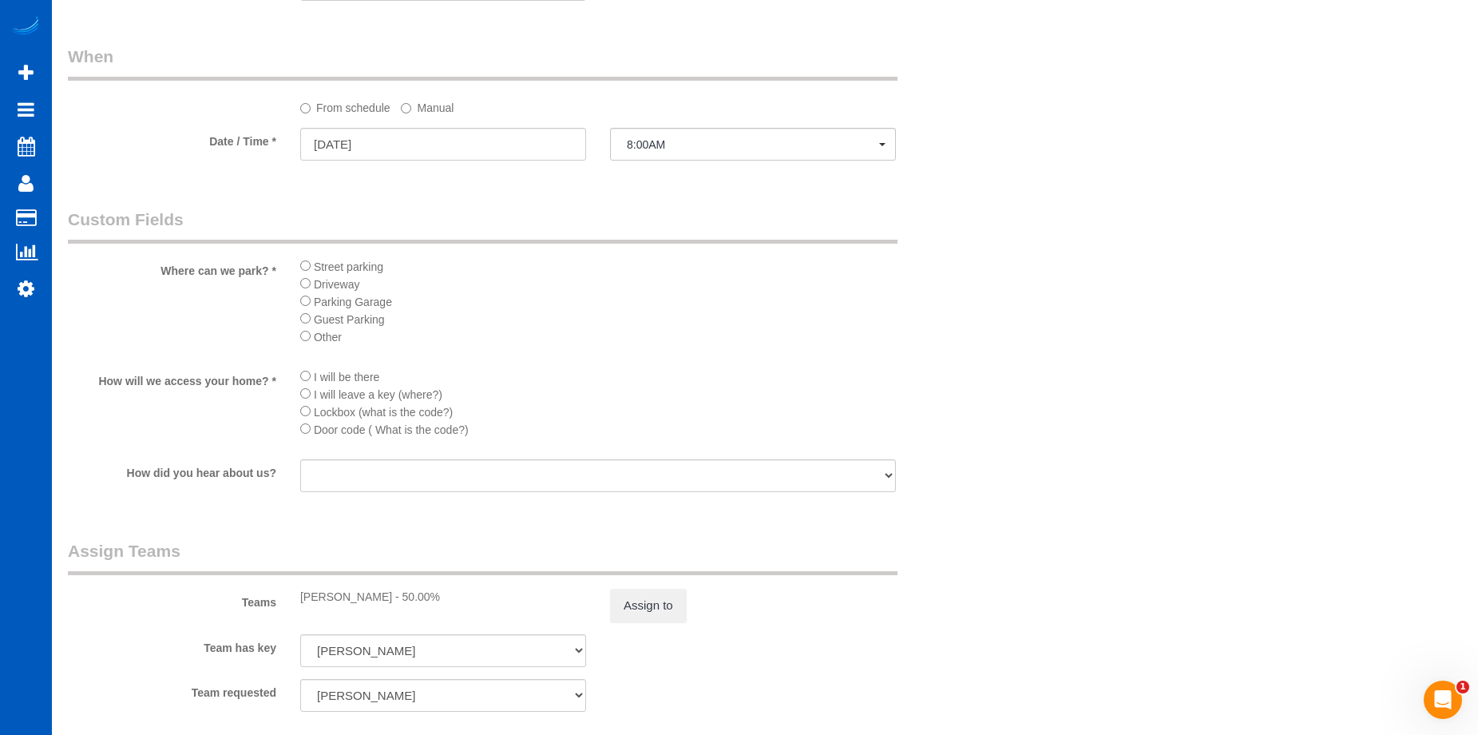
scroll to position [1677, 0]
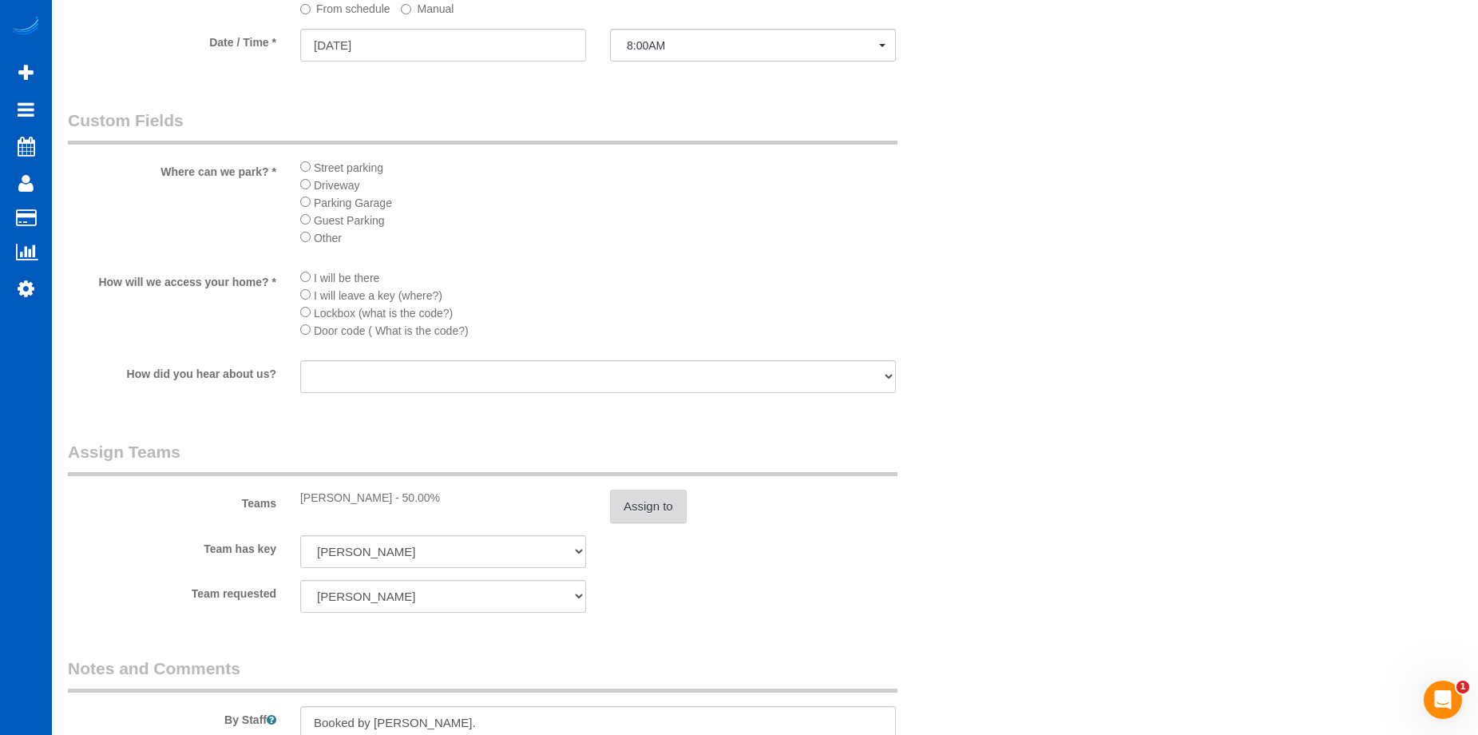
click at [648, 512] on button "Assign to" at bounding box center [648, 507] width 77 height 34
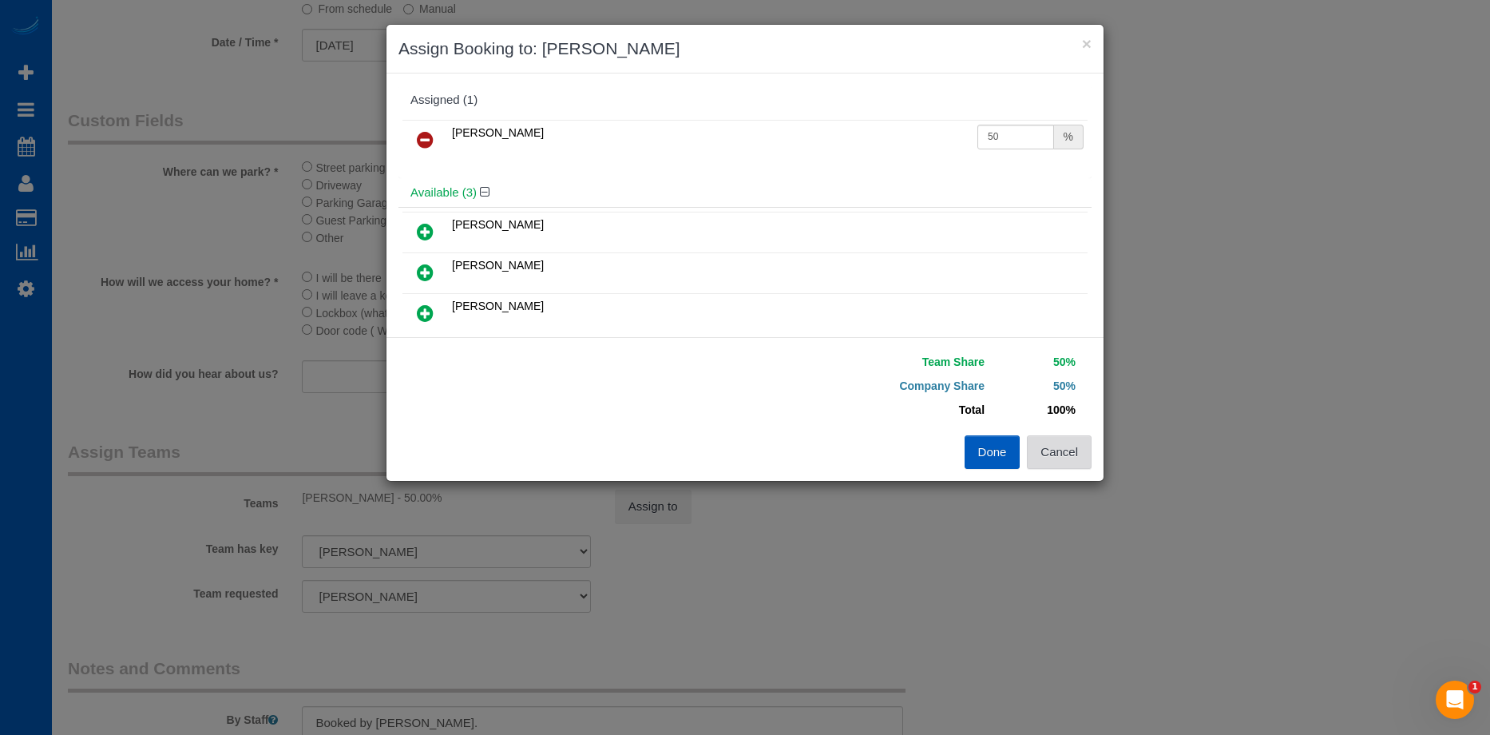
click at [1075, 460] on button "Cancel" at bounding box center [1059, 452] width 65 height 34
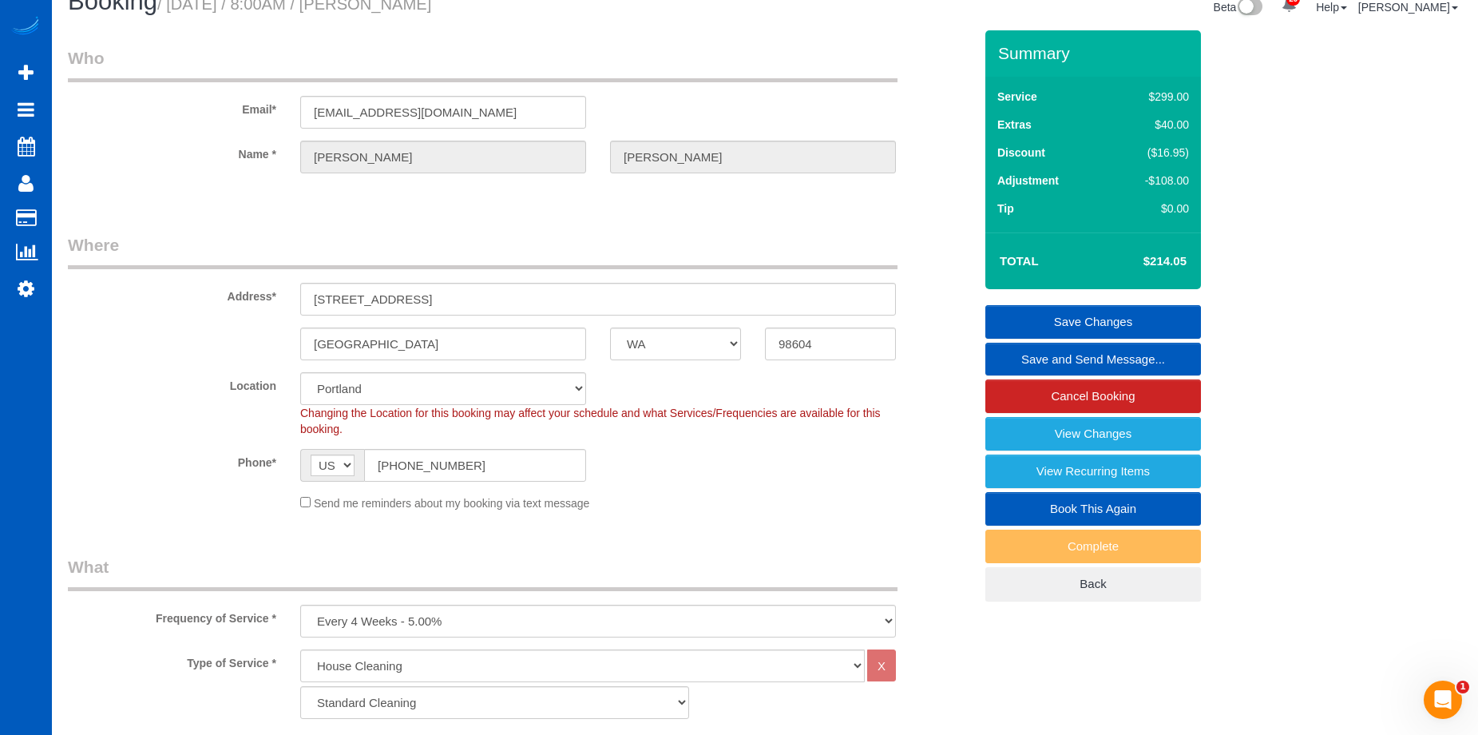
scroll to position [0, 0]
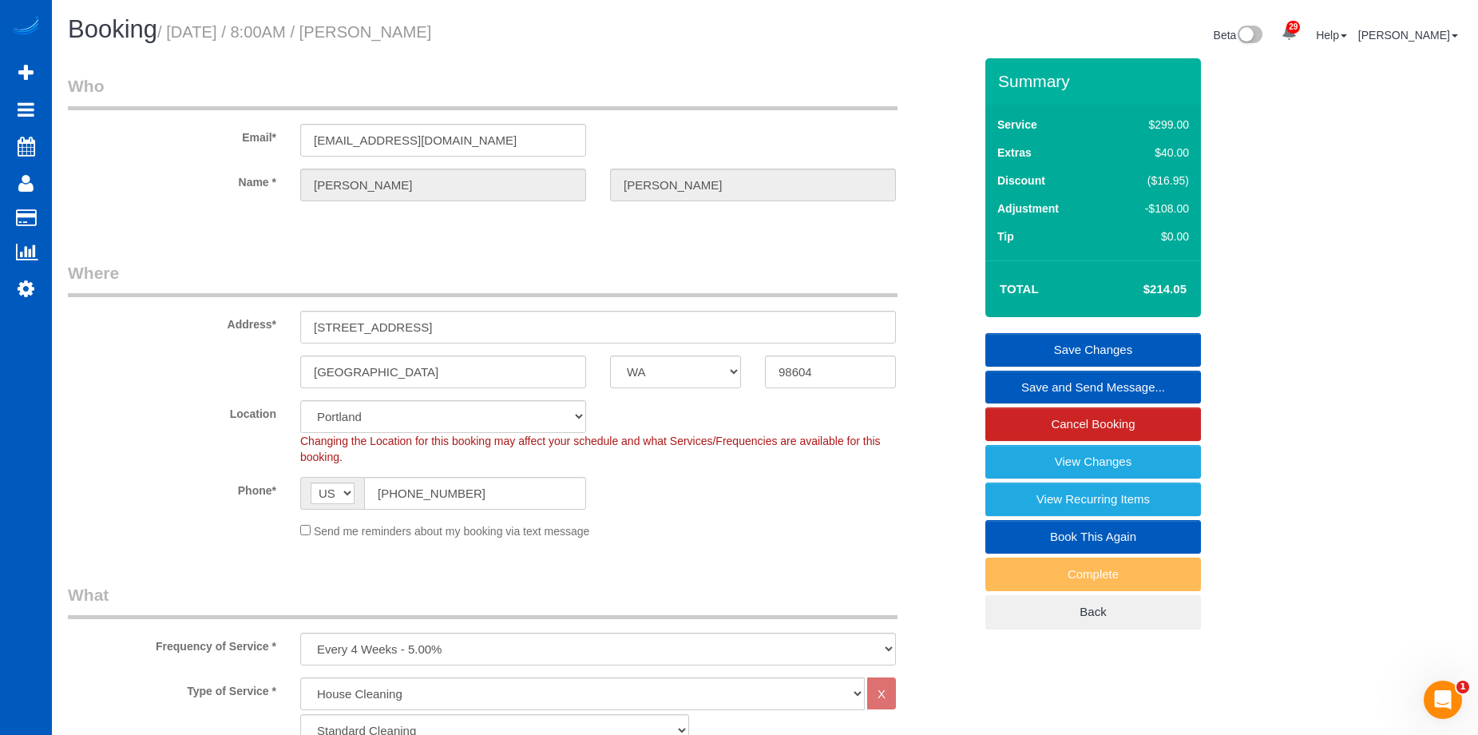
click at [1085, 347] on link "Save Changes" at bounding box center [1093, 350] width 216 height 34
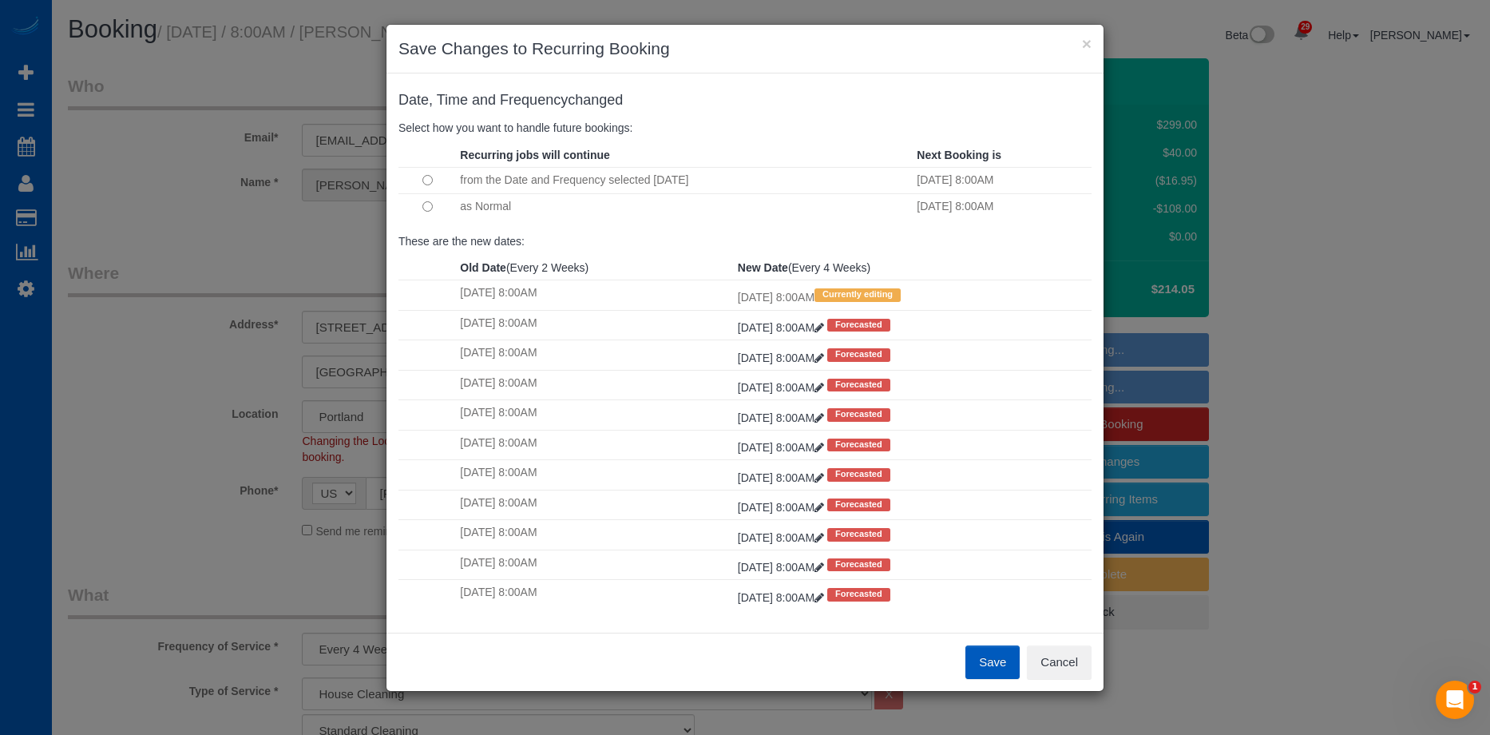
click at [984, 658] on button "Save" at bounding box center [992, 662] width 54 height 34
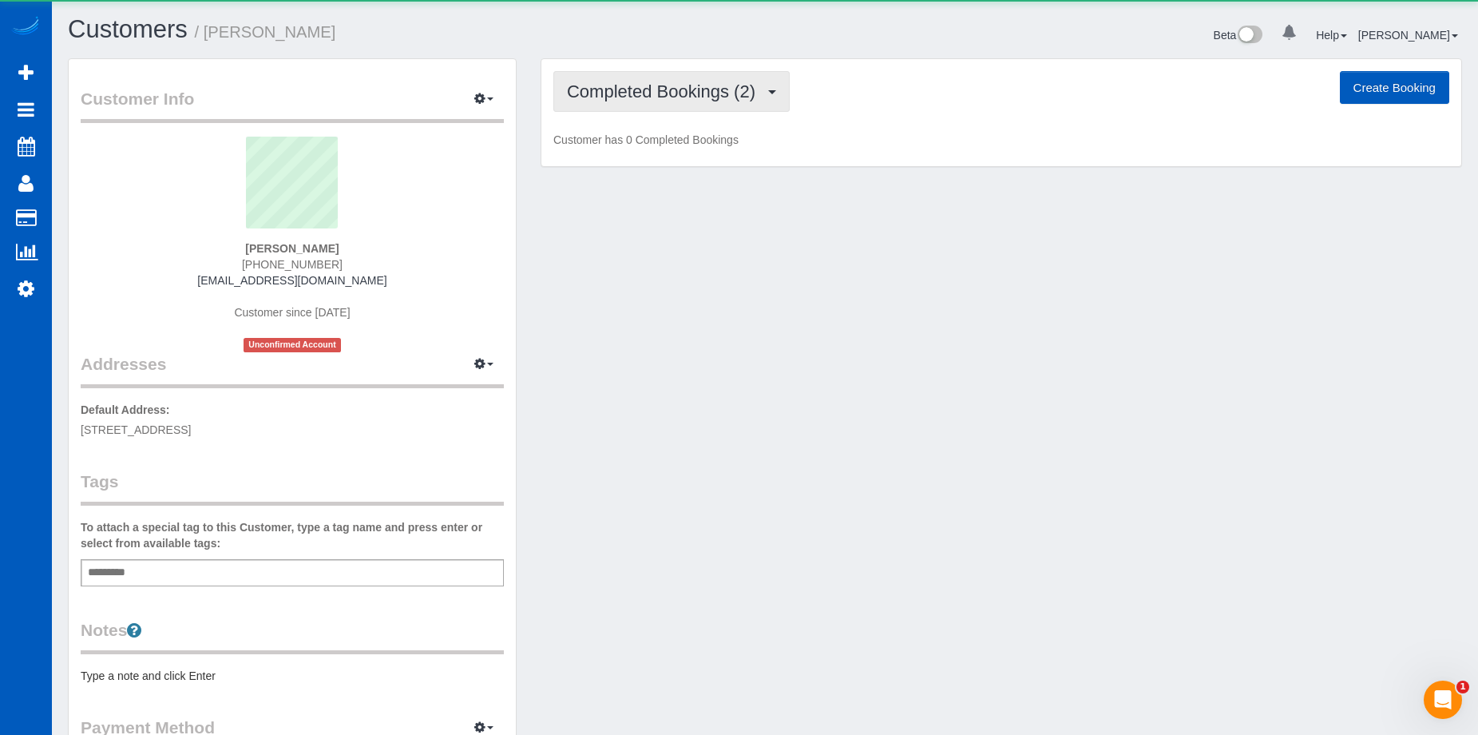
click at [730, 94] on span "Completed Bookings (2)" at bounding box center [665, 91] width 196 height 20
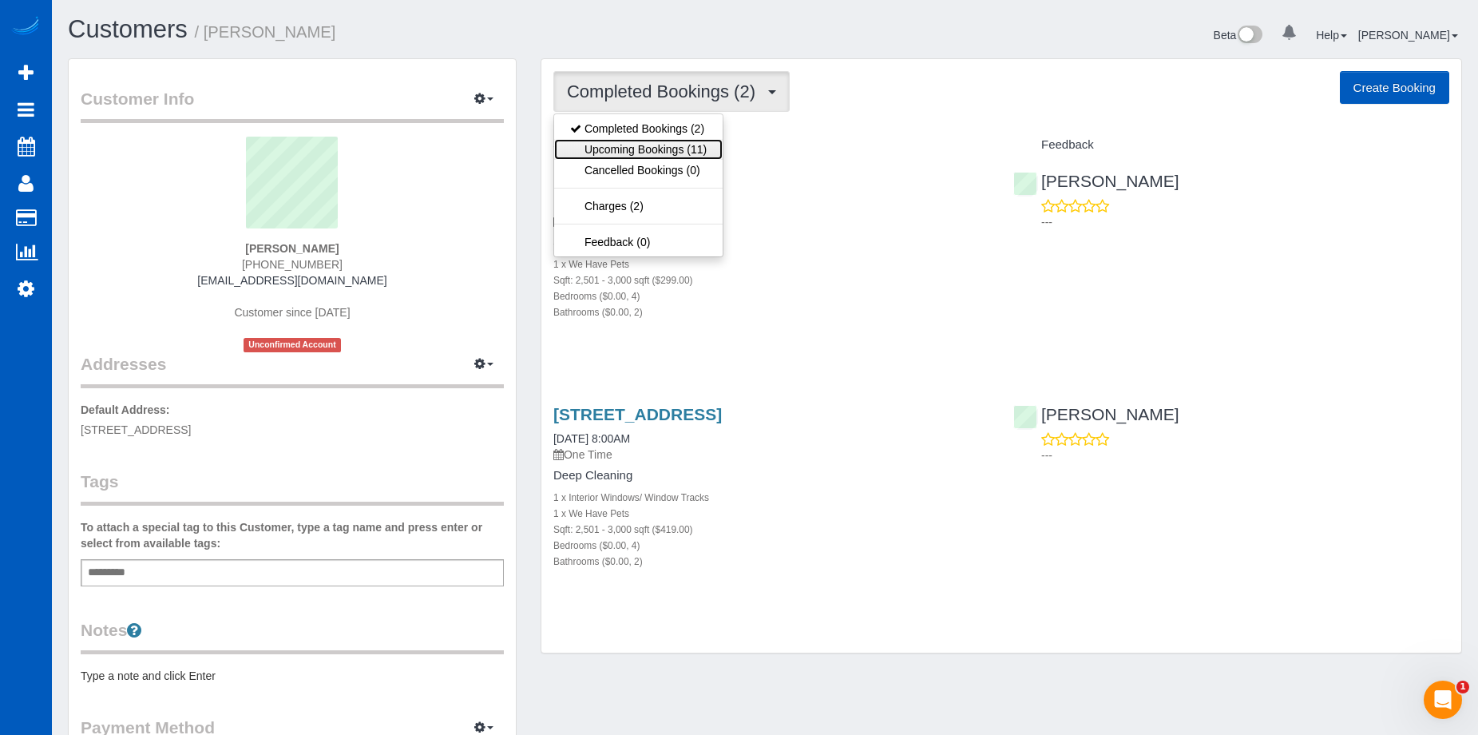
click at [704, 145] on link "Upcoming Bookings (11)" at bounding box center [638, 149] width 169 height 21
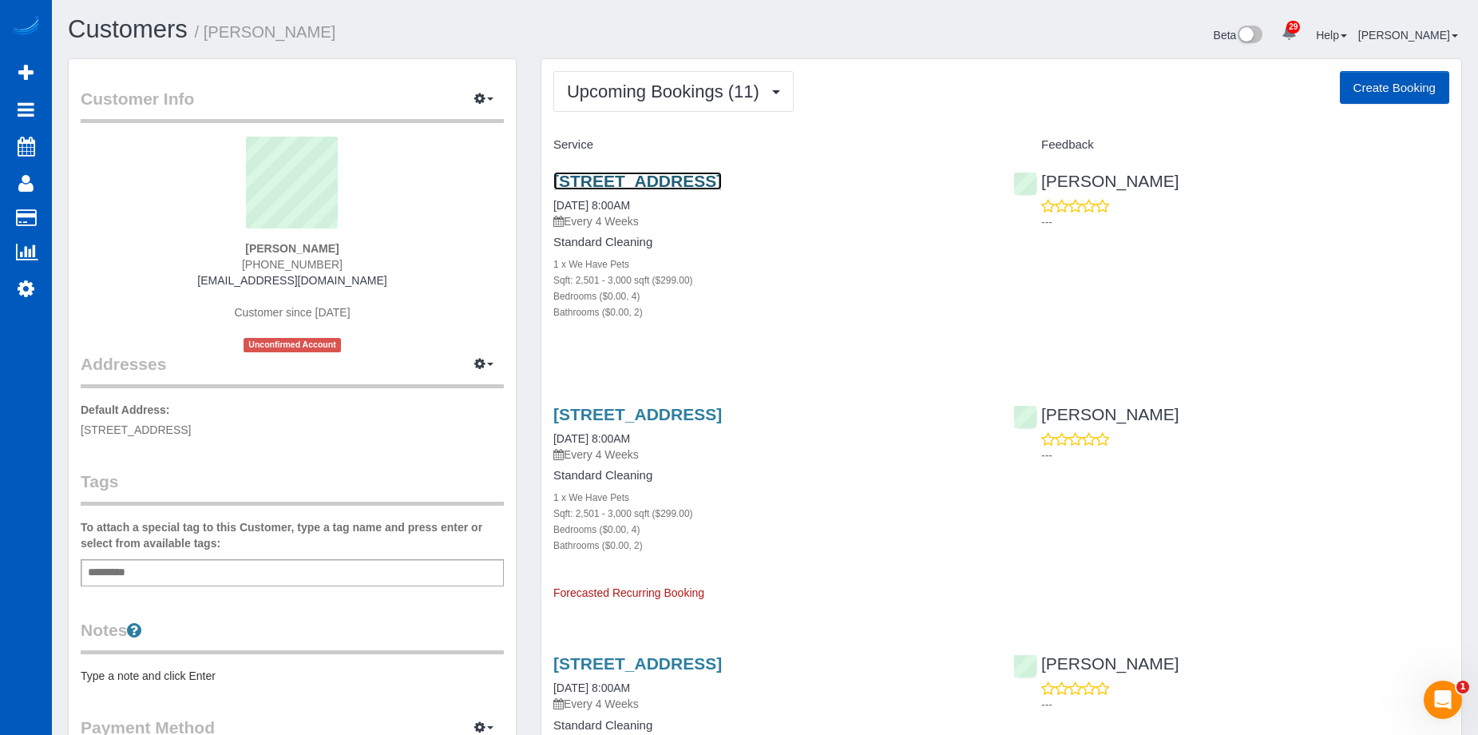
click at [722, 184] on link "[STREET_ADDRESS]" at bounding box center [637, 181] width 169 height 18
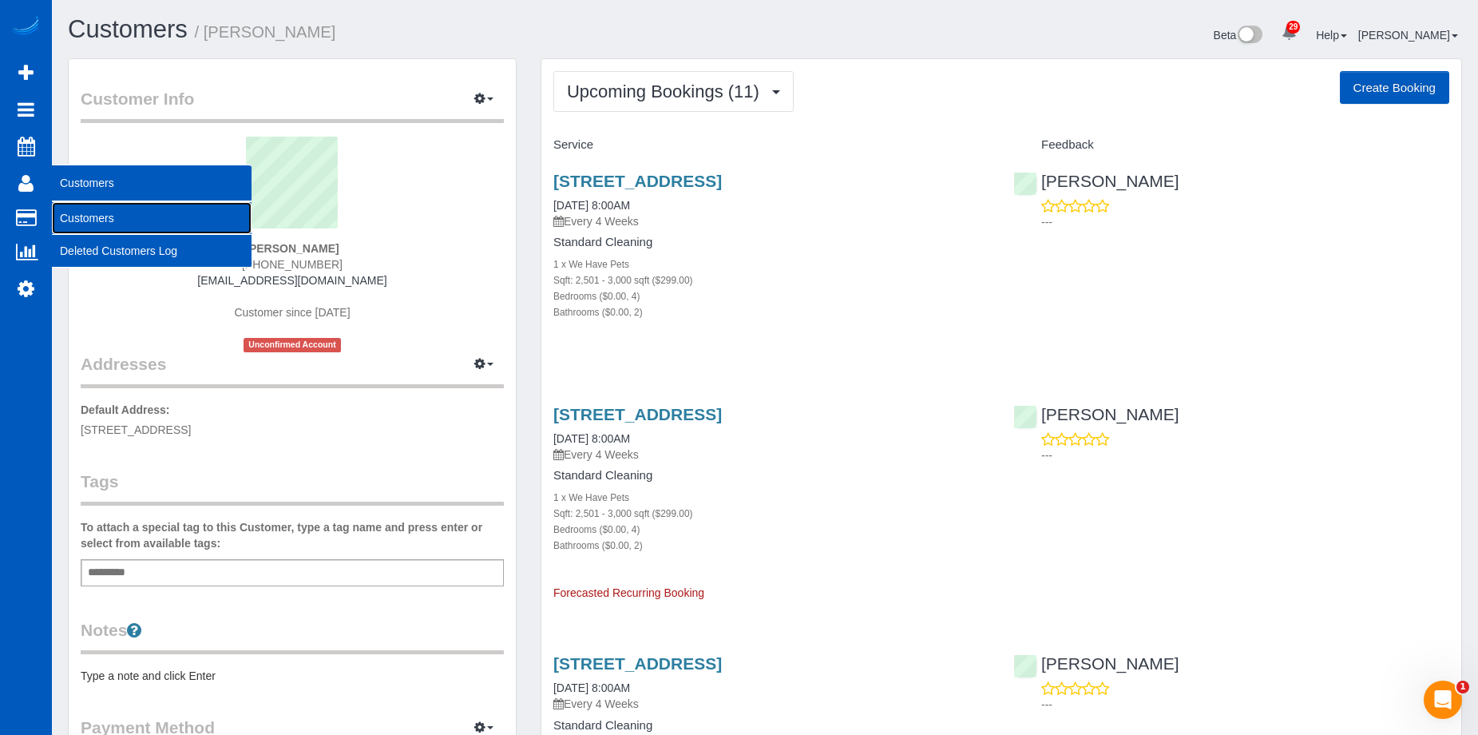
click at [73, 214] on link "Customers" at bounding box center [152, 218] width 200 height 32
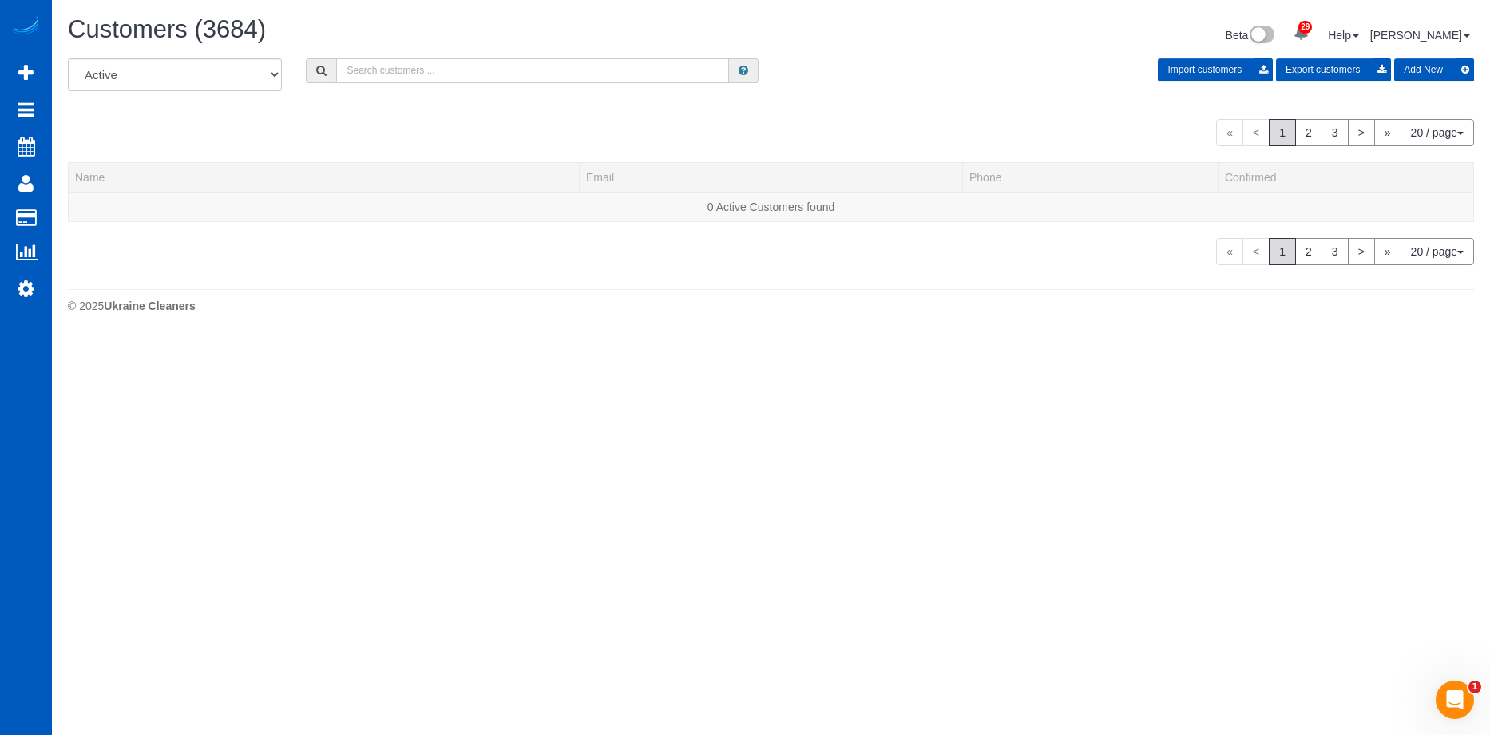
click at [437, 77] on input "text" at bounding box center [532, 70] width 393 height 25
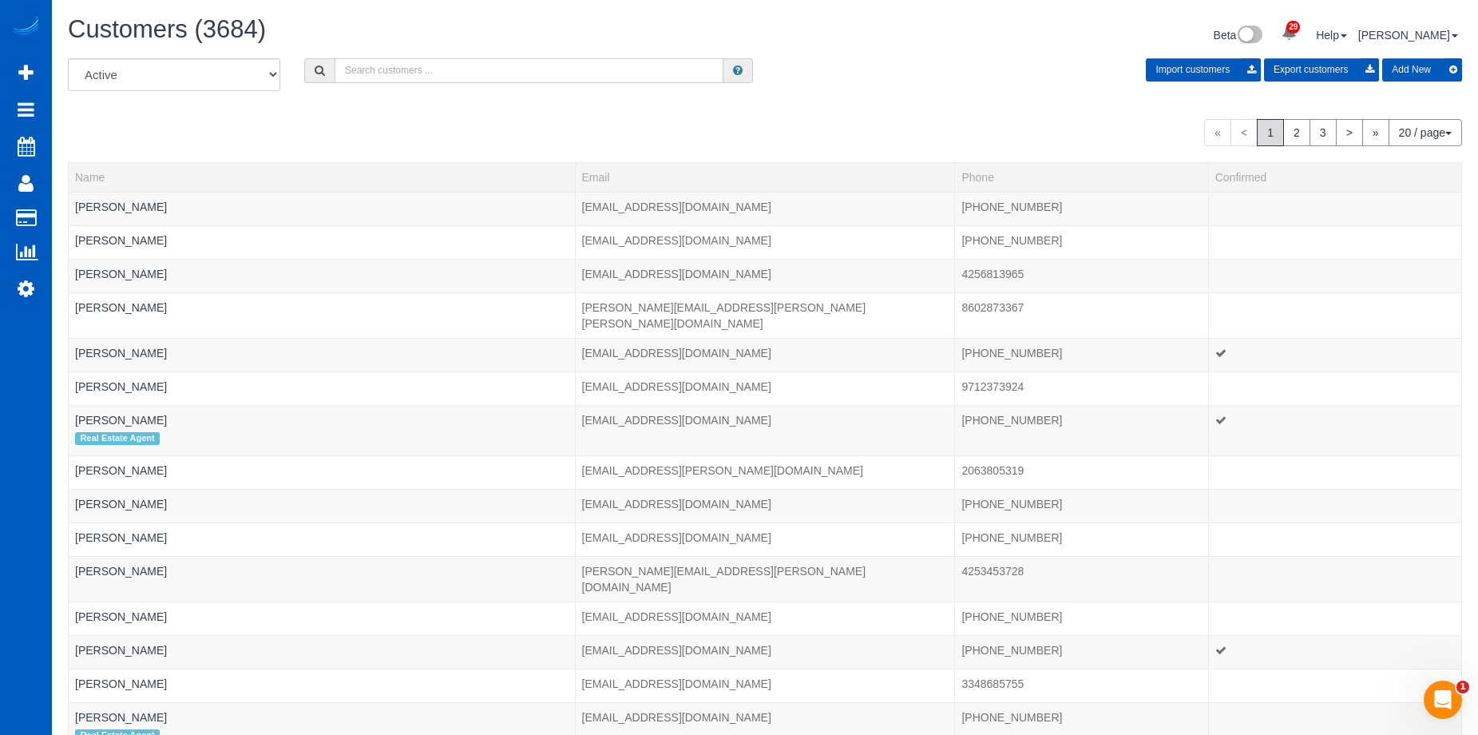
type input "J"
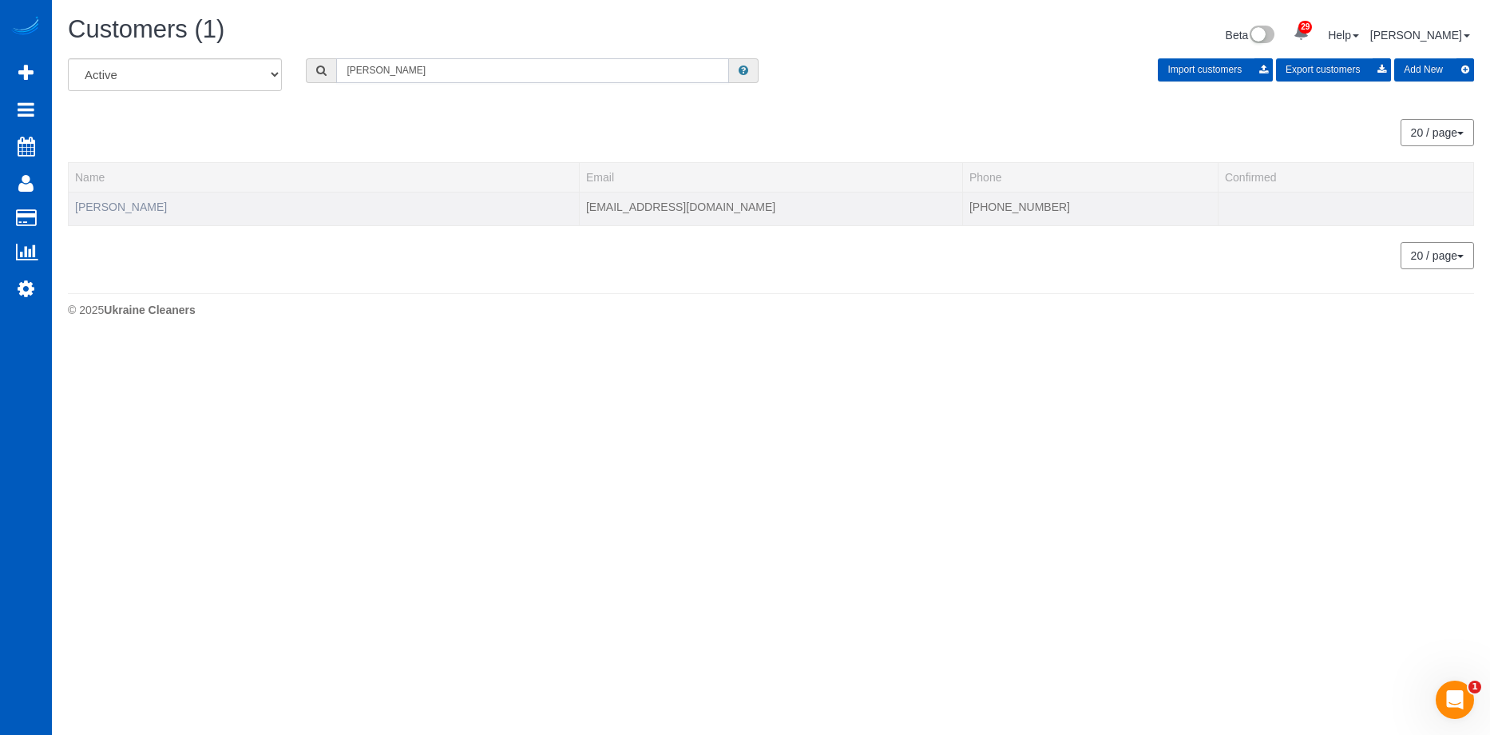
type input "[PERSON_NAME]"
click at [119, 204] on link "[PERSON_NAME]" at bounding box center [121, 206] width 92 height 13
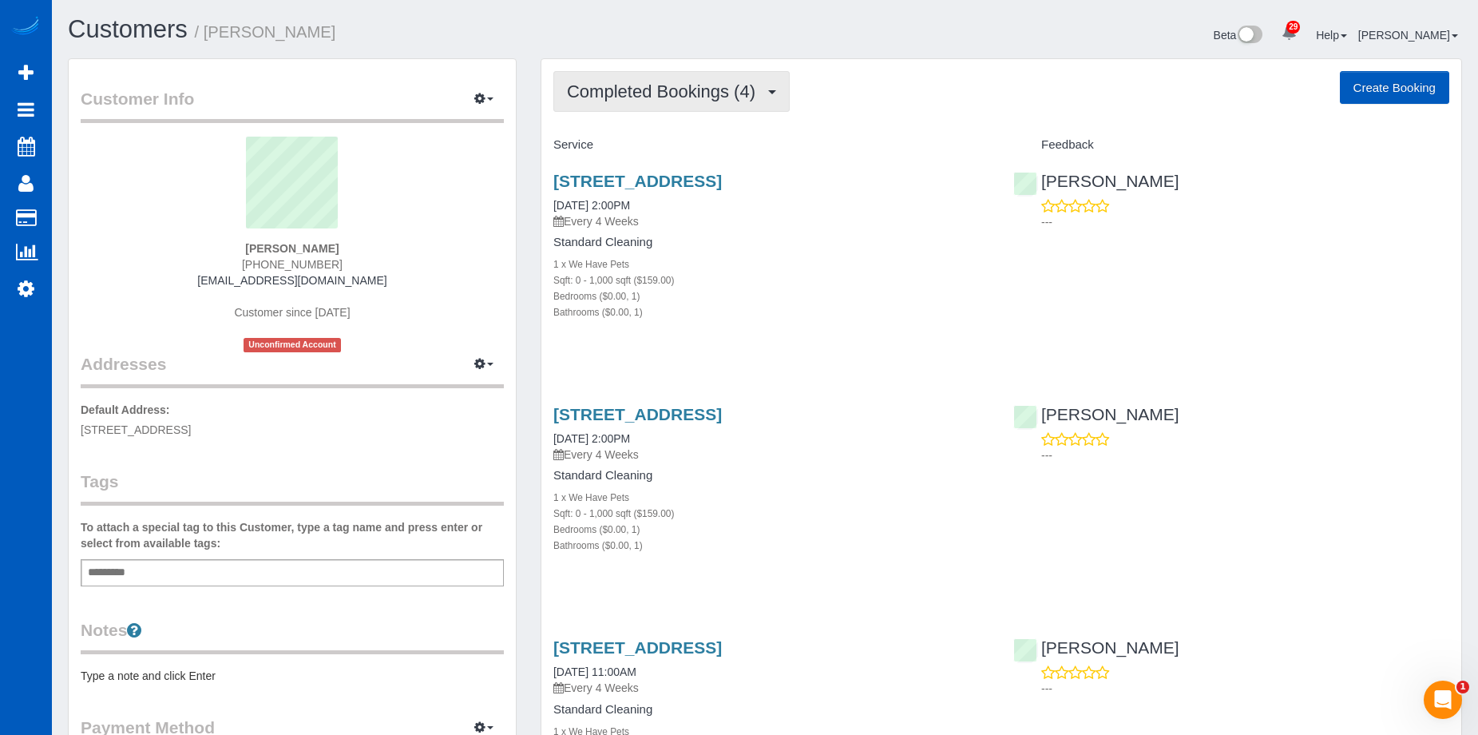
click at [672, 90] on span "Completed Bookings (4)" at bounding box center [665, 91] width 196 height 20
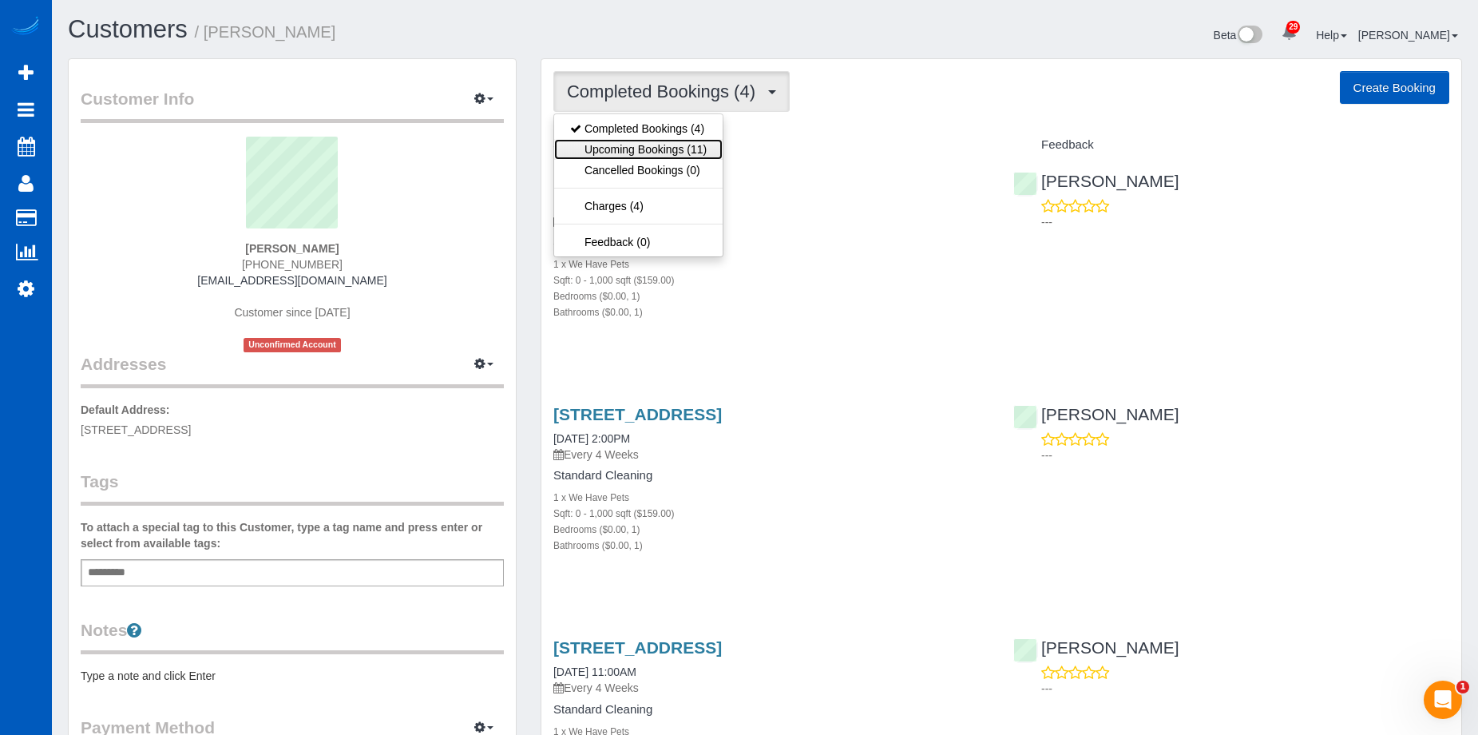
click at [661, 143] on link "Upcoming Bookings (11)" at bounding box center [638, 149] width 169 height 21
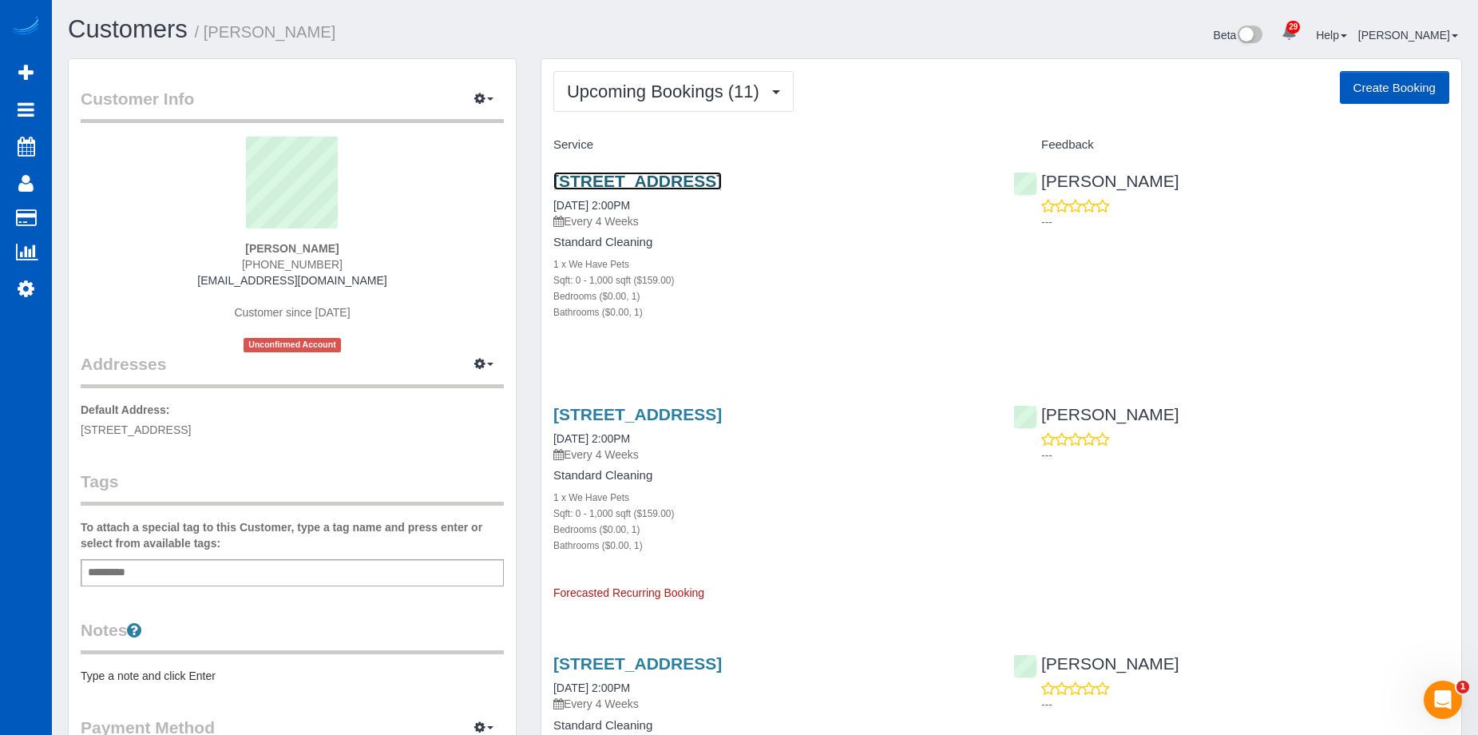
click at [722, 182] on link "700 Waterfront Wy #632, Vancouver, WA 98660" at bounding box center [637, 181] width 169 height 18
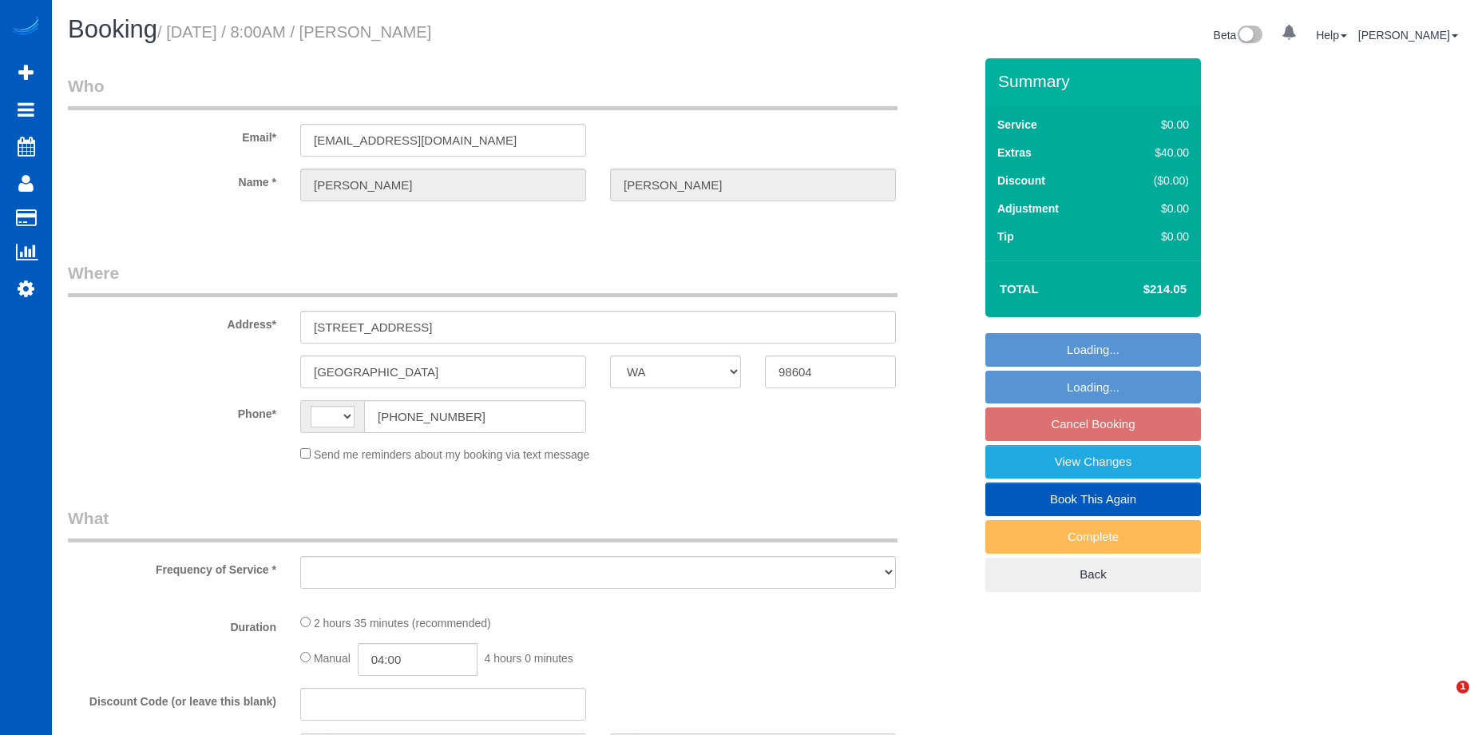
select select "WA"
select select "string:[GEOGRAPHIC_DATA]"
select select "object:805"
select select "string:fspay-b3ed8029-f3d4-48fa-b9a6-7bfc5c531824"
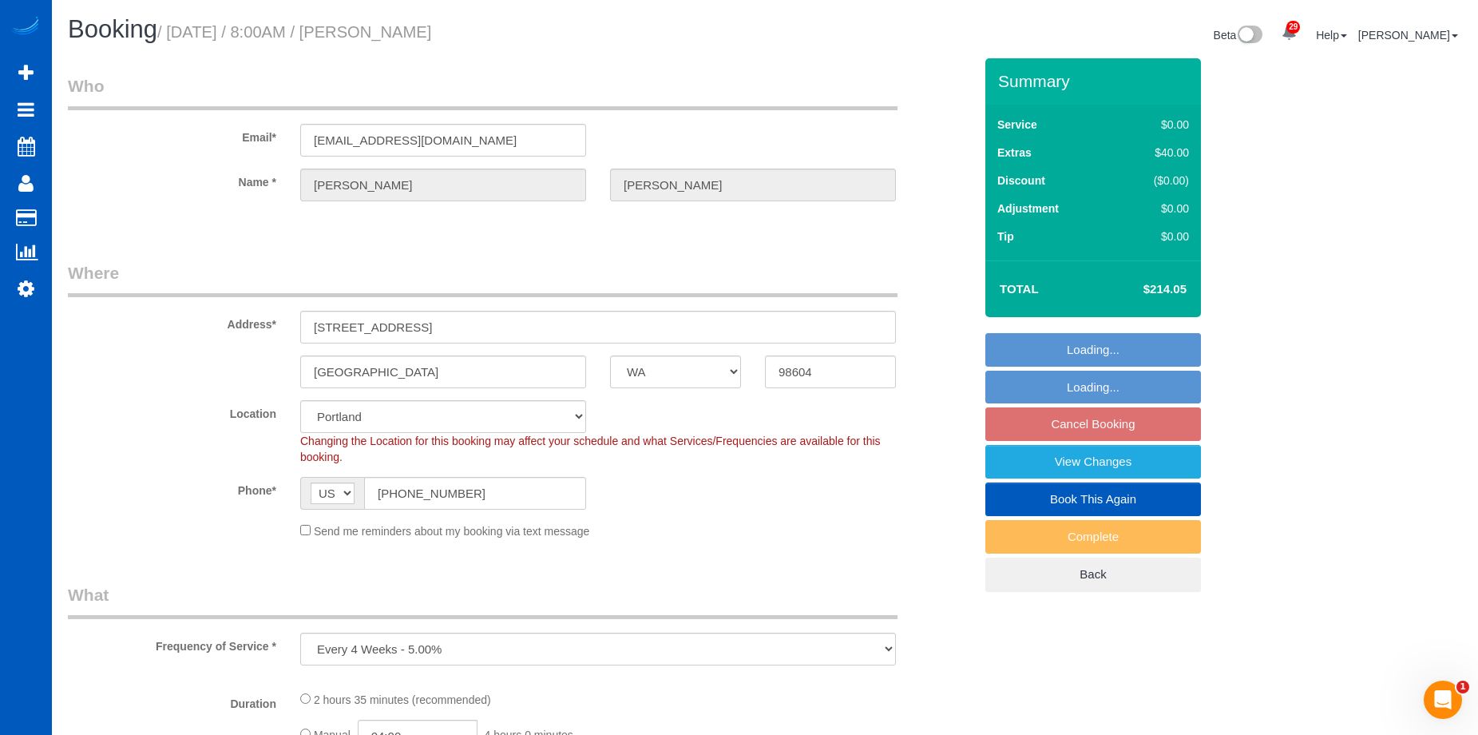
select select "spot1"
select select "199"
select select "2501"
select select "4"
select select "2"
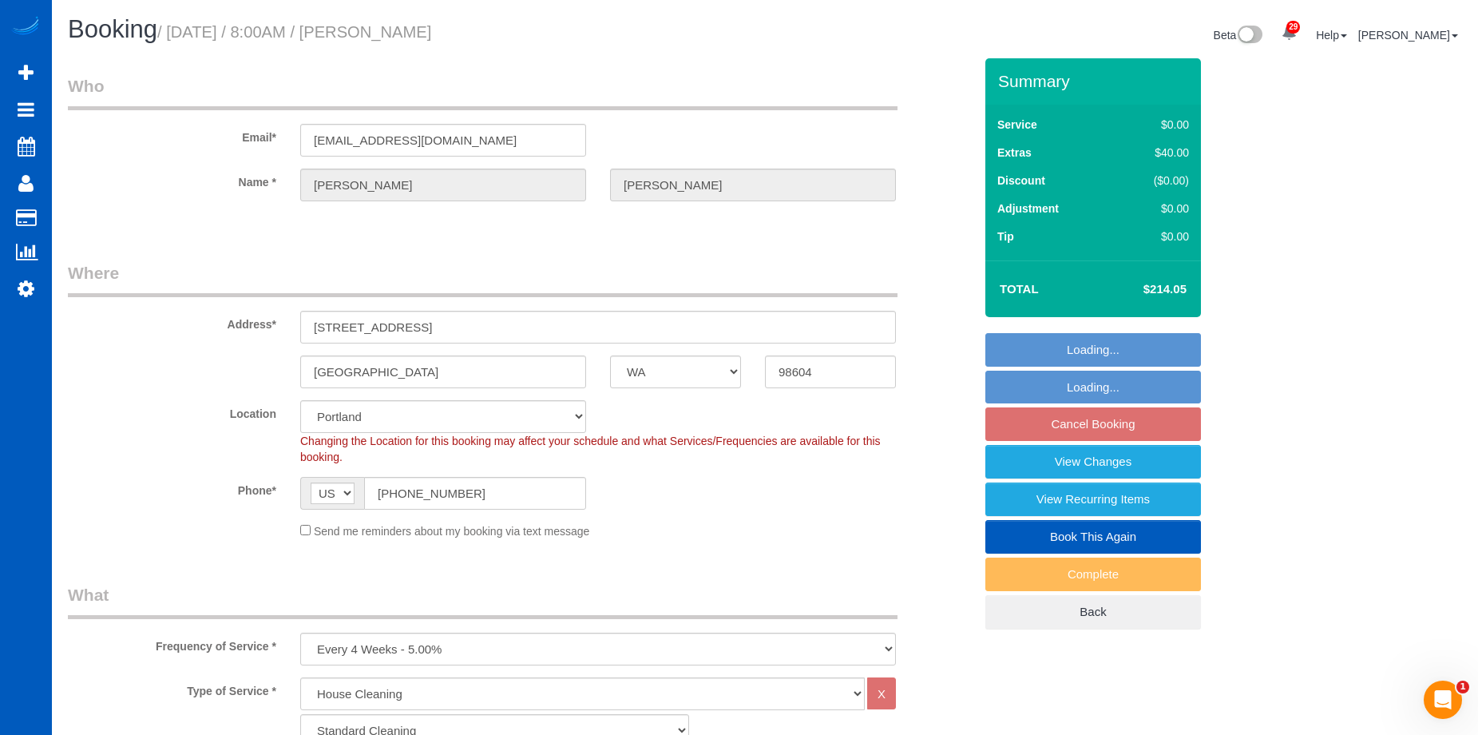
select select "object:1126"
select select "2501"
select select "4"
select select "2"
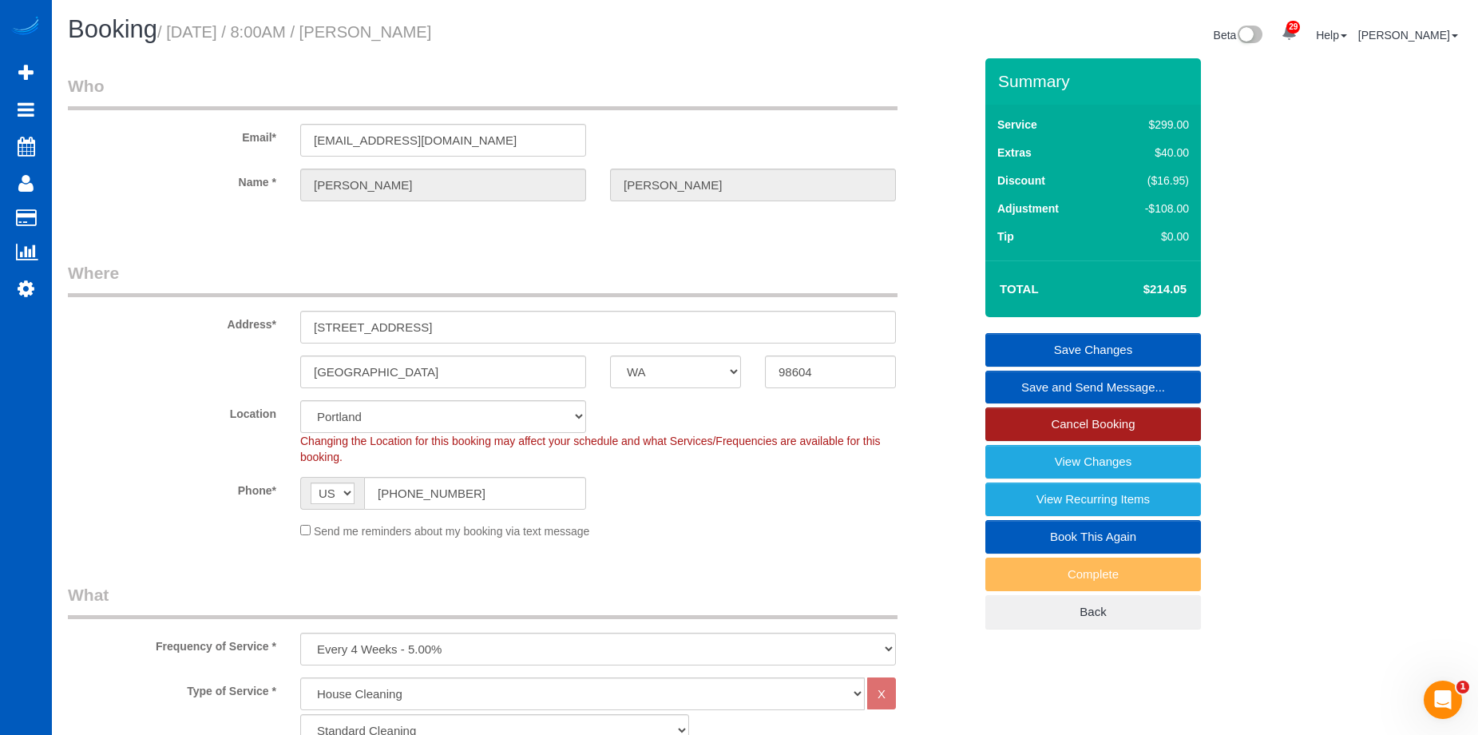
click at [1093, 429] on link "Cancel Booking" at bounding box center [1093, 424] width 216 height 34
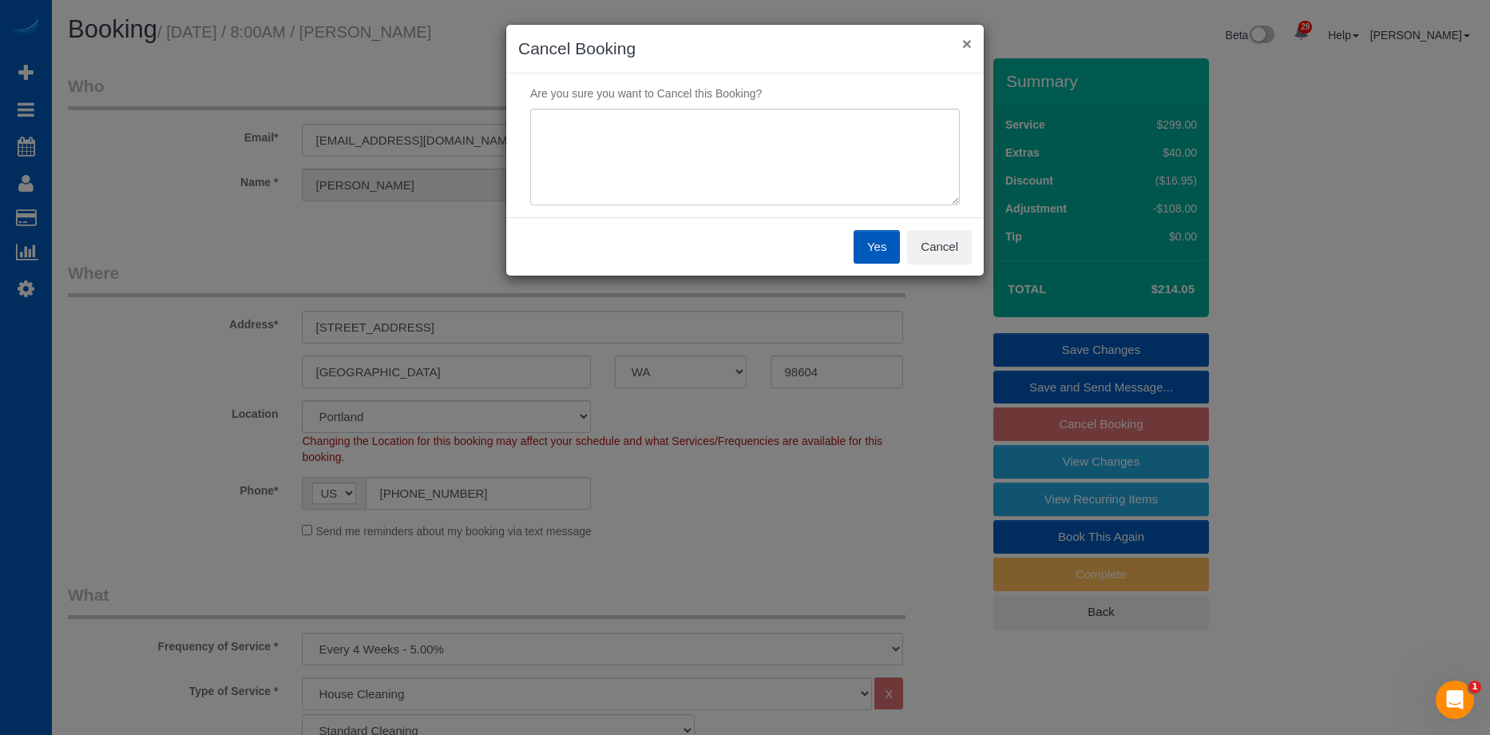
click at [962, 42] on button "×" at bounding box center [967, 43] width 10 height 17
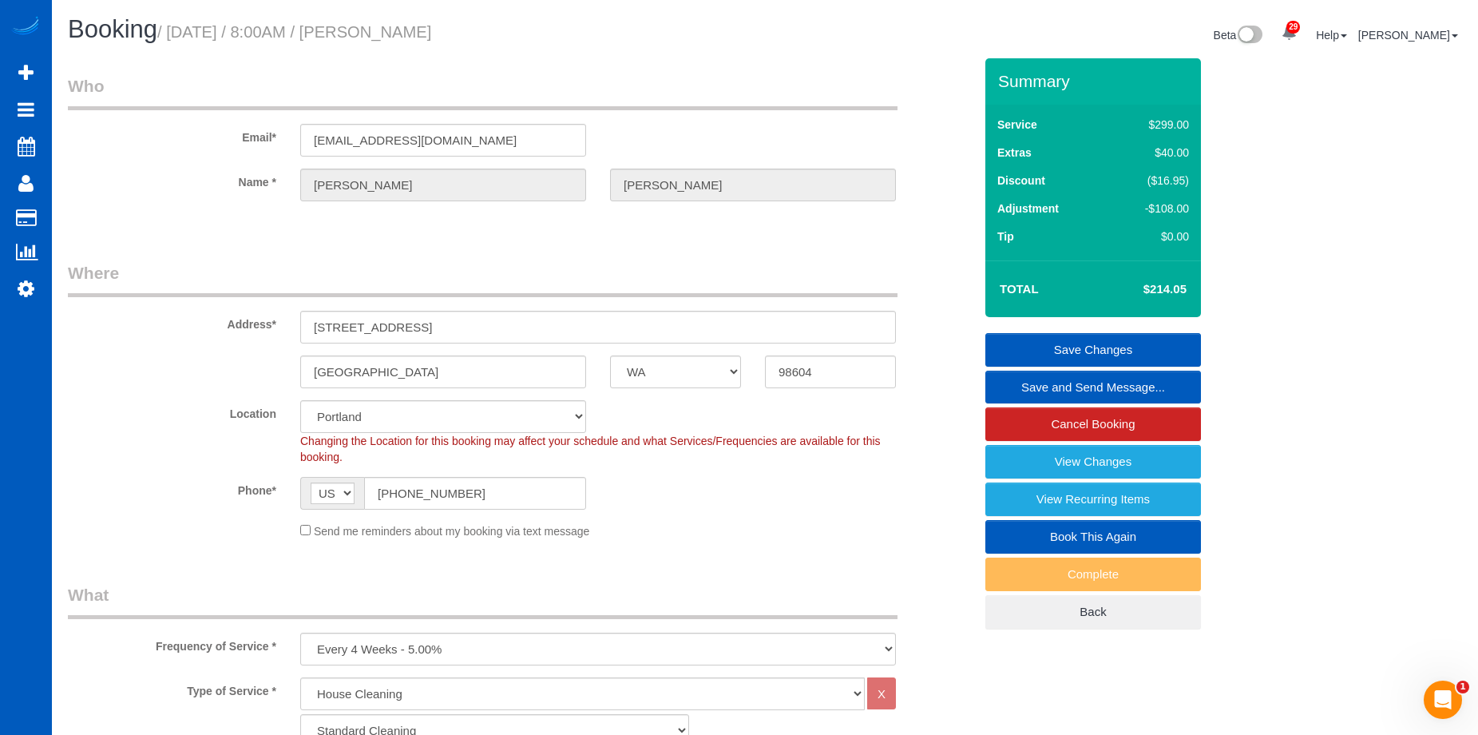
click at [1023, 383] on link "Save and Send Message..." at bounding box center [1093, 388] width 216 height 34
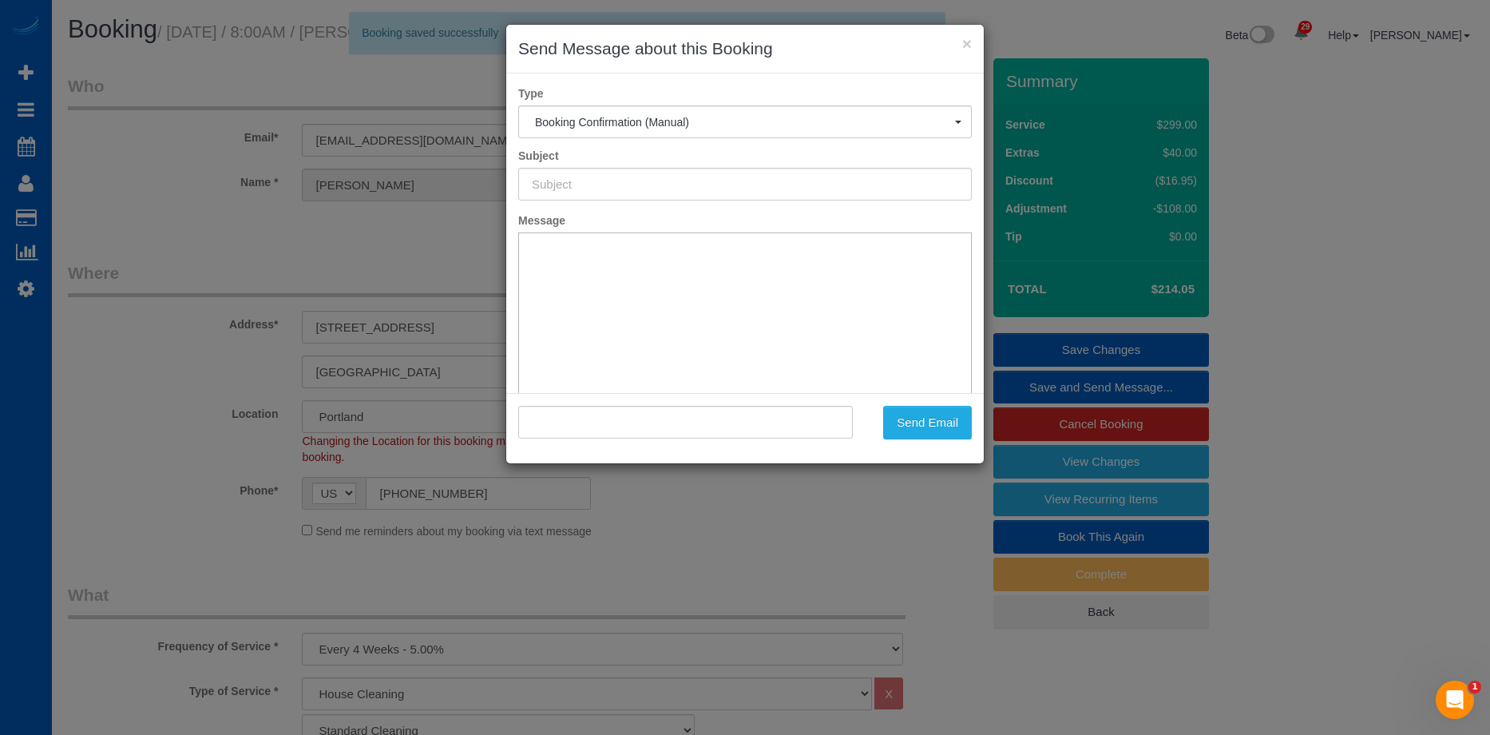
type input "Cleaning Service Confirmed!"
type input ""Amanda Wolfe" <ajwolfedesign@gmail.com>"
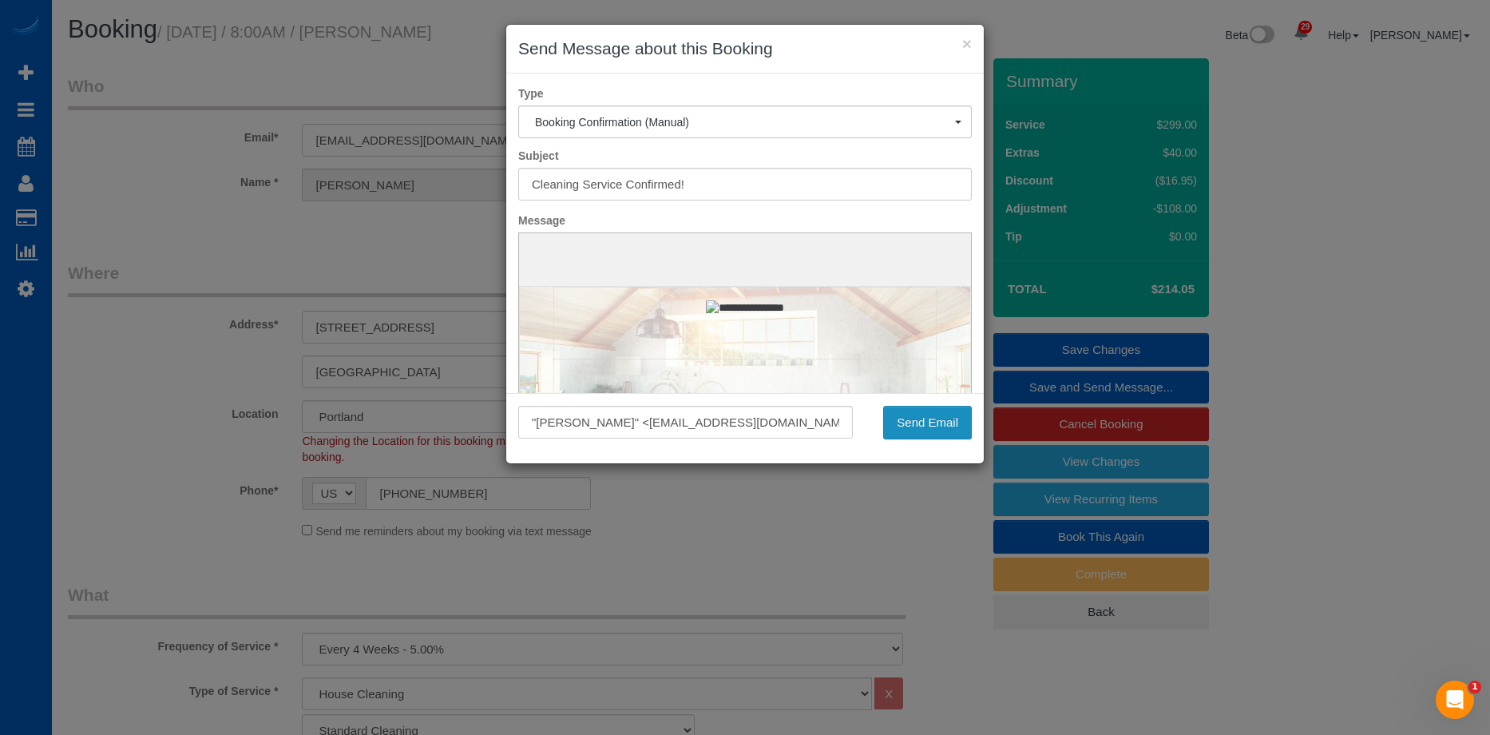
click at [918, 436] on button "Send Email" at bounding box center [927, 423] width 89 height 34
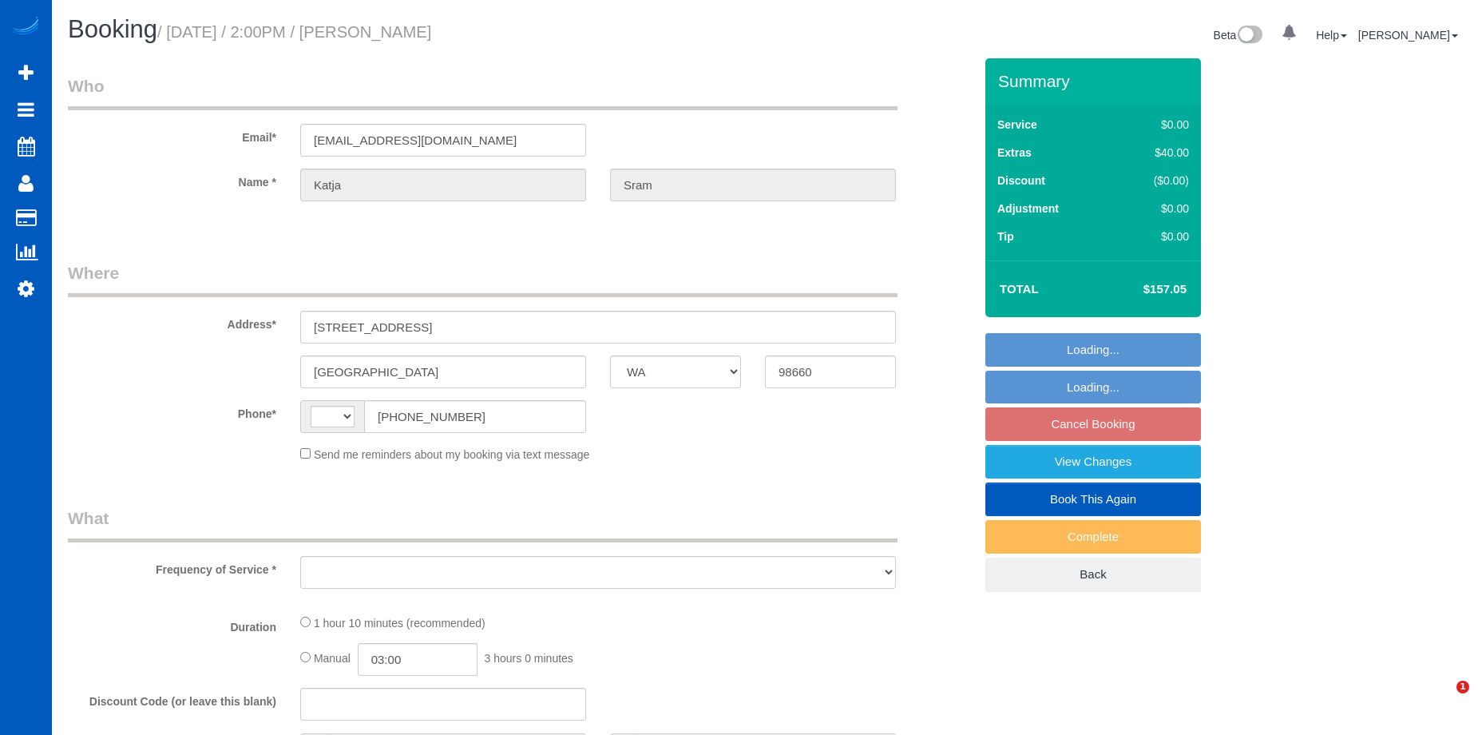
select select "WA"
select select "string:fspay-1fd38e82-f545-4146-807c-9a06b47d2672"
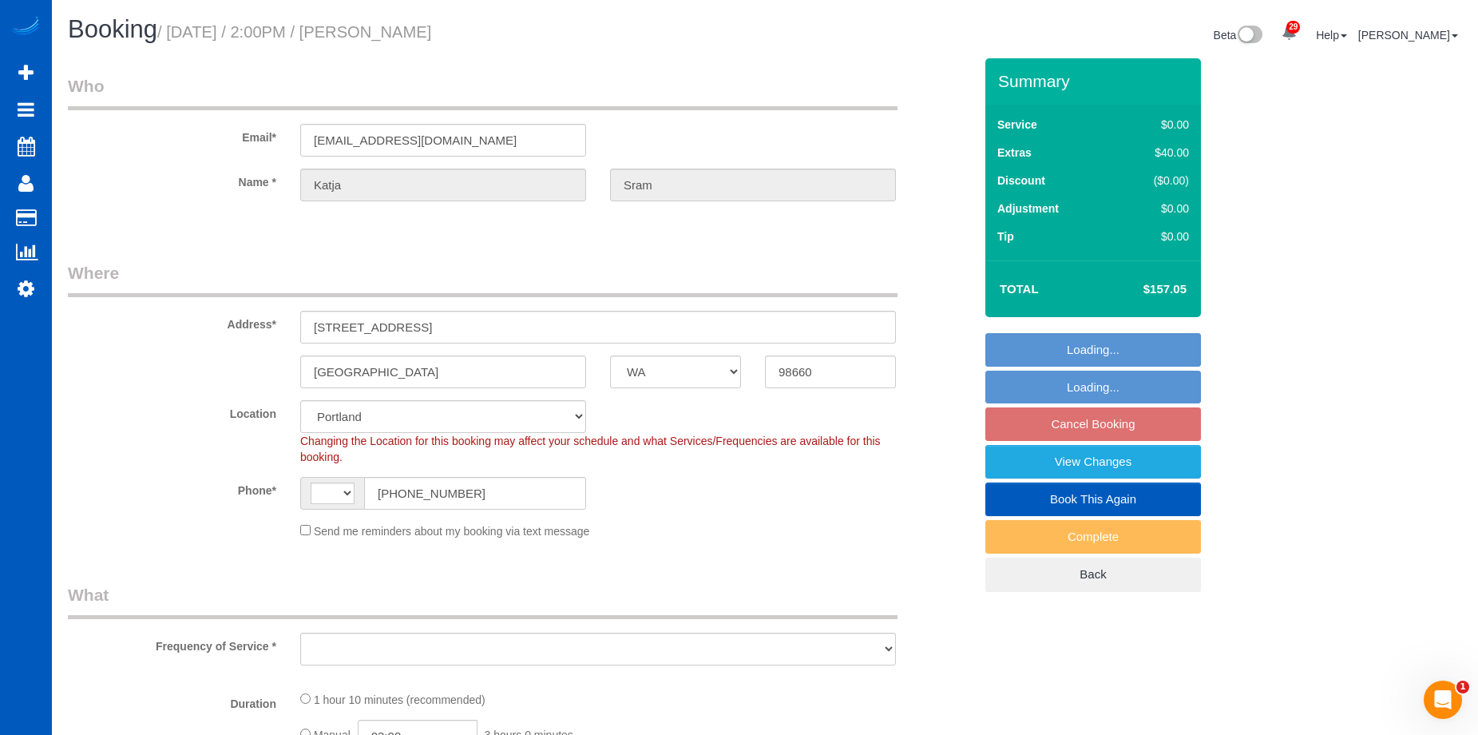
select select "string:[GEOGRAPHIC_DATA]"
select select "object:909"
select select "spot3"
select select "199"
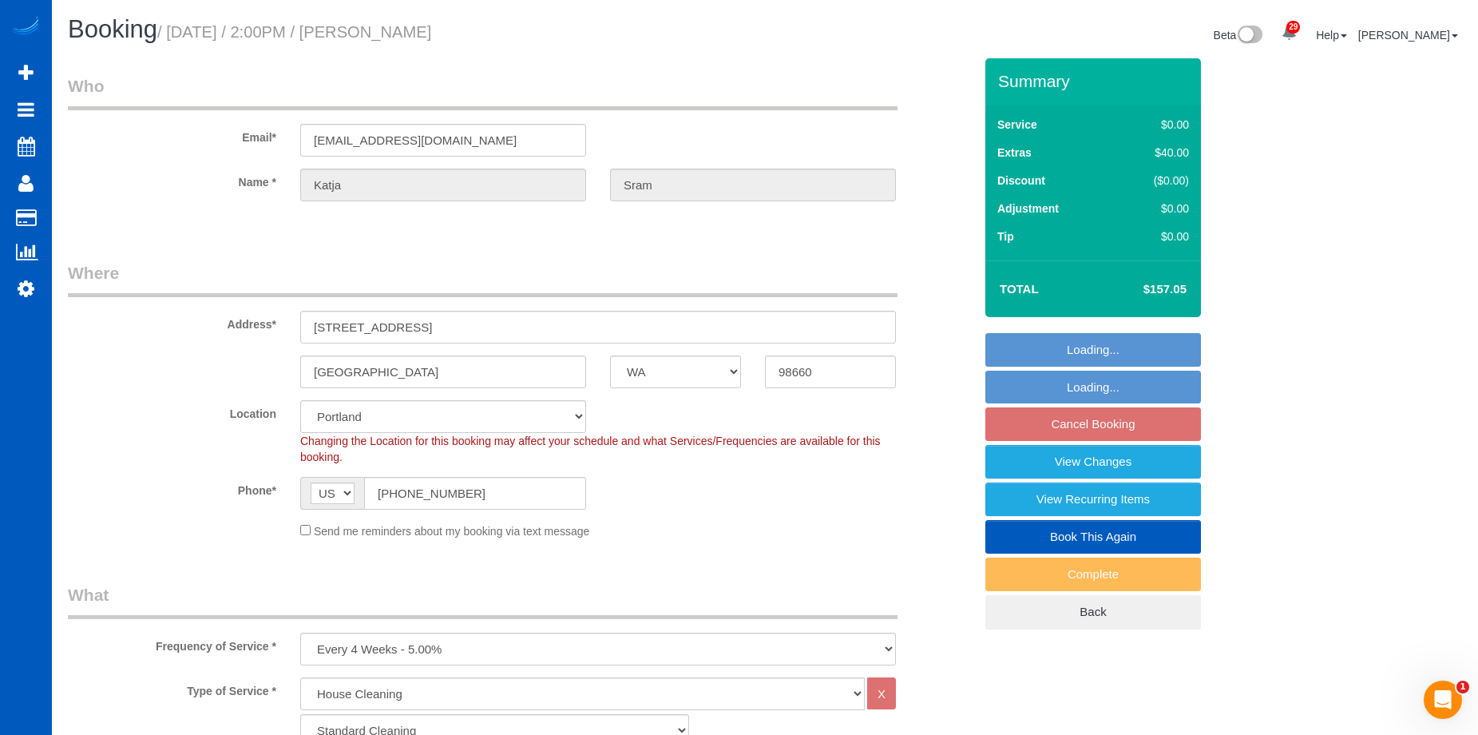
select select "object:1126"
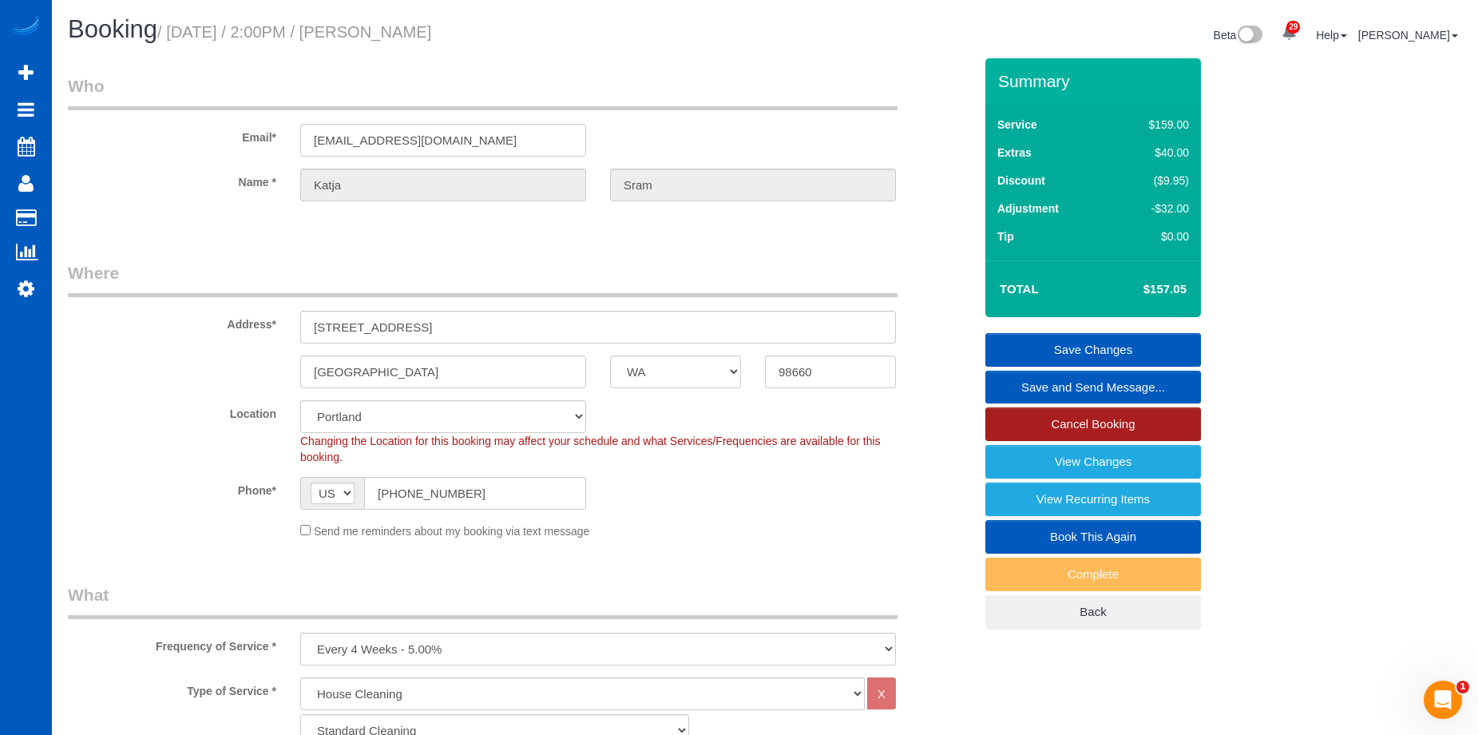
click at [1030, 418] on link "Cancel Booking" at bounding box center [1093, 424] width 216 height 34
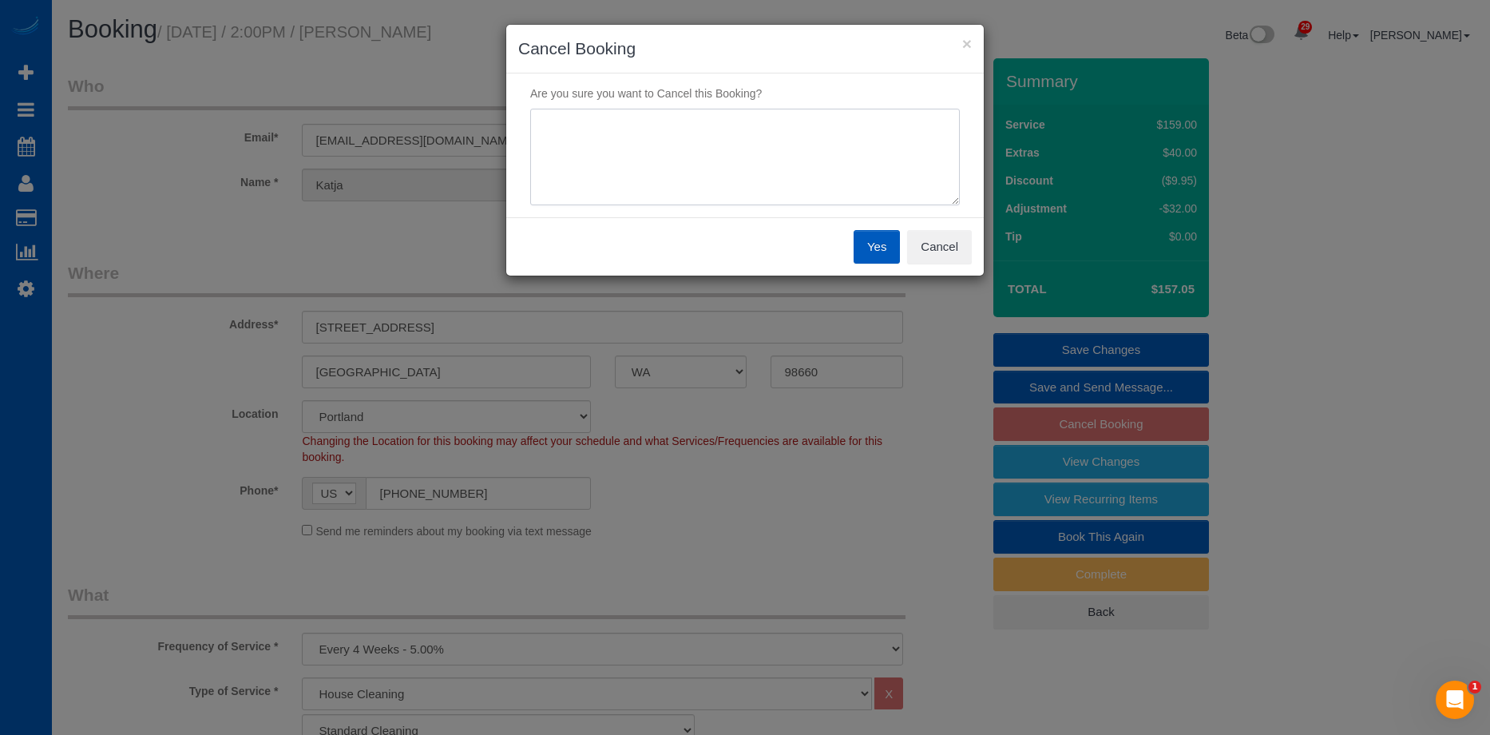
click at [732, 147] on textarea at bounding box center [745, 157] width 430 height 97
type textarea "Doesn't want a different cleaner other than Alona."
click at [885, 245] on button "Yes" at bounding box center [877, 247] width 46 height 34
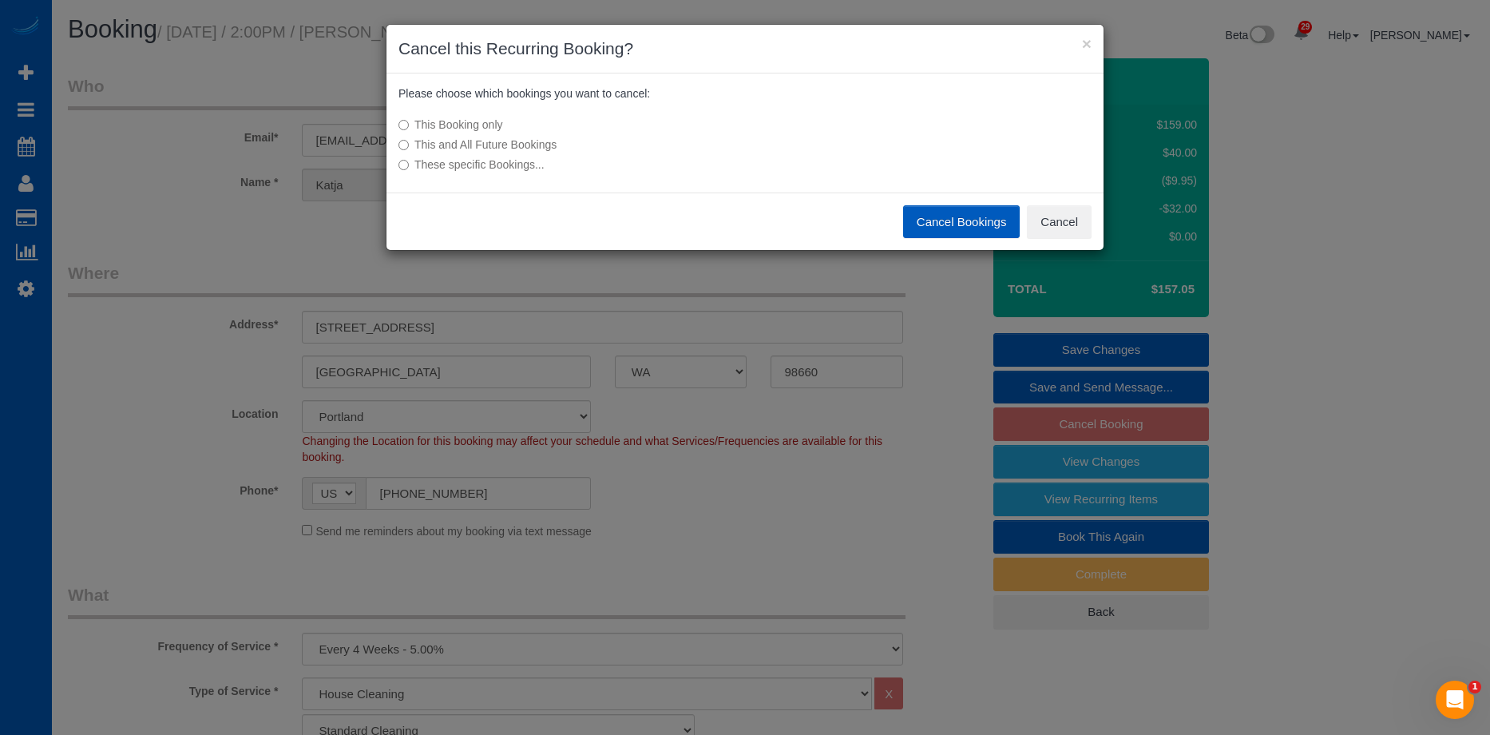
click at [557, 135] on div "This Booking only This and All Future Bookings These specific Bookings..." at bounding box center [626, 145] width 478 height 72
click at [547, 143] on label "This and All Future Bookings" at bounding box center [625, 145] width 454 height 16
click at [944, 220] on button "Cancel Bookings" at bounding box center [961, 222] width 117 height 34
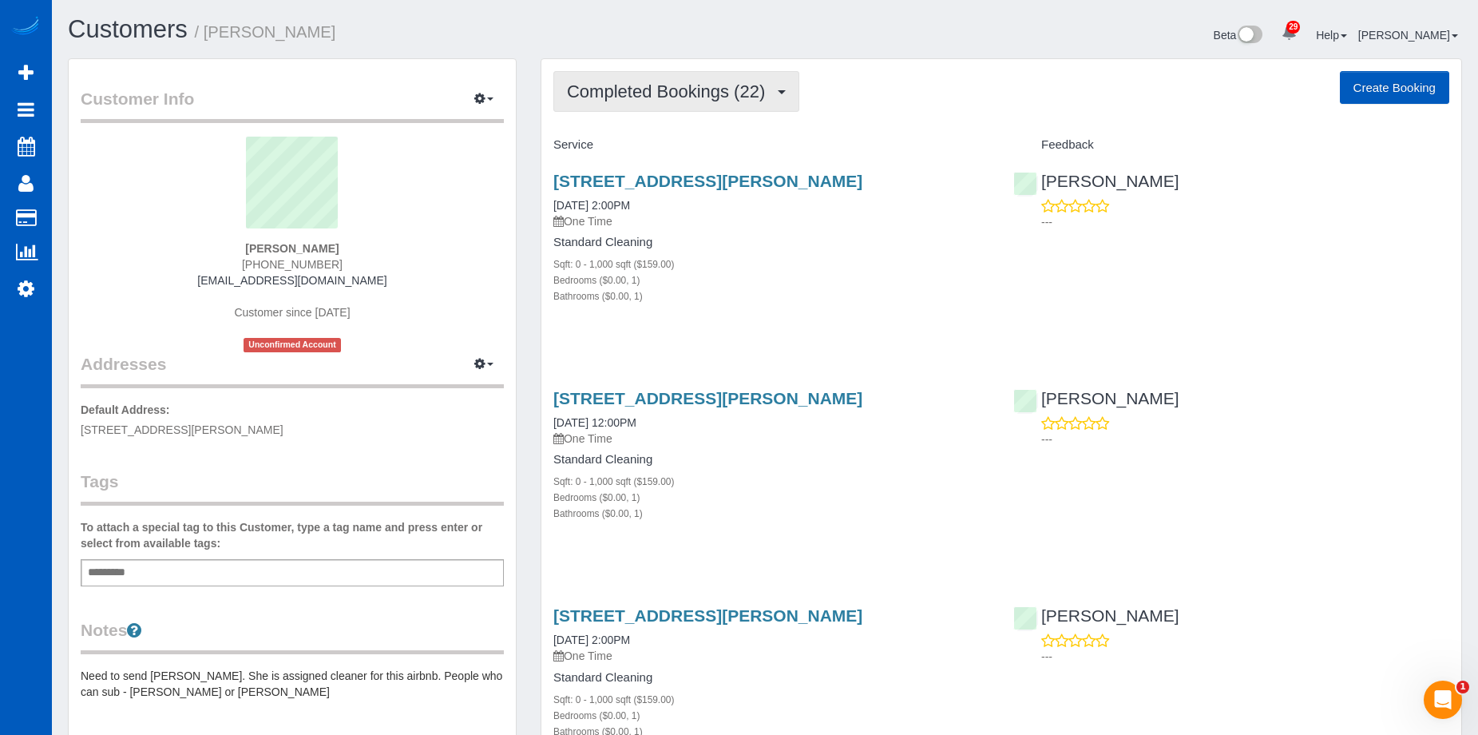
click at [751, 88] on span "Completed Bookings (22)" at bounding box center [670, 91] width 206 height 20
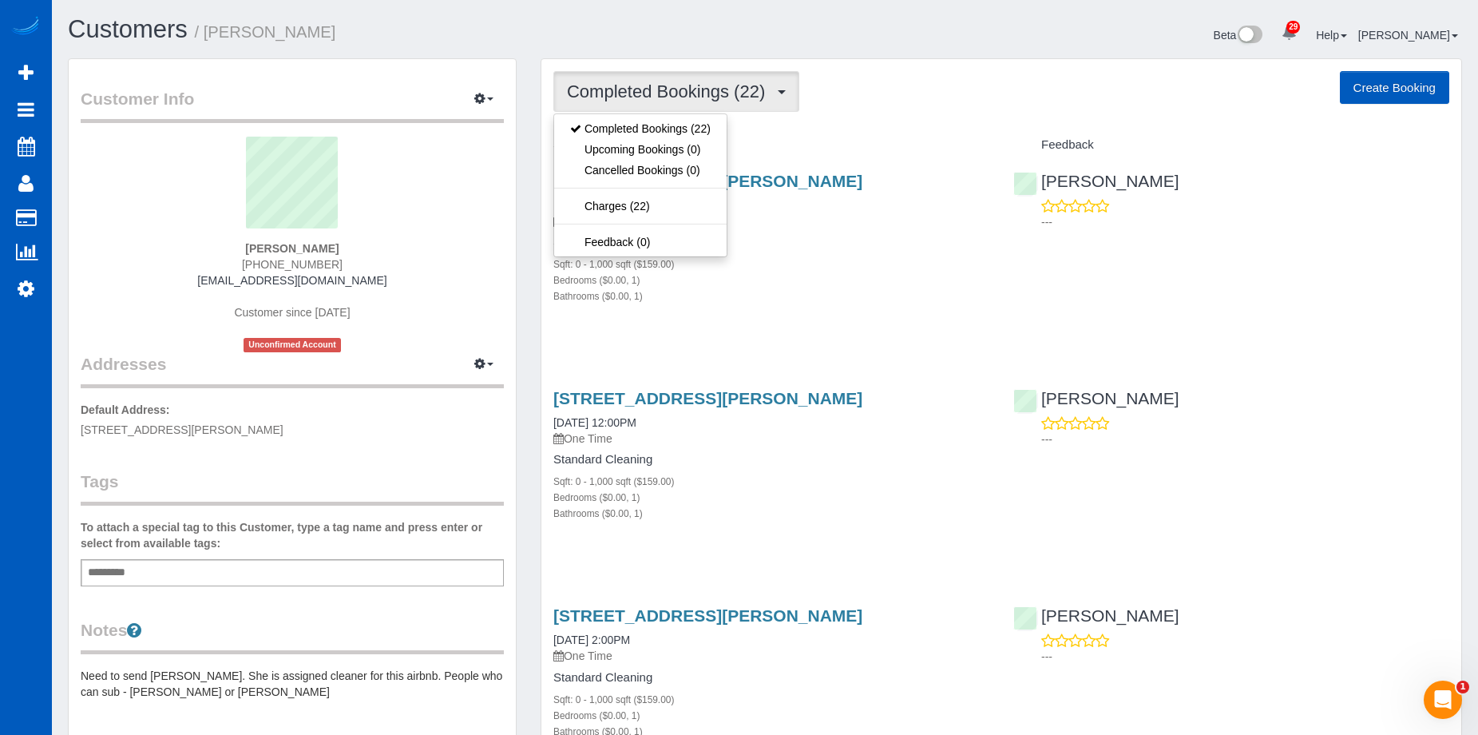
click at [751, 88] on span "Completed Bookings (22)" at bounding box center [670, 91] width 206 height 20
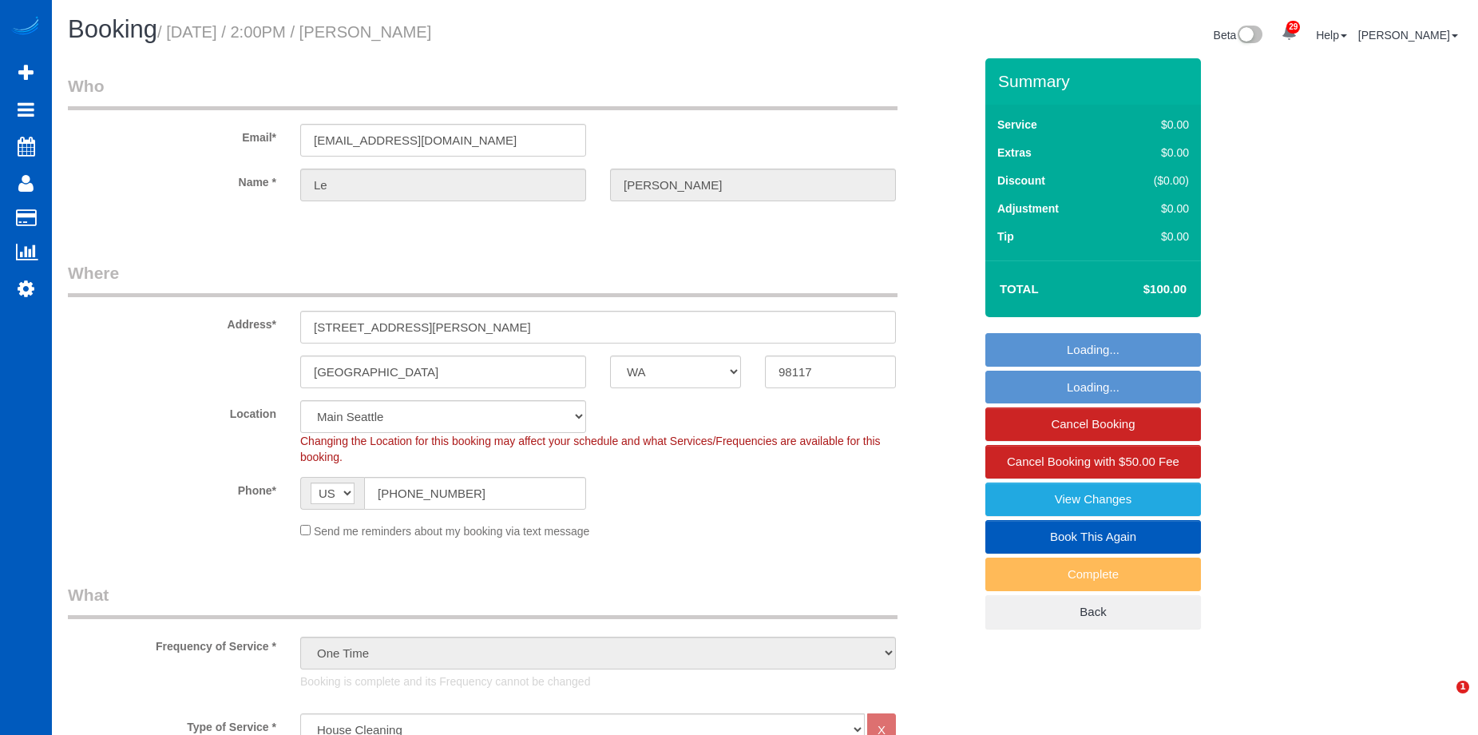
select select "WA"
select select "199"
select select "string:fspay-f08487bf-3dc0-469e-b5c6-e108a06f3390"
select select "object:1158"
select select "spot1"
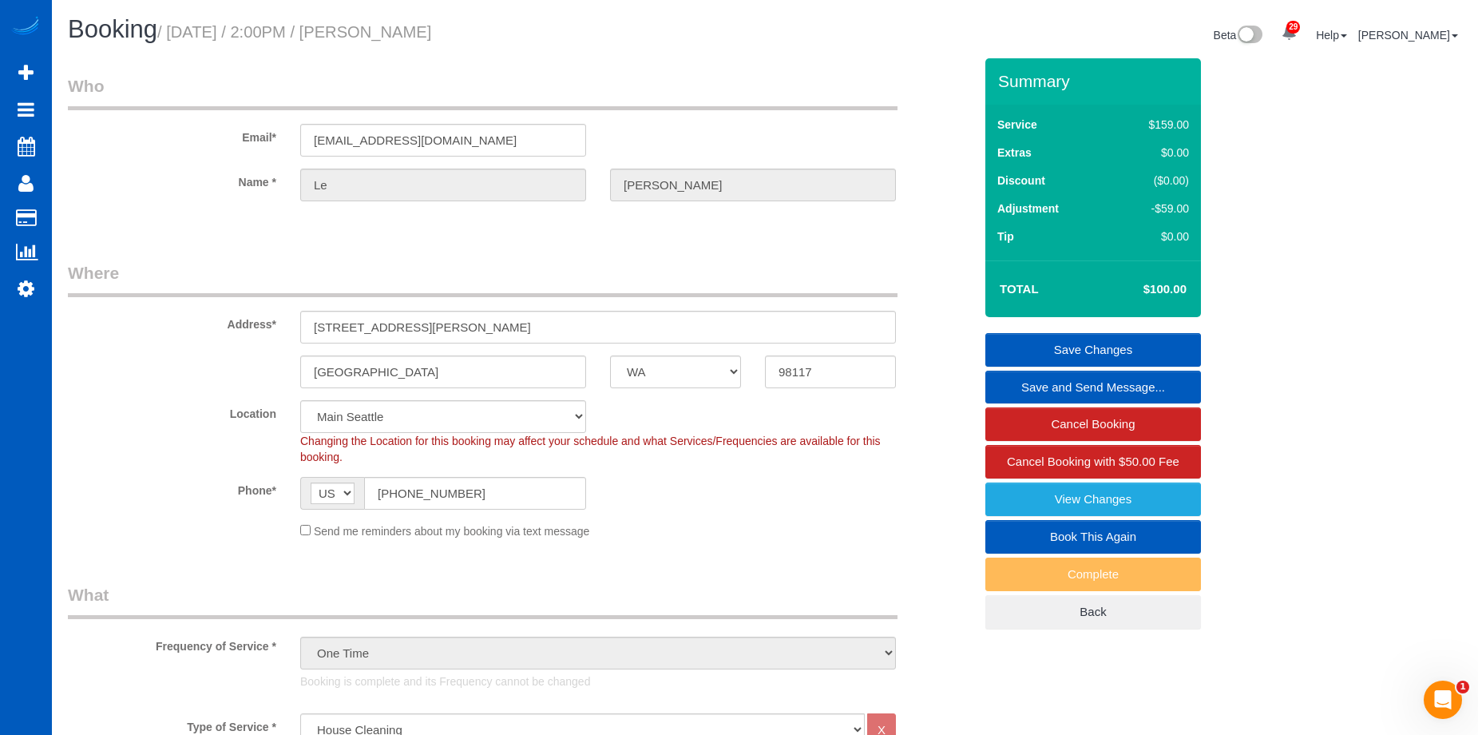
click at [1018, 531] on link "Book This Again" at bounding box center [1093, 537] width 216 height 34
select select "WA"
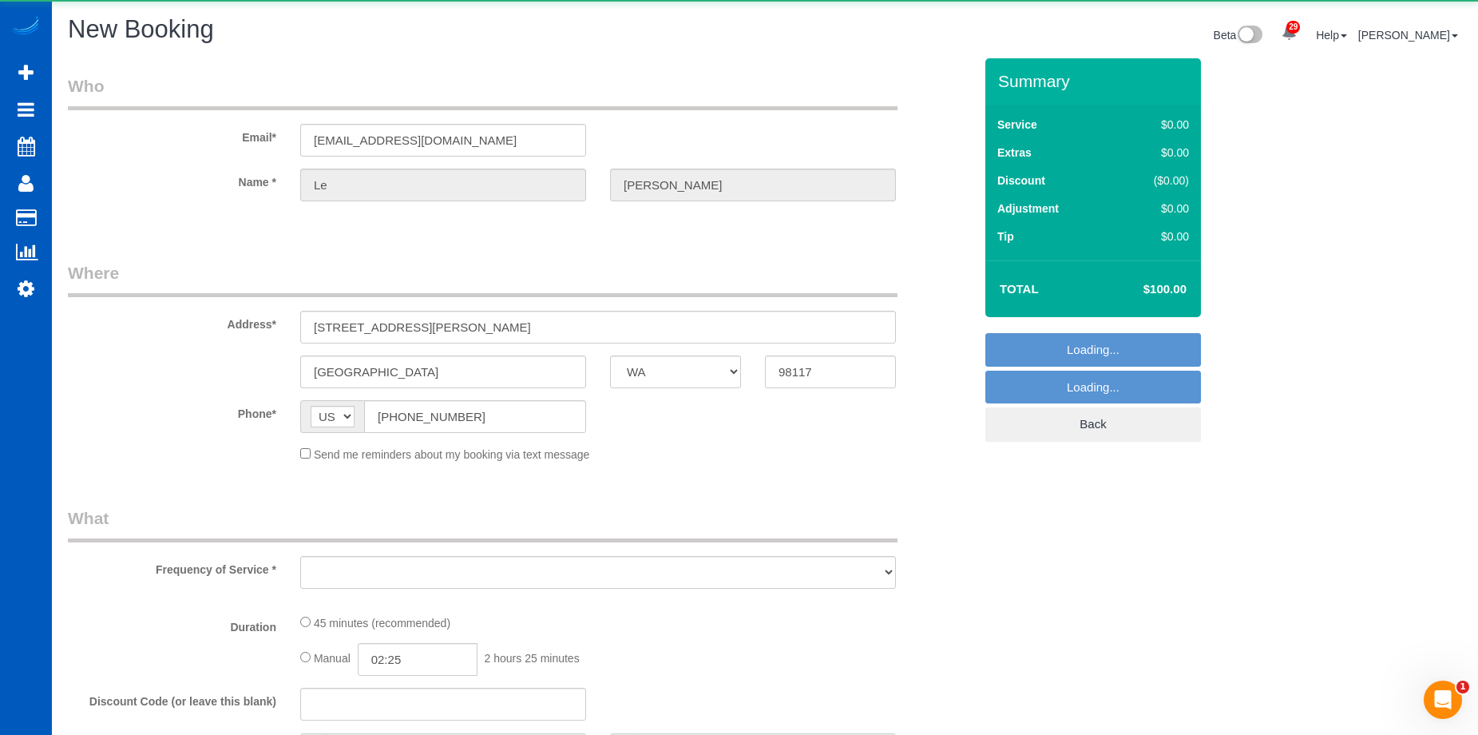
select select "object:1711"
select select "string:fspay-f08487bf-3dc0-469e-b5c6-e108a06f3390"
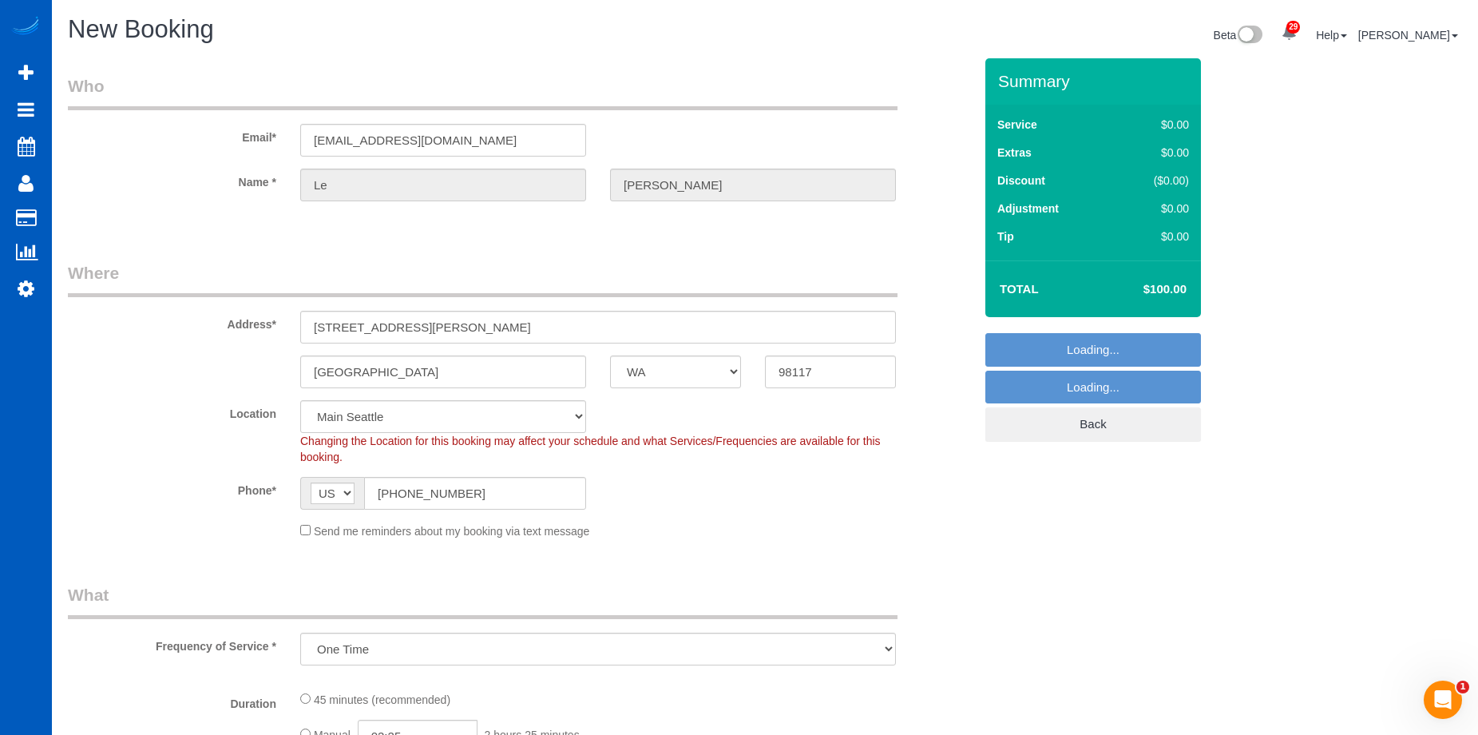
select select "199"
select select "object:1951"
select select "1"
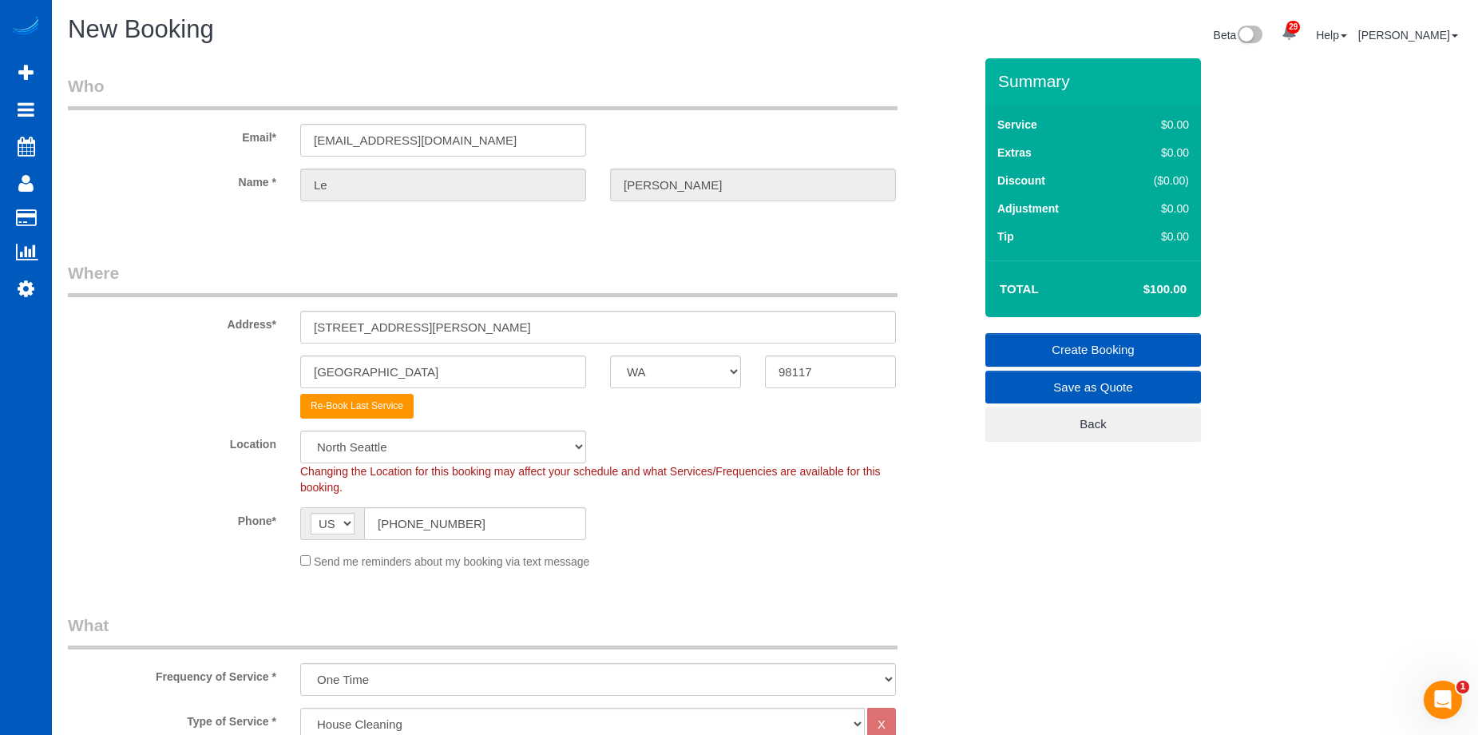
select select "object:2045"
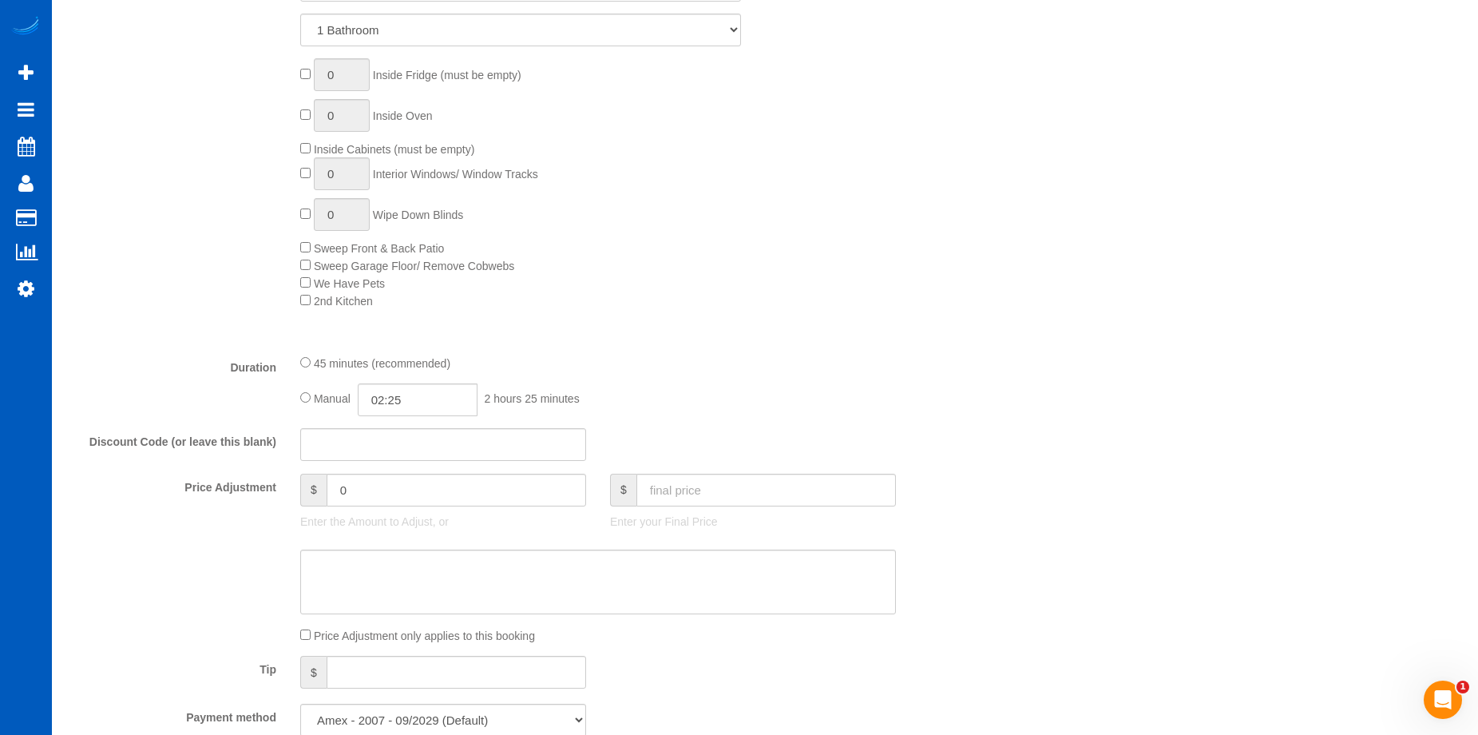
scroll to position [1038, 0]
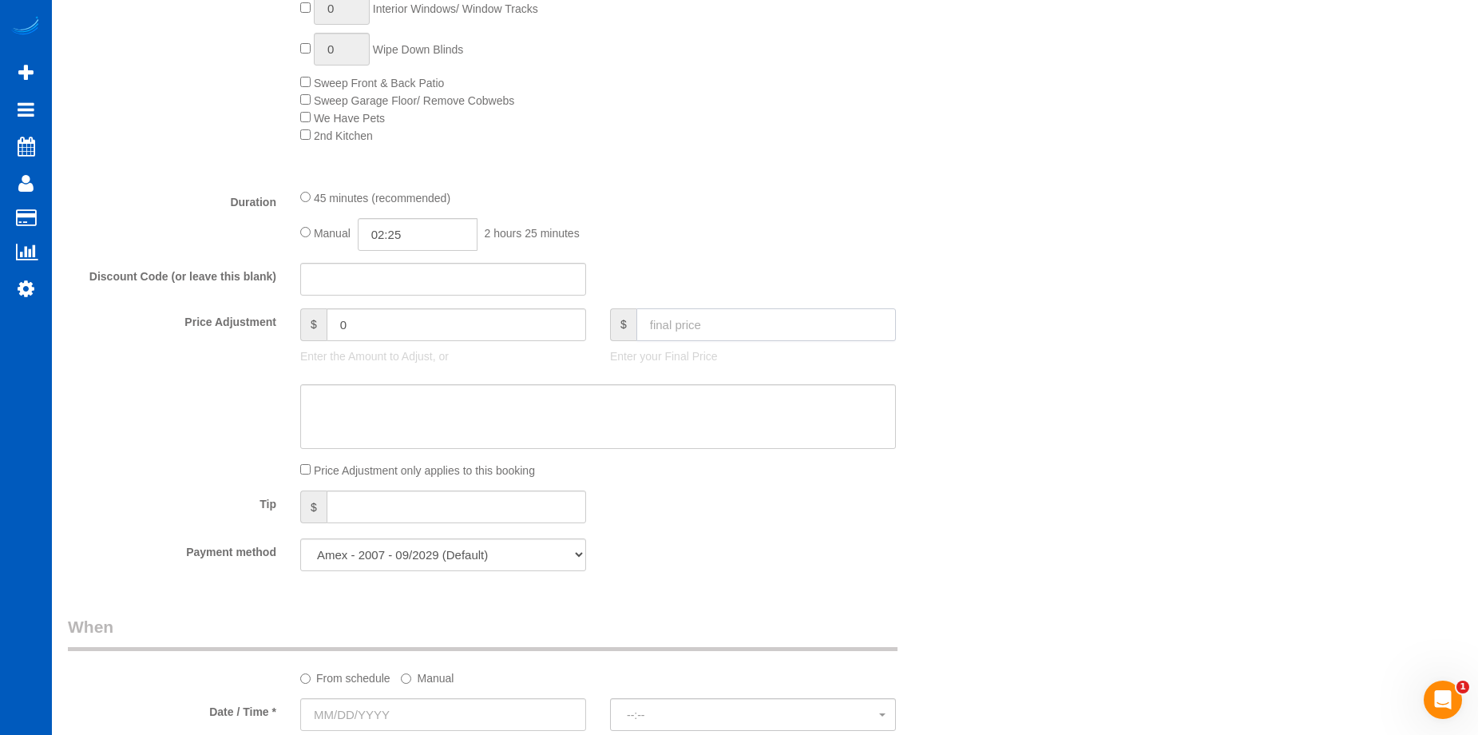
click at [752, 320] on input "text" at bounding box center [766, 324] width 260 height 33
type input "100"
click at [700, 422] on textarea at bounding box center [598, 416] width 596 height 65
type input "-59"
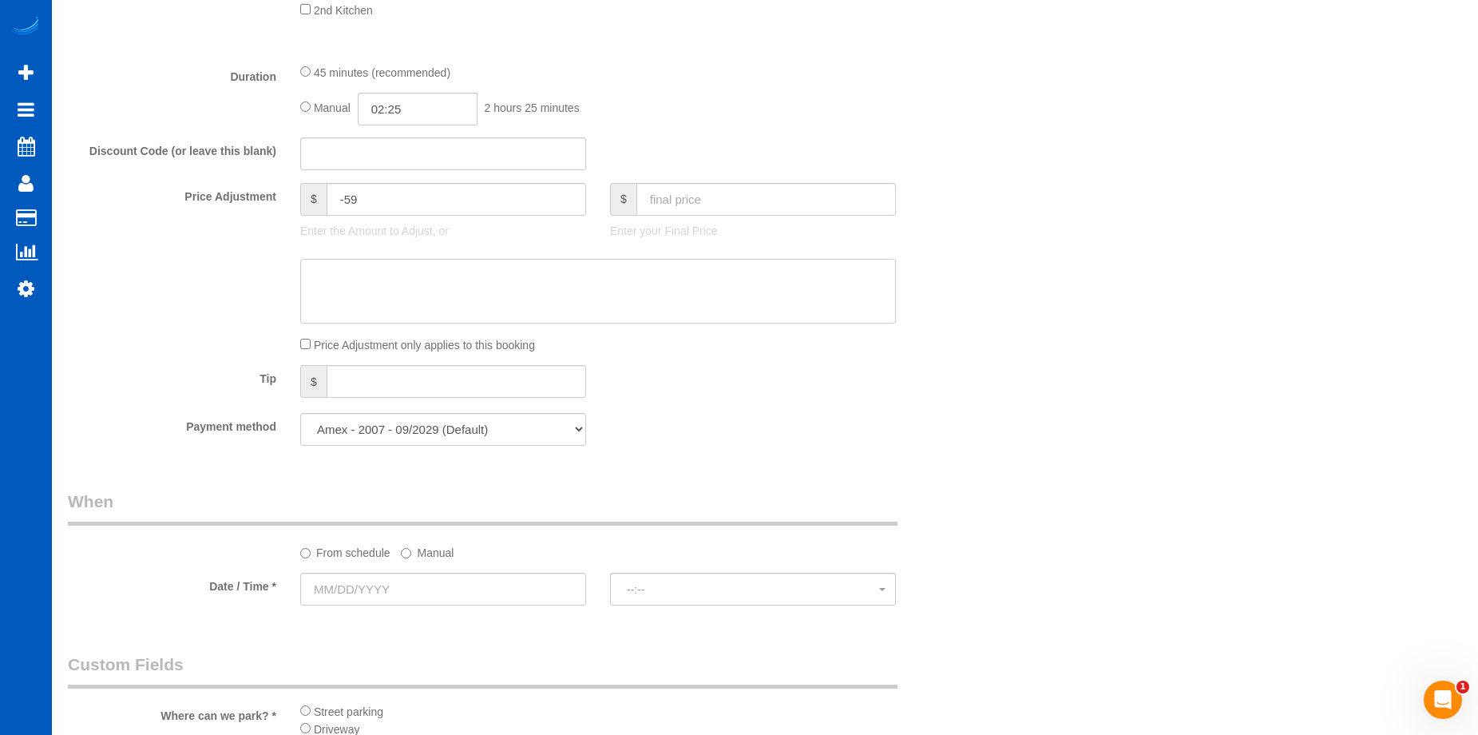
scroll to position [1358, 0]
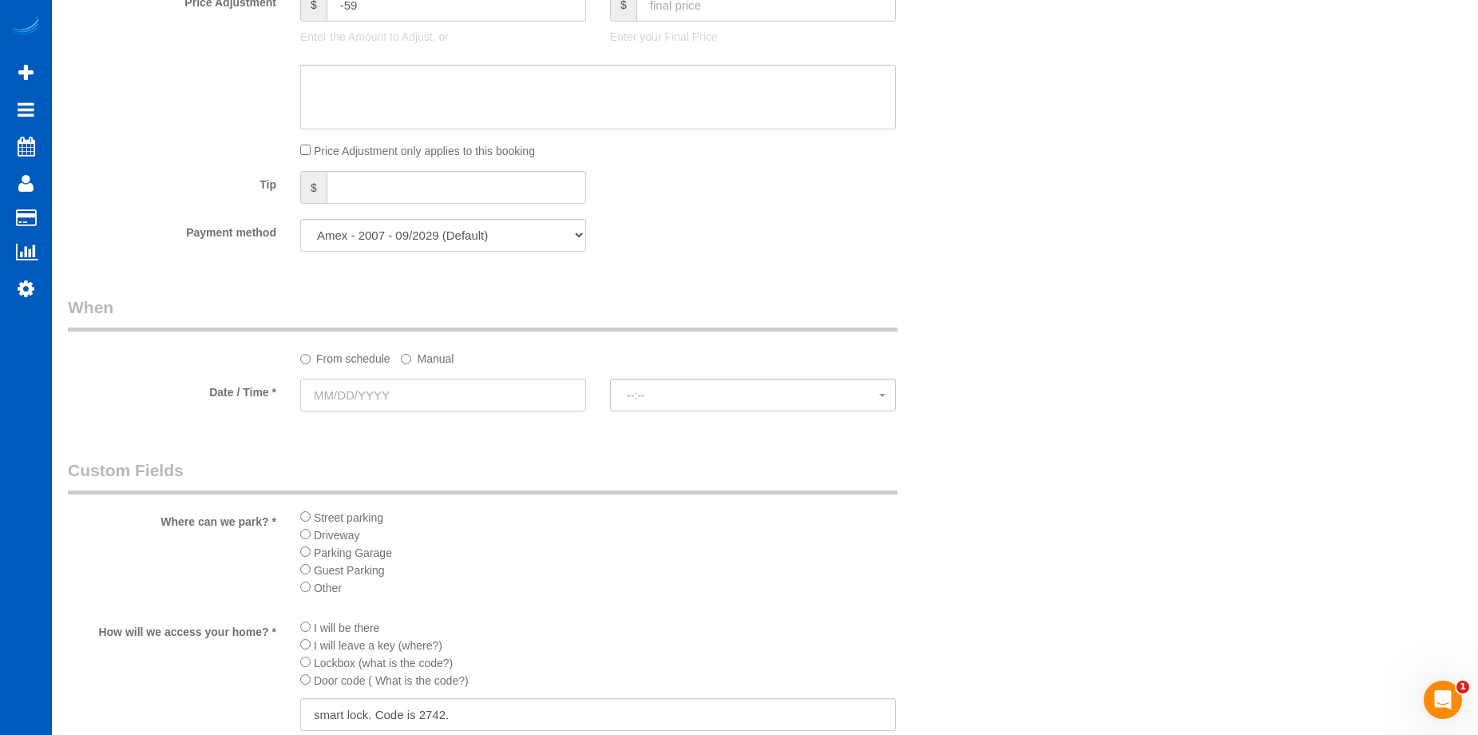
click at [469, 389] on input "text" at bounding box center [443, 395] width 286 height 33
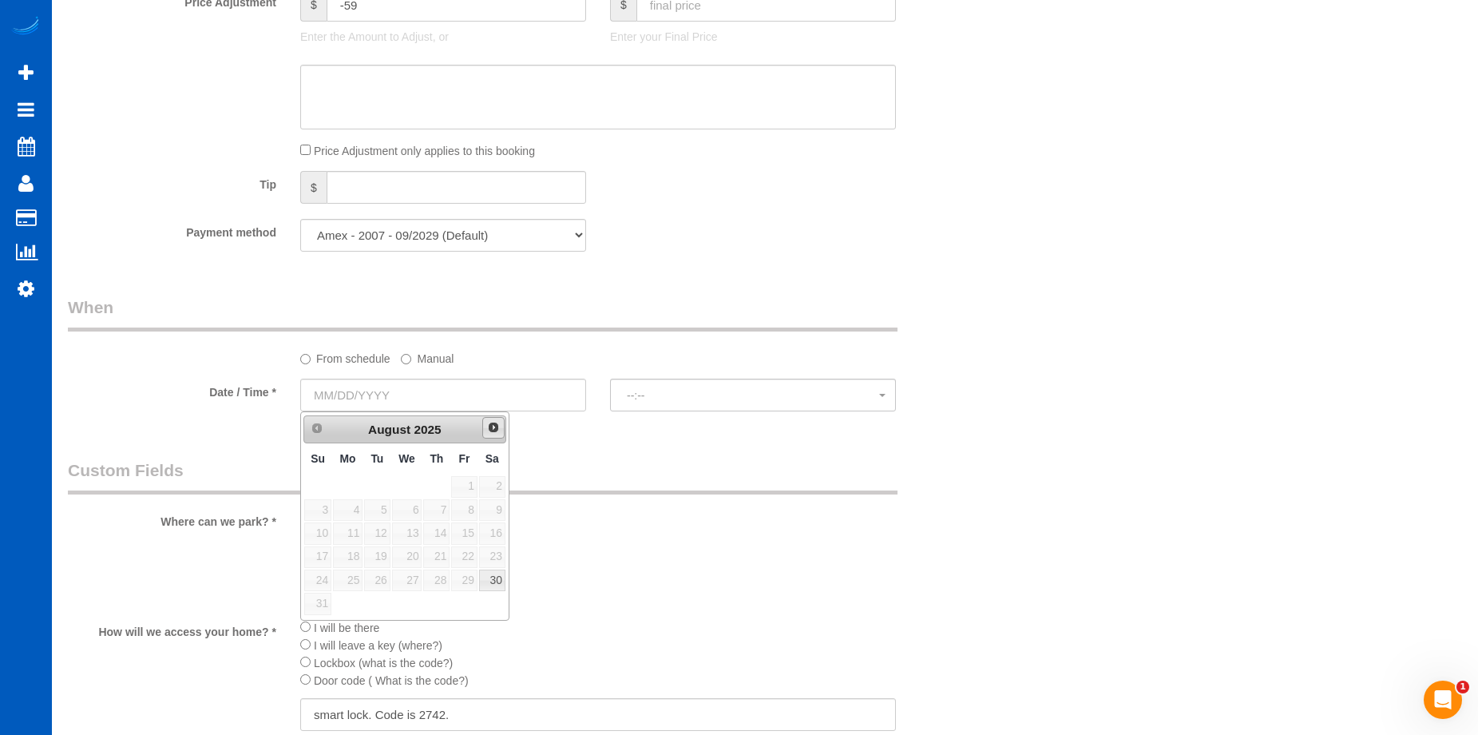
click at [495, 424] on span "Next" at bounding box center [493, 427] width 13 height 13
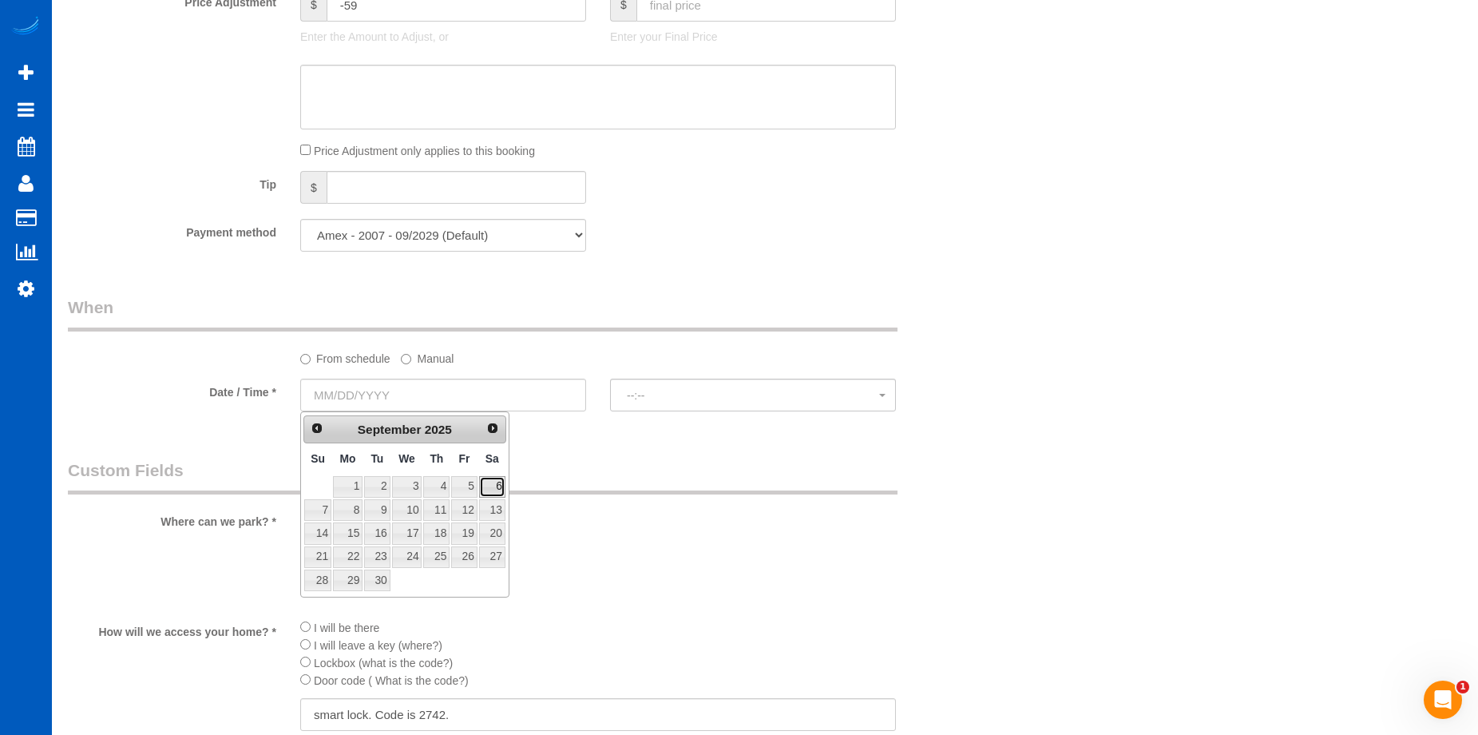
click at [490, 484] on link "6" at bounding box center [492, 487] width 26 height 22
type input "09/06/2025"
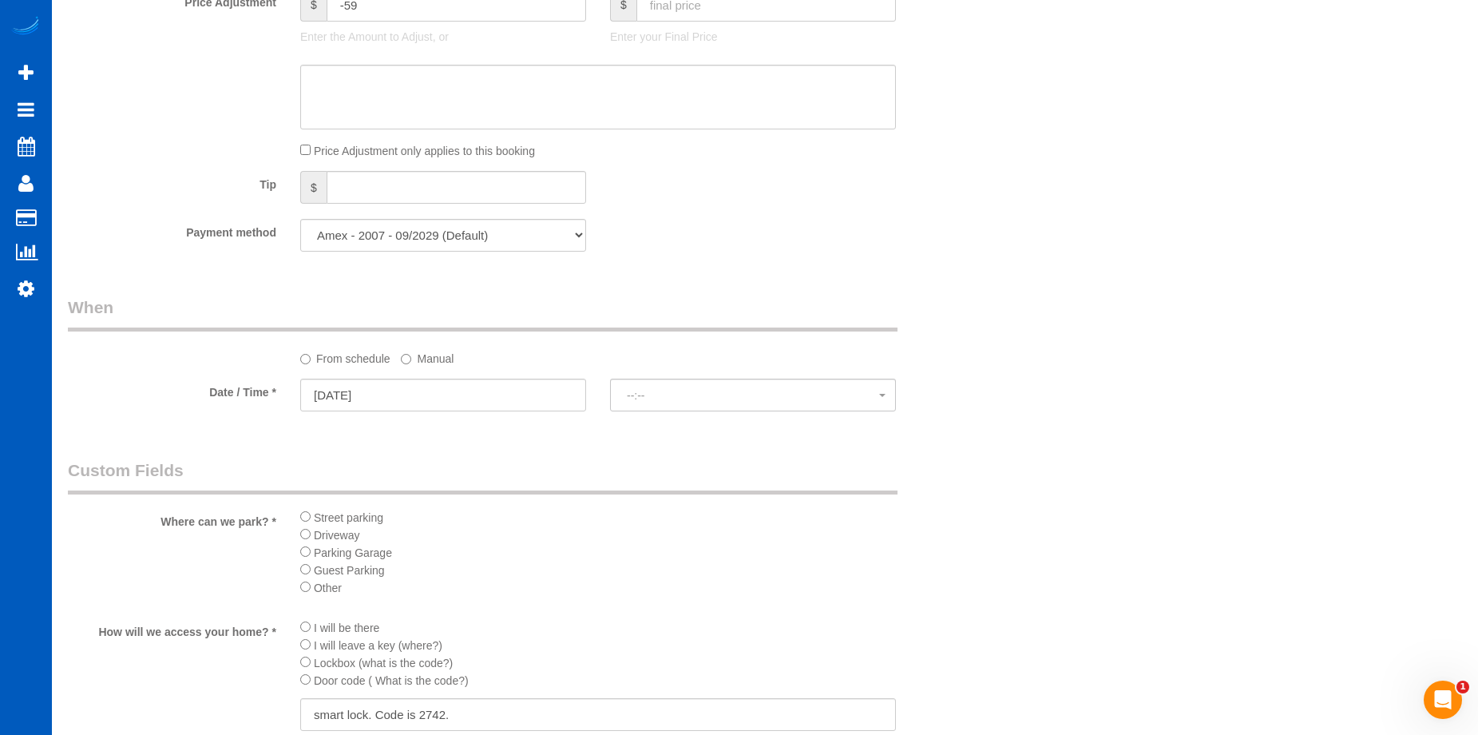
select select "spot11"
click at [668, 390] on span "11:00AM" at bounding box center [753, 395] width 252 height 13
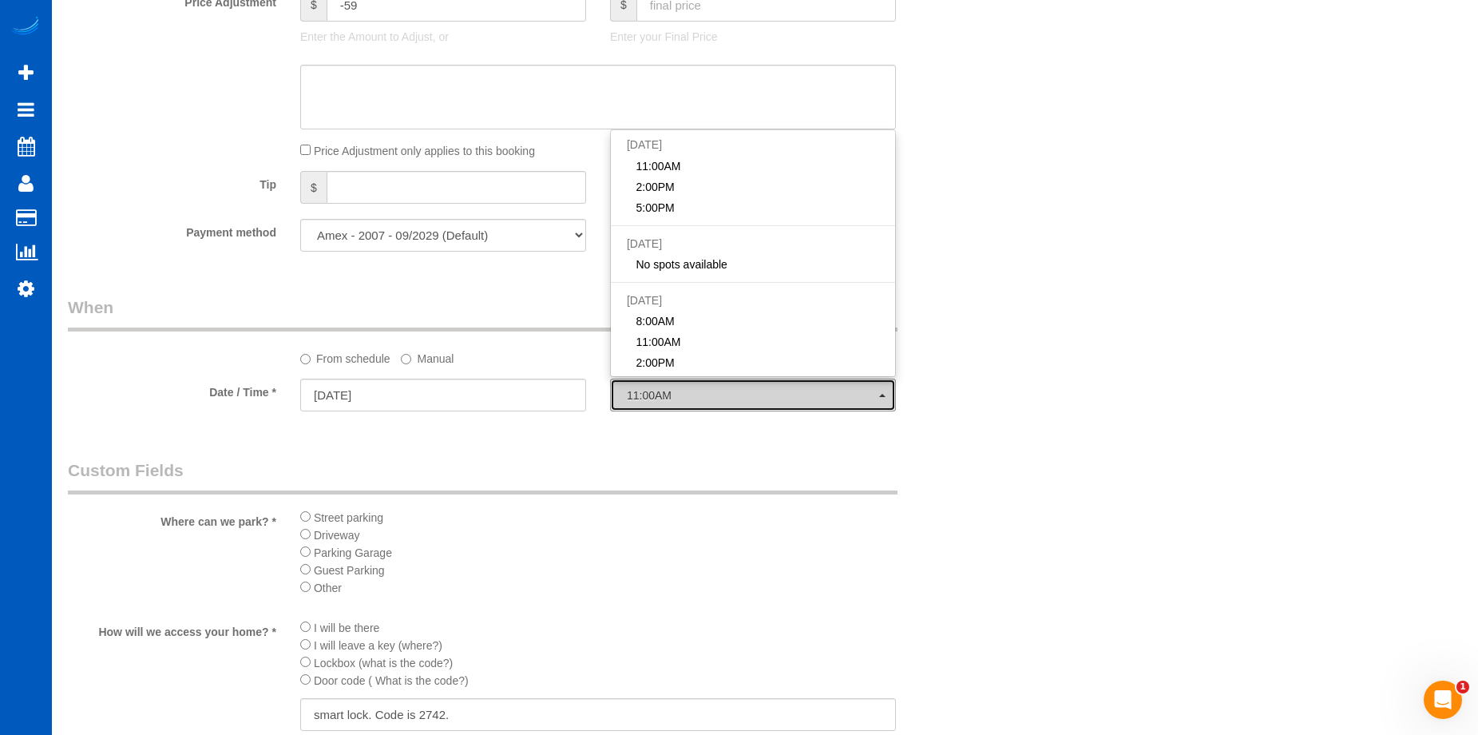
click at [668, 390] on span "11:00AM" at bounding box center [753, 395] width 252 height 13
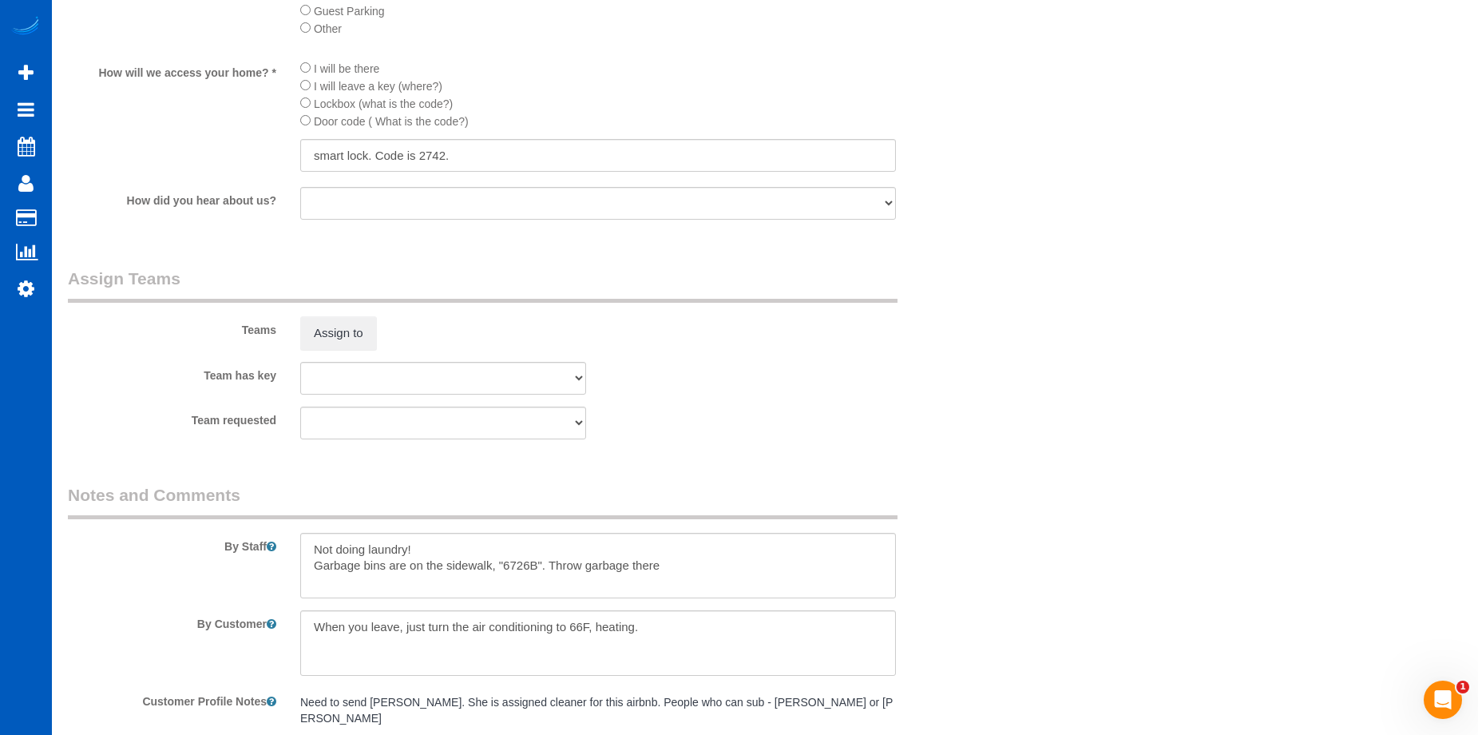
scroll to position [1597, 0]
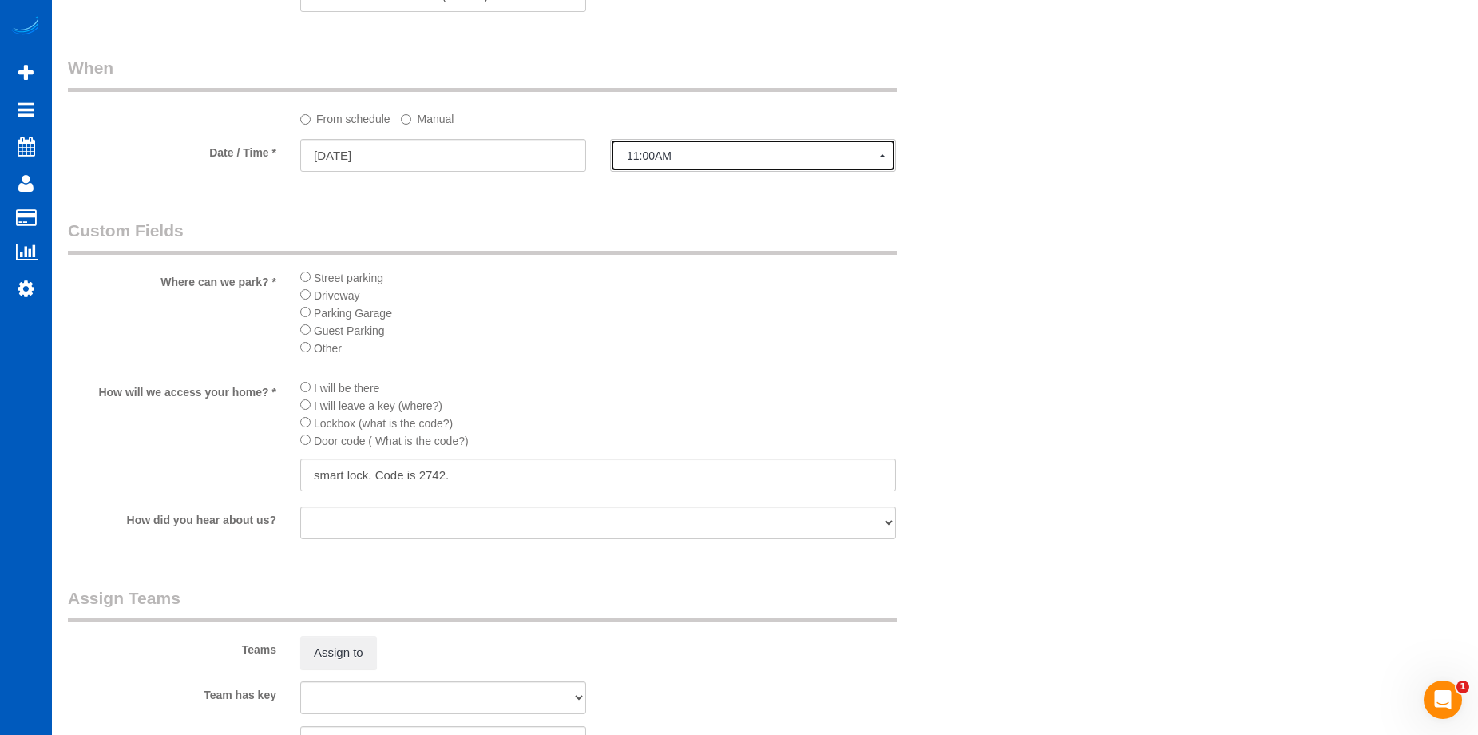
click at [660, 149] on span "11:00AM" at bounding box center [753, 155] width 252 height 13
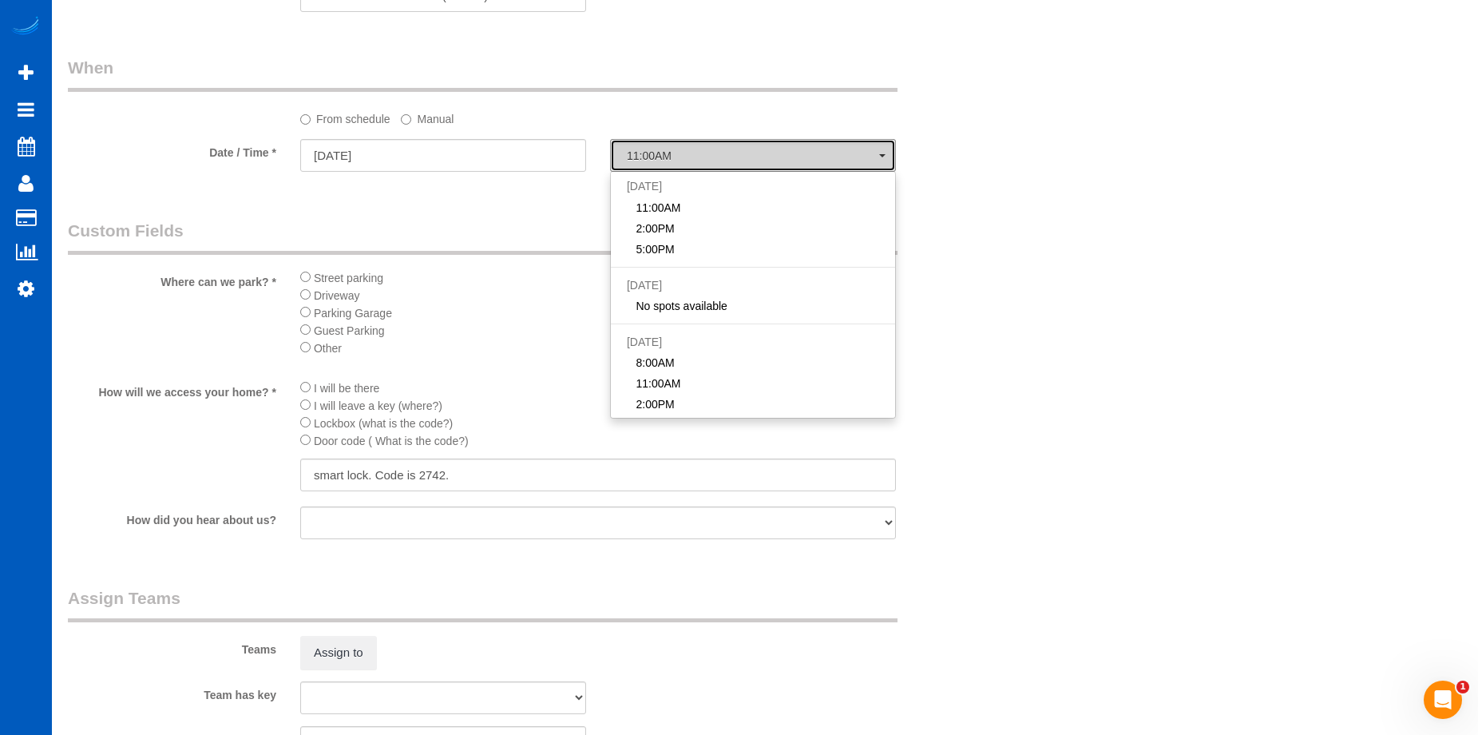
click at [660, 149] on span "11:00AM" at bounding box center [753, 155] width 252 height 13
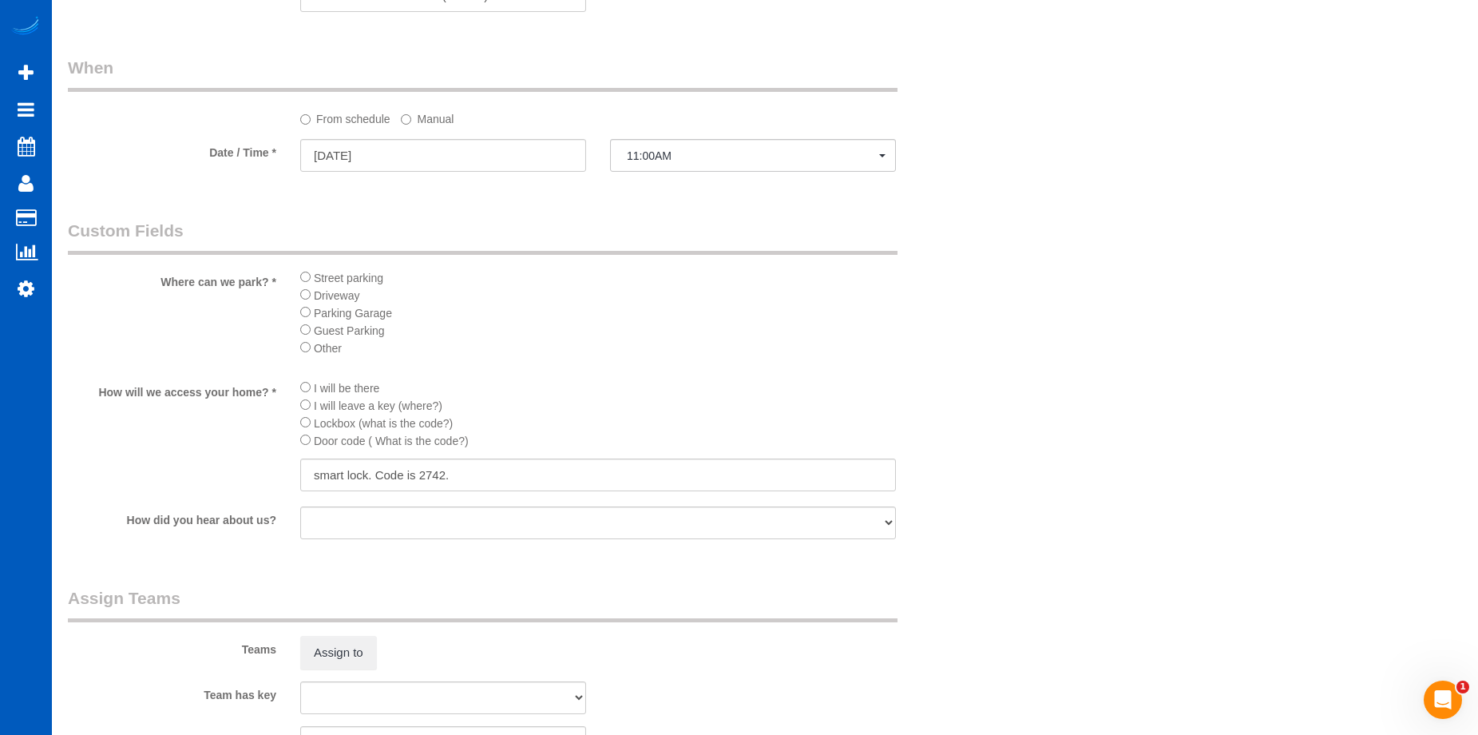
click at [427, 116] on label "Manual" at bounding box center [427, 116] width 53 height 22
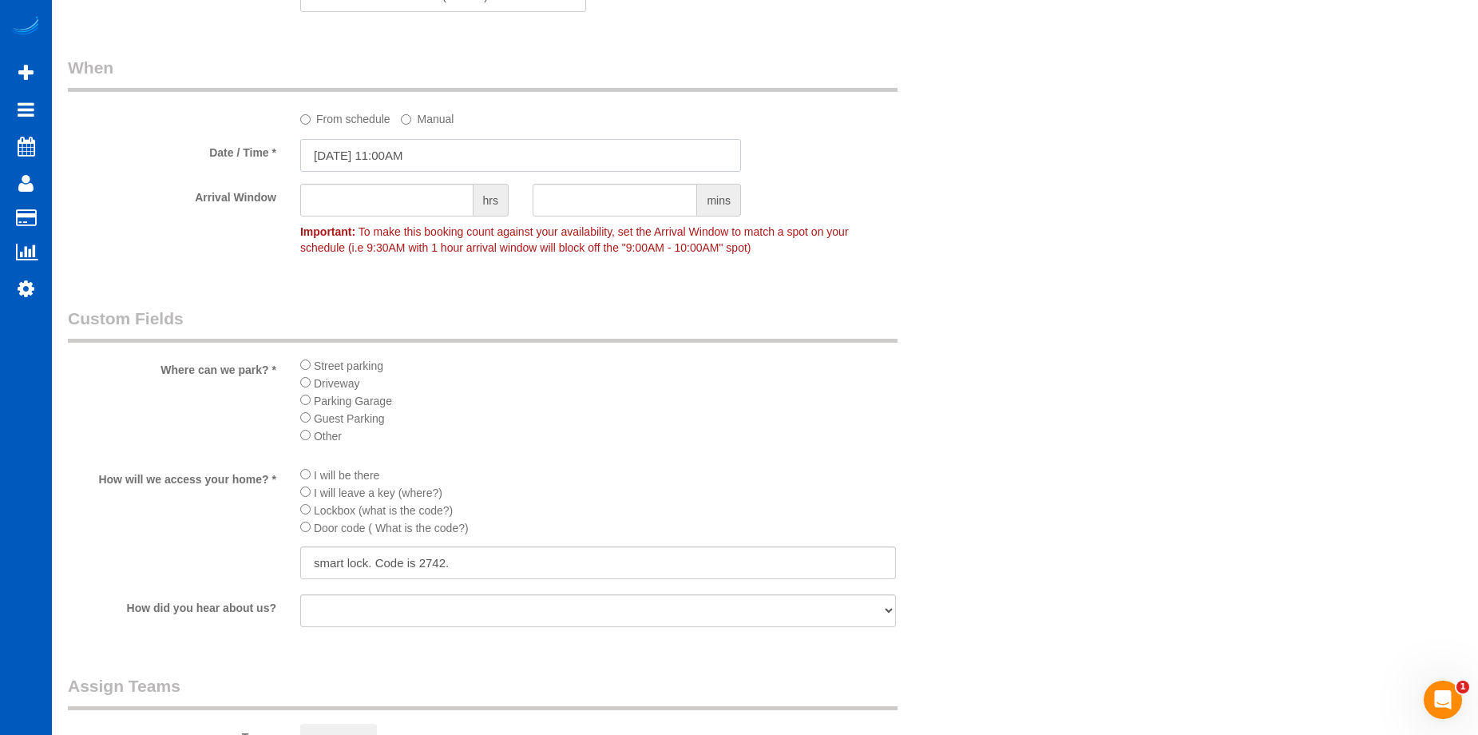
click at [410, 155] on input "09/06/2025 11:00AM" at bounding box center [520, 155] width 441 height 33
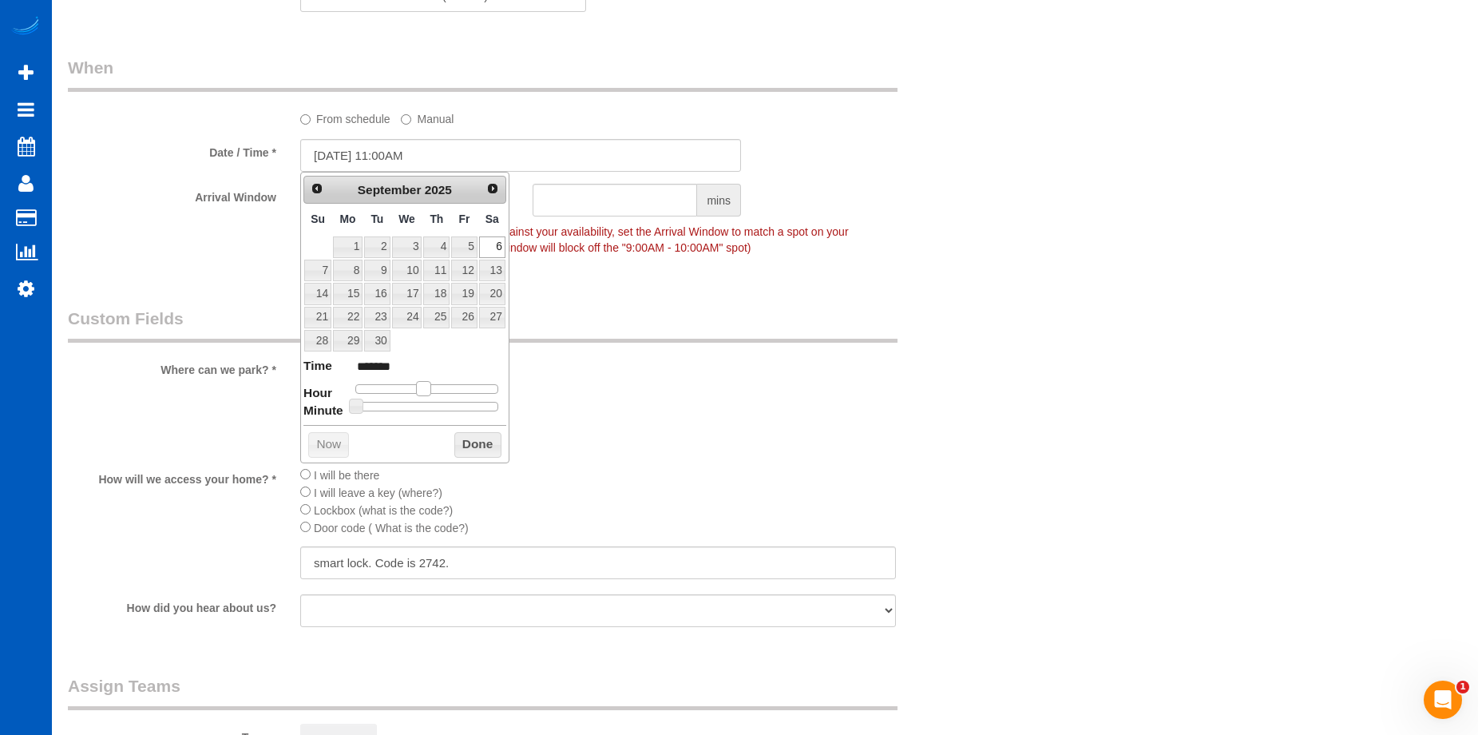
type input "09/06/2025 12:00PM"
type input "*******"
drag, startPoint x: 428, startPoint y: 389, endPoint x: 436, endPoint y: 391, distance: 8.1
click at [436, 391] on span at bounding box center [429, 388] width 14 height 14
click at [480, 440] on button "Done" at bounding box center [477, 445] width 47 height 26
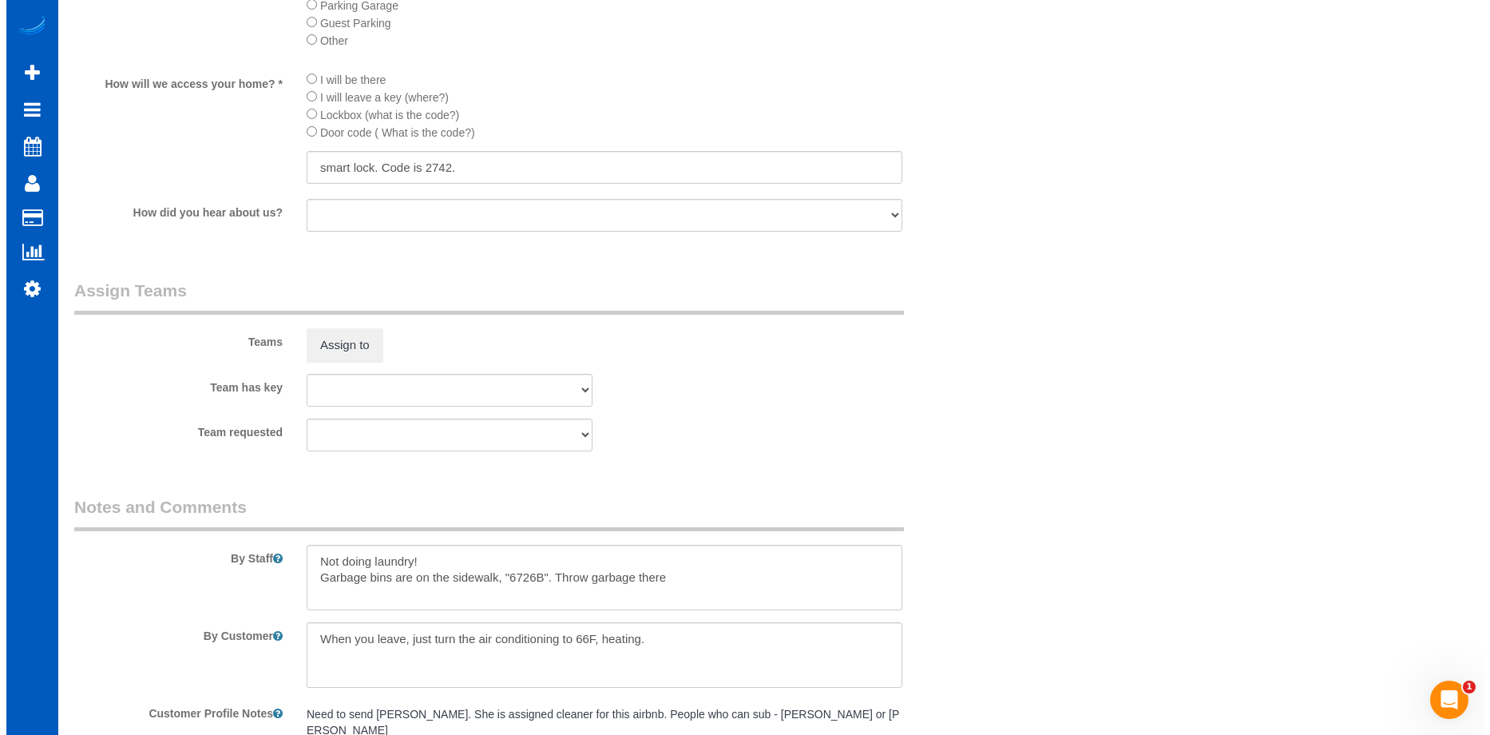
scroll to position [1996, 0]
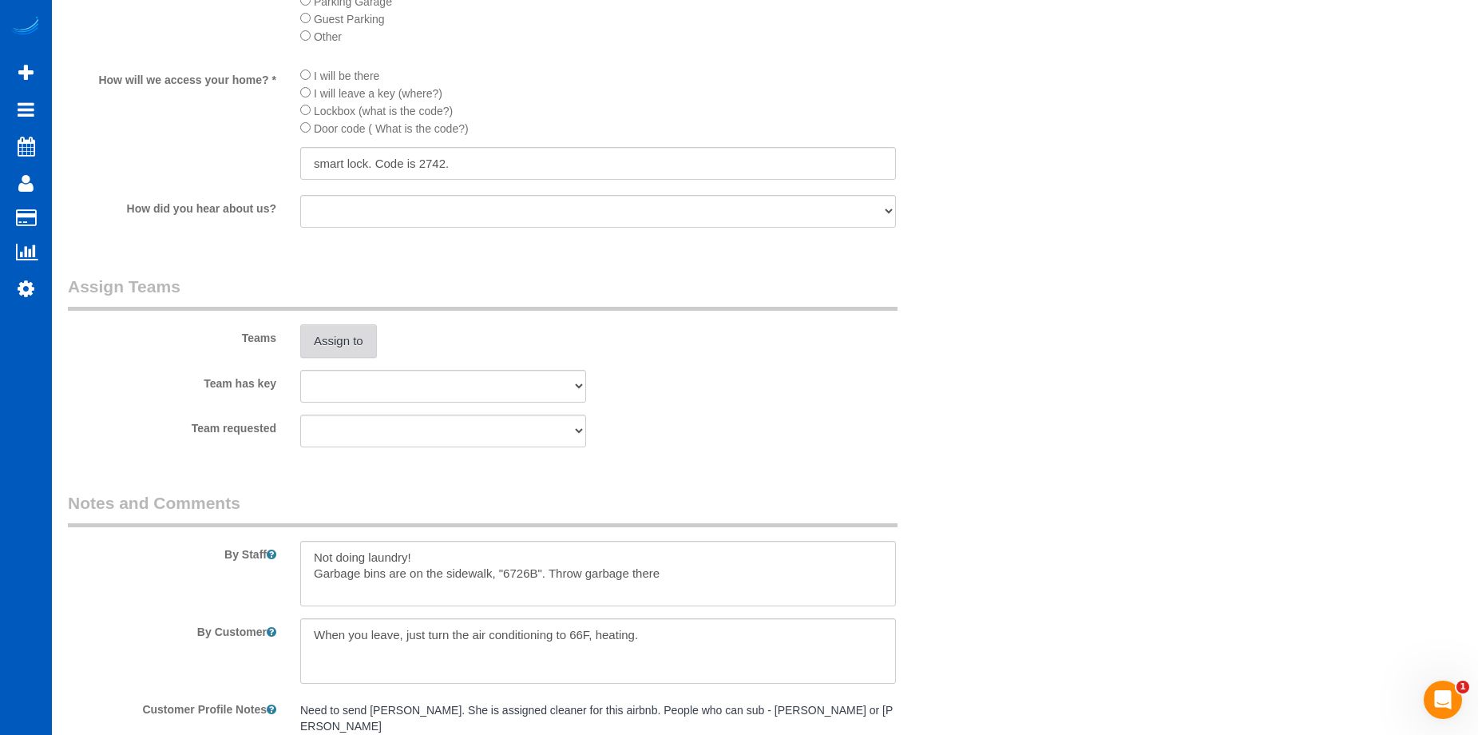
click at [347, 340] on button "Assign to" at bounding box center [338, 341] width 77 height 34
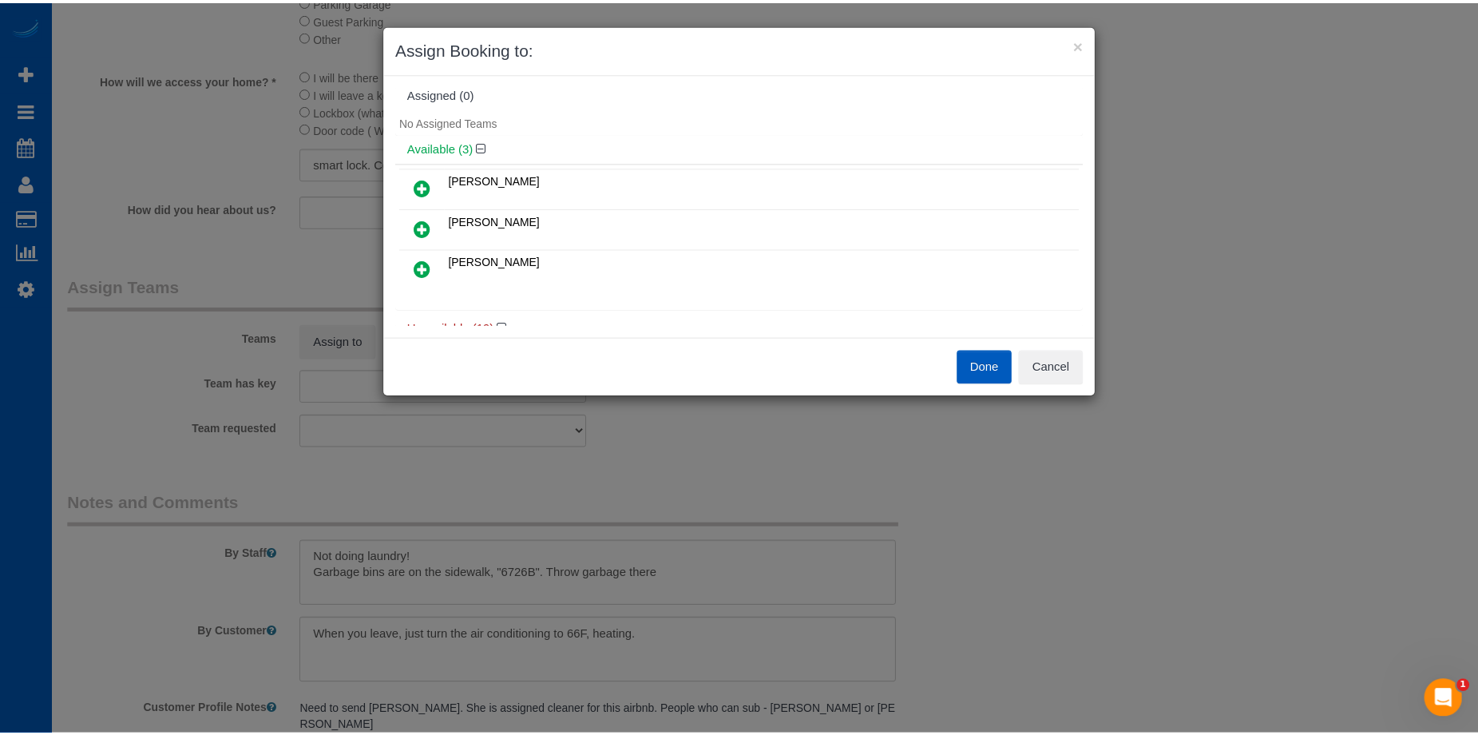
scroll to position [0, 0]
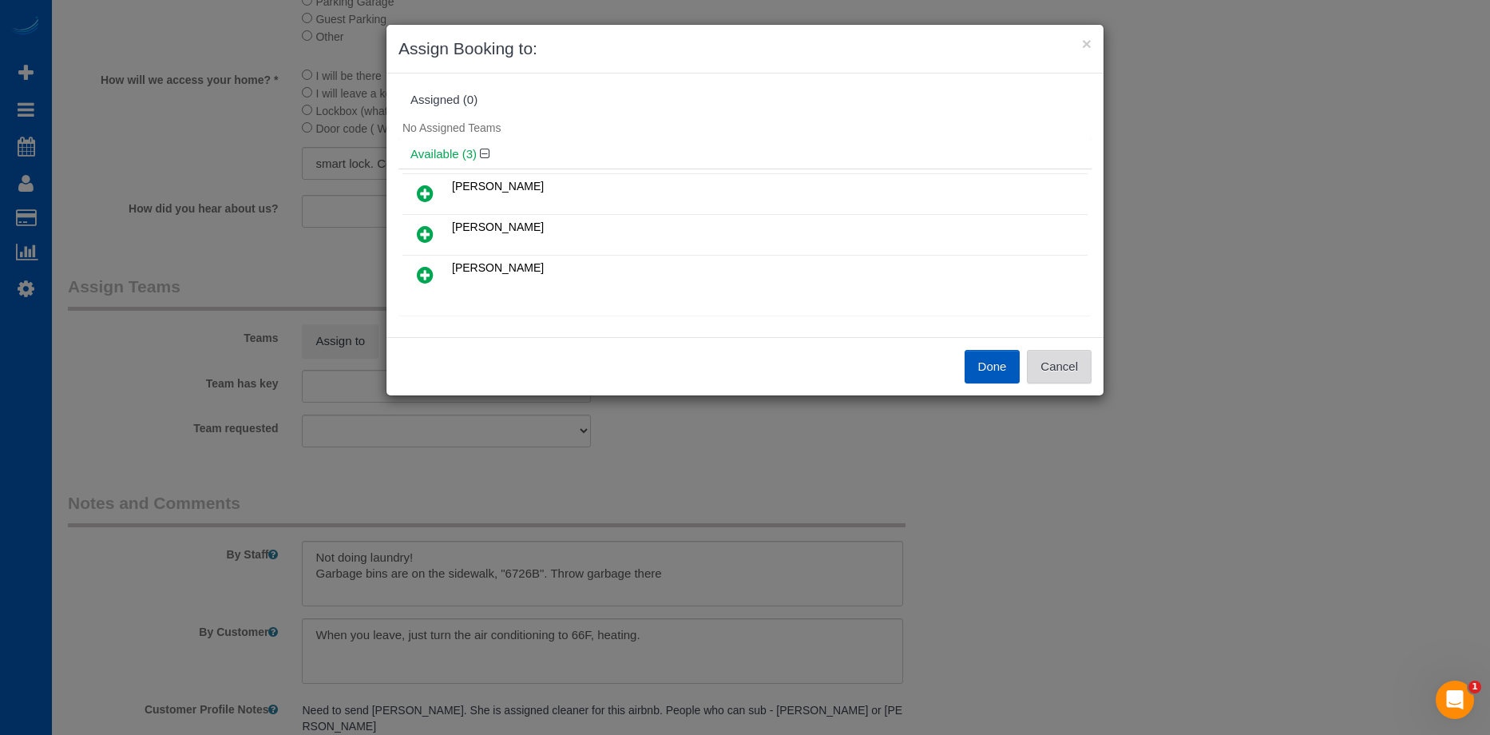
click at [1076, 370] on button "Cancel" at bounding box center [1059, 367] width 65 height 34
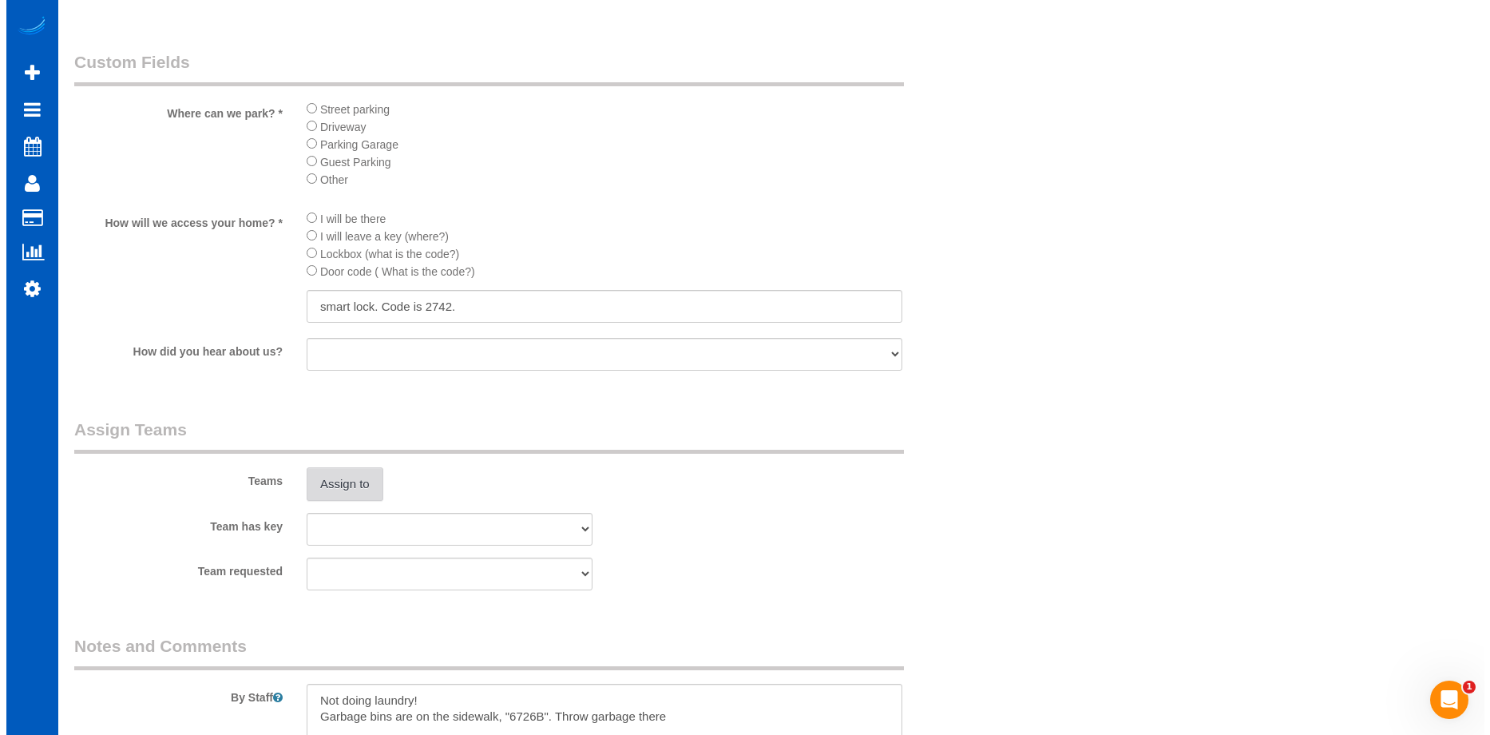
scroll to position [1677, 0]
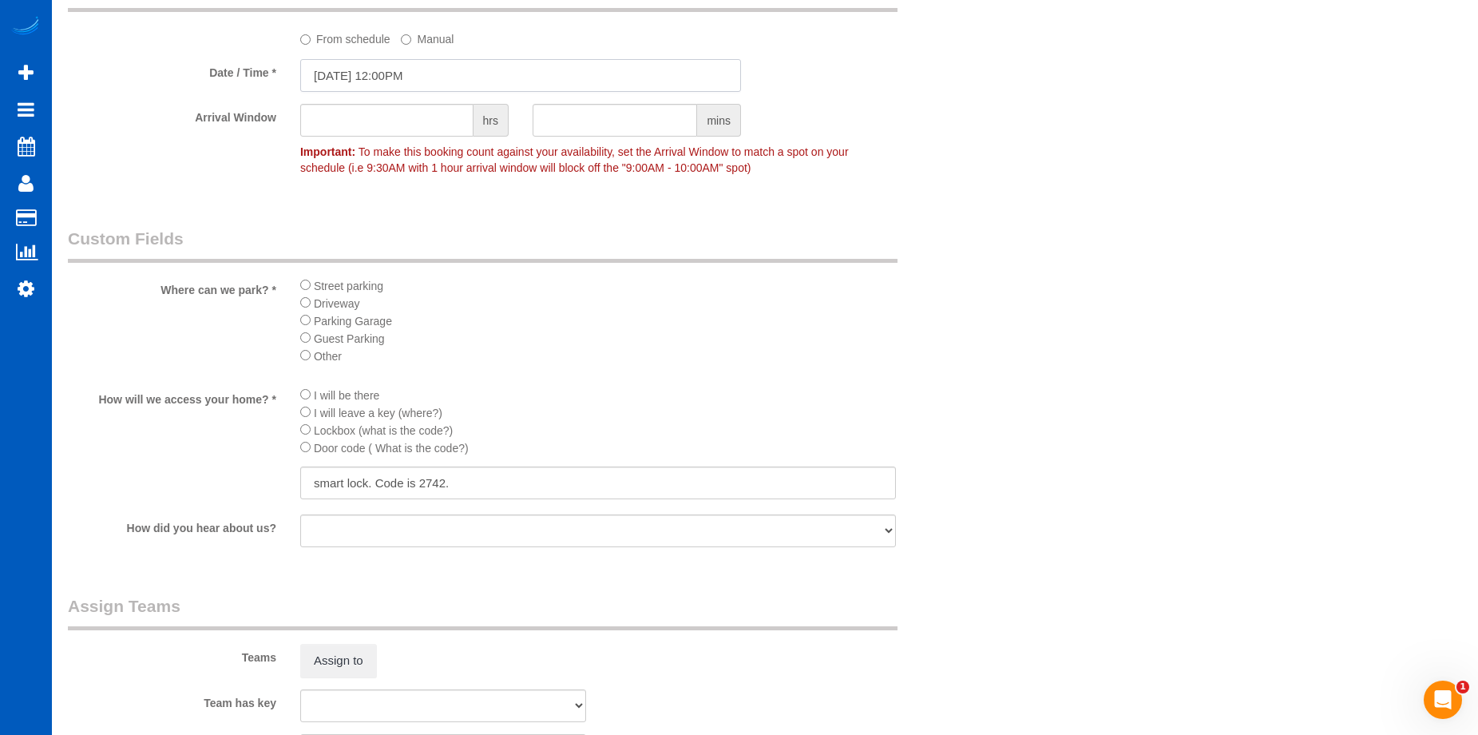
click at [525, 75] on input "09/06/2025 12:00PM" at bounding box center [520, 75] width 441 height 33
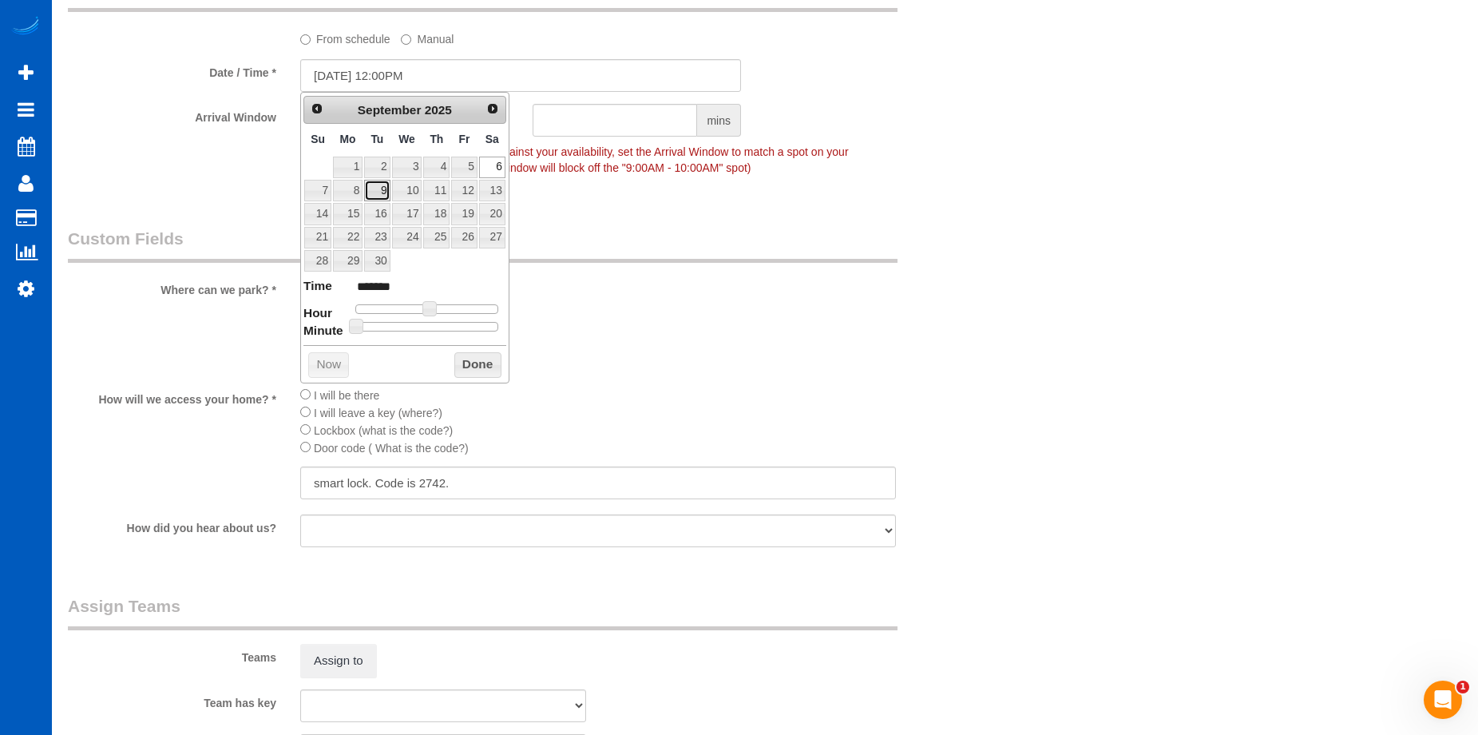
click at [368, 186] on link "9" at bounding box center [377, 191] width 26 height 22
type input "09/09/2025 11:00AM"
type input "*******"
click at [421, 307] on span at bounding box center [423, 308] width 14 height 14
type input "09/09/2025 11:05AM"
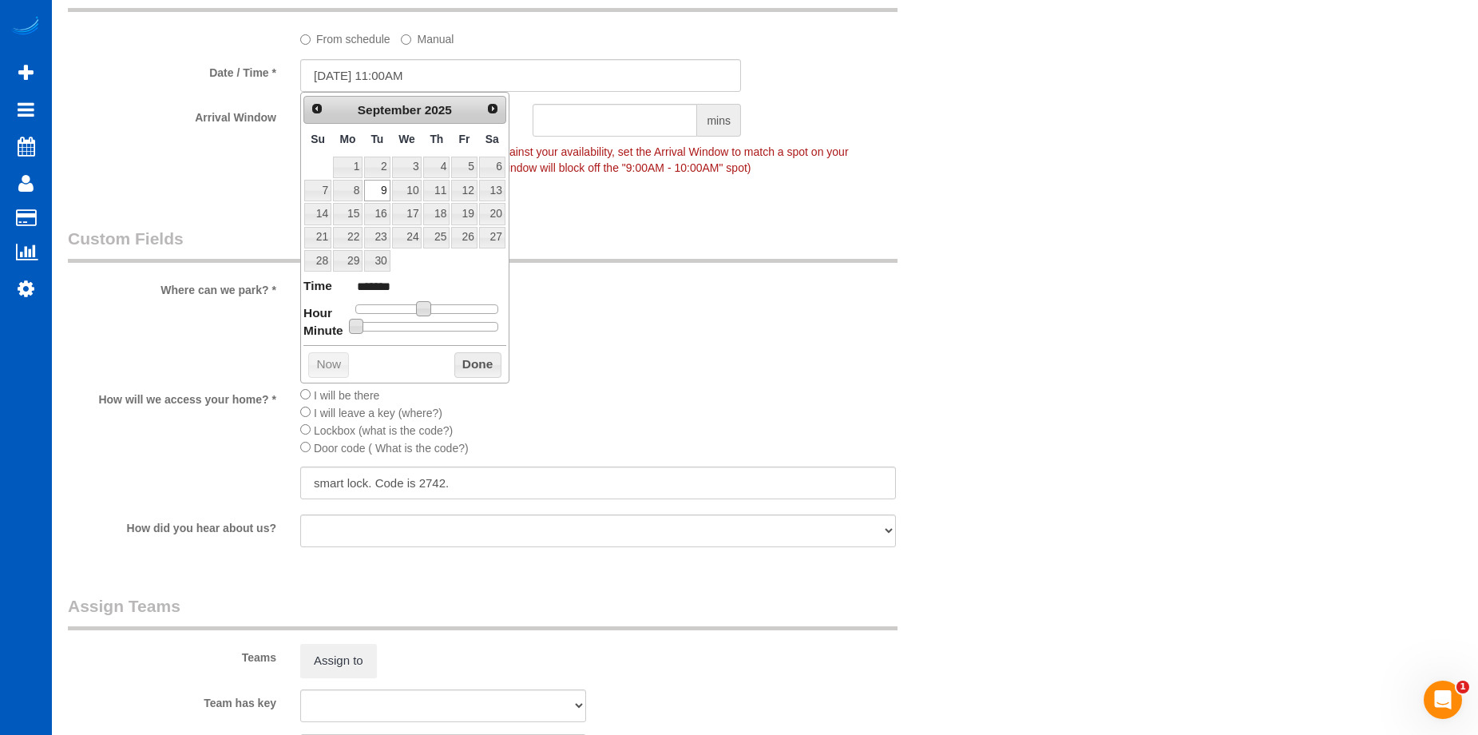
type input "*******"
type input "09/09/2025 11:10AM"
type input "*******"
type input "09/09/2025 11:15AM"
type input "*******"
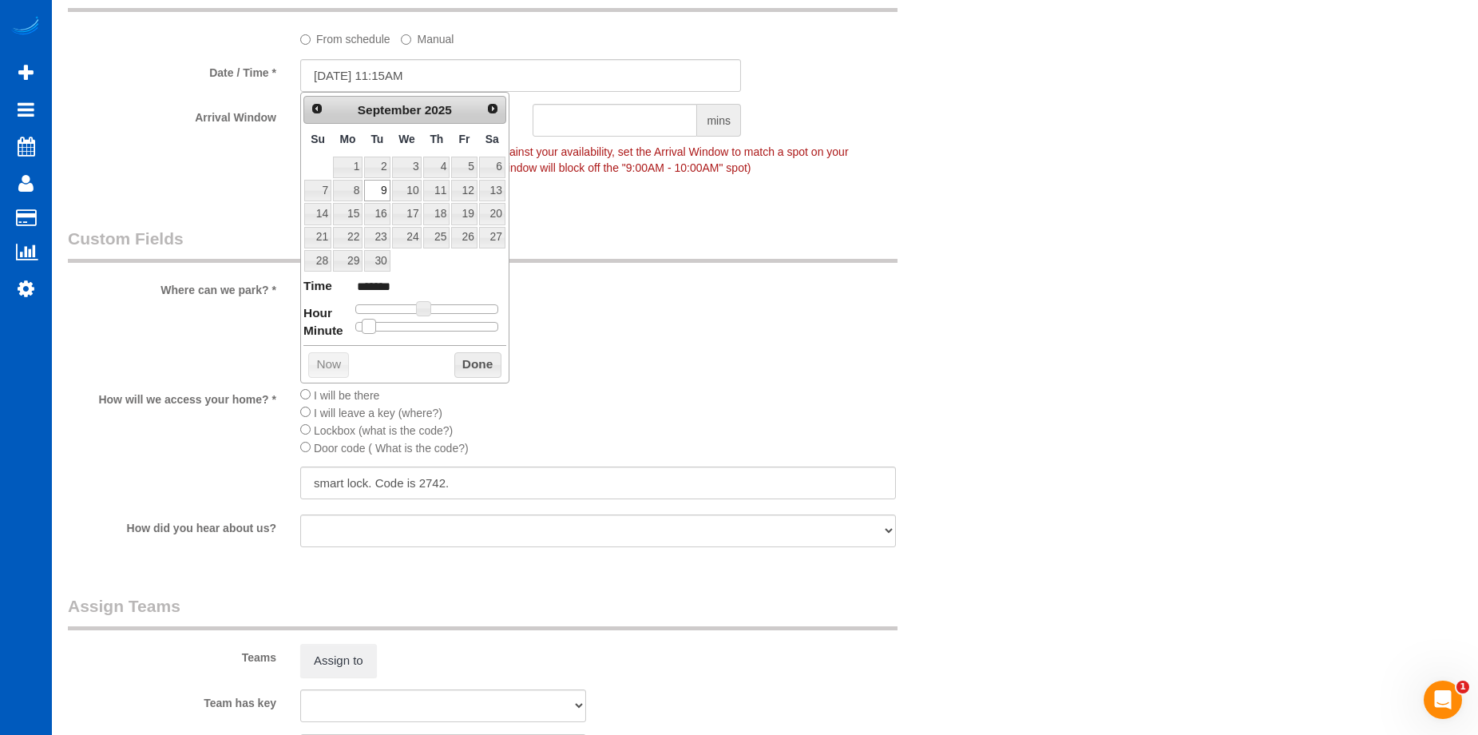
type input "09/09/2025 11:20AM"
type input "*******"
type input "09/09/2025 11:25AM"
type input "*******"
type input "09/09/2025 11:30AM"
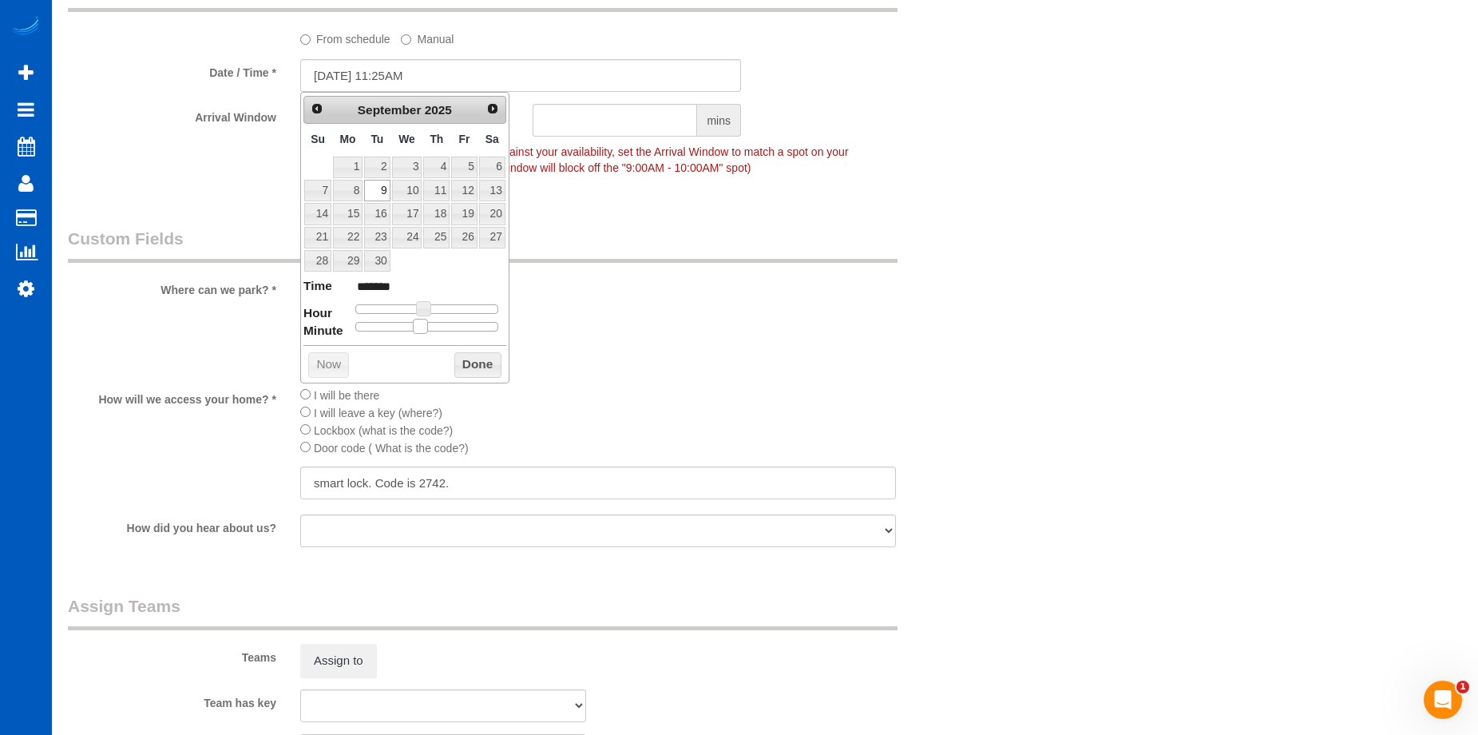
type input "*******"
drag, startPoint x: 358, startPoint y: 329, endPoint x: 437, endPoint y: 325, distance: 79.2
click at [437, 325] on span at bounding box center [433, 326] width 14 height 14
drag, startPoint x: 474, startPoint y: 363, endPoint x: 547, endPoint y: 351, distance: 73.5
click at [475, 363] on button "Done" at bounding box center [477, 365] width 47 height 26
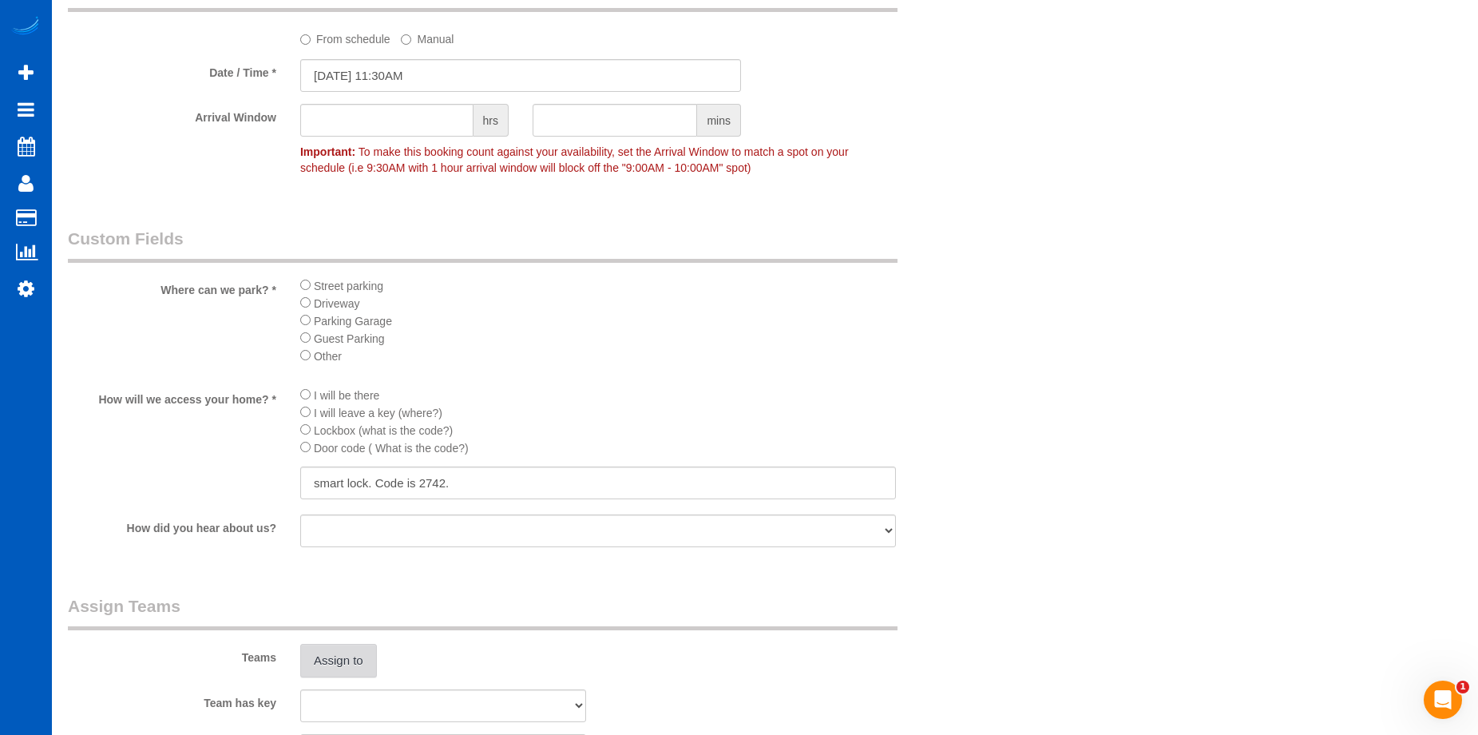
click at [331, 669] on button "Assign to" at bounding box center [338, 661] width 77 height 34
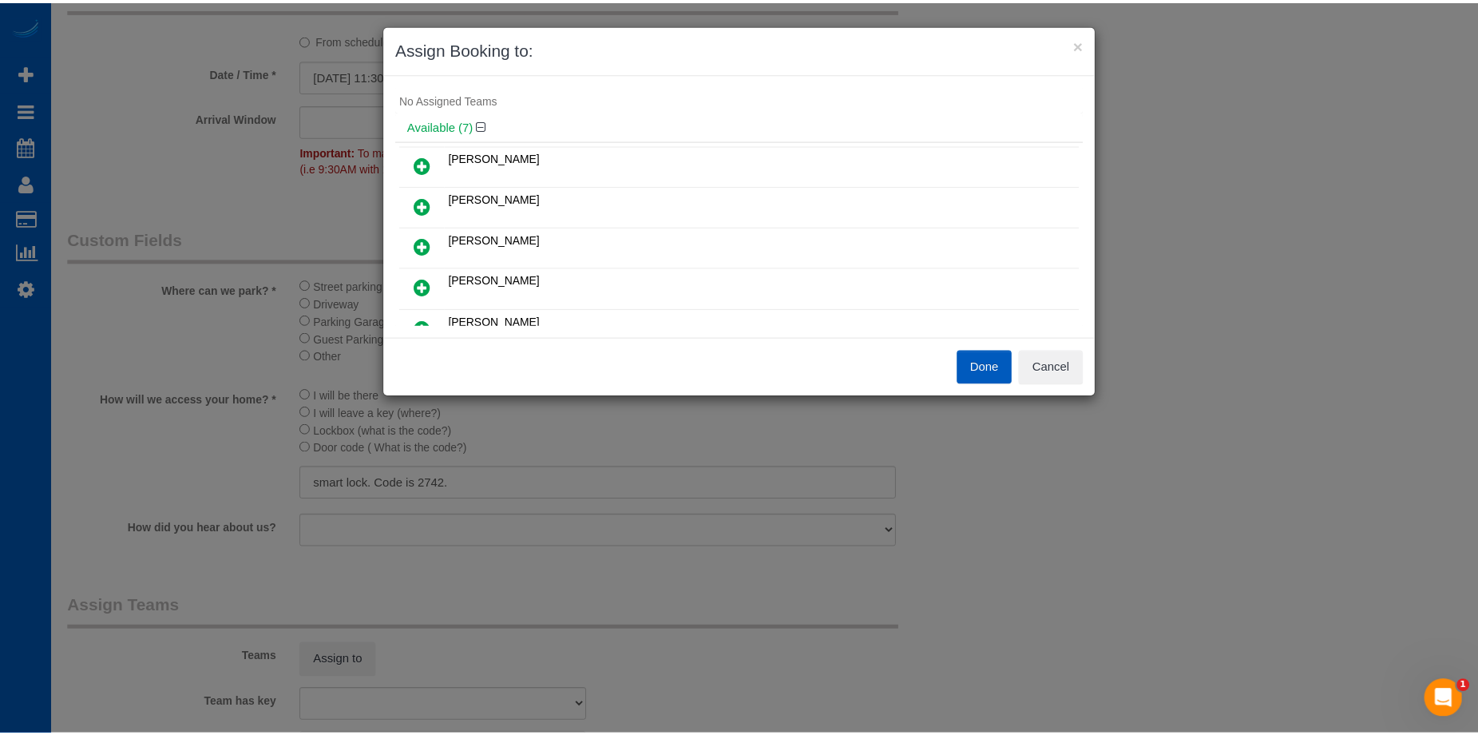
scroll to position [0, 0]
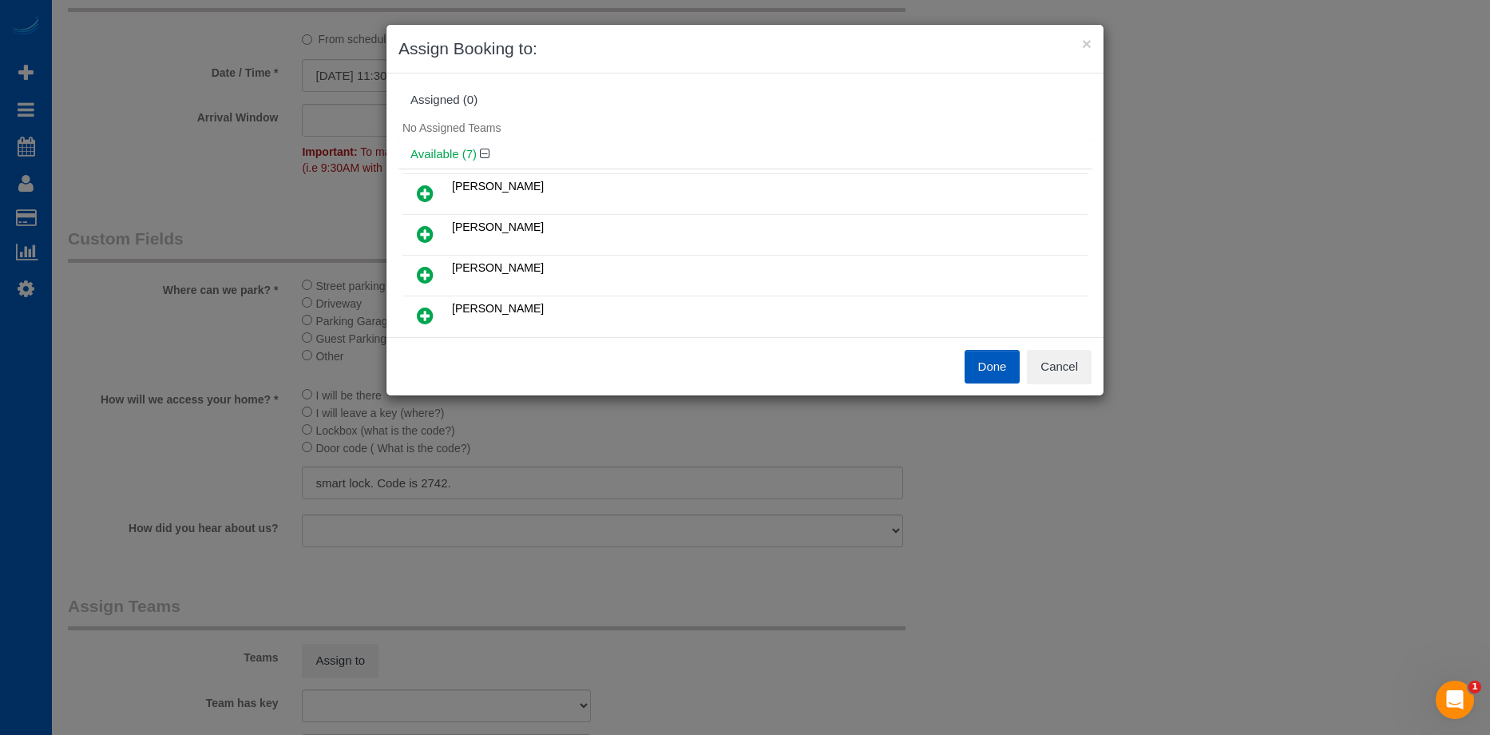
click at [426, 192] on icon at bounding box center [425, 193] width 17 height 19
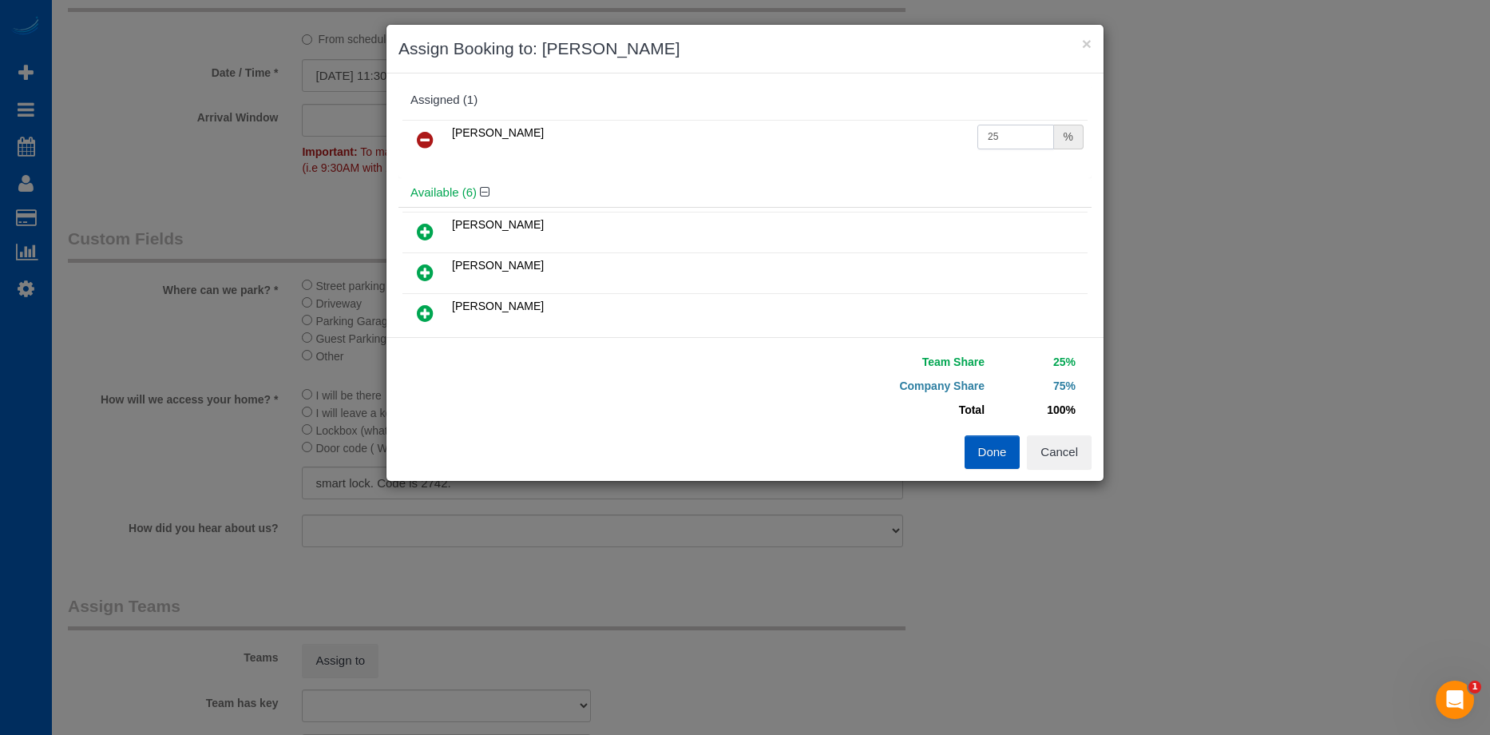
click at [1009, 133] on input "25" at bounding box center [1015, 137] width 77 height 25
drag, startPoint x: 1013, startPoint y: 130, endPoint x: 890, endPoint y: 131, distance: 123.8
click at [890, 131] on tr "Alona Tarasiuk 25 %" at bounding box center [744, 140] width 685 height 41
type input "60"
click at [976, 451] on button "Done" at bounding box center [993, 452] width 56 height 34
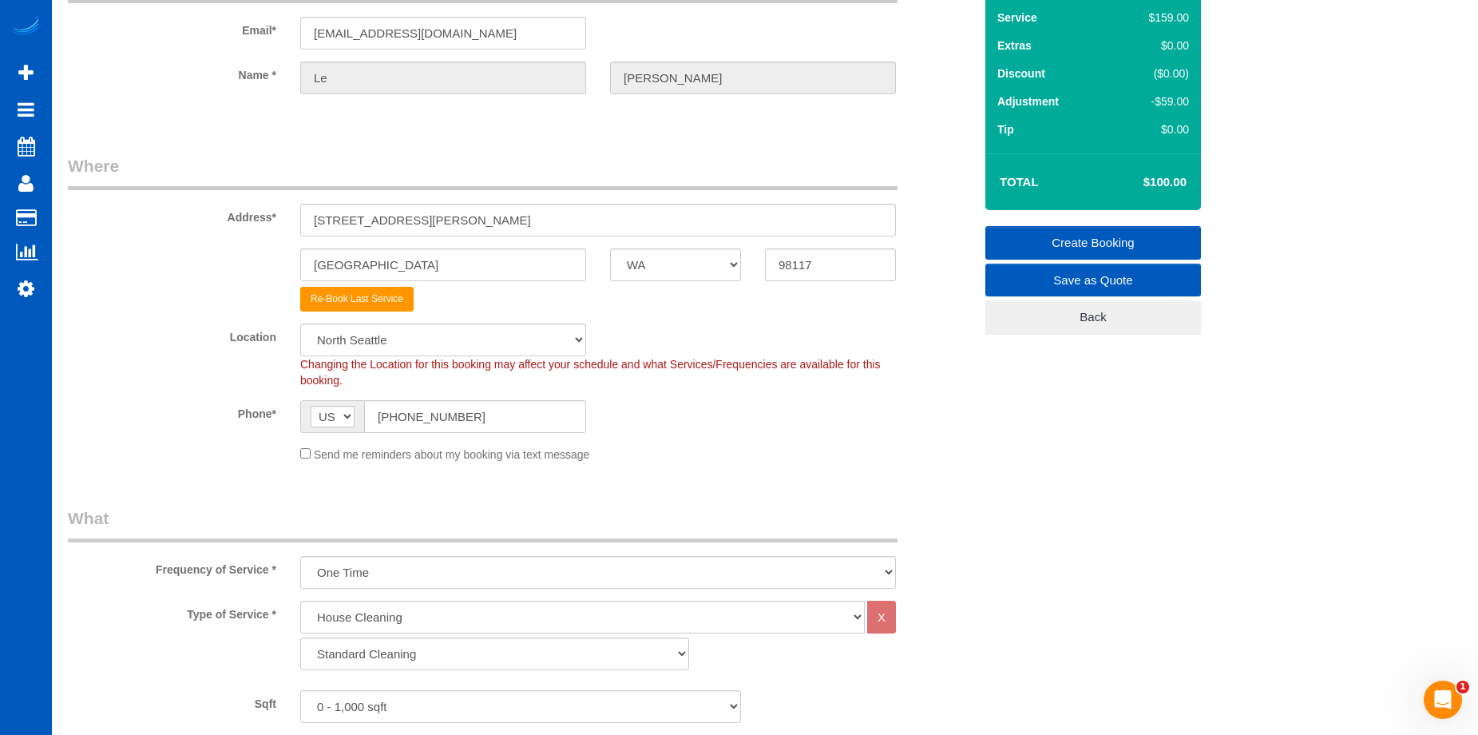
scroll to position [27, 0]
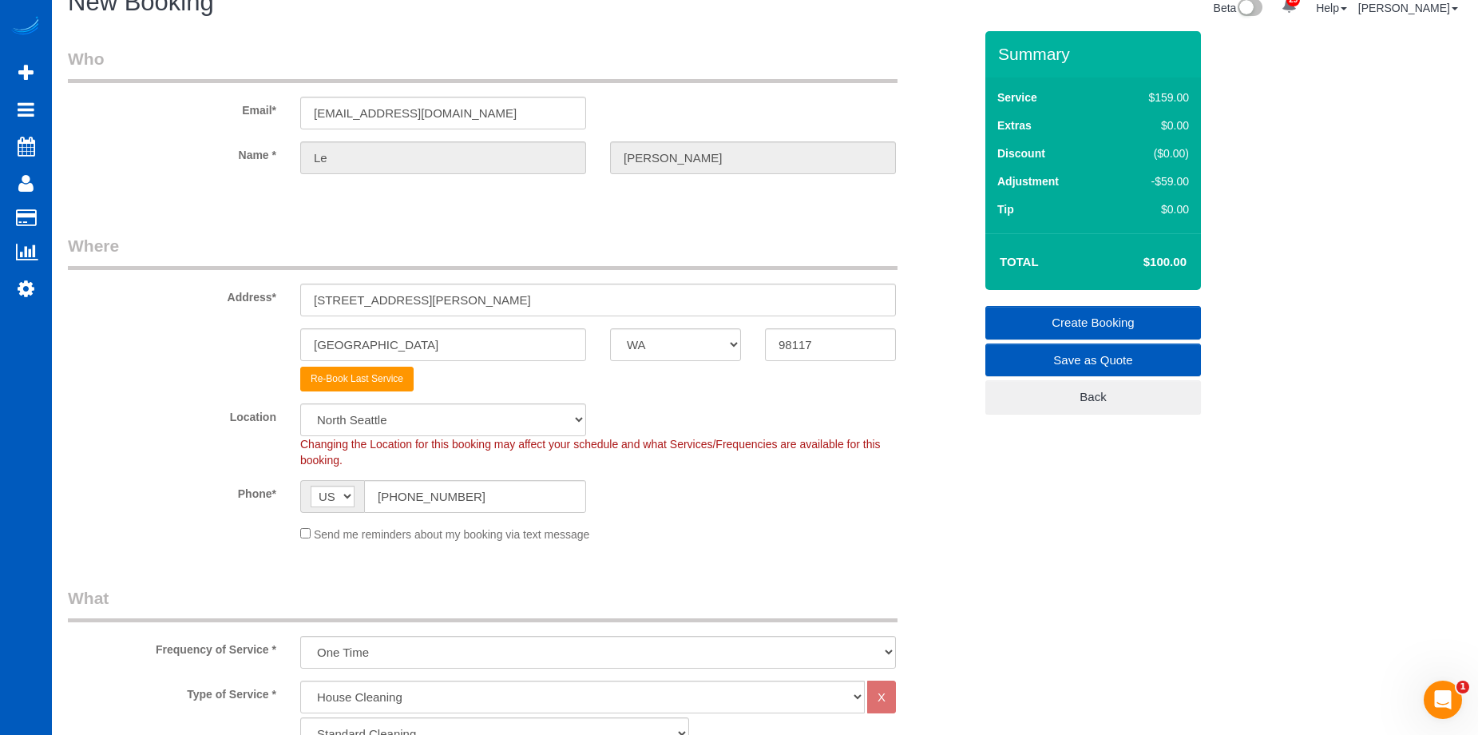
click at [1045, 315] on link "Create Booking" at bounding box center [1093, 323] width 216 height 34
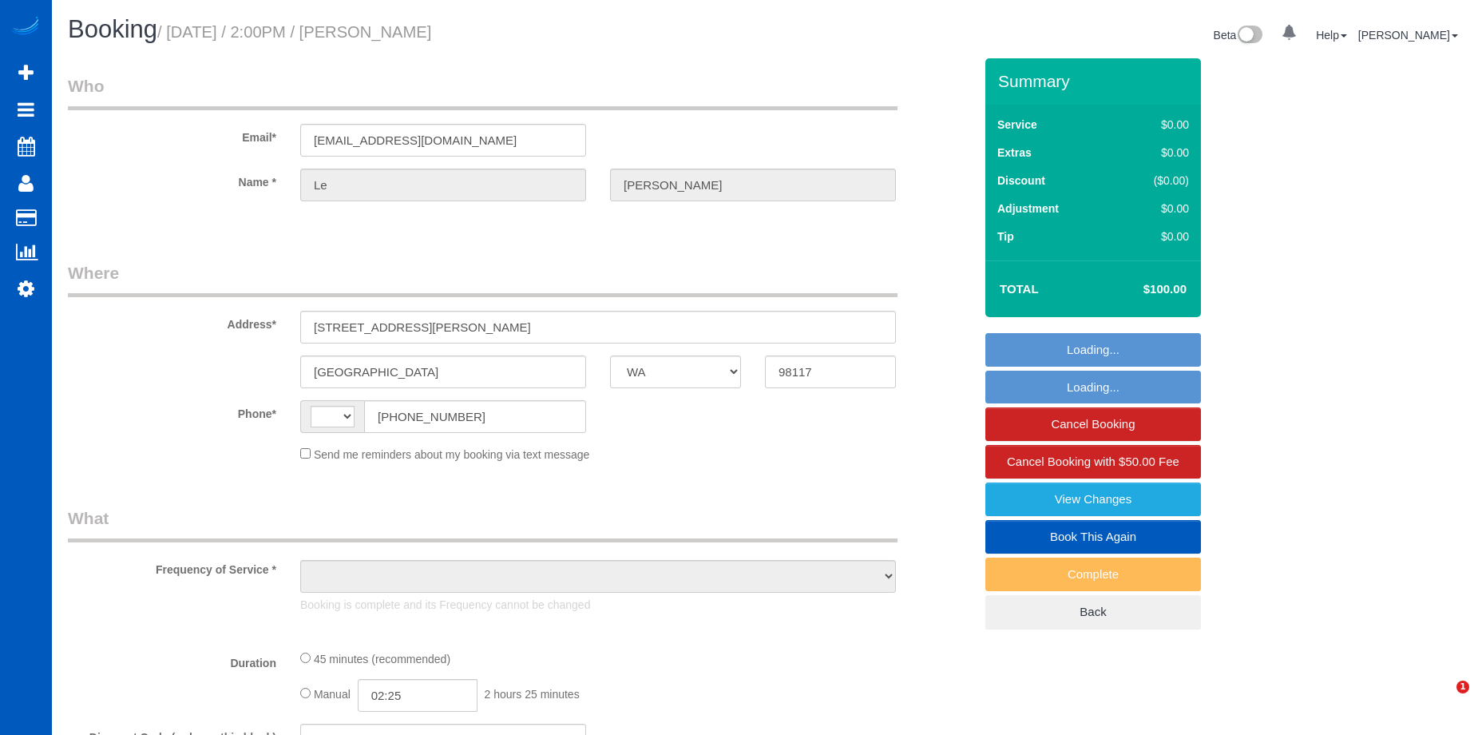
select select "WA"
select select "string:fspay-f08487bf-3dc0-469e-b5c6-e108a06f3390"
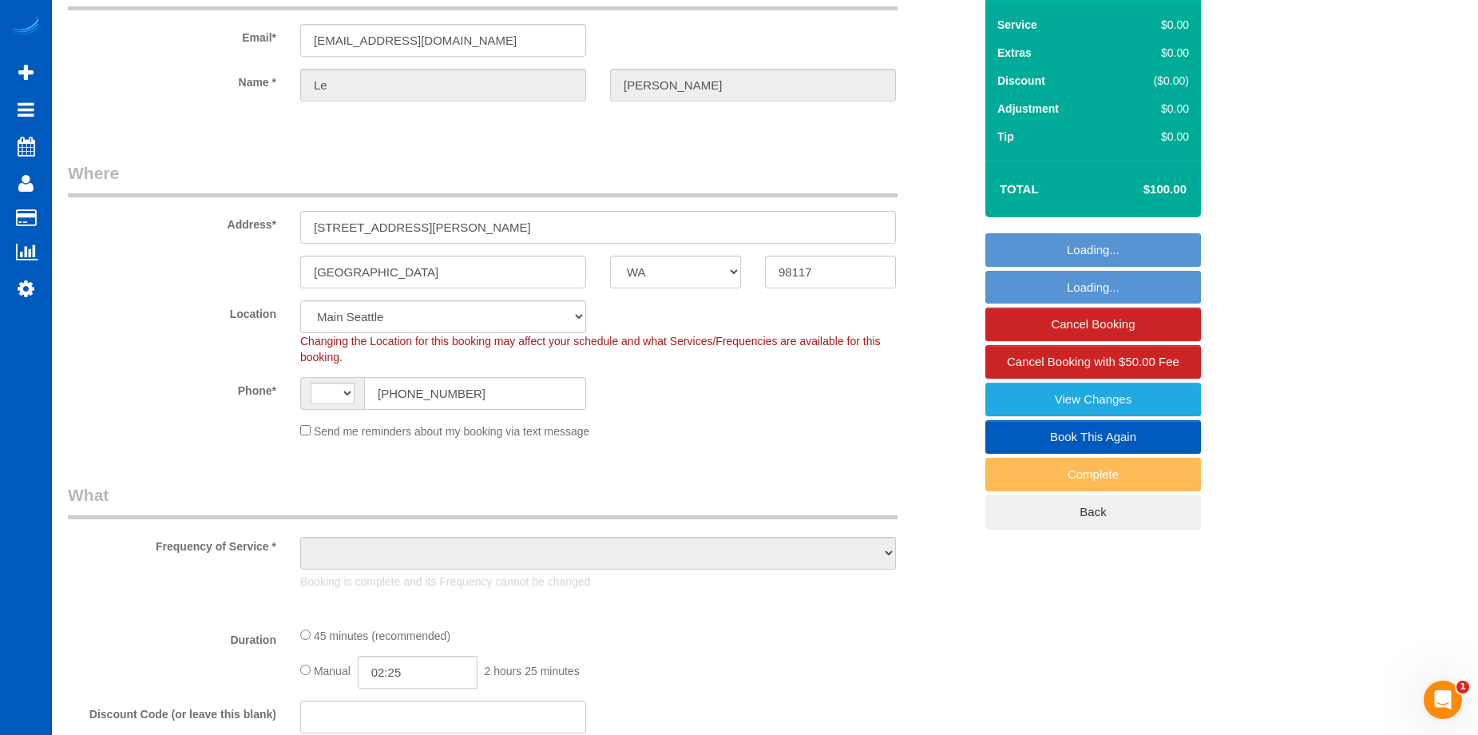
scroll to position [240, 0]
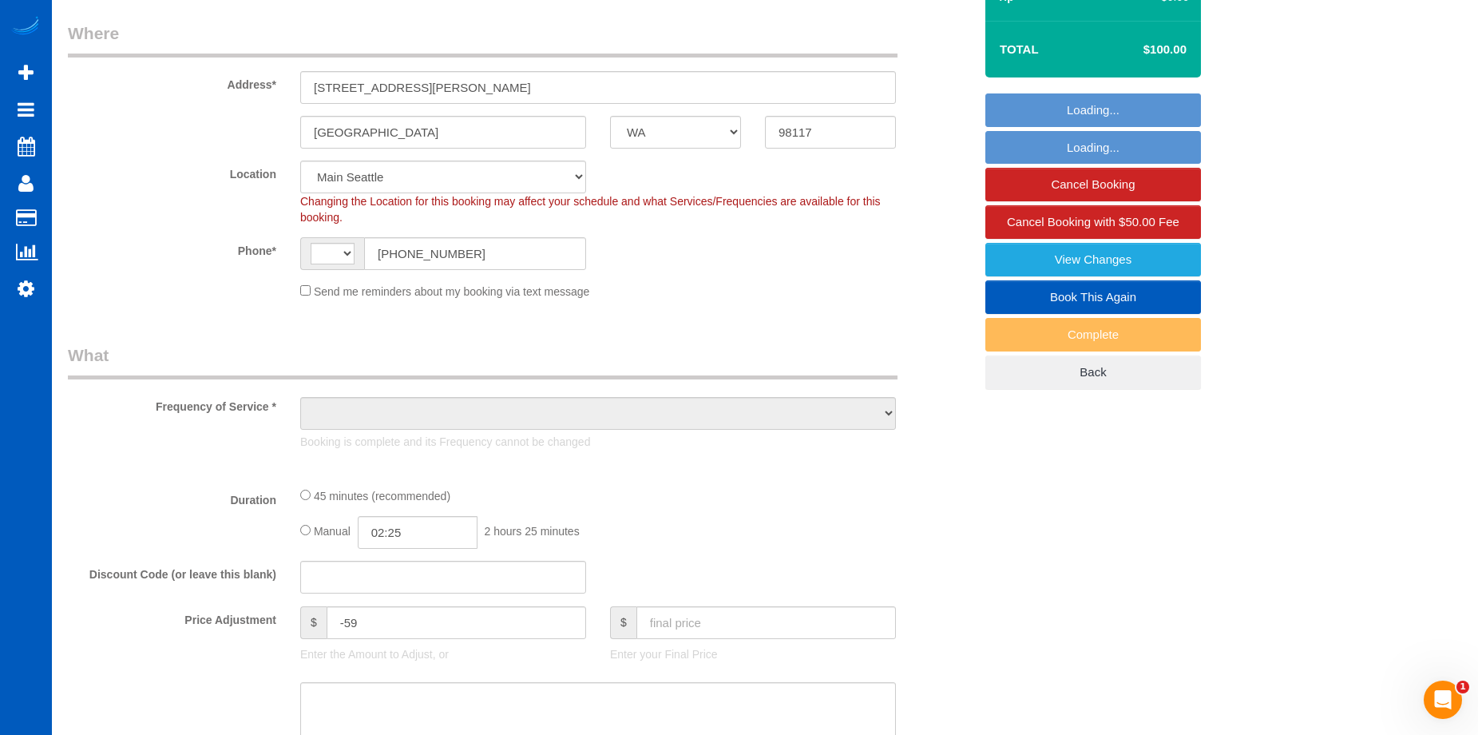
select select "string:[GEOGRAPHIC_DATA]"
select select "object:918"
select select "199"
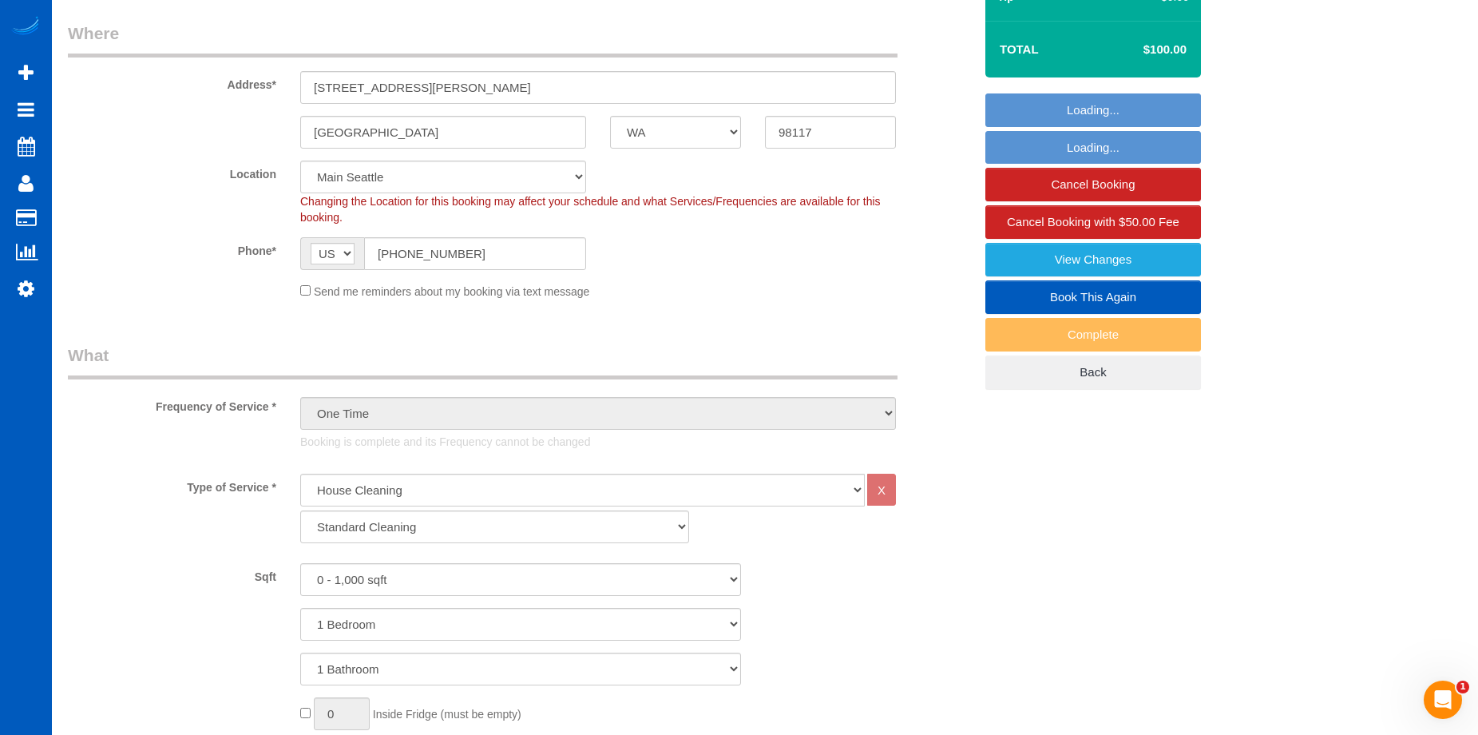
select select "object:1165"
select select "spot1"
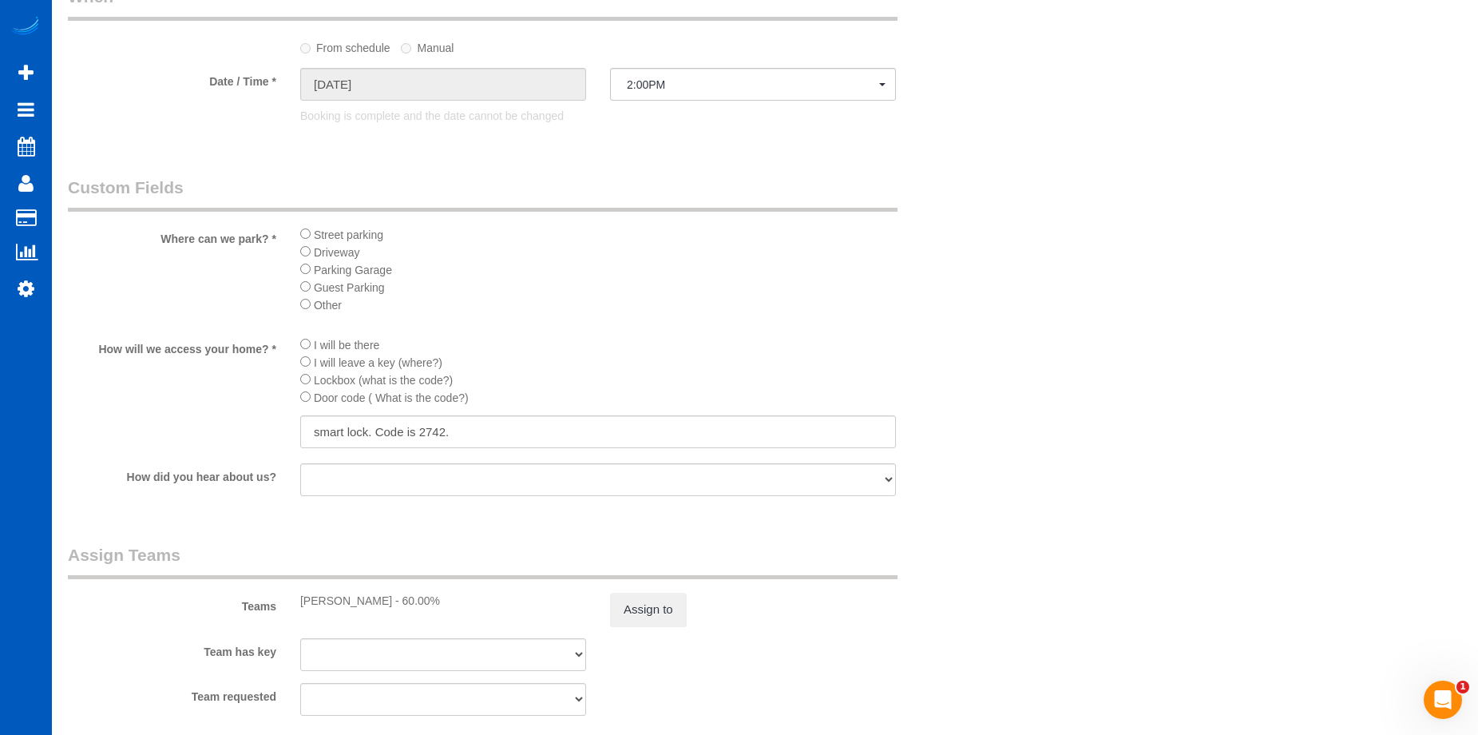
scroll to position [1677, 0]
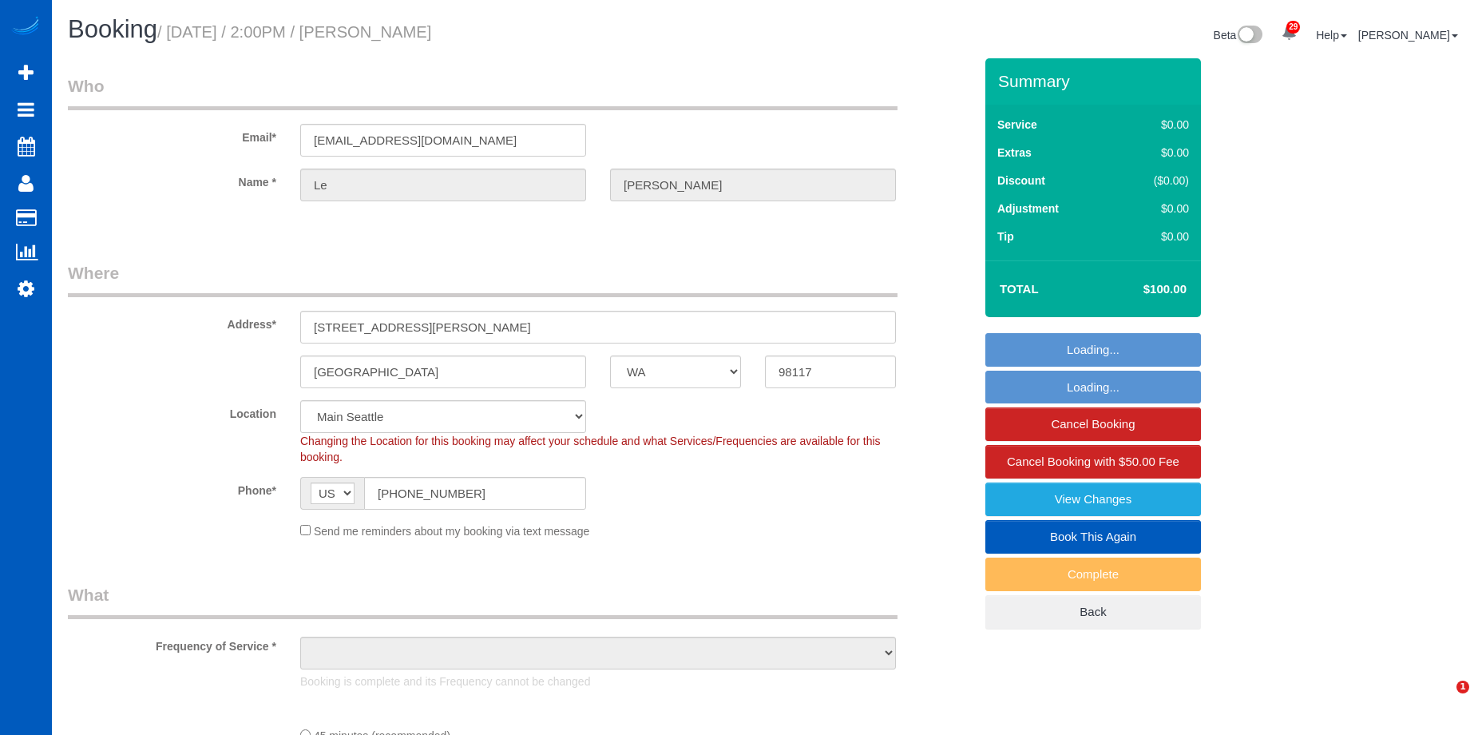
select select "WA"
select select "string:fspay-f08487bf-3dc0-469e-b5c6-e108a06f3390"
select select "spot1"
select select "object:1165"
select select "199"
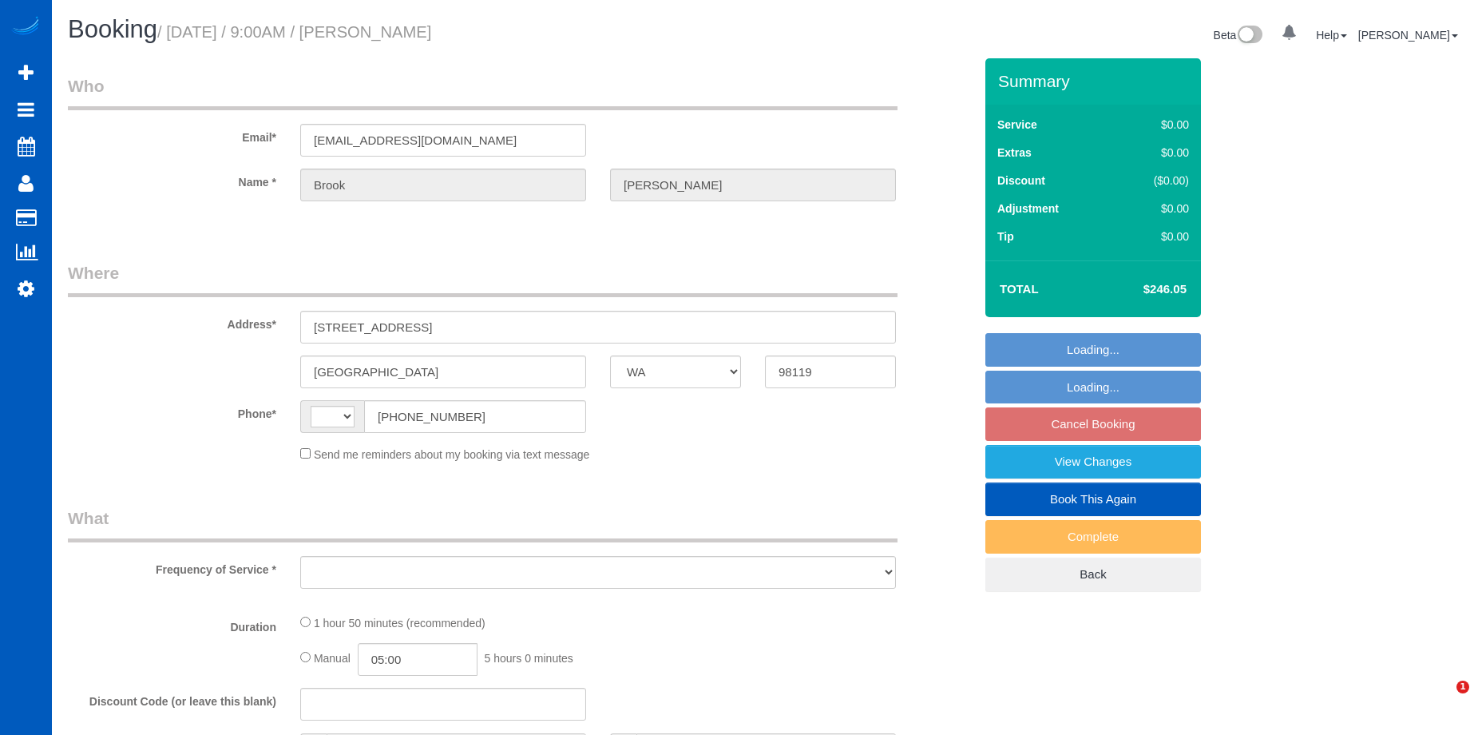
select select "WA"
select select "string:fspay-fb41db3f-5ad7-458c-b6c9-23904234aa99"
select select "string:US"
select select "object:801"
select select "199"
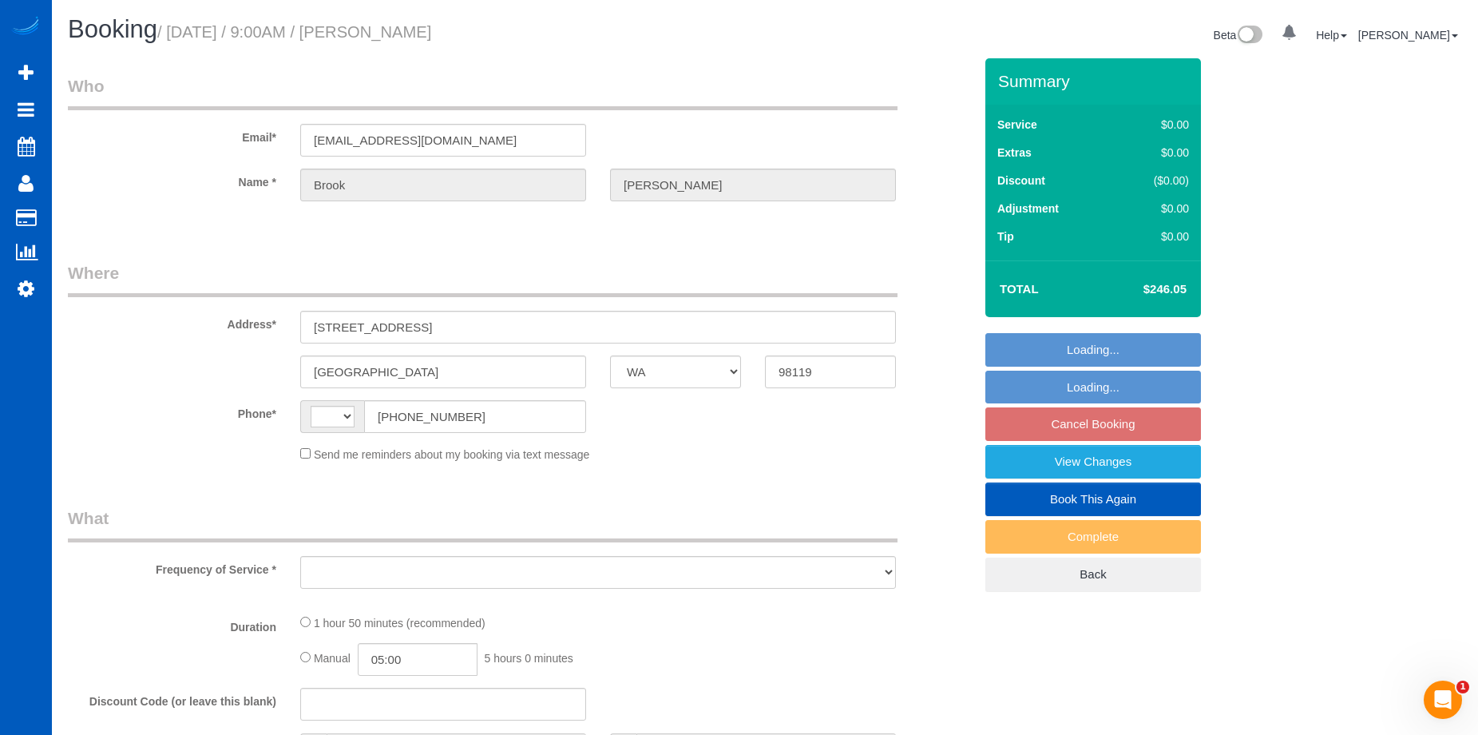
select select "2001"
select select "3"
select select "2"
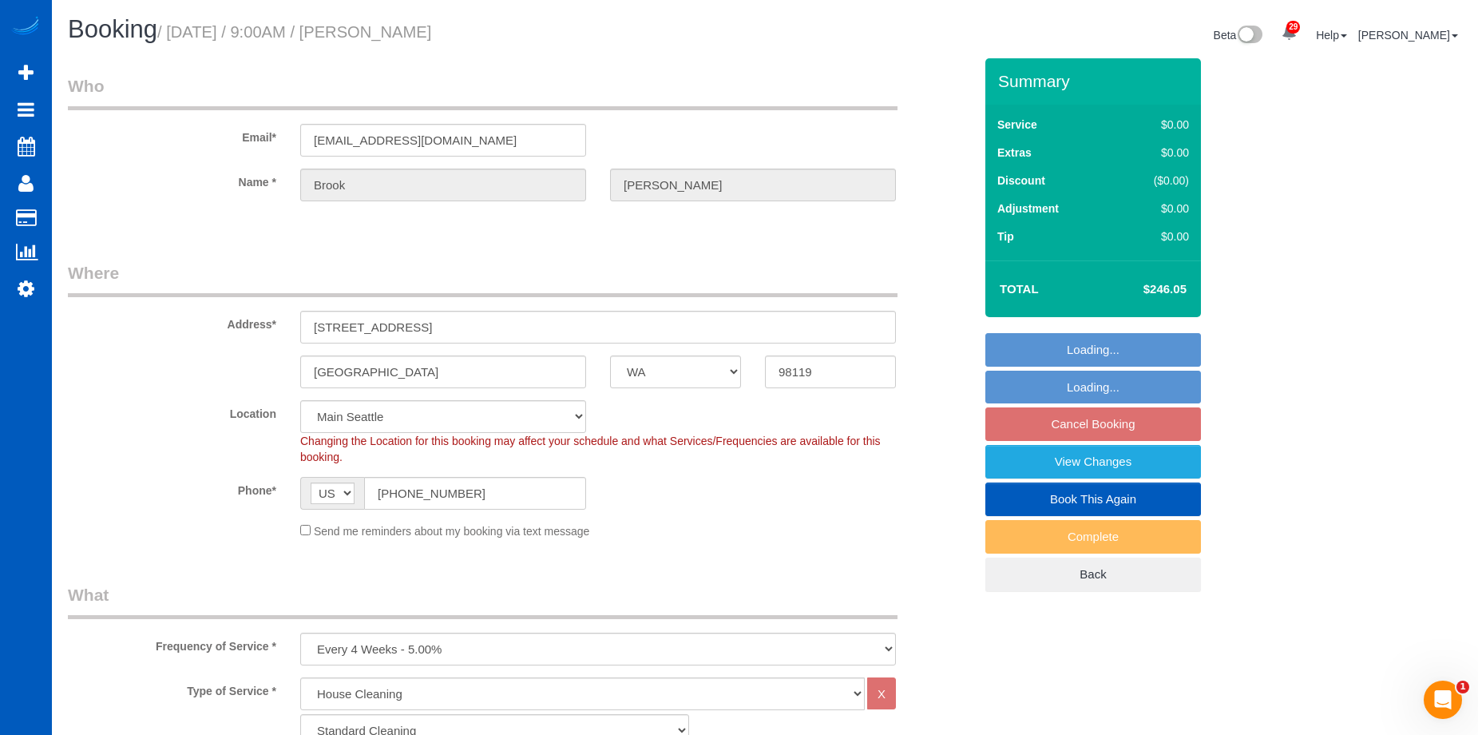
select select "object:1163"
select select "WA"
select select "199"
select select "2001"
select select "3"
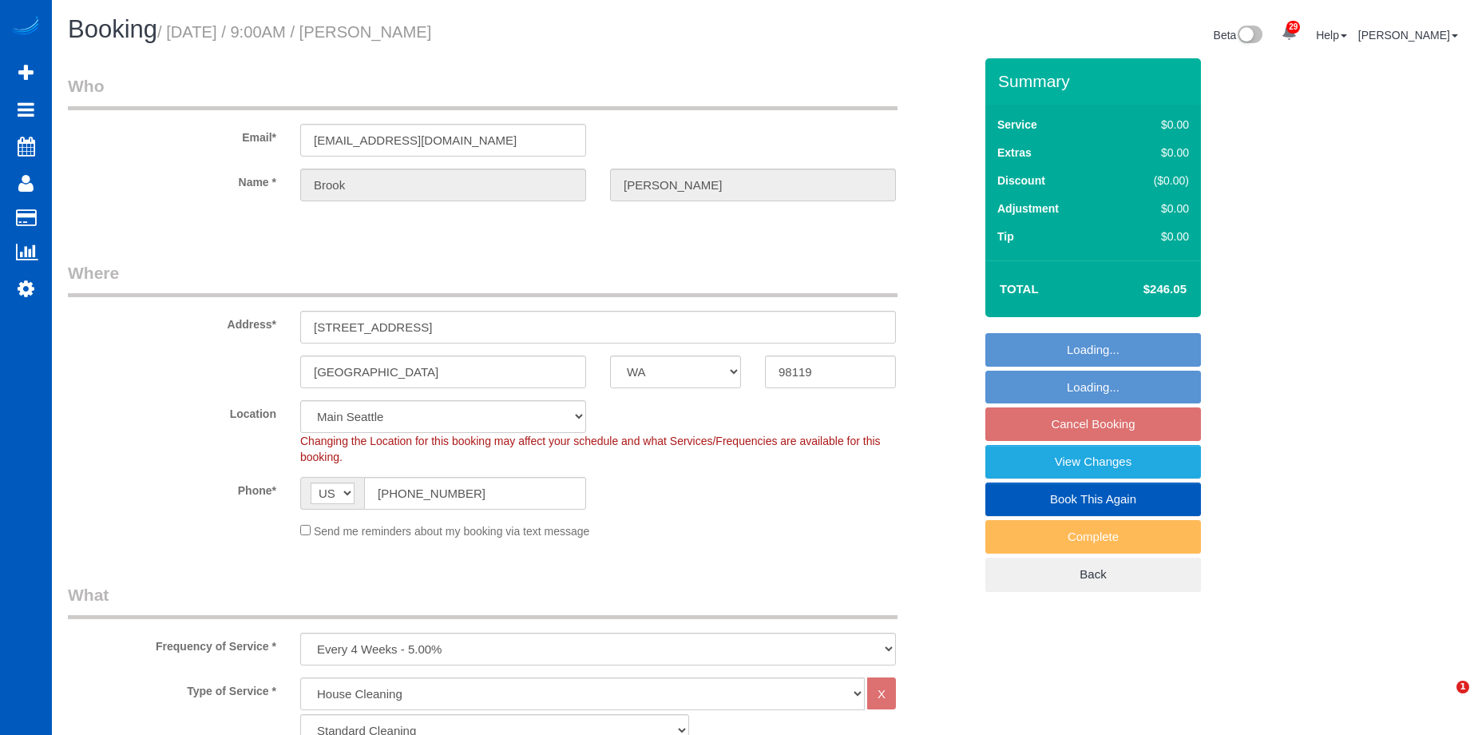
select select "2"
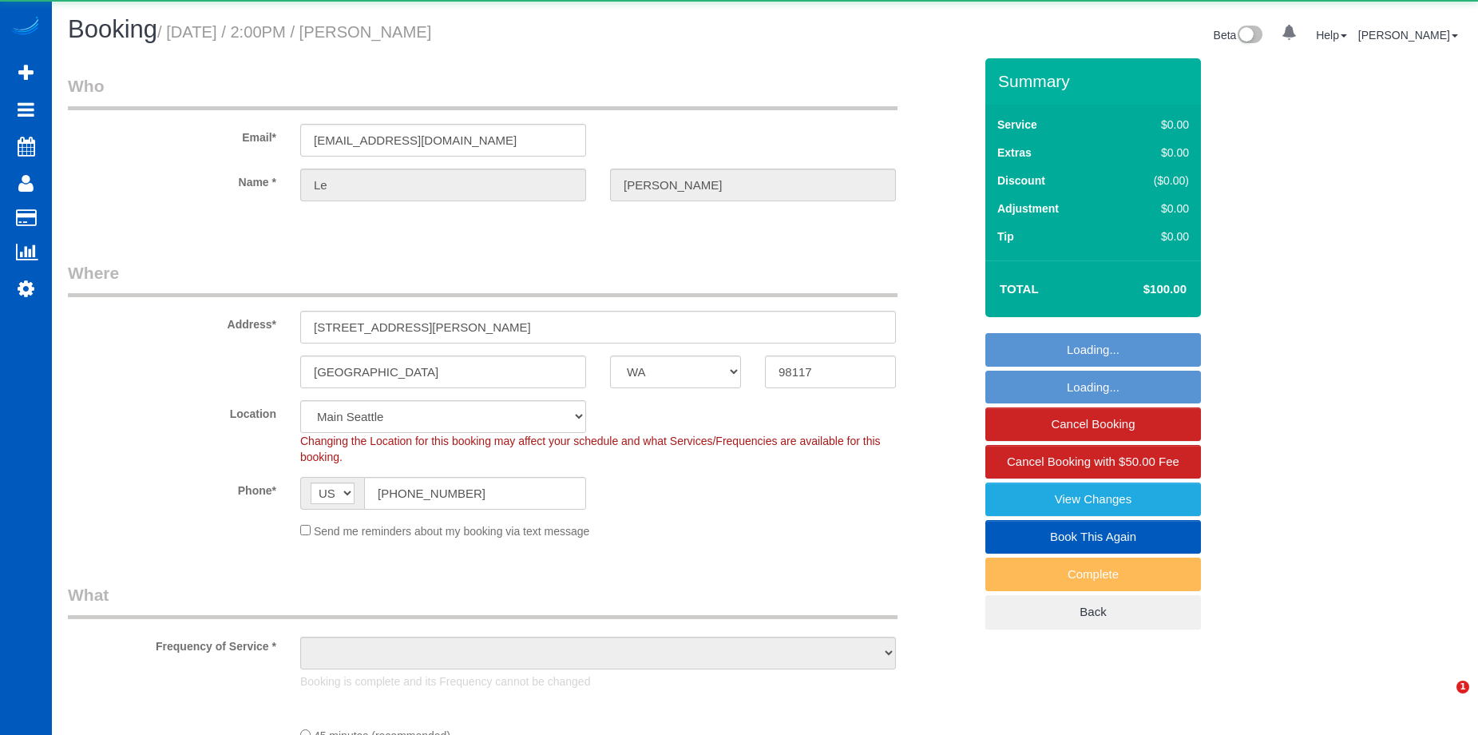
select select "WA"
select select "string:fspay-f08487bf-3dc0-469e-b5c6-e108a06f3390"
select select "object:918"
select select "199"
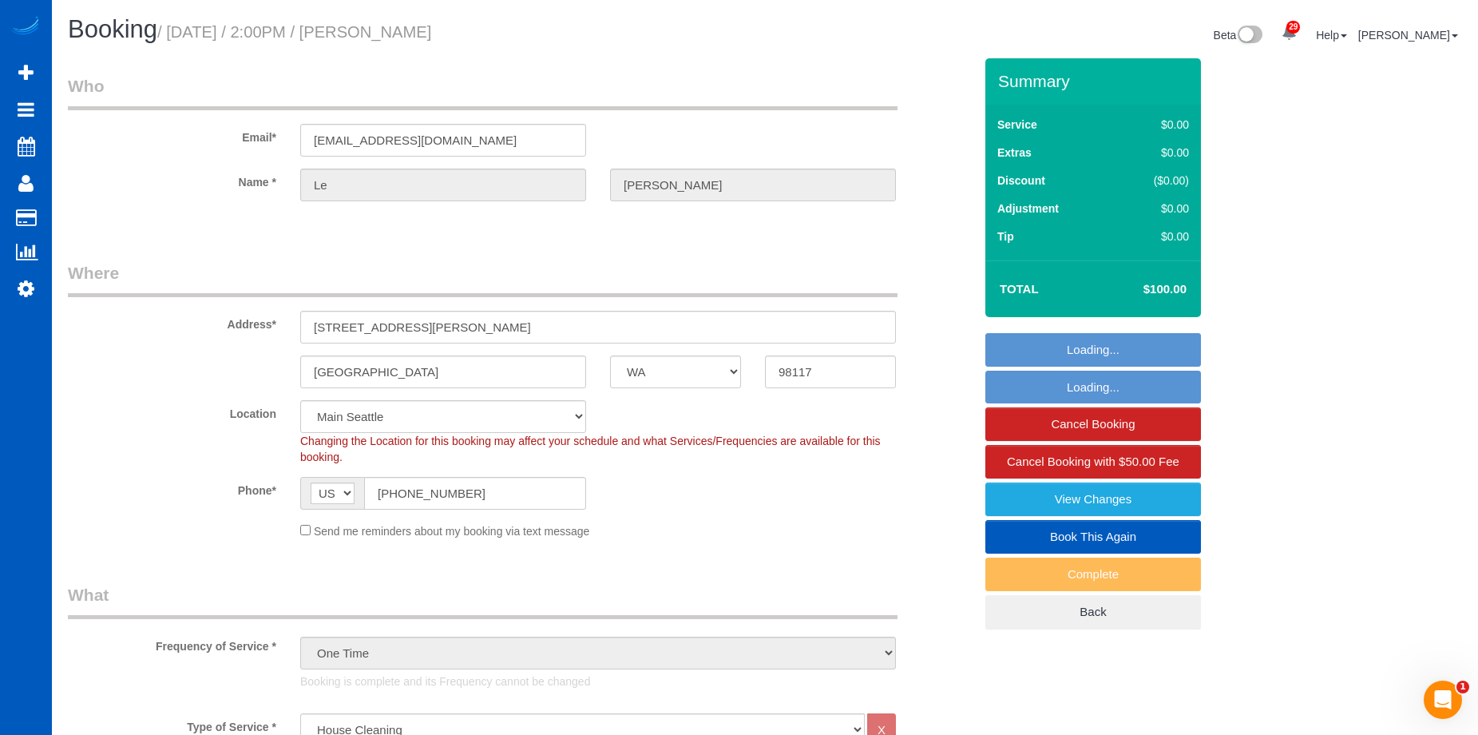
select select "object:1165"
select select "spot1"
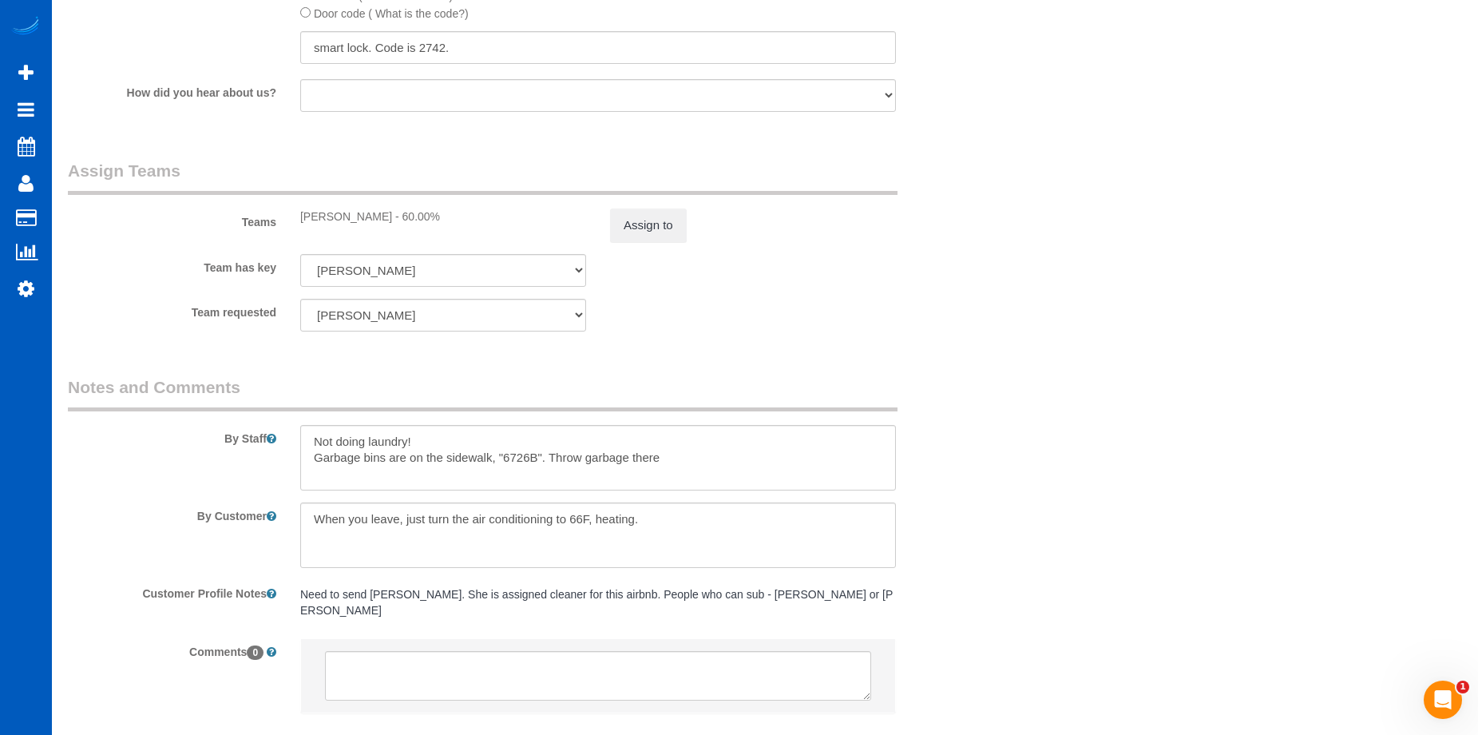
scroll to position [2076, 0]
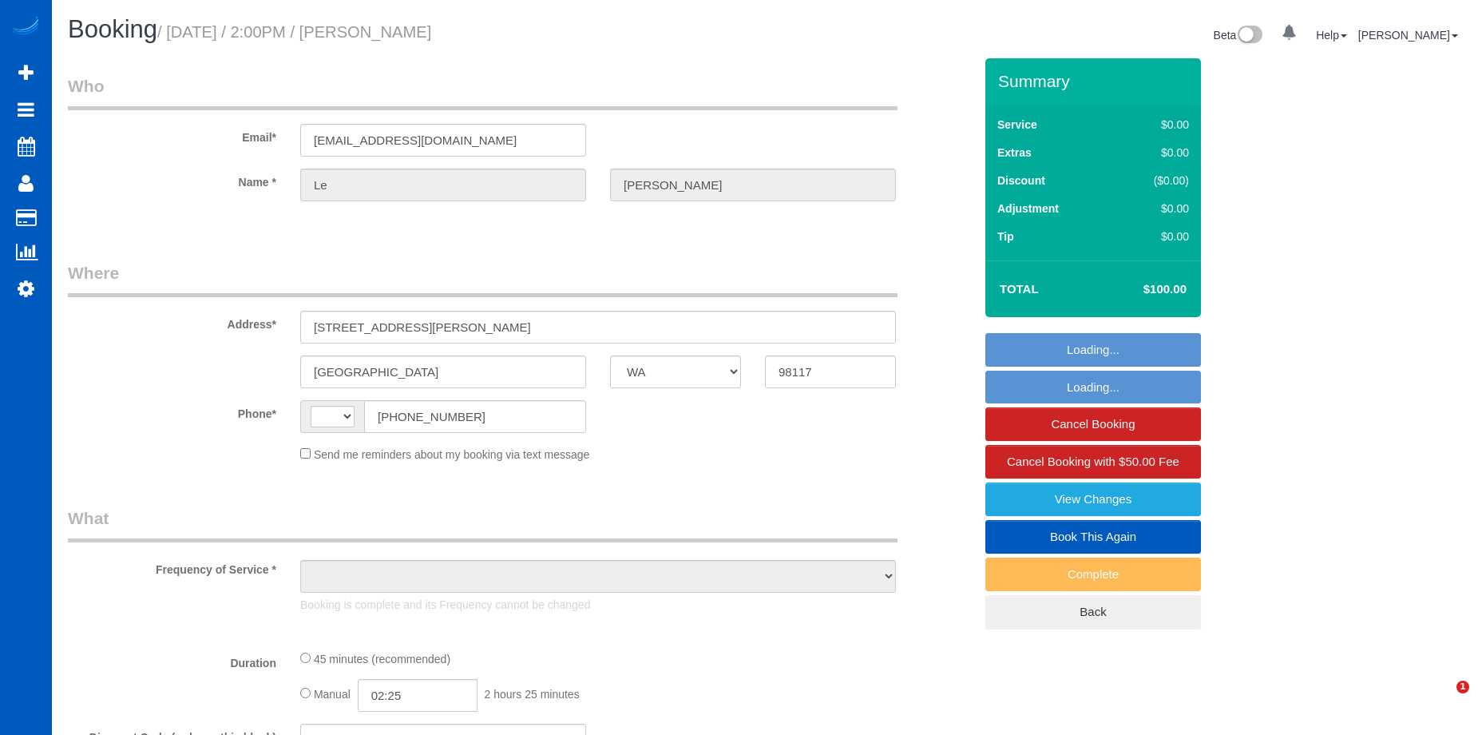
select select "WA"
select select "object:447"
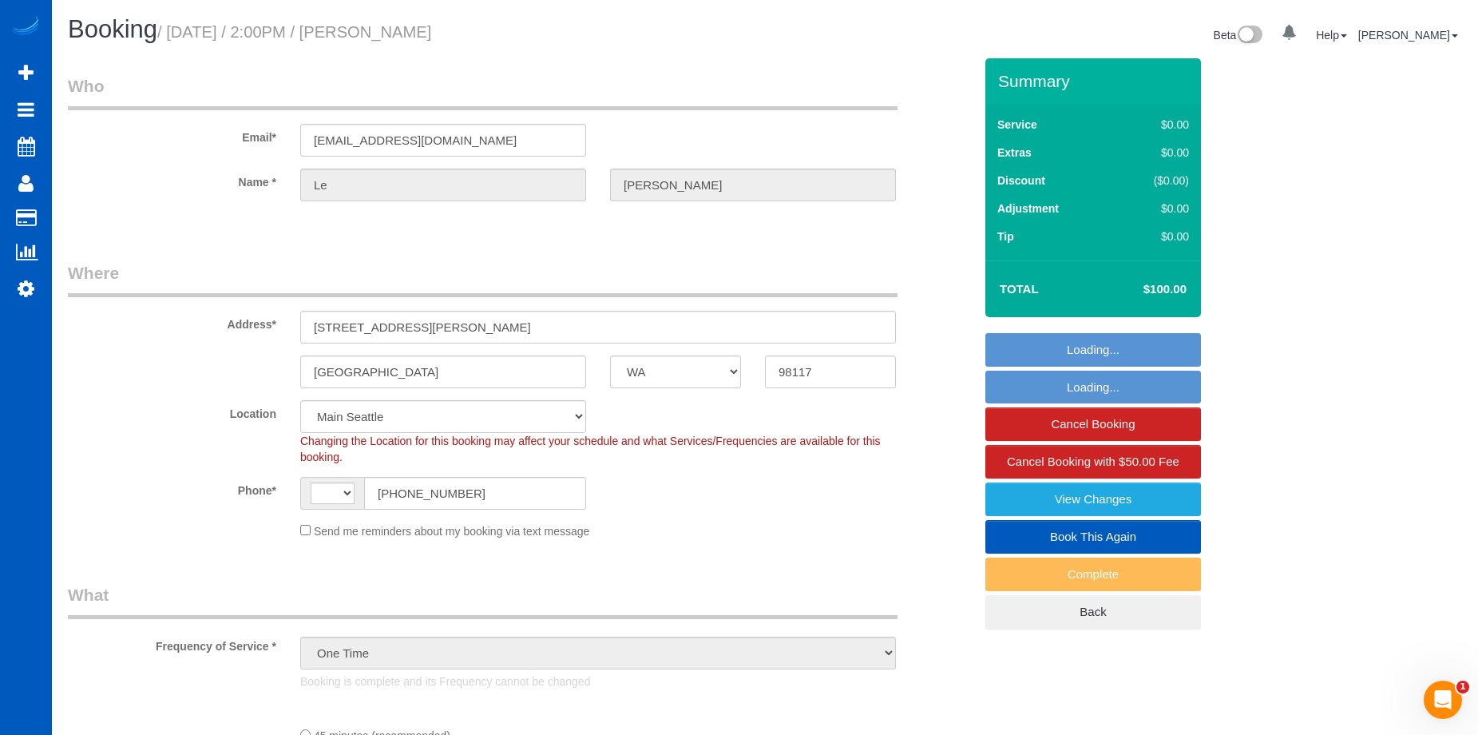
select select "string:US"
select select "string:fspay-f08487bf-3dc0-469e-b5c6-e108a06f3390"
select select "spot1"
select select "object:1165"
select select "199"
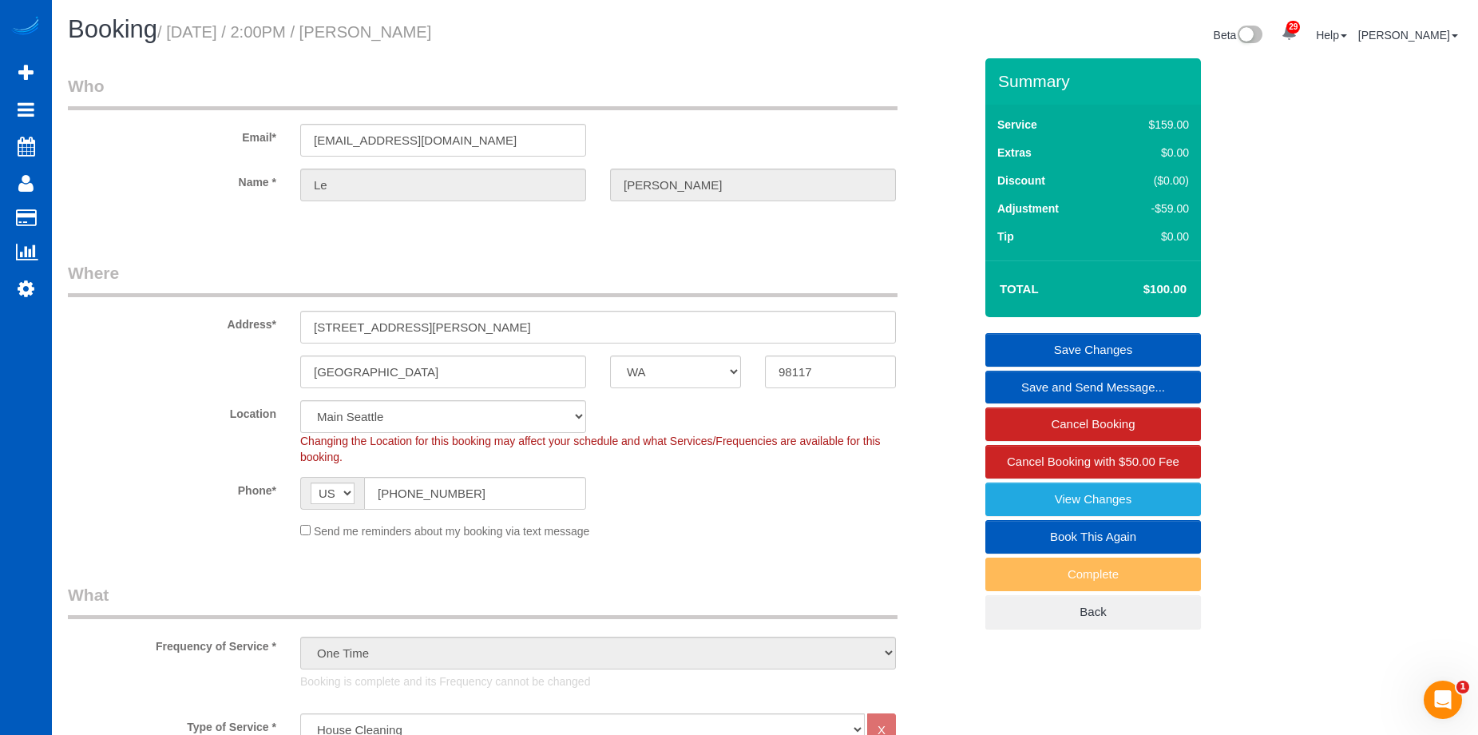
click at [1033, 537] on link "Book This Again" at bounding box center [1093, 537] width 216 height 34
select select "WA"
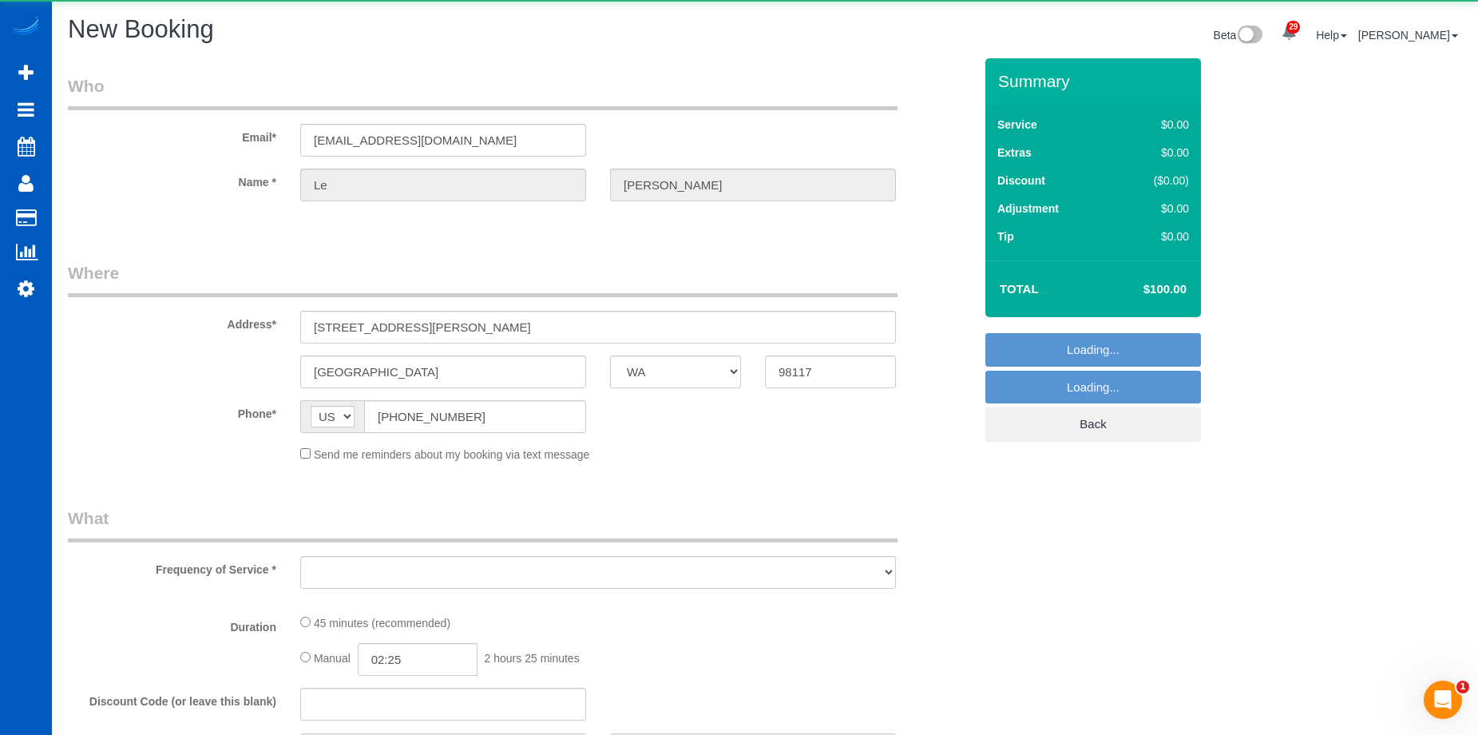
select select "object:1607"
select select "string:fspay-f08487bf-3dc0-469e-b5c6-e108a06f3390"
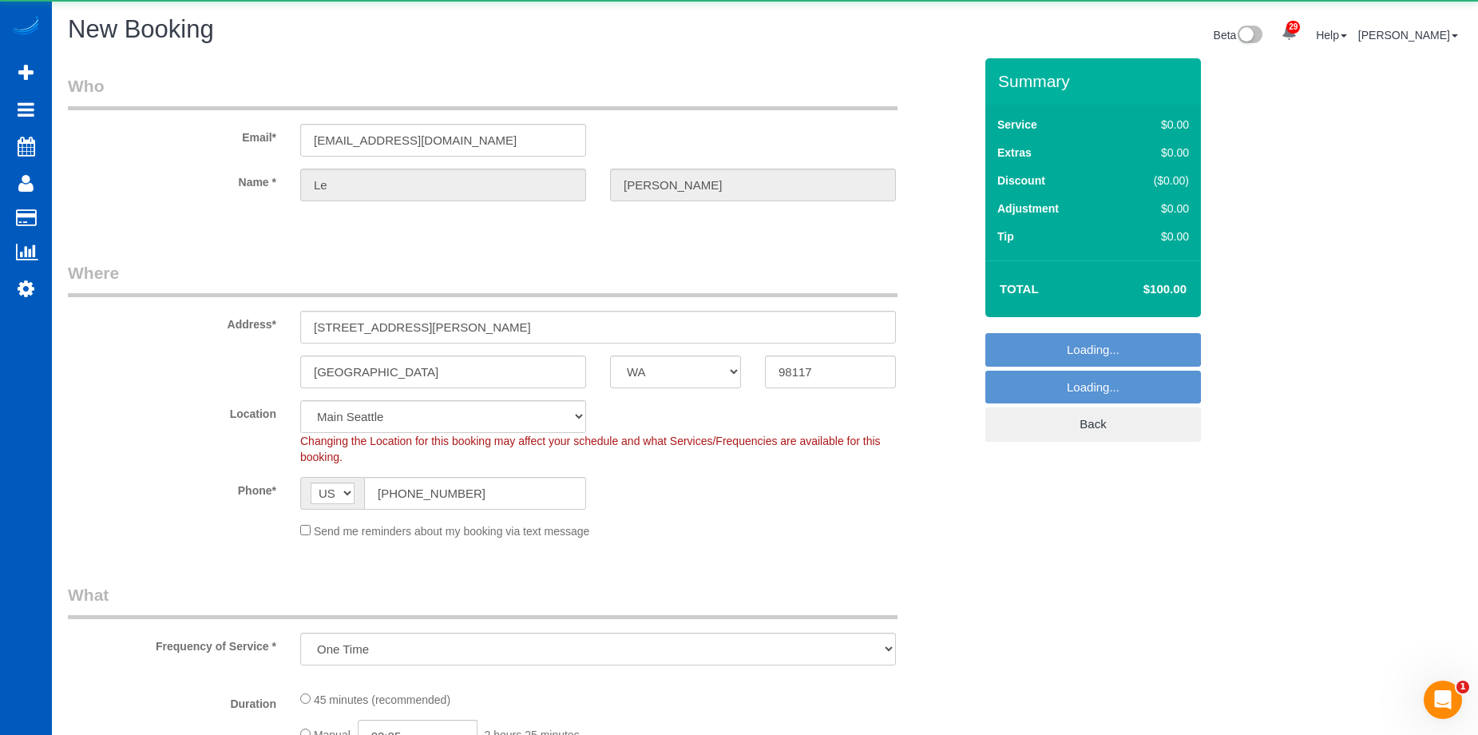
select select "object:1812"
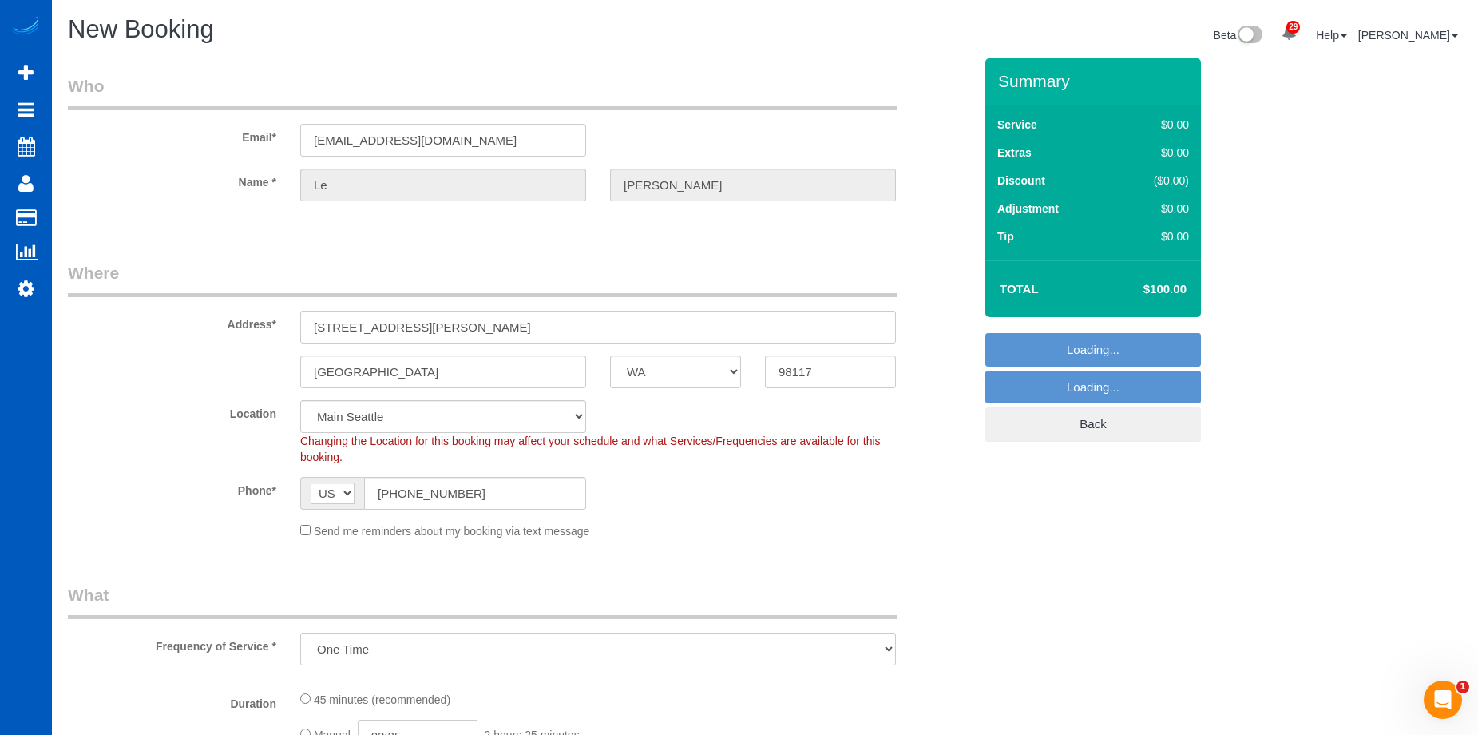
select select "199"
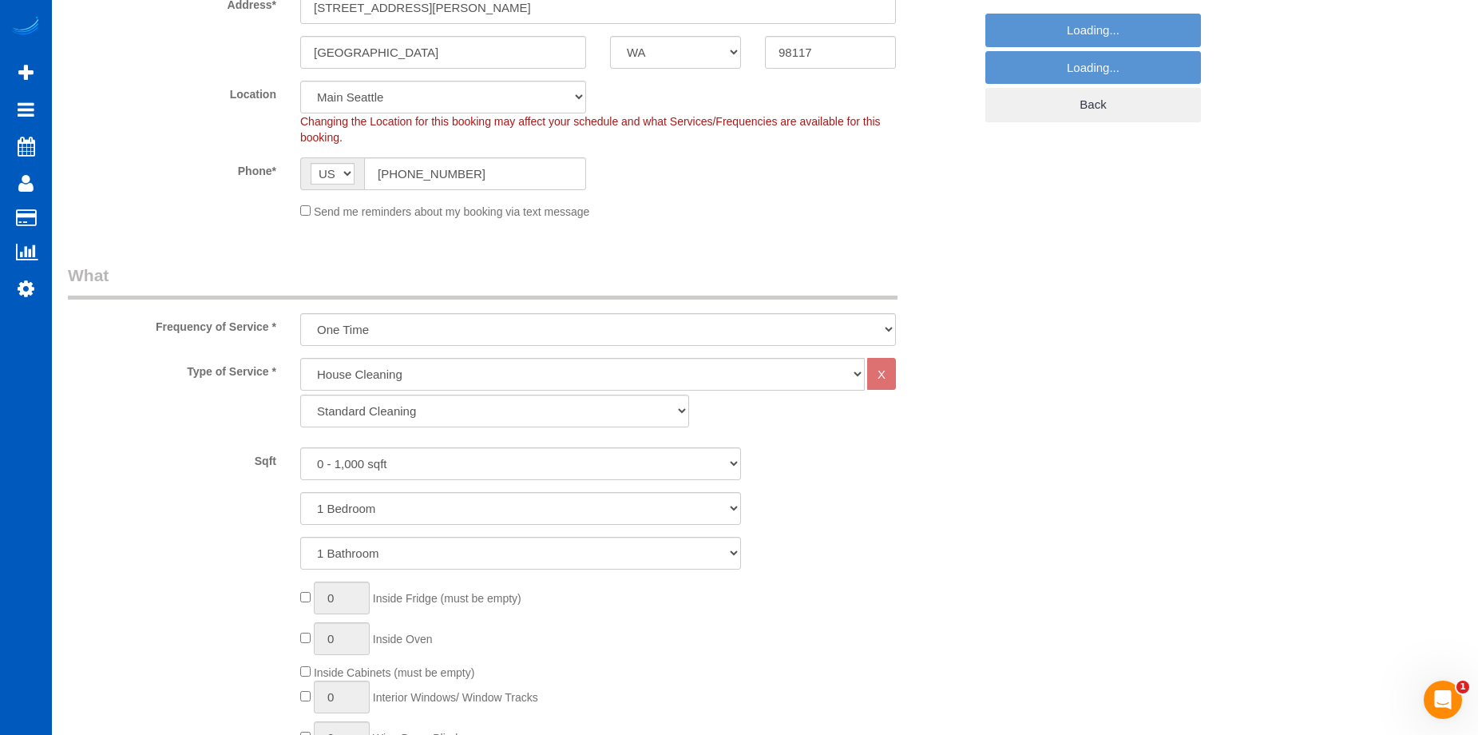
select select "1"
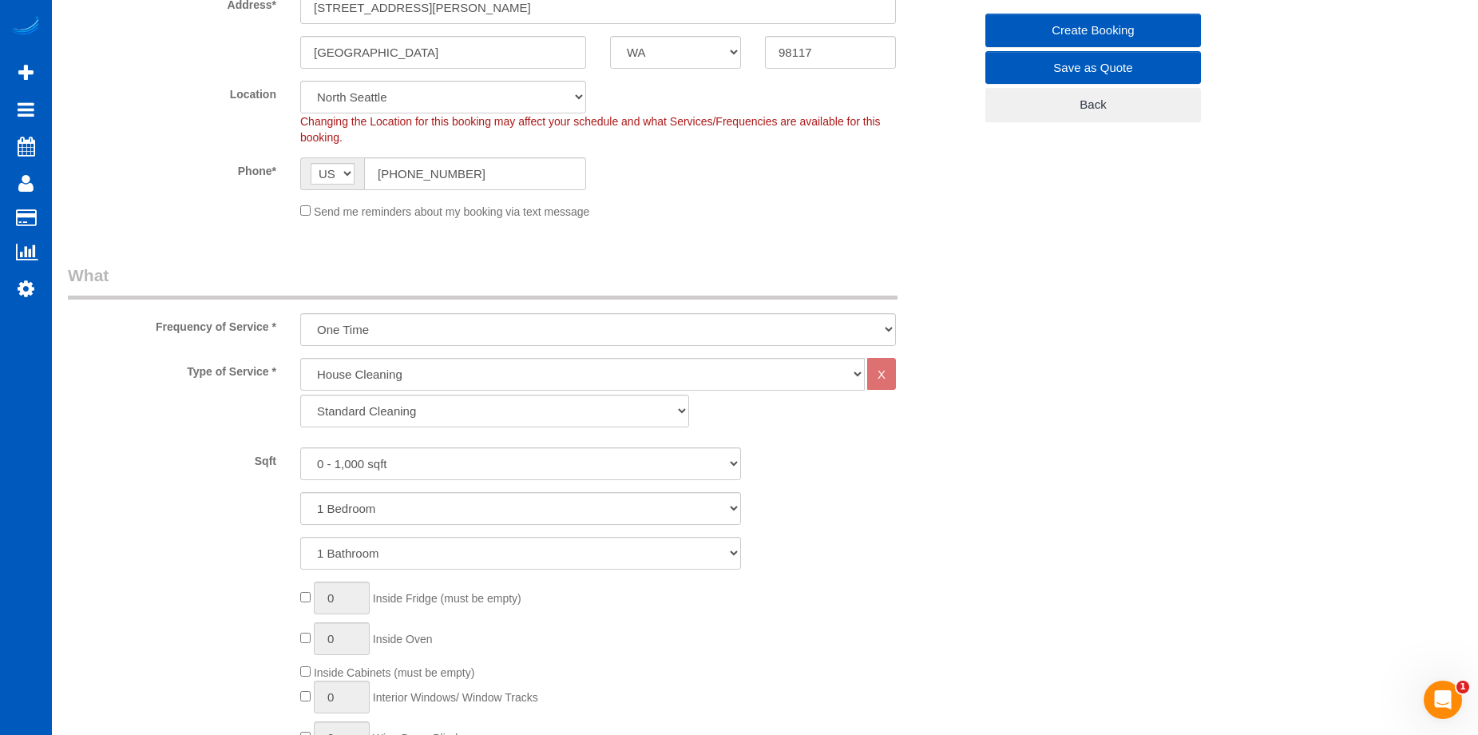
select select "object:2040"
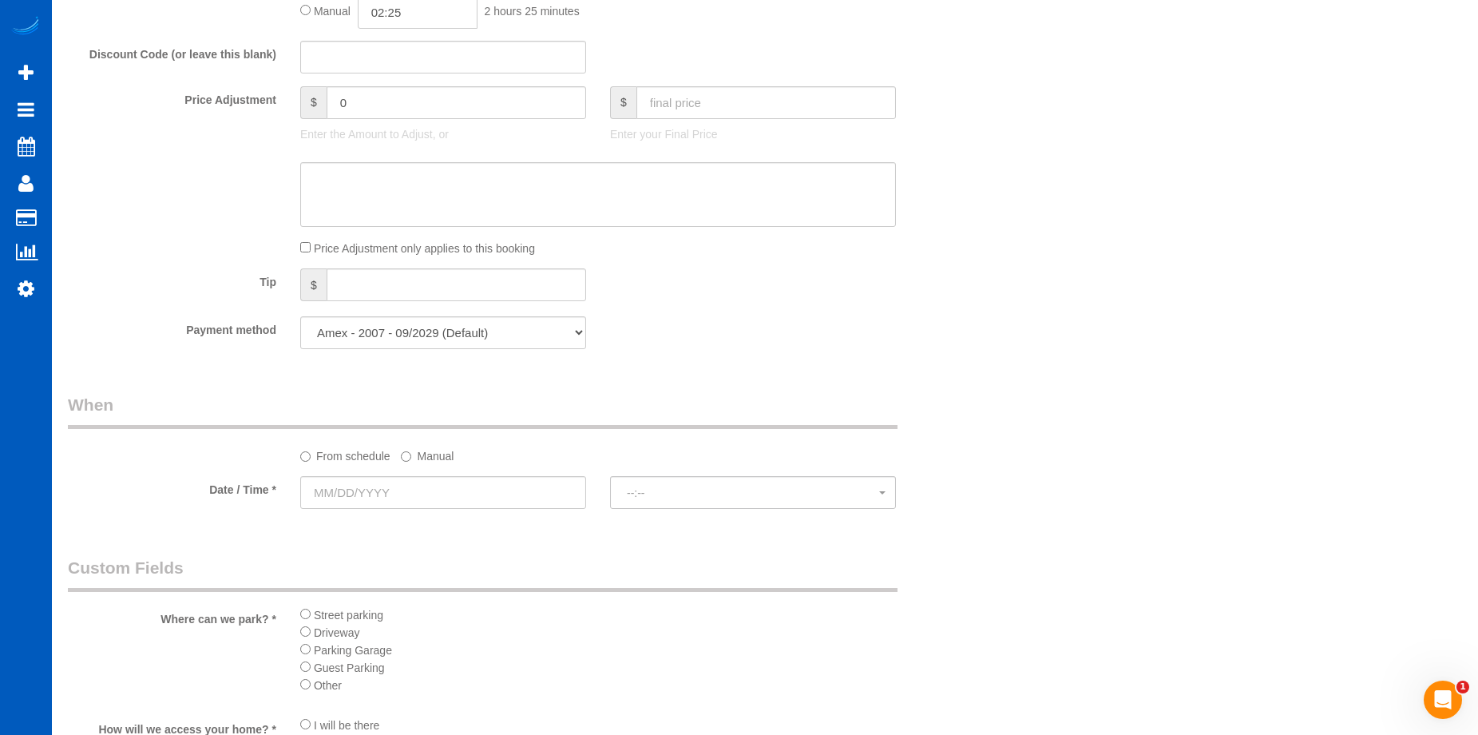
scroll to position [1118, 0]
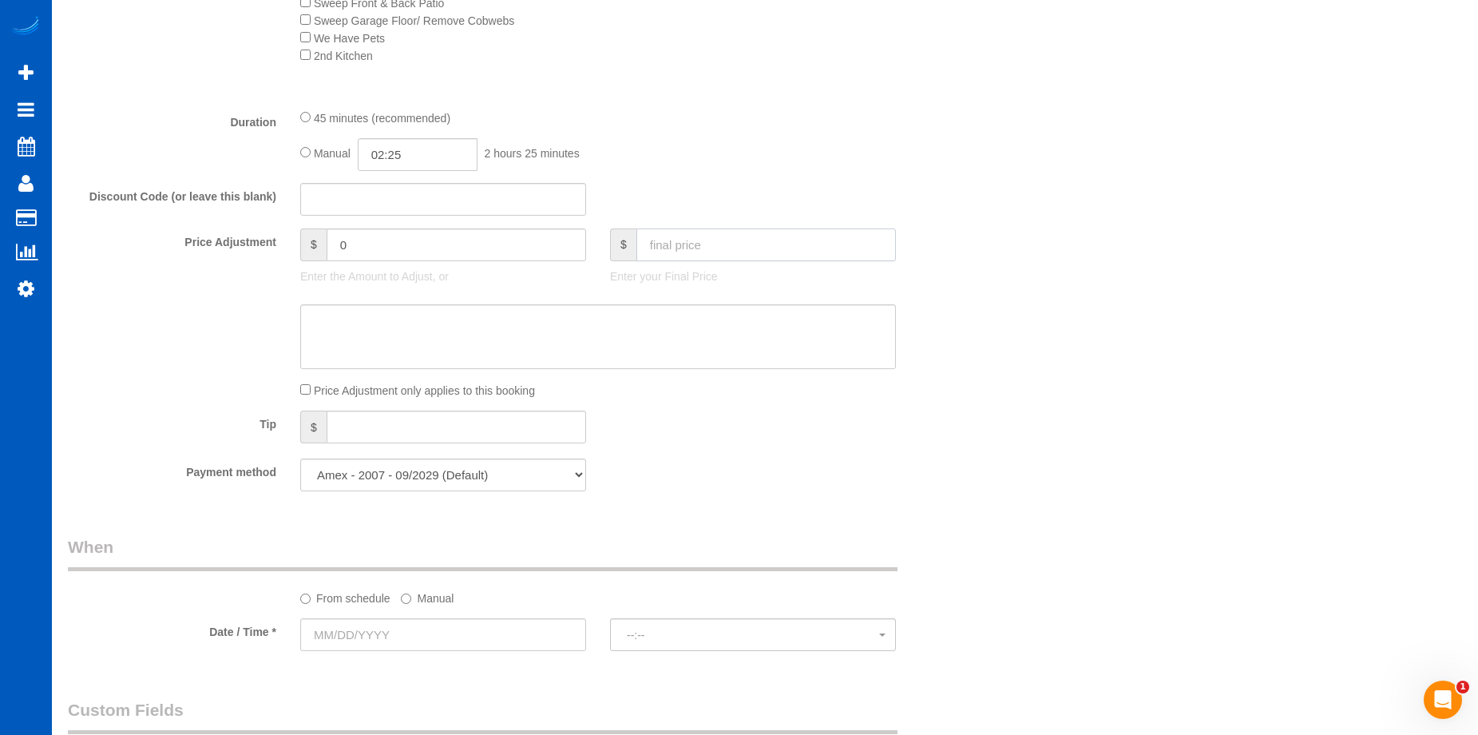
click at [681, 254] on input "text" at bounding box center [766, 244] width 260 height 33
type input "150"
click at [694, 341] on textarea at bounding box center [598, 336] width 596 height 65
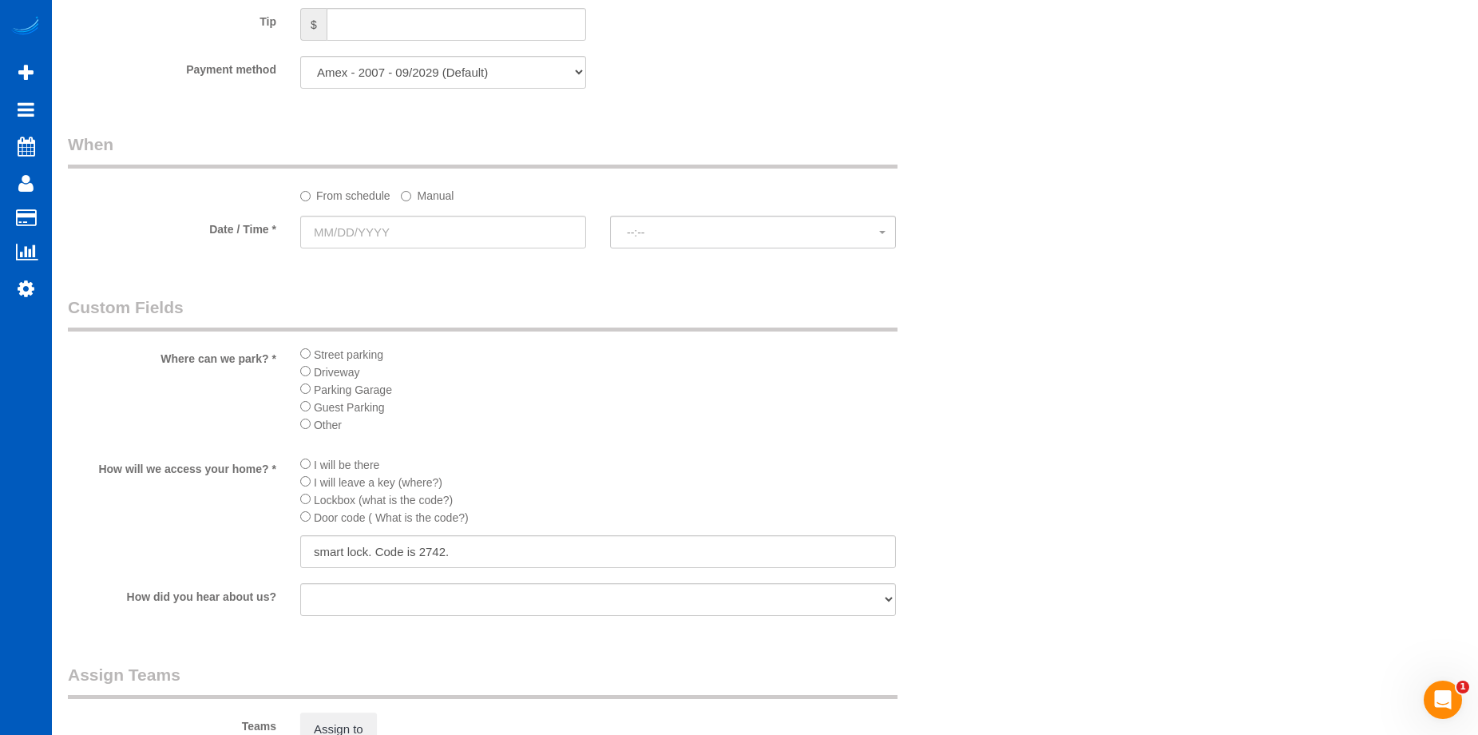
type input "-9"
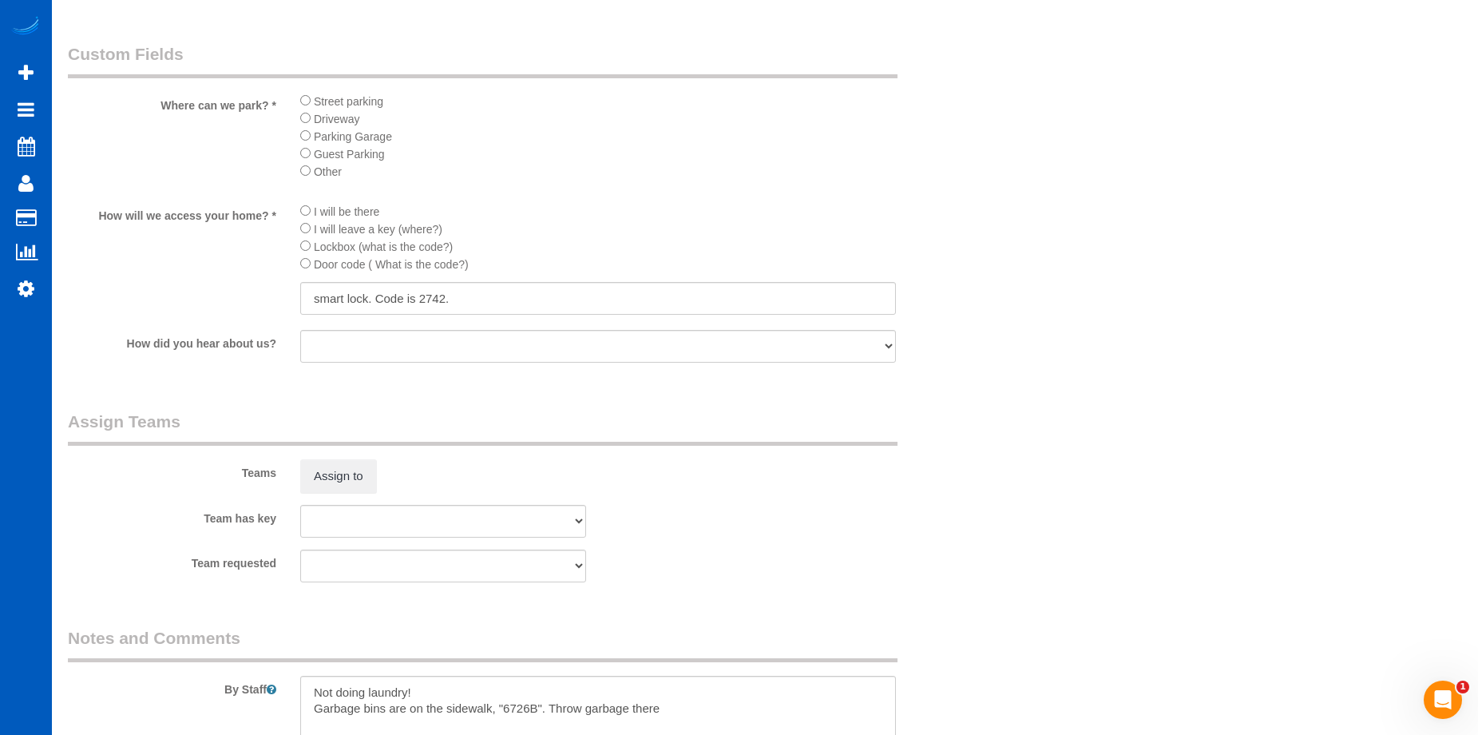
scroll to position [1597, 0]
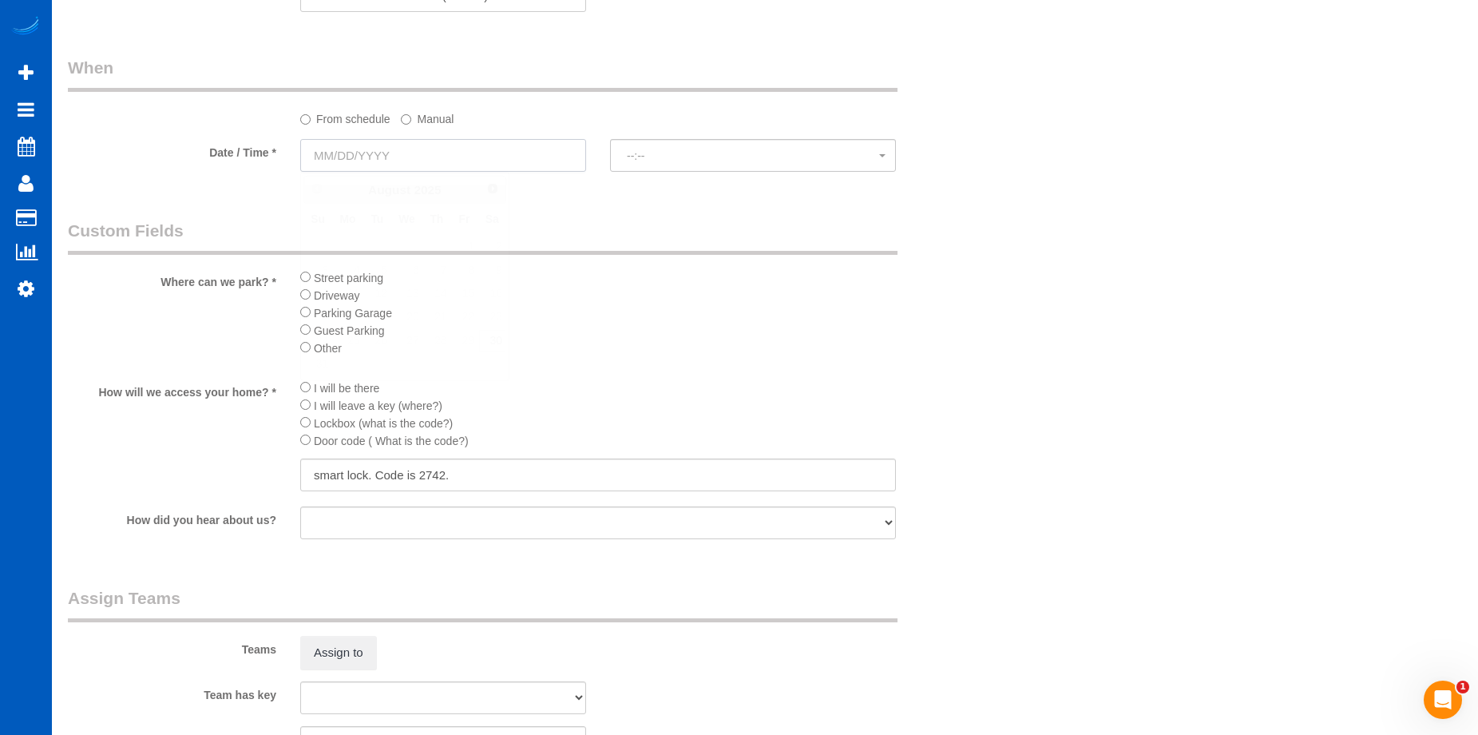
click at [525, 160] on input "text" at bounding box center [443, 155] width 286 height 33
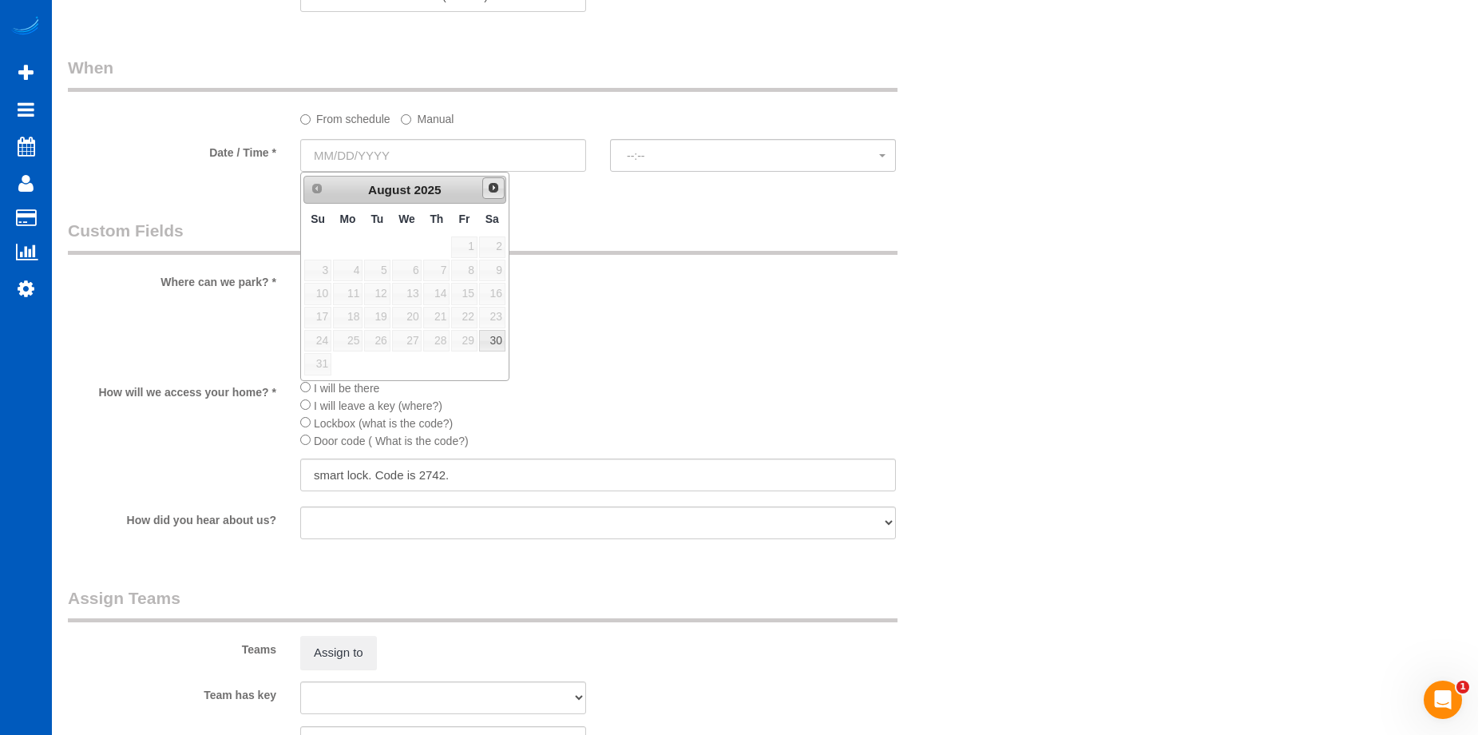
click at [493, 190] on span "Next" at bounding box center [493, 187] width 13 height 13
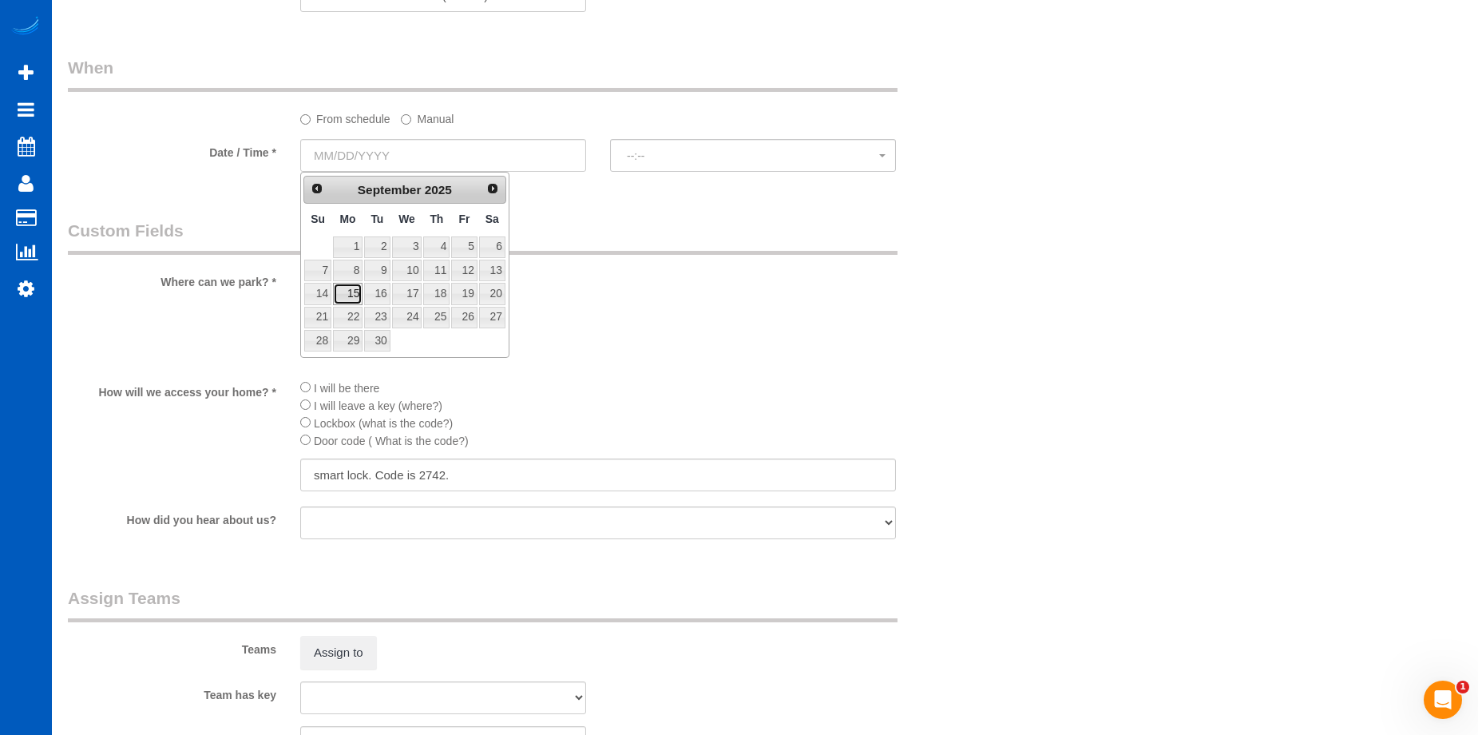
click at [351, 295] on link "15" at bounding box center [348, 294] width 30 height 22
type input "09/15/2025"
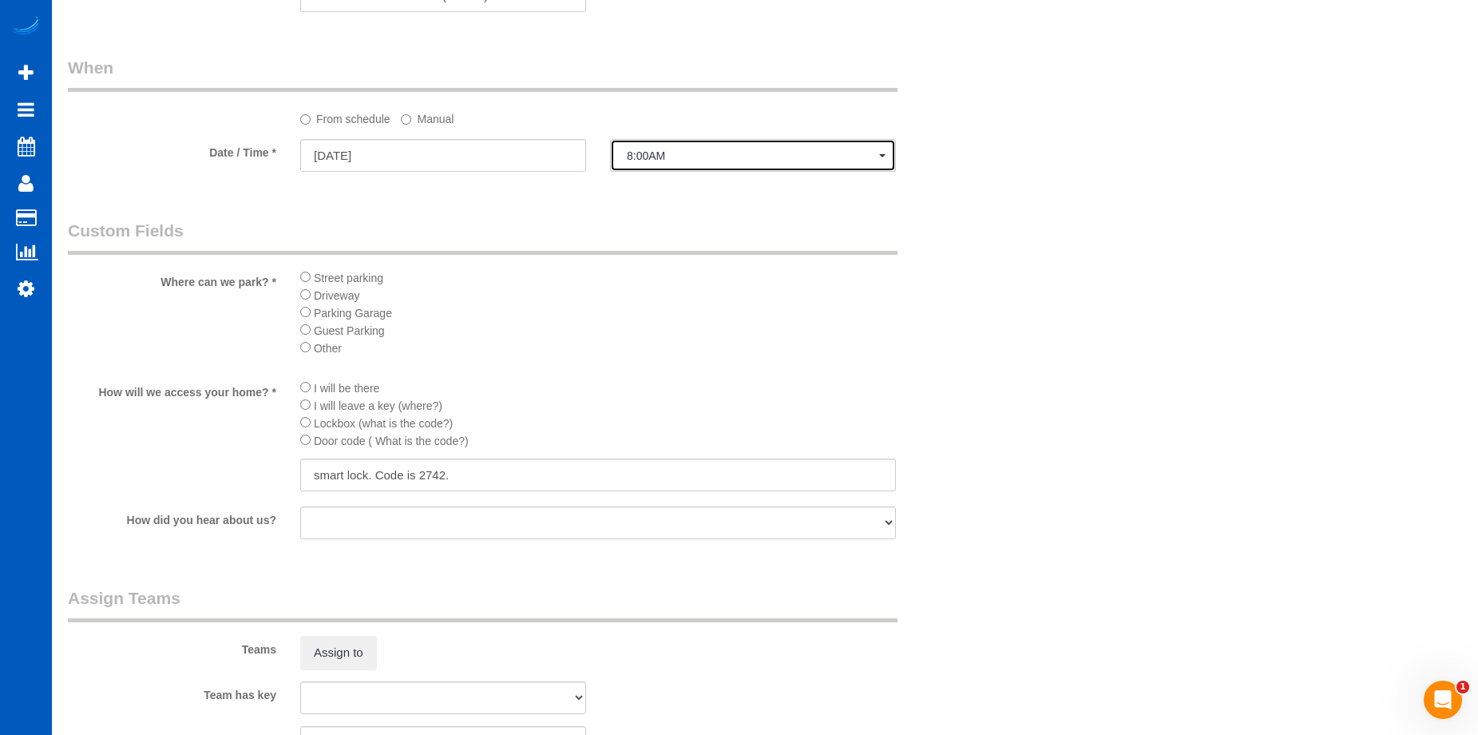
click at [663, 153] on span "8:00AM" at bounding box center [753, 155] width 252 height 13
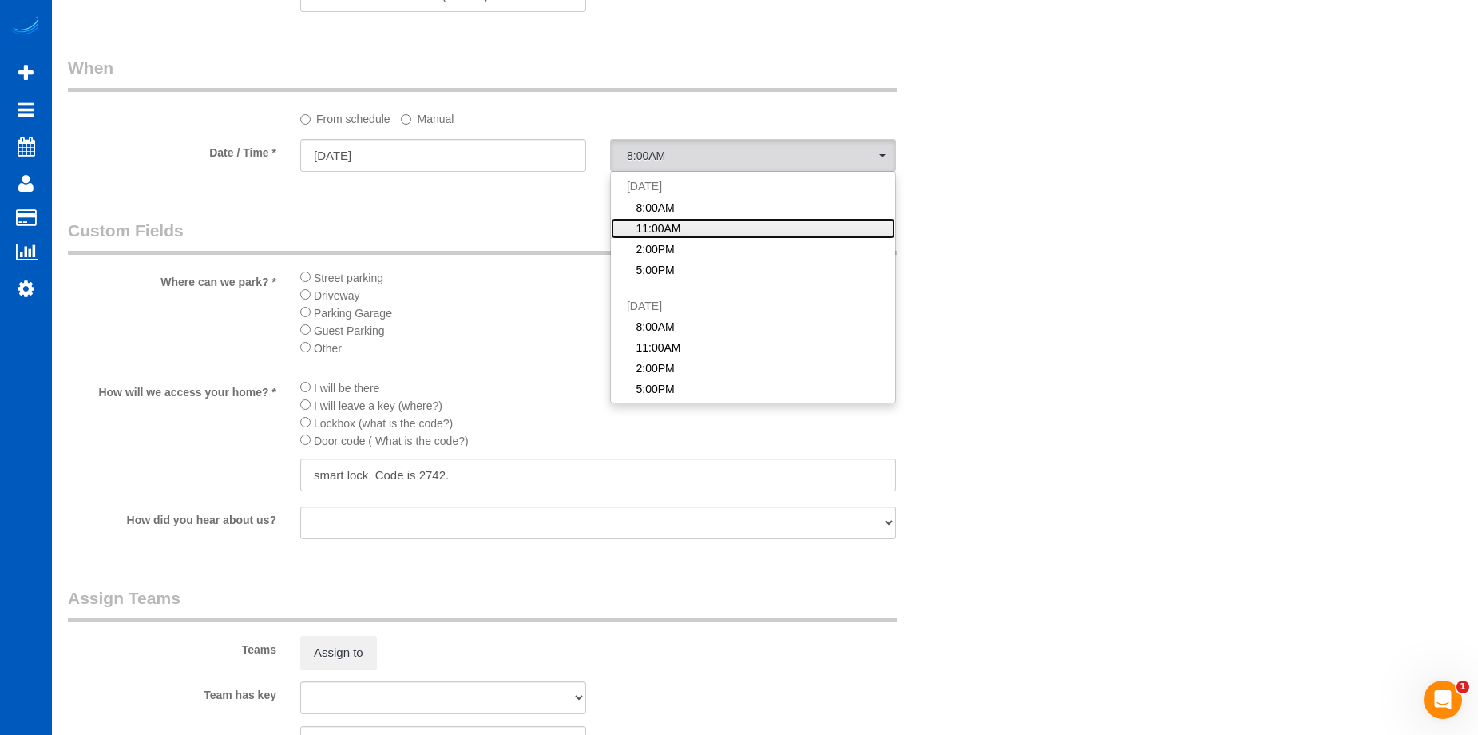
click at [676, 224] on span "11:00AM" at bounding box center [658, 228] width 45 height 16
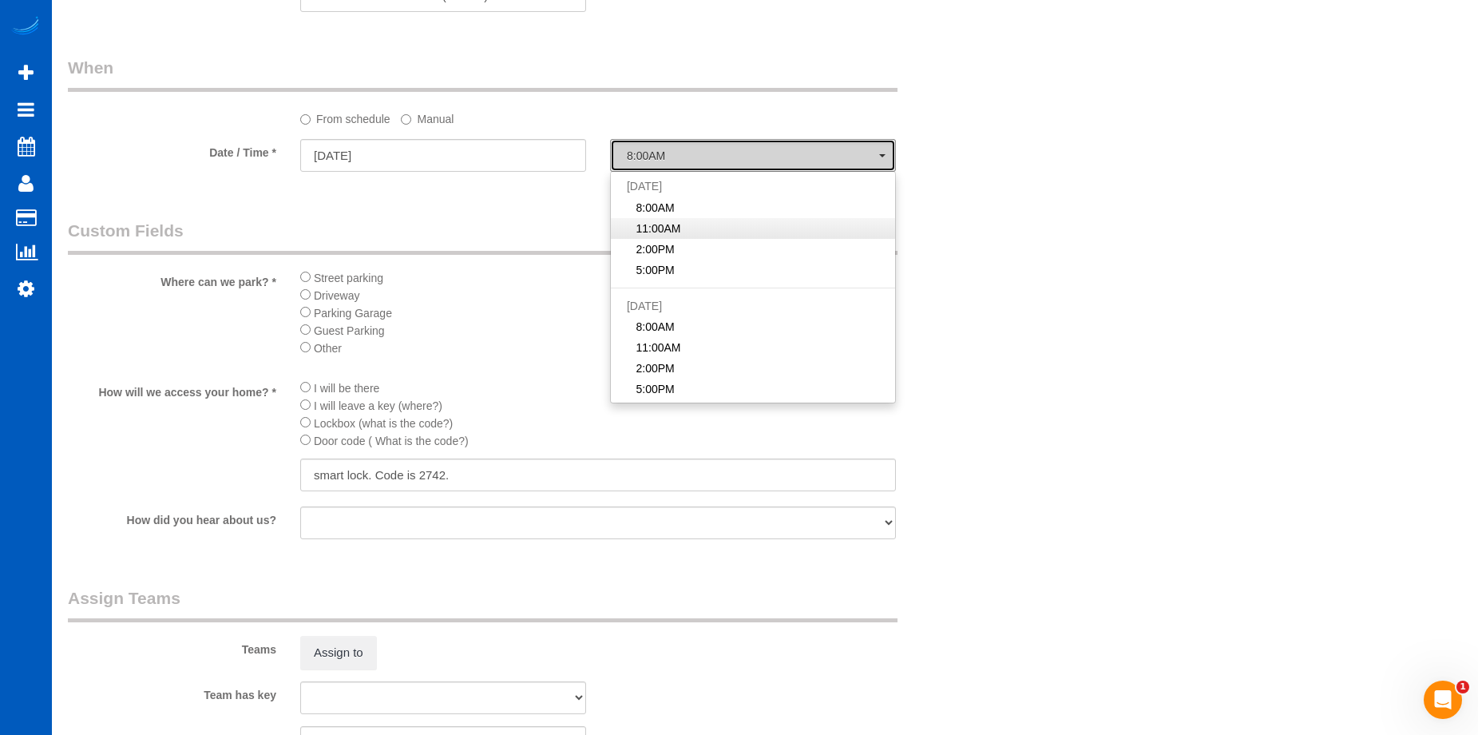
select select "spot12"
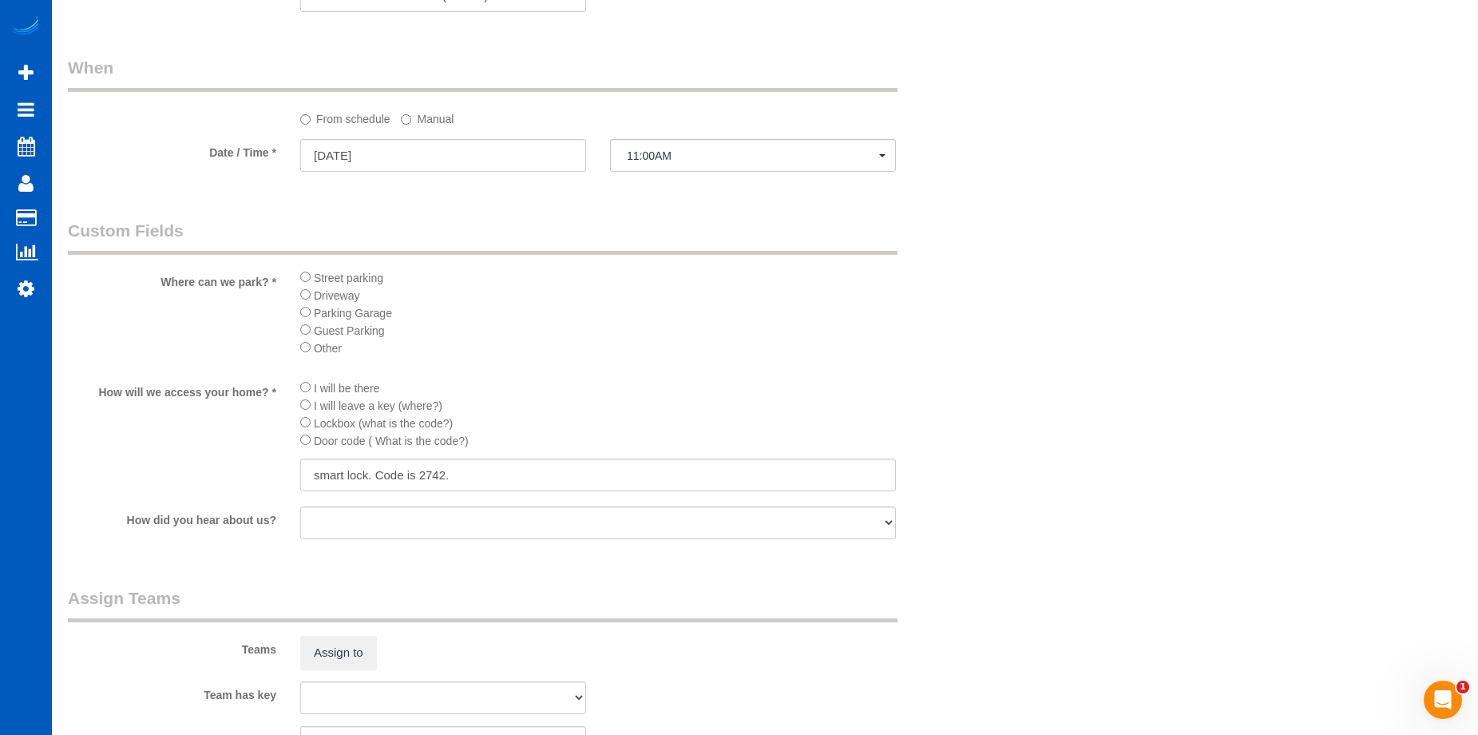
click at [438, 111] on label "Manual" at bounding box center [427, 116] width 53 height 22
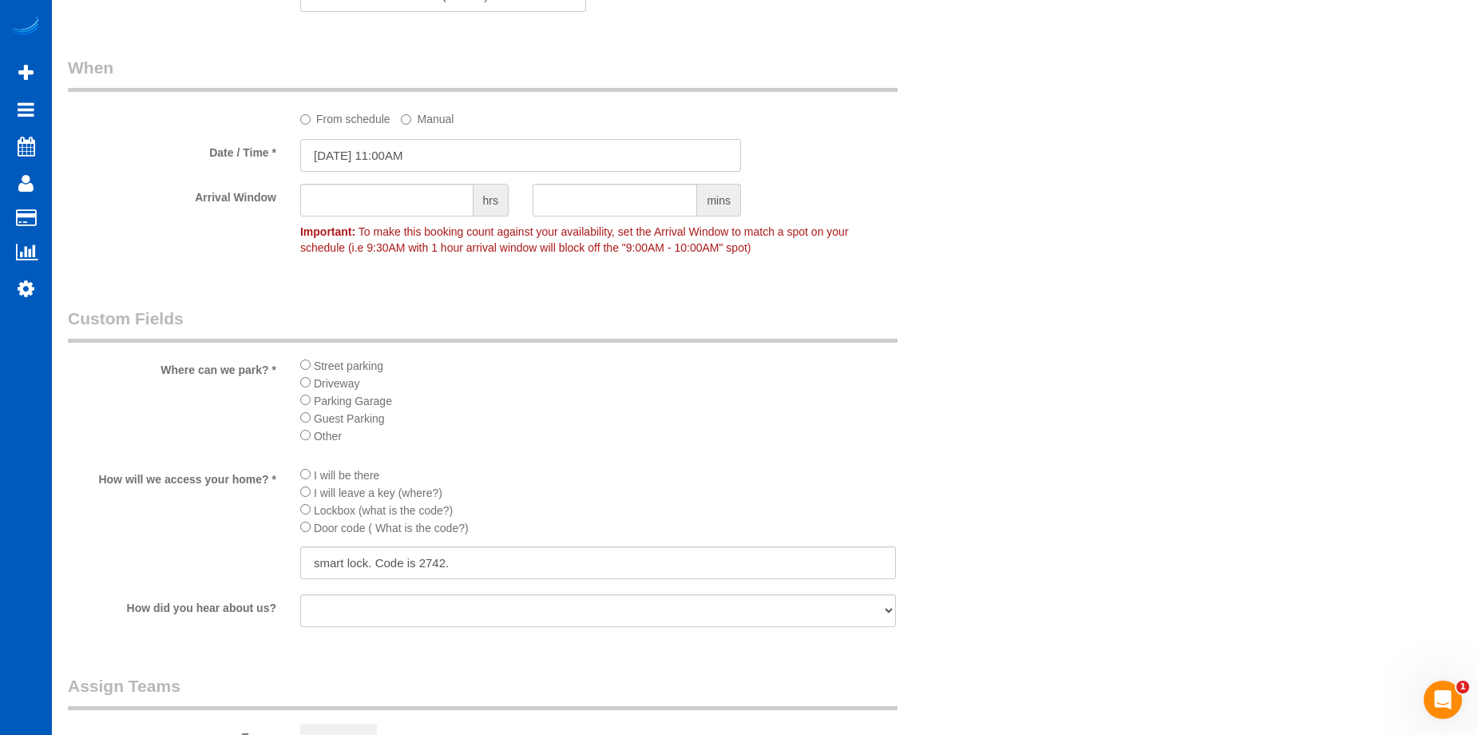
click at [443, 153] on input "09/15/2025 11:00AM" at bounding box center [520, 155] width 441 height 33
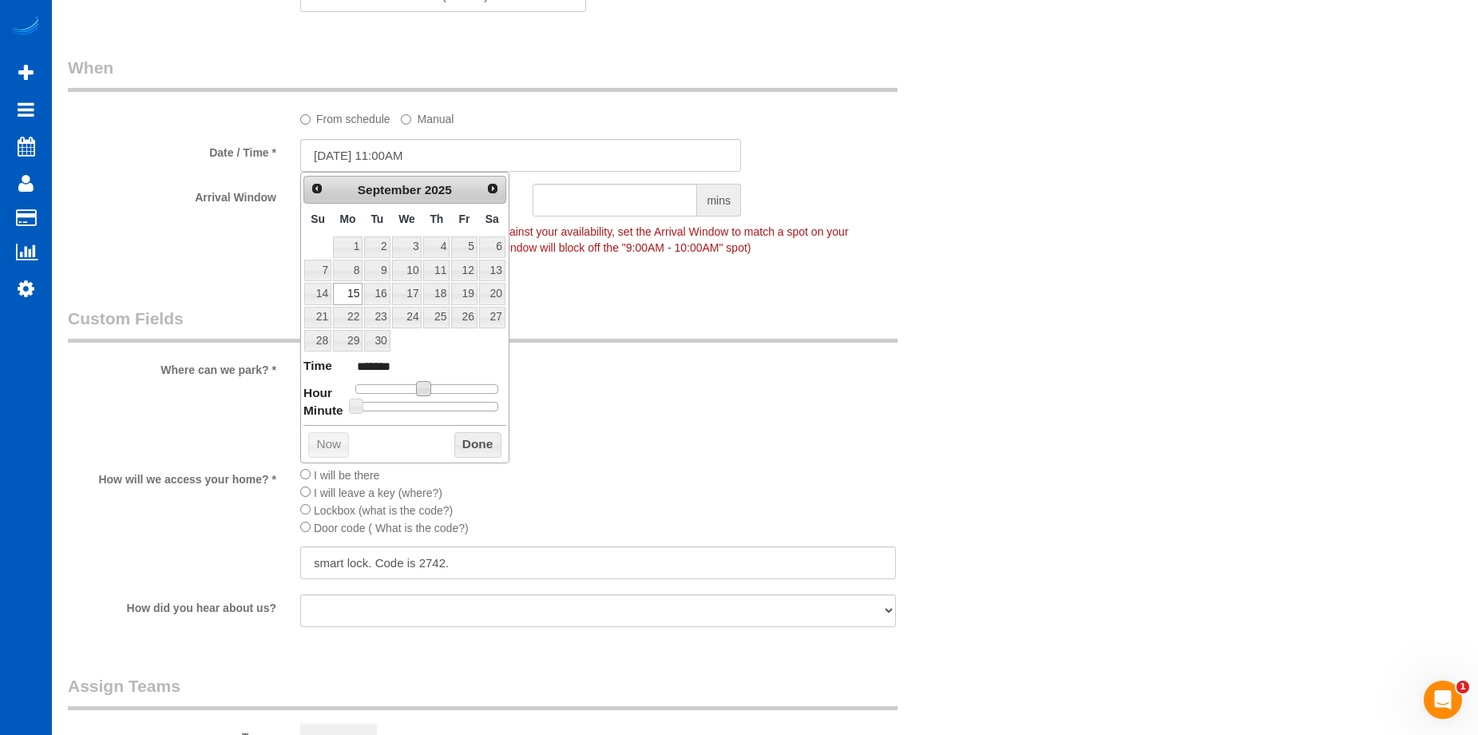
type input "09/15/2025 12:00PM"
type input "*******"
type input "09/15/2025 1:00PM"
type input "******"
type input "09/15/2025 12:00PM"
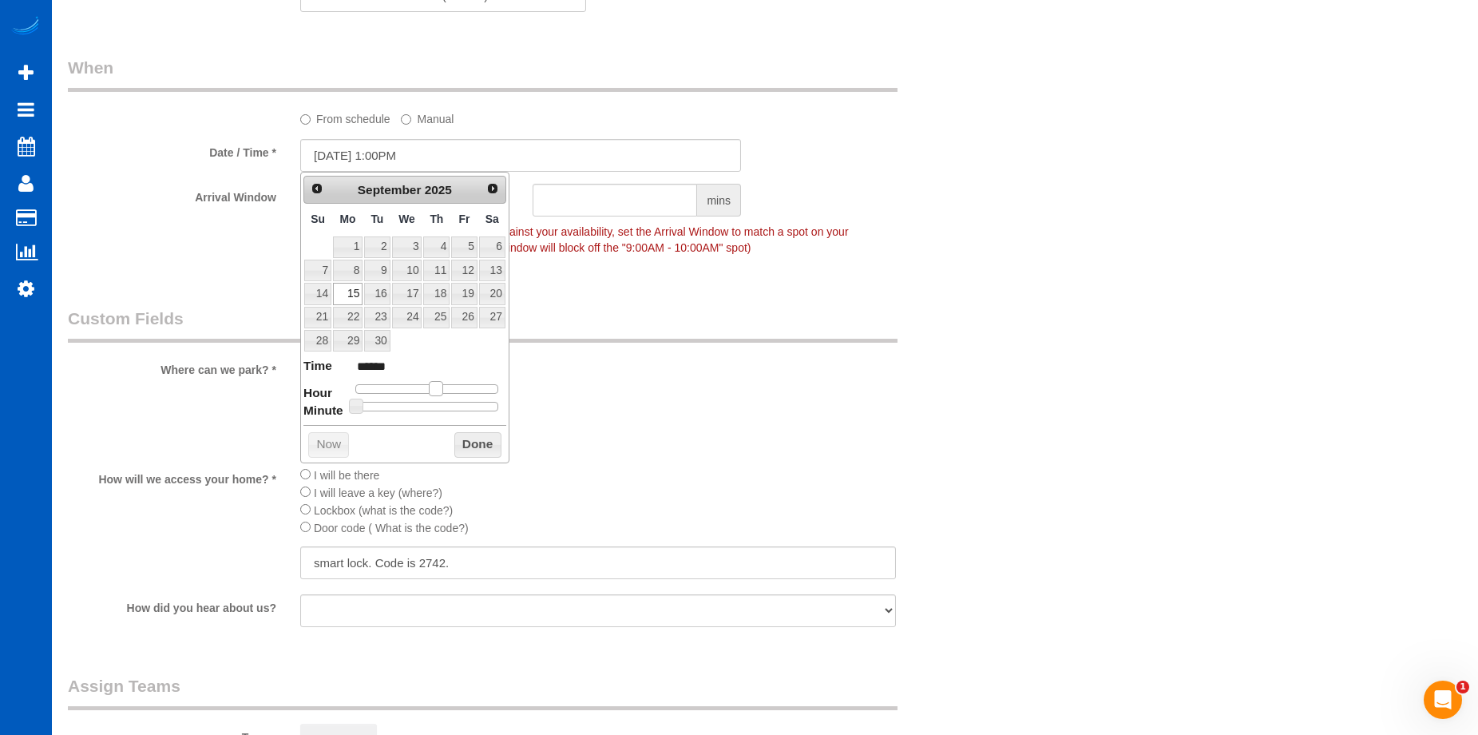
type input "*******"
drag, startPoint x: 419, startPoint y: 387, endPoint x: 448, endPoint y: 404, distance: 33.7
click at [428, 387] on span at bounding box center [429, 388] width 14 height 14
drag, startPoint x: 470, startPoint y: 440, endPoint x: 480, endPoint y: 419, distance: 23.2
click at [470, 440] on button "Done" at bounding box center [477, 445] width 47 height 26
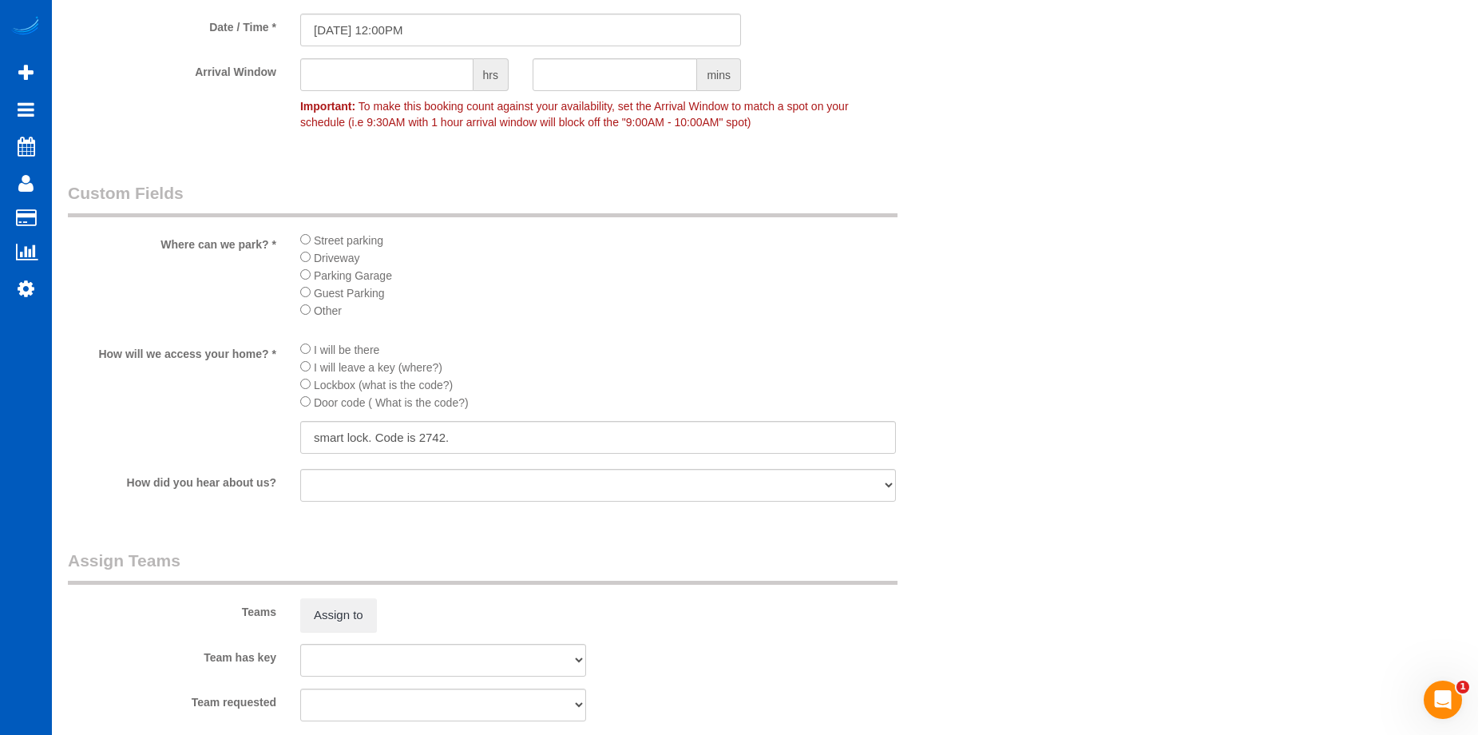
scroll to position [1837, 0]
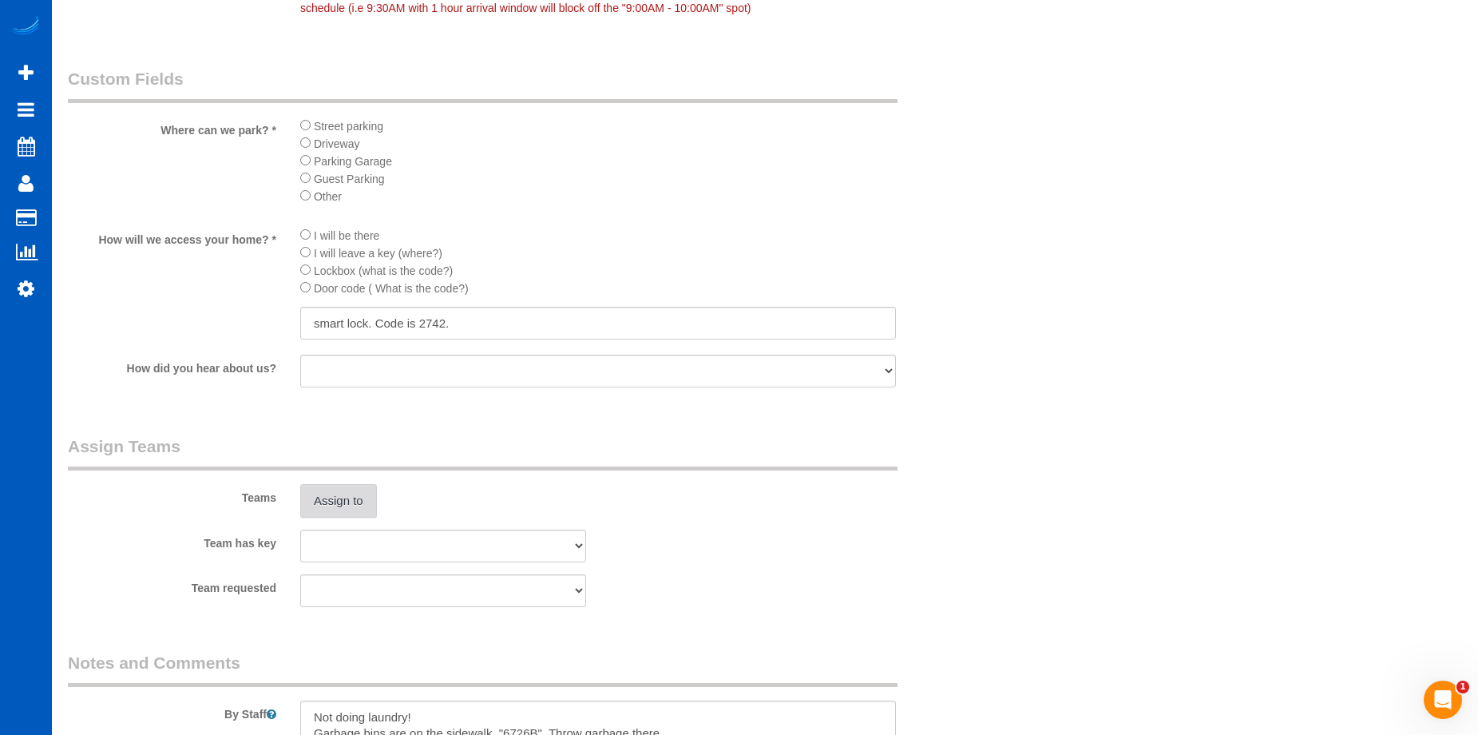
click at [343, 495] on button "Assign to" at bounding box center [338, 501] width 77 height 34
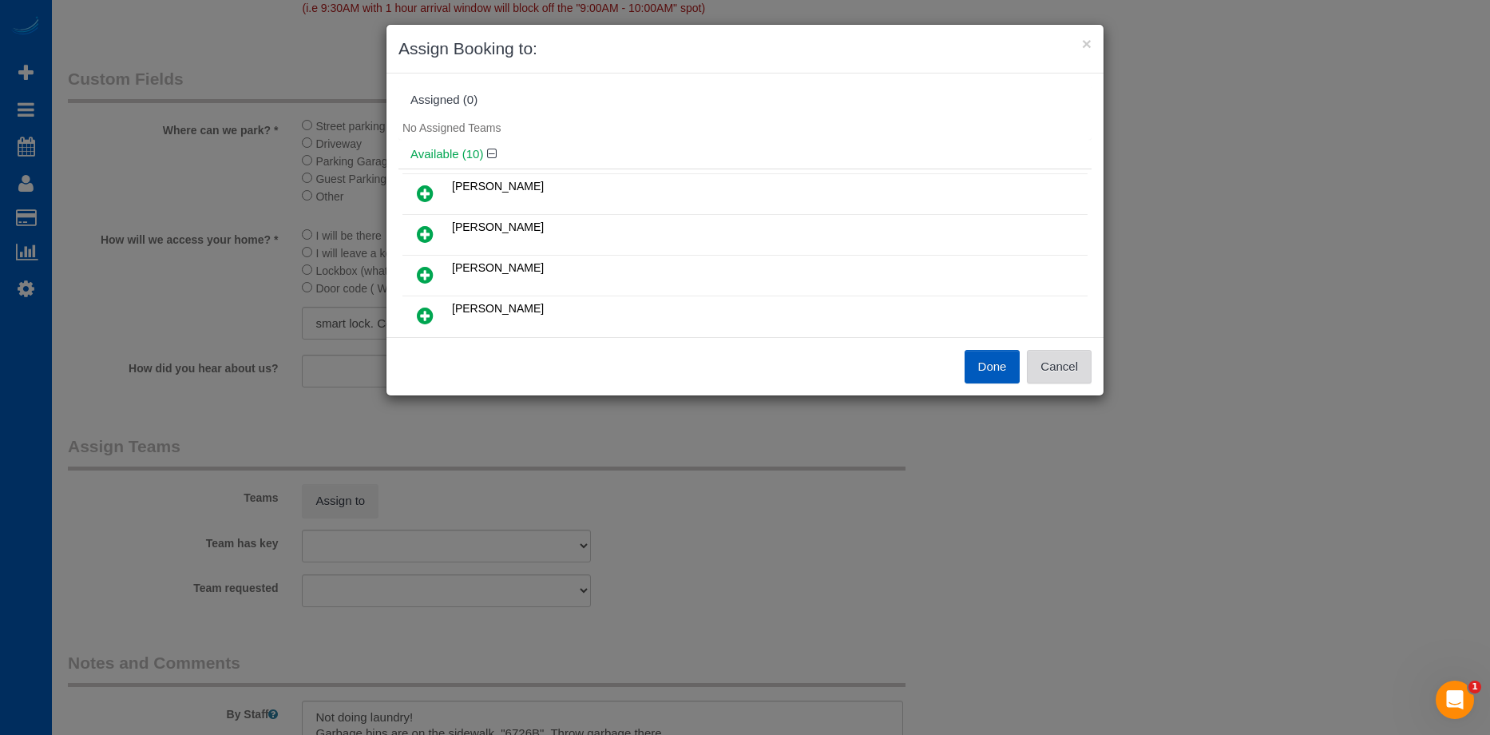
click at [1041, 368] on button "Cancel" at bounding box center [1059, 367] width 65 height 34
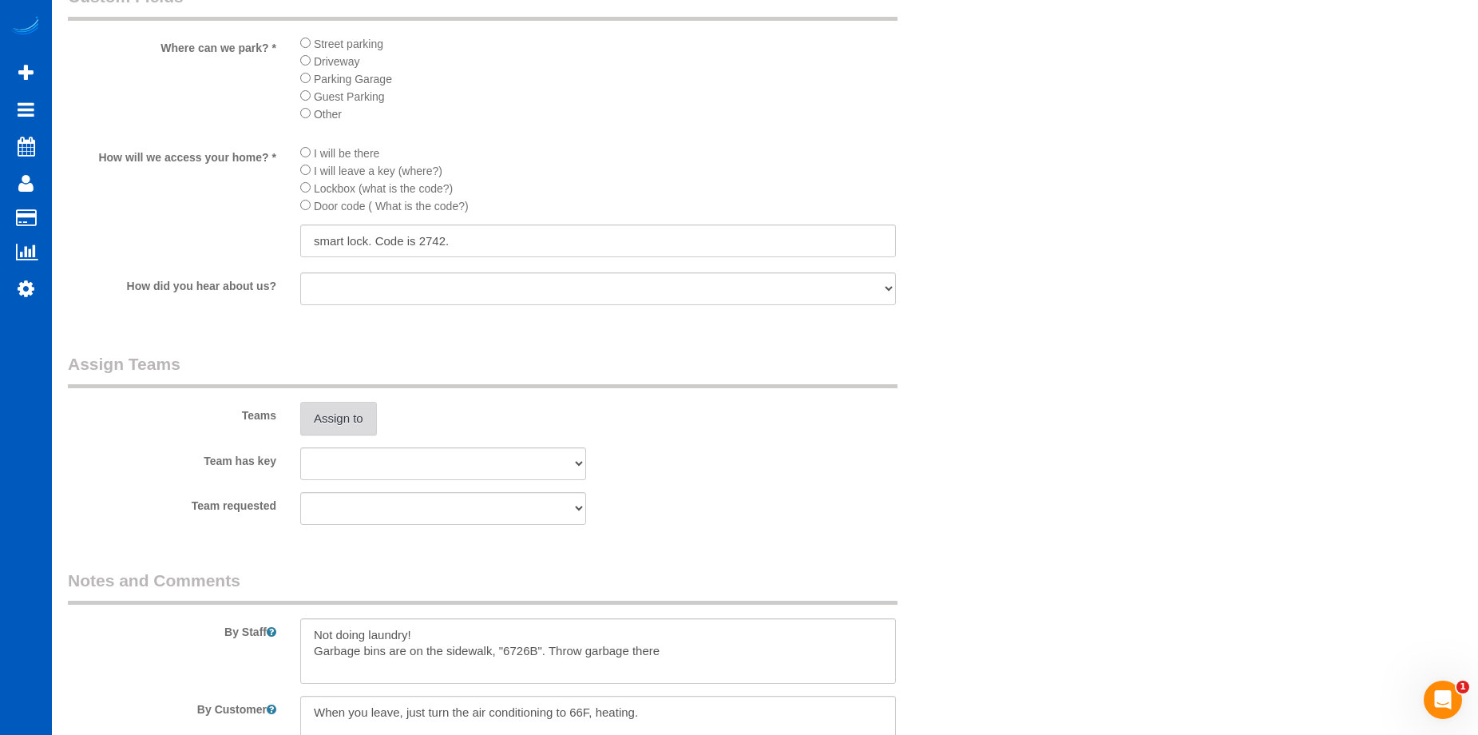
scroll to position [1996, 0]
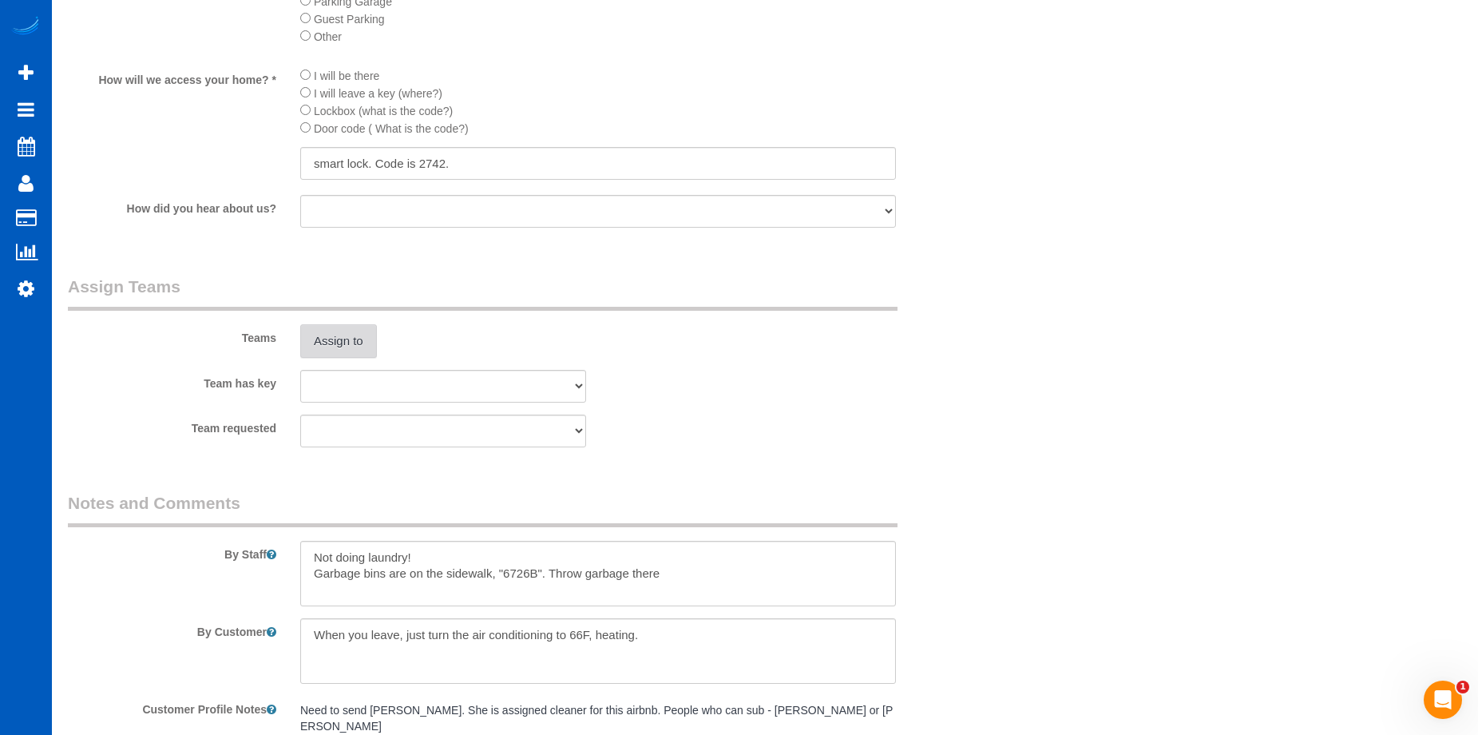
click at [327, 335] on button "Assign to" at bounding box center [338, 341] width 77 height 34
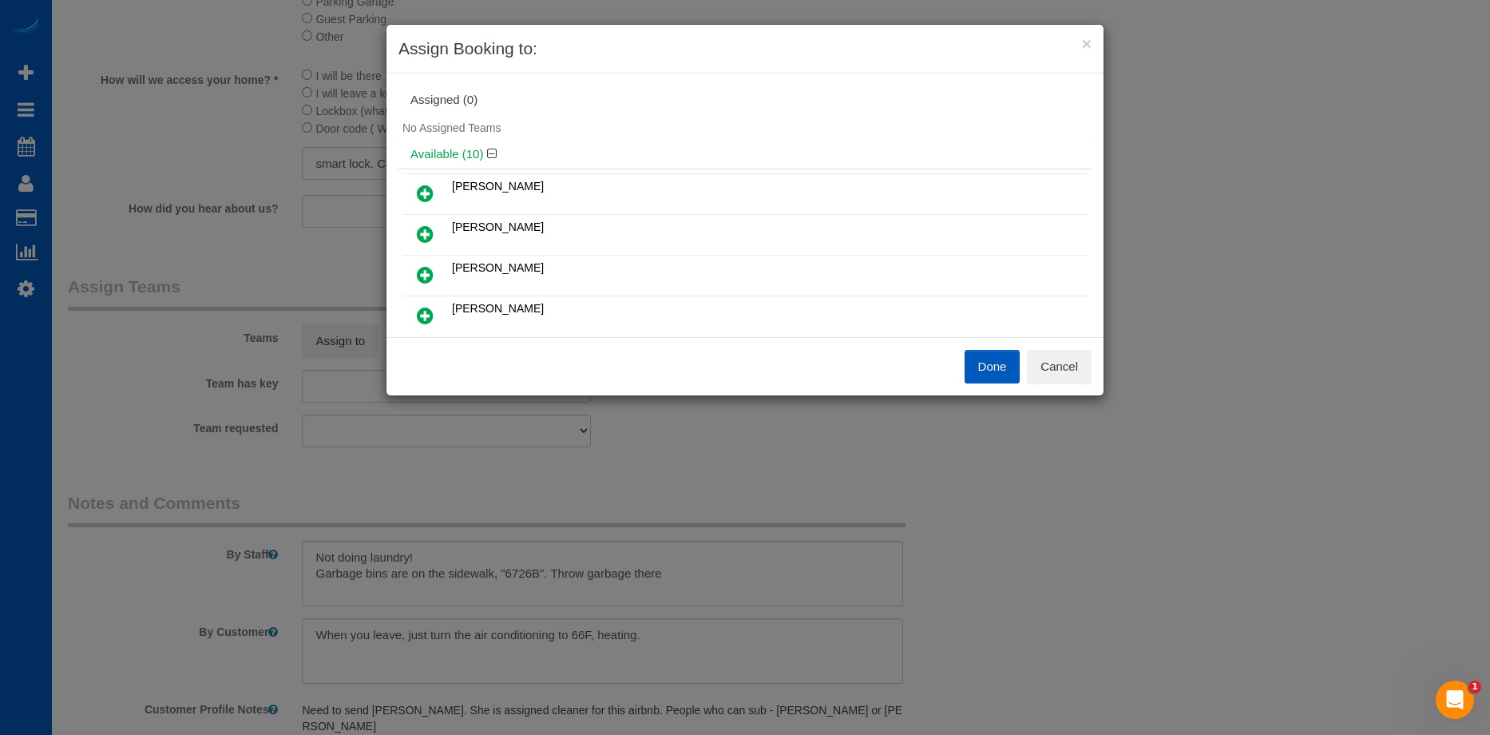
click at [435, 184] on link at bounding box center [425, 194] width 38 height 32
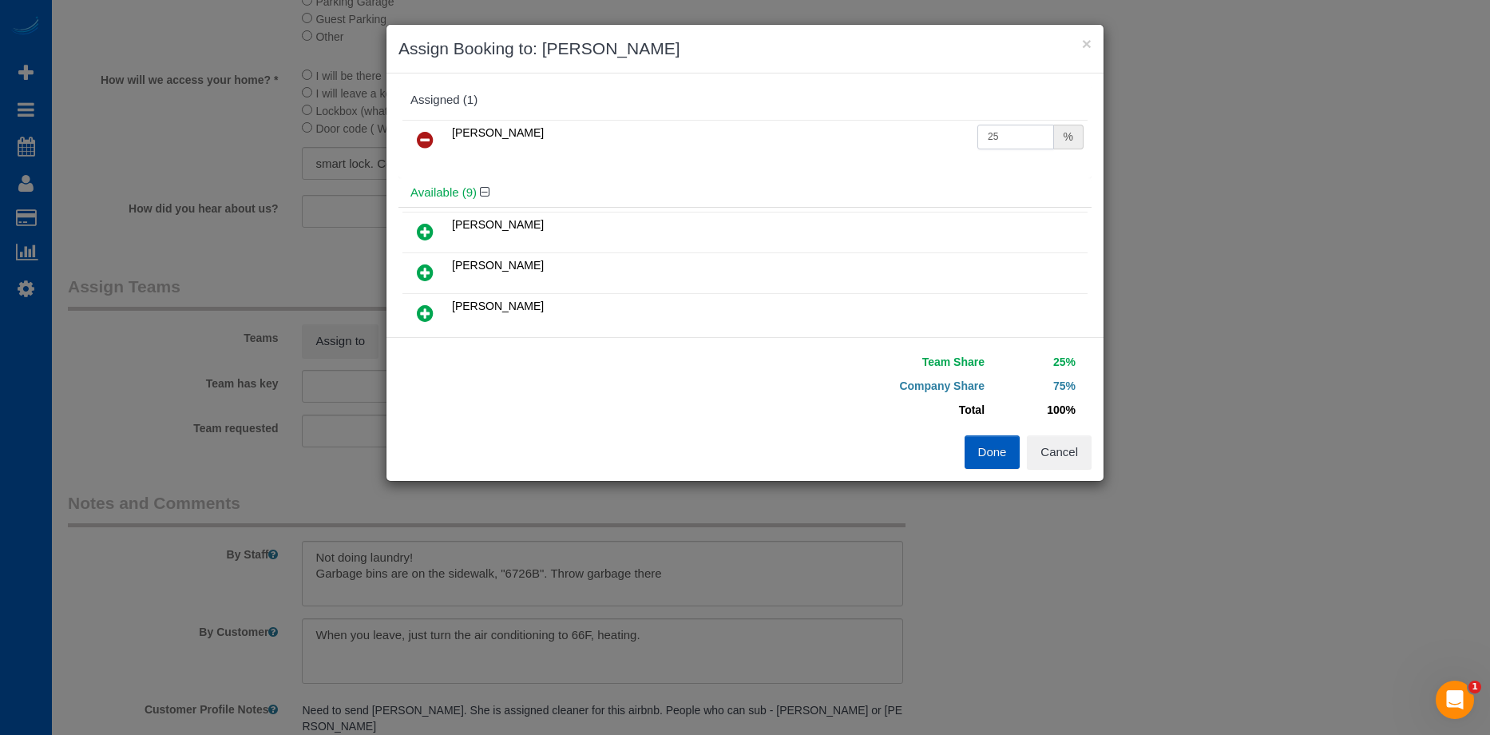
click at [997, 135] on input "25" at bounding box center [1015, 137] width 77 height 25
drag, startPoint x: 932, startPoint y: 126, endPoint x: 816, endPoint y: 116, distance: 116.3
click at [814, 117] on div "Alona Tarasiuk 25 %" at bounding box center [744, 147] width 693 height 62
type input "60"
click at [996, 445] on button "Done" at bounding box center [993, 452] width 56 height 34
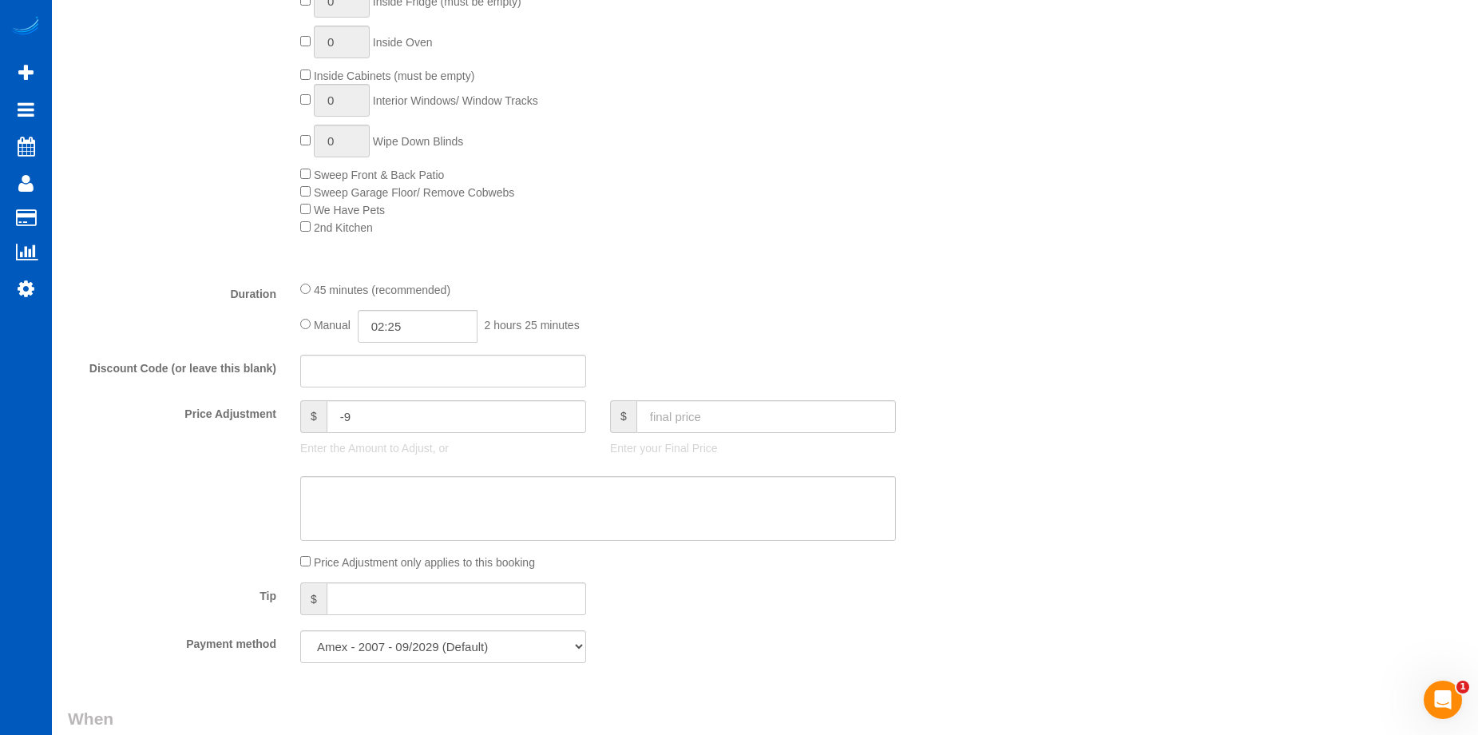
scroll to position [1038, 0]
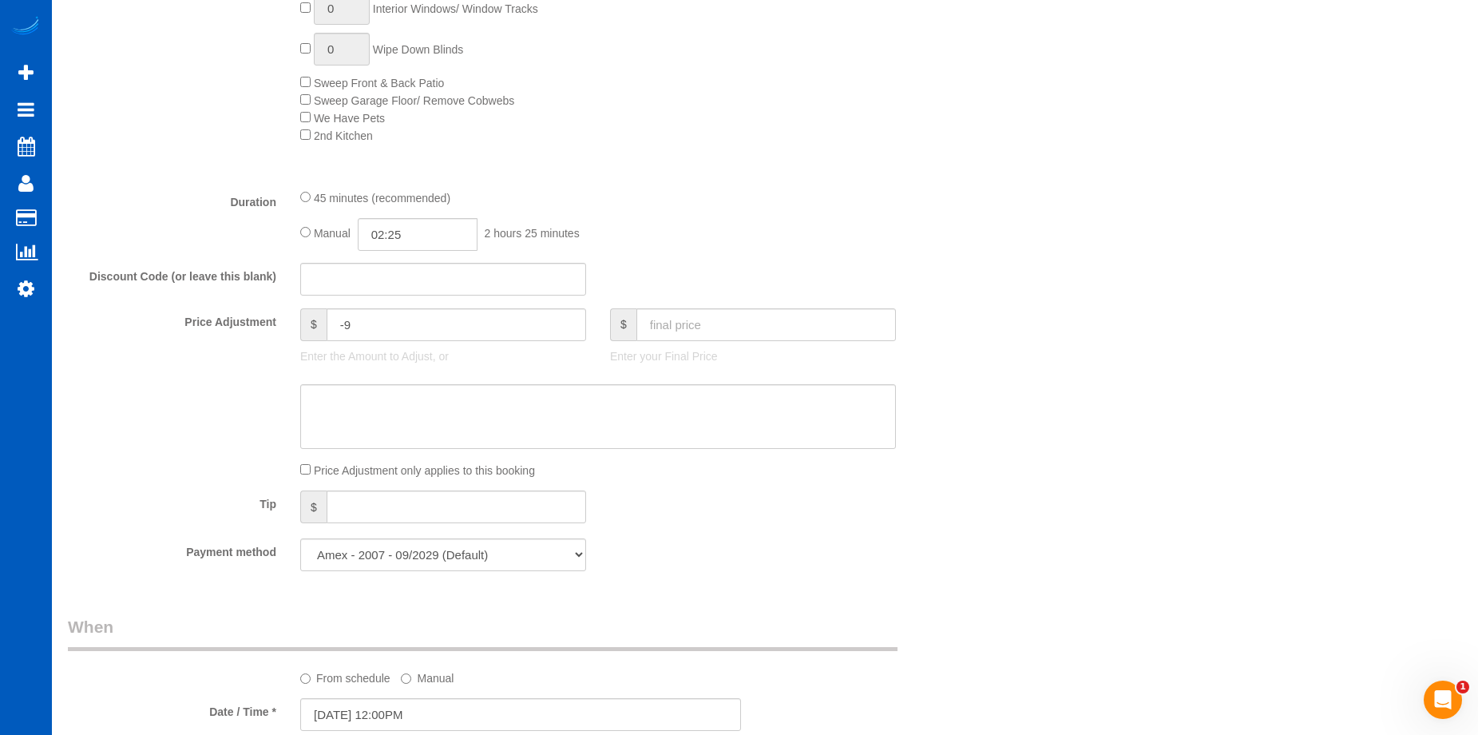
click at [725, 341] on div at bounding box center [753, 342] width 286 height 3
click at [733, 328] on input "text" at bounding box center [766, 324] width 260 height 33
type input "100"
click at [741, 413] on textarea at bounding box center [598, 416] width 596 height 65
type input "-59"
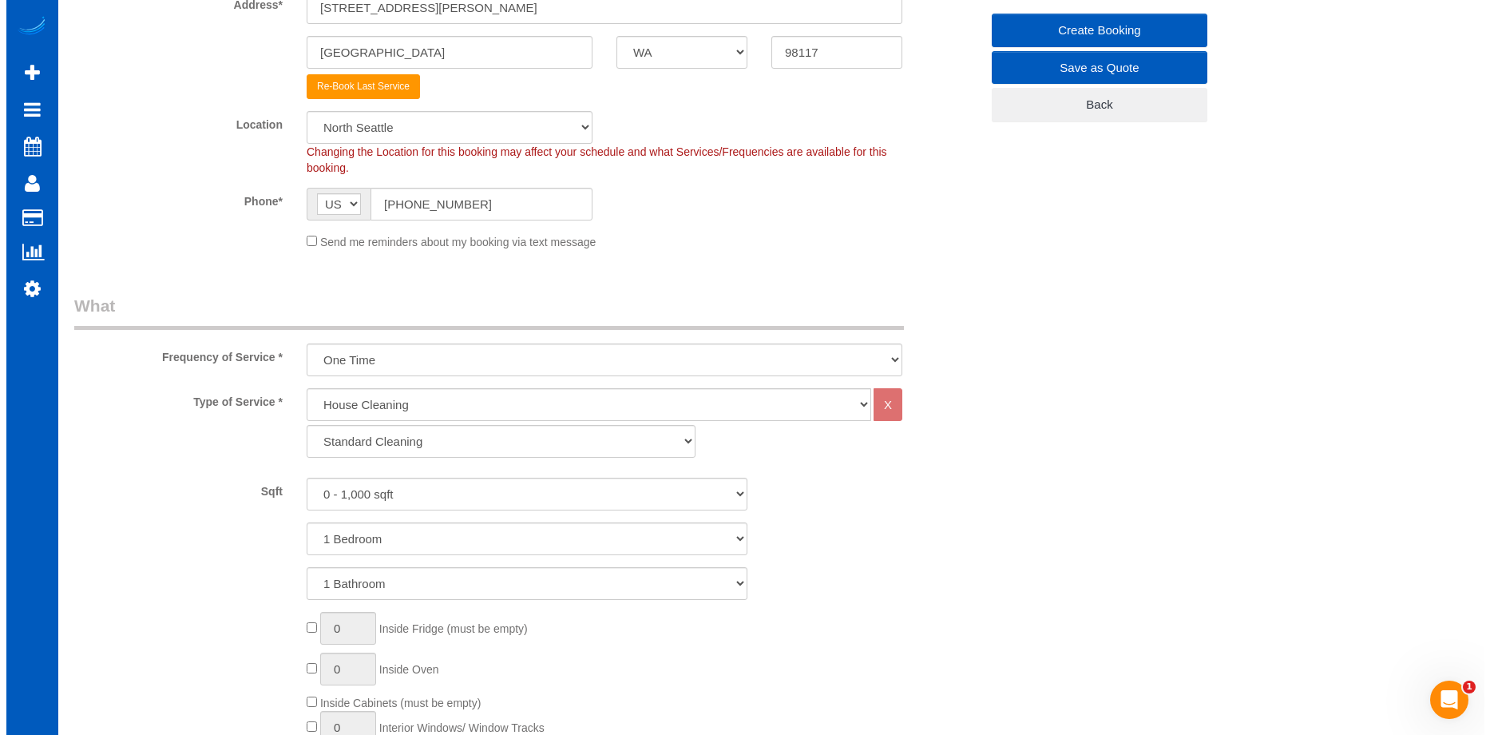
scroll to position [0, 0]
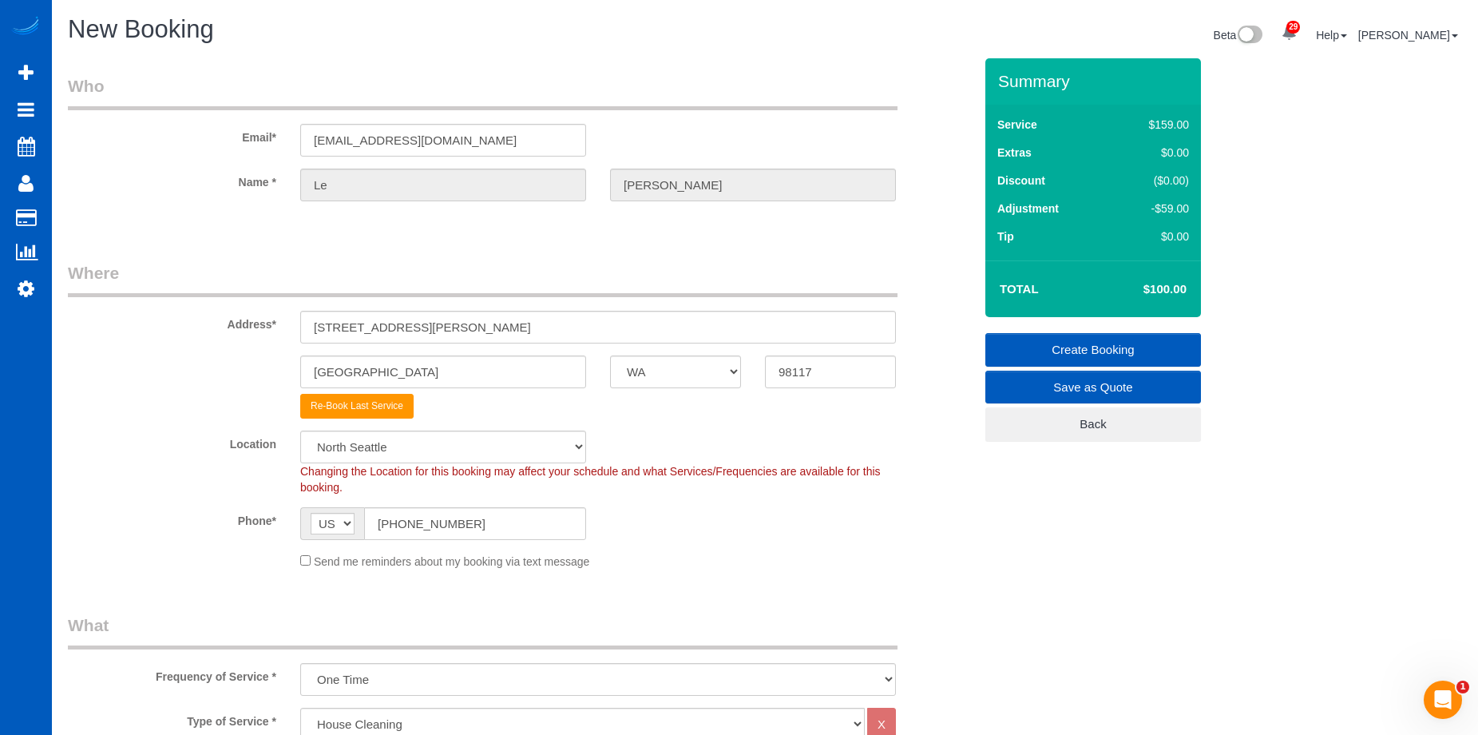
click at [1063, 344] on link "Create Booking" at bounding box center [1093, 350] width 216 height 34
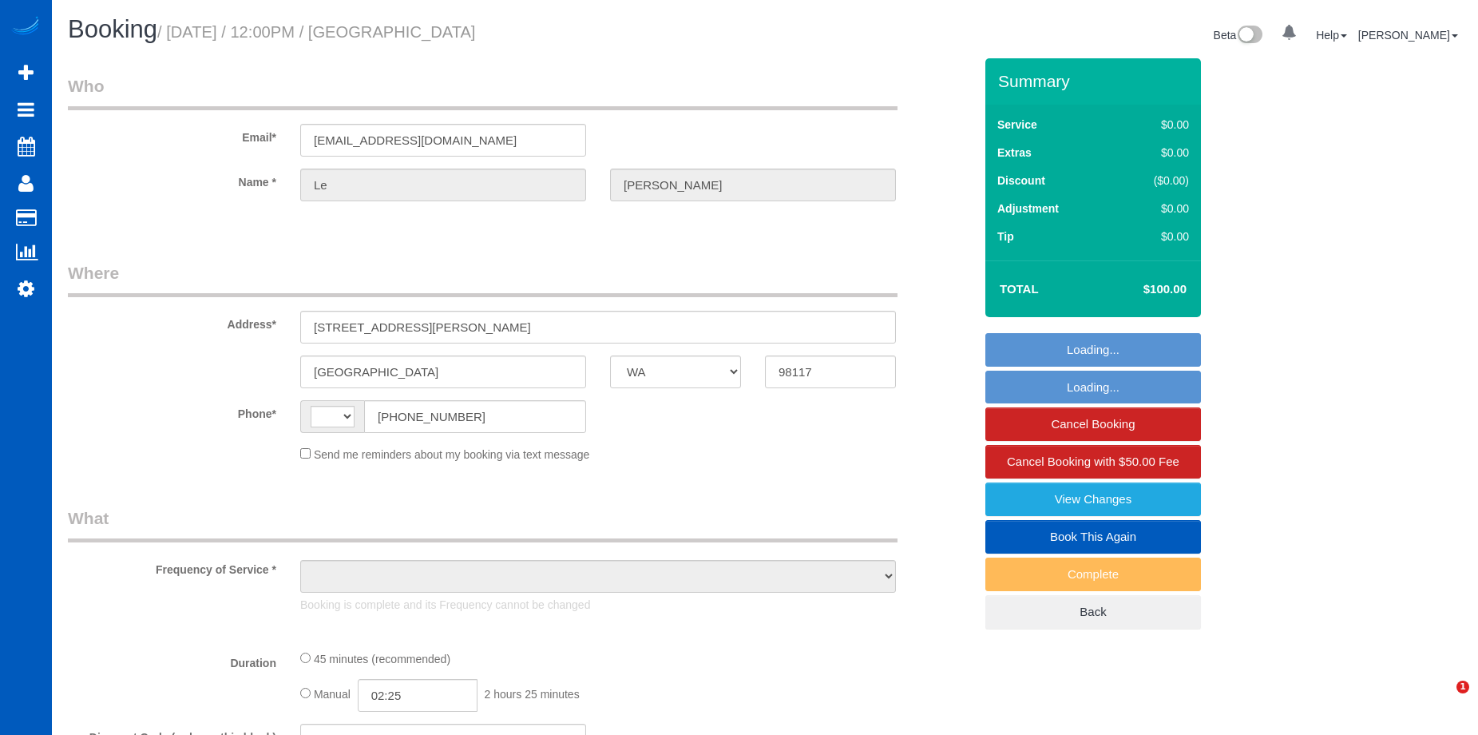
select select "WA"
select select "object:569"
select select "string:fspay-f08487bf-3dc0-469e-b5c6-e108a06f3390"
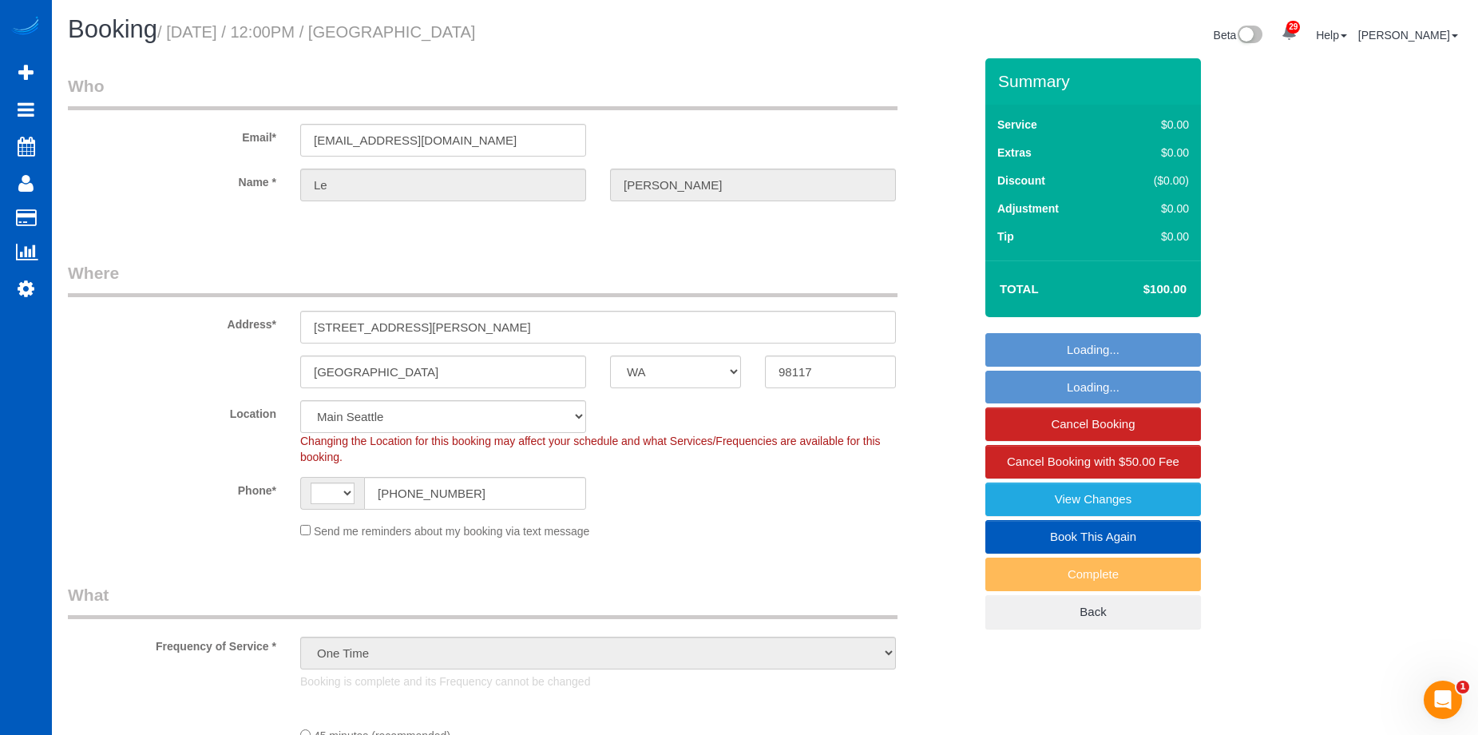
select select "string:[GEOGRAPHIC_DATA]"
select select "object:1037"
select select "199"
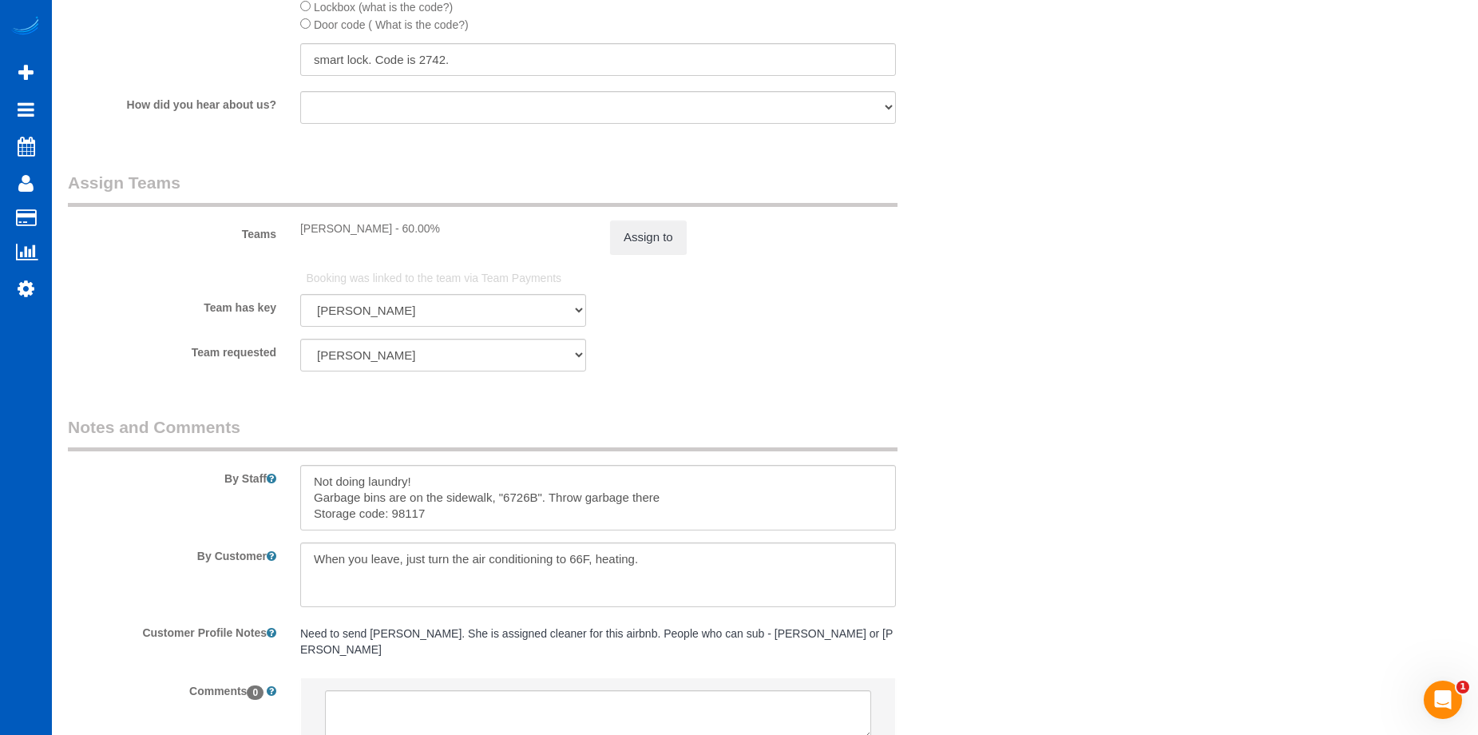
scroll to position [2236, 0]
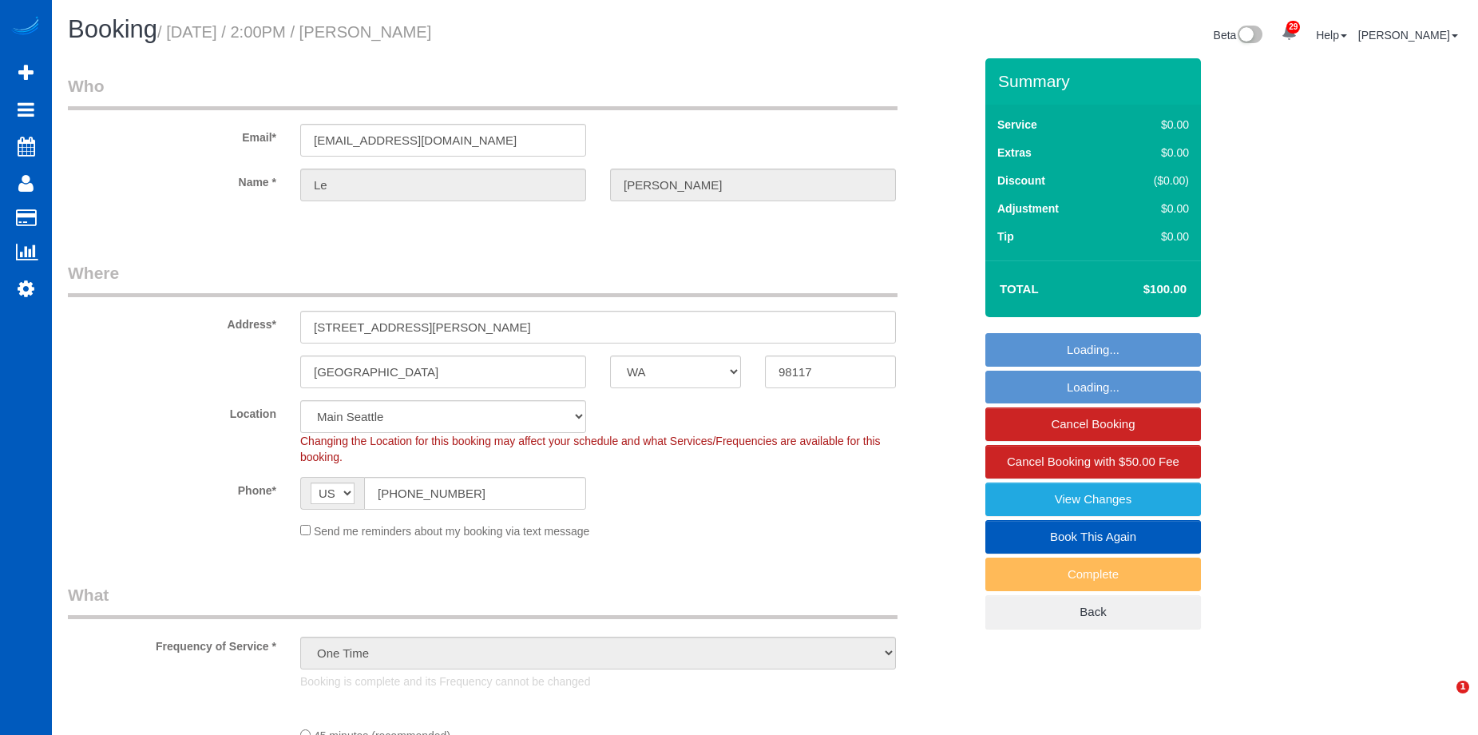
select select "WA"
select select "string:fspay-f08487bf-3dc0-469e-b5c6-e108a06f3390"
select select "object:923"
select select "spot1"
select select "199"
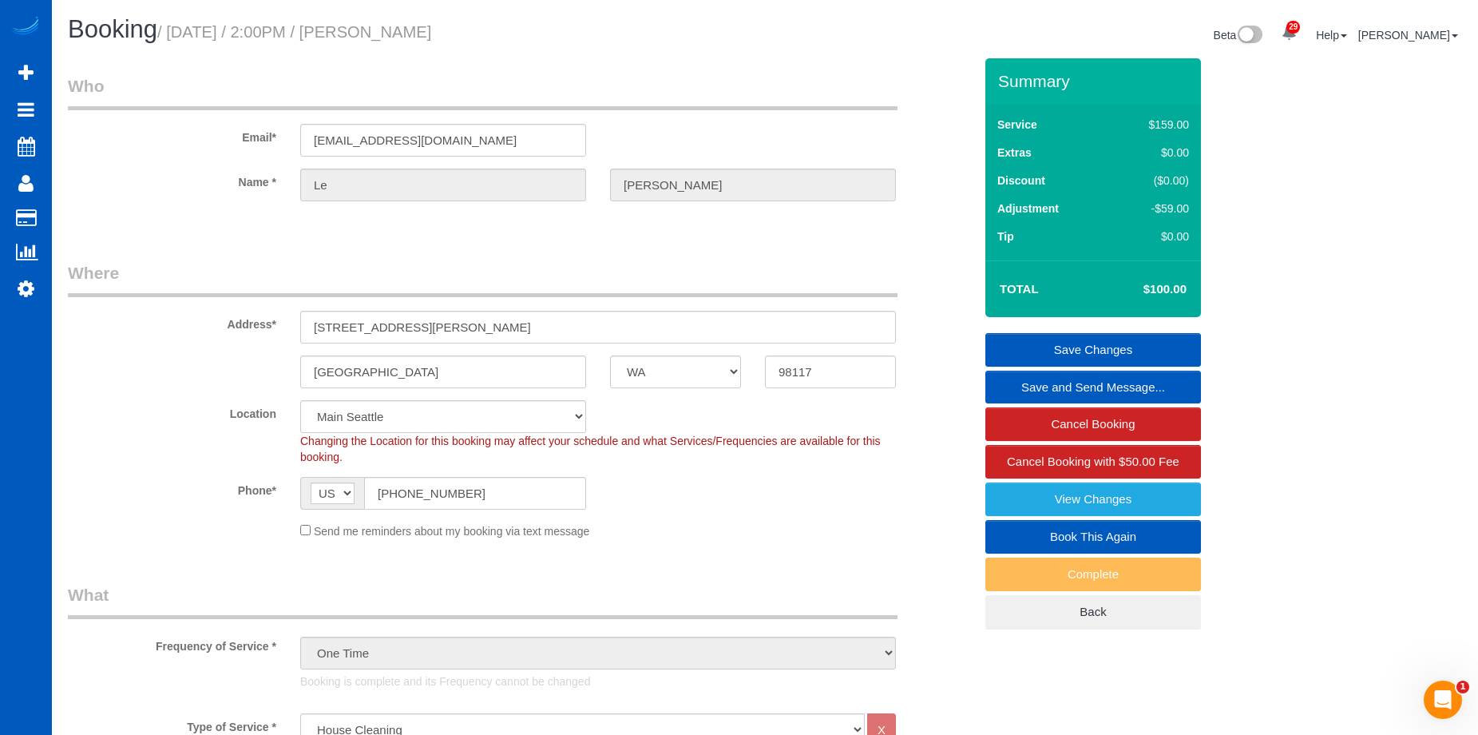
click at [1038, 537] on link "Book This Again" at bounding box center [1093, 537] width 216 height 34
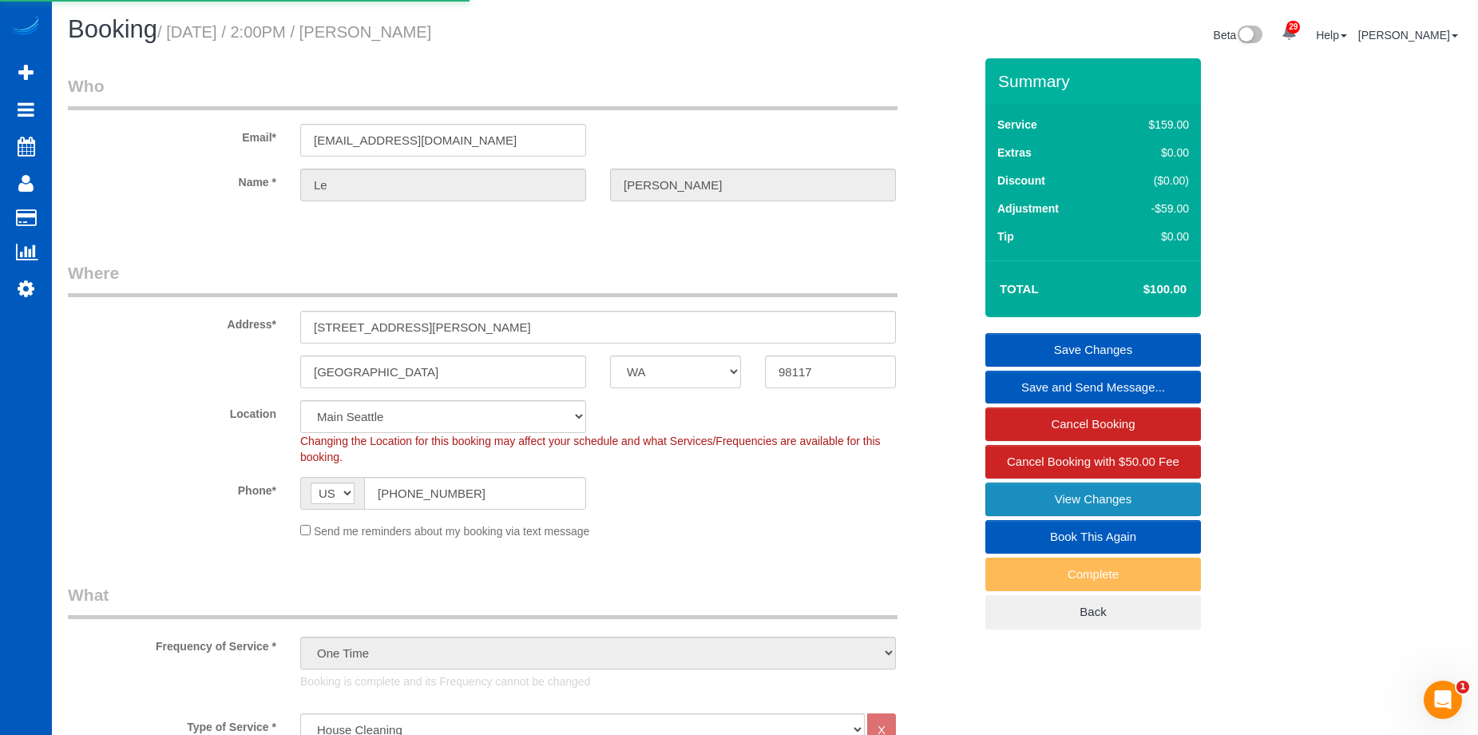
select select "WA"
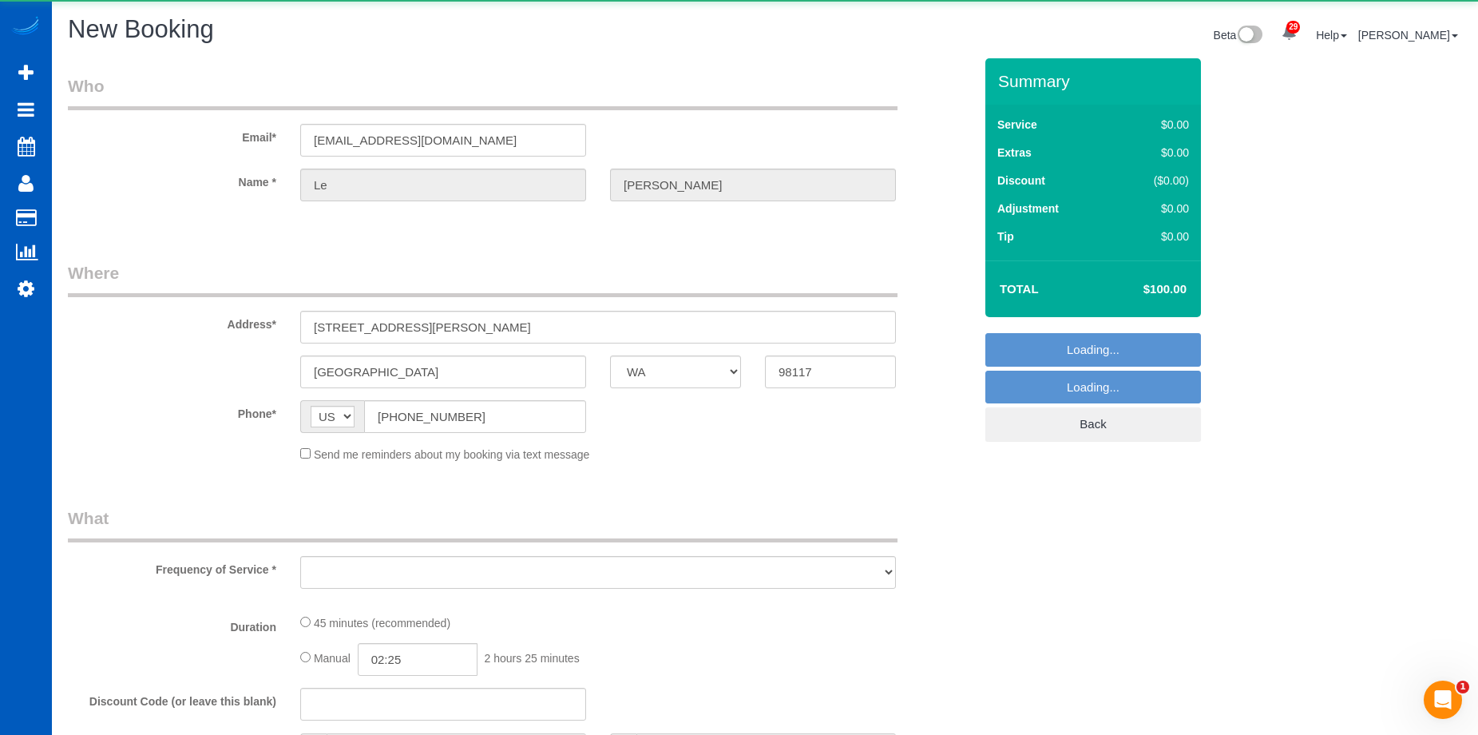
select select "string:fspay-f08487bf-3dc0-469e-b5c6-e108a06f3390"
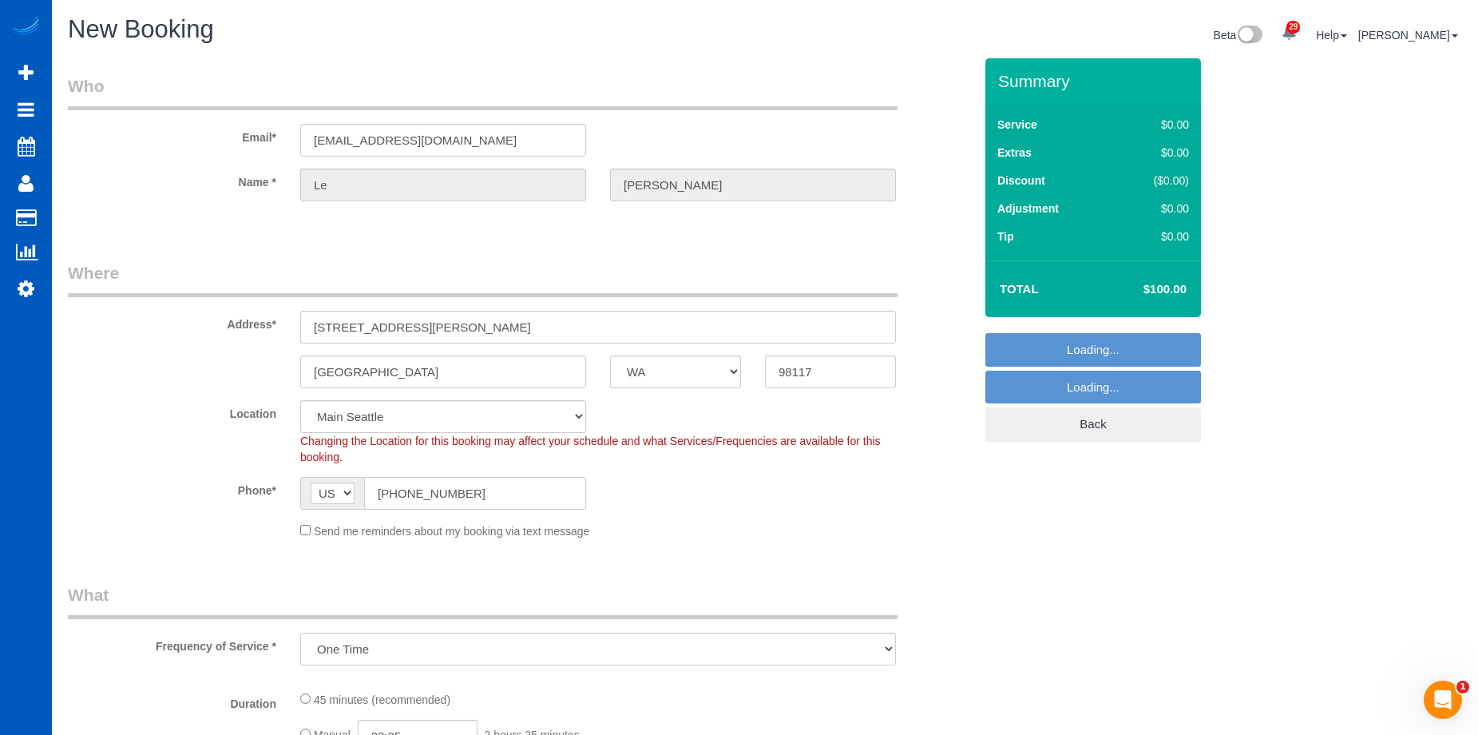
select select "object:1956"
select select "199"
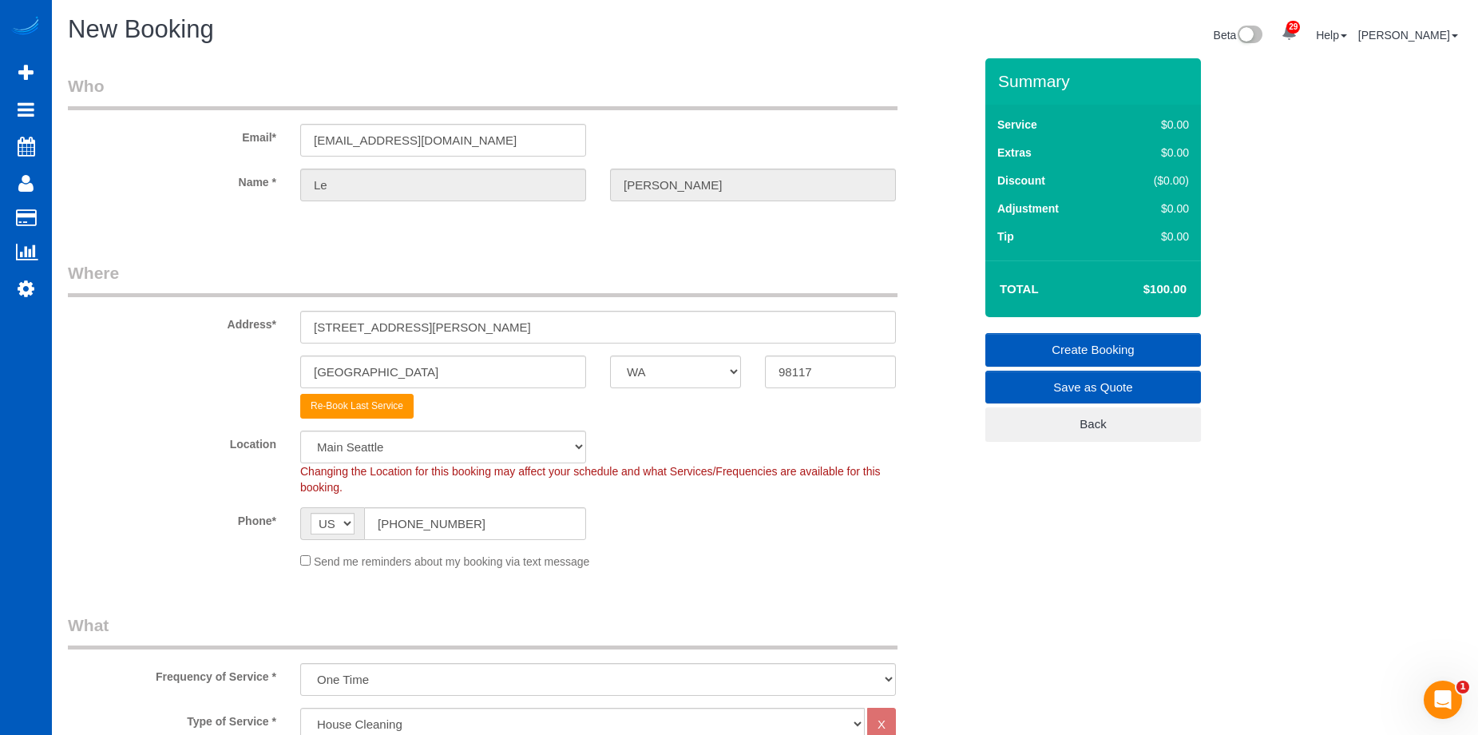
select select "1"
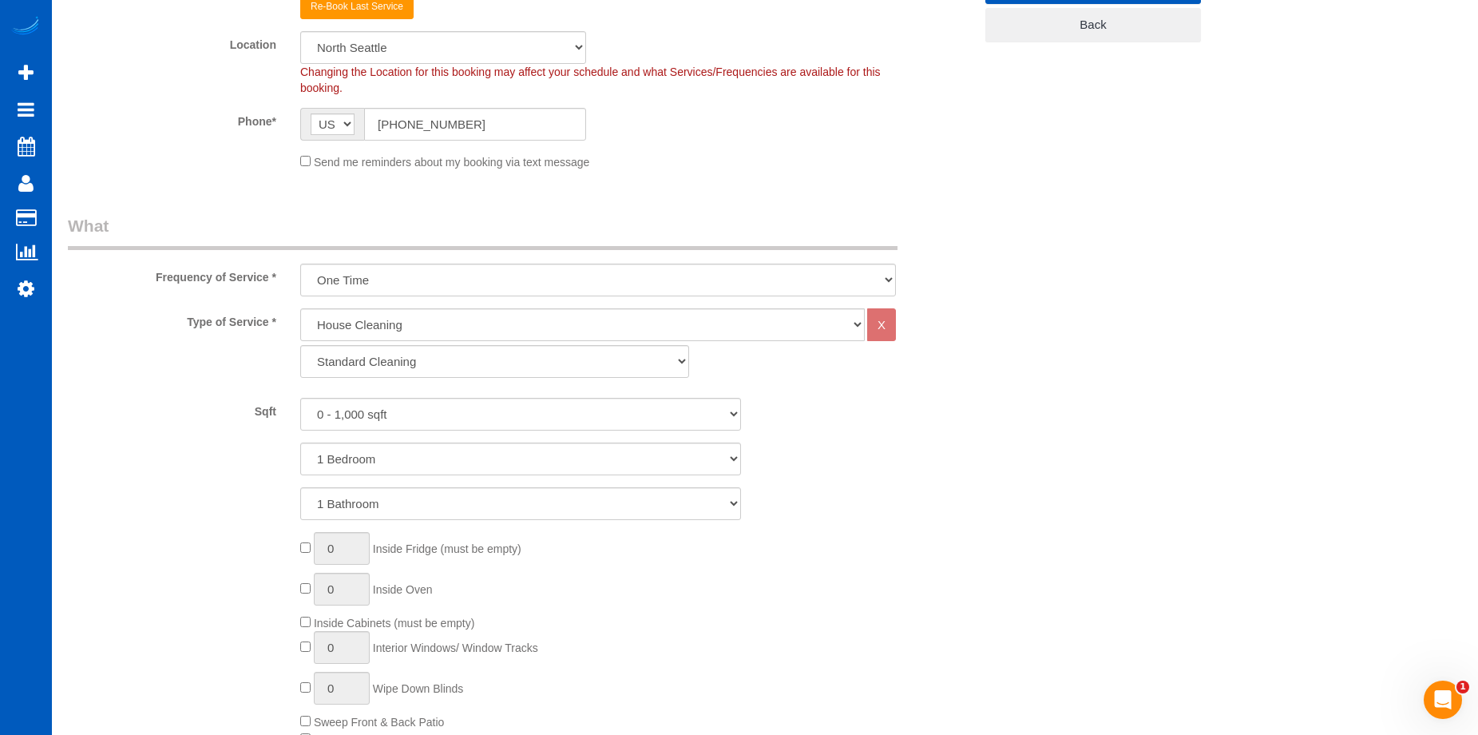
select select "object:2045"
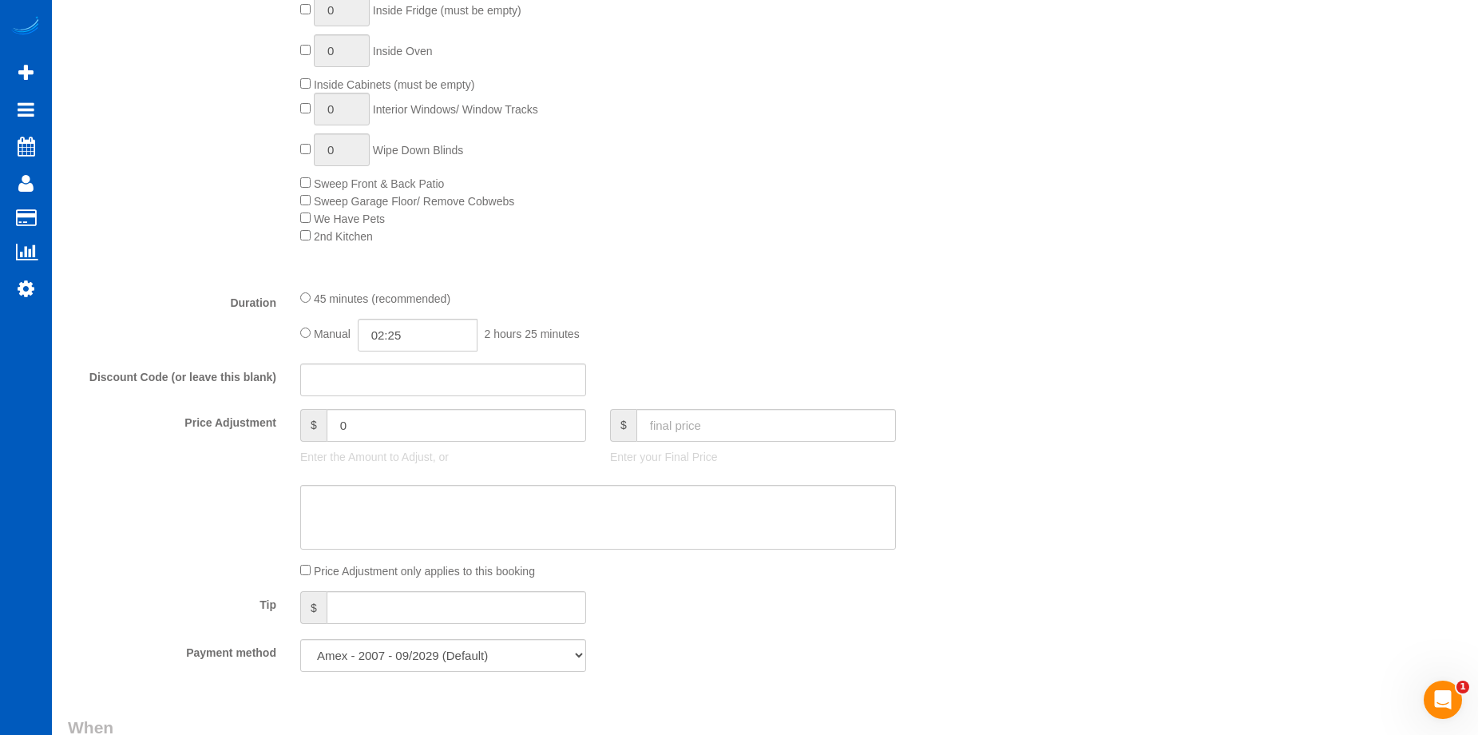
scroll to position [1038, 0]
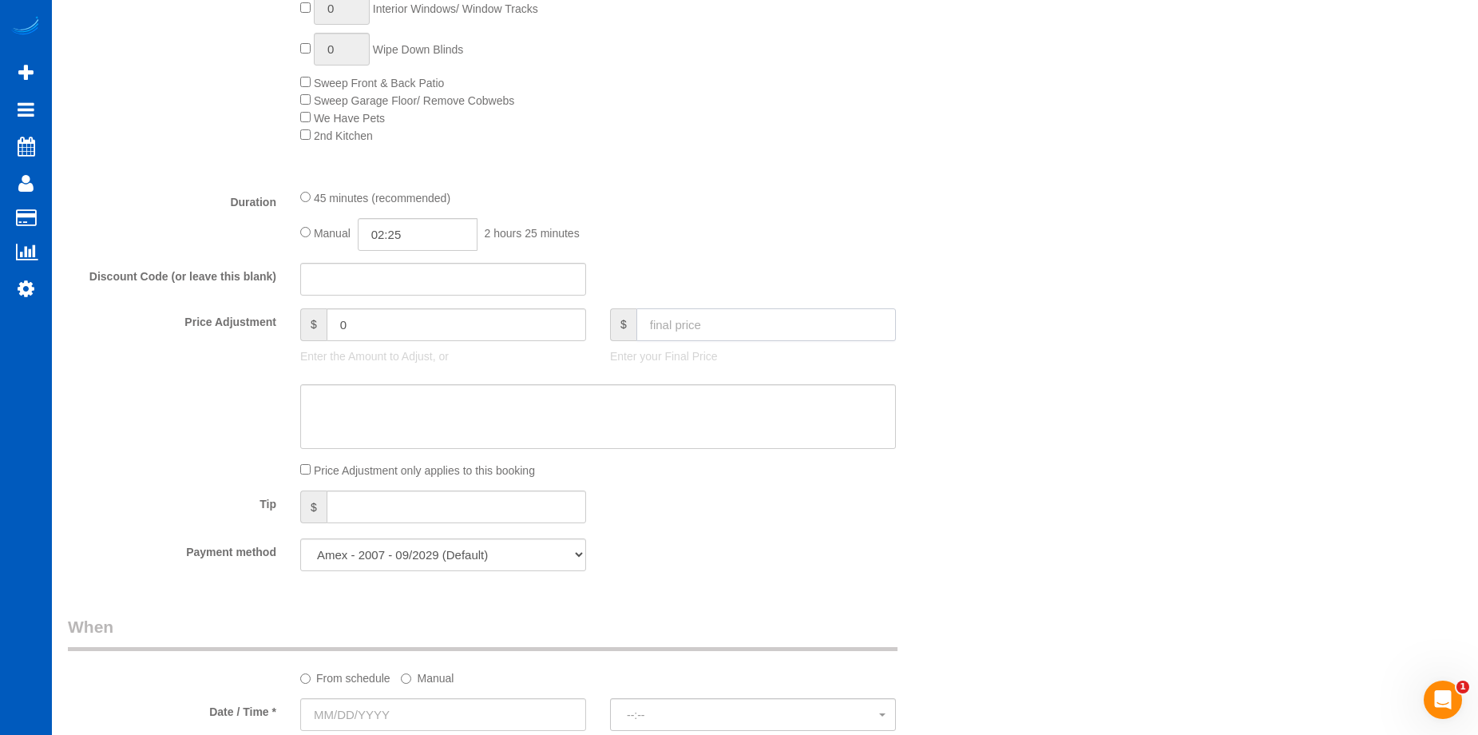
click at [731, 327] on input "text" at bounding box center [766, 324] width 260 height 33
type input "100"
click at [712, 396] on textarea at bounding box center [598, 416] width 596 height 65
type input "-59"
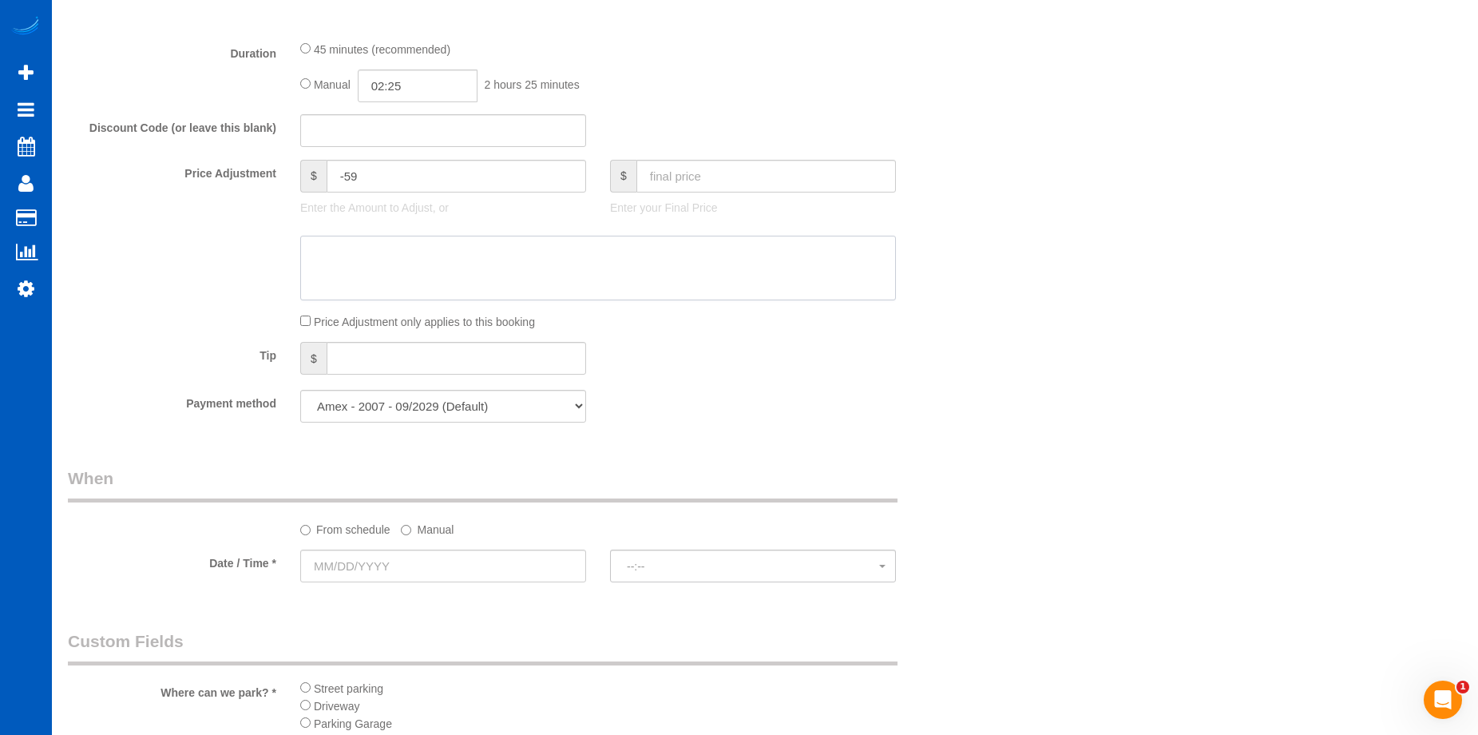
scroll to position [1358, 0]
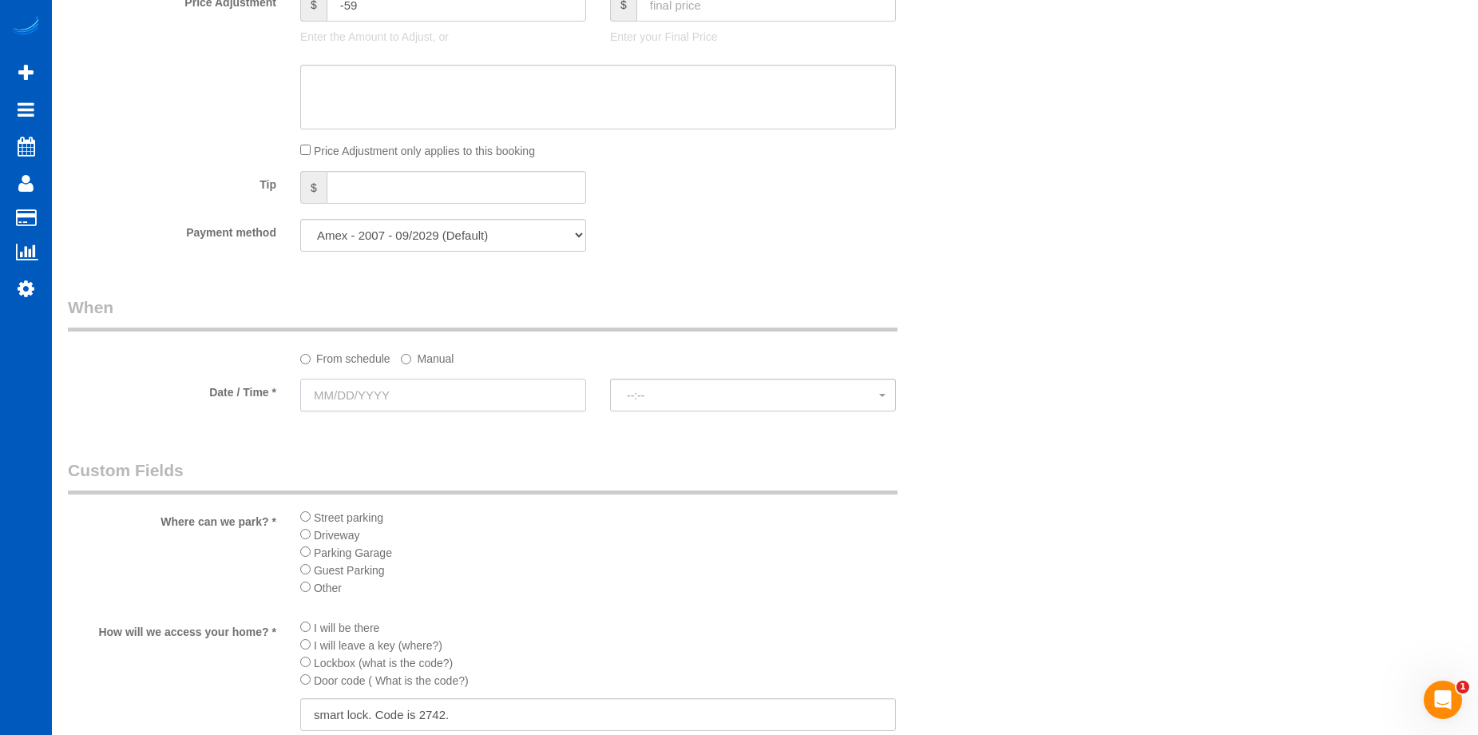
click at [493, 390] on input "text" at bounding box center [443, 395] width 286 height 33
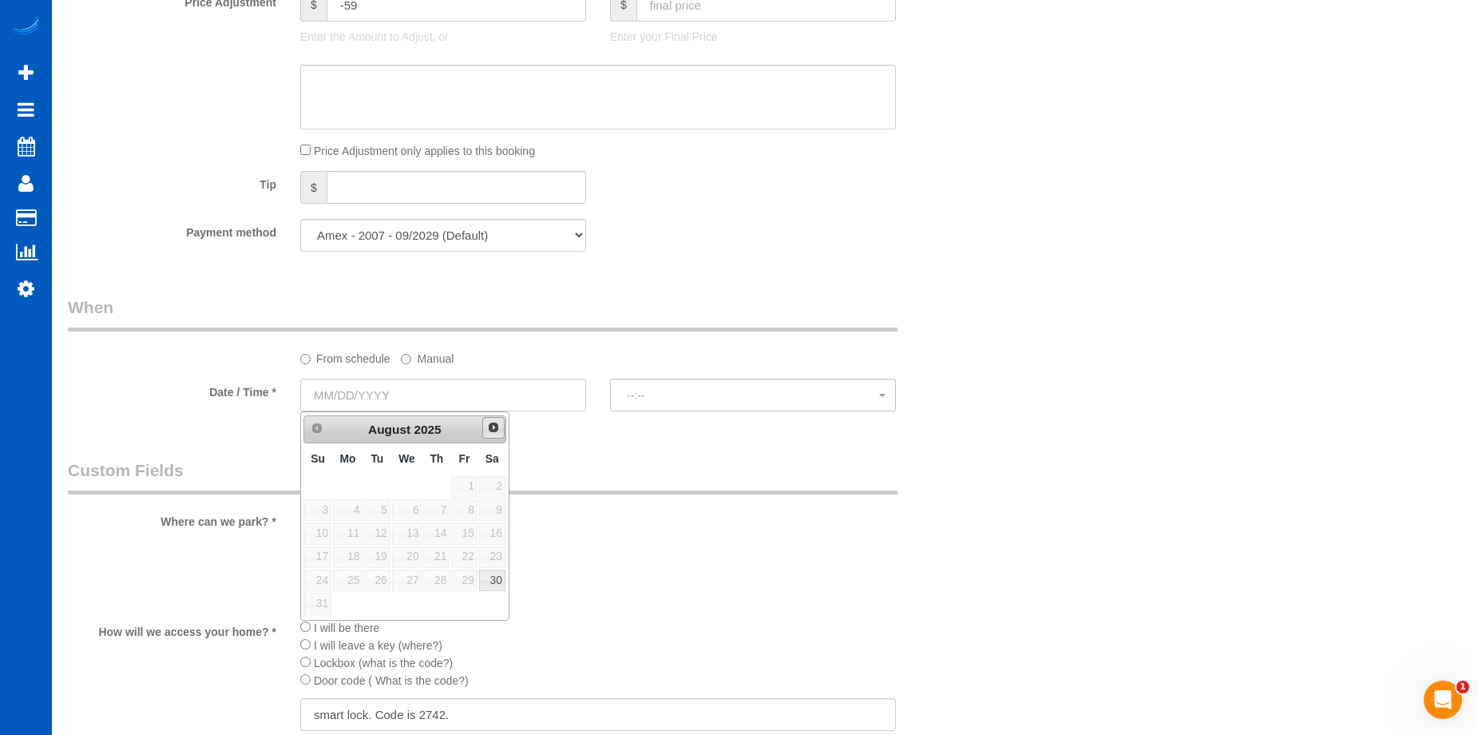
click at [487, 430] on span "Next" at bounding box center [493, 427] width 13 height 13
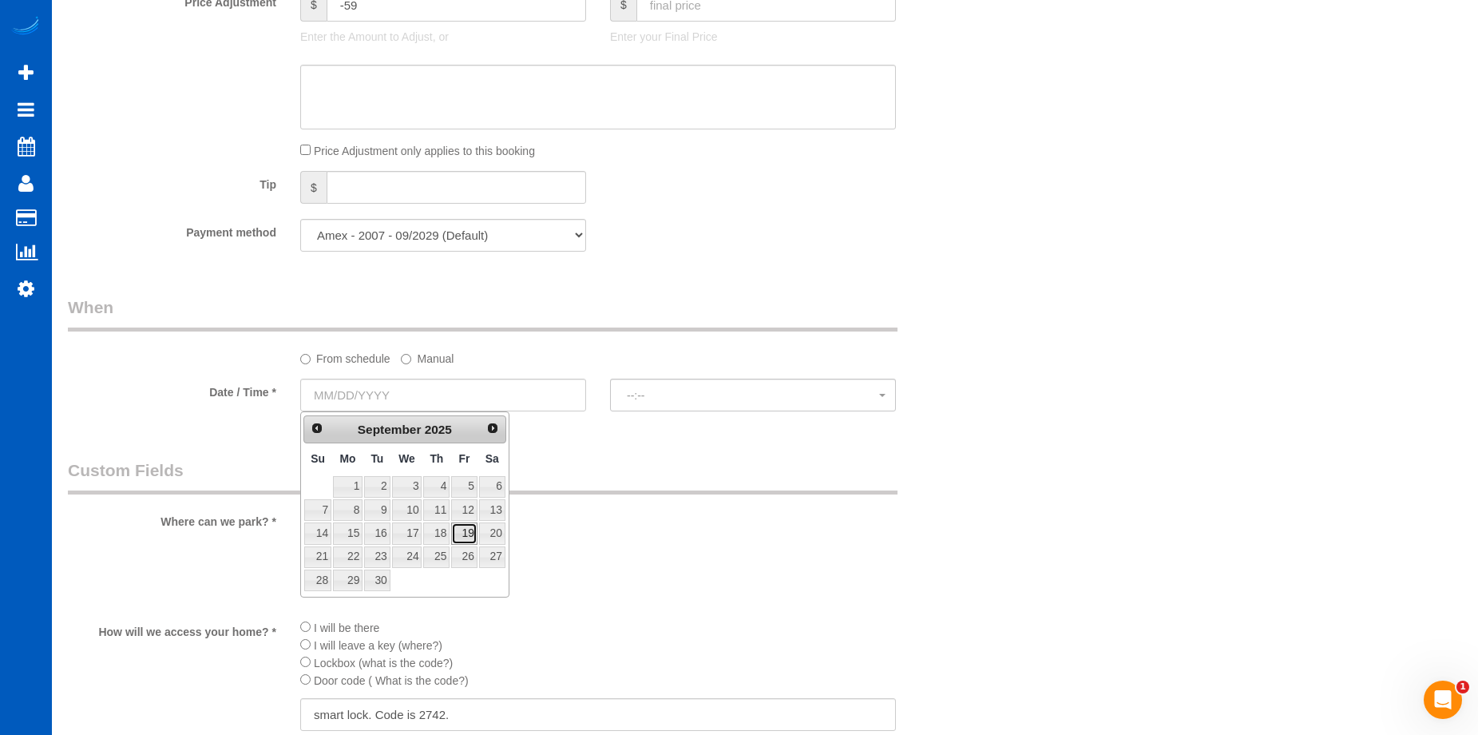
click at [470, 537] on link "19" at bounding box center [464, 533] width 26 height 22
type input "[DATE]"
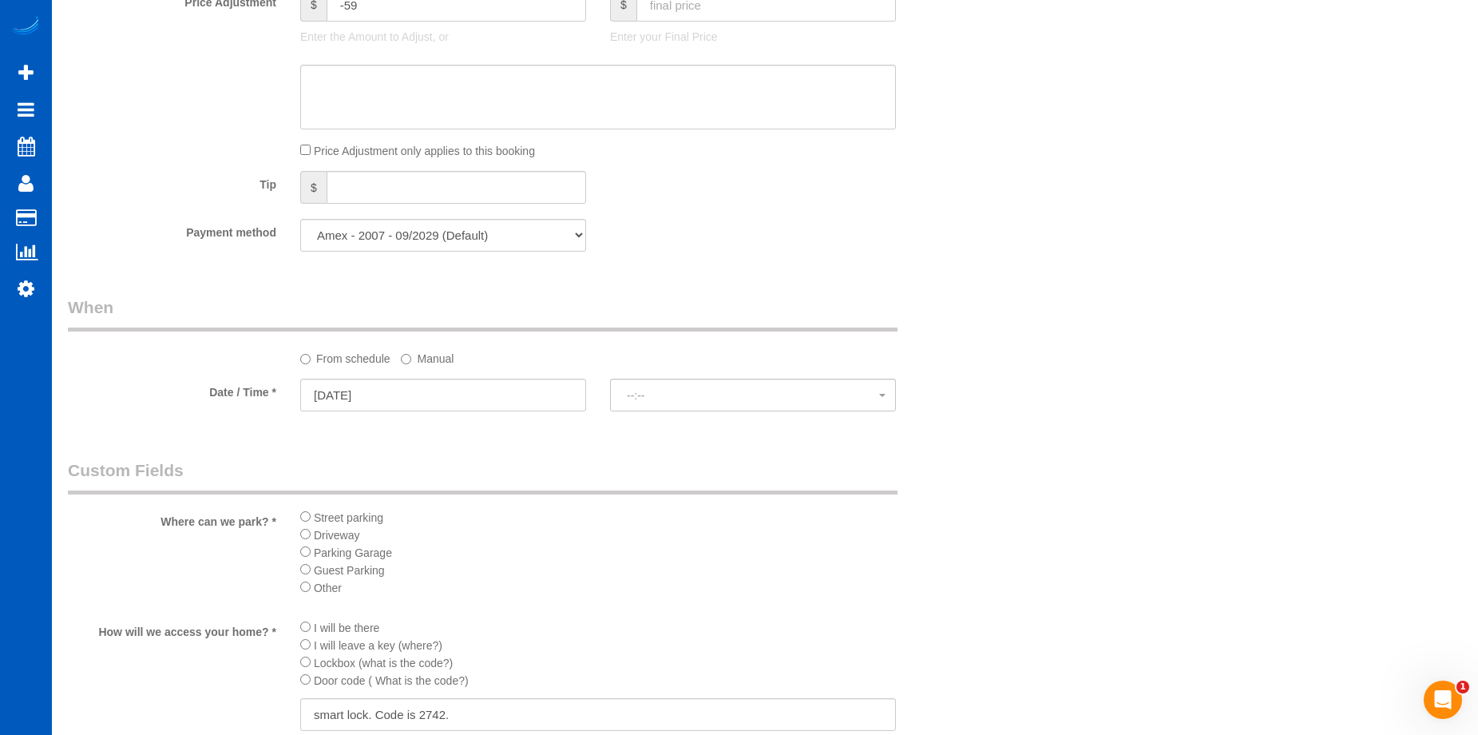
select select "spot11"
click at [443, 361] on label "Manual" at bounding box center [427, 356] width 53 height 22
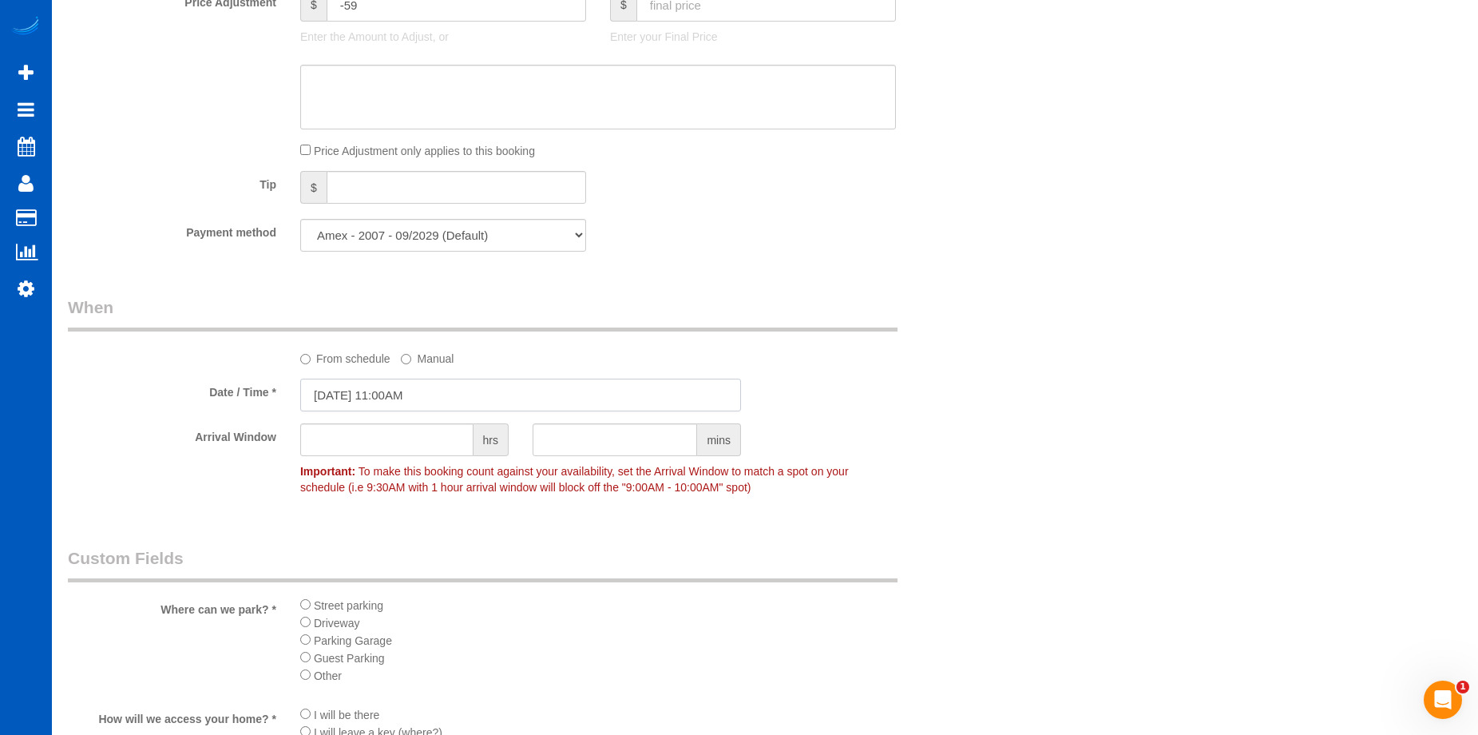
click at [453, 388] on input "[DATE] 11:00AM" at bounding box center [520, 395] width 441 height 33
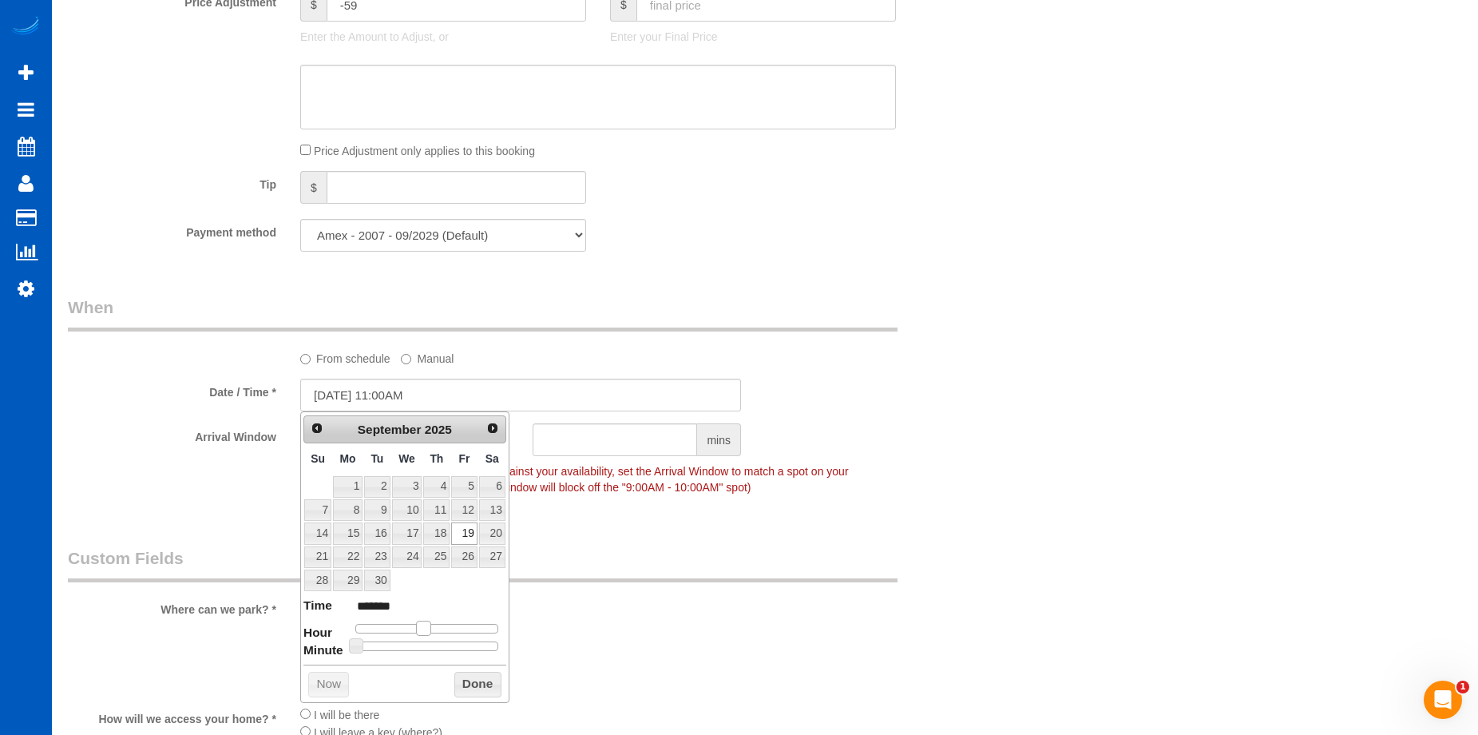
type input "[DATE] 12:00PM"
type input "*******"
type input "[DATE] 11:00AM"
type input "*******"
drag, startPoint x: 423, startPoint y: 628, endPoint x: 402, endPoint y: 620, distance: 23.0
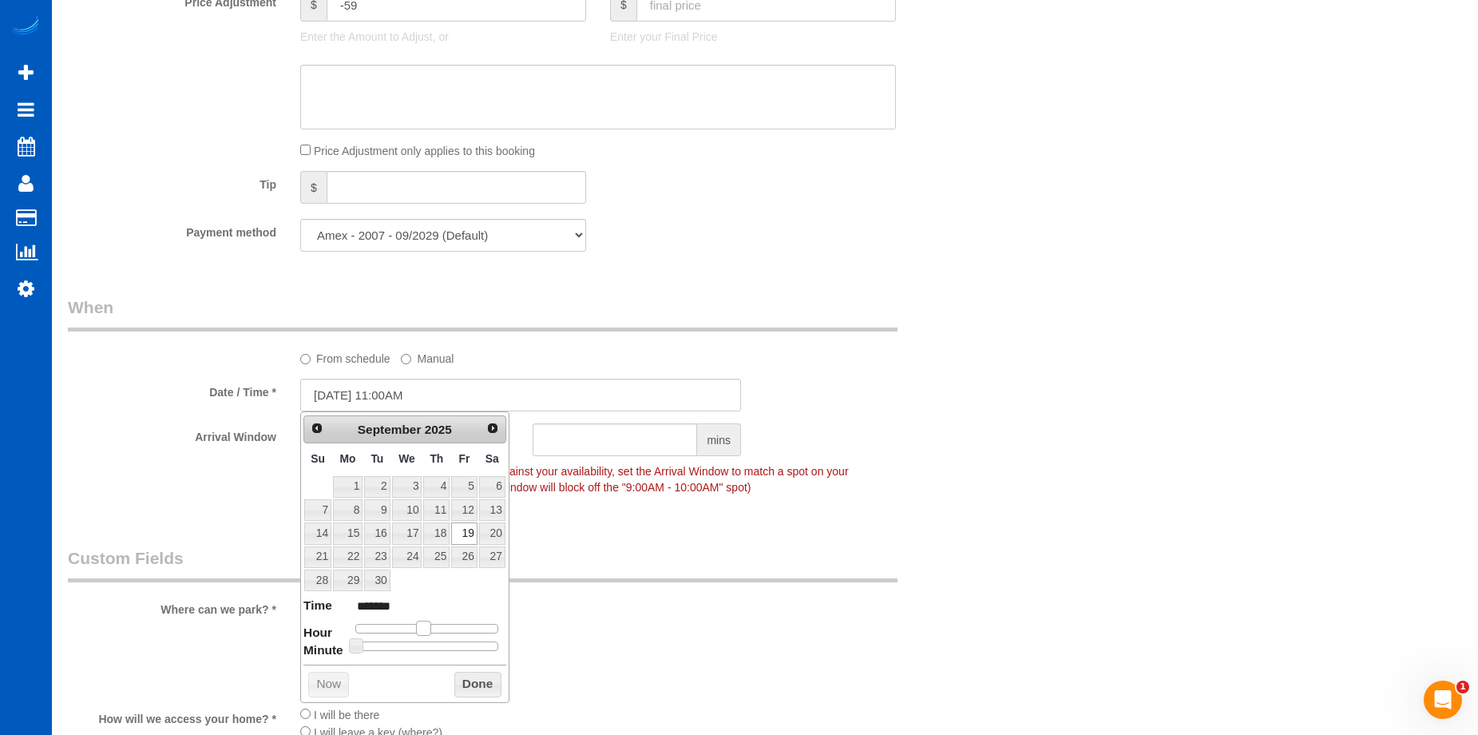
click at [424, 625] on span at bounding box center [423, 627] width 14 height 14
type input "[DATE] 11:10AM"
type input "*******"
type input "[DATE] 11:15AM"
type input "*******"
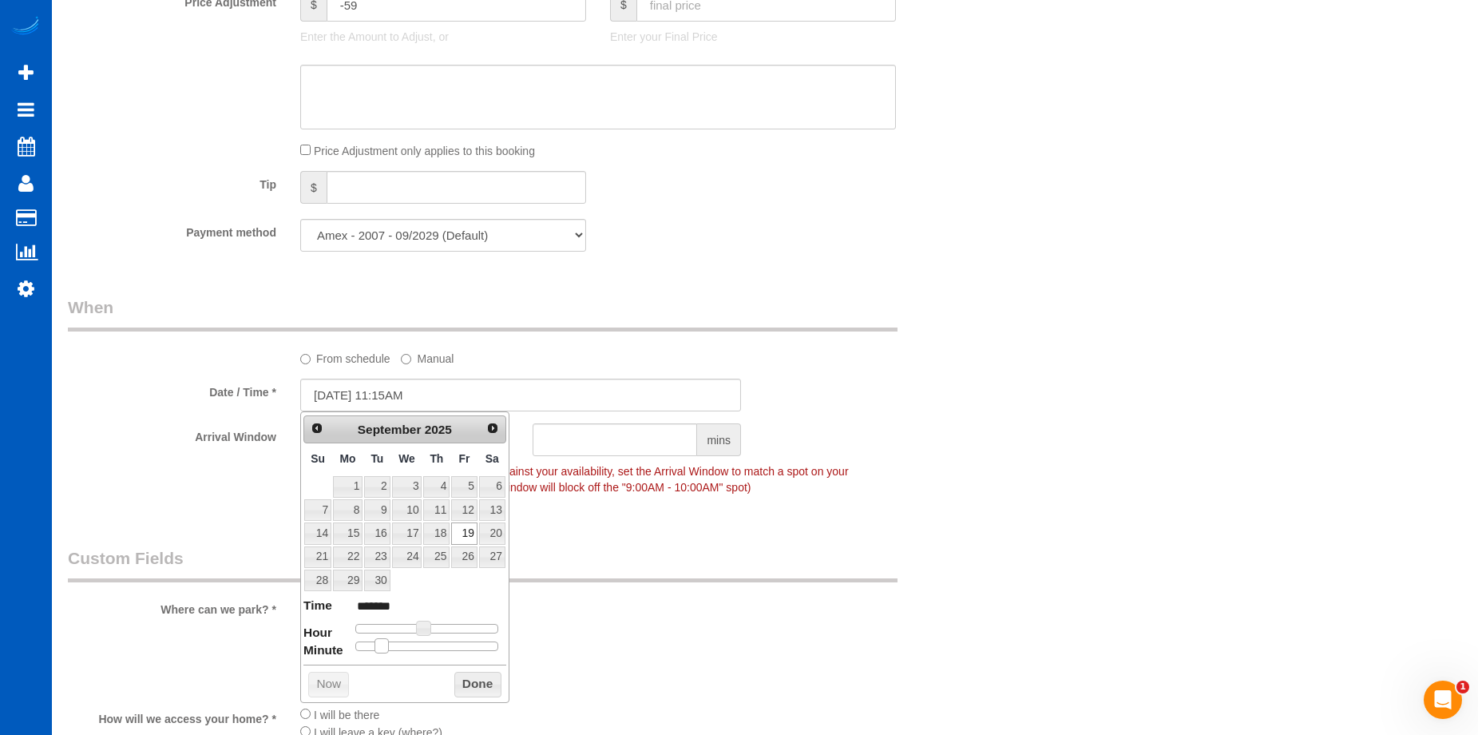
type input "[DATE] 11:20AM"
type input "*******"
type input "[DATE] 11:25AM"
type input "*******"
type input "[DATE] 11:30AM"
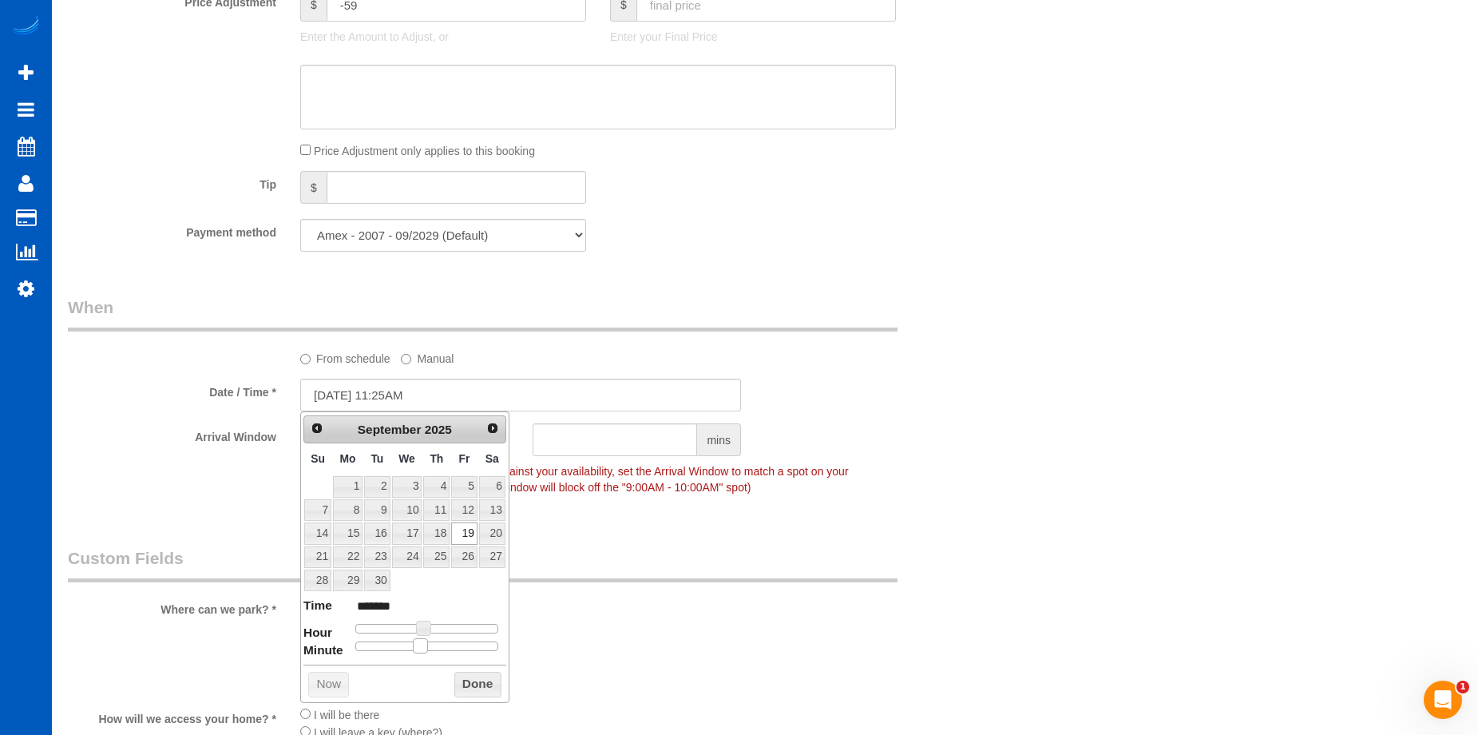
type input "*******"
drag, startPoint x: 353, startPoint y: 641, endPoint x: 426, endPoint y: 641, distance: 72.7
click at [426, 641] on span at bounding box center [433, 645] width 14 height 14
click at [478, 683] on button "Done" at bounding box center [477, 685] width 47 height 26
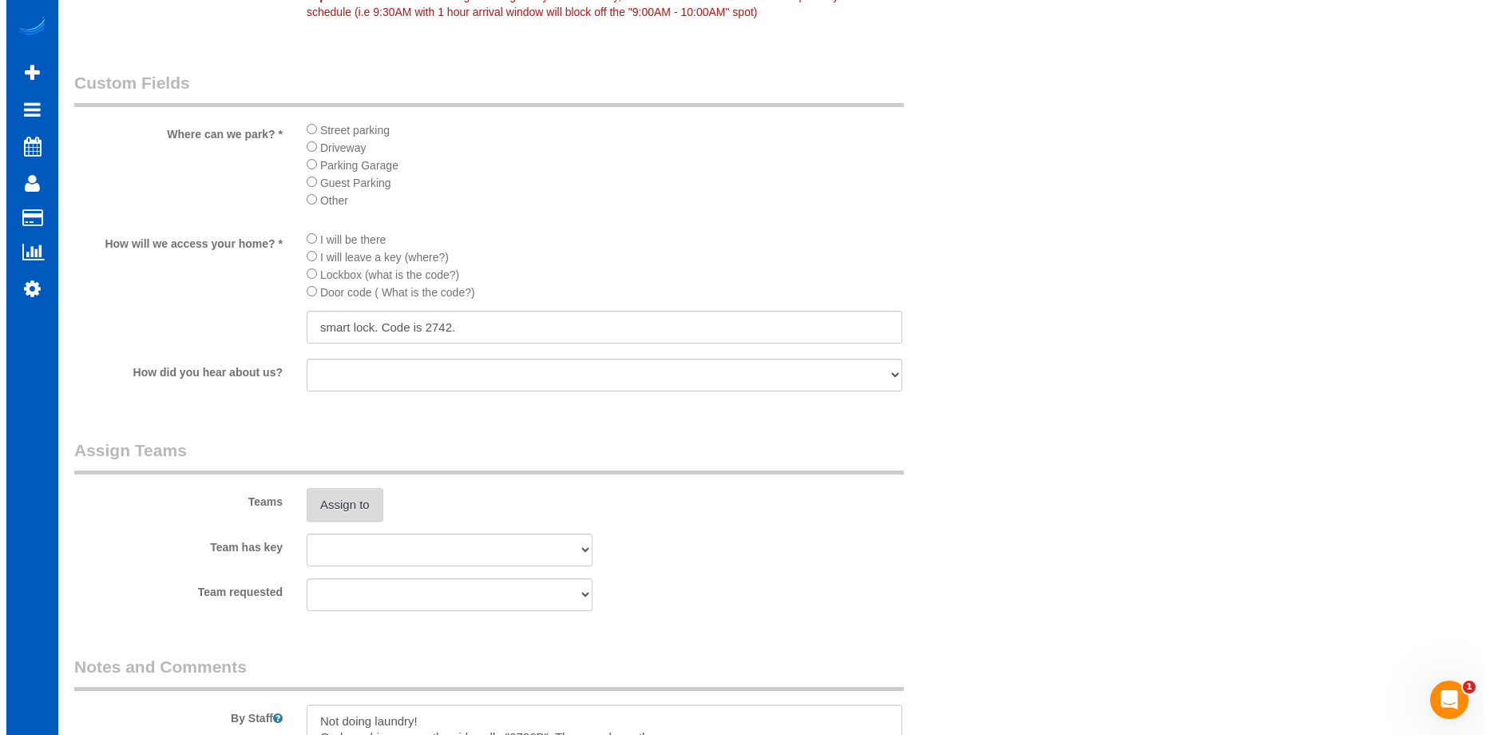
scroll to position [1837, 0]
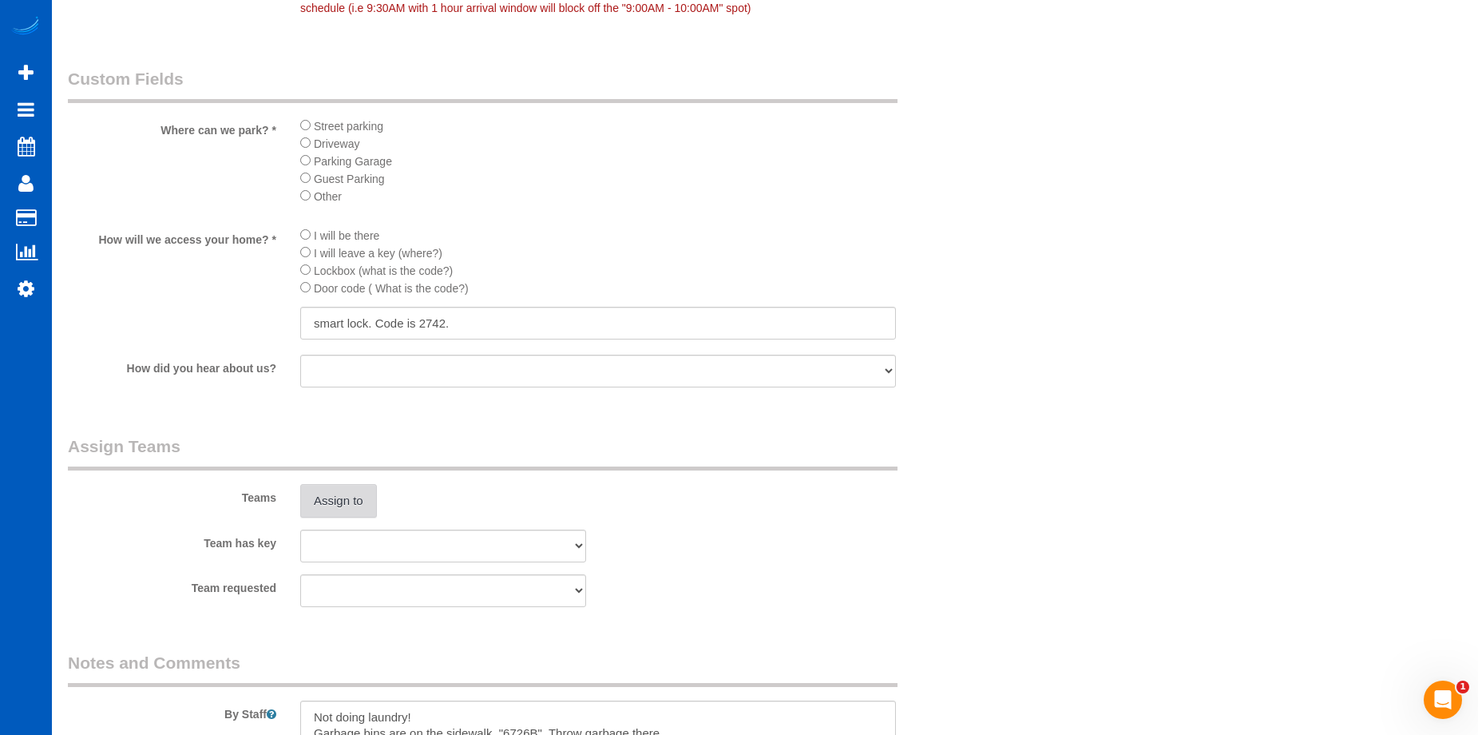
click at [324, 515] on button "Assign to" at bounding box center [338, 501] width 77 height 34
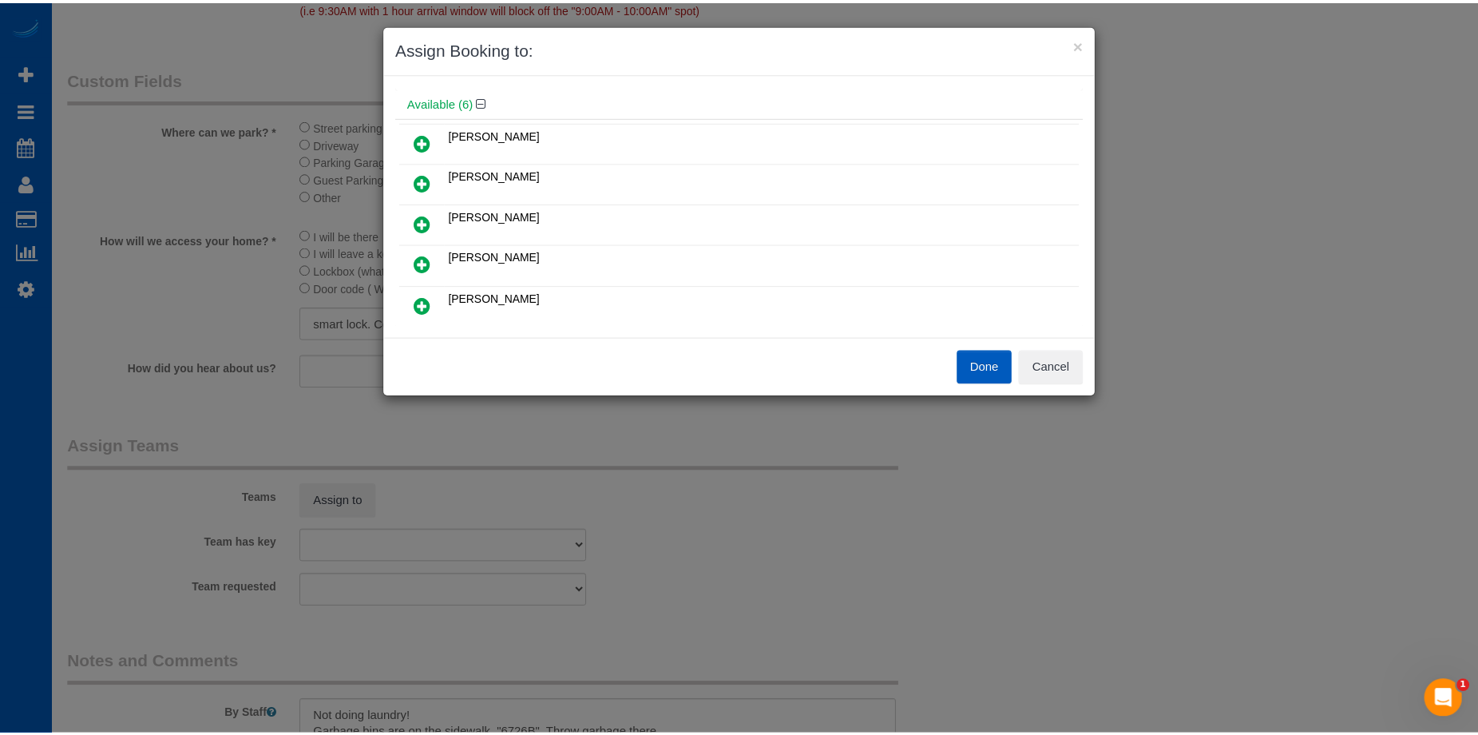
scroll to position [80, 0]
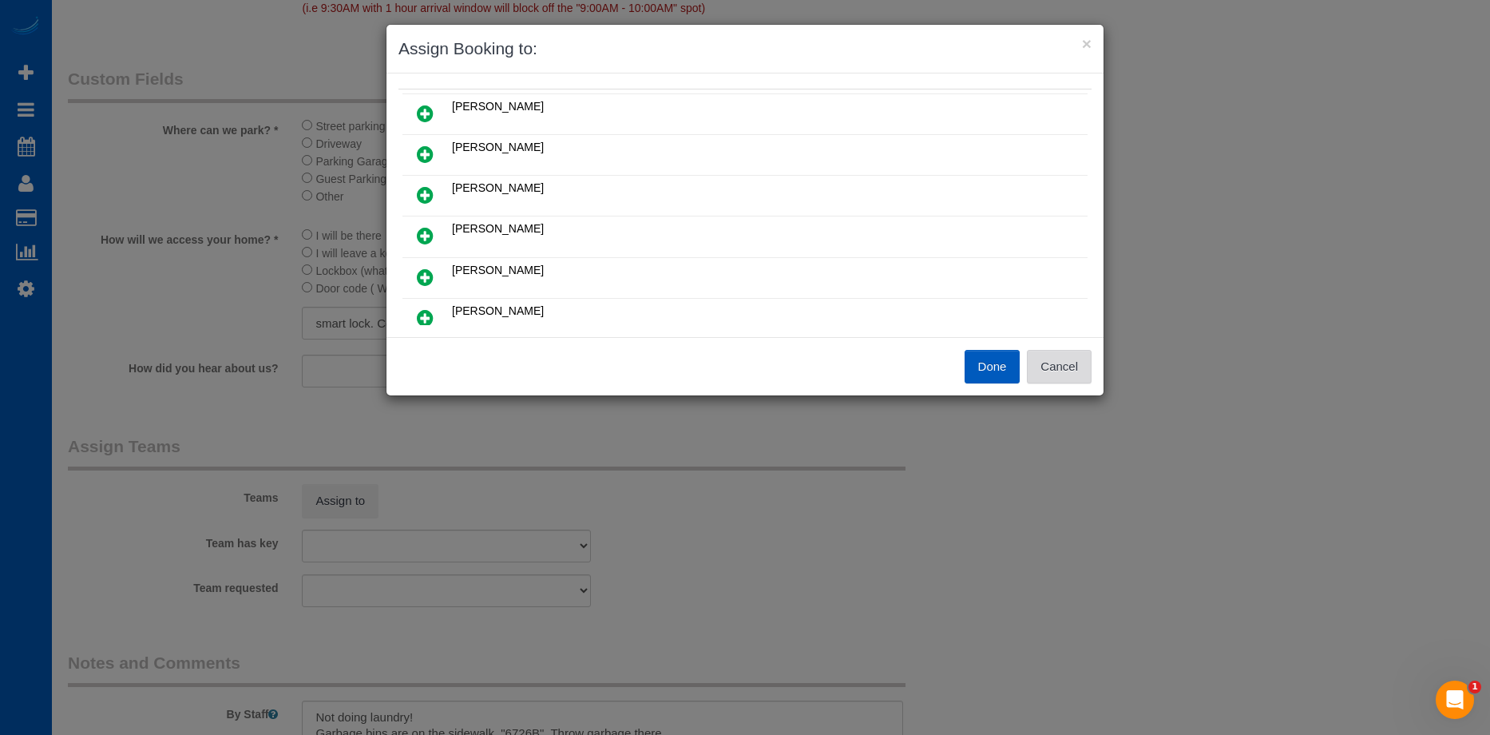
click at [1083, 367] on button "Cancel" at bounding box center [1059, 367] width 65 height 34
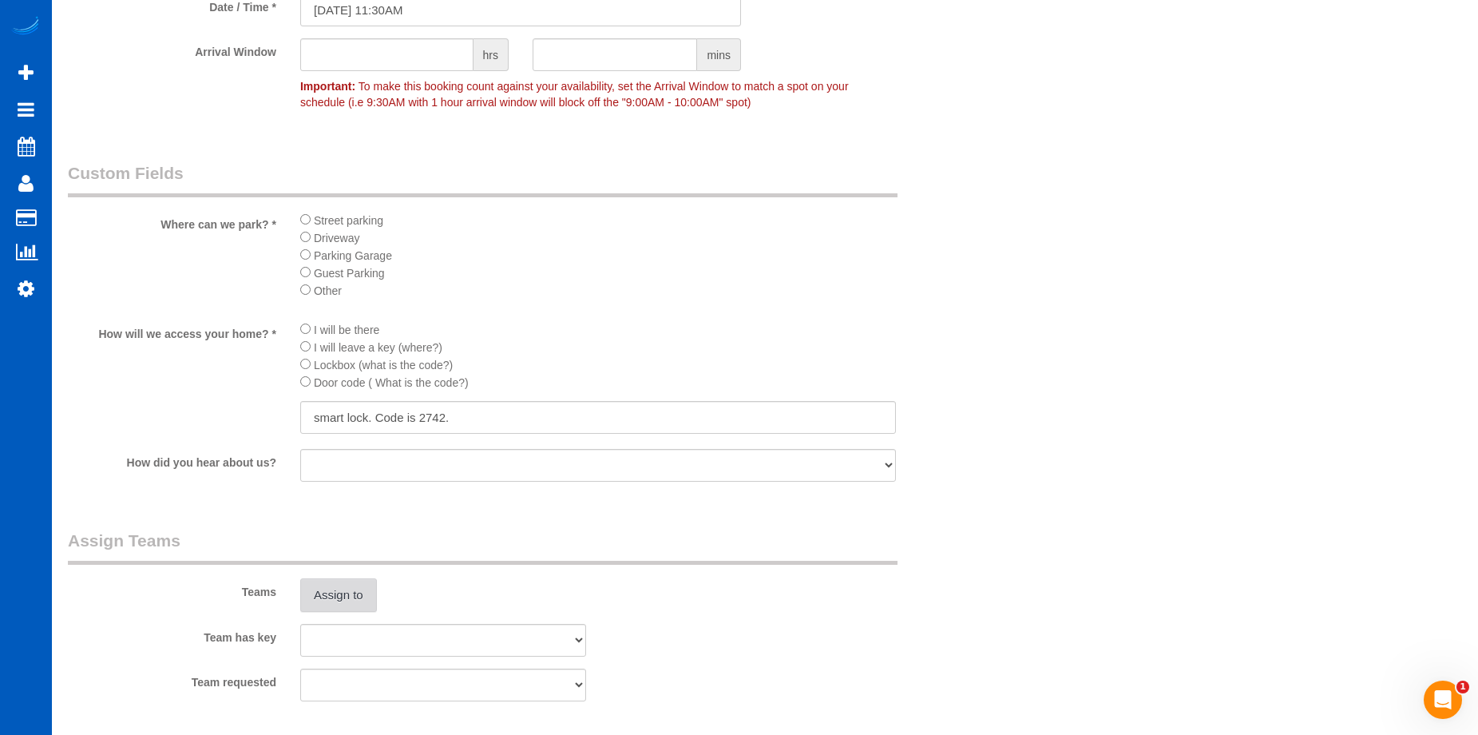
scroll to position [1597, 0]
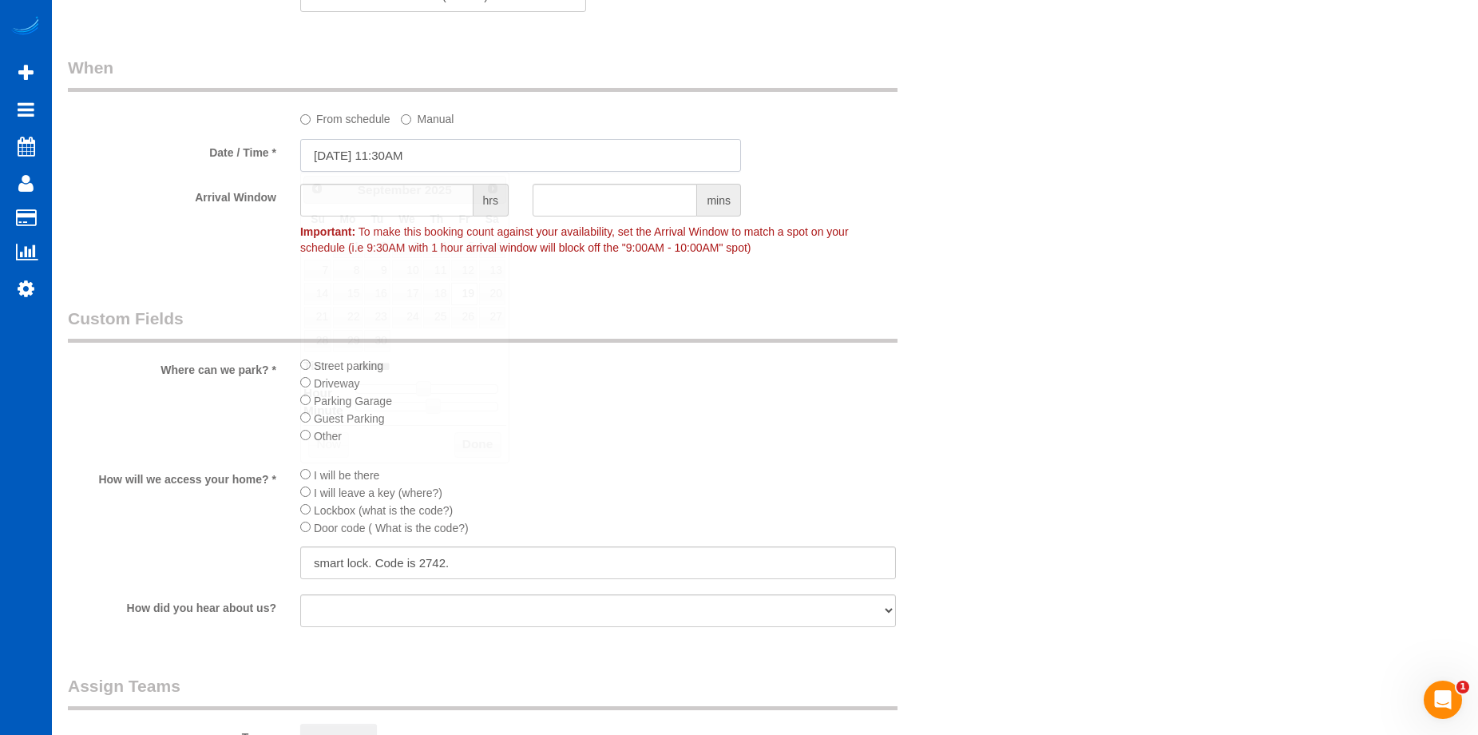
click at [358, 146] on input "09/19/2025 11:30AM" at bounding box center [520, 155] width 441 height 33
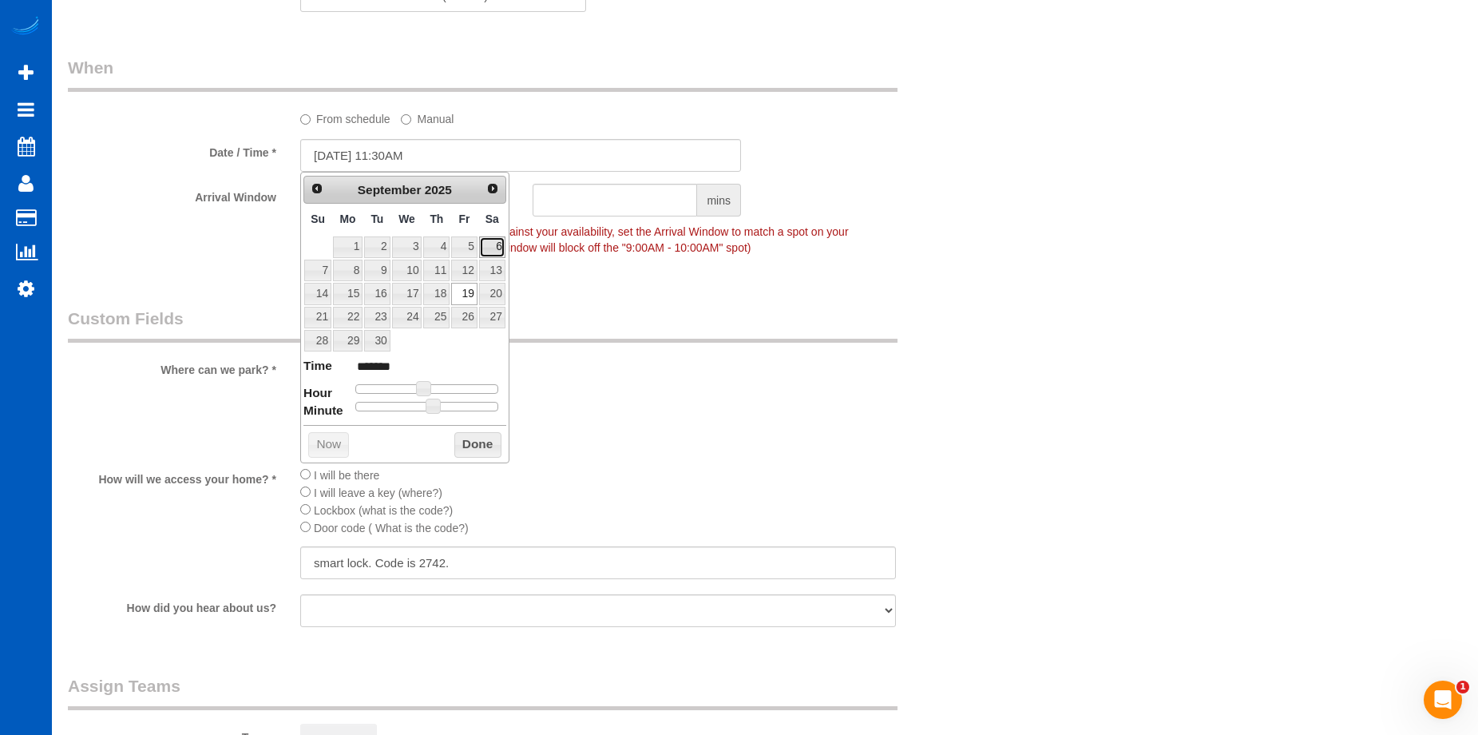
click at [487, 248] on link "6" at bounding box center [492, 247] width 26 height 22
click at [490, 456] on button "Done" at bounding box center [477, 445] width 47 height 26
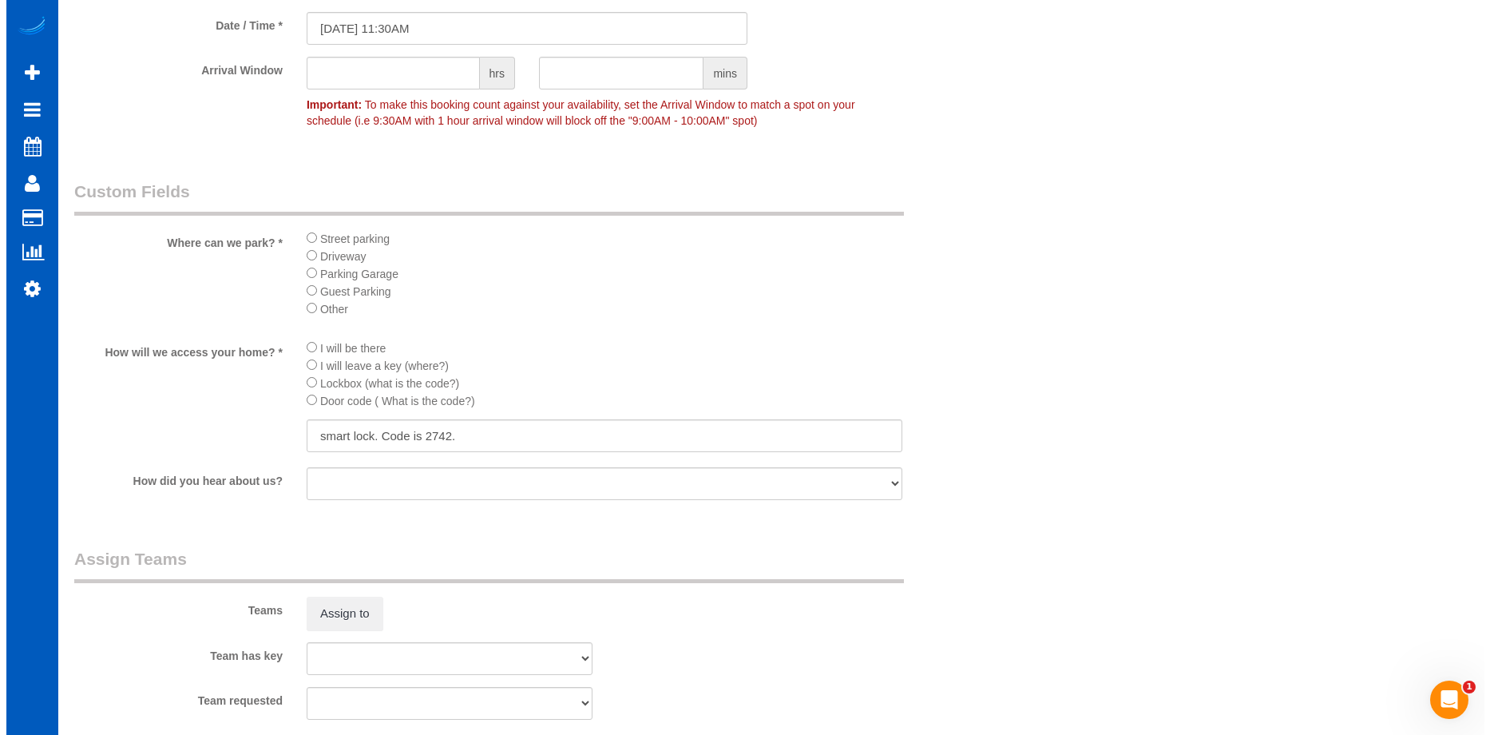
scroll to position [1917, 0]
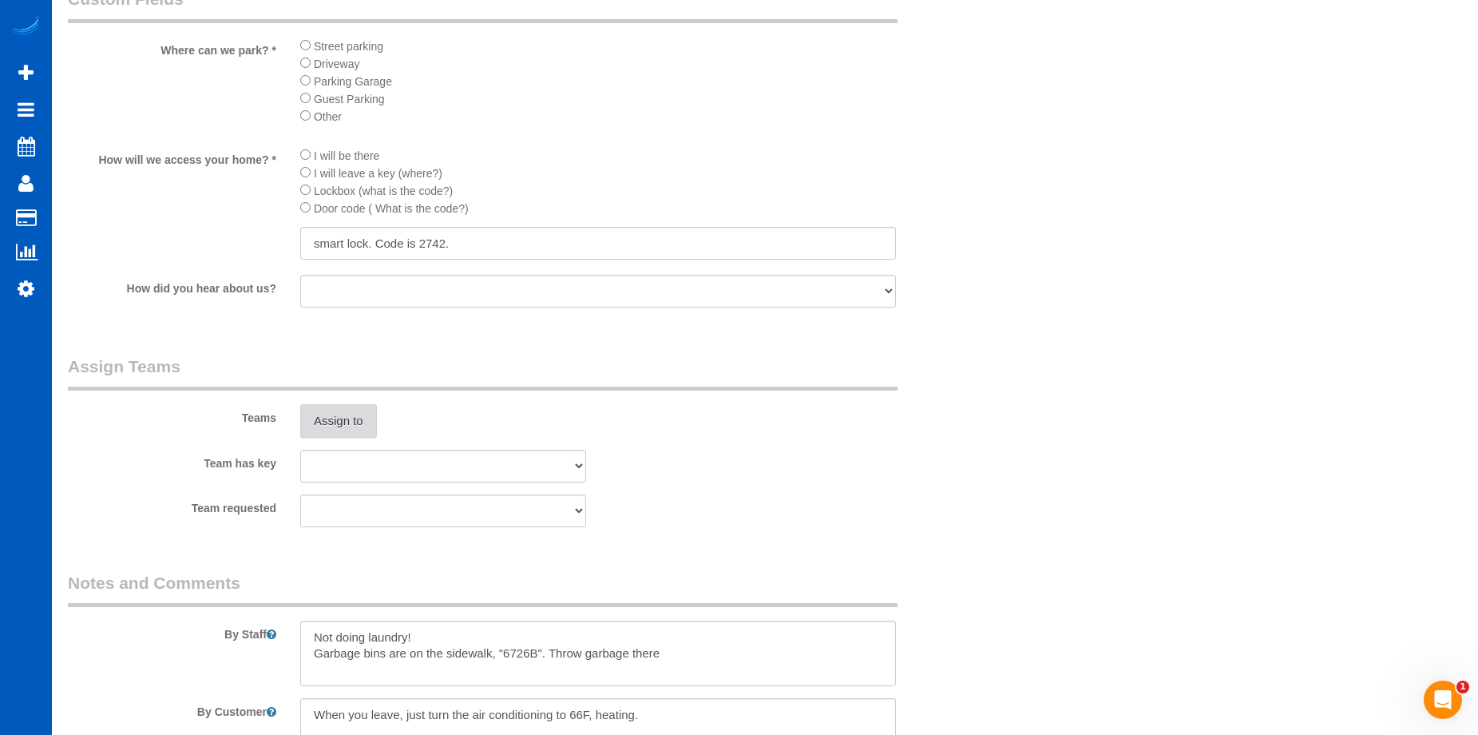
click at [365, 410] on button "Assign to" at bounding box center [338, 421] width 77 height 34
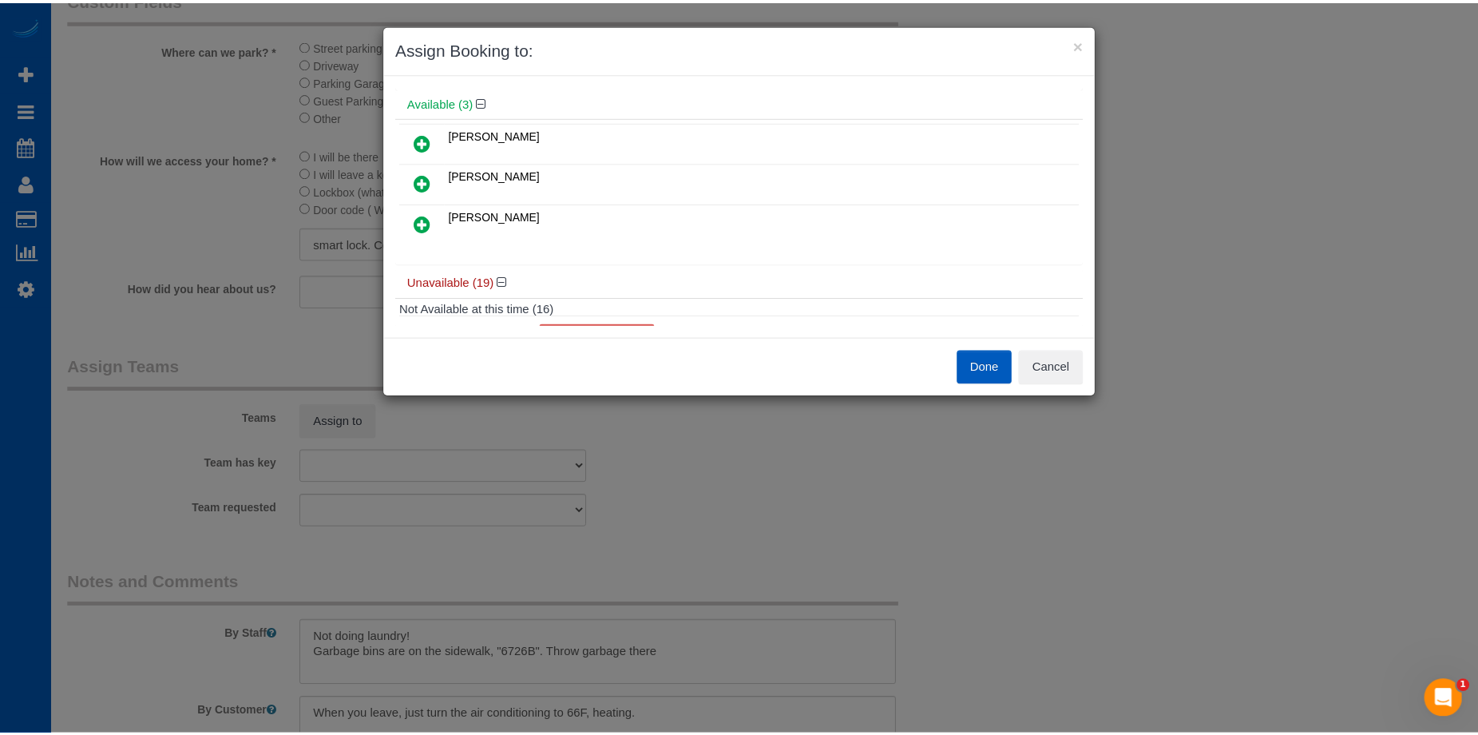
scroll to position [80, 0]
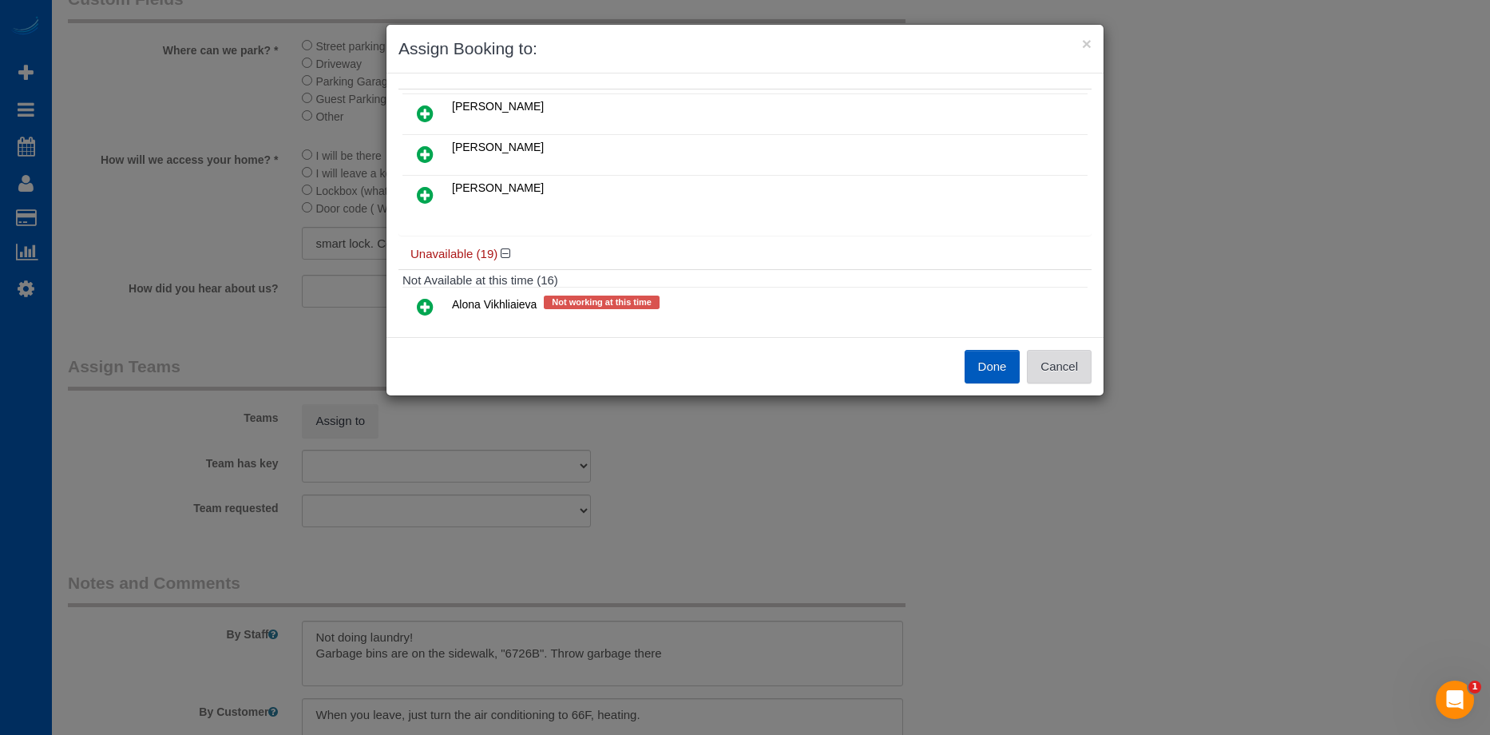
click at [1079, 355] on button "Cancel" at bounding box center [1059, 367] width 65 height 34
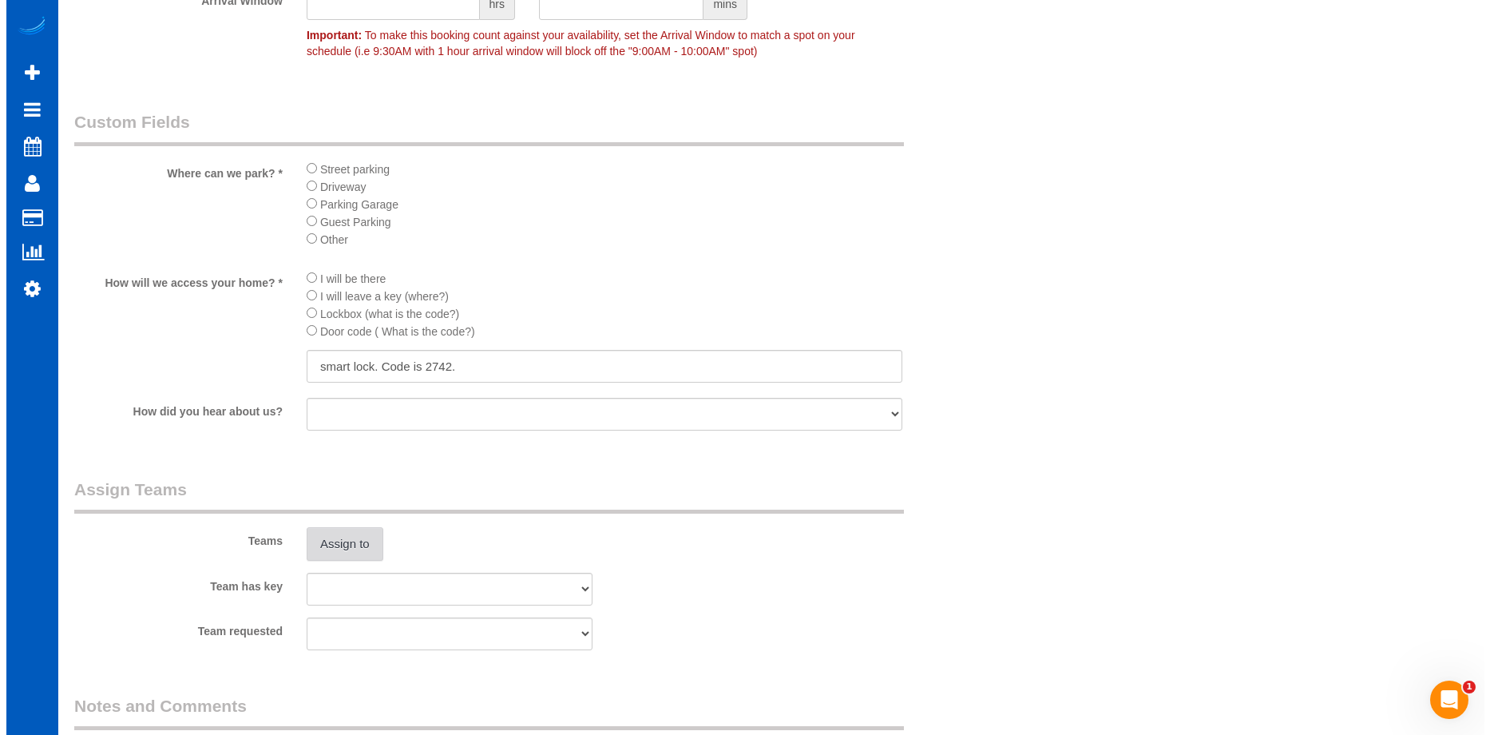
scroll to position [1677, 0]
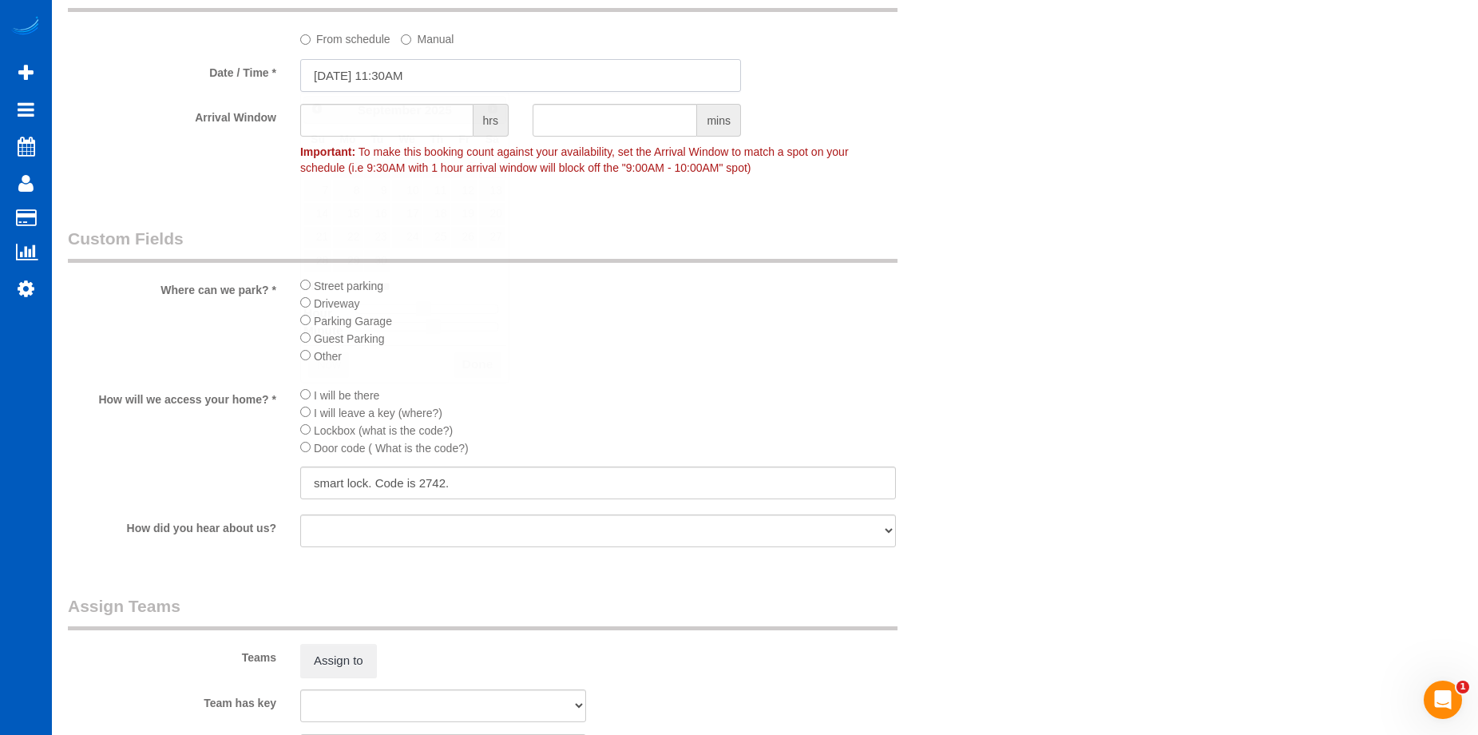
click at [416, 68] on input "09/06/2025 11:30AM" at bounding box center [520, 75] width 441 height 33
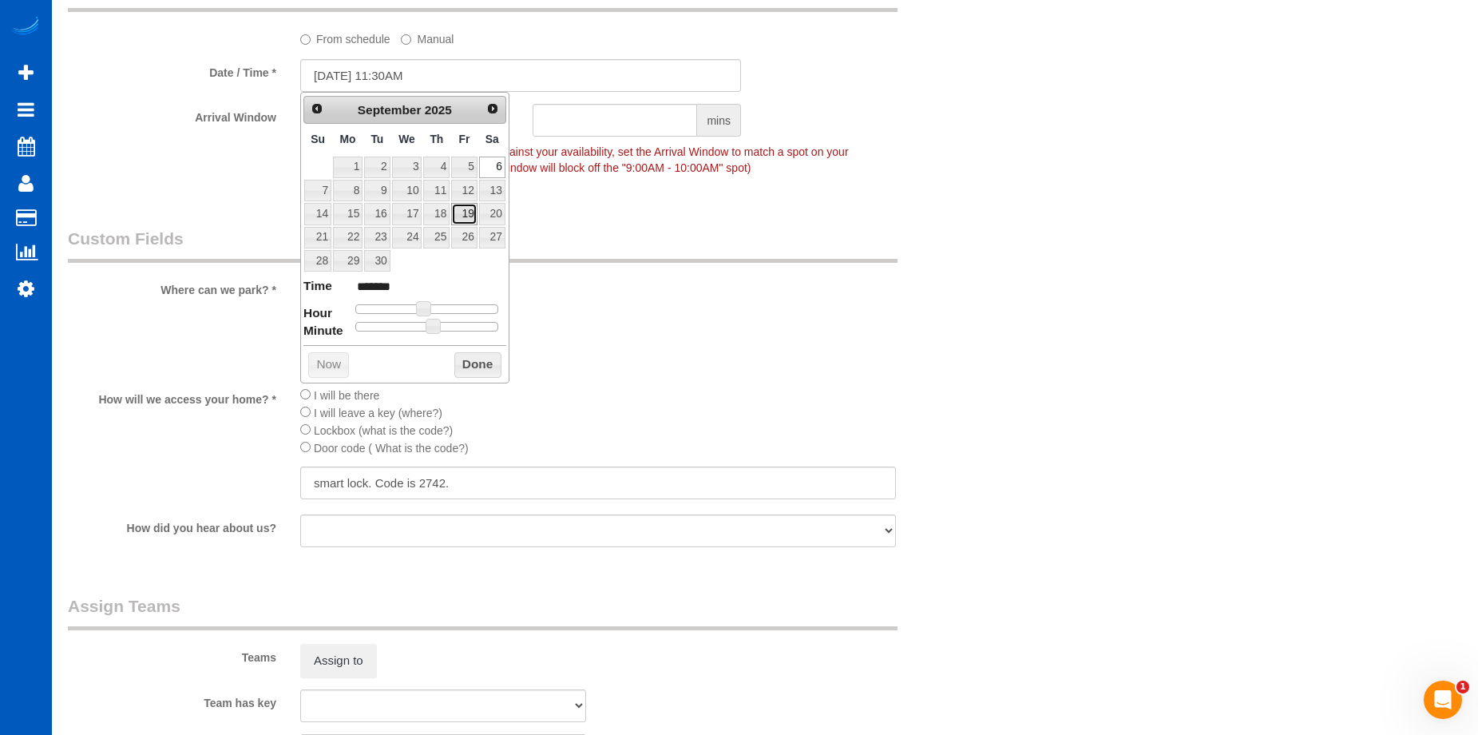
click at [469, 220] on link "19" at bounding box center [464, 214] width 26 height 22
type input "09/19/2025 11:30AM"
click at [477, 363] on button "Done" at bounding box center [477, 365] width 47 height 26
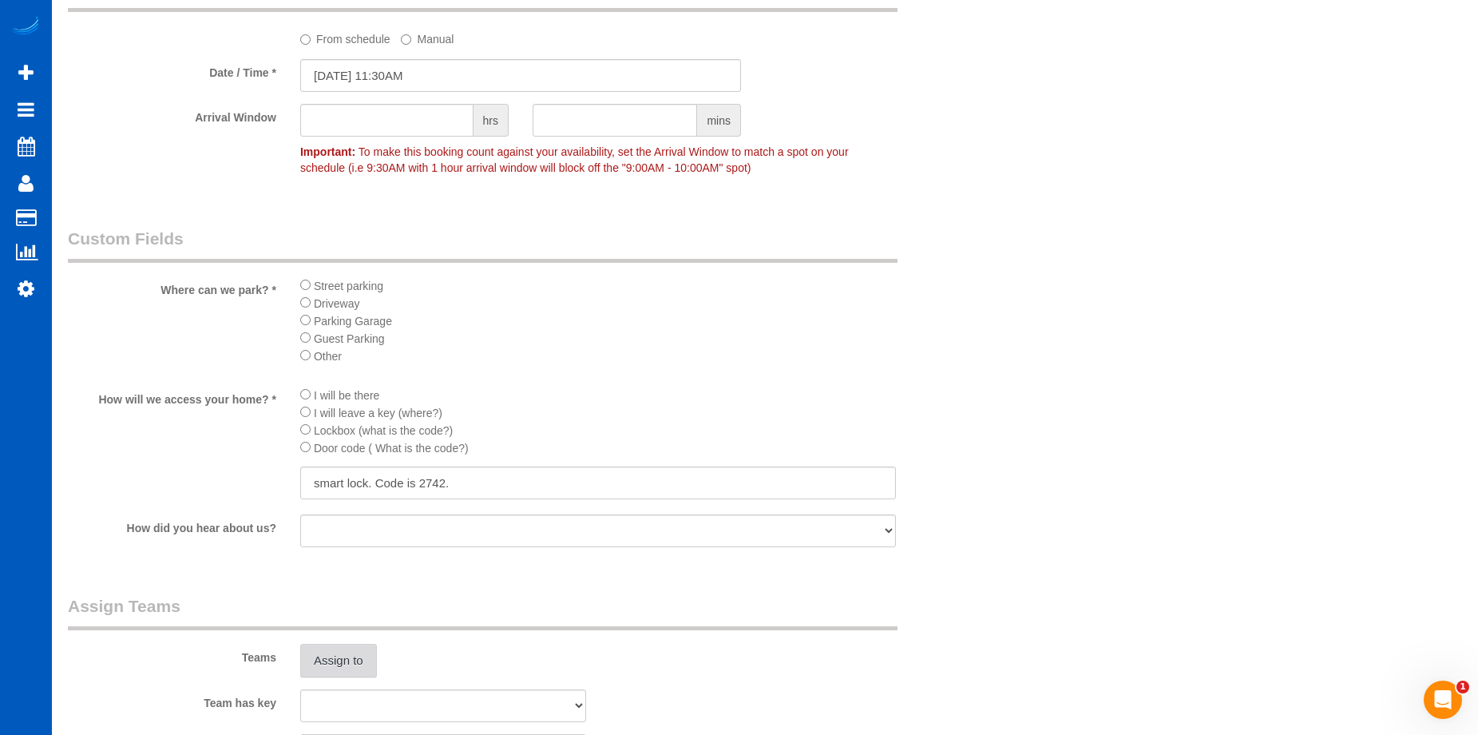
click at [348, 660] on button "Assign to" at bounding box center [338, 661] width 77 height 34
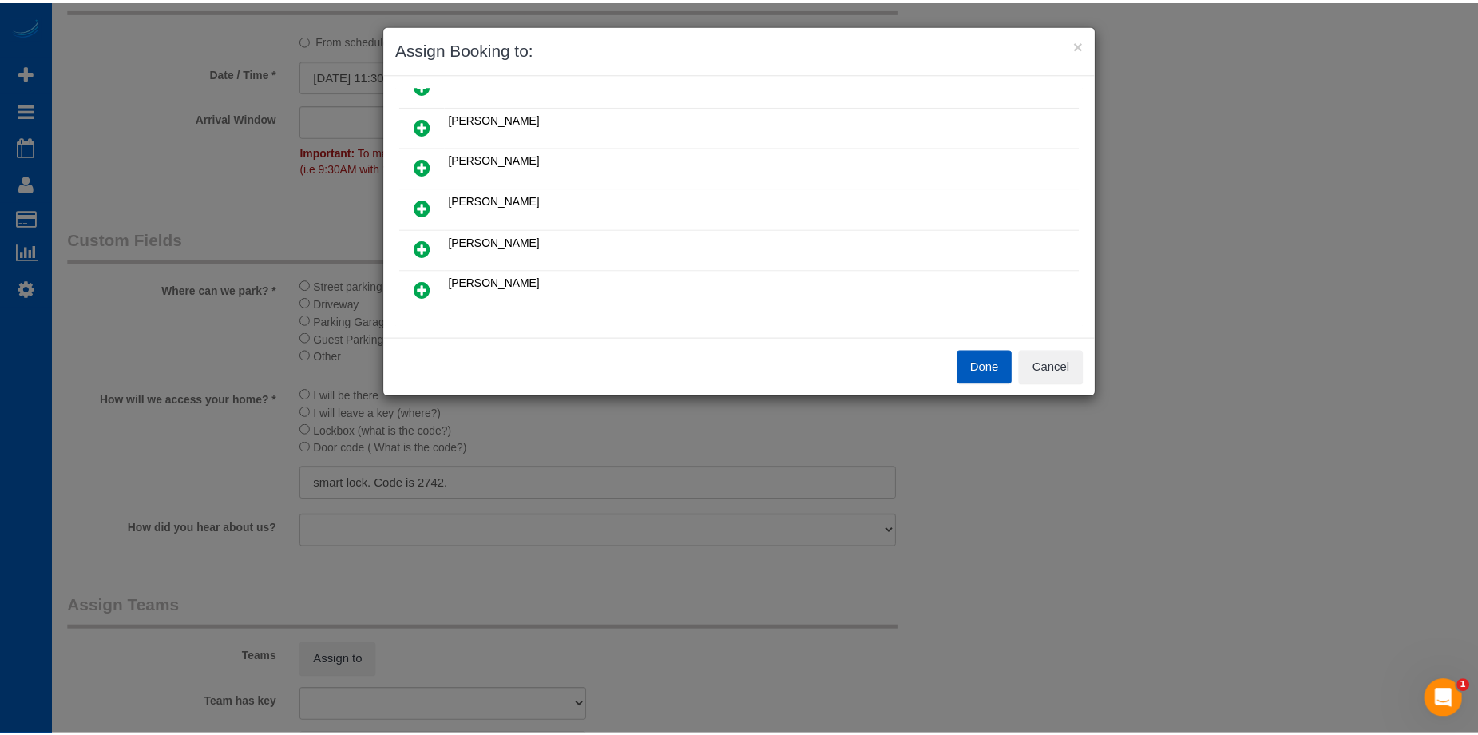
scroll to position [80, 0]
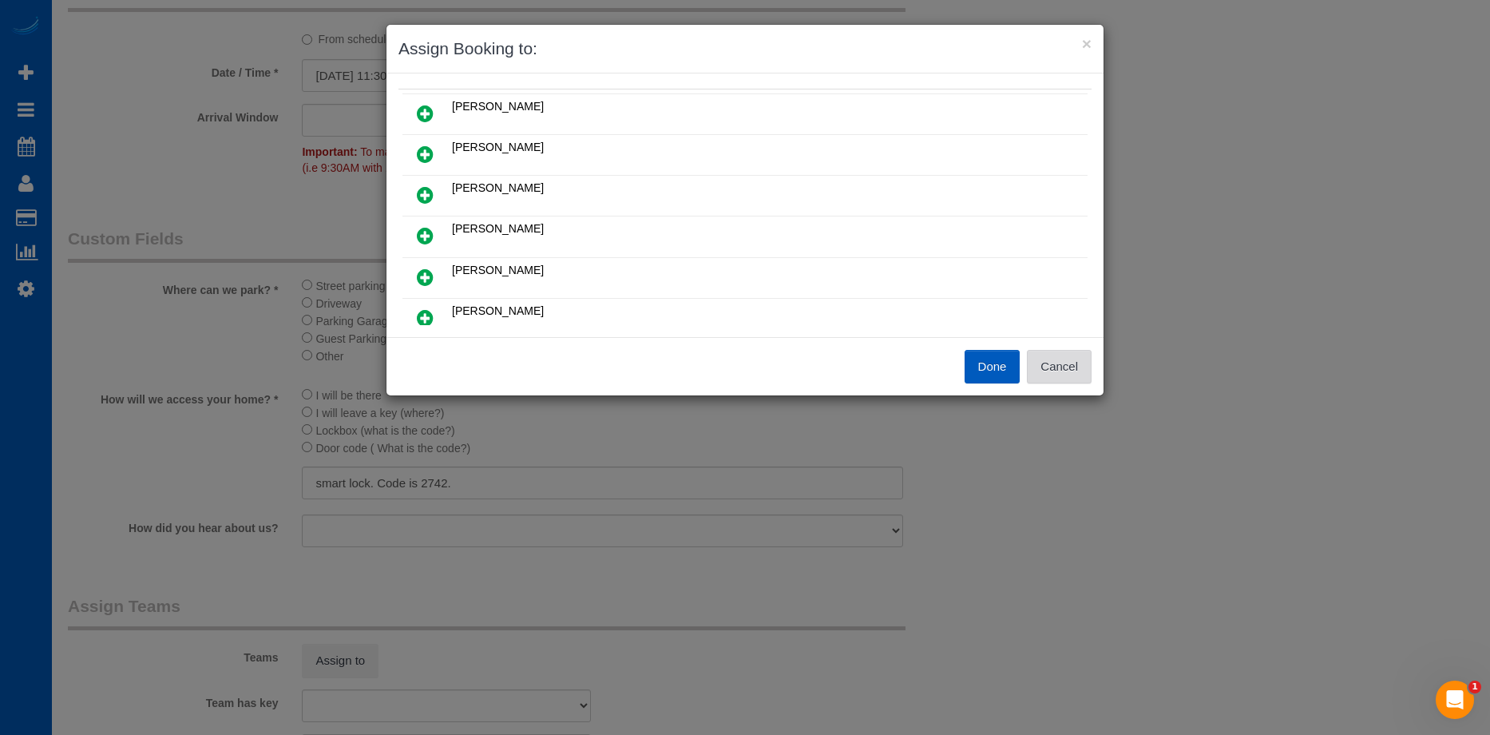
click at [1070, 374] on button "Cancel" at bounding box center [1059, 367] width 65 height 34
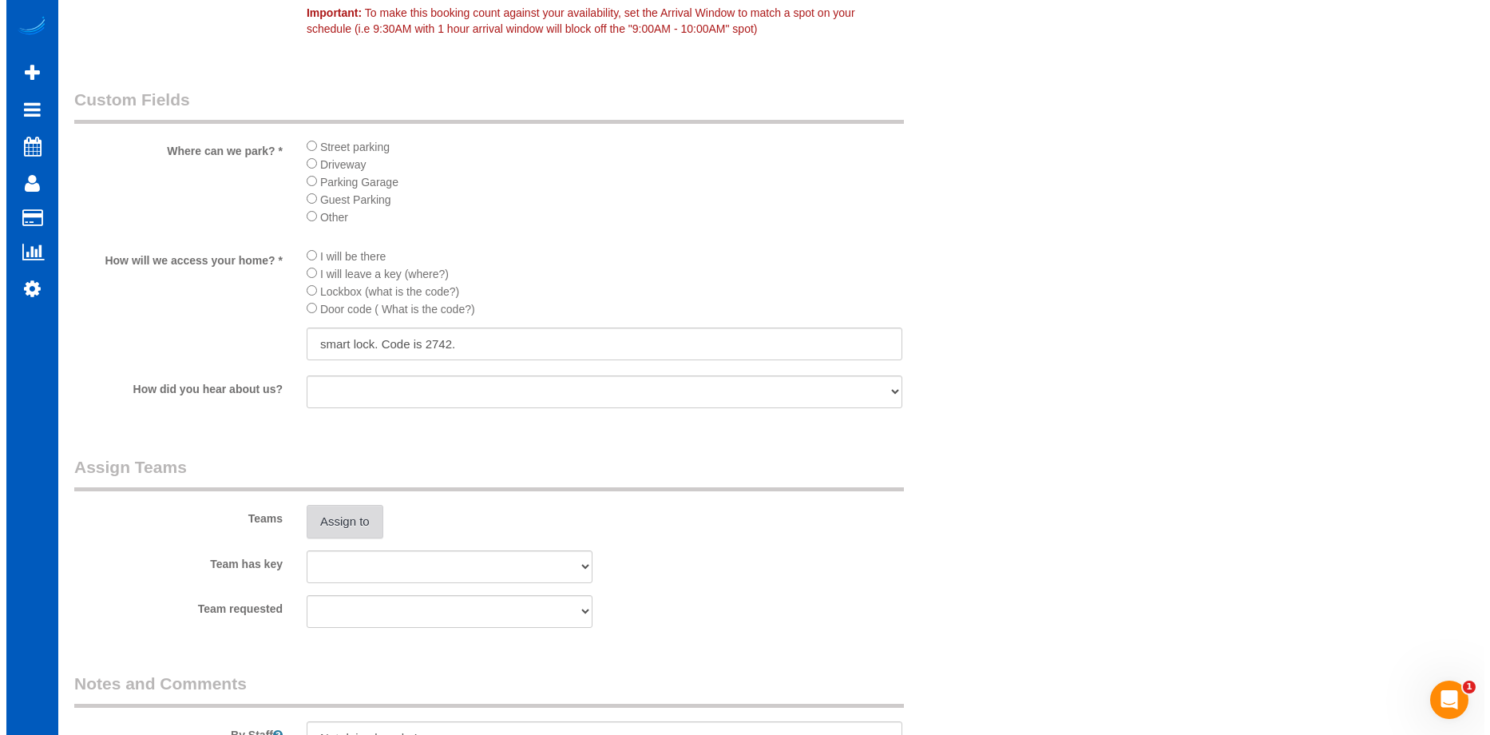
scroll to position [1677, 0]
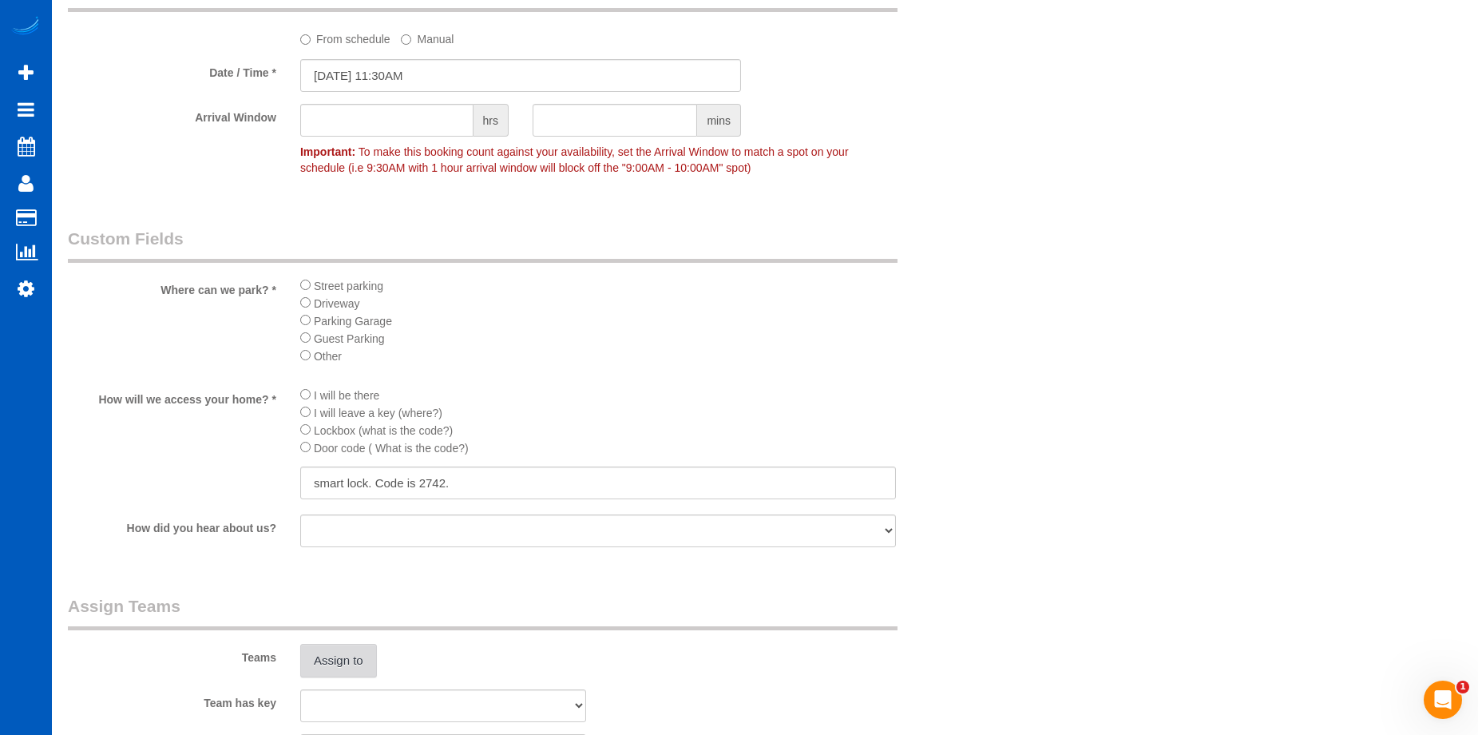
click at [344, 656] on button "Assign to" at bounding box center [338, 661] width 77 height 34
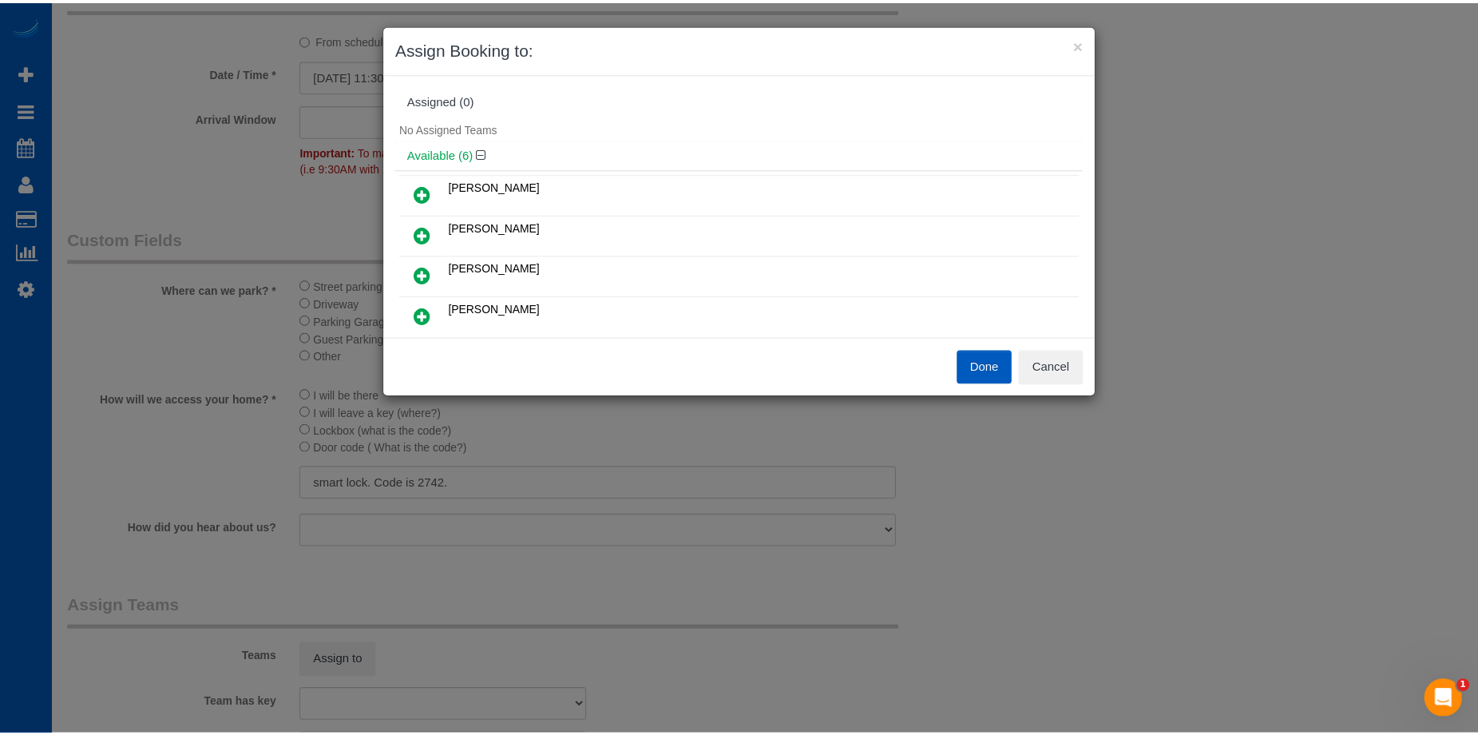
scroll to position [80, 0]
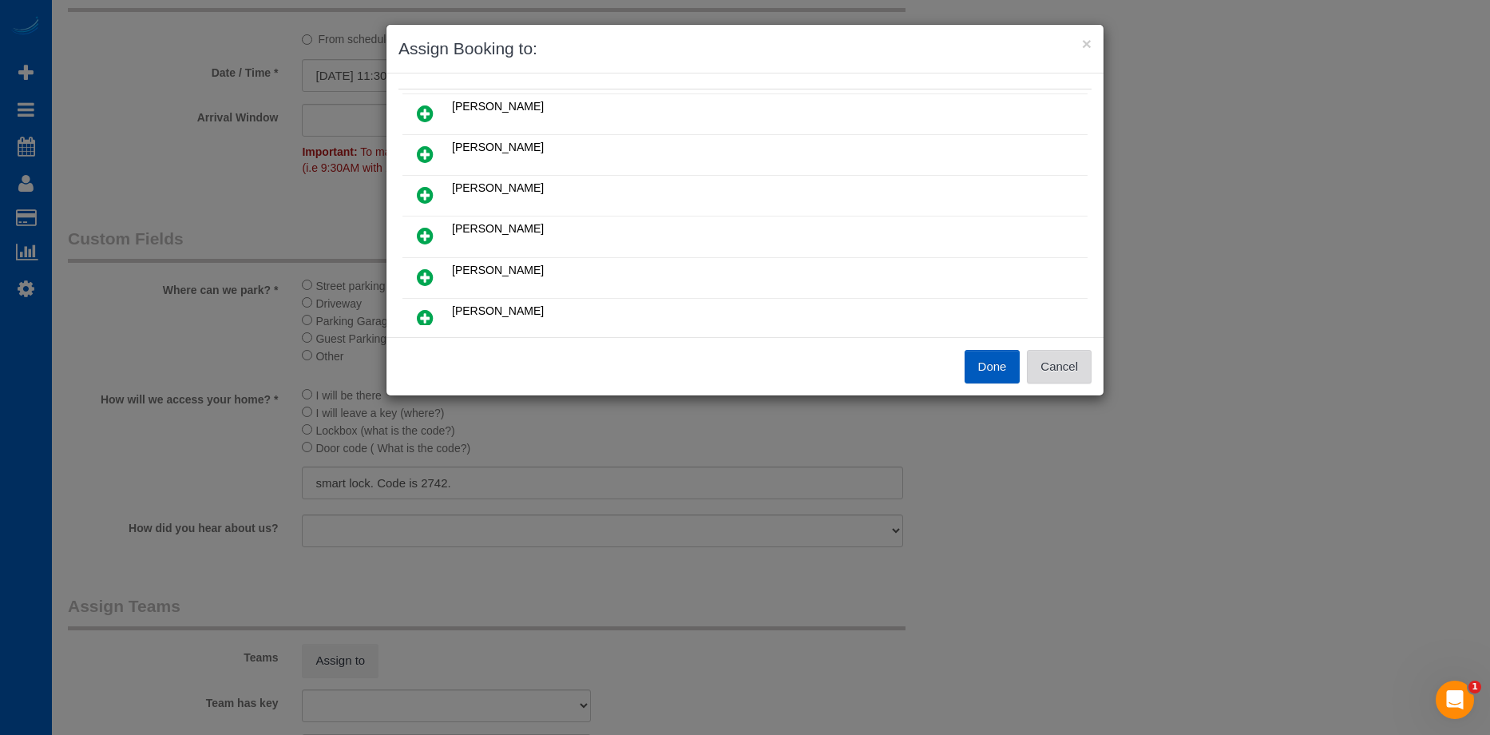
click at [1061, 366] on button "Cancel" at bounding box center [1059, 367] width 65 height 34
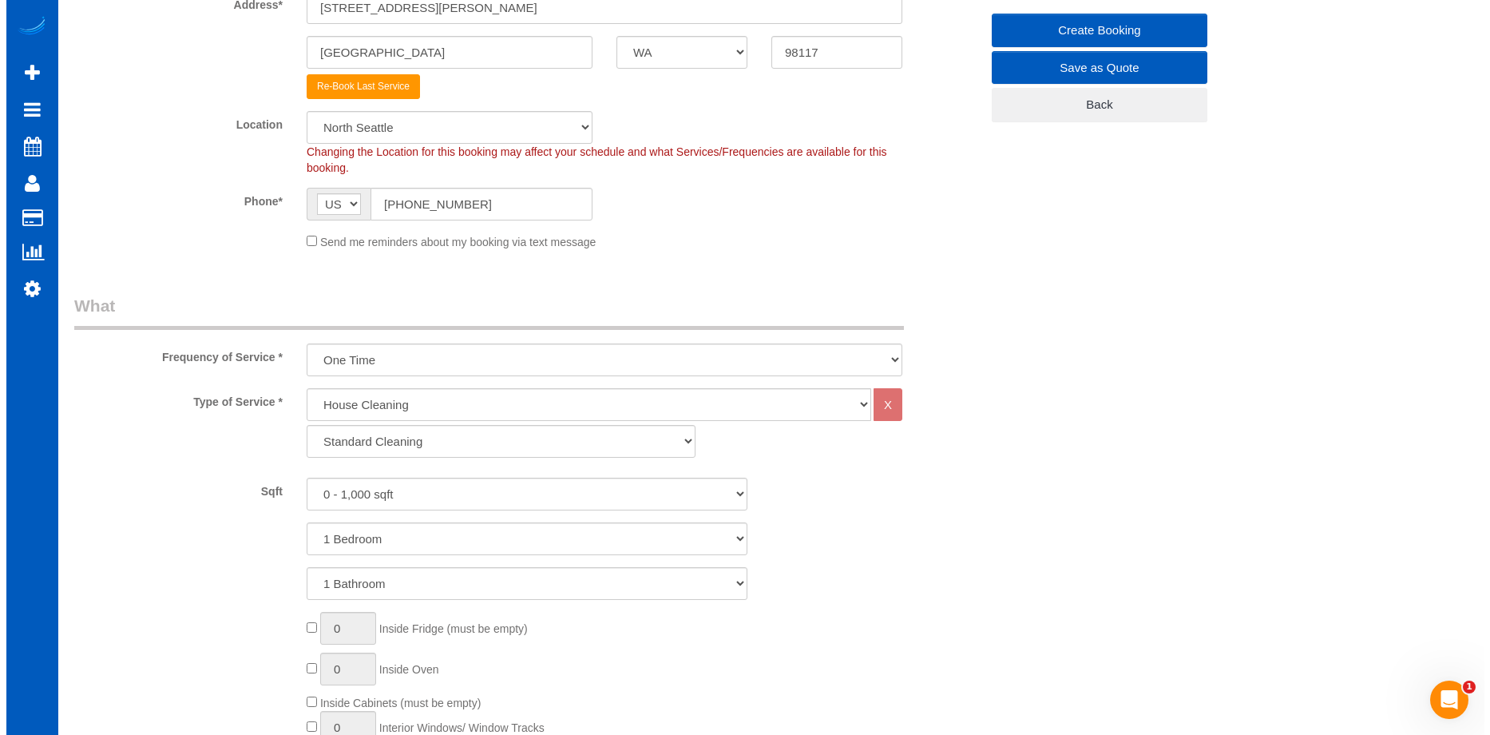
scroll to position [0, 0]
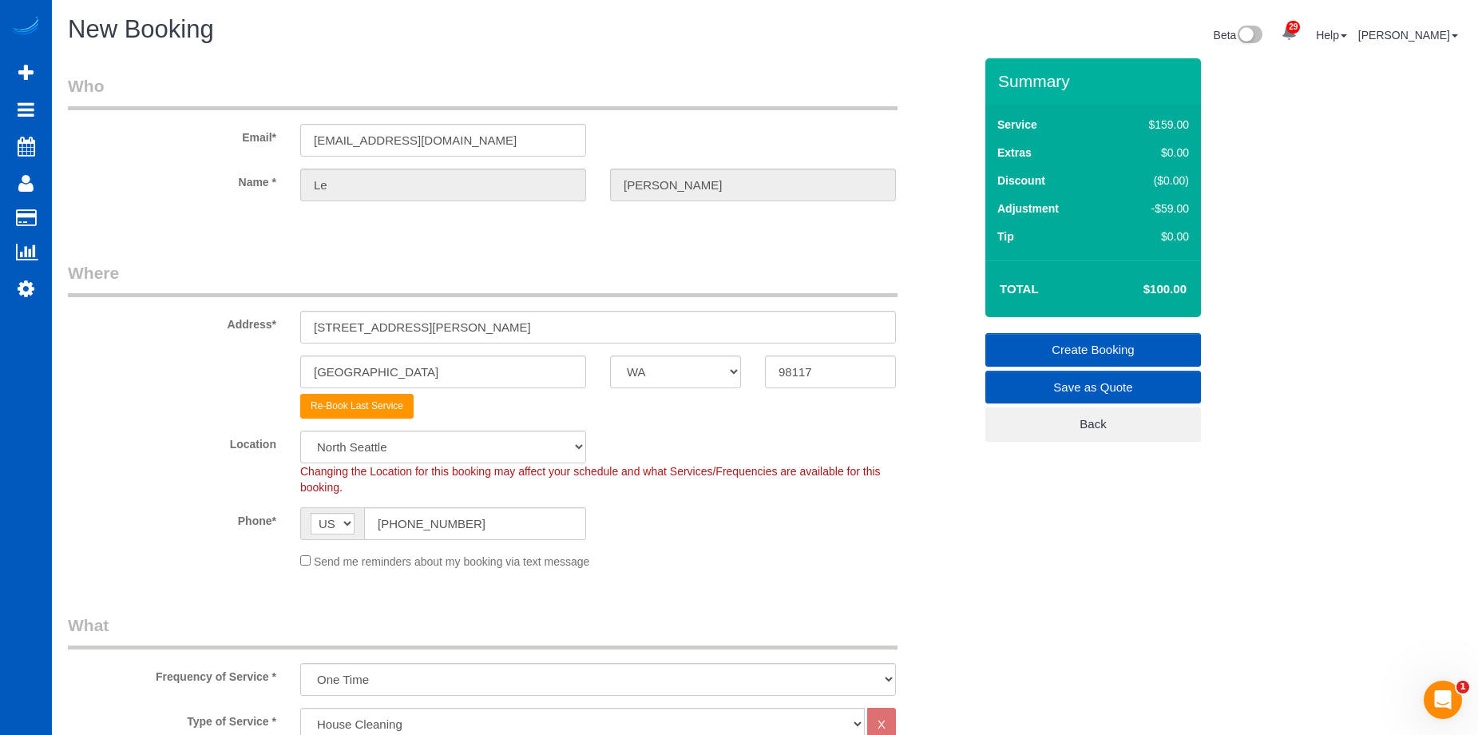
click at [1076, 346] on link "Create Booking" at bounding box center [1093, 350] width 216 height 34
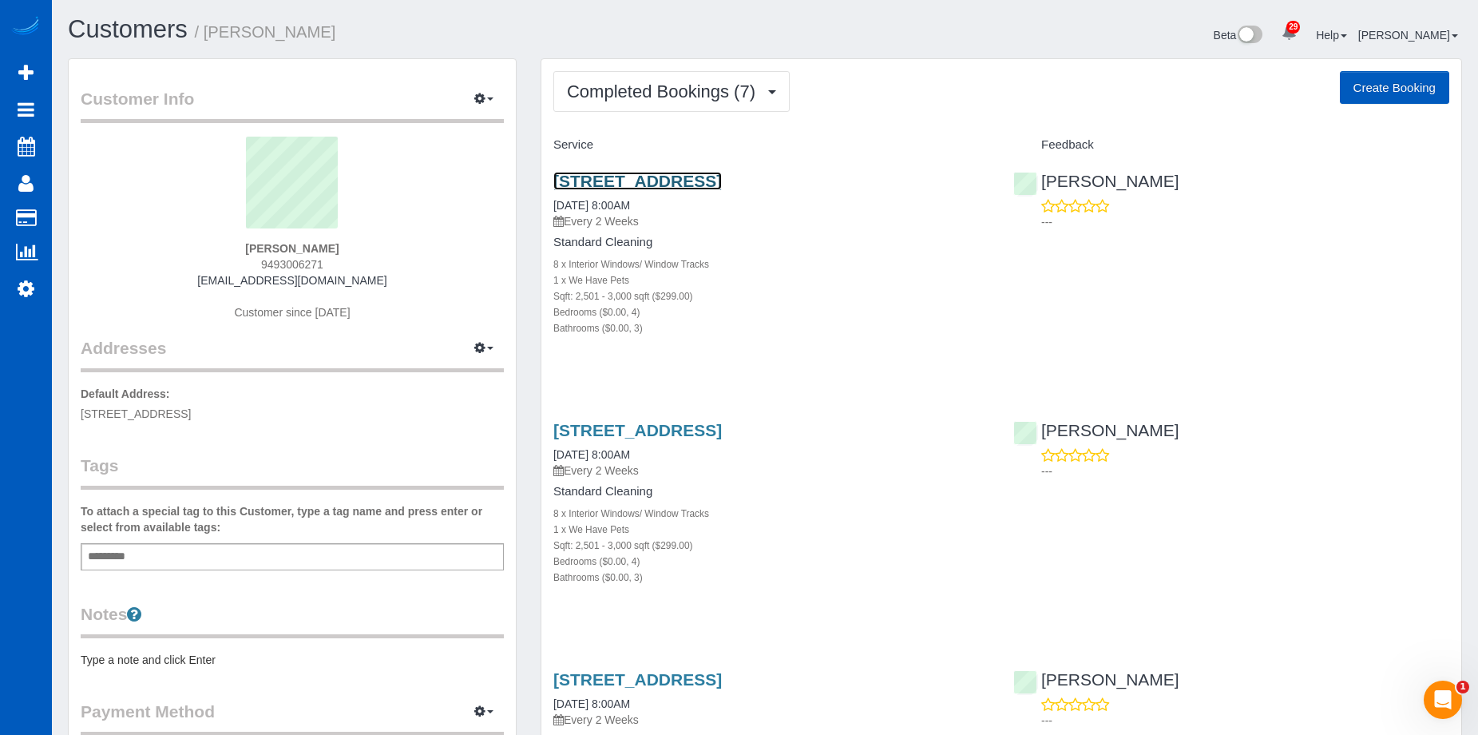
click at [689, 182] on link "[STREET_ADDRESS]" at bounding box center [637, 181] width 169 height 18
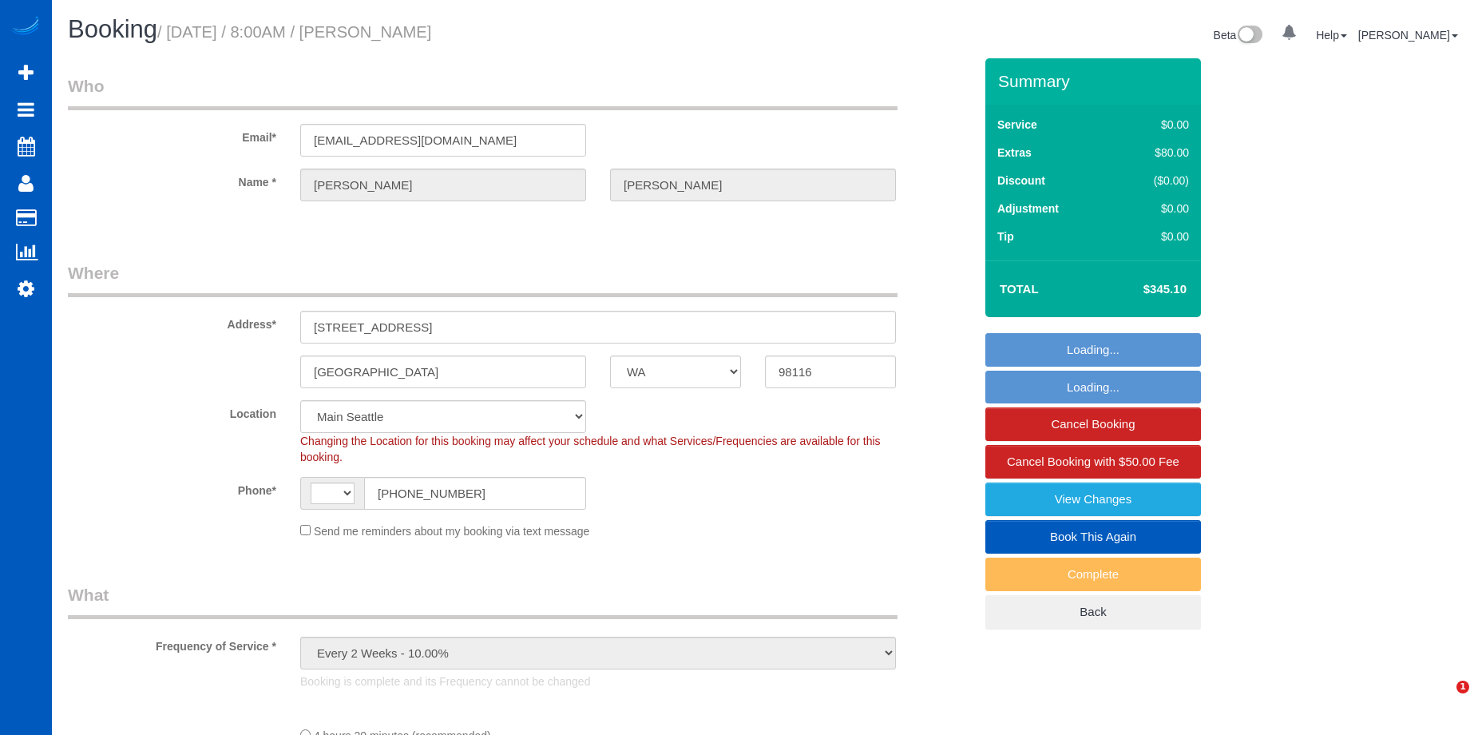
select select "WA"
select select "number:8"
select select "string:[GEOGRAPHIC_DATA]"
select select "string:fspay-41f6b7f4-8ba6-4447-961d-81f03ff7c62f"
select select "spot1"
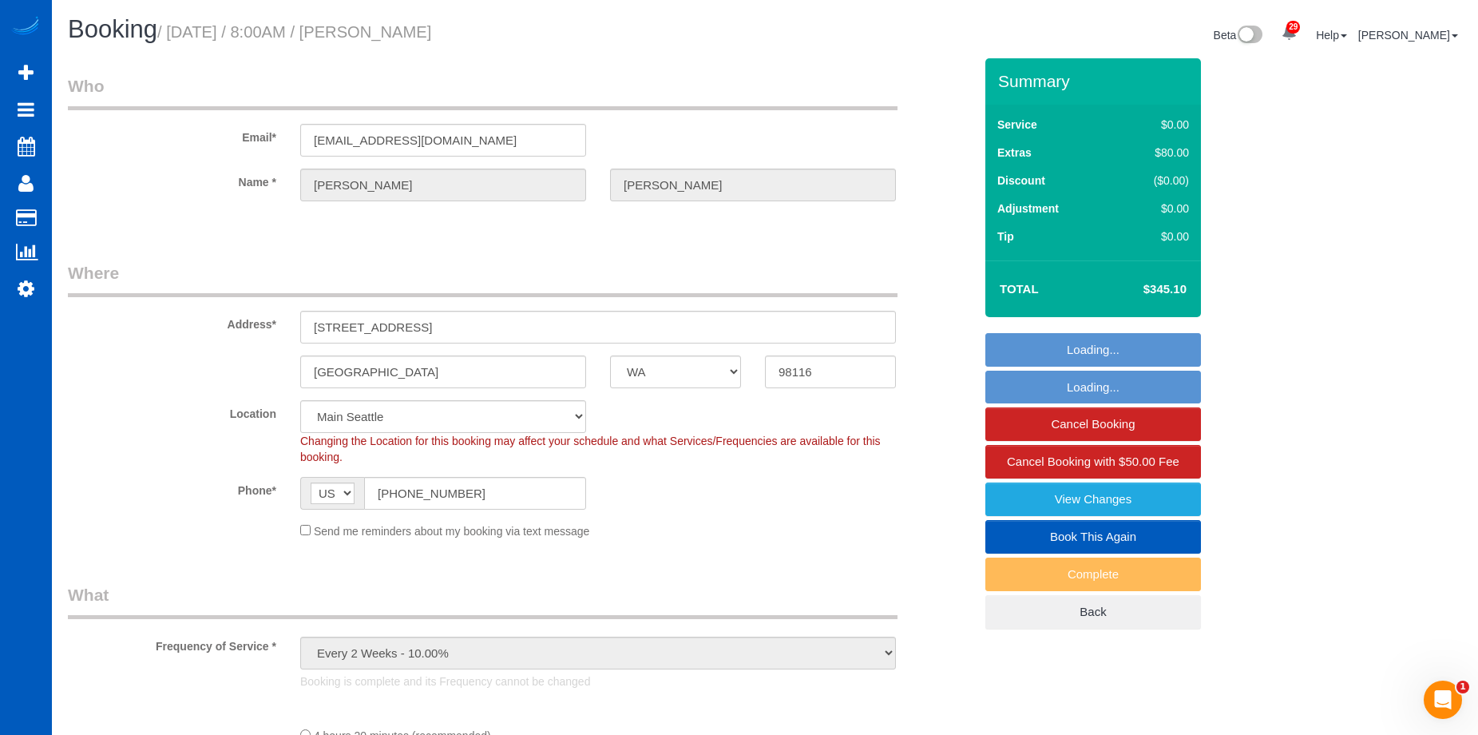
select select "object:1172"
select select "199"
select select "2501"
select select "4"
select select "3"
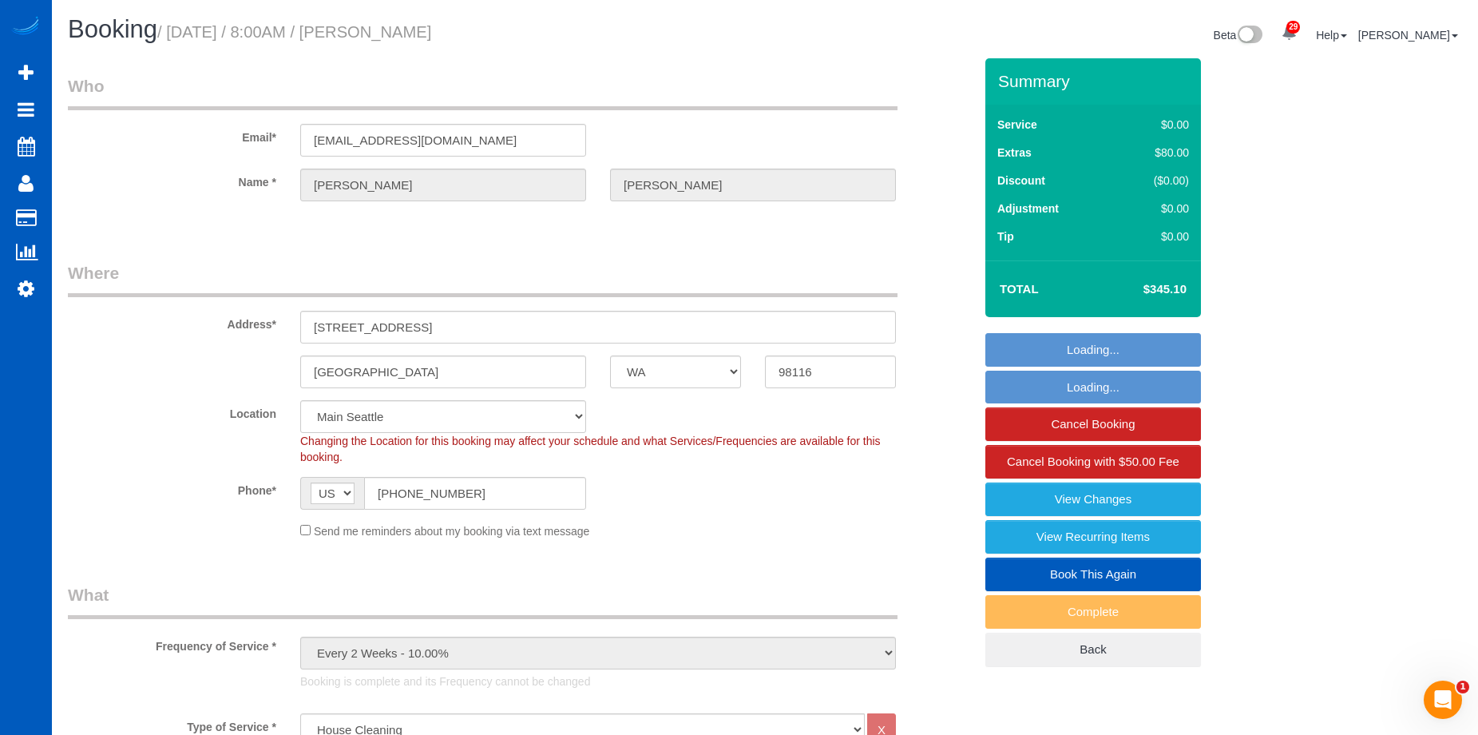
select select "2501"
select select "4"
select select "3"
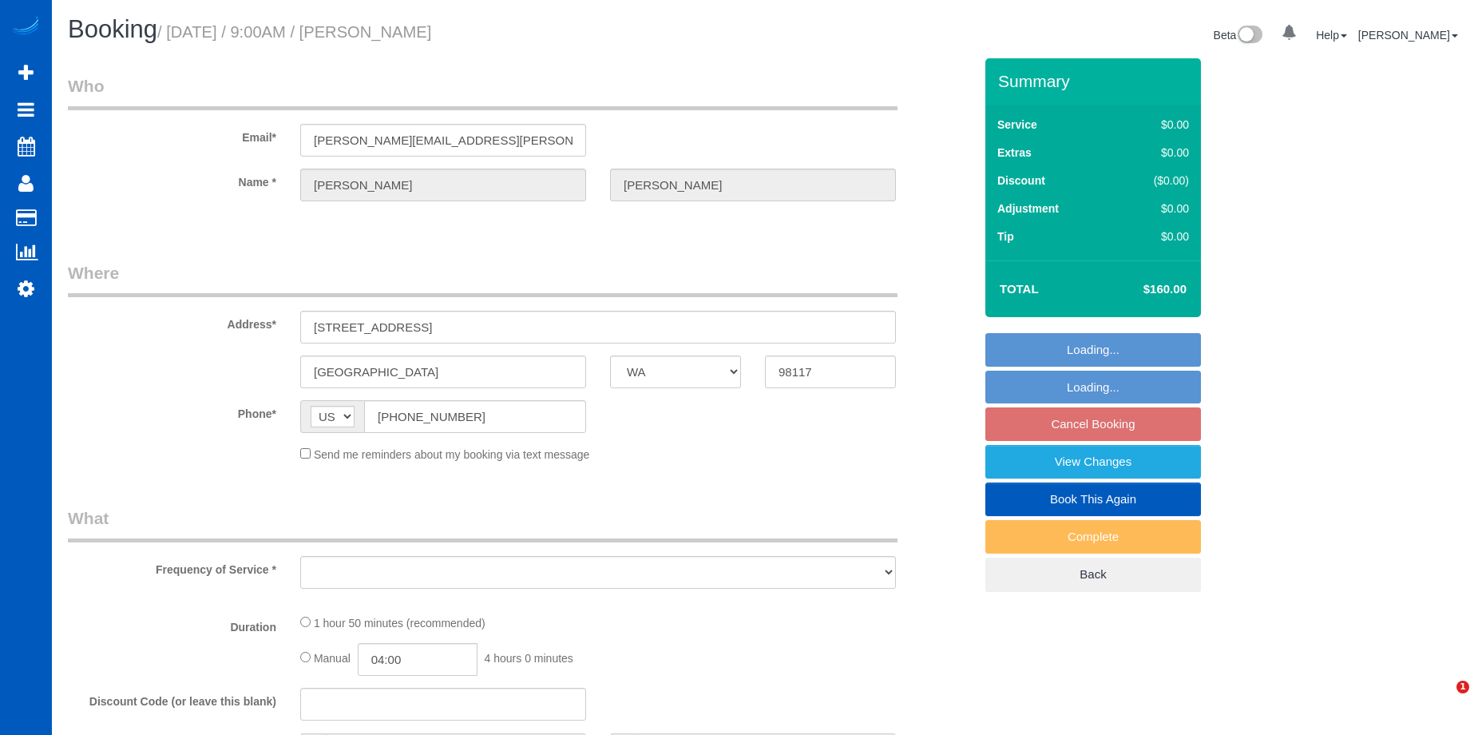
select select "WA"
select select "199"
select select "1001"
select select "3"
select select "2"
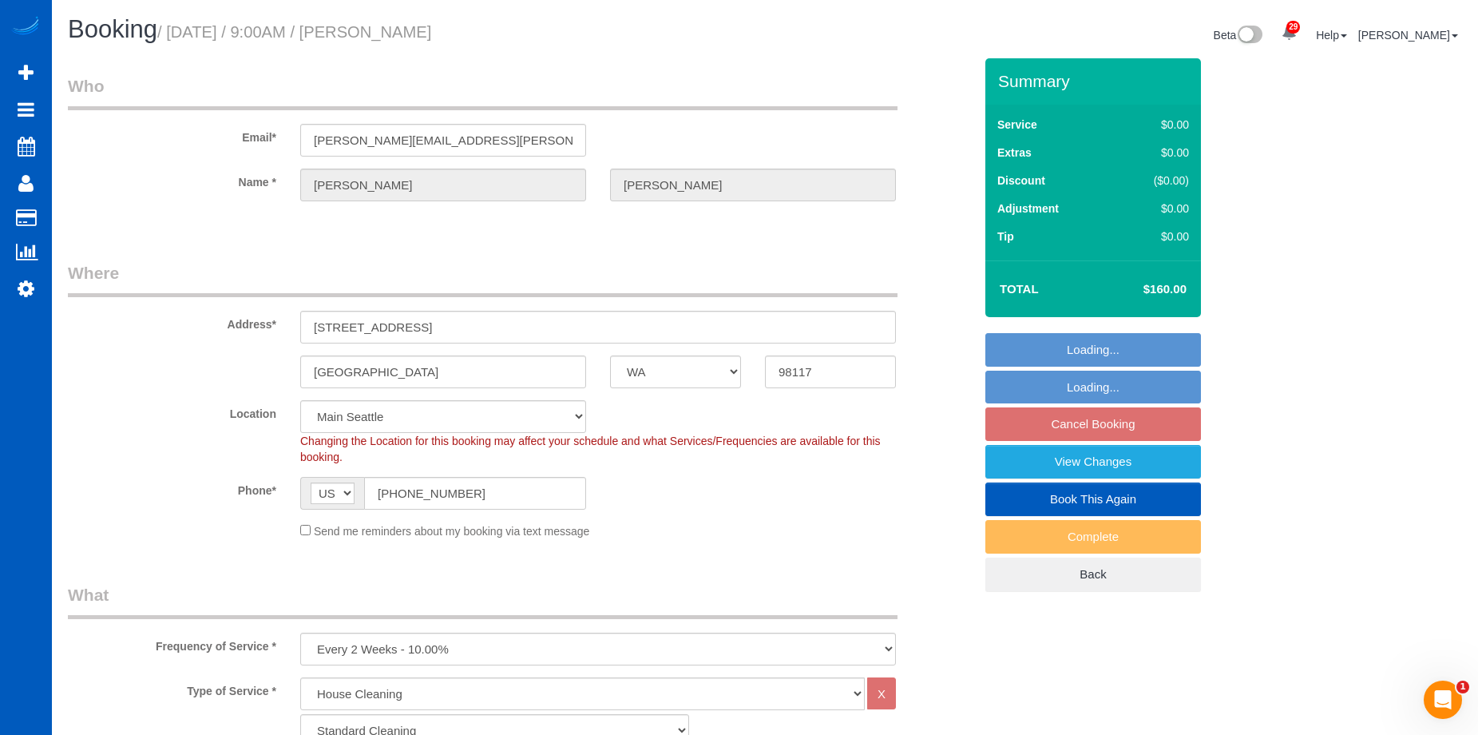
select select "object:1163"
select select "1001"
select select "3"
select select "2"
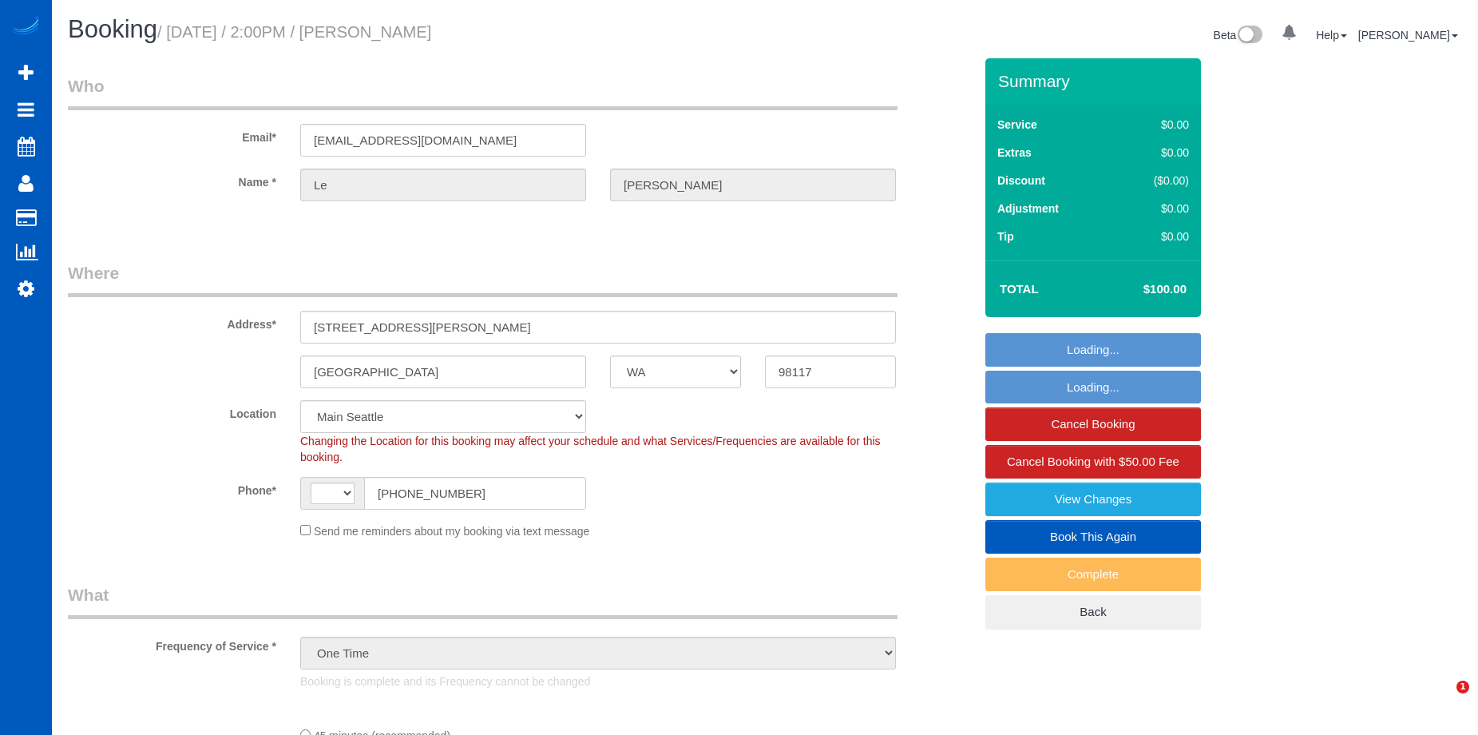
select select "WA"
select select "string:fspay-f08487bf-3dc0-469e-b5c6-e108a06f3390"
select select "object:574"
select select "string:[GEOGRAPHIC_DATA]"
select select "199"
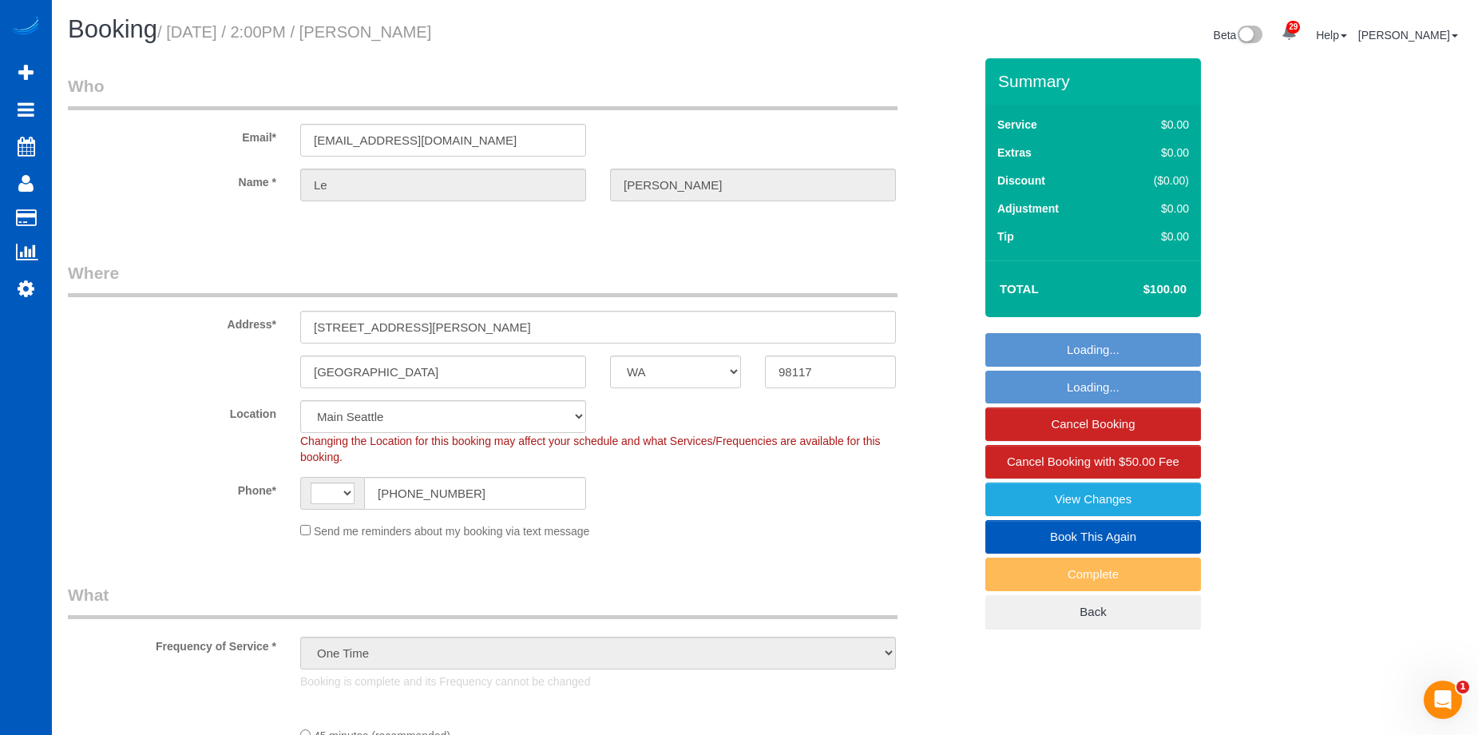
select select "spot1"
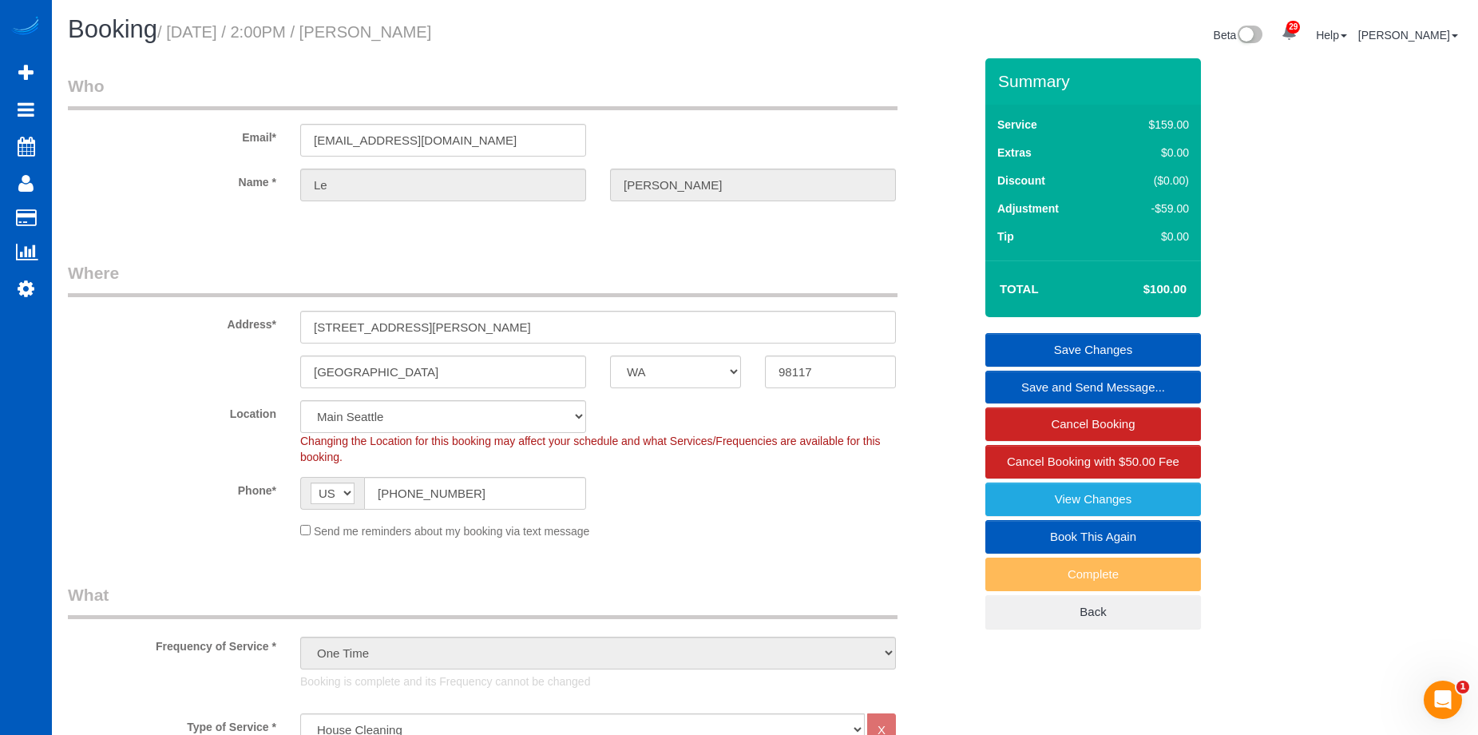
click at [1068, 528] on link "Book This Again" at bounding box center [1093, 537] width 216 height 34
select select "WA"
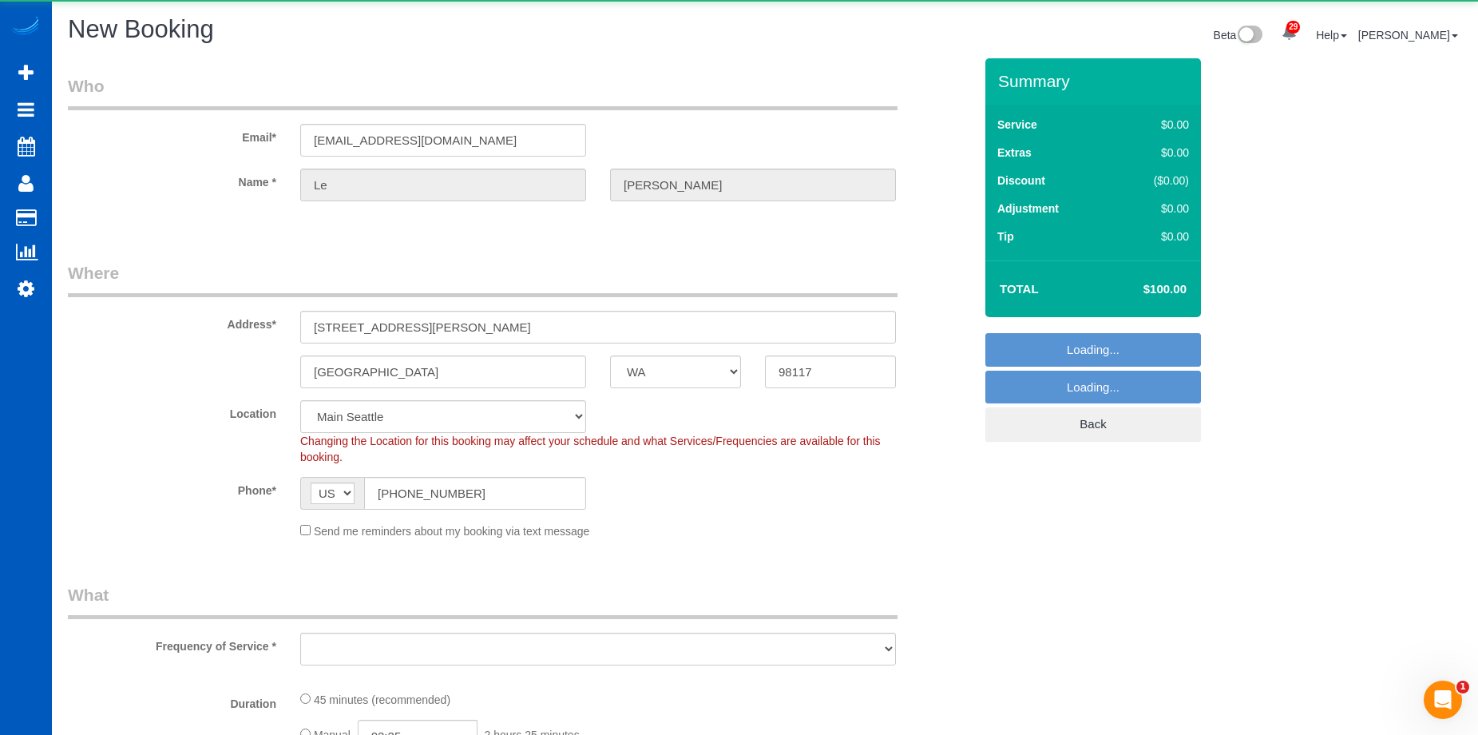
select select "object:1711"
select select "string:fspay-f08487bf-3dc0-469e-b5c6-e108a06f3390"
select select "object:1855"
select select "199"
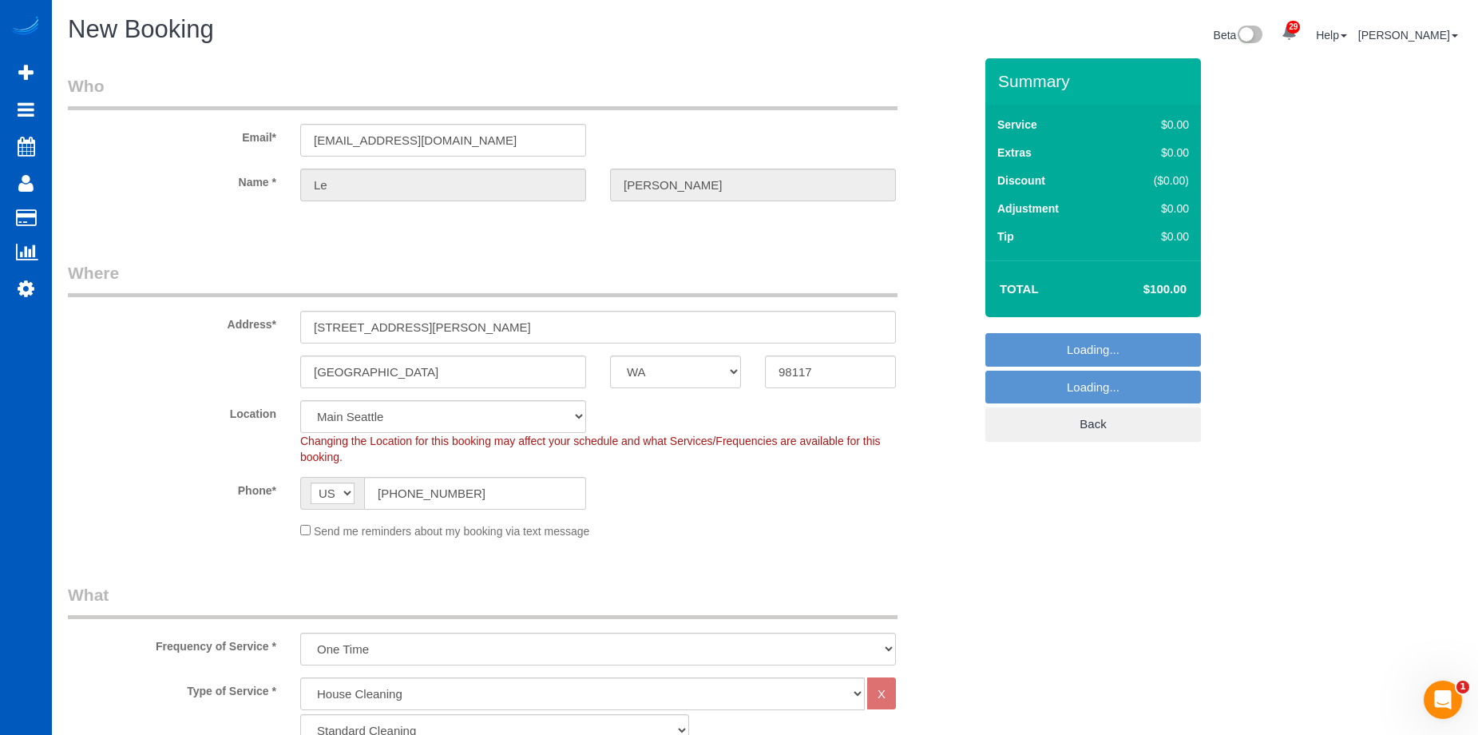
select select "1"
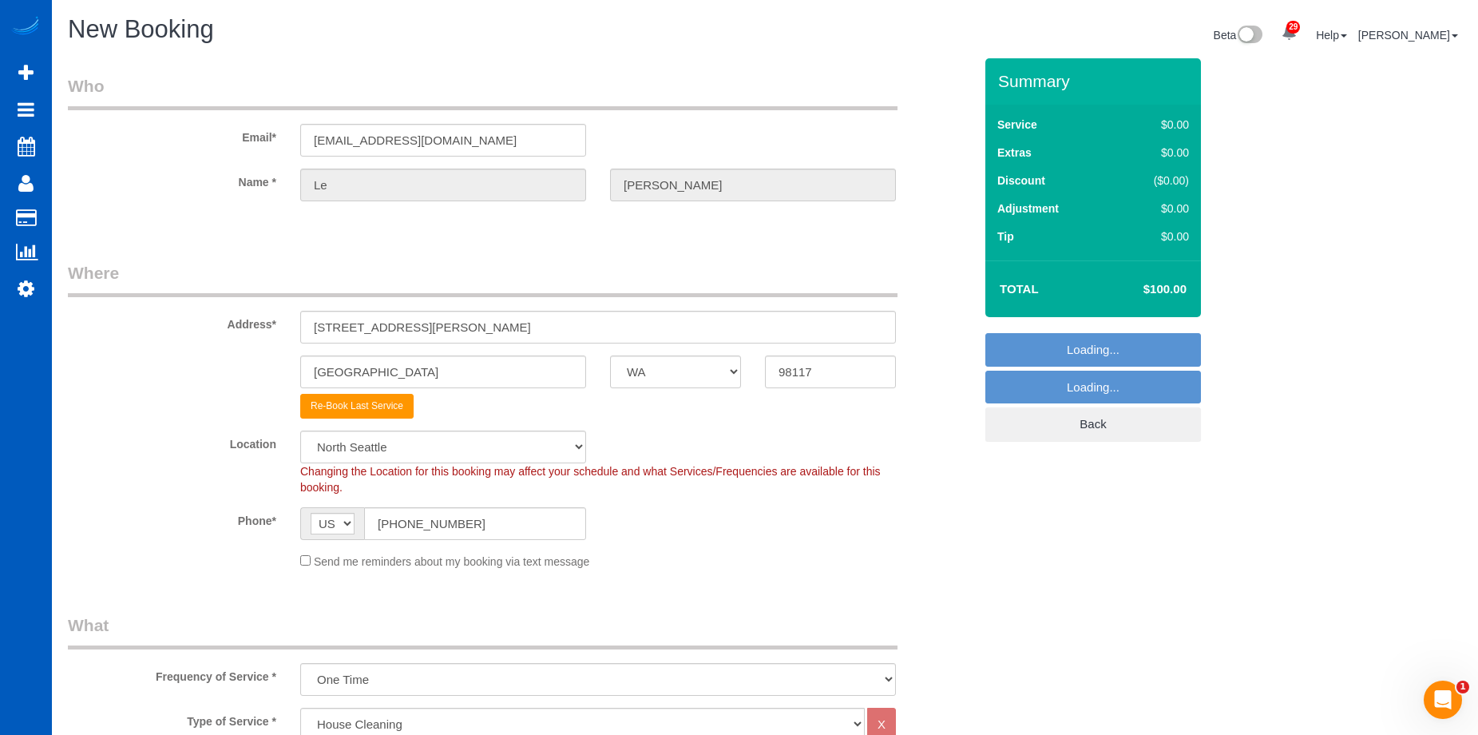
select select "object:2045"
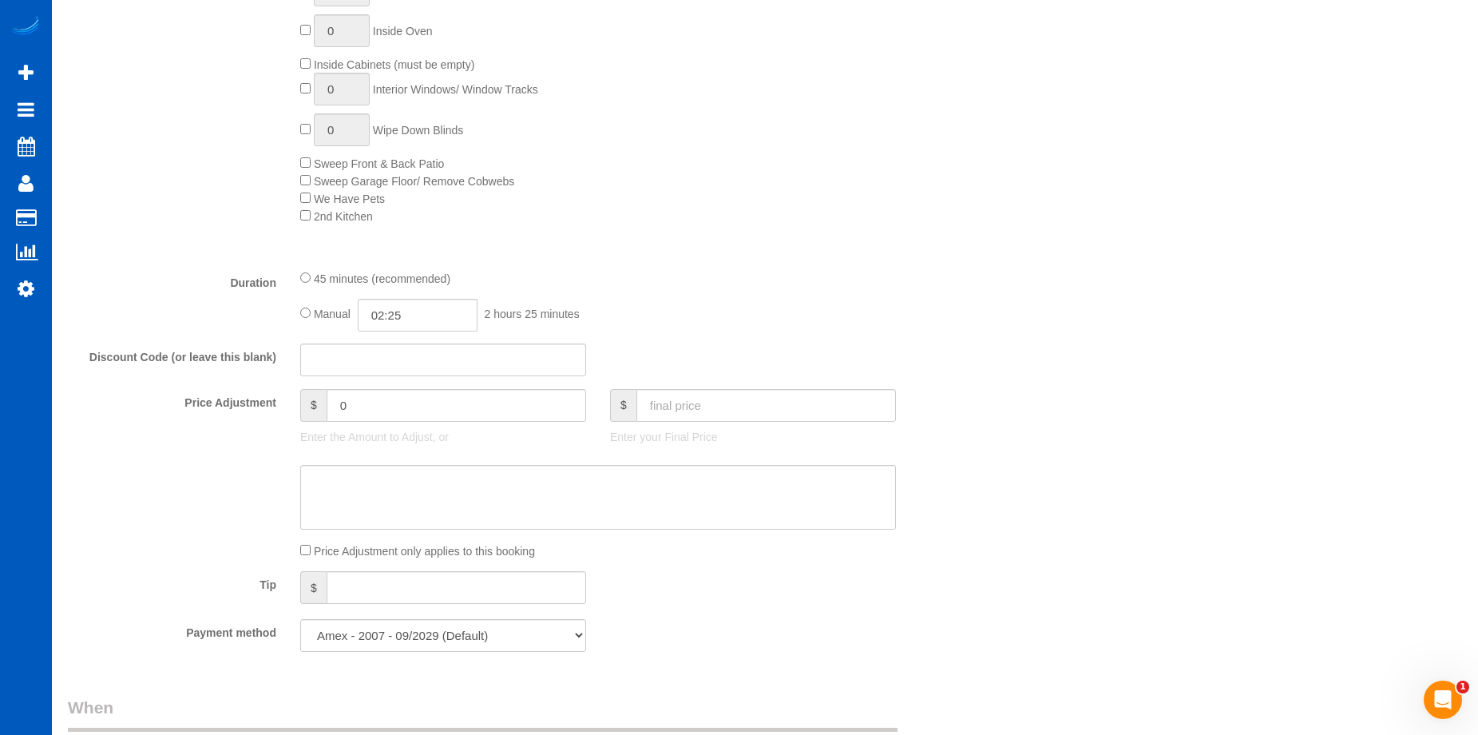
scroll to position [958, 0]
click at [705, 411] on input "text" at bounding box center [766, 404] width 260 height 33
type input "100"
click at [668, 482] on textarea at bounding box center [598, 496] width 596 height 65
type input "-59"
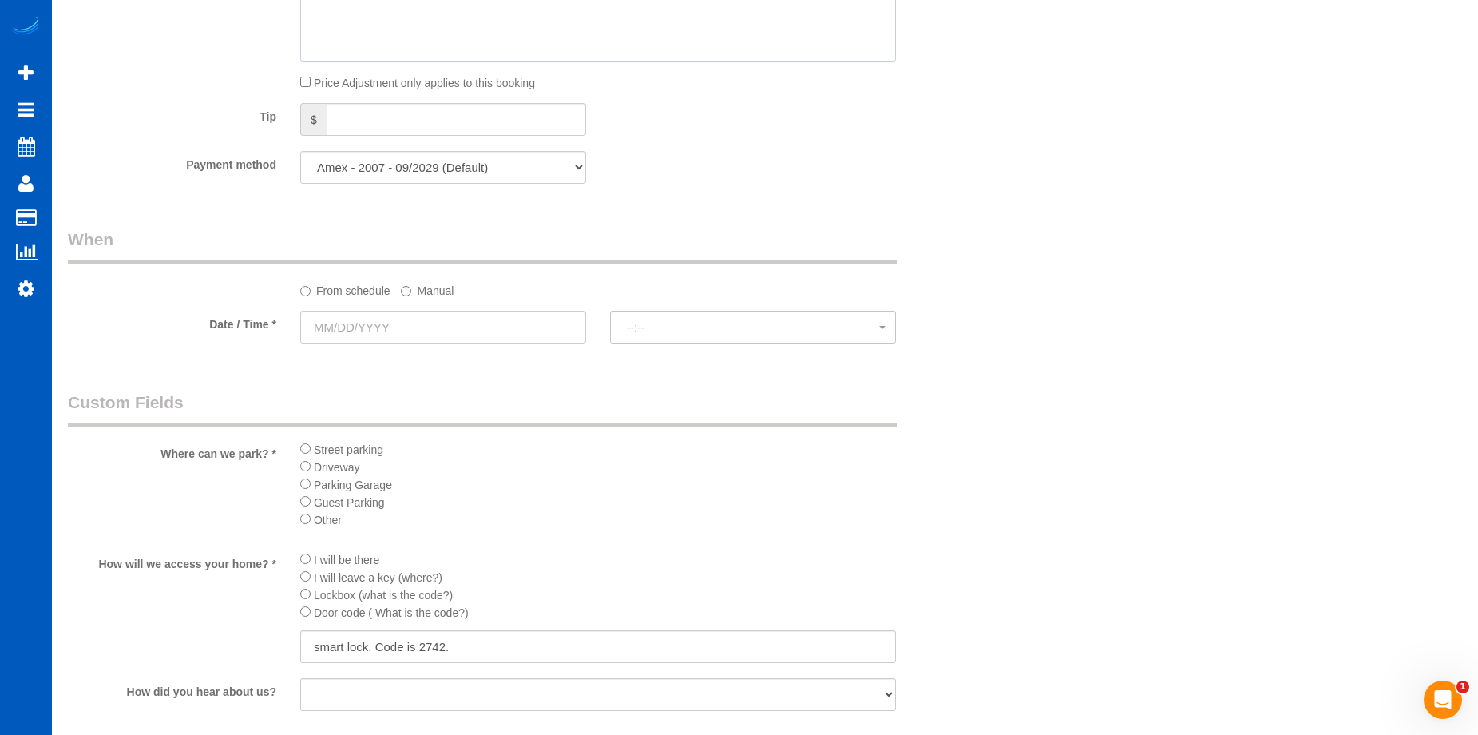
scroll to position [1437, 0]
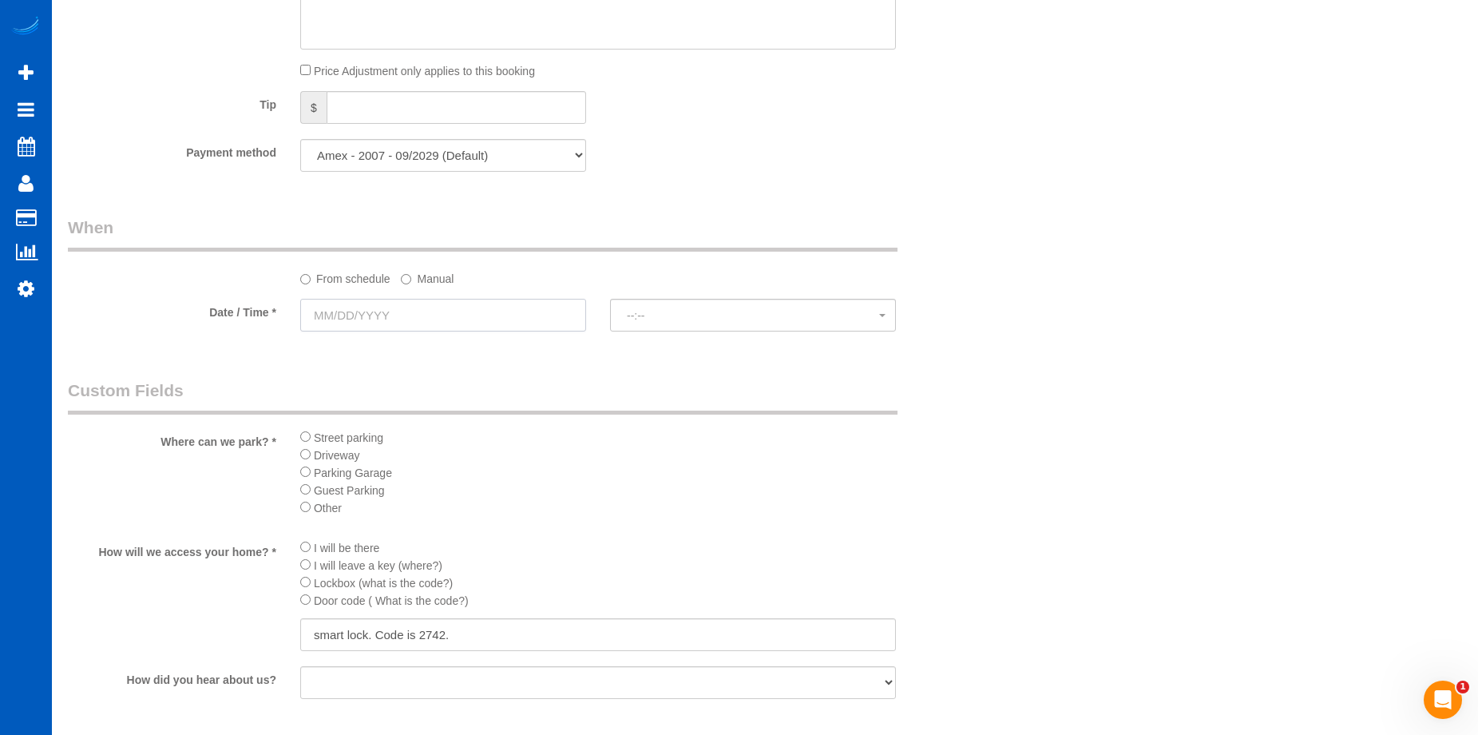
click at [452, 303] on input "text" at bounding box center [443, 315] width 286 height 33
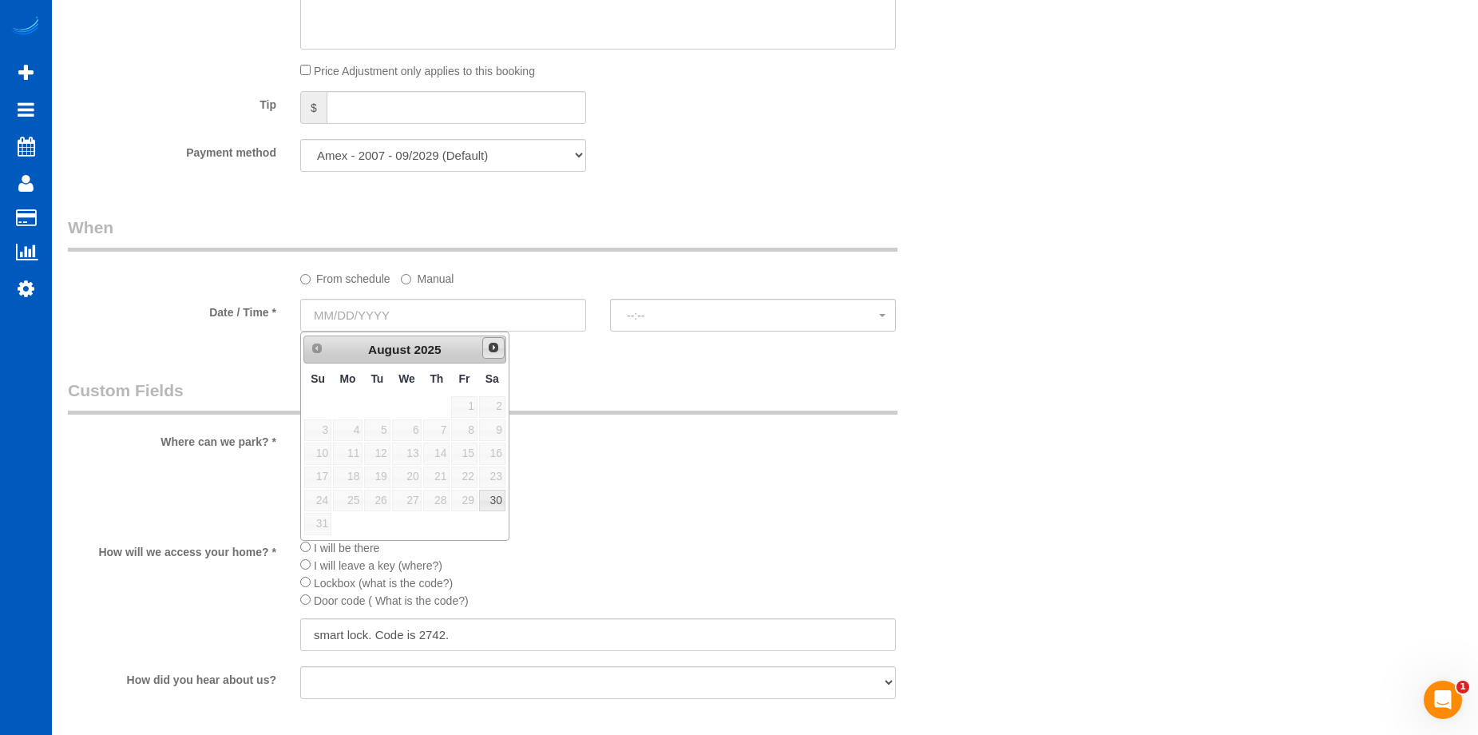
click at [492, 348] on span "Next" at bounding box center [493, 347] width 13 height 13
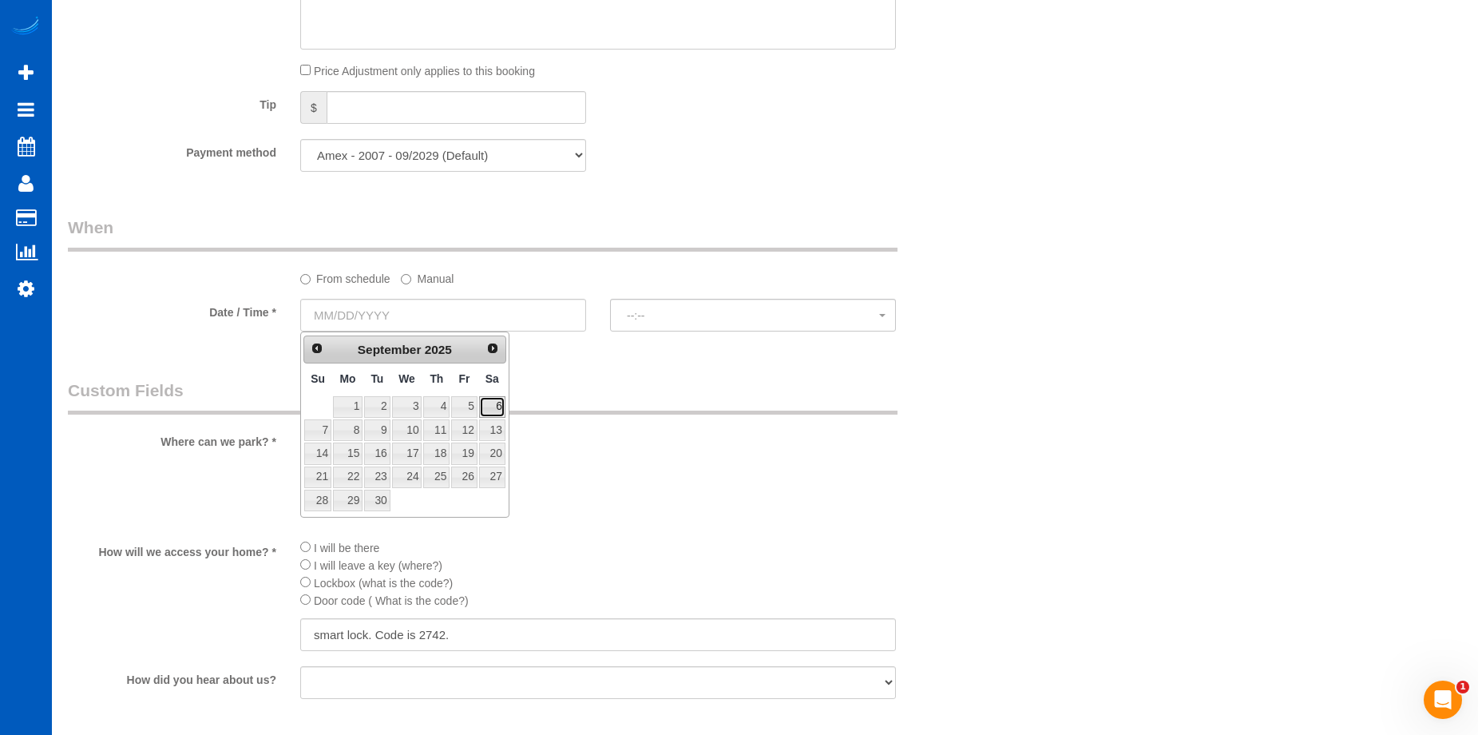
click at [486, 402] on link "6" at bounding box center [492, 407] width 26 height 22
type input "09/06/2025"
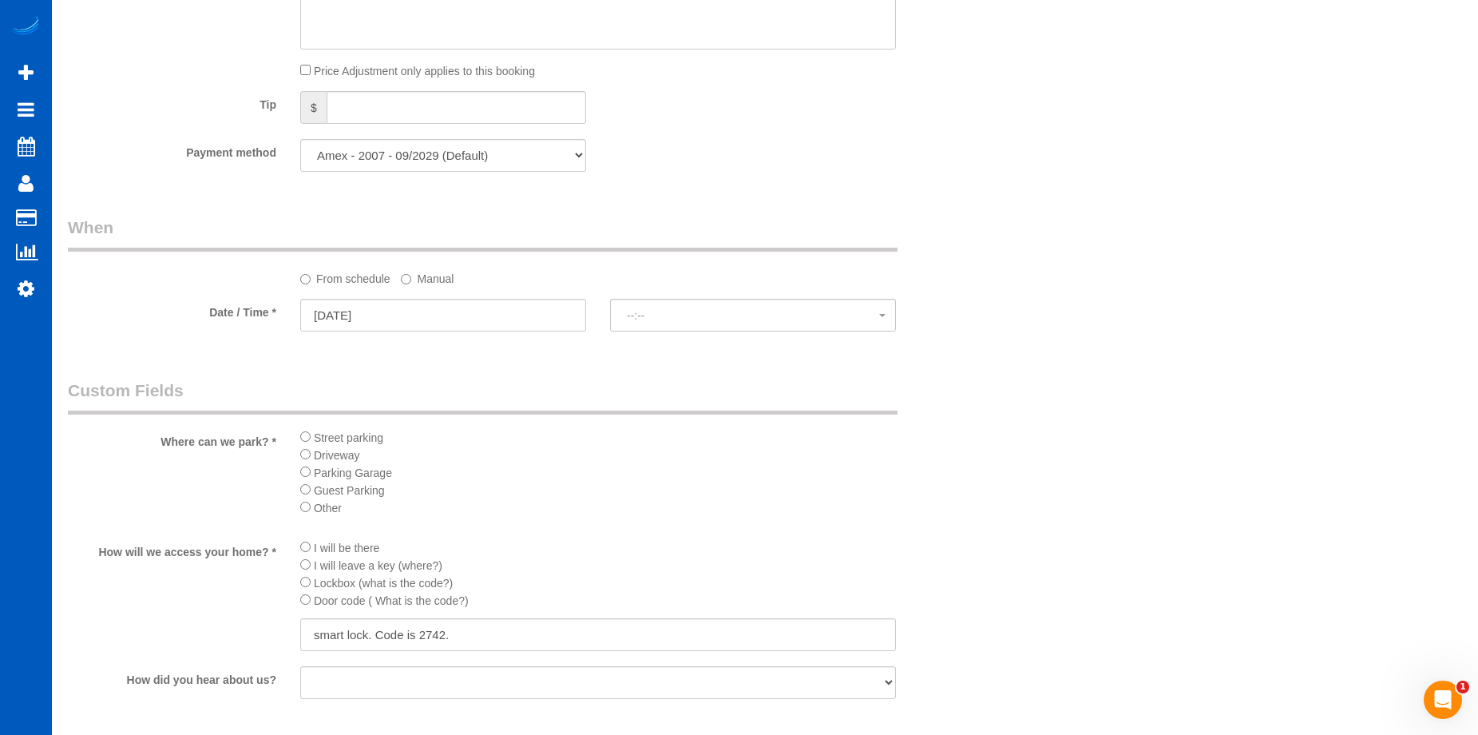
select select "spot11"
click at [664, 314] on span "11:00AM" at bounding box center [753, 315] width 252 height 13
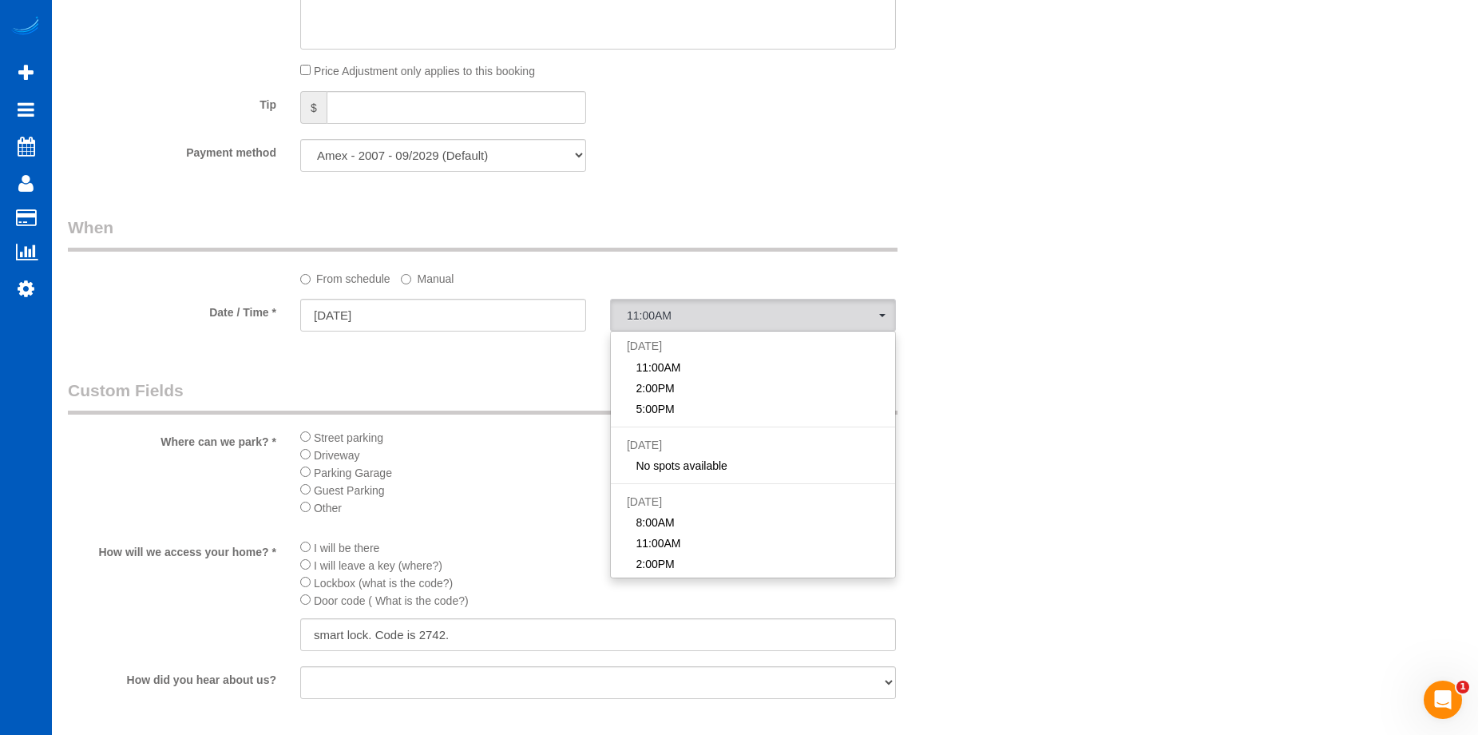
click at [617, 265] on div "From schedule Manual" at bounding box center [598, 276] width 620 height 22
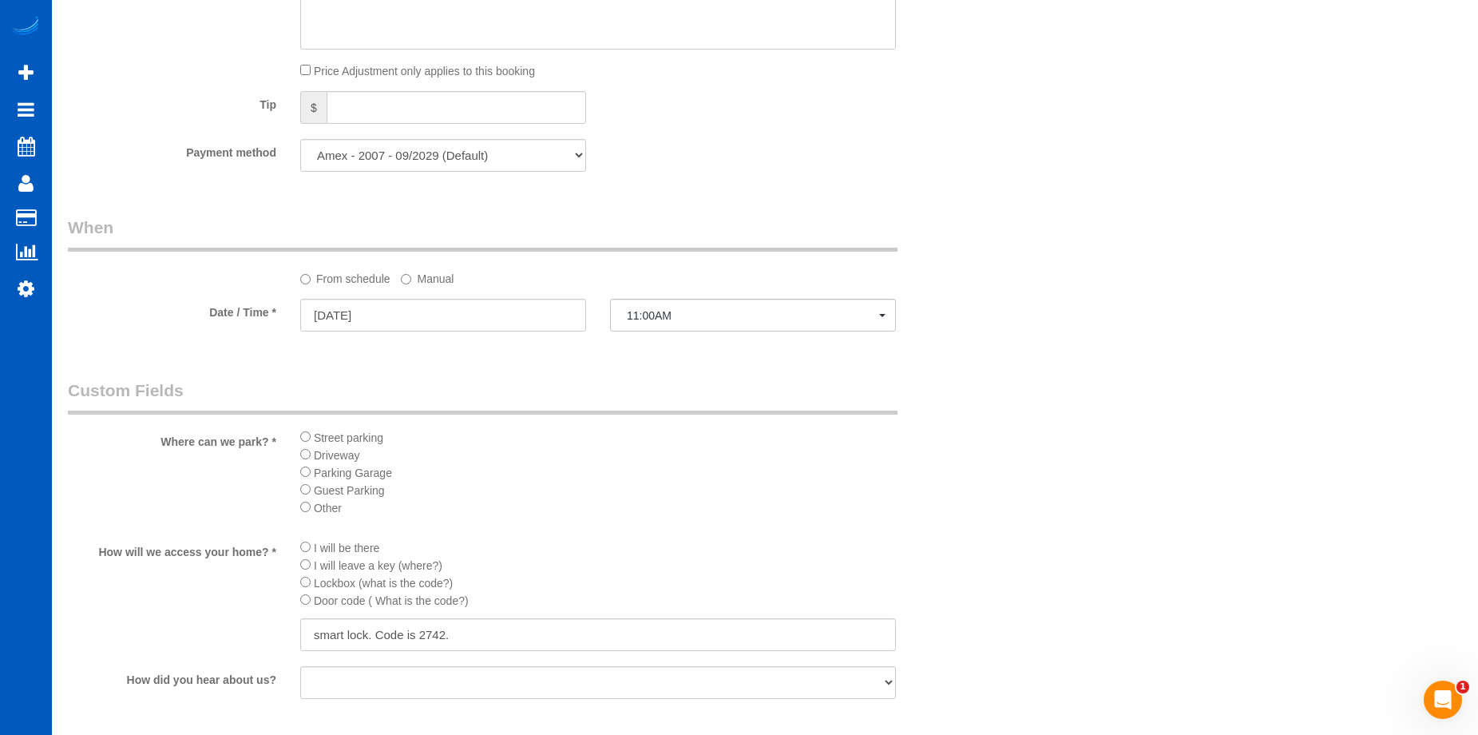
click at [447, 277] on label "Manual" at bounding box center [427, 276] width 53 height 22
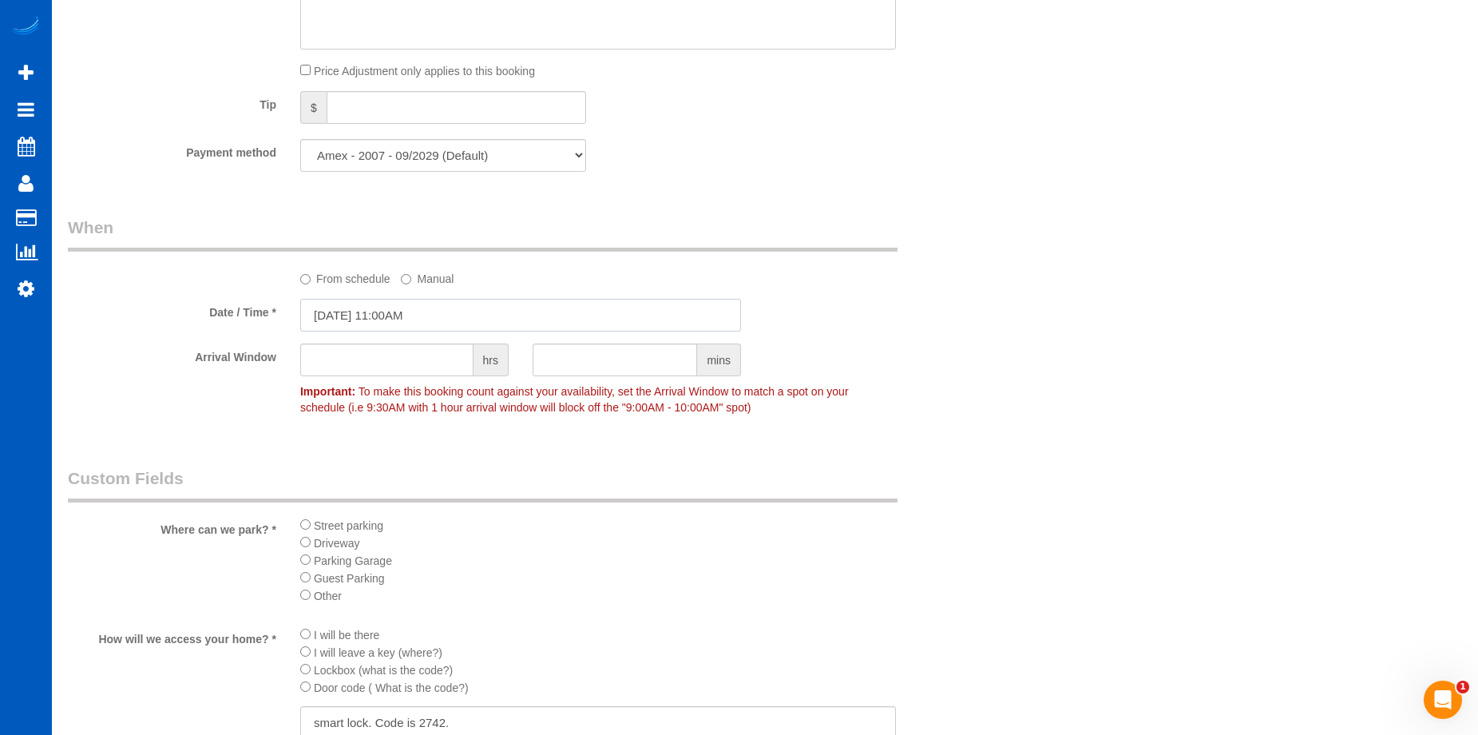
click at [418, 315] on input "09/06/2025 11:00AM" at bounding box center [520, 315] width 441 height 33
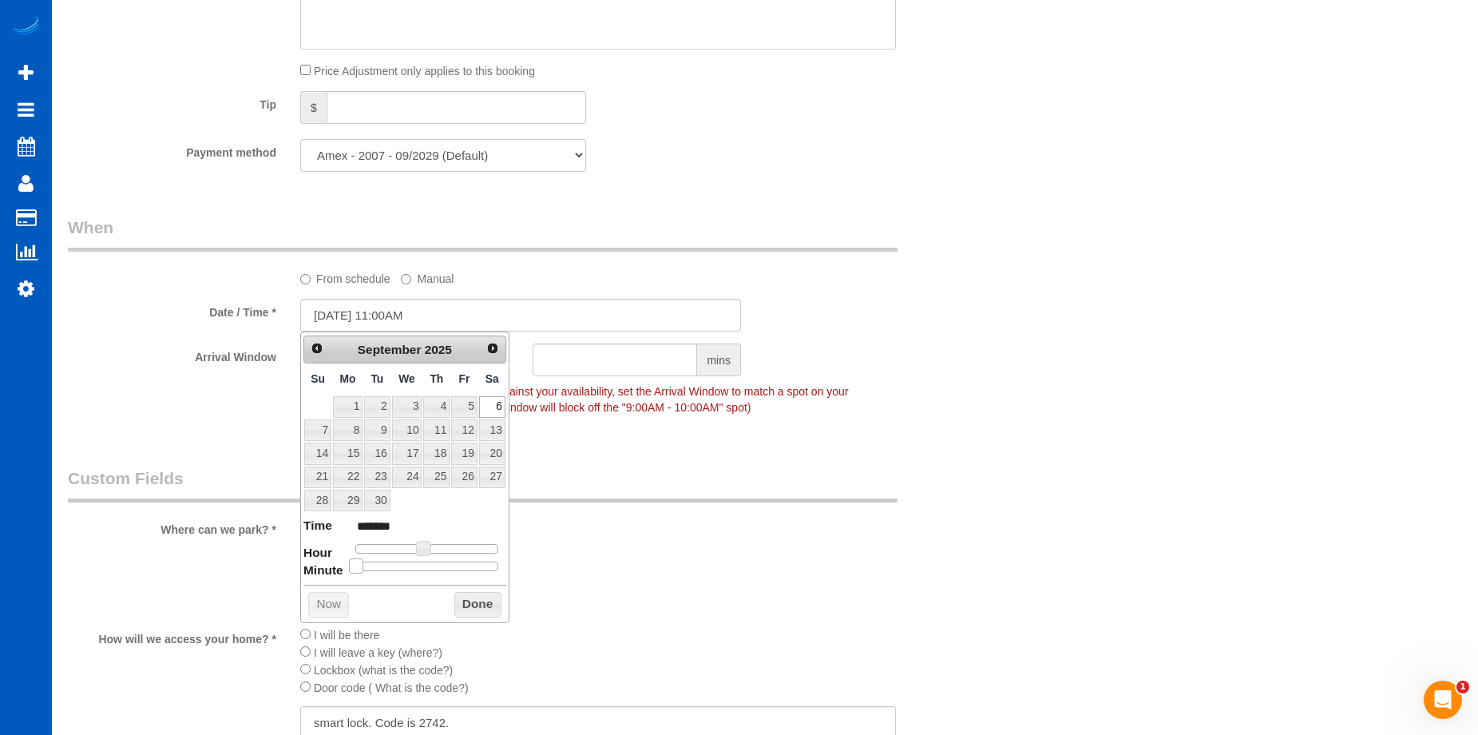
type input "09/06/2025 11:05AM"
type input "*******"
type input "09/06/2025 11:10AM"
type input "*******"
type input "09/06/2025 11:15AM"
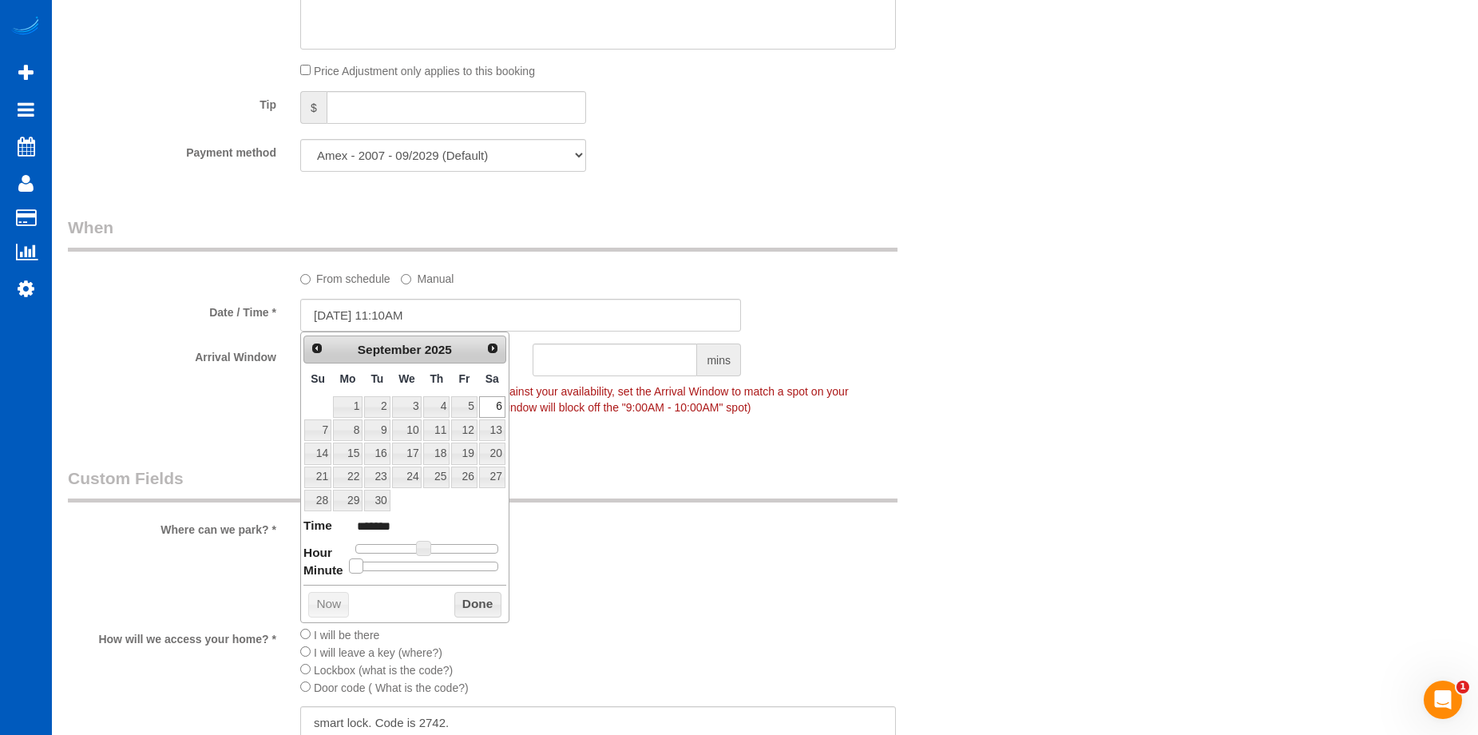
type input "*******"
type input "09/06/2025 11:20AM"
type input "*******"
type input "09/06/2025 11:25AM"
type input "*******"
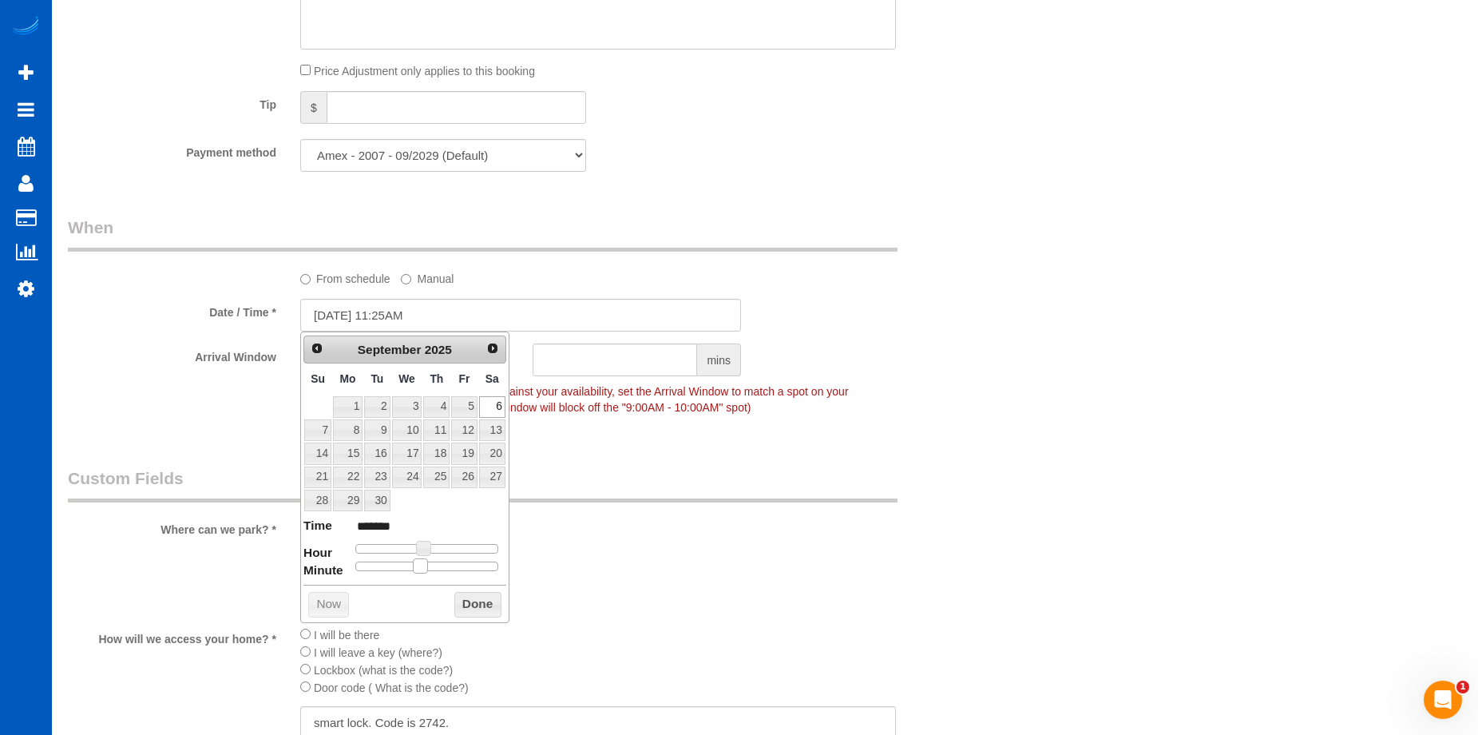
type input "09/06/2025 11:30AM"
type input "*******"
drag, startPoint x: 359, startPoint y: 565, endPoint x: 434, endPoint y: 567, distance: 74.3
click at [434, 567] on span at bounding box center [433, 565] width 14 height 14
click at [468, 596] on button "Done" at bounding box center [477, 605] width 47 height 26
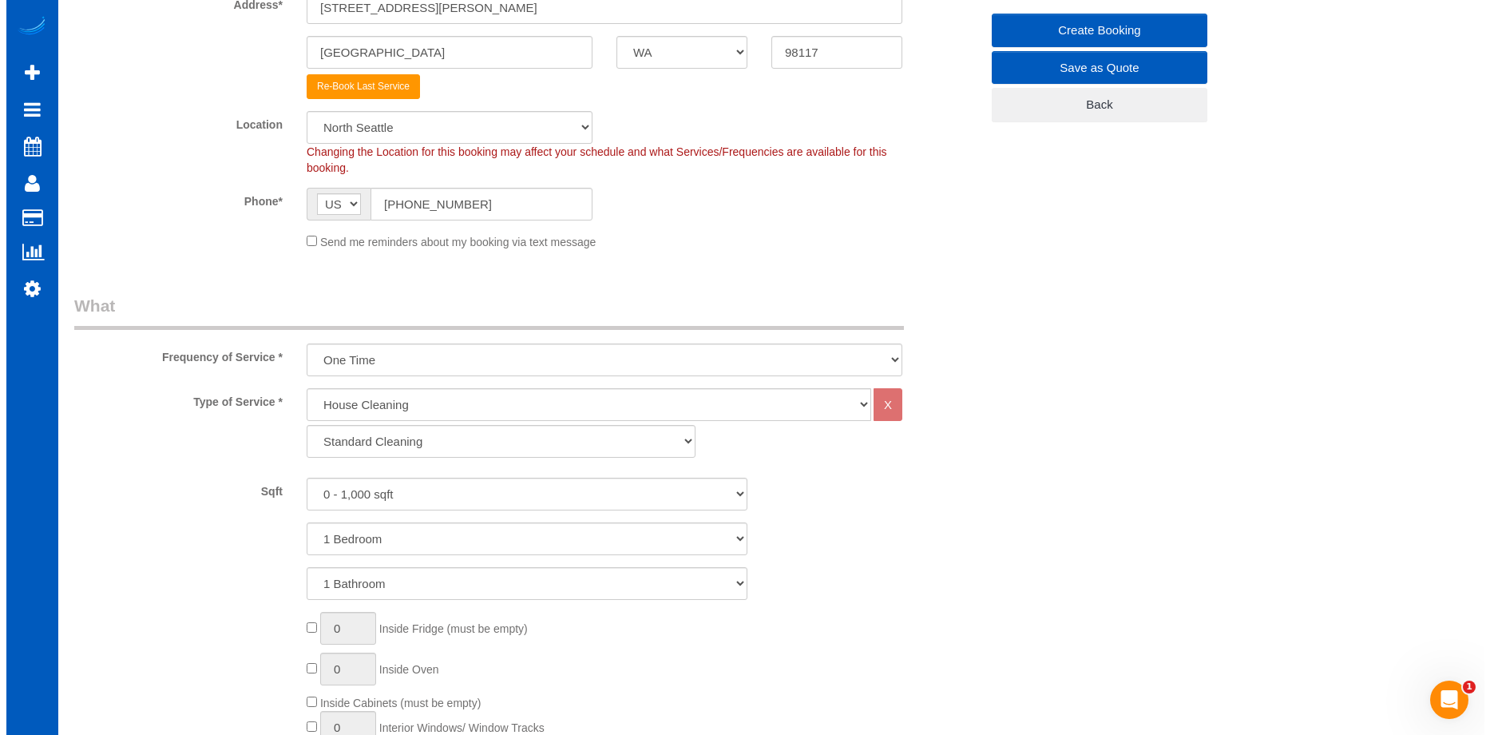
scroll to position [0, 0]
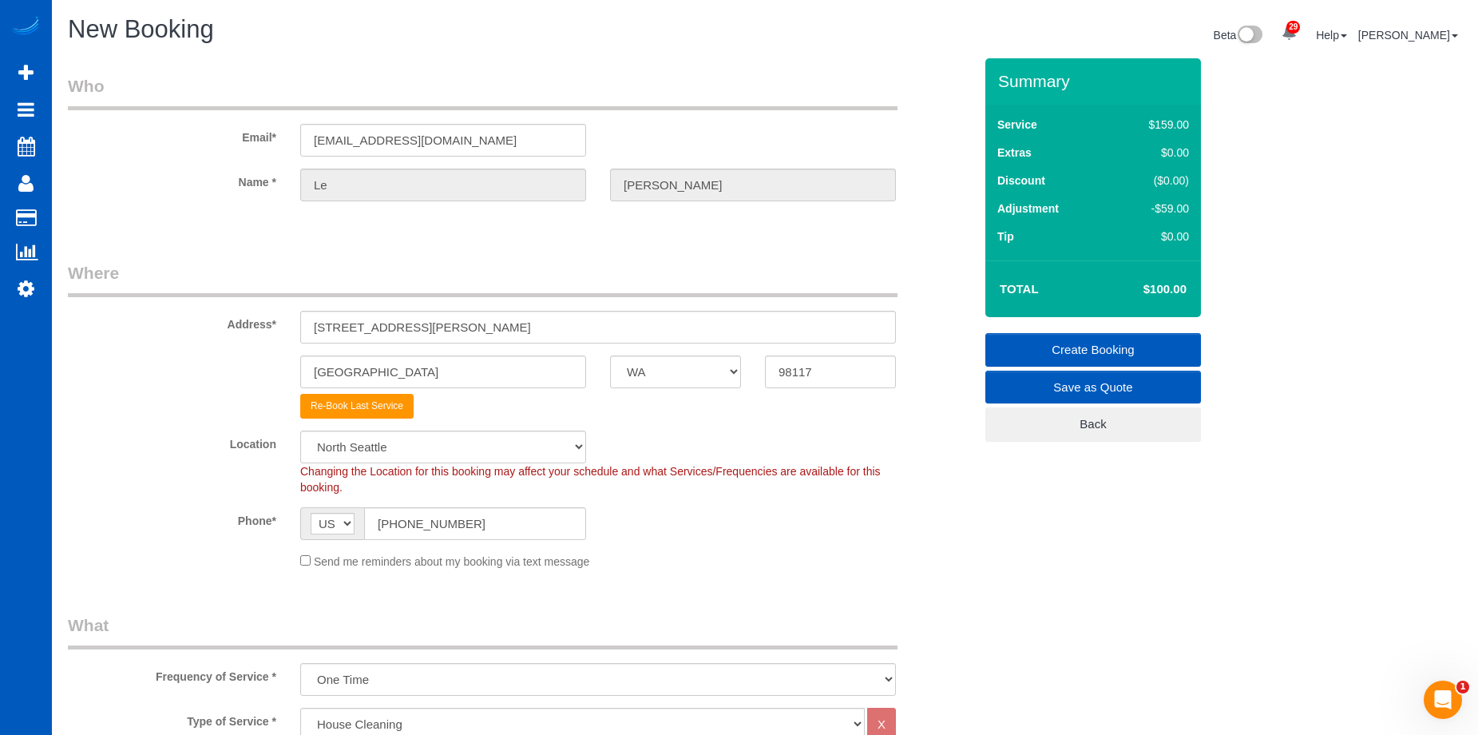
click at [1045, 346] on link "Create Booking" at bounding box center [1093, 350] width 216 height 34
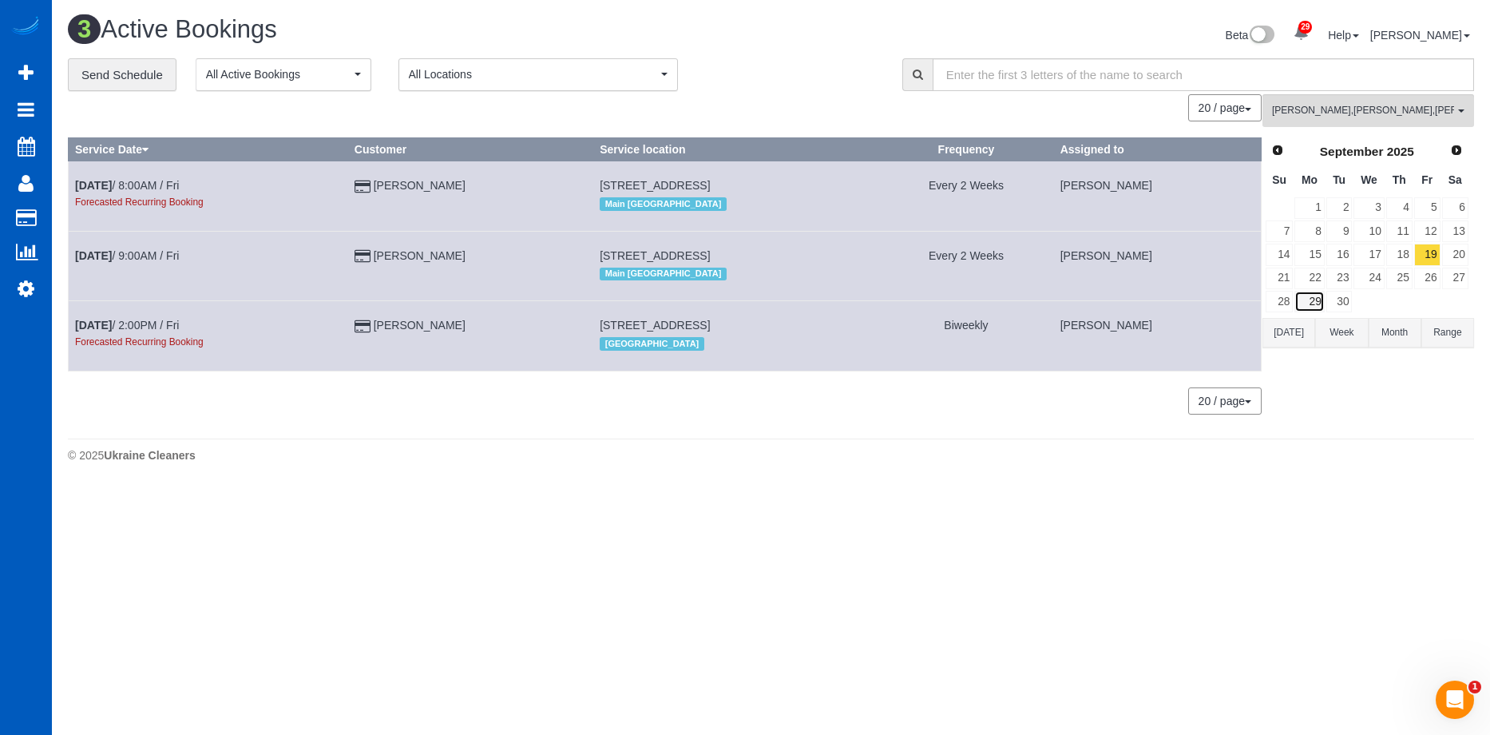
click at [1314, 306] on link "29" at bounding box center [1310, 302] width 30 height 22
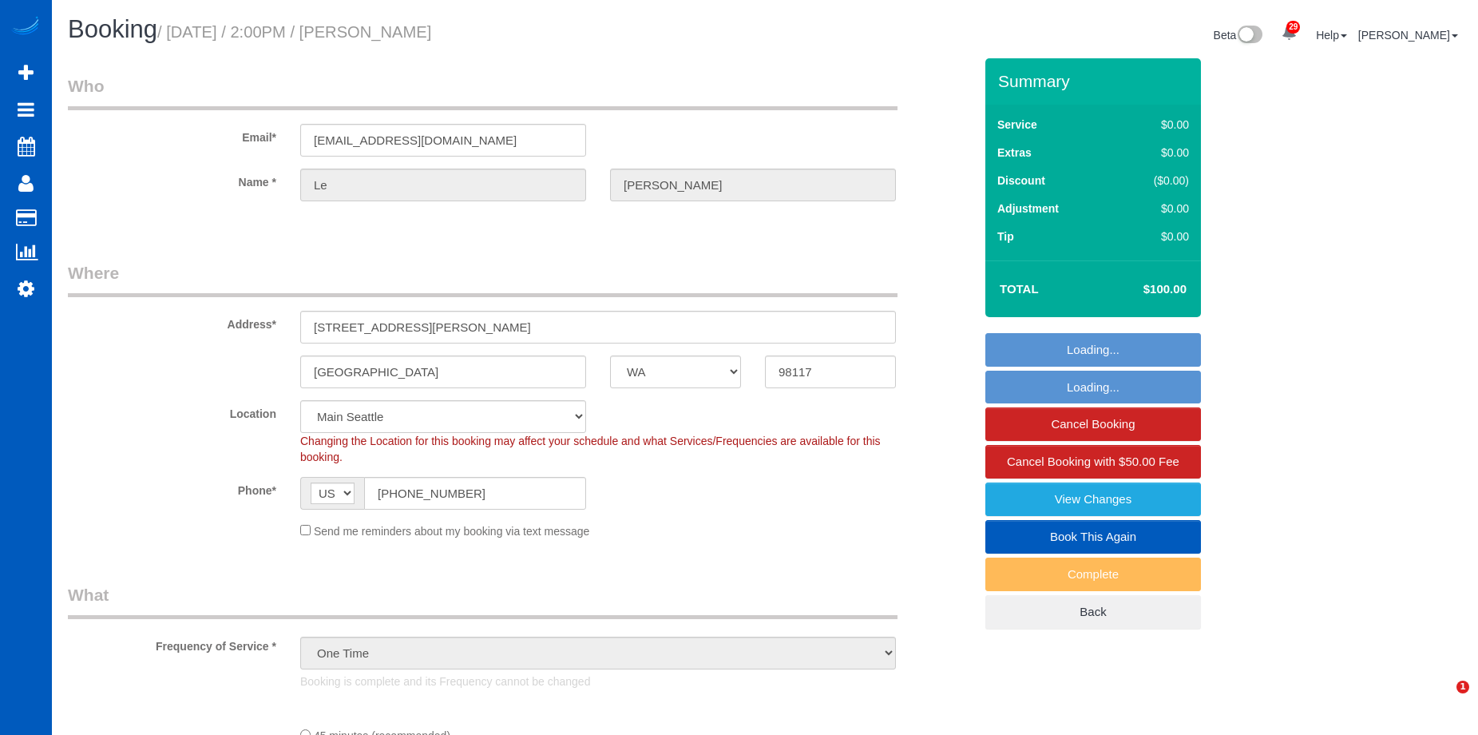
select select "WA"
select select "string:fspay-f08487bf-3dc0-469e-b5c6-e108a06f3390"
select select "object:923"
select select "spot1"
select select "199"
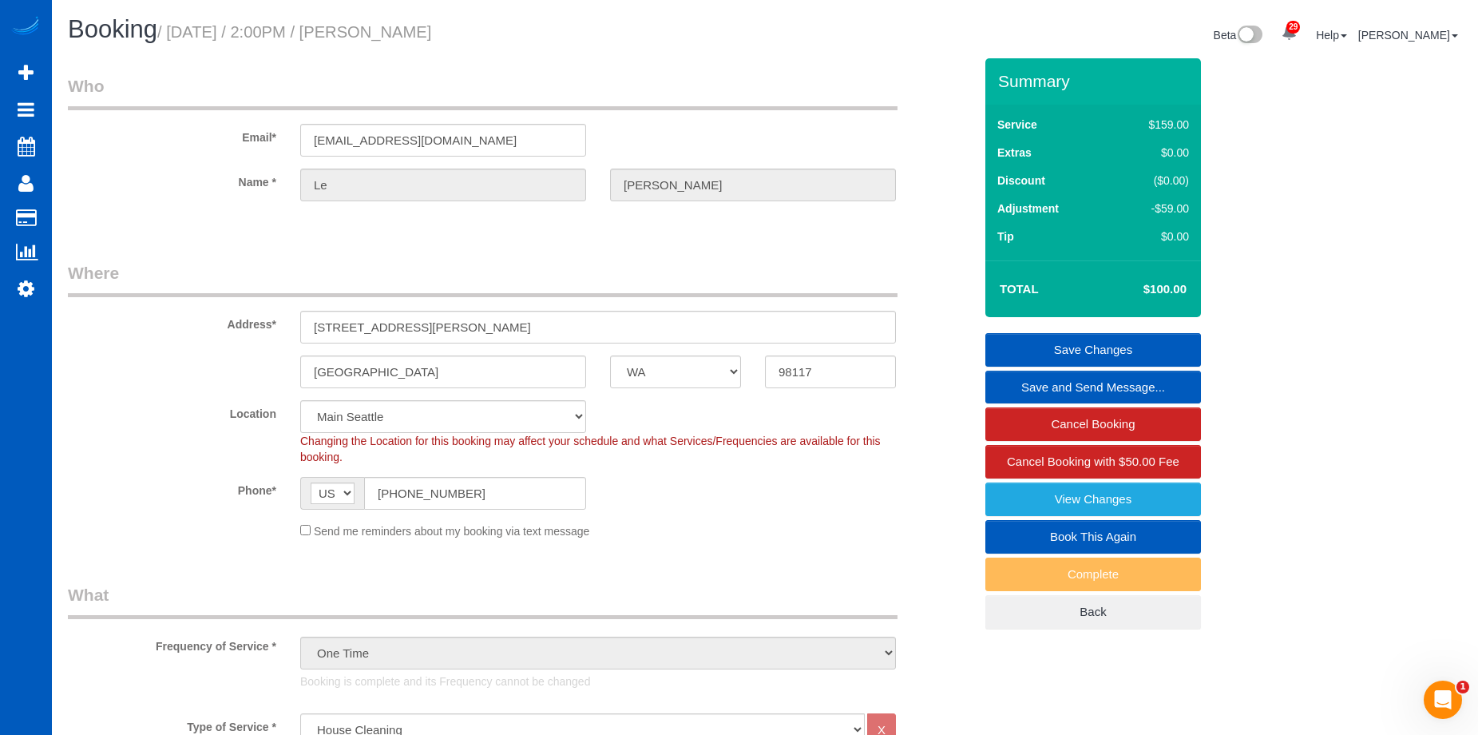
click at [1025, 532] on link "Book This Again" at bounding box center [1093, 537] width 216 height 34
select select "WA"
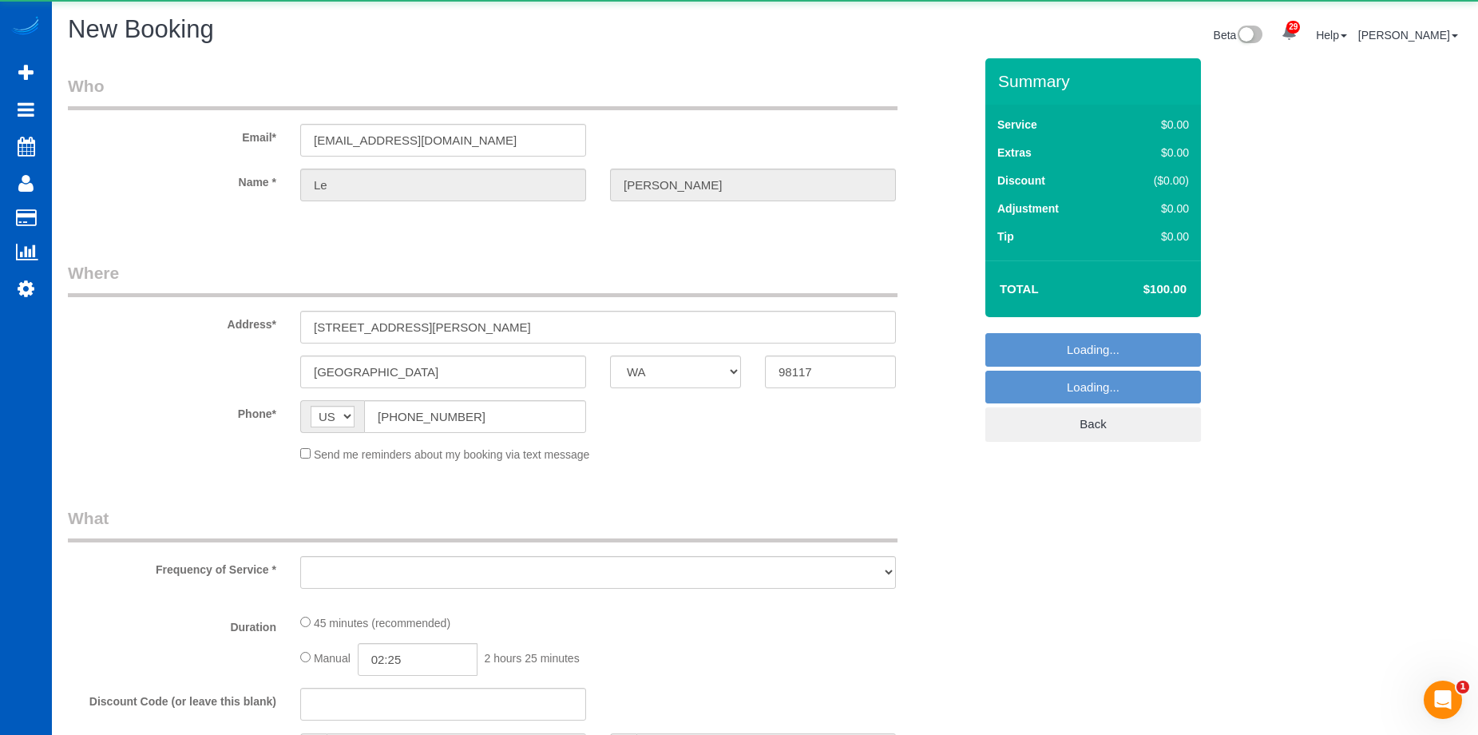
select select "string:fspay-f08487bf-3dc0-469e-b5c6-e108a06f3390"
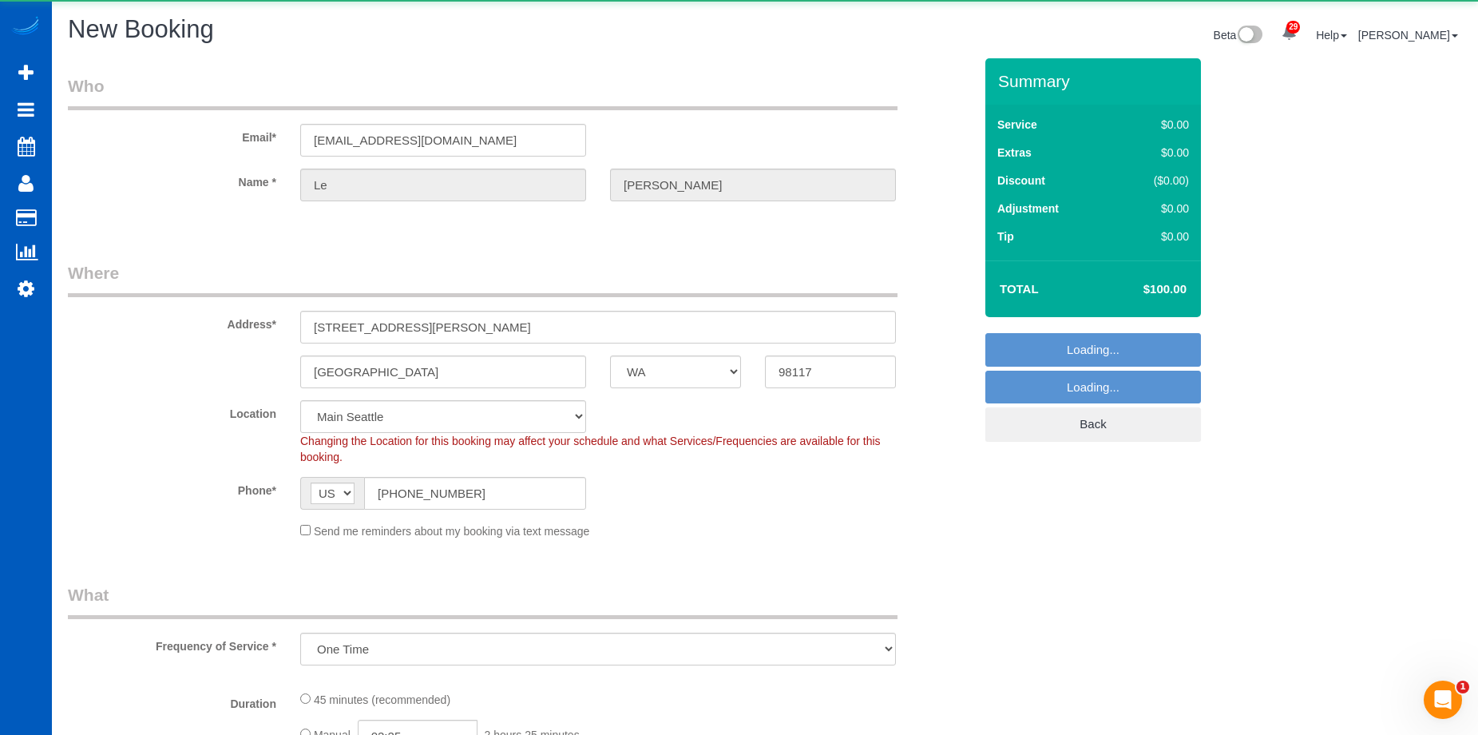
select select "object:2035"
select select "199"
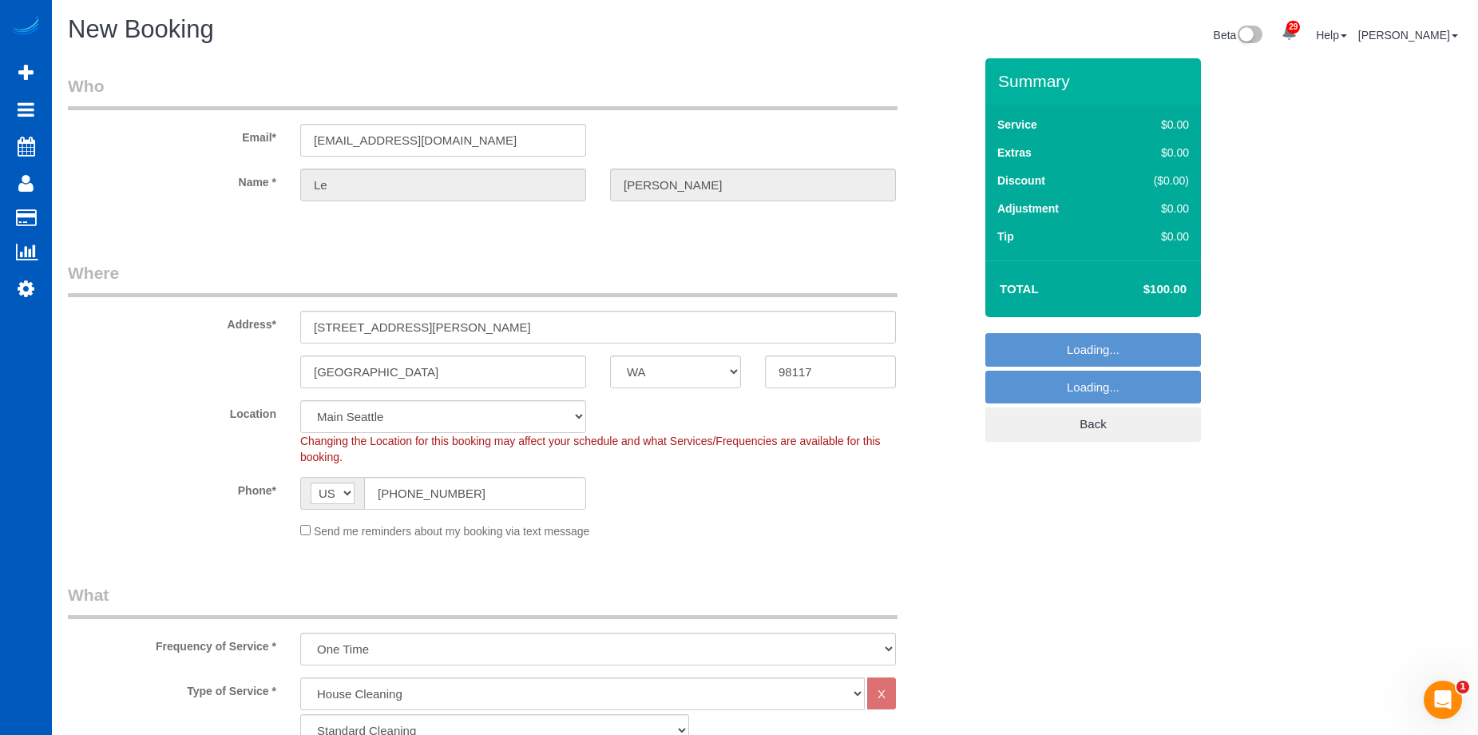
select select "1"
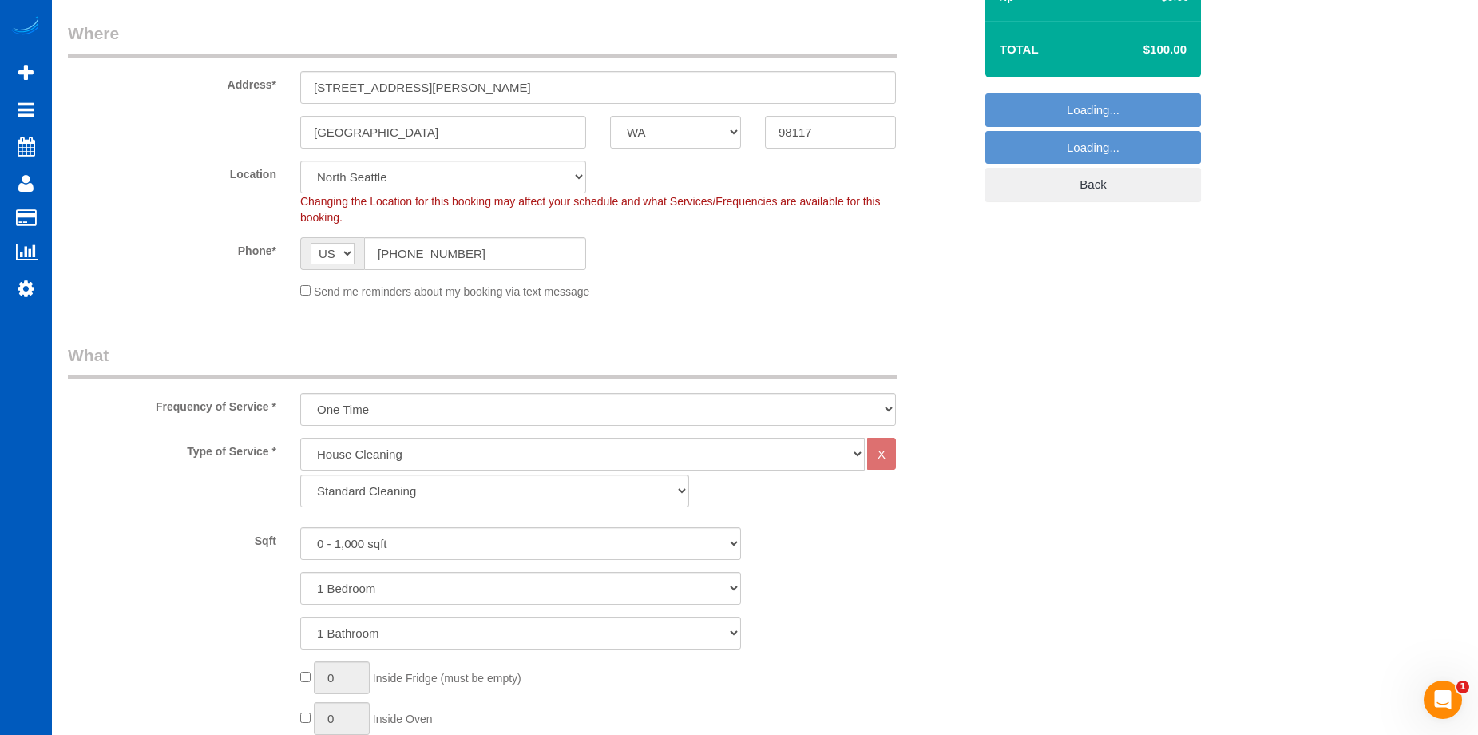
select select "object:2045"
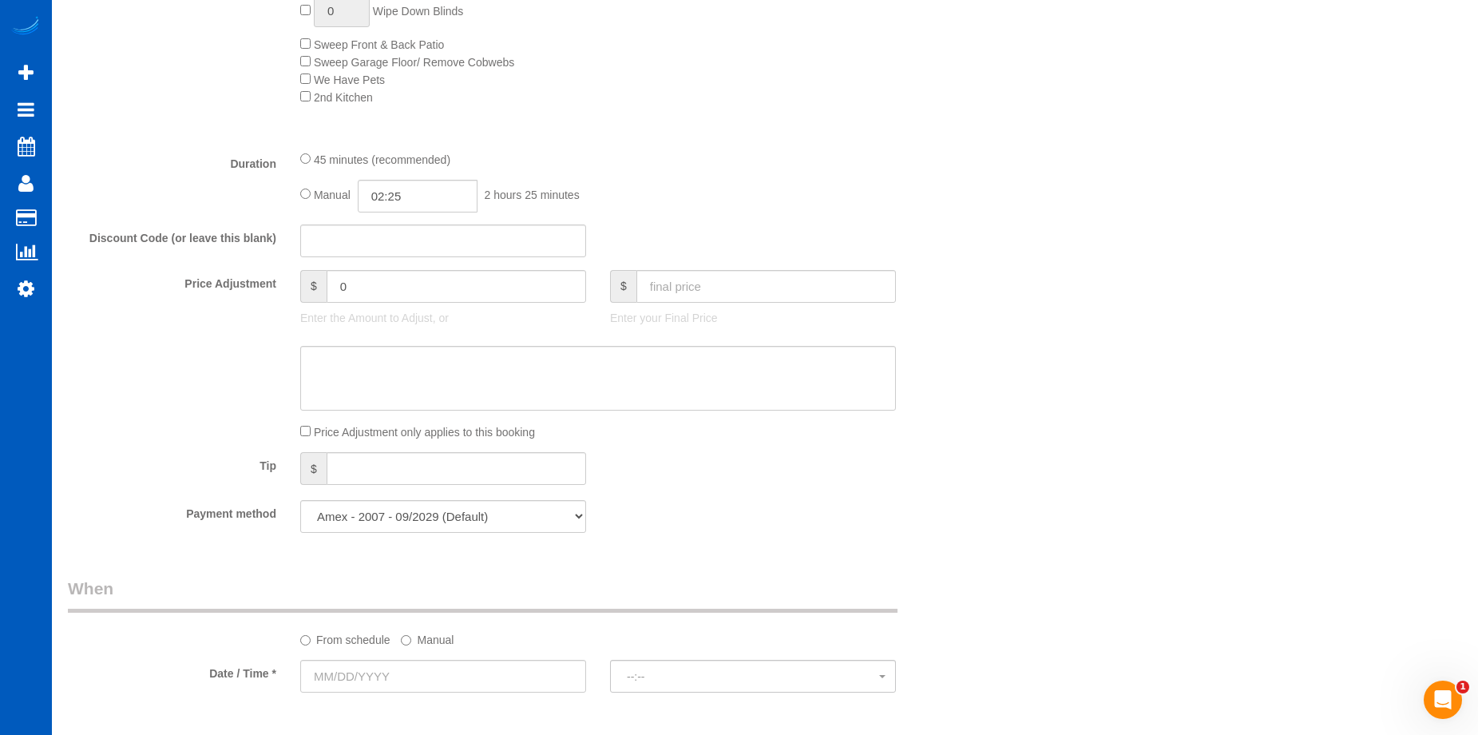
scroll to position [1118, 0]
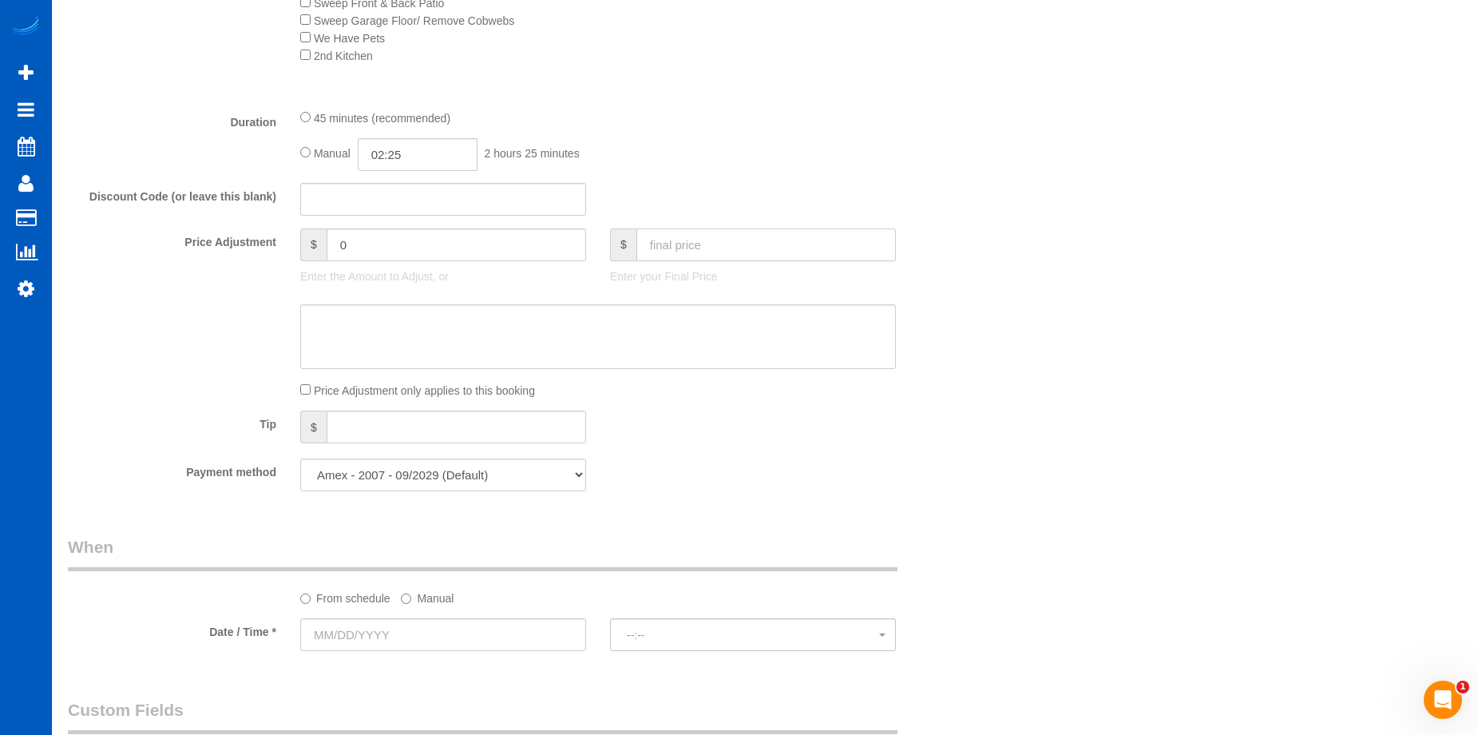
click at [743, 243] on input "text" at bounding box center [766, 244] width 260 height 33
type input "100"
click at [709, 322] on textarea at bounding box center [598, 336] width 596 height 65
type input "-59"
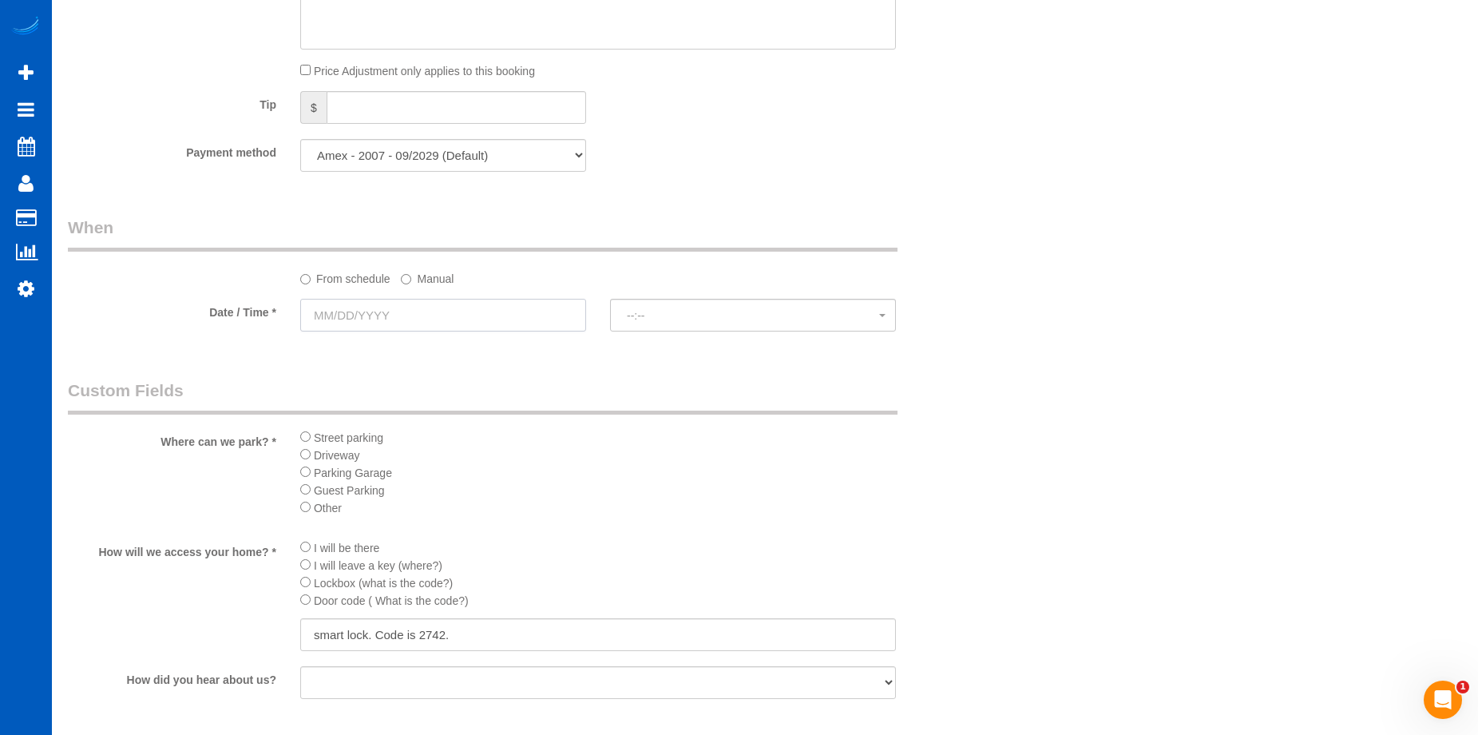
click at [555, 319] on input "text" at bounding box center [443, 315] width 286 height 33
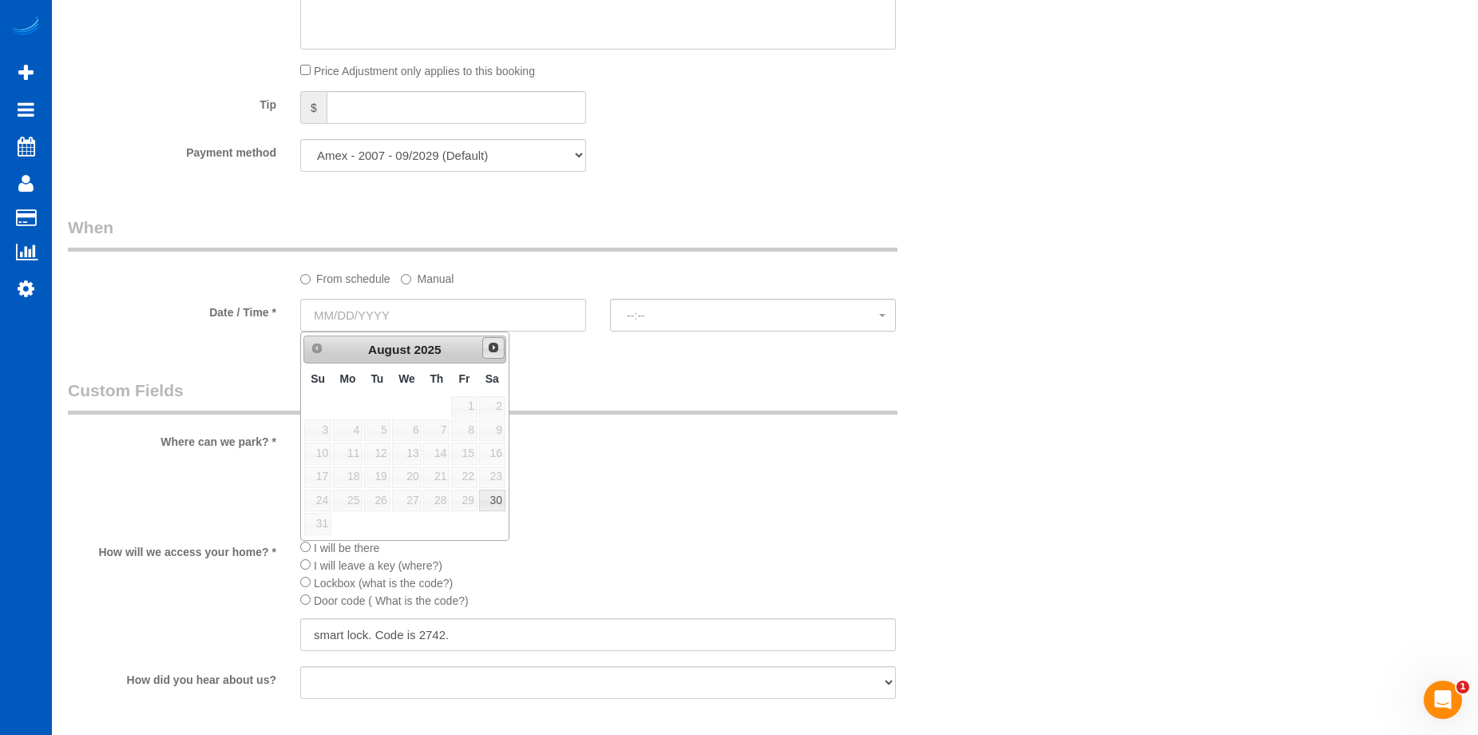
click at [489, 349] on span "Next" at bounding box center [493, 347] width 13 height 13
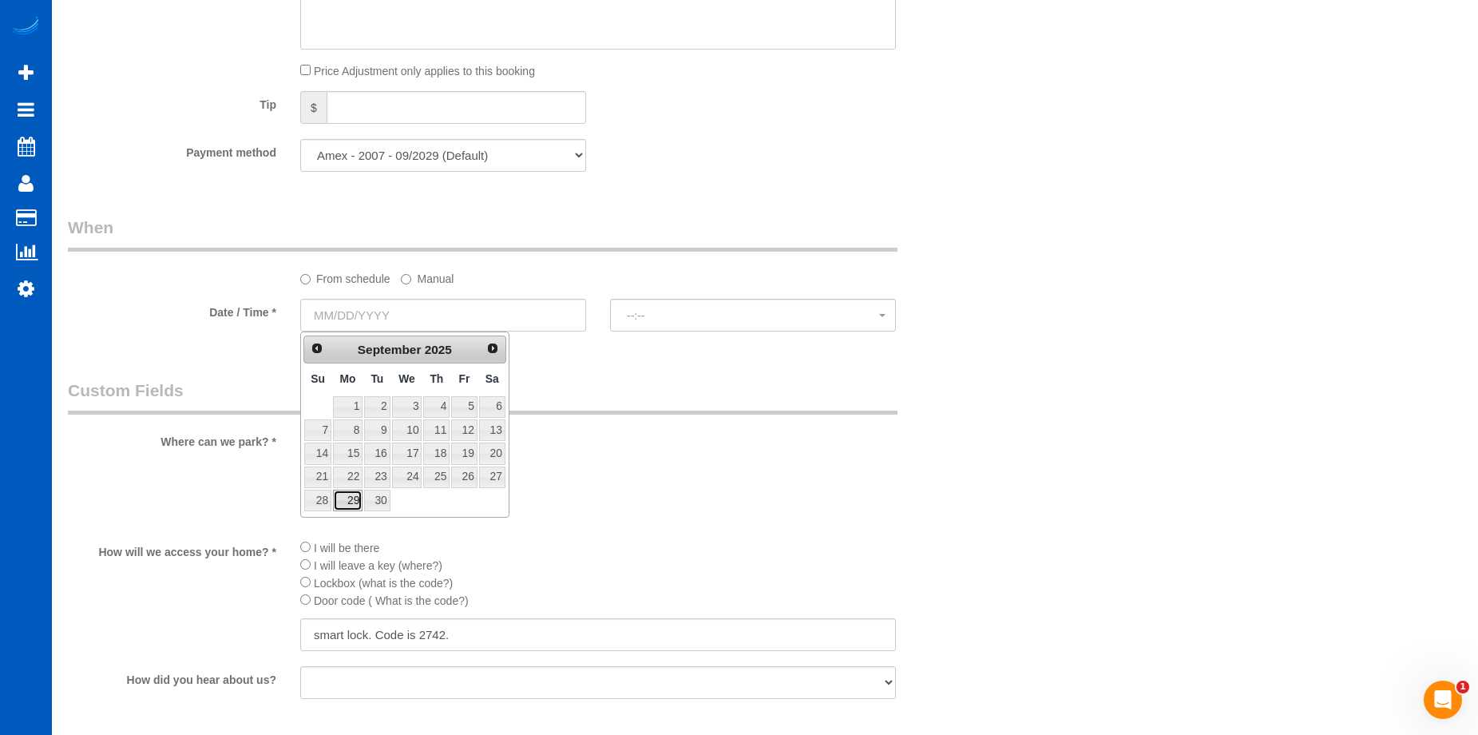
click at [355, 502] on link "29" at bounding box center [348, 501] width 30 height 22
type input "[DATE]"
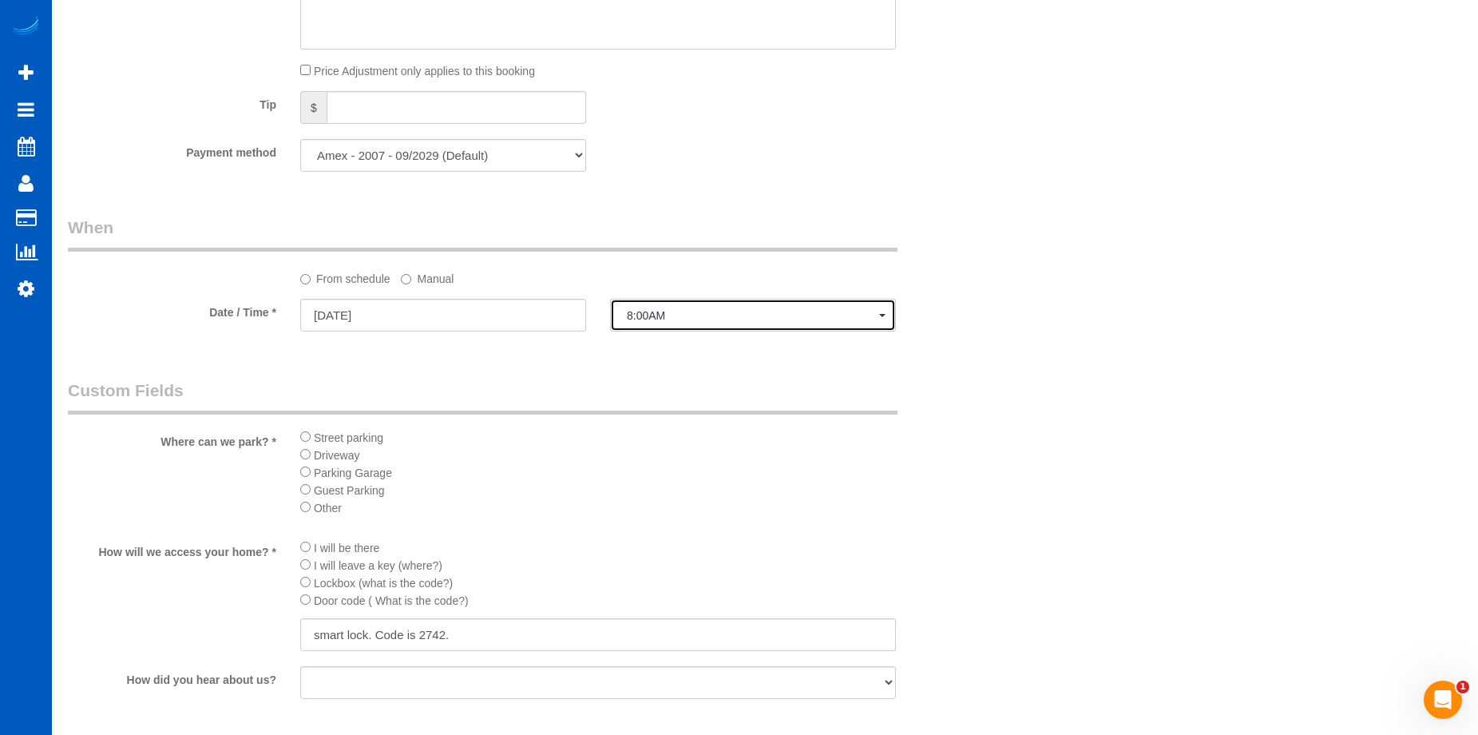
click at [656, 303] on button "8:00AM" at bounding box center [753, 315] width 286 height 33
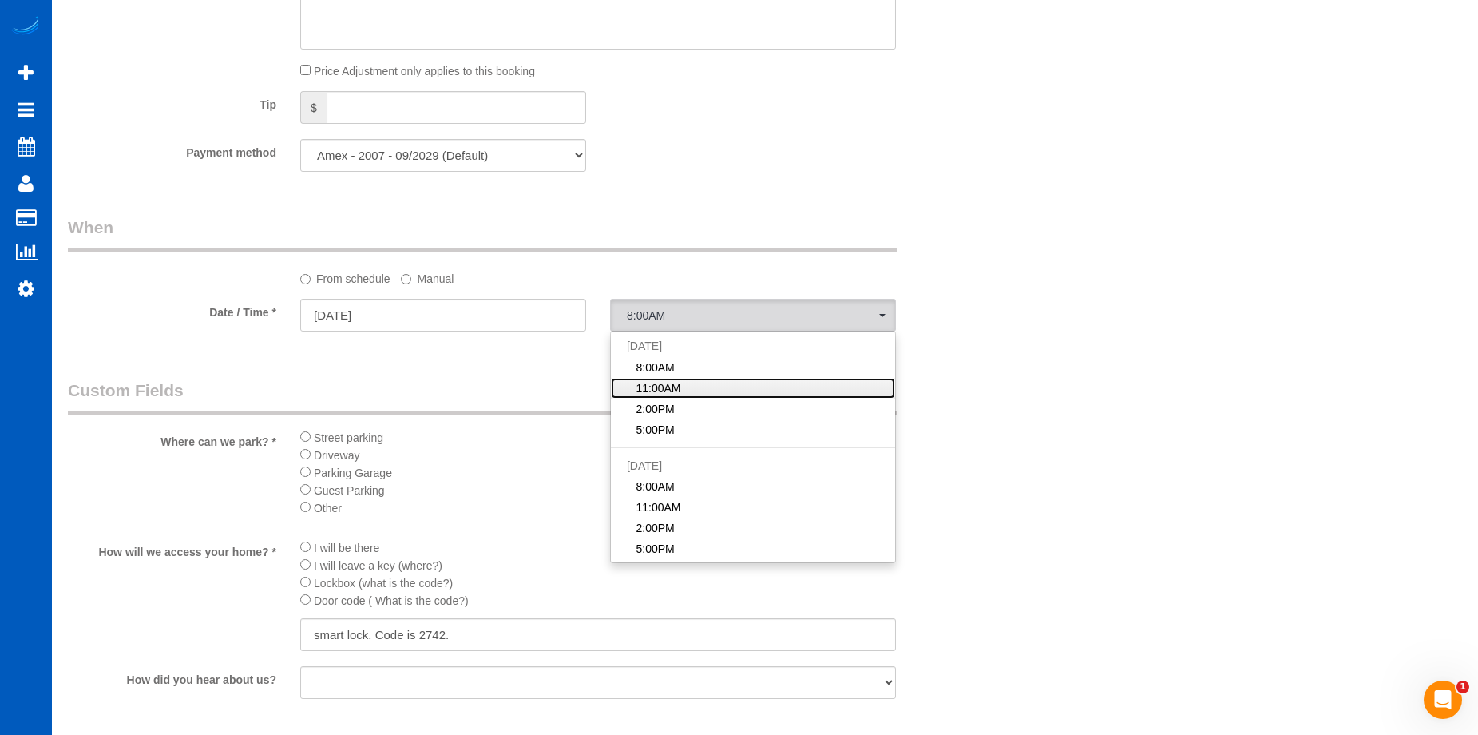
click at [704, 389] on link "11:00AM" at bounding box center [753, 388] width 284 height 21
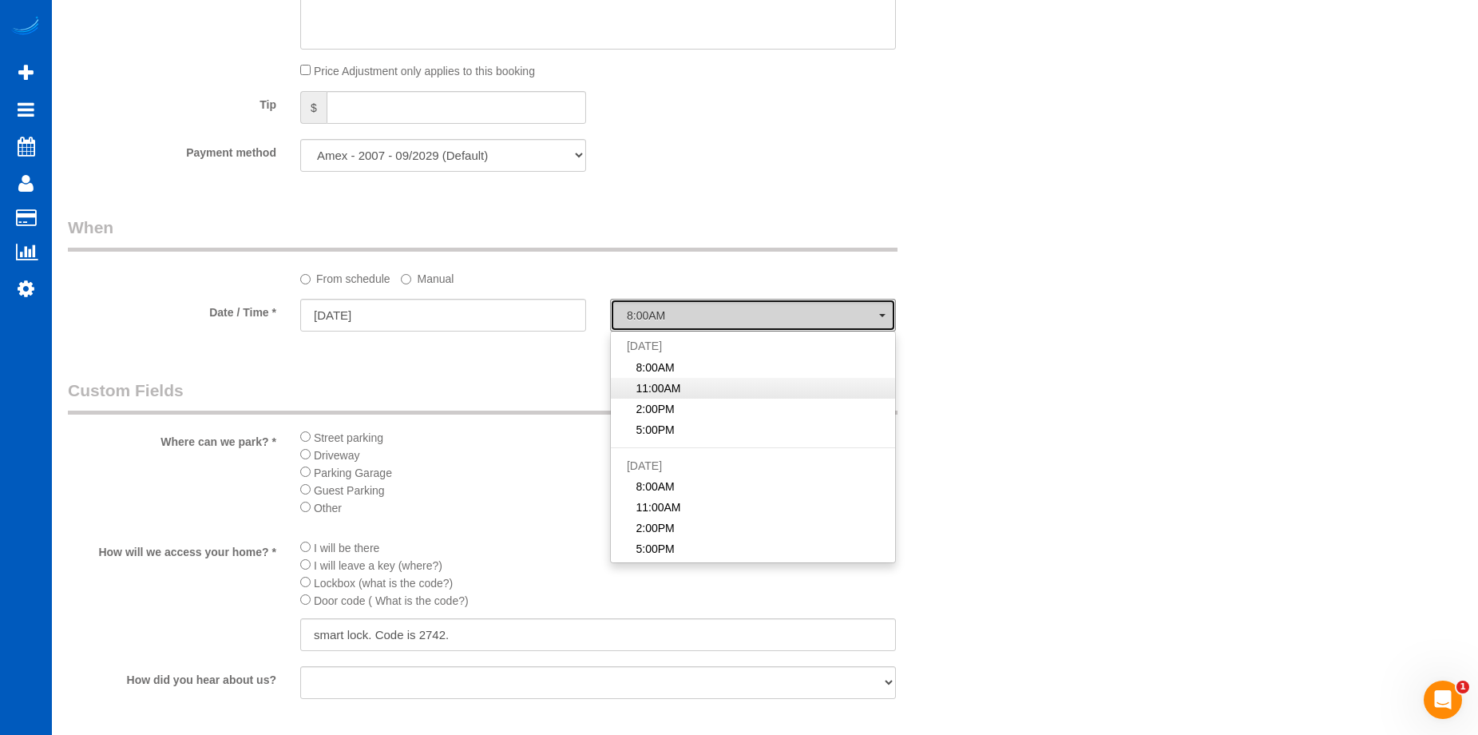
select select "spot12"
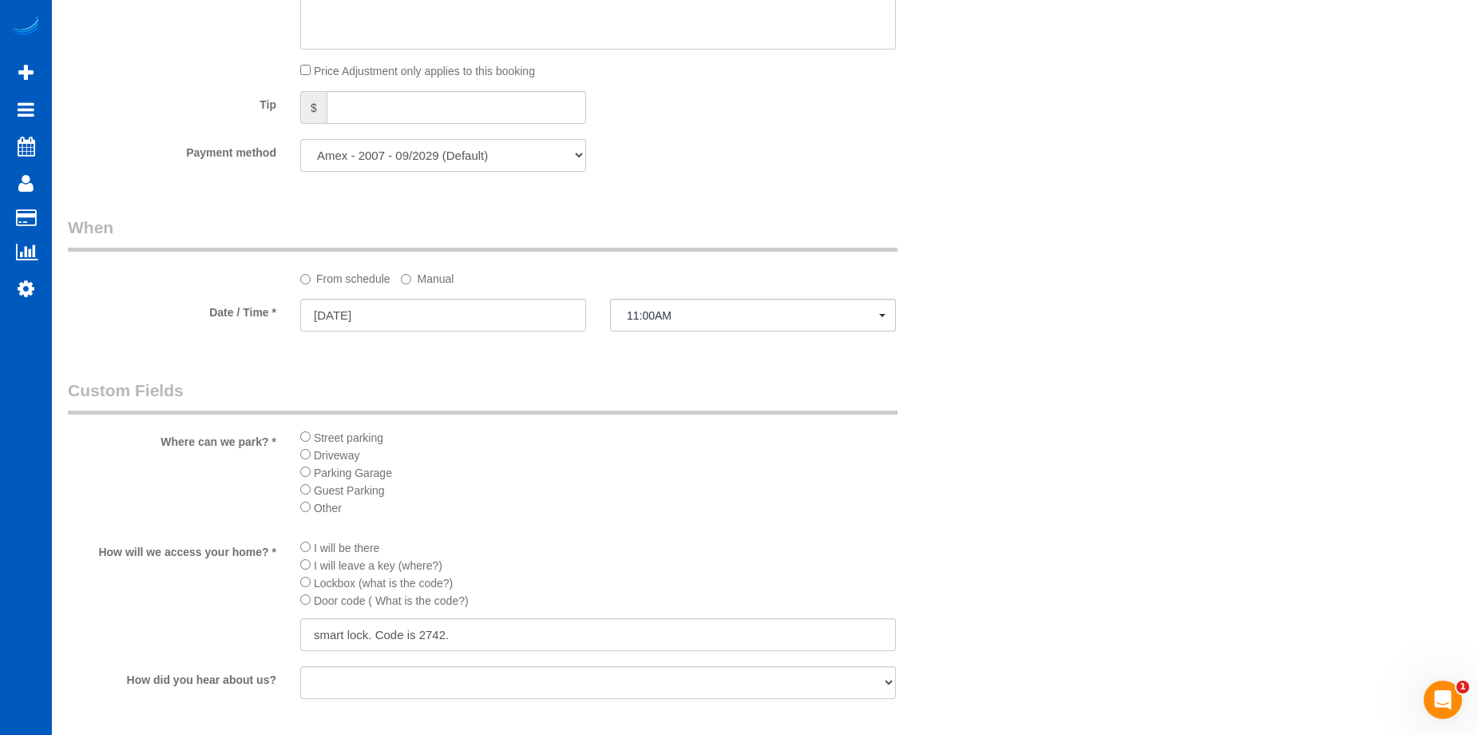
click at [433, 277] on label "Manual" at bounding box center [427, 276] width 53 height 22
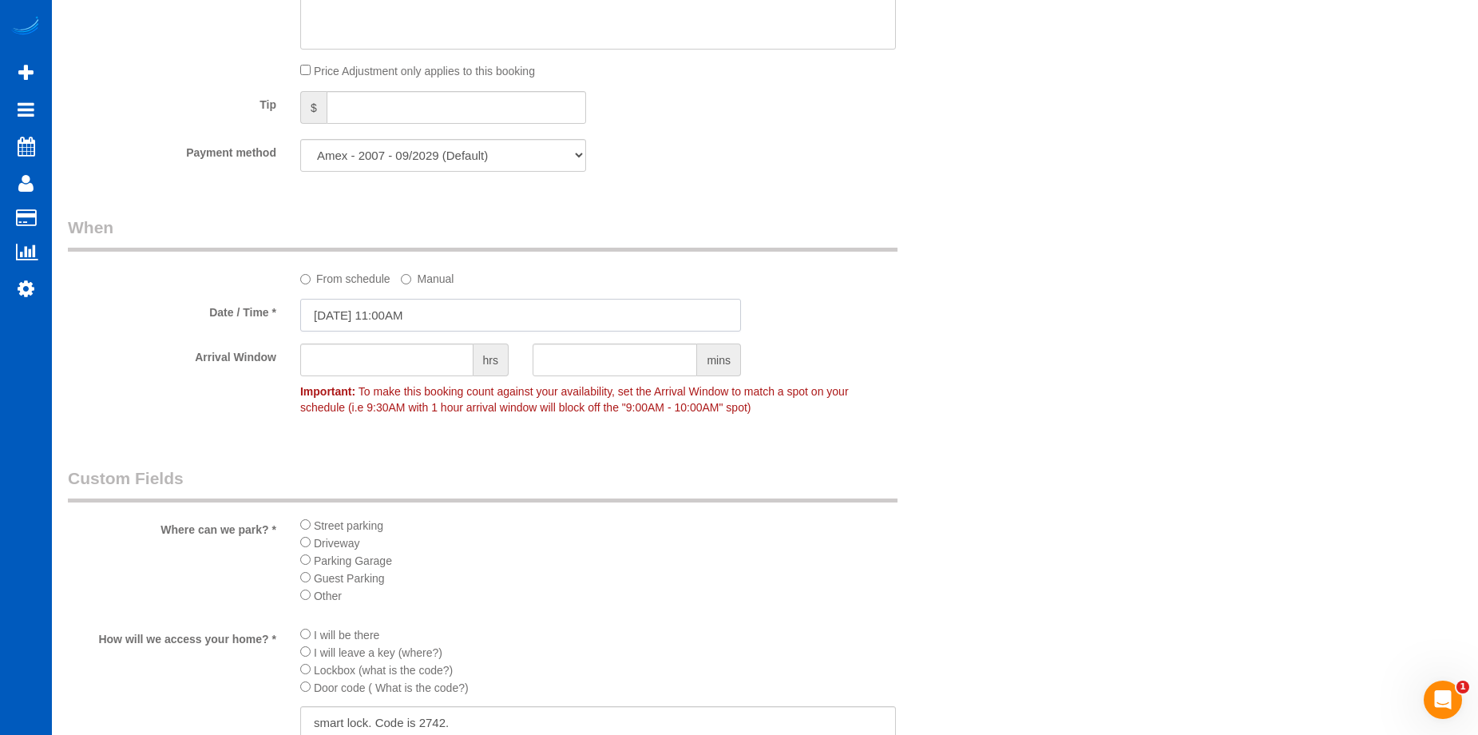
click at [455, 319] on input "[DATE] 11:00AM" at bounding box center [520, 315] width 441 height 33
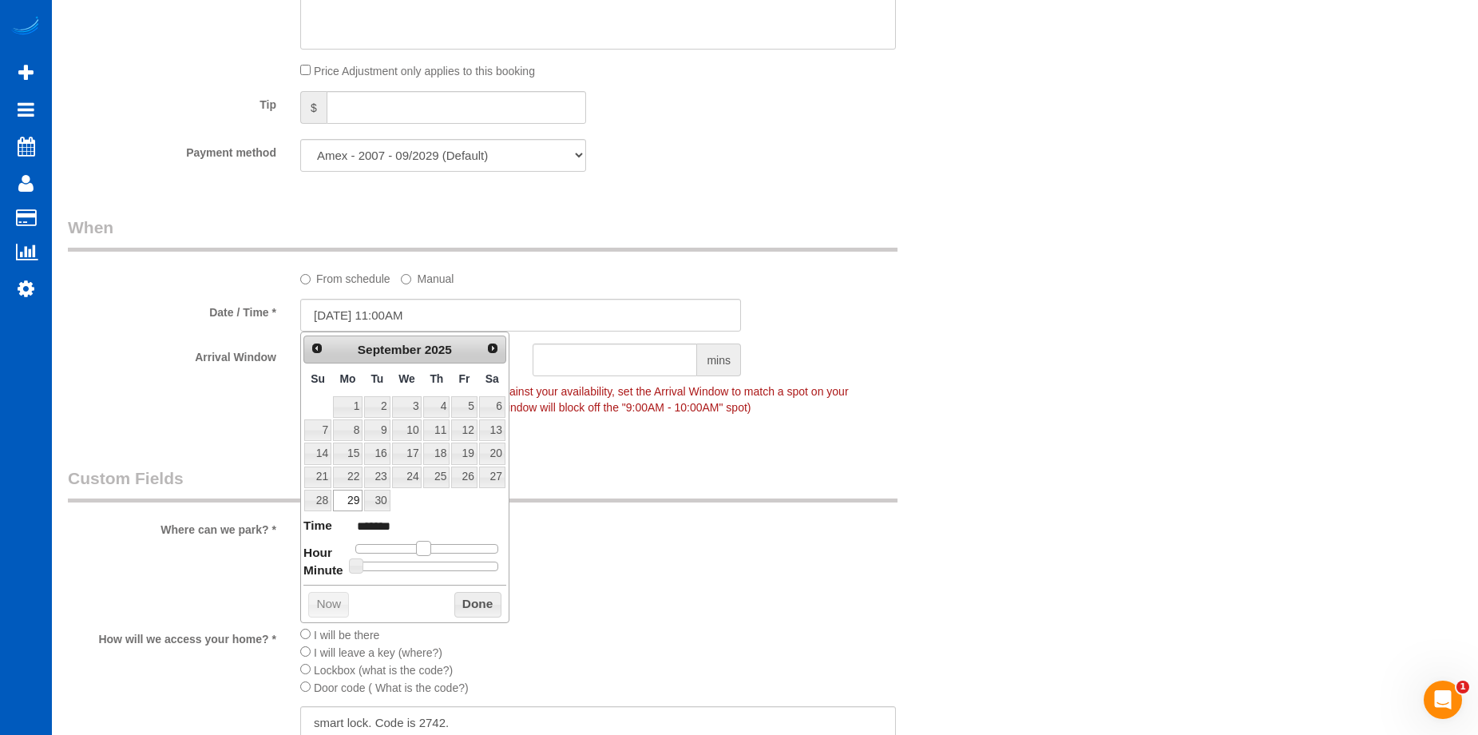
type input "[DATE] 12:00PM"
type input "*******"
drag, startPoint x: 426, startPoint y: 552, endPoint x: 436, endPoint y: 549, distance: 10.1
click at [434, 550] on span at bounding box center [429, 548] width 14 height 14
click at [474, 597] on button "Done" at bounding box center [477, 605] width 47 height 26
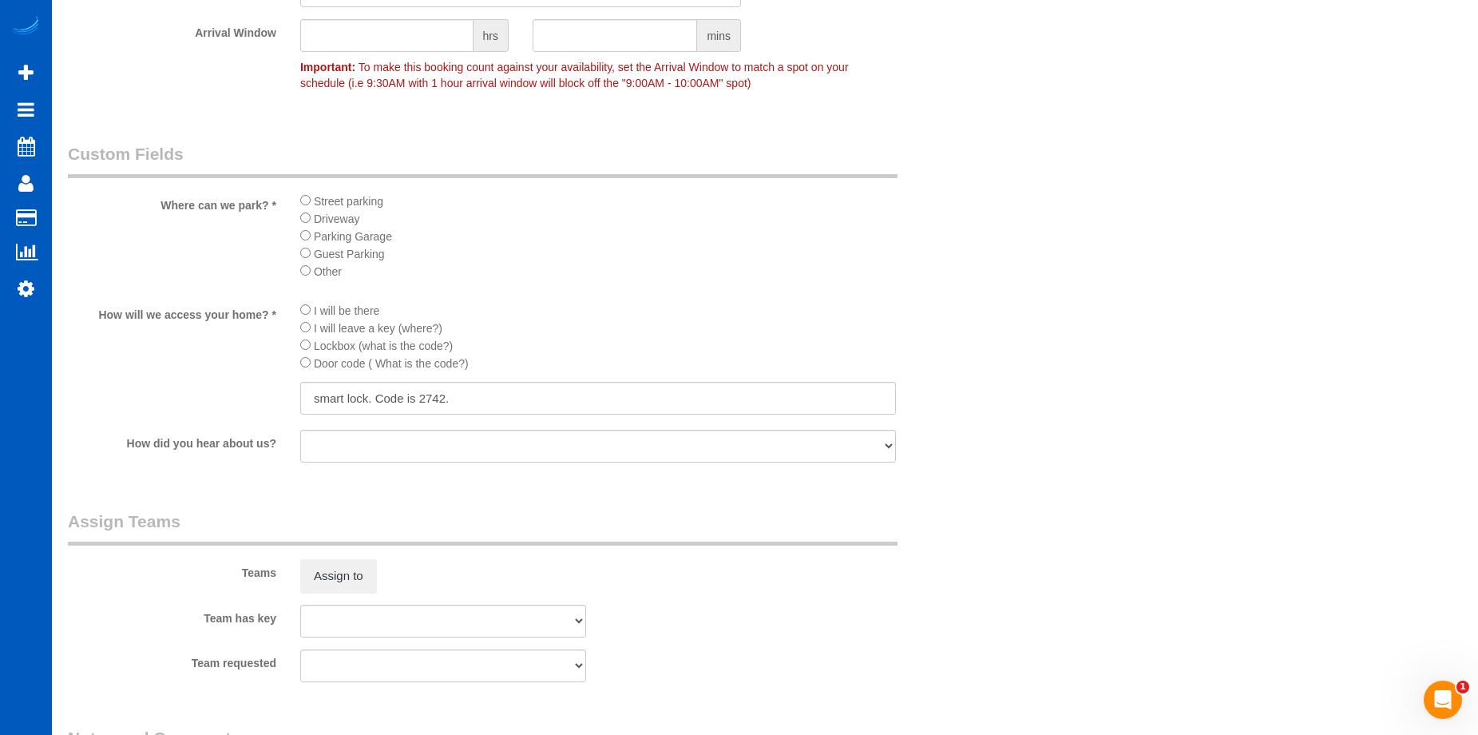
scroll to position [1917, 0]
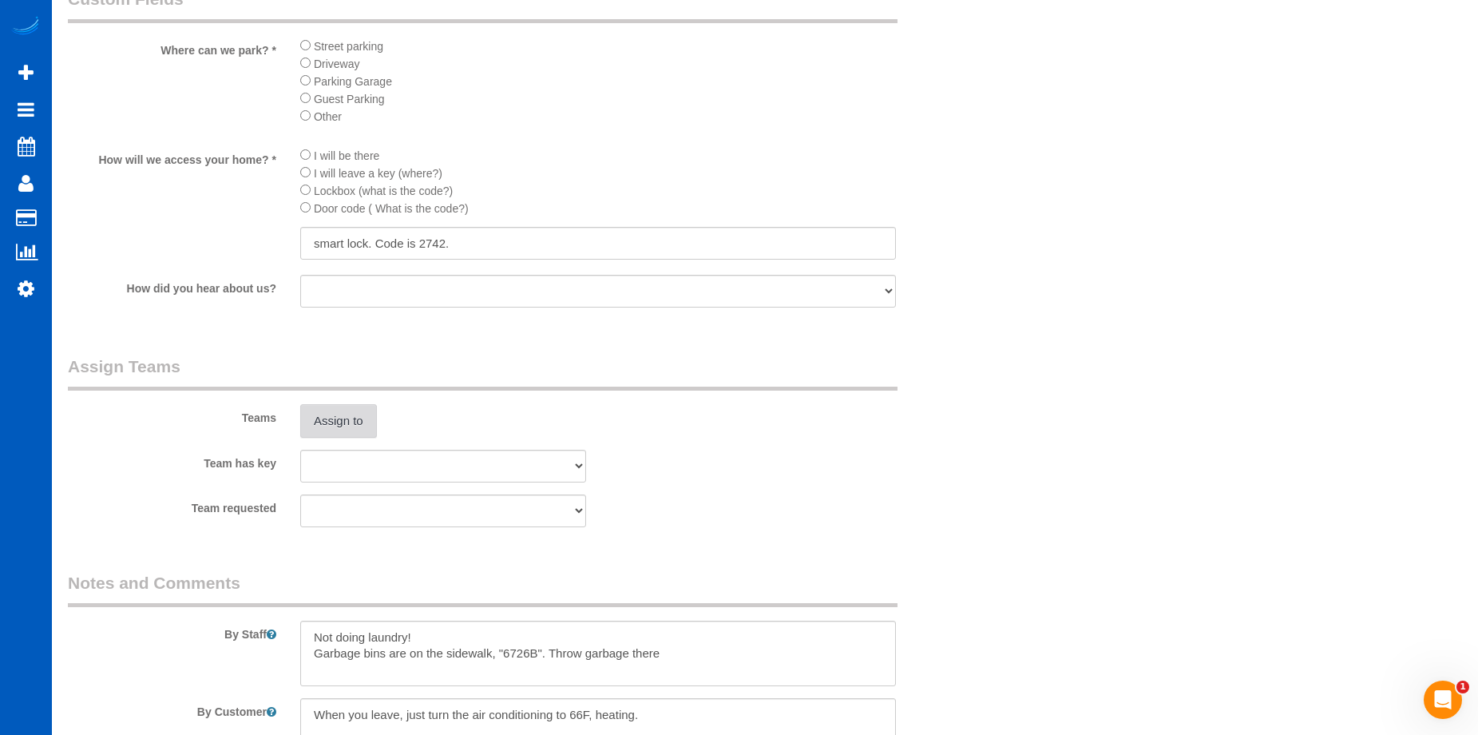
click at [346, 412] on button "Assign to" at bounding box center [338, 421] width 77 height 34
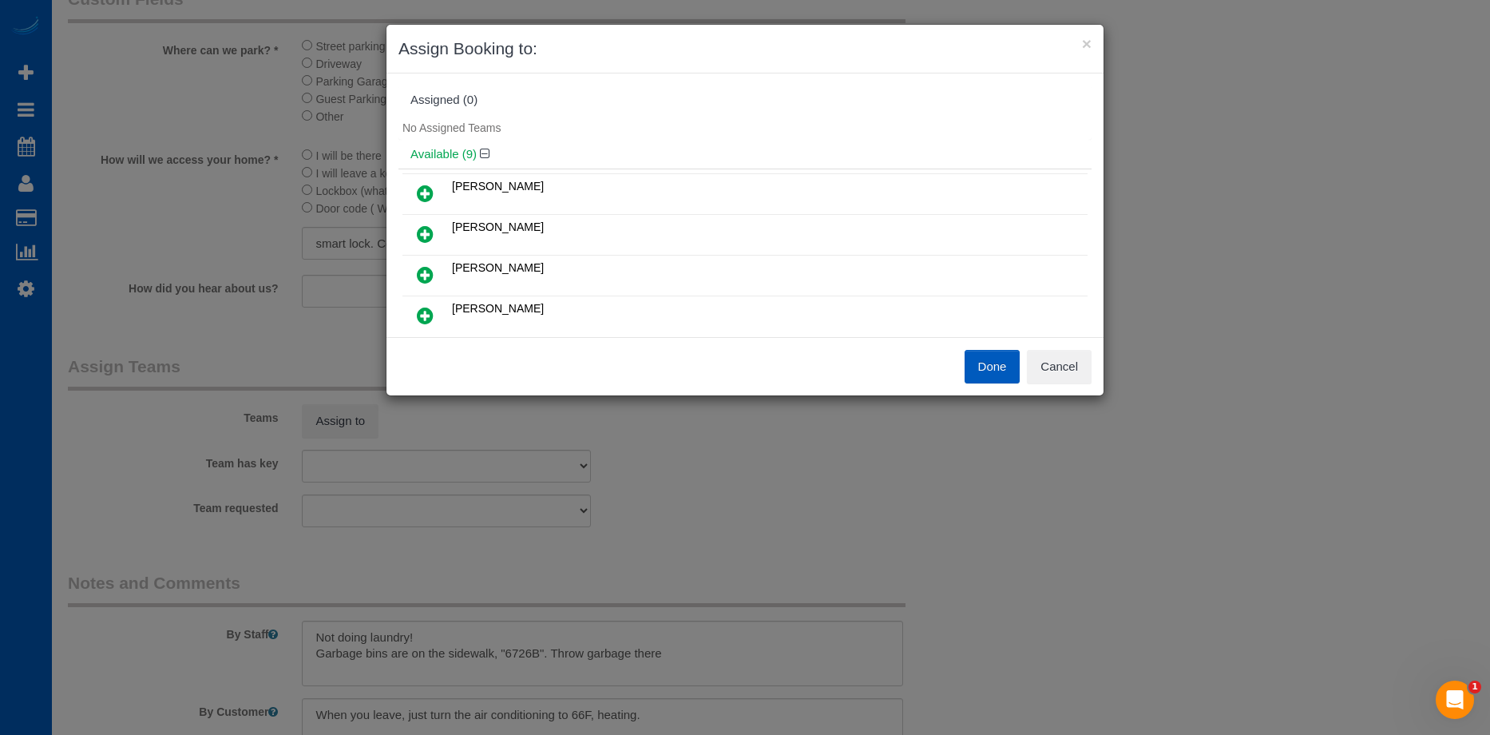
click at [423, 187] on icon at bounding box center [425, 193] width 17 height 19
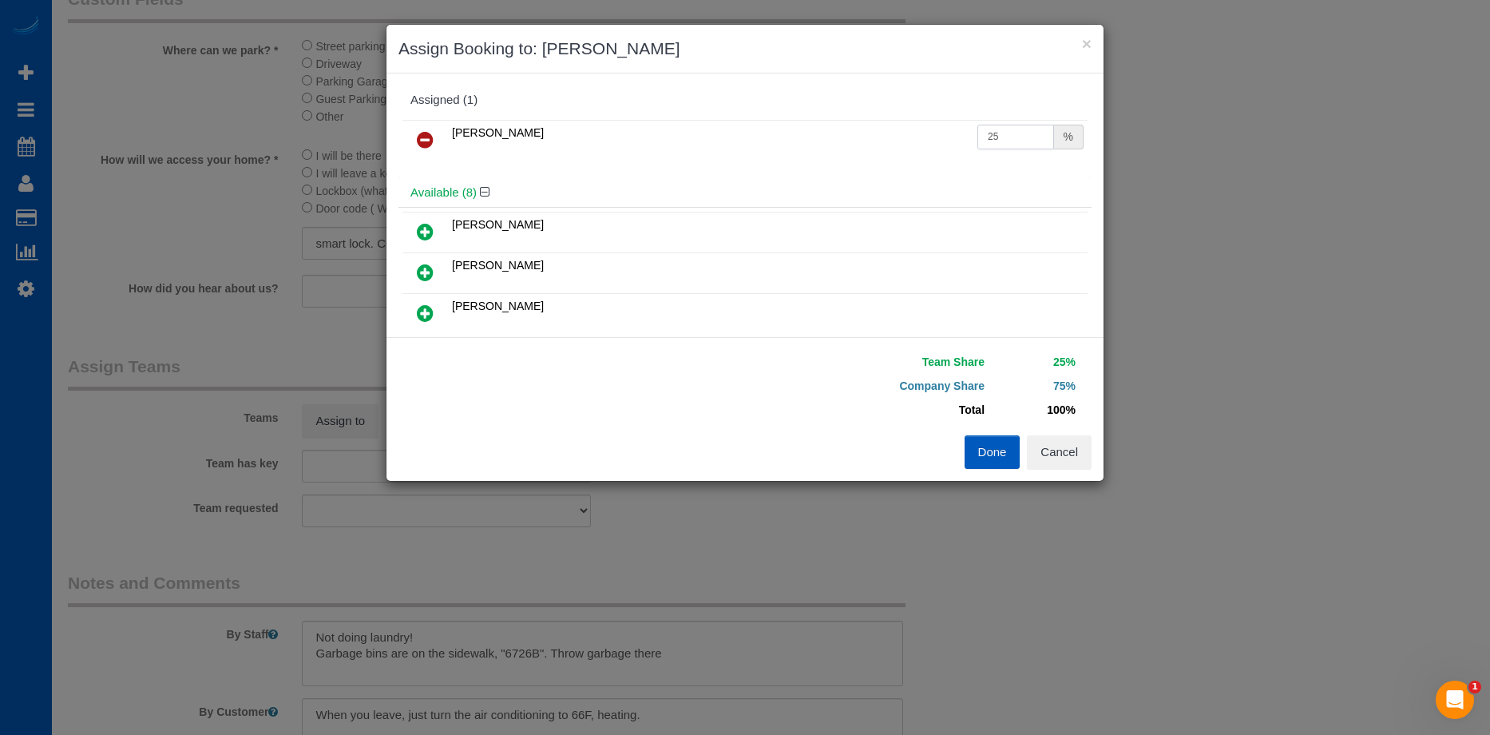
click at [998, 145] on input "25" at bounding box center [1015, 137] width 77 height 25
drag, startPoint x: 1005, startPoint y: 139, endPoint x: 898, endPoint y: 132, distance: 108.0
click at [898, 132] on tr "Alona Tarasiuk 25 %" at bounding box center [744, 140] width 685 height 41
type input "60"
click at [984, 452] on button "Done" at bounding box center [993, 452] width 56 height 34
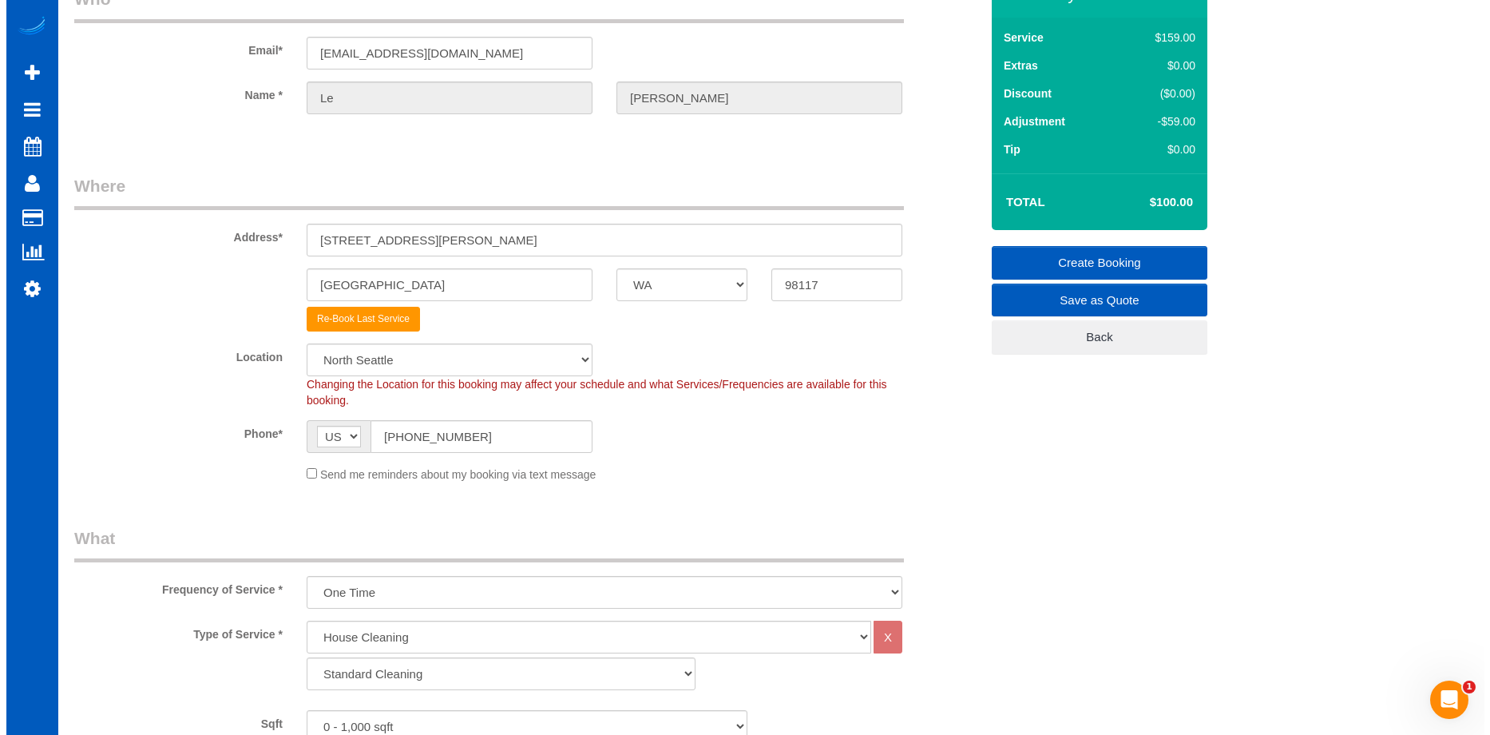
scroll to position [0, 0]
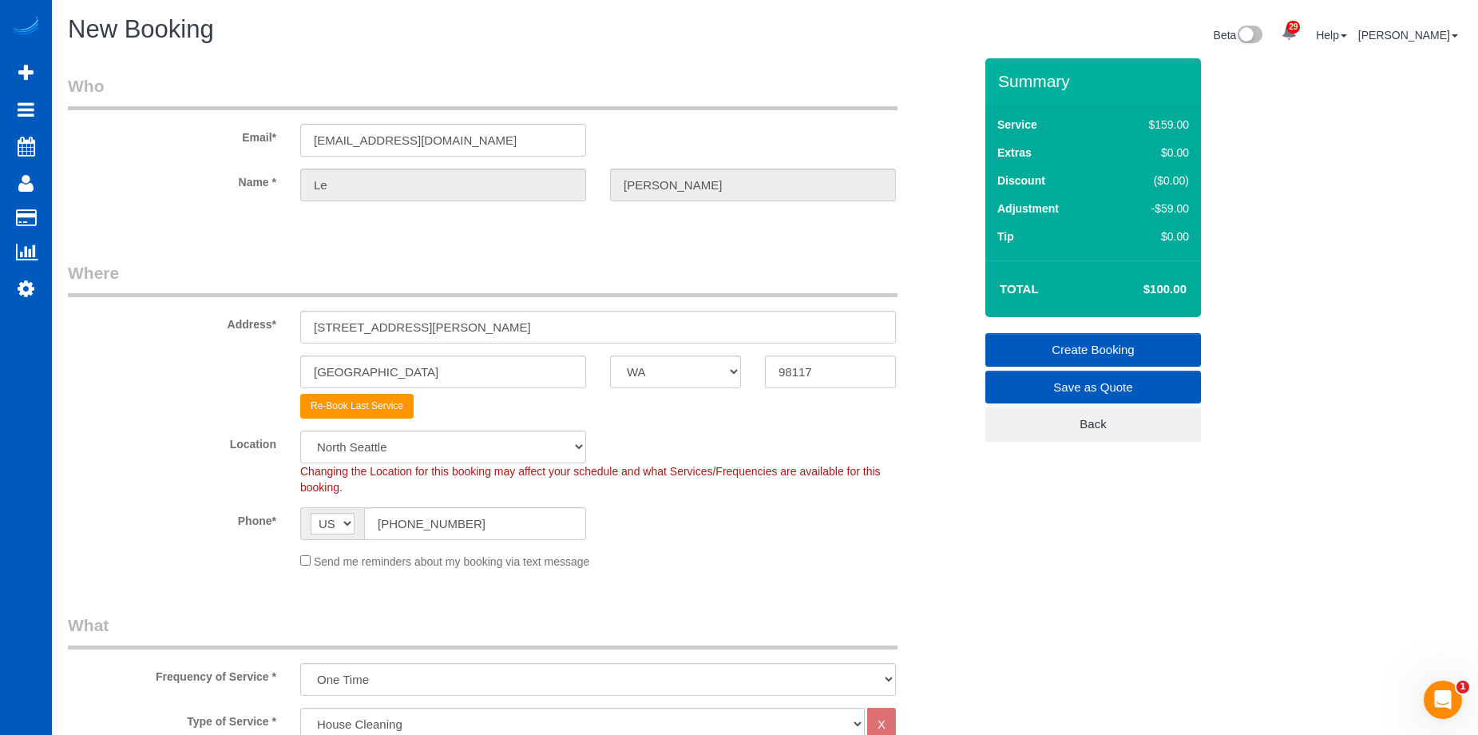
click at [1035, 348] on link "Create Booking" at bounding box center [1093, 350] width 216 height 34
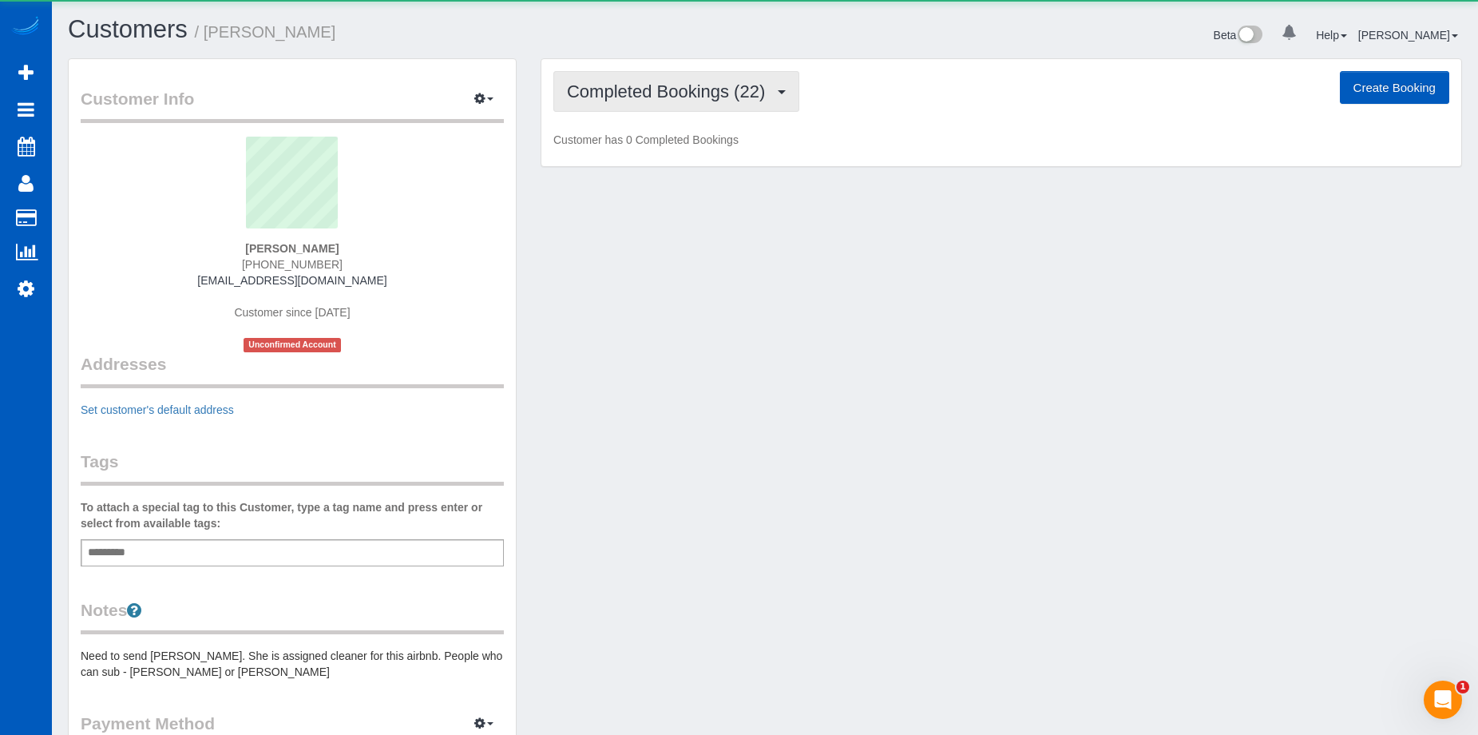
click at [705, 90] on span "Completed Bookings (22)" at bounding box center [670, 91] width 206 height 20
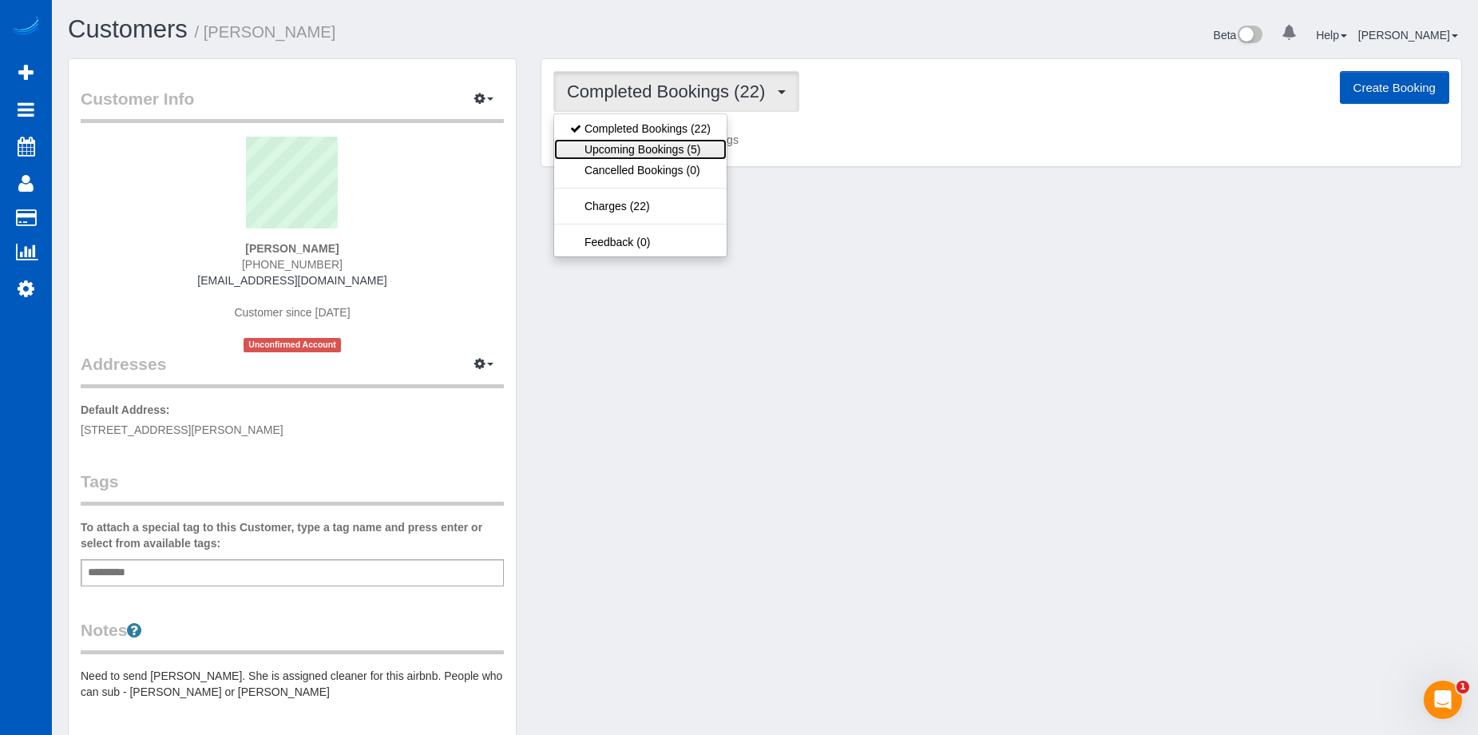
click at [685, 140] on link "Upcoming Bookings (5)" at bounding box center [640, 149] width 172 height 21
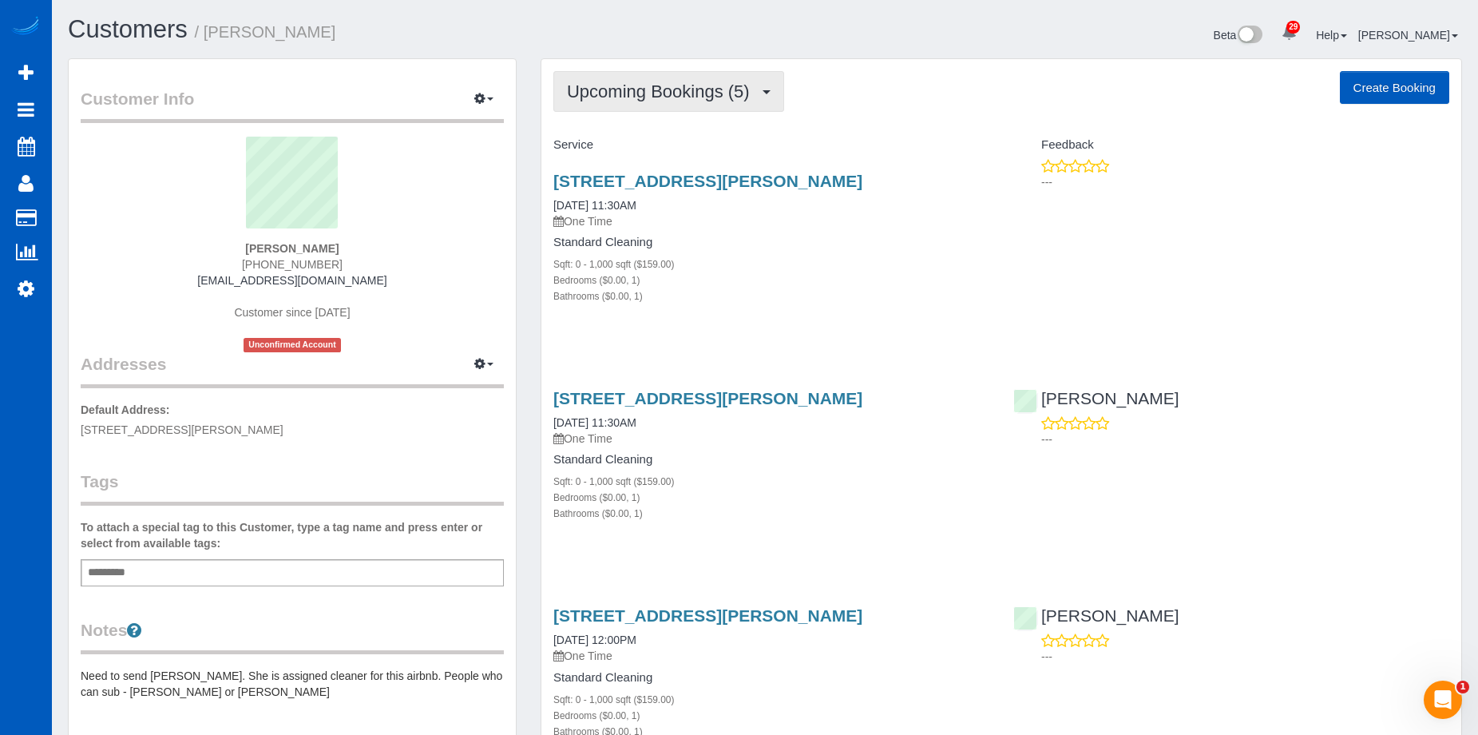
click at [664, 88] on span "Upcoming Bookings (5)" at bounding box center [662, 91] width 191 height 20
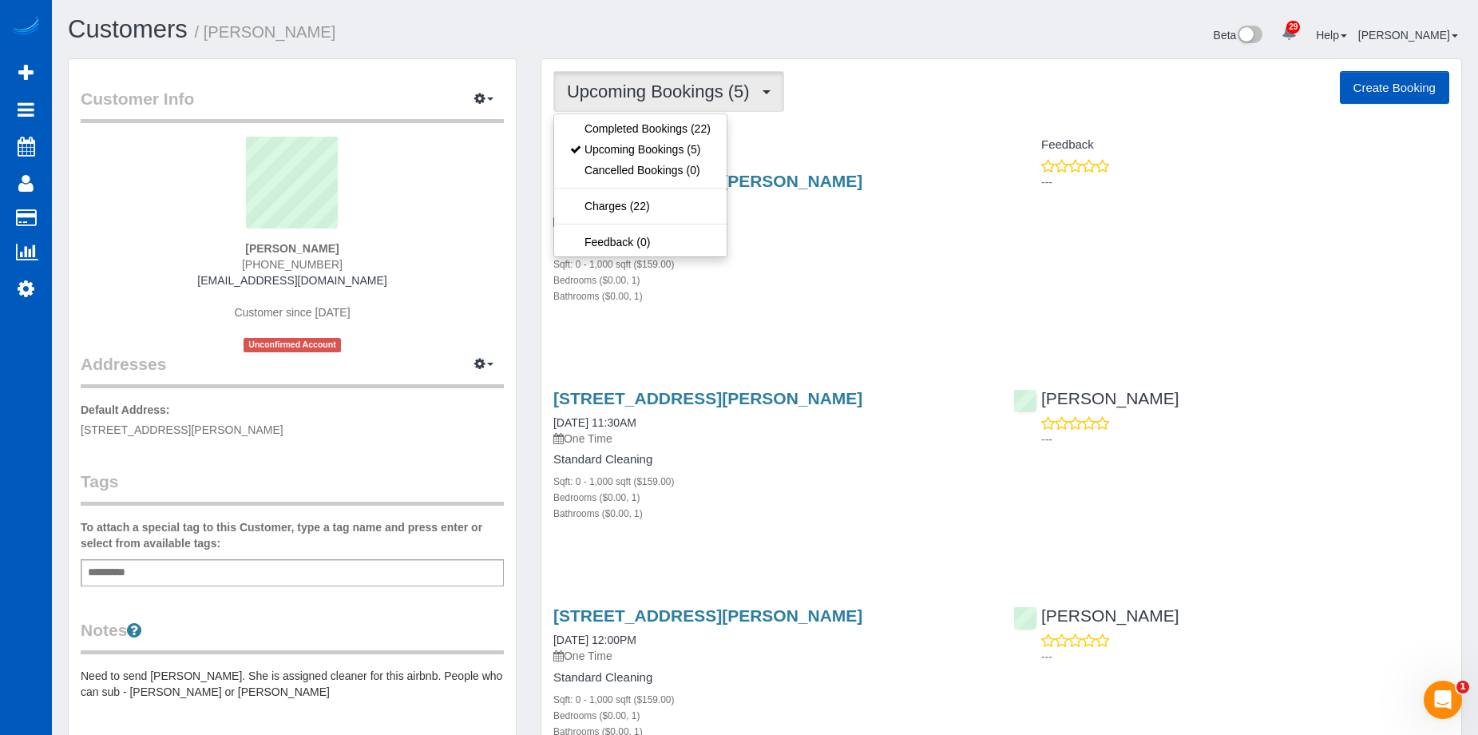
click at [768, 31] on div "Beta 29 Your Notifications You have 0 alerts × You have 7 to charge for 08/25/2…" at bounding box center [1119, 37] width 709 height 42
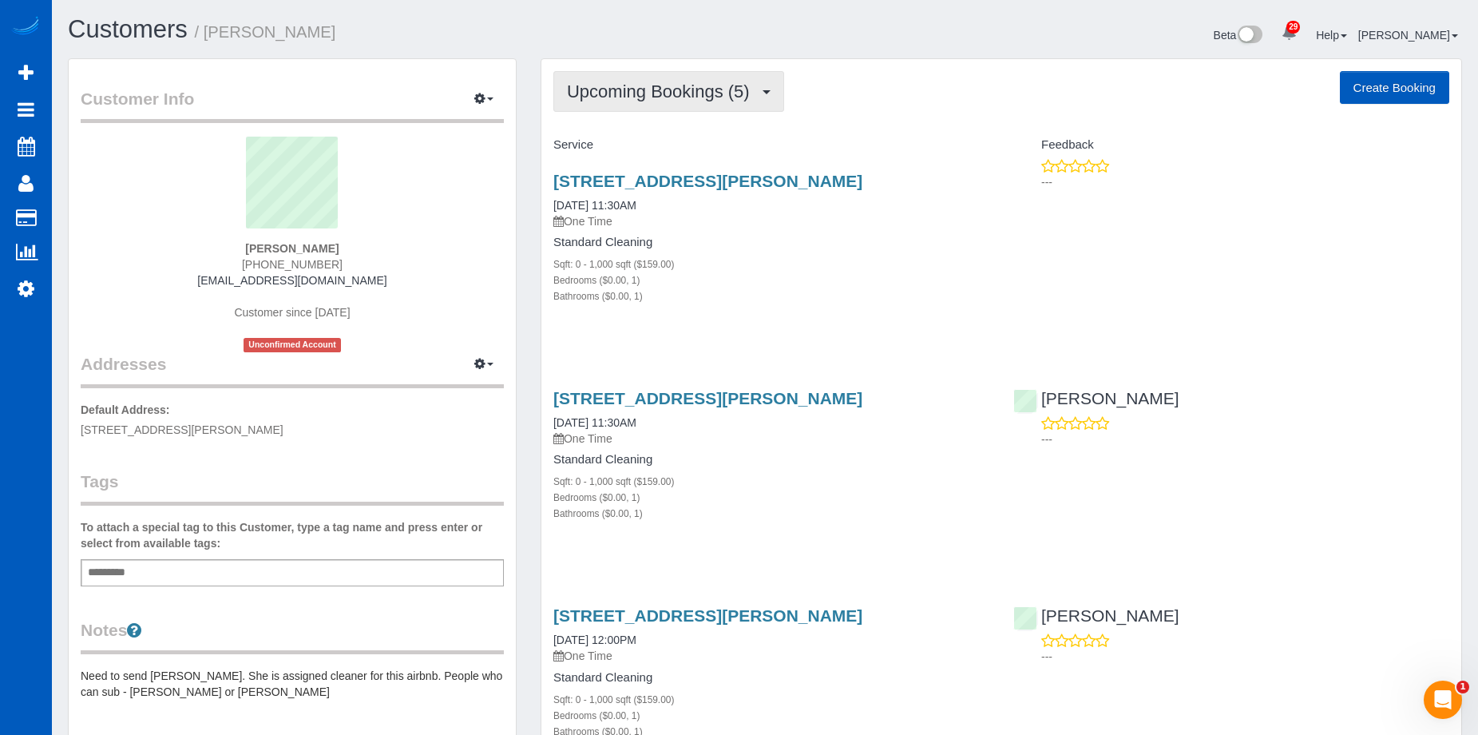
click at [686, 103] on button "Upcoming Bookings (5)" at bounding box center [668, 91] width 231 height 41
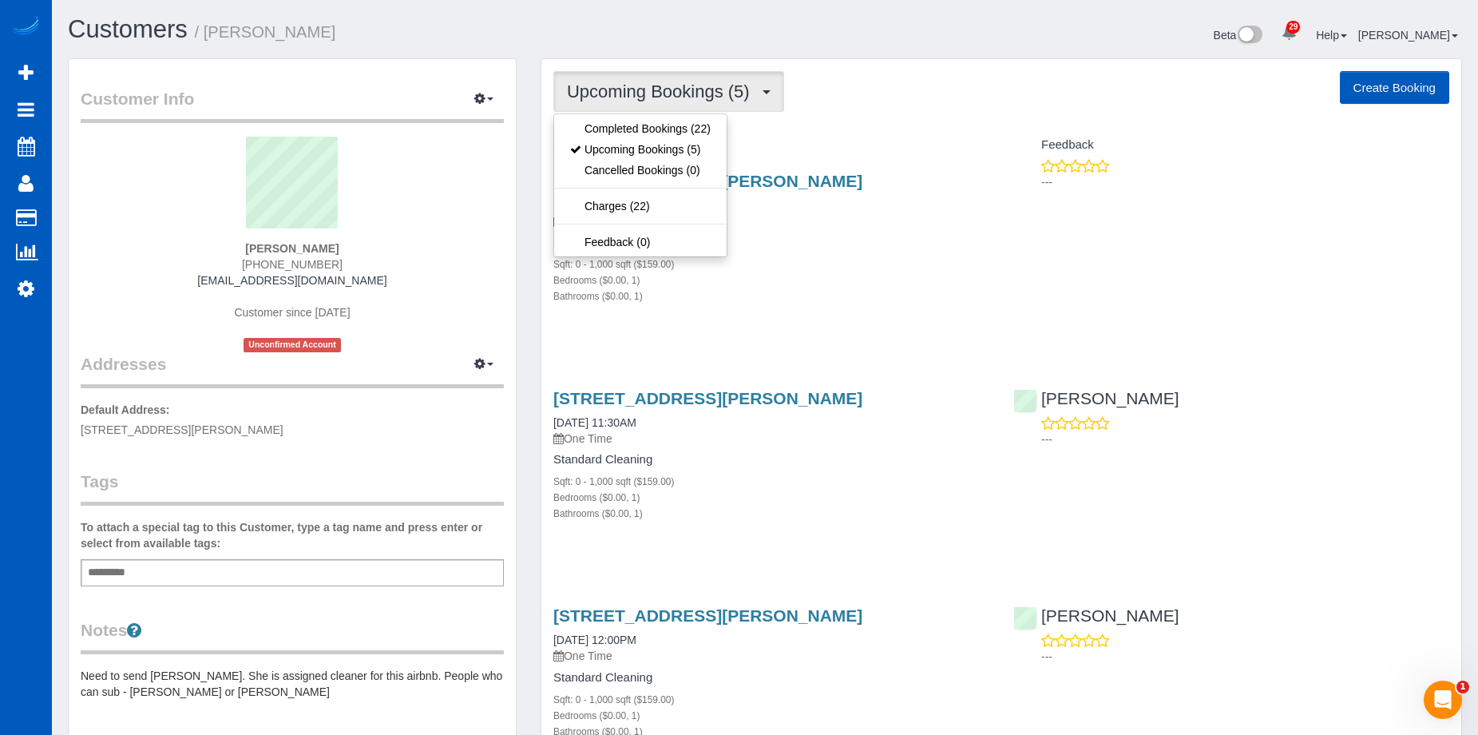
click at [686, 103] on button "Upcoming Bookings (5)" at bounding box center [668, 91] width 231 height 41
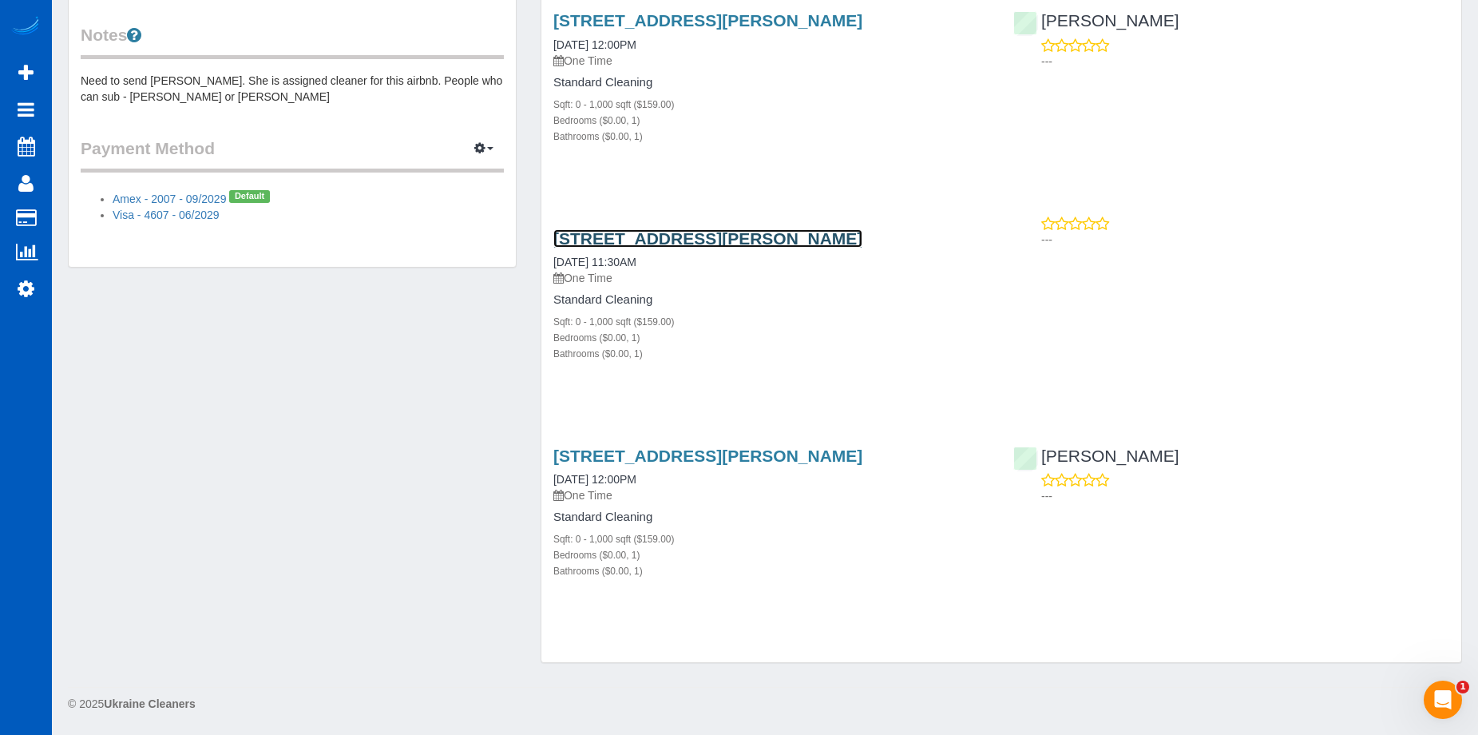
scroll to position [355, 0]
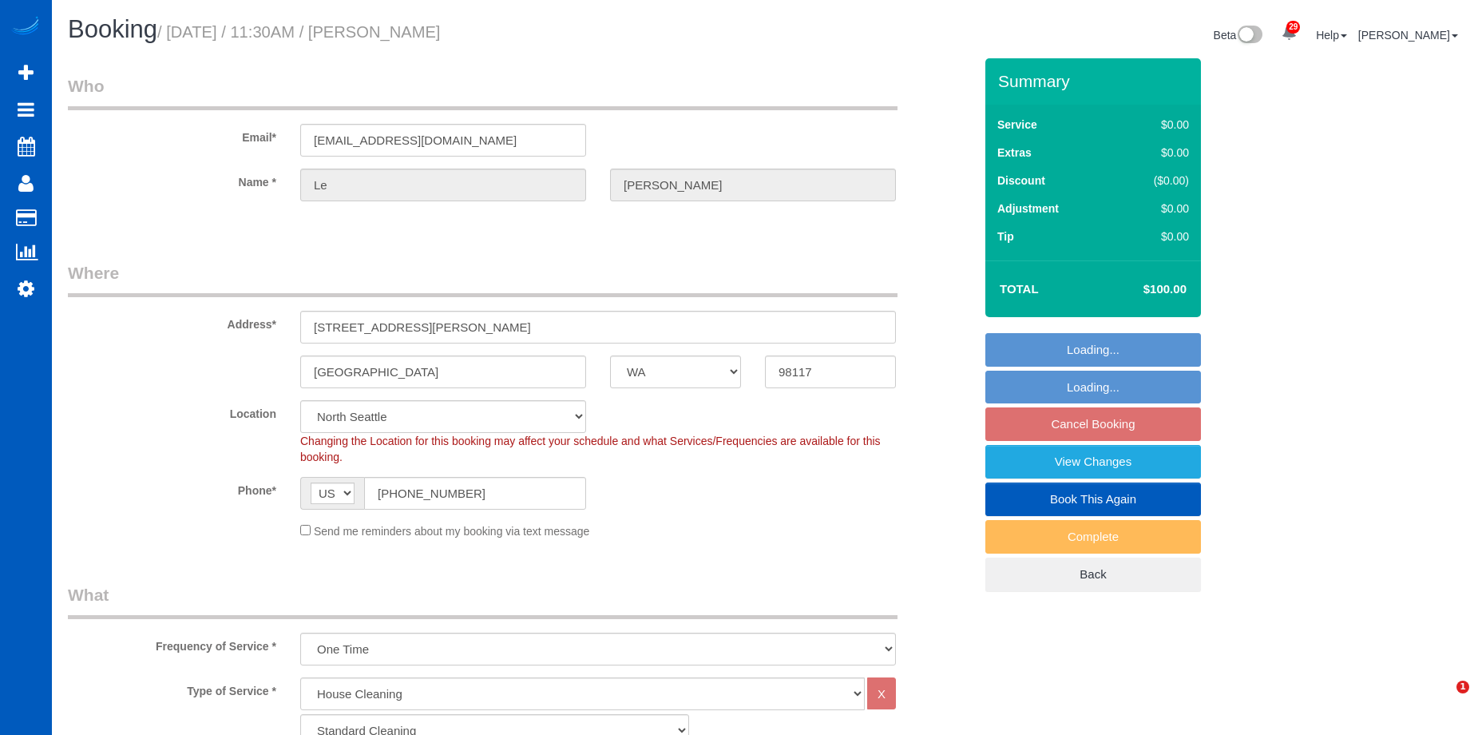
select select "WA"
select select "199"
select select "string:fspay-f08487bf-3dc0-469e-b5c6-e108a06f3390"
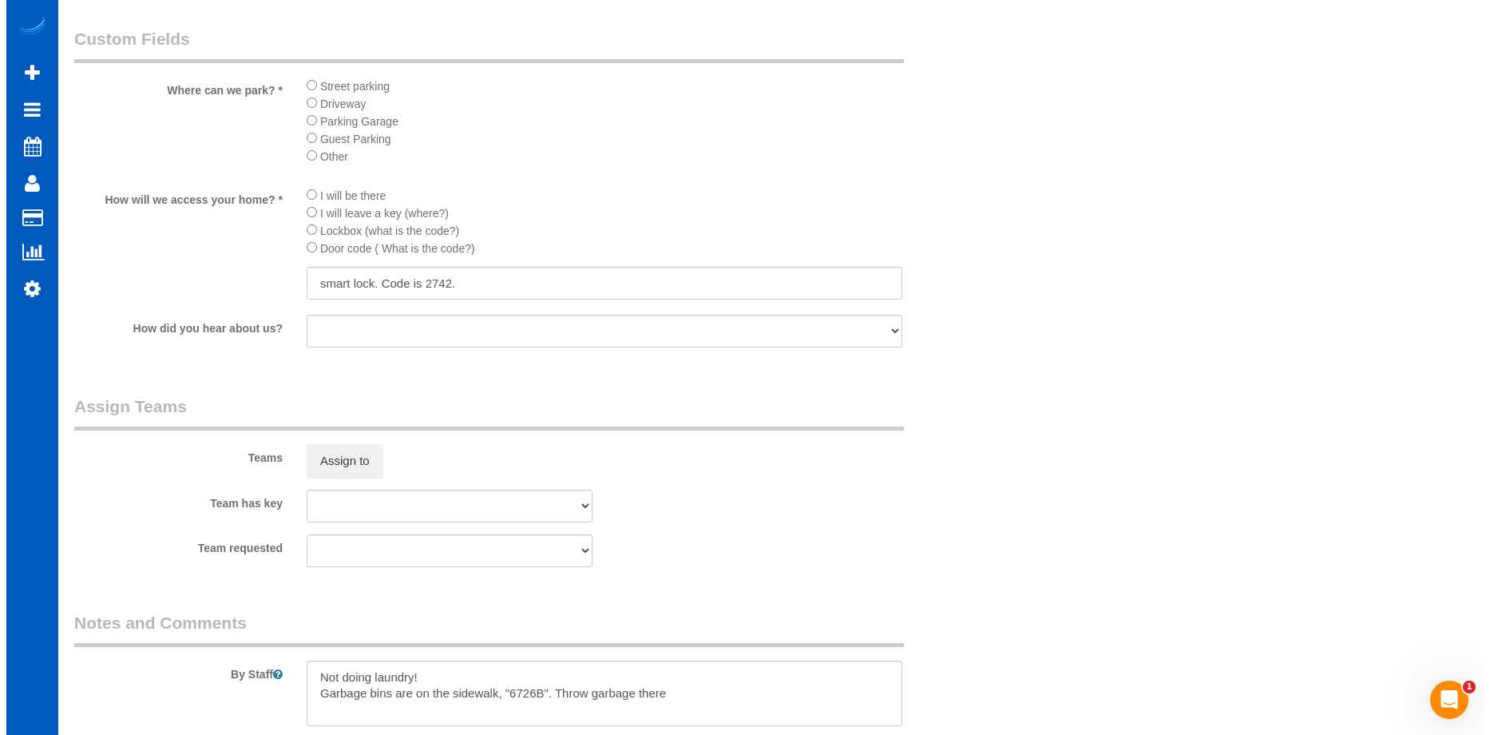
scroll to position [1996, 0]
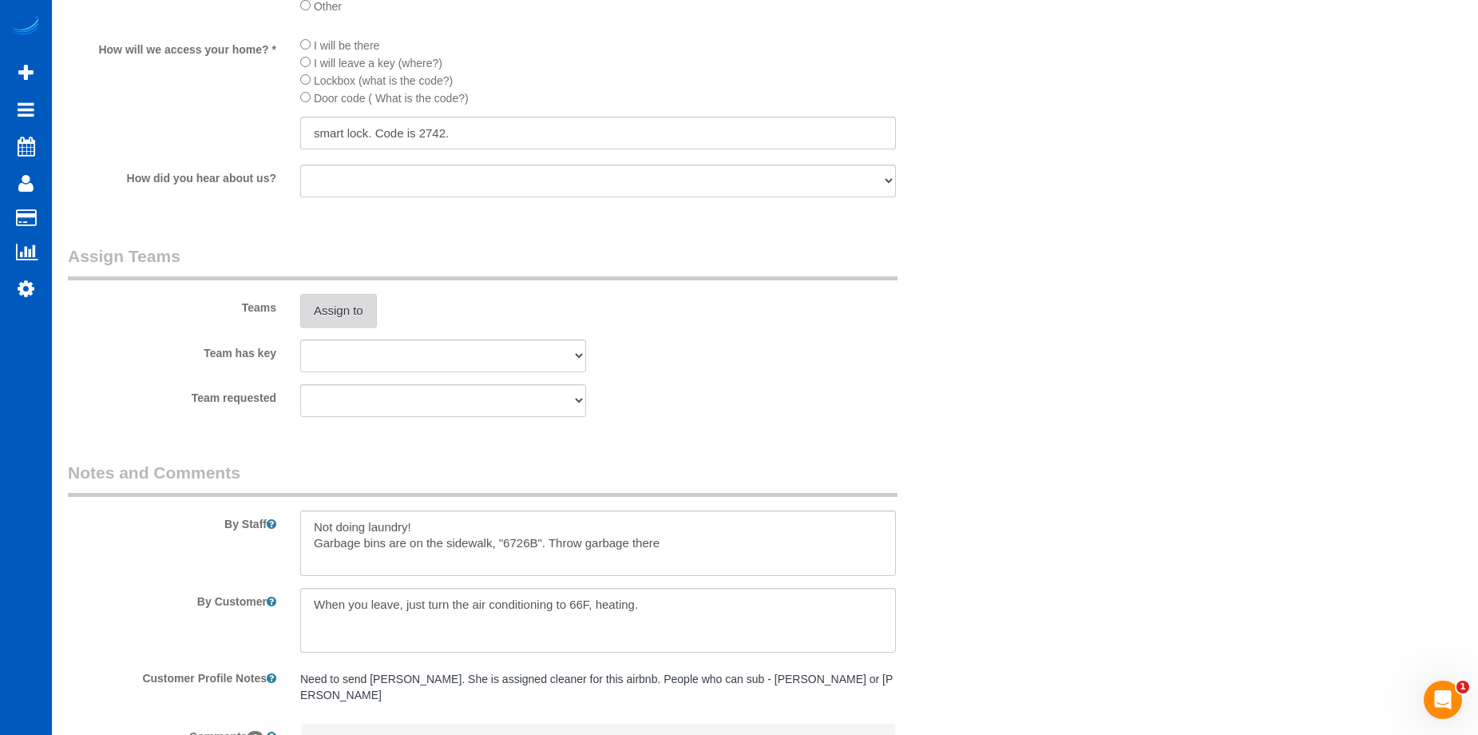
click at [355, 311] on button "Assign to" at bounding box center [338, 311] width 77 height 34
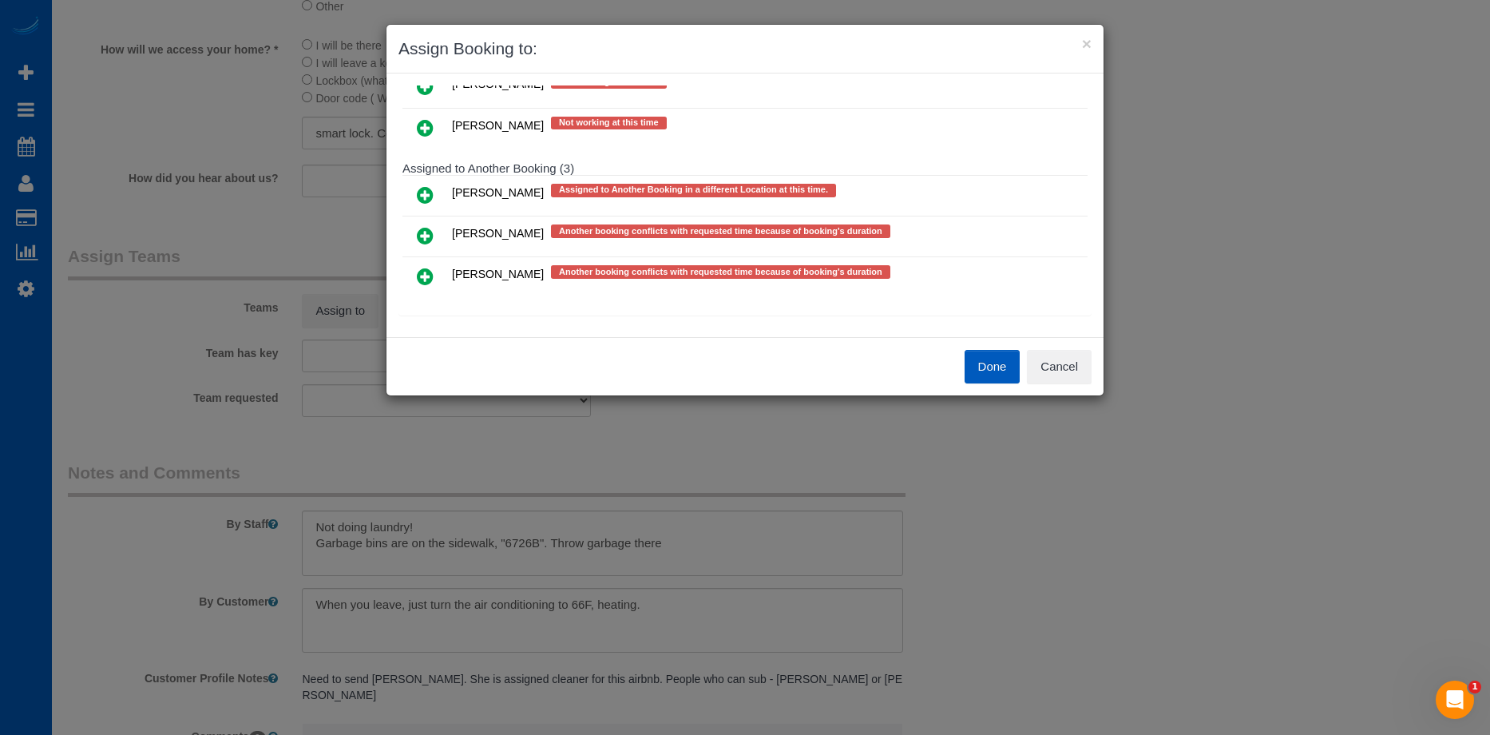
scroll to position [878, 0]
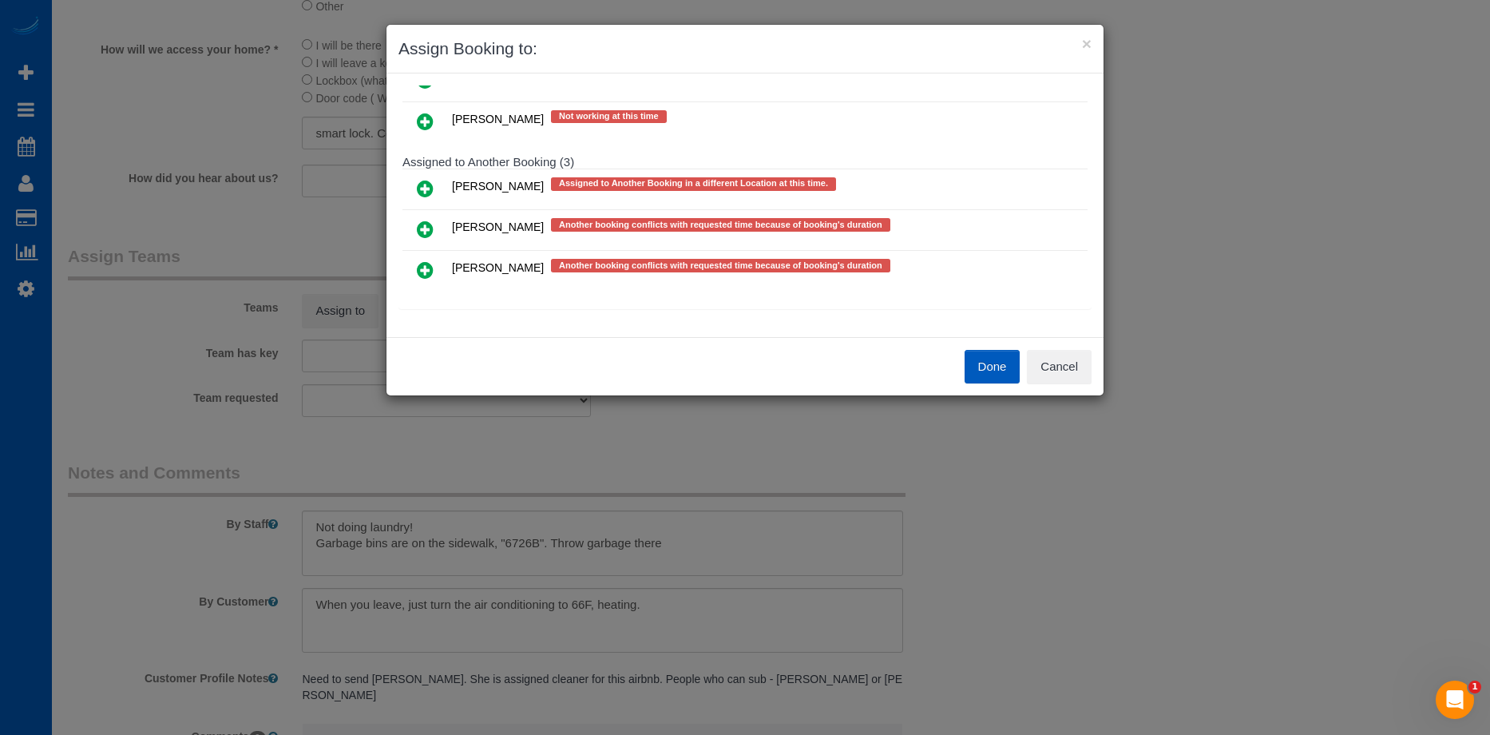
click at [429, 184] on icon at bounding box center [425, 188] width 17 height 19
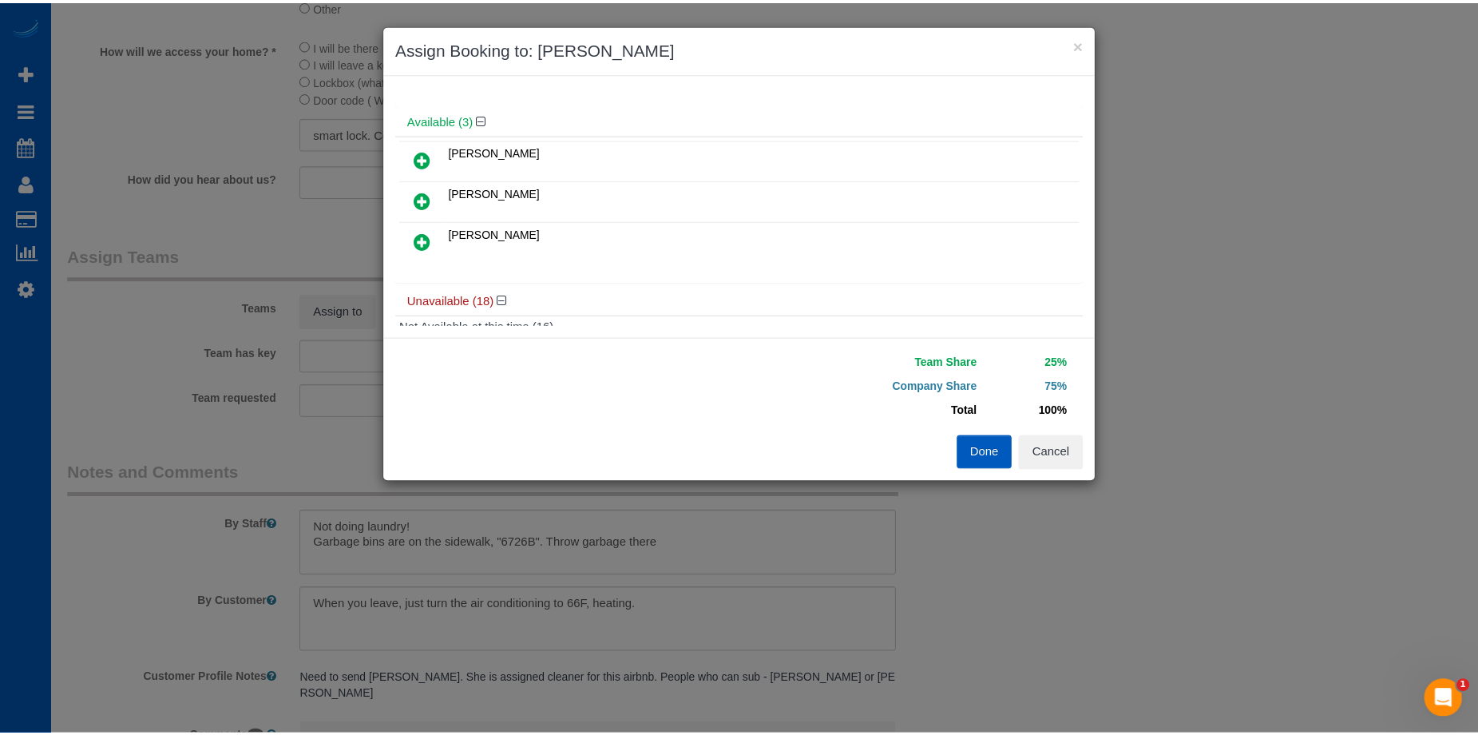
scroll to position [0, 0]
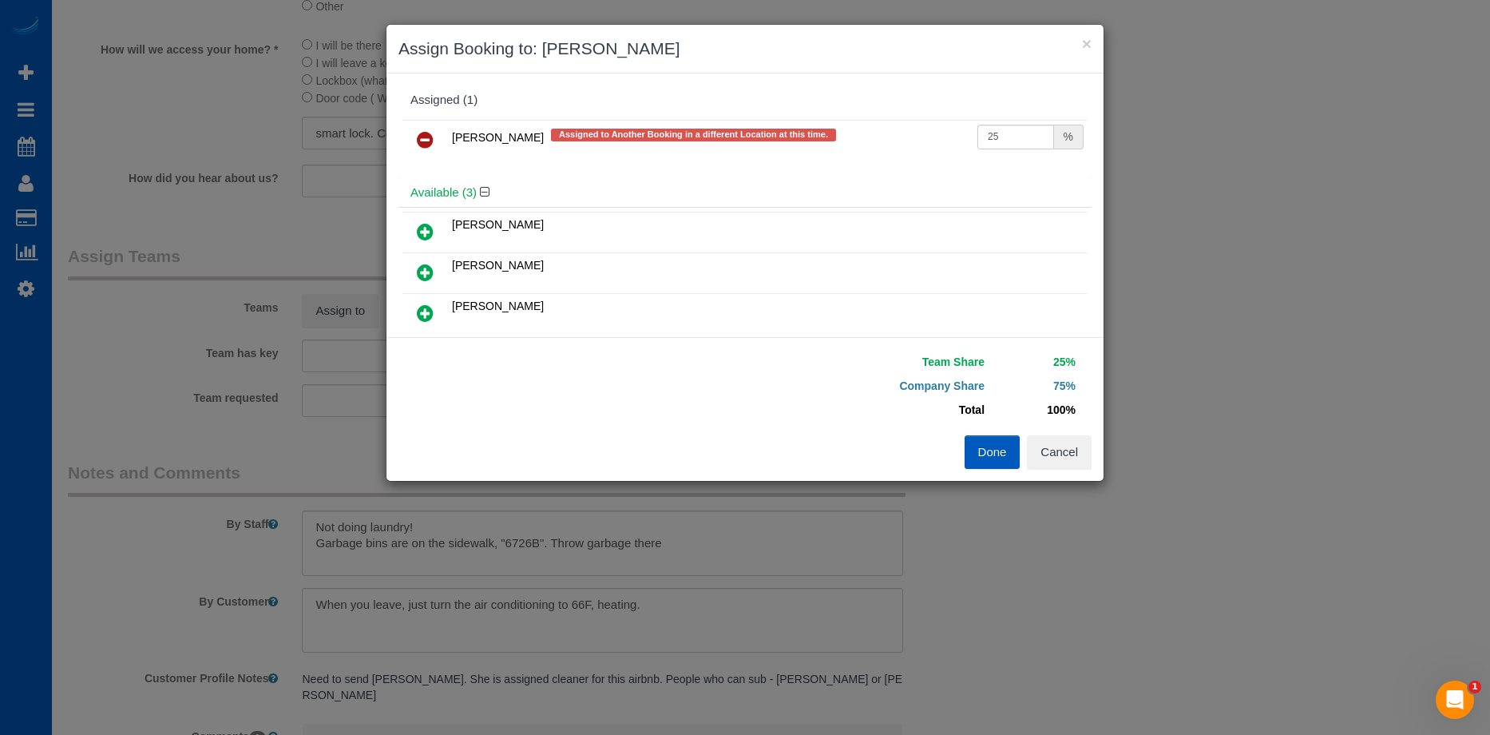
click at [1015, 150] on td "25 %" at bounding box center [1030, 140] width 114 height 41
click at [1015, 145] on input "25" at bounding box center [1015, 137] width 77 height 25
drag, startPoint x: 997, startPoint y: 133, endPoint x: 906, endPoint y: 141, distance: 92.2
click at [906, 141] on tr "Alona Tarasiuk Assigned to Another Booking in a different Location at this time…" at bounding box center [744, 140] width 685 height 41
type input "60"
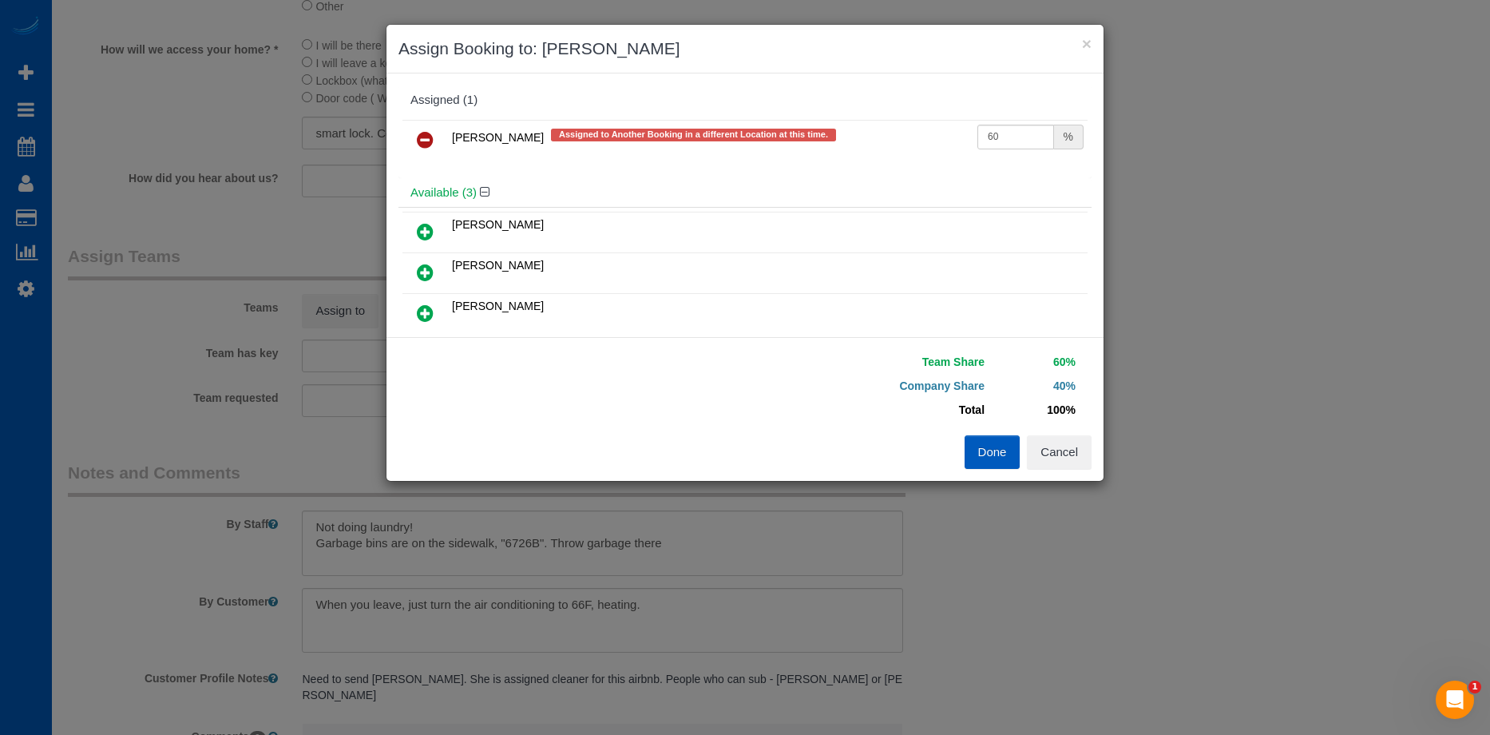
click at [986, 443] on button "Done" at bounding box center [993, 452] width 56 height 34
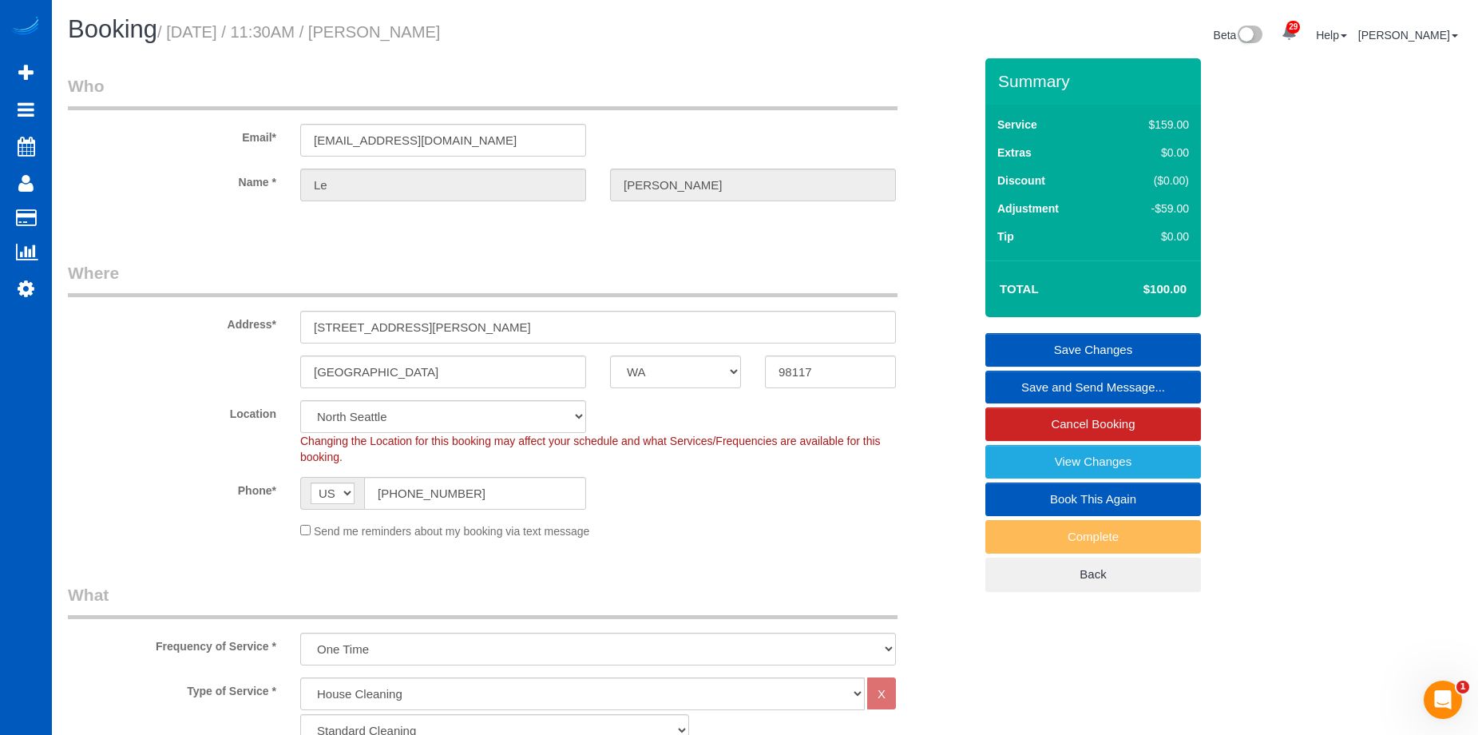
click at [1058, 352] on link "Save Changes" at bounding box center [1093, 350] width 216 height 34
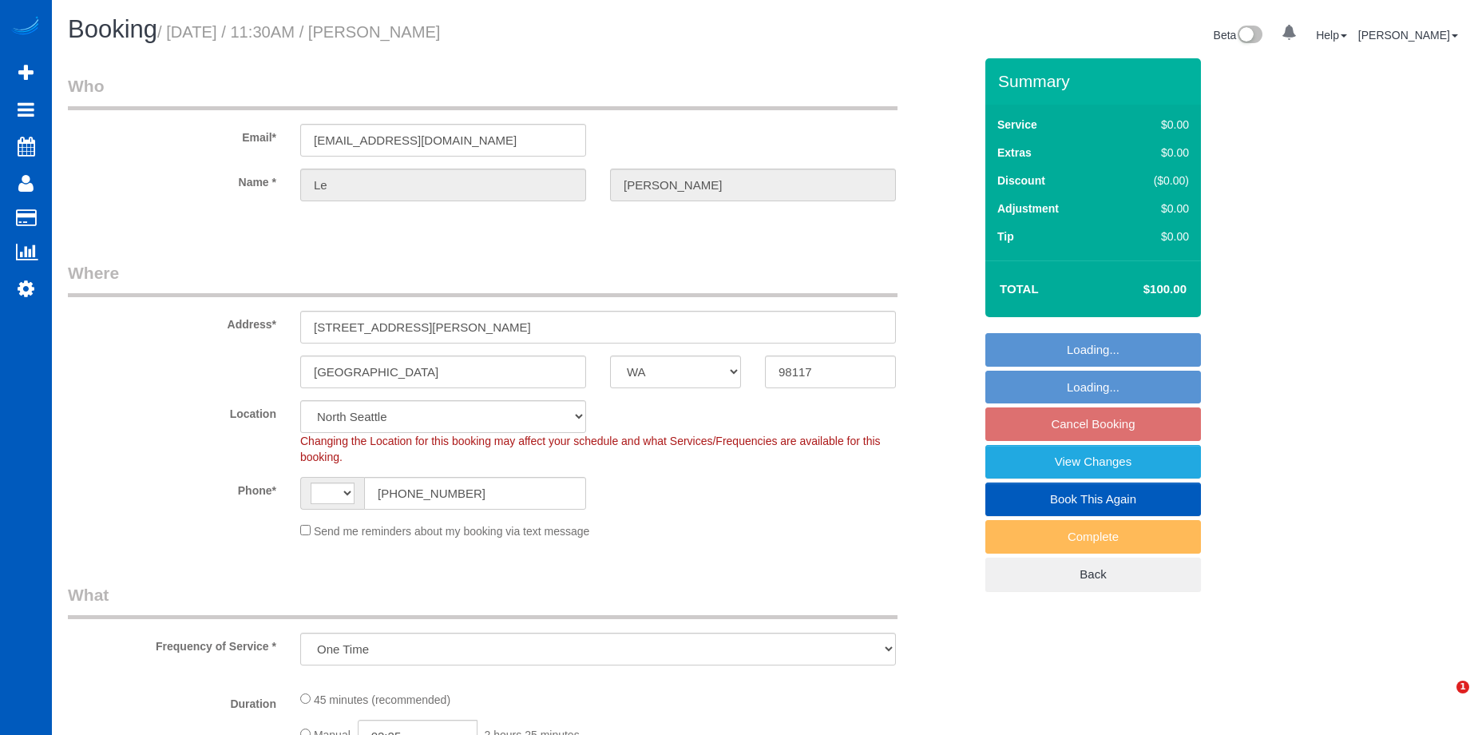
select select "WA"
select select "string:fspay-f08487bf-3dc0-469e-b5c6-e108a06f3390"
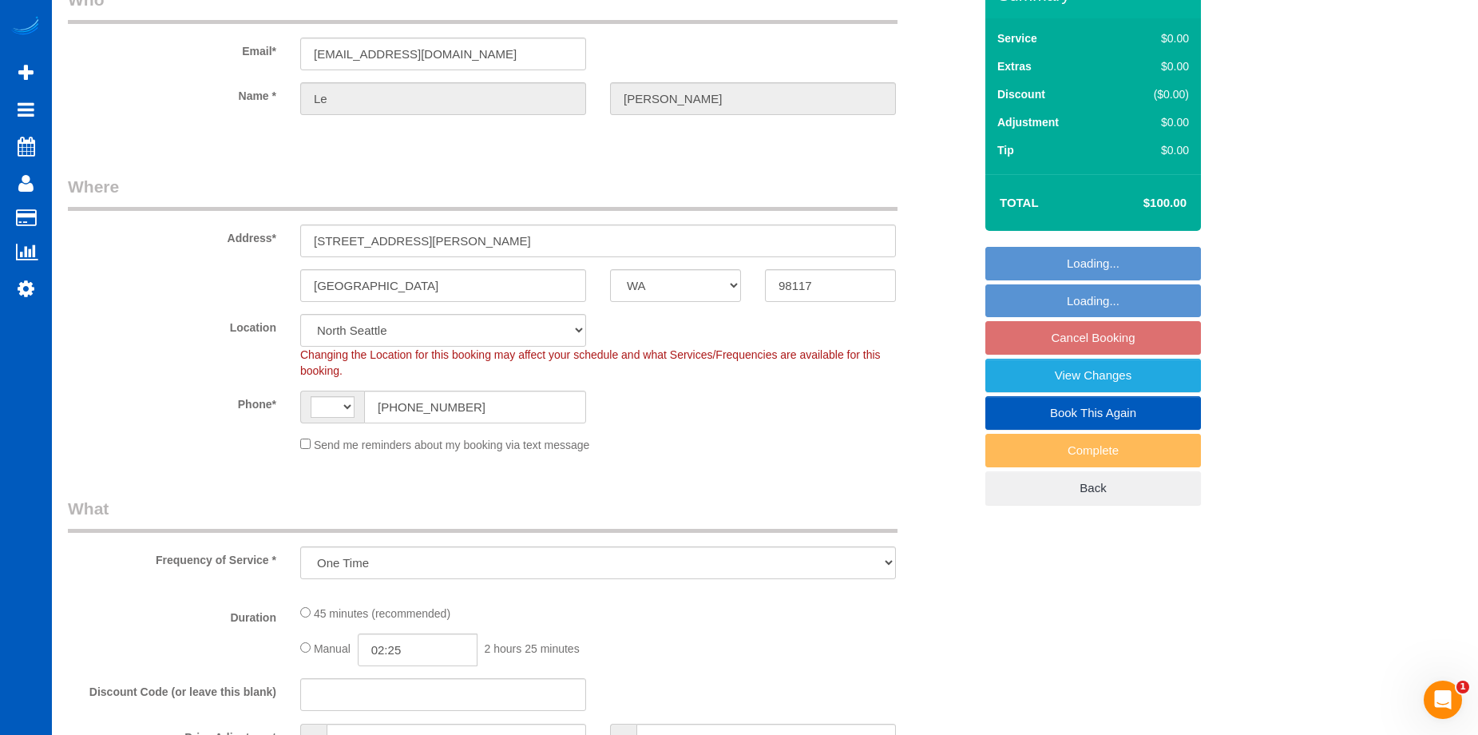
select select "object:667"
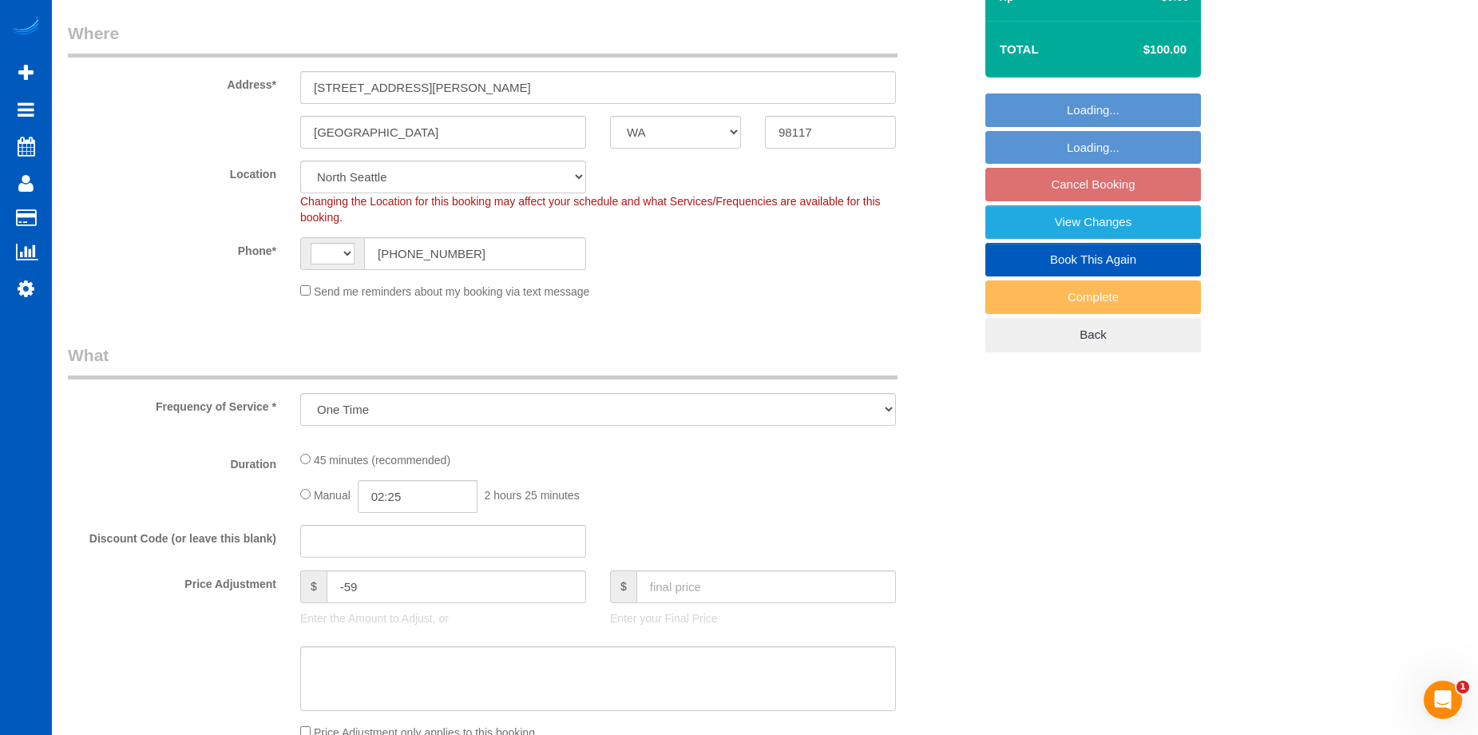
select select "string:US"
select select "199"
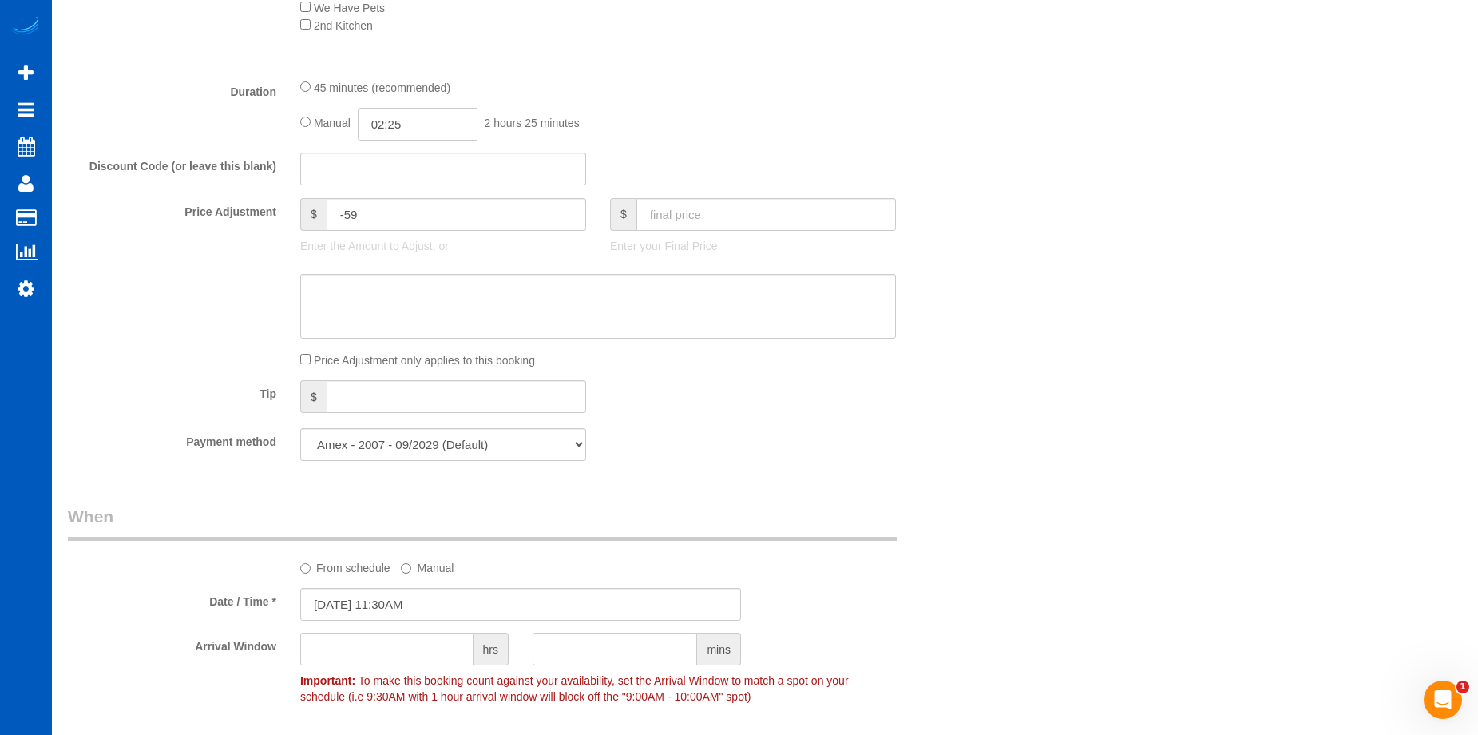
scroll to position [1437, 0]
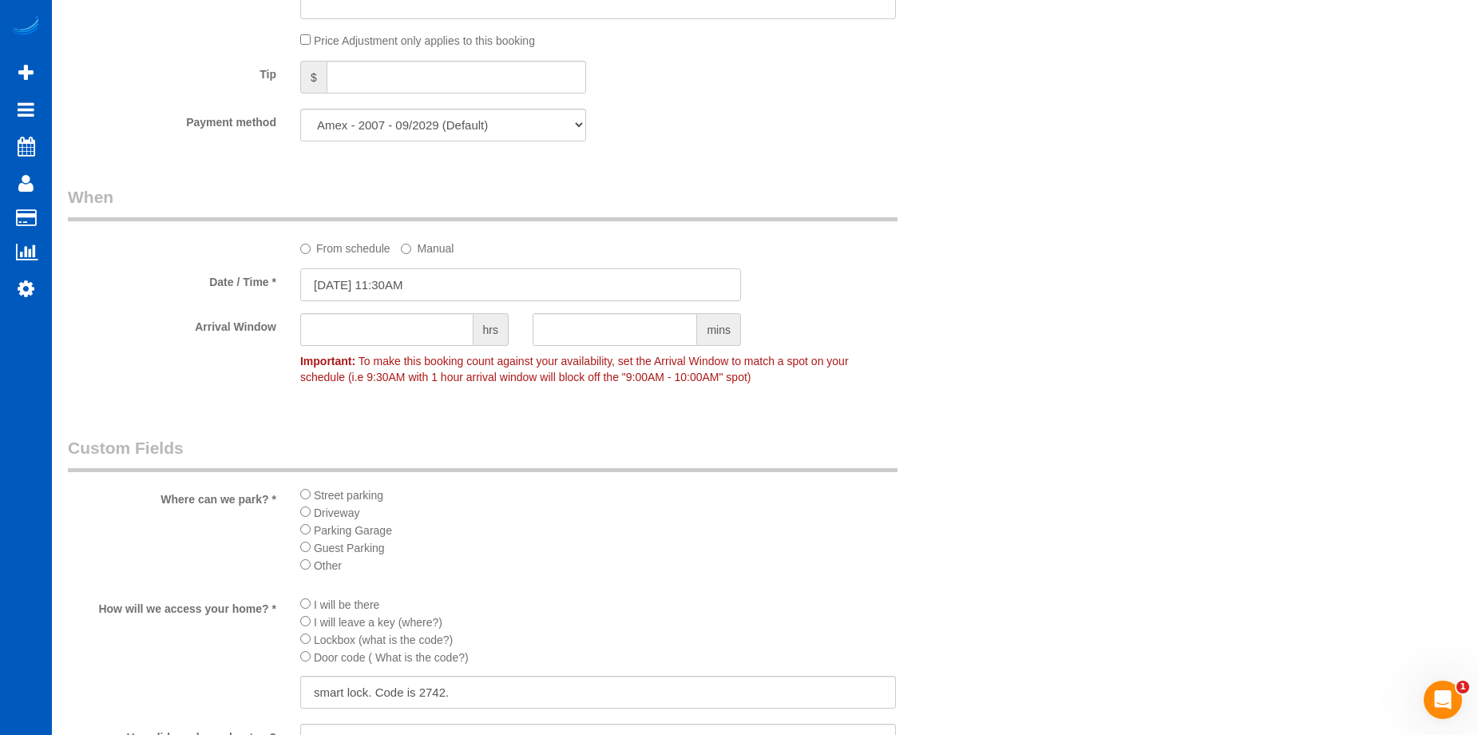
click at [513, 272] on input "09/06/2025 11:30AM" at bounding box center [520, 284] width 441 height 33
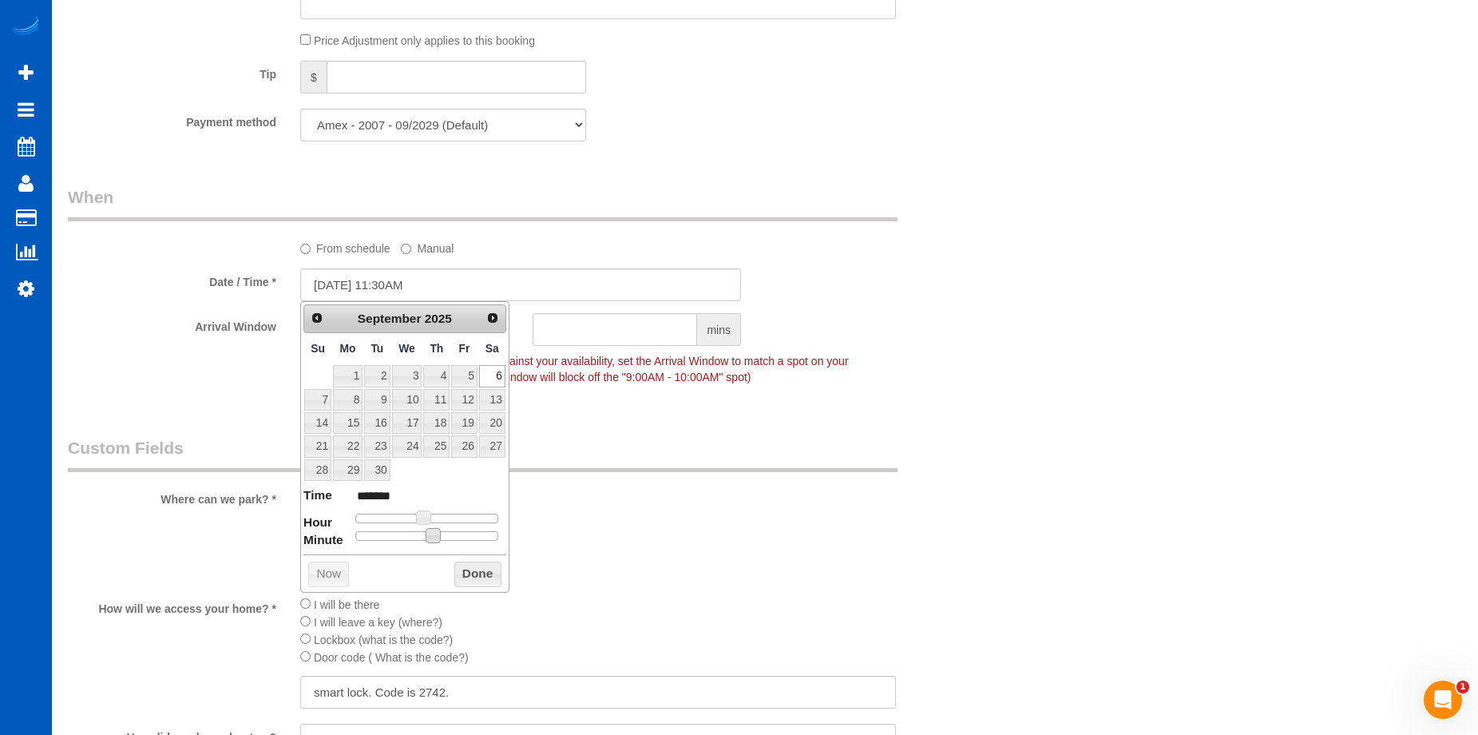
type input "09/06/2025 11:25AM"
type input "*******"
type input "09/06/2025 11:15AM"
type input "*******"
type input "09/06/2025 11:05AM"
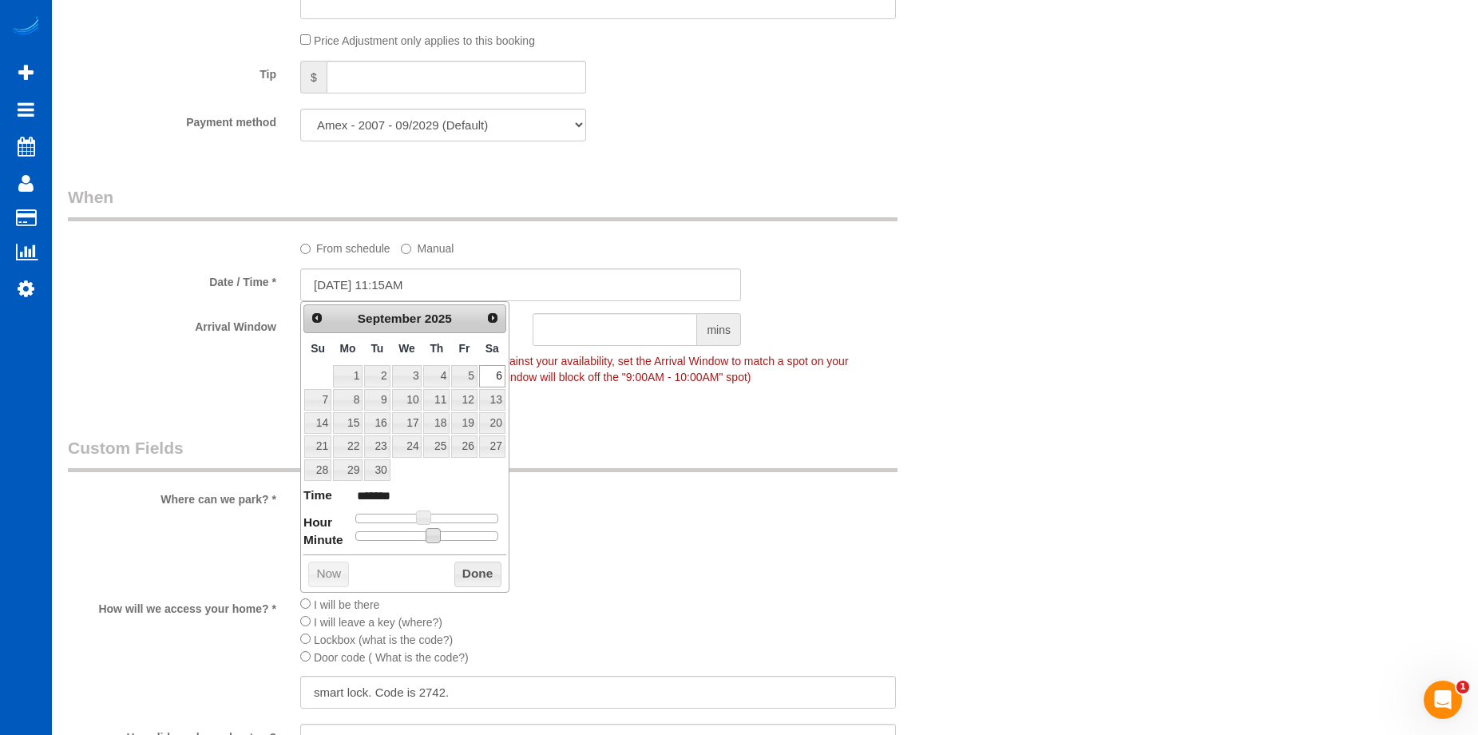
type input "*******"
type input "09/06/2025 11:00AM"
type input "*******"
drag, startPoint x: 430, startPoint y: 530, endPoint x: 256, endPoint y: 520, distance: 174.4
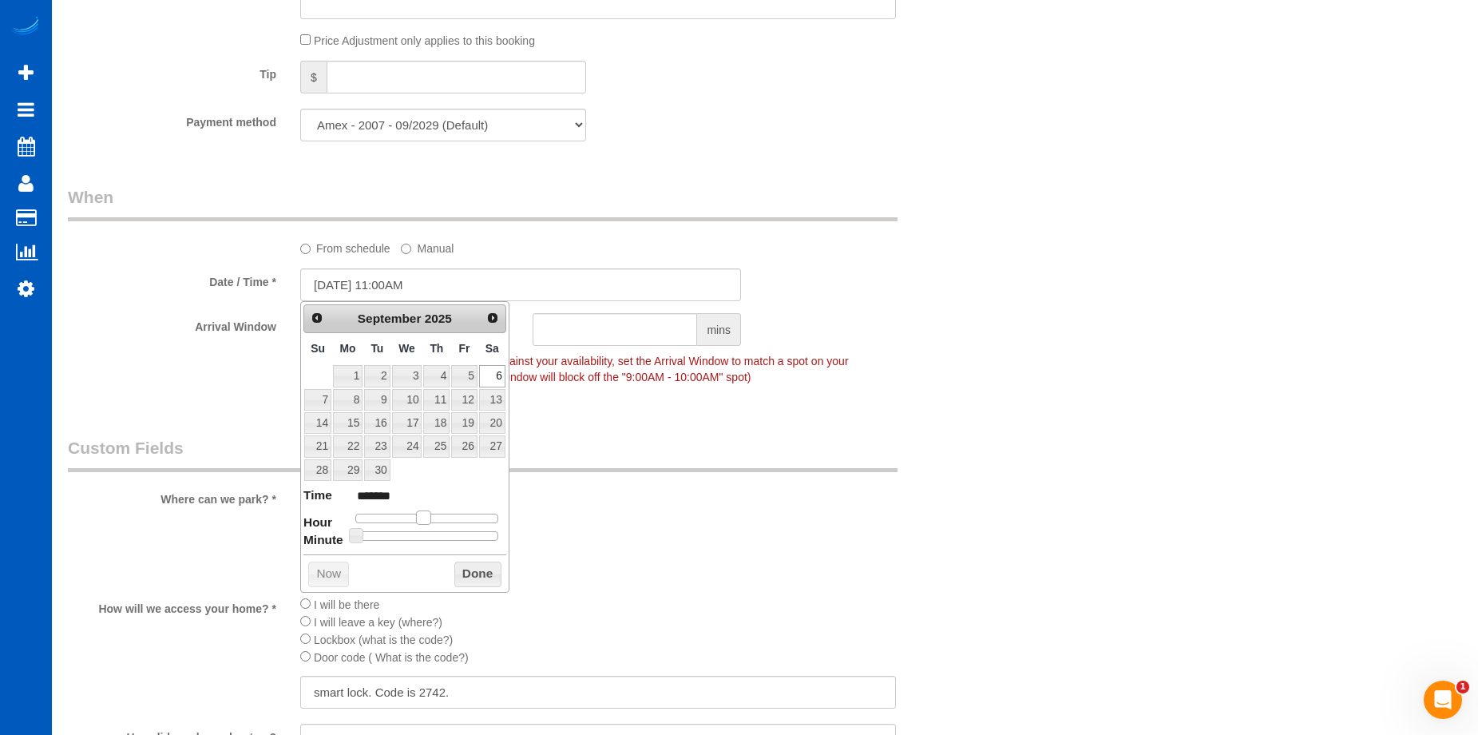
type input "09/06/2025 12:00PM"
type input "*******"
type input "09/06/2025 1:00PM"
type input "******"
type input "09/06/2025 12:00PM"
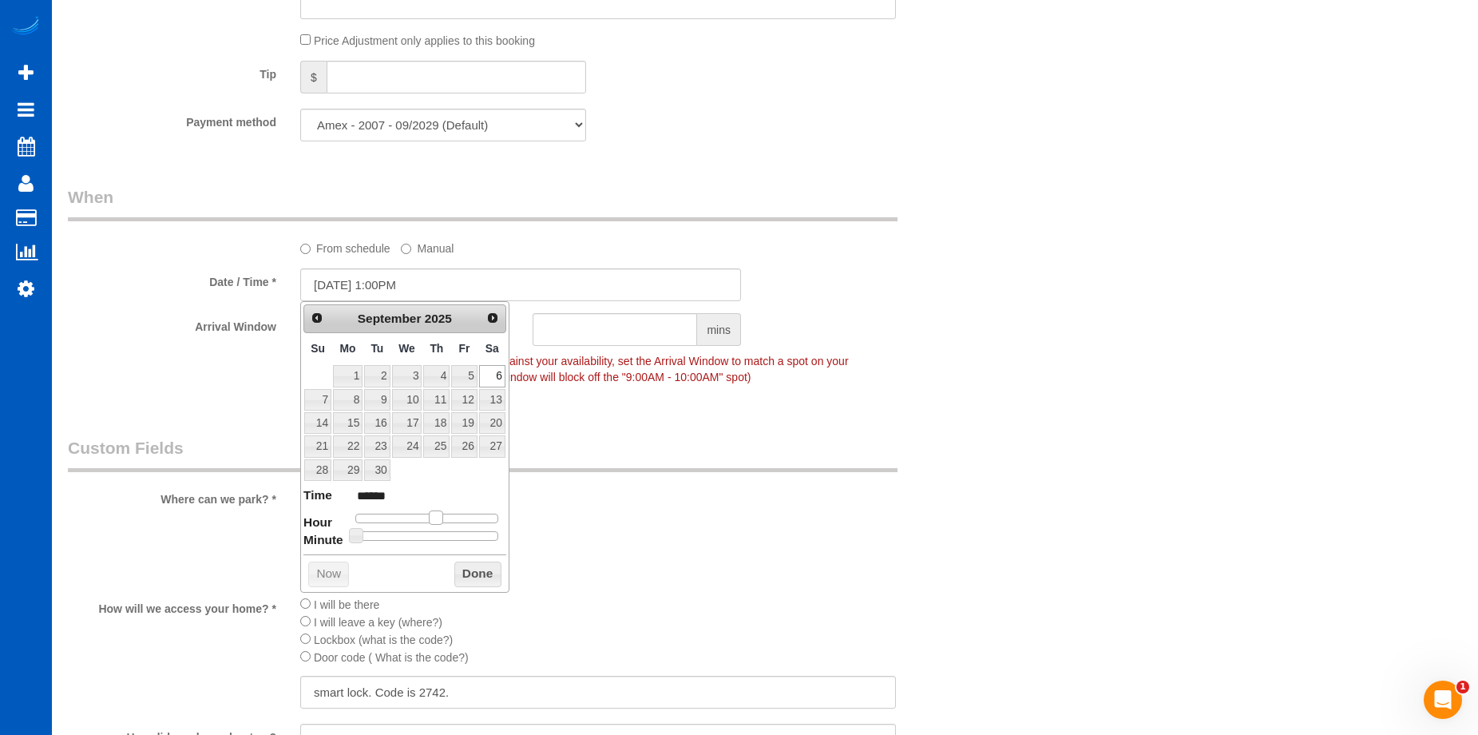
type input "*******"
click at [433, 515] on span at bounding box center [429, 517] width 14 height 14
click at [475, 565] on button "Done" at bounding box center [477, 574] width 47 height 26
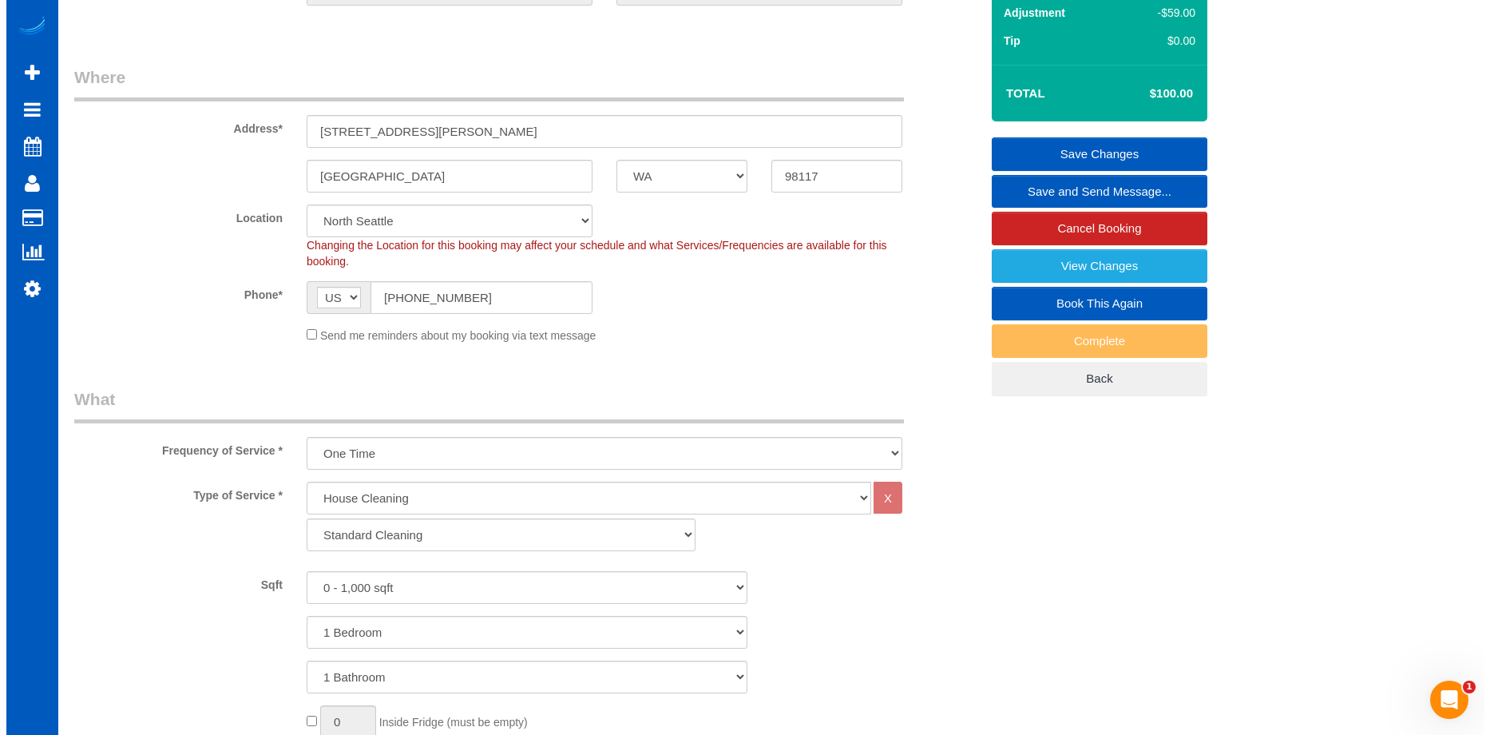
scroll to position [0, 0]
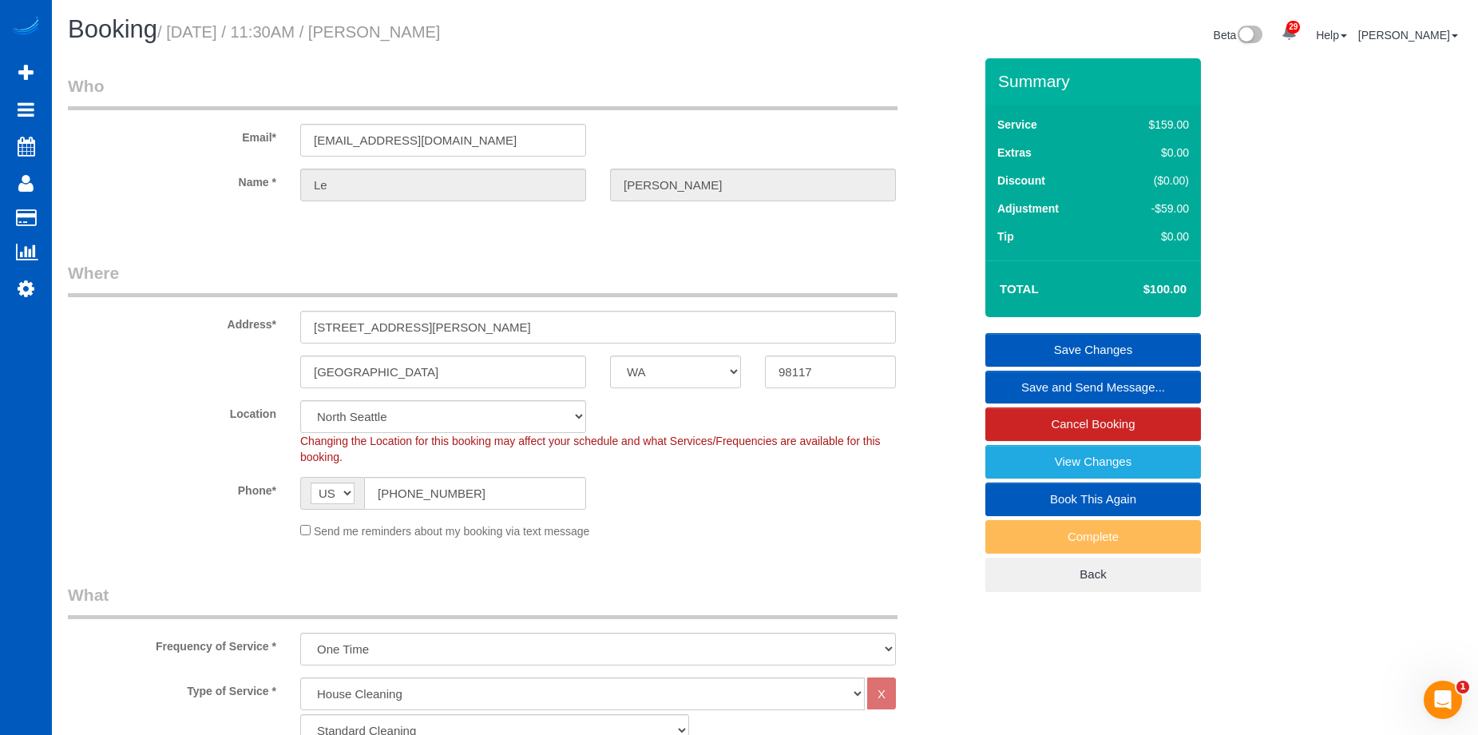
click at [1041, 344] on link "Save Changes" at bounding box center [1093, 350] width 216 height 34
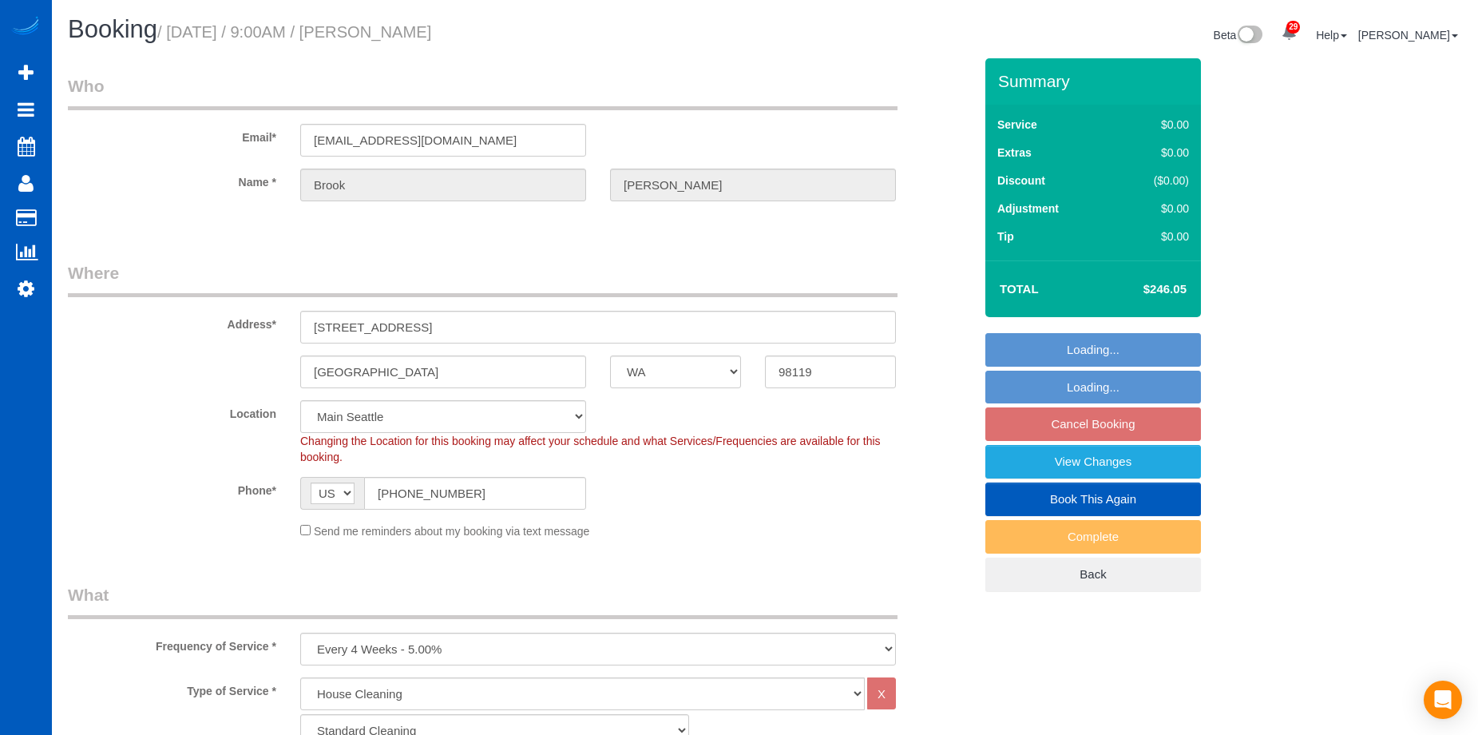
select select "WA"
select select "199"
select select "2001"
select select "3"
select select "2"
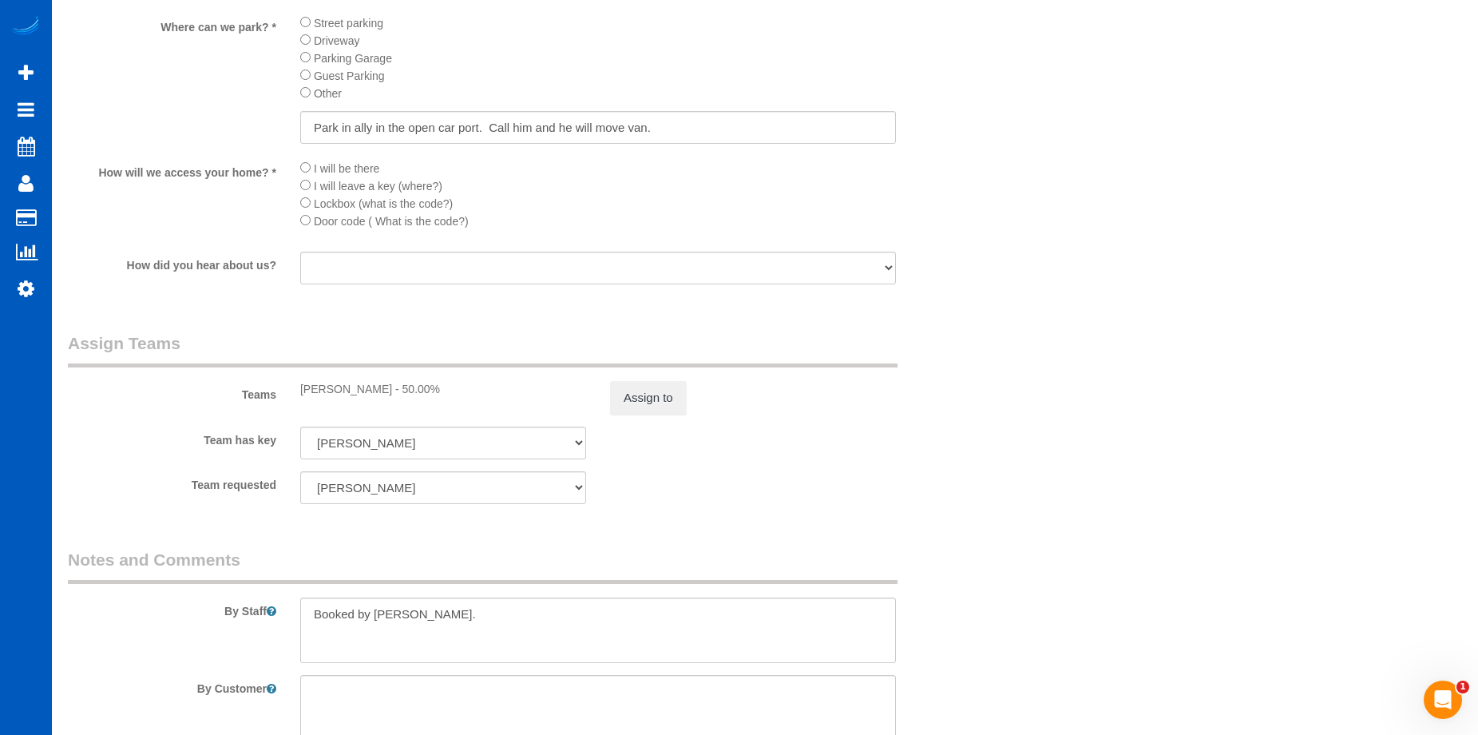
scroll to position [1996, 0]
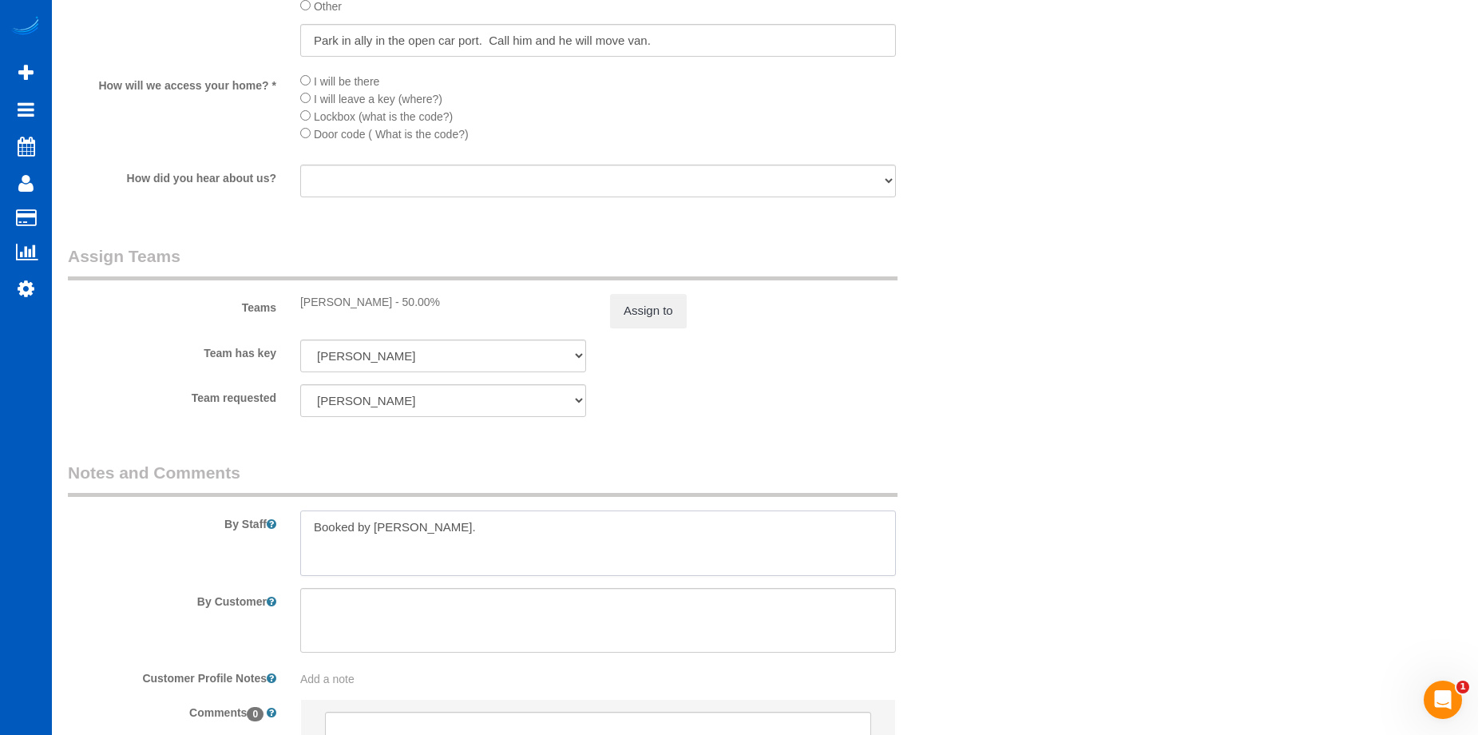
click at [307, 528] on textarea at bounding box center [598, 542] width 596 height 65
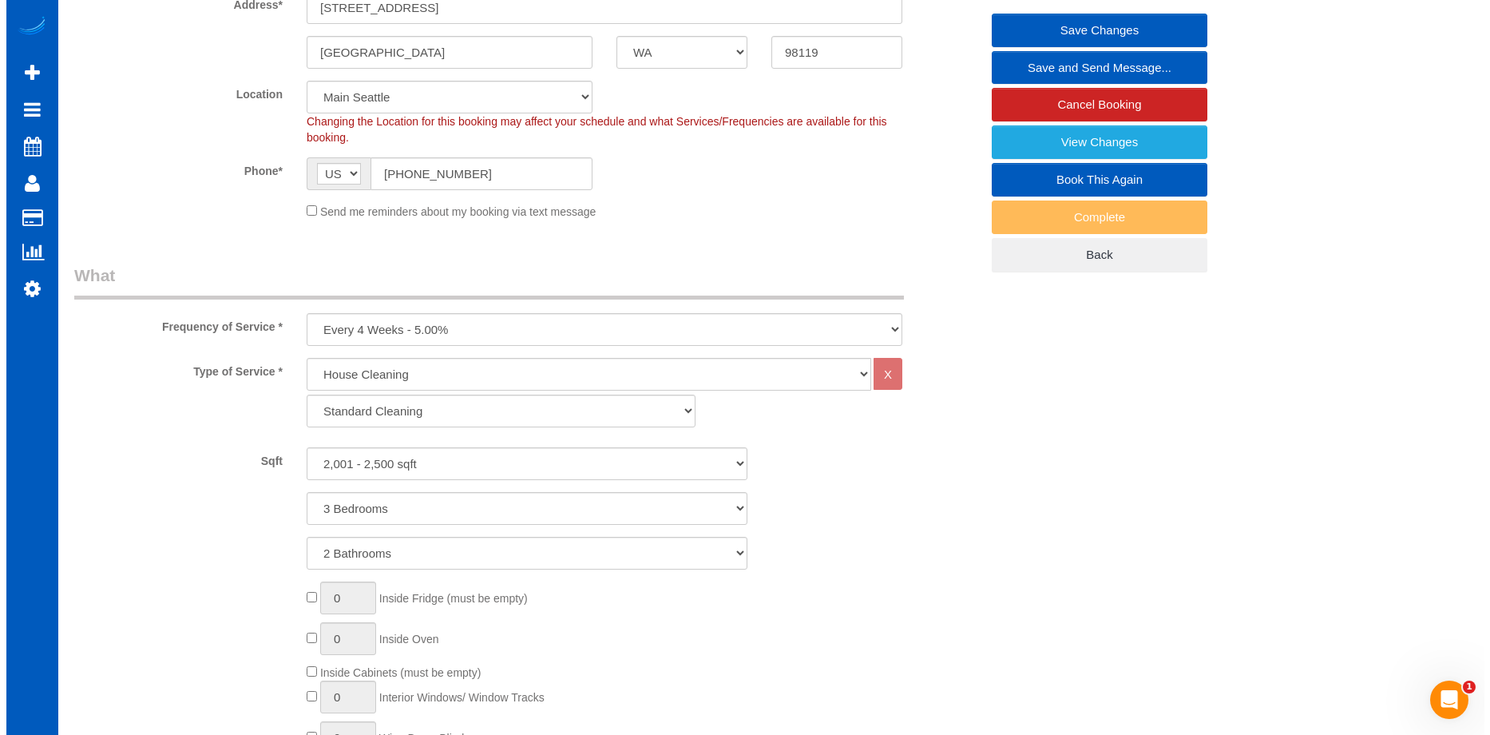
scroll to position [0, 0]
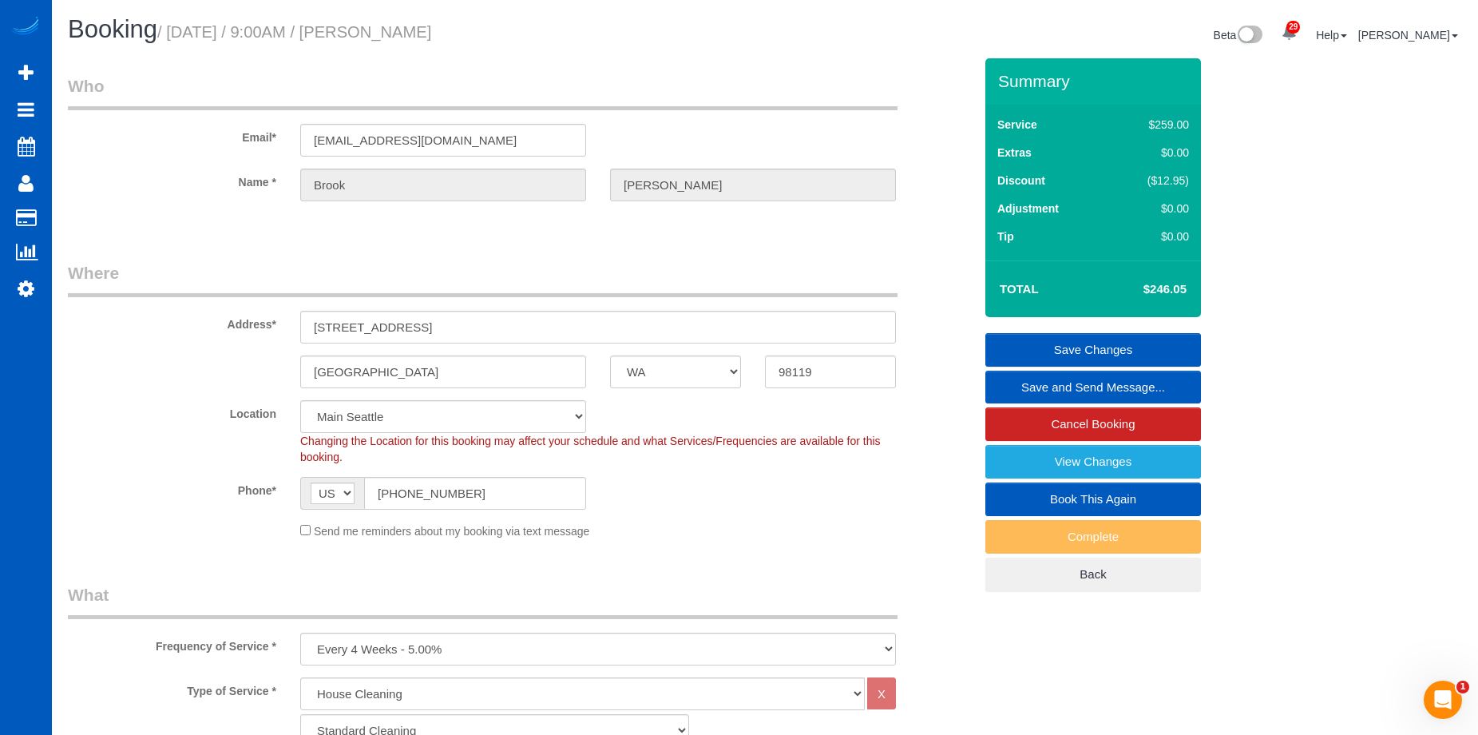
type textarea "PLEASE BRING YOUR SISTER. Let [PERSON_NAME] know if you can't. Booked by [PERSO…"
click at [1049, 343] on link "Save Changes" at bounding box center [1093, 350] width 216 height 34
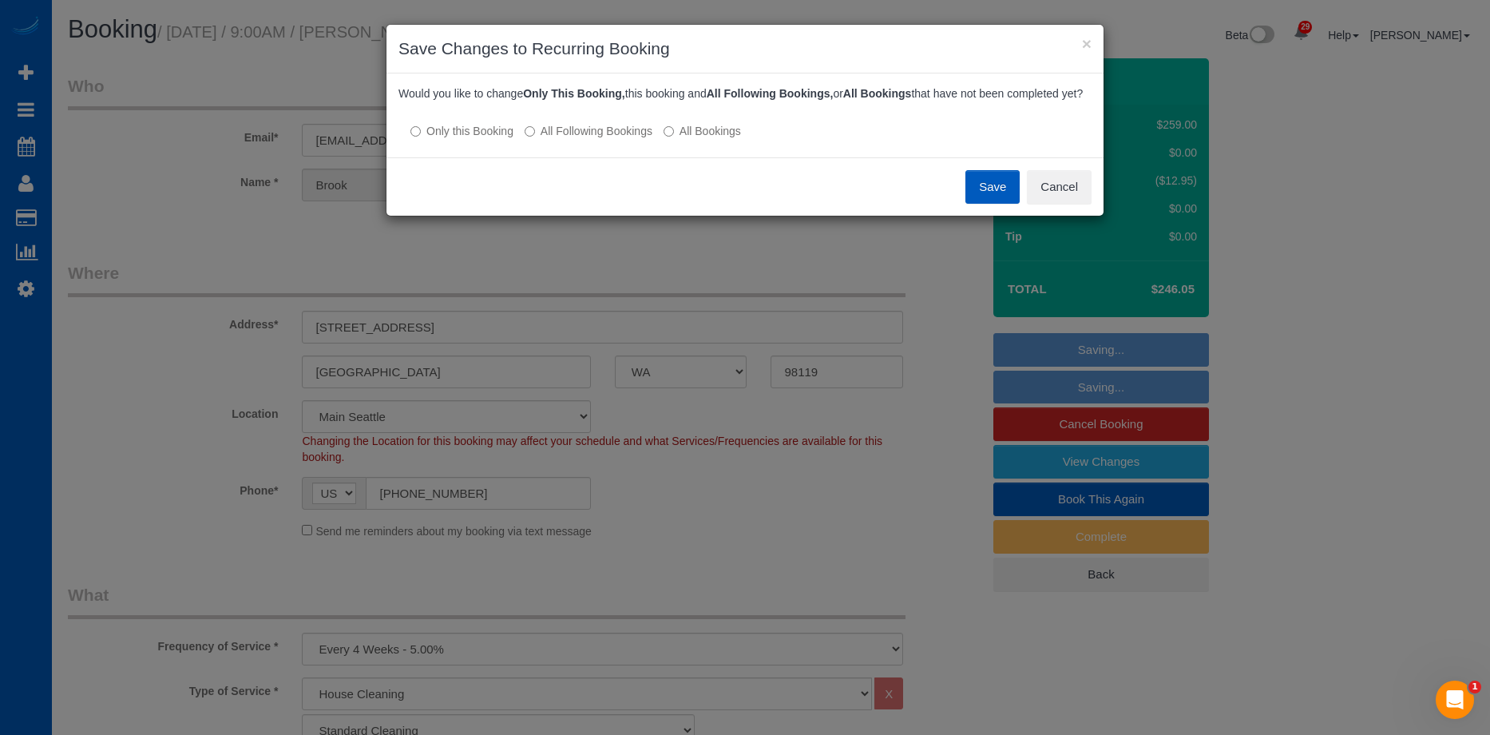
click at [990, 202] on button "Save" at bounding box center [992, 187] width 54 height 34
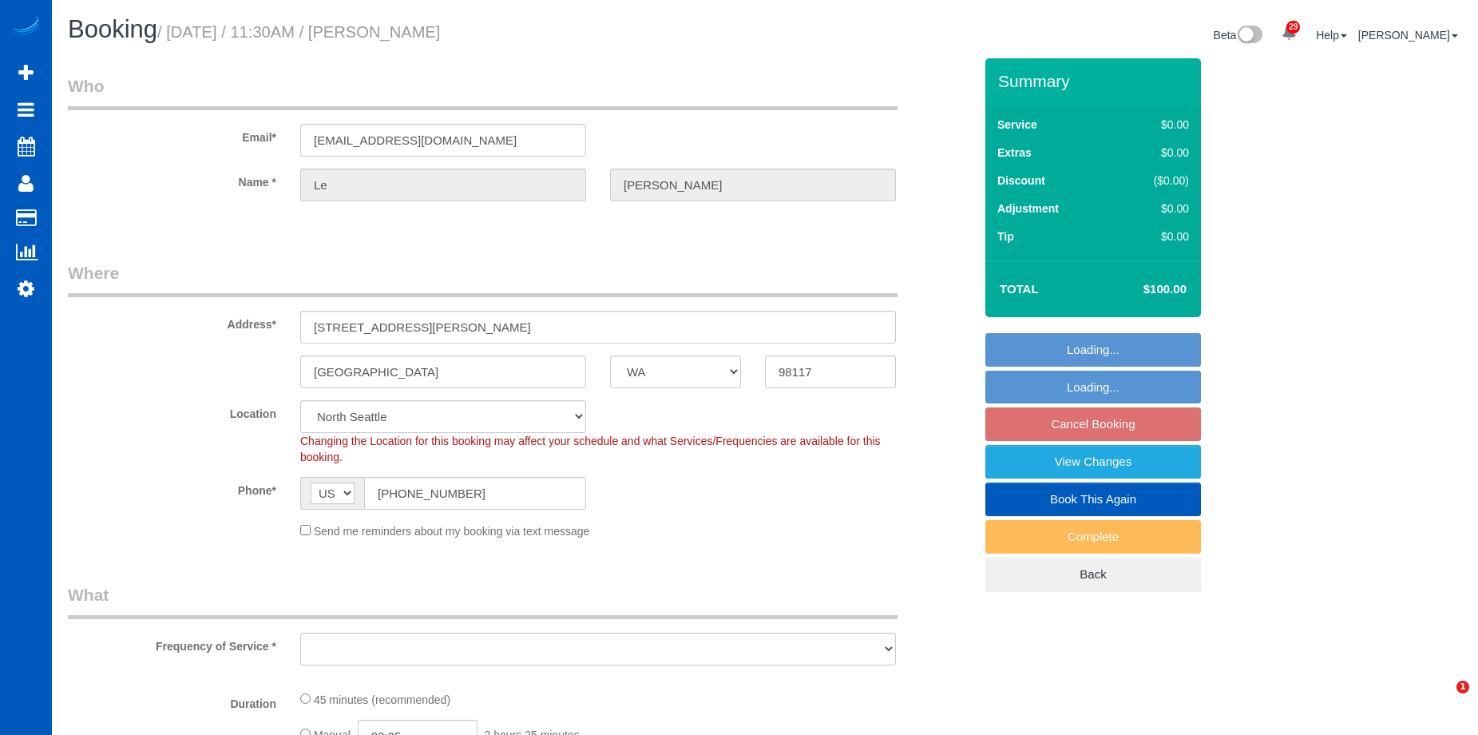
select select "WA"
select select "object:1033"
select select "string:fspay-f08487bf-3dc0-469e-b5c6-e108a06f3390"
select select "199"
select select "object:1177"
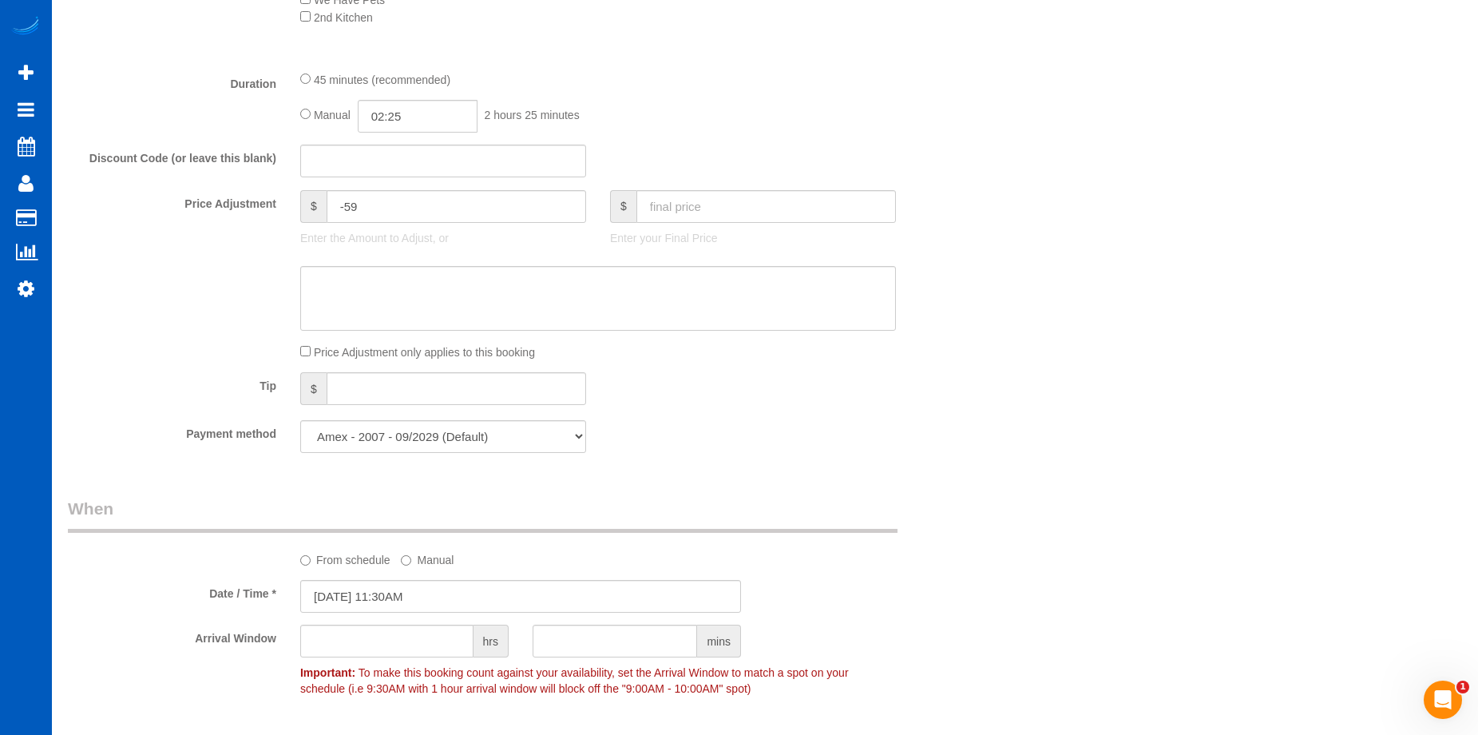
scroll to position [1278, 0]
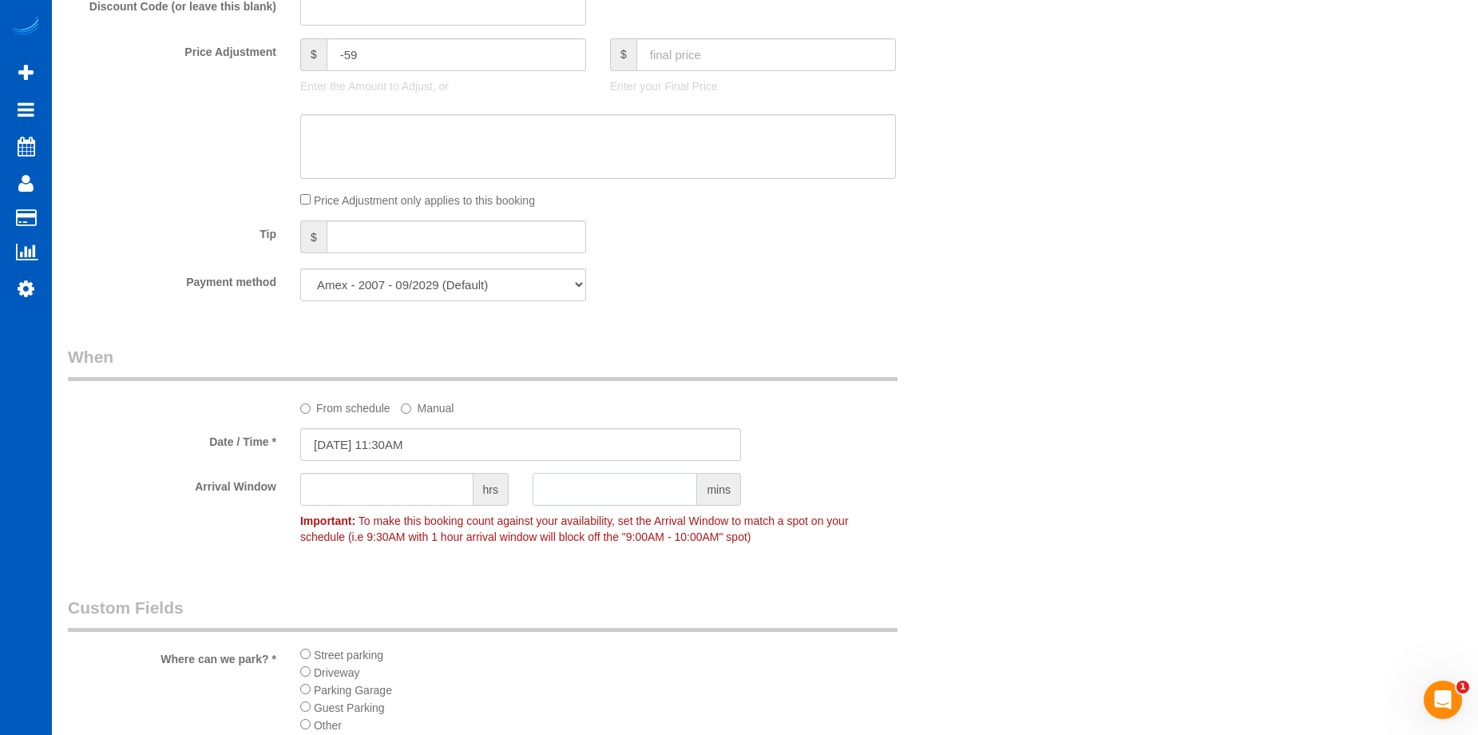
click at [599, 491] on input "text" at bounding box center [615, 489] width 165 height 33
type input "30"
click at [914, 569] on div "Who Email* lechang2@gmail.com Name * Le Chang Where Address* 6726 Alonzo Ave NW…" at bounding box center [521, 179] width 930 height 2797
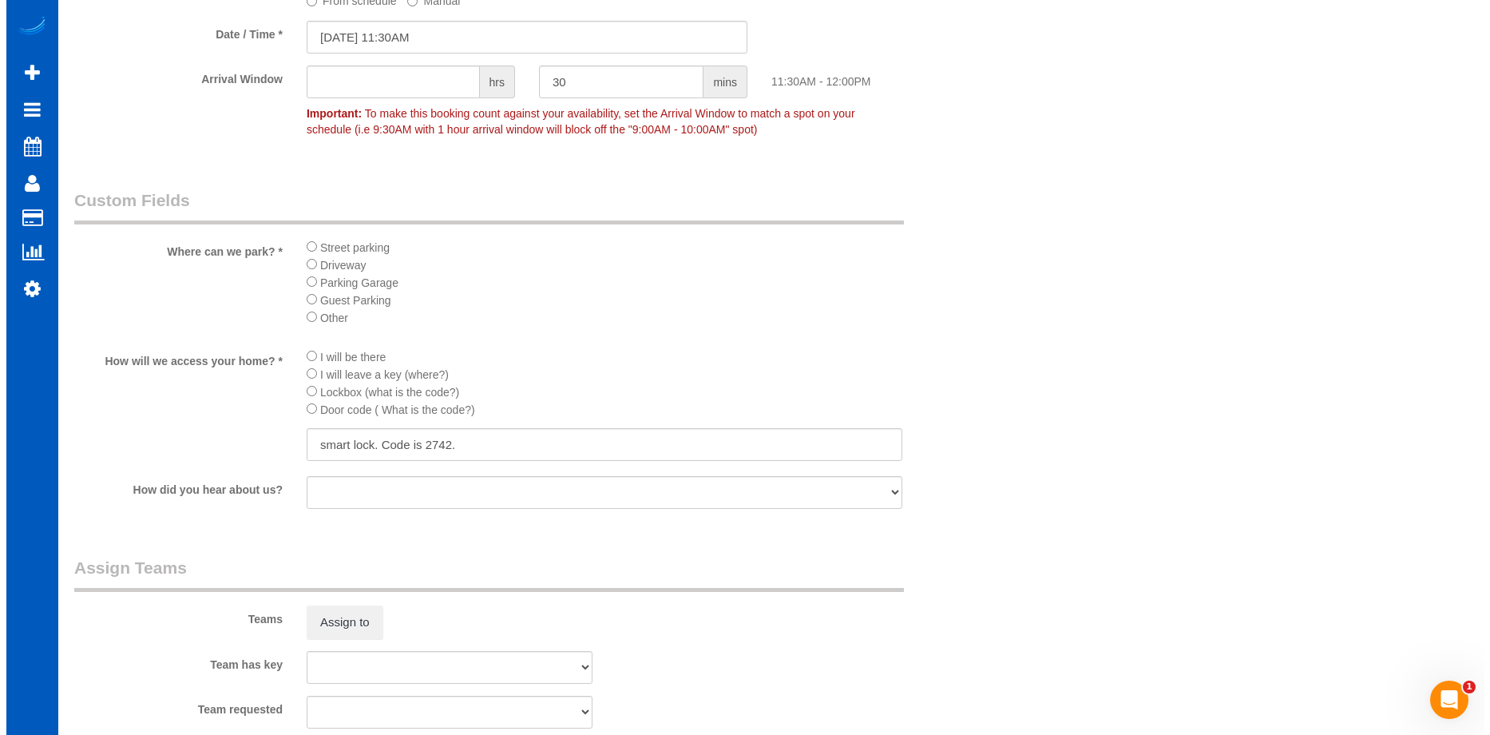
scroll to position [1837, 0]
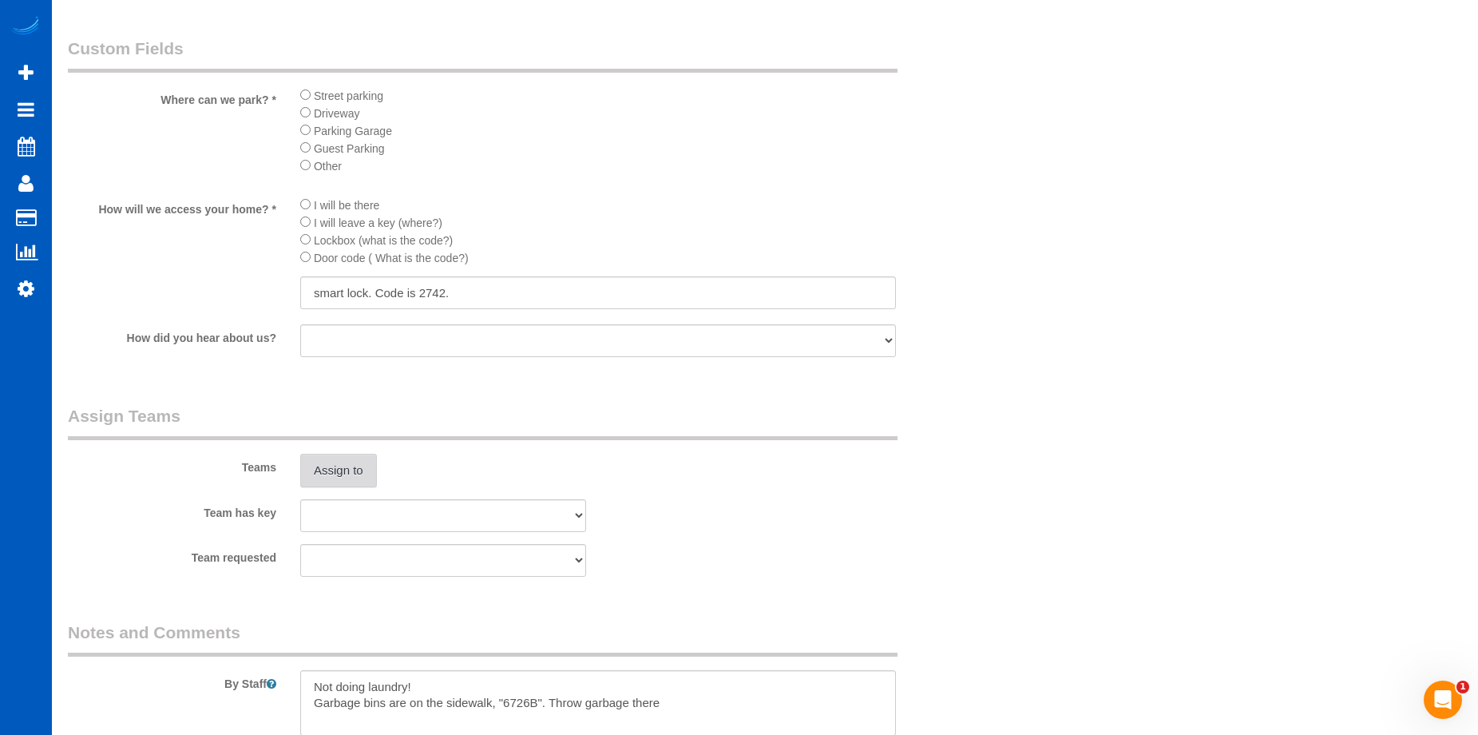
click at [350, 463] on button "Assign to" at bounding box center [338, 471] width 77 height 34
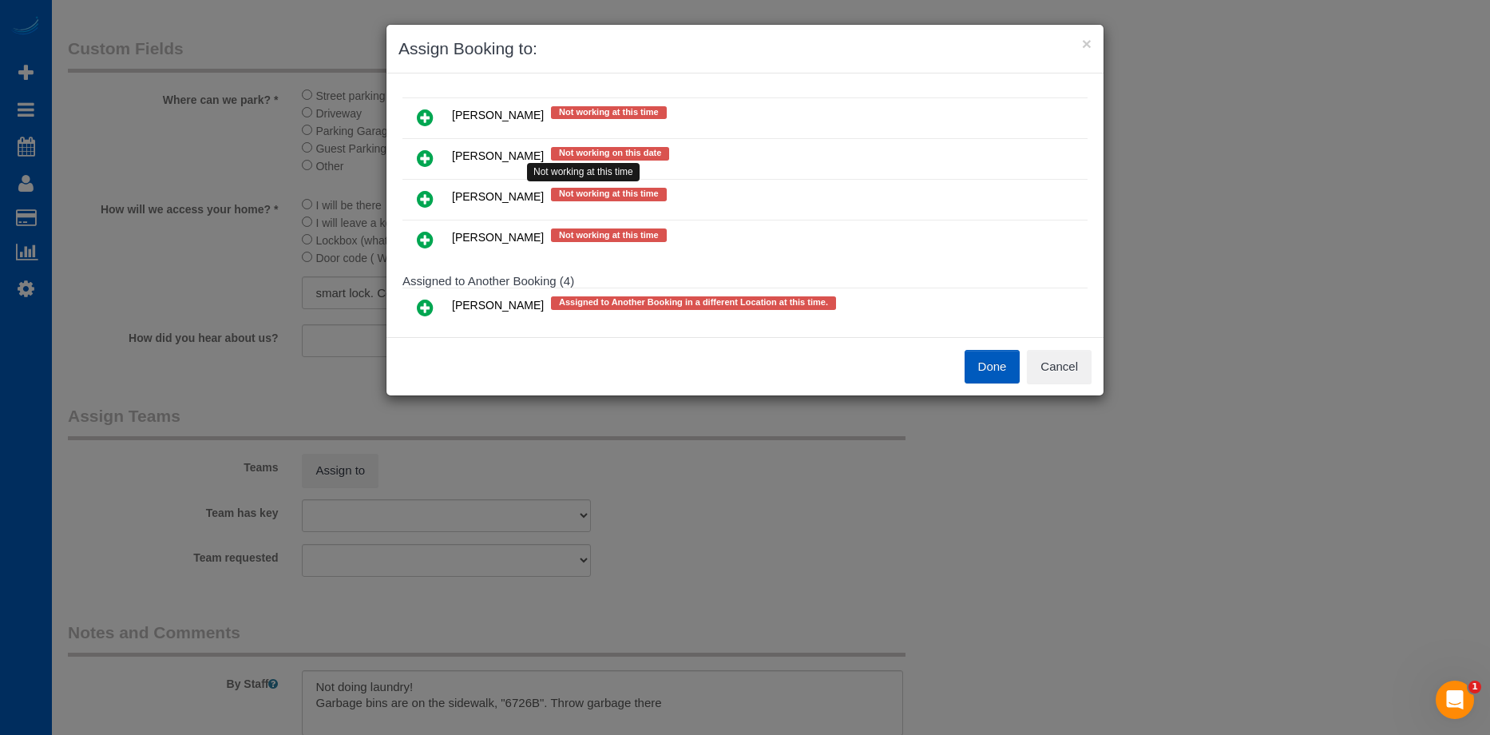
scroll to position [878, 0]
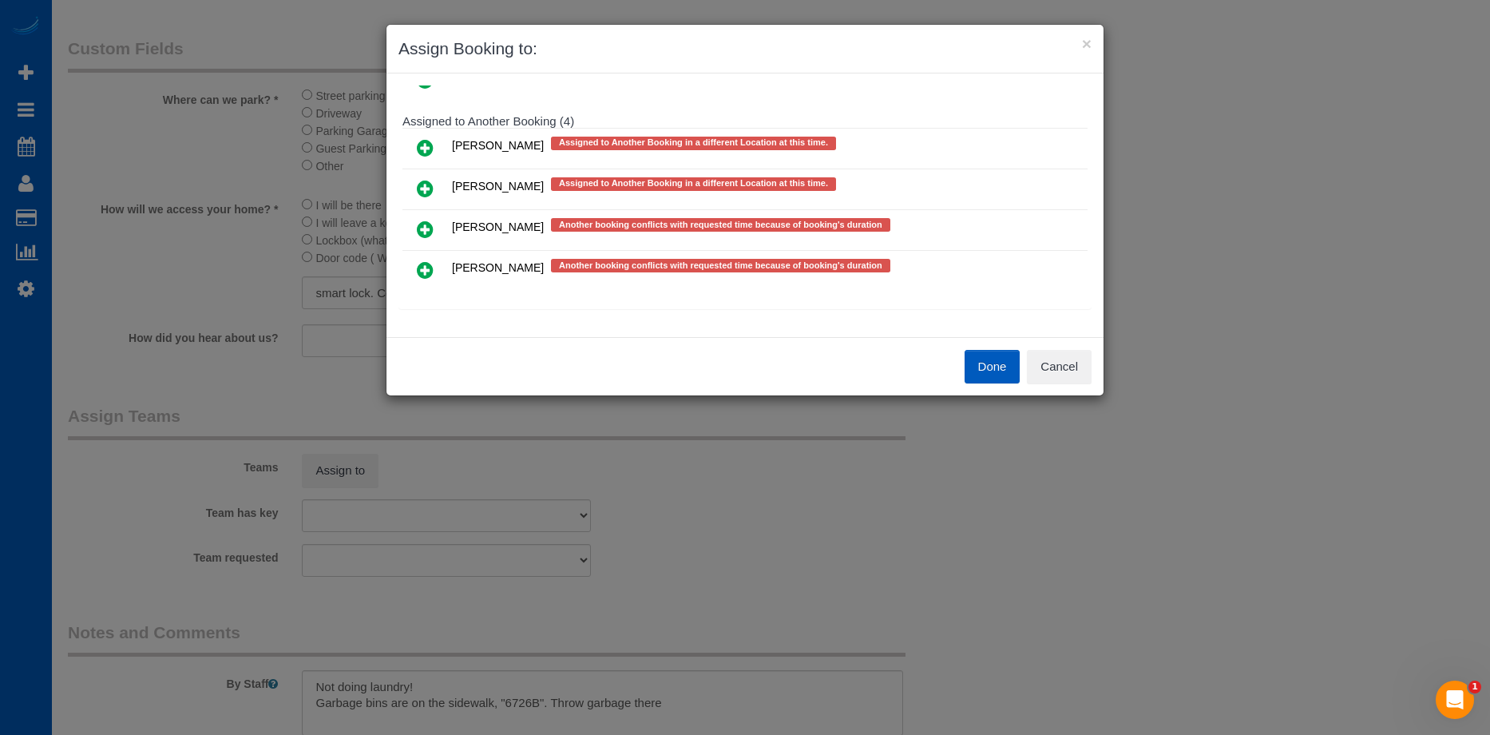
click at [425, 183] on icon at bounding box center [425, 188] width 17 height 19
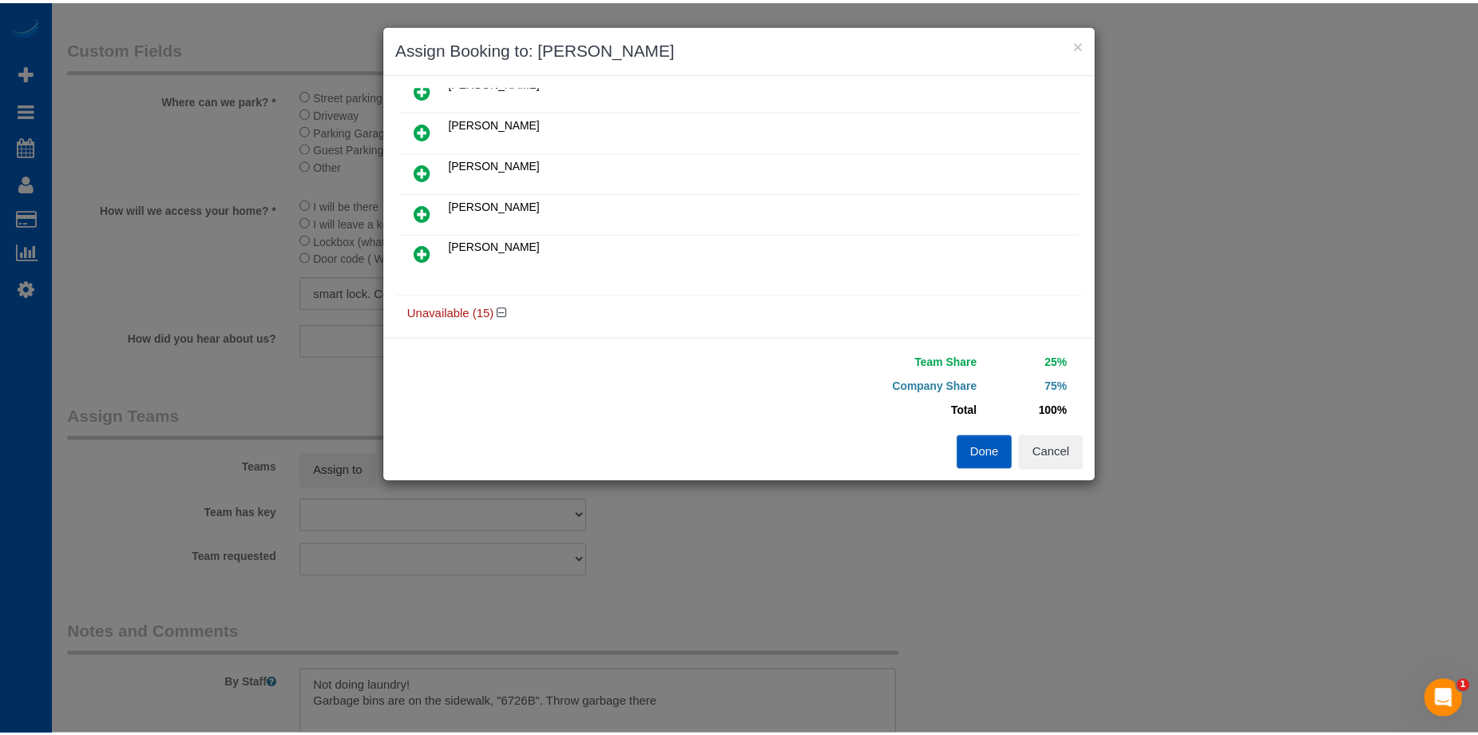
scroll to position [0, 0]
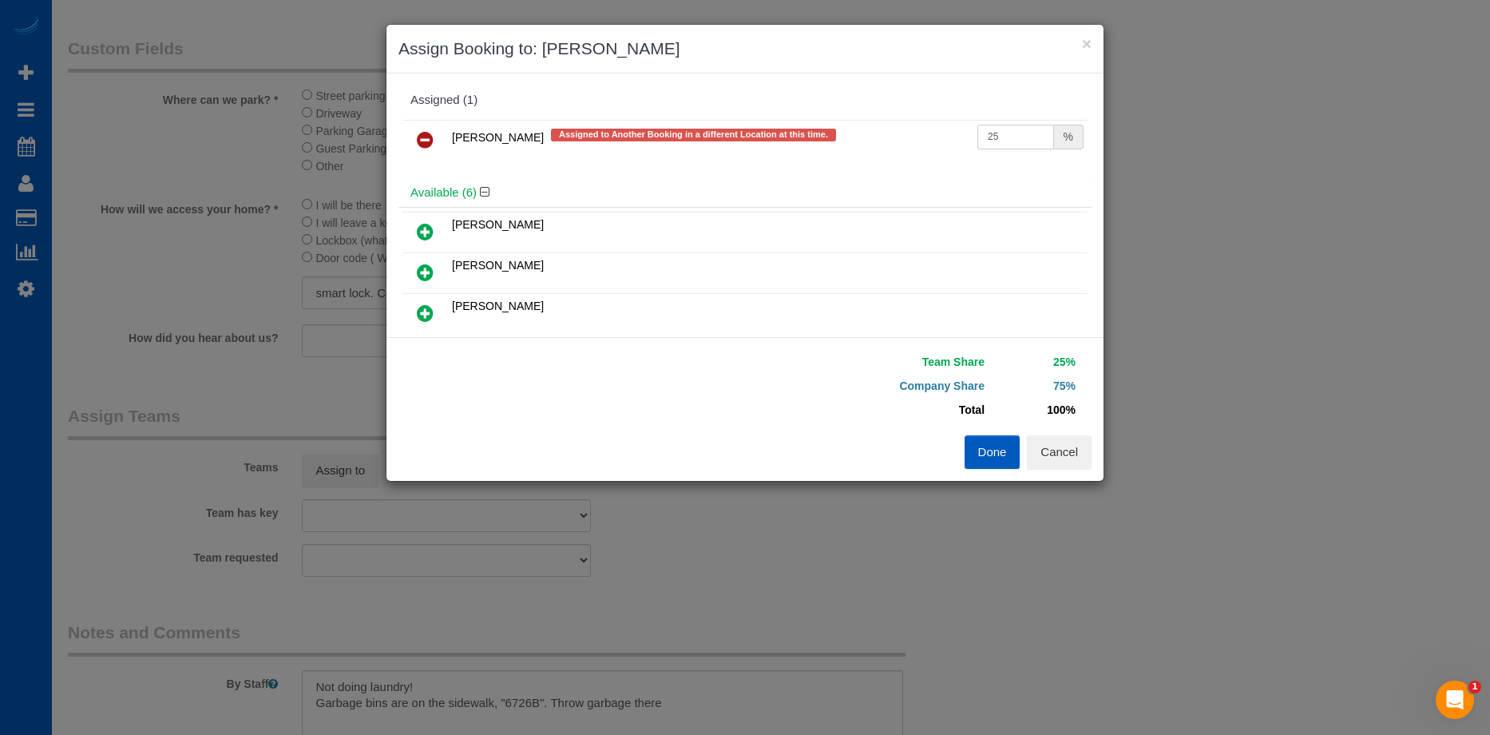
click at [1017, 133] on input "25" at bounding box center [1015, 137] width 77 height 25
drag, startPoint x: 1013, startPoint y: 133, endPoint x: 861, endPoint y: 137, distance: 151.8
click at [861, 137] on tr "Milena Kasianchyk Assigned to Another Booking in a different Location at this t…" at bounding box center [744, 140] width 685 height 41
type input "60"
click at [975, 452] on button "Done" at bounding box center [993, 452] width 56 height 34
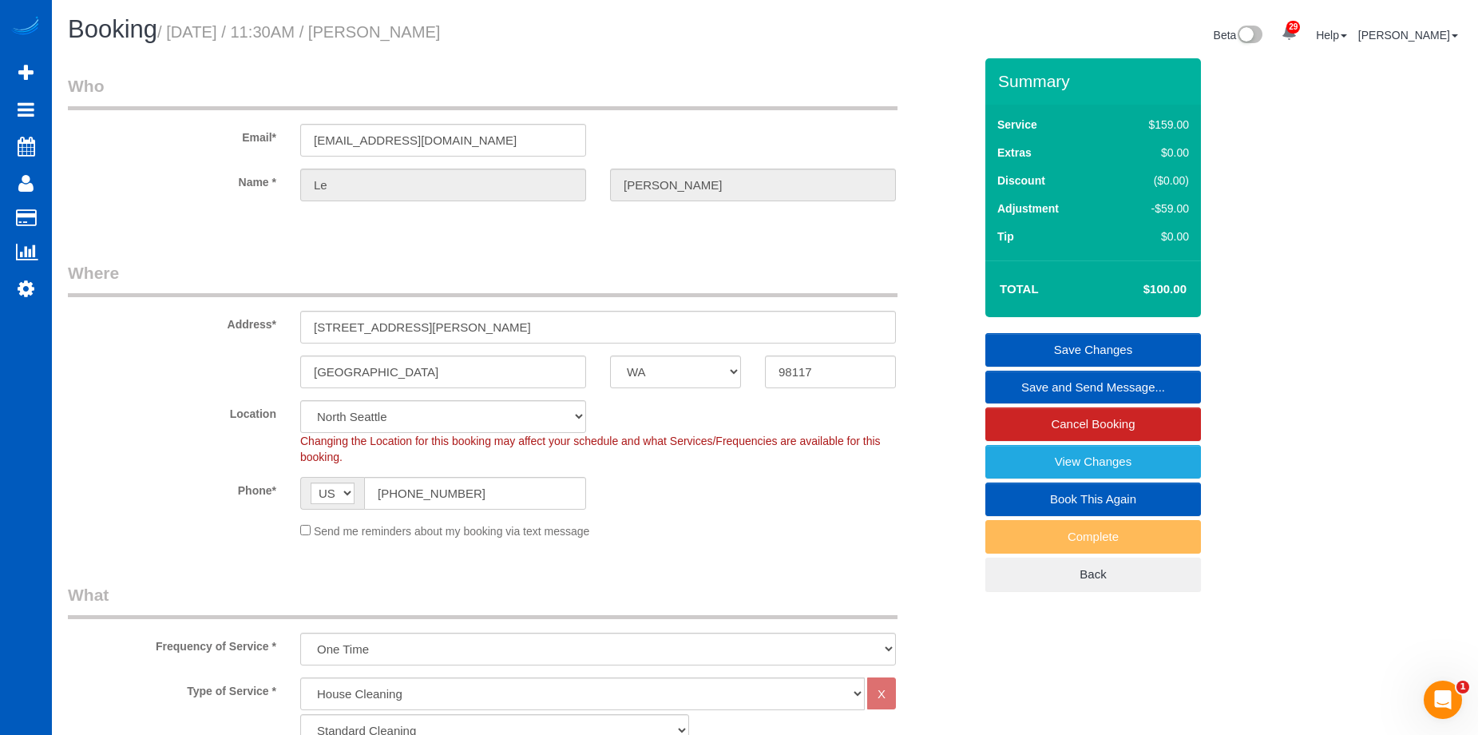
click at [1048, 339] on link "Save Changes" at bounding box center [1093, 350] width 216 height 34
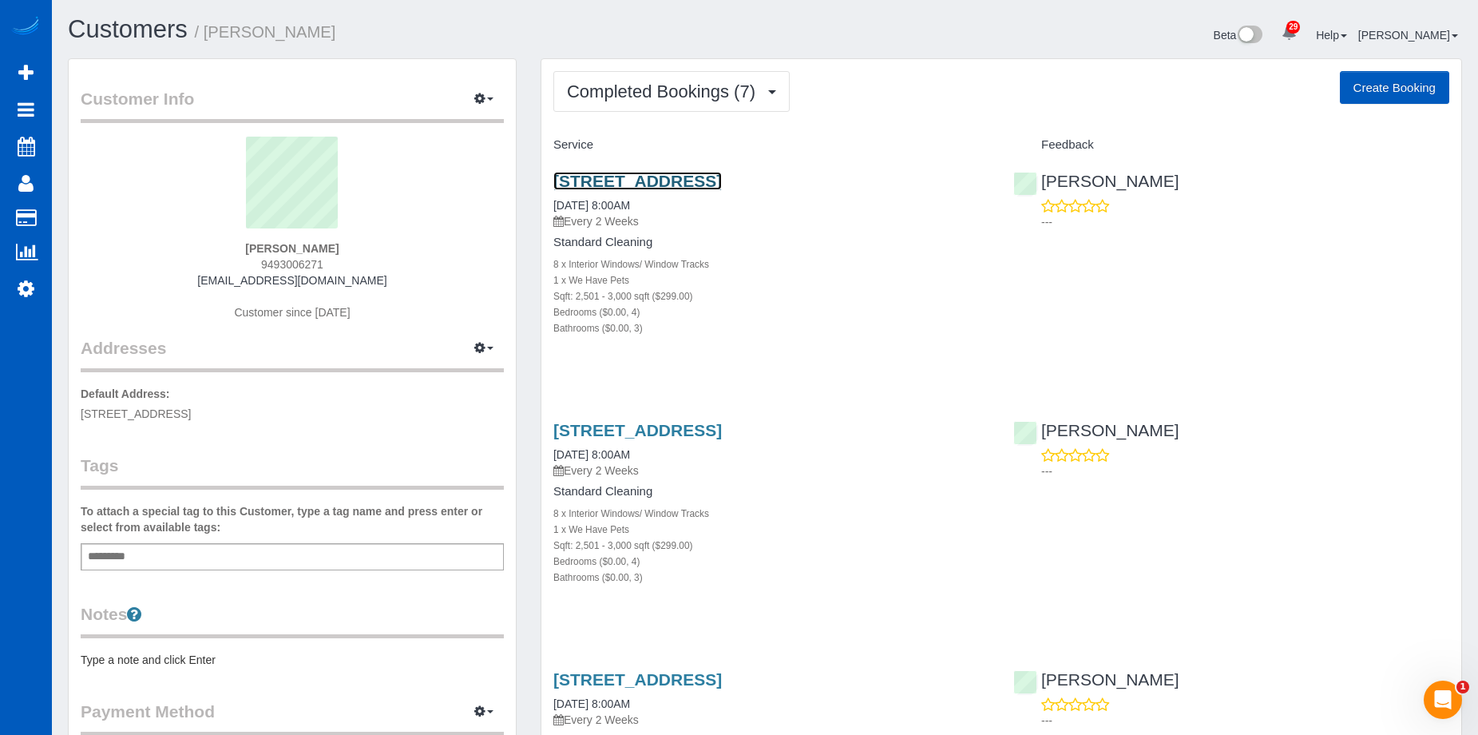
click at [636, 176] on link "[STREET_ADDRESS]" at bounding box center [637, 181] width 169 height 18
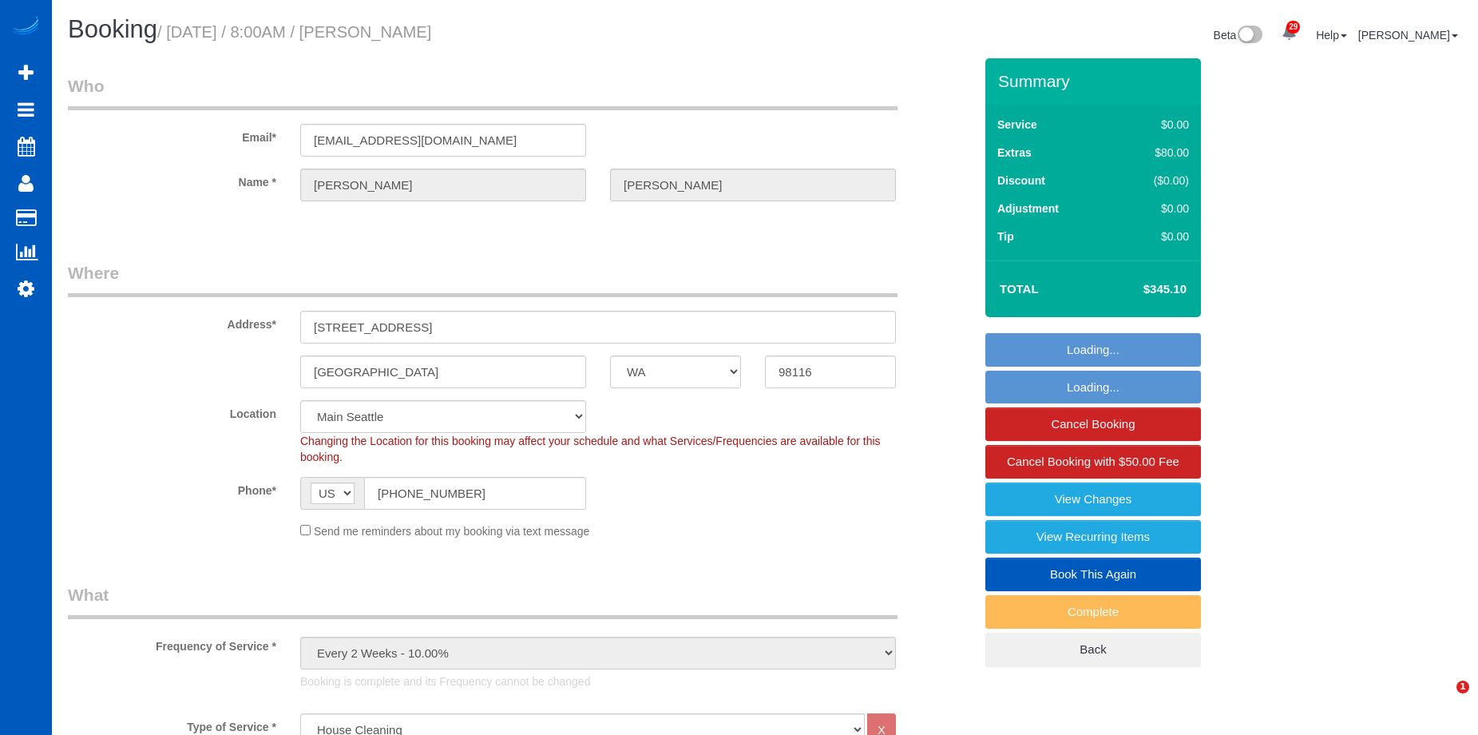
select select "WA"
select select "199"
select select "2501"
select select "4"
select select "3"
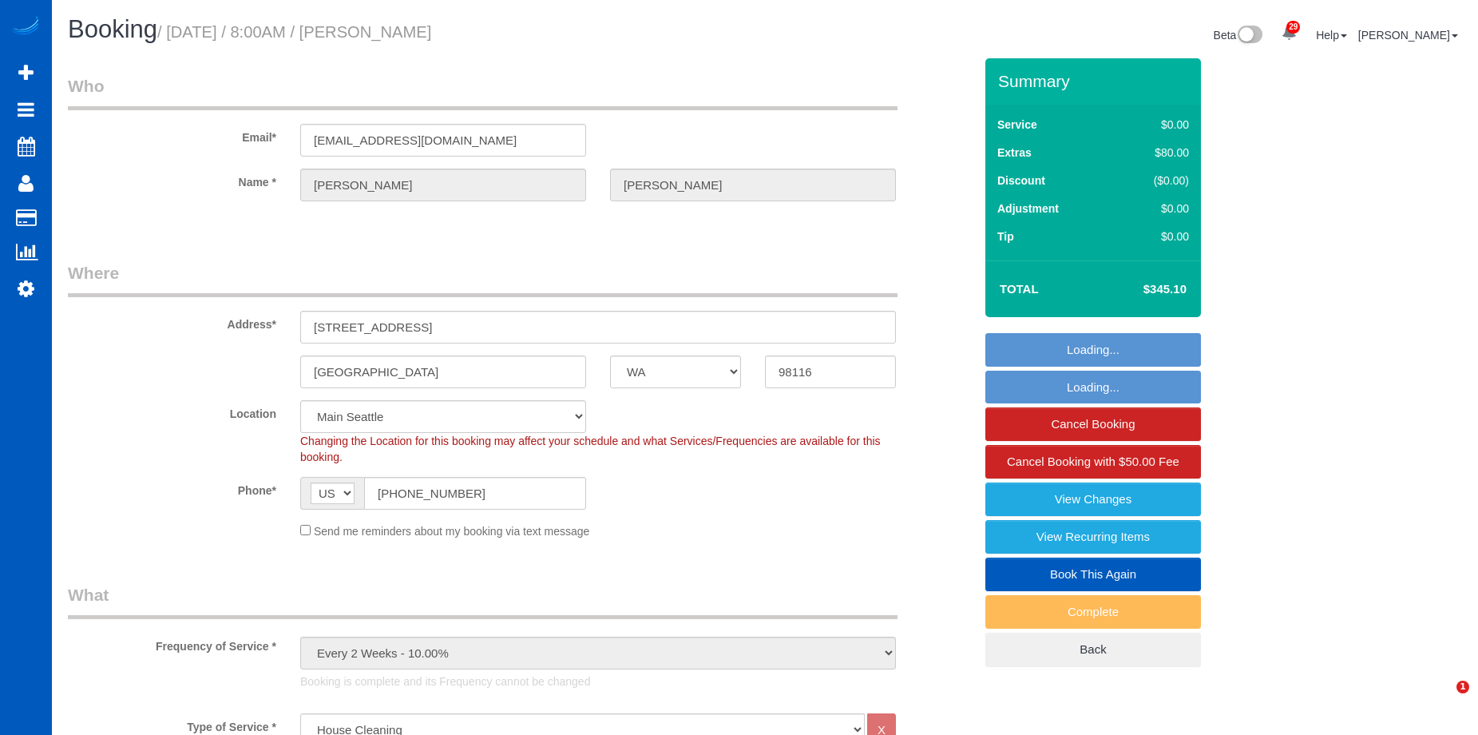
select select "spot1"
select select "number:8"
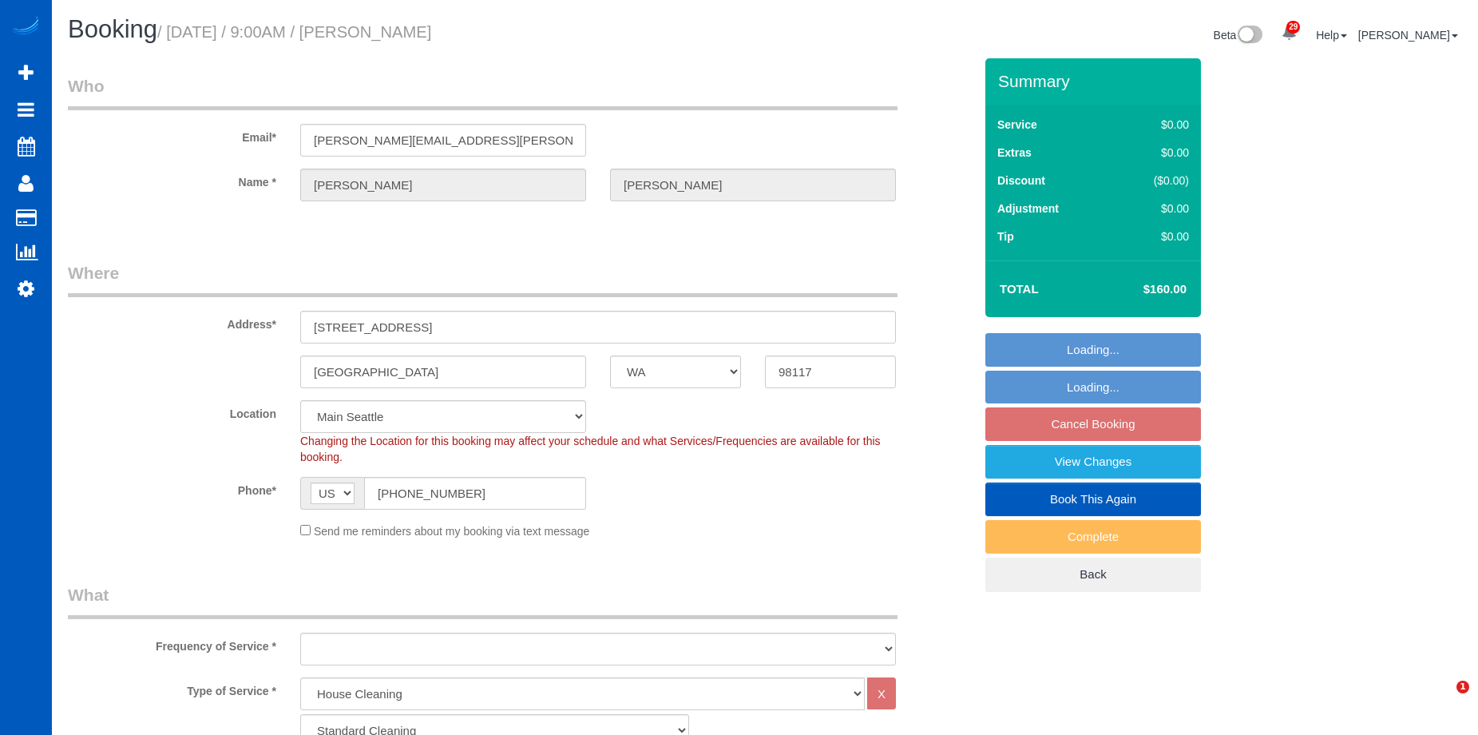
select select "WA"
select select "199"
select select "1001"
select select "3"
select select "2"
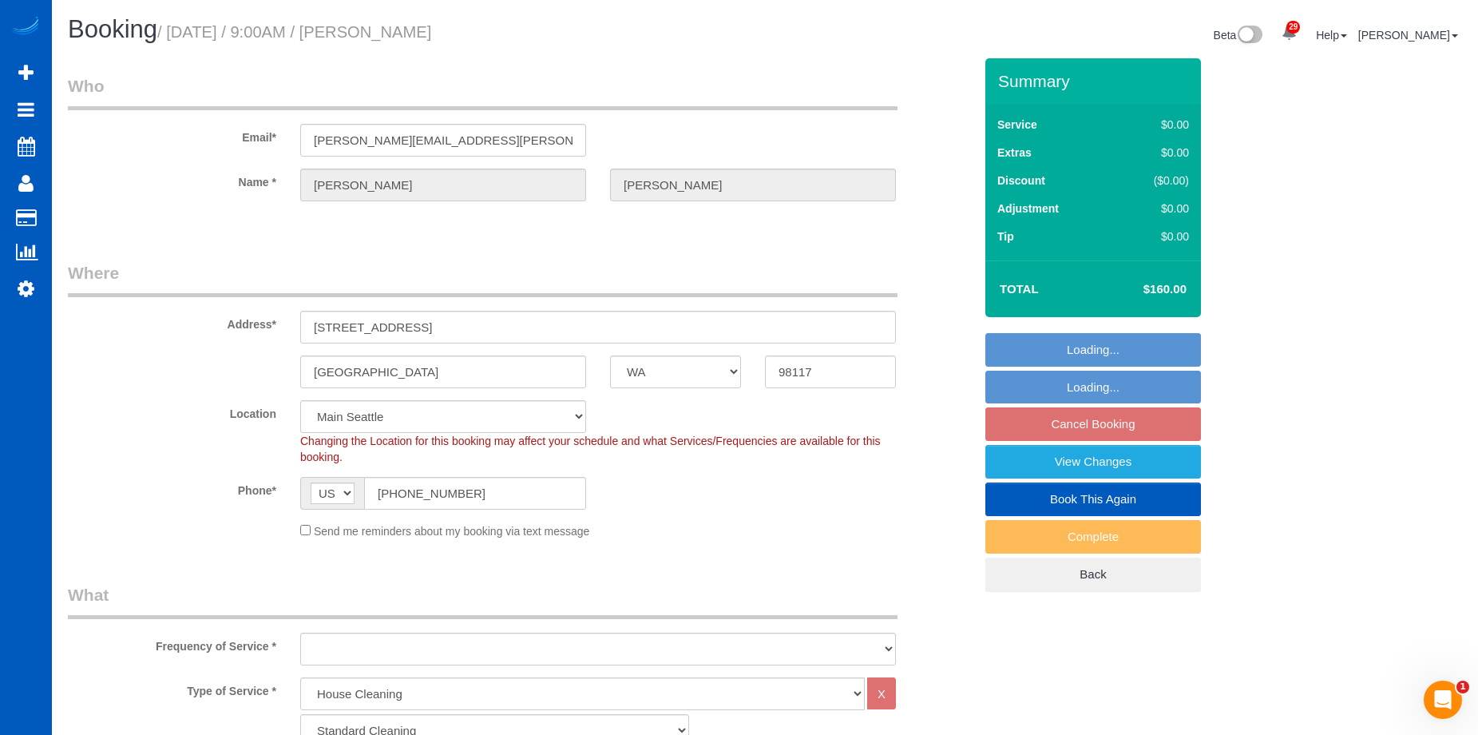
select select "1001"
select select "3"
select select "2"
select select "object:1247"
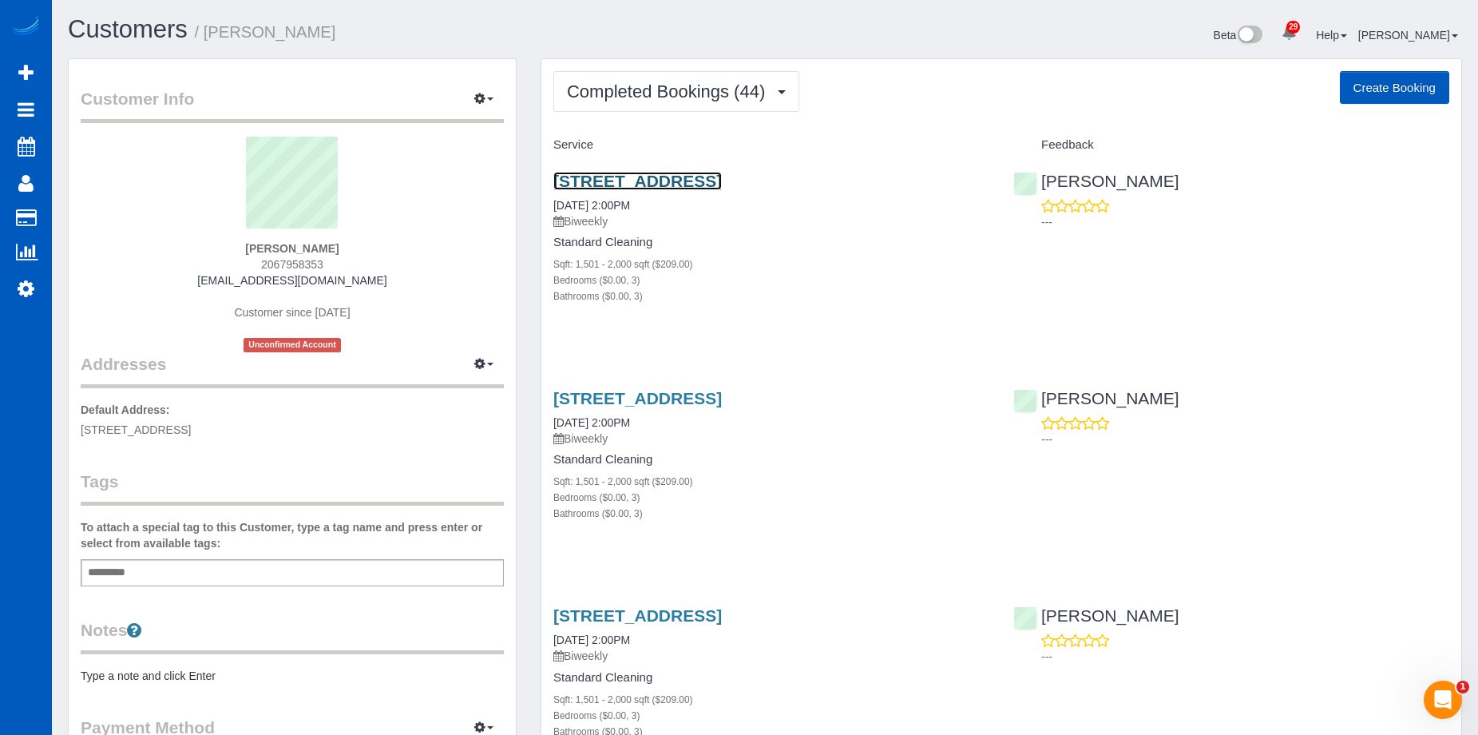
click at [658, 178] on link "[STREET_ADDRESS]" at bounding box center [637, 181] width 169 height 18
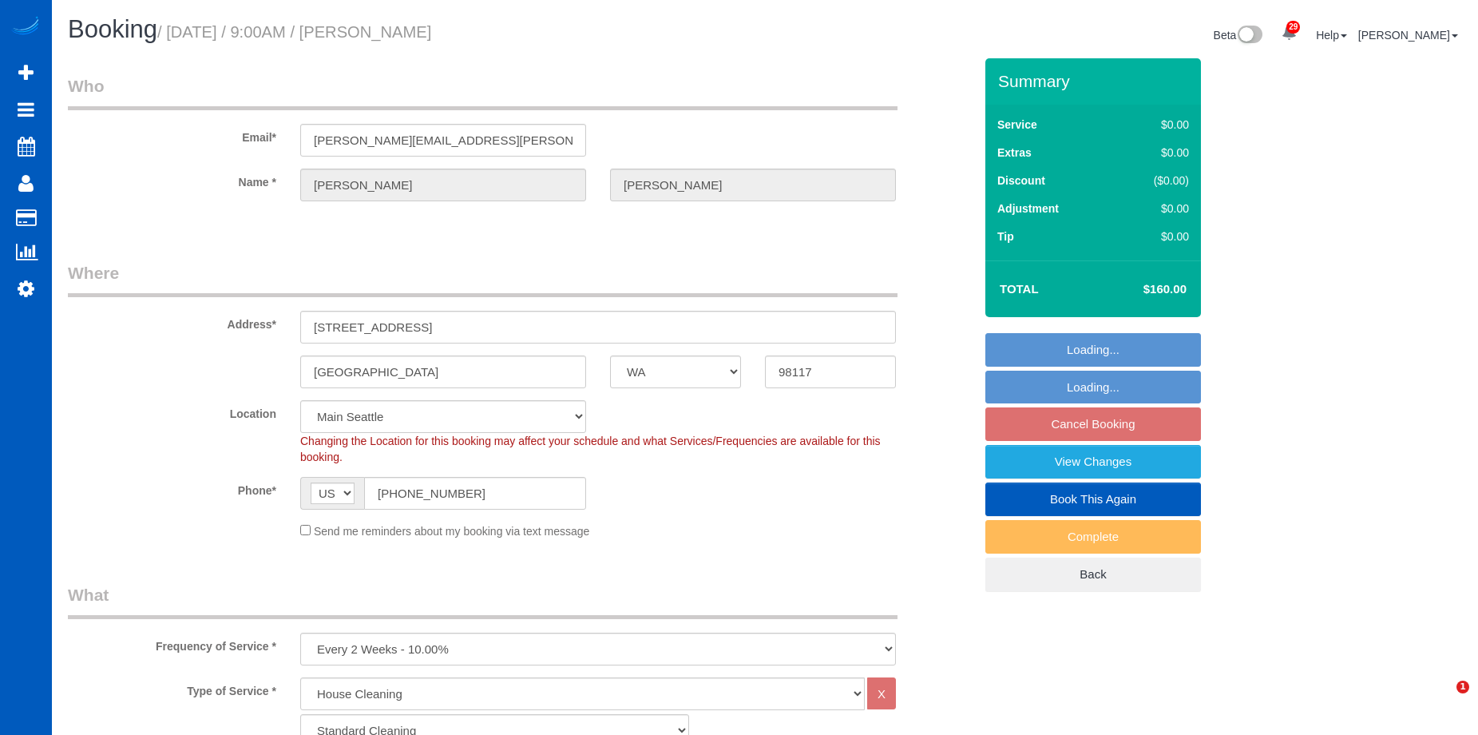
select select "WA"
select select "199"
select select "1001"
select select "3"
select select "2"
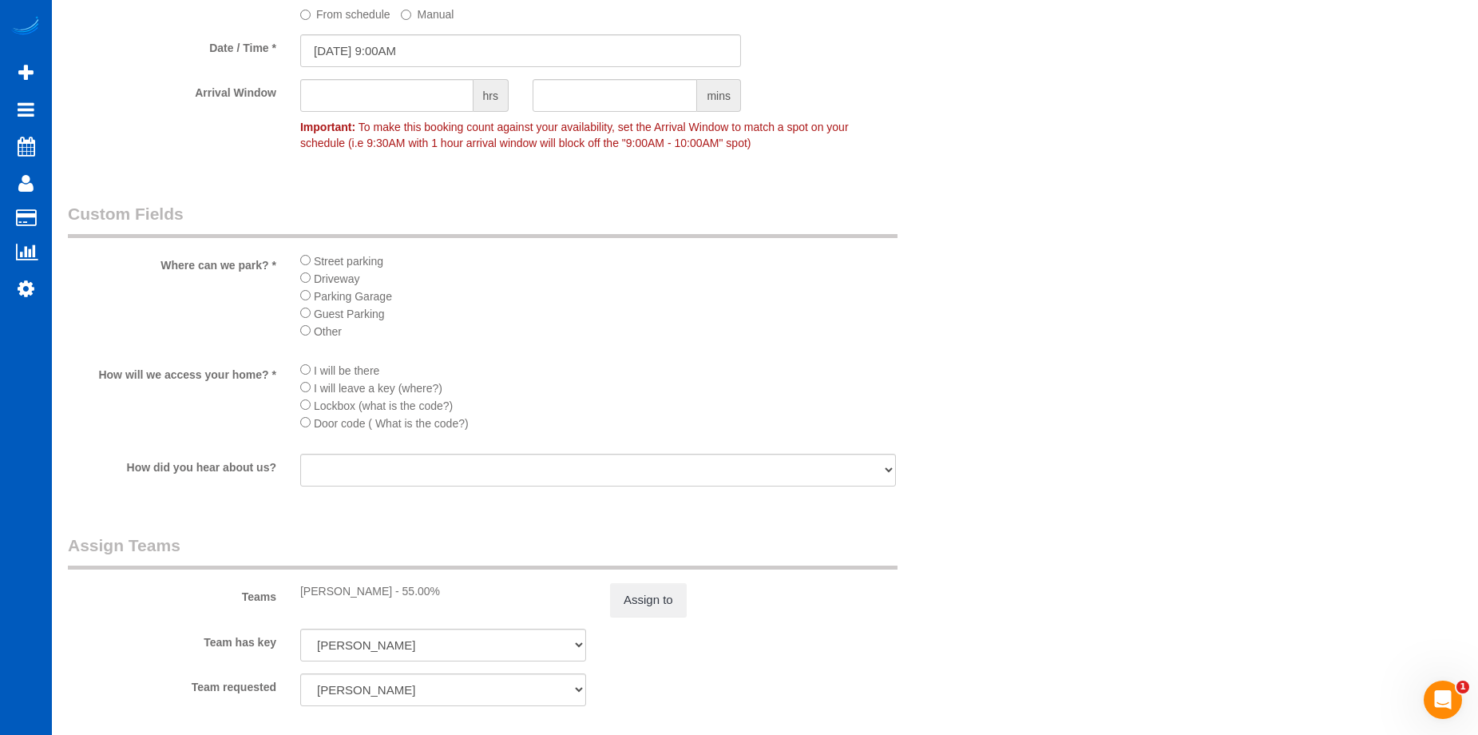
scroll to position [1677, 0]
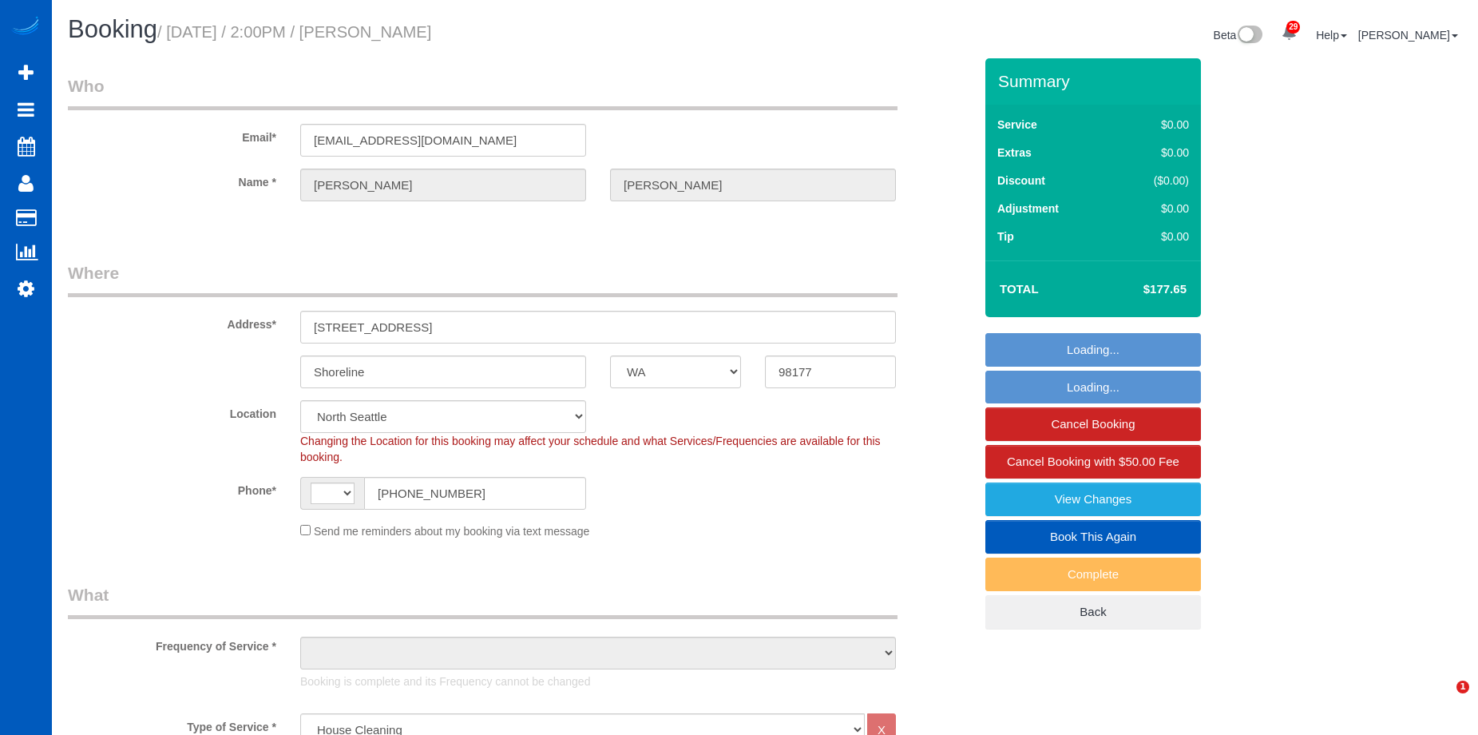
select select "WA"
select select "199"
select select "1501"
select select "3"
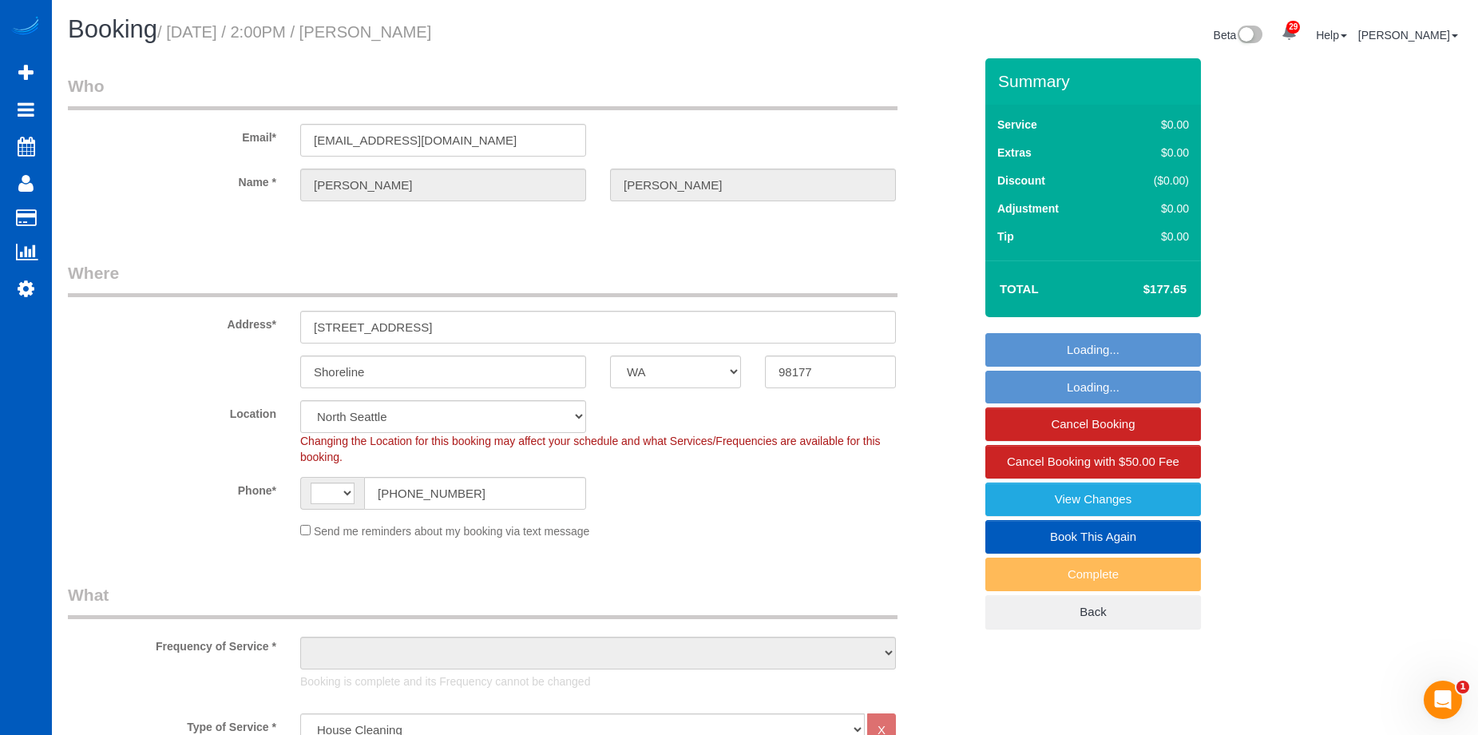
select select "string:US"
select select "object:1179"
select select "1501"
select select "3"
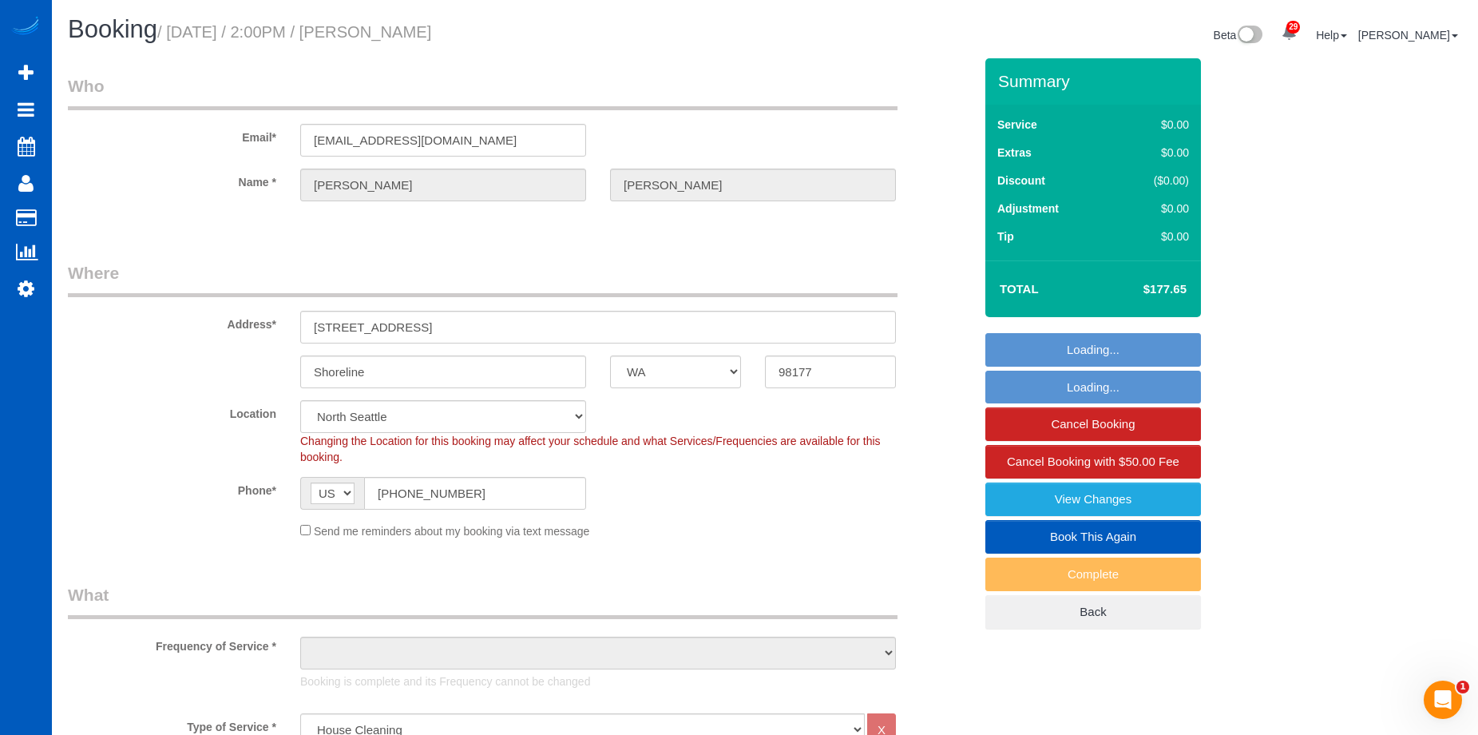
select select "spot1"
select select "object:1275"
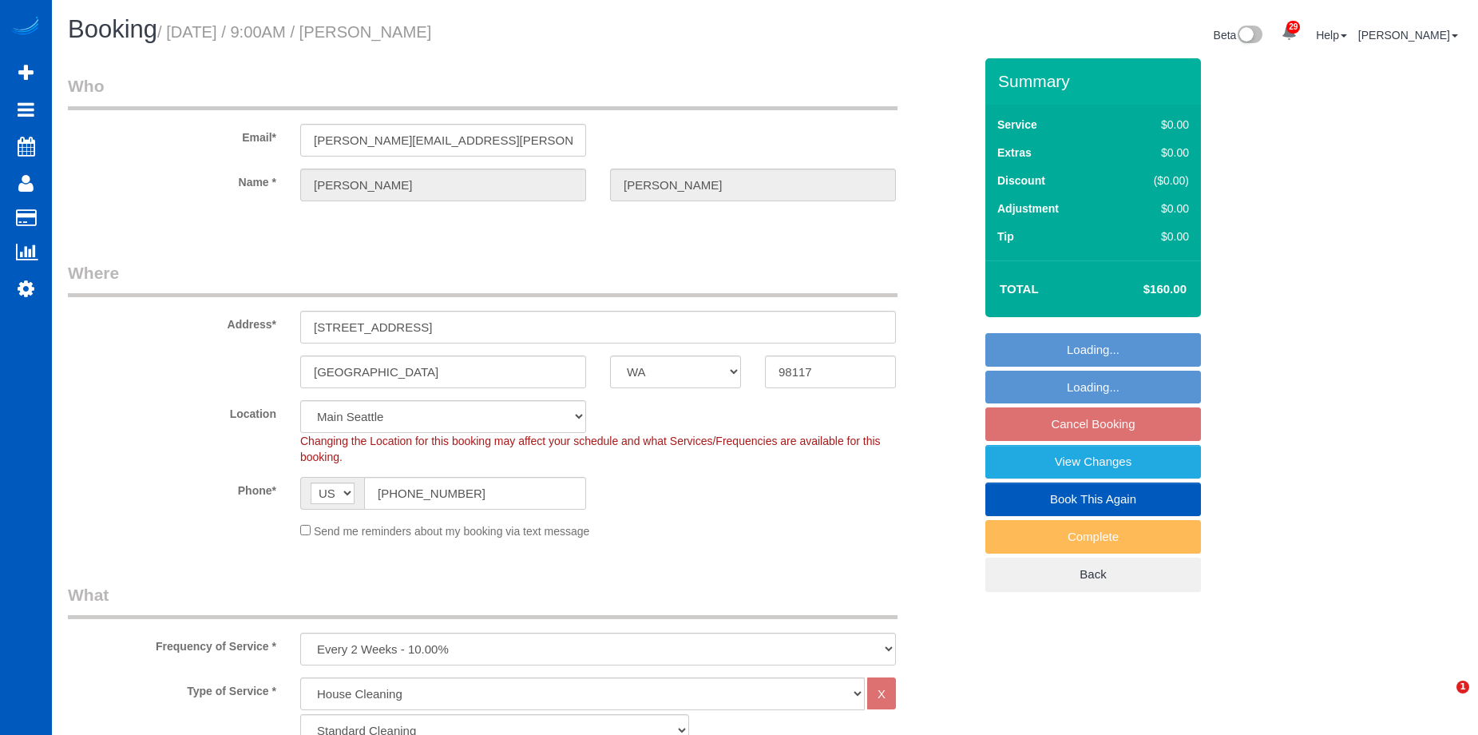
select select "WA"
select select "199"
select select "1001"
select select "3"
select select "2"
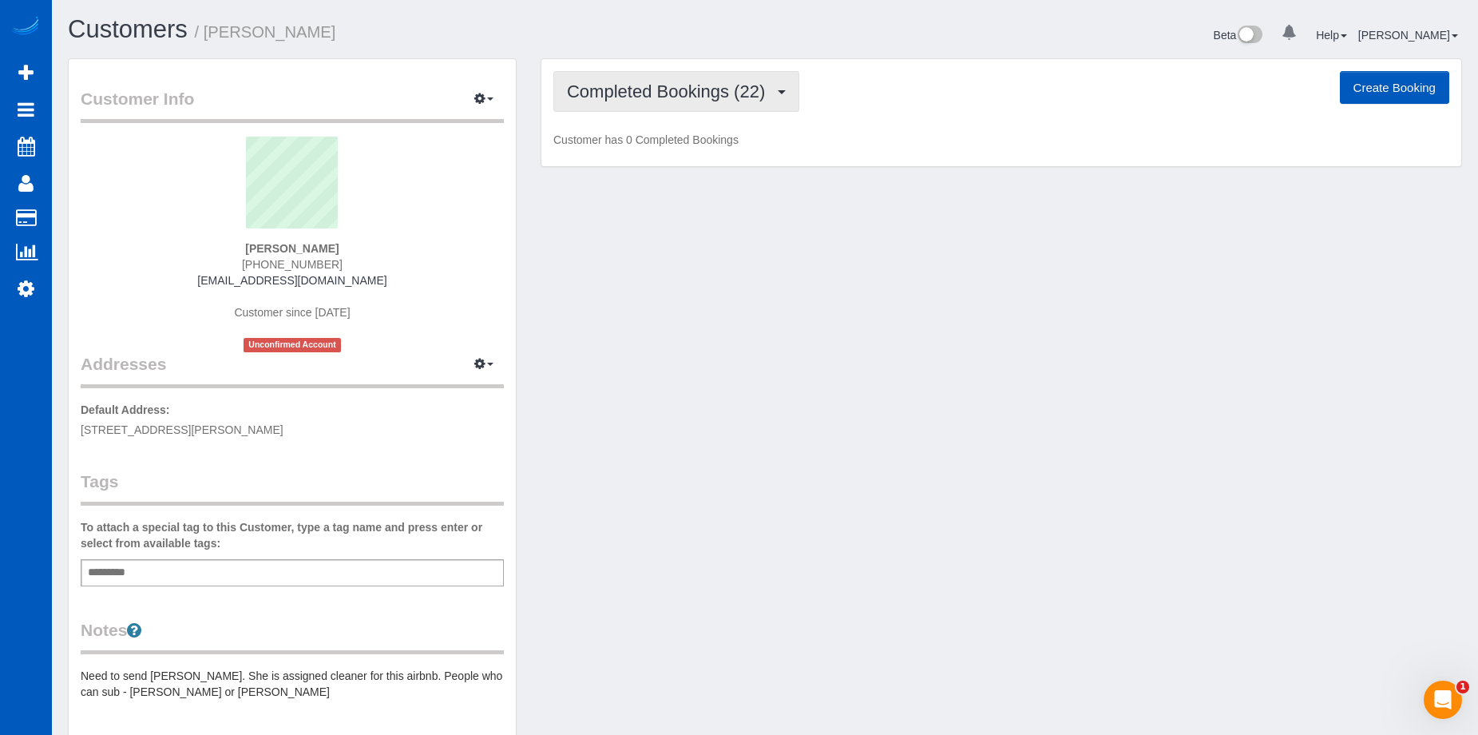
click at [736, 85] on span "Completed Bookings (22)" at bounding box center [670, 91] width 206 height 20
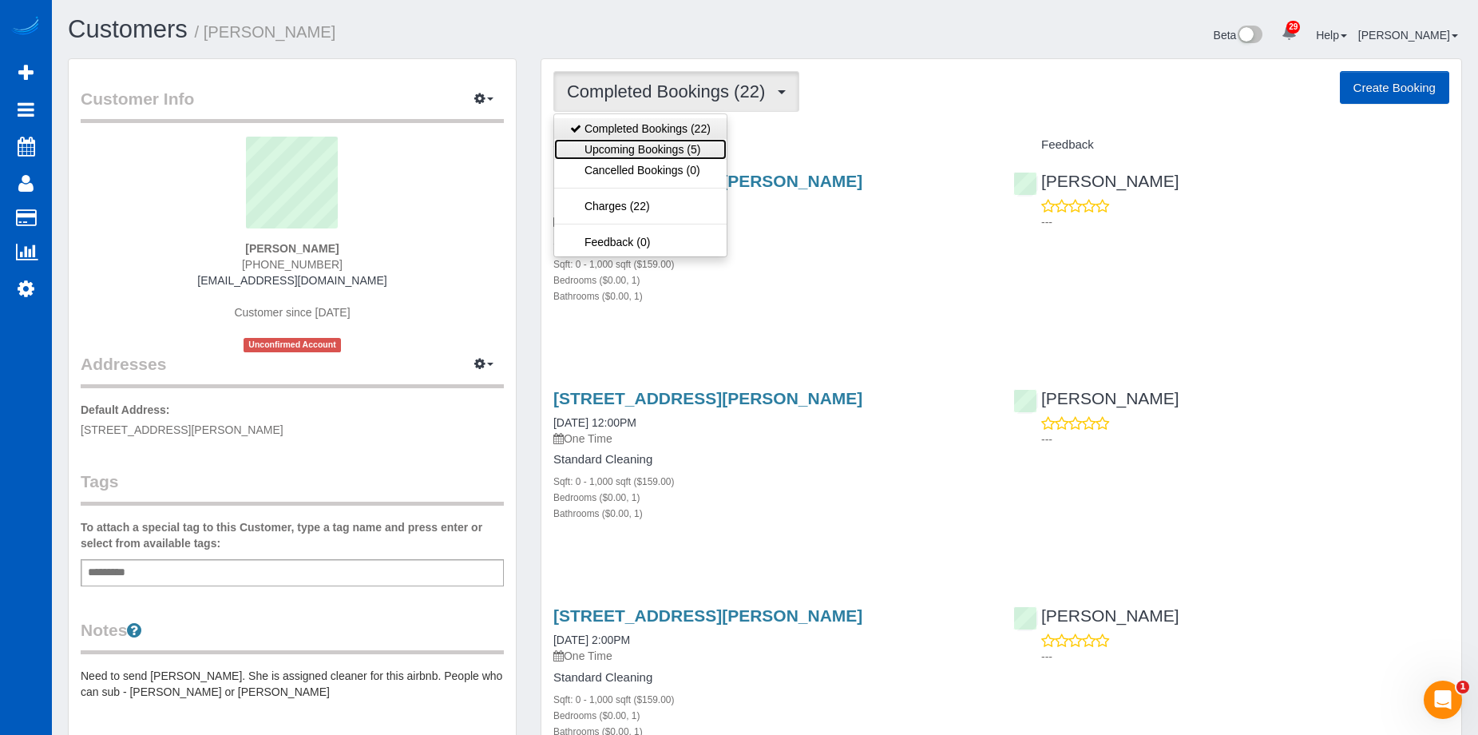
click at [692, 142] on link "Upcoming Bookings (5)" at bounding box center [640, 149] width 172 height 21
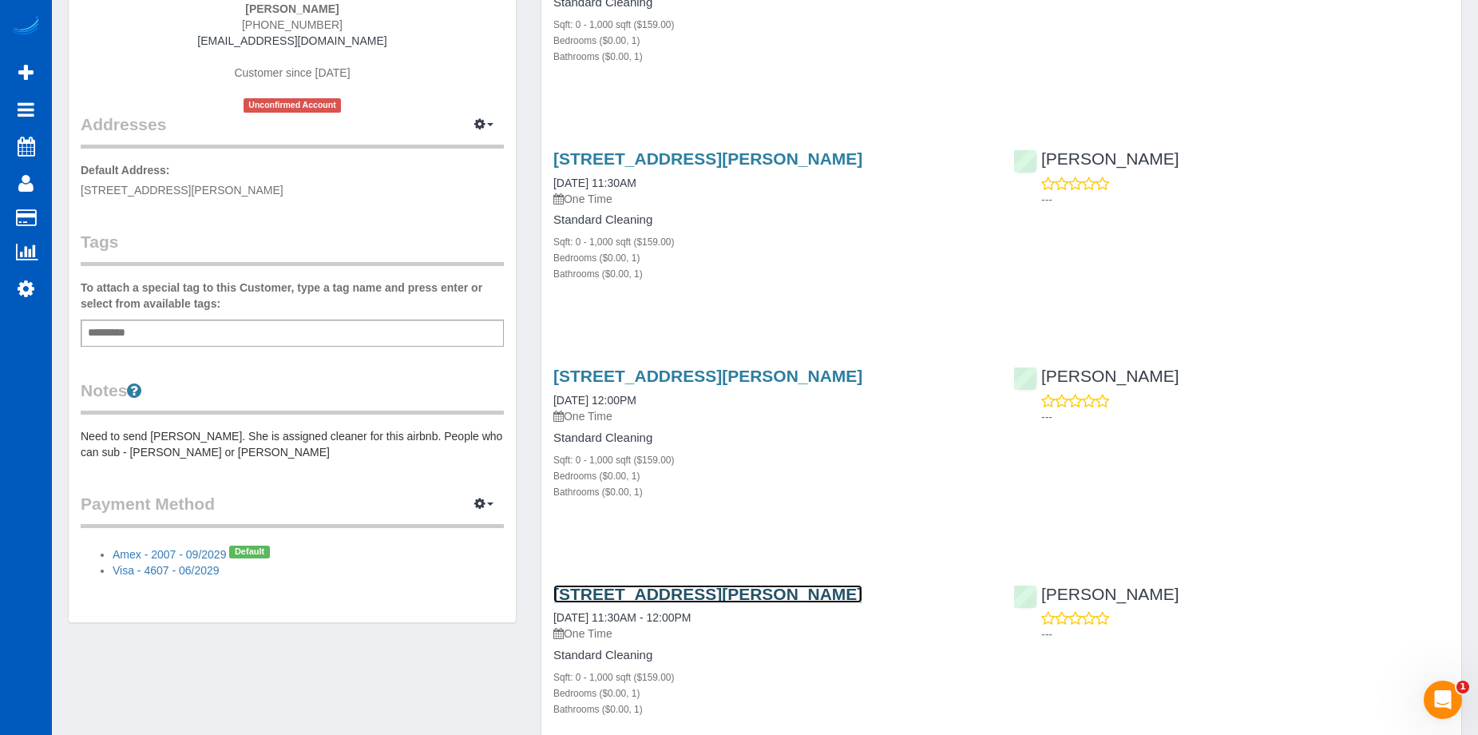
scroll to position [559, 0]
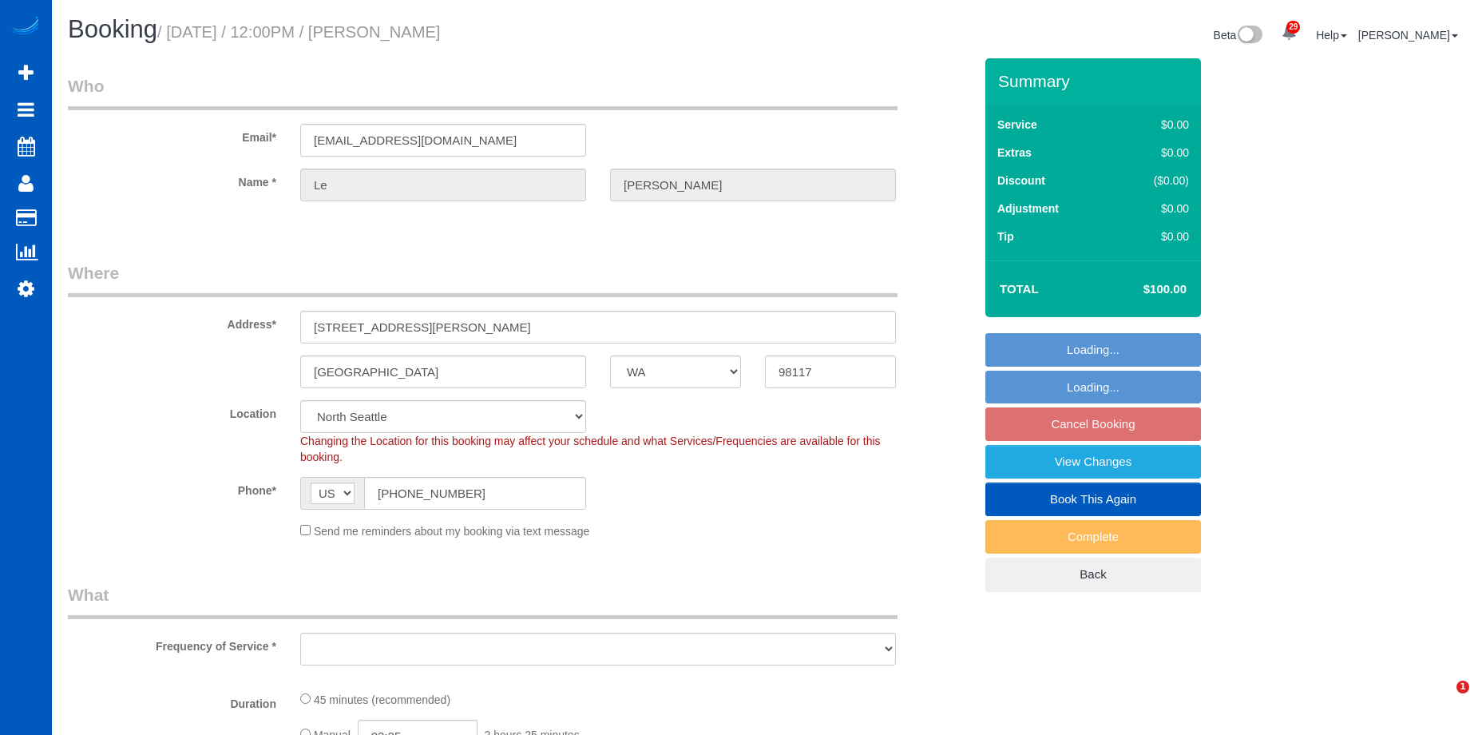
select select "WA"
select select "string:fspay-f08487bf-3dc0-469e-b5c6-e108a06f3390"
select select "object:1267"
select select "199"
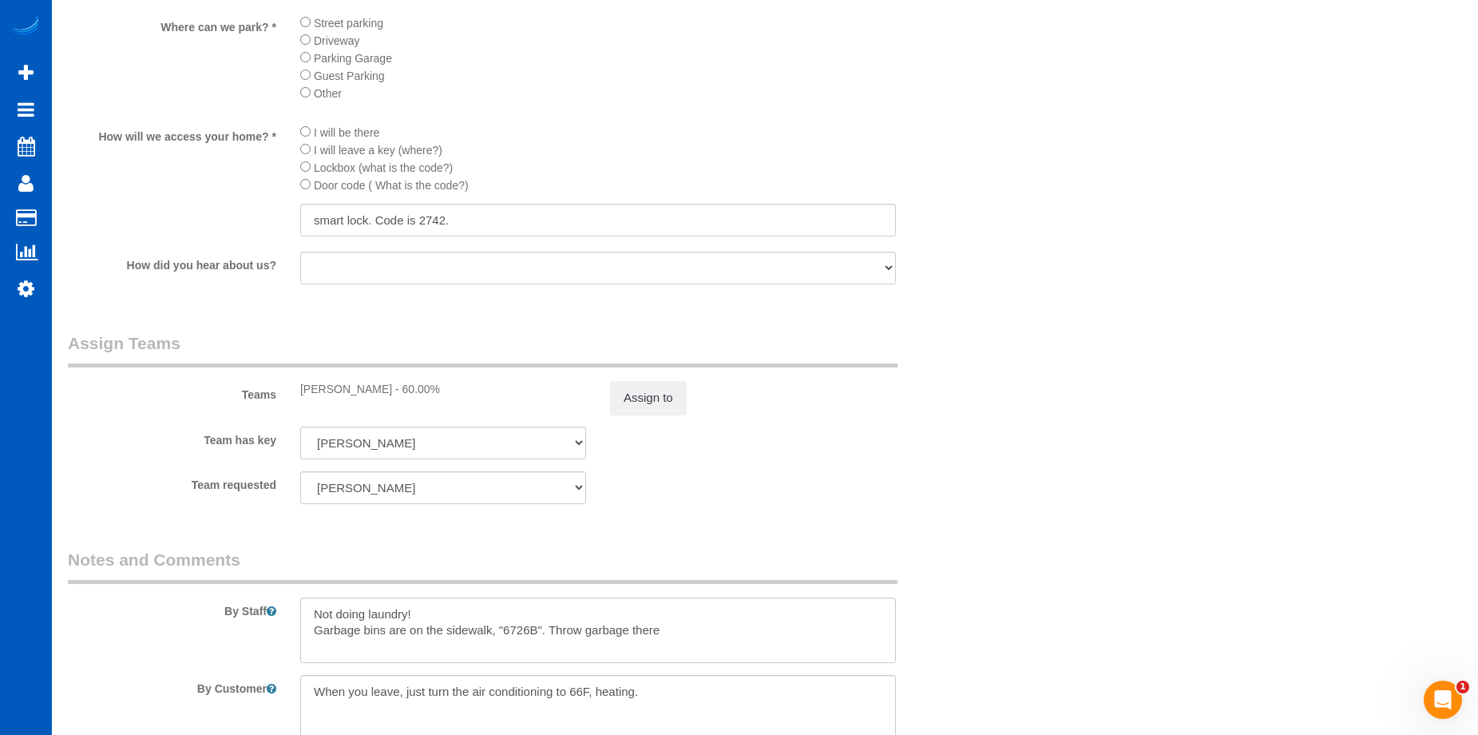
scroll to position [1996, 0]
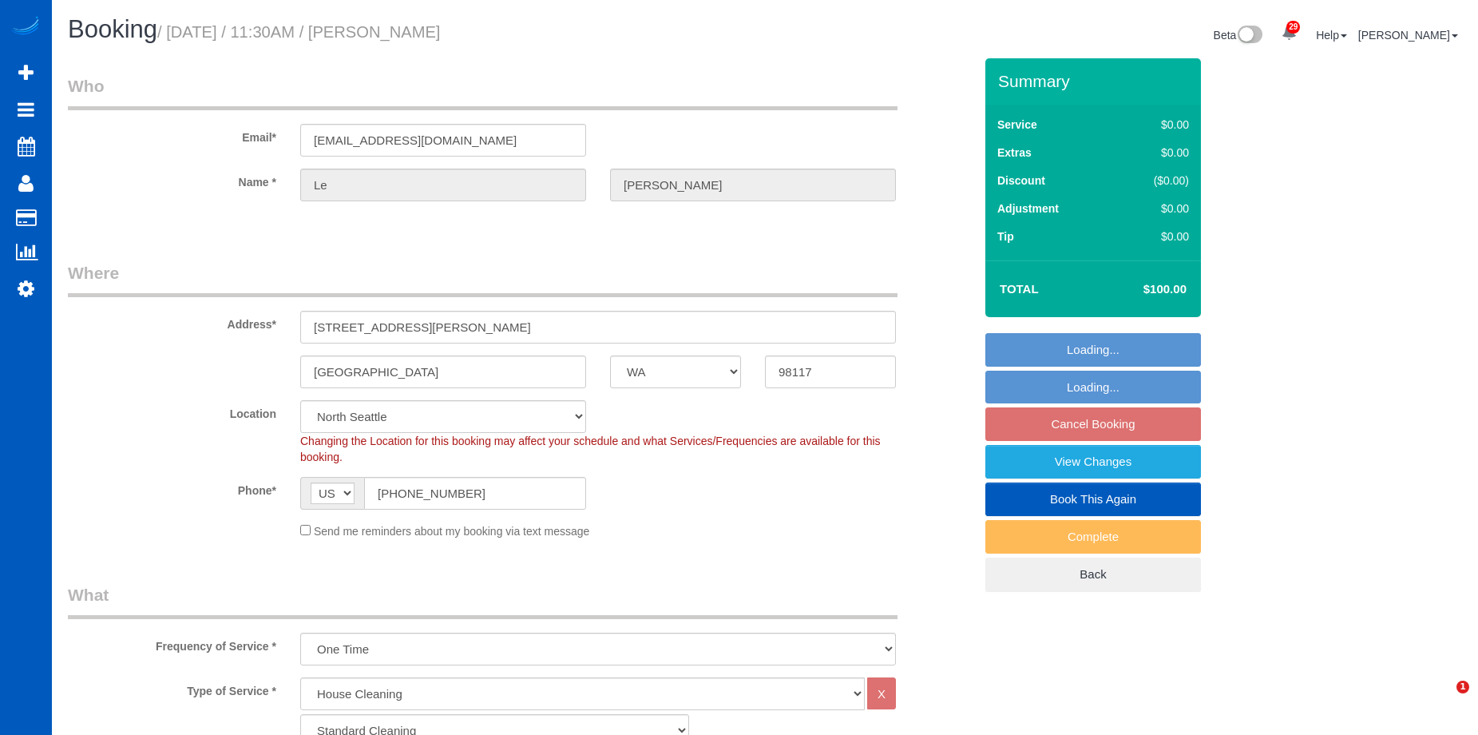
select select "WA"
select select "199"
select select "string:fspay-f08487bf-3dc0-469e-b5c6-e108a06f3390"
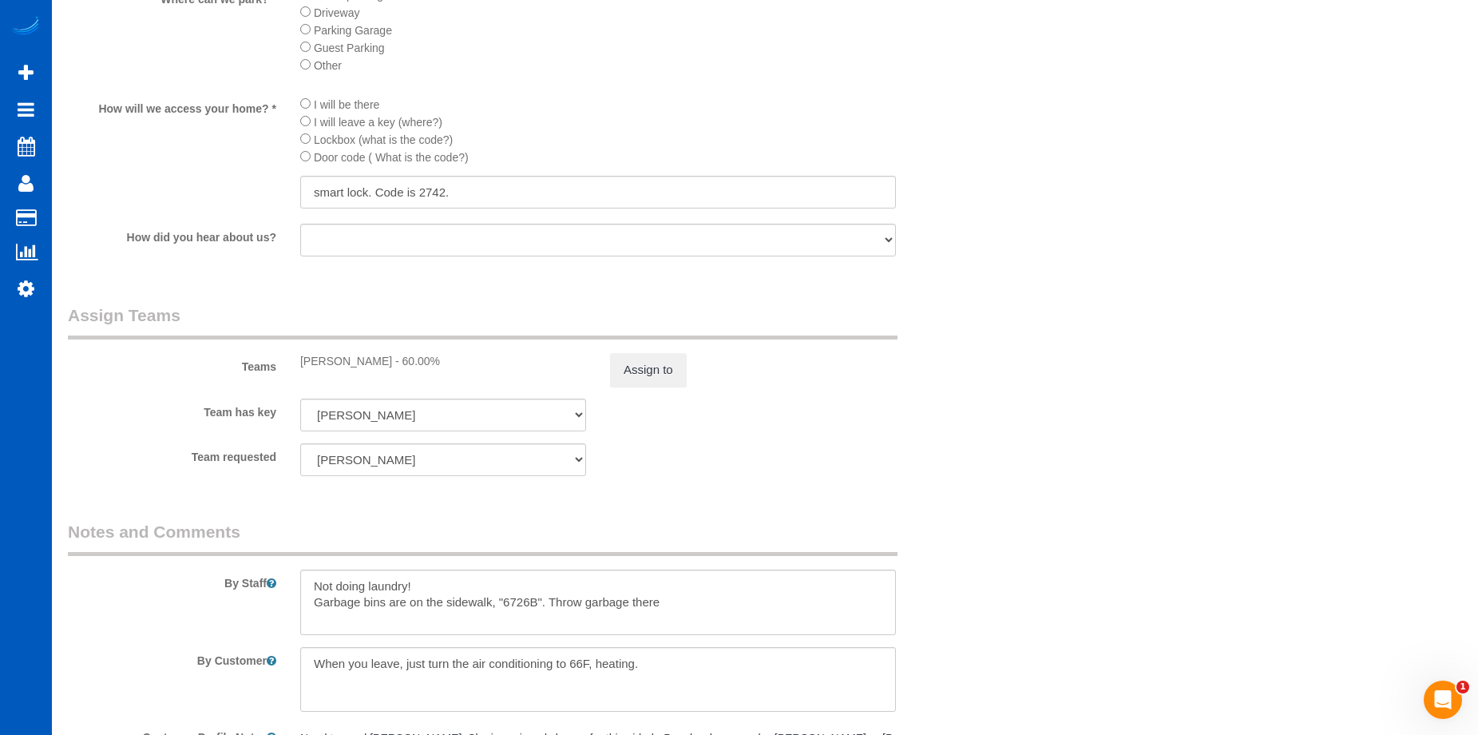
scroll to position [1996, 0]
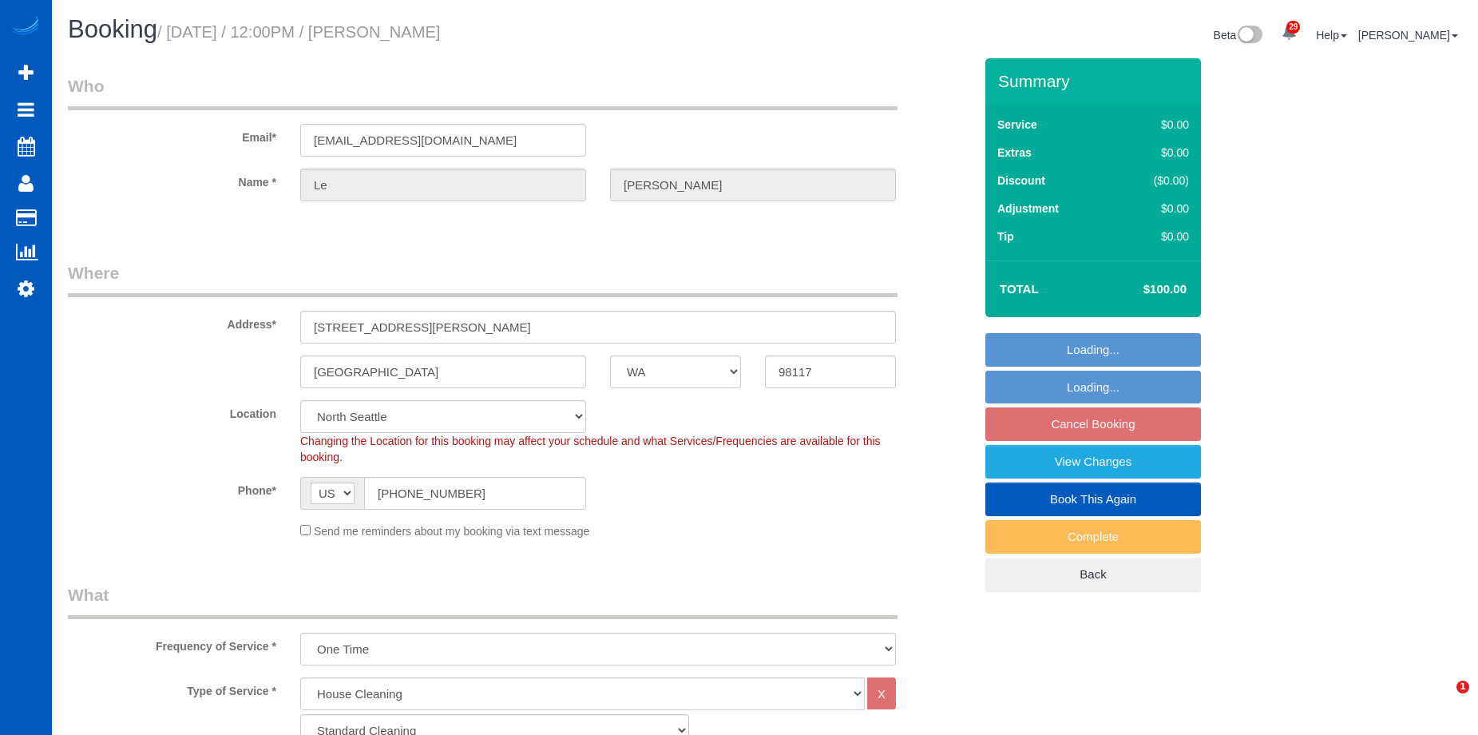
select select "WA"
select select "199"
select select "string:fspay-f08487bf-3dc0-469e-b5c6-e108a06f3390"
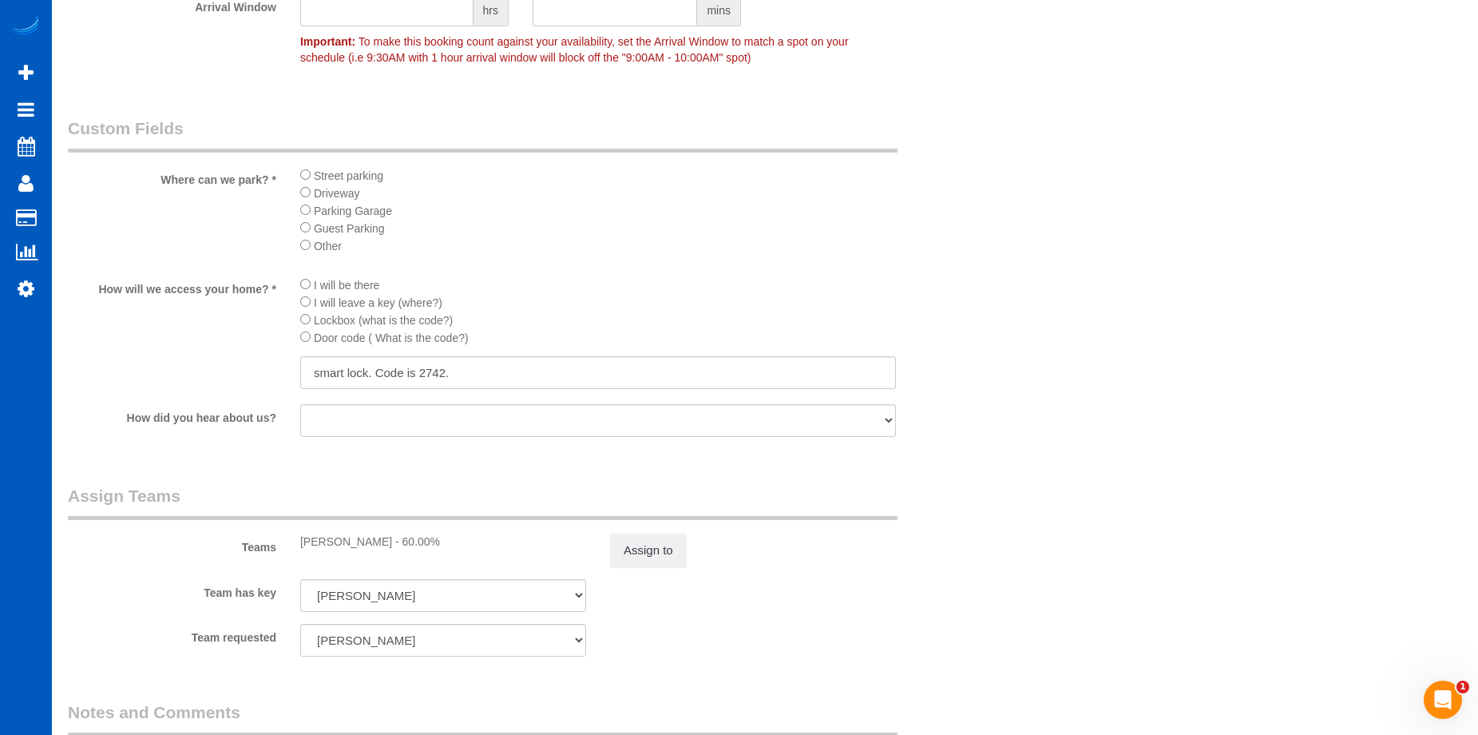
scroll to position [1917, 0]
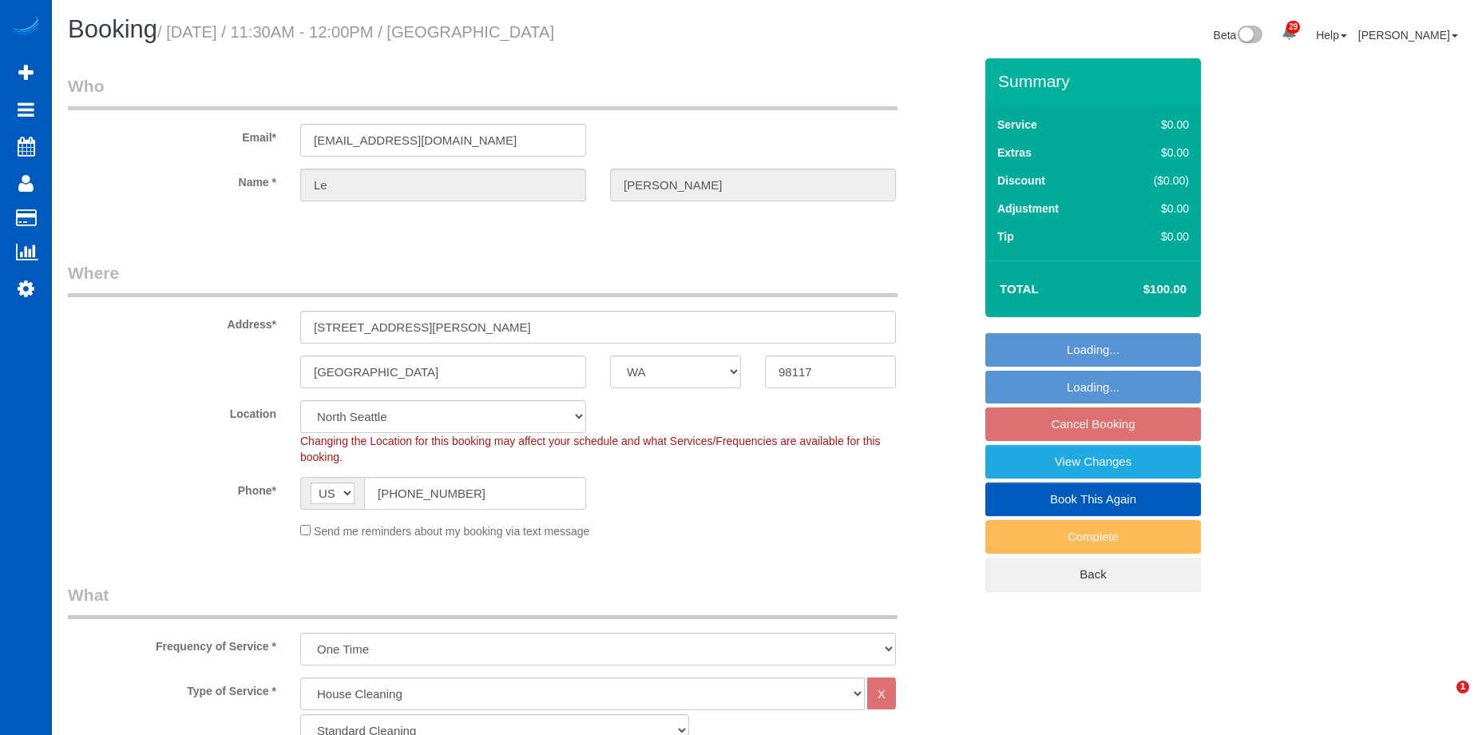
select select "WA"
select select "199"
select select "string:fspay-f08487bf-3dc0-469e-b5c6-e108a06f3390"
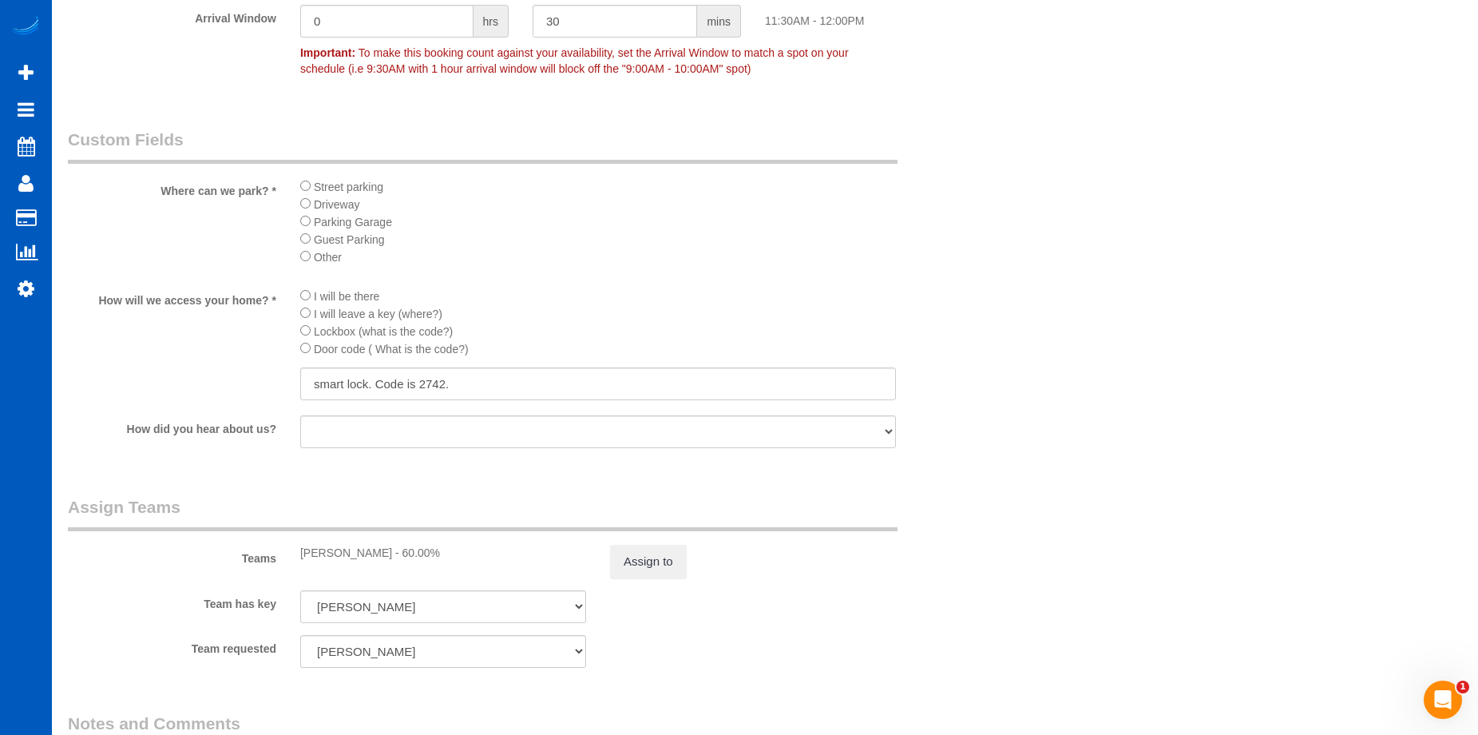
scroll to position [1837, 0]
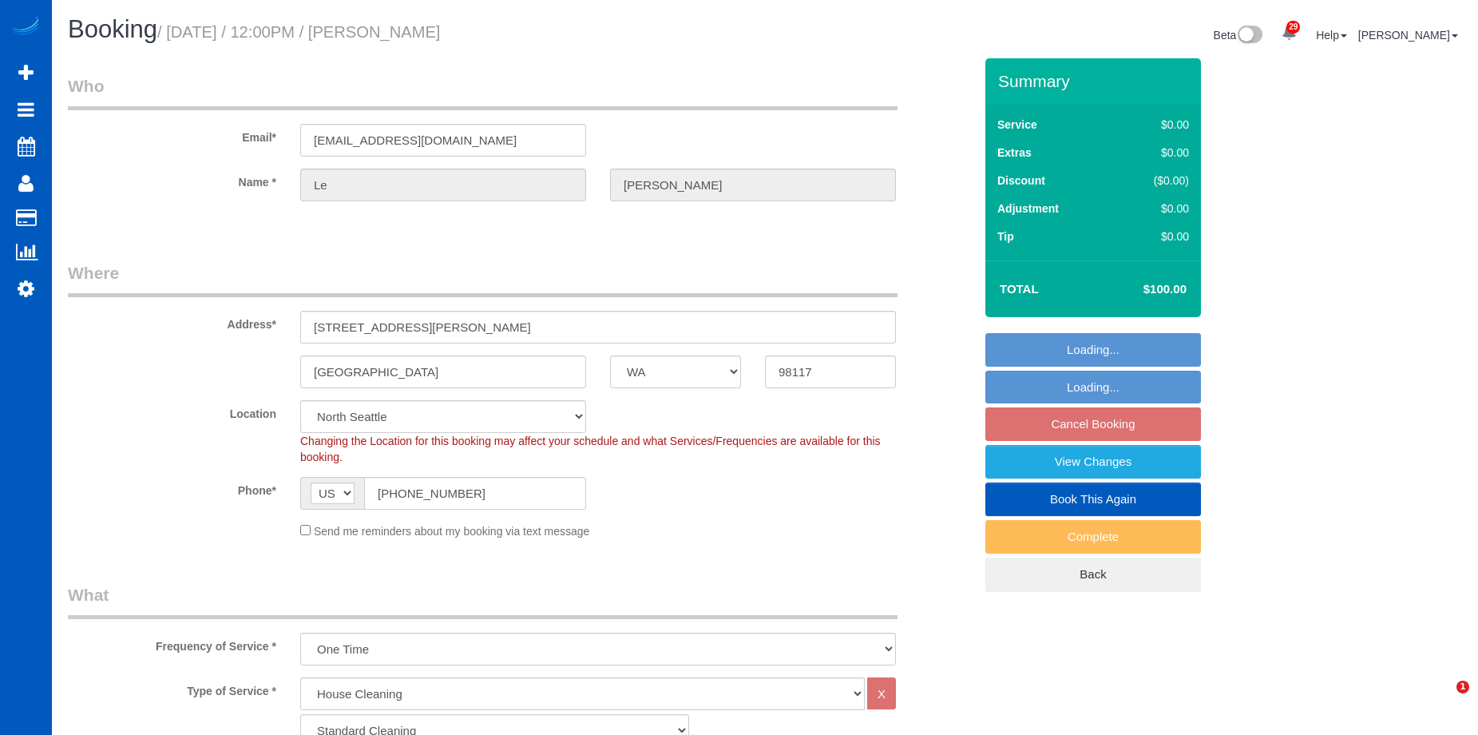
select select "WA"
select select "199"
select select "string:fspay-f08487bf-3dc0-469e-b5c6-e108a06f3390"
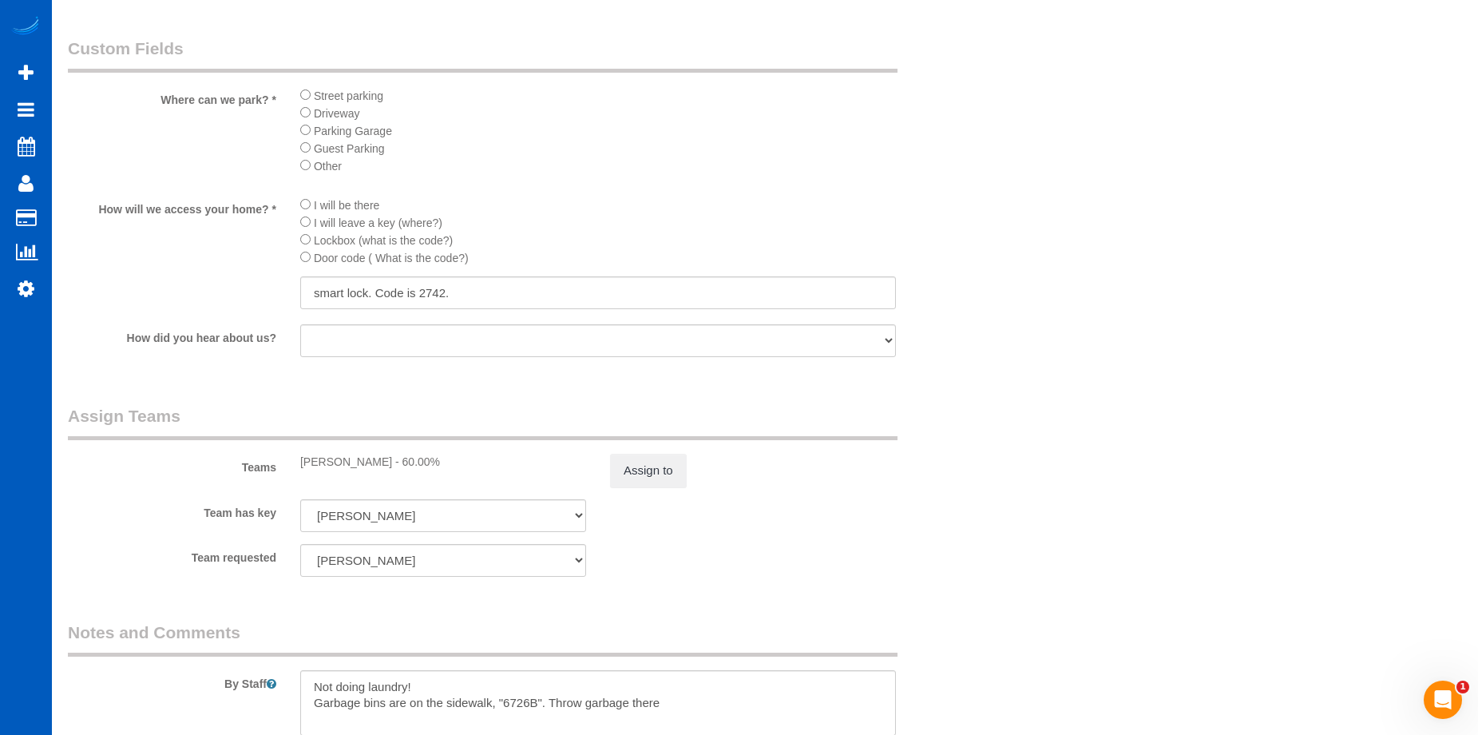
scroll to position [1996, 0]
